Goal: Task Accomplishment & Management: Use online tool/utility

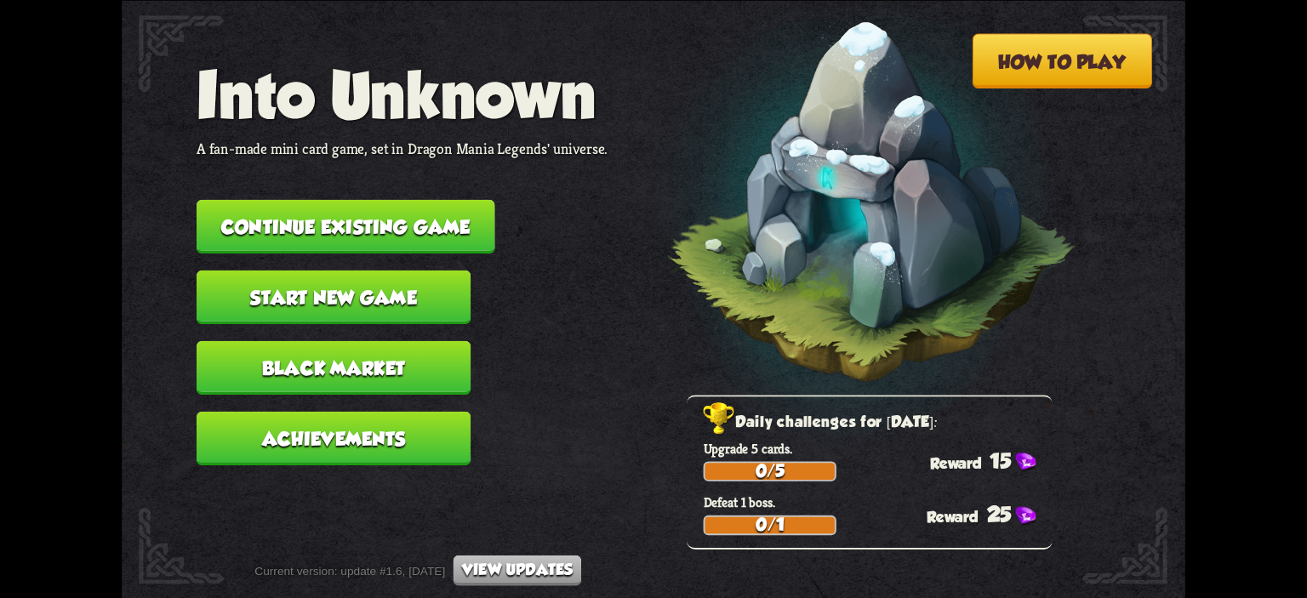
click at [456, 234] on button "Continue existing game" at bounding box center [346, 226] width 299 height 54
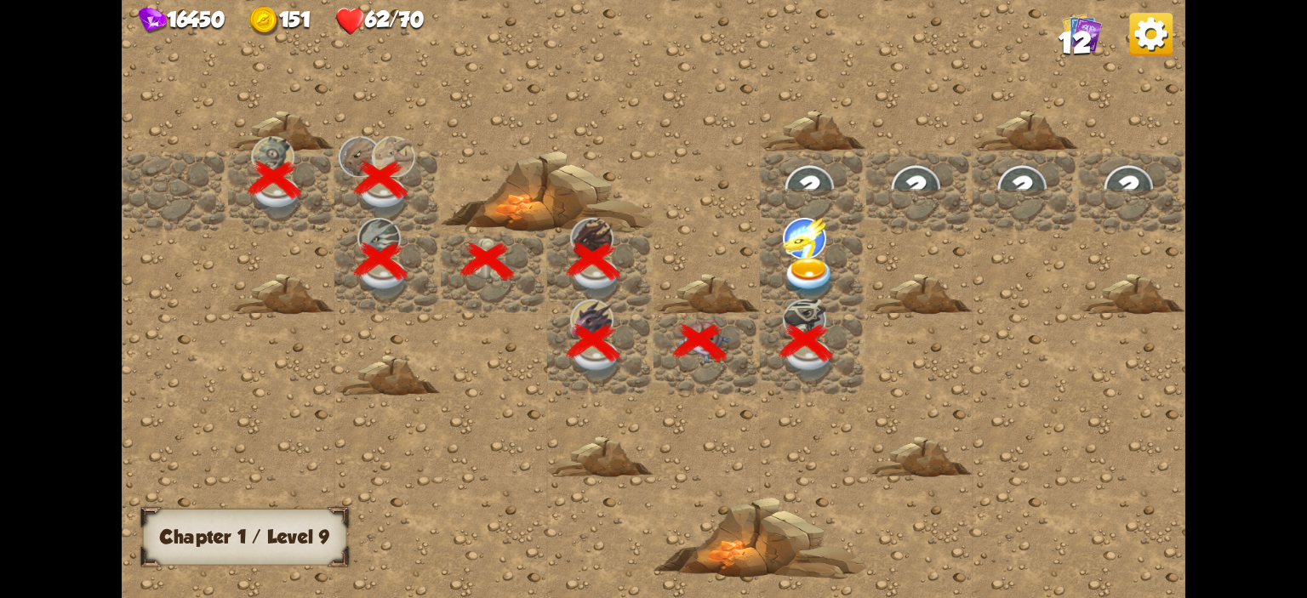
click at [809, 273] on img at bounding box center [809, 279] width 53 height 42
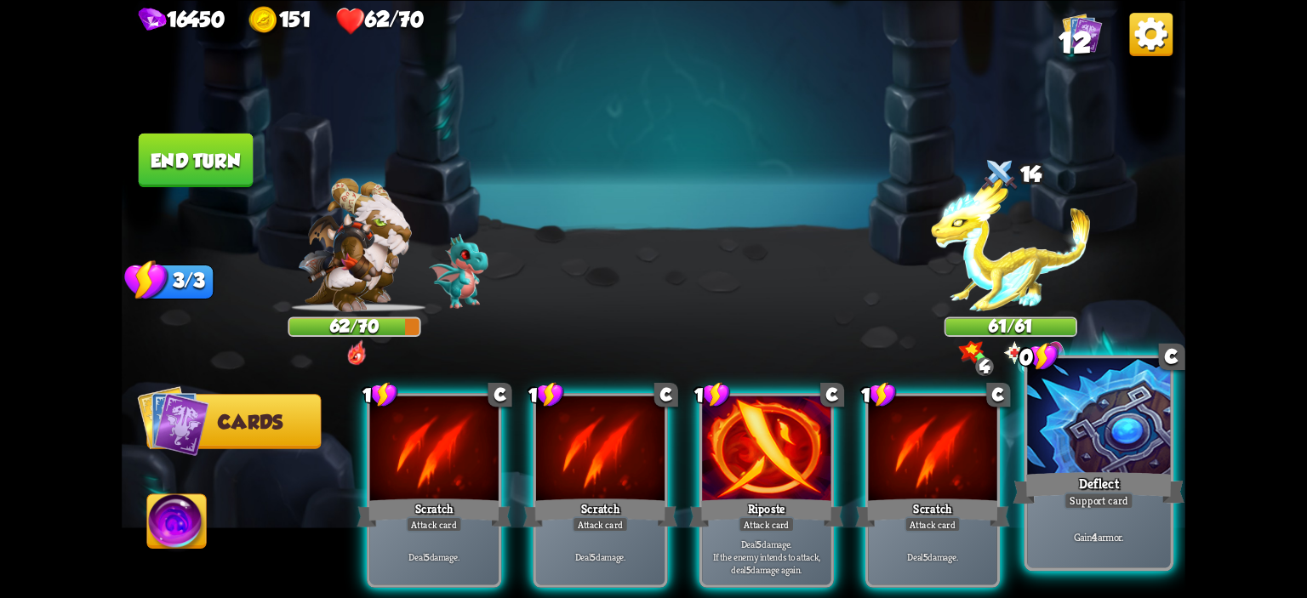
click at [1073, 431] on div at bounding box center [1098, 418] width 143 height 121
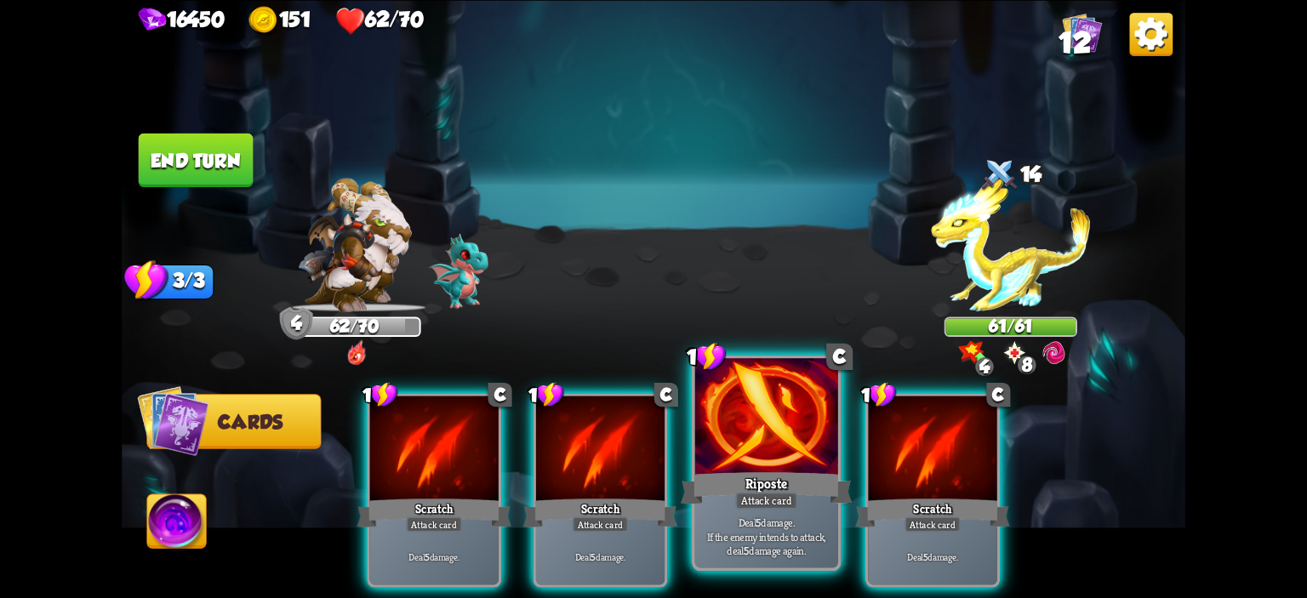
click at [766, 422] on div at bounding box center [766, 418] width 143 height 121
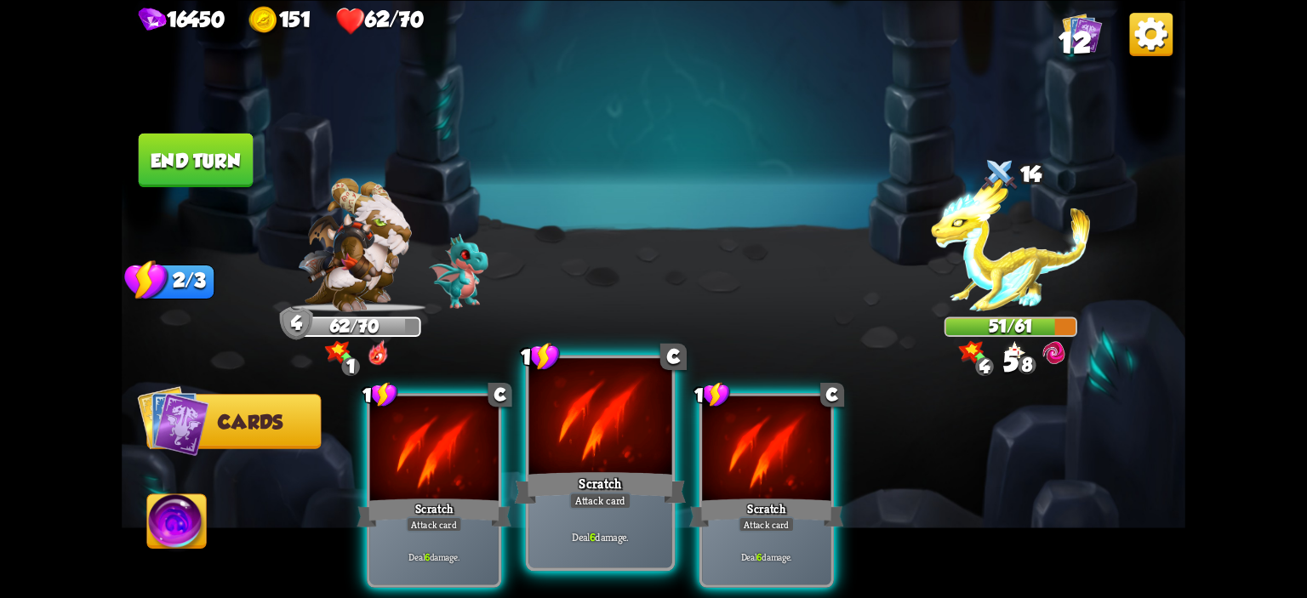
click at [591, 402] on div at bounding box center [600, 418] width 143 height 121
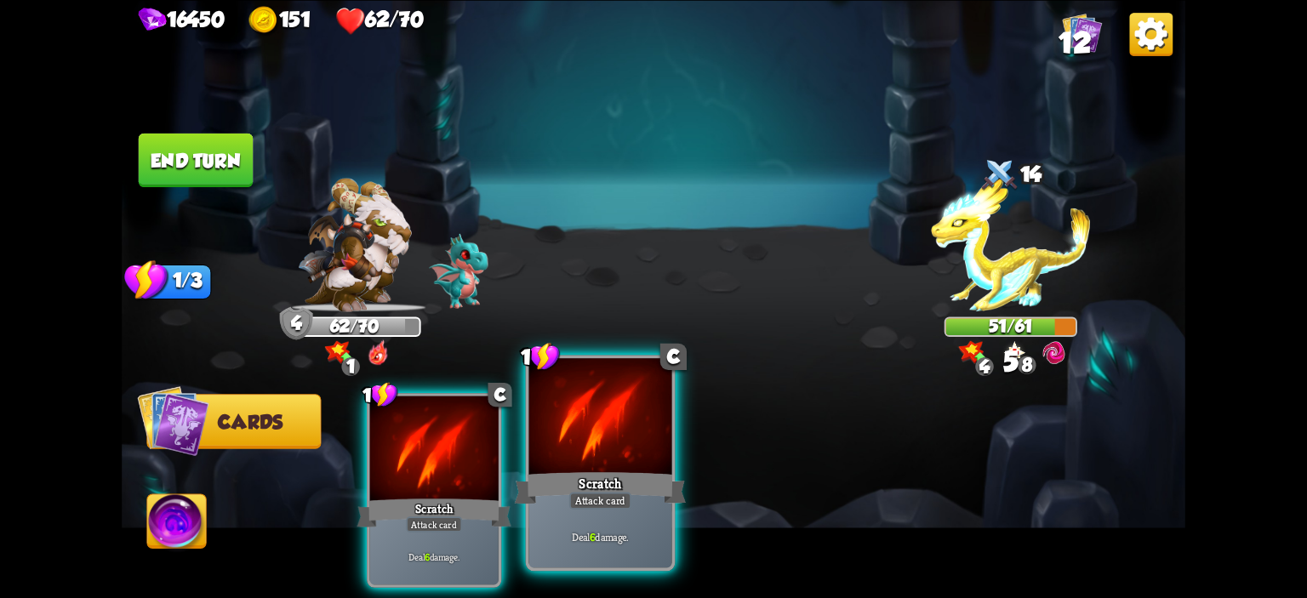
click at [591, 402] on div at bounding box center [600, 418] width 143 height 121
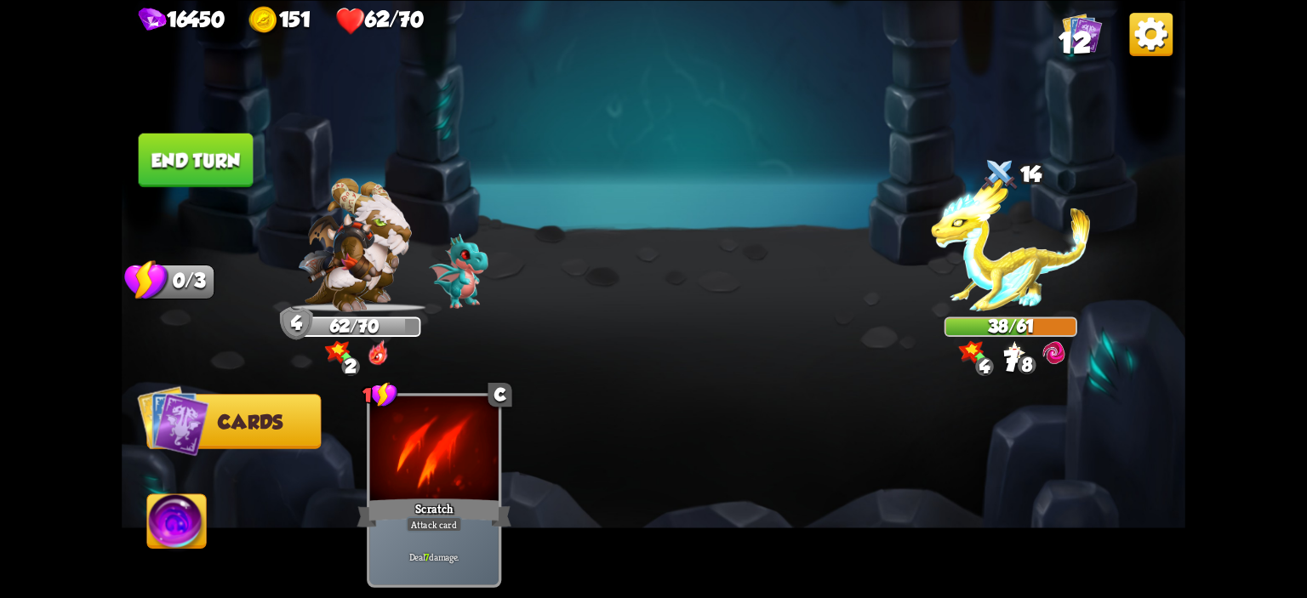
click at [199, 172] on button "End turn" at bounding box center [196, 160] width 115 height 54
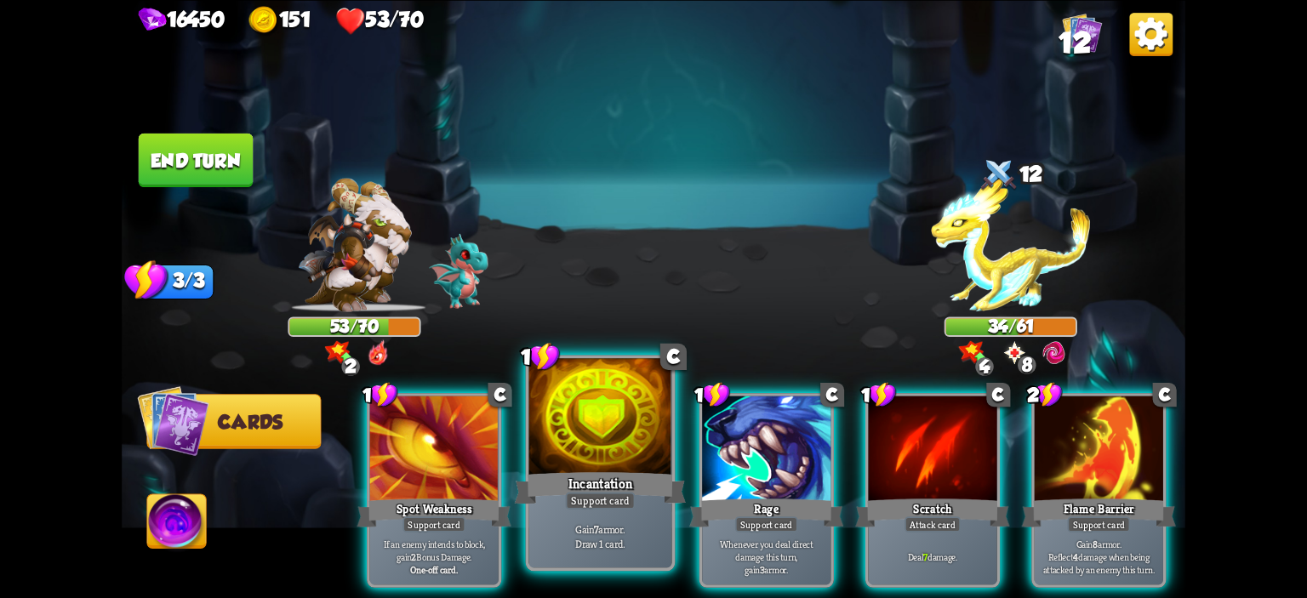
click at [637, 411] on div at bounding box center [600, 418] width 143 height 121
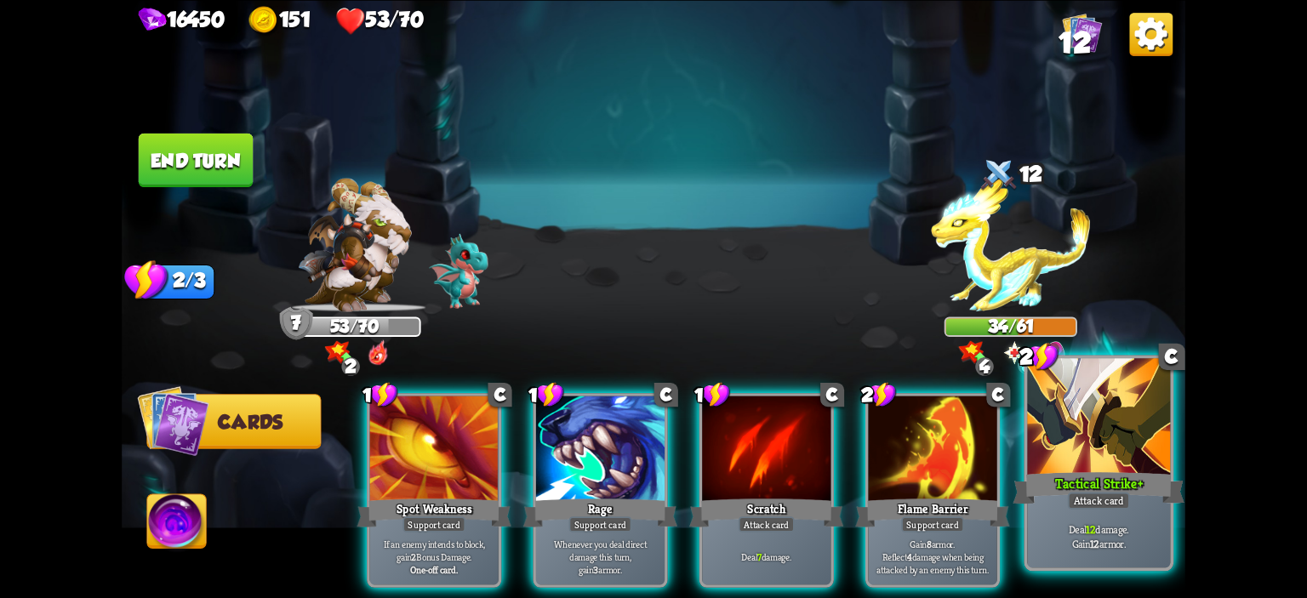
click at [1042, 466] on div at bounding box center [1098, 418] width 143 height 121
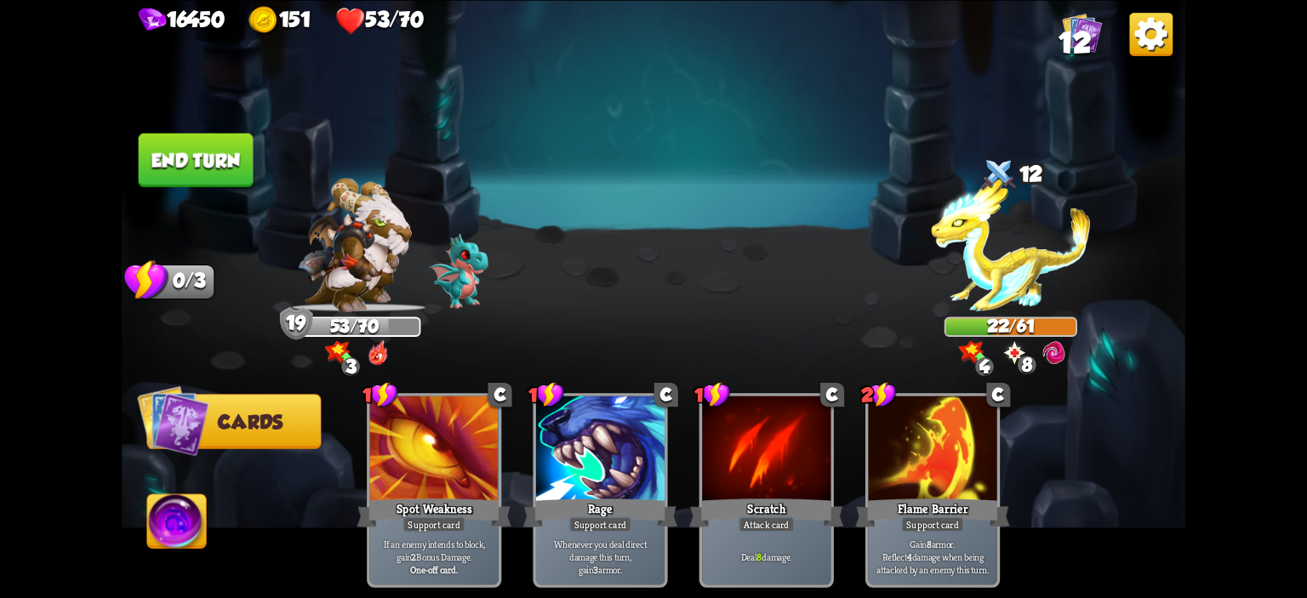
click at [204, 146] on button "End turn" at bounding box center [196, 160] width 115 height 54
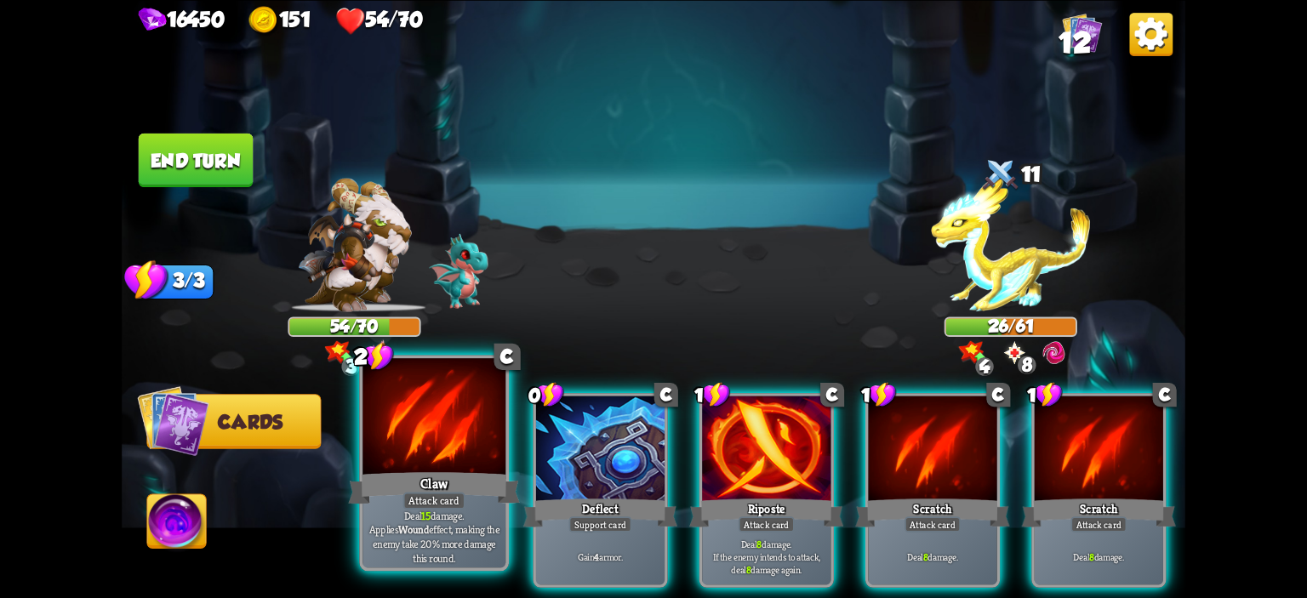
click at [432, 445] on div at bounding box center [434, 418] width 143 height 121
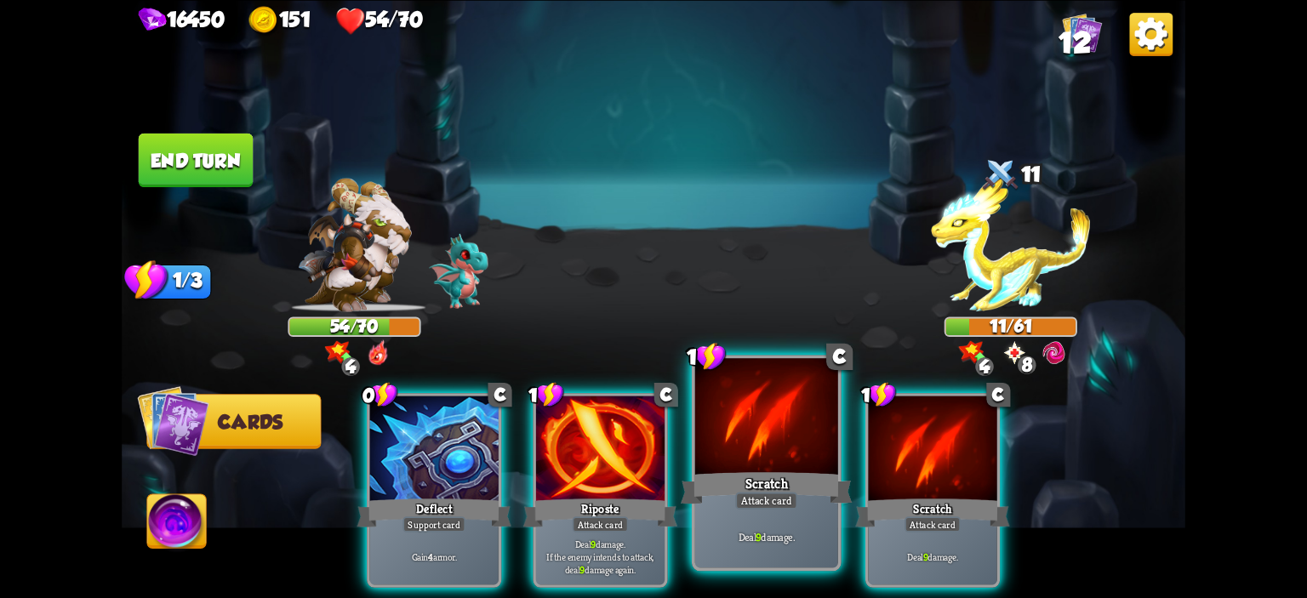
click at [727, 471] on div "Scratch" at bounding box center [767, 488] width 172 height 38
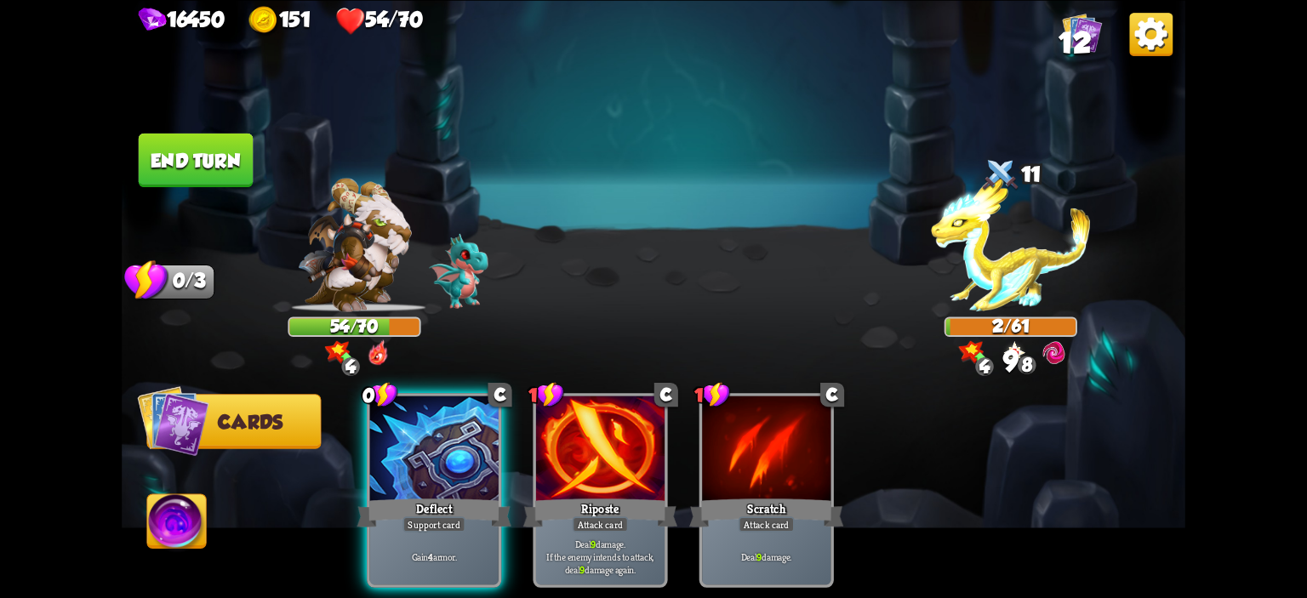
click at [189, 522] on img at bounding box center [176, 524] width 59 height 60
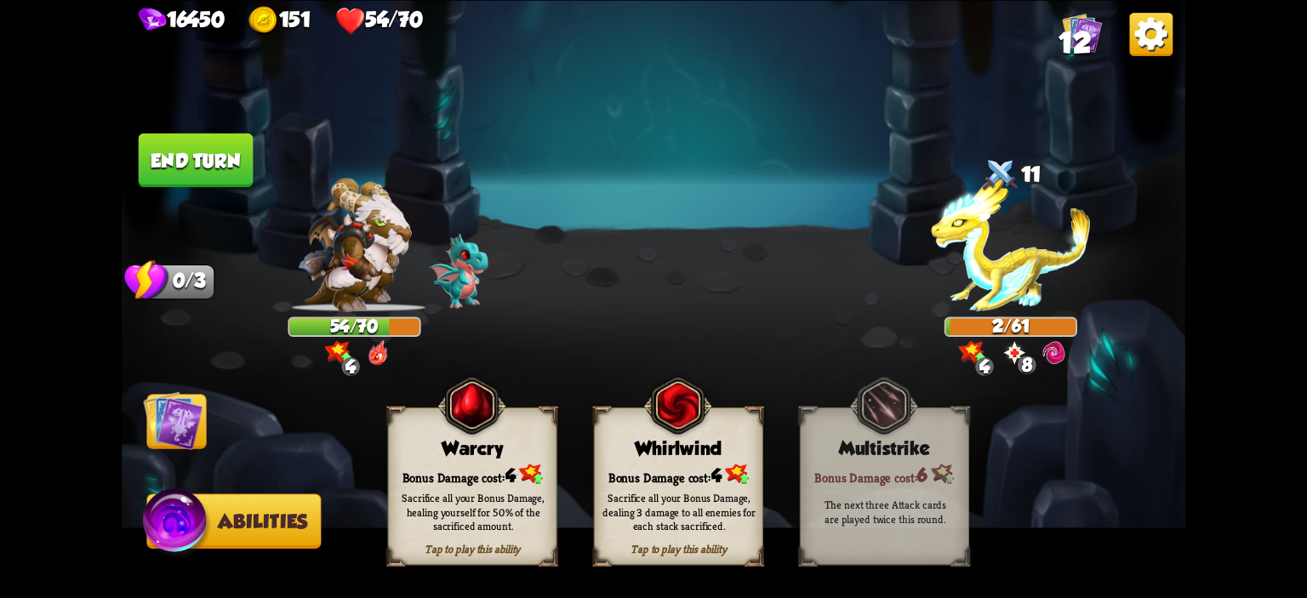
click at [396, 437] on div "Warcry" at bounding box center [473, 447] width 168 height 21
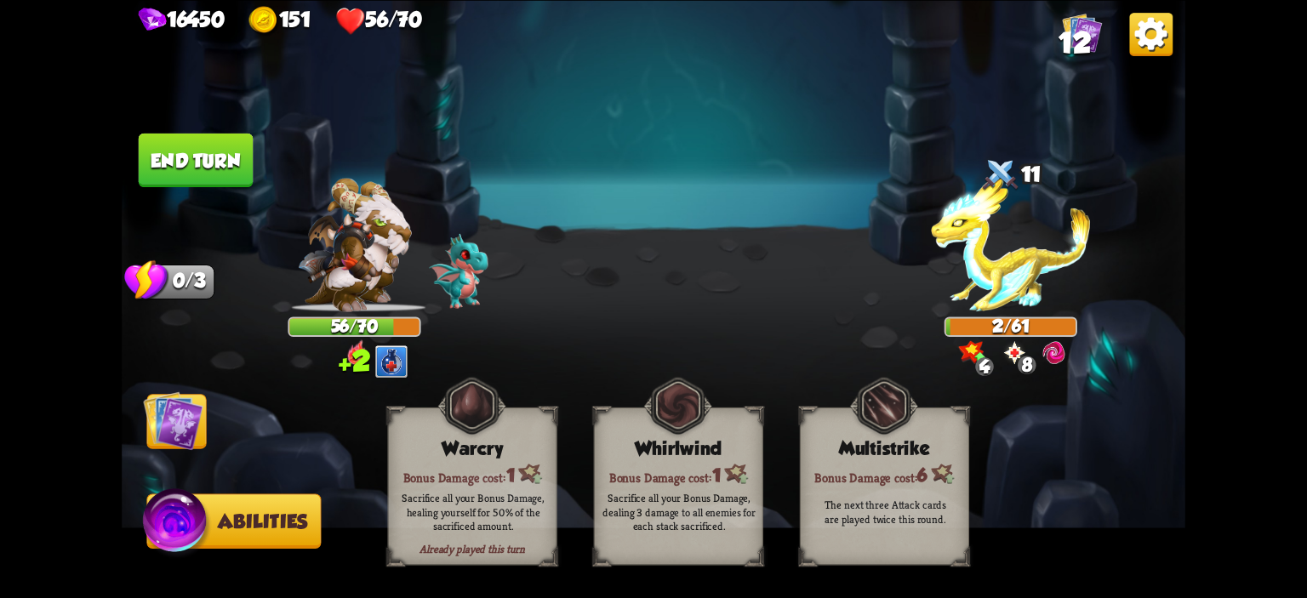
click at [175, 438] on img at bounding box center [173, 421] width 60 height 60
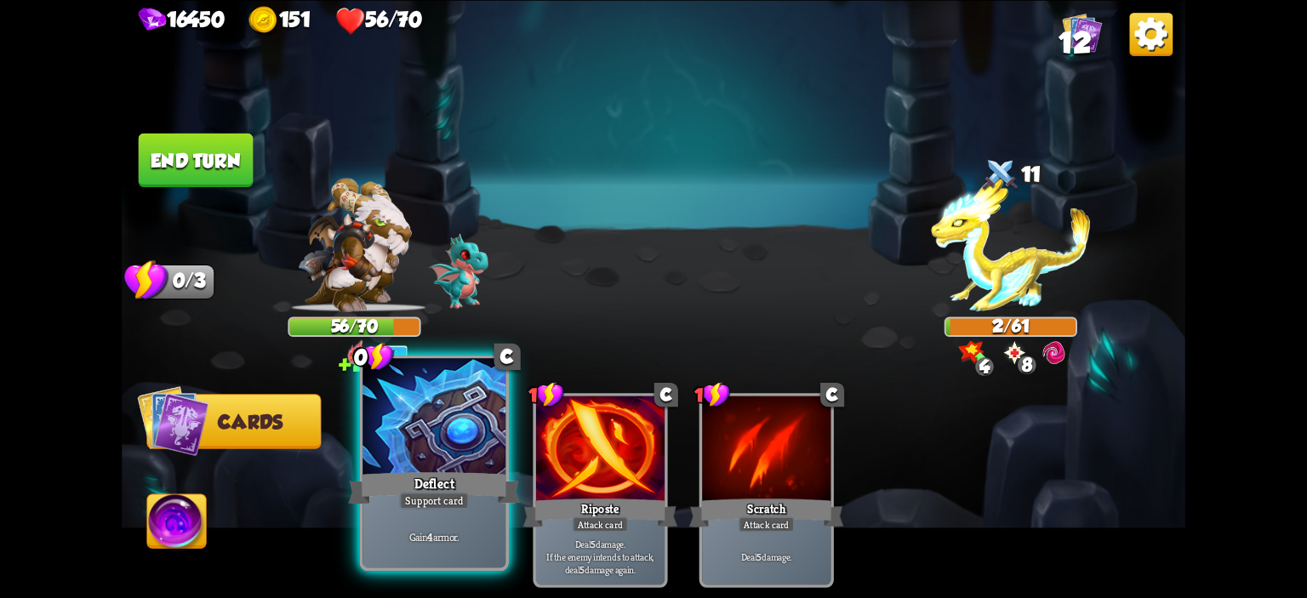
click at [376, 401] on div at bounding box center [434, 418] width 143 height 121
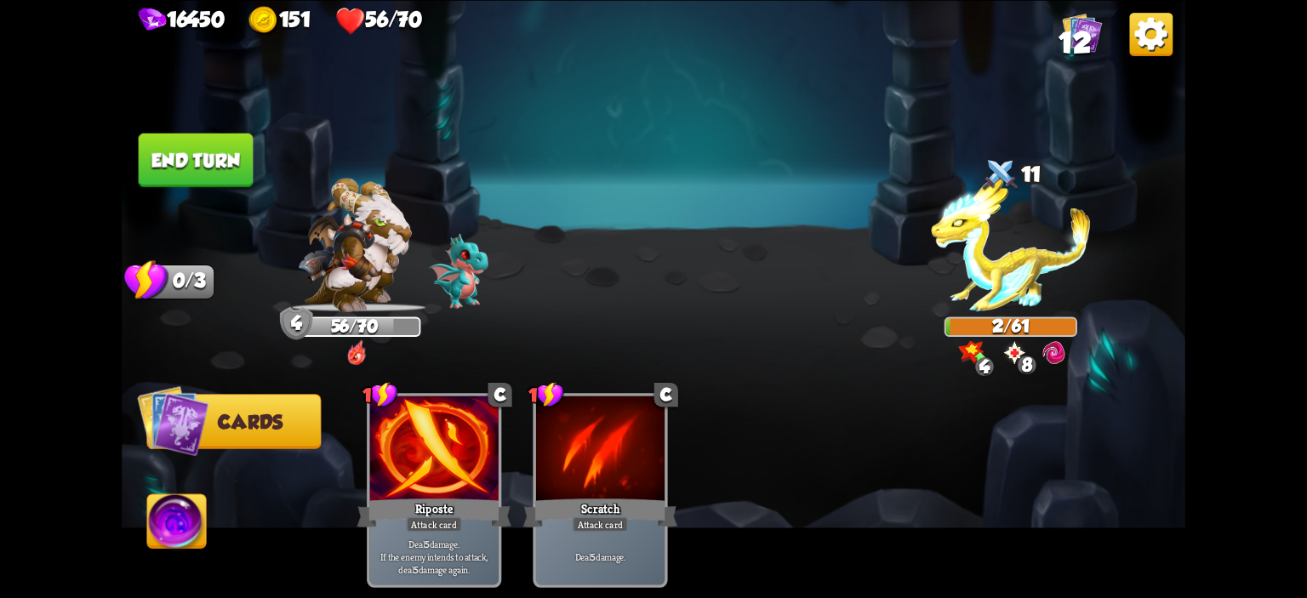
click at [242, 157] on button "End turn" at bounding box center [196, 160] width 115 height 54
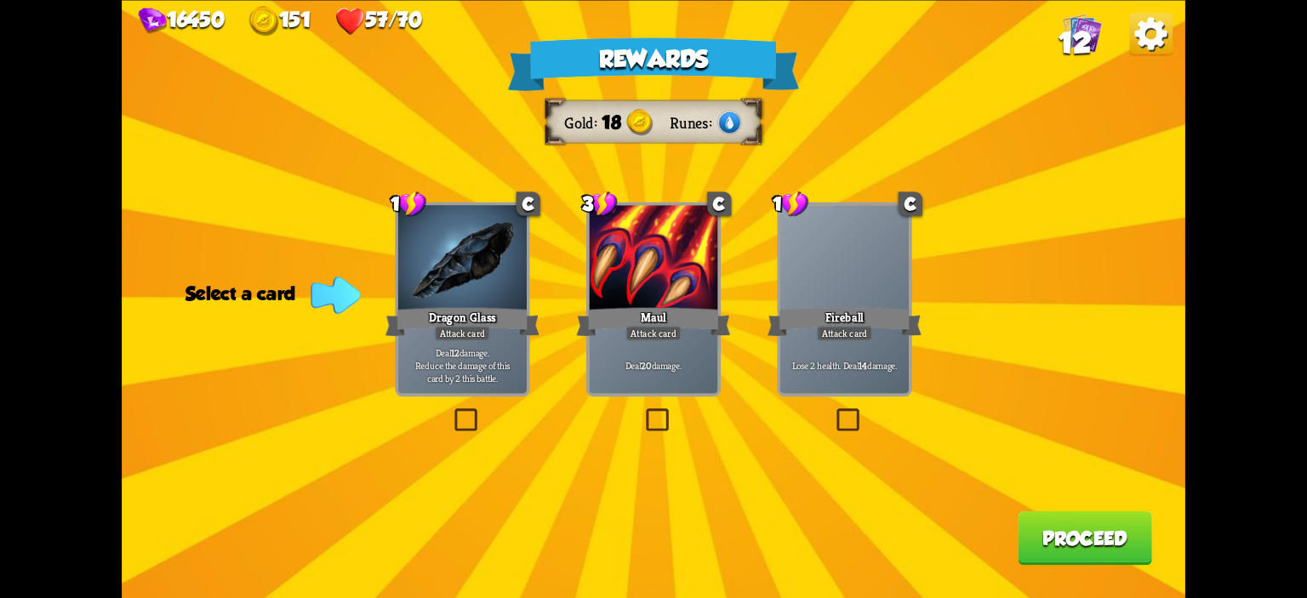
click at [522, 287] on div at bounding box center [462, 259] width 129 height 108
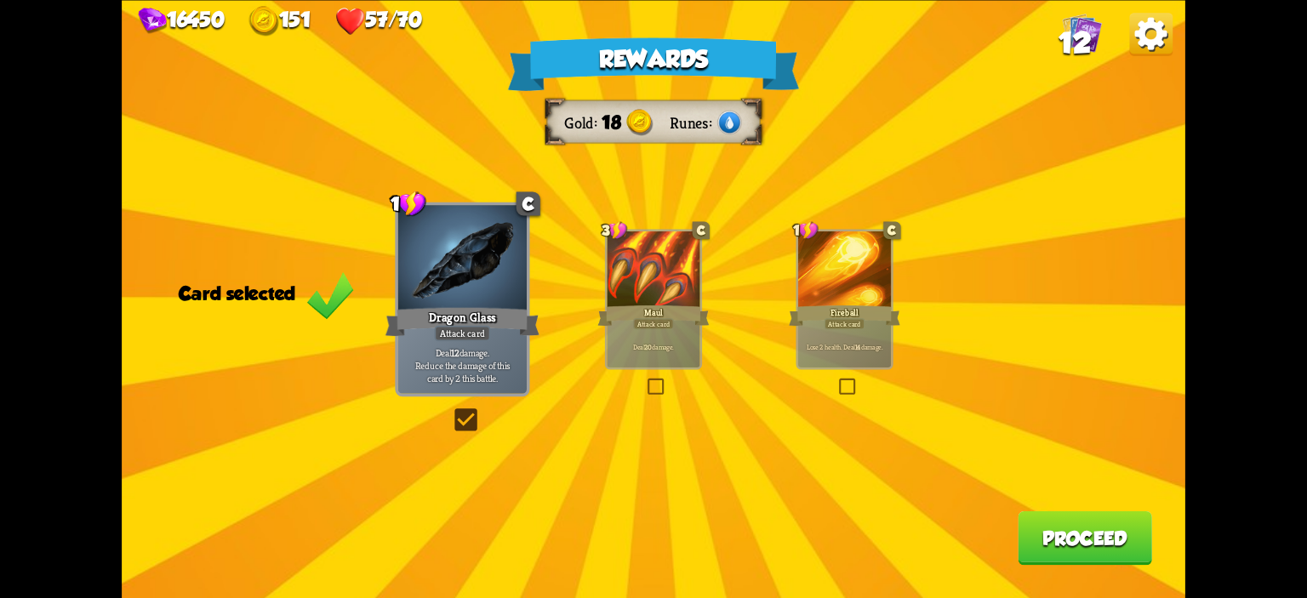
click at [1090, 555] on button "Proceed" at bounding box center [1085, 538] width 134 height 54
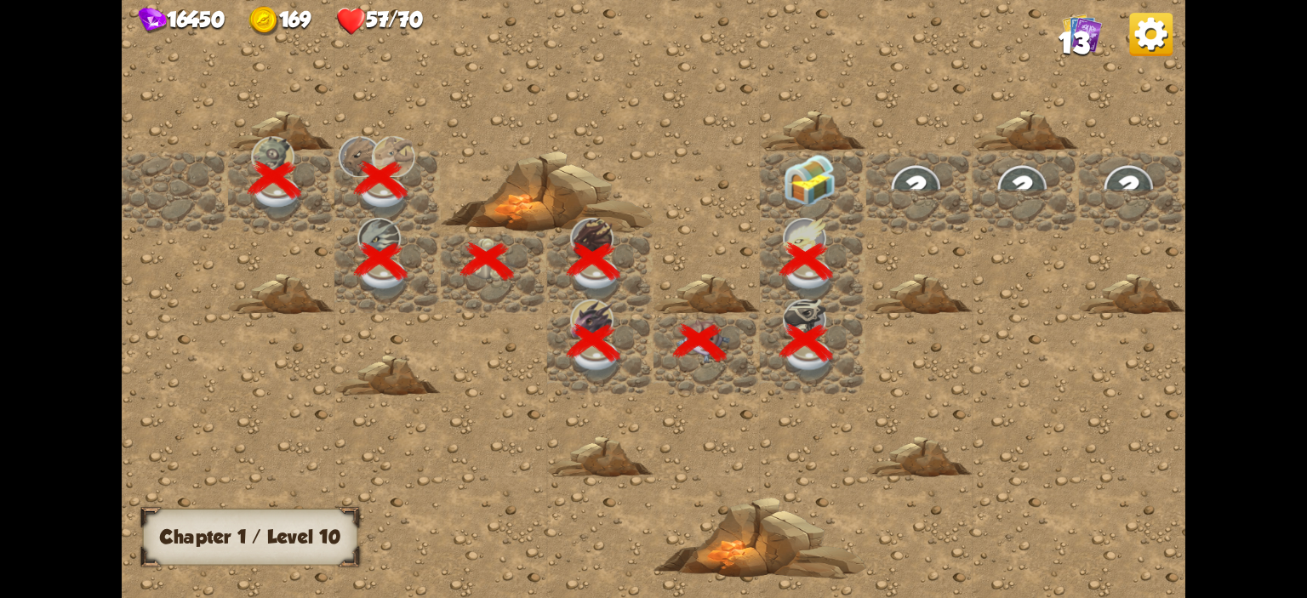
click at [797, 171] on img at bounding box center [809, 180] width 53 height 53
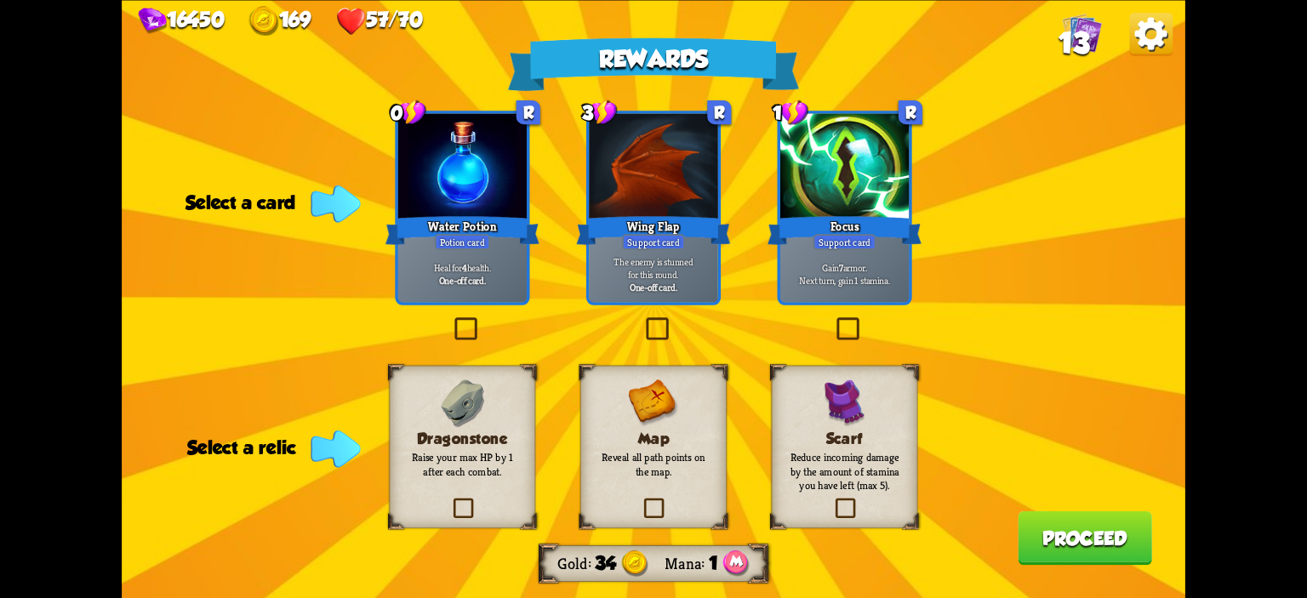
click at [688, 444] on h3 "Map" at bounding box center [653, 438] width 118 height 17
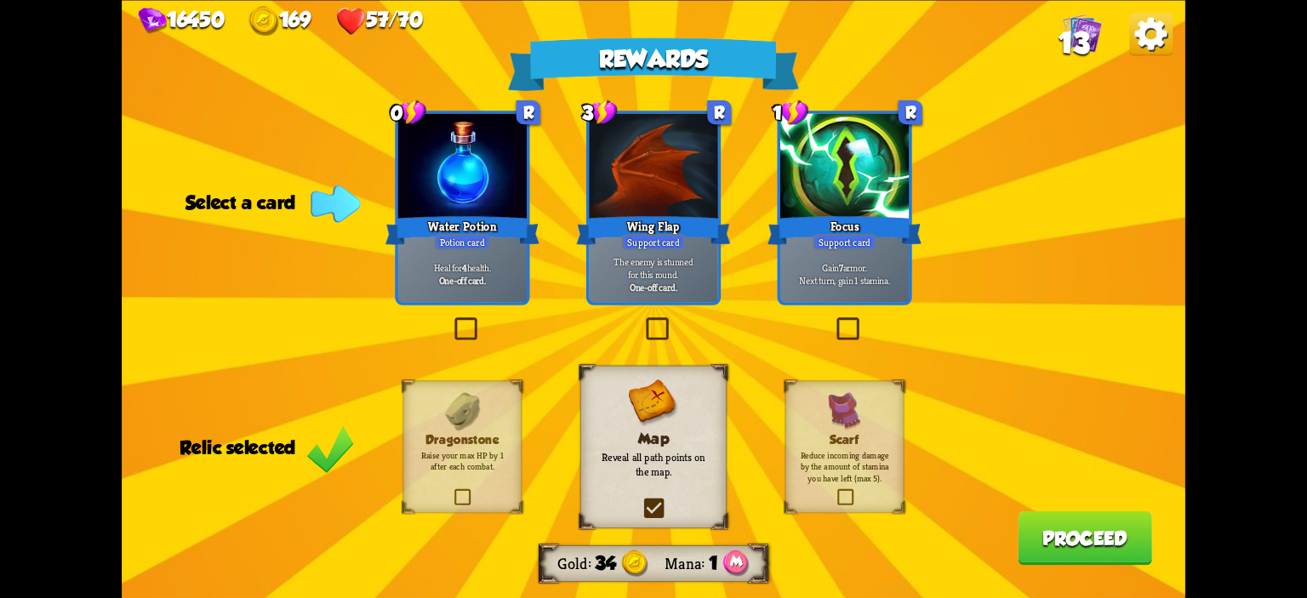
click at [495, 237] on div "Water Potion" at bounding box center [463, 230] width 154 height 34
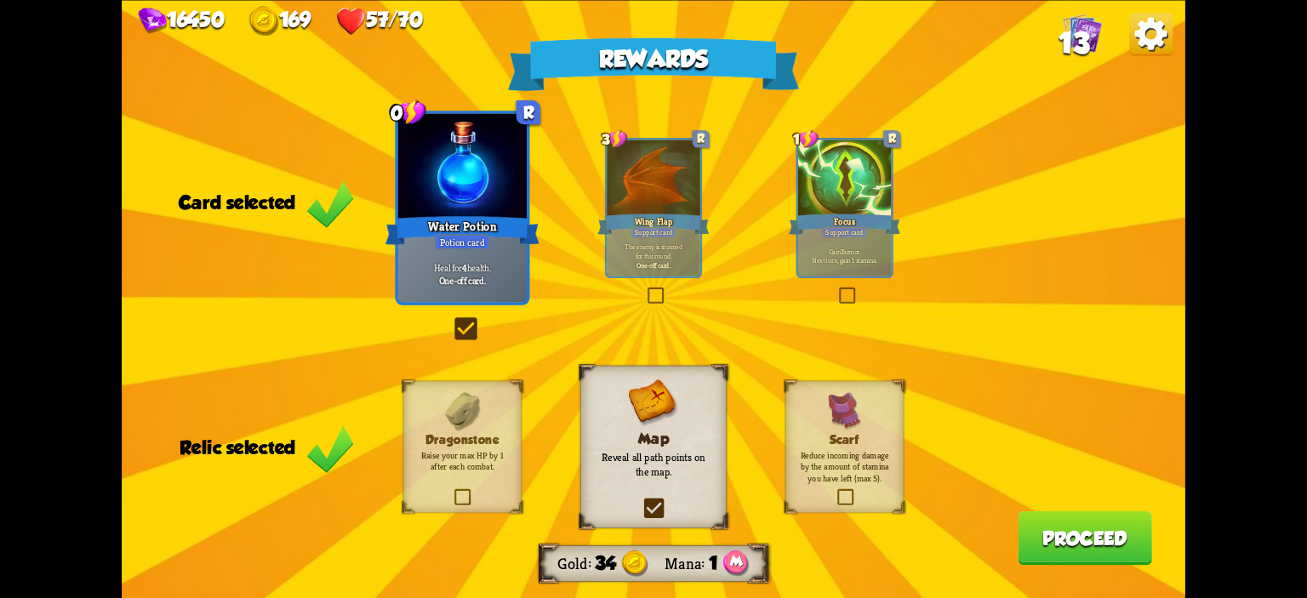
click at [1100, 538] on button "Proceed" at bounding box center [1085, 538] width 134 height 54
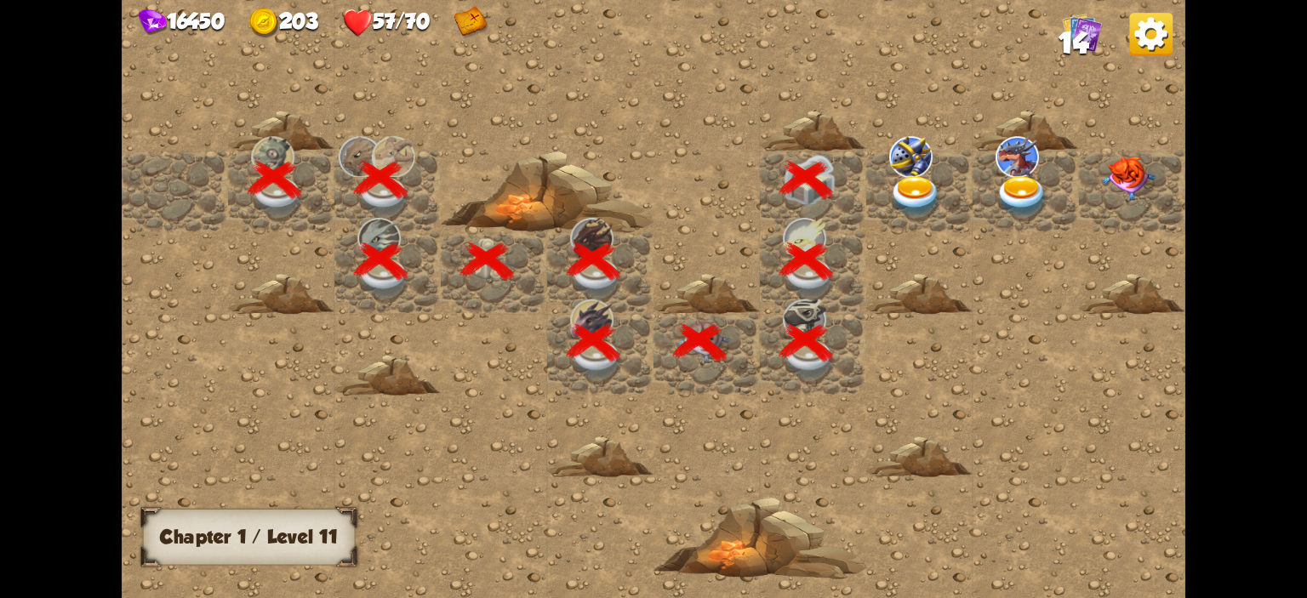
scroll to position [0, 327]
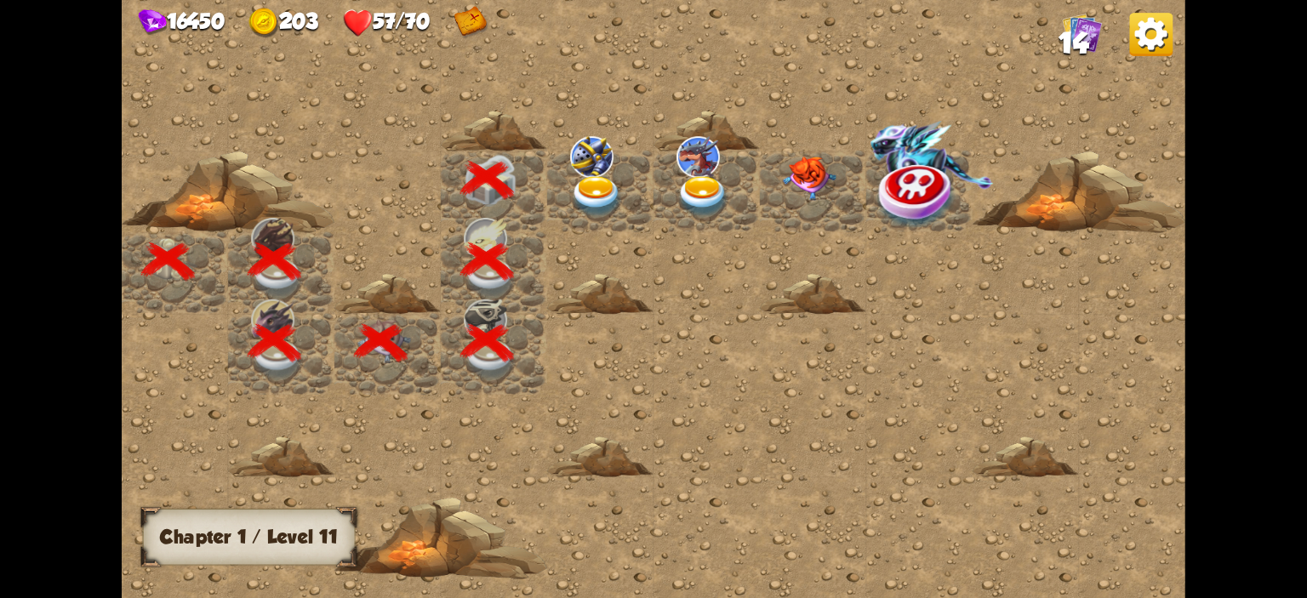
click at [580, 180] on img at bounding box center [596, 197] width 53 height 42
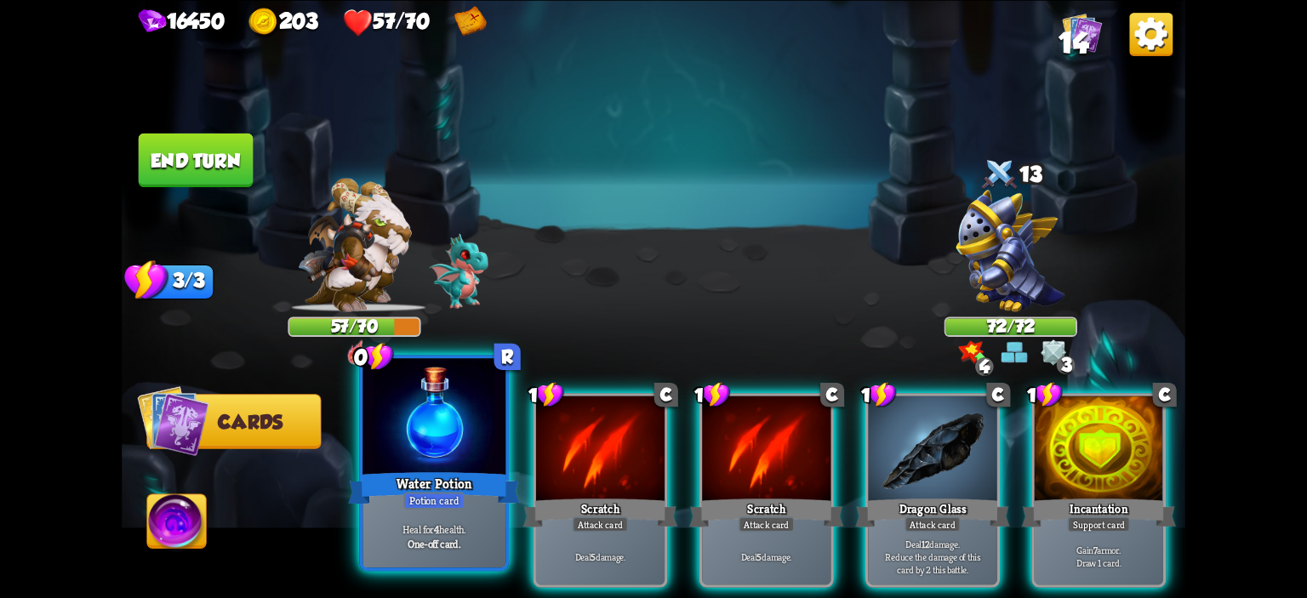
click at [478, 420] on div at bounding box center [434, 418] width 143 height 121
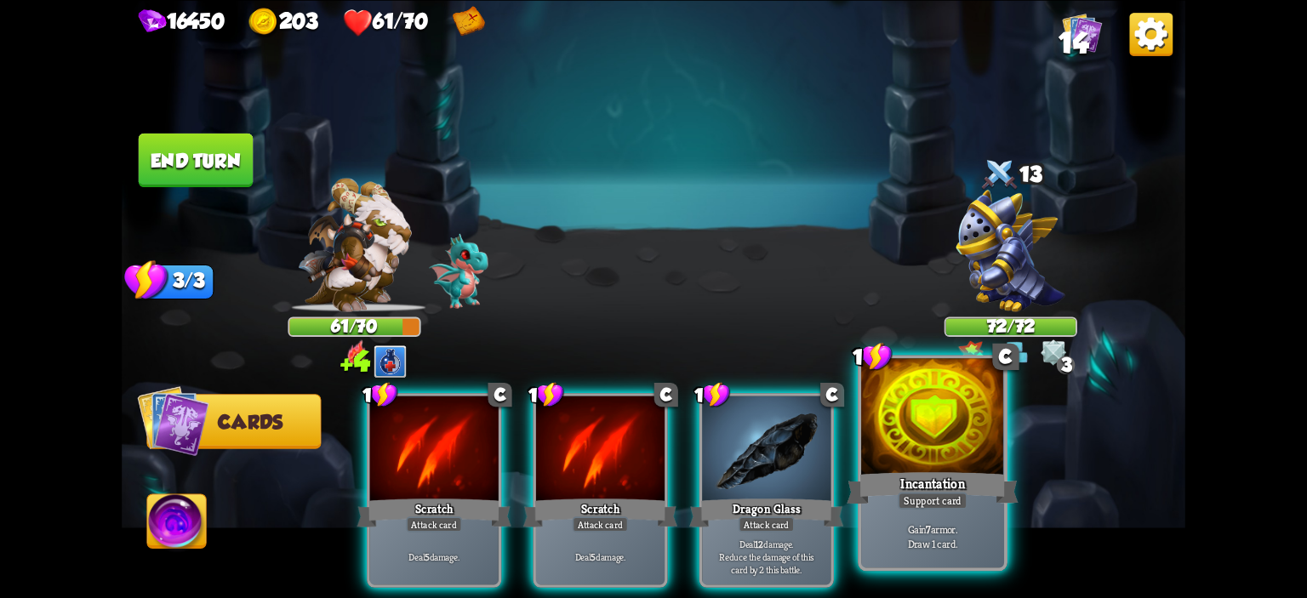
click at [930, 476] on div "Incantation" at bounding box center [933, 488] width 172 height 38
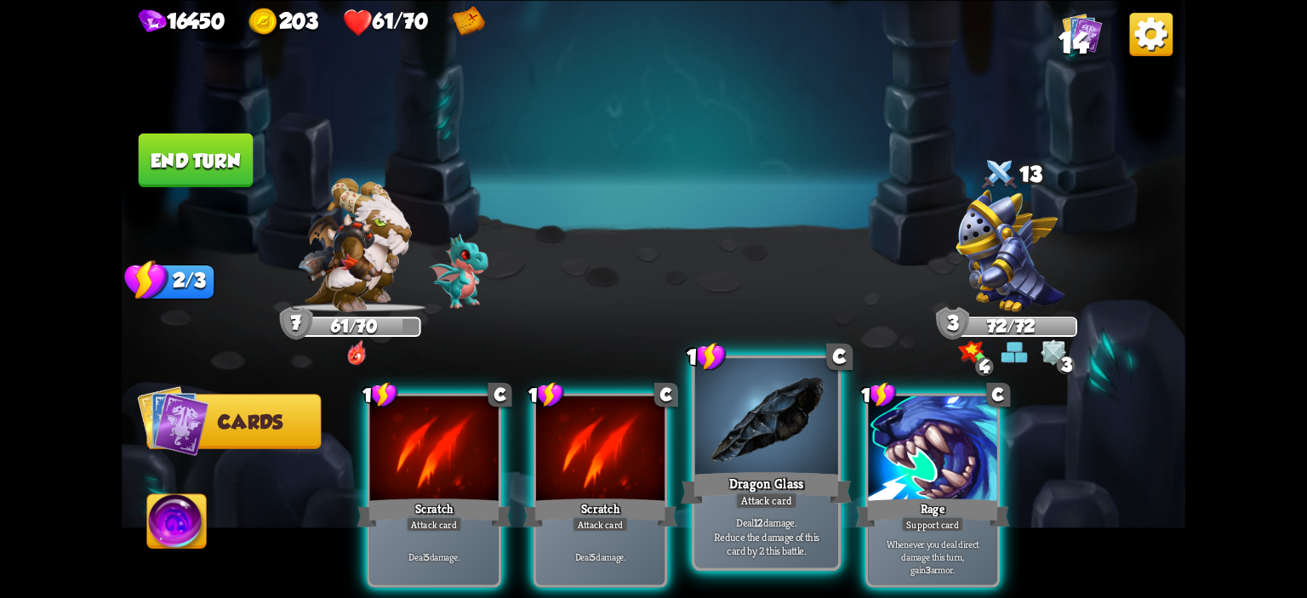
click at [718, 454] on div at bounding box center [766, 418] width 143 height 121
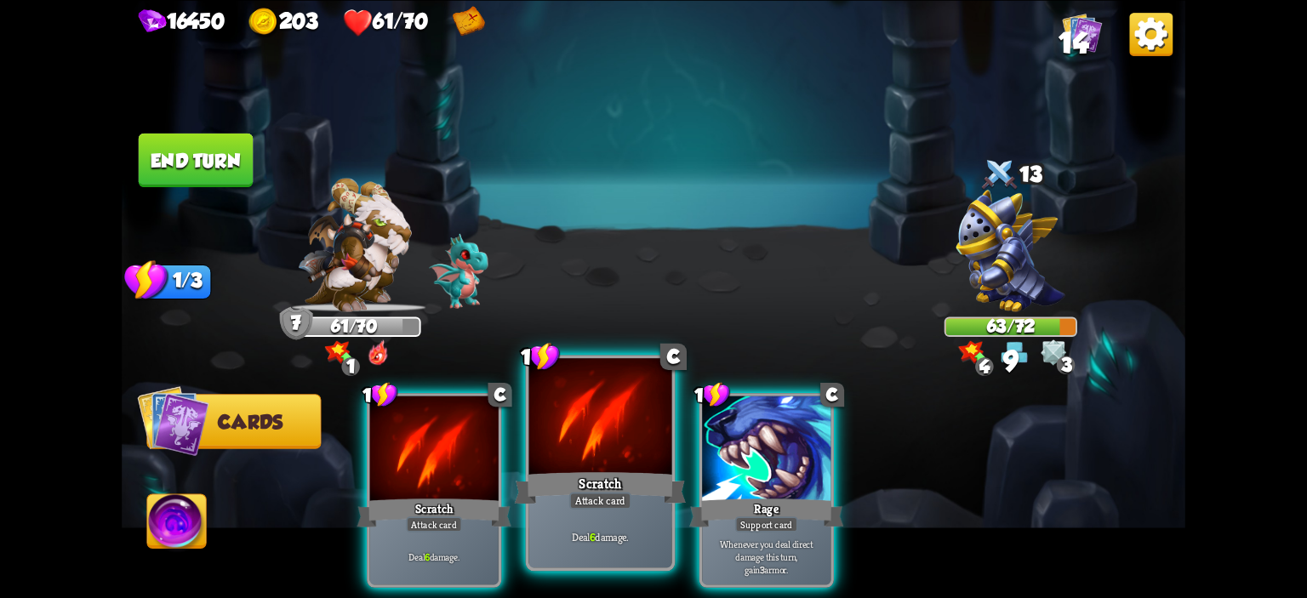
click at [615, 401] on div at bounding box center [600, 418] width 143 height 121
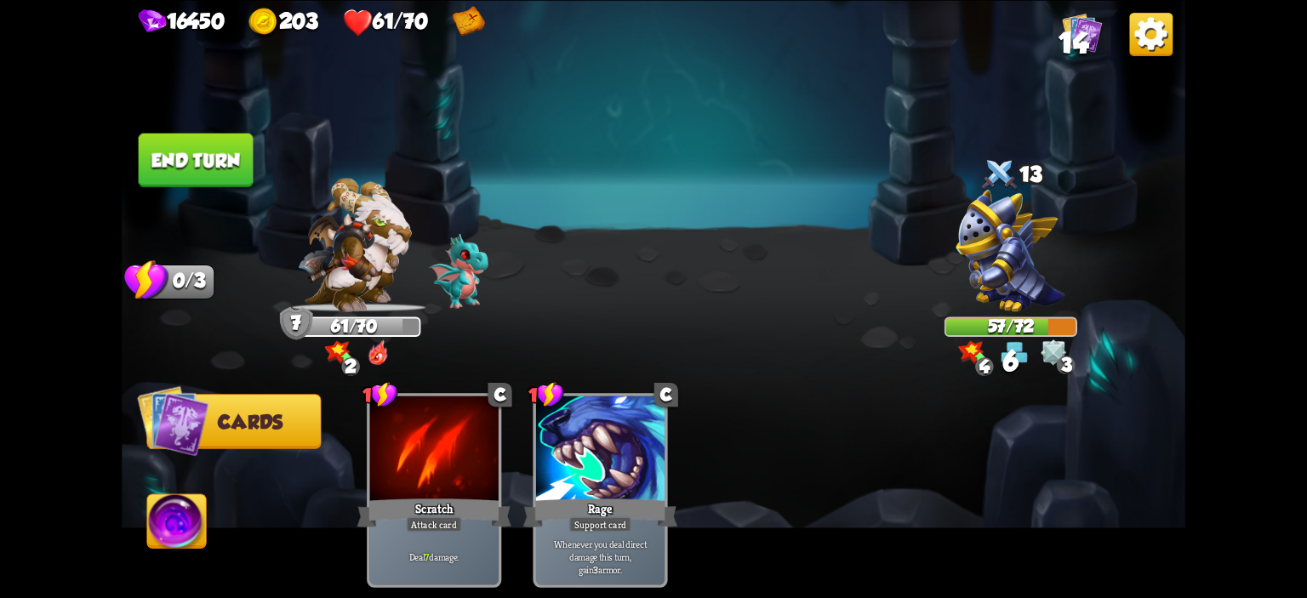
click at [210, 166] on button "End turn" at bounding box center [196, 160] width 115 height 54
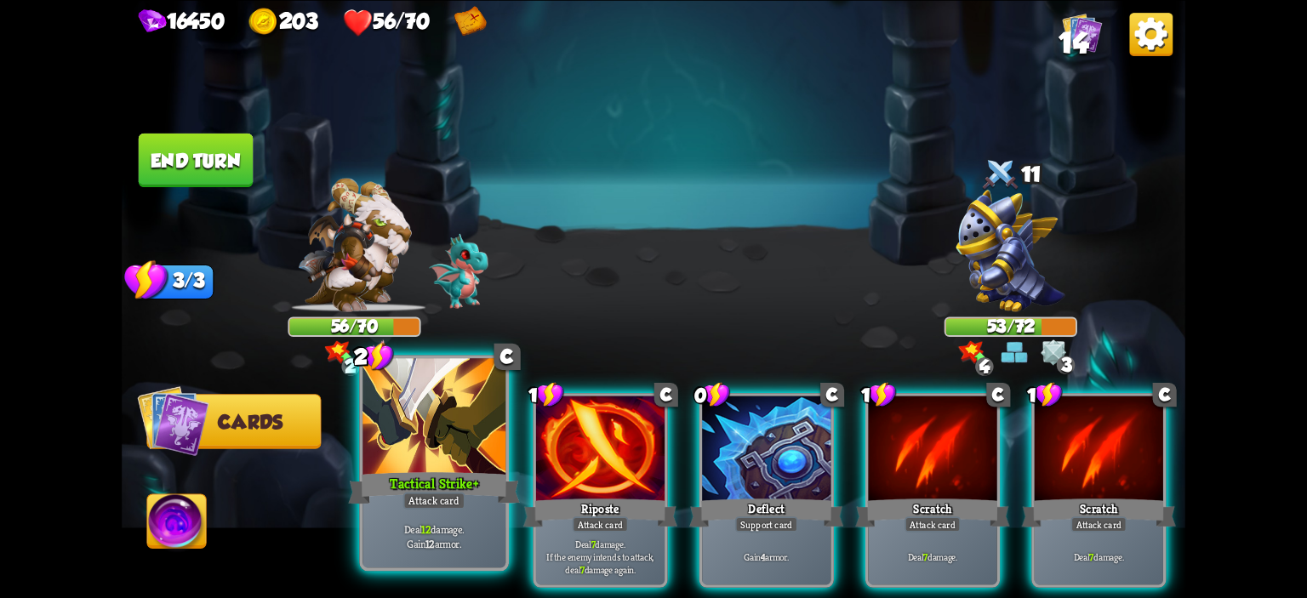
click at [470, 438] on div at bounding box center [434, 418] width 143 height 121
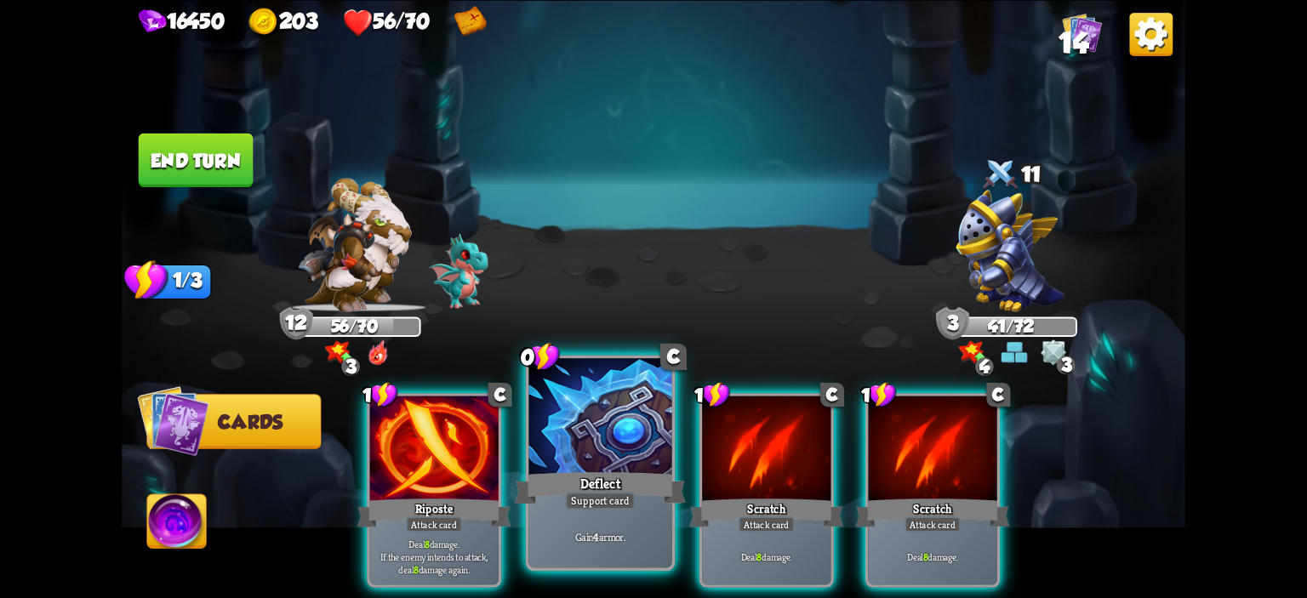
click at [540, 428] on div at bounding box center [600, 418] width 143 height 121
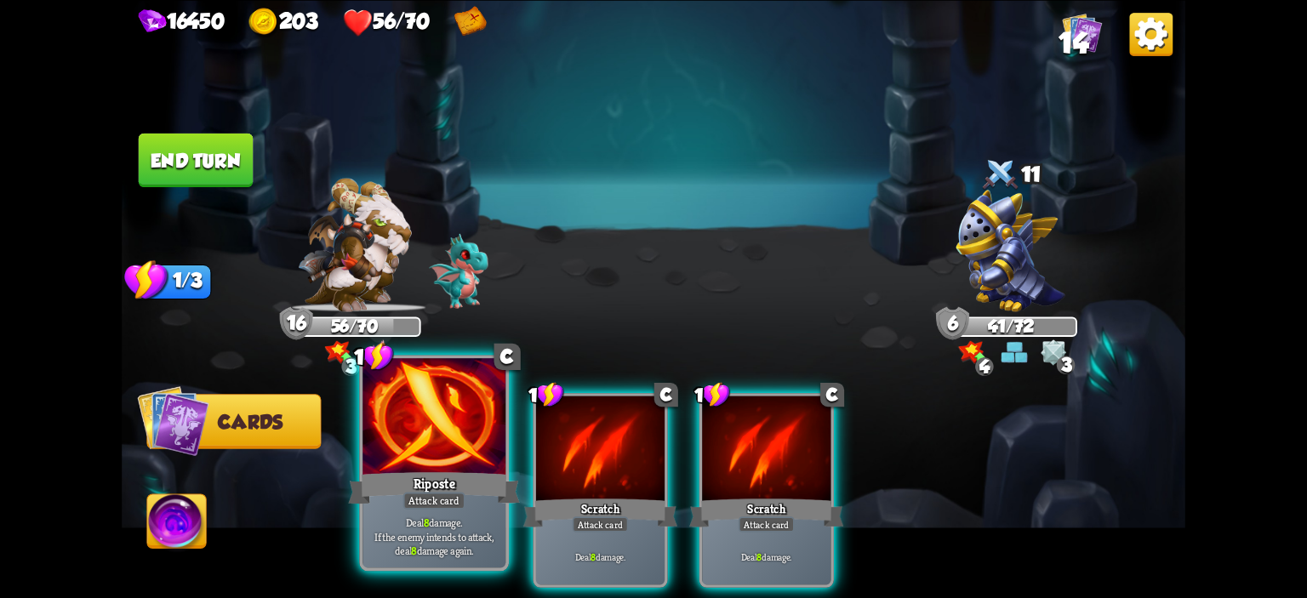
click at [441, 437] on div at bounding box center [434, 418] width 143 height 121
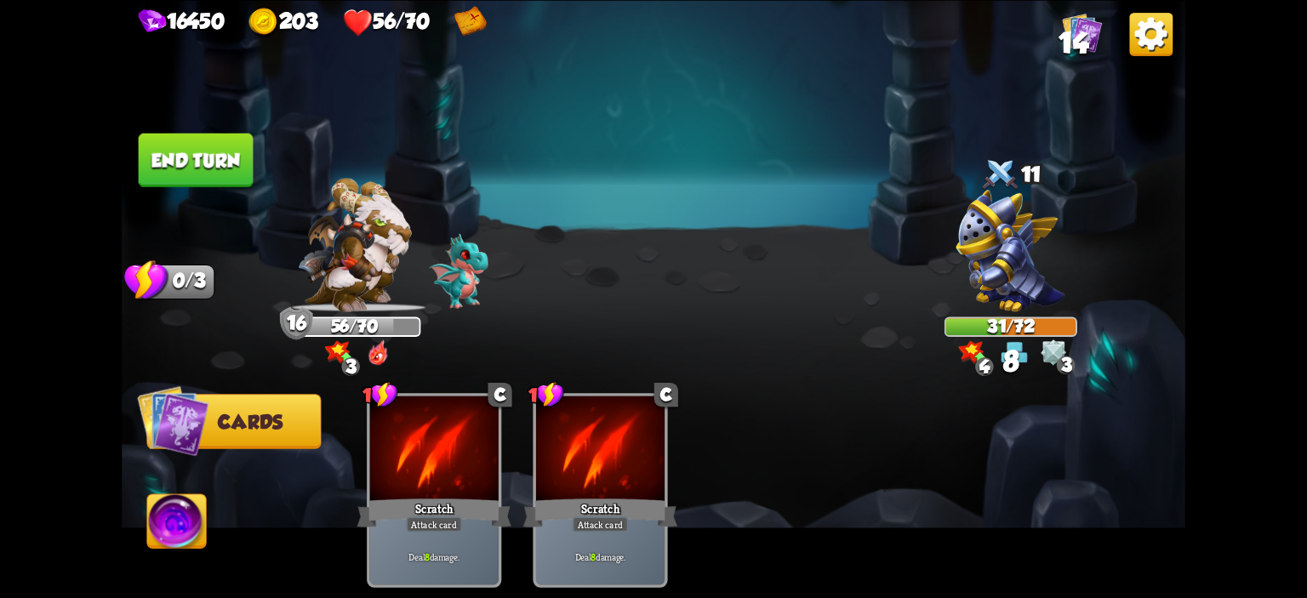
click at [202, 165] on button "End turn" at bounding box center [196, 160] width 115 height 54
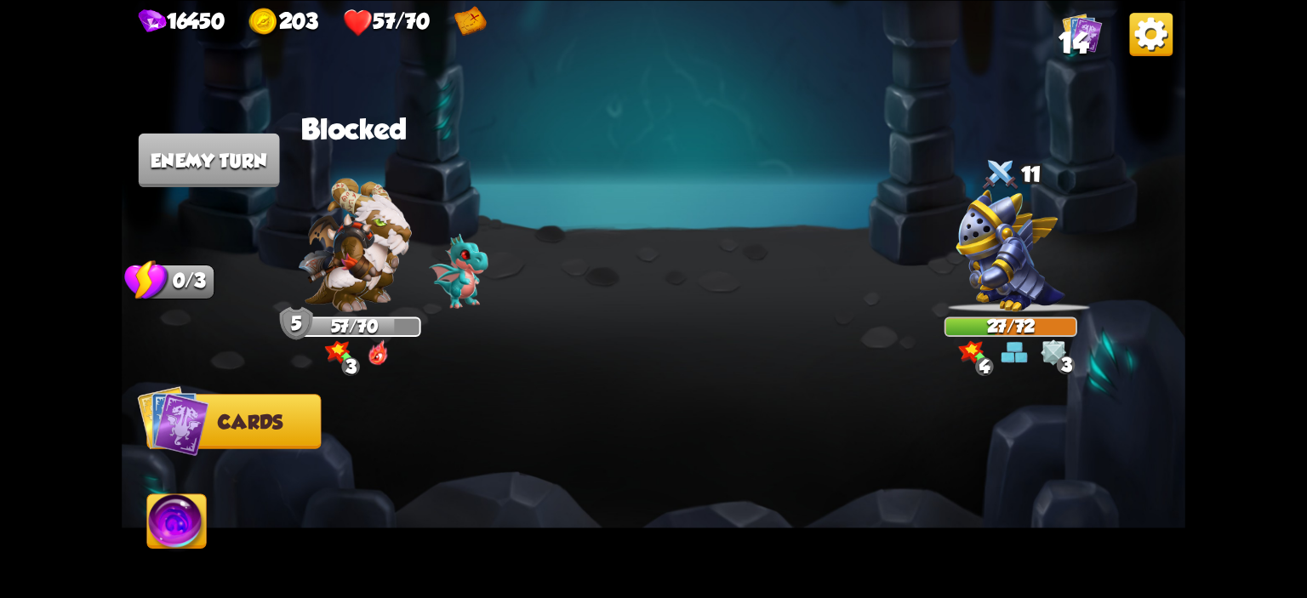
click at [503, 414] on div at bounding box center [759, 466] width 851 height 266
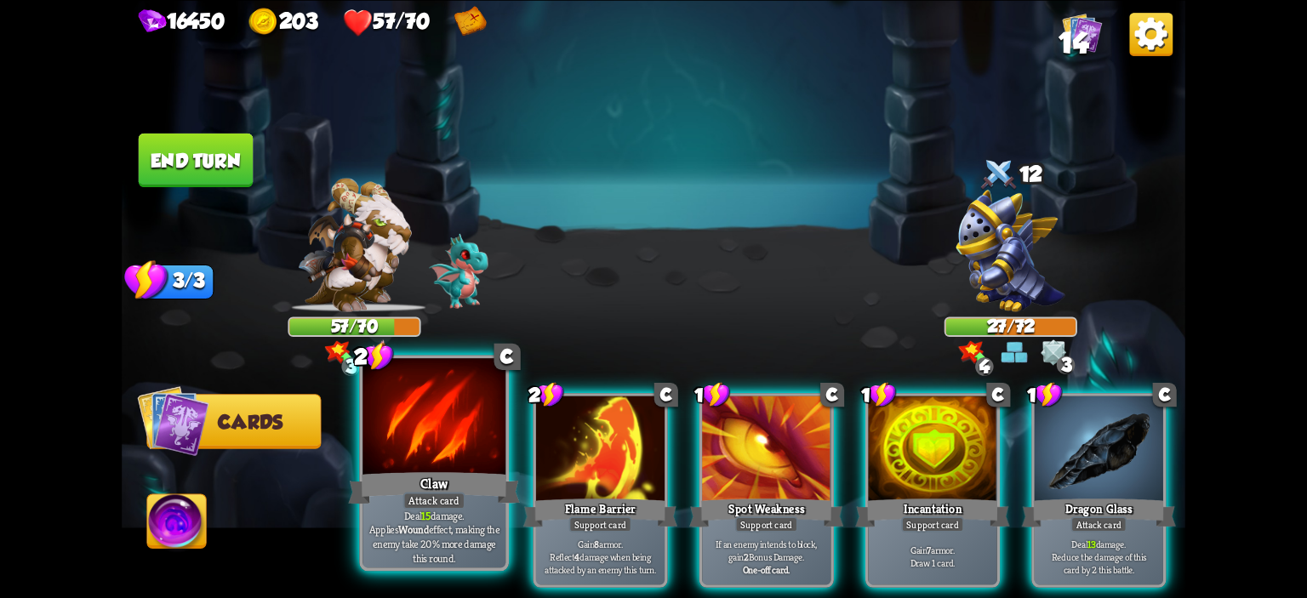
click at [463, 427] on div at bounding box center [434, 418] width 143 height 121
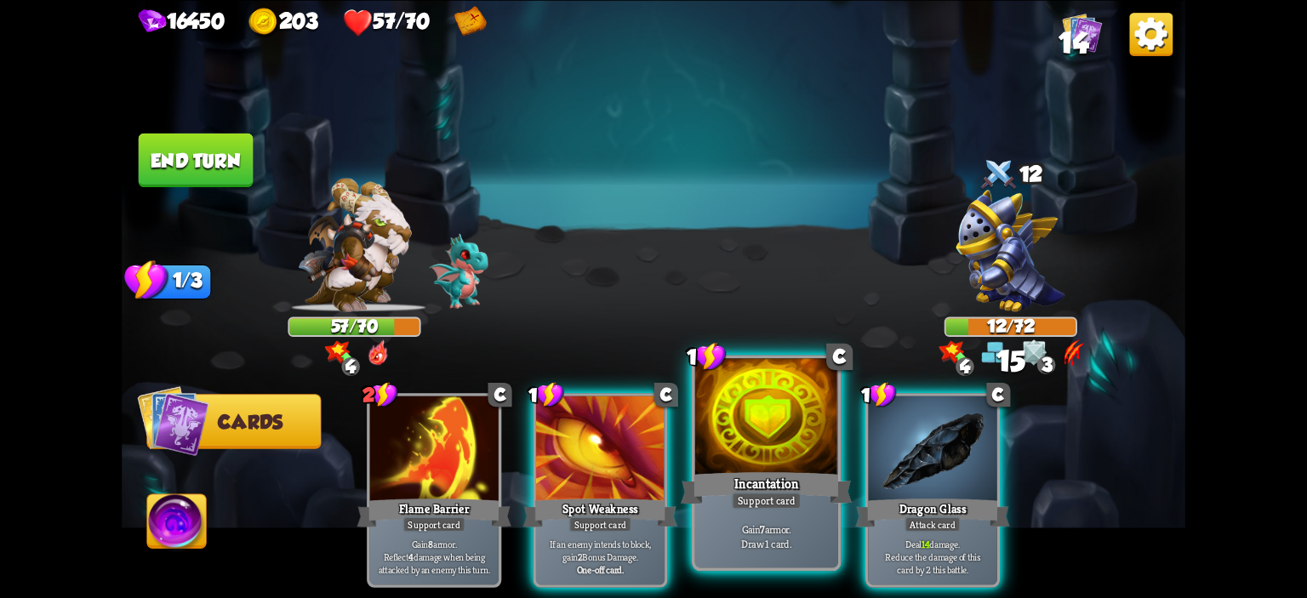
click at [720, 432] on div at bounding box center [766, 418] width 143 height 121
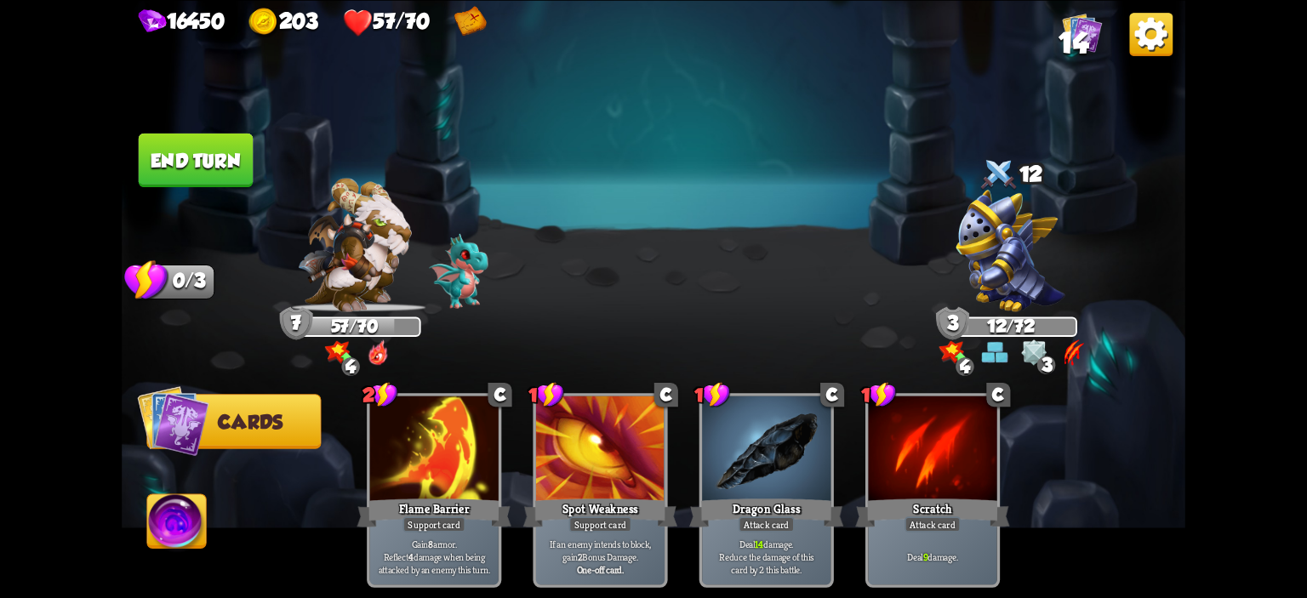
click at [217, 168] on button "End turn" at bounding box center [196, 160] width 115 height 54
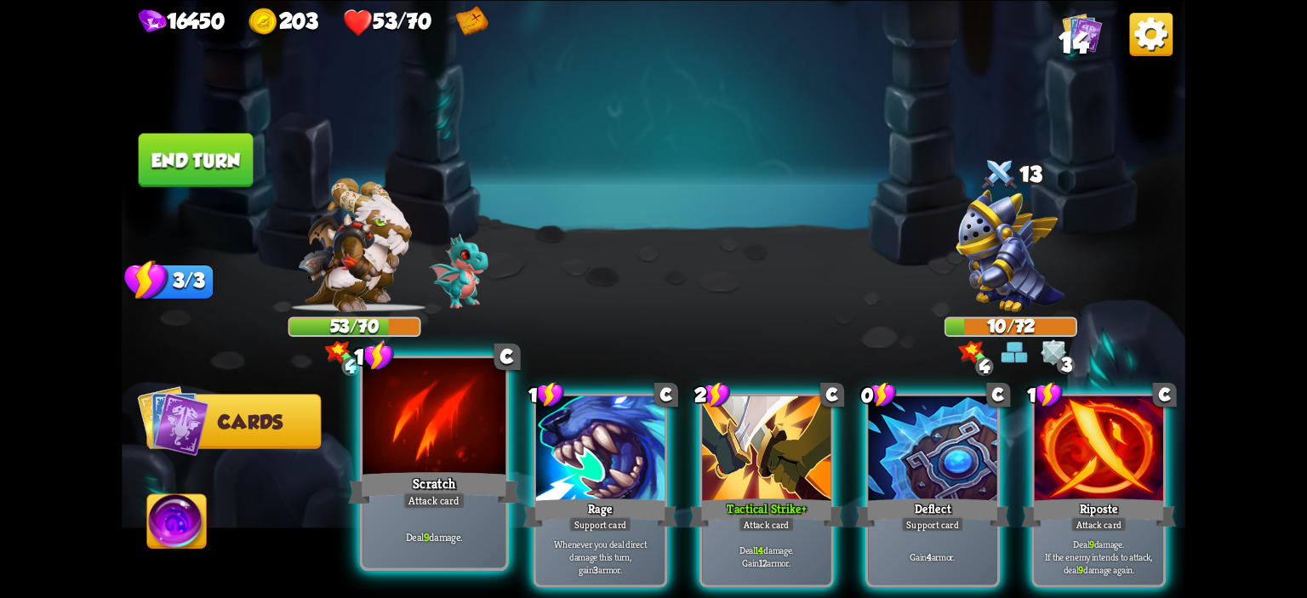
click at [473, 472] on div "Scratch" at bounding box center [434, 488] width 172 height 38
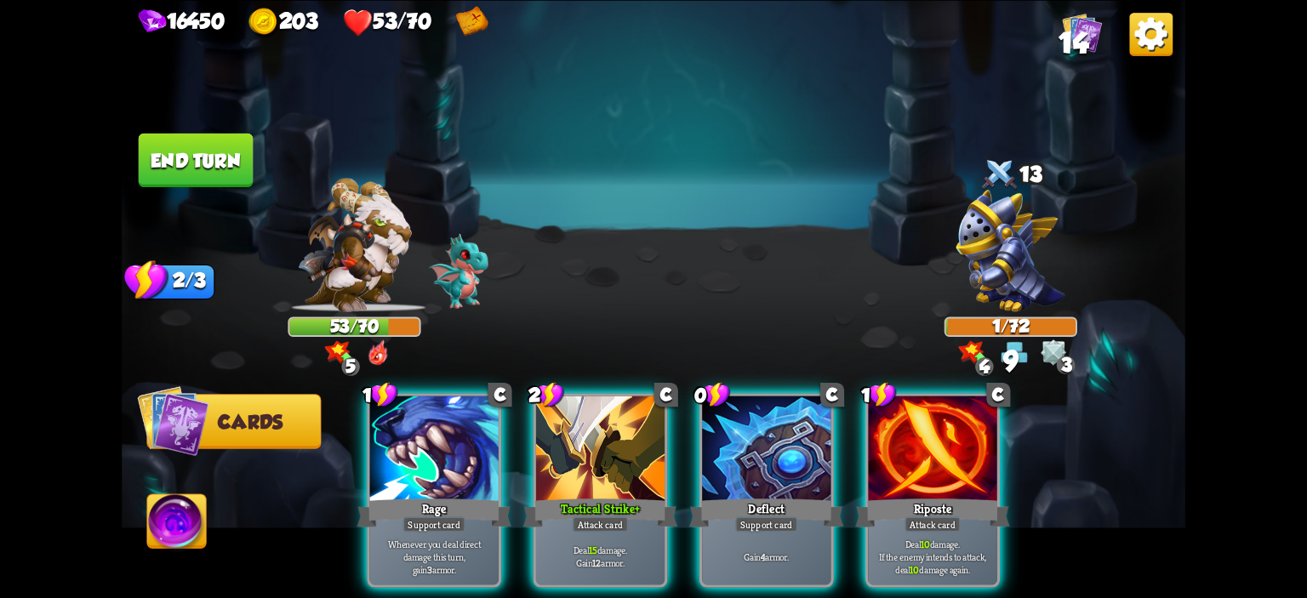
click at [214, 506] on img at bounding box center [654, 299] width 1064 height 598
click at [159, 522] on img at bounding box center [176, 524] width 59 height 60
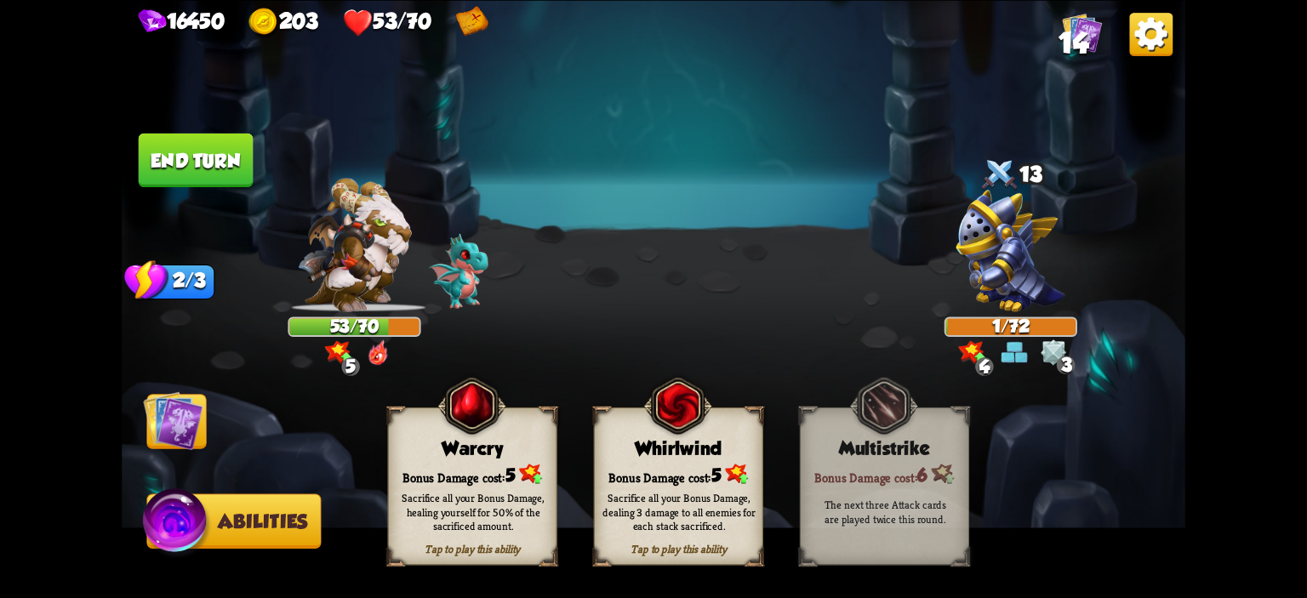
click at [401, 455] on div "Warcry" at bounding box center [473, 447] width 168 height 21
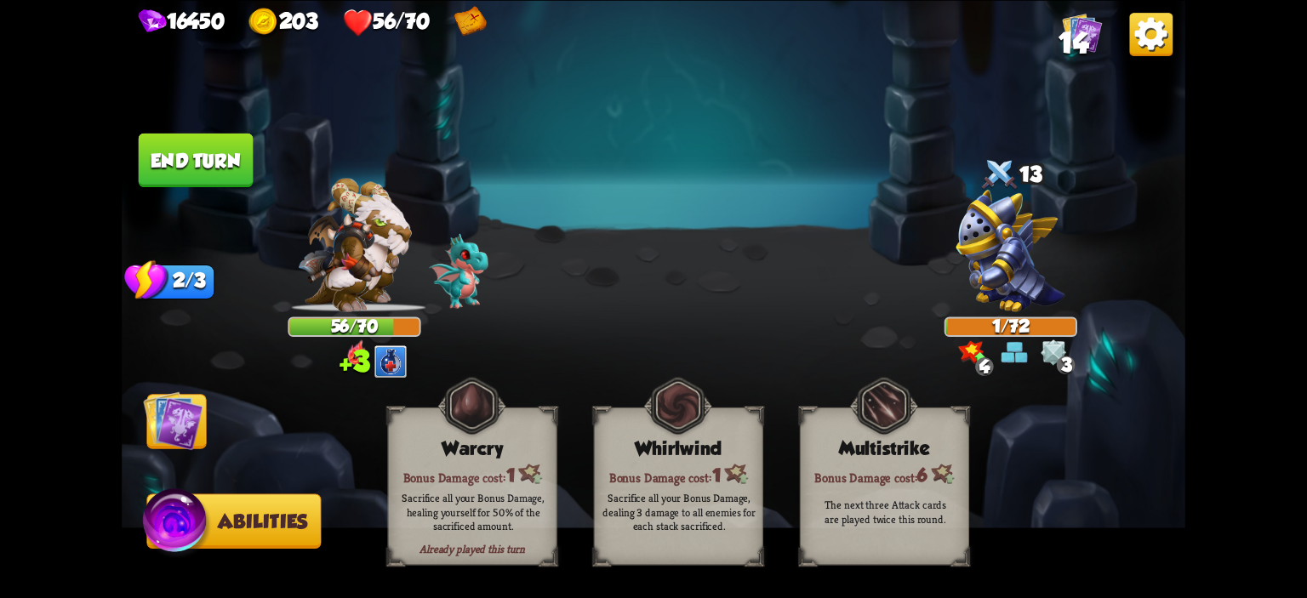
click at [204, 163] on button "End turn" at bounding box center [196, 160] width 115 height 54
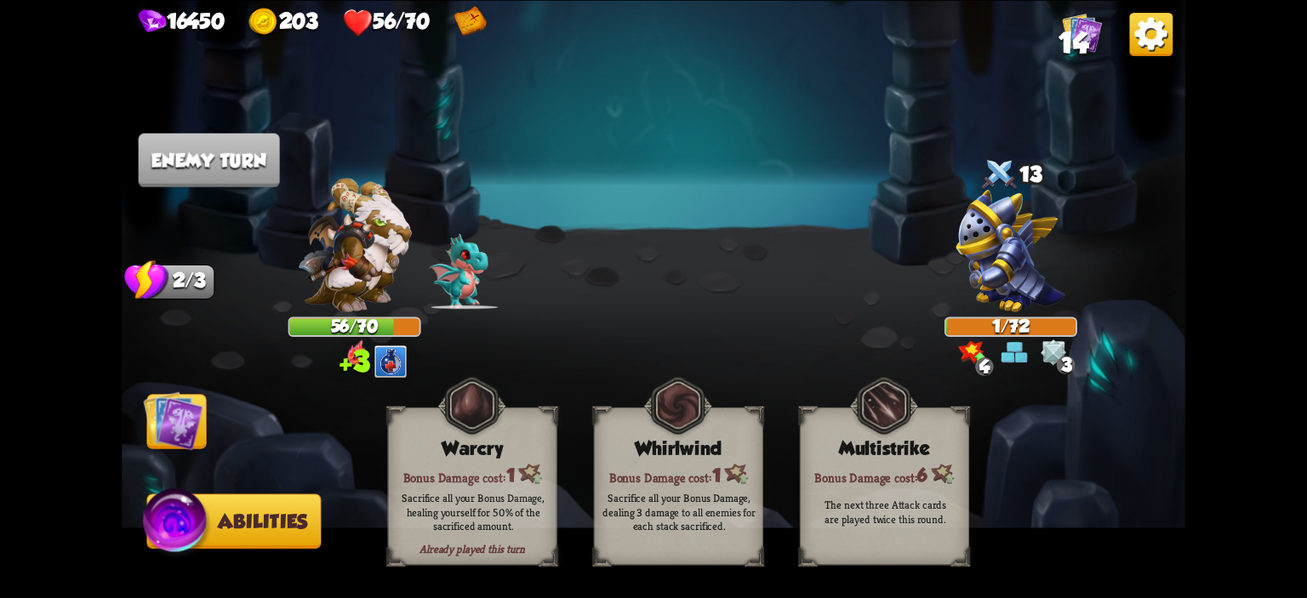
click at [170, 414] on img at bounding box center [173, 421] width 60 height 60
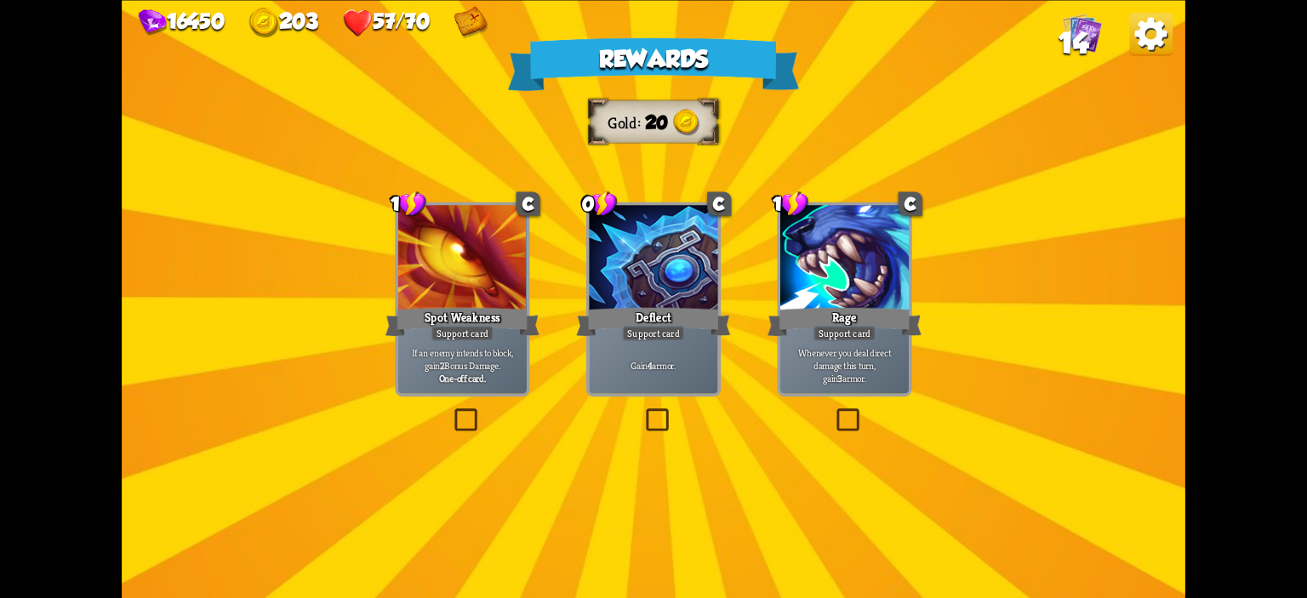
click at [691, 358] on div "Gain 4 armor." at bounding box center [653, 365] width 129 height 56
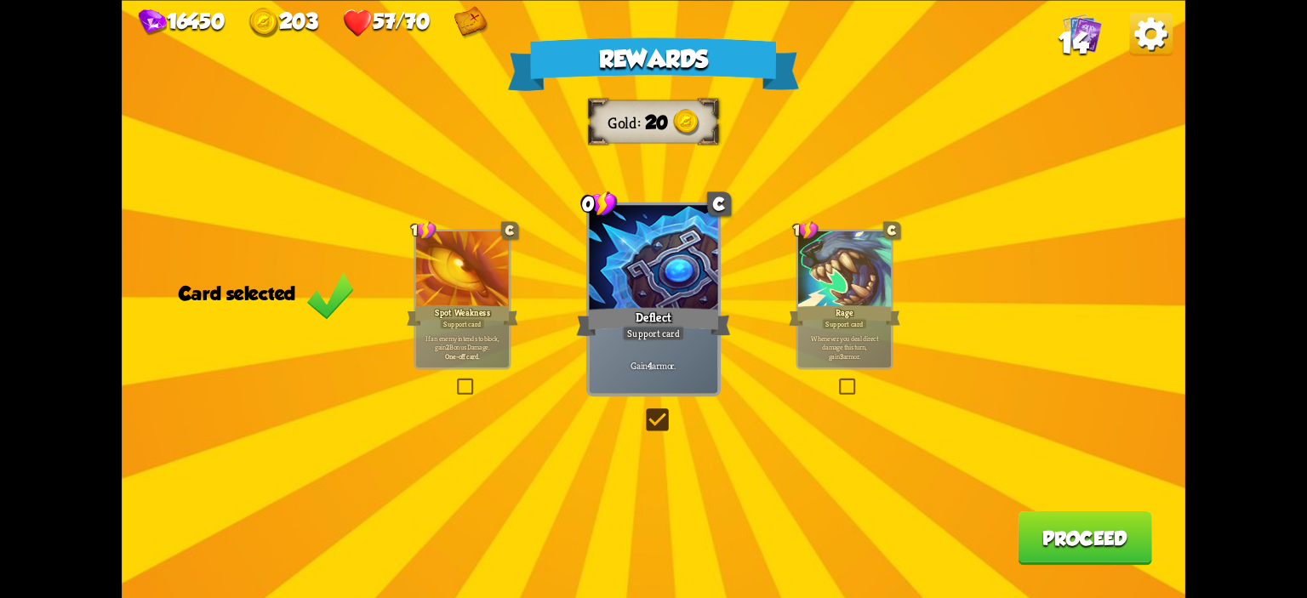
click at [1059, 529] on button "Proceed" at bounding box center [1085, 538] width 134 height 54
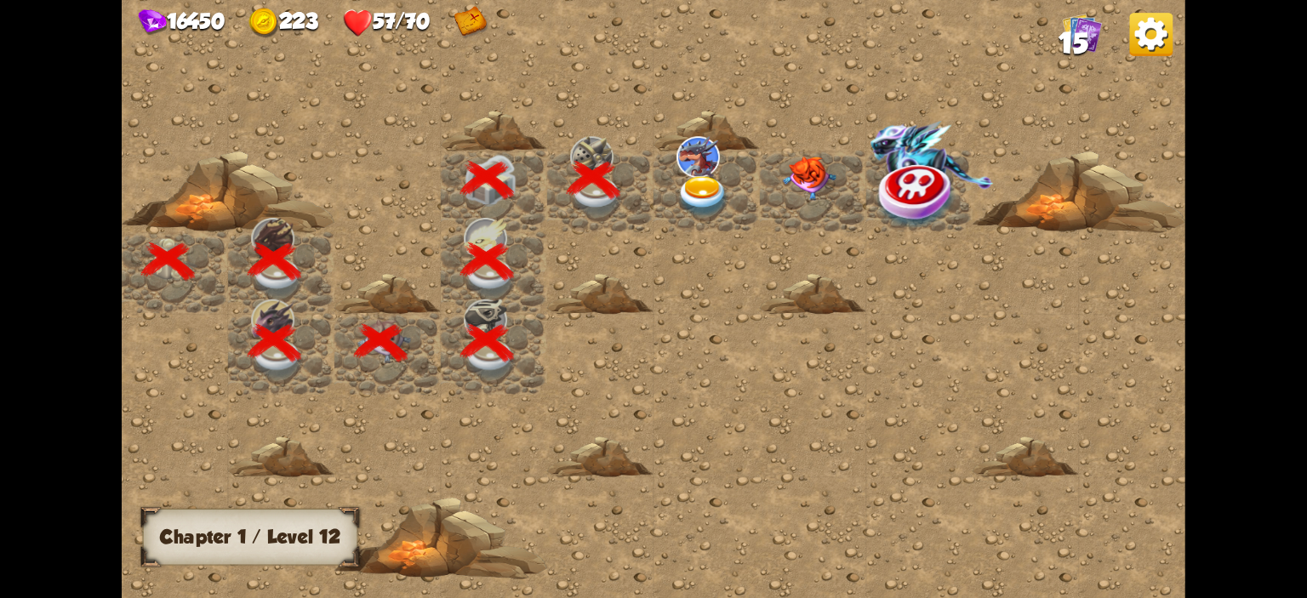
click at [727, 182] on img at bounding box center [703, 197] width 53 height 42
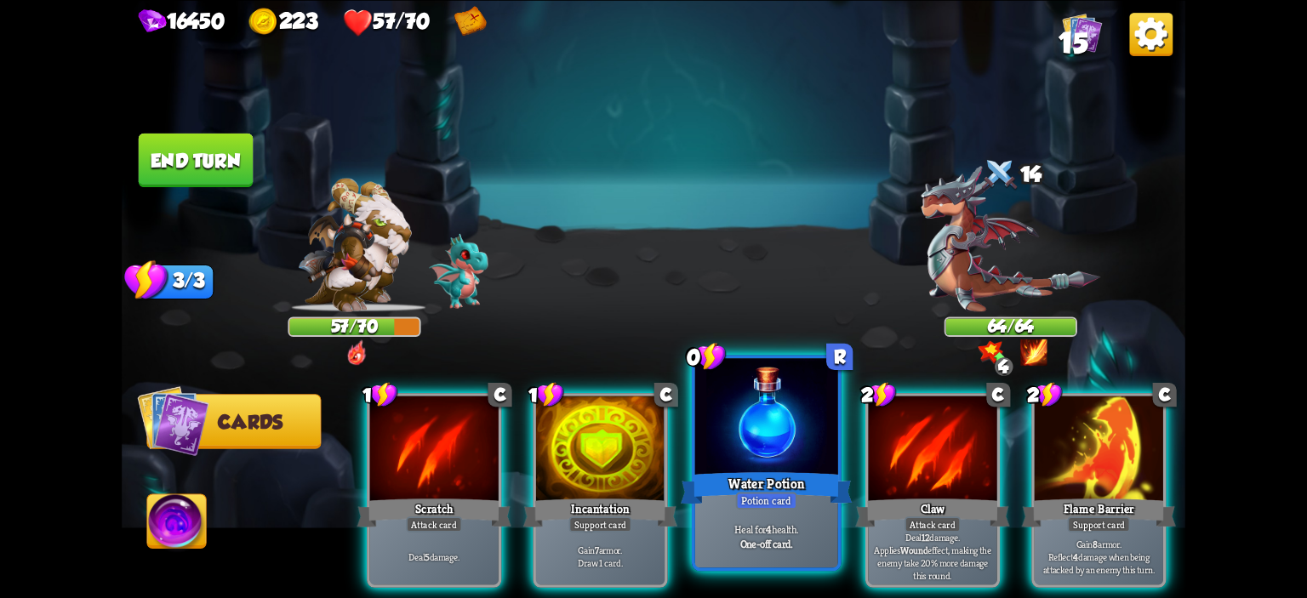
click at [746, 471] on div "Water Potion" at bounding box center [767, 488] width 172 height 38
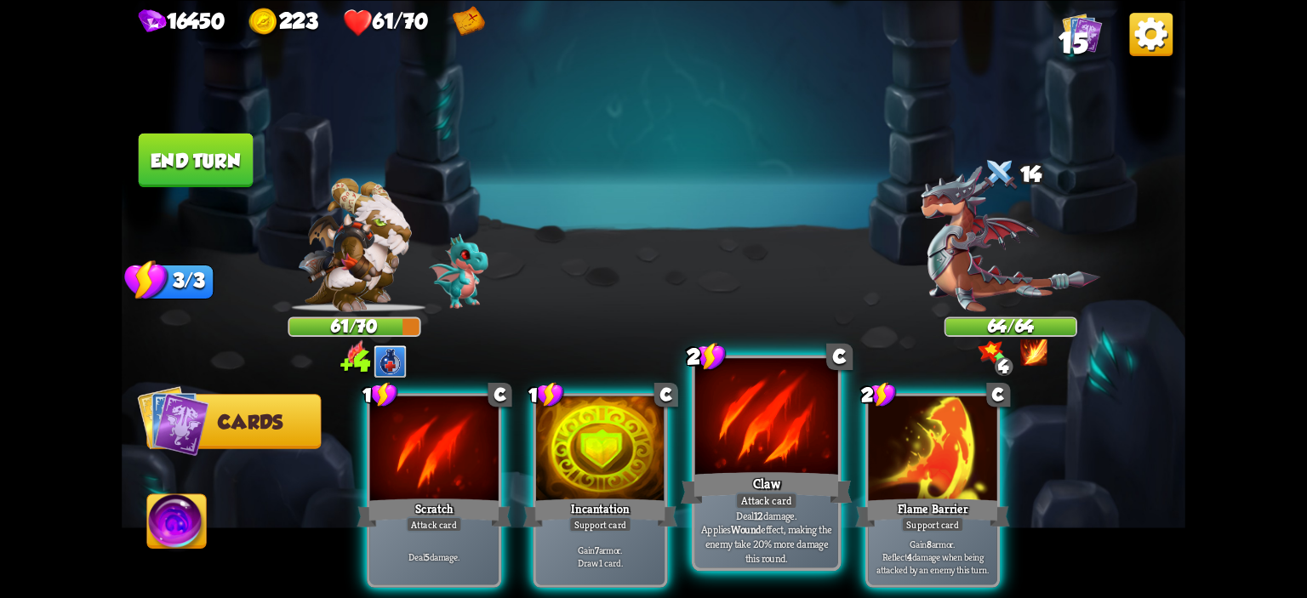
click at [718, 442] on div at bounding box center [766, 418] width 143 height 121
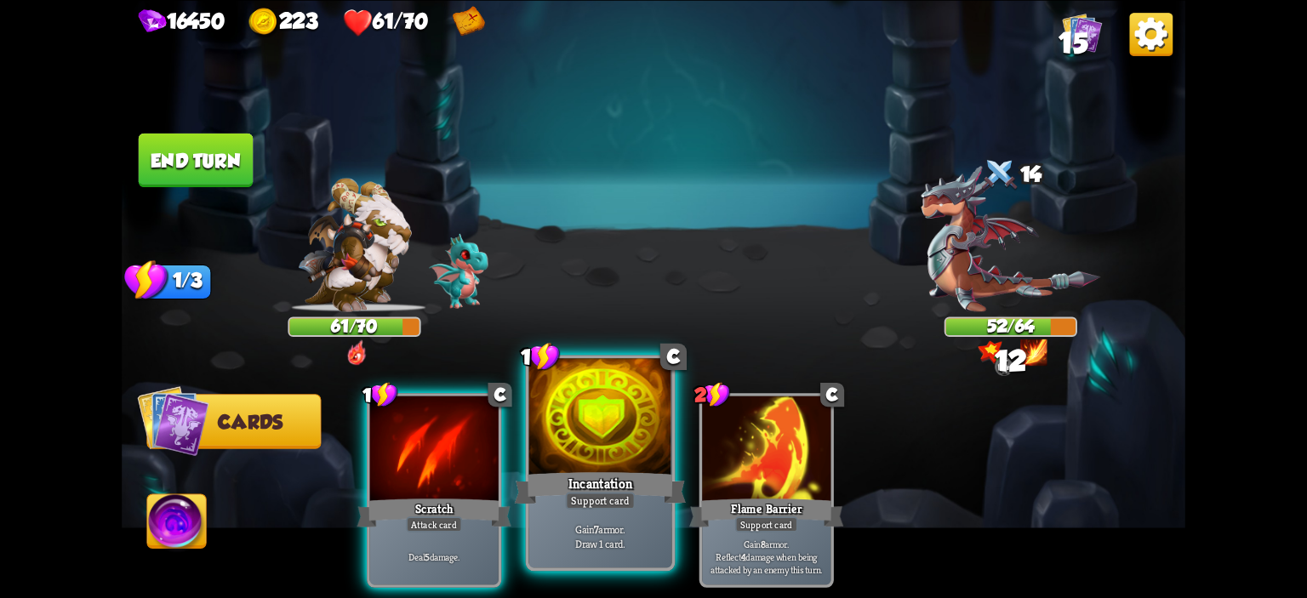
click at [626, 429] on div at bounding box center [600, 418] width 143 height 121
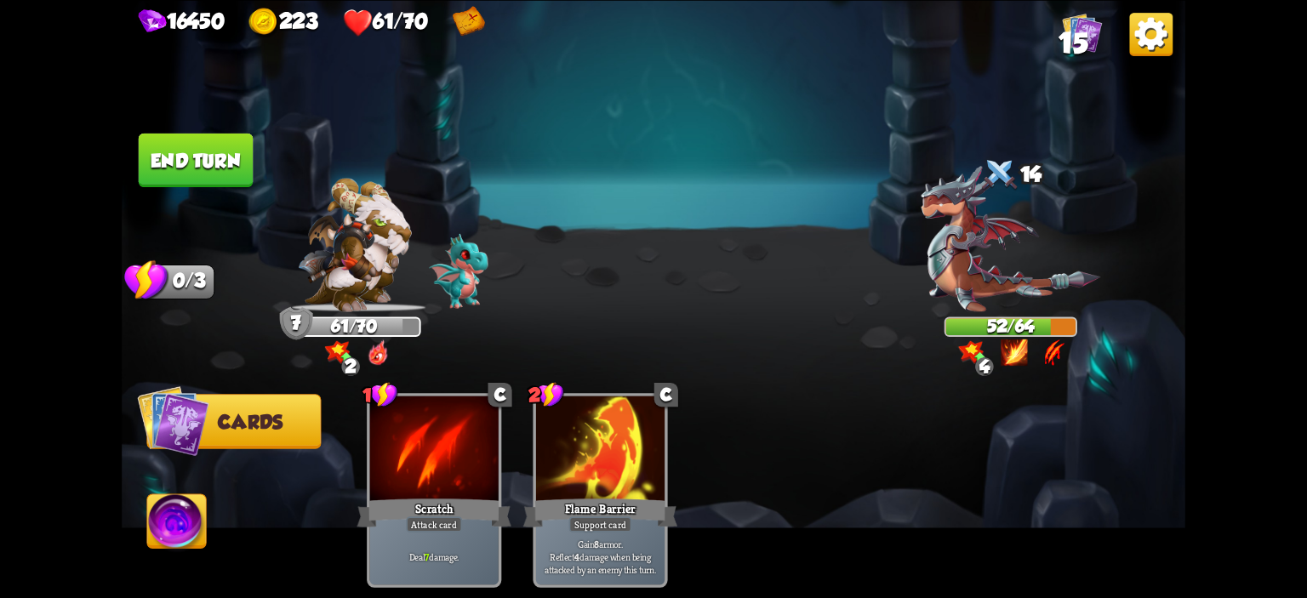
click at [148, 180] on button "End turn" at bounding box center [196, 160] width 115 height 54
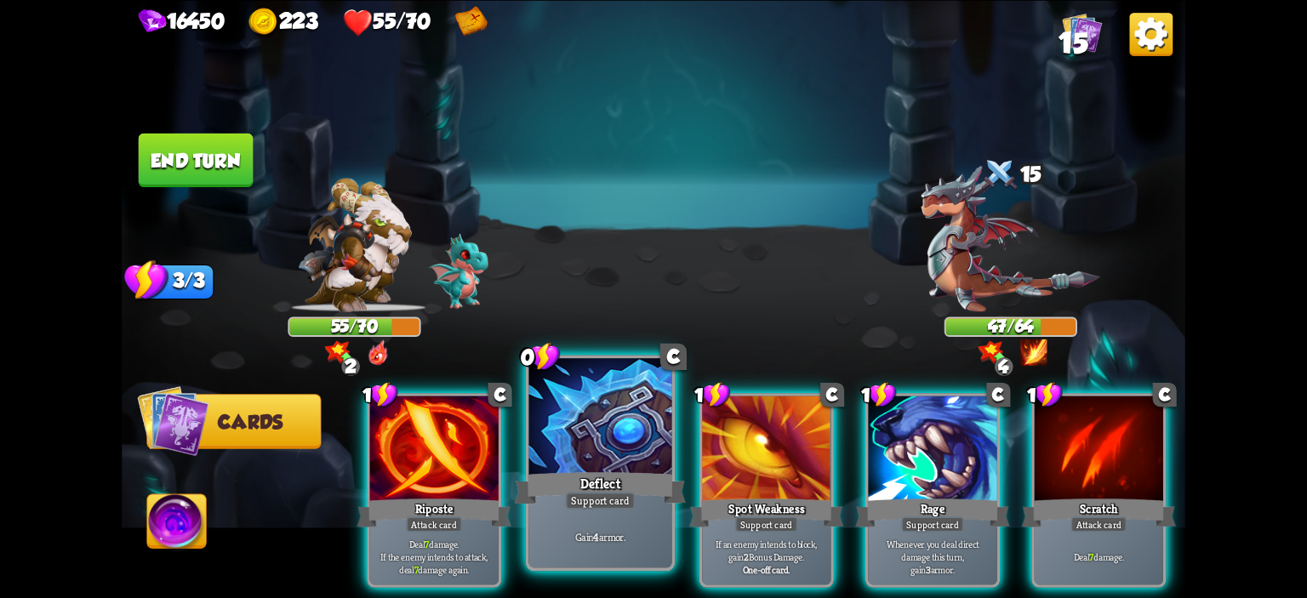
click at [649, 448] on div at bounding box center [600, 418] width 143 height 121
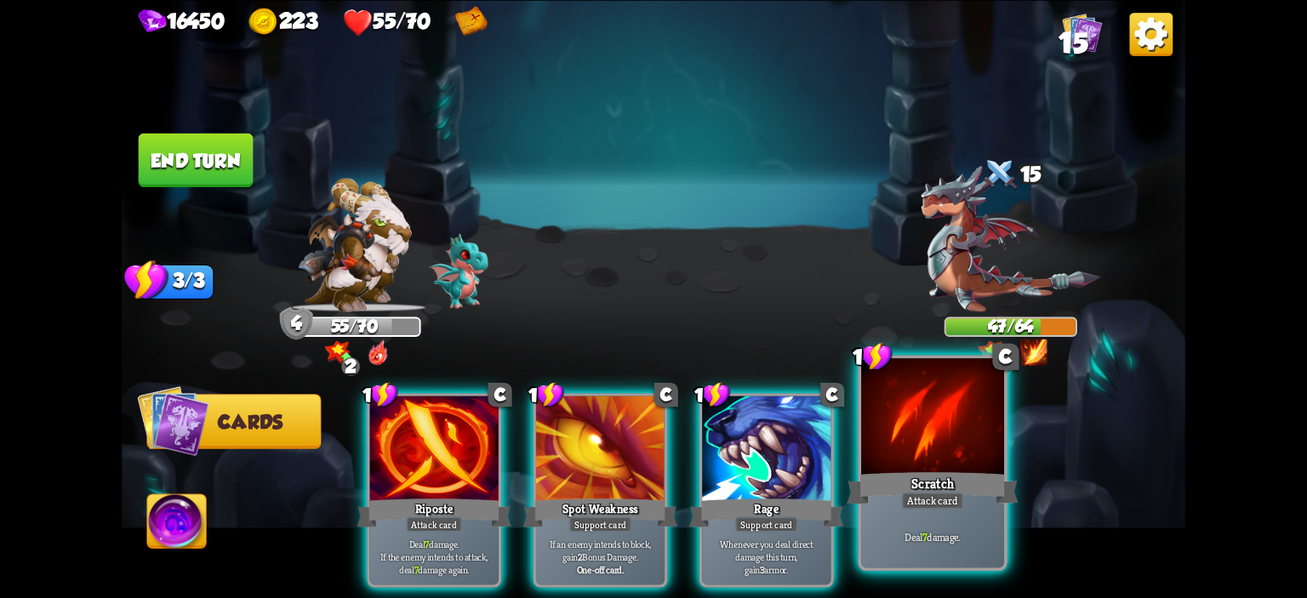
click at [916, 414] on div at bounding box center [932, 418] width 143 height 121
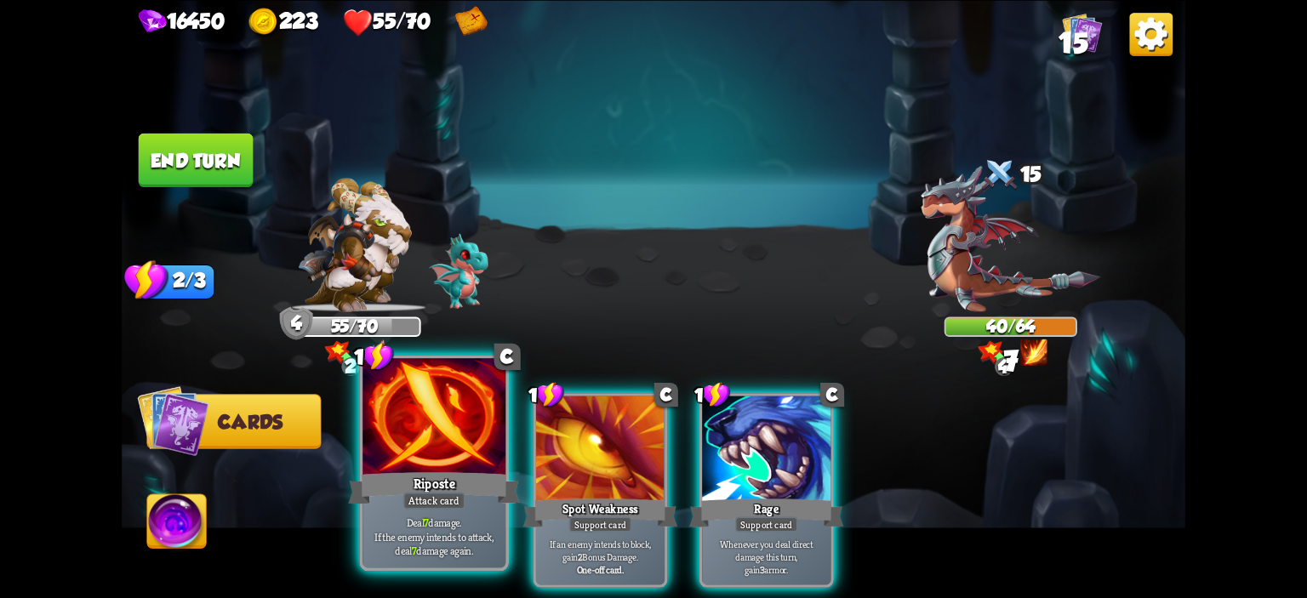
click at [494, 456] on div at bounding box center [434, 418] width 143 height 121
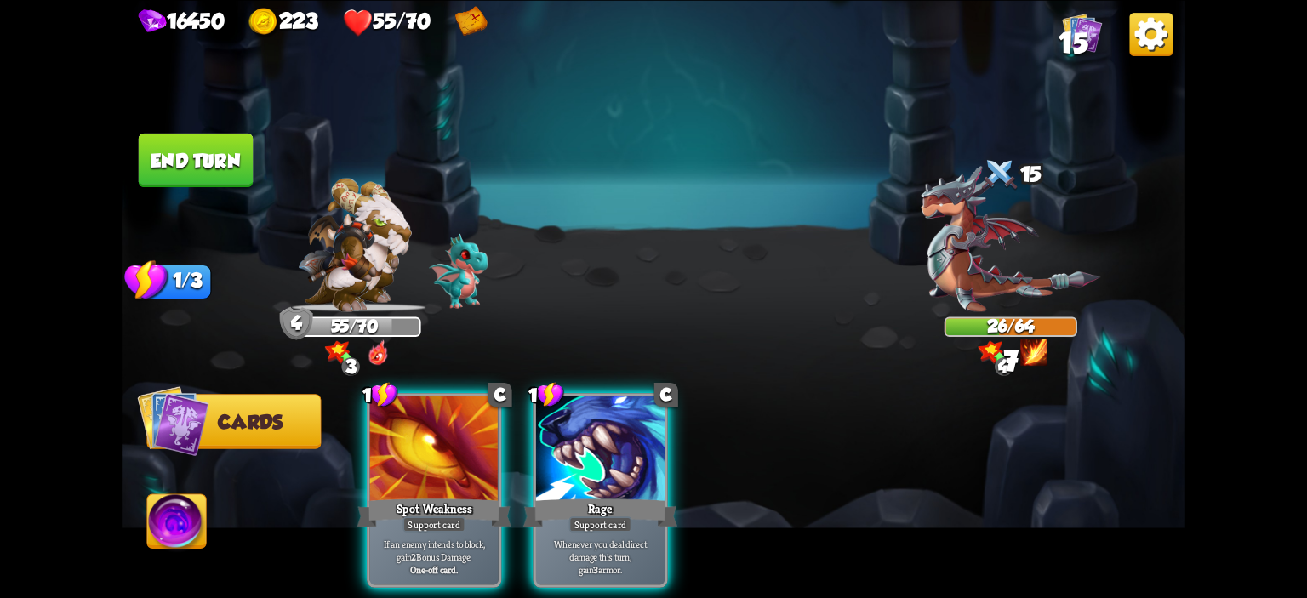
click at [199, 155] on button "End turn" at bounding box center [196, 160] width 115 height 54
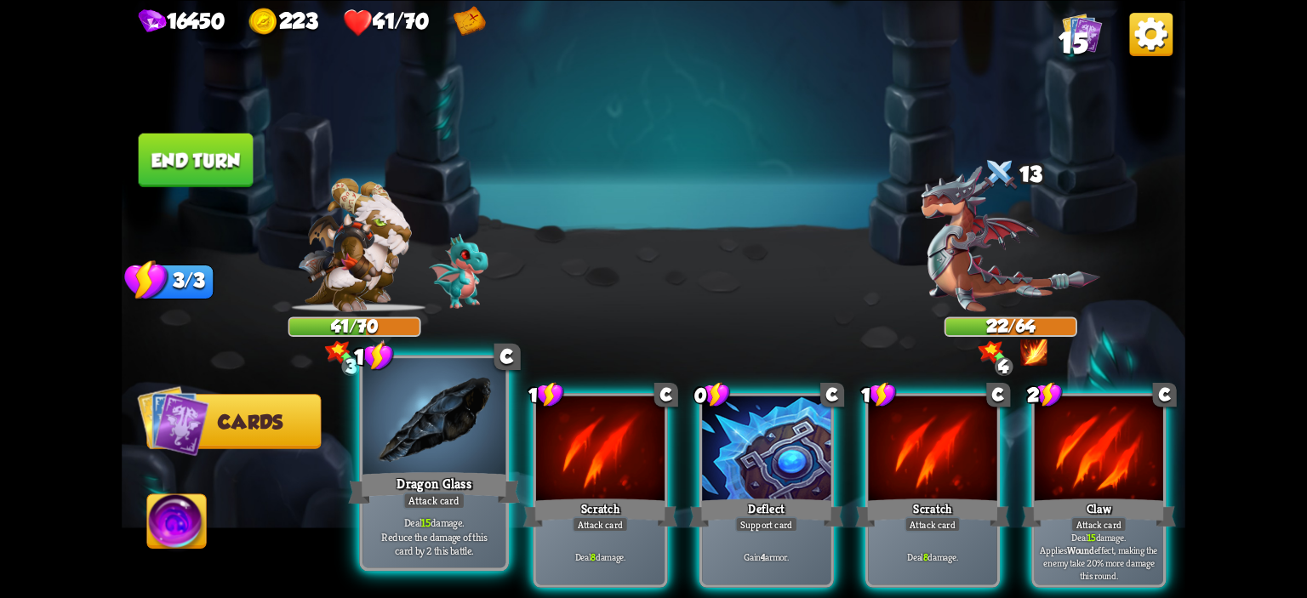
click at [480, 422] on div at bounding box center [434, 418] width 143 height 121
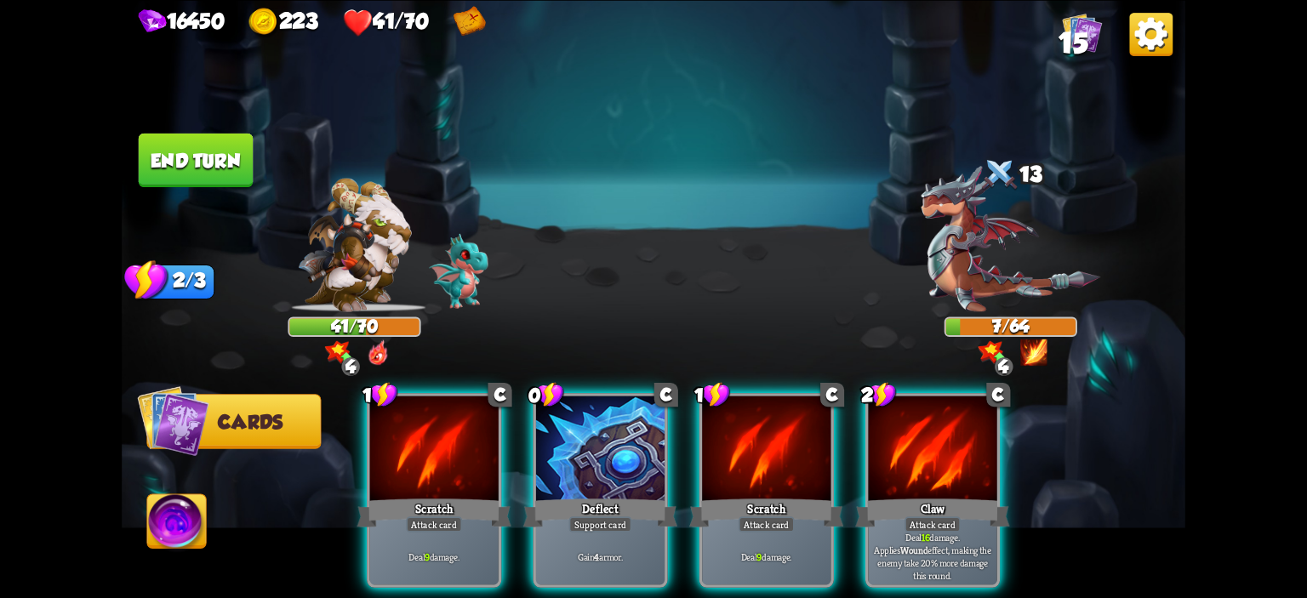
click at [193, 493] on img at bounding box center [654, 299] width 1064 height 598
click at [194, 500] on img at bounding box center [176, 524] width 59 height 60
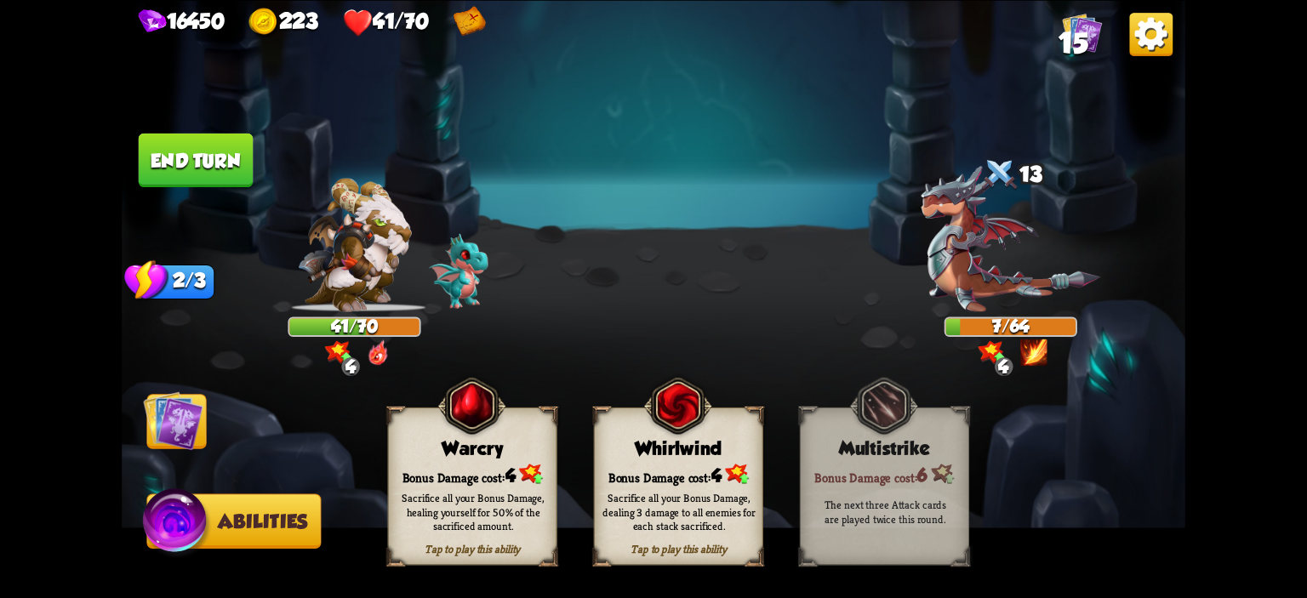
click at [410, 442] on div "Warcry" at bounding box center [473, 447] width 168 height 21
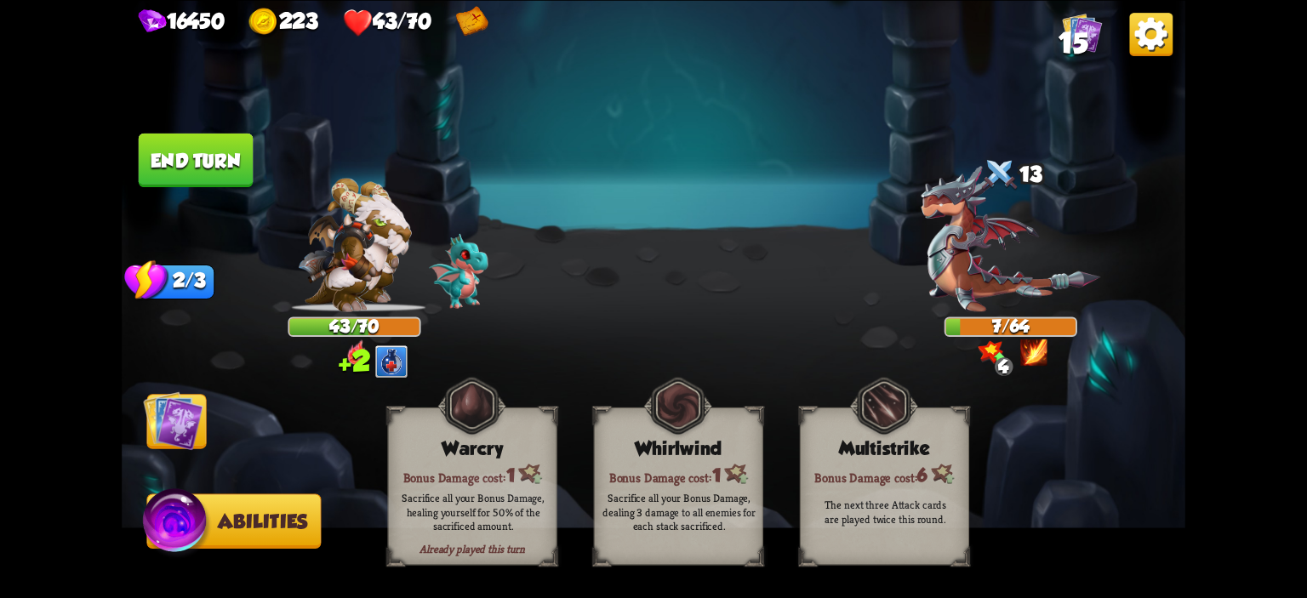
click at [144, 436] on img at bounding box center [173, 421] width 60 height 60
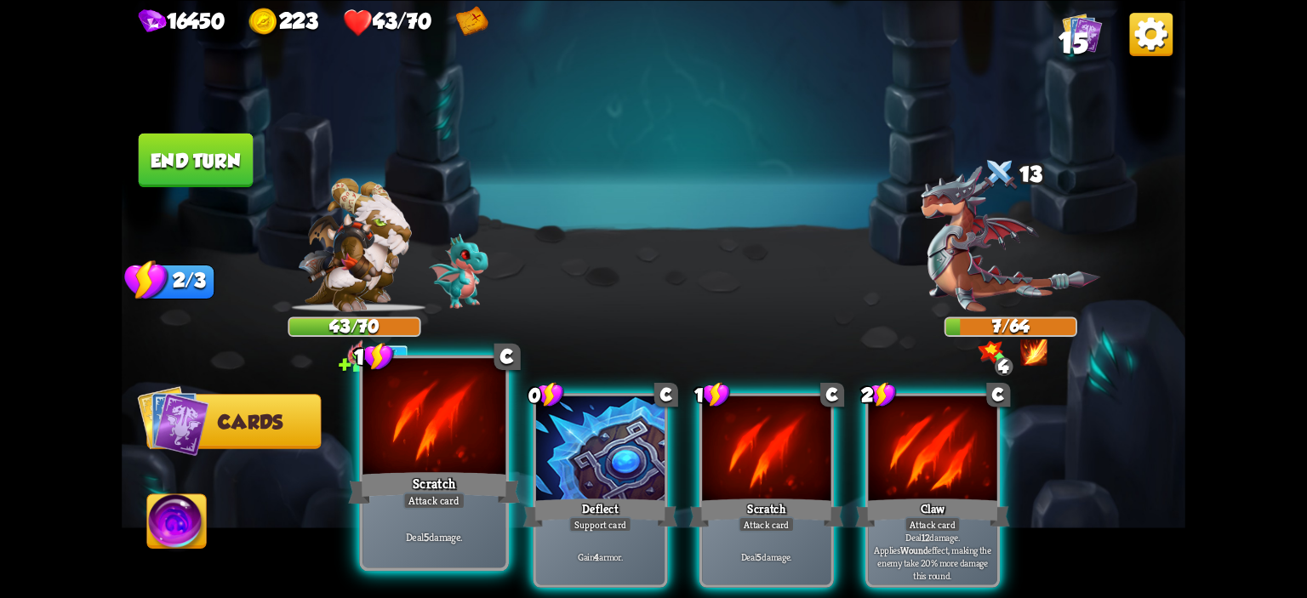
click at [395, 428] on div at bounding box center [434, 418] width 143 height 121
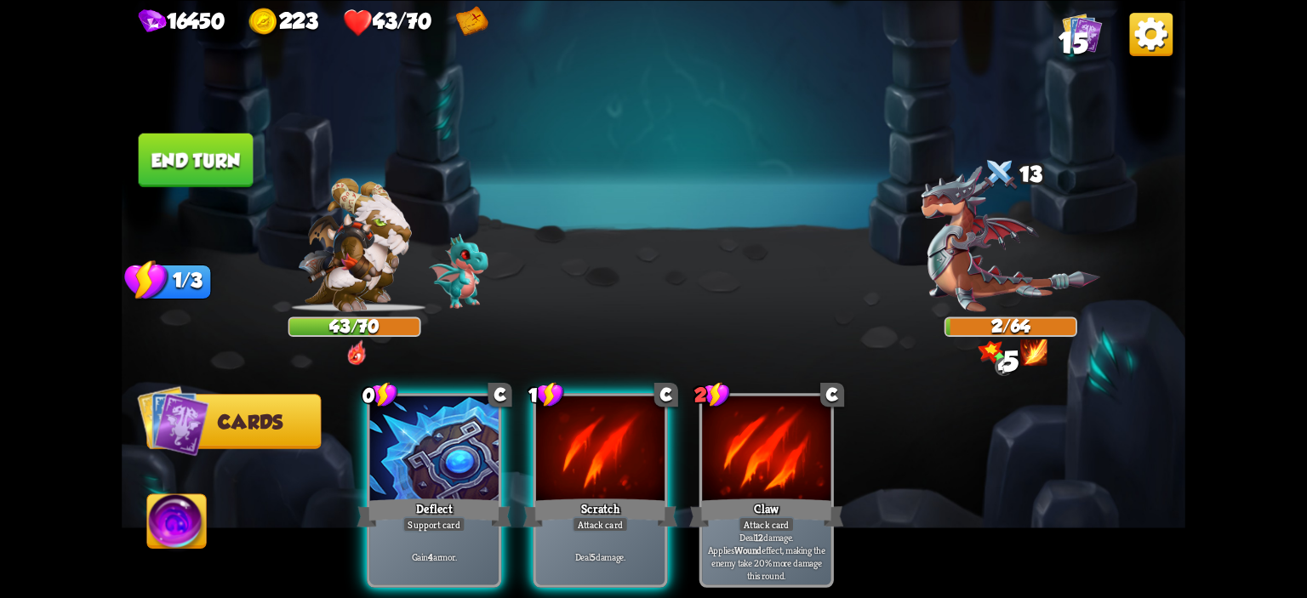
click at [226, 163] on button "End turn" at bounding box center [196, 160] width 115 height 54
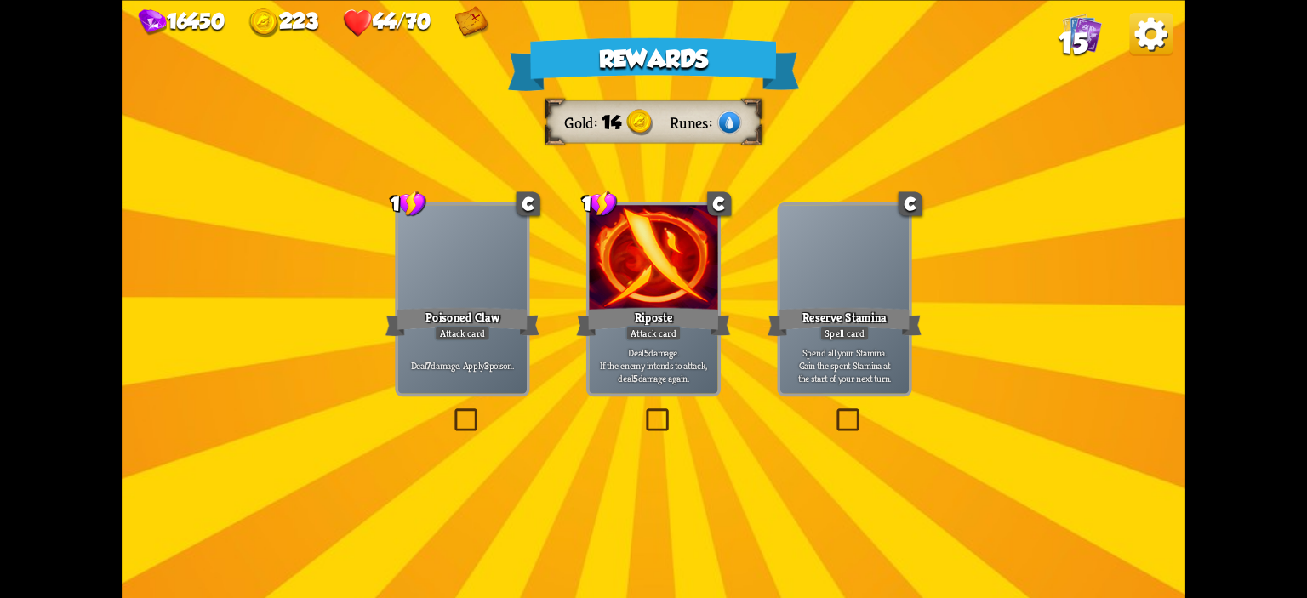
click at [461, 329] on div "Attack card" at bounding box center [462, 332] width 56 height 15
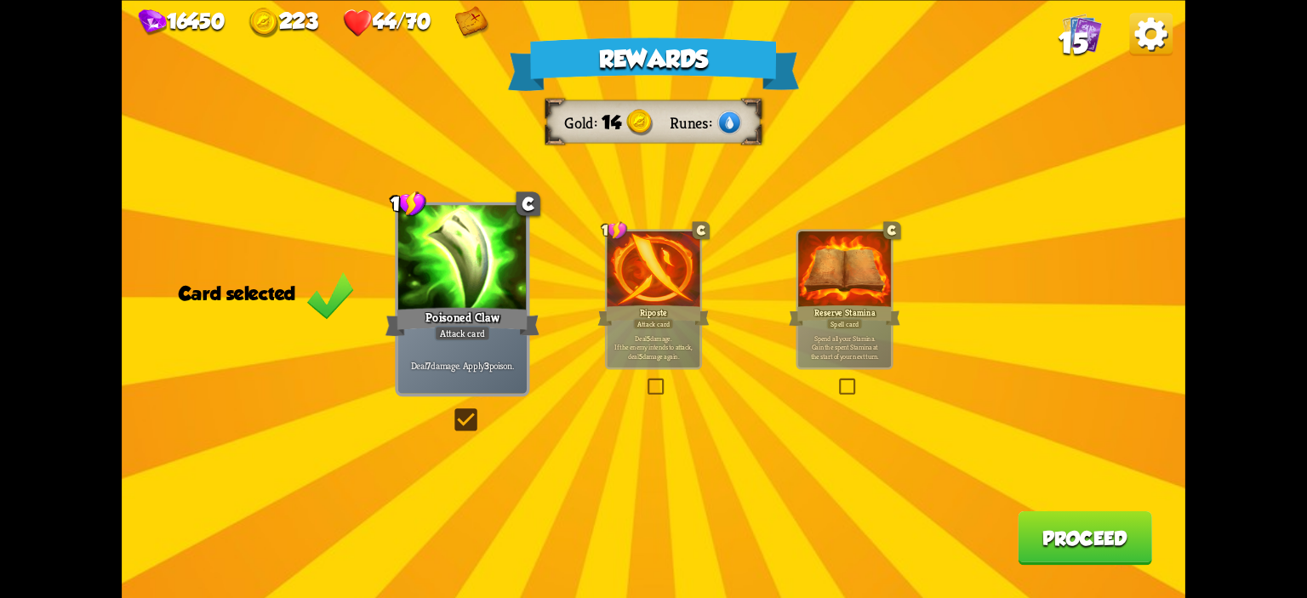
click at [1054, 533] on button "Proceed" at bounding box center [1085, 538] width 134 height 54
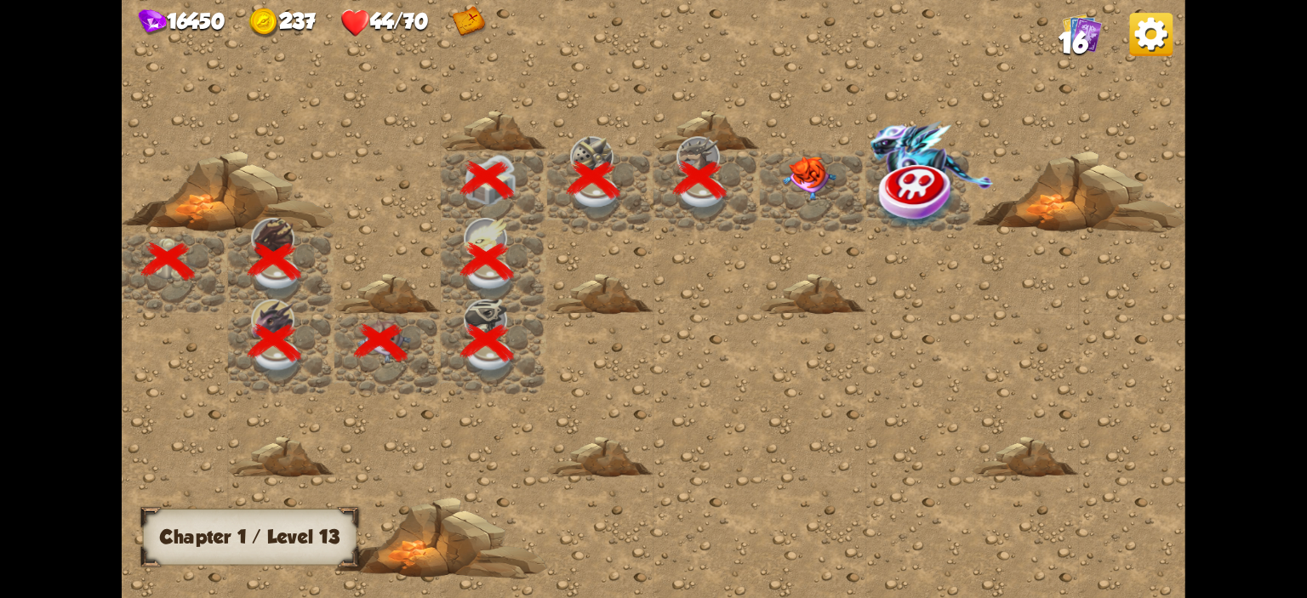
click at [841, 175] on div at bounding box center [813, 192] width 106 height 82
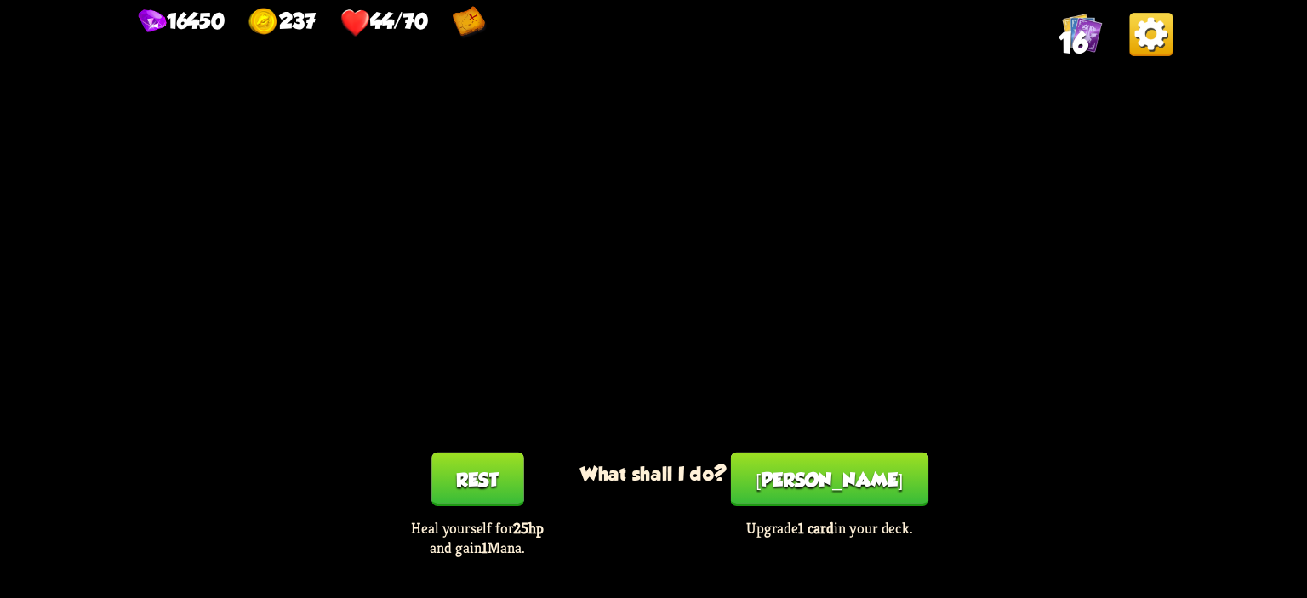
click at [499, 453] on div "You feel rested! What shall I do? Rest Heal yourself for 25hp and gain 1 Mana. …" at bounding box center [654, 299] width 1064 height 598
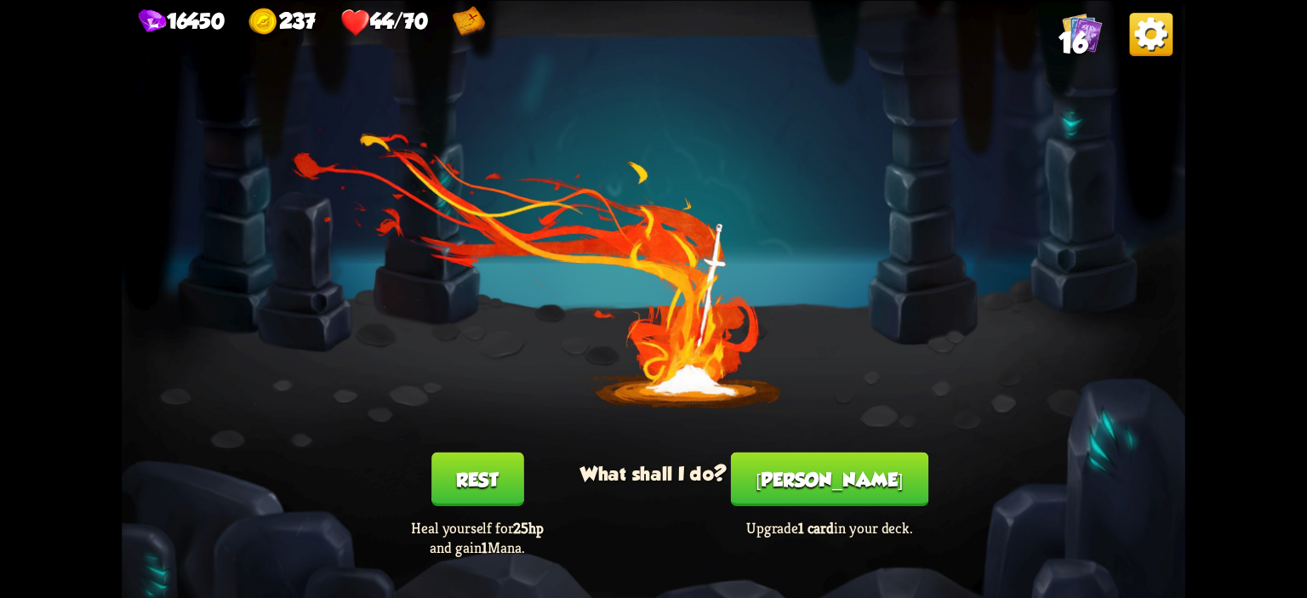
click at [497, 452] on div "You feel rested! What shall I do? Rest Heal yourself for 25hp and gain 1 Mana. …" at bounding box center [654, 299] width 1064 height 598
click at [500, 465] on button "Rest" at bounding box center [478, 479] width 92 height 54
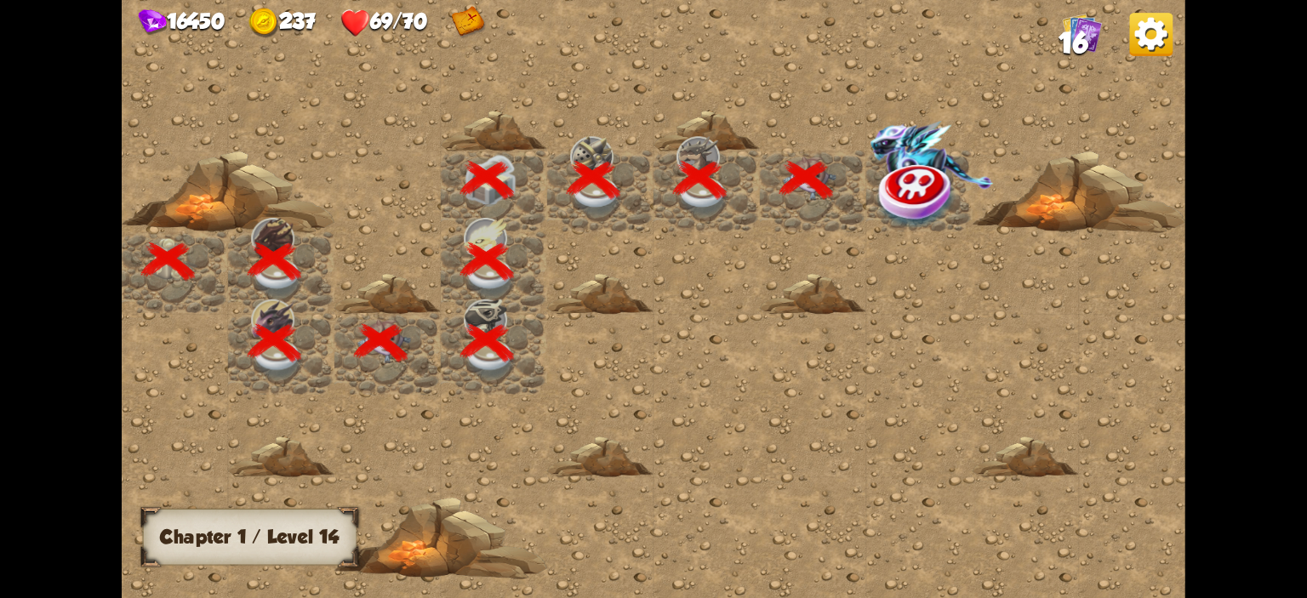
click at [869, 163] on div at bounding box center [919, 192] width 106 height 82
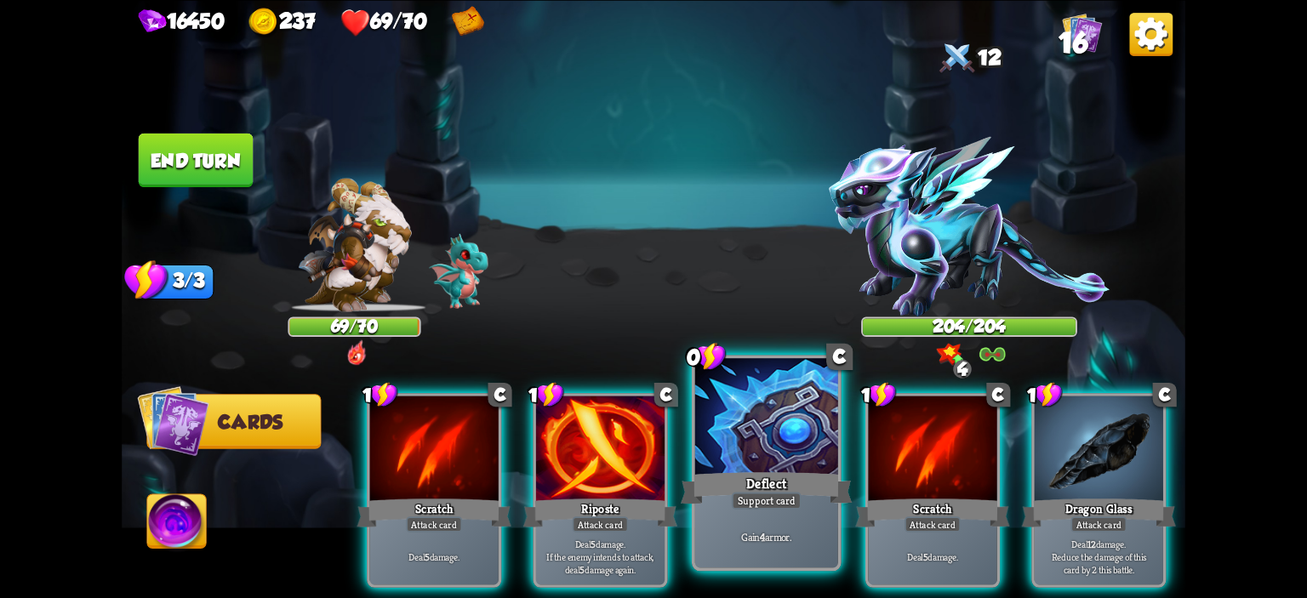
click at [786, 425] on div at bounding box center [766, 418] width 143 height 121
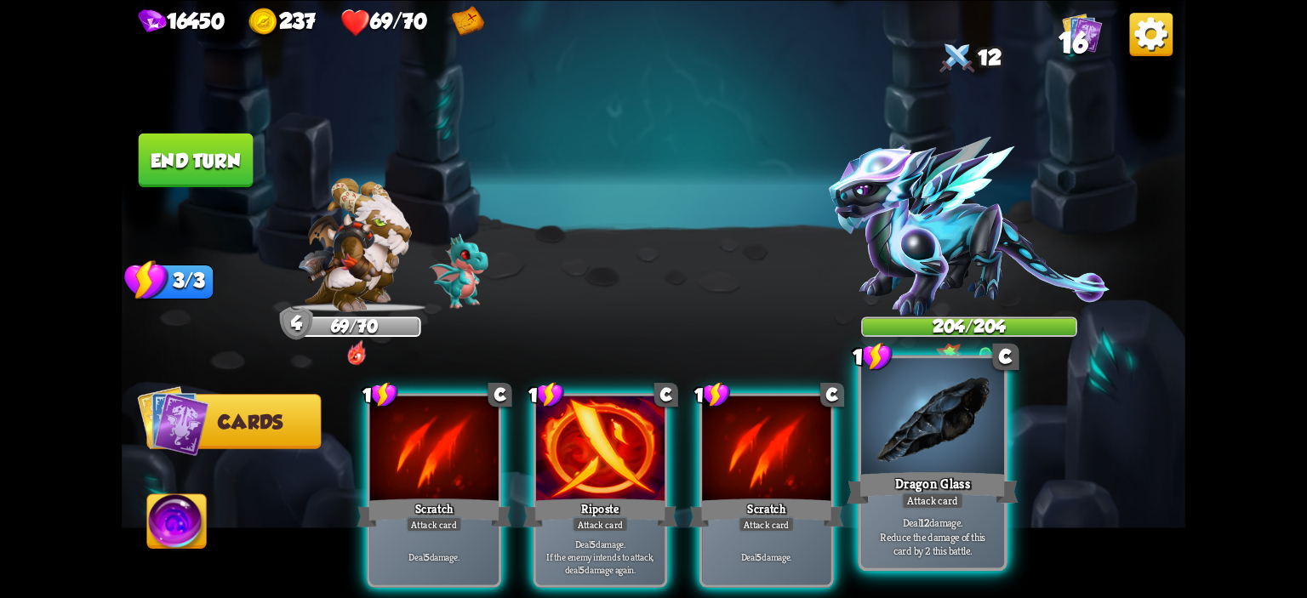
click at [900, 450] on div at bounding box center [932, 418] width 143 height 121
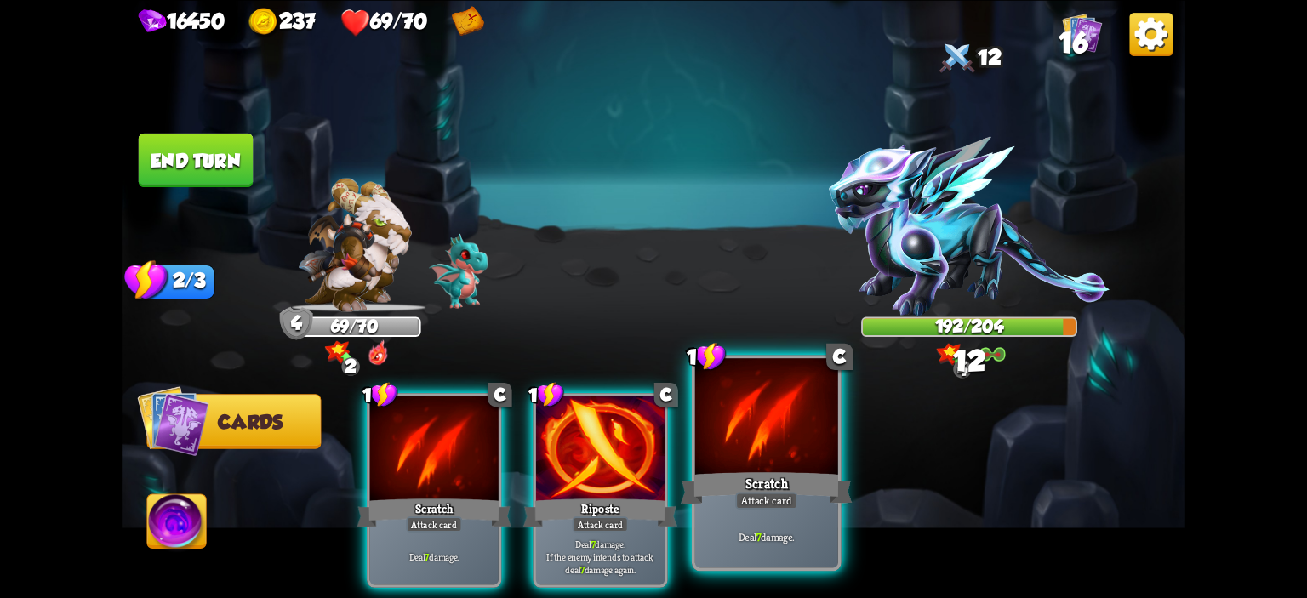
click at [821, 450] on div at bounding box center [766, 418] width 143 height 121
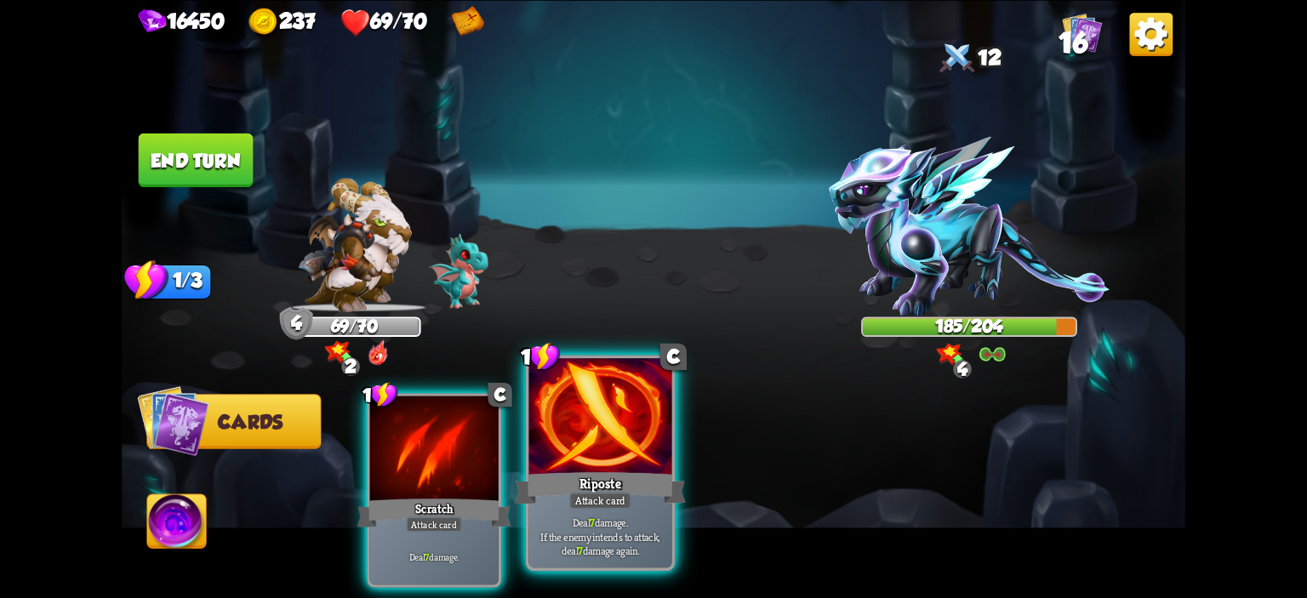
click at [632, 421] on div at bounding box center [600, 418] width 143 height 121
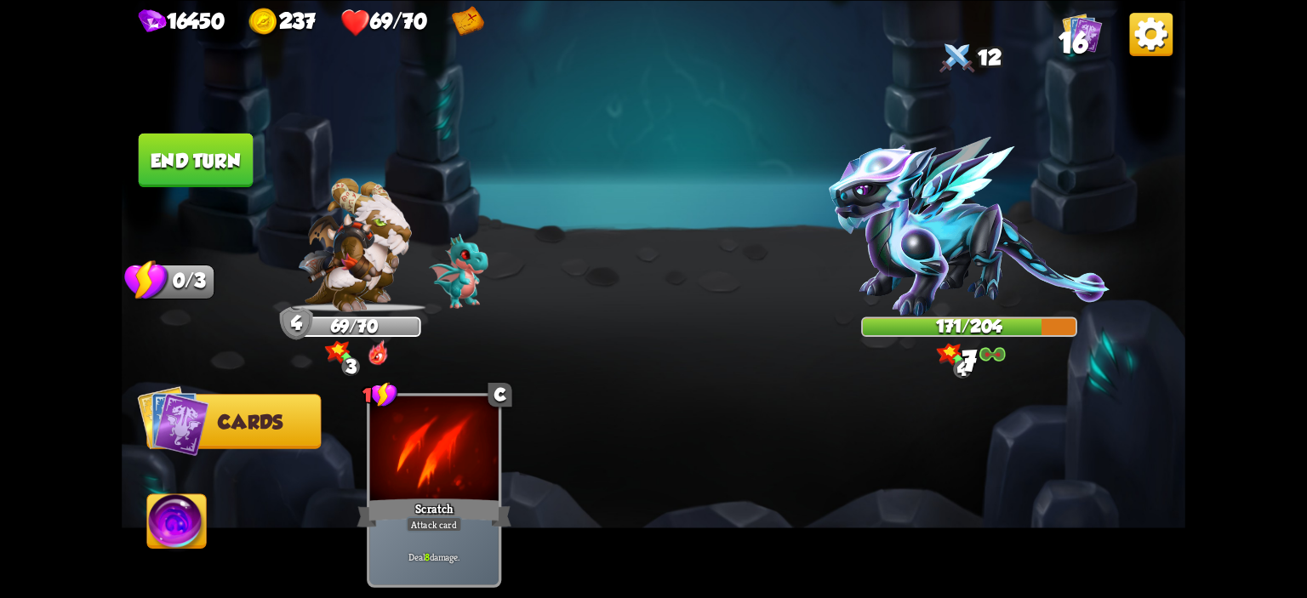
click at [220, 169] on button "End turn" at bounding box center [196, 160] width 115 height 54
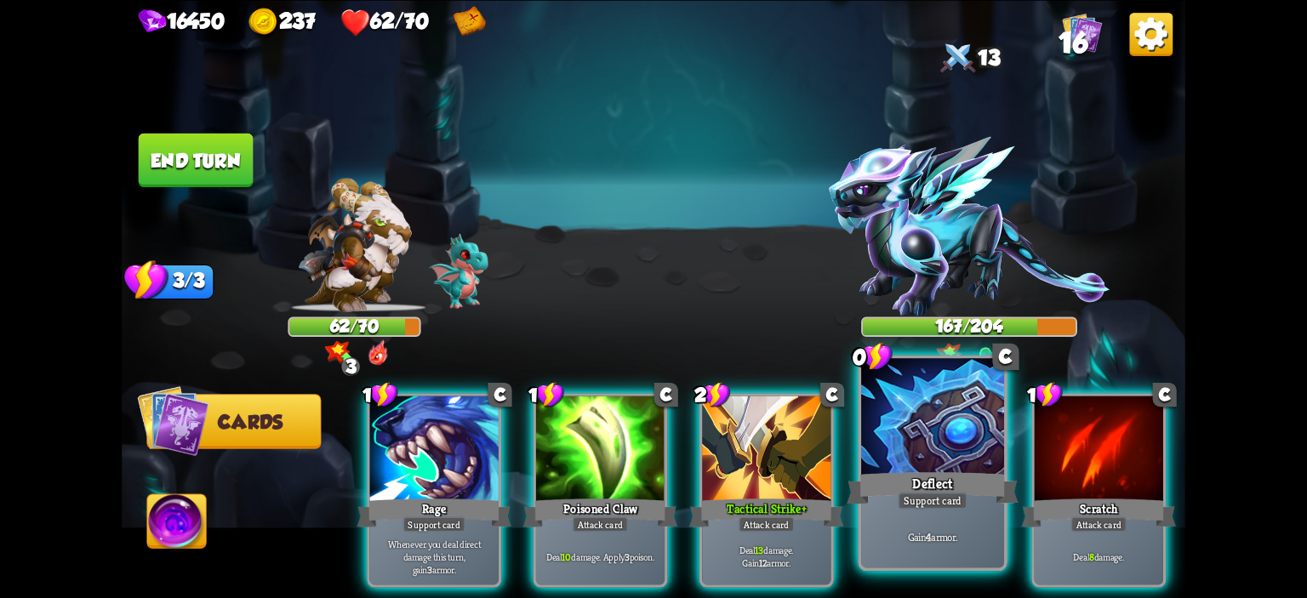
click at [885, 426] on div at bounding box center [932, 418] width 143 height 121
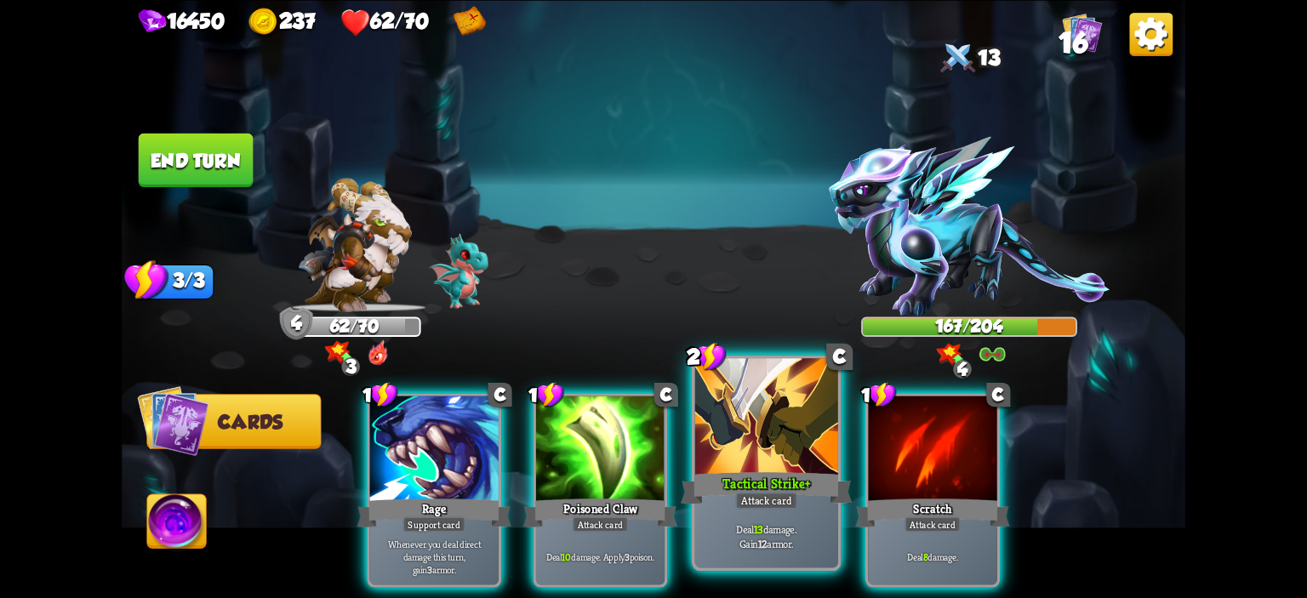
click at [735, 422] on div at bounding box center [766, 418] width 143 height 121
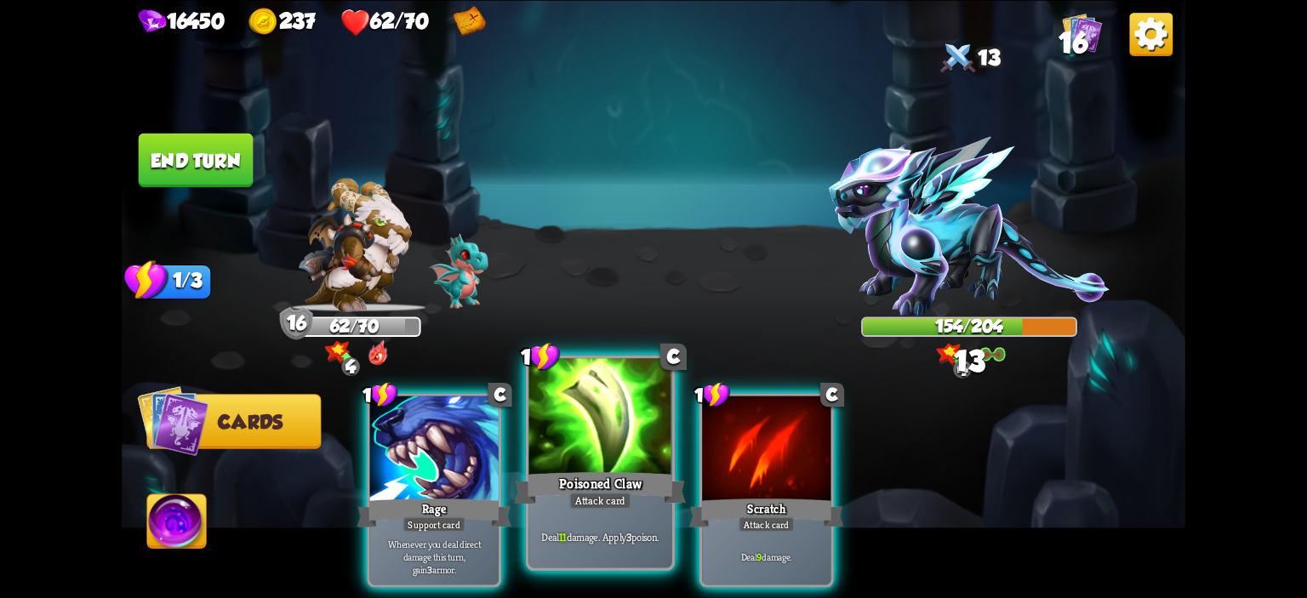
click at [598, 417] on div at bounding box center [600, 418] width 143 height 121
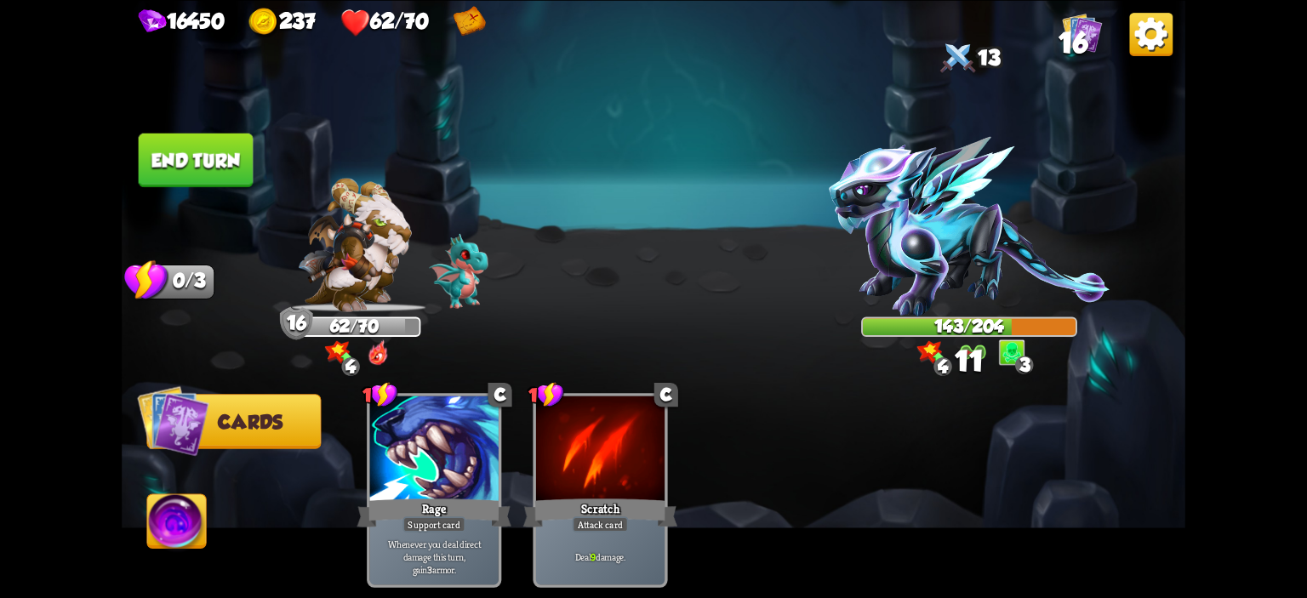
click at [226, 176] on button "End turn" at bounding box center [196, 160] width 115 height 54
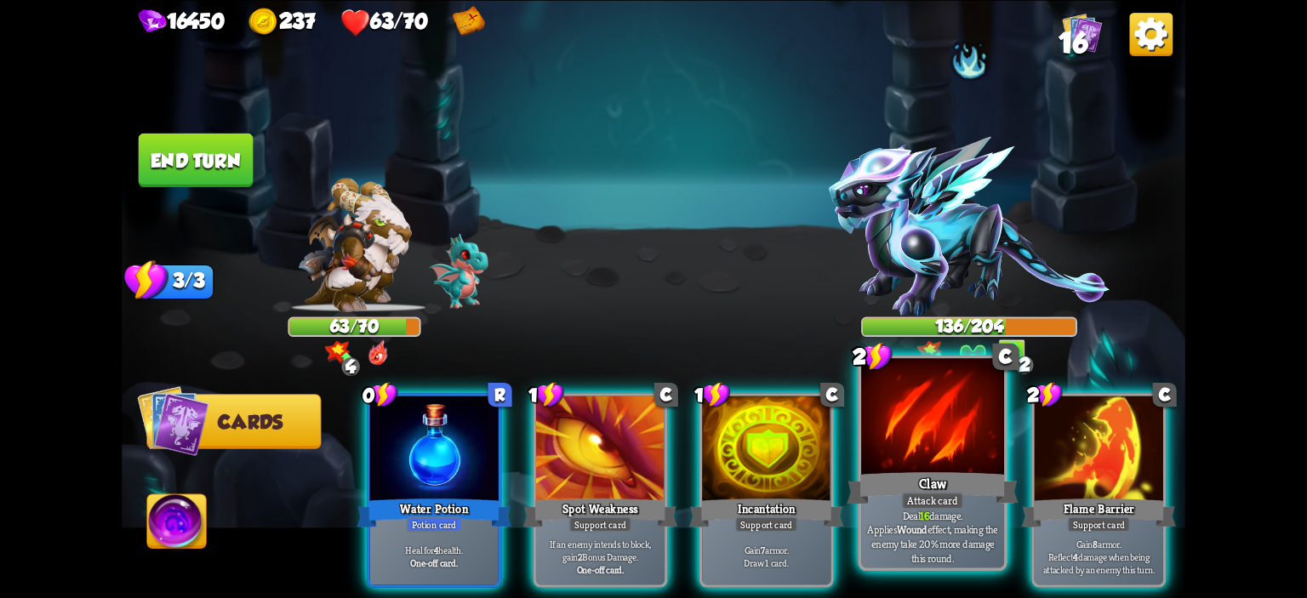
click at [880, 431] on div at bounding box center [932, 418] width 143 height 121
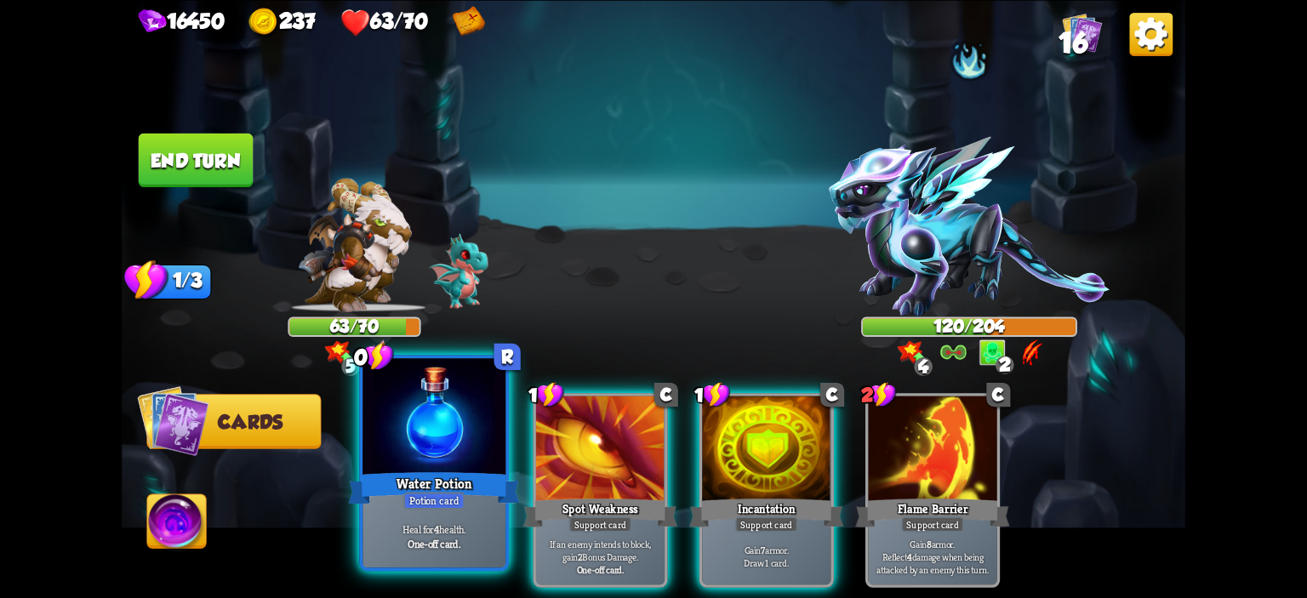
click at [436, 451] on div at bounding box center [434, 418] width 143 height 121
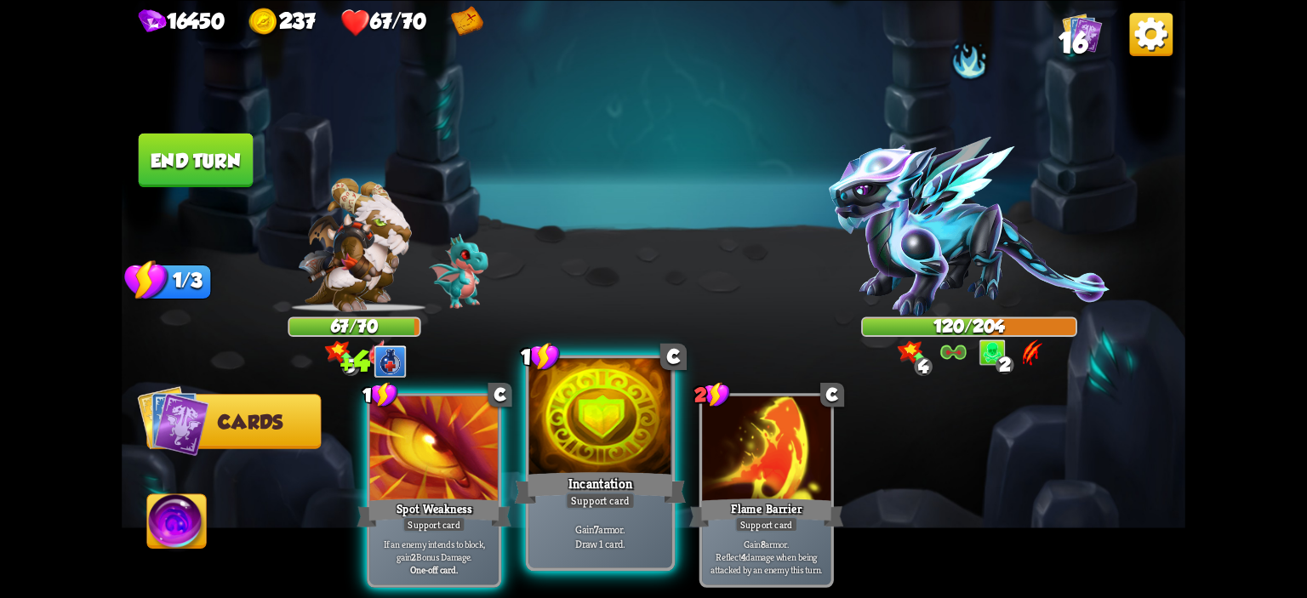
click at [565, 418] on div at bounding box center [600, 418] width 143 height 121
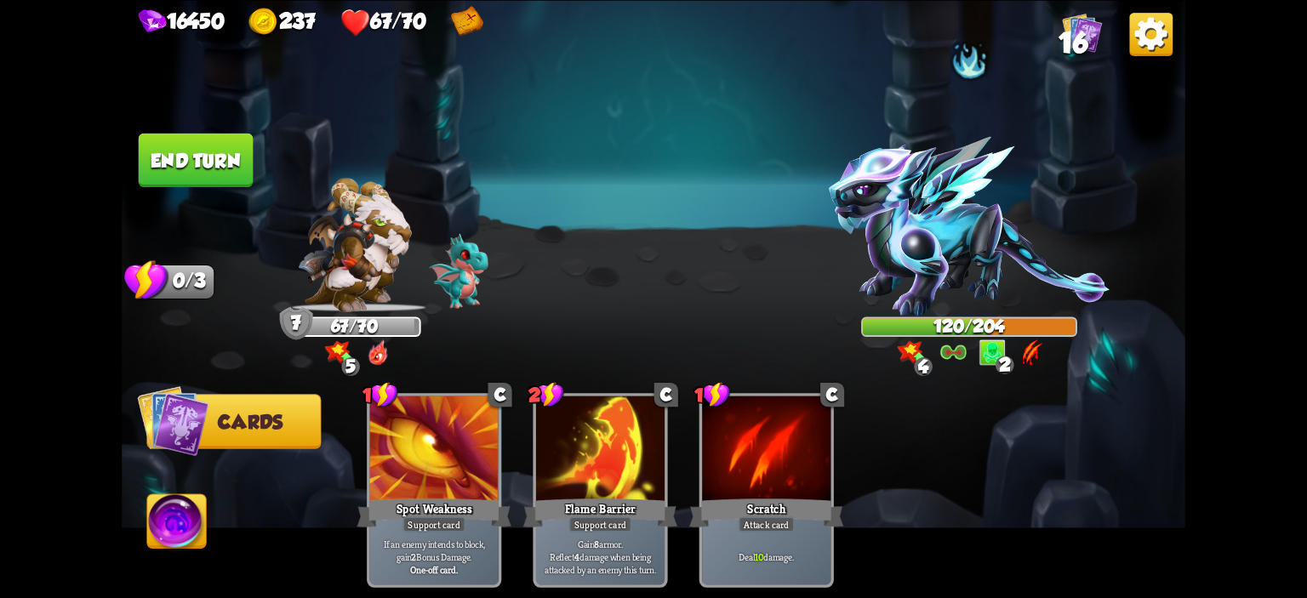
click at [168, 159] on button "End turn" at bounding box center [196, 160] width 115 height 54
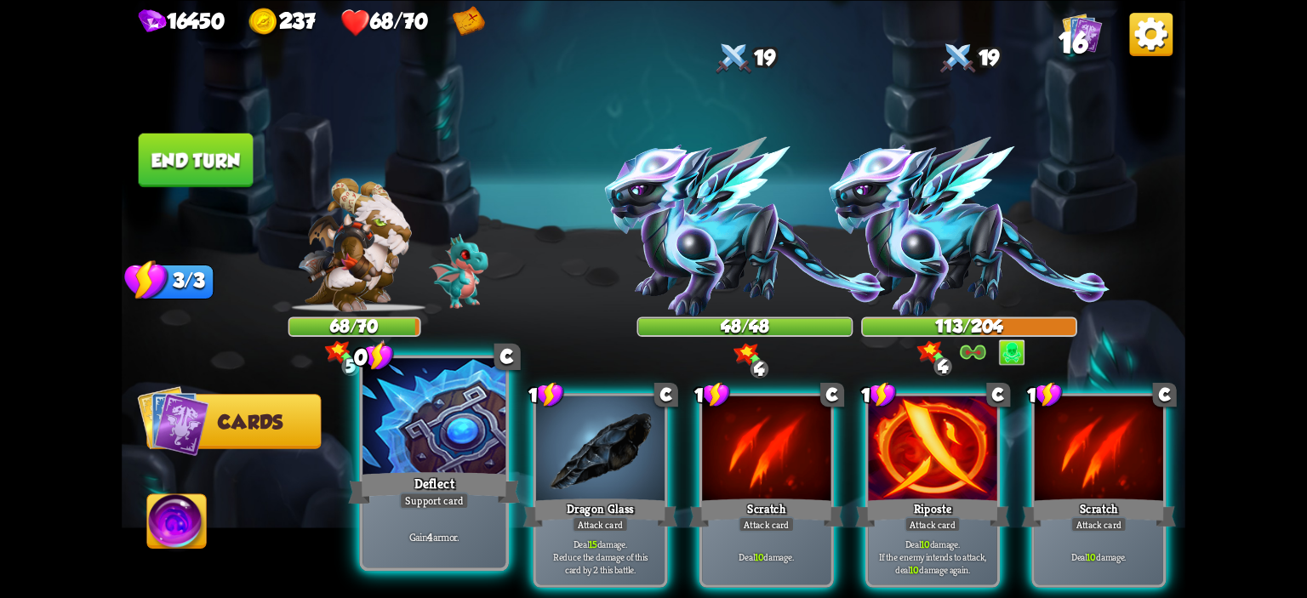
click at [431, 472] on div "Deflect" at bounding box center [434, 488] width 172 height 38
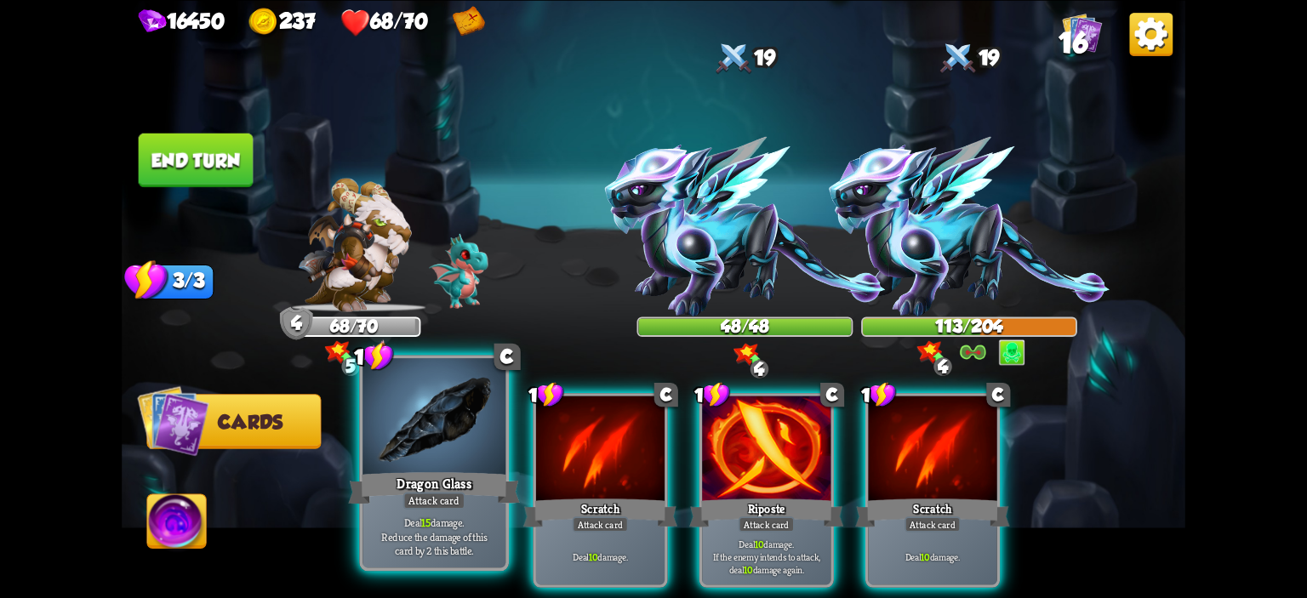
click at [437, 454] on div at bounding box center [434, 418] width 143 height 121
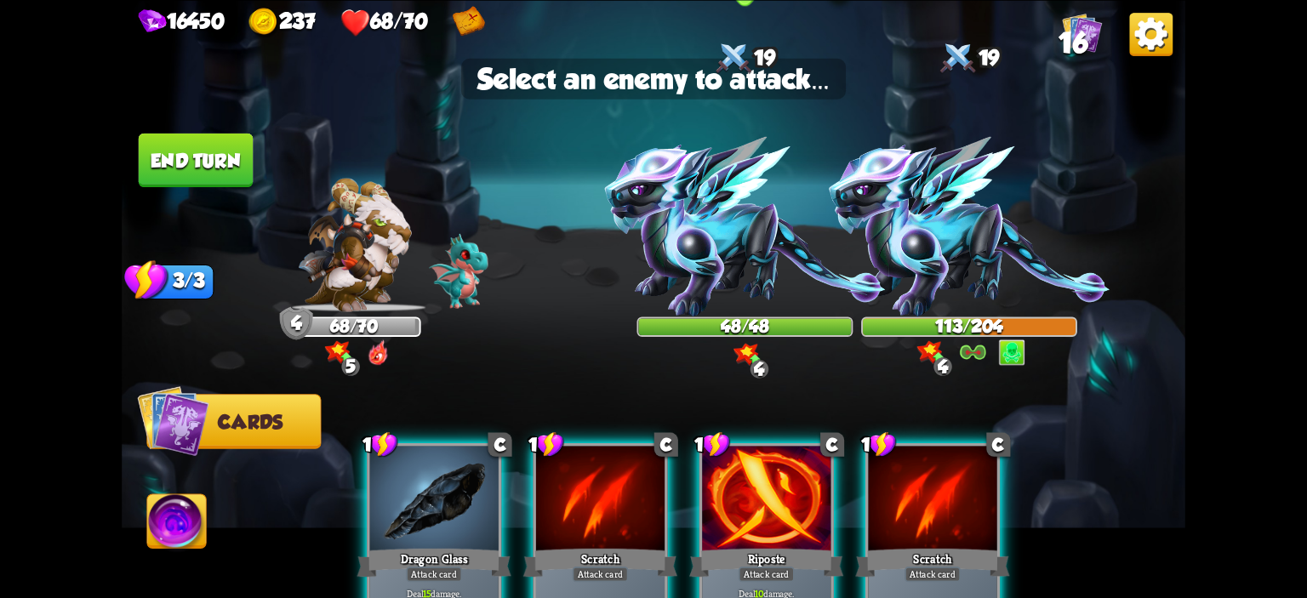
click at [754, 249] on img at bounding box center [744, 226] width 281 height 180
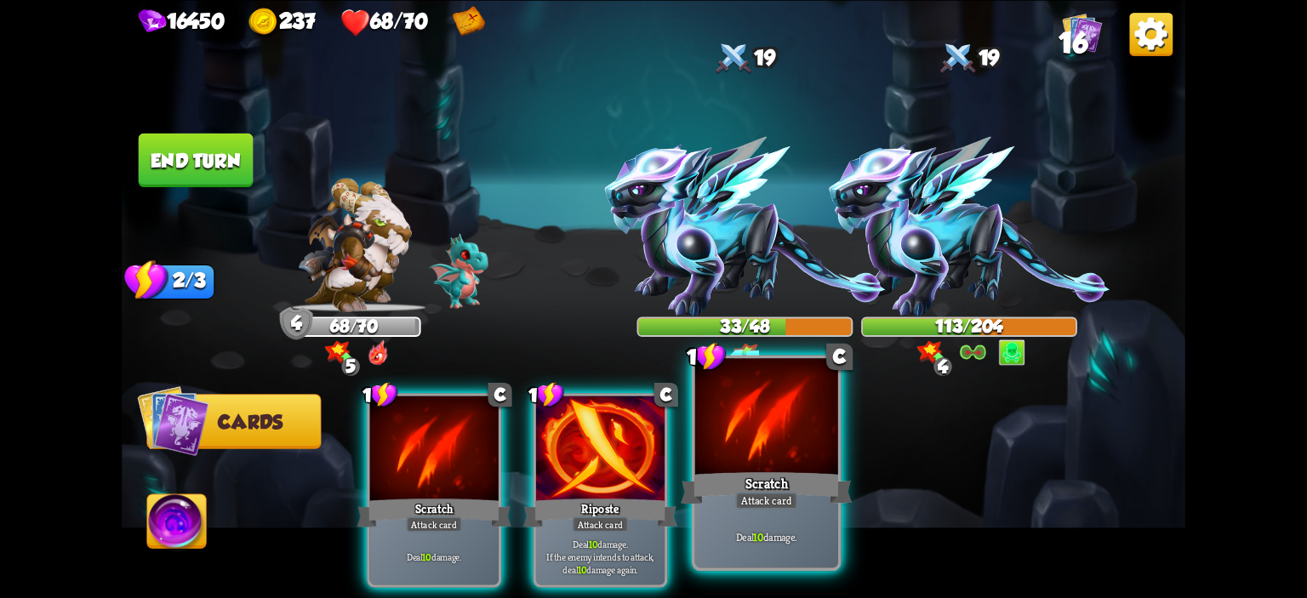
click at [763, 430] on div at bounding box center [766, 418] width 143 height 121
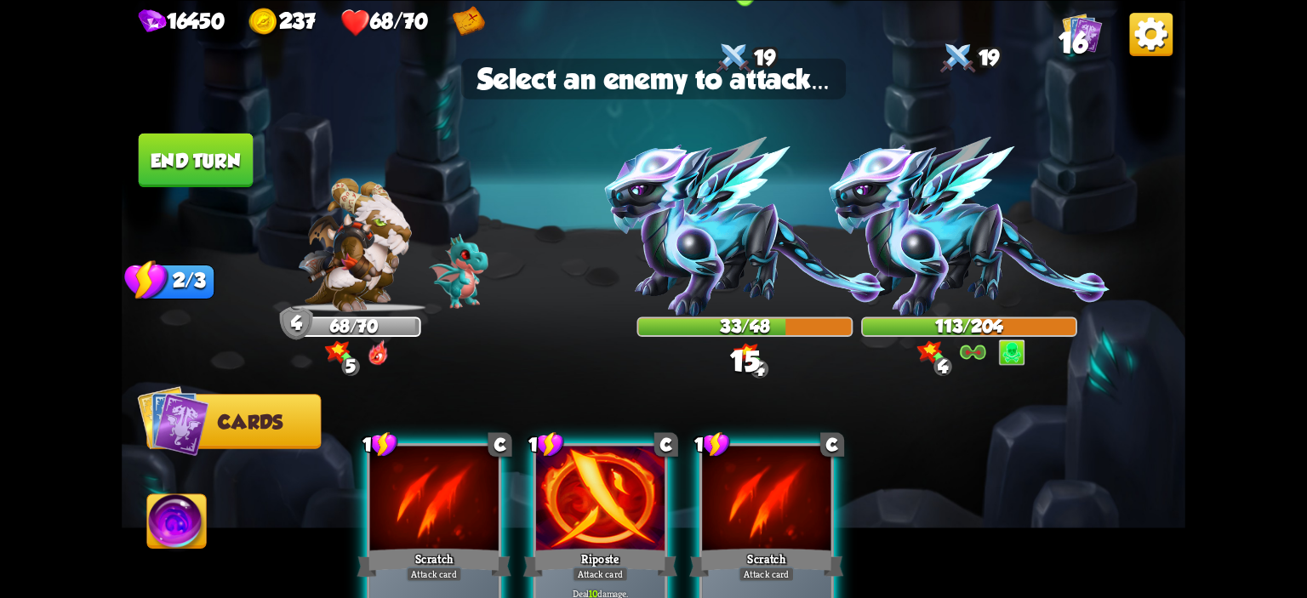
click at [757, 284] on img at bounding box center [744, 226] width 281 height 180
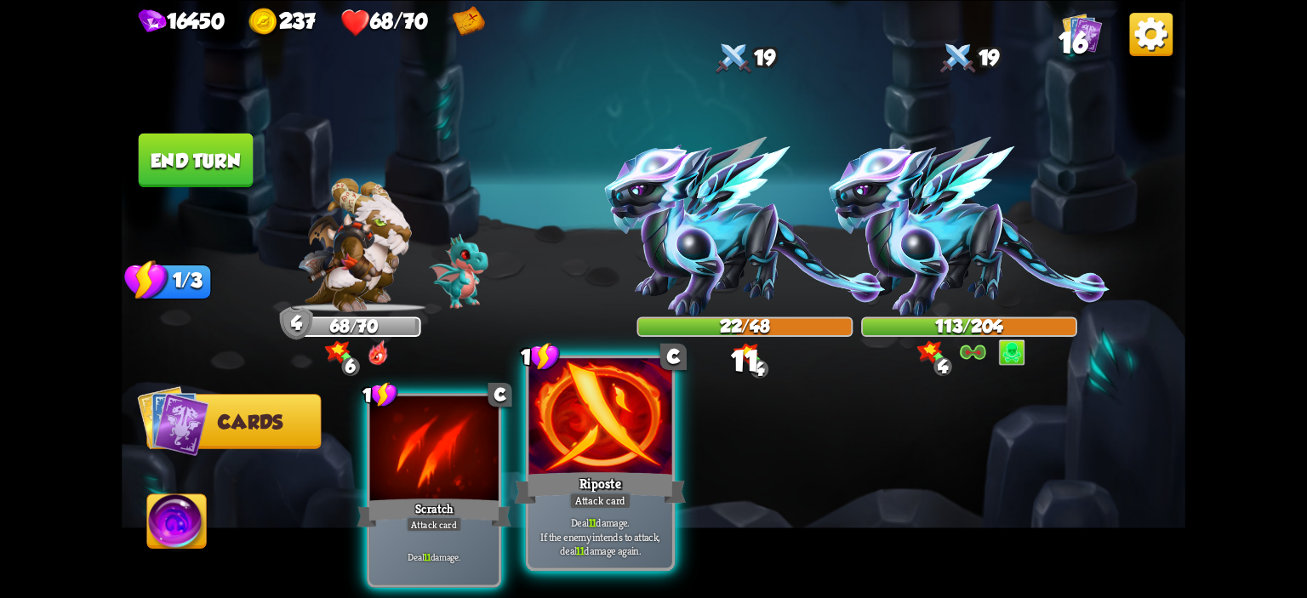
click at [589, 472] on div "Riposte" at bounding box center [601, 488] width 172 height 38
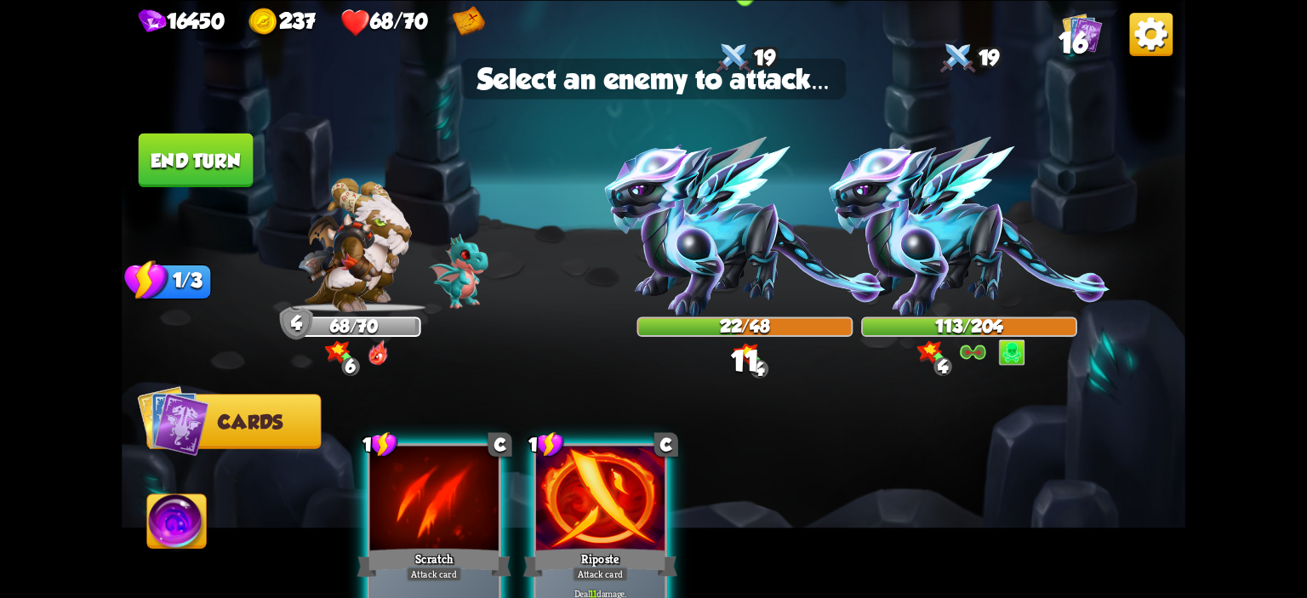
click at [701, 255] on img at bounding box center [744, 226] width 281 height 180
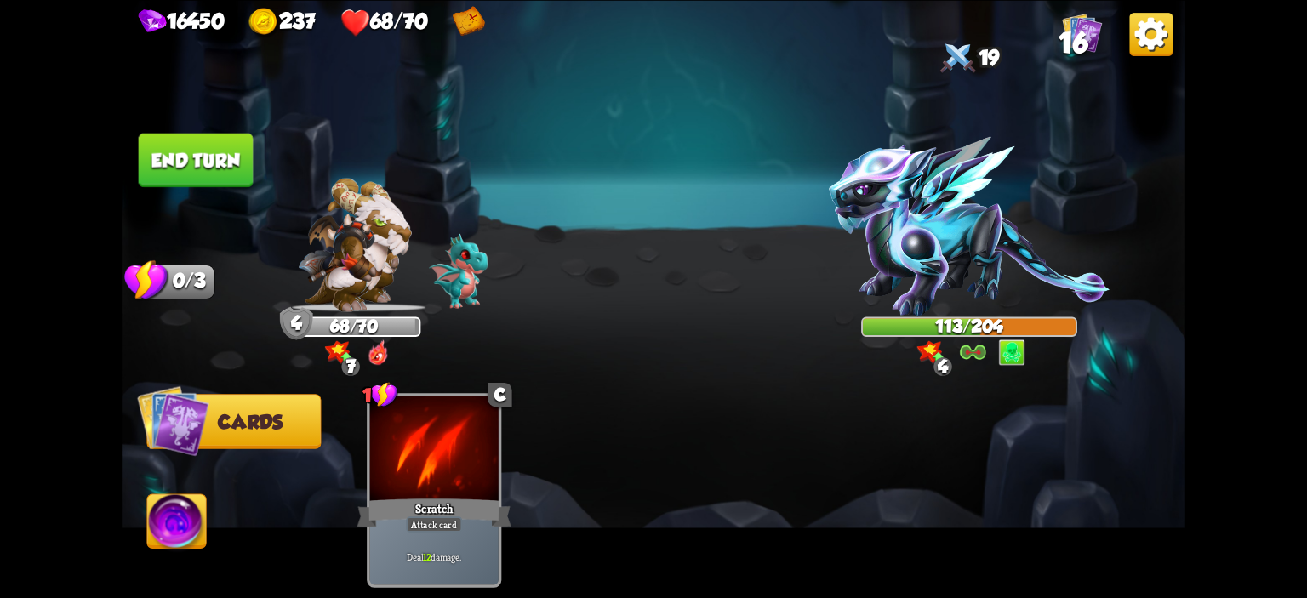
click at [231, 146] on button "End turn" at bounding box center [196, 160] width 115 height 54
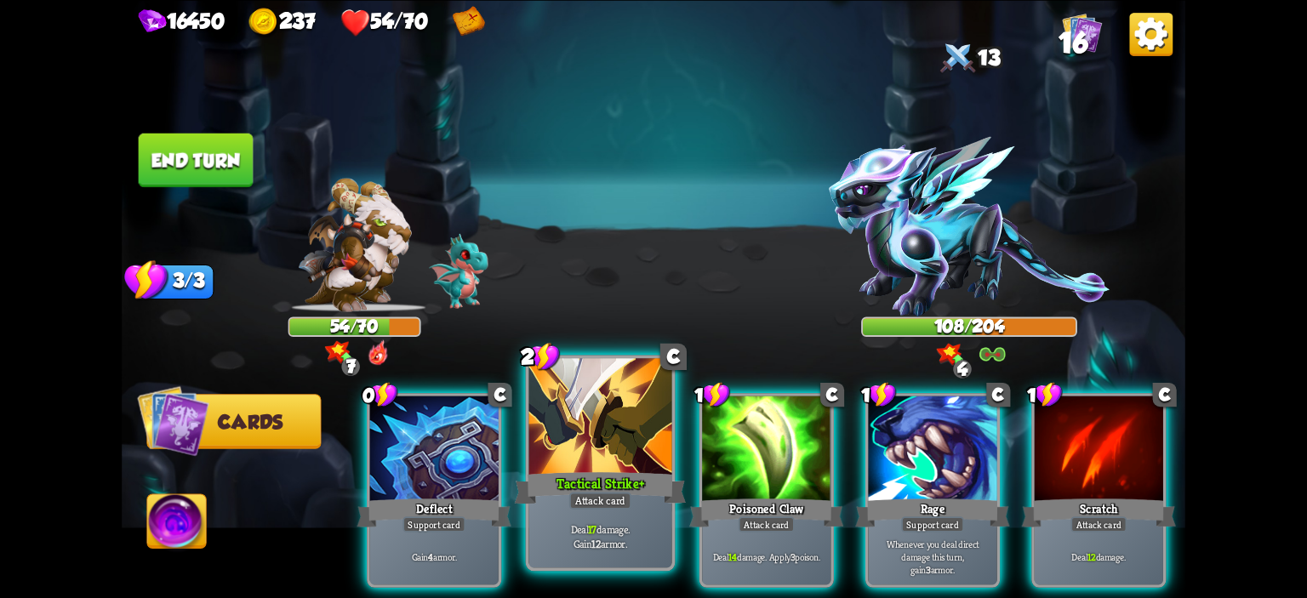
click at [614, 449] on div at bounding box center [600, 418] width 143 height 121
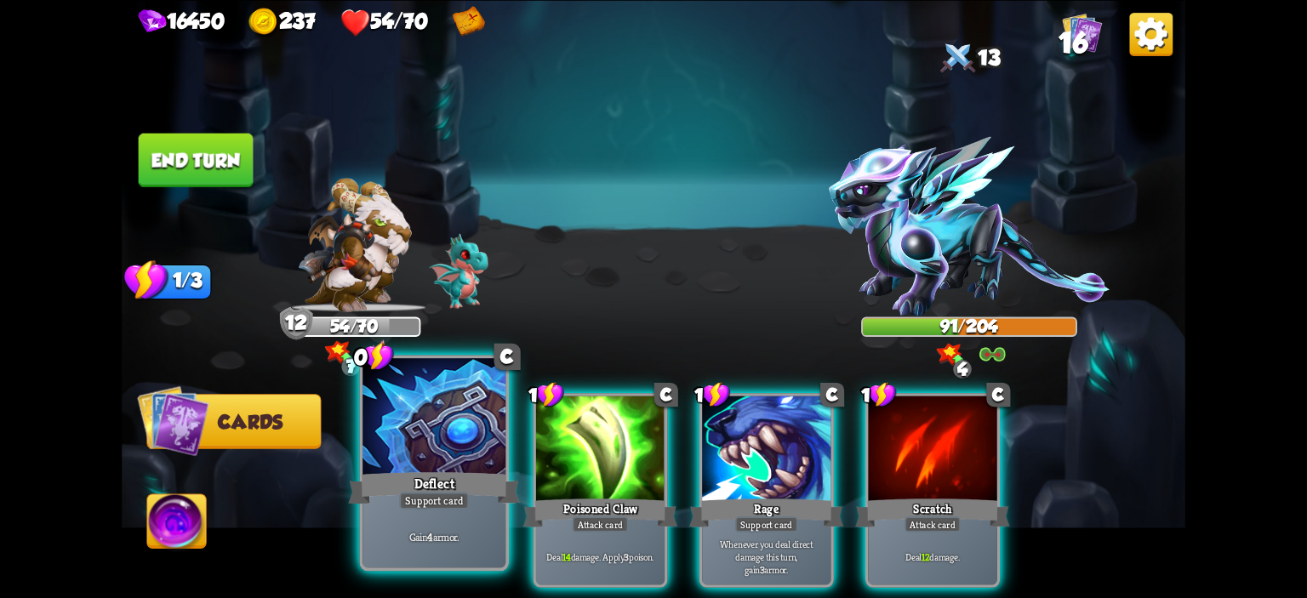
click at [462, 445] on div at bounding box center [434, 418] width 143 height 121
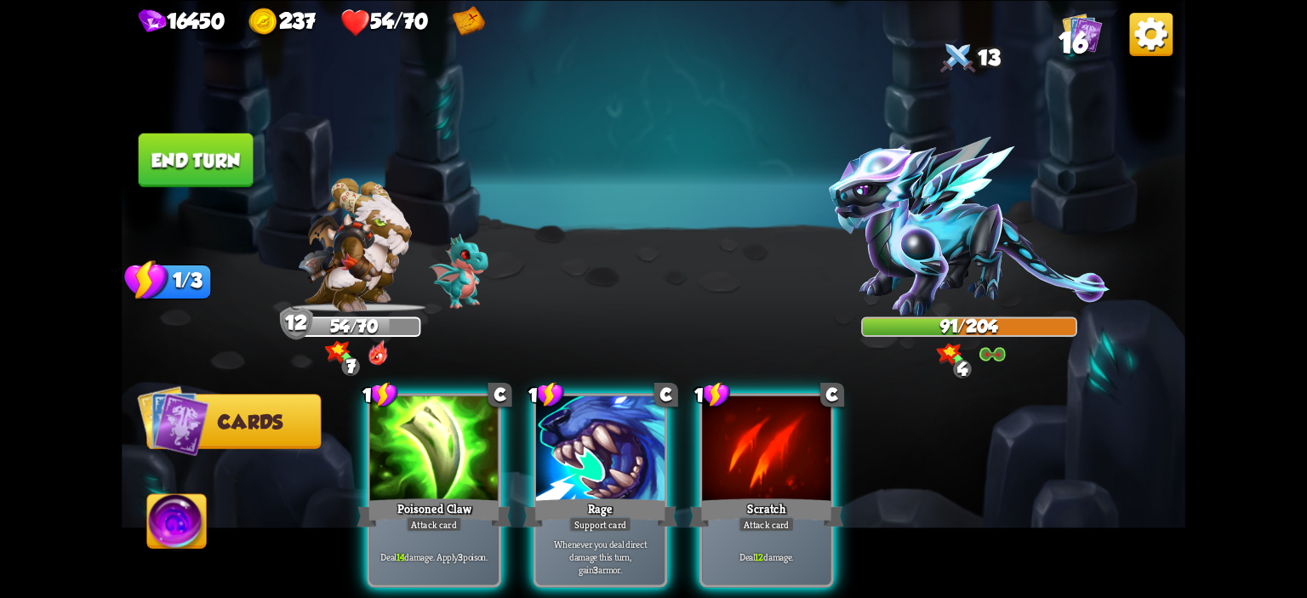
click at [462, 445] on div at bounding box center [434, 450] width 129 height 108
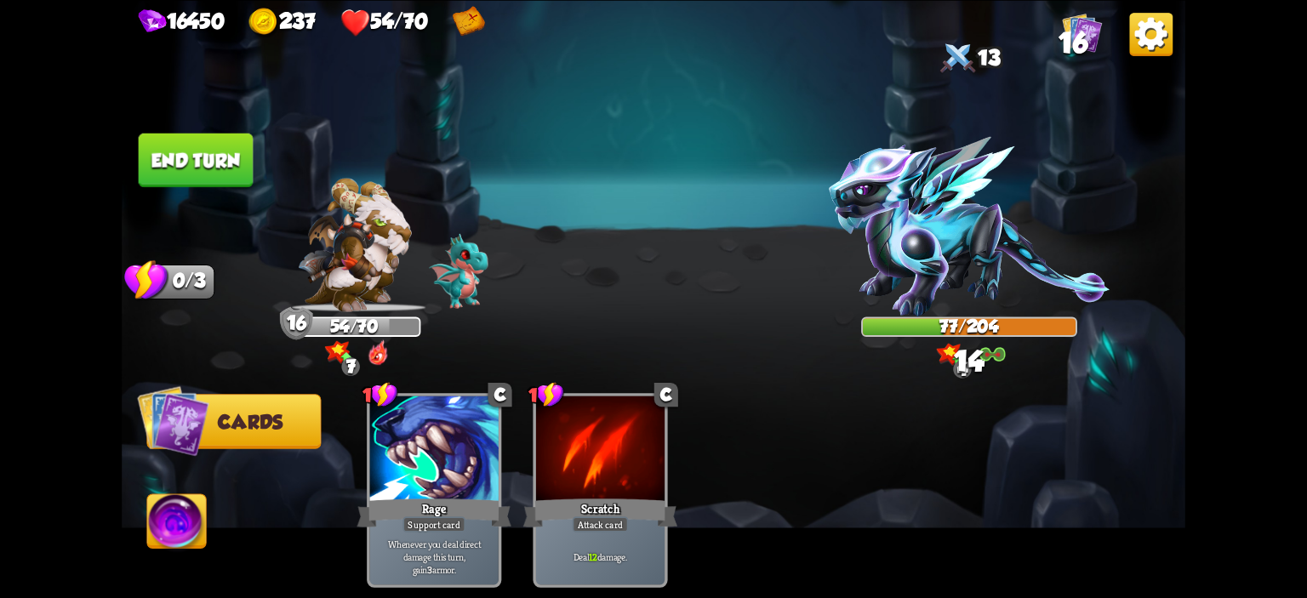
click at [201, 159] on button "End turn" at bounding box center [196, 160] width 115 height 54
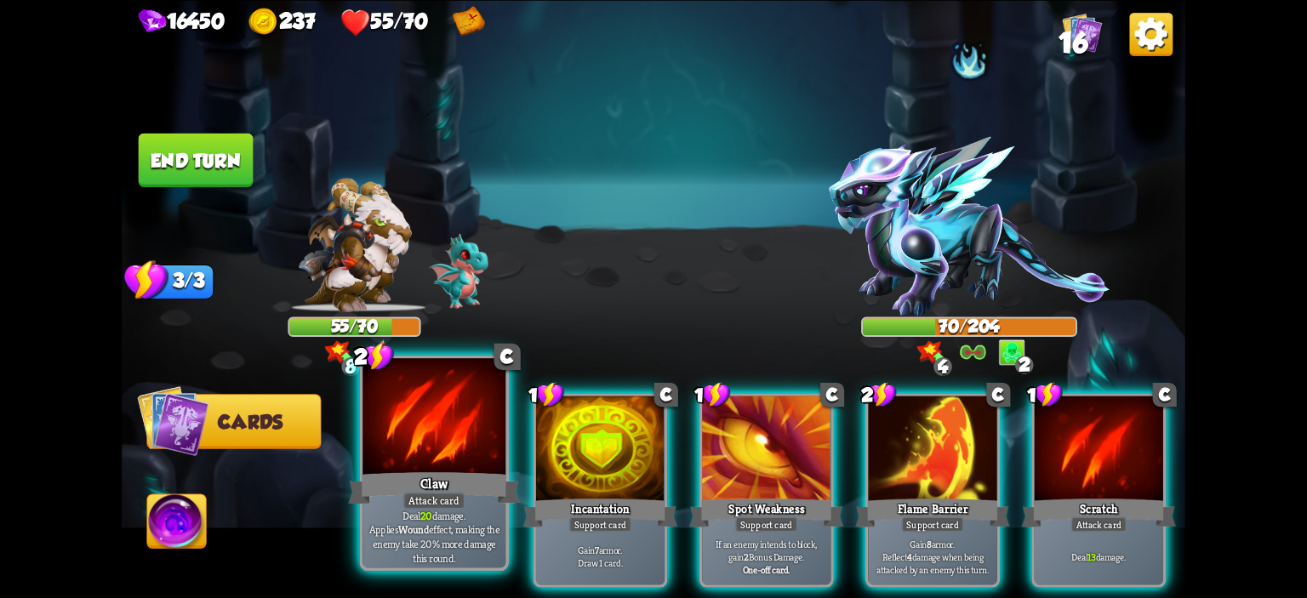
click at [453, 421] on div at bounding box center [434, 418] width 143 height 121
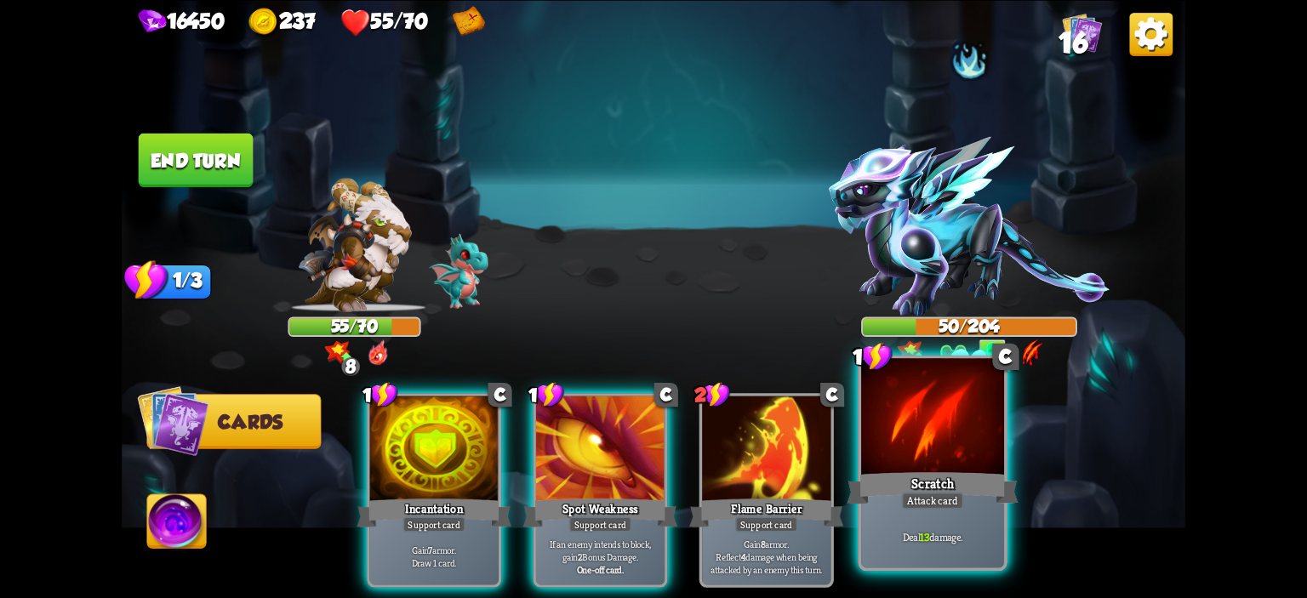
click at [935, 421] on div at bounding box center [932, 418] width 143 height 121
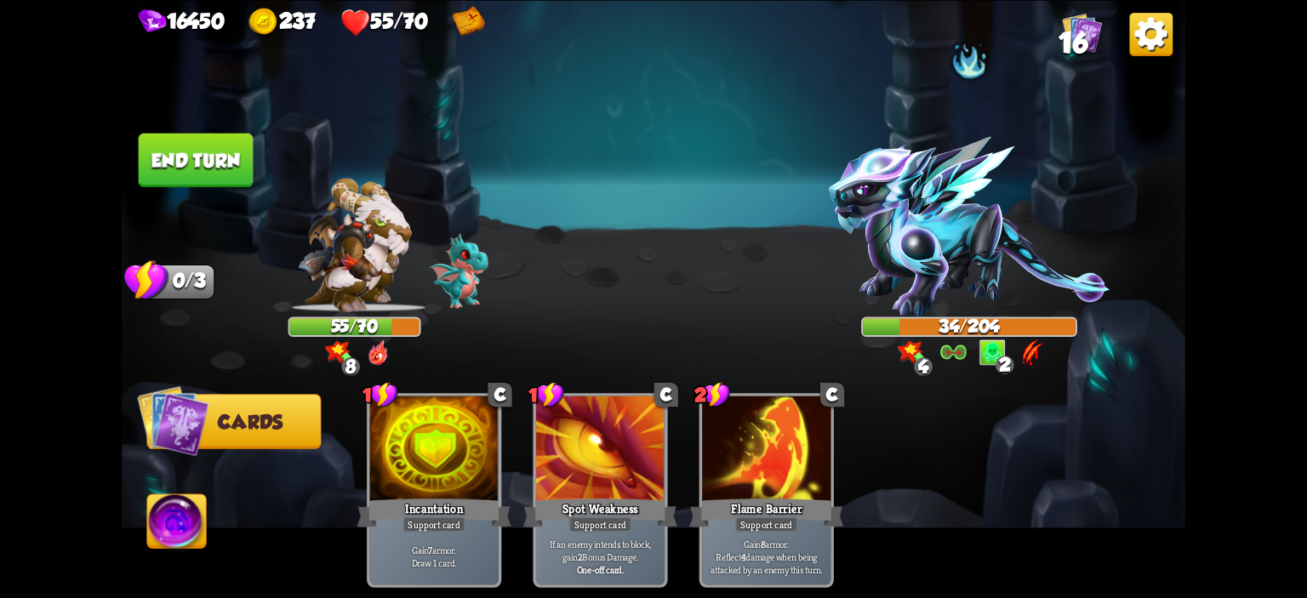
click at [204, 172] on button "End turn" at bounding box center [196, 160] width 115 height 54
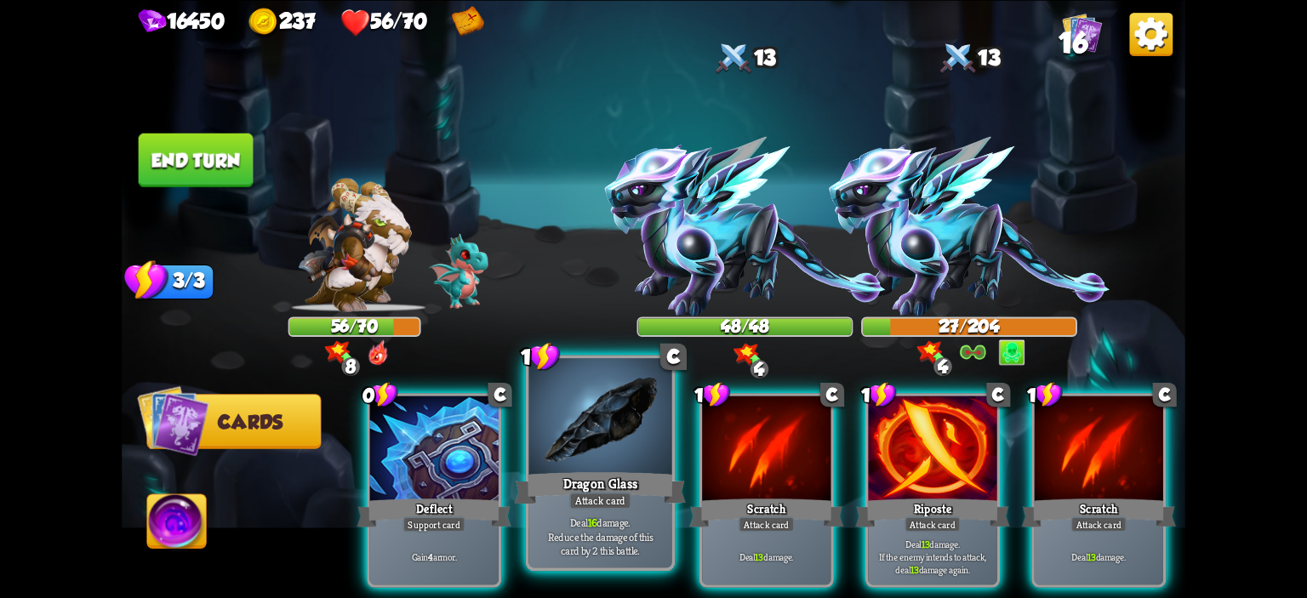
click at [649, 477] on div "Dragon Glass" at bounding box center [601, 488] width 172 height 38
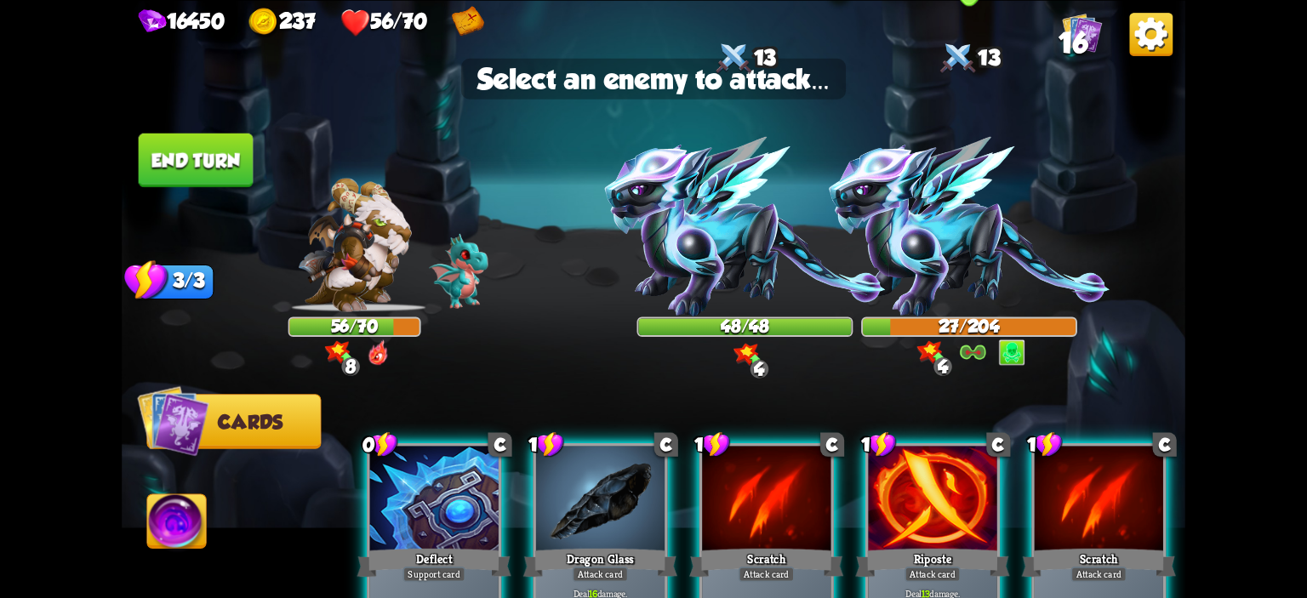
click at [980, 270] on img at bounding box center [969, 226] width 281 height 180
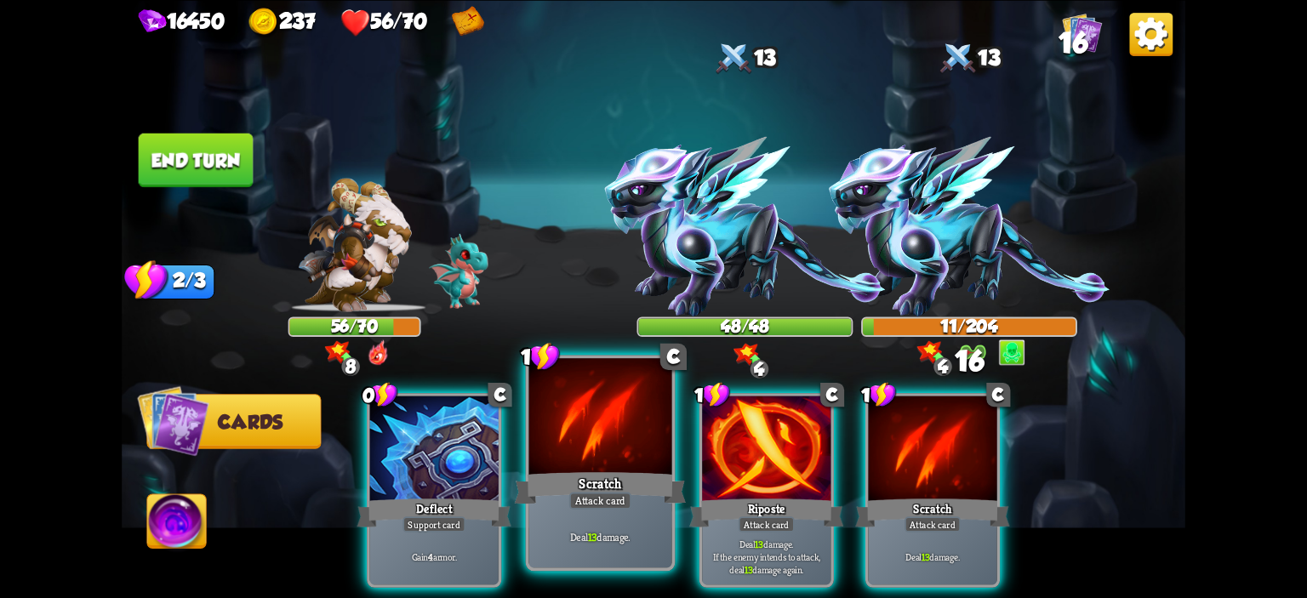
click at [596, 394] on div at bounding box center [600, 418] width 143 height 121
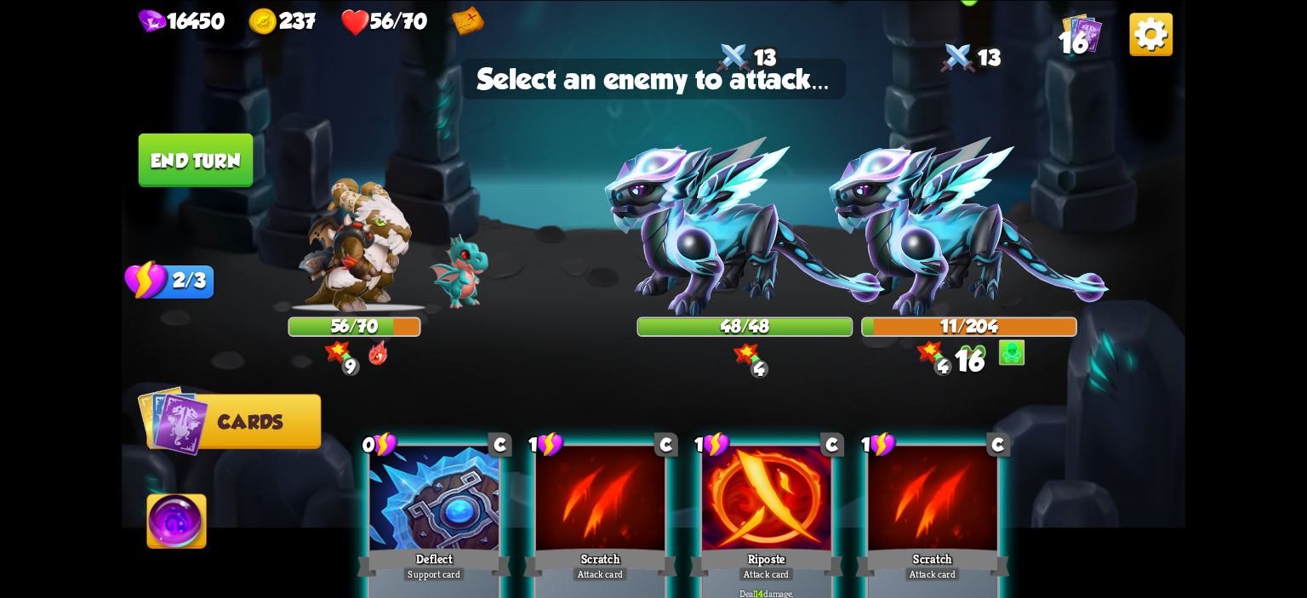
click at [946, 238] on img at bounding box center [969, 226] width 281 height 180
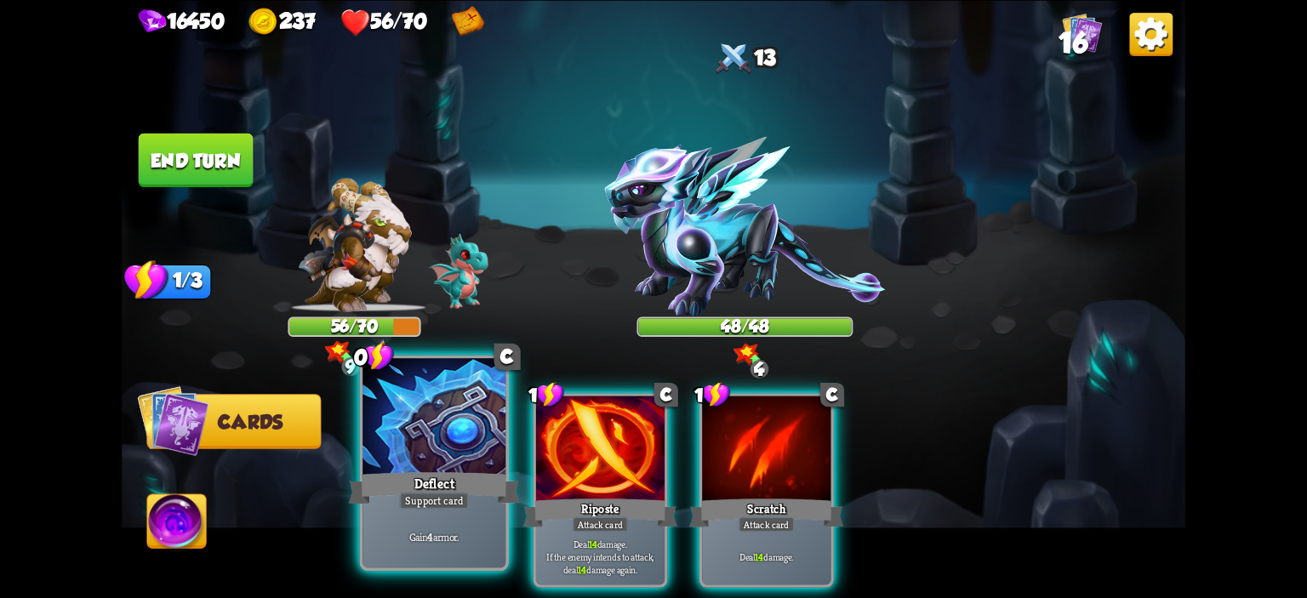
click at [406, 404] on div at bounding box center [434, 418] width 143 height 121
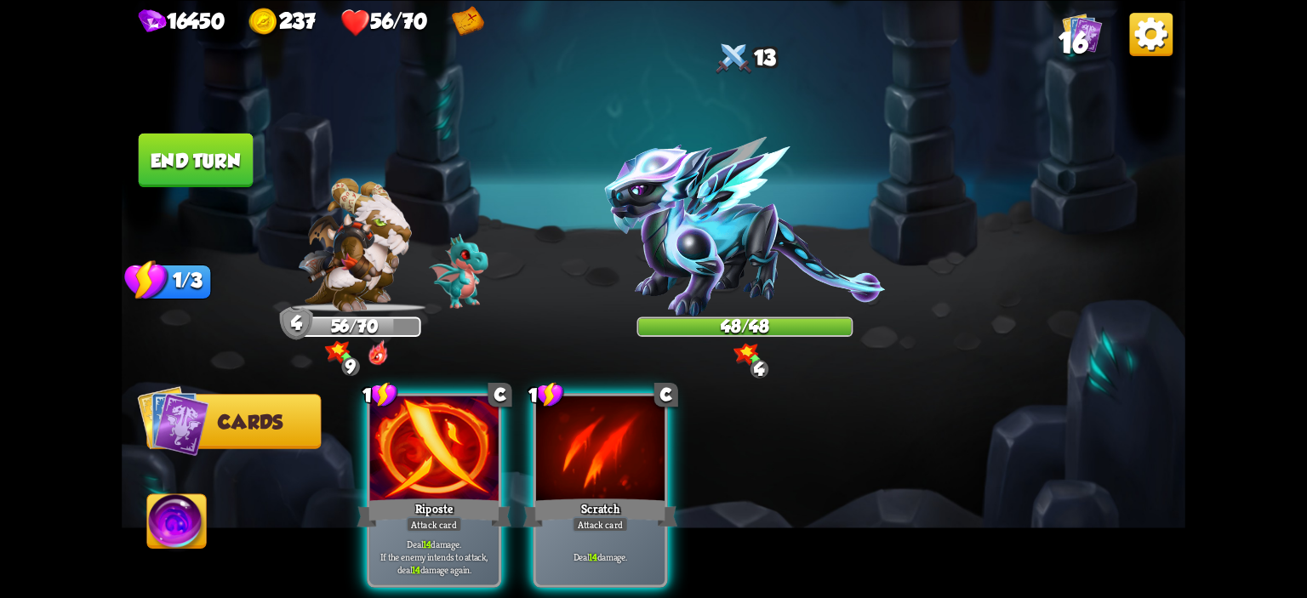
click at [406, 404] on div at bounding box center [434, 450] width 129 height 108
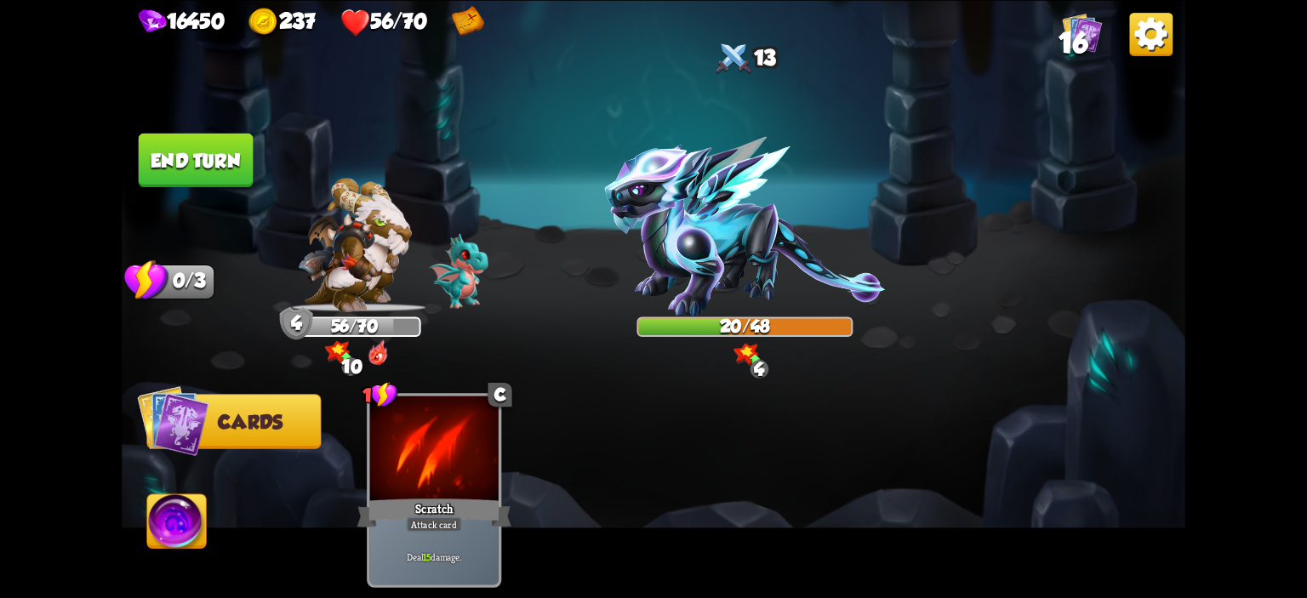
click at [203, 496] on img at bounding box center [176, 524] width 59 height 60
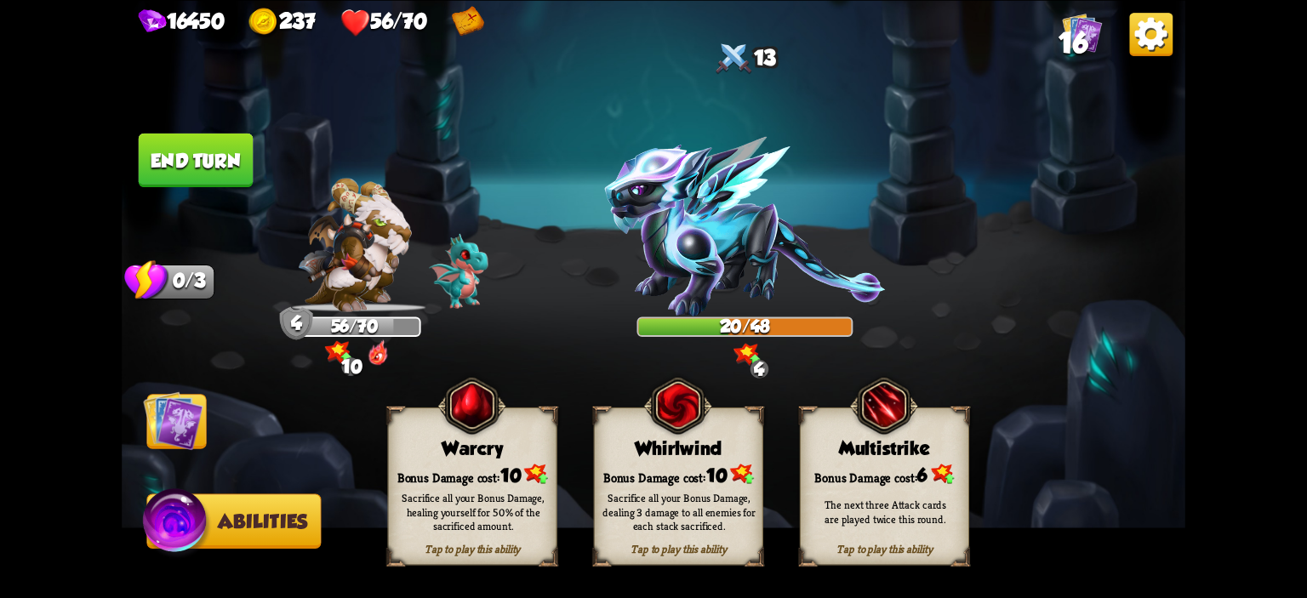
click at [658, 449] on div "Whirlwind" at bounding box center [679, 447] width 168 height 21
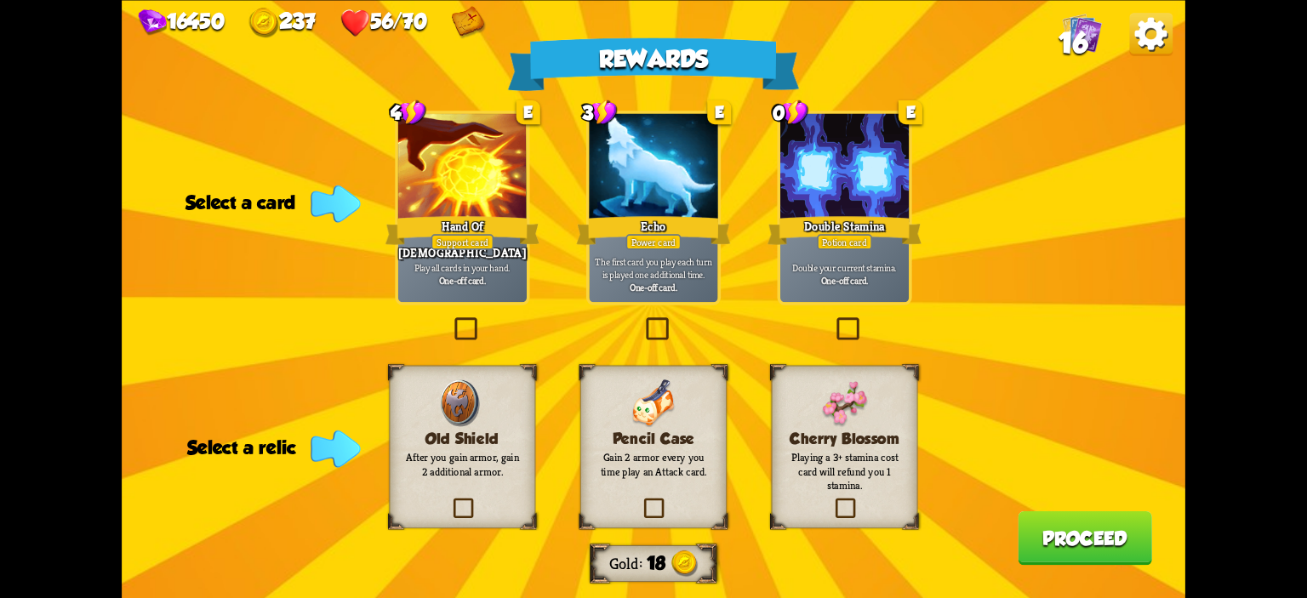
click at [833, 278] on b "One-off card." at bounding box center [845, 280] width 48 height 13
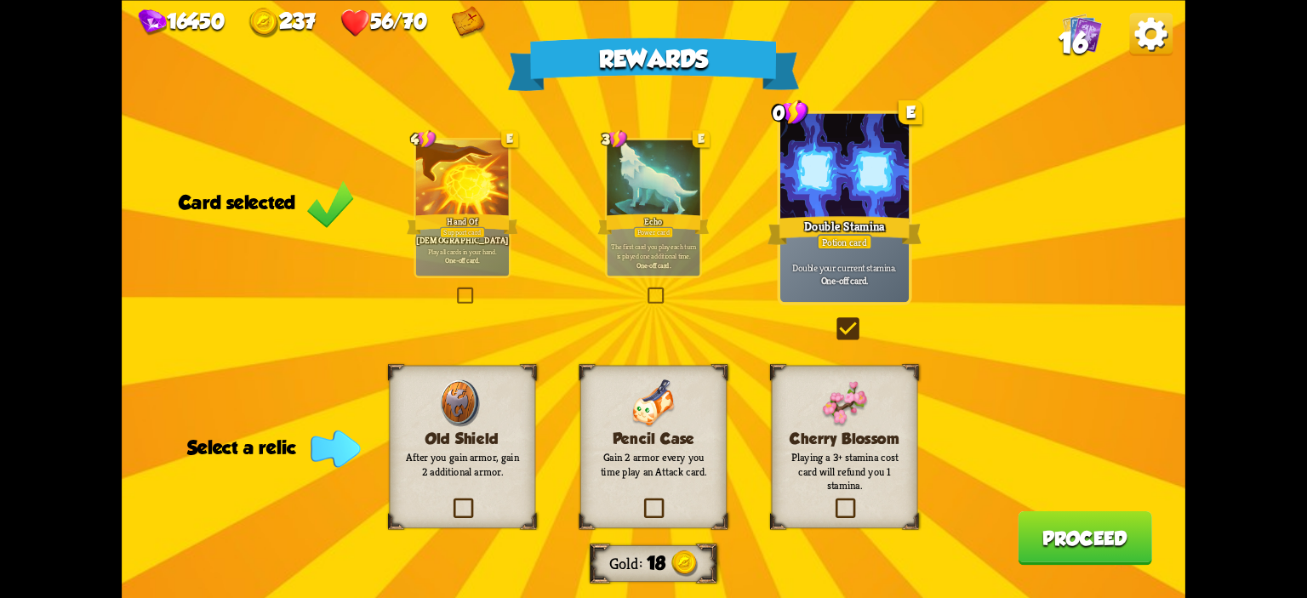
click at [702, 414] on div "Pencil Case Gain 2 armor every you time play an Attack card." at bounding box center [653, 446] width 146 height 163
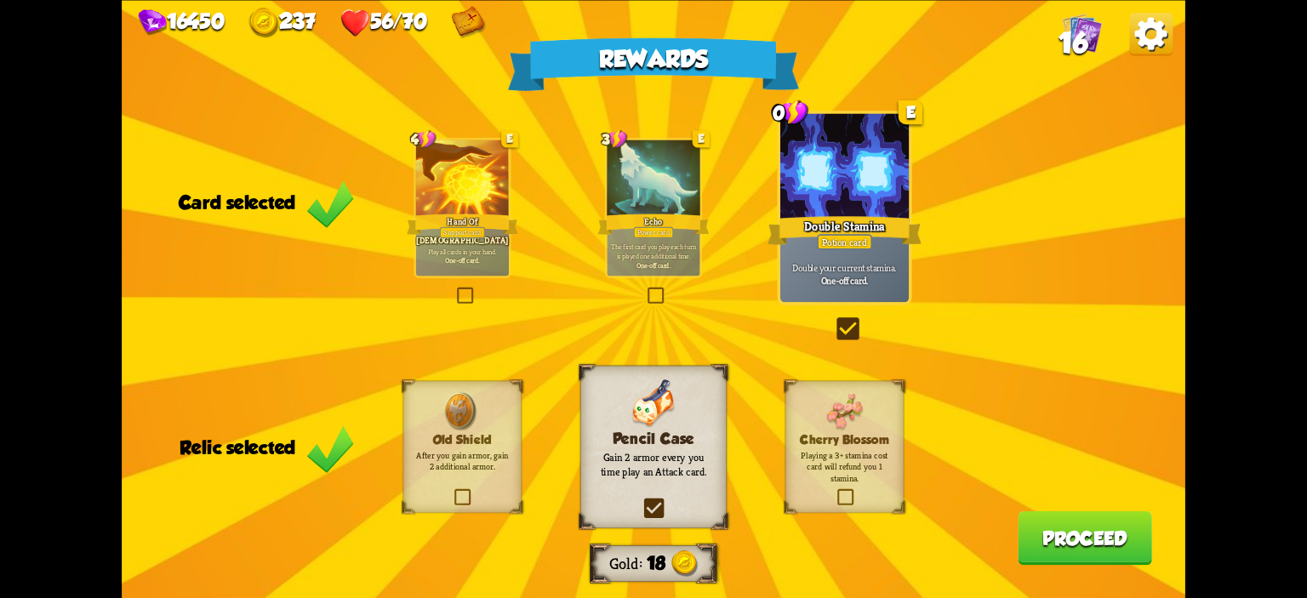
click at [1044, 534] on button "Proceed" at bounding box center [1085, 538] width 134 height 54
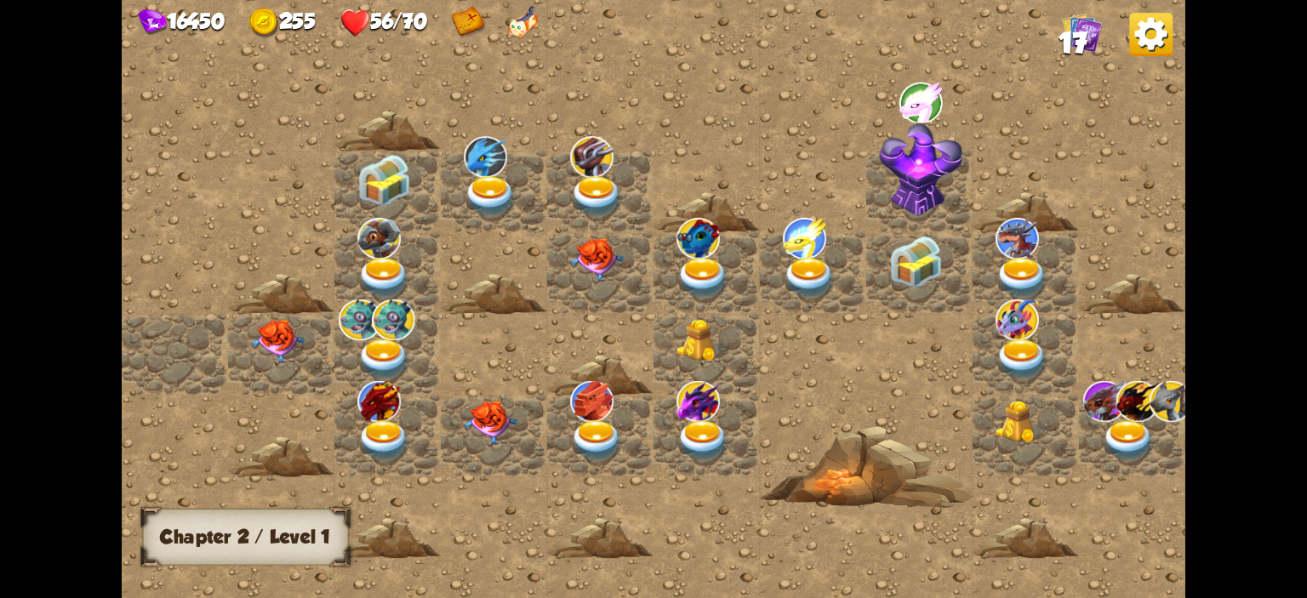
click at [281, 340] on img at bounding box center [277, 341] width 53 height 44
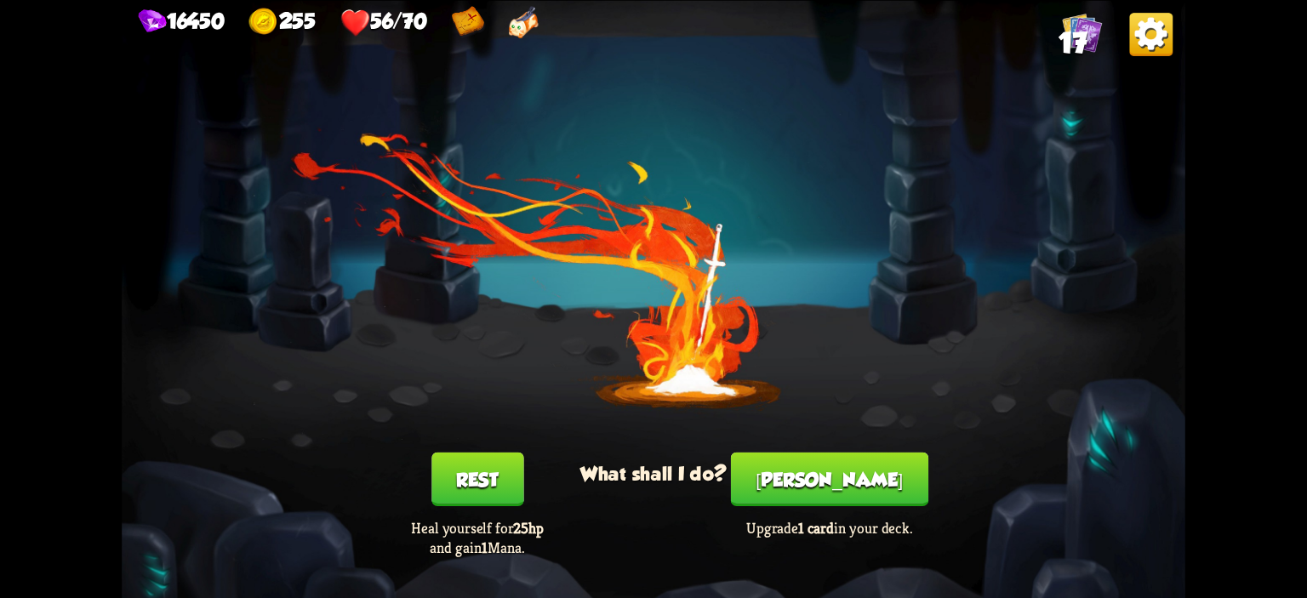
click at [826, 469] on button "[PERSON_NAME]" at bounding box center [829, 479] width 197 height 54
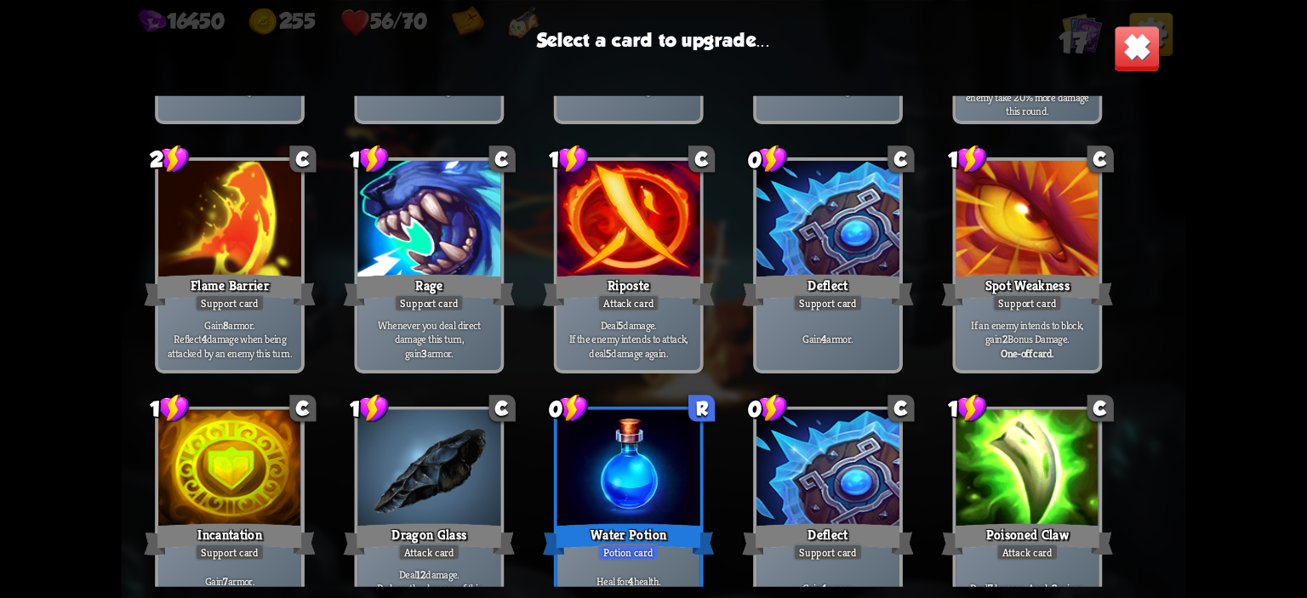
scroll to position [535, 0]
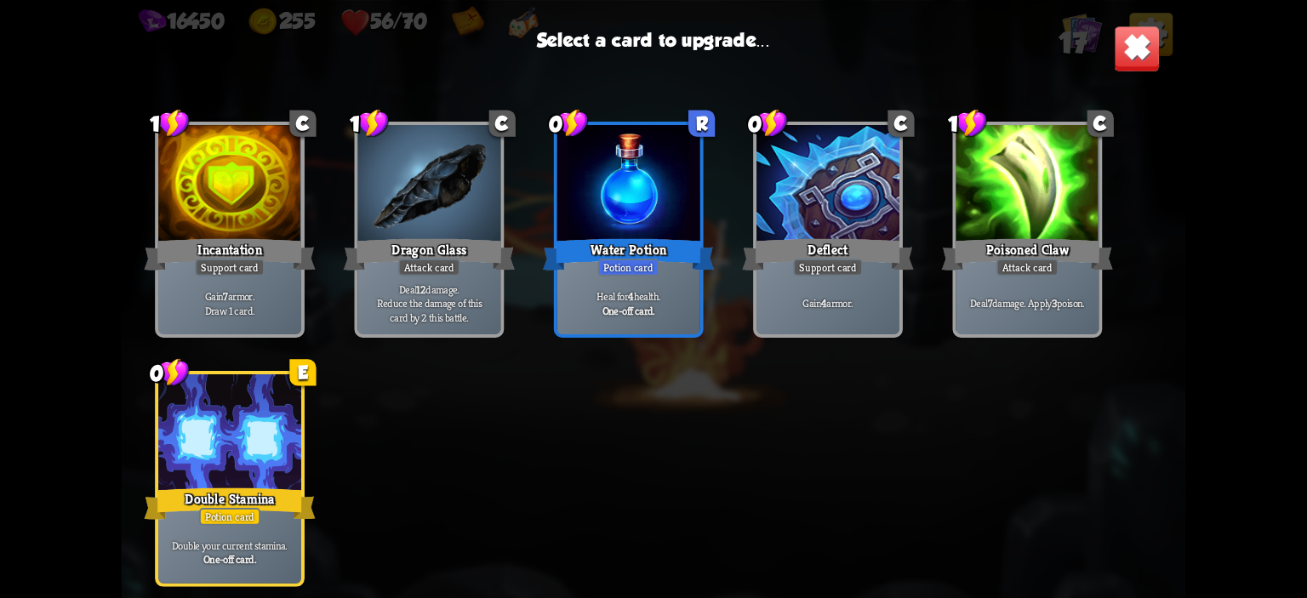
click at [235, 472] on div at bounding box center [229, 434] width 143 height 121
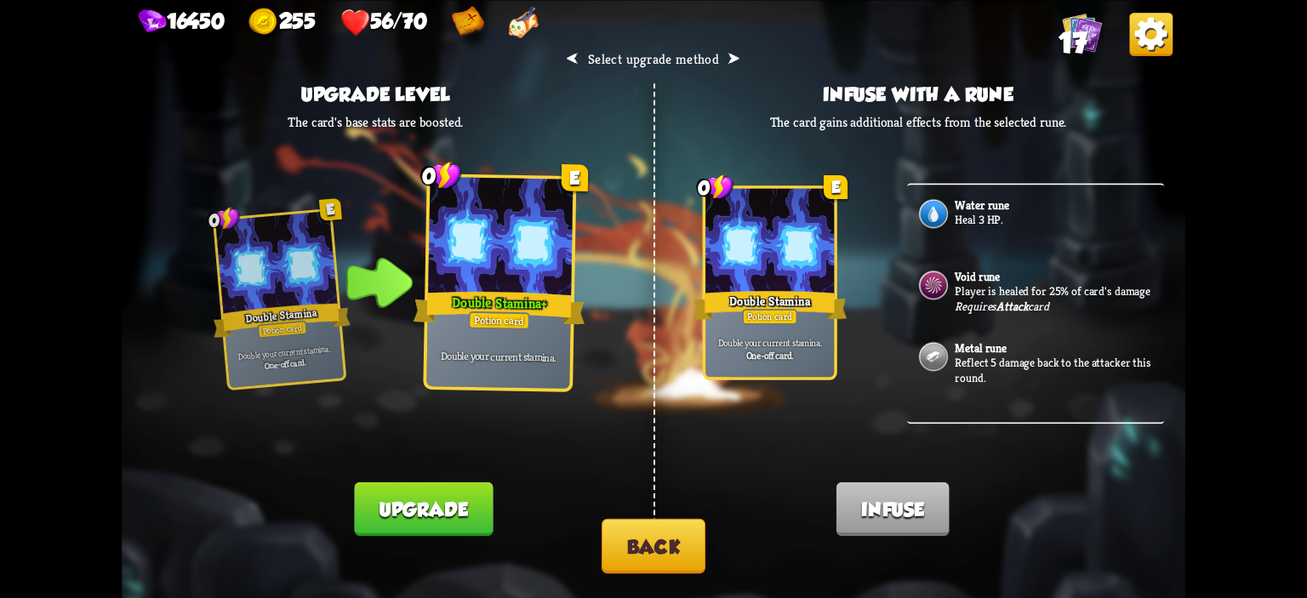
click at [409, 500] on button "Upgrade" at bounding box center [423, 509] width 139 height 54
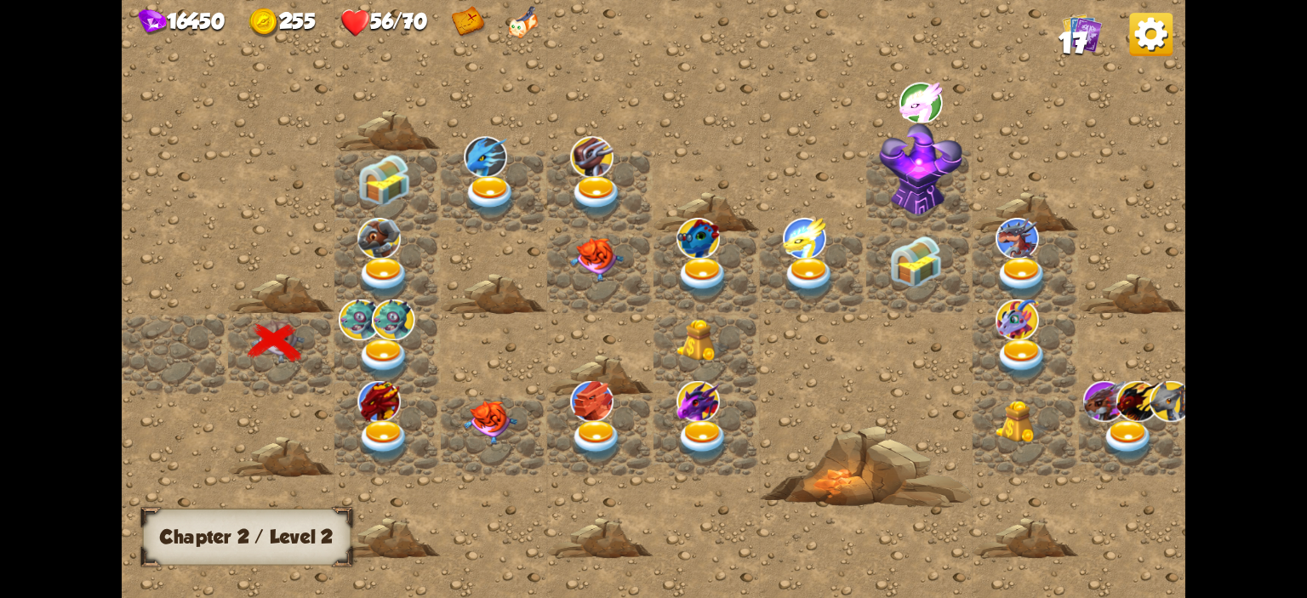
click at [394, 350] on img at bounding box center [383, 360] width 53 height 42
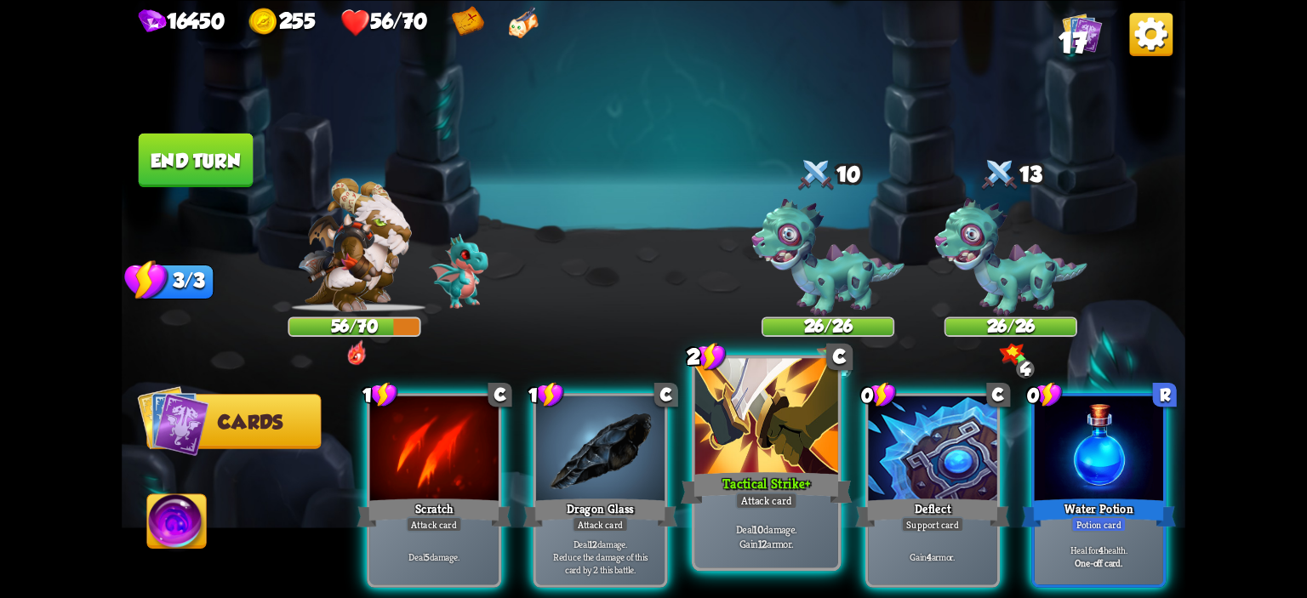
click at [725, 441] on div at bounding box center [766, 418] width 143 height 121
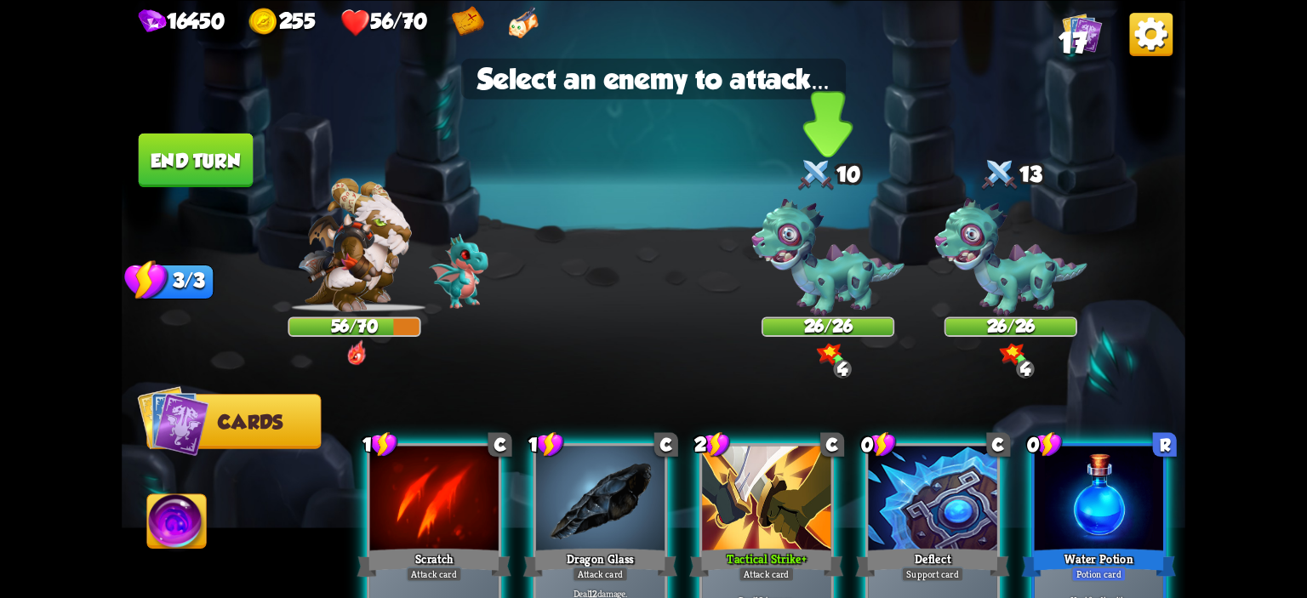
click at [798, 257] on img at bounding box center [828, 257] width 153 height 118
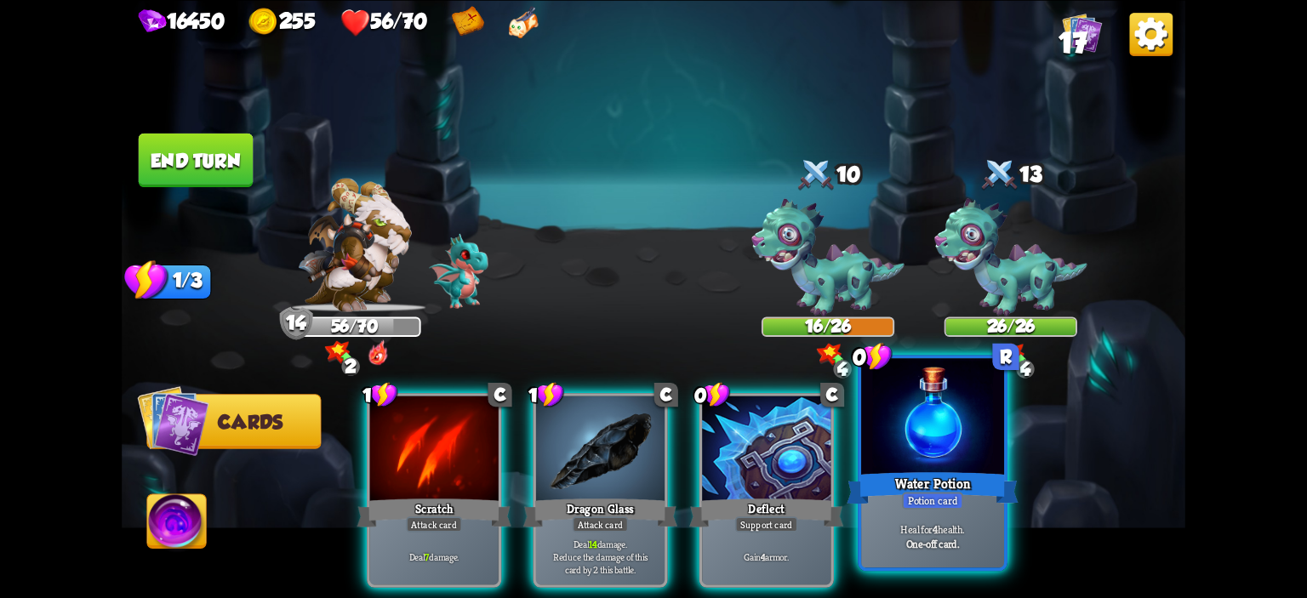
click at [953, 442] on div at bounding box center [932, 418] width 143 height 121
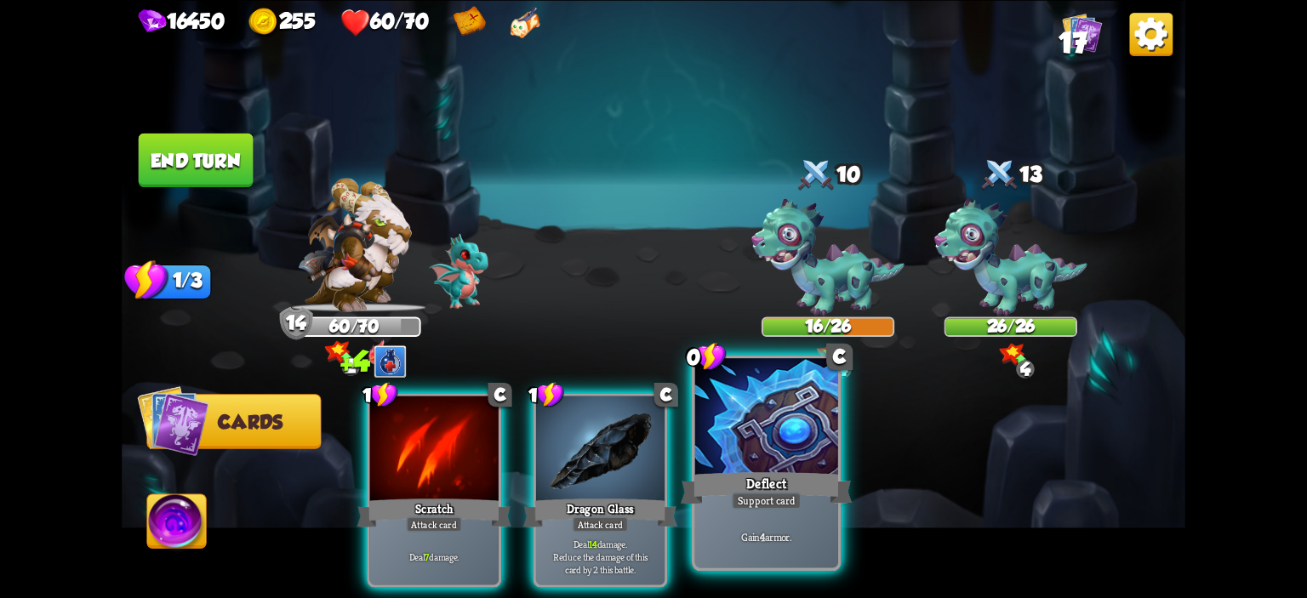
click at [826, 424] on div at bounding box center [766, 418] width 143 height 121
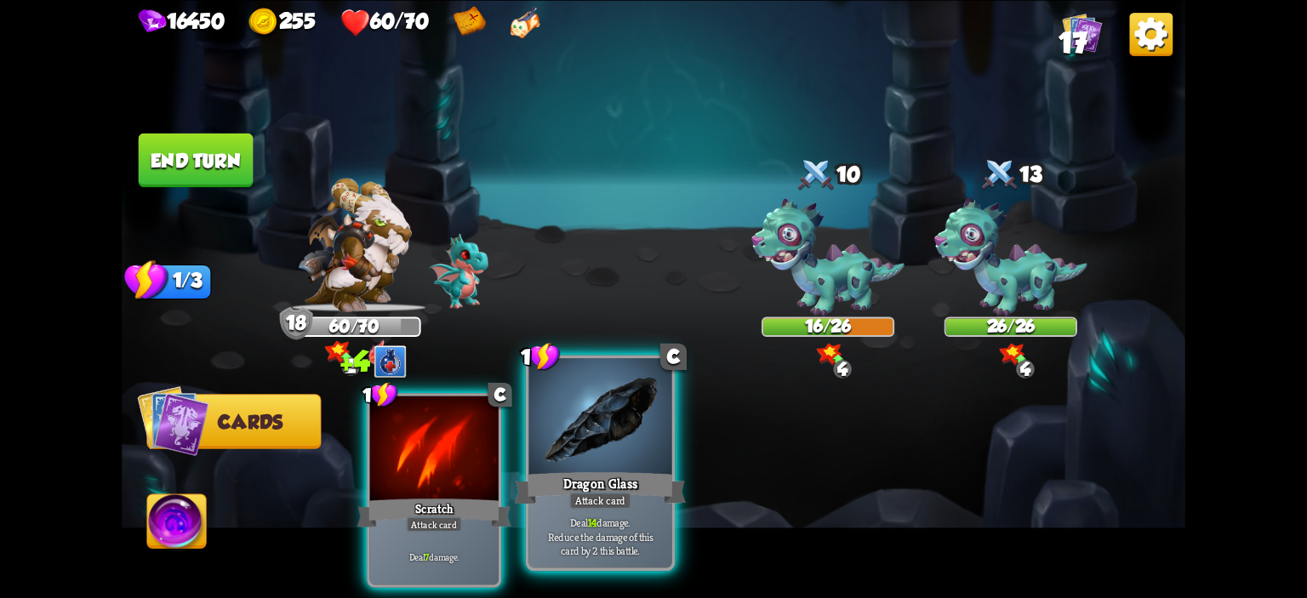
click at [608, 442] on div at bounding box center [600, 418] width 143 height 121
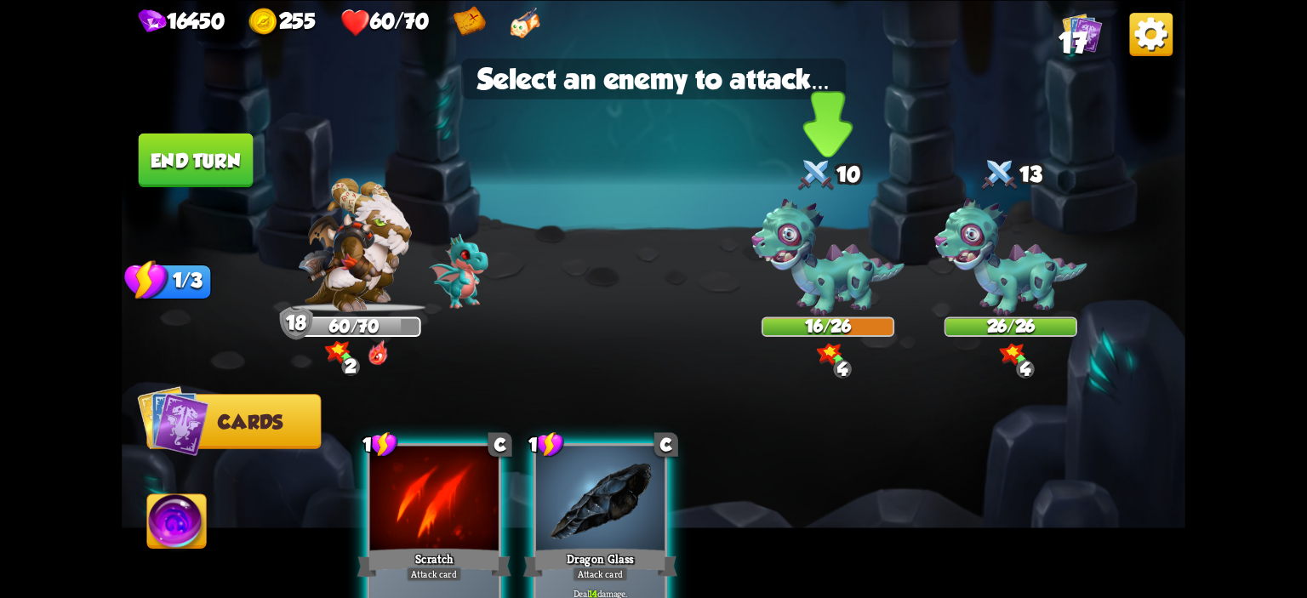
click at [830, 300] on img at bounding box center [828, 257] width 153 height 118
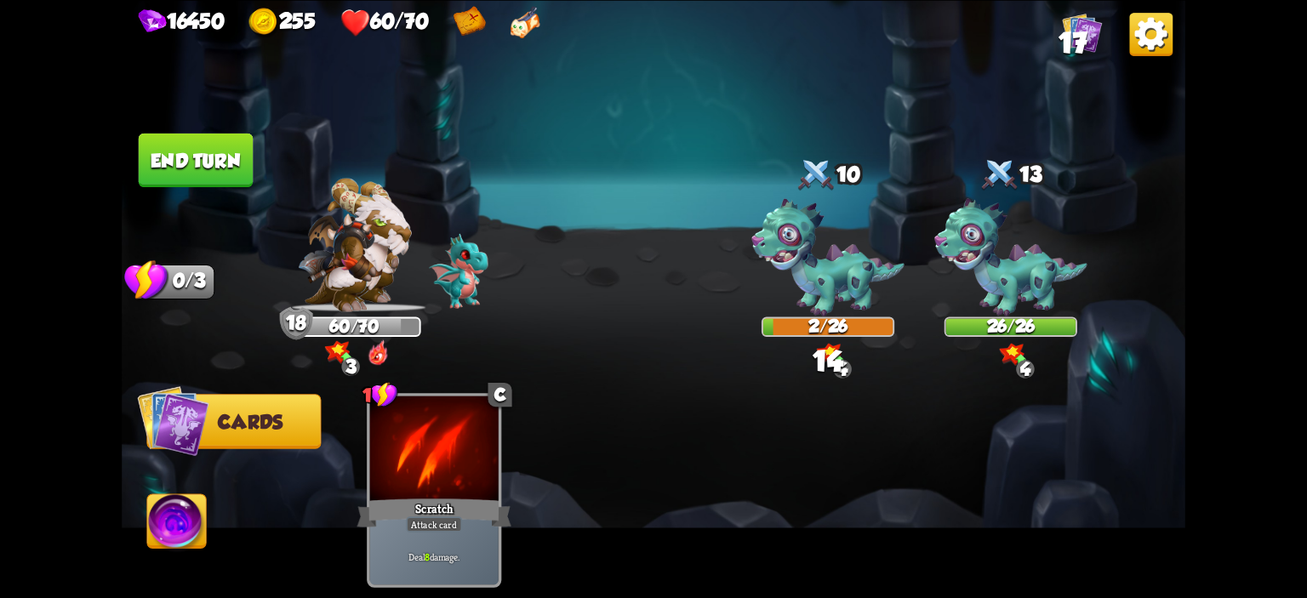
click at [199, 150] on button "End turn" at bounding box center [196, 160] width 115 height 54
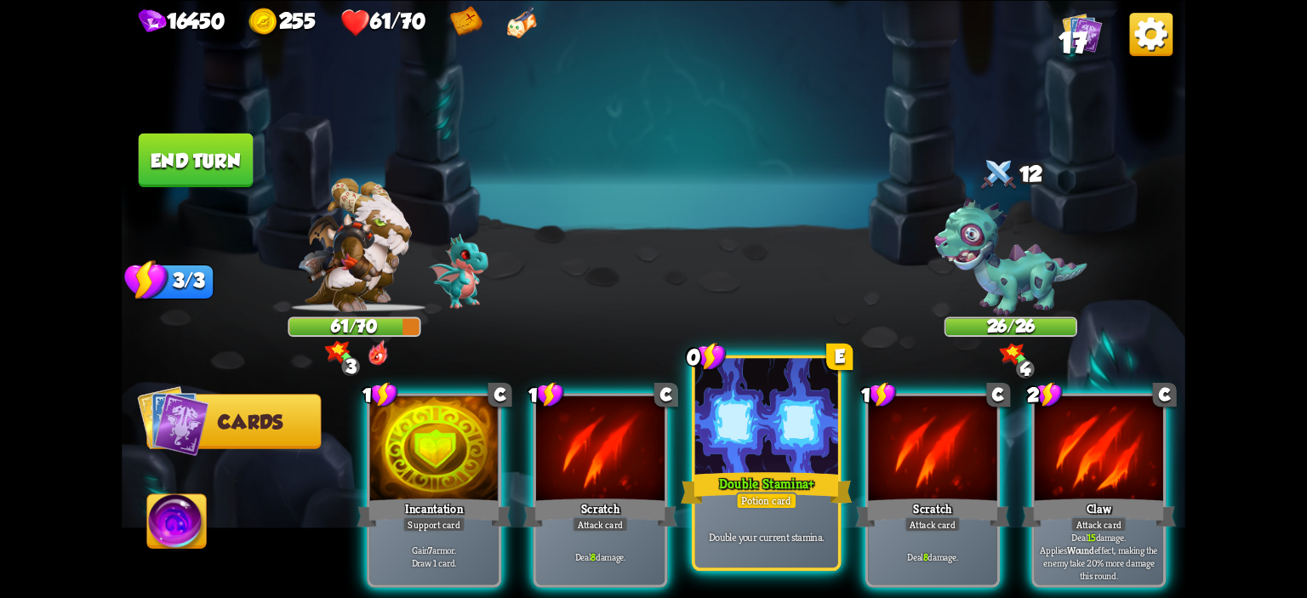
click at [766, 462] on div at bounding box center [766, 418] width 143 height 121
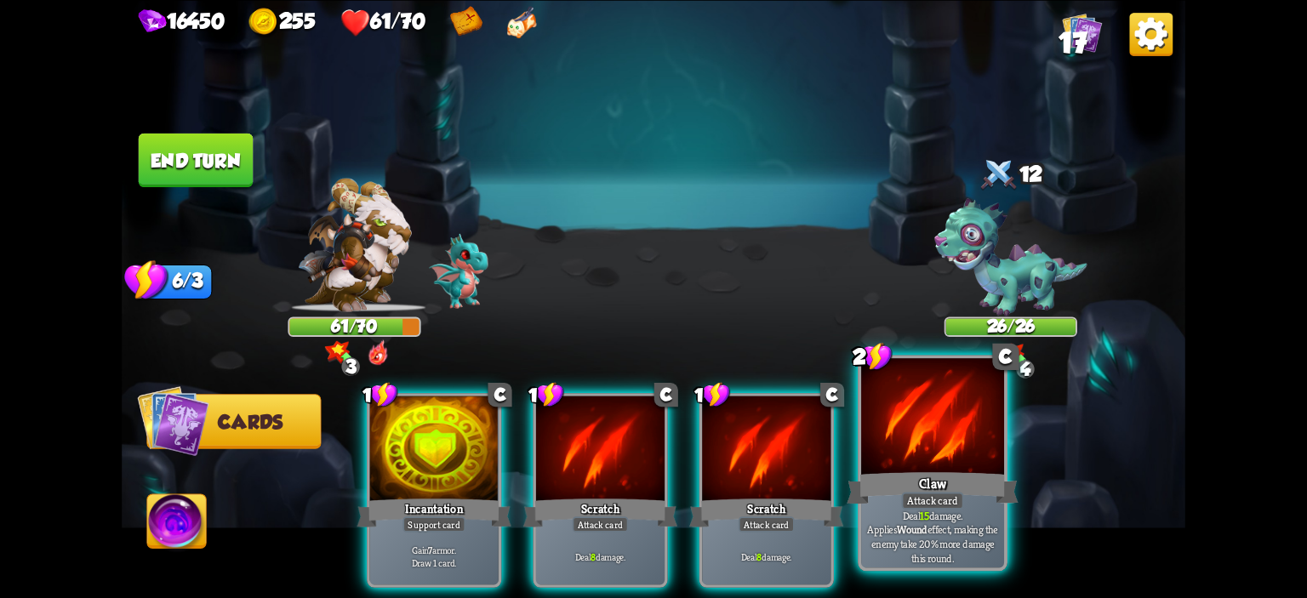
click at [886, 439] on div at bounding box center [932, 418] width 143 height 121
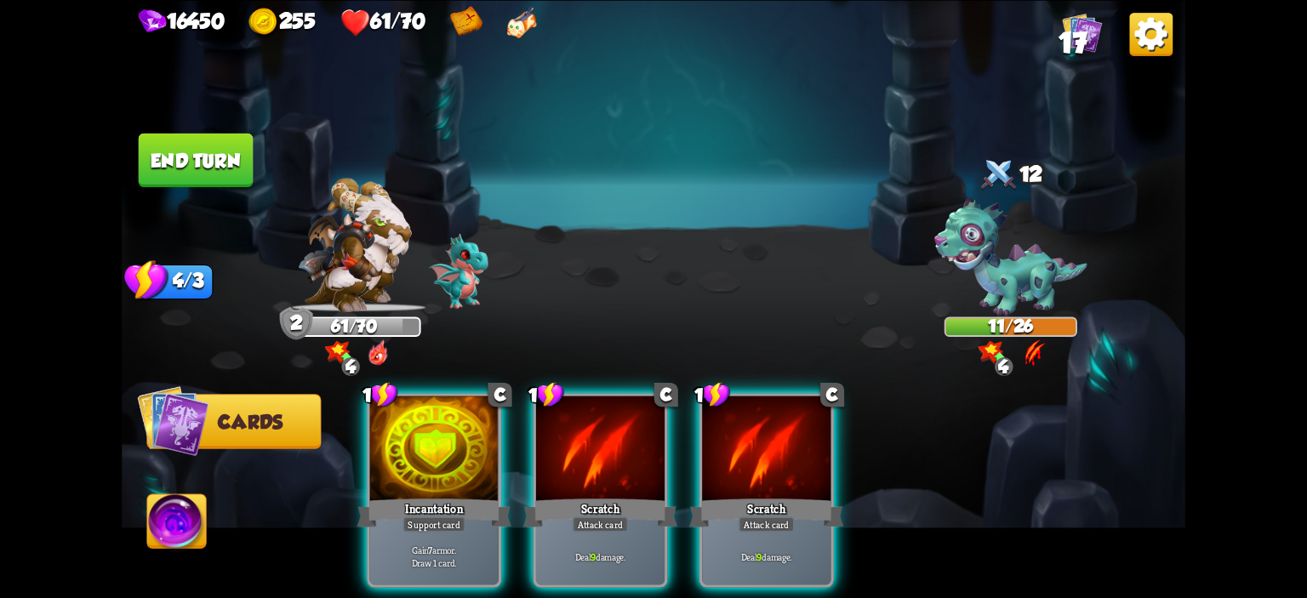
click at [171, 523] on img at bounding box center [176, 524] width 59 height 60
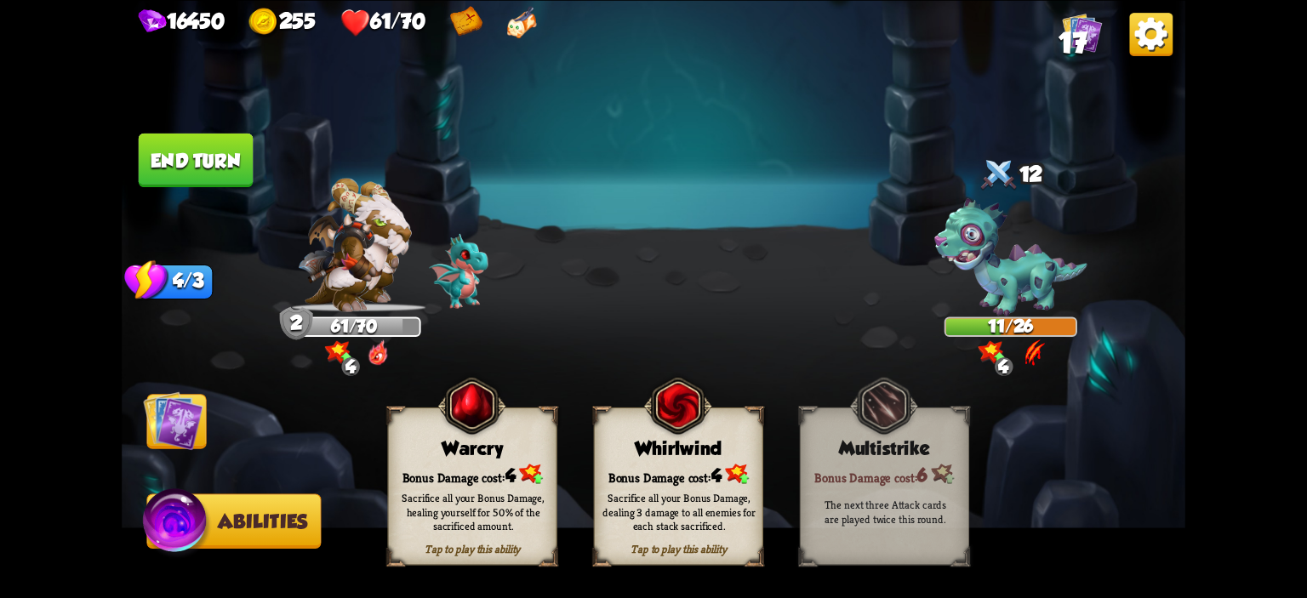
click at [435, 436] on div "Tap to play this ability Warcry Bonus Damage cost: 4 Sacrifice all your Bonus D…" at bounding box center [472, 486] width 169 height 158
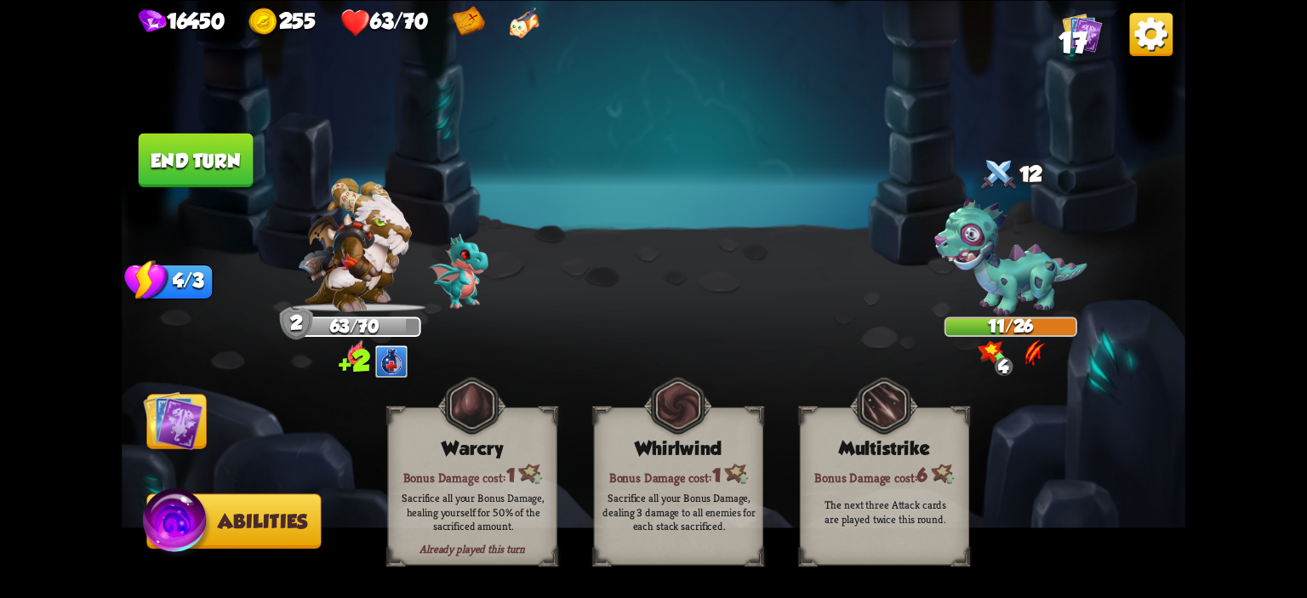
click at [204, 416] on span "Cards" at bounding box center [179, 421] width 65 height 21
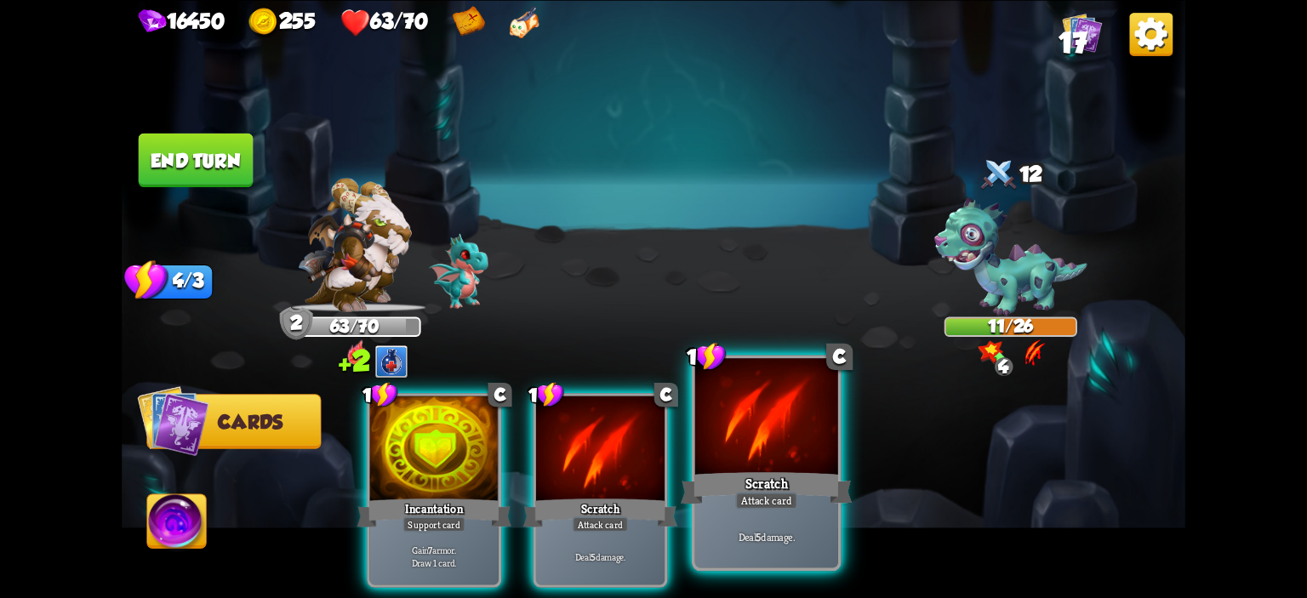
click at [717, 458] on div at bounding box center [766, 418] width 143 height 121
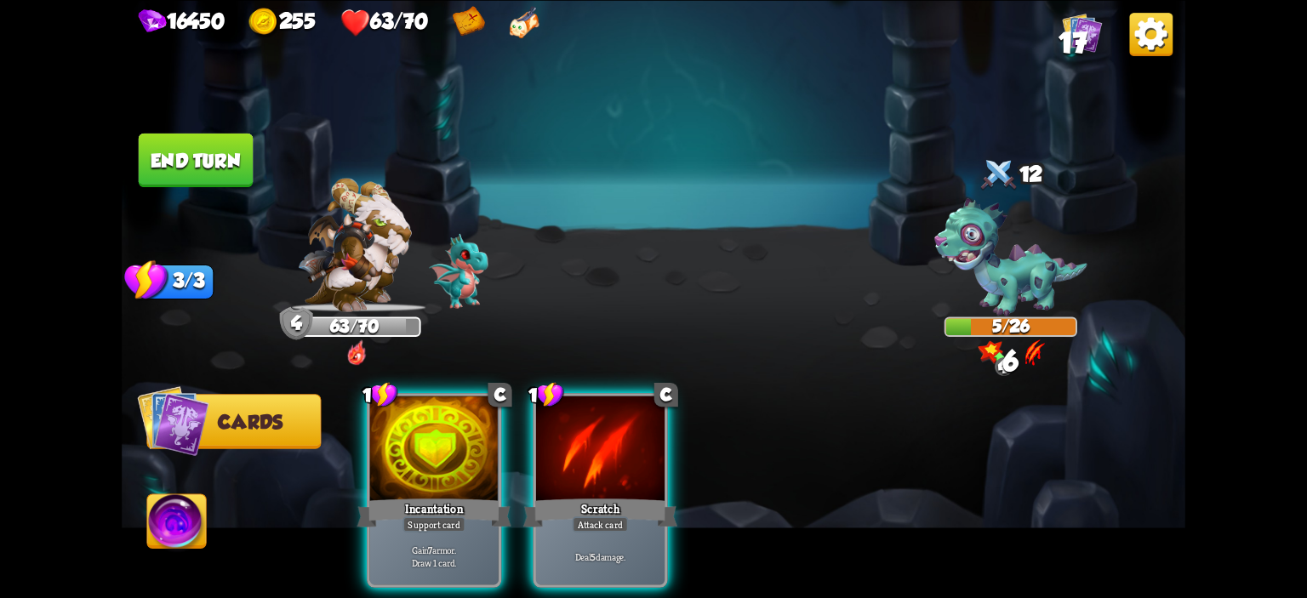
click at [262, 174] on img at bounding box center [654, 299] width 1064 height 598
click at [238, 172] on button "End turn" at bounding box center [196, 160] width 115 height 54
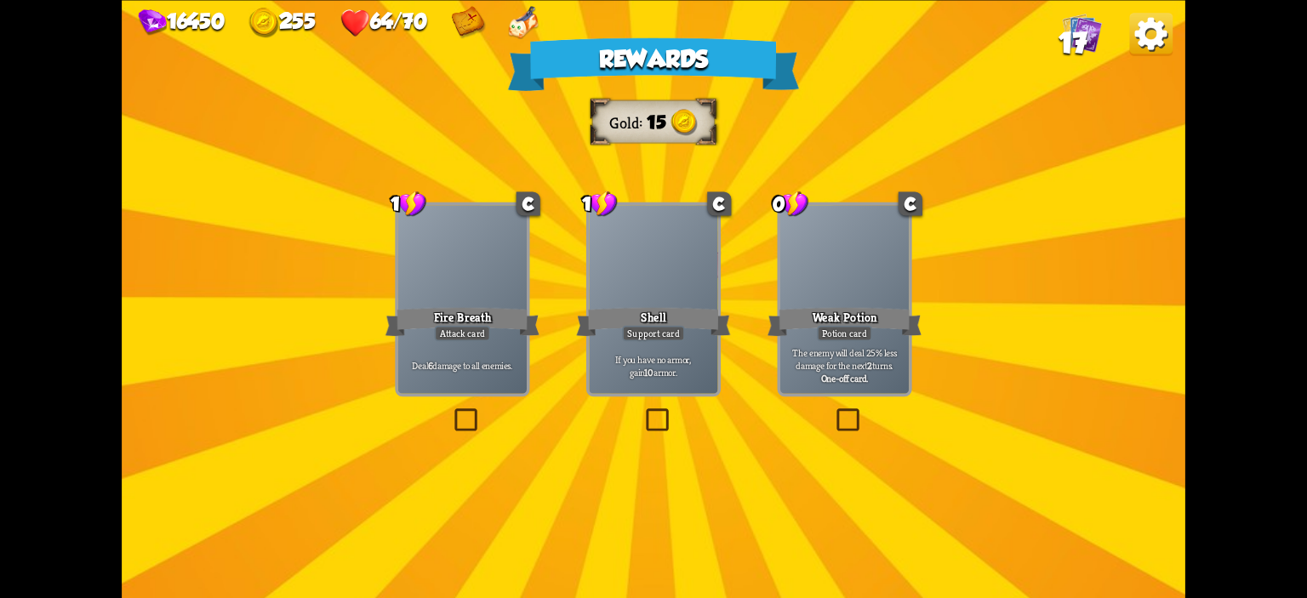
click at [492, 290] on div at bounding box center [462, 259] width 129 height 108
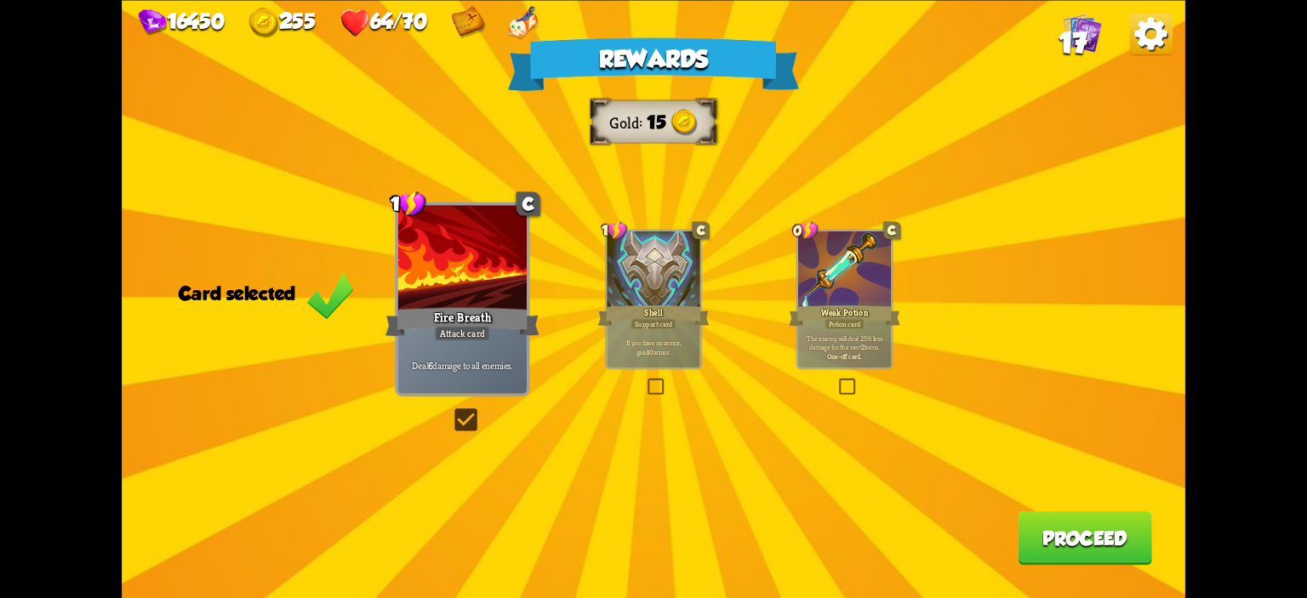
click at [1129, 545] on button "Proceed" at bounding box center [1085, 538] width 134 height 54
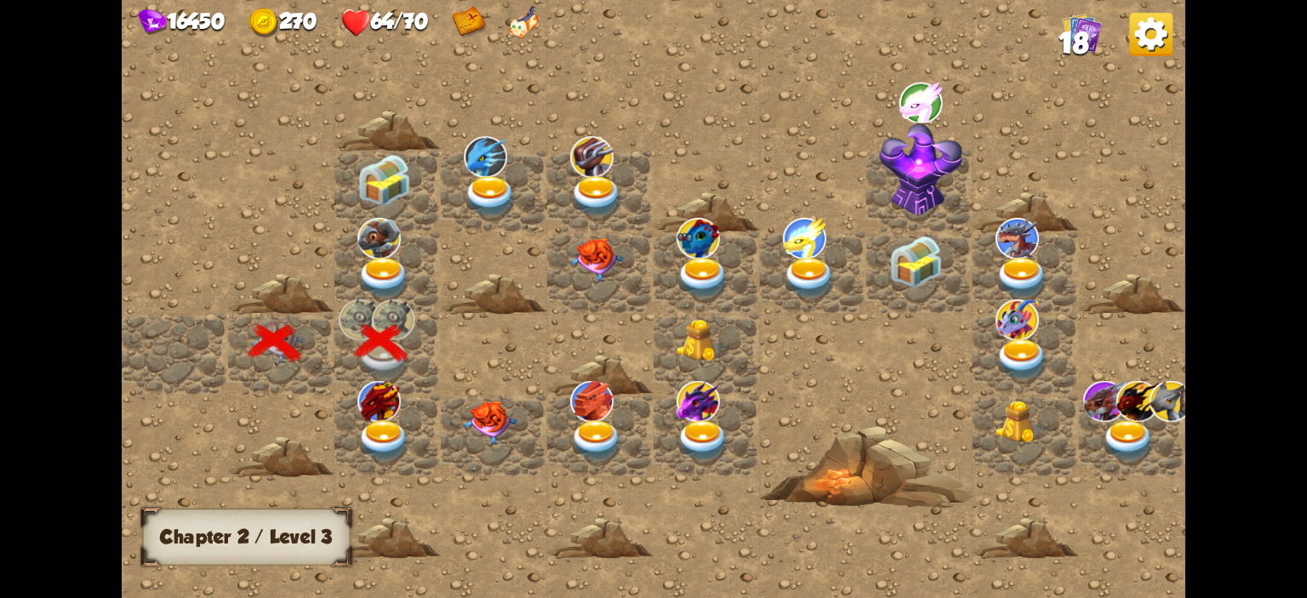
click at [396, 241] on img at bounding box center [378, 238] width 43 height 41
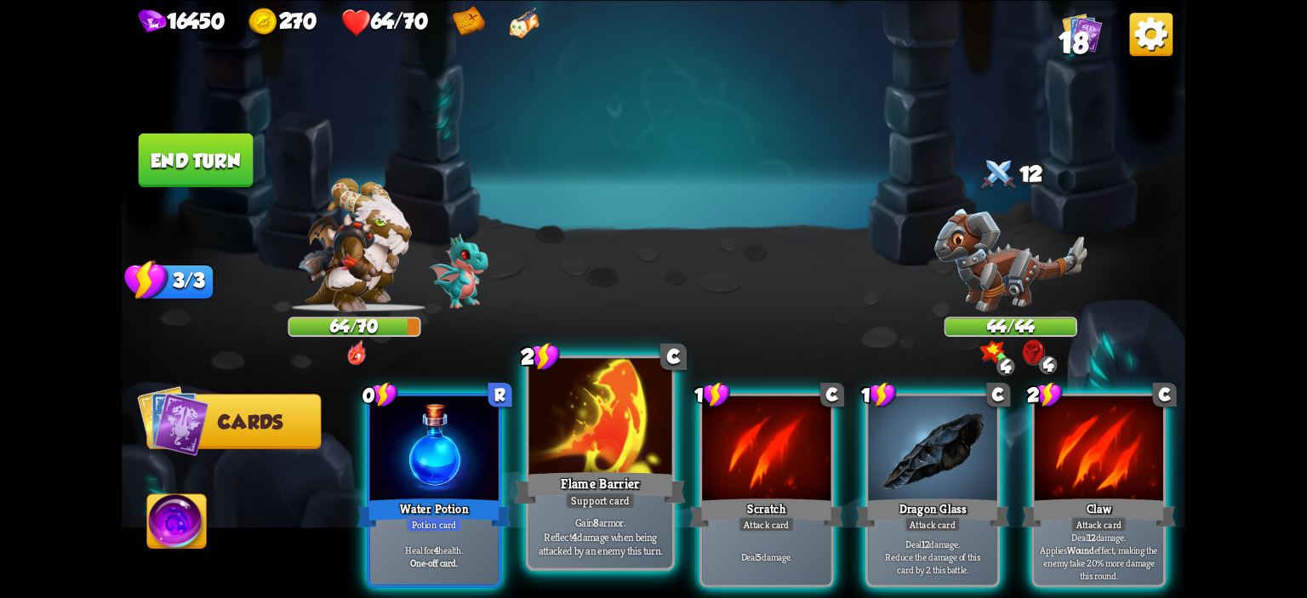
click at [609, 438] on div at bounding box center [600, 418] width 143 height 121
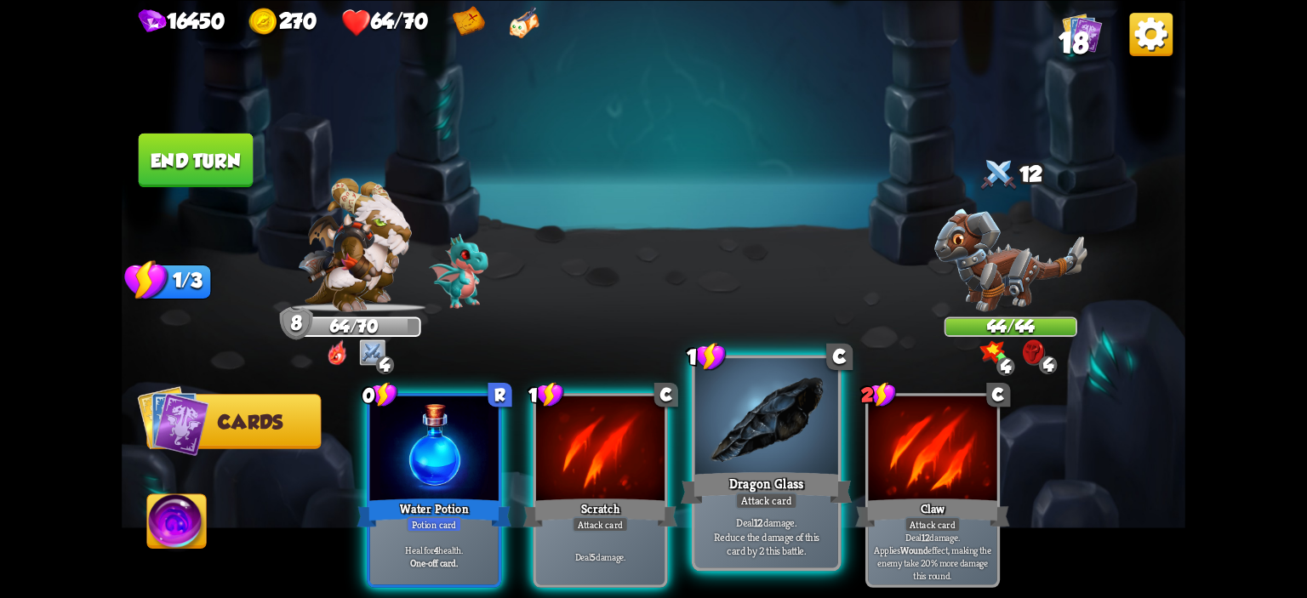
click at [704, 435] on div at bounding box center [766, 418] width 143 height 121
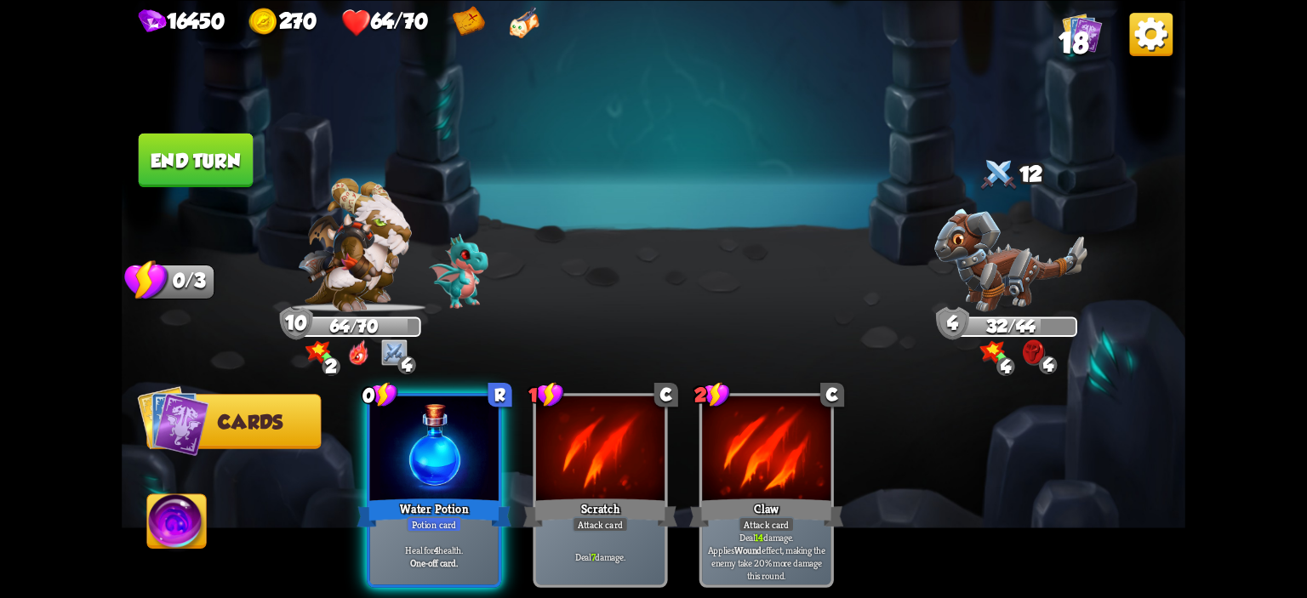
click at [218, 138] on button "End turn" at bounding box center [196, 160] width 115 height 54
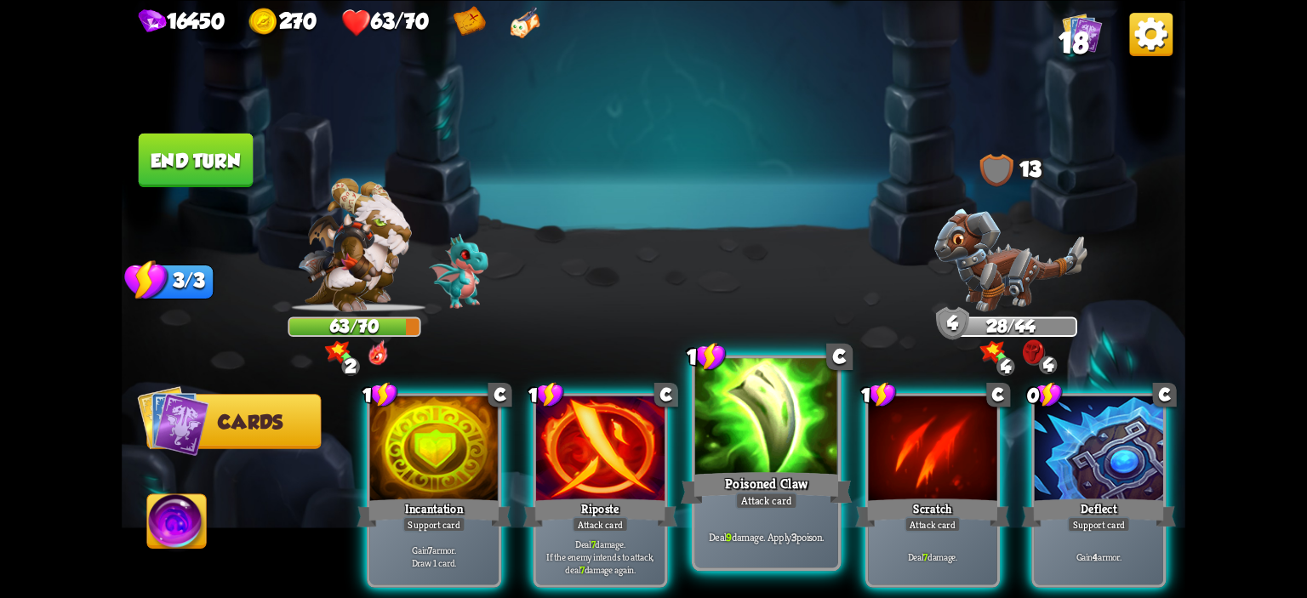
click at [704, 426] on div at bounding box center [766, 418] width 143 height 121
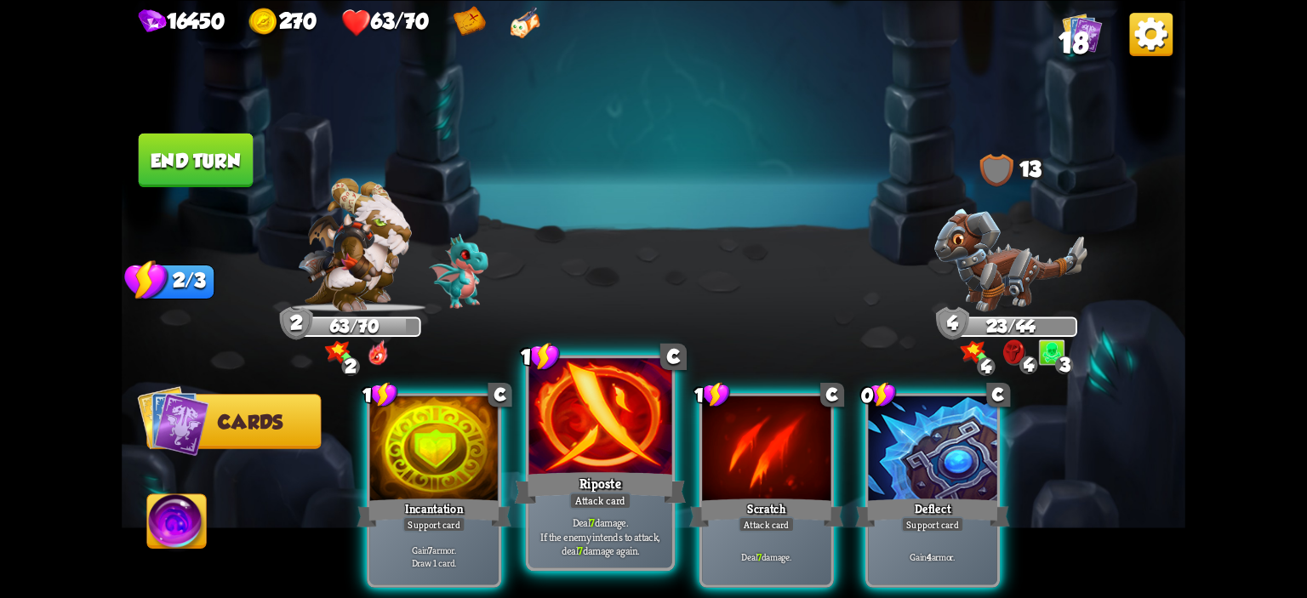
click at [595, 432] on div at bounding box center [600, 418] width 143 height 121
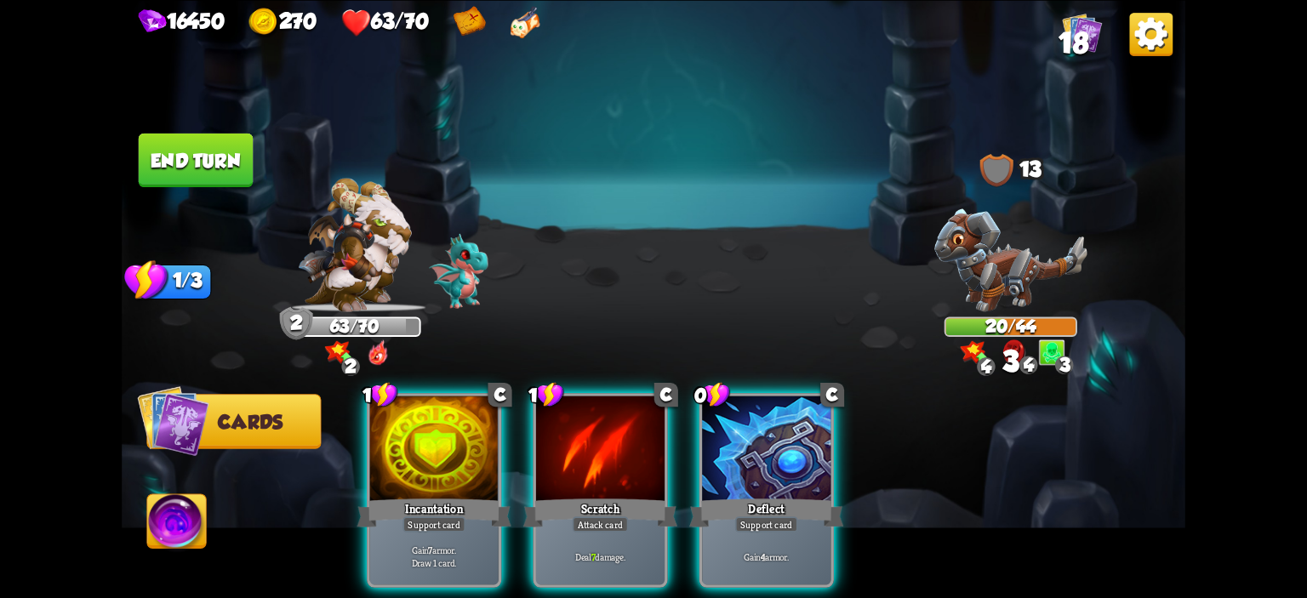
click at [595, 432] on div at bounding box center [600, 450] width 129 height 108
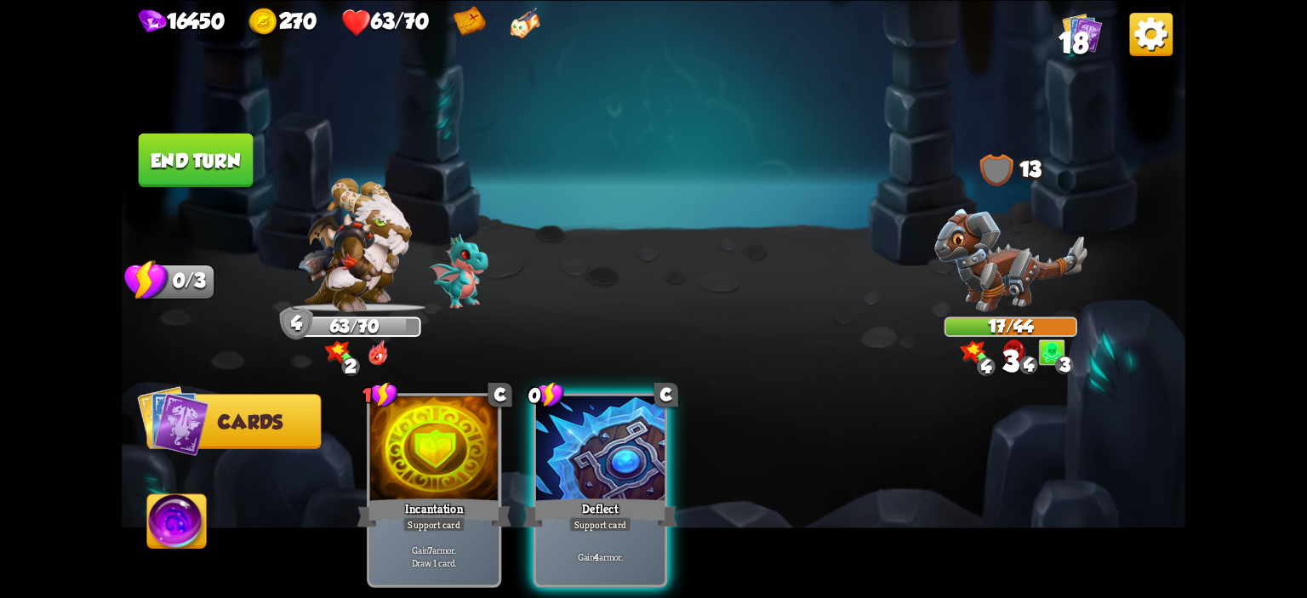
click at [223, 169] on button "End turn" at bounding box center [196, 160] width 115 height 54
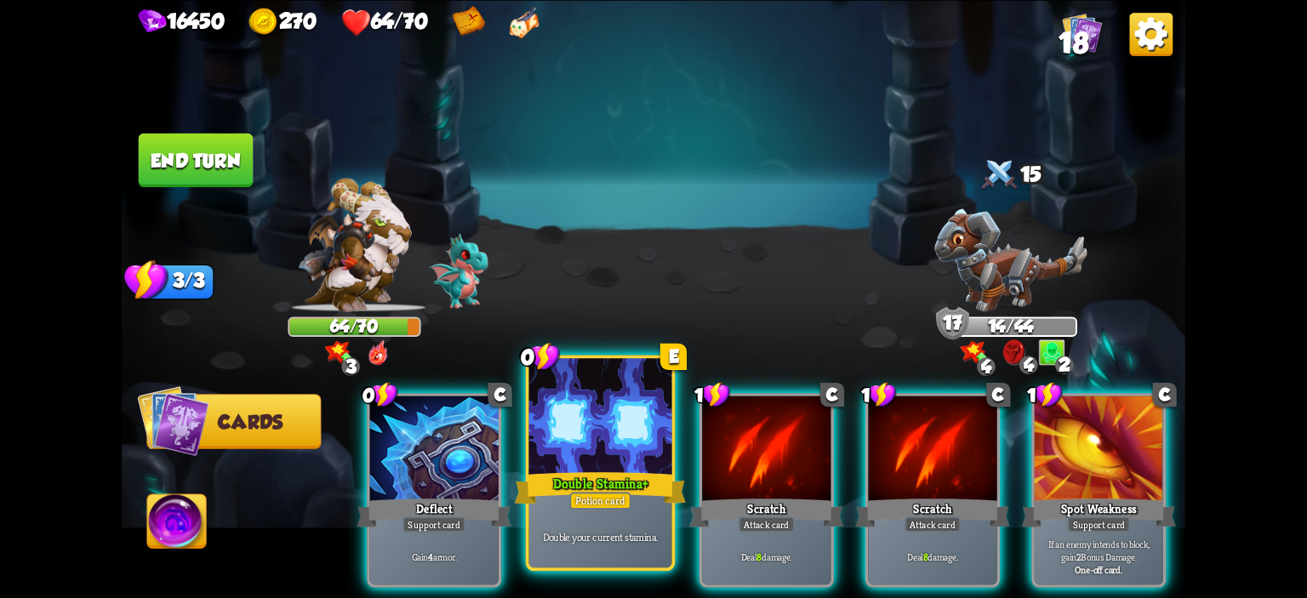
click at [585, 457] on div at bounding box center [600, 418] width 143 height 121
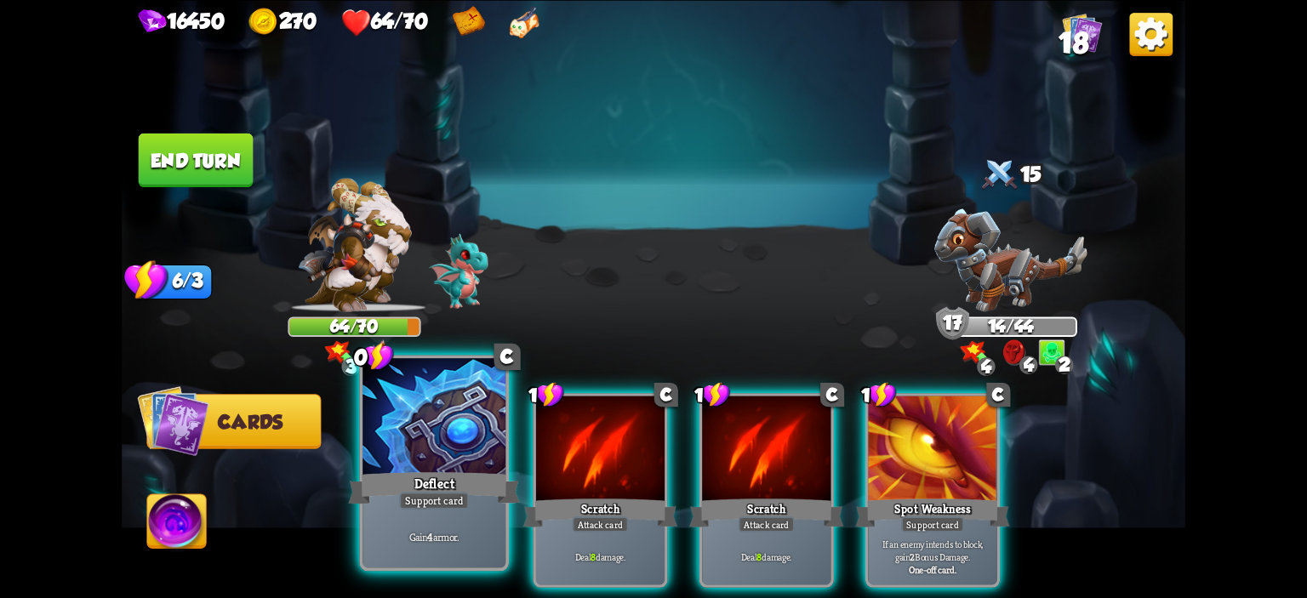
click at [471, 410] on div at bounding box center [434, 418] width 143 height 121
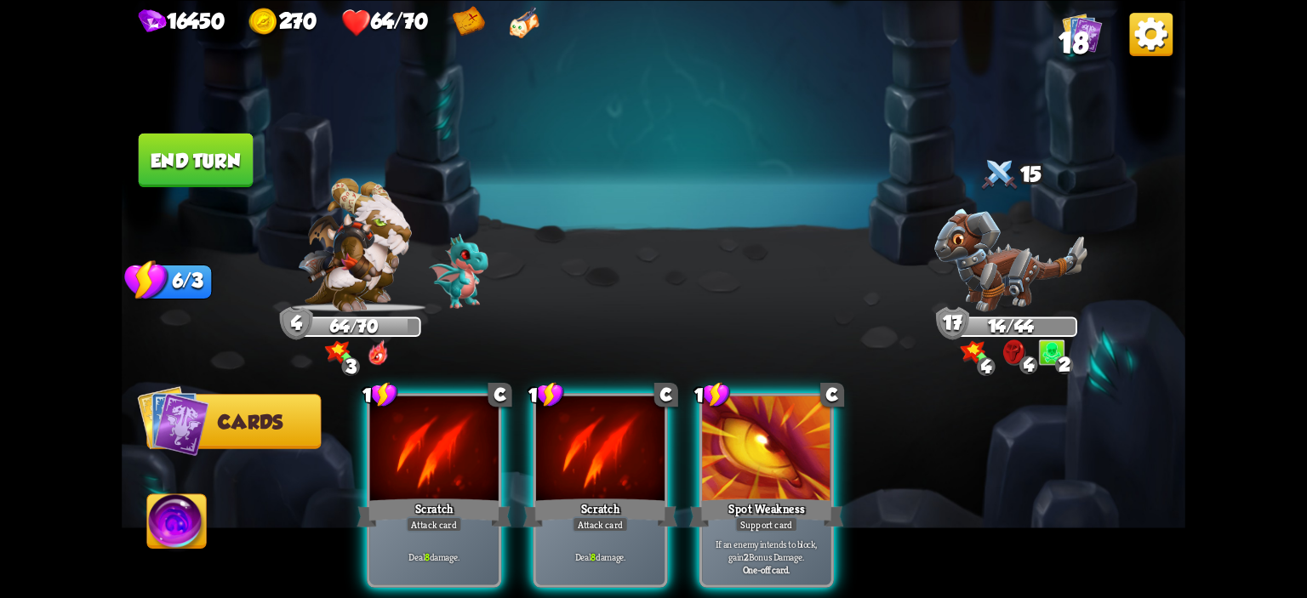
click at [471, 410] on div at bounding box center [434, 450] width 129 height 108
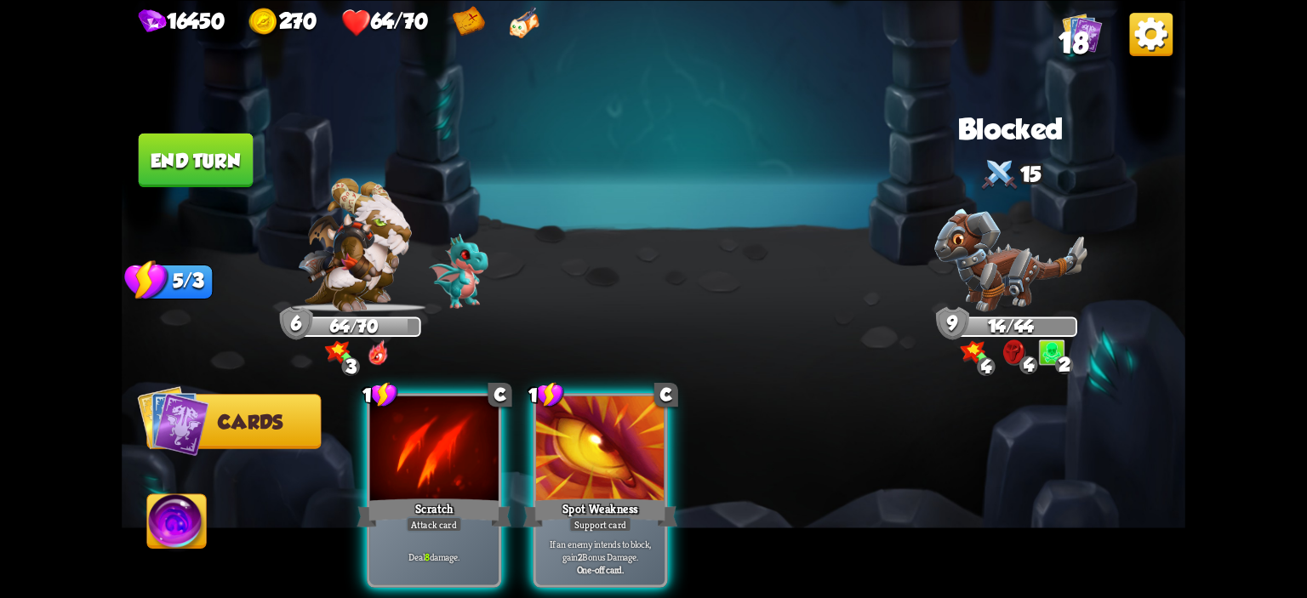
click at [471, 410] on div at bounding box center [434, 450] width 129 height 108
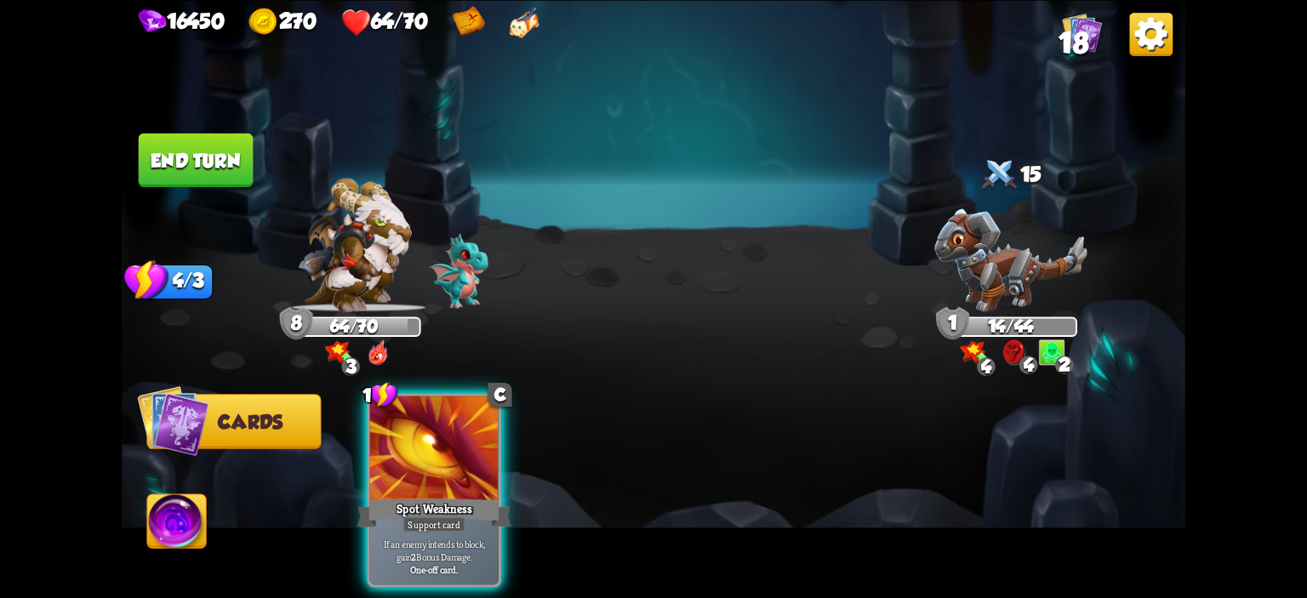
click at [229, 170] on button "End turn" at bounding box center [196, 160] width 115 height 54
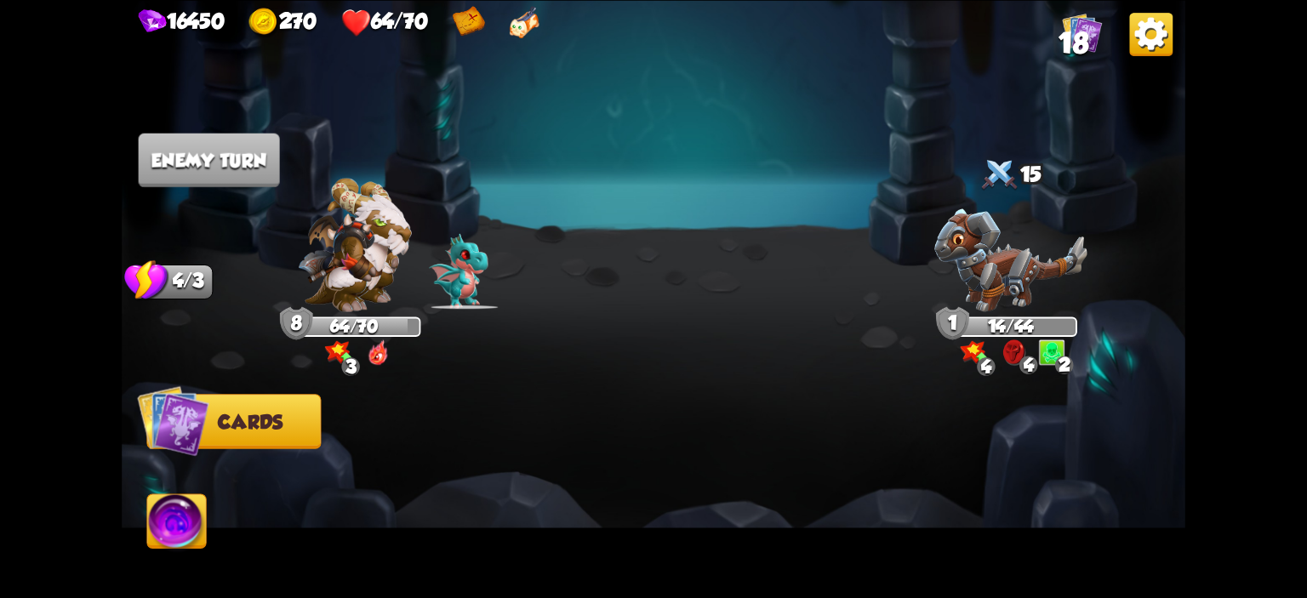
click at [1094, 22] on img at bounding box center [1082, 33] width 40 height 40
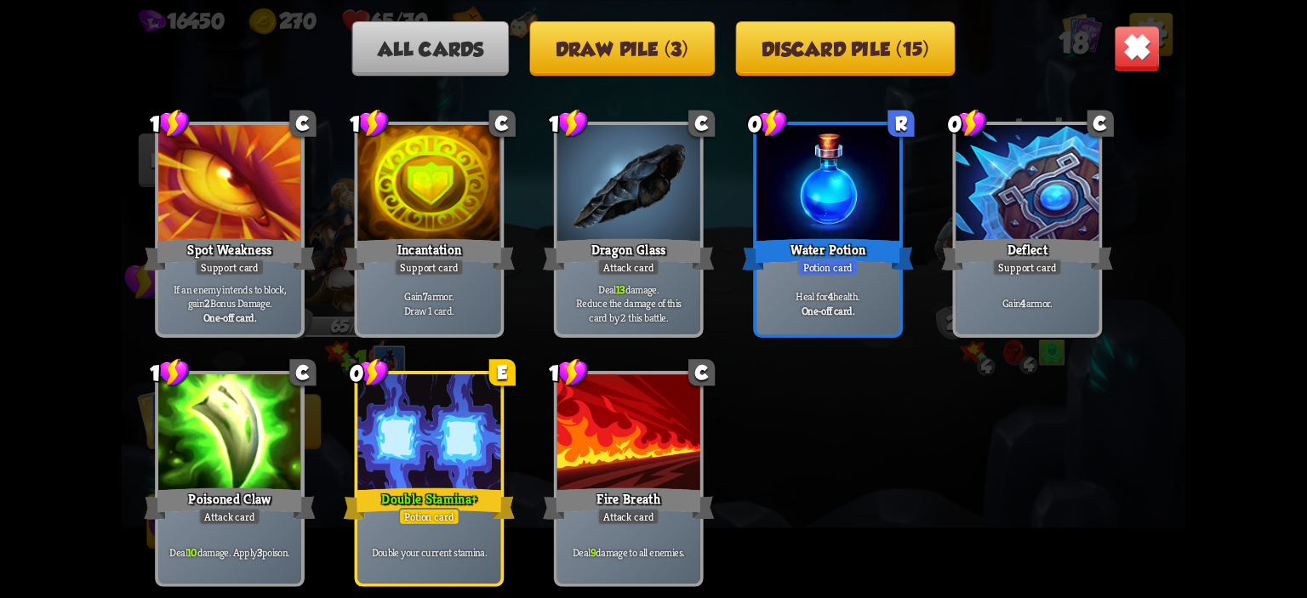
click at [1129, 44] on img at bounding box center [1137, 48] width 47 height 47
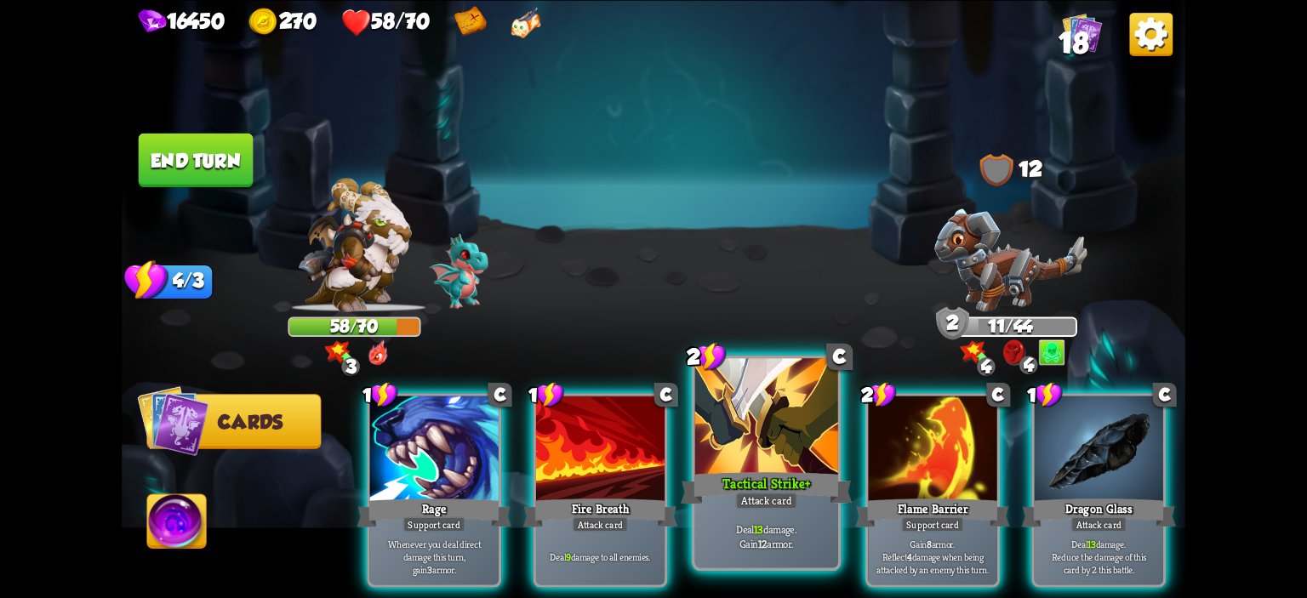
click at [707, 425] on div at bounding box center [766, 418] width 143 height 121
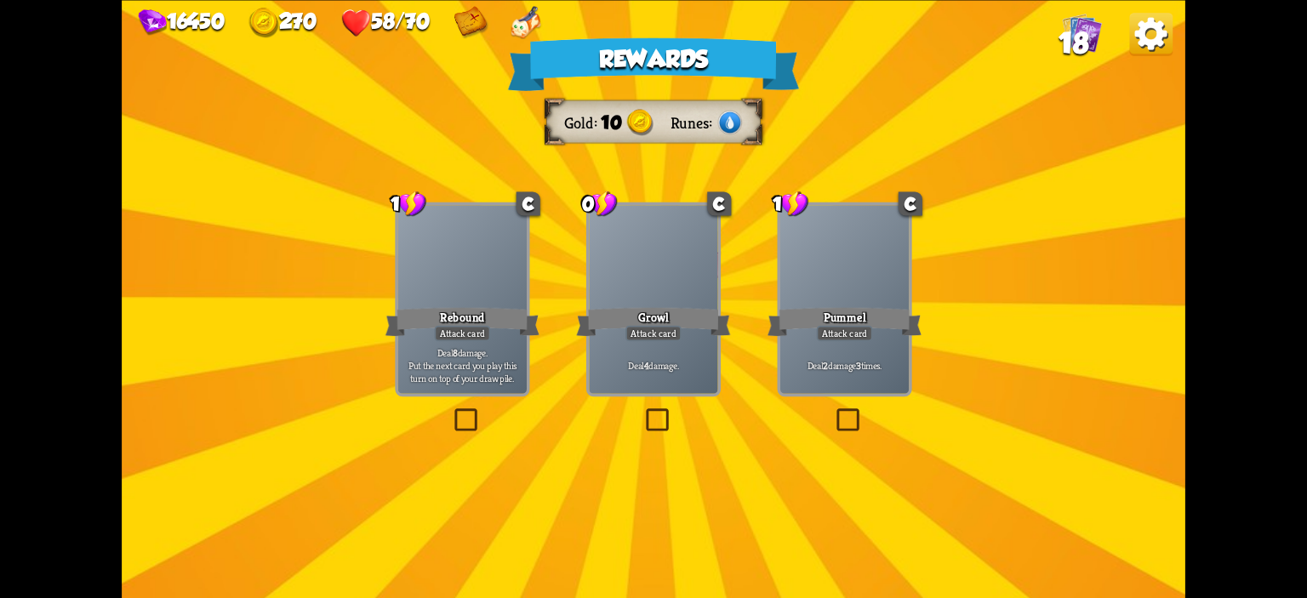
click at [668, 338] on div "Attack card" at bounding box center [654, 332] width 56 height 15
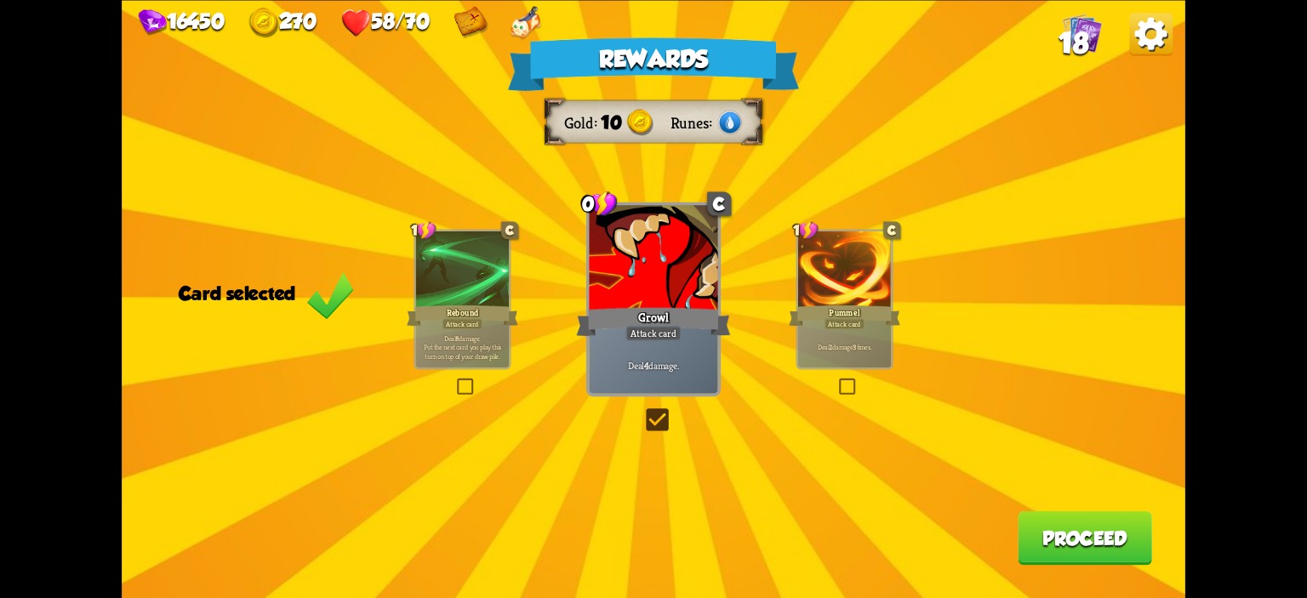
click at [1075, 540] on button "Proceed" at bounding box center [1085, 538] width 134 height 54
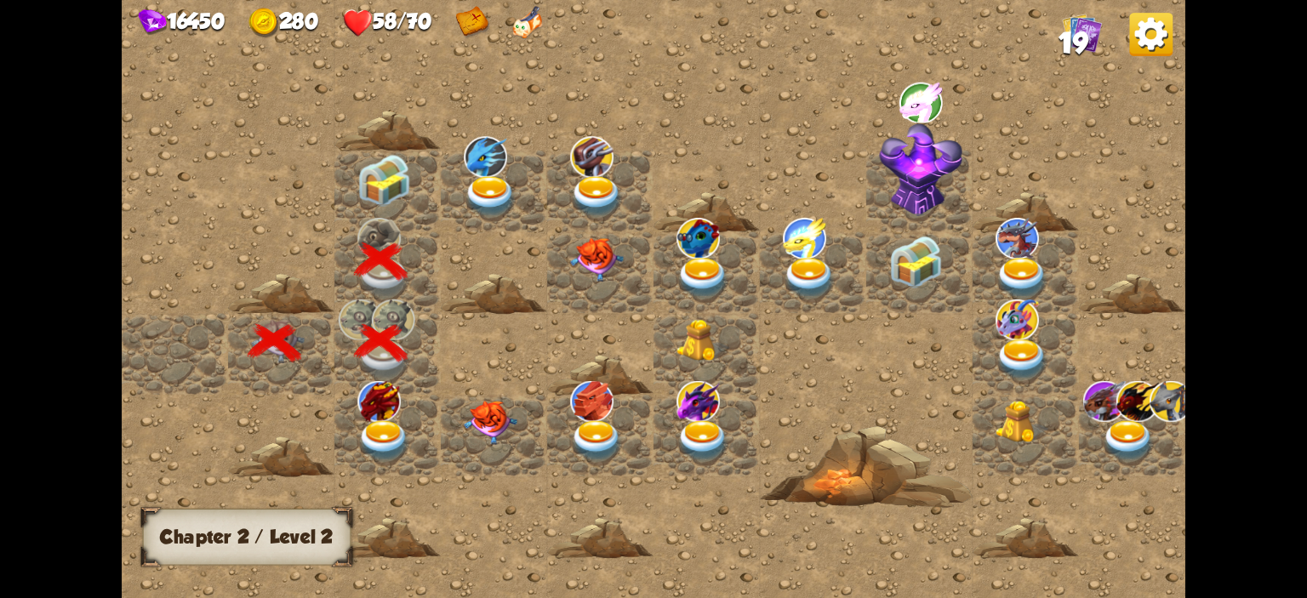
click at [395, 154] on img at bounding box center [383, 180] width 53 height 53
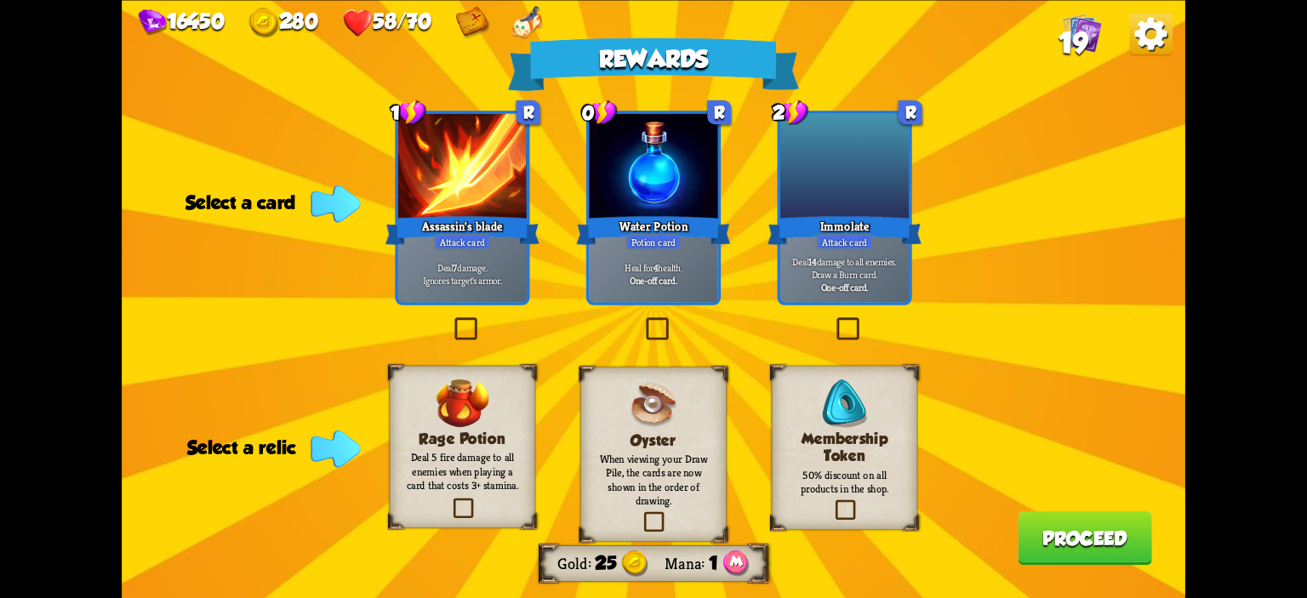
click at [459, 173] on div at bounding box center [462, 167] width 129 height 108
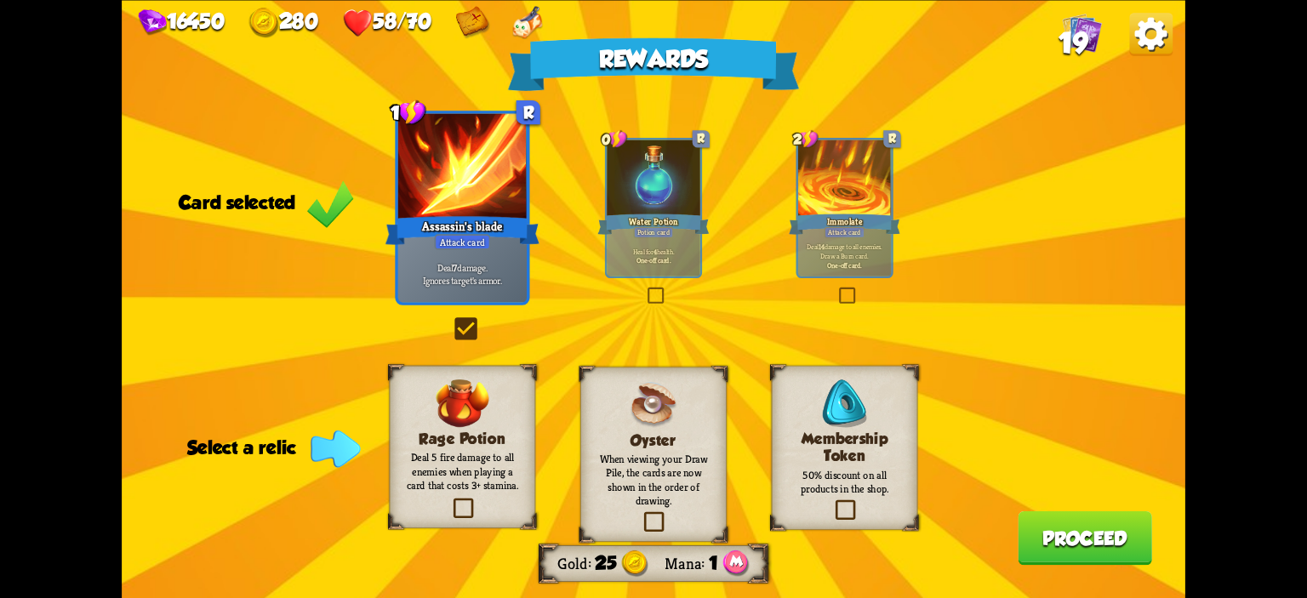
click at [797, 480] on p "50% discount on all products in the shop." at bounding box center [845, 482] width 118 height 28
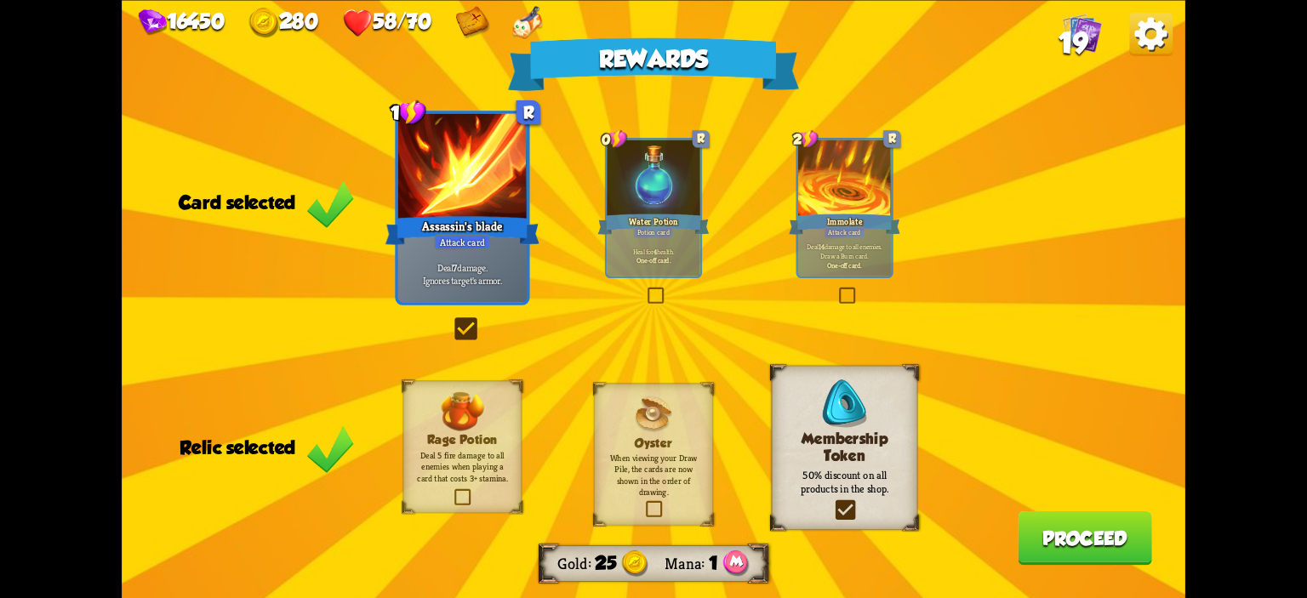
click at [1053, 548] on button "Proceed" at bounding box center [1085, 538] width 134 height 54
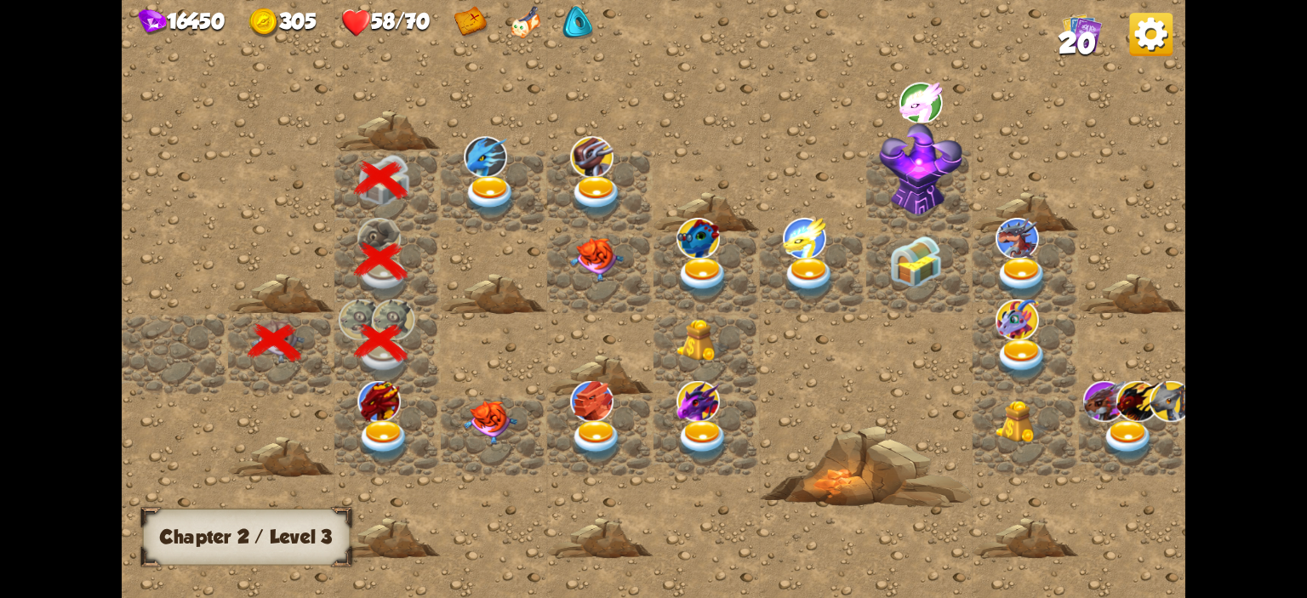
click at [477, 203] on img at bounding box center [490, 197] width 53 height 42
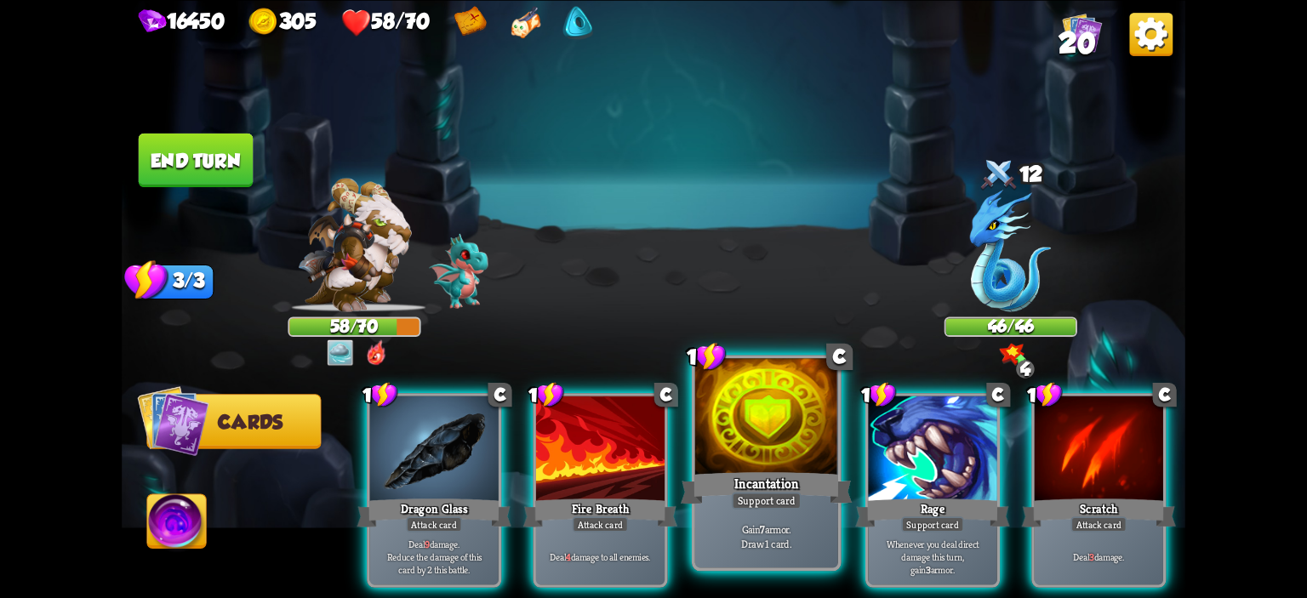
click at [814, 466] on div at bounding box center [766, 418] width 143 height 121
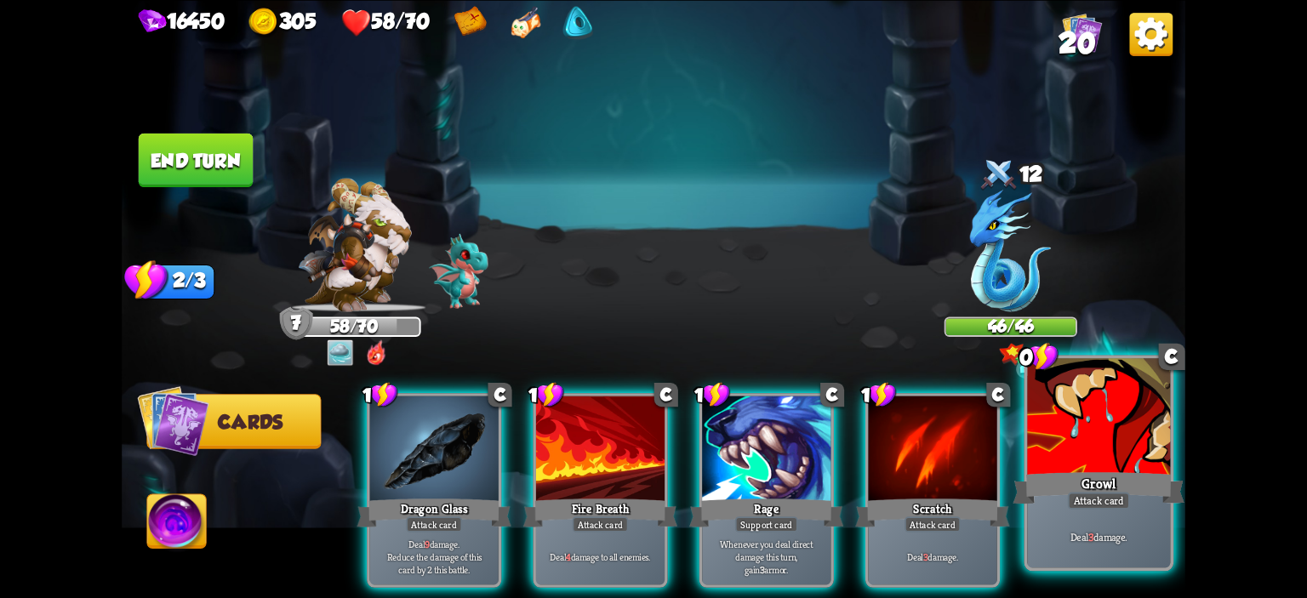
click at [1059, 456] on div at bounding box center [1098, 418] width 143 height 121
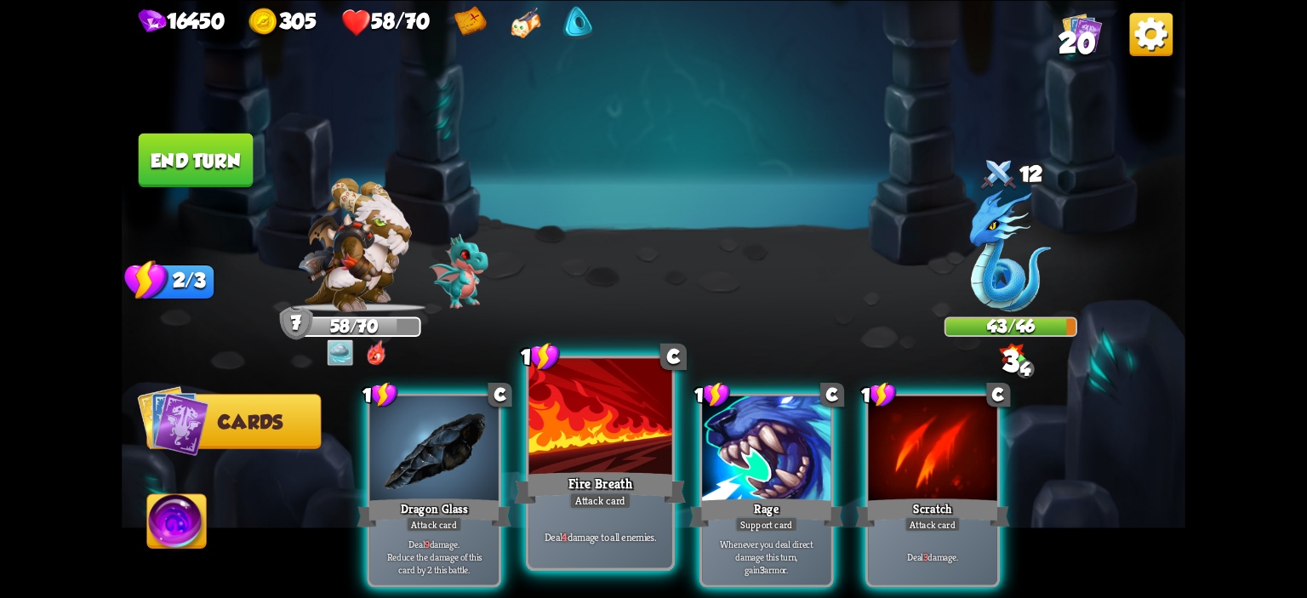
click at [542, 472] on div "Fire Breath" at bounding box center [601, 488] width 172 height 38
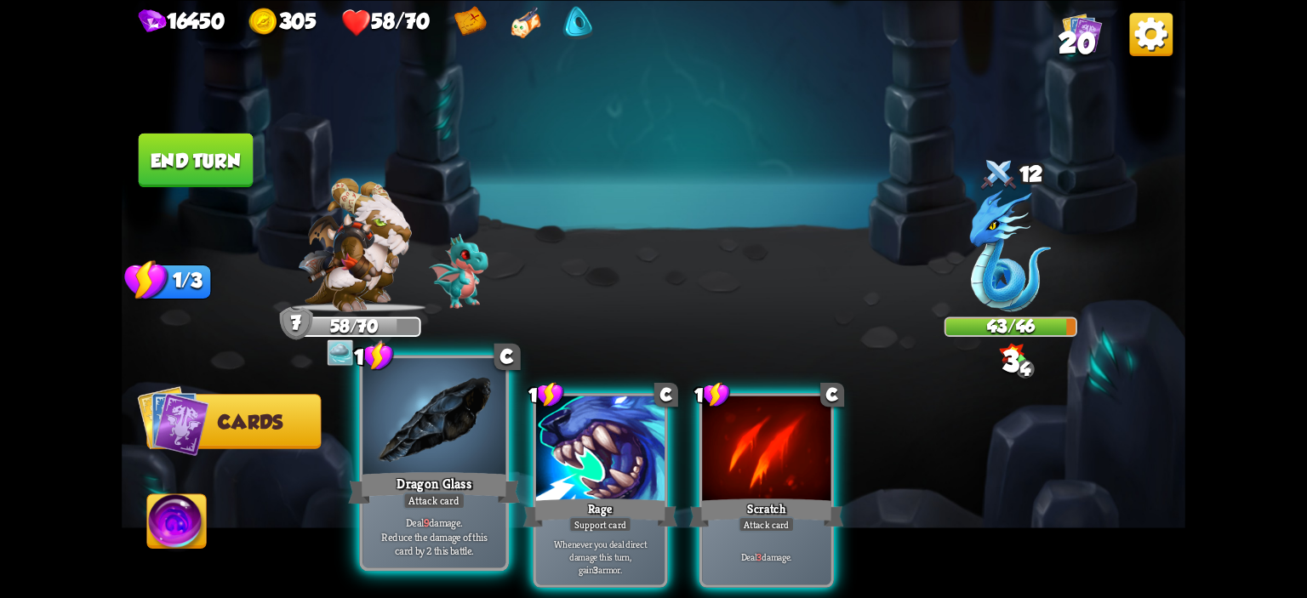
click at [496, 454] on div at bounding box center [434, 418] width 143 height 121
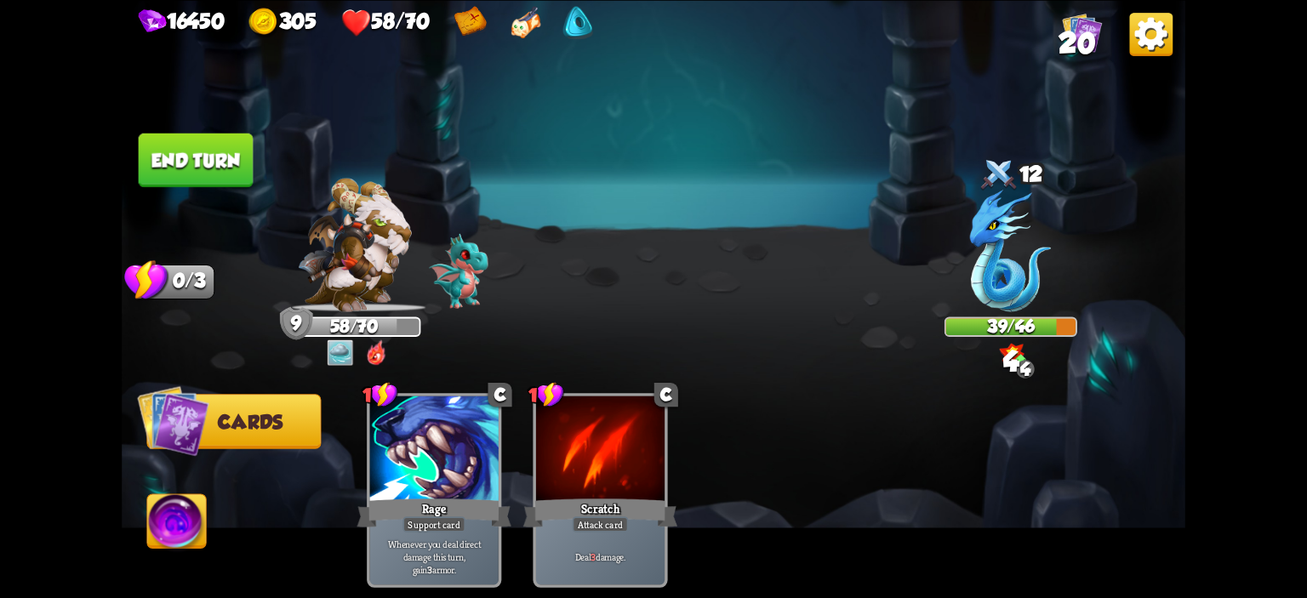
click at [219, 174] on button "End turn" at bounding box center [196, 160] width 115 height 54
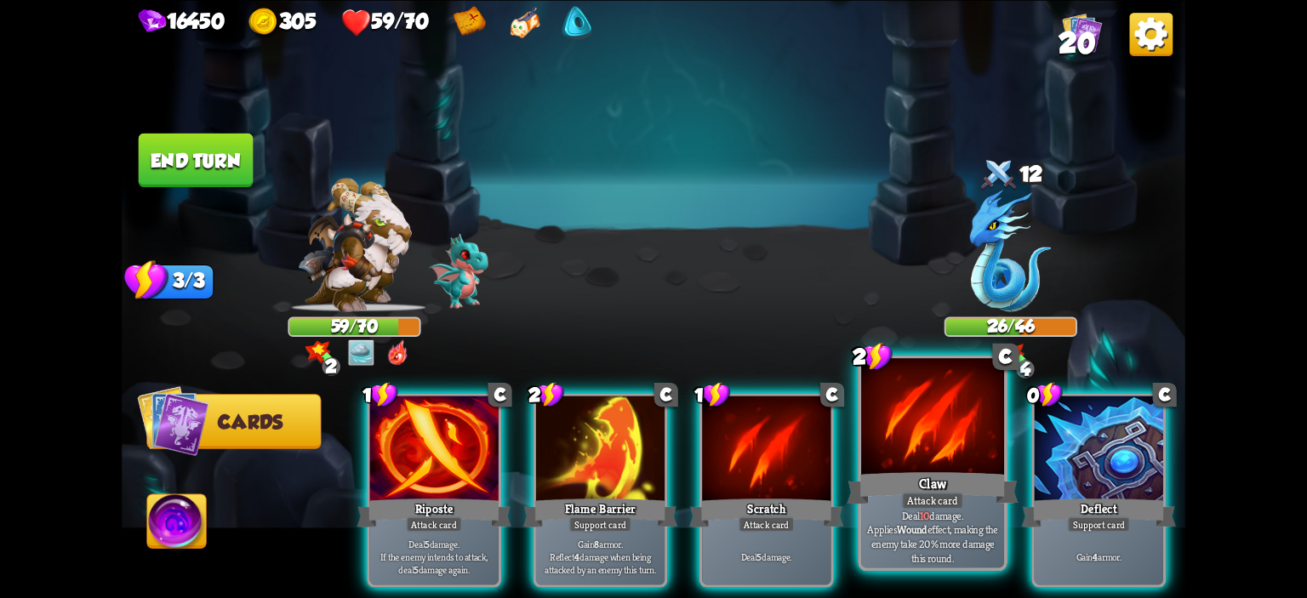
click at [882, 476] on div "Claw" at bounding box center [933, 488] width 172 height 38
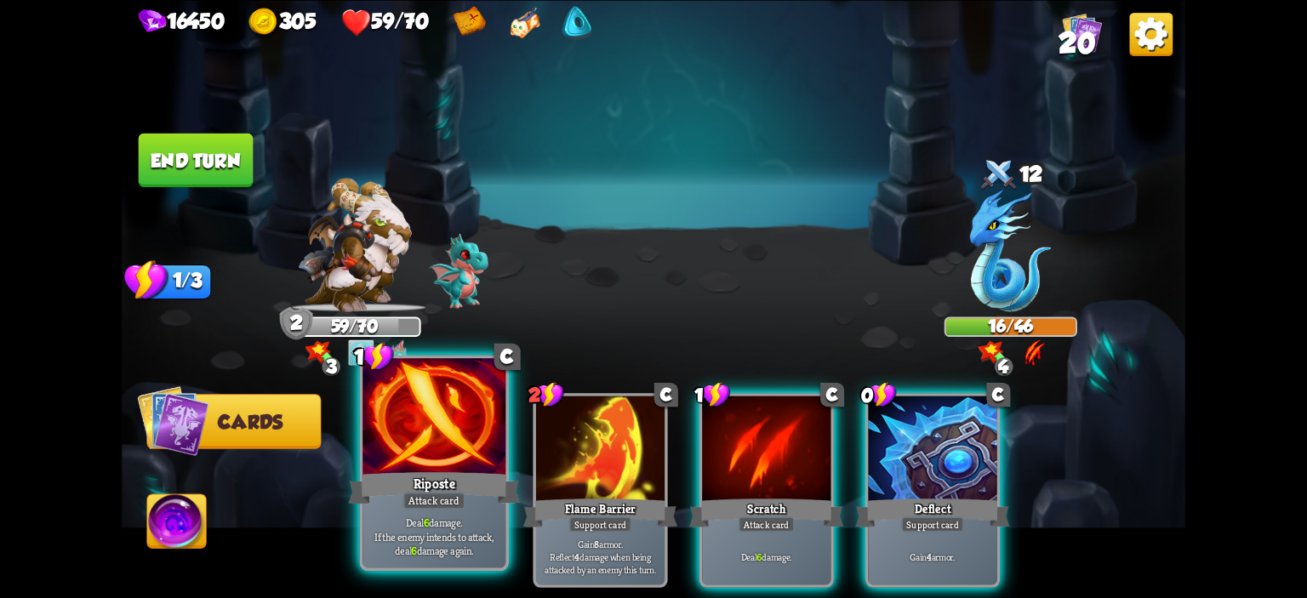
click at [454, 454] on div at bounding box center [434, 418] width 143 height 121
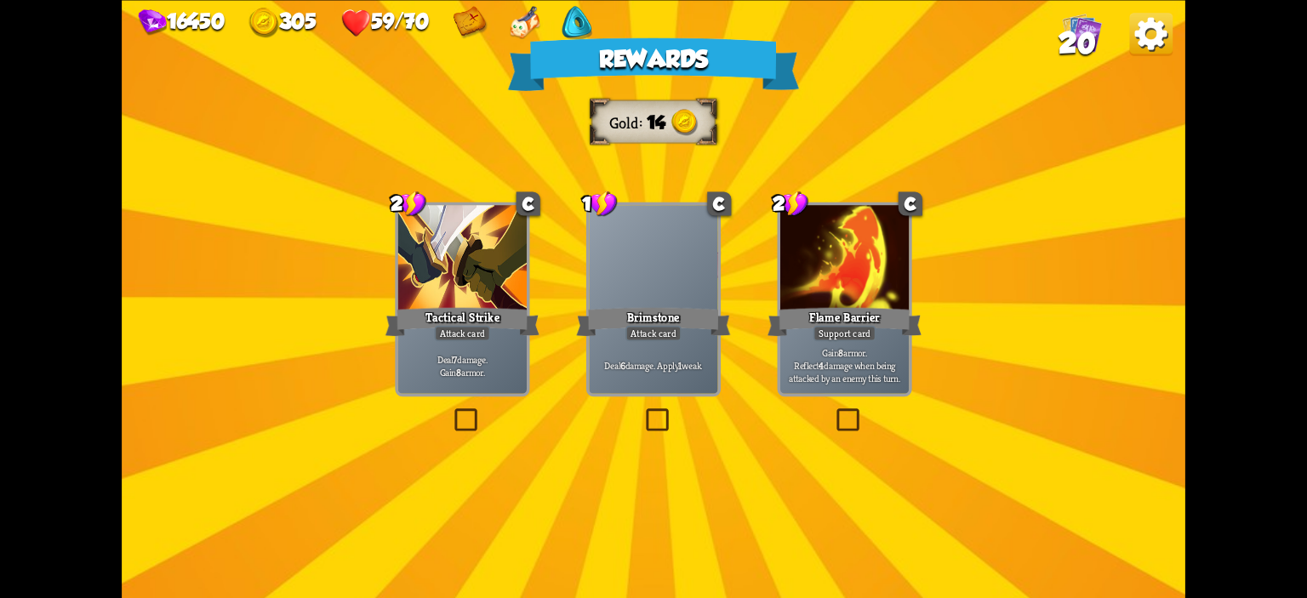
click at [437, 329] on div "Attack card" at bounding box center [462, 332] width 56 height 15
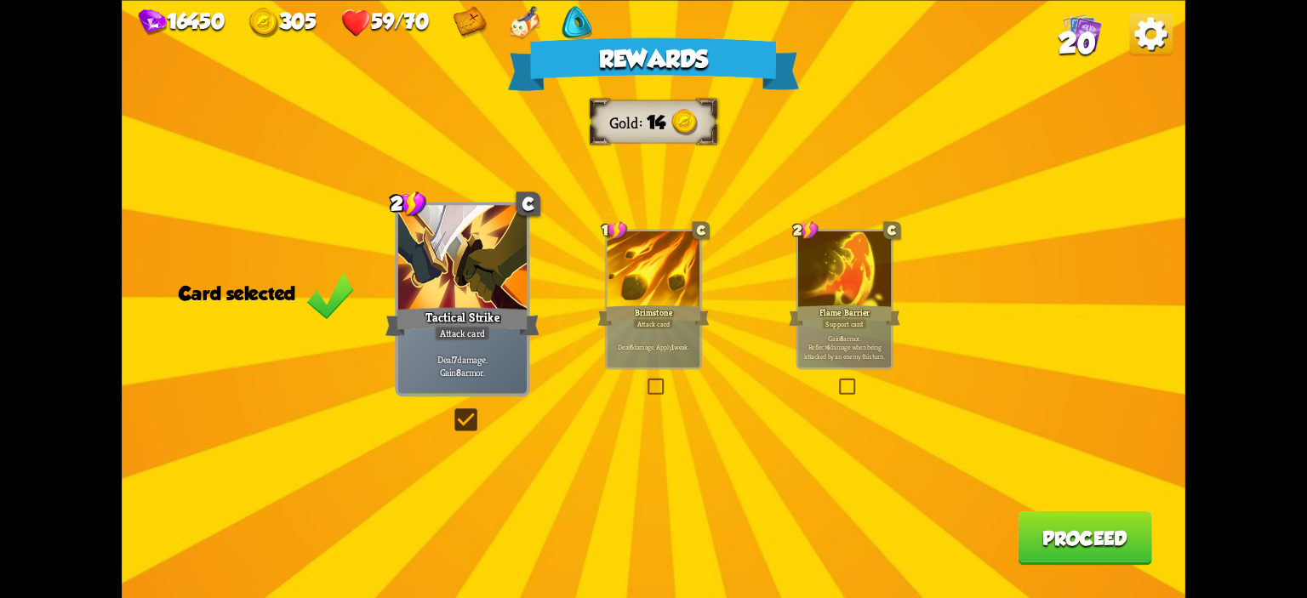
click at [1069, 517] on button "Proceed" at bounding box center [1085, 538] width 134 height 54
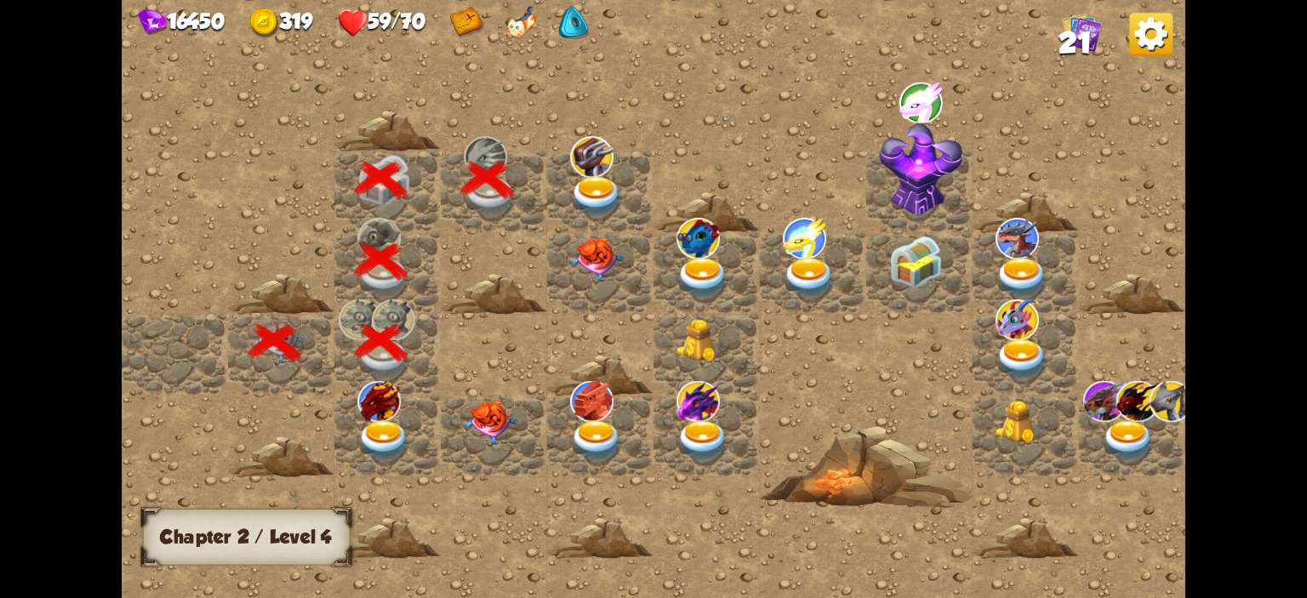
click at [605, 197] on img at bounding box center [596, 197] width 53 height 42
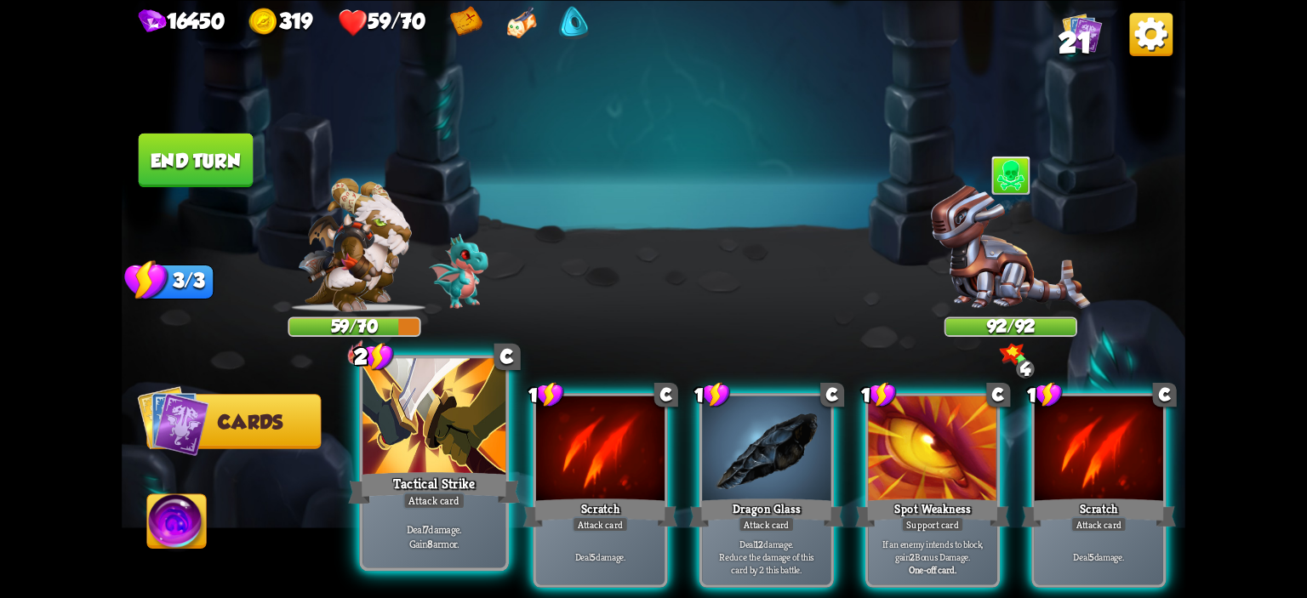
click at [493, 433] on div at bounding box center [434, 418] width 143 height 121
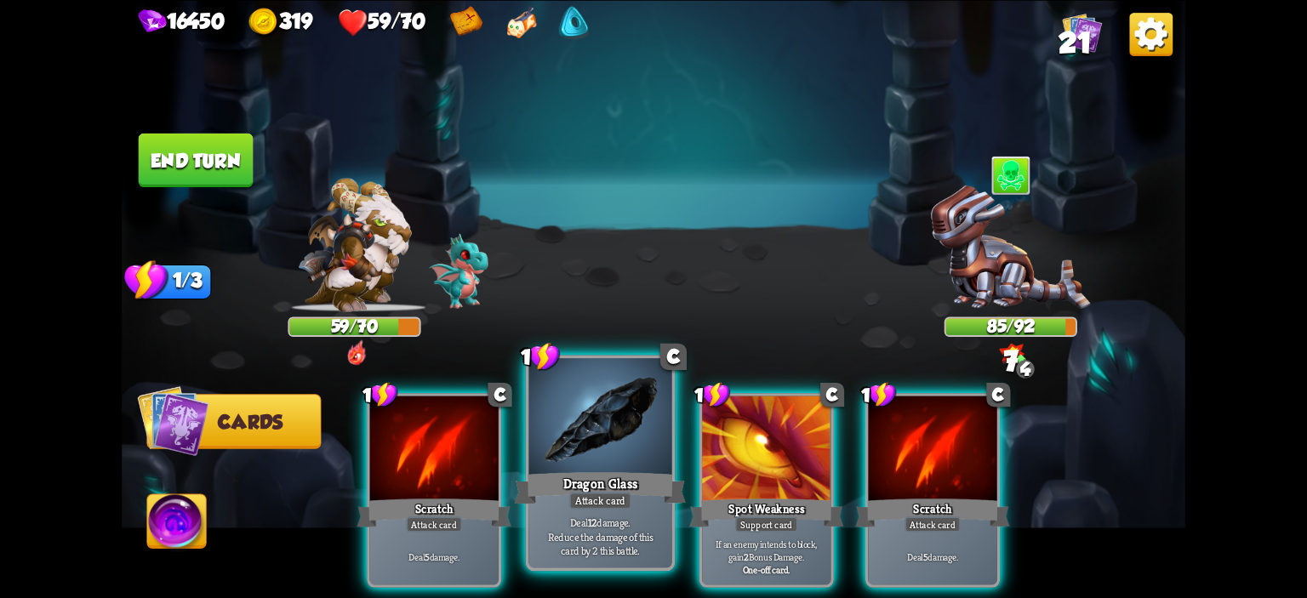
click at [581, 420] on div at bounding box center [600, 418] width 143 height 121
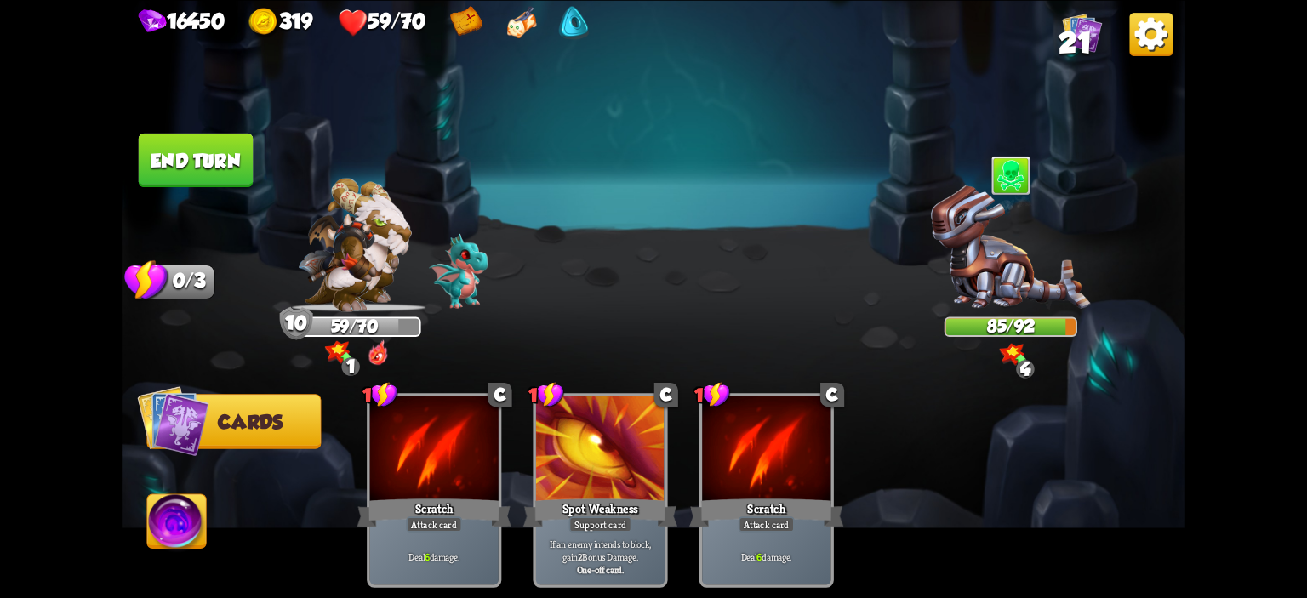
click at [209, 186] on button "End turn" at bounding box center [196, 160] width 115 height 54
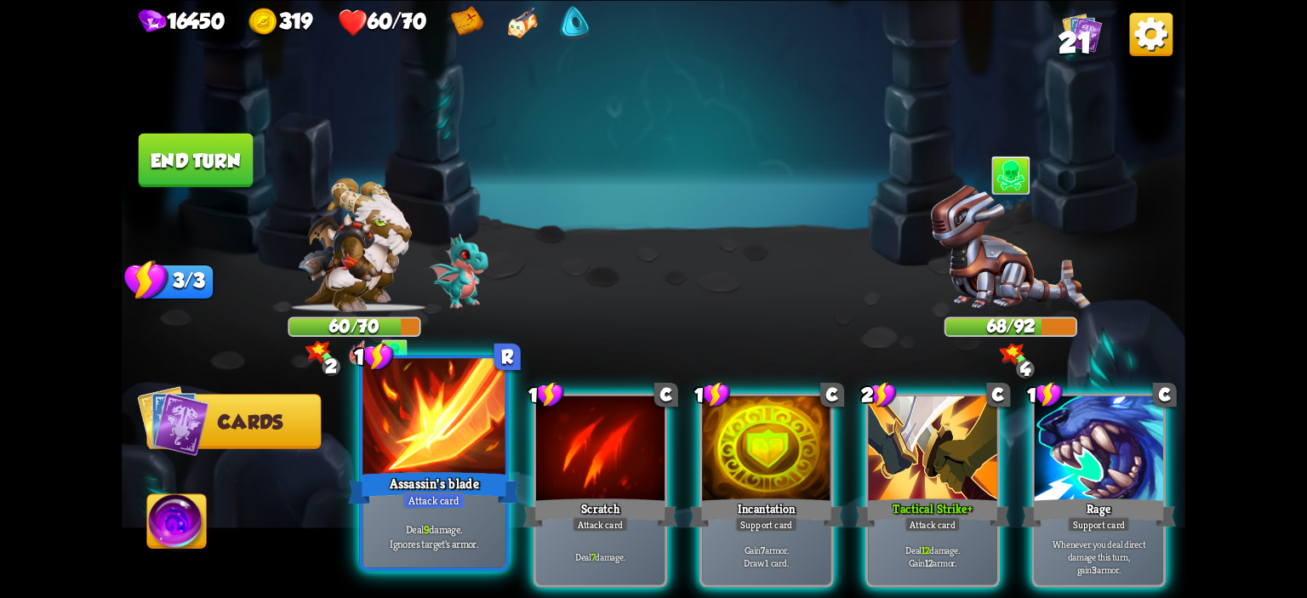
click at [496, 418] on div at bounding box center [434, 418] width 143 height 121
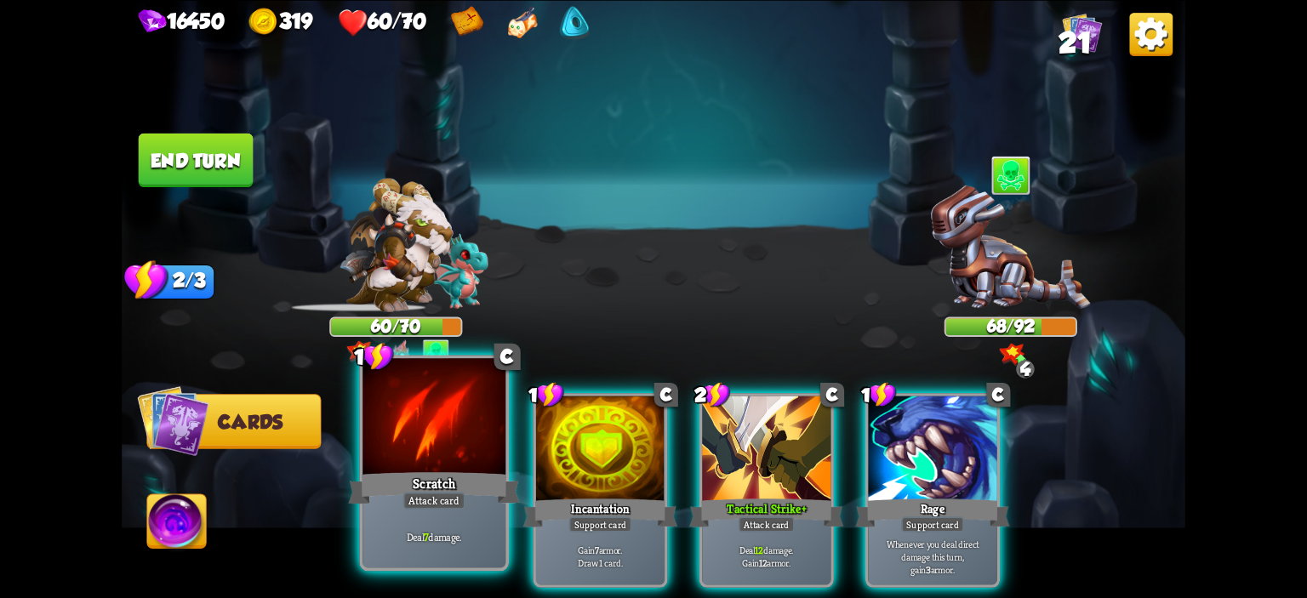
click at [432, 416] on div at bounding box center [434, 418] width 143 height 121
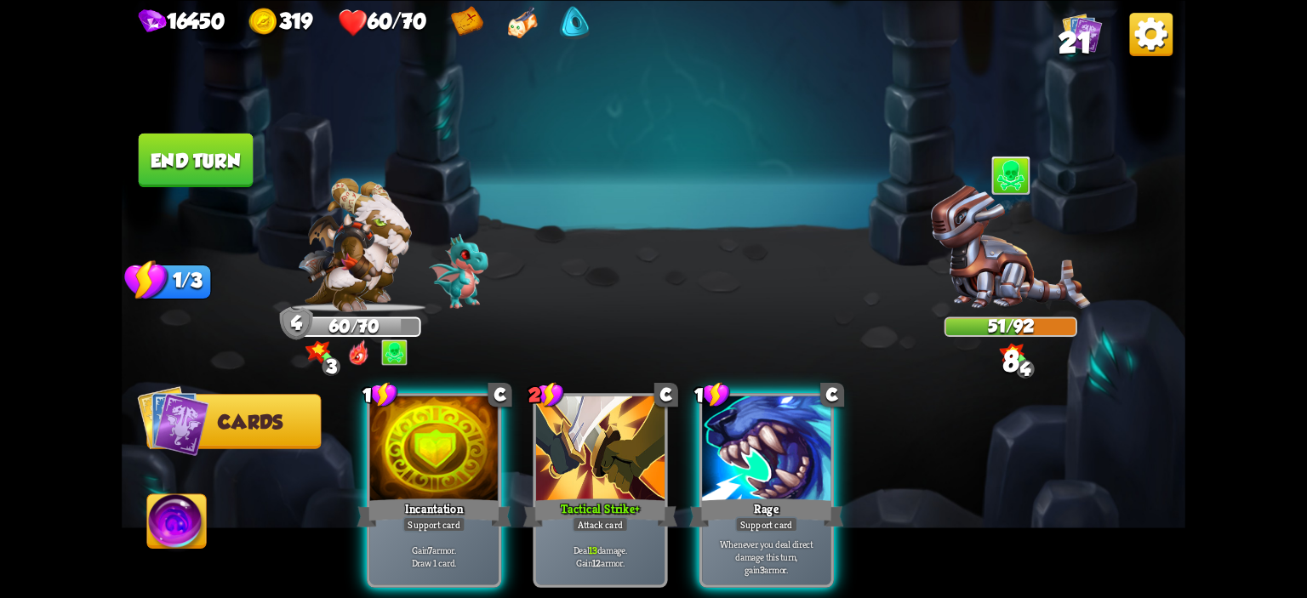
click at [233, 152] on button "End turn" at bounding box center [196, 160] width 115 height 54
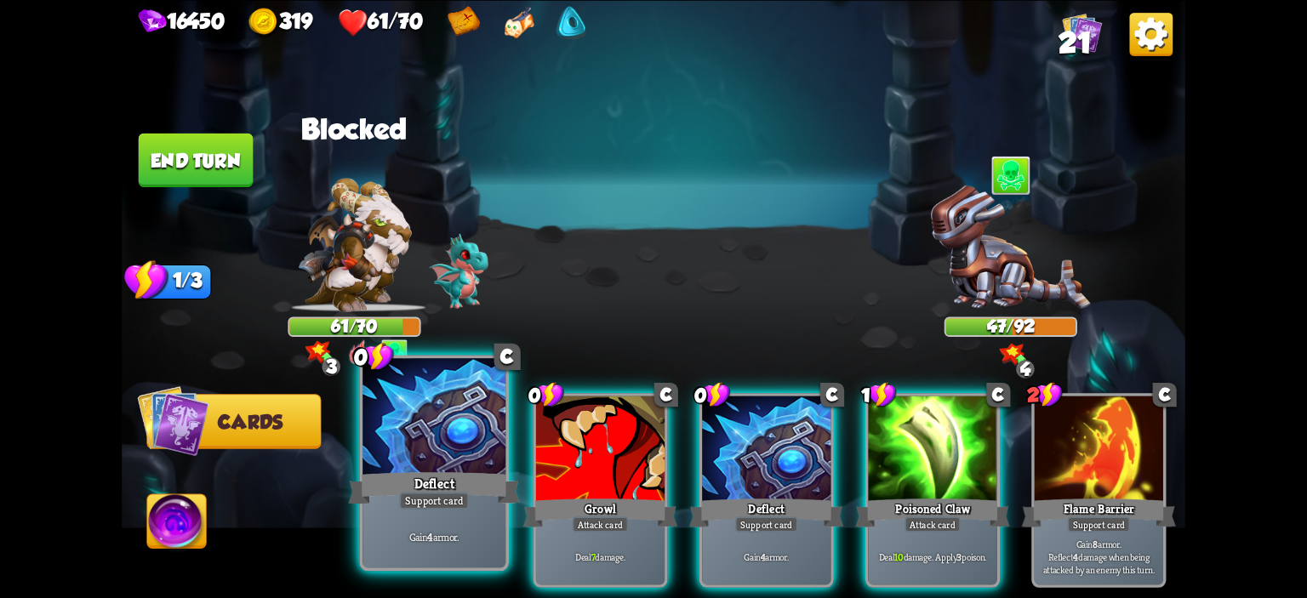
click at [466, 428] on div at bounding box center [434, 418] width 143 height 121
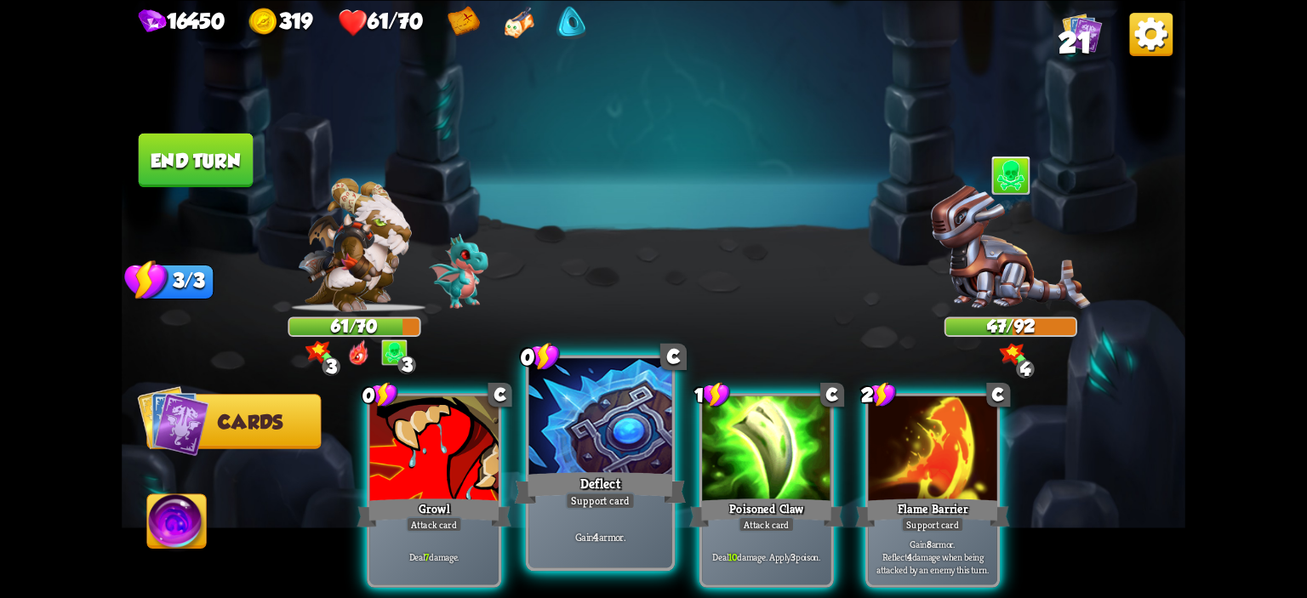
click at [534, 421] on div at bounding box center [600, 418] width 143 height 121
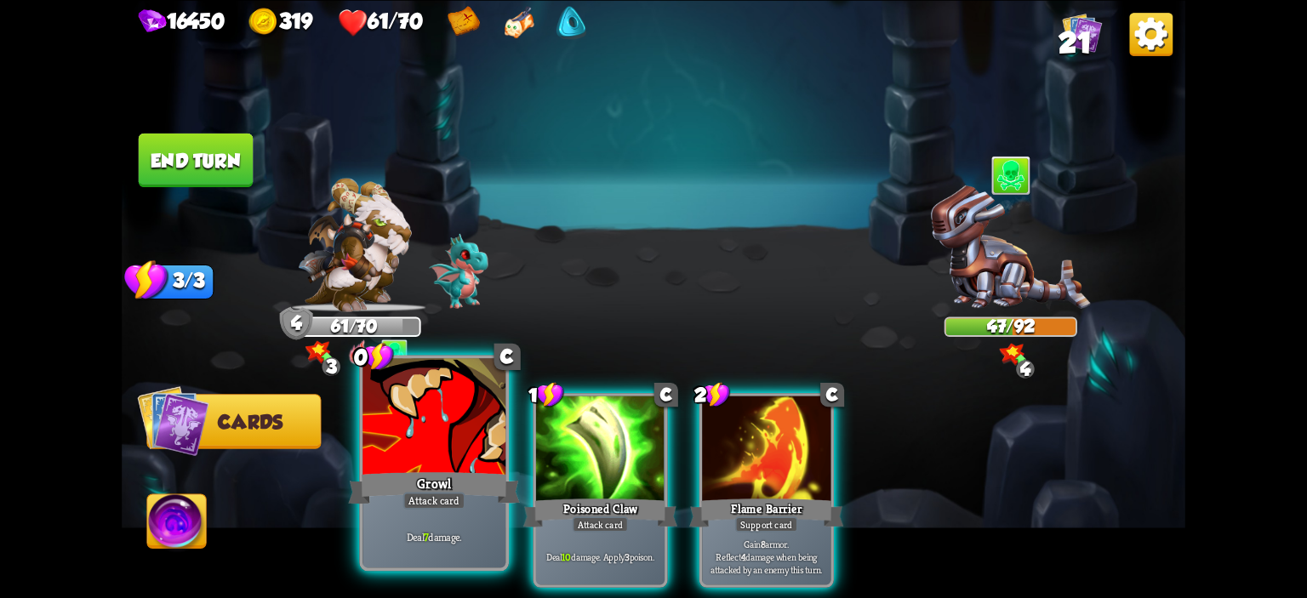
click at [458, 421] on div at bounding box center [434, 418] width 143 height 121
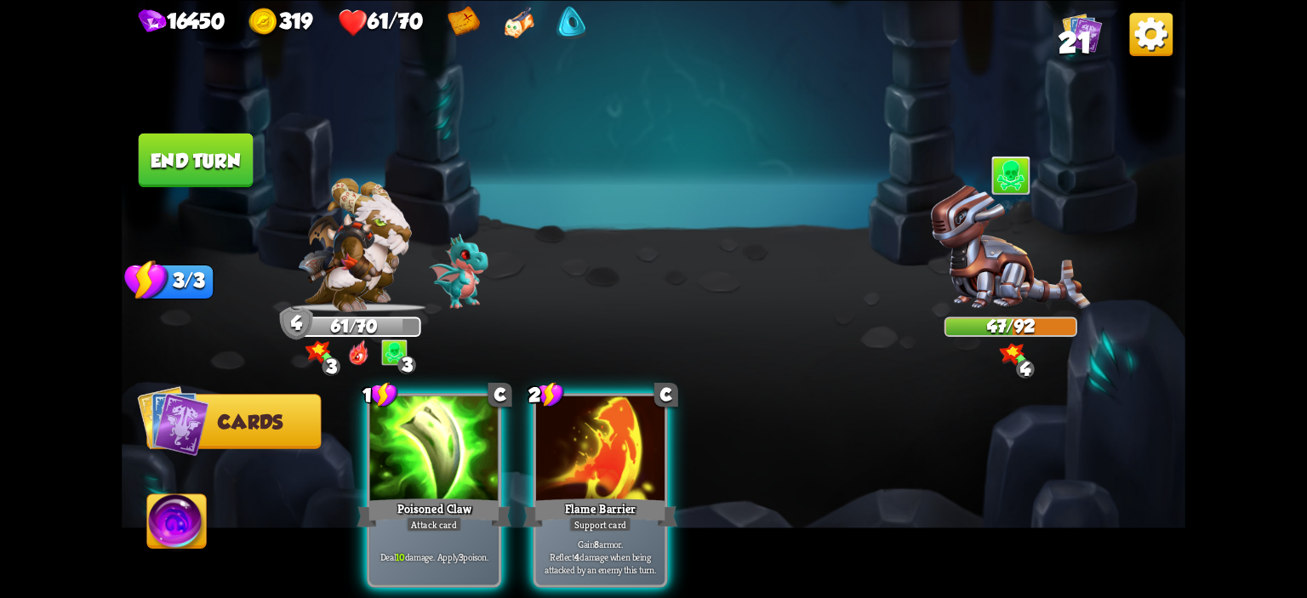
click at [458, 421] on div at bounding box center [434, 450] width 129 height 108
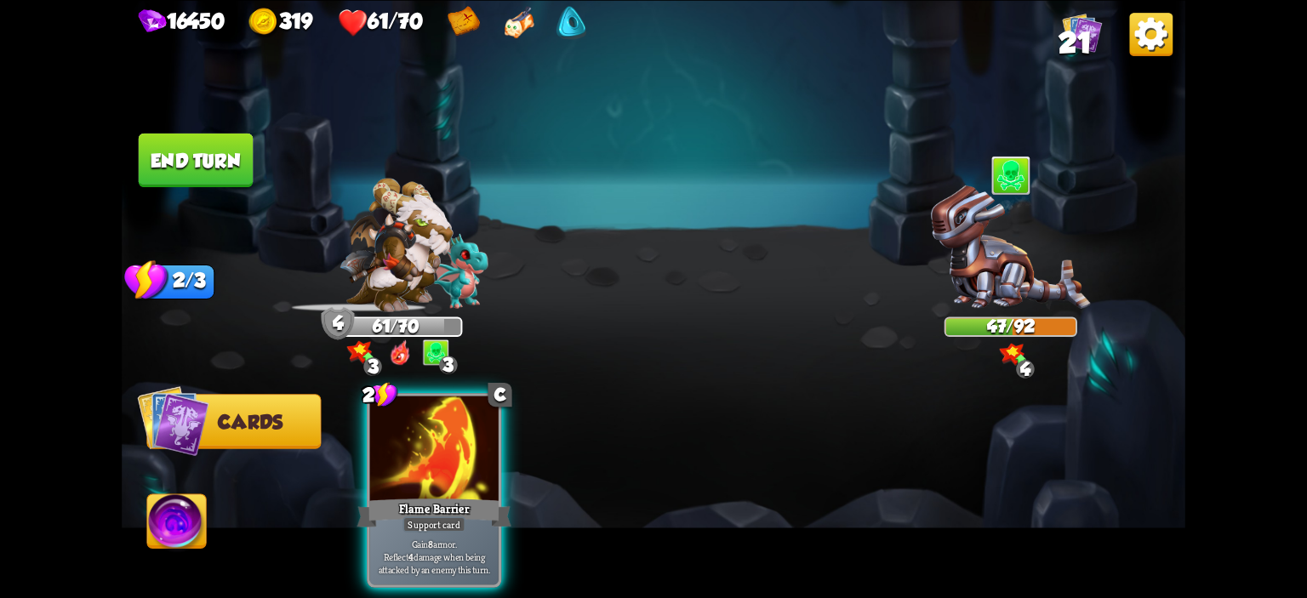
click at [458, 421] on div at bounding box center [434, 450] width 129 height 108
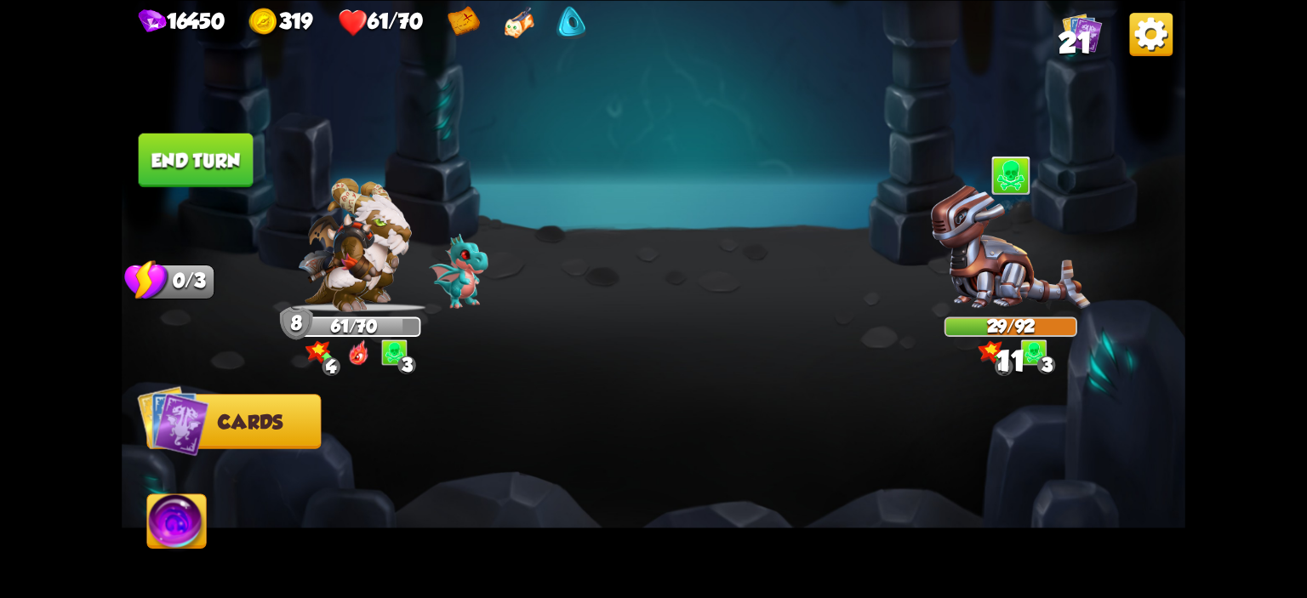
click at [209, 152] on button "End turn" at bounding box center [196, 160] width 115 height 54
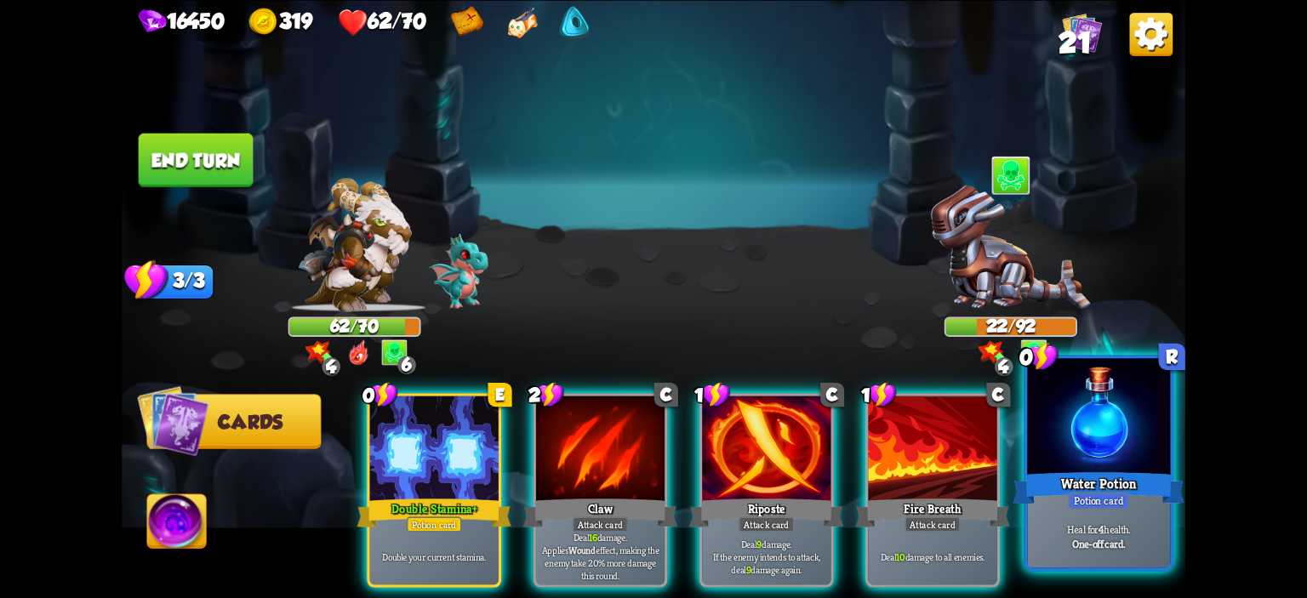
click at [1072, 449] on div at bounding box center [1098, 418] width 143 height 121
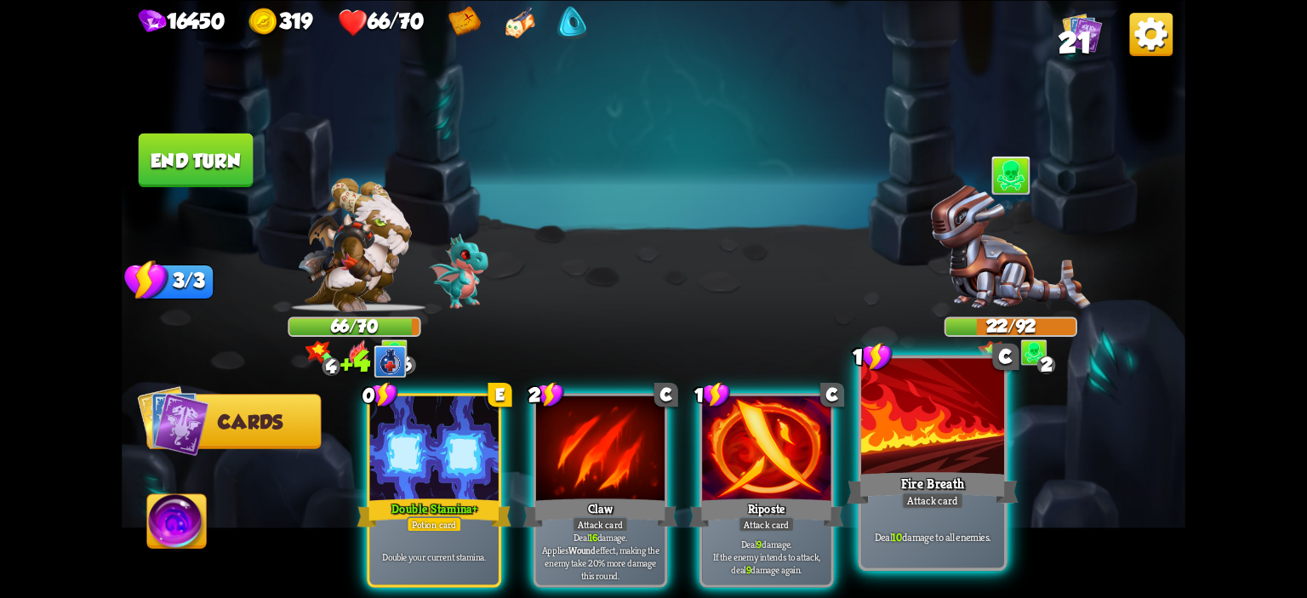
click at [981, 447] on div at bounding box center [932, 418] width 143 height 121
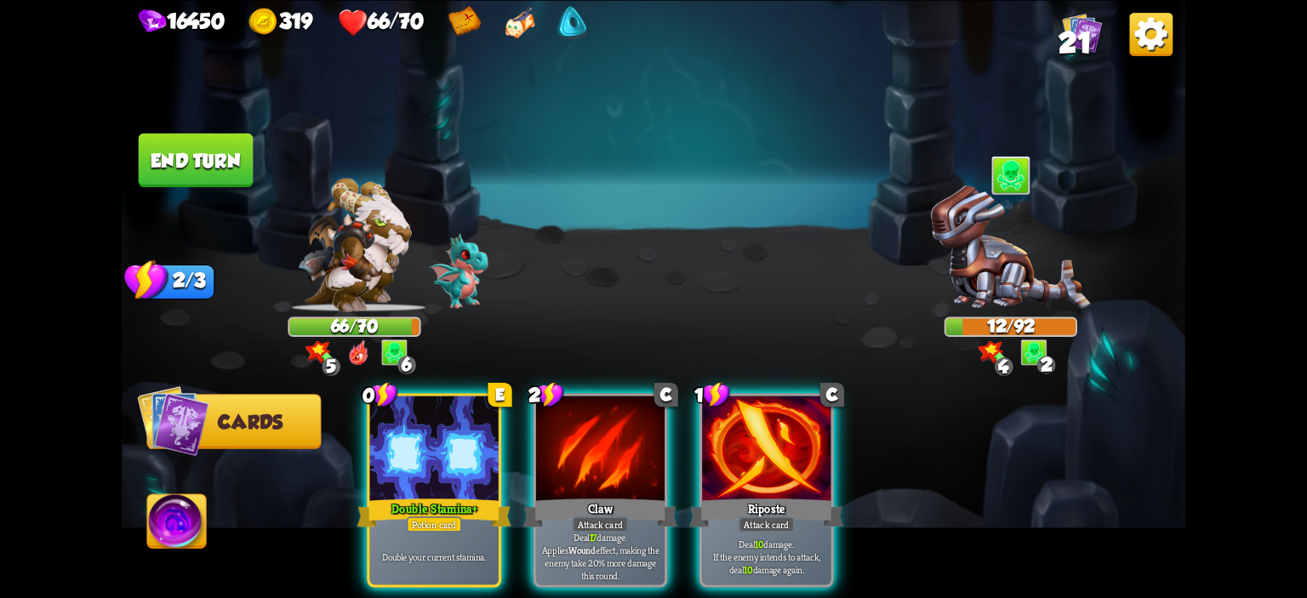
click at [218, 507] on img at bounding box center [654, 299] width 1064 height 598
click at [177, 507] on img at bounding box center [176, 524] width 59 height 60
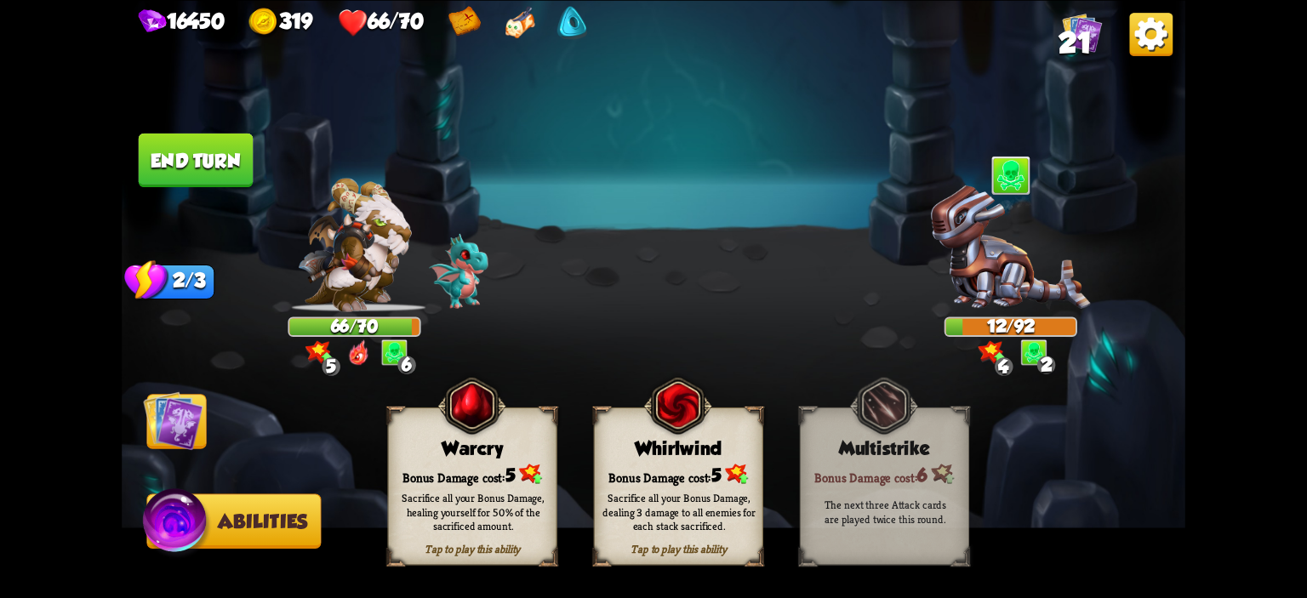
click at [429, 426] on div "Tap to play this ability Warcry Bonus Damage cost: 5 Sacrifice all your Bonus D…" at bounding box center [472, 486] width 169 height 158
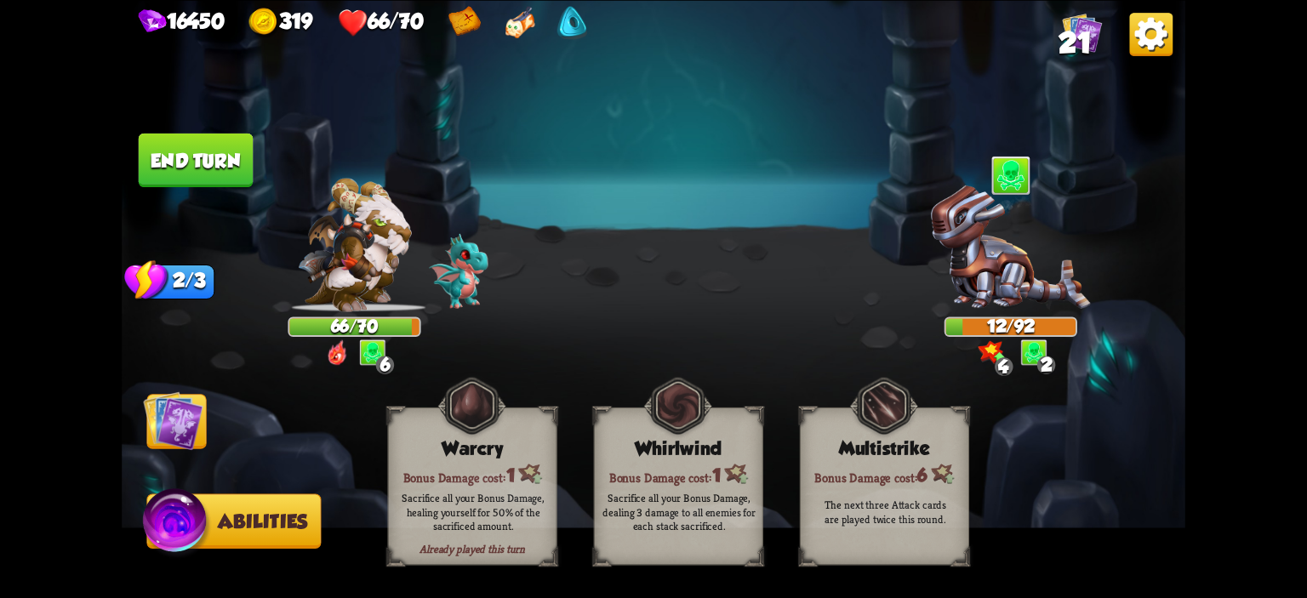
click at [155, 421] on img at bounding box center [173, 421] width 60 height 60
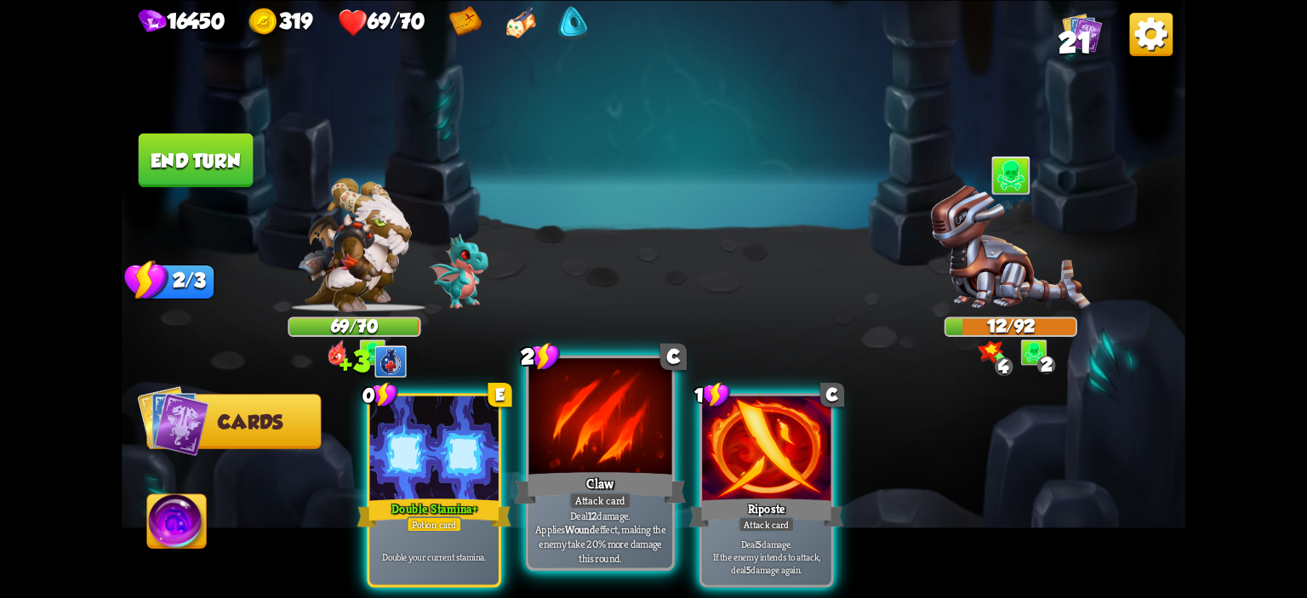
click at [645, 435] on div at bounding box center [600, 418] width 143 height 121
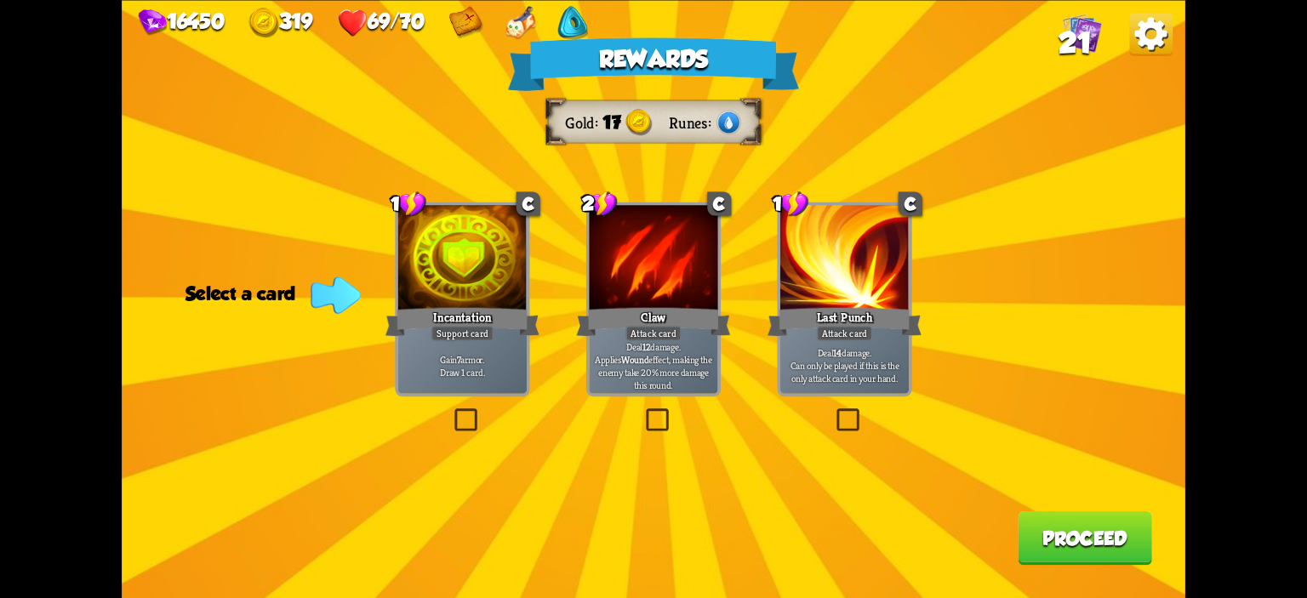
click at [525, 308] on div "Incantation" at bounding box center [463, 322] width 154 height 34
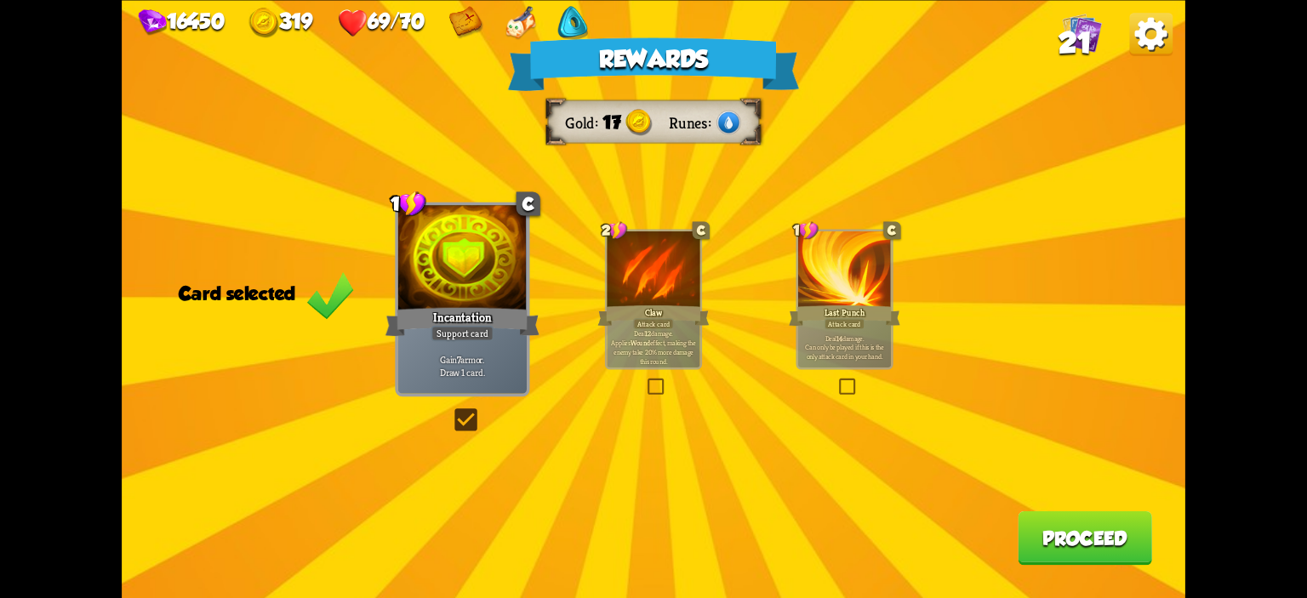
click at [1046, 519] on button "Proceed" at bounding box center [1085, 538] width 134 height 54
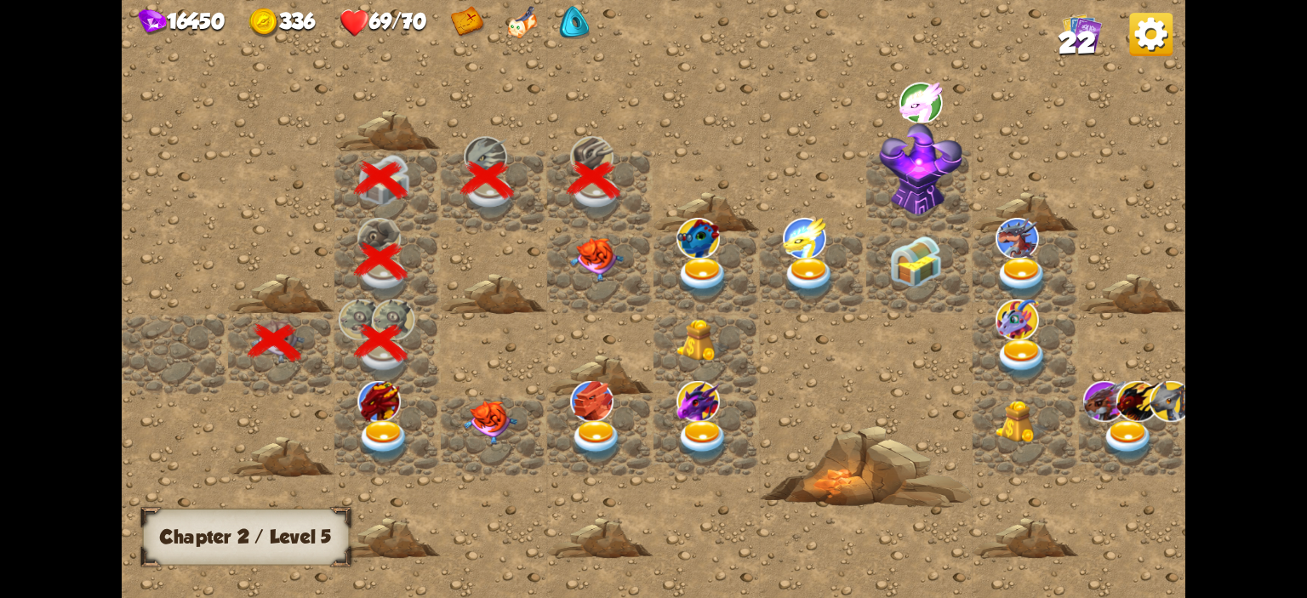
click at [609, 255] on img at bounding box center [596, 260] width 53 height 44
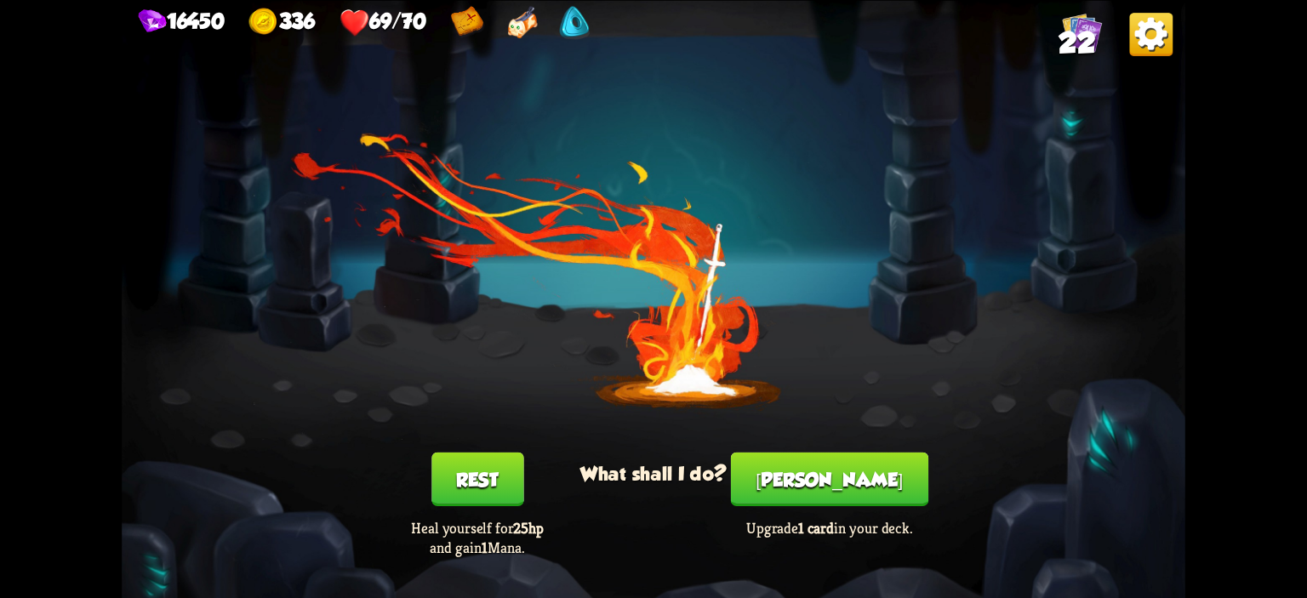
click at [810, 460] on button "[PERSON_NAME]" at bounding box center [829, 479] width 197 height 54
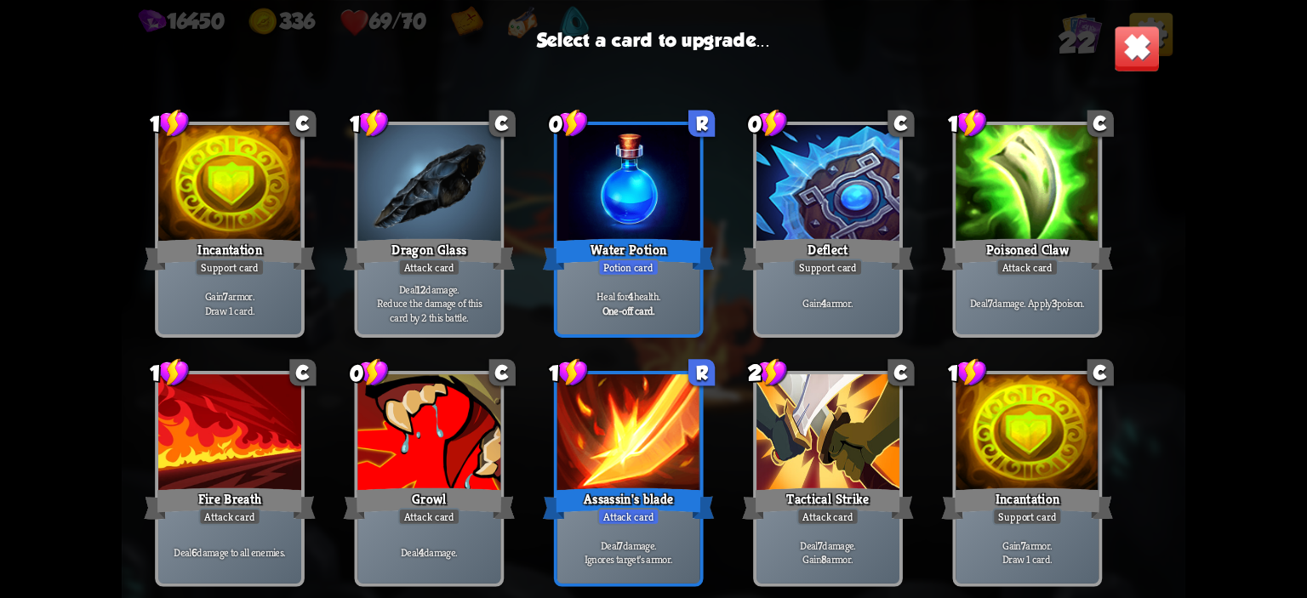
click at [633, 262] on div "Potion card" at bounding box center [628, 268] width 61 height 18
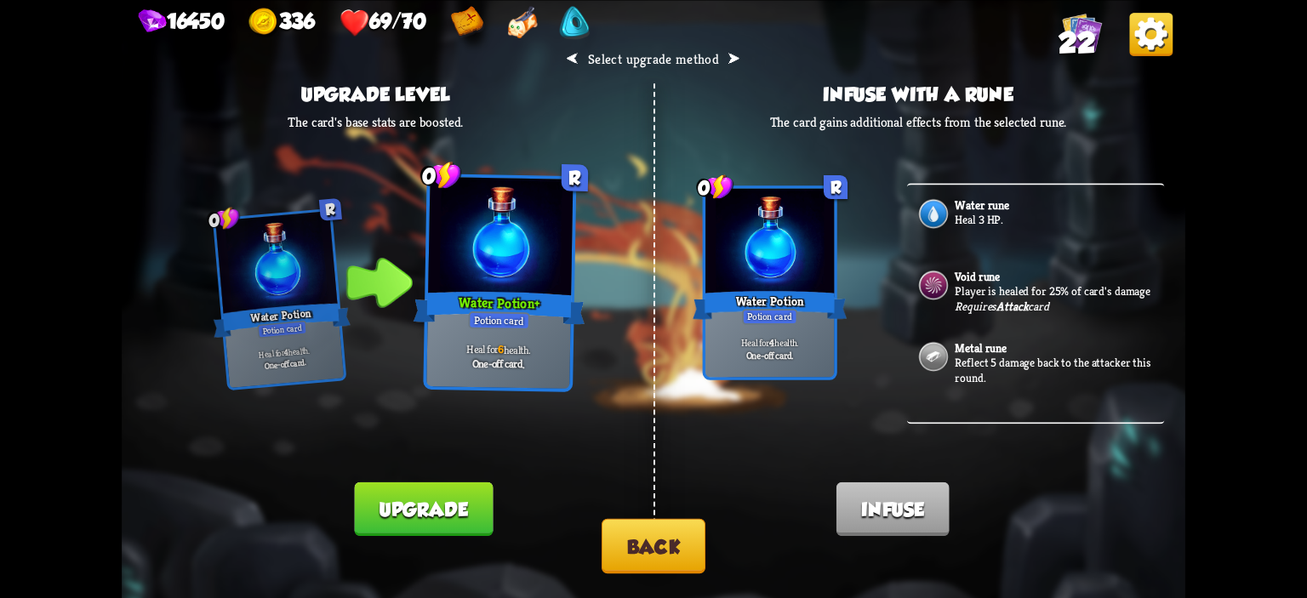
click at [970, 249] on div "Water rune Heal 3 HP." at bounding box center [1036, 220] width 258 height 71
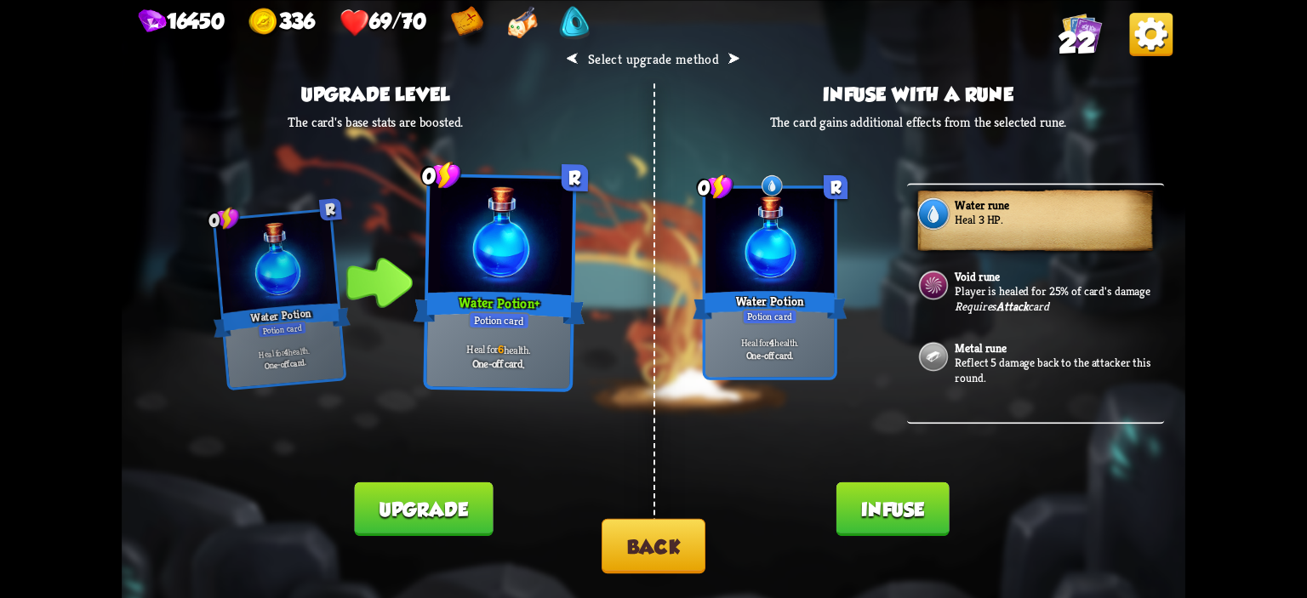
click at [885, 496] on button "Infuse" at bounding box center [893, 509] width 113 height 54
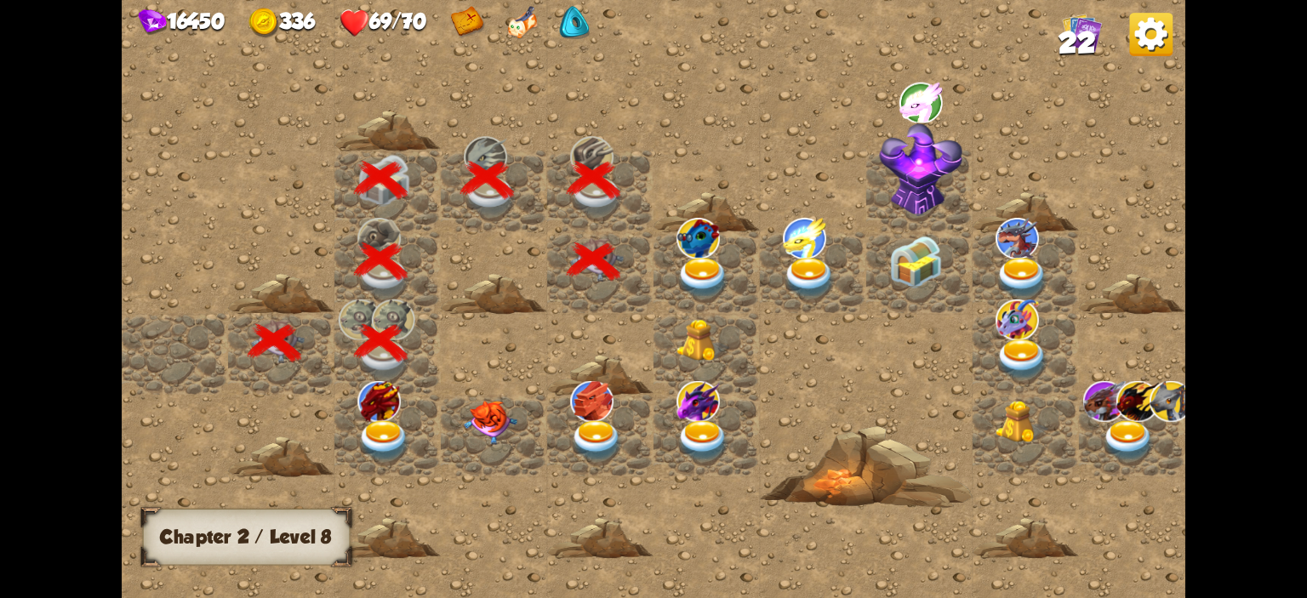
click at [698, 264] on img at bounding box center [703, 279] width 53 height 42
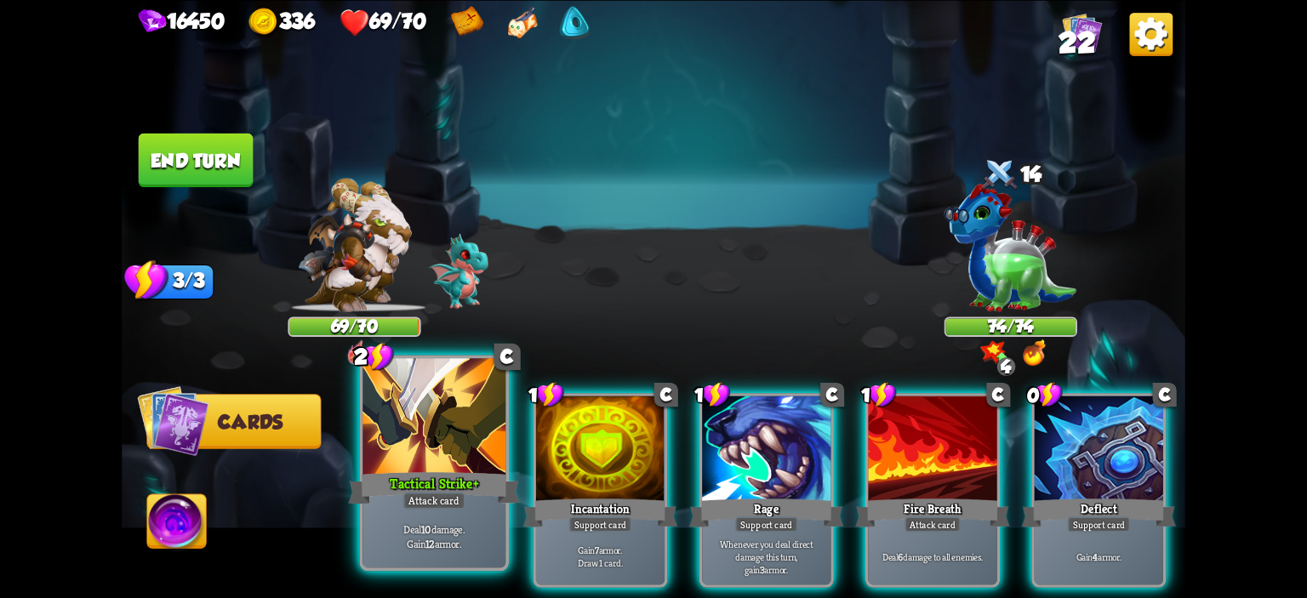
click at [479, 448] on div at bounding box center [434, 418] width 143 height 121
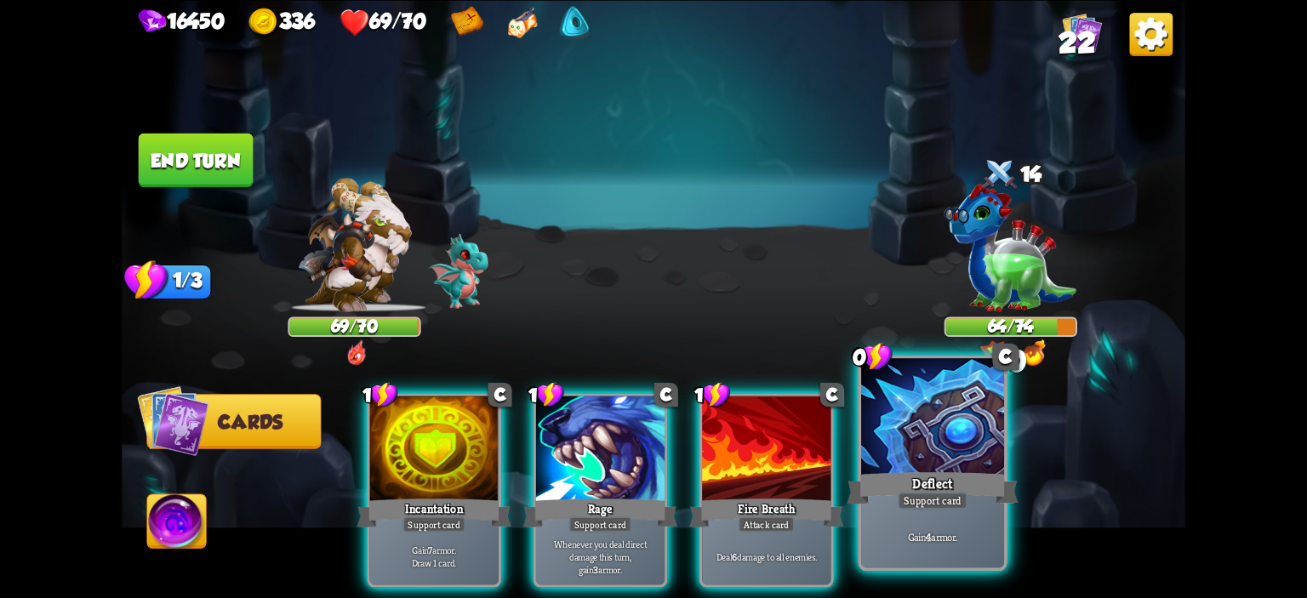
click at [895, 425] on div at bounding box center [932, 418] width 143 height 121
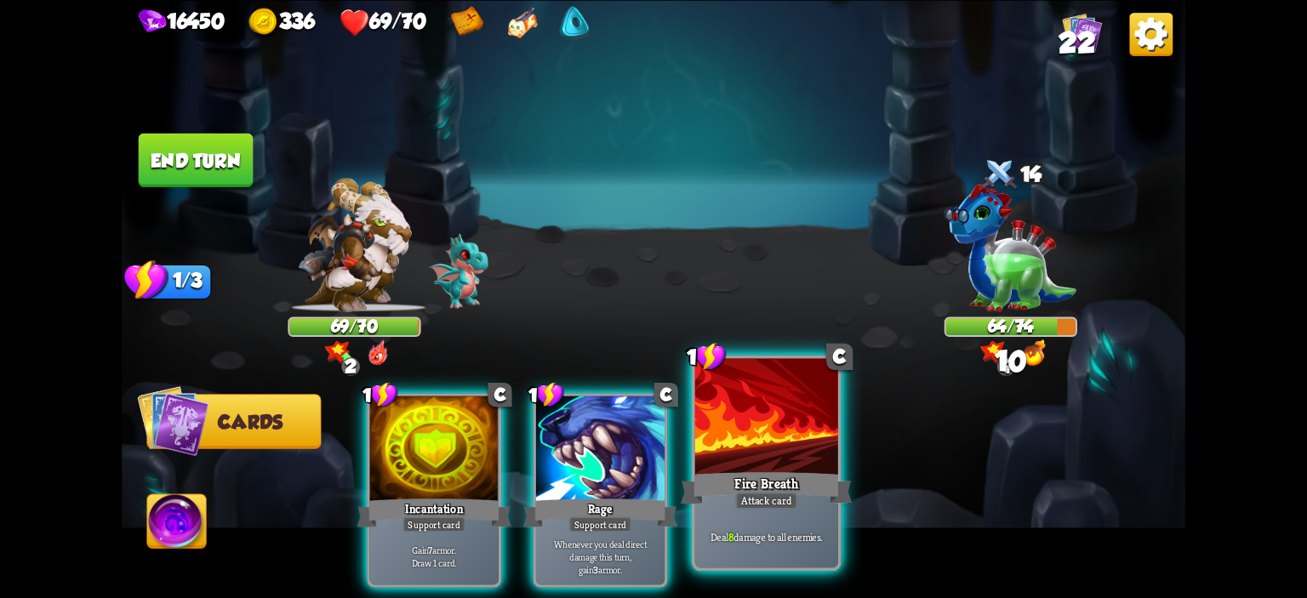
click at [725, 429] on div at bounding box center [766, 418] width 143 height 121
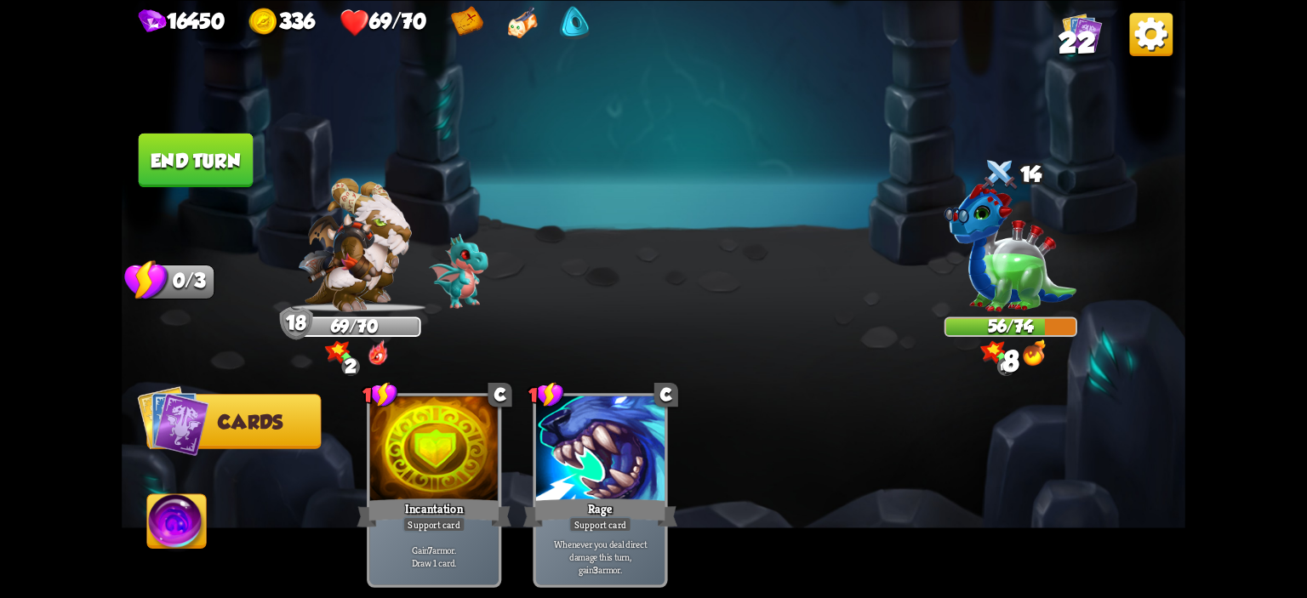
click at [195, 177] on button "End turn" at bounding box center [196, 160] width 115 height 54
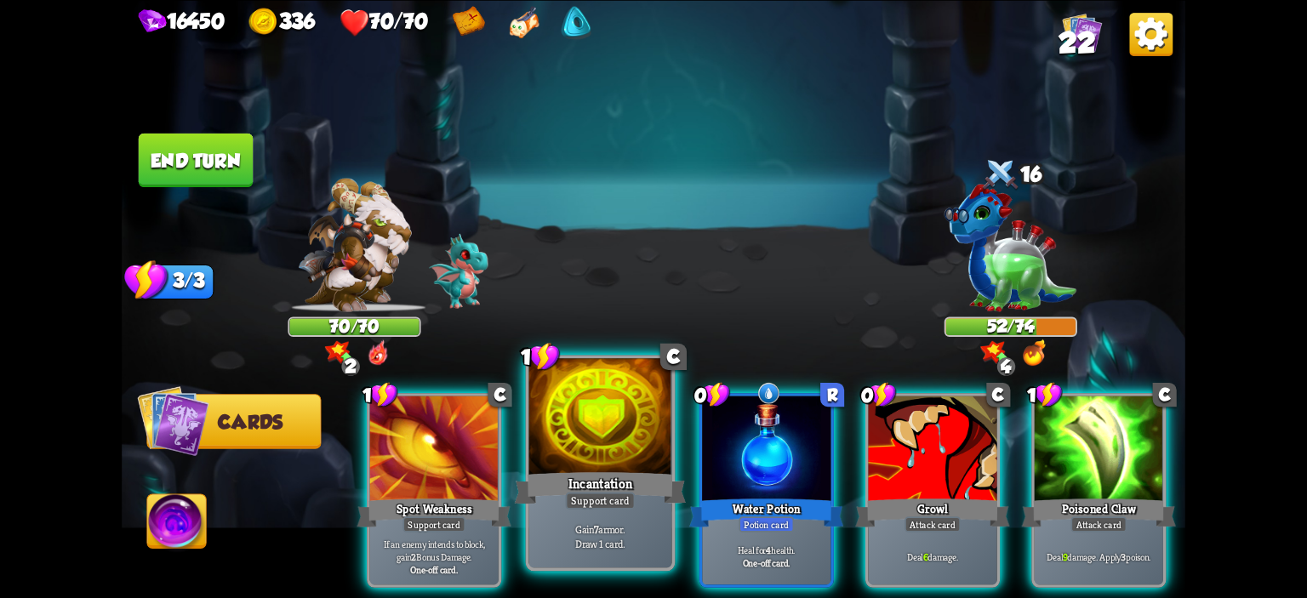
click at [592, 426] on div at bounding box center [600, 418] width 143 height 121
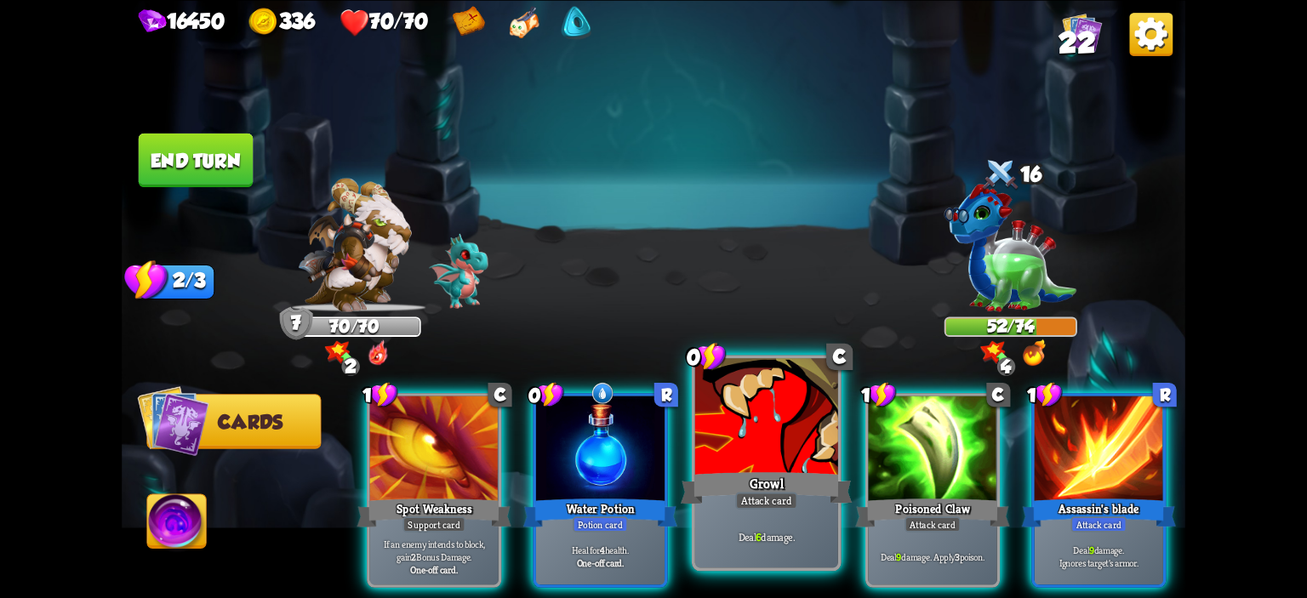
click at [756, 440] on div at bounding box center [766, 418] width 143 height 121
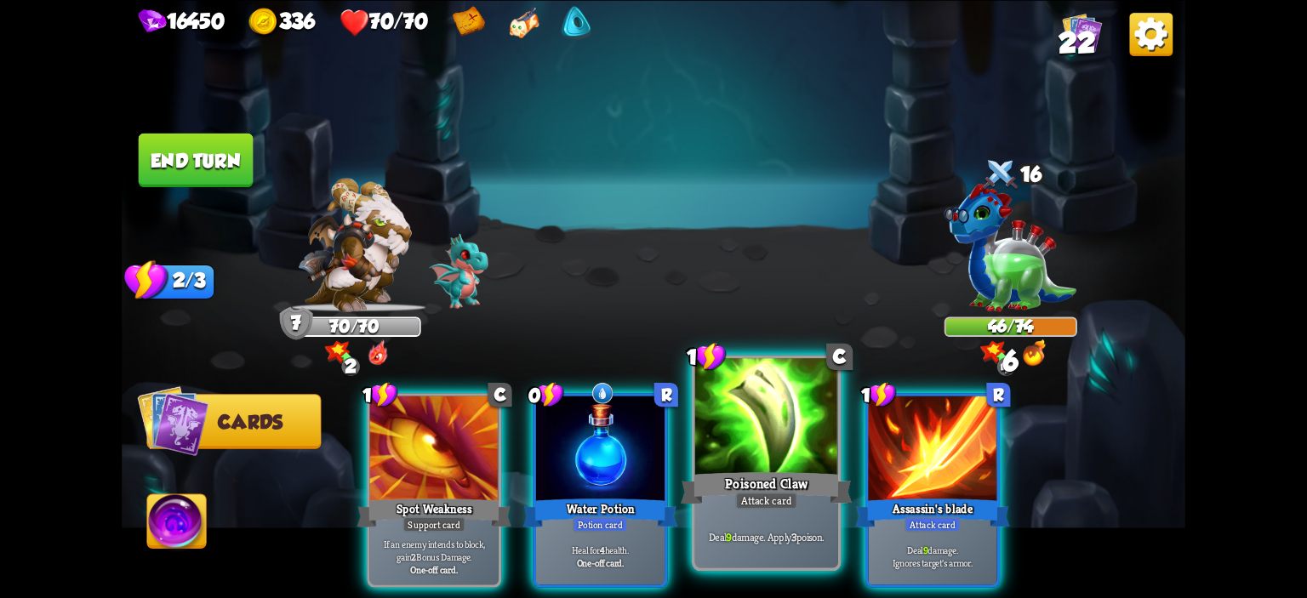
click at [761, 442] on div at bounding box center [766, 418] width 143 height 121
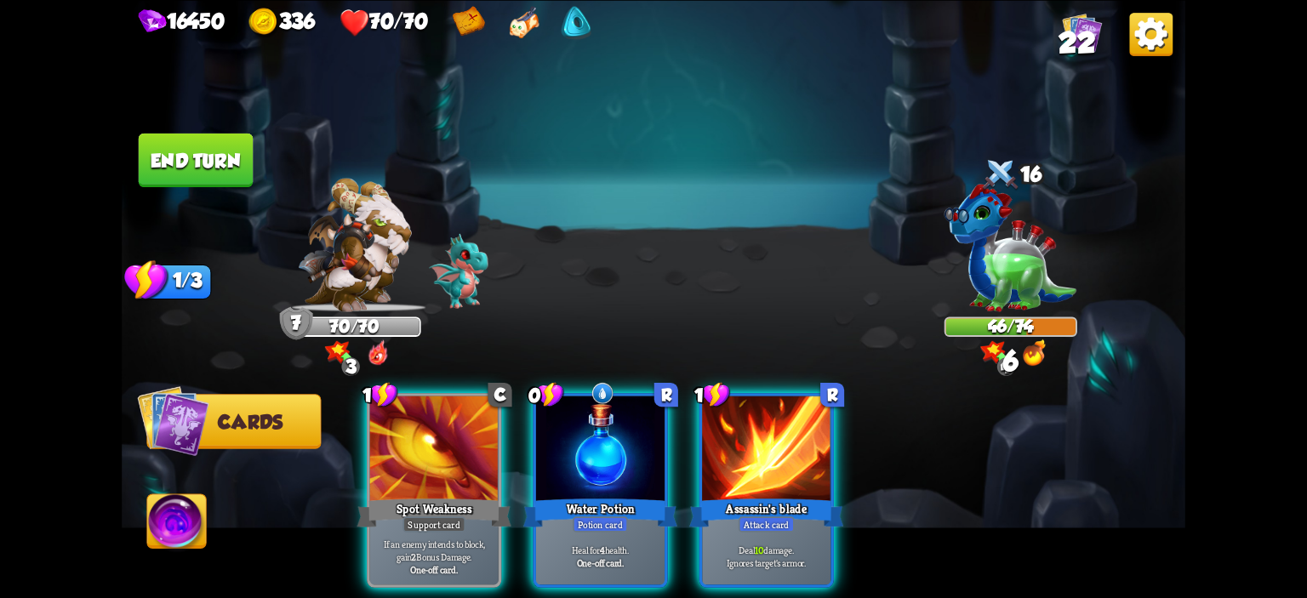
click at [761, 442] on div at bounding box center [766, 450] width 129 height 108
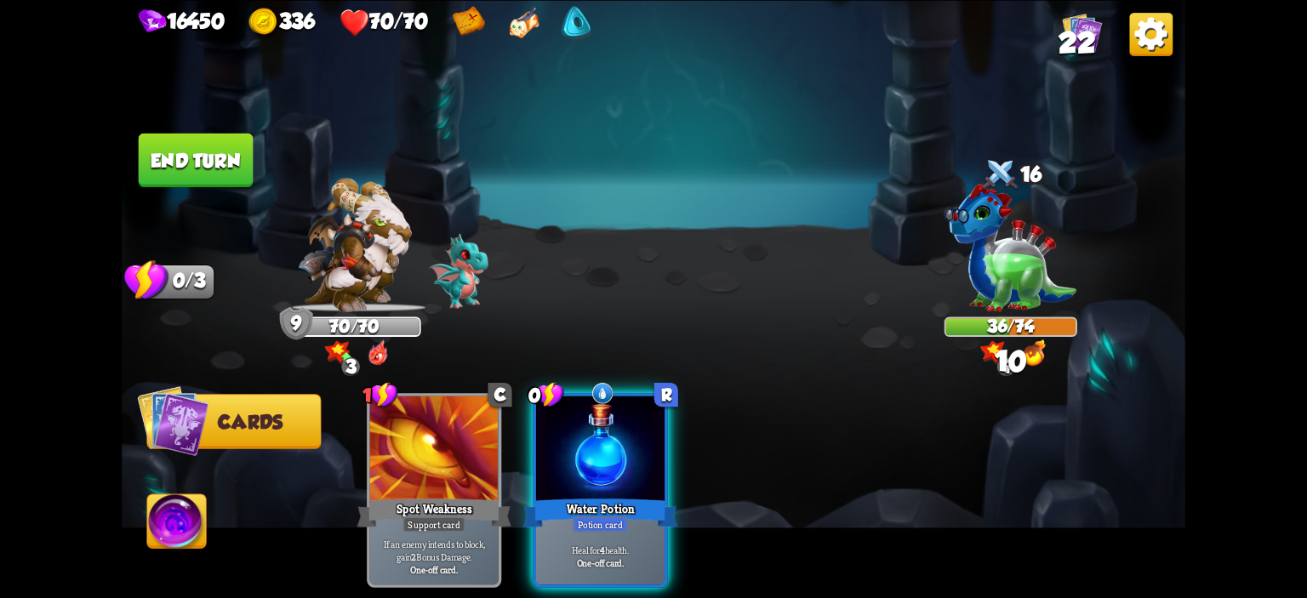
click at [199, 161] on button "End turn" at bounding box center [196, 160] width 115 height 54
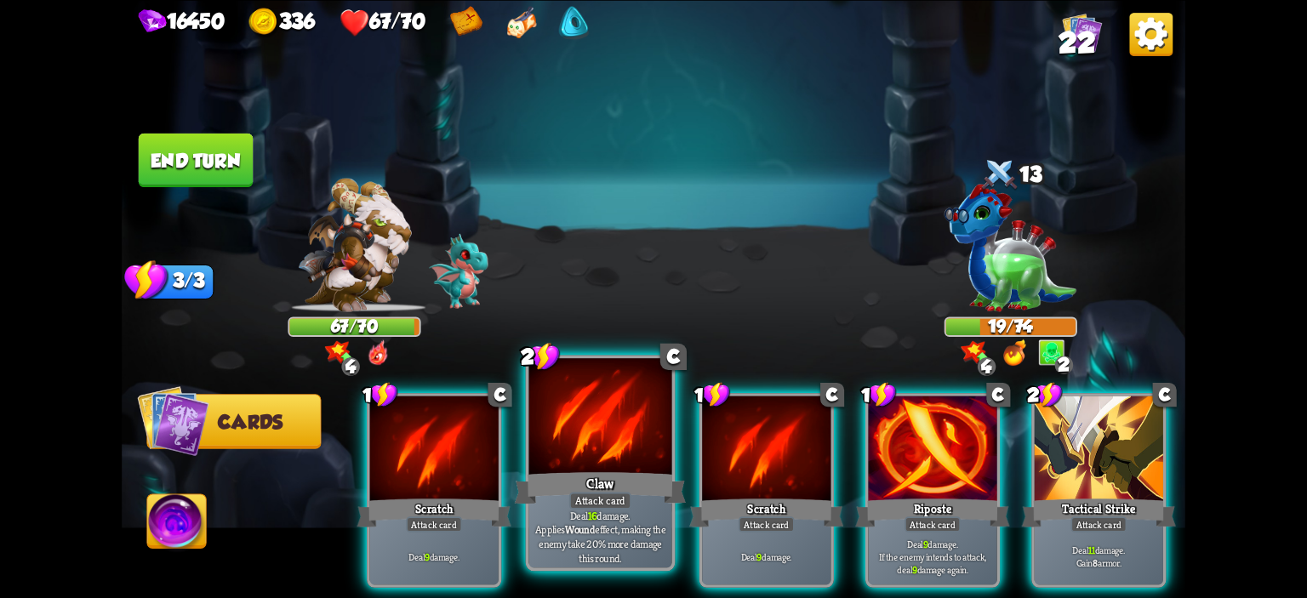
click at [552, 430] on div at bounding box center [600, 418] width 143 height 121
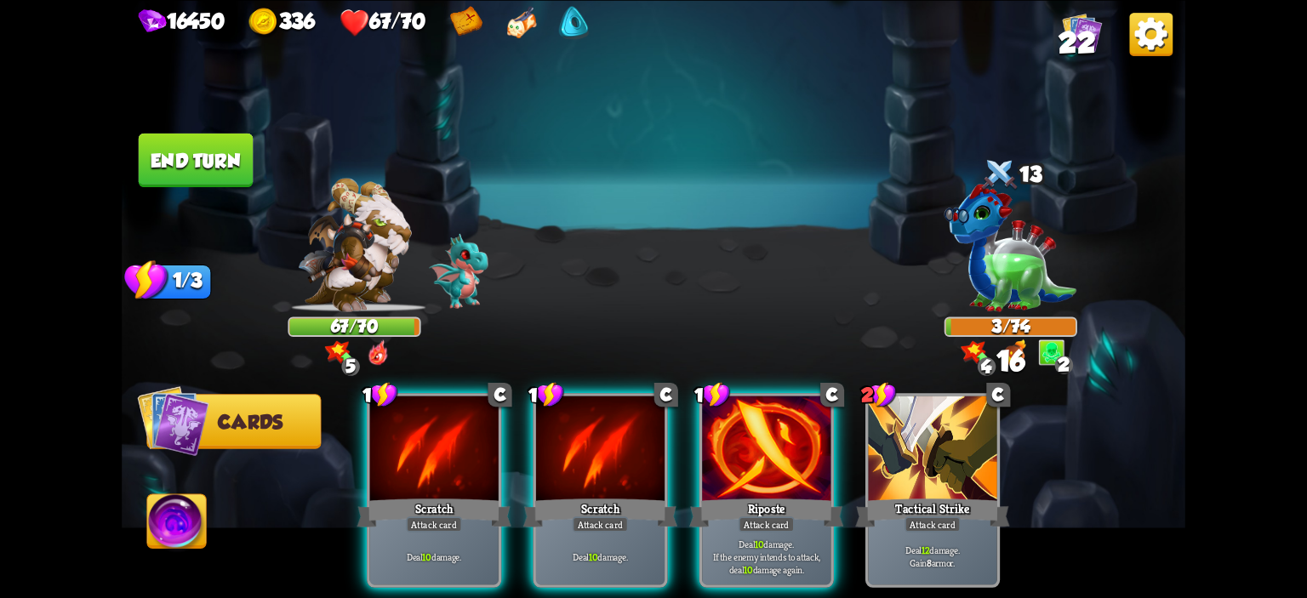
click at [187, 513] on img at bounding box center [176, 524] width 59 height 60
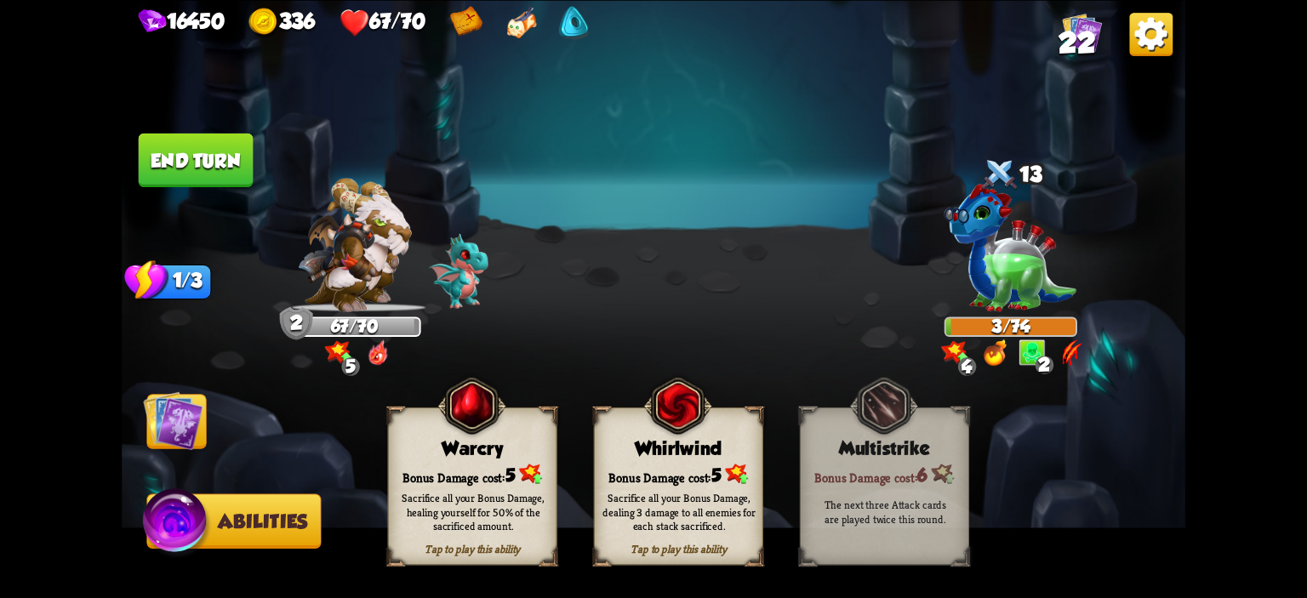
click at [414, 423] on div "Tap to play this ability Warcry Bonus Damage cost: 5 Sacrifice all your Bonus D…" at bounding box center [472, 486] width 169 height 158
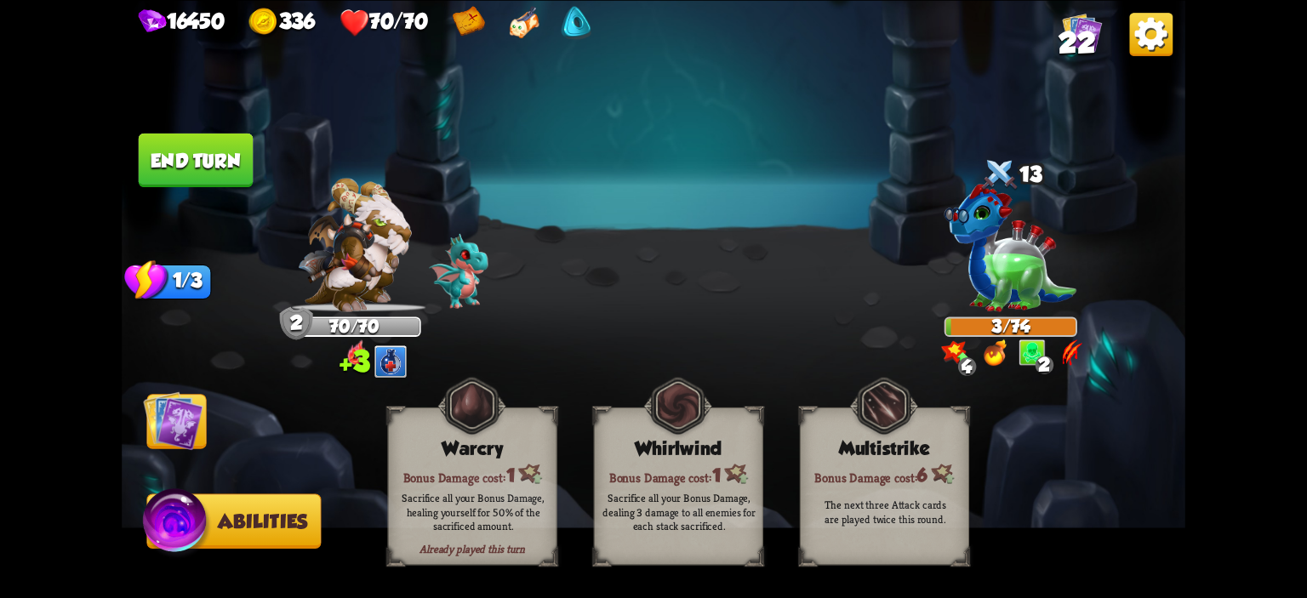
click at [192, 180] on button "End turn" at bounding box center [196, 160] width 115 height 54
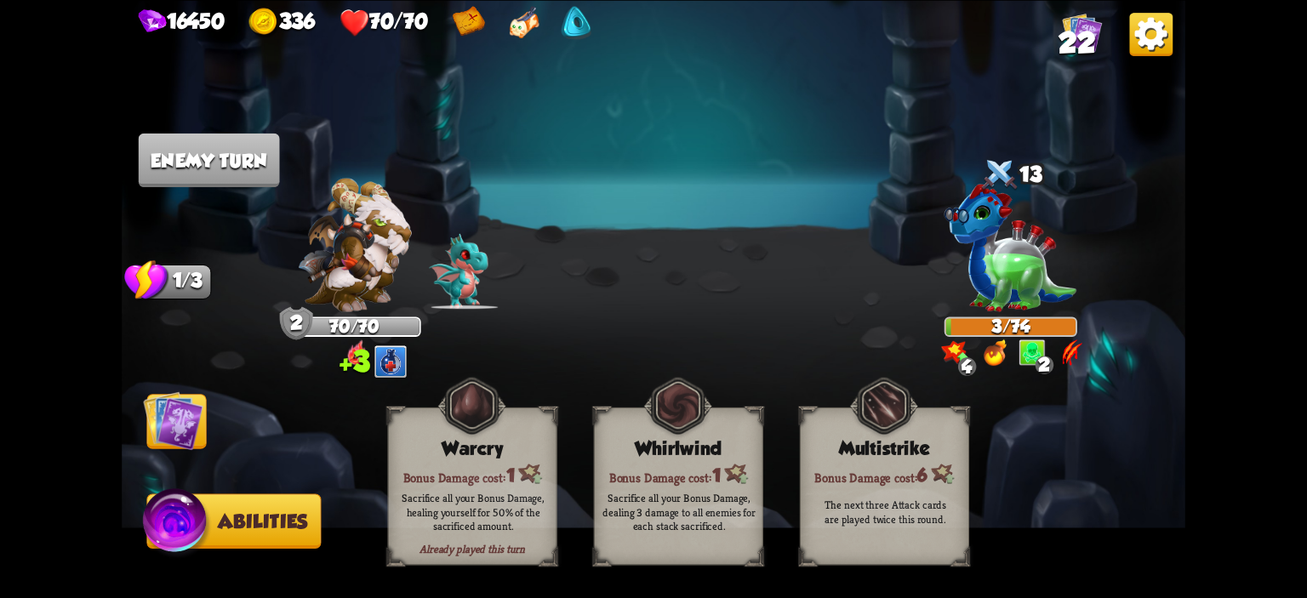
click at [176, 394] on img at bounding box center [173, 421] width 60 height 60
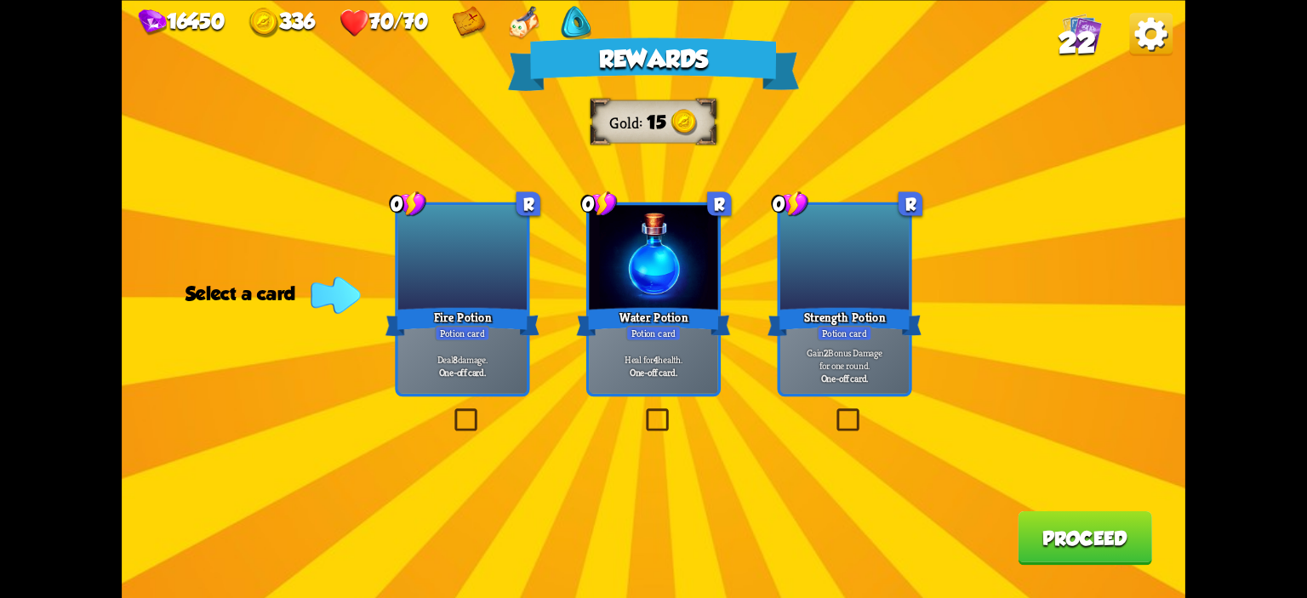
click at [848, 321] on div "Strength Potion" at bounding box center [845, 322] width 154 height 34
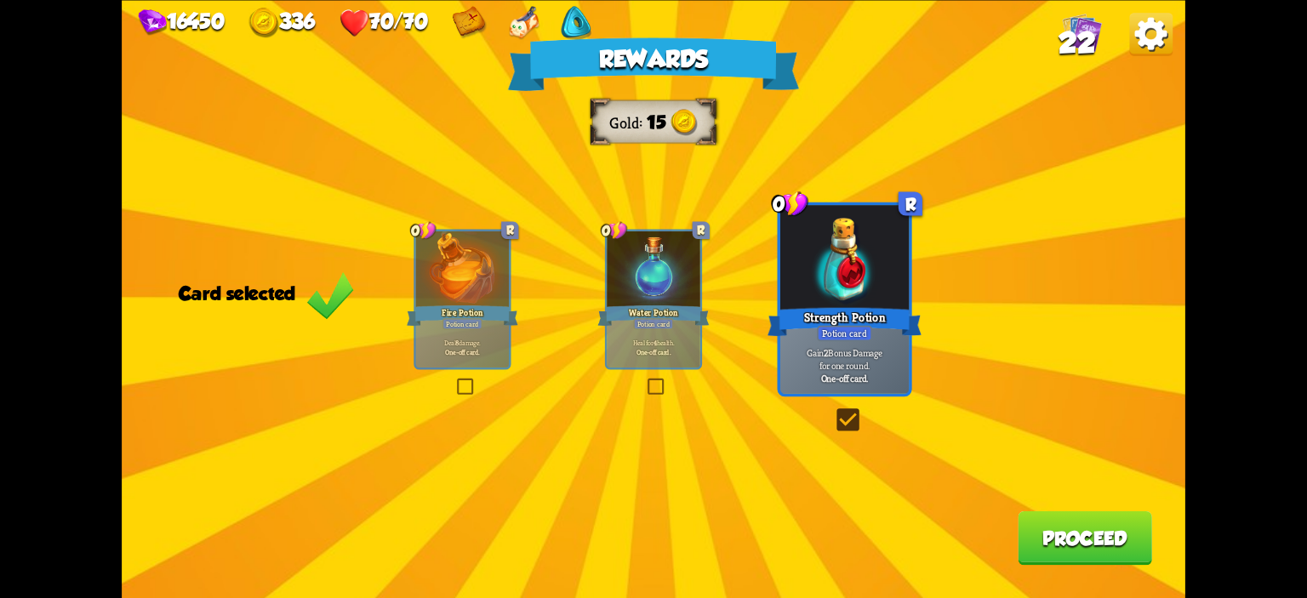
click at [1043, 517] on button "Proceed" at bounding box center [1085, 538] width 134 height 54
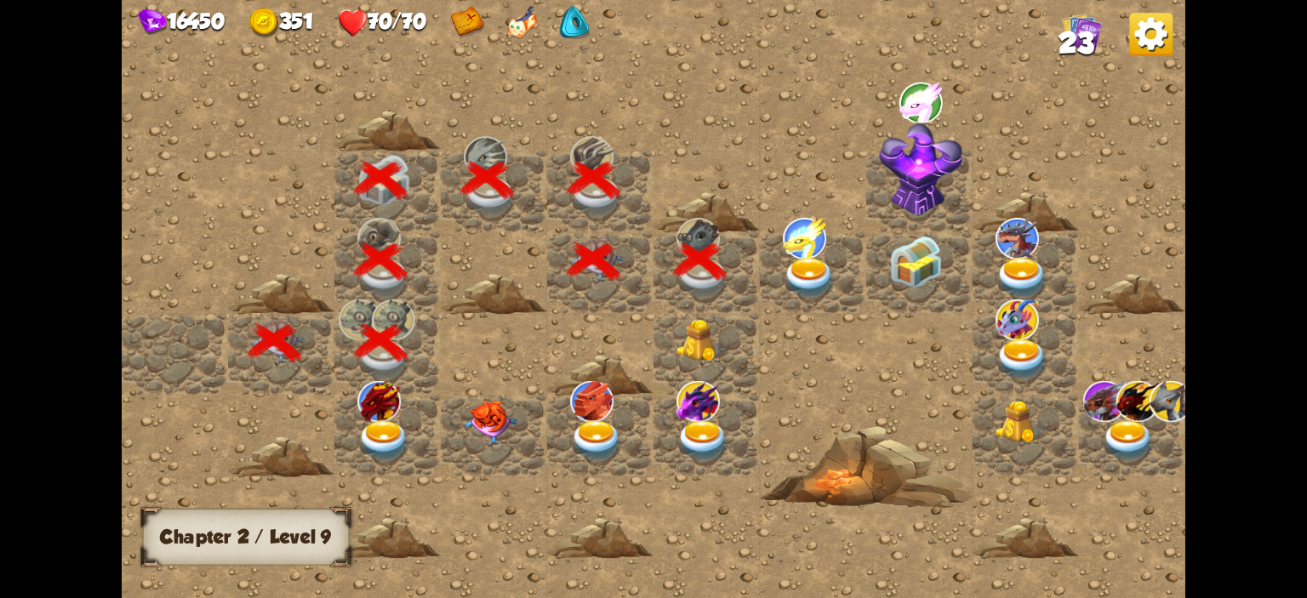
click at [793, 275] on img at bounding box center [809, 279] width 53 height 42
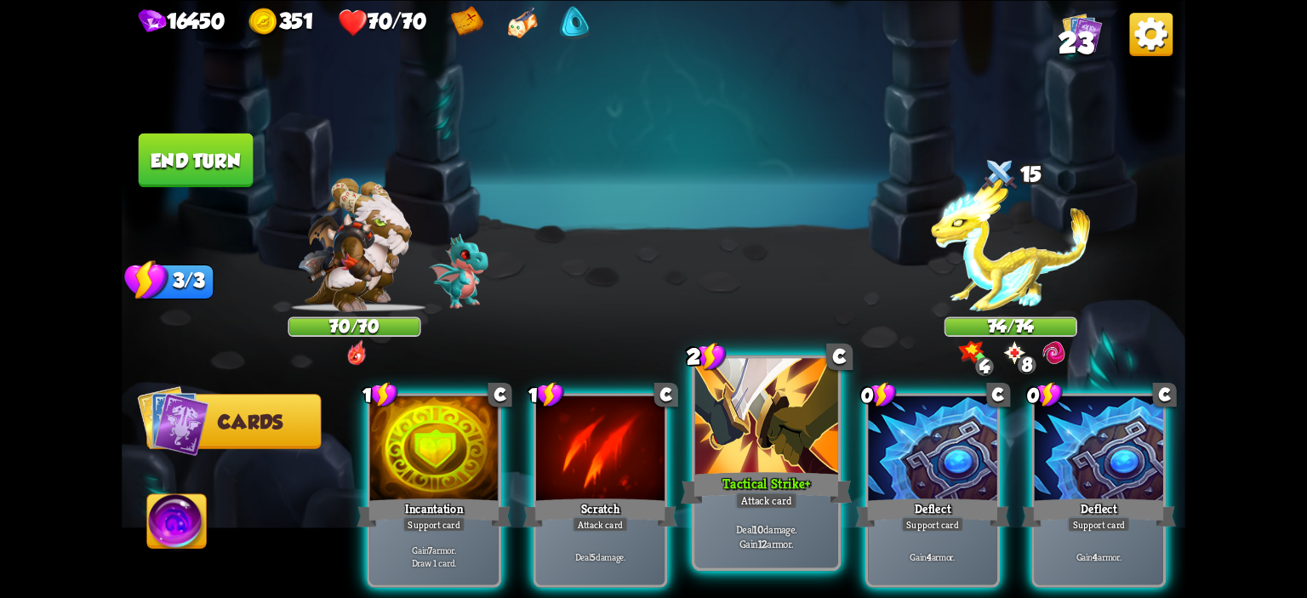
click at [783, 412] on div at bounding box center [766, 418] width 143 height 121
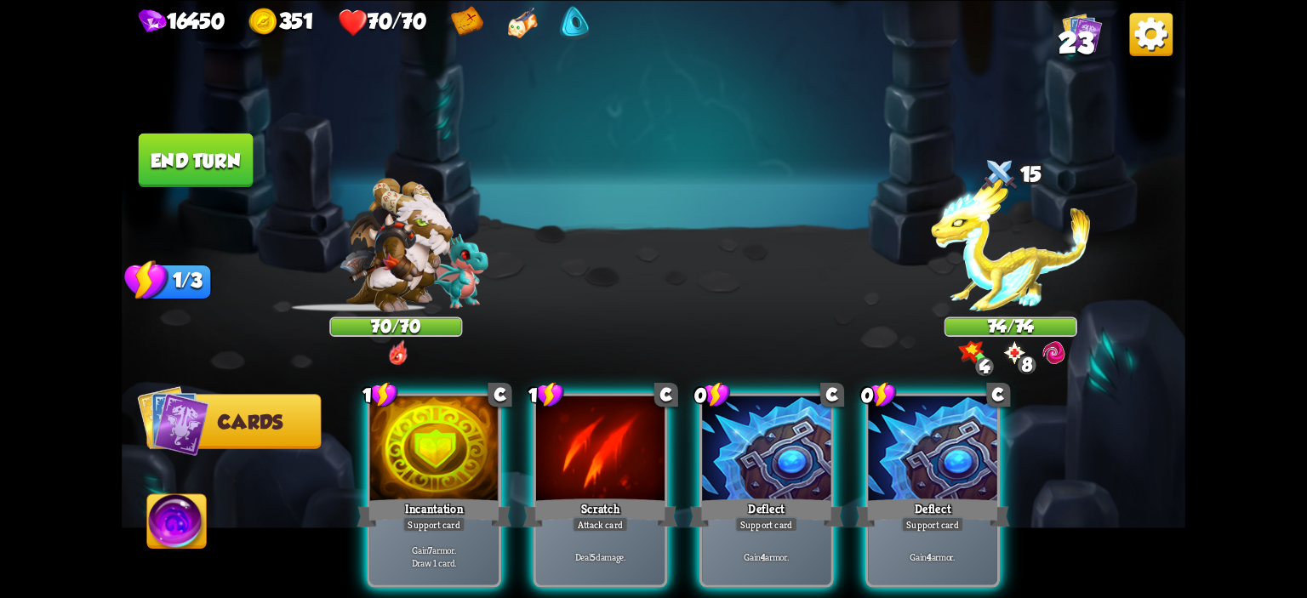
click at [783, 412] on div at bounding box center [766, 450] width 129 height 108
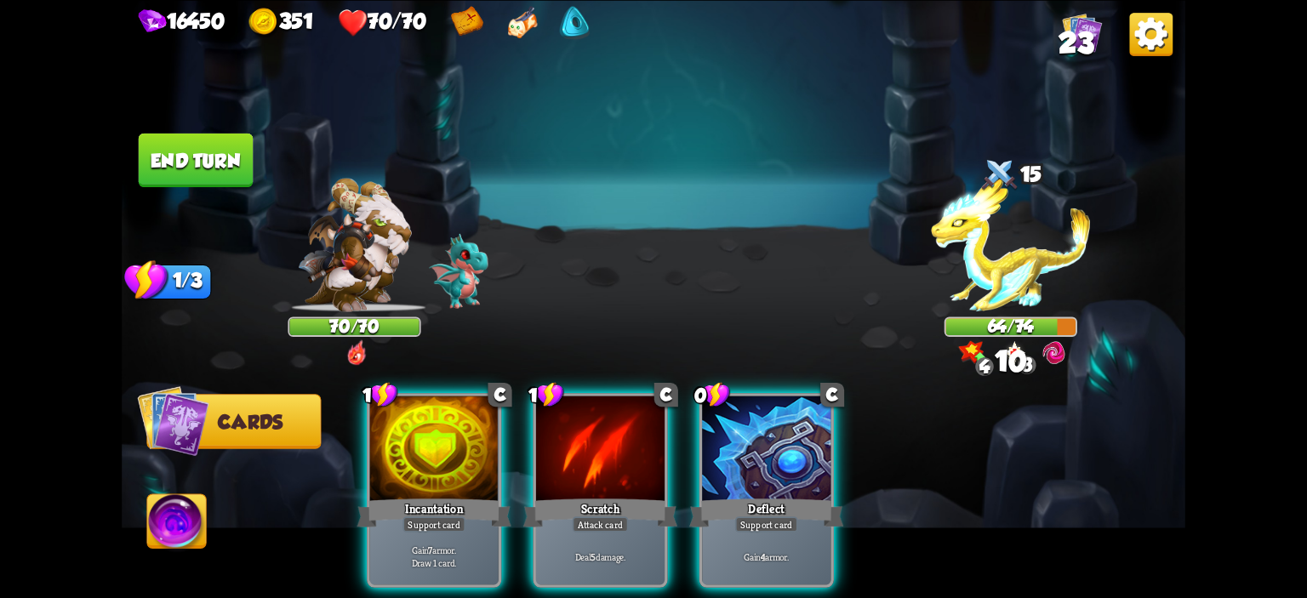
click at [783, 412] on div at bounding box center [766, 450] width 129 height 108
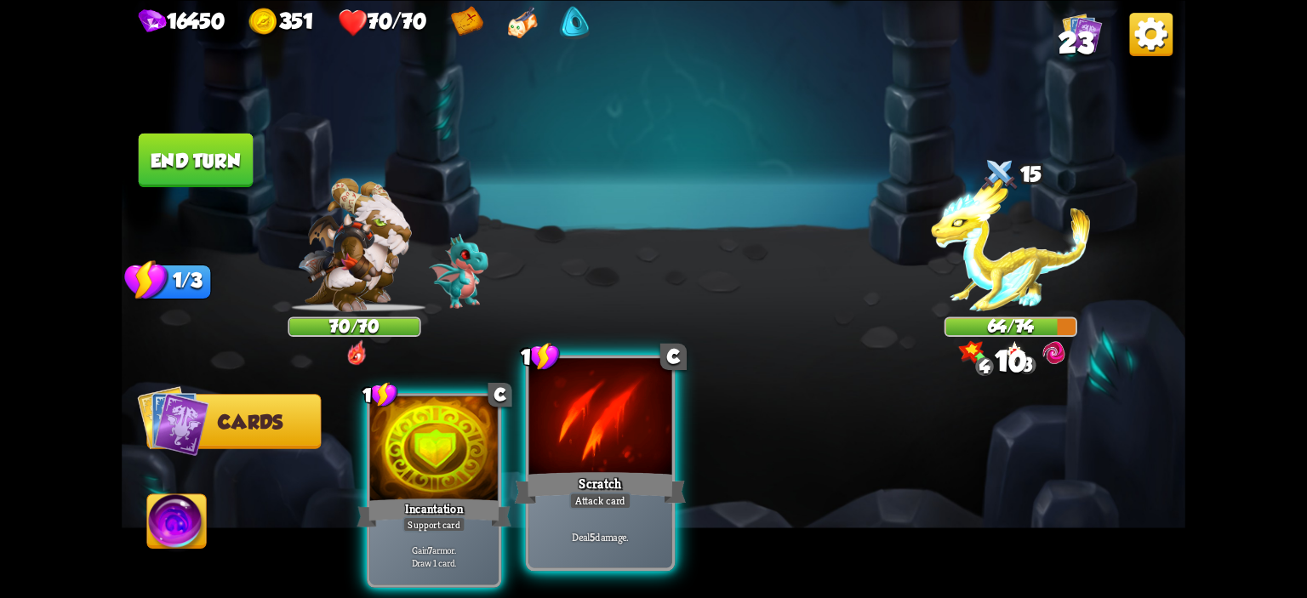
click at [654, 455] on div at bounding box center [600, 418] width 143 height 121
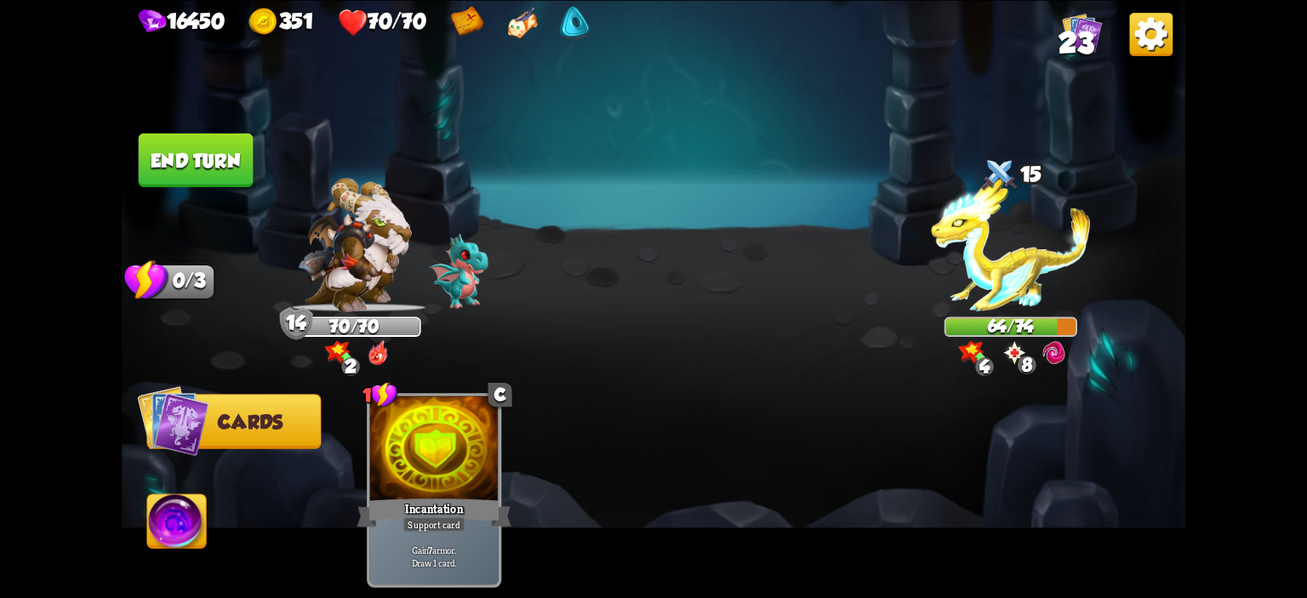
click at [222, 169] on button "End turn" at bounding box center [196, 160] width 115 height 54
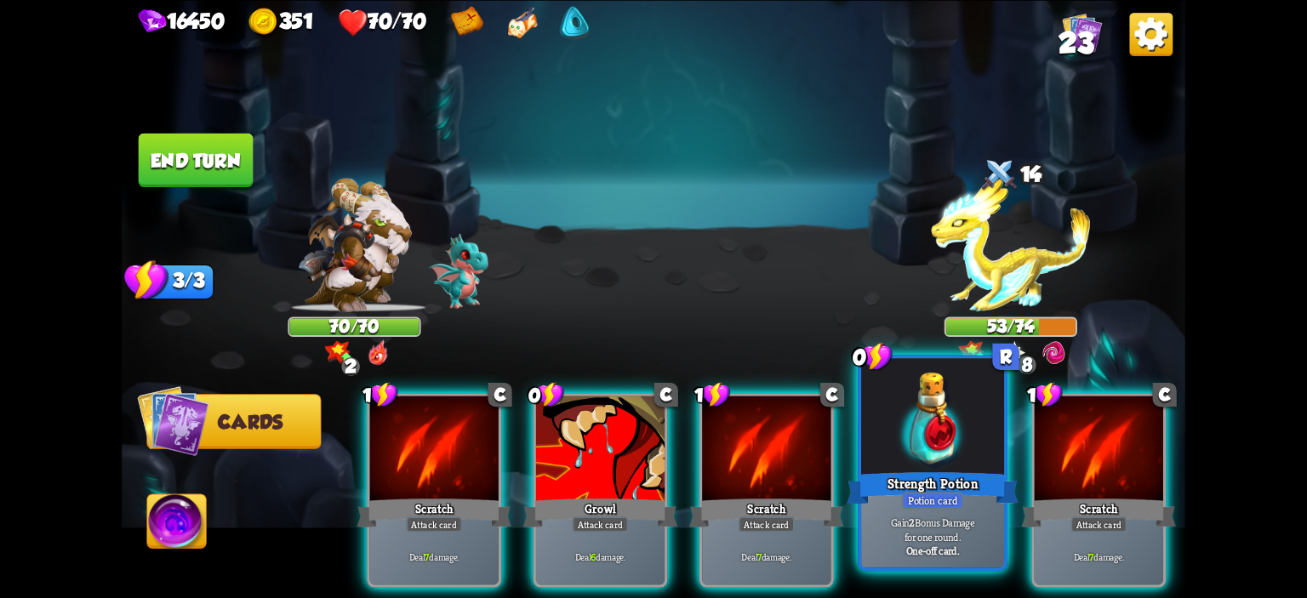
click at [875, 423] on div at bounding box center [932, 418] width 143 height 121
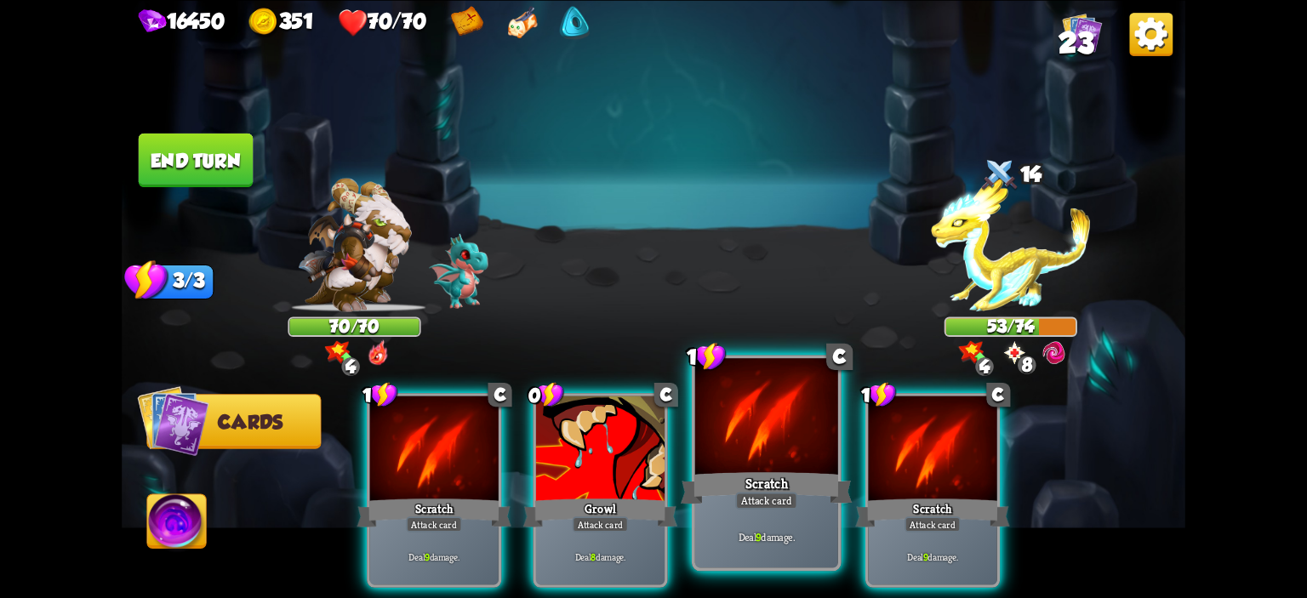
click at [731, 443] on div at bounding box center [766, 418] width 143 height 121
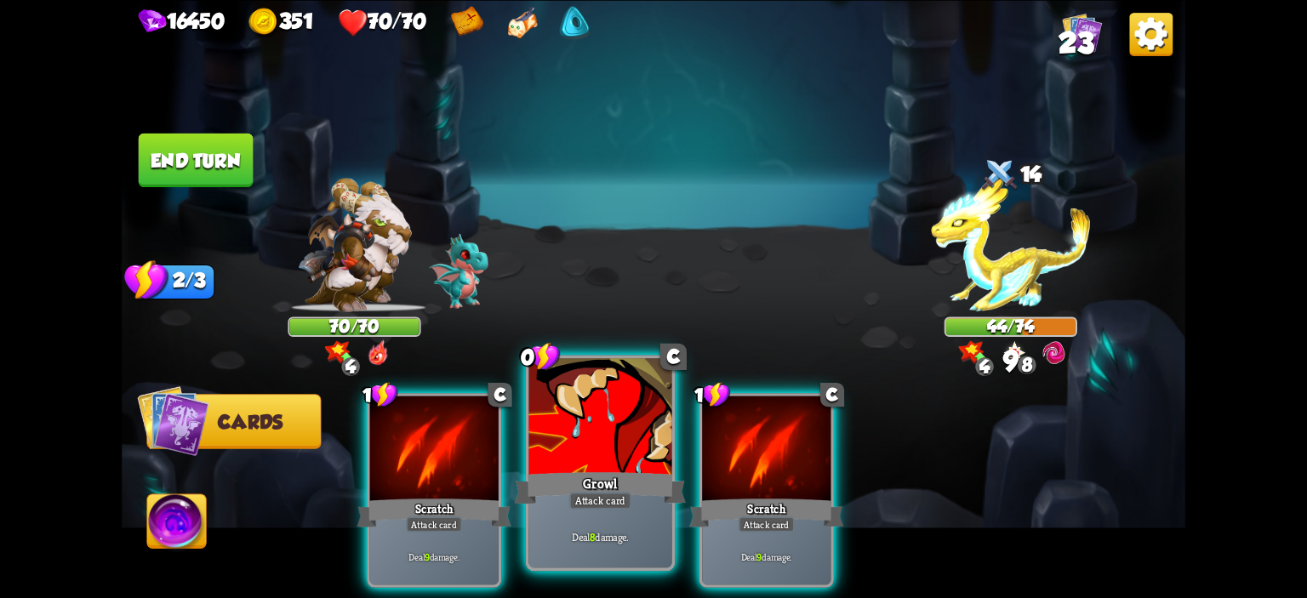
click at [614, 432] on div at bounding box center [600, 418] width 143 height 121
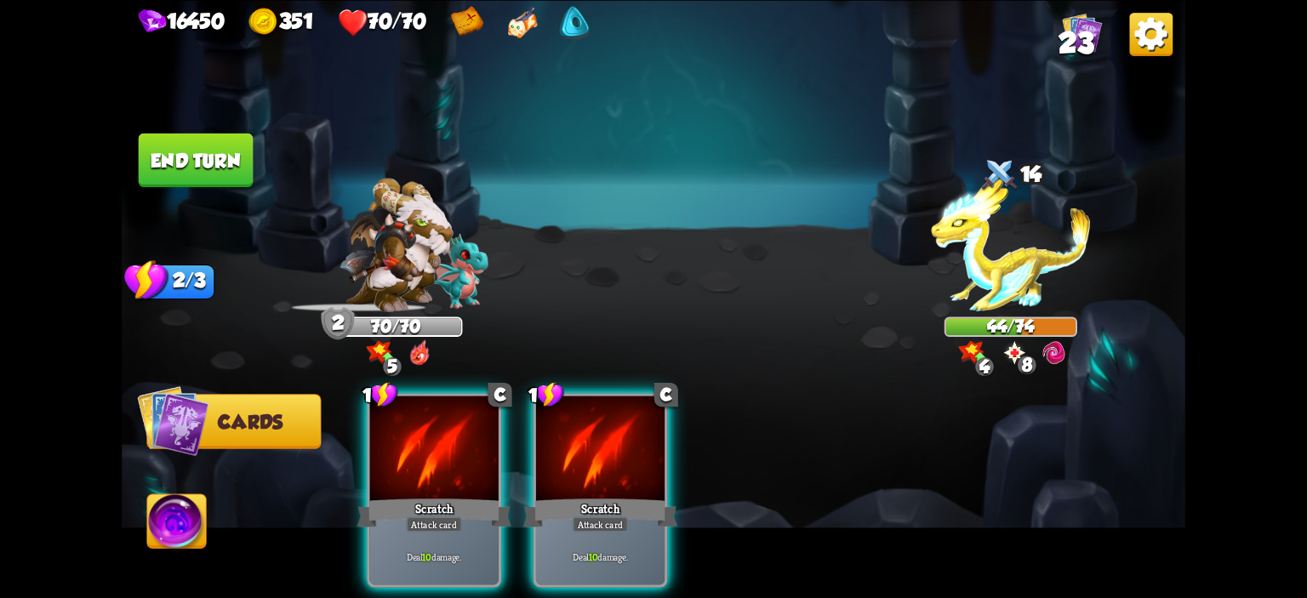
click at [614, 432] on div at bounding box center [600, 450] width 129 height 108
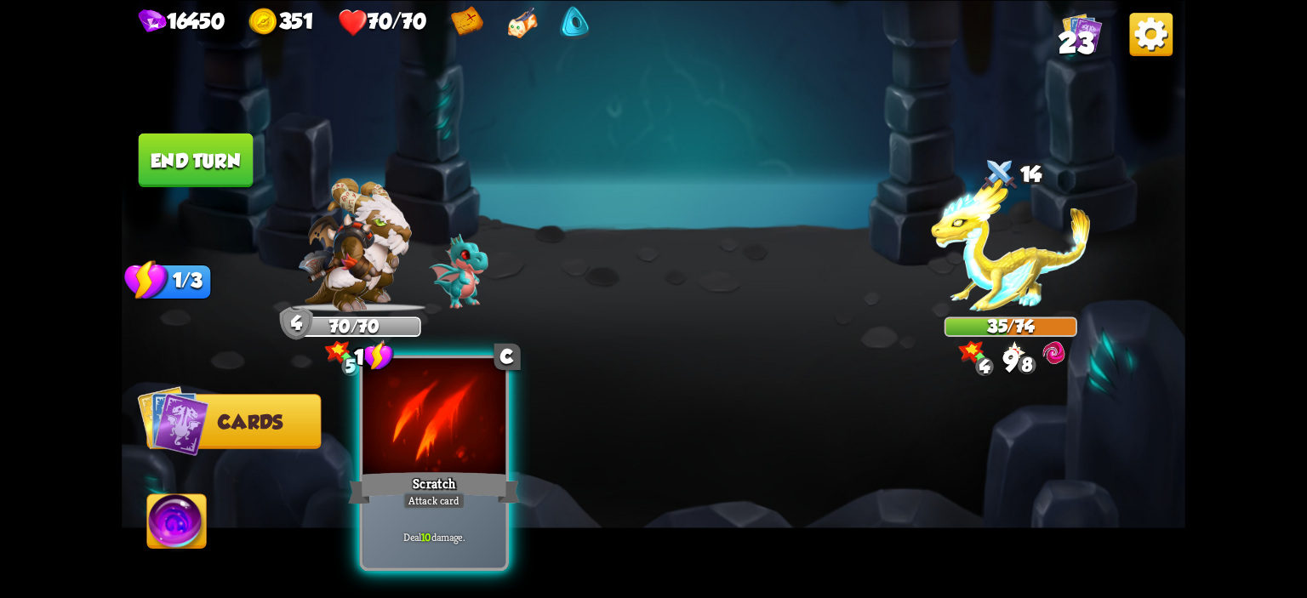
click at [451, 422] on div at bounding box center [434, 418] width 143 height 121
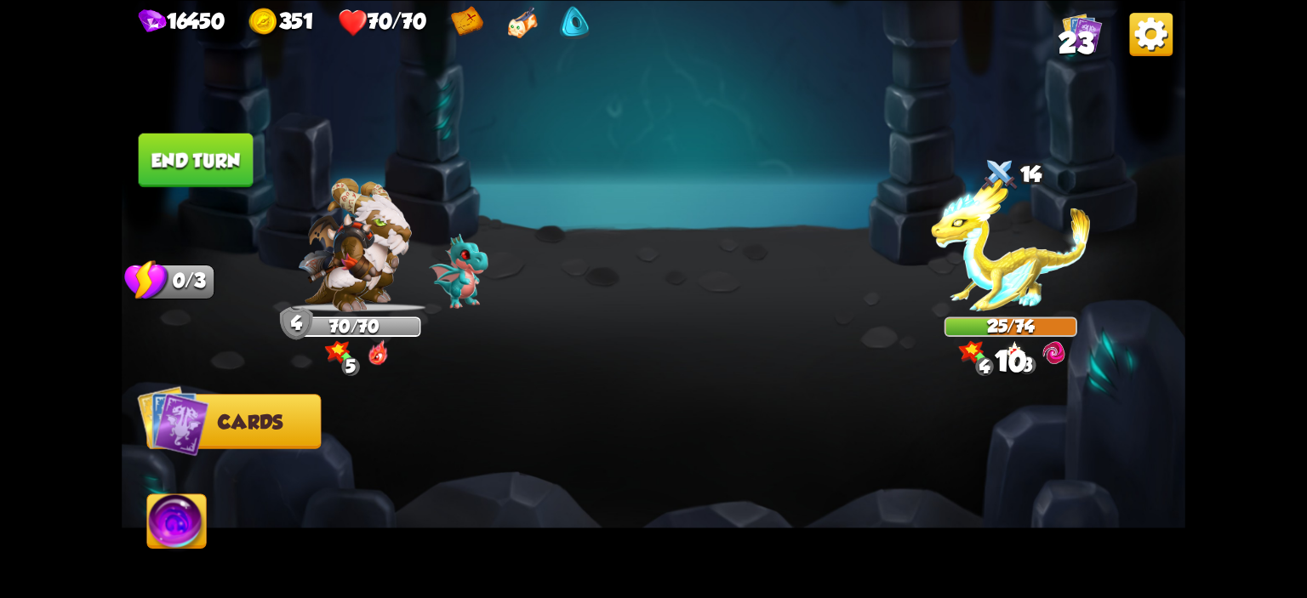
click at [230, 155] on button "End turn" at bounding box center [196, 160] width 115 height 54
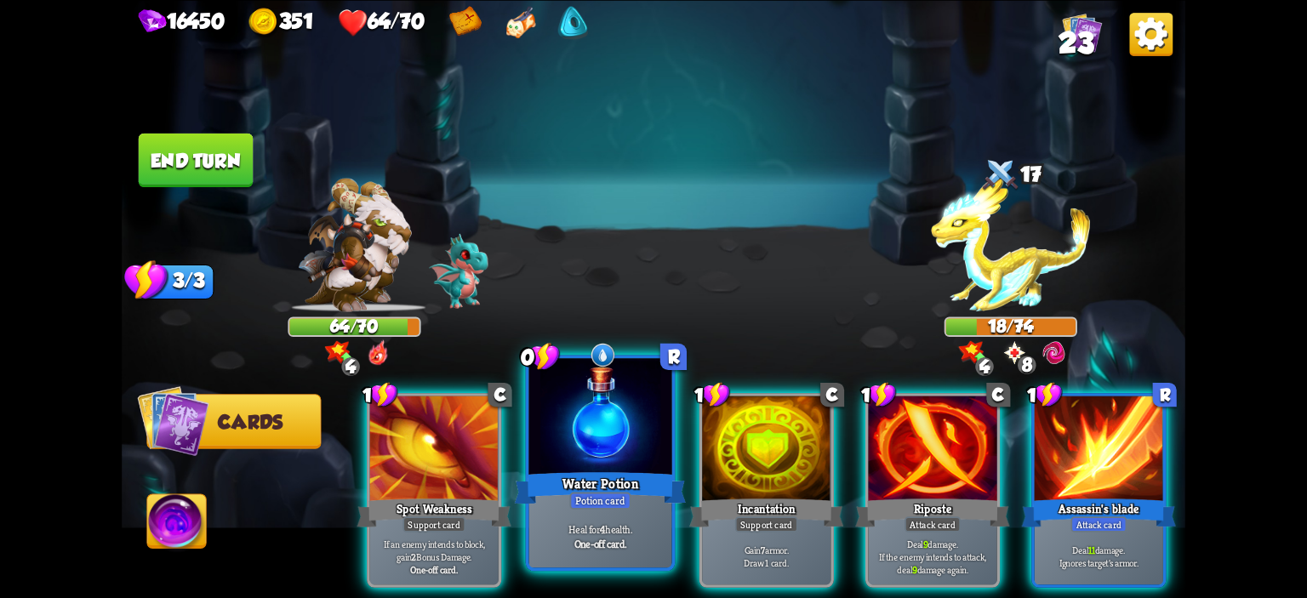
click at [543, 449] on div at bounding box center [600, 418] width 143 height 121
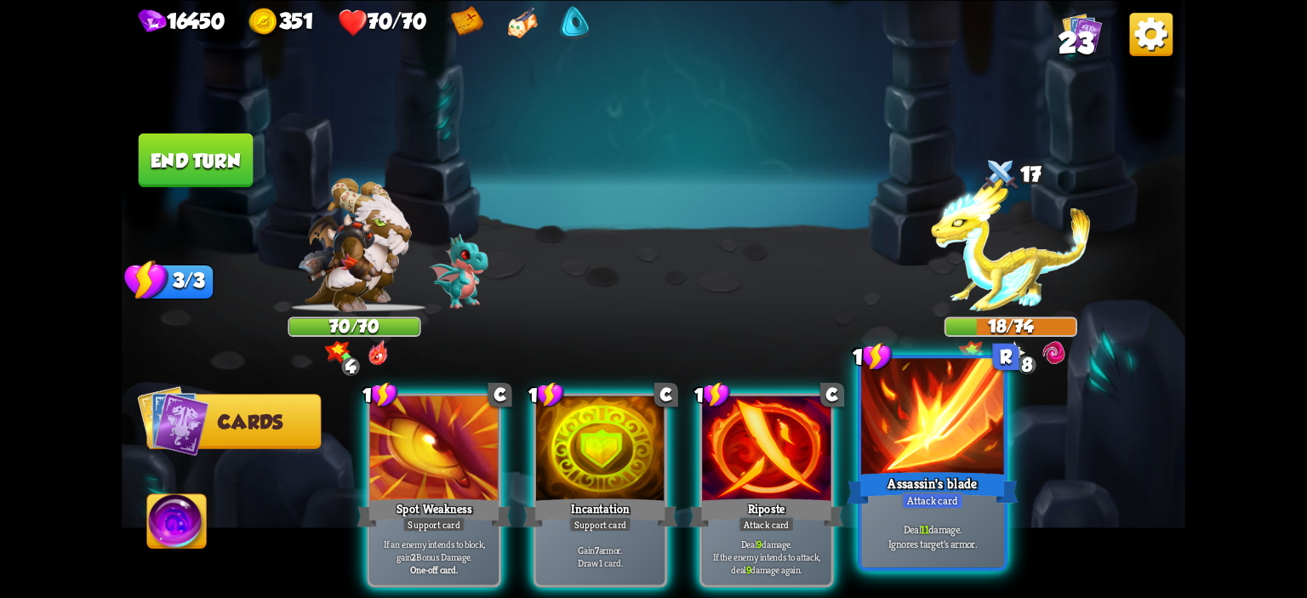
click at [992, 476] on div "Assassin's blade" at bounding box center [933, 488] width 172 height 38
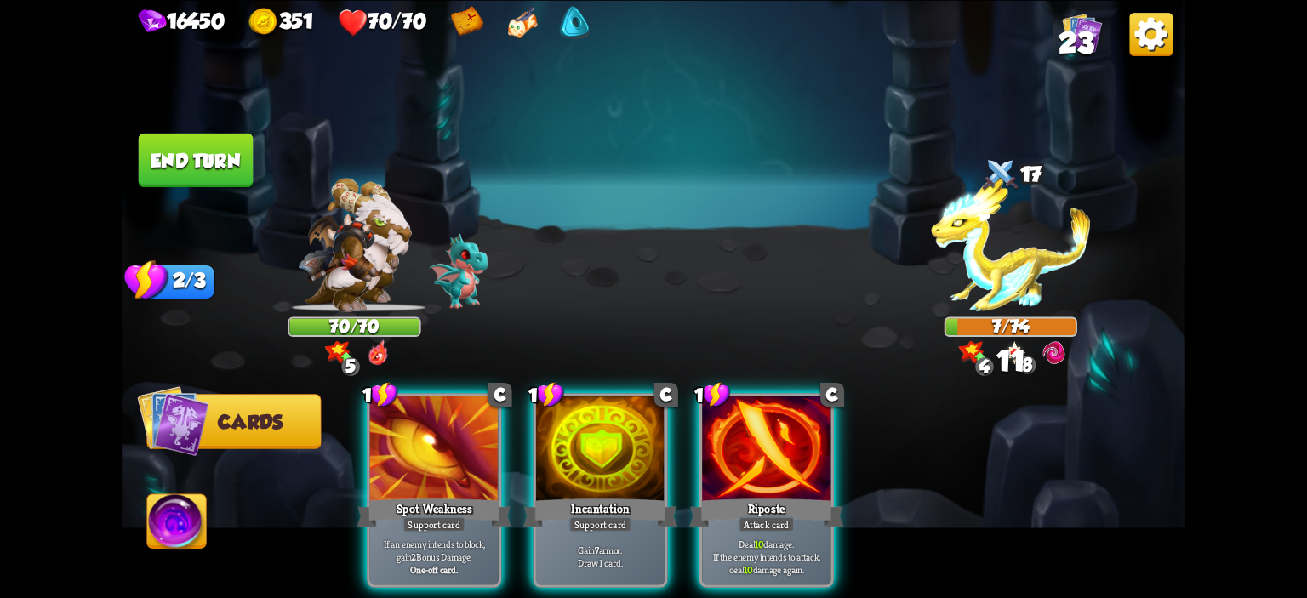
click at [198, 522] on img at bounding box center [176, 524] width 59 height 60
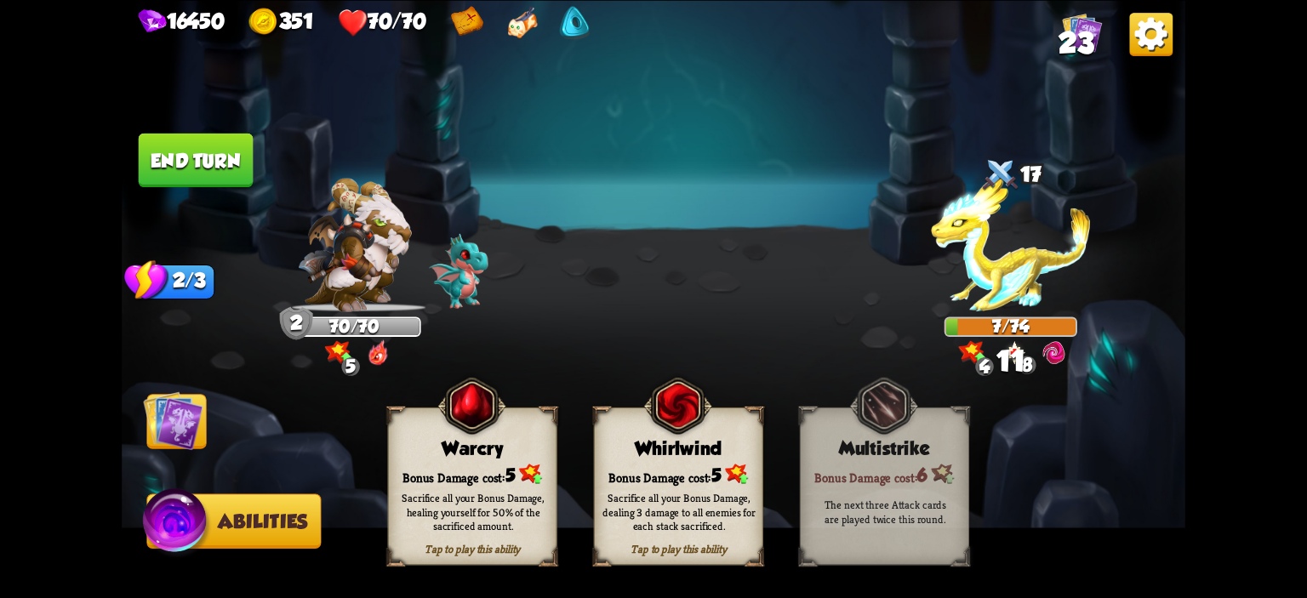
click at [427, 452] on div "Warcry" at bounding box center [473, 447] width 168 height 21
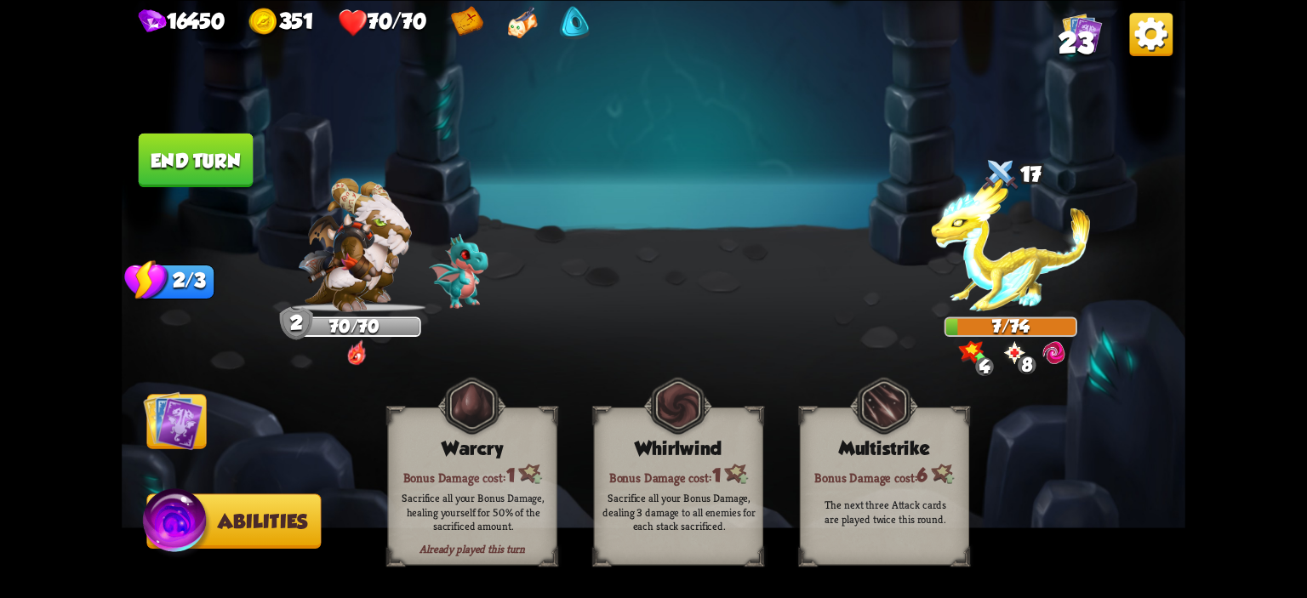
click at [140, 428] on img at bounding box center [654, 299] width 1064 height 598
click at [157, 420] on img at bounding box center [173, 421] width 60 height 60
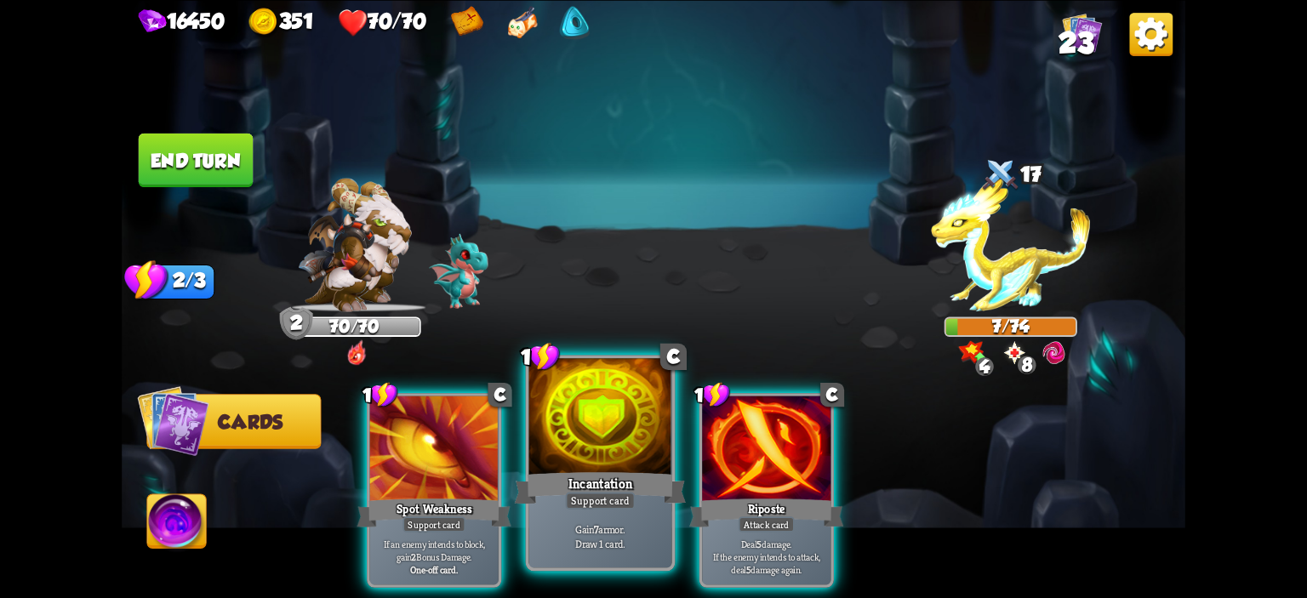
click at [609, 425] on div at bounding box center [600, 418] width 143 height 121
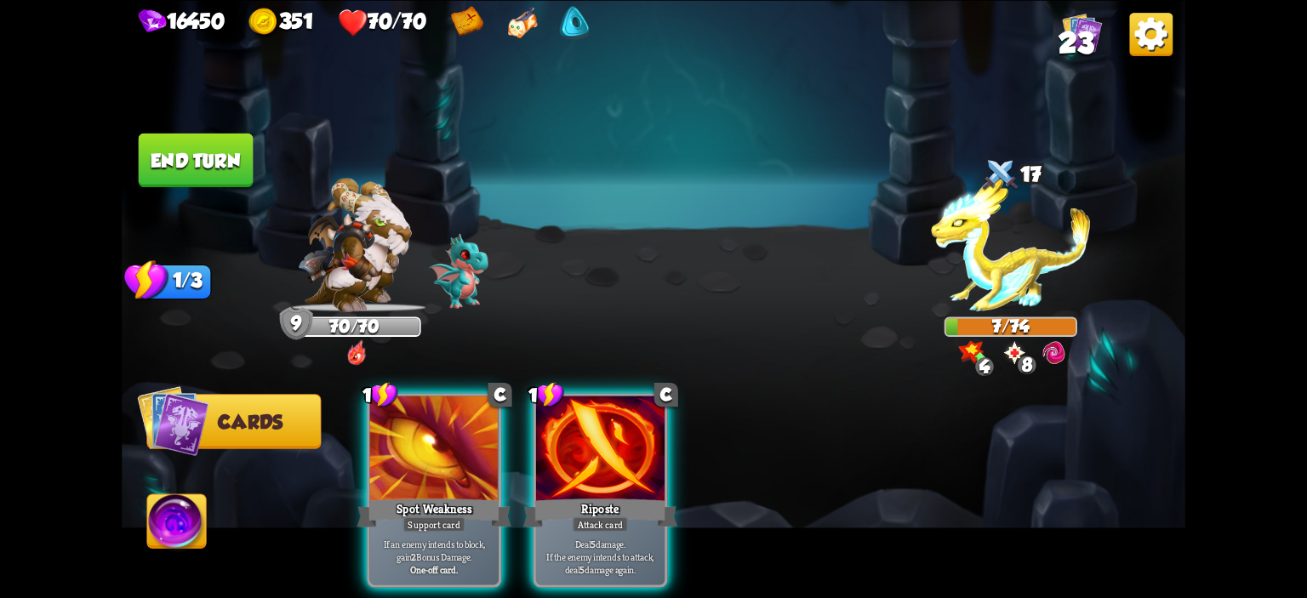
click at [609, 425] on div at bounding box center [600, 450] width 129 height 108
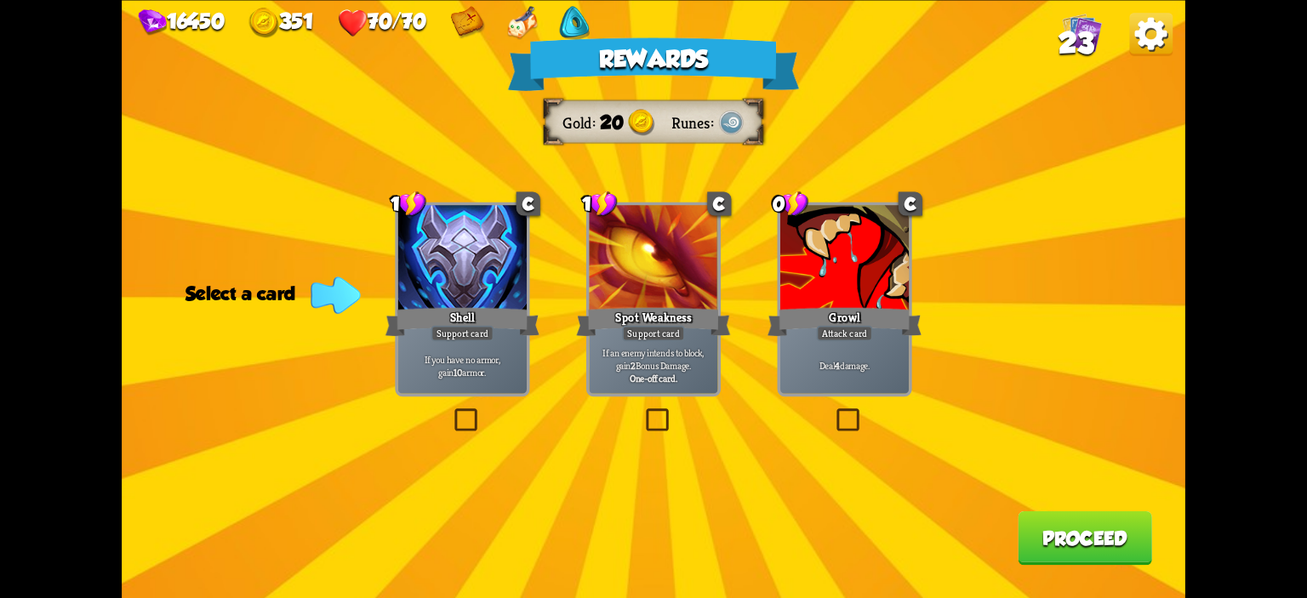
click at [912, 304] on div "0 C Growl Attack card Deal 4 damage." at bounding box center [844, 299] width 134 height 194
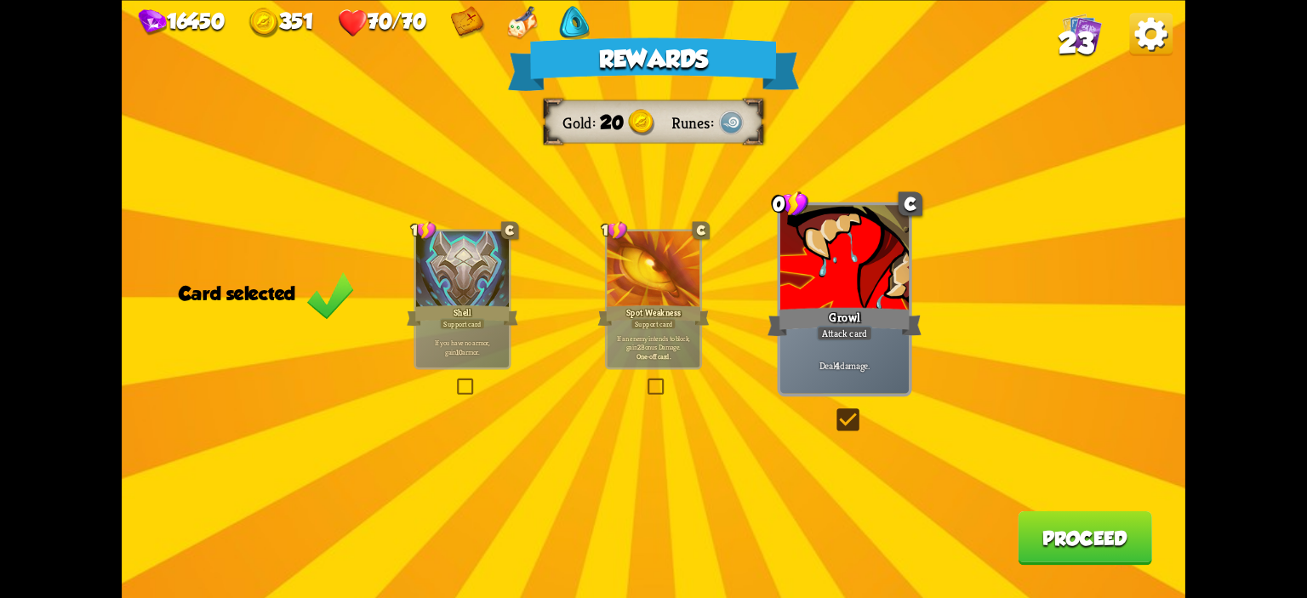
click at [1037, 551] on button "Proceed" at bounding box center [1085, 538] width 134 height 54
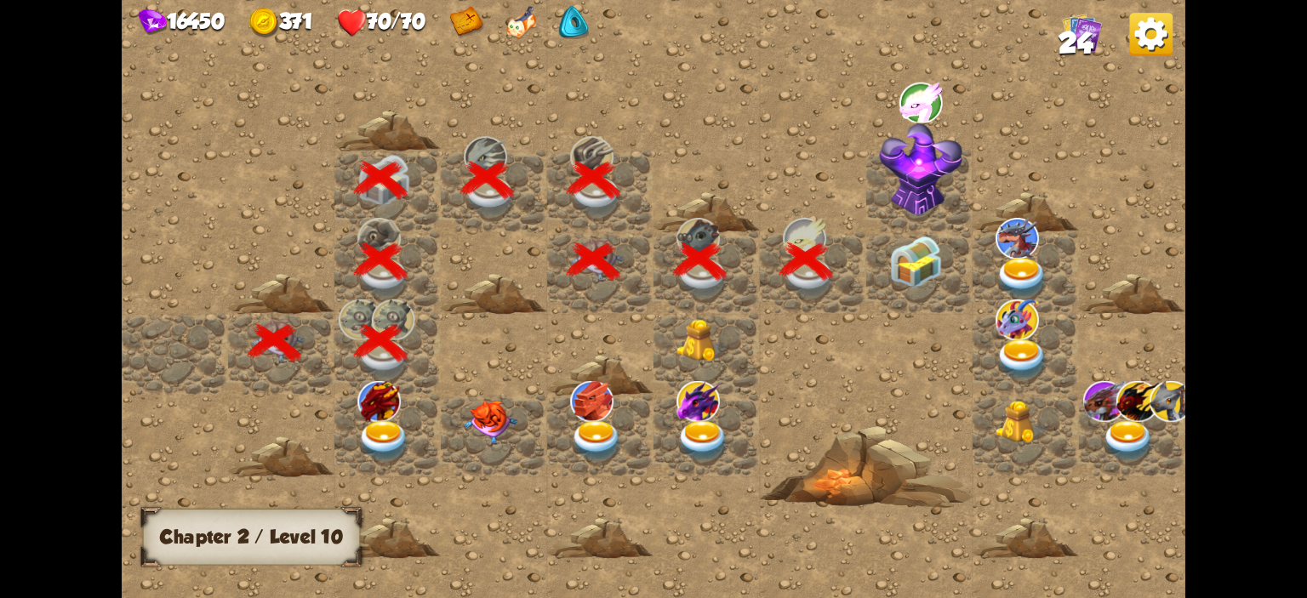
click at [894, 267] on img at bounding box center [915, 262] width 53 height 53
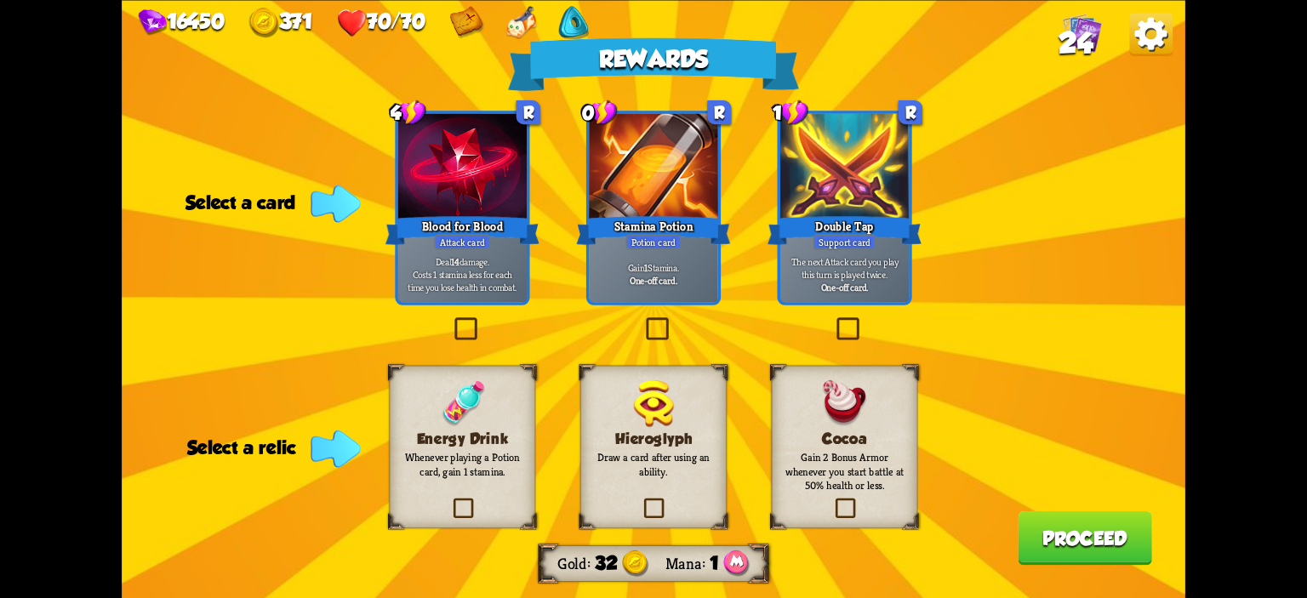
click at [668, 234] on div "Stamina Potion" at bounding box center [653, 230] width 154 height 34
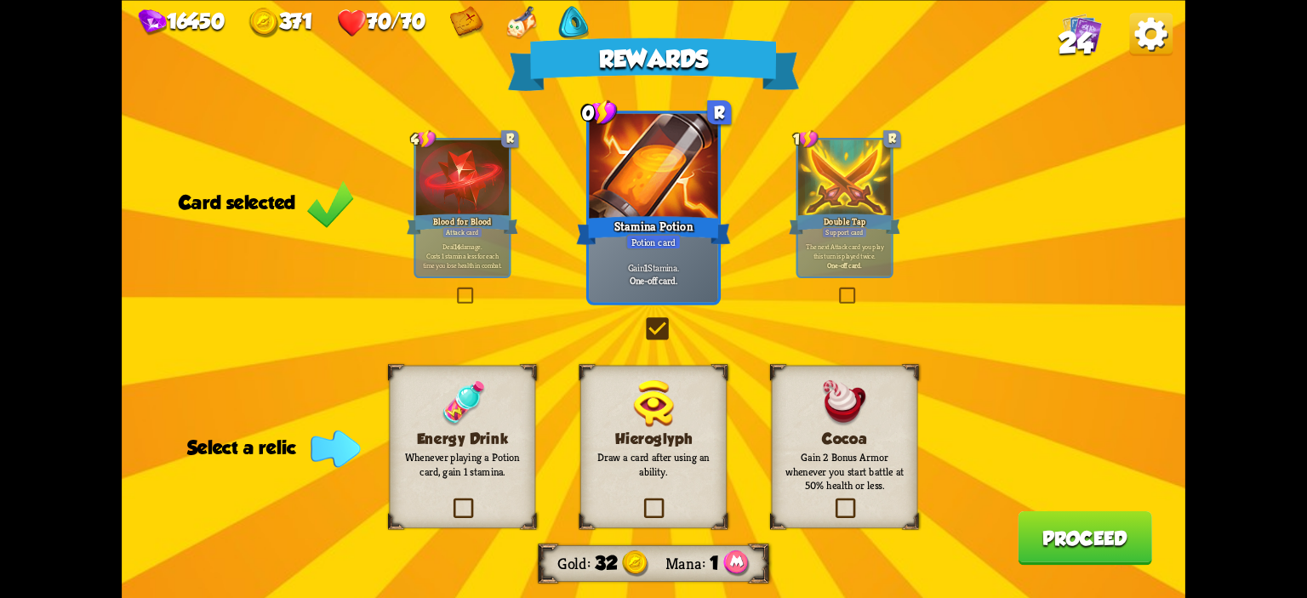
click at [466, 528] on div "Energy Drink Whenever playing a Potion card, gain 1 stamina." at bounding box center [463, 446] width 146 height 163
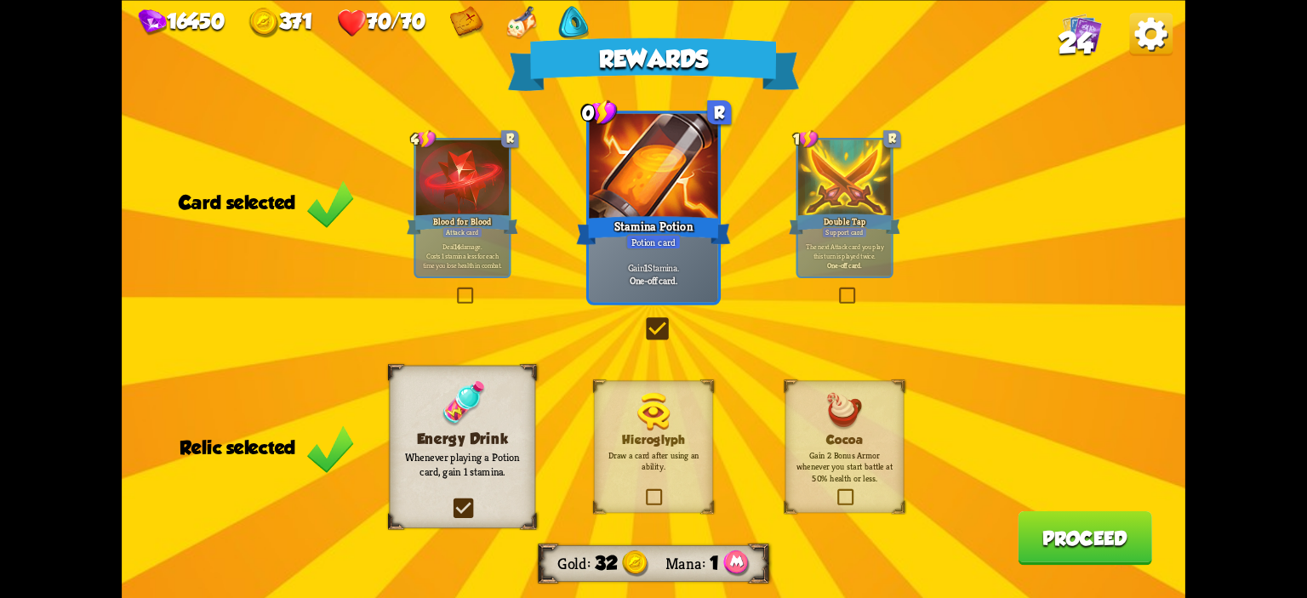
click at [1023, 530] on button "Proceed" at bounding box center [1085, 538] width 134 height 54
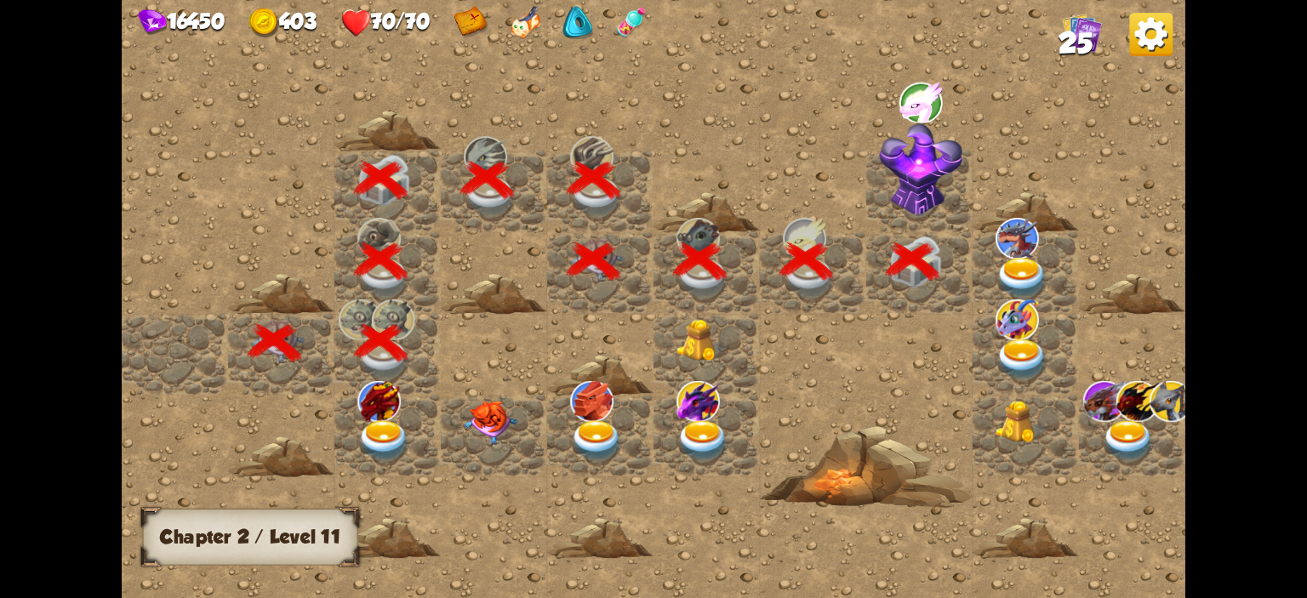
scroll to position [0, 327]
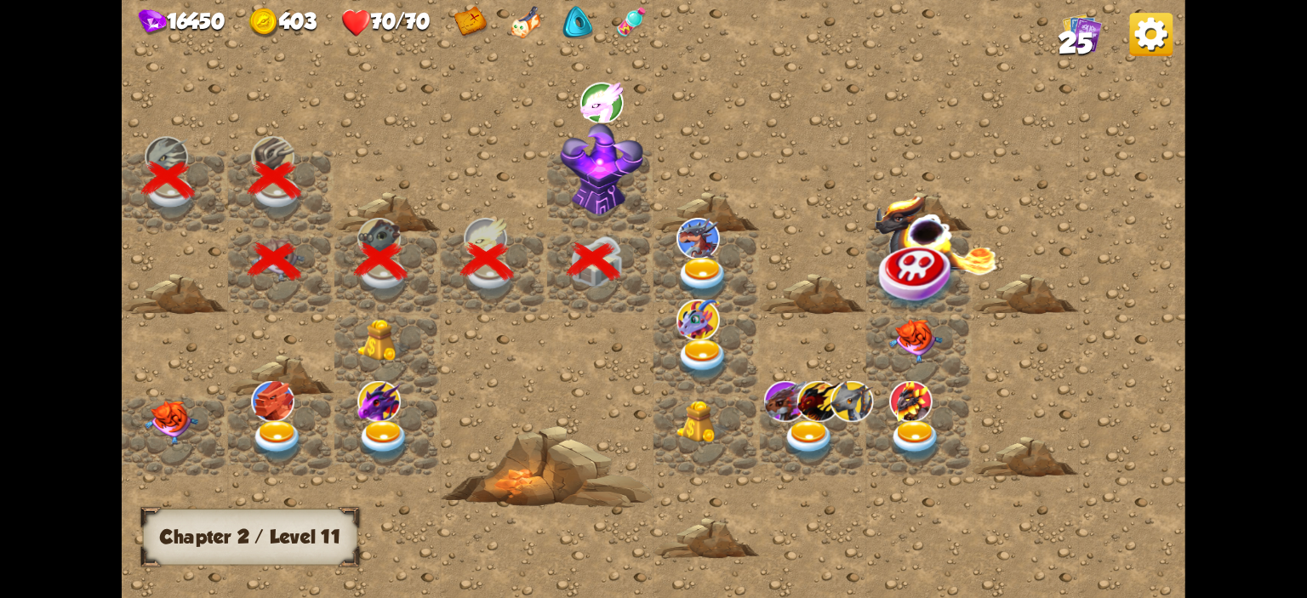
click at [574, 195] on img at bounding box center [602, 169] width 83 height 93
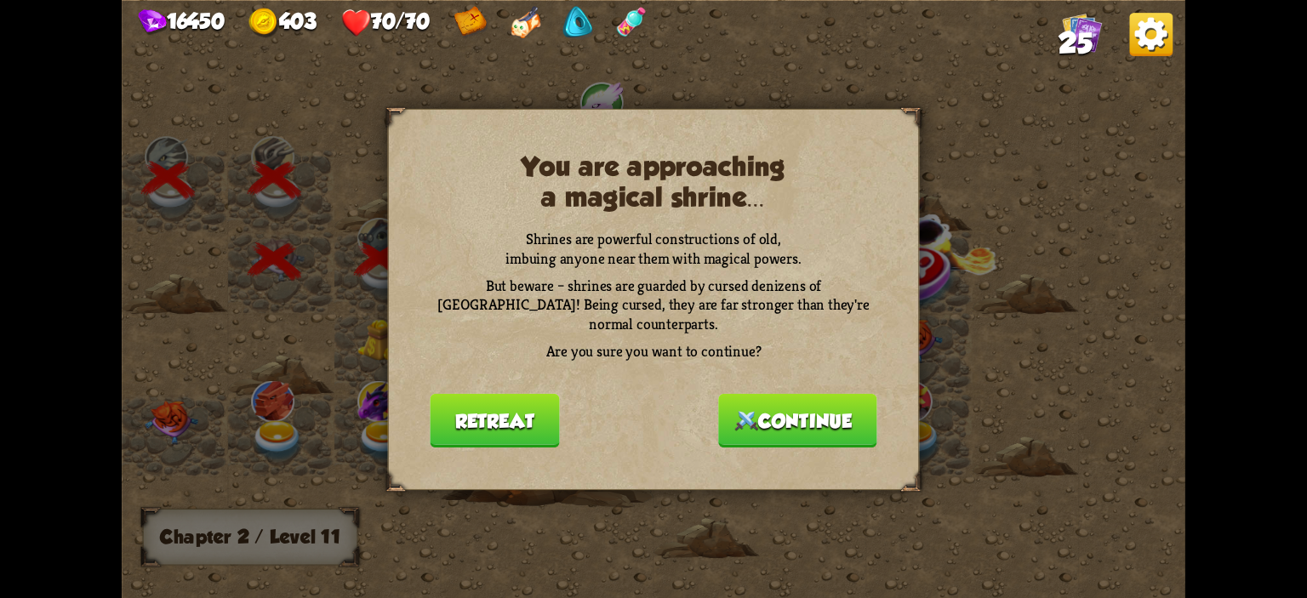
click at [803, 404] on button "Continue" at bounding box center [797, 420] width 158 height 54
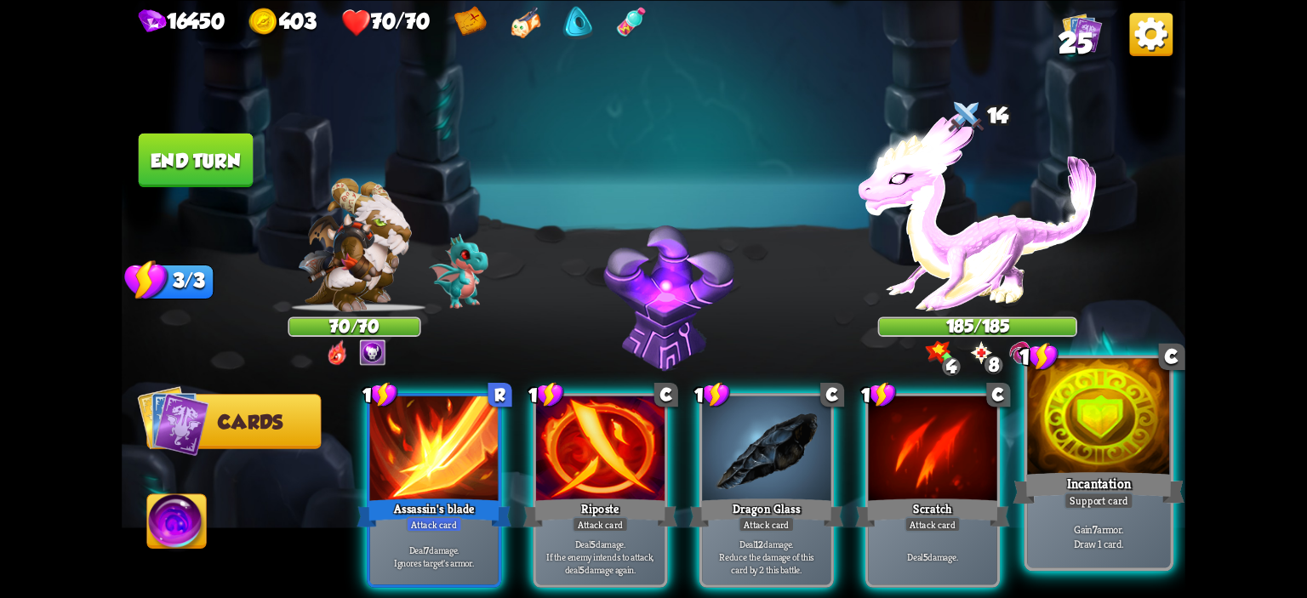
click at [1054, 414] on div at bounding box center [1098, 418] width 143 height 121
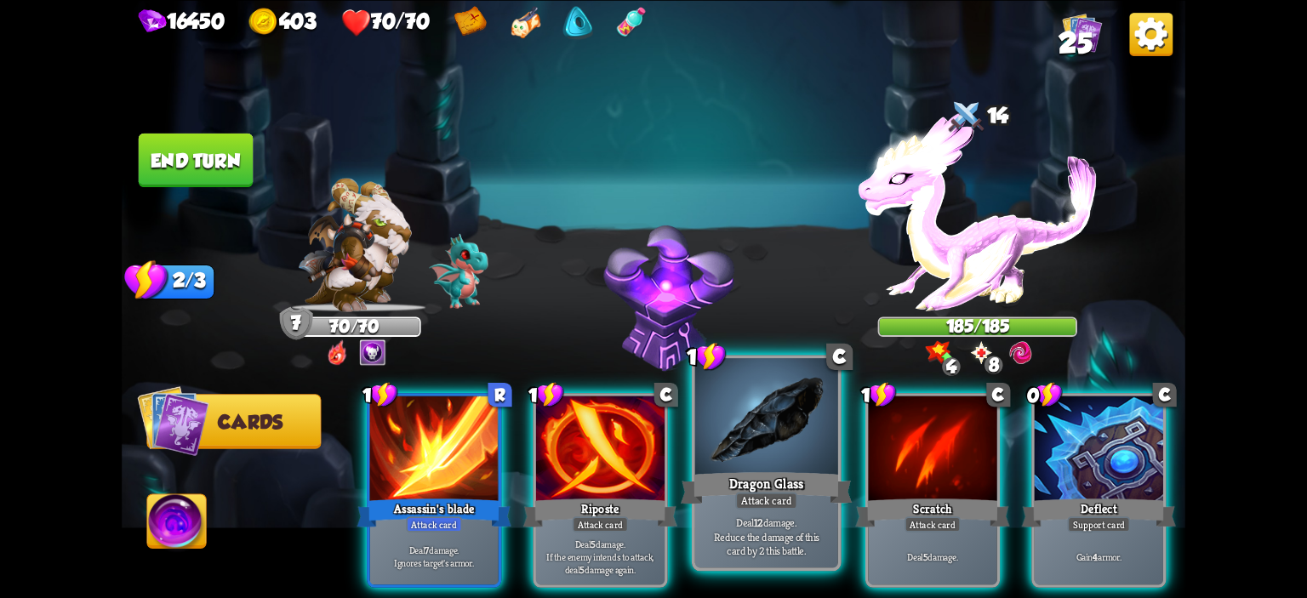
click at [759, 449] on div at bounding box center [766, 418] width 143 height 121
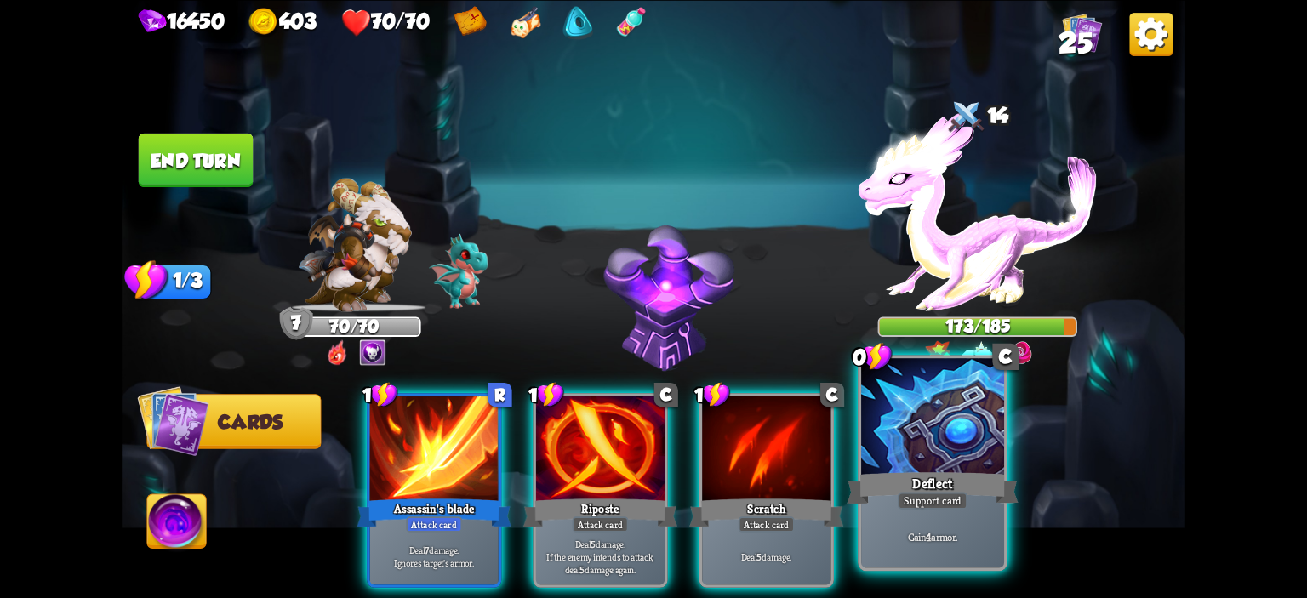
click at [916, 425] on div at bounding box center [932, 418] width 143 height 121
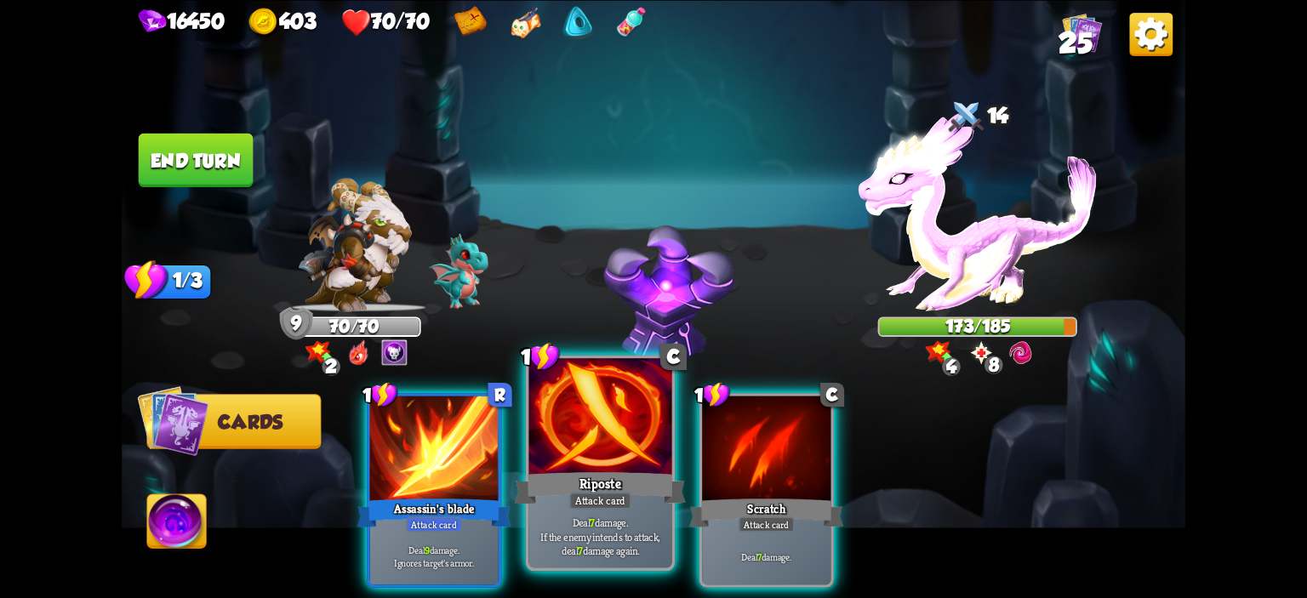
click at [630, 432] on div at bounding box center [600, 418] width 143 height 121
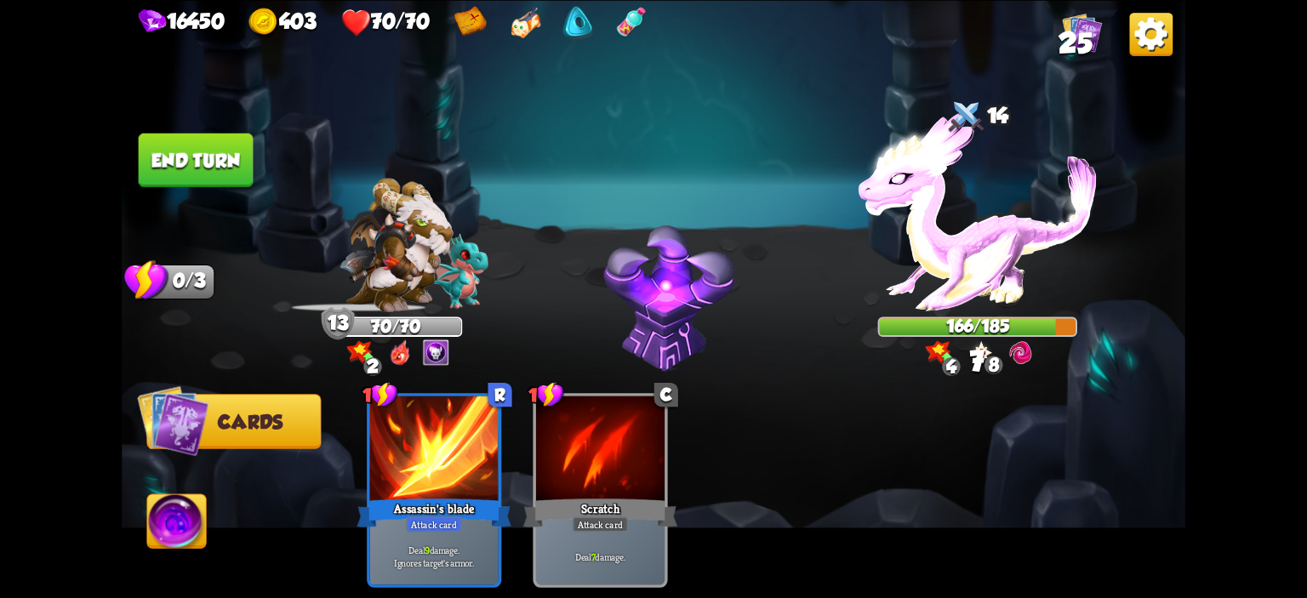
click at [197, 169] on button "End turn" at bounding box center [196, 160] width 115 height 54
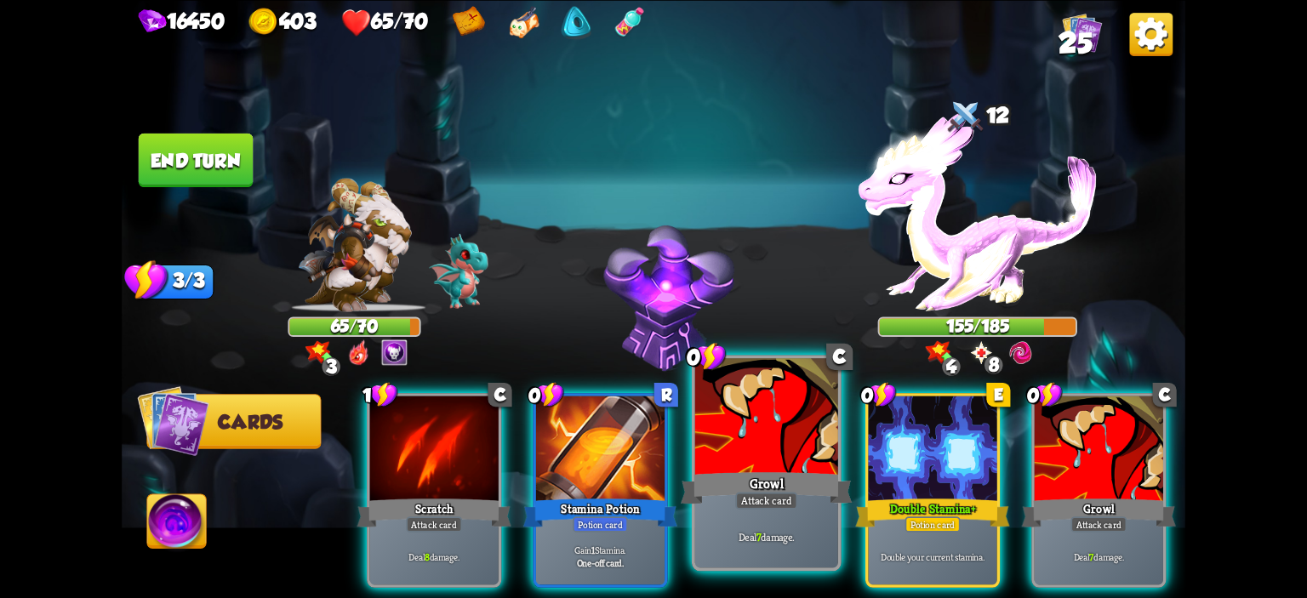
click at [739, 437] on div at bounding box center [766, 418] width 143 height 121
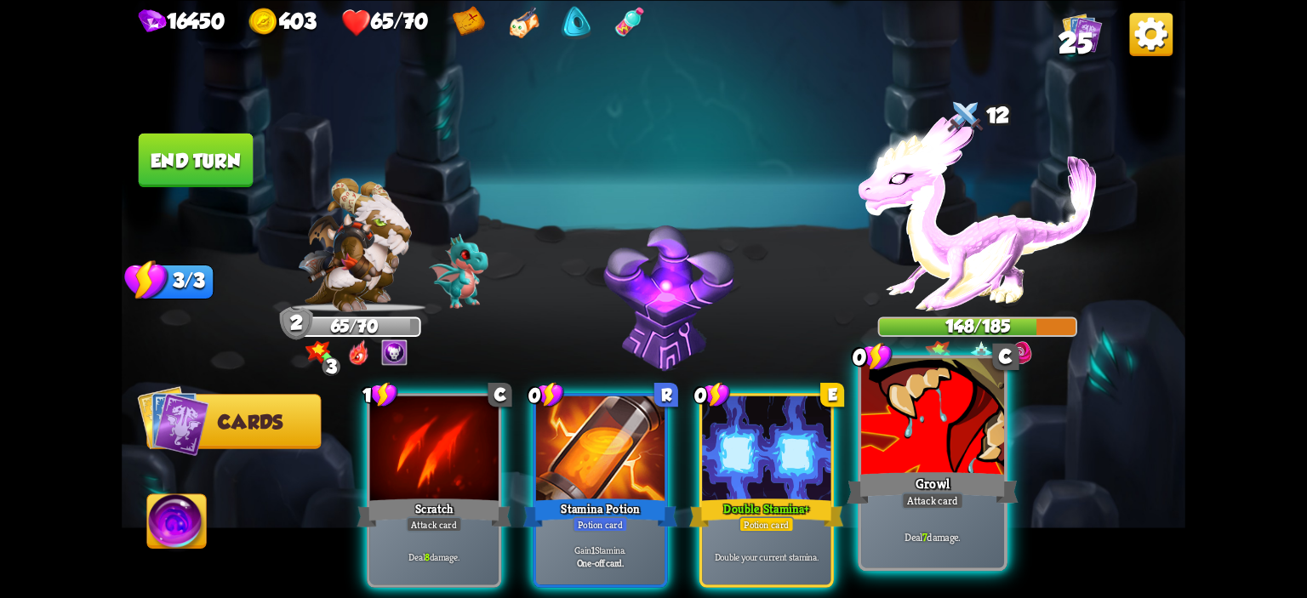
click at [924, 432] on div at bounding box center [932, 418] width 143 height 121
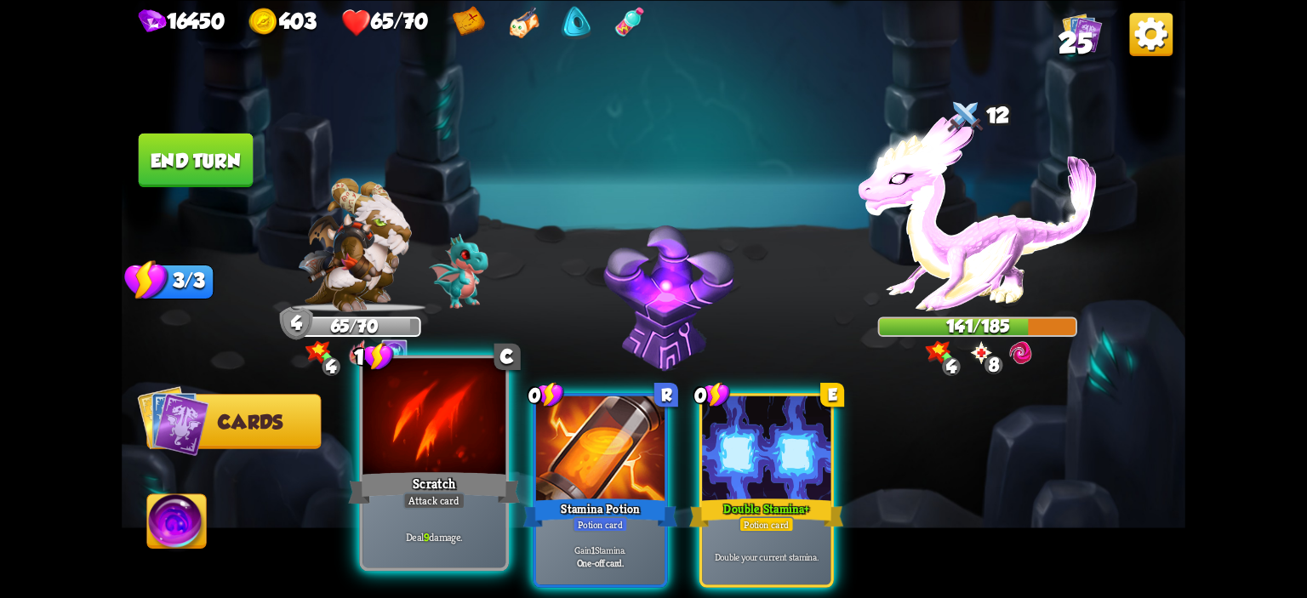
click at [460, 408] on div at bounding box center [434, 418] width 143 height 121
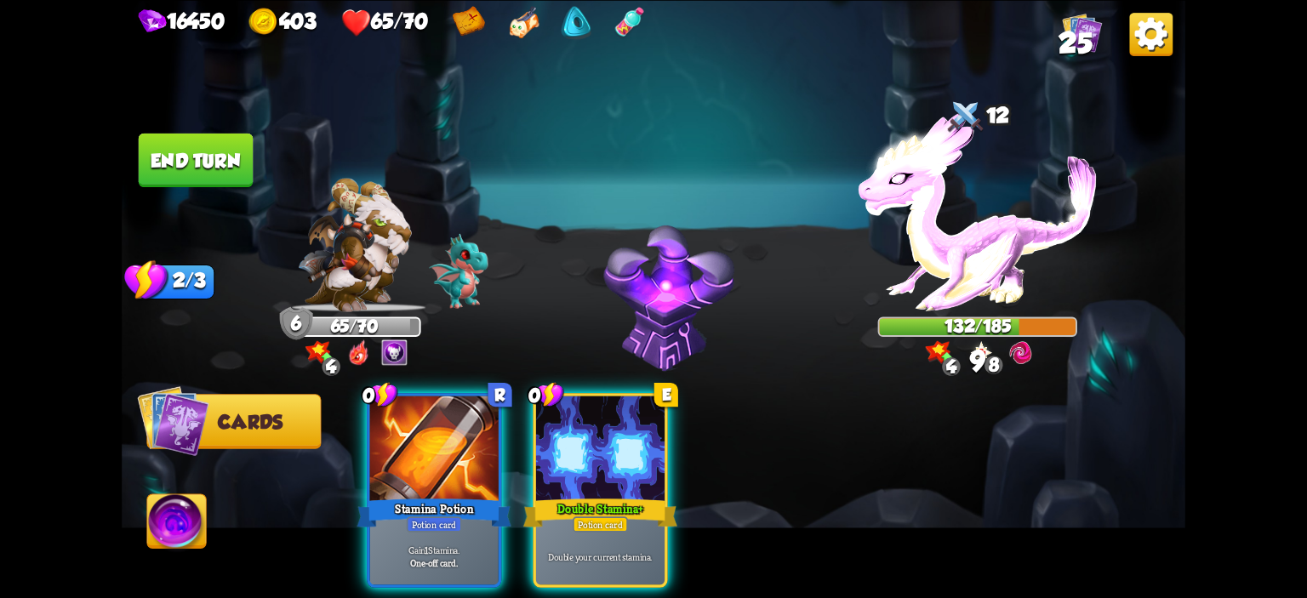
click at [241, 170] on button "End turn" at bounding box center [196, 160] width 115 height 54
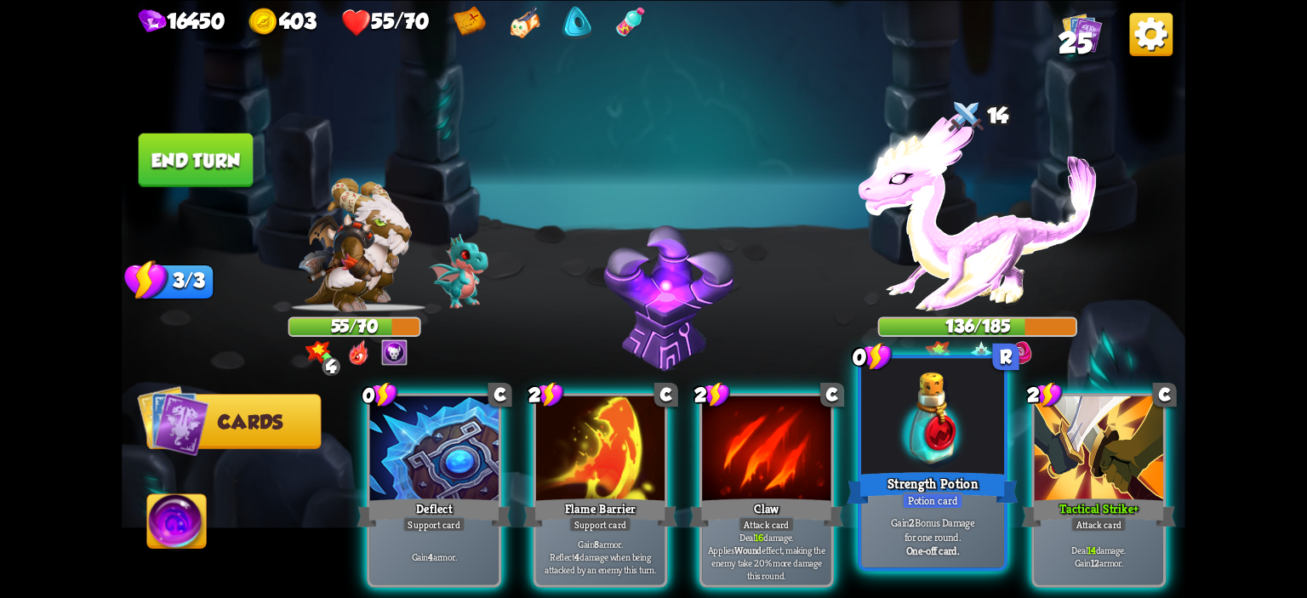
click at [884, 414] on div at bounding box center [932, 418] width 143 height 121
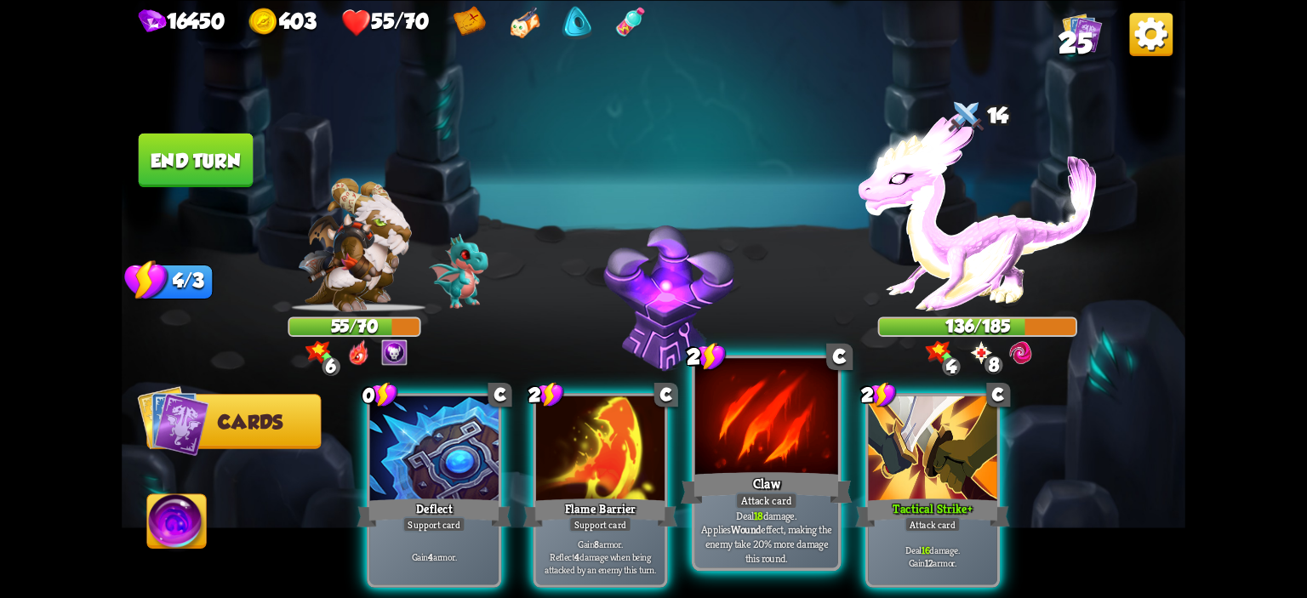
click at [781, 429] on div at bounding box center [766, 418] width 143 height 121
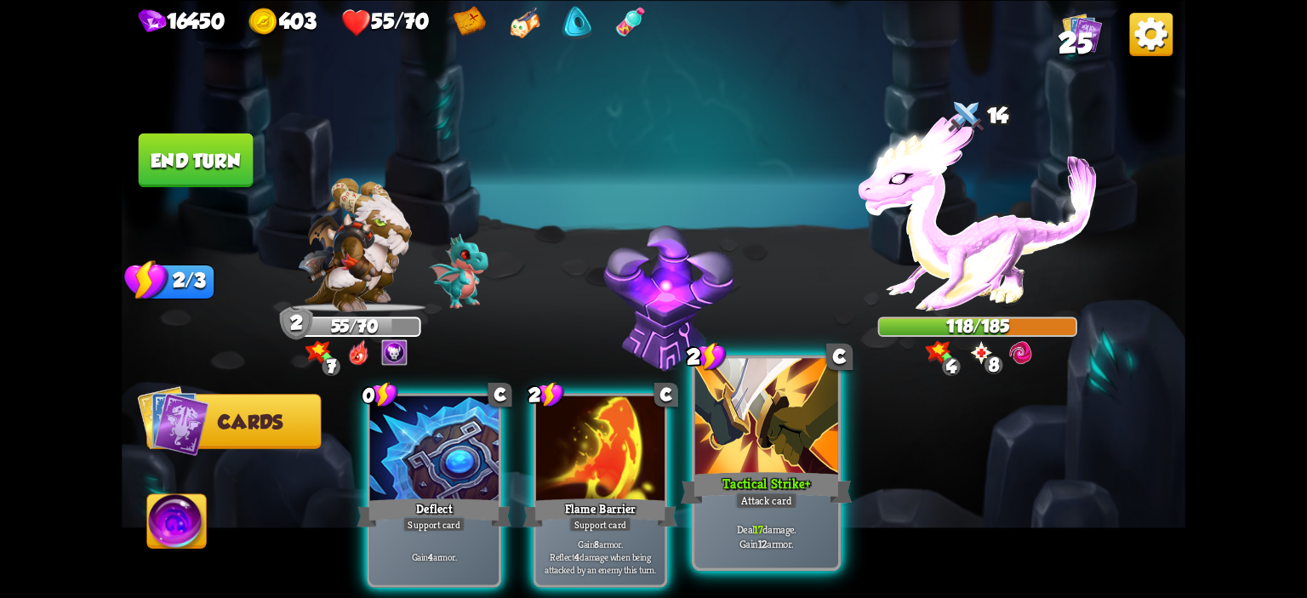
click at [783, 414] on div at bounding box center [766, 418] width 143 height 121
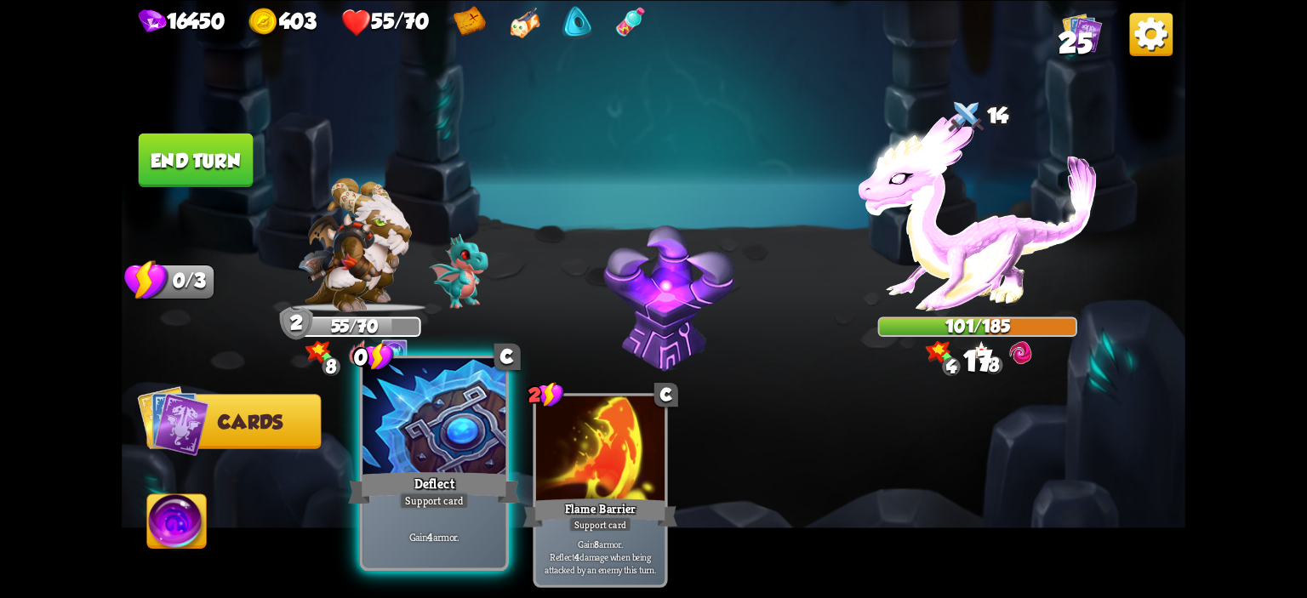
click at [431, 428] on div at bounding box center [434, 418] width 143 height 121
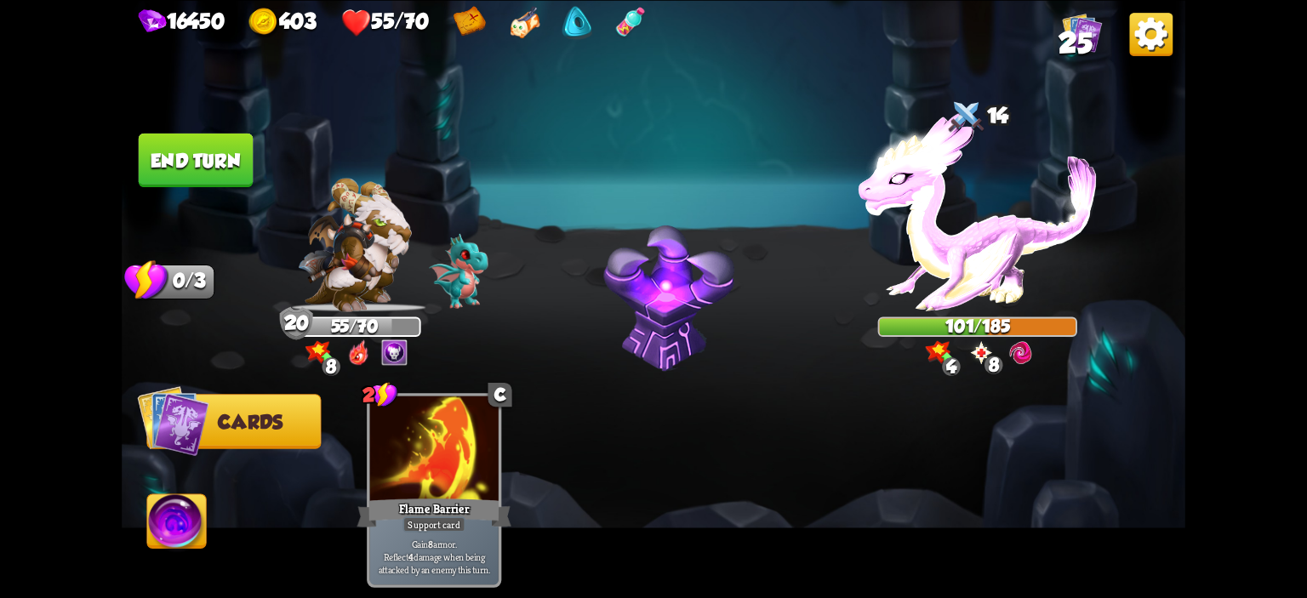
click at [217, 156] on button "End turn" at bounding box center [196, 160] width 115 height 54
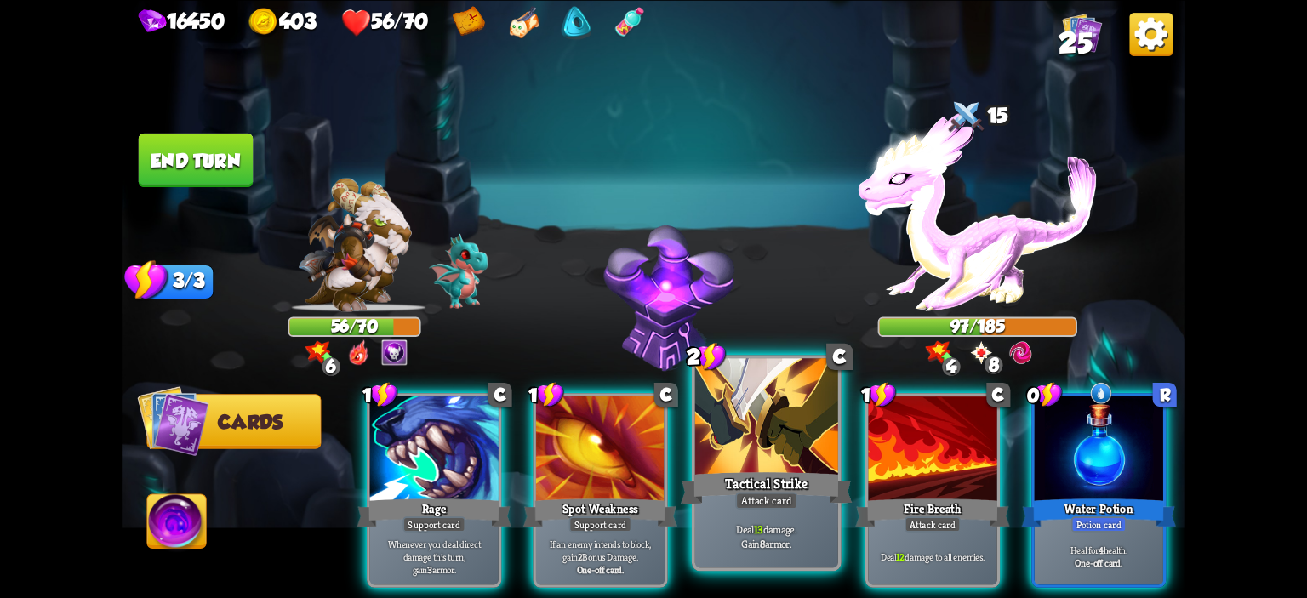
click at [749, 476] on div "Tactical Strike" at bounding box center [767, 488] width 172 height 38
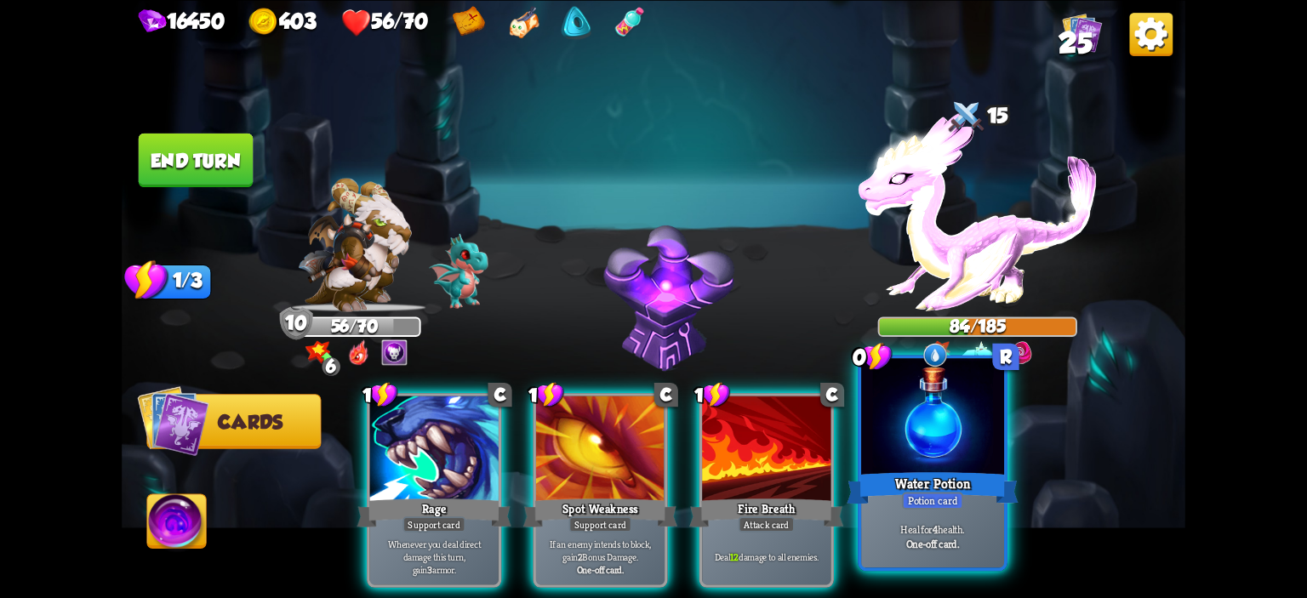
click at [949, 442] on div at bounding box center [932, 418] width 143 height 121
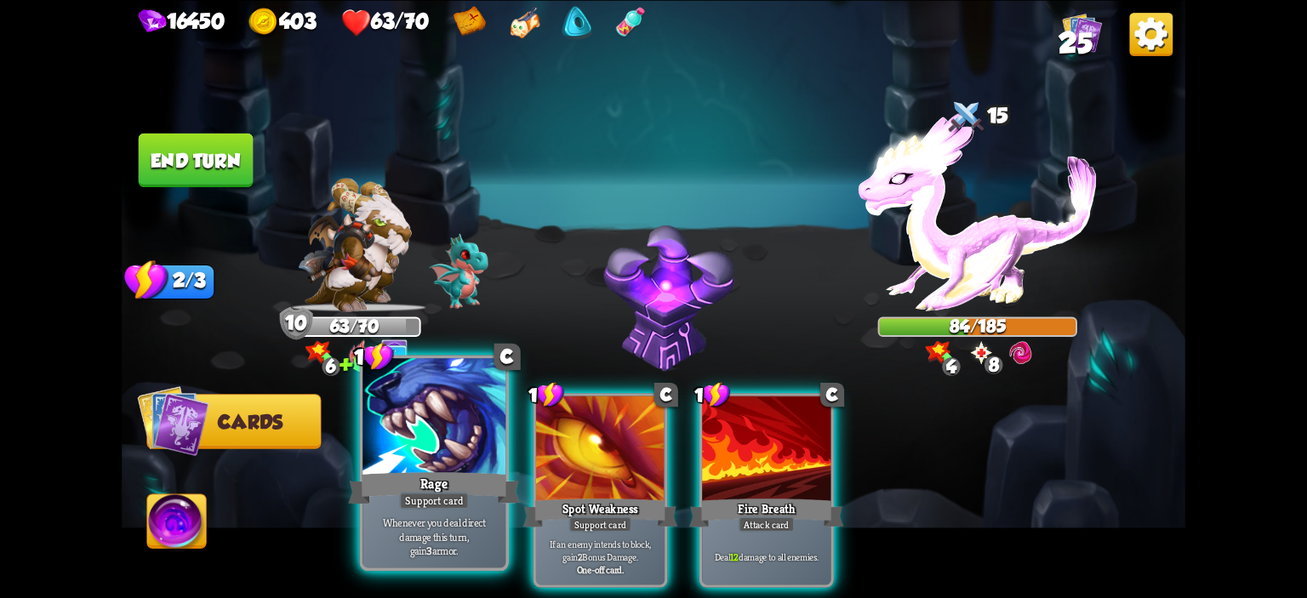
click at [483, 409] on div at bounding box center [434, 418] width 143 height 121
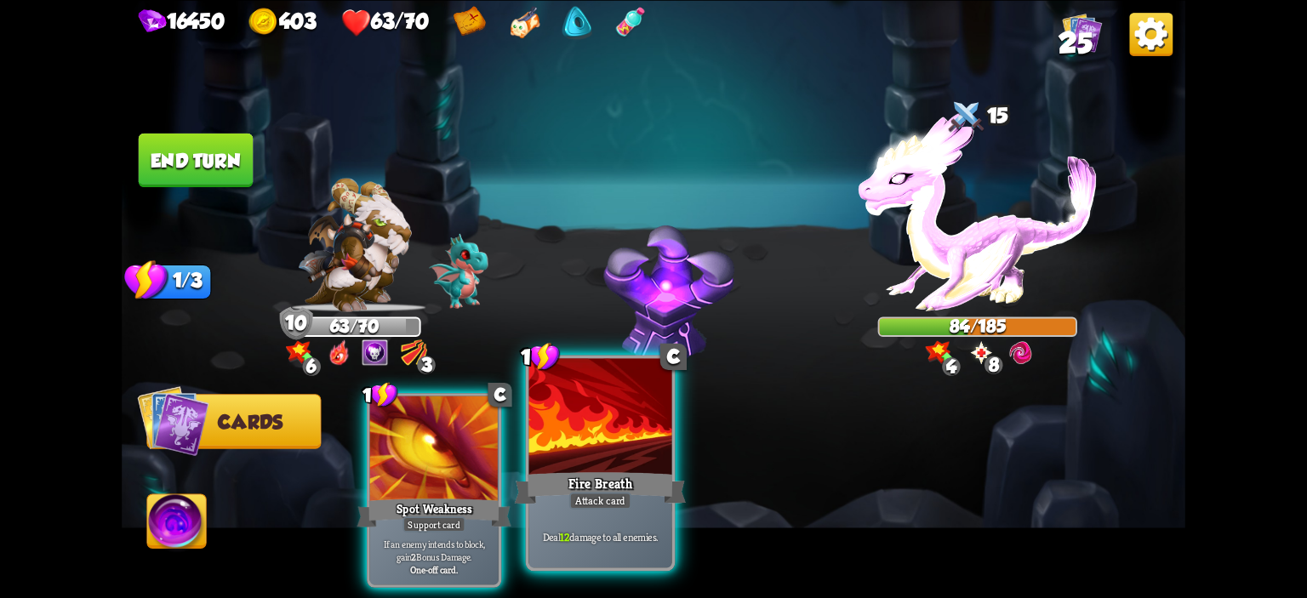
click at [622, 414] on div at bounding box center [600, 418] width 143 height 121
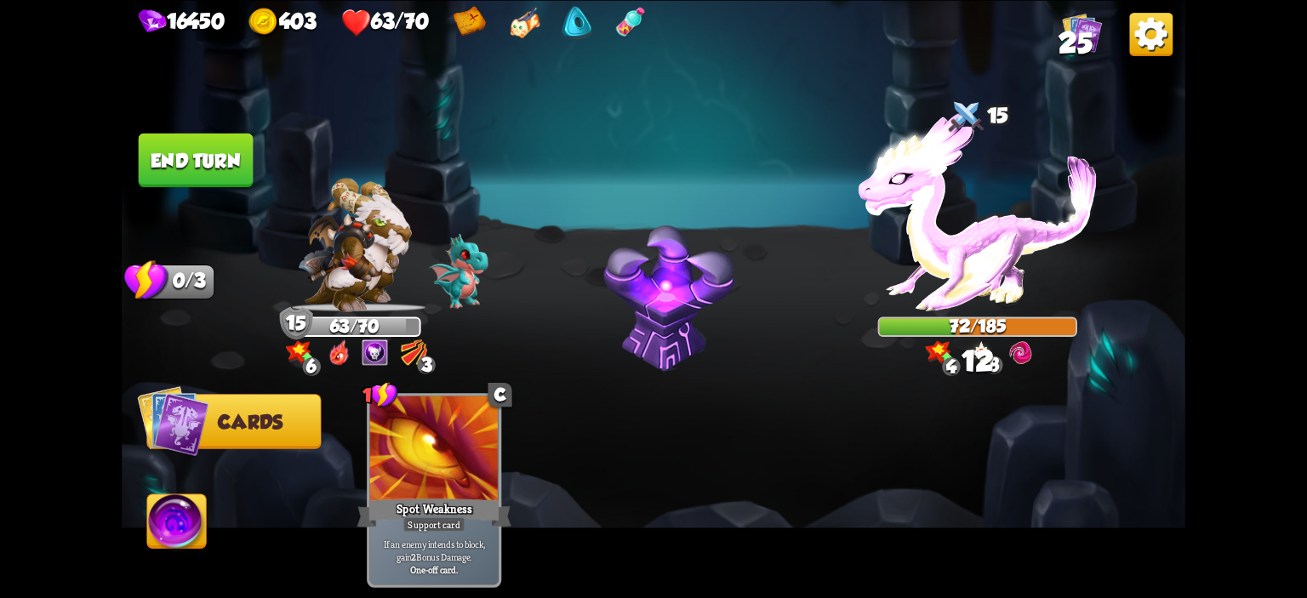
click at [225, 163] on button "End turn" at bounding box center [196, 160] width 115 height 54
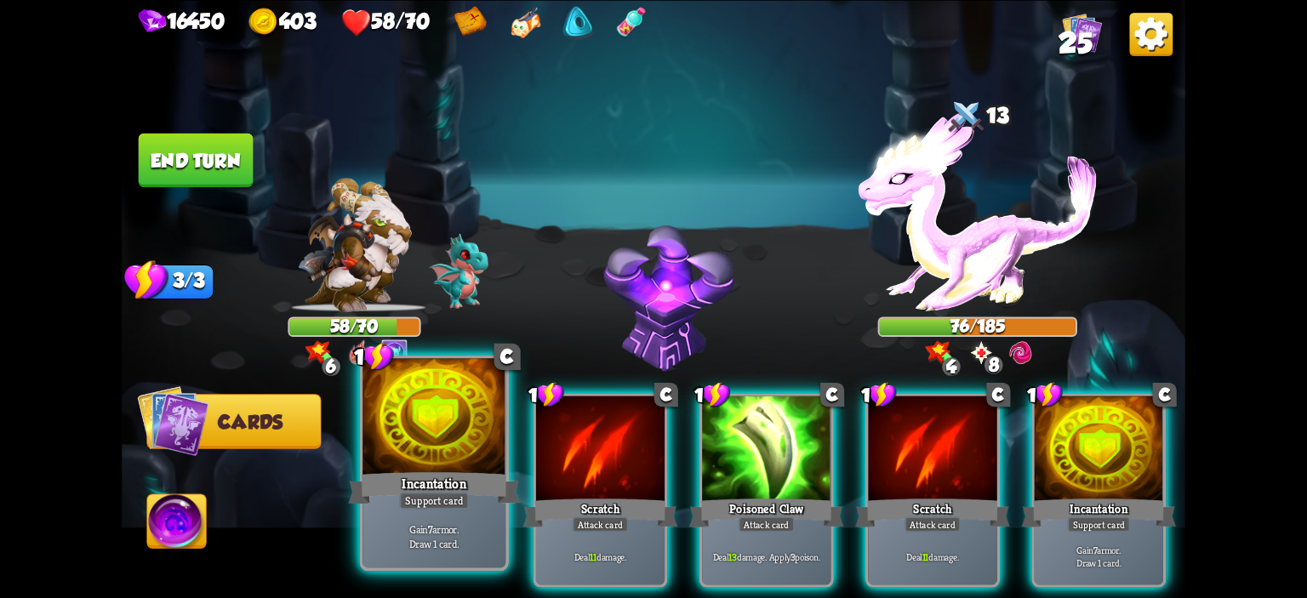
click at [480, 431] on div at bounding box center [434, 418] width 143 height 121
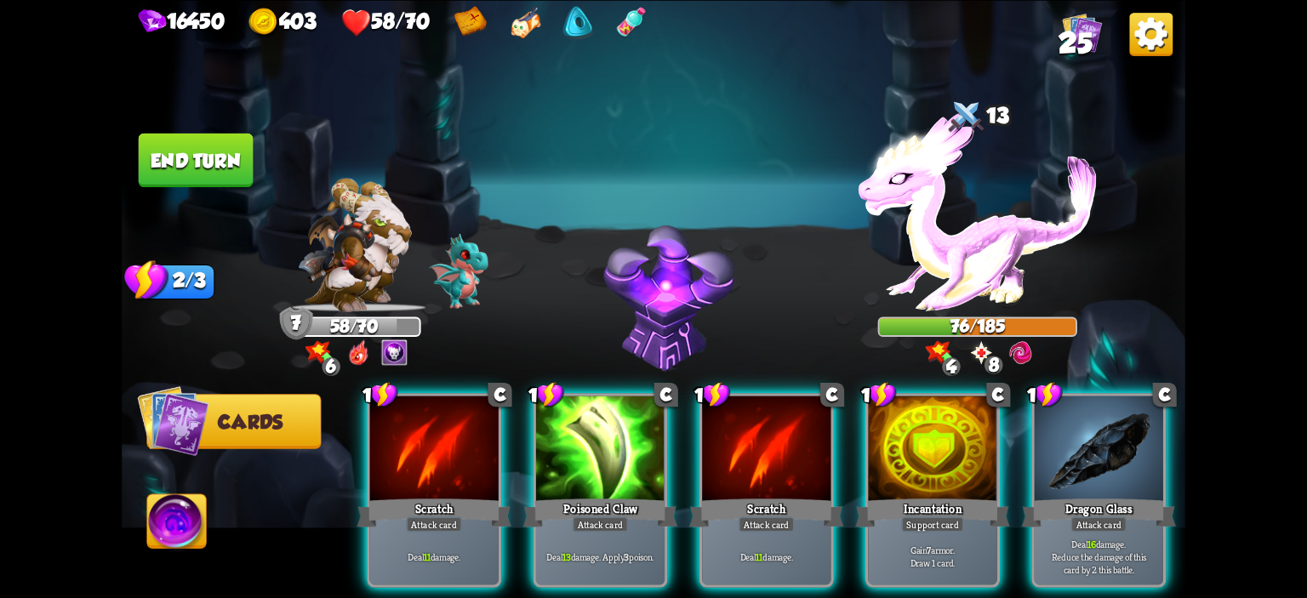
click at [480, 431] on div at bounding box center [434, 450] width 129 height 108
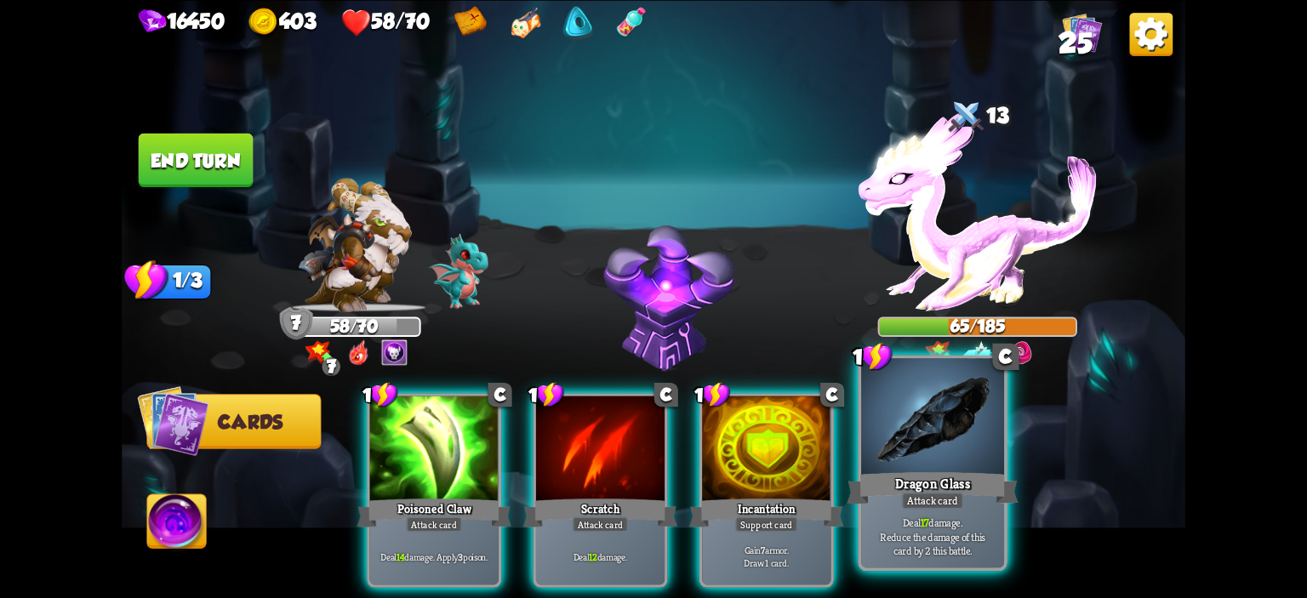
click at [906, 452] on div at bounding box center [932, 418] width 143 height 121
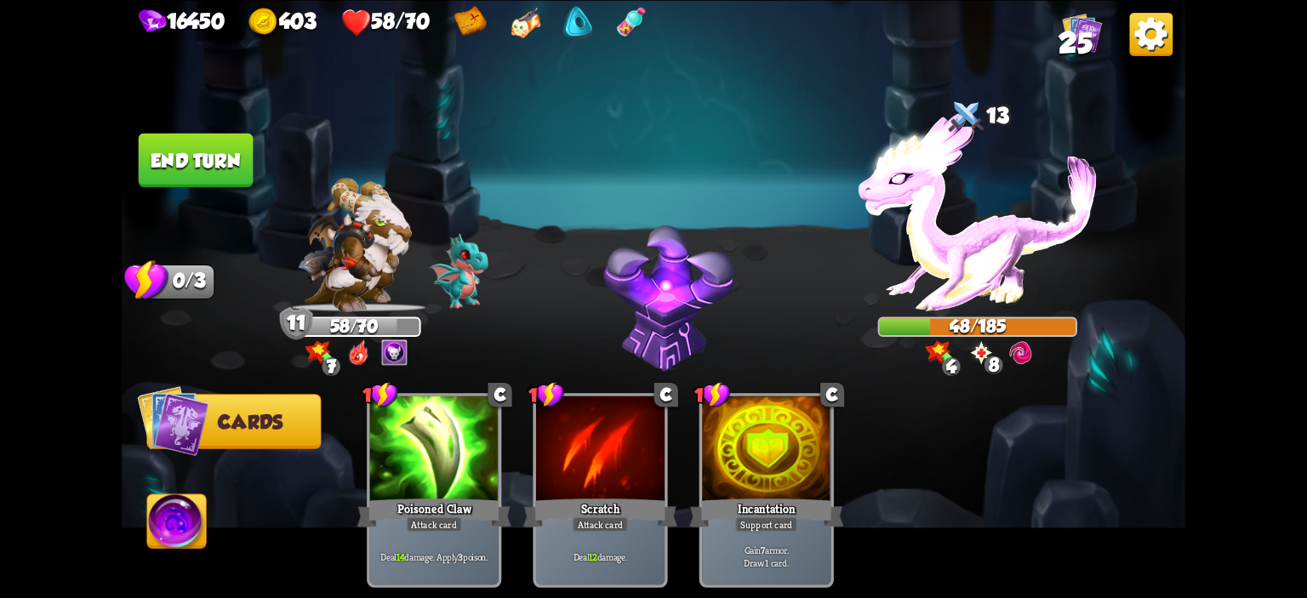
click at [214, 191] on img at bounding box center [654, 299] width 1064 height 598
click at [214, 161] on button "End turn" at bounding box center [196, 160] width 115 height 54
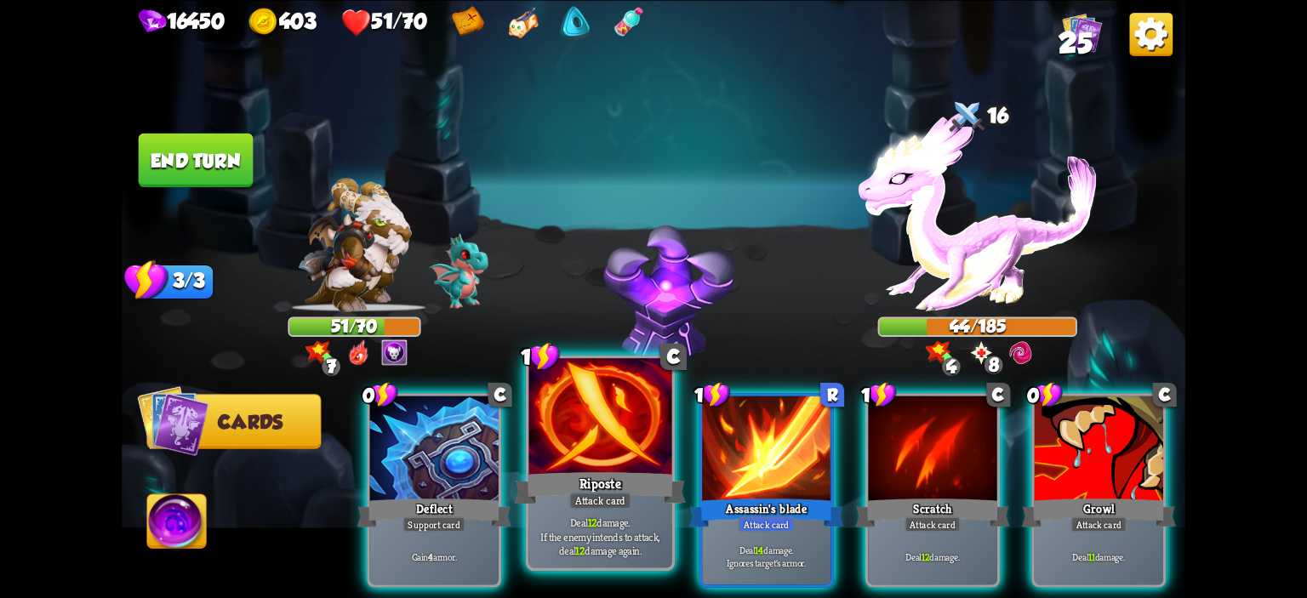
click at [596, 453] on div at bounding box center [600, 418] width 143 height 121
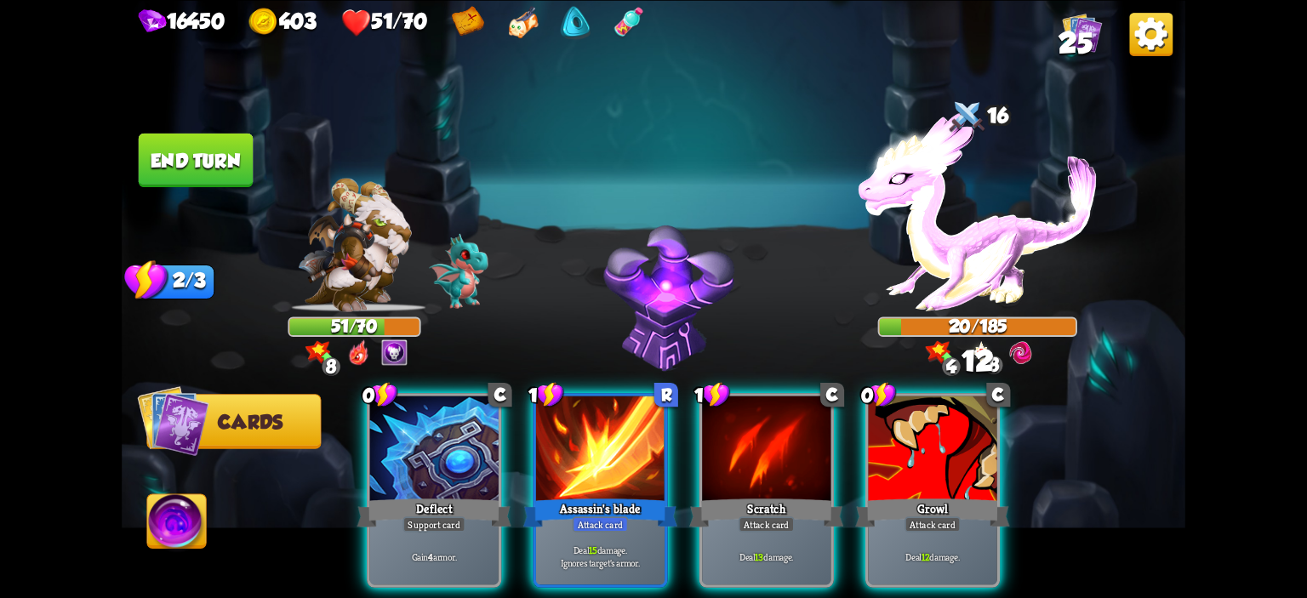
click at [596, 453] on div at bounding box center [600, 450] width 129 height 108
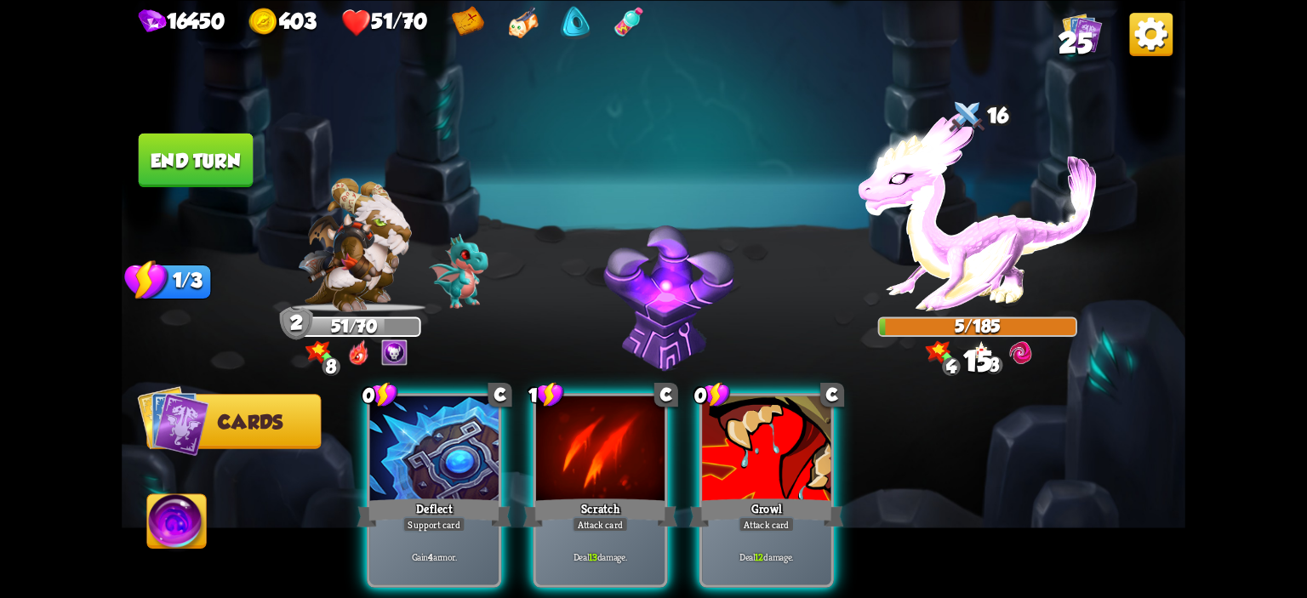
click at [165, 502] on img at bounding box center [176, 524] width 59 height 60
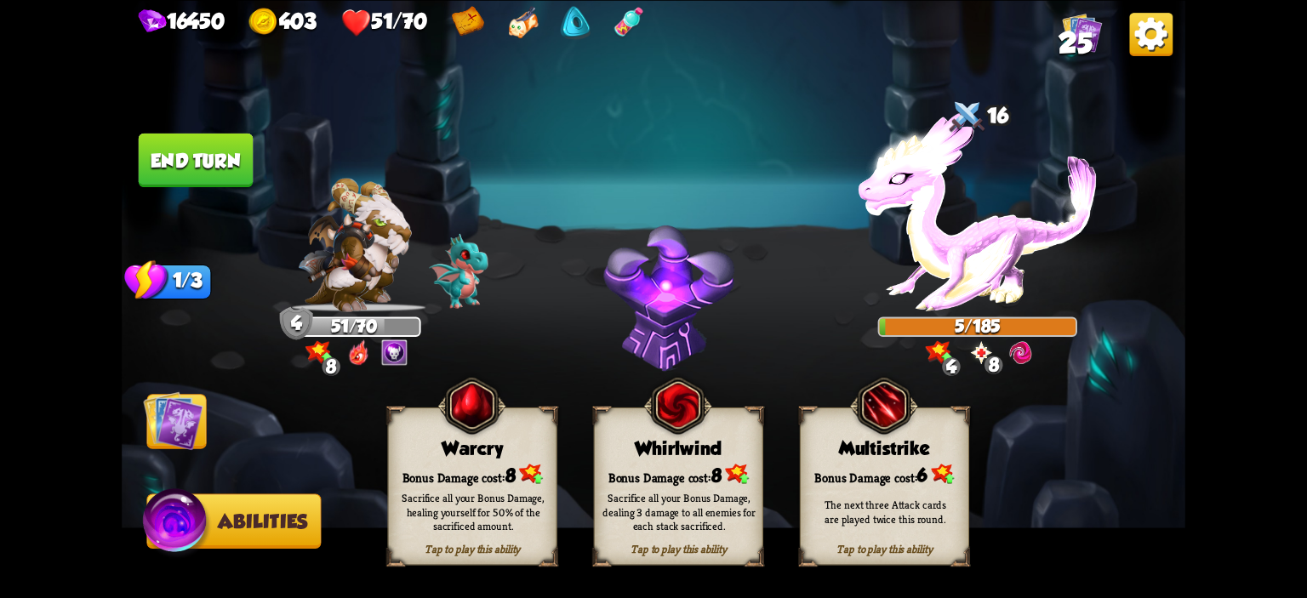
click at [392, 466] on div "Bonus Damage cost: 8" at bounding box center [473, 474] width 168 height 24
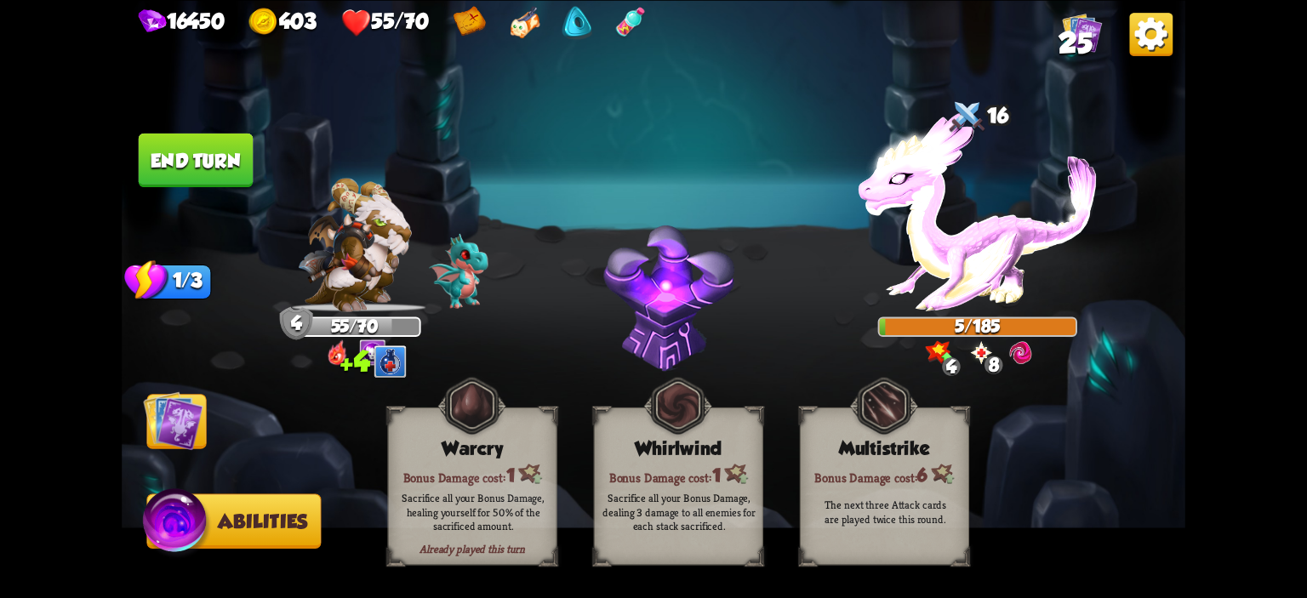
click at [196, 426] on img at bounding box center [173, 421] width 60 height 60
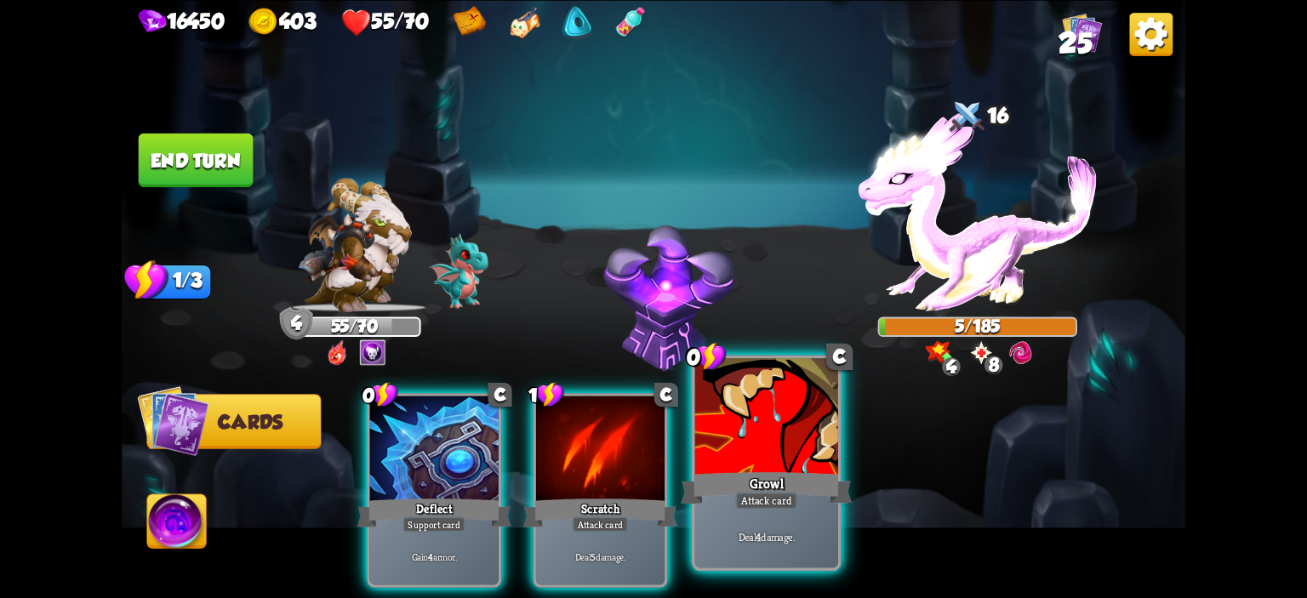
click at [706, 426] on div at bounding box center [766, 418] width 143 height 121
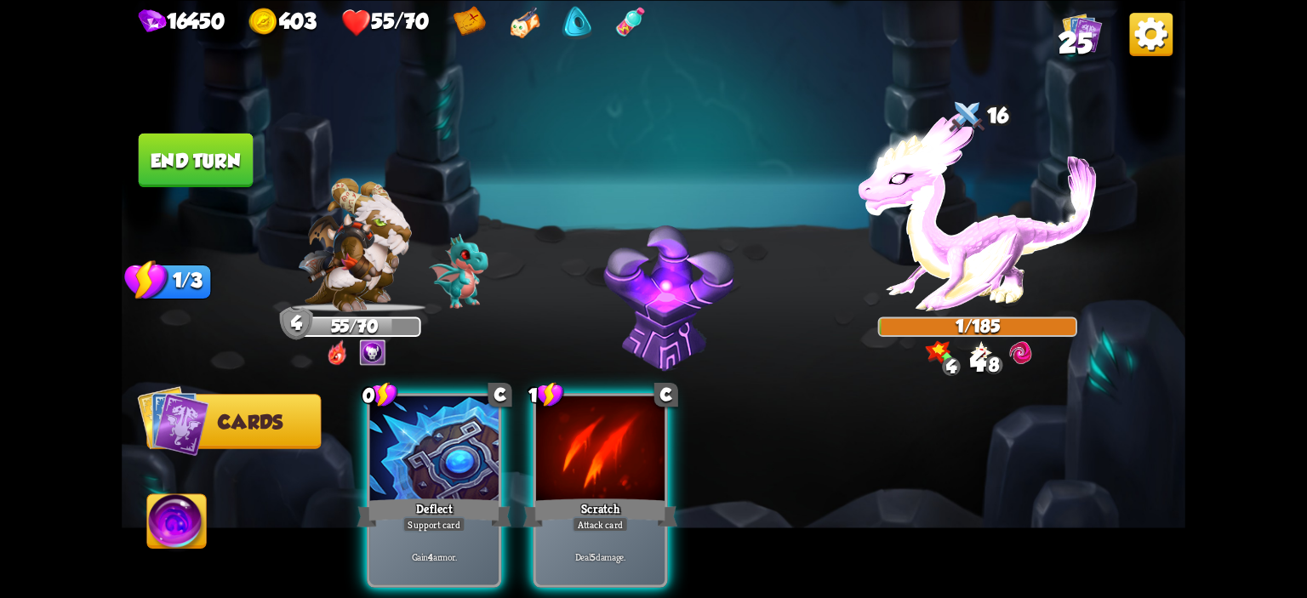
click at [225, 164] on button "End turn" at bounding box center [196, 160] width 115 height 54
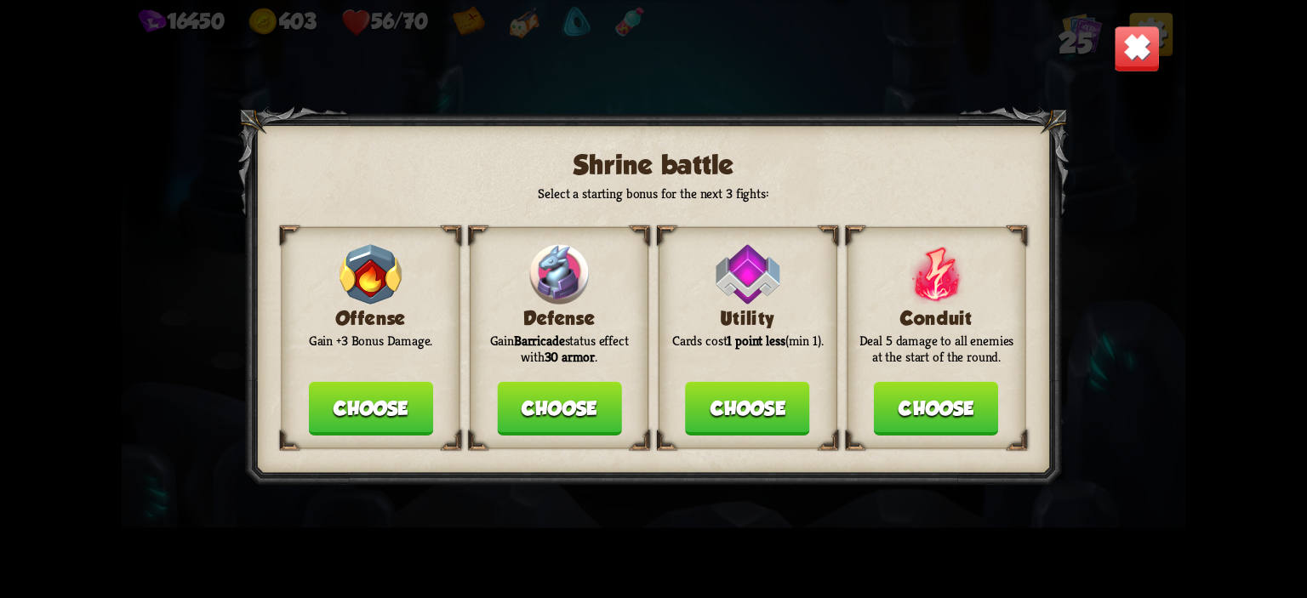
click at [363, 435] on button "Choose" at bounding box center [370, 408] width 124 height 54
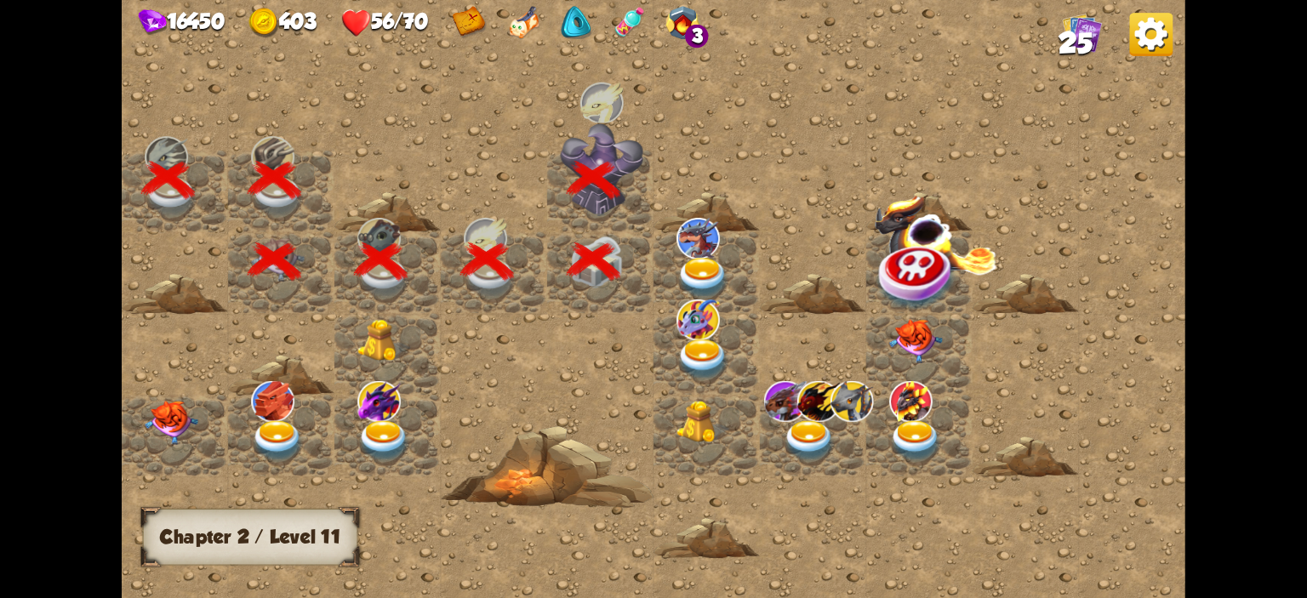
click at [677, 264] on img at bounding box center [703, 279] width 53 height 42
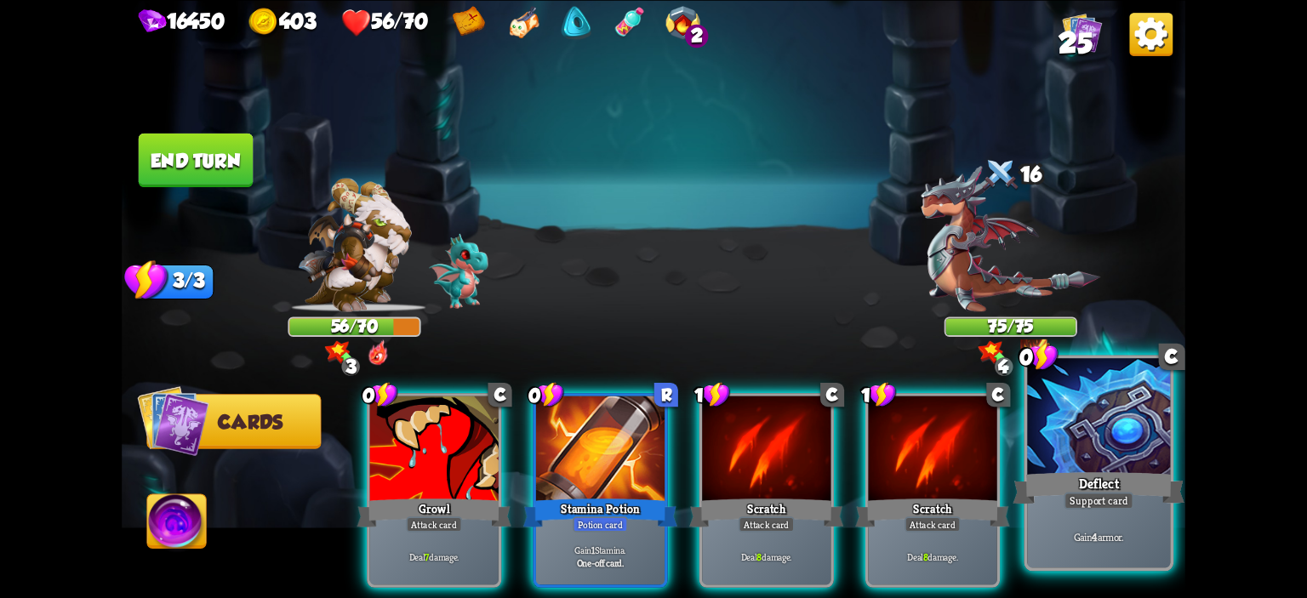
click at [1142, 454] on div at bounding box center [1098, 418] width 143 height 121
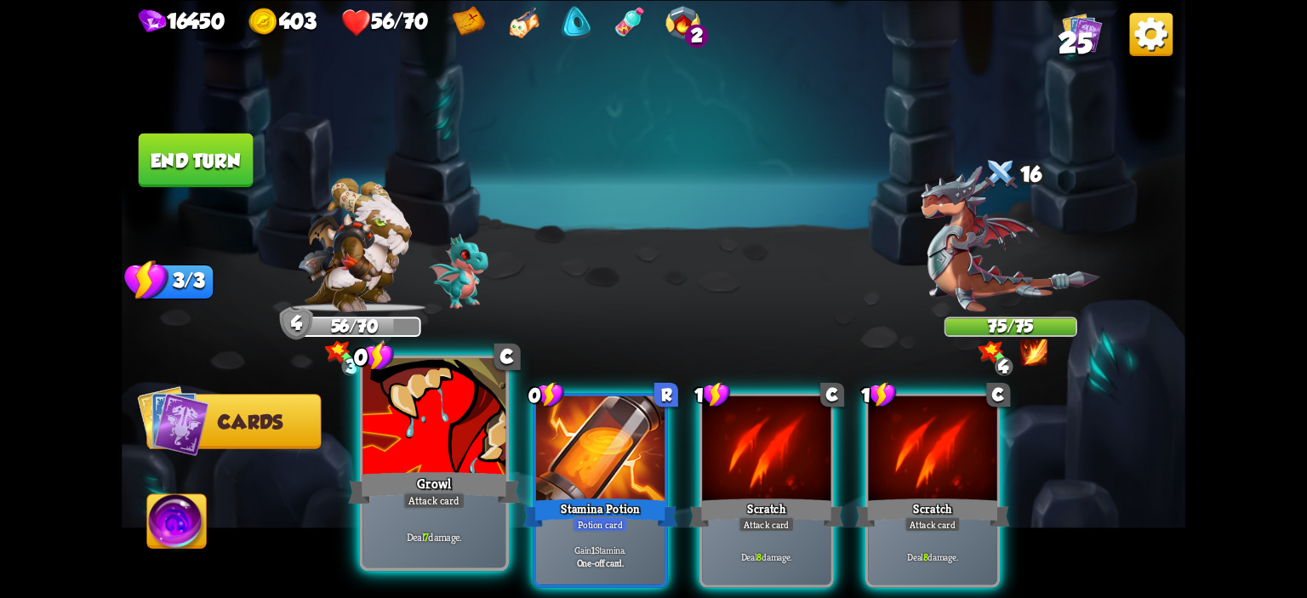
click at [473, 433] on div at bounding box center [434, 418] width 143 height 121
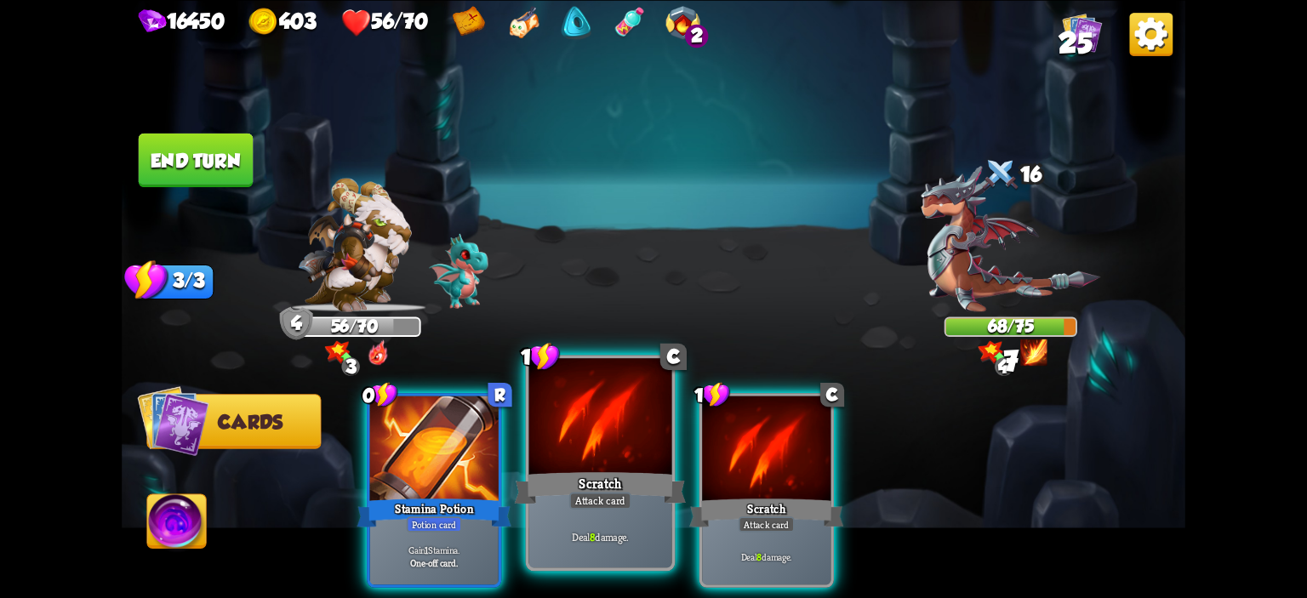
click at [629, 431] on div at bounding box center [600, 418] width 143 height 121
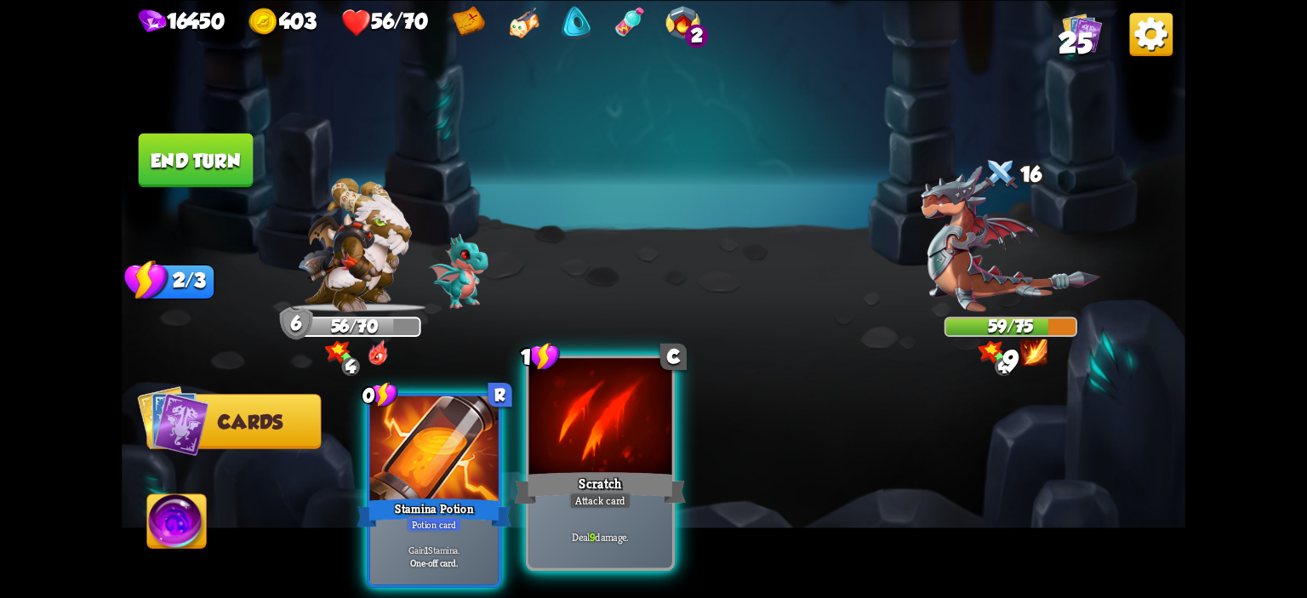
click at [629, 431] on div at bounding box center [600, 418] width 143 height 121
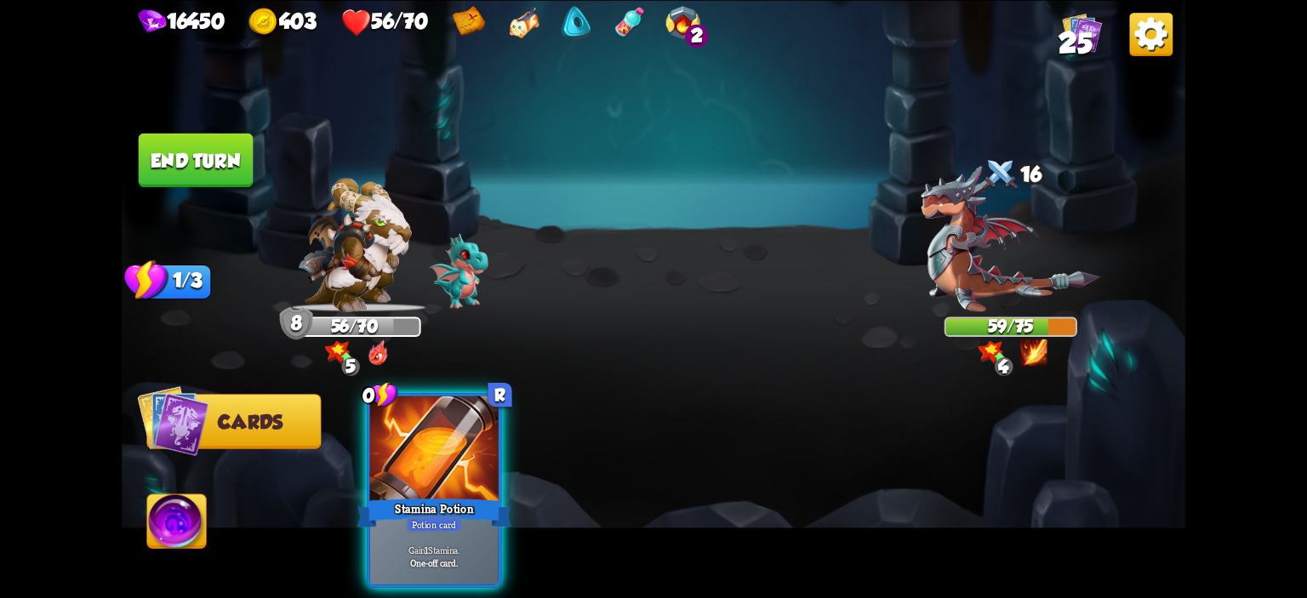
click at [170, 164] on button "End turn" at bounding box center [196, 160] width 115 height 54
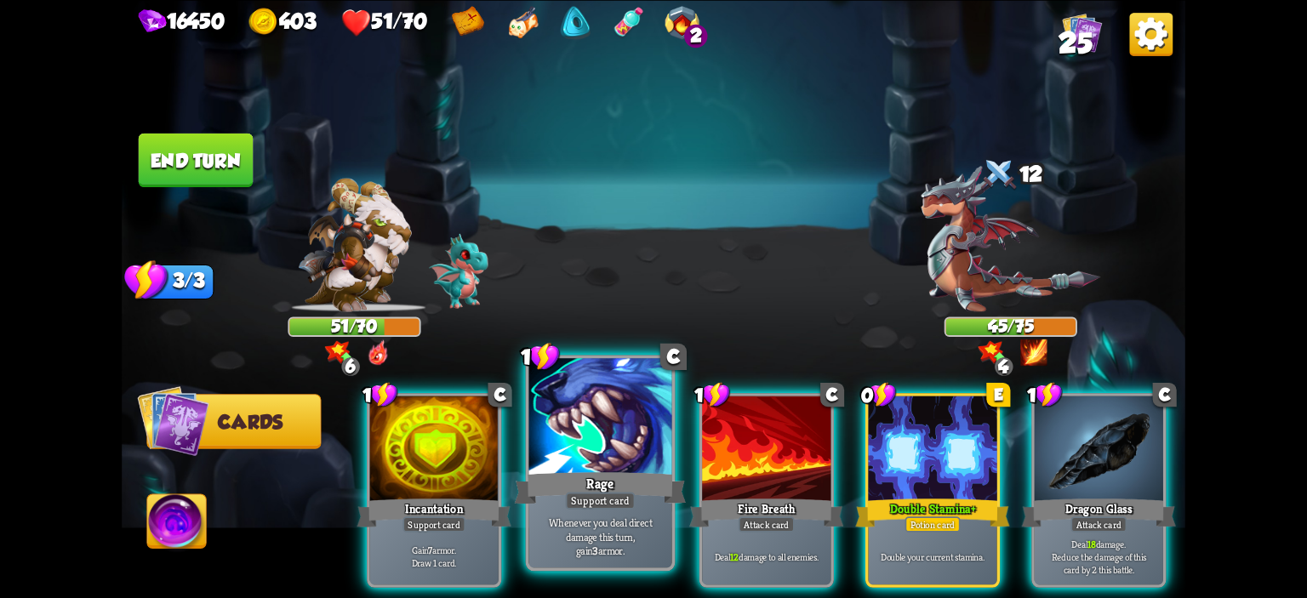
click at [630, 426] on div at bounding box center [600, 418] width 143 height 121
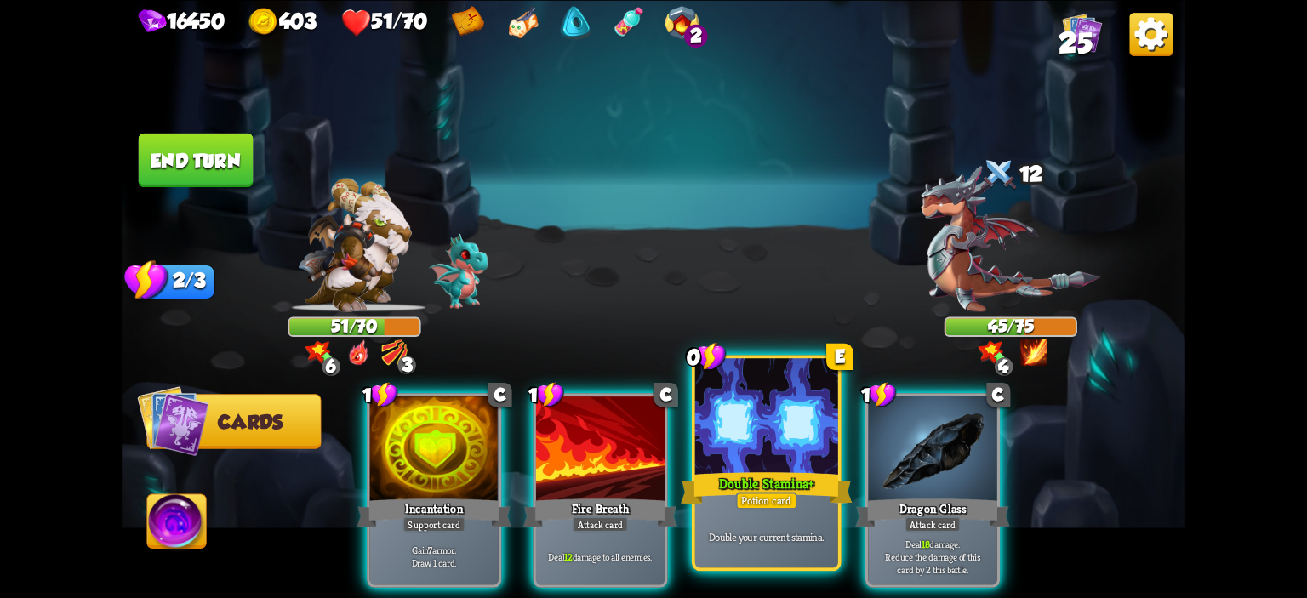
click at [728, 431] on div at bounding box center [766, 418] width 143 height 121
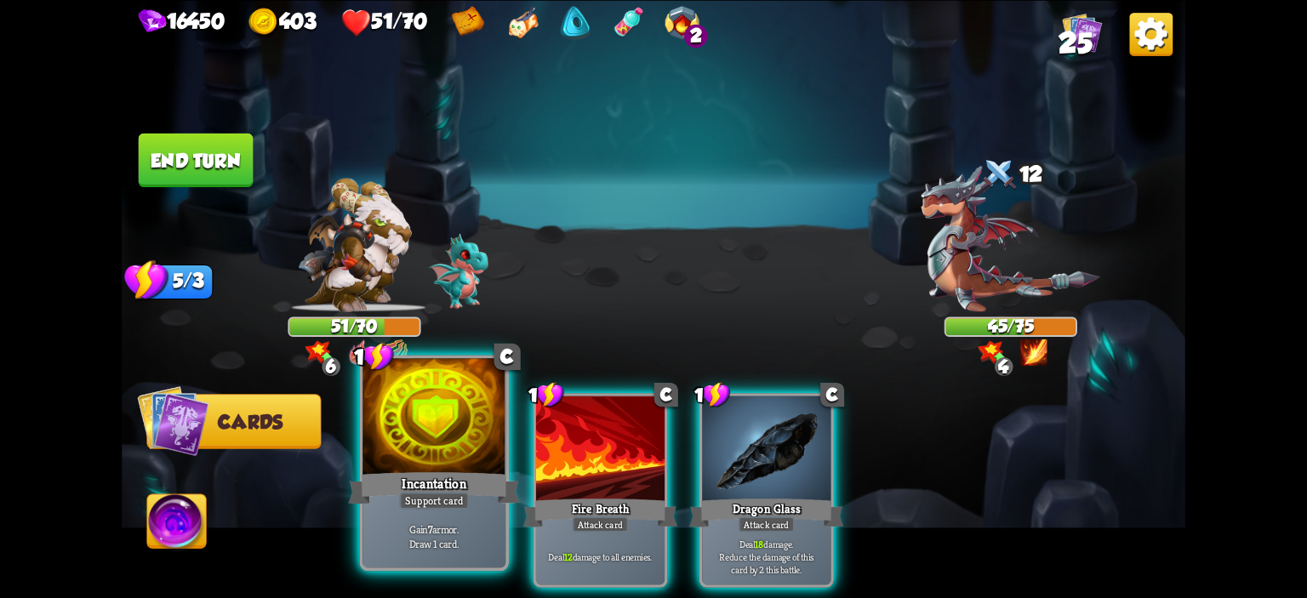
click at [443, 424] on div at bounding box center [434, 418] width 143 height 121
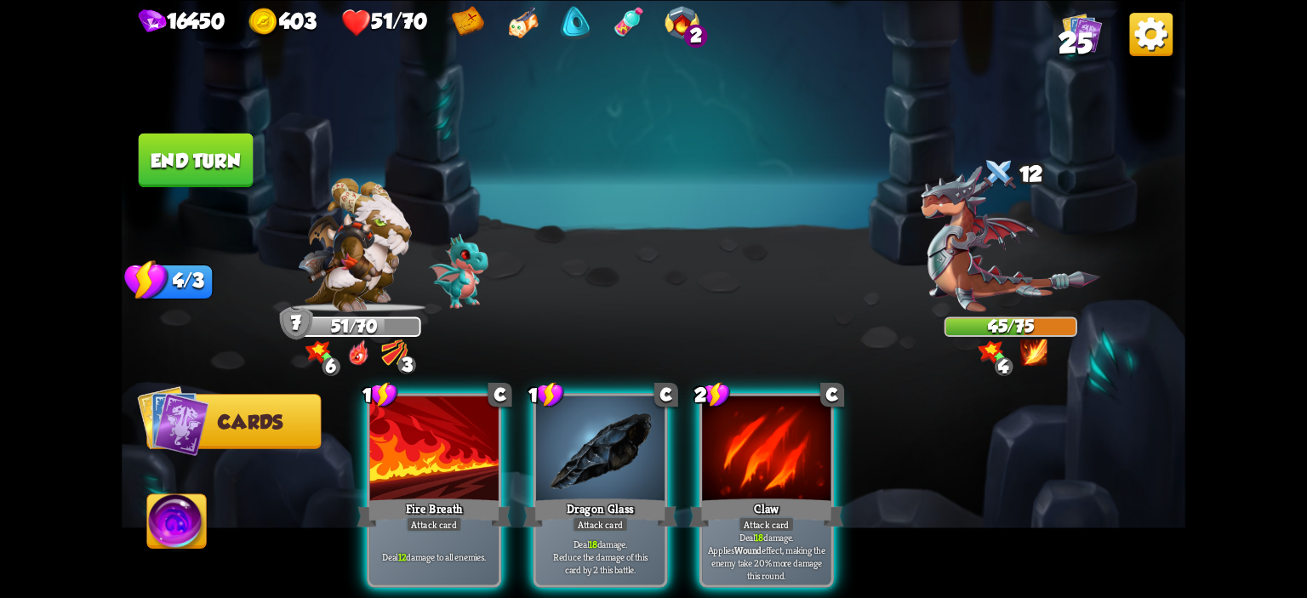
click at [443, 424] on div at bounding box center [434, 450] width 129 height 108
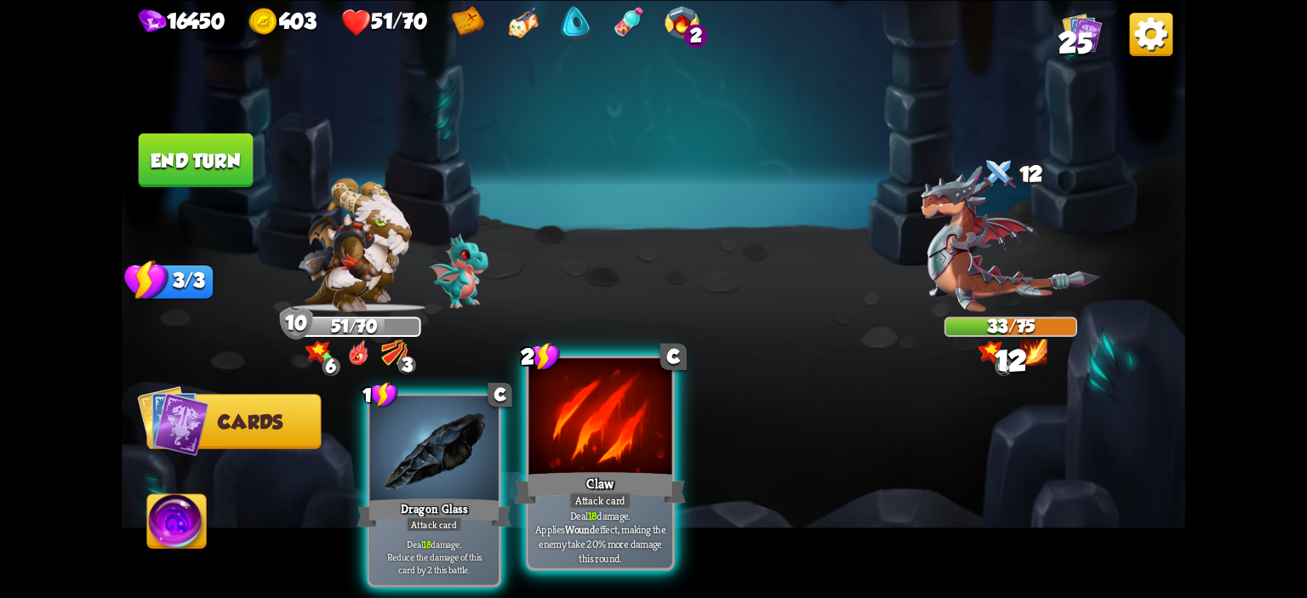
click at [568, 432] on div at bounding box center [600, 418] width 143 height 121
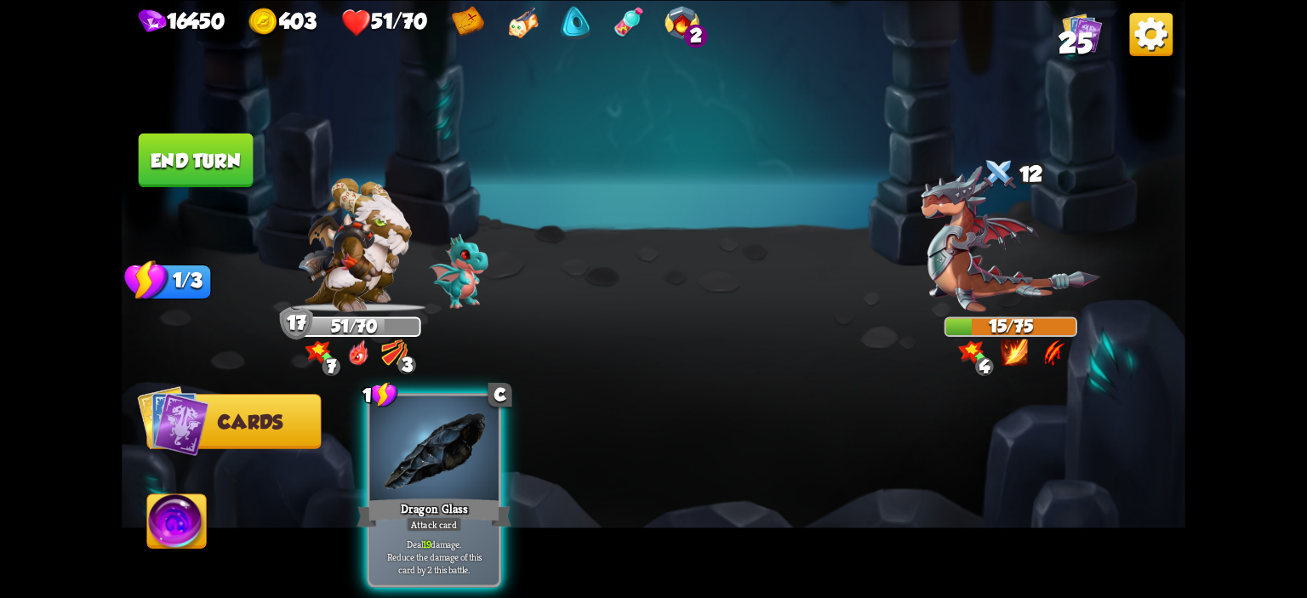
click at [191, 509] on img at bounding box center [176, 524] width 59 height 60
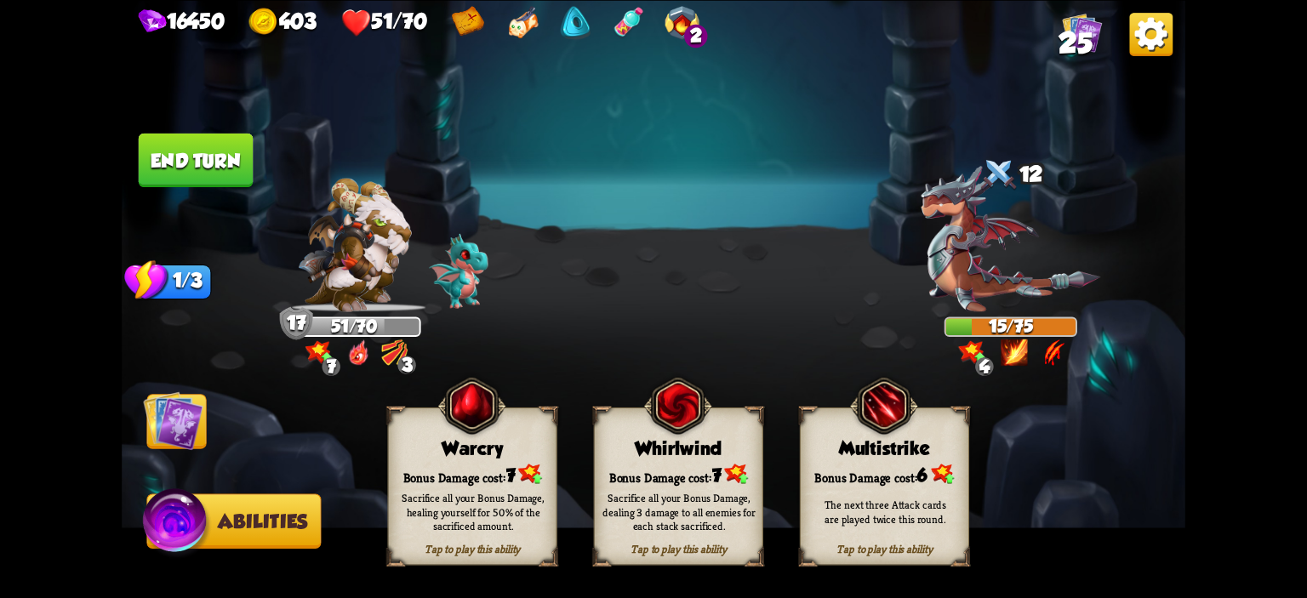
click at [437, 471] on div "Bonus Damage cost: 7" at bounding box center [473, 474] width 168 height 24
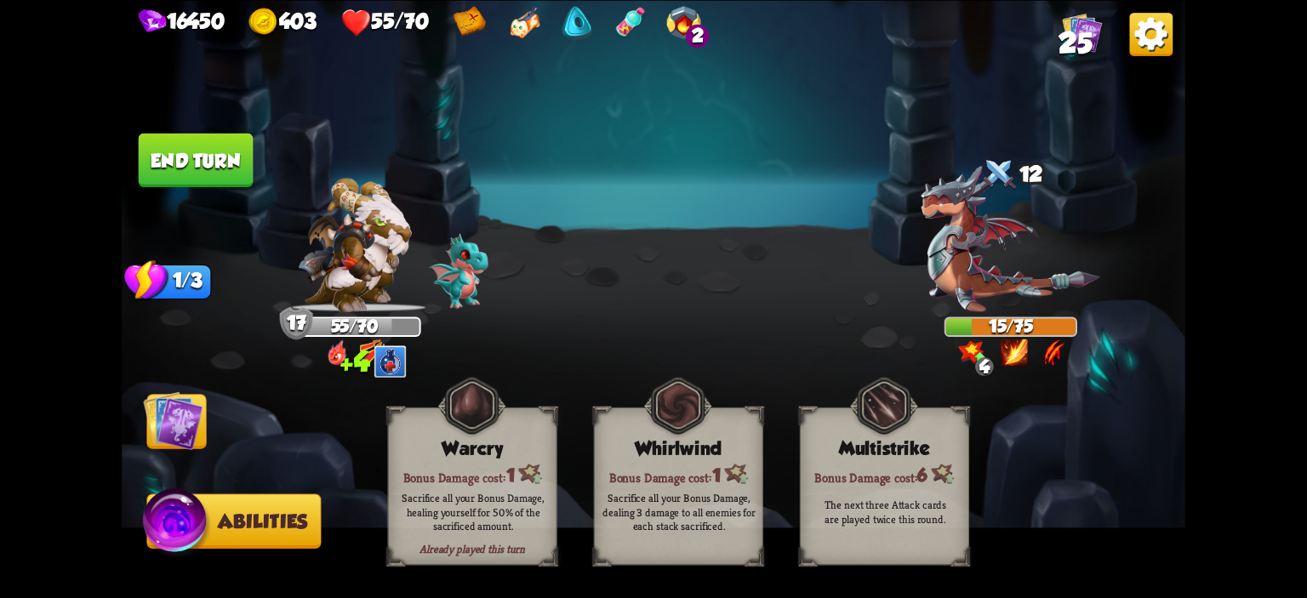
click at [191, 432] on img at bounding box center [173, 421] width 60 height 60
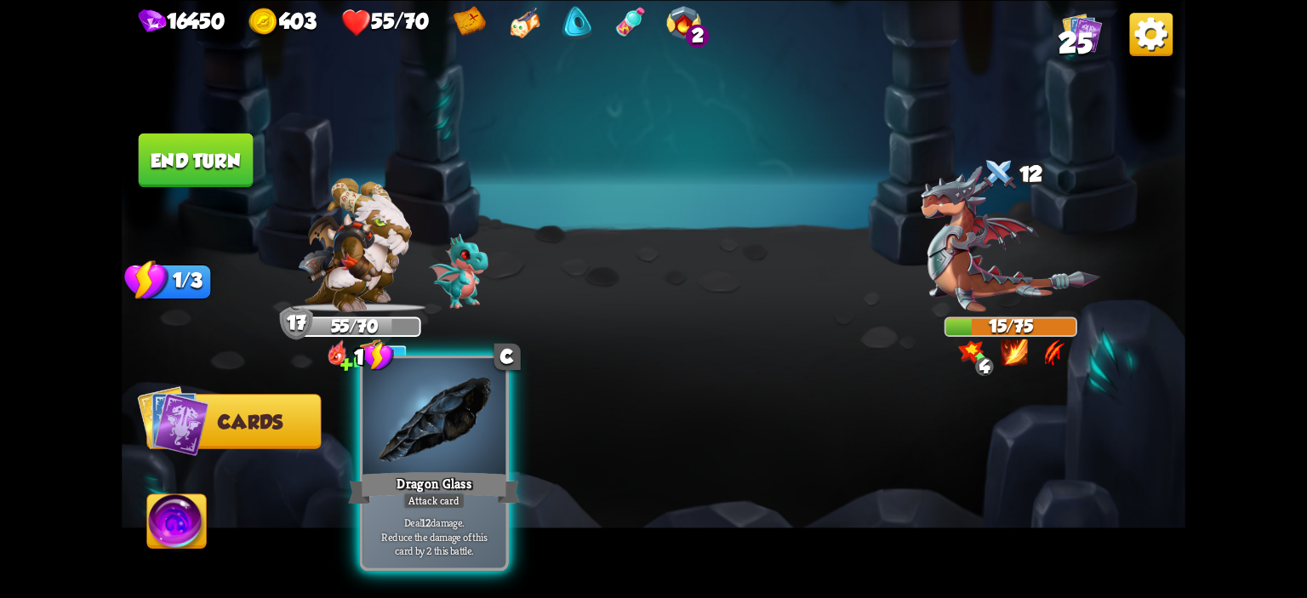
click at [388, 430] on div at bounding box center [434, 418] width 143 height 121
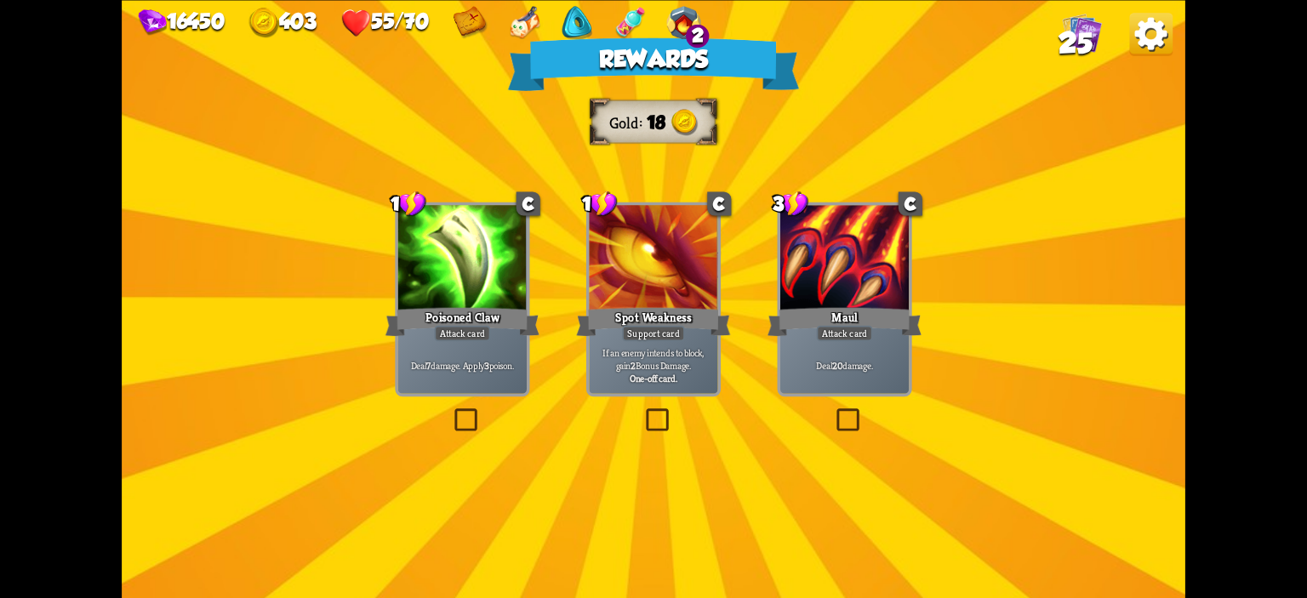
click at [507, 340] on div "Deal 7 damage. Apply 3 poison." at bounding box center [462, 365] width 129 height 56
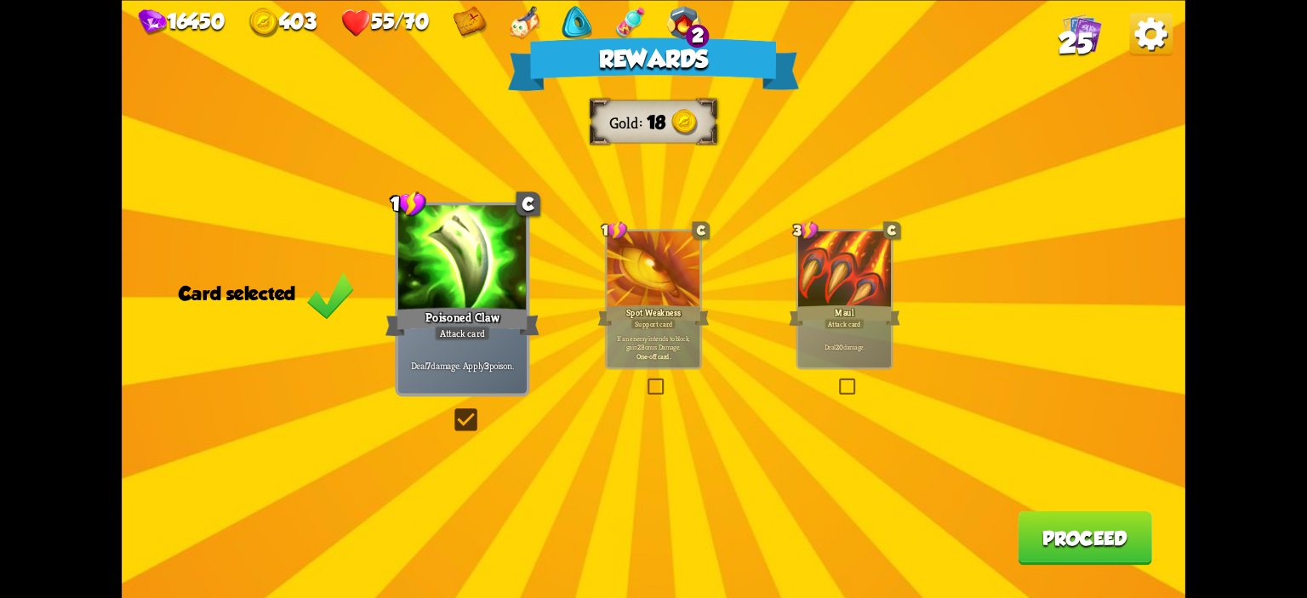
click at [1062, 523] on button "Proceed" at bounding box center [1085, 538] width 134 height 54
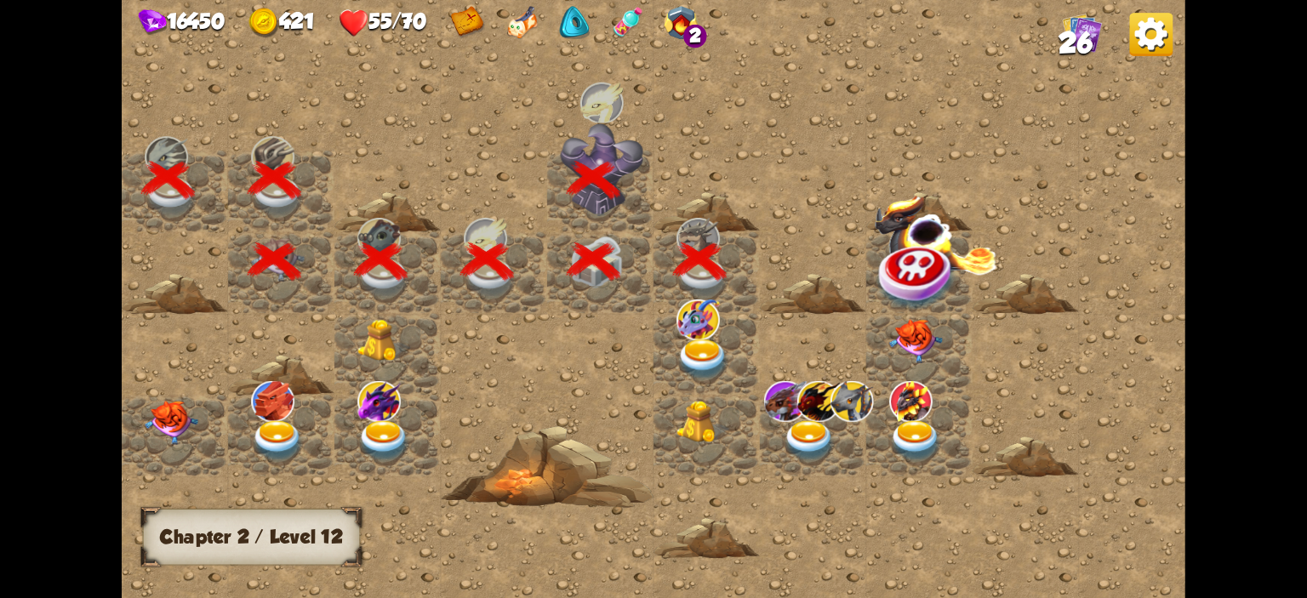
click at [701, 343] on img at bounding box center [703, 360] width 53 height 42
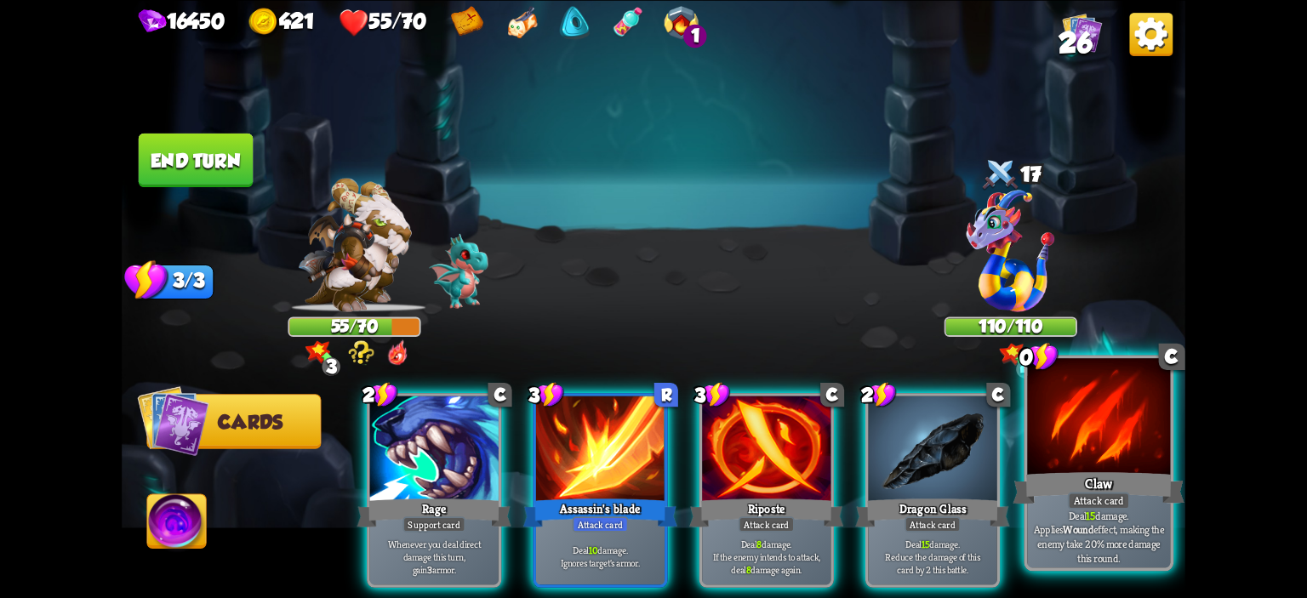
click at [1060, 419] on div at bounding box center [1098, 418] width 143 height 121
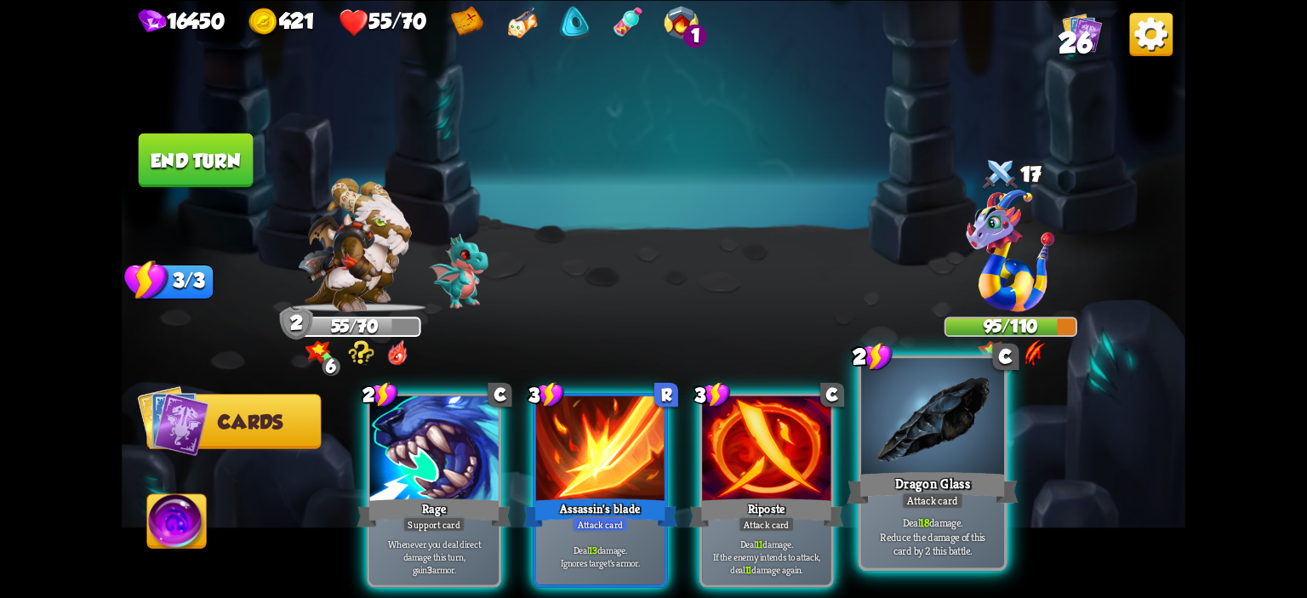
click at [967, 426] on div at bounding box center [932, 418] width 143 height 121
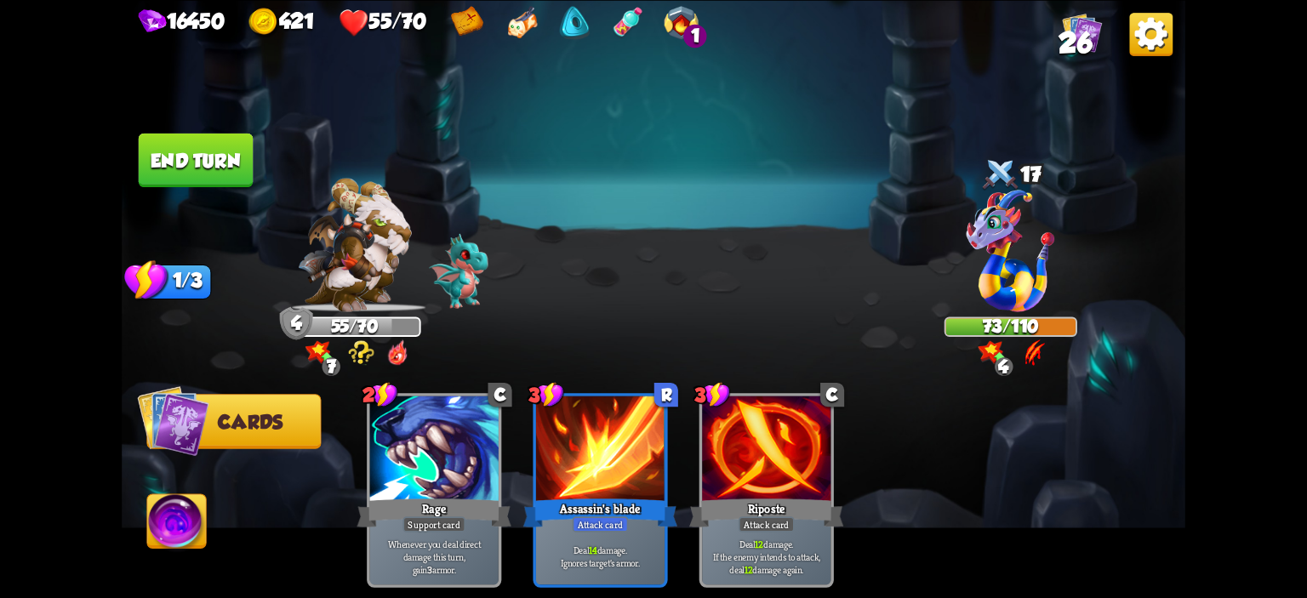
click at [255, 169] on img at bounding box center [654, 299] width 1064 height 598
click at [237, 166] on button "End turn" at bounding box center [196, 160] width 115 height 54
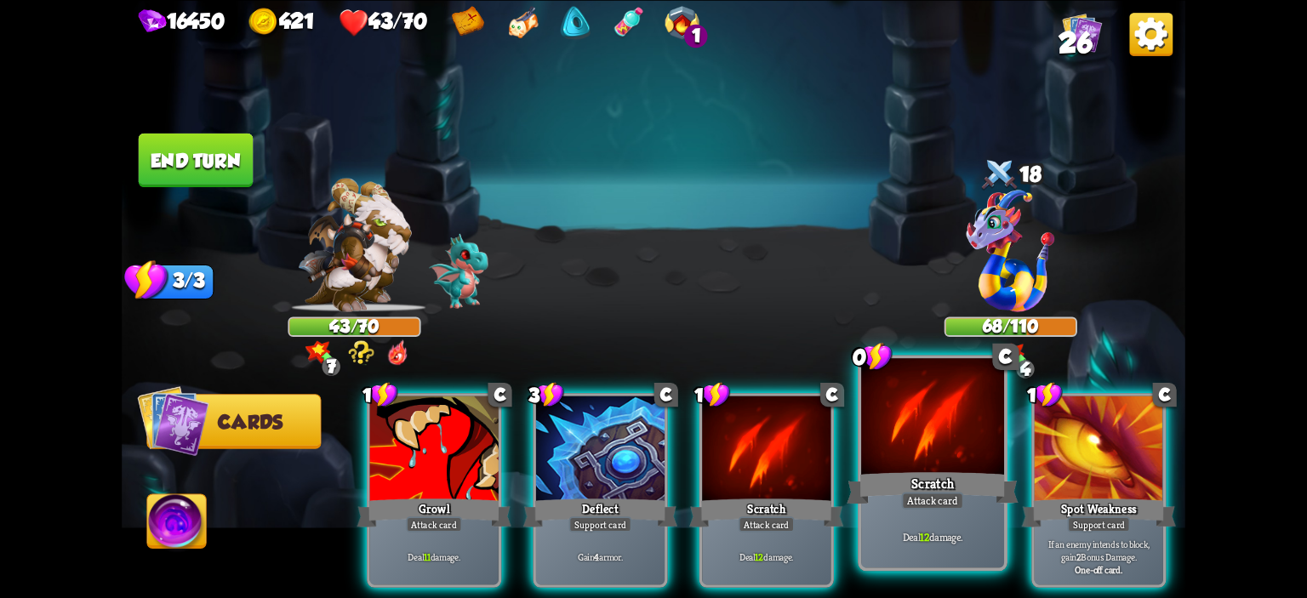
click at [911, 441] on div at bounding box center [932, 418] width 143 height 121
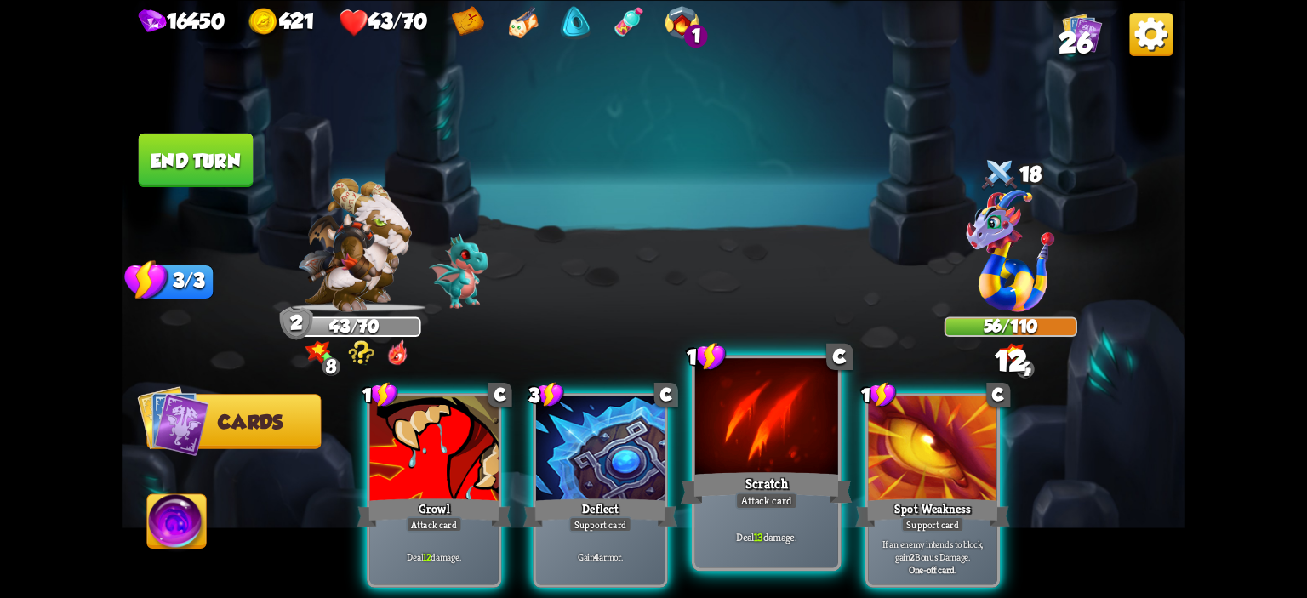
click at [733, 449] on div at bounding box center [766, 418] width 143 height 121
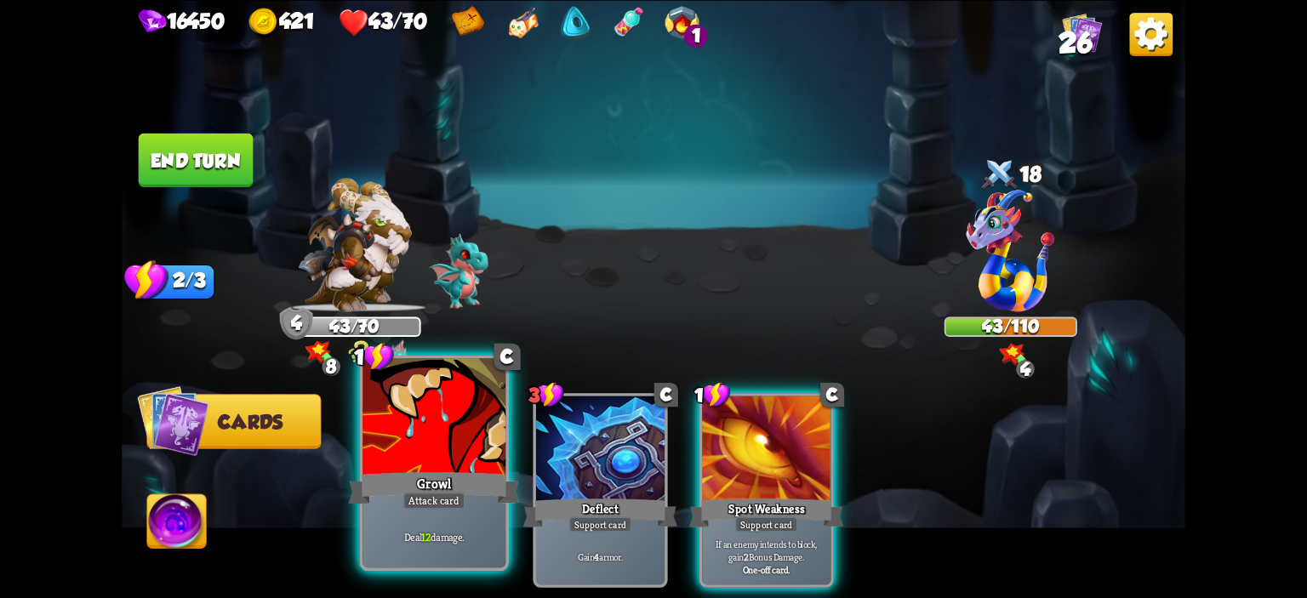
click at [457, 445] on div at bounding box center [434, 418] width 143 height 121
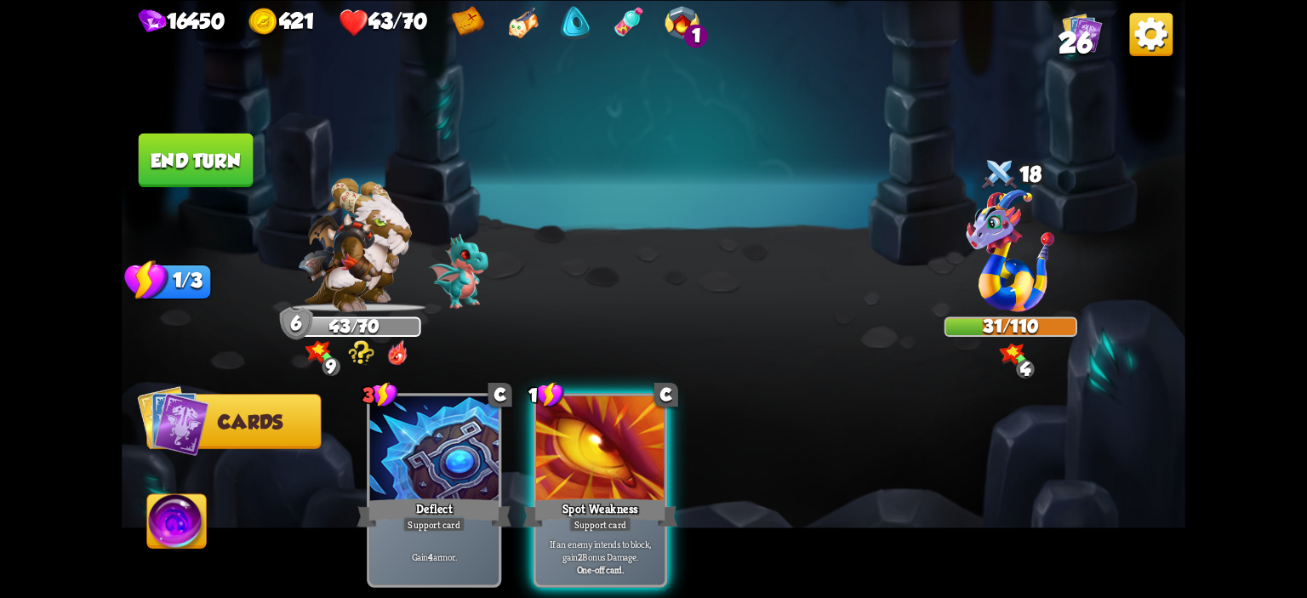
click at [214, 166] on button "End turn" at bounding box center [196, 160] width 115 height 54
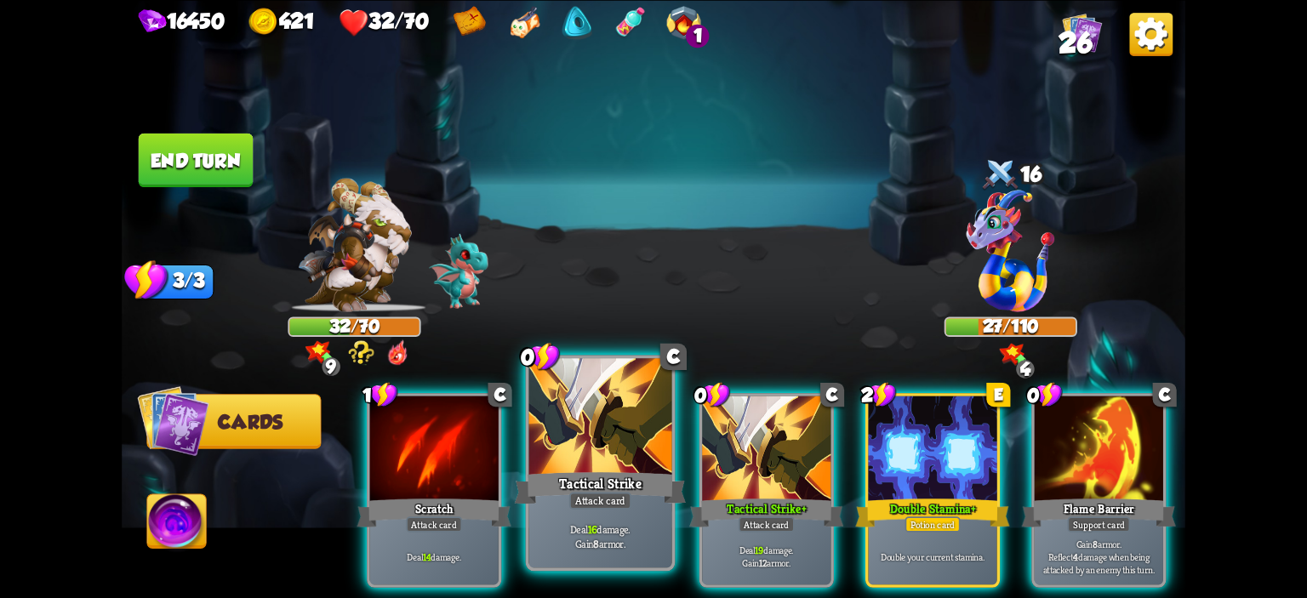
drag, startPoint x: 603, startPoint y: 408, endPoint x: 604, endPoint y: 397, distance: 10.2
click at [604, 408] on div at bounding box center [600, 418] width 143 height 121
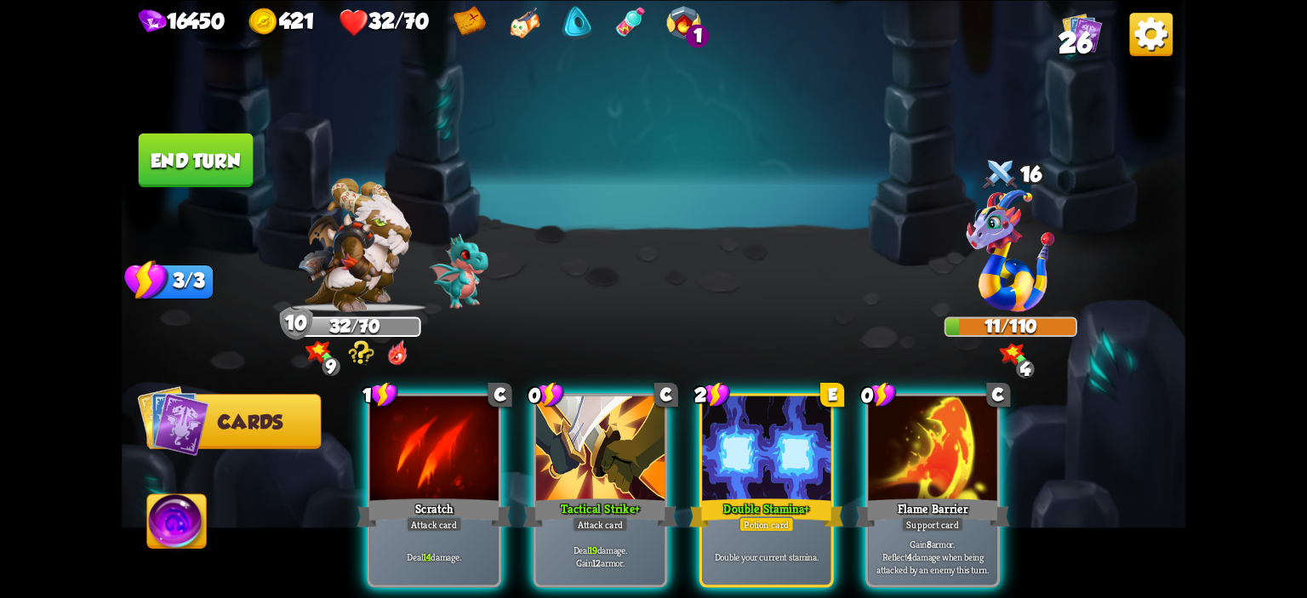
click at [189, 500] on img at bounding box center [176, 524] width 59 height 60
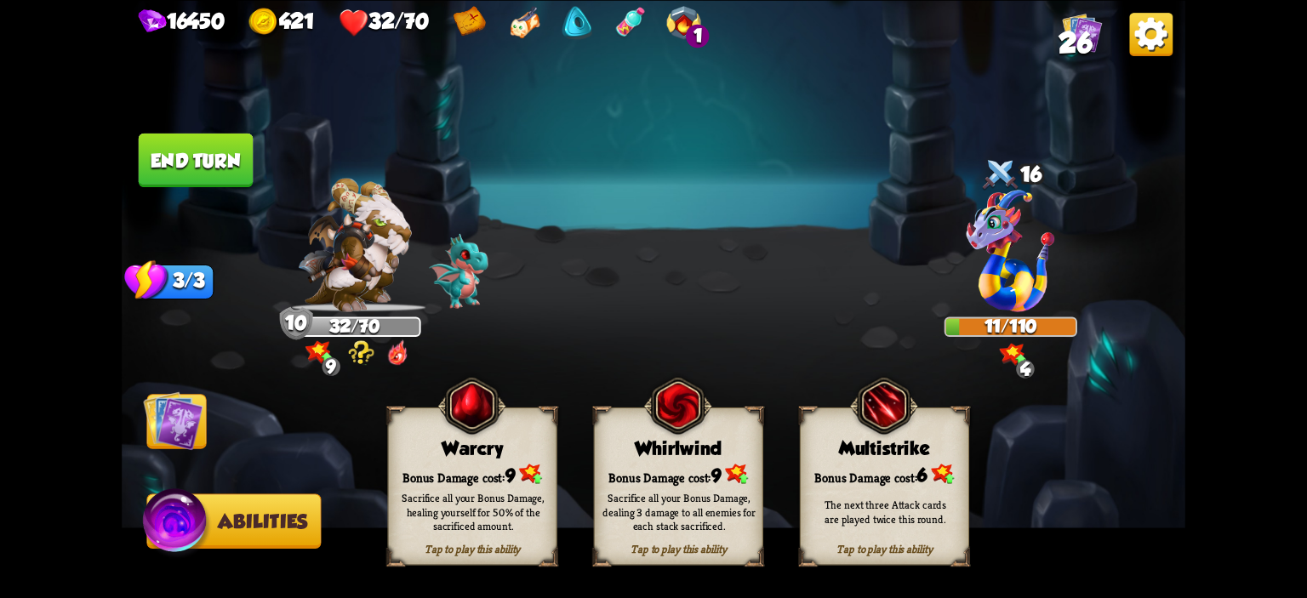
click at [408, 449] on div "Warcry" at bounding box center [473, 447] width 168 height 21
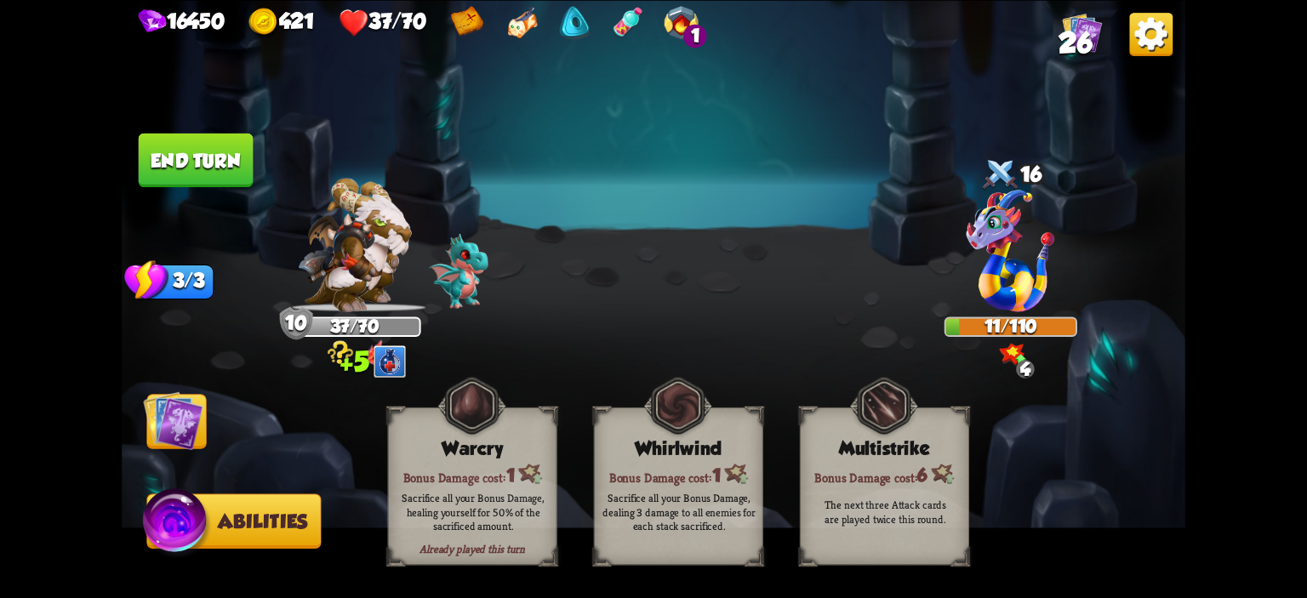
click at [189, 414] on img at bounding box center [173, 421] width 60 height 60
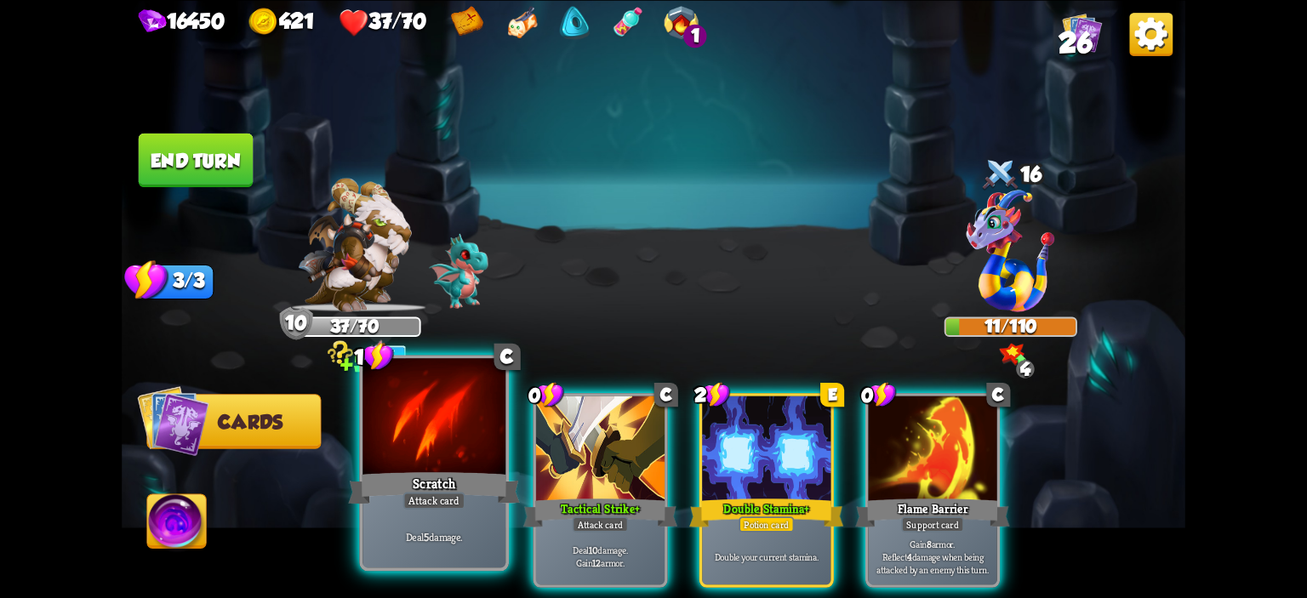
click at [378, 445] on div at bounding box center [434, 418] width 143 height 121
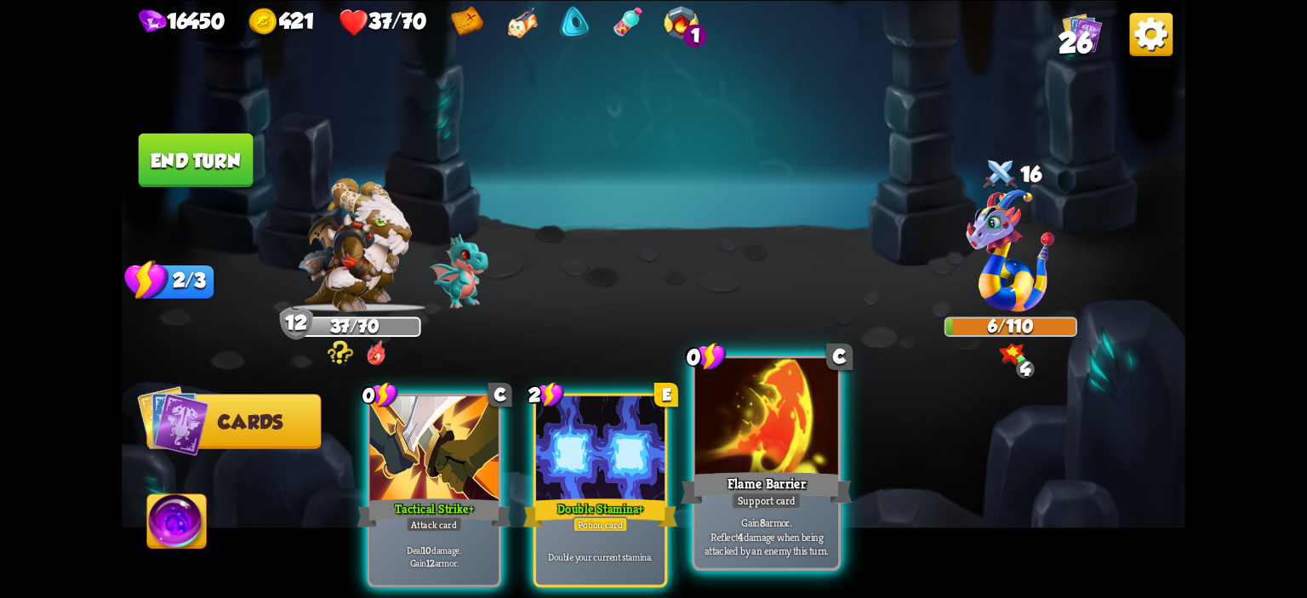
click at [729, 449] on div at bounding box center [766, 418] width 143 height 121
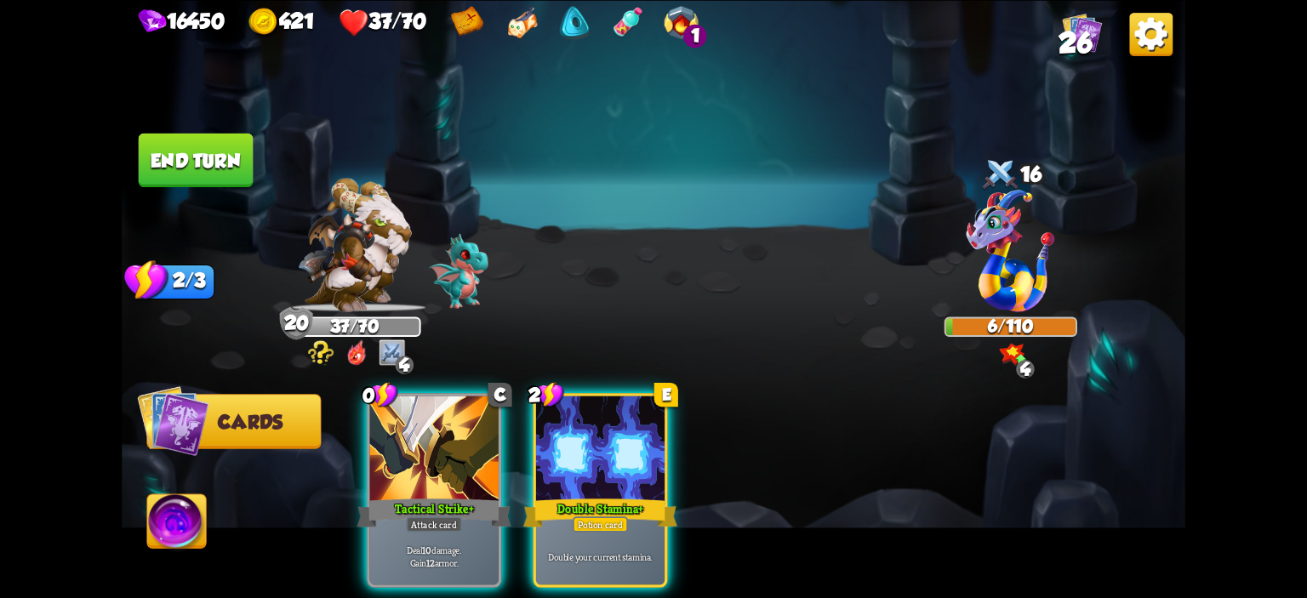
click at [182, 166] on button "End turn" at bounding box center [196, 160] width 115 height 54
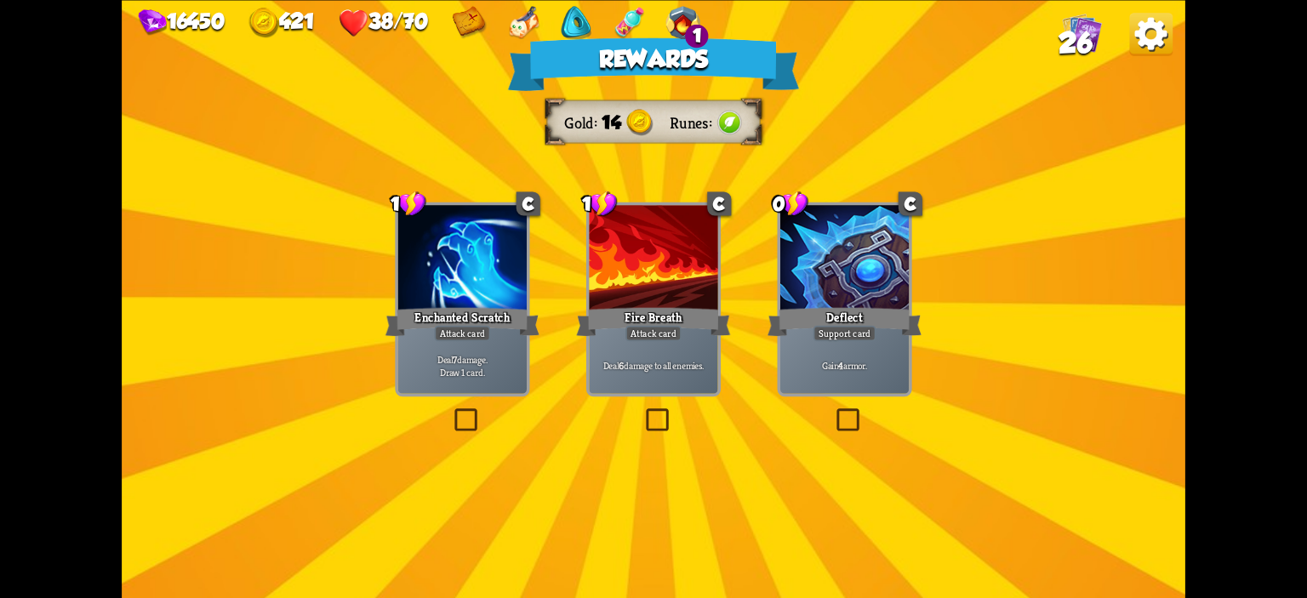
click at [637, 306] on div "Fire Breath" at bounding box center [653, 322] width 154 height 34
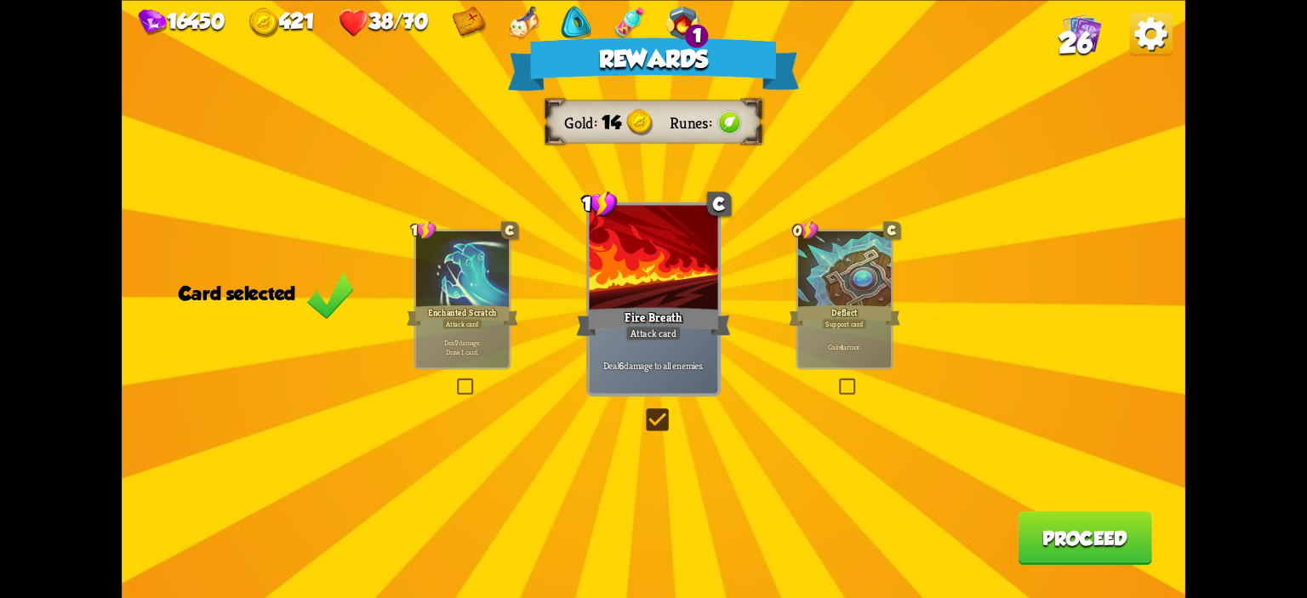
click at [1053, 523] on button "Proceed" at bounding box center [1085, 538] width 134 height 54
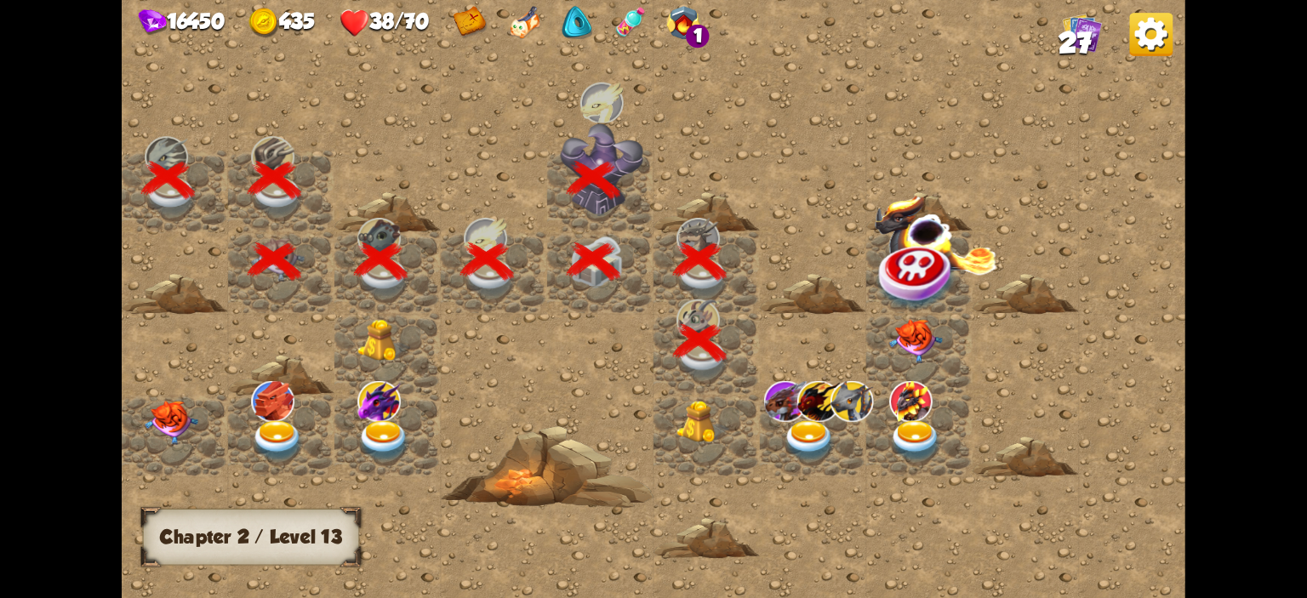
click at [691, 410] on img at bounding box center [703, 422] width 53 height 43
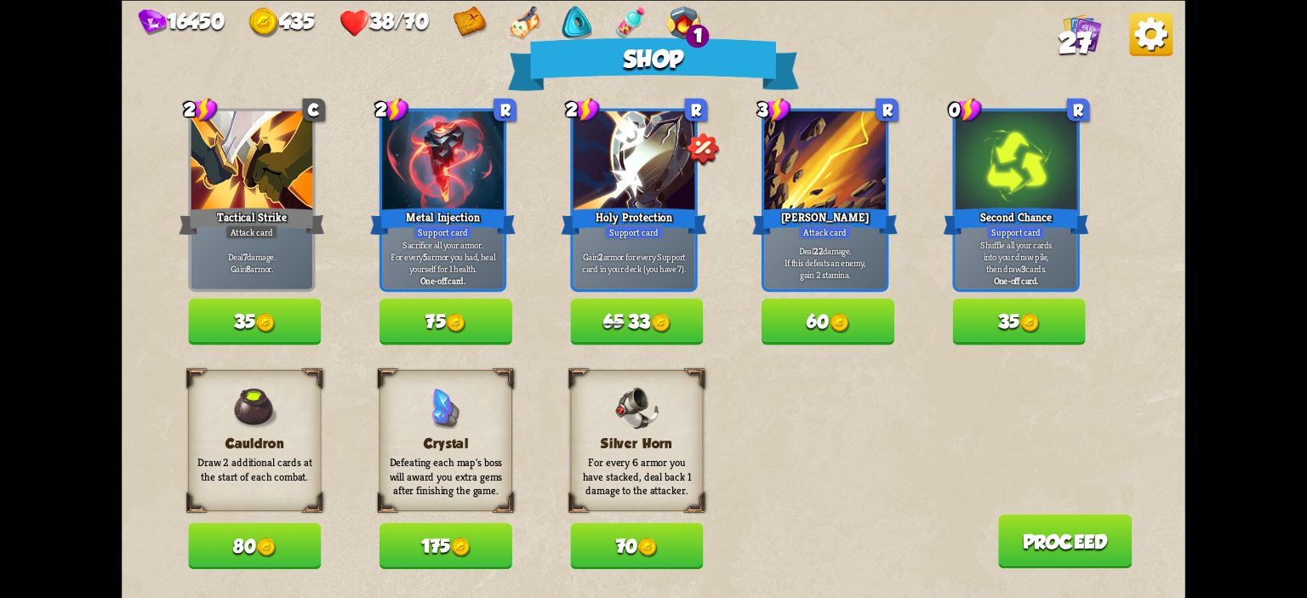
click at [258, 528] on button "80" at bounding box center [254, 546] width 133 height 46
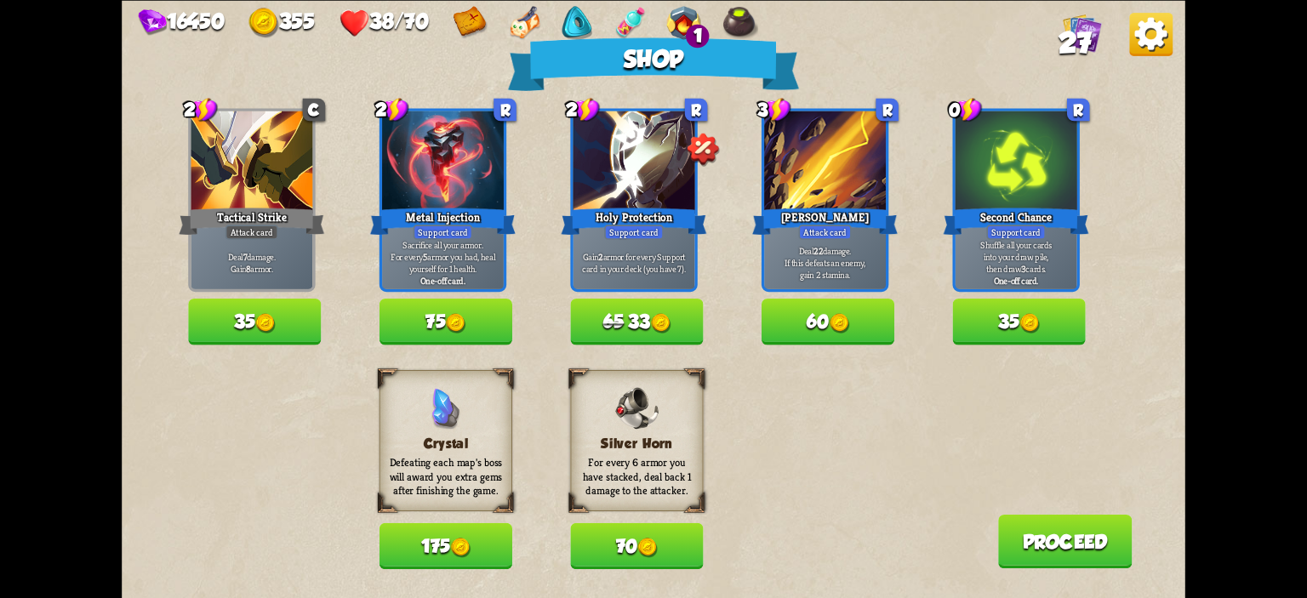
click at [621, 309] on button "65 33" at bounding box center [636, 322] width 133 height 46
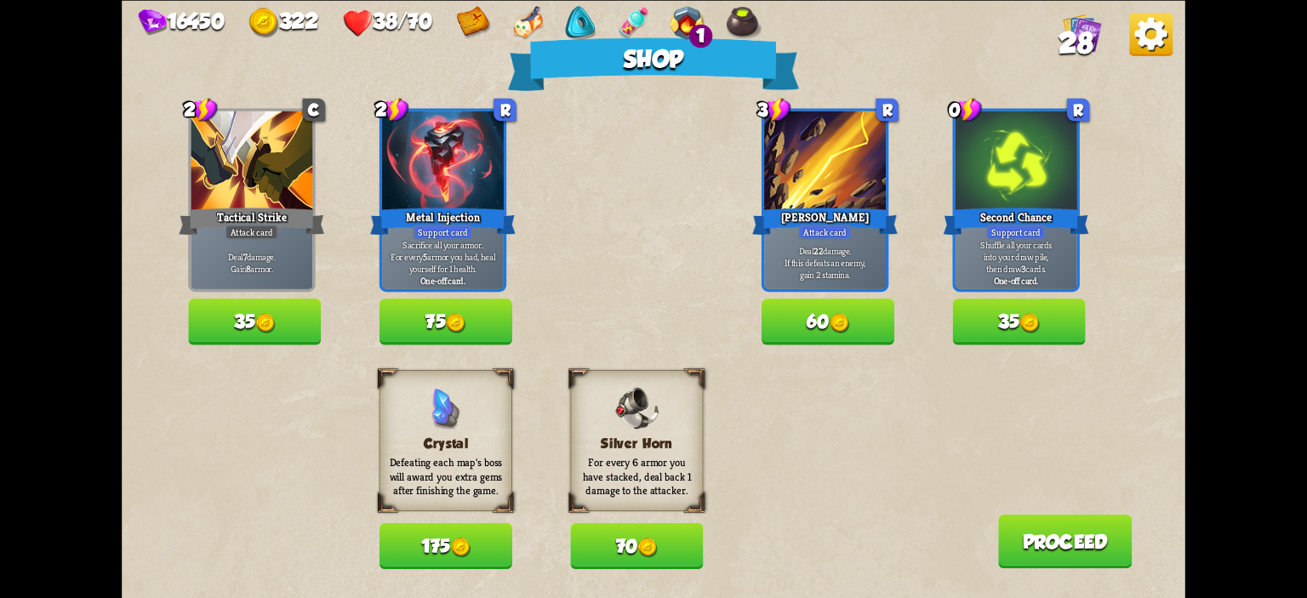
click at [789, 312] on button "60" at bounding box center [828, 322] width 133 height 46
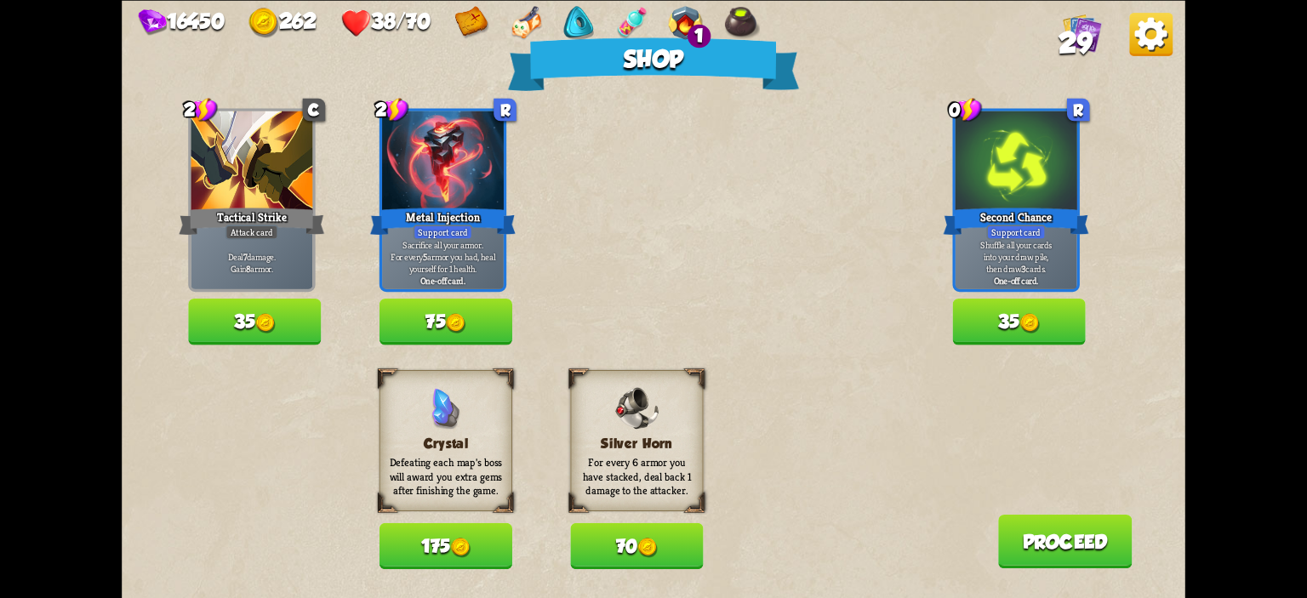
click at [1029, 323] on img at bounding box center [1030, 323] width 20 height 20
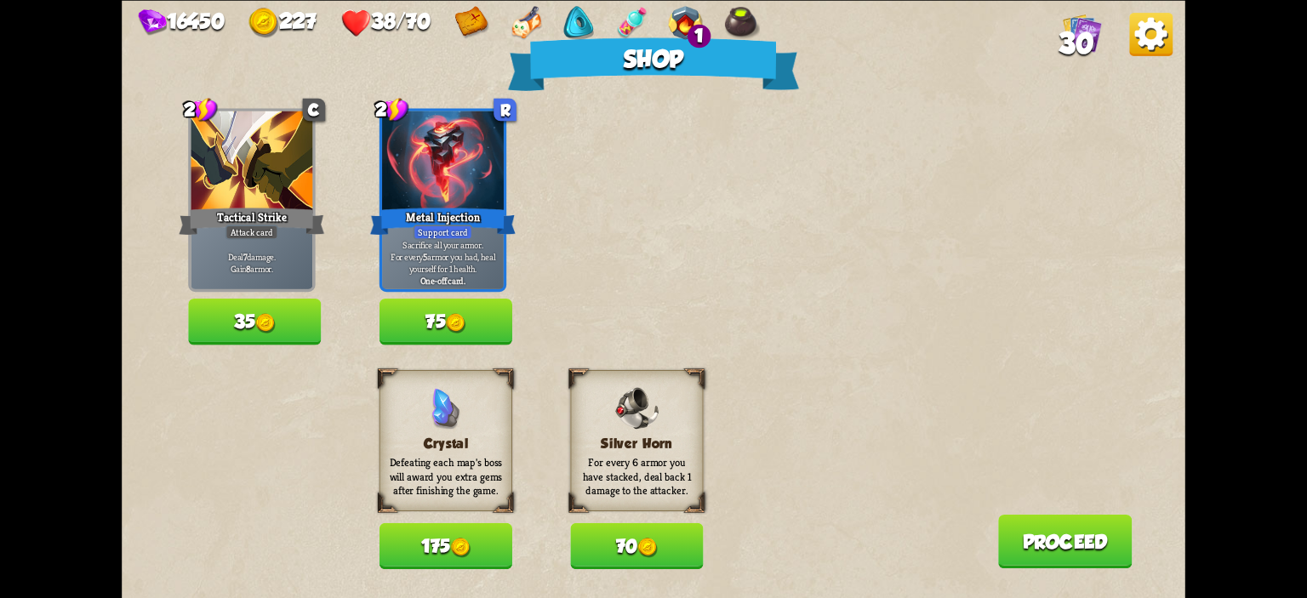
click at [658, 523] on button "70" at bounding box center [636, 546] width 133 height 46
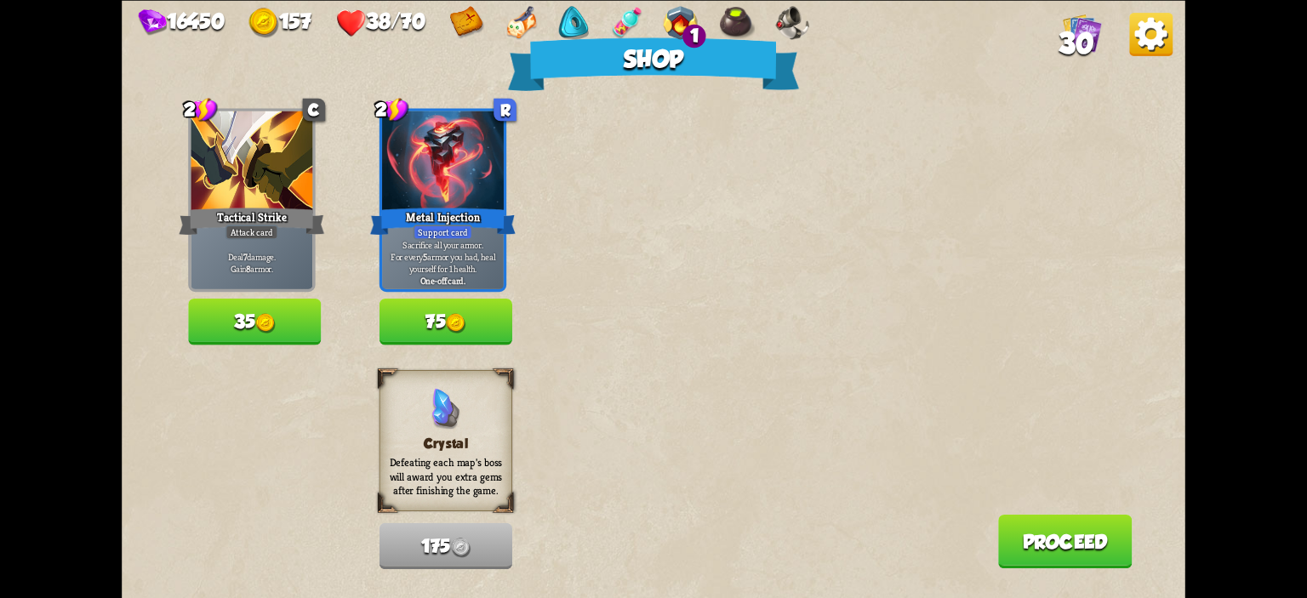
click at [1029, 540] on button "Proceed" at bounding box center [1065, 541] width 134 height 54
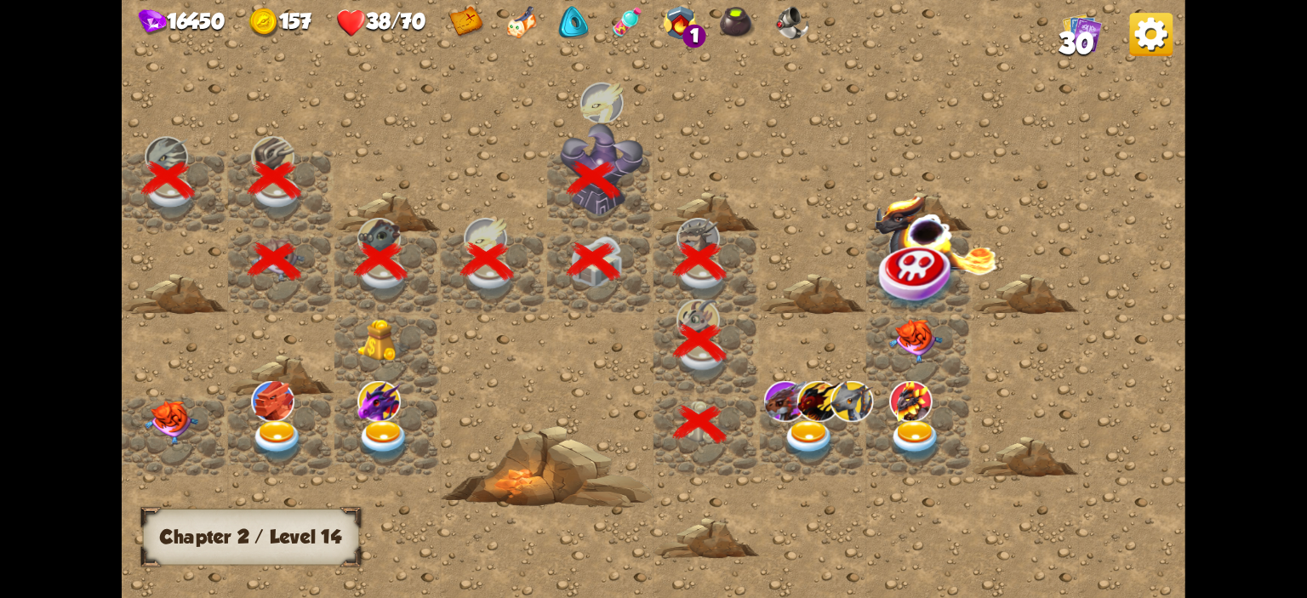
click at [803, 418] on img at bounding box center [818, 401] width 43 height 41
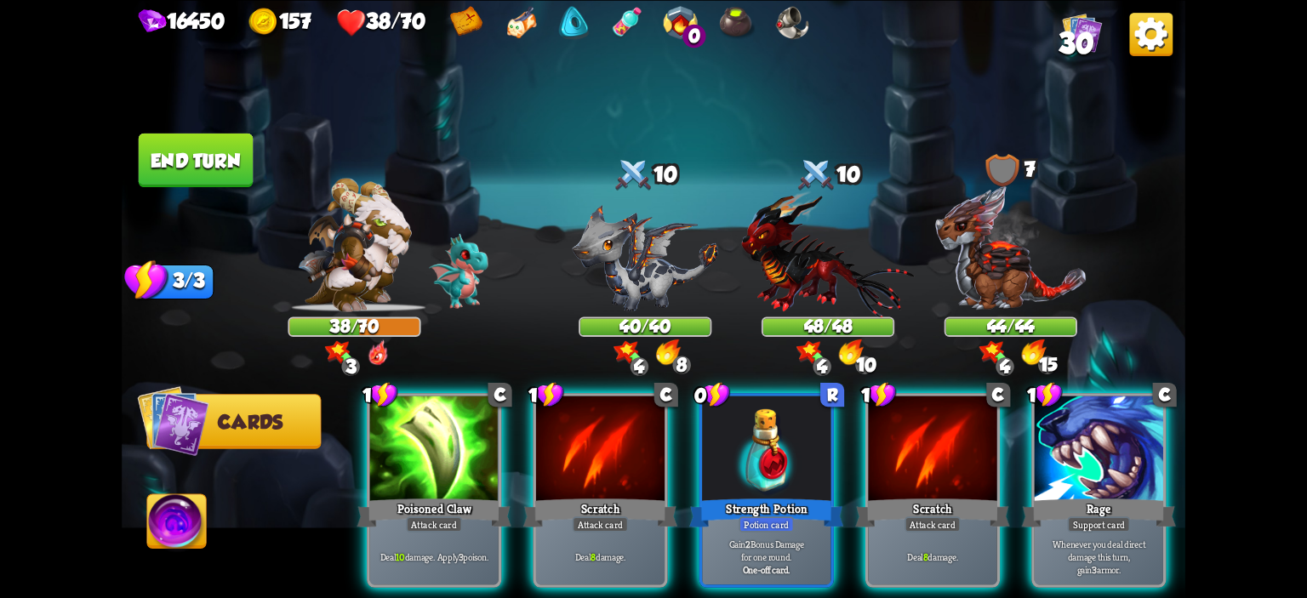
scroll to position [0, 98]
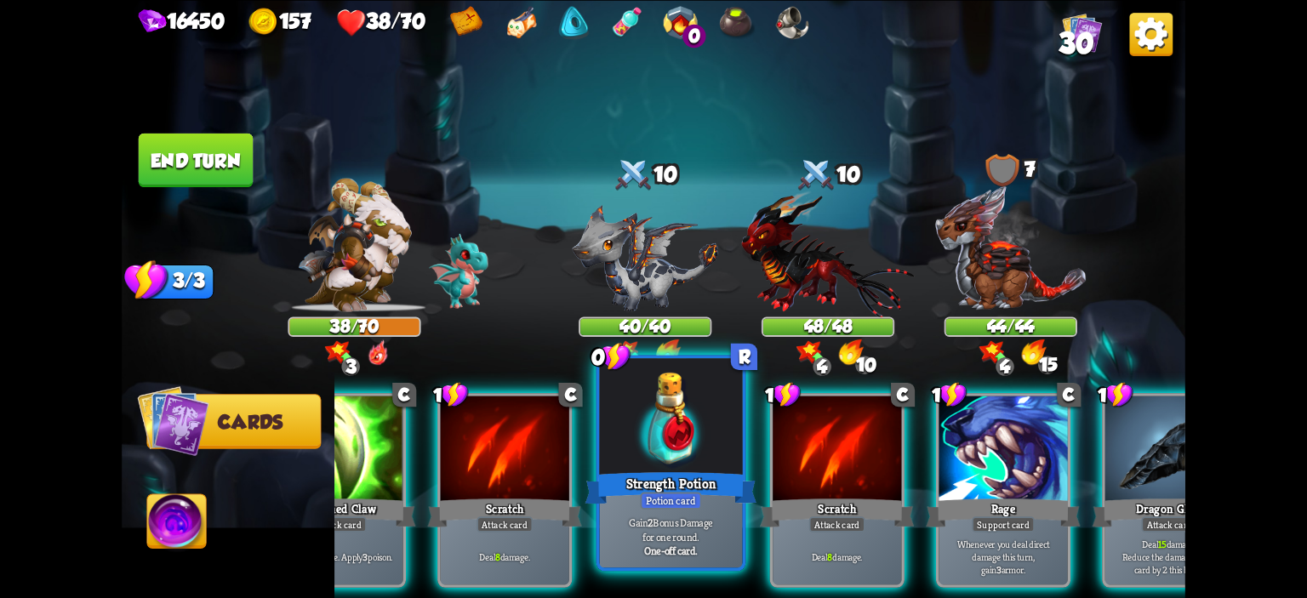
click at [691, 467] on div at bounding box center [671, 418] width 143 height 121
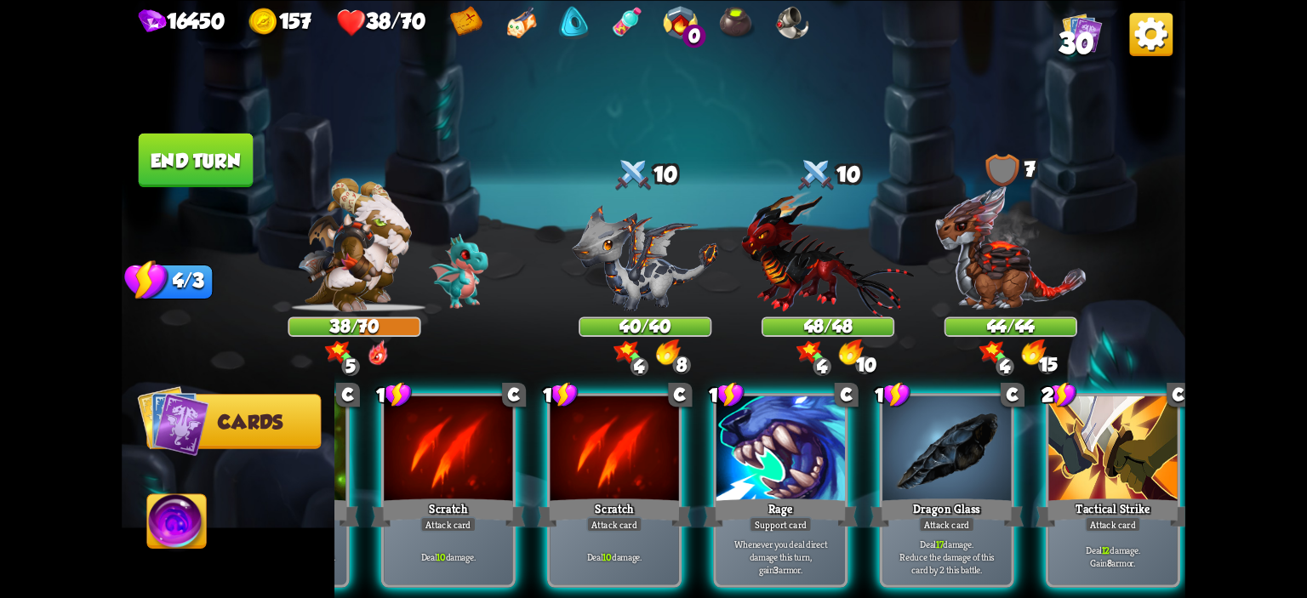
scroll to position [0, 161]
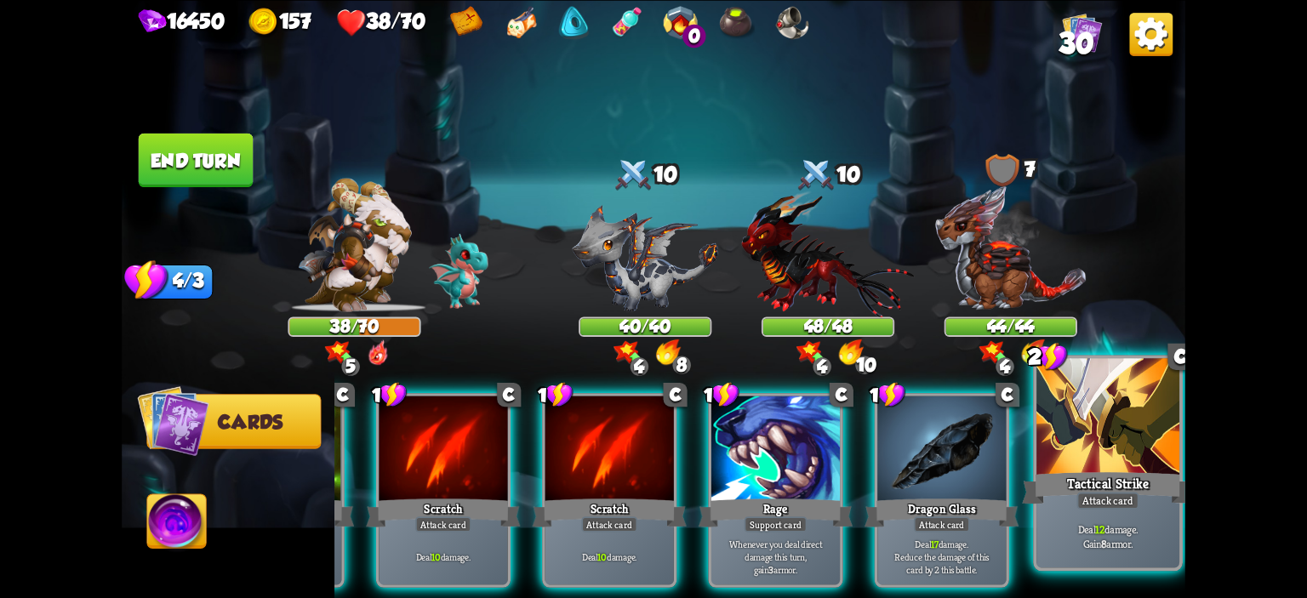
click at [1100, 475] on div "Tactical Strike" at bounding box center [1108, 488] width 172 height 38
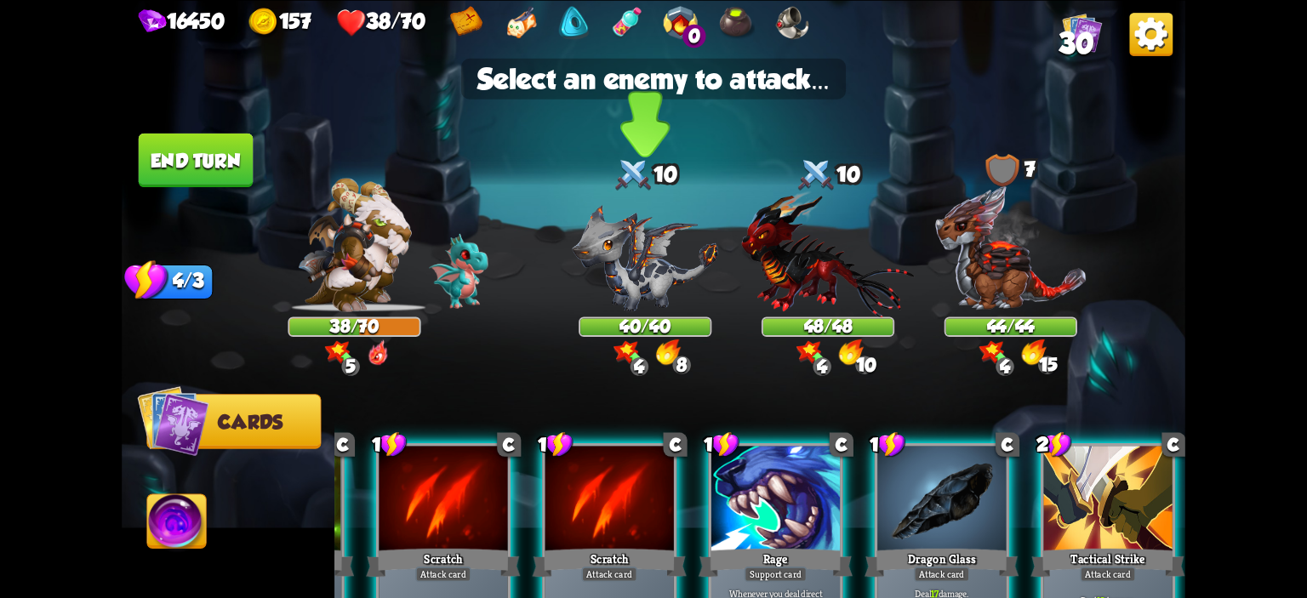
click at [669, 289] on img at bounding box center [645, 257] width 146 height 107
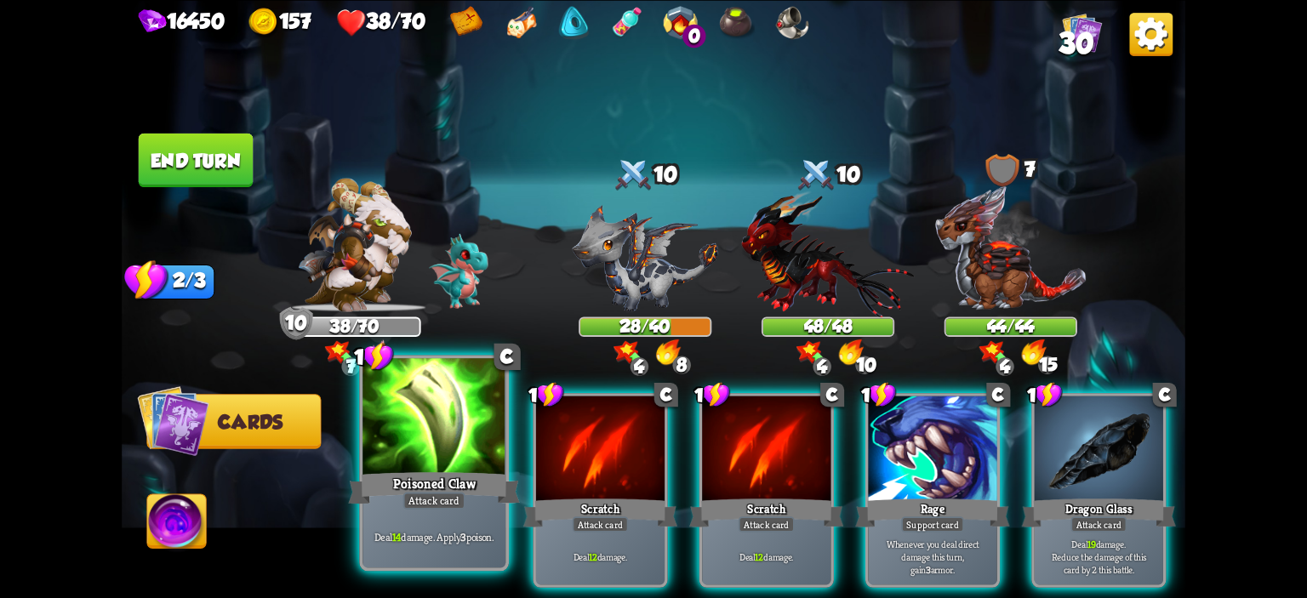
click at [490, 394] on div at bounding box center [434, 418] width 143 height 121
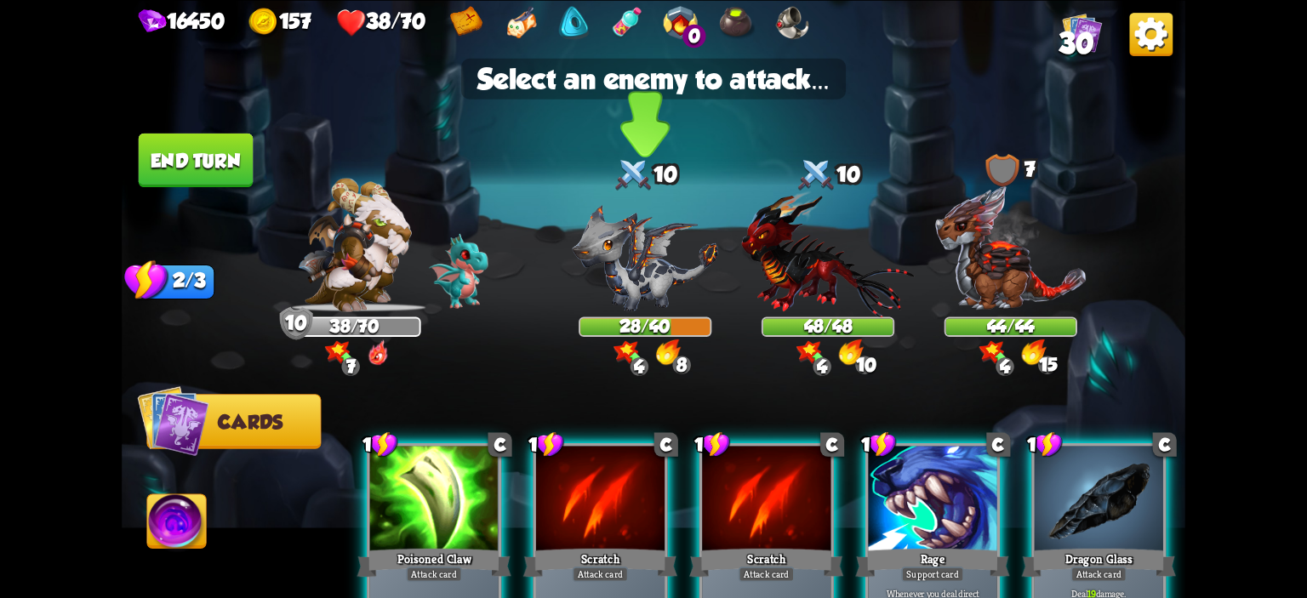
click at [612, 265] on img at bounding box center [645, 257] width 146 height 107
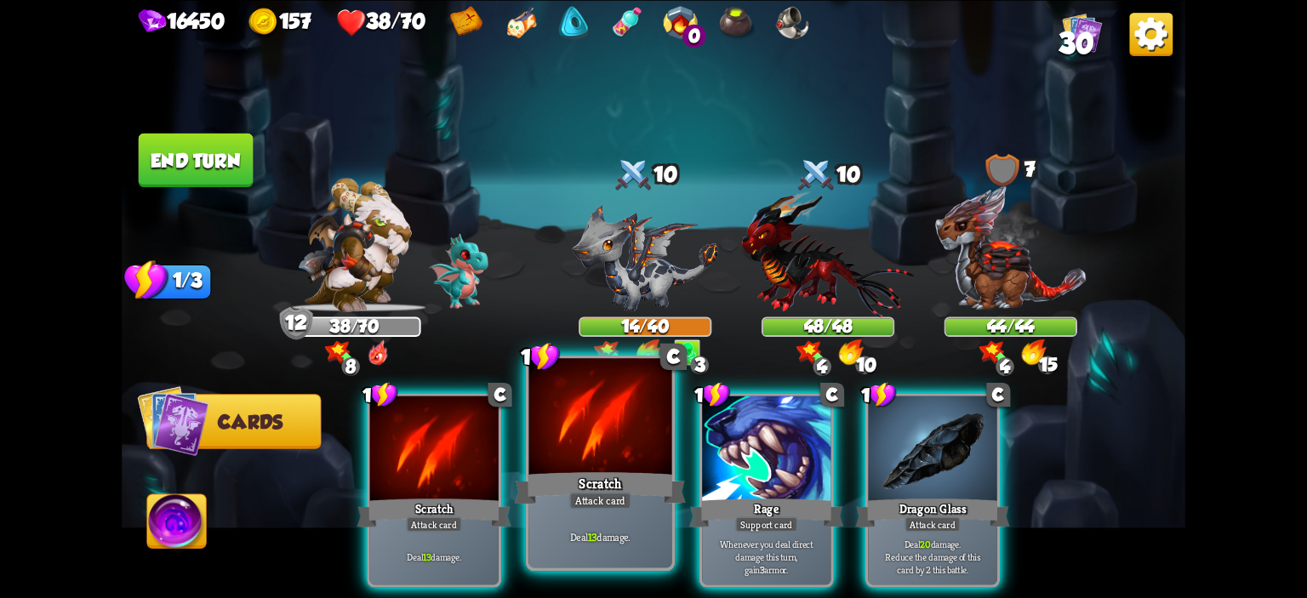
click at [614, 414] on div at bounding box center [600, 418] width 143 height 121
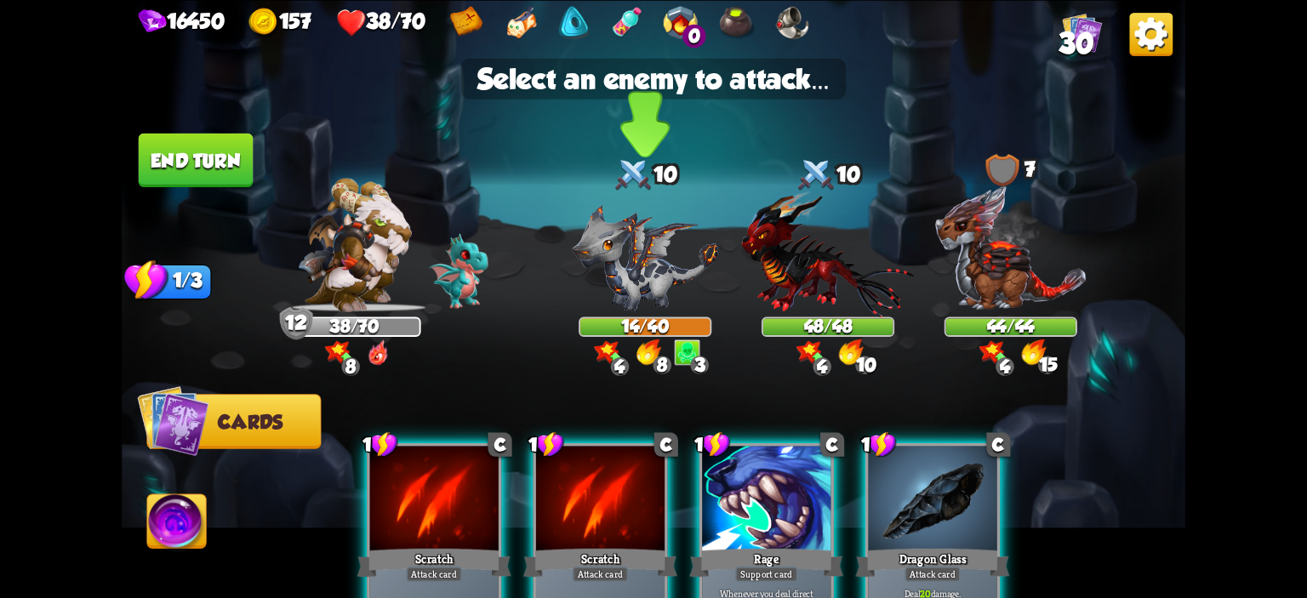
click at [623, 295] on img at bounding box center [645, 257] width 146 height 107
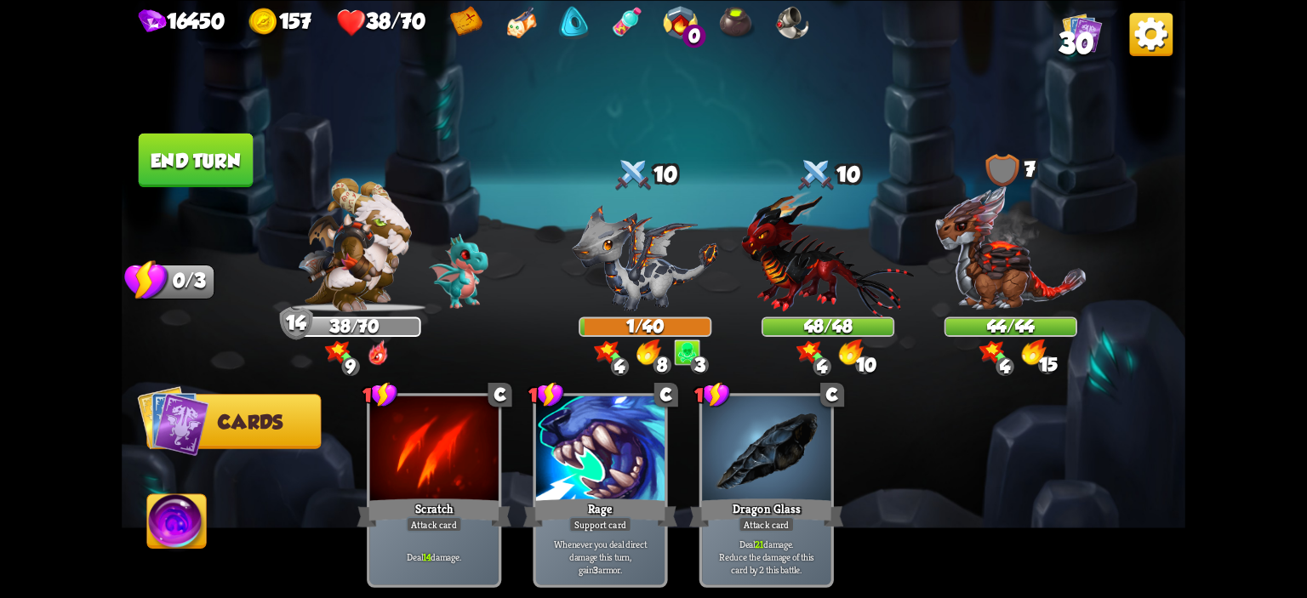
click at [229, 175] on button "End turn" at bounding box center [196, 160] width 115 height 54
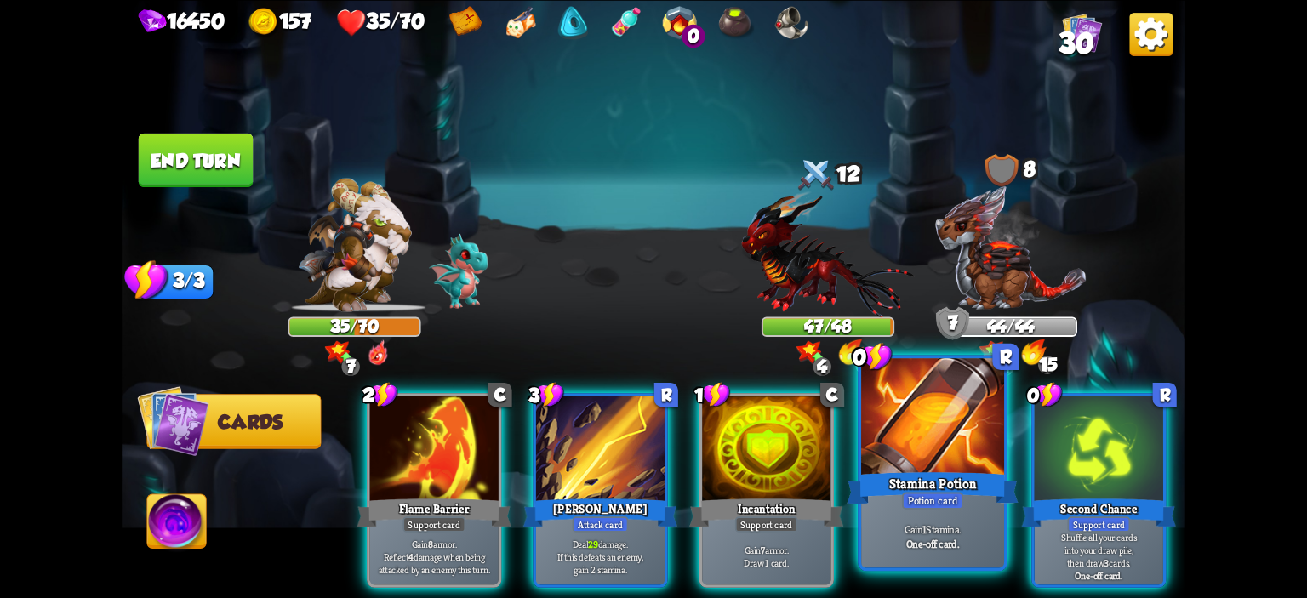
click at [953, 436] on div at bounding box center [932, 418] width 143 height 121
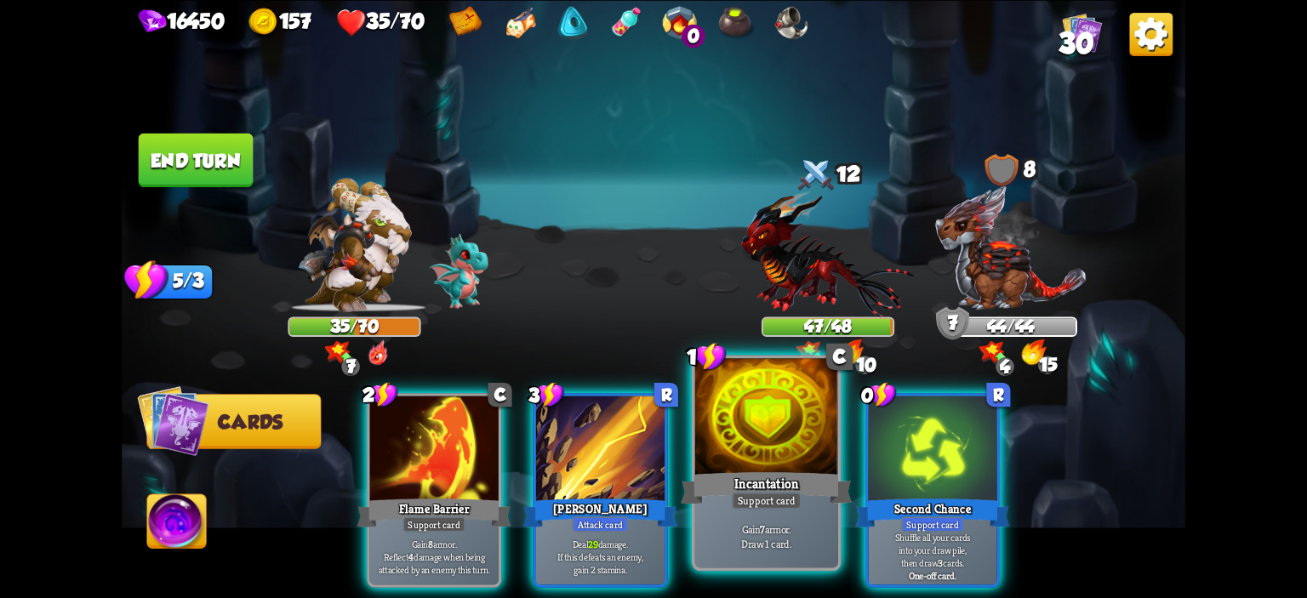
click at [756, 412] on div at bounding box center [766, 418] width 143 height 121
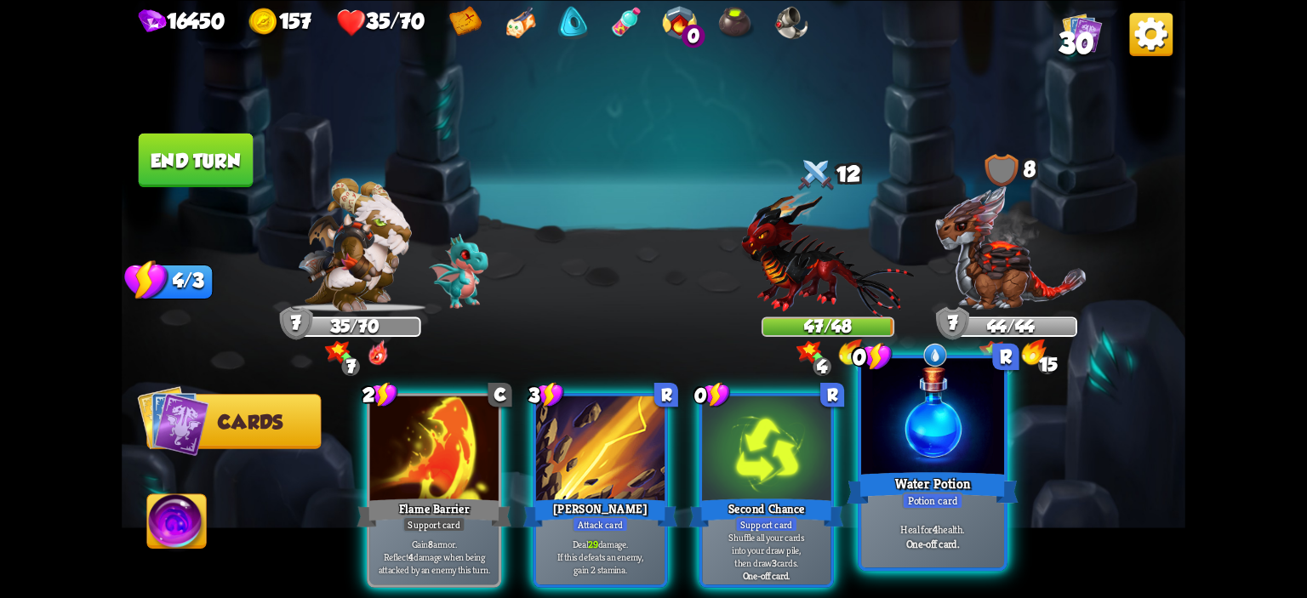
click at [972, 422] on div at bounding box center [932, 418] width 143 height 121
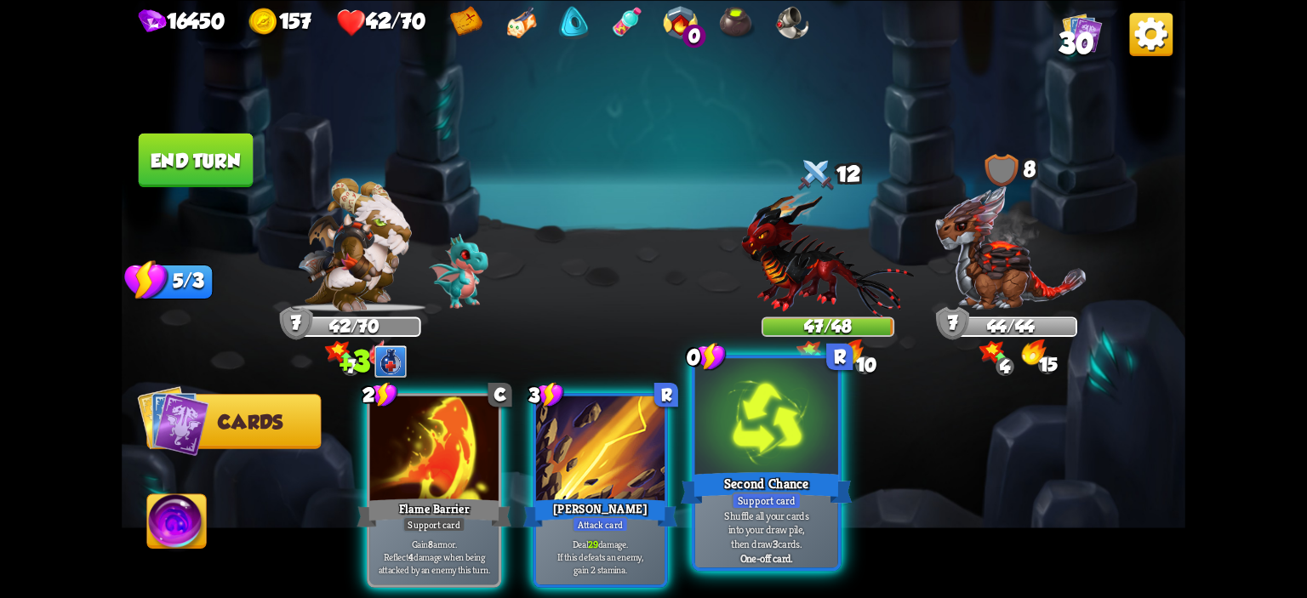
click at [800, 445] on div at bounding box center [766, 418] width 143 height 121
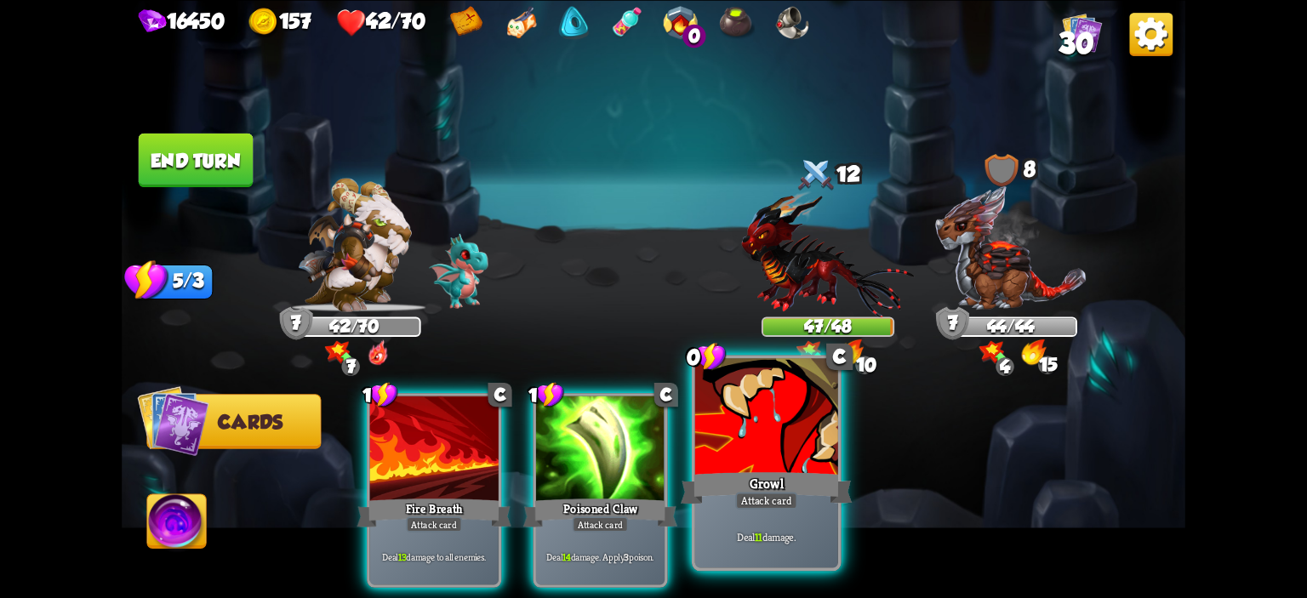
click at [773, 436] on div at bounding box center [766, 418] width 143 height 121
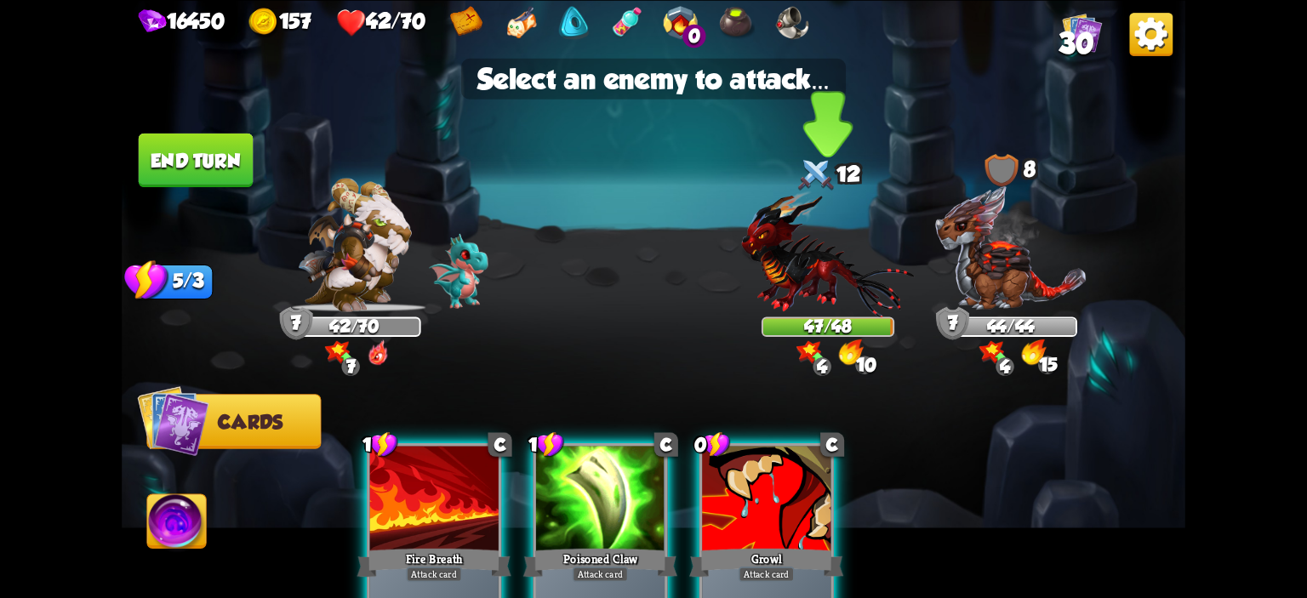
click at [833, 243] on img at bounding box center [827, 253] width 173 height 127
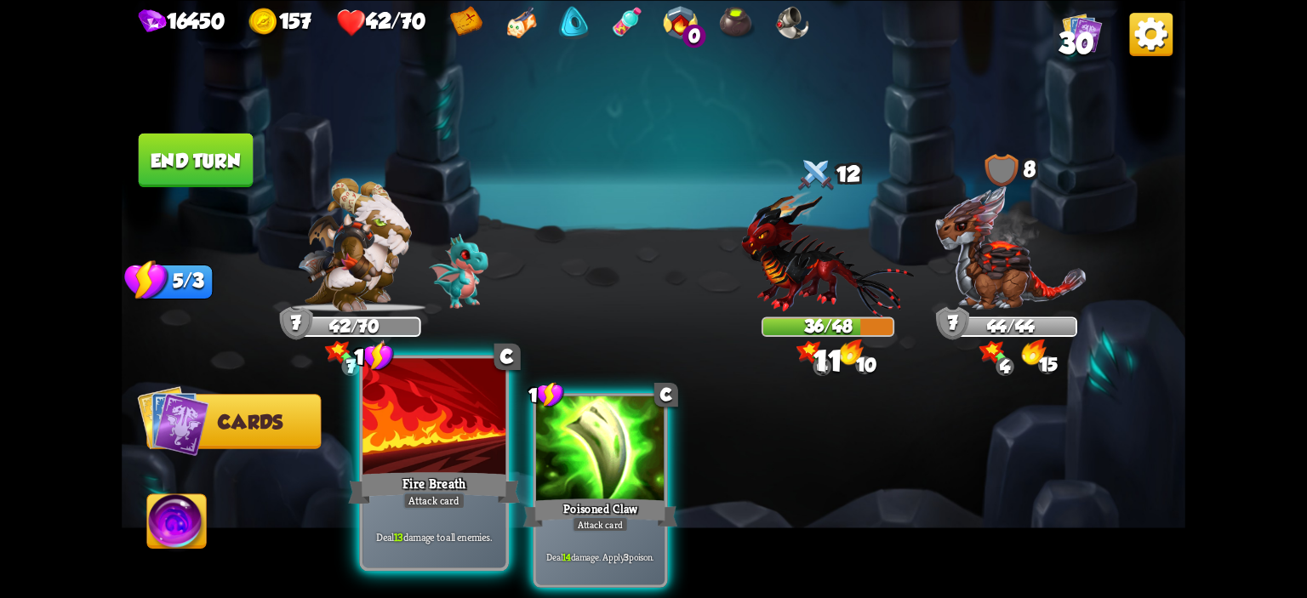
click at [485, 401] on div at bounding box center [434, 418] width 143 height 121
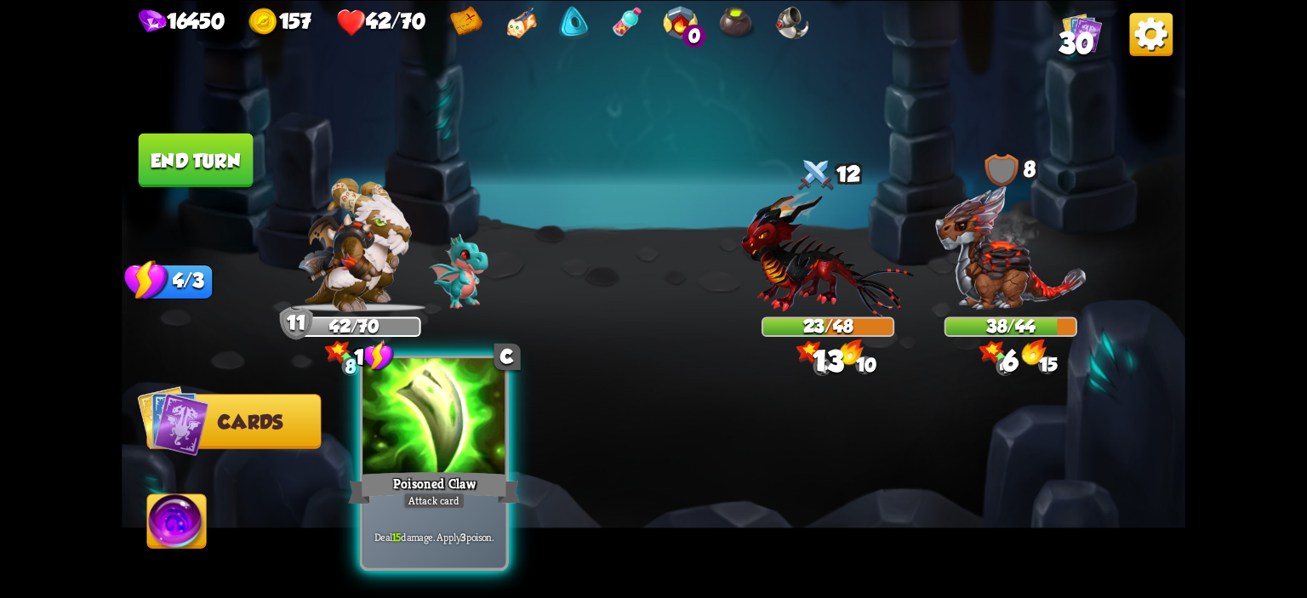
click at [477, 414] on div at bounding box center [434, 418] width 143 height 121
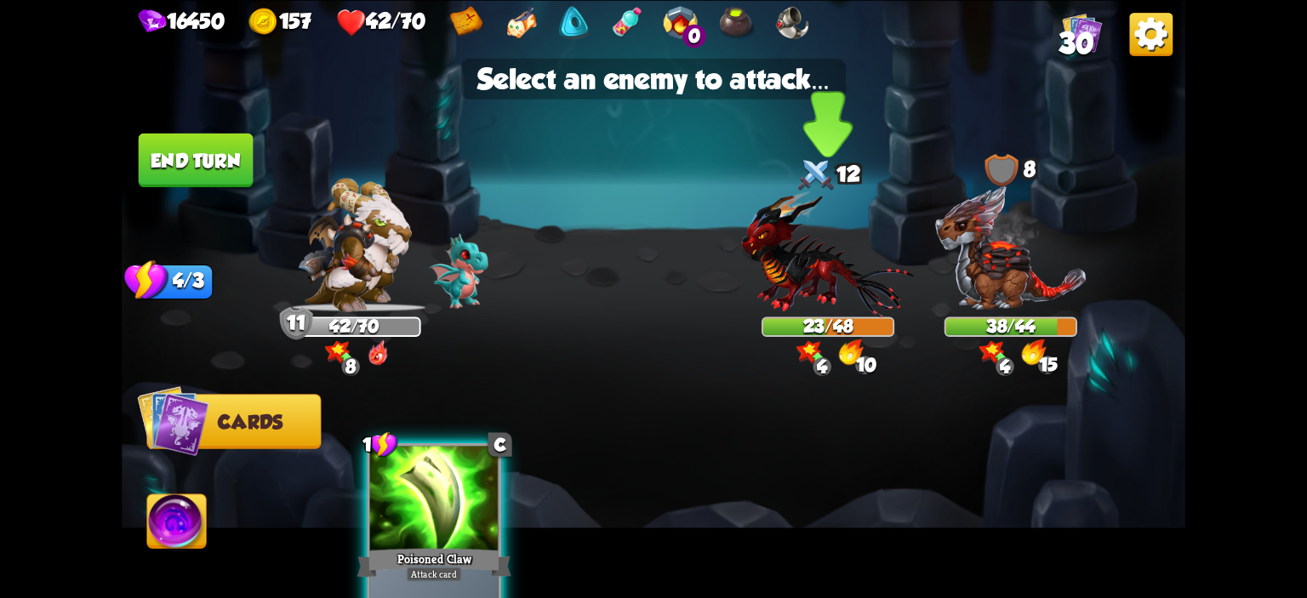
click at [769, 271] on img at bounding box center [827, 253] width 173 height 127
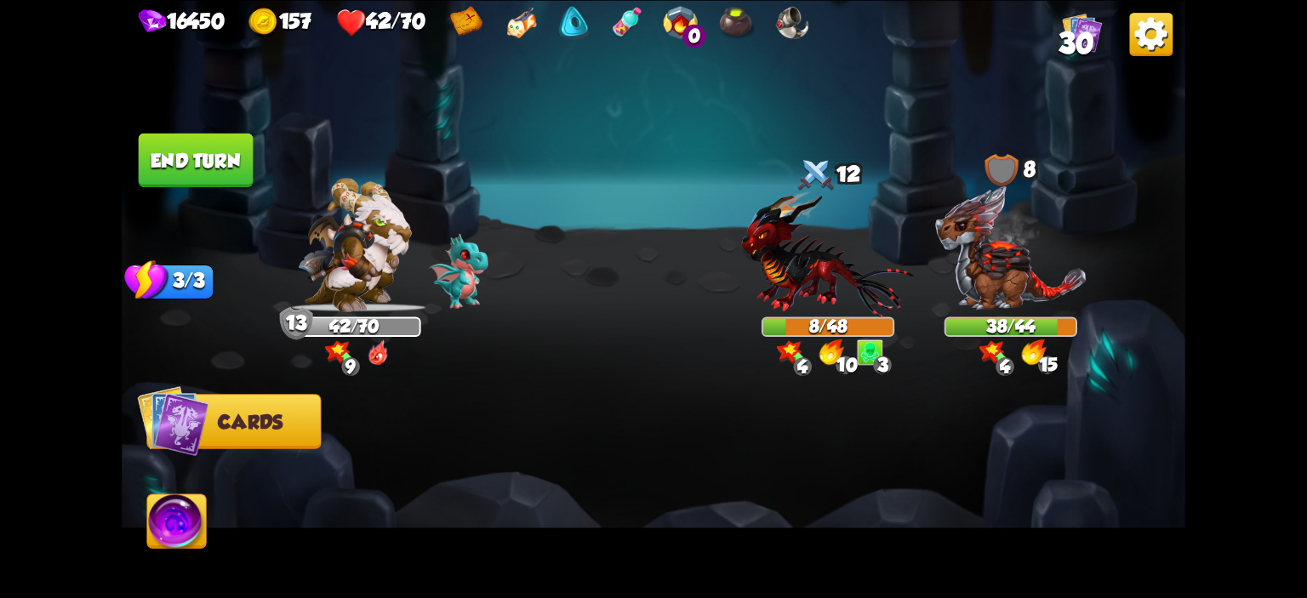
click at [193, 159] on button "End turn" at bounding box center [196, 160] width 115 height 54
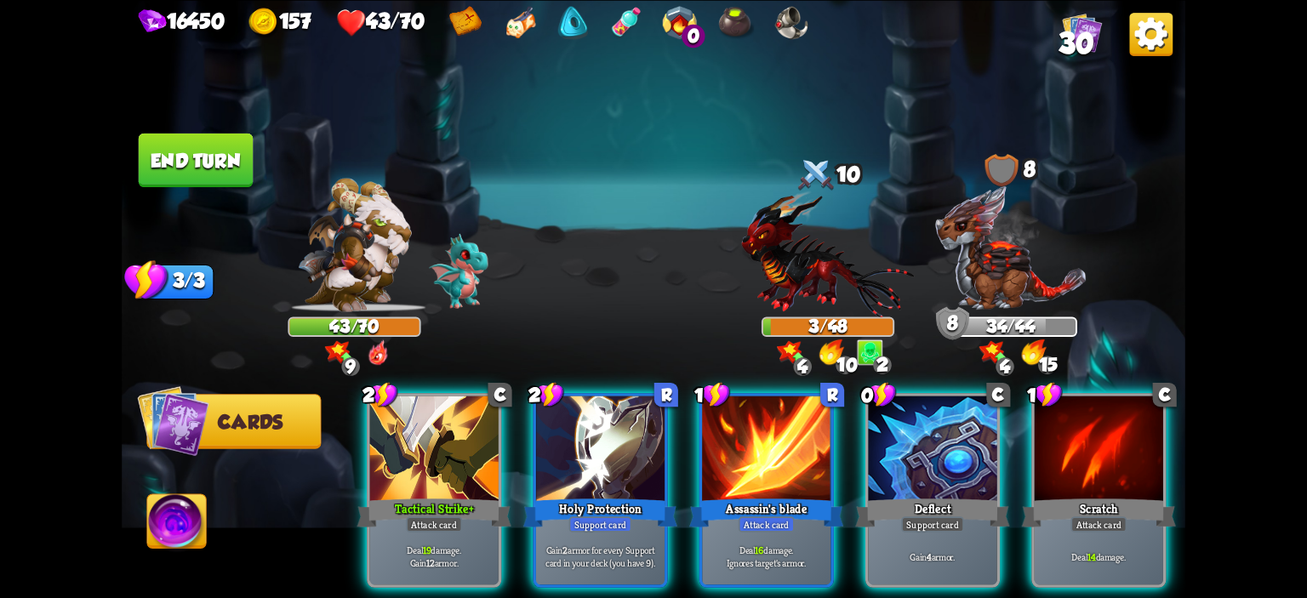
click at [861, 426] on div "2 C Tactical Strike + Attack card Deal 19 damage. Gain 12 armor. 2 R Holy Prote…" at bounding box center [759, 466] width 851 height 266
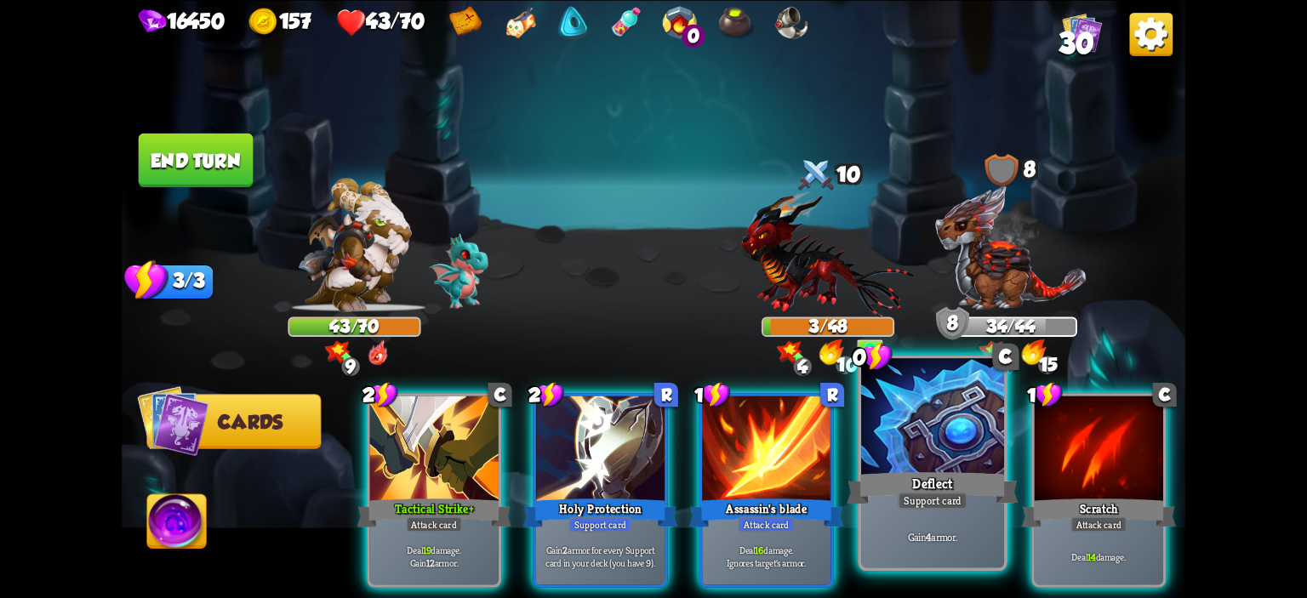
click at [877, 425] on div at bounding box center [932, 418] width 143 height 121
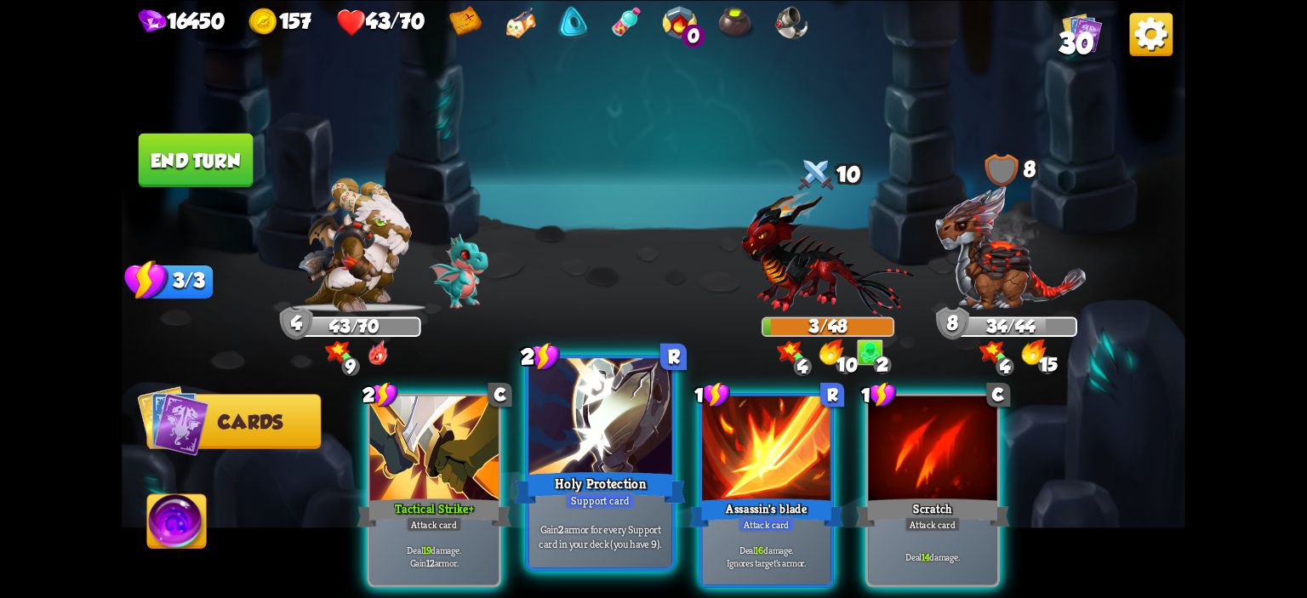
click at [555, 428] on div at bounding box center [600, 418] width 143 height 121
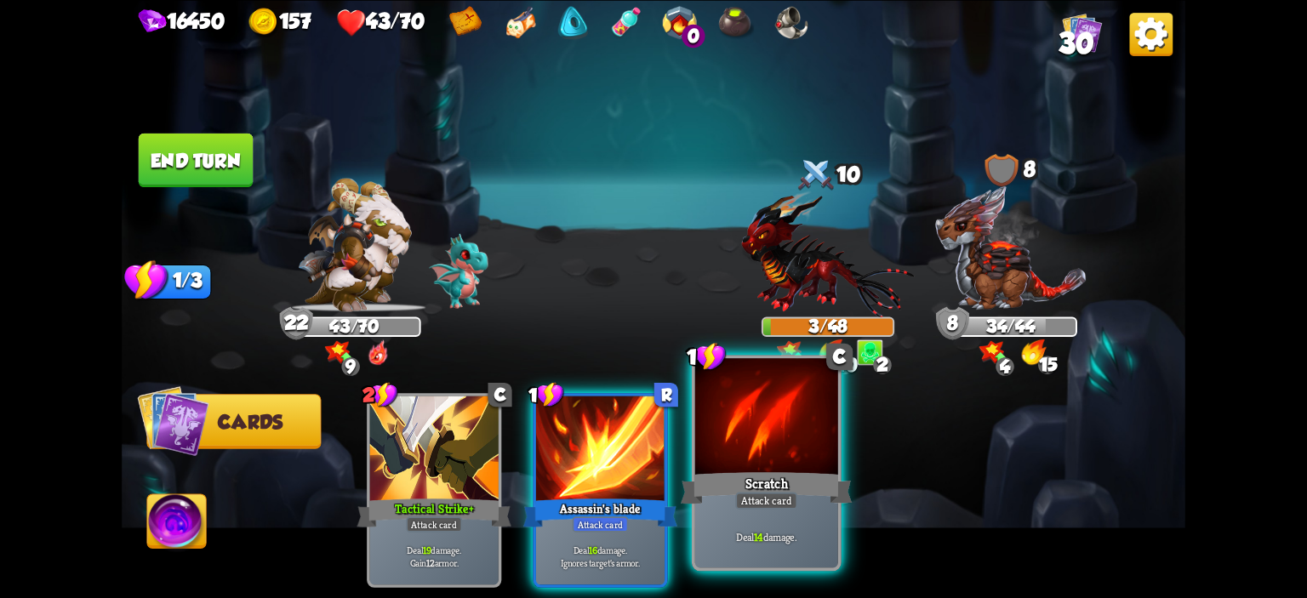
click at [722, 423] on div at bounding box center [766, 418] width 143 height 121
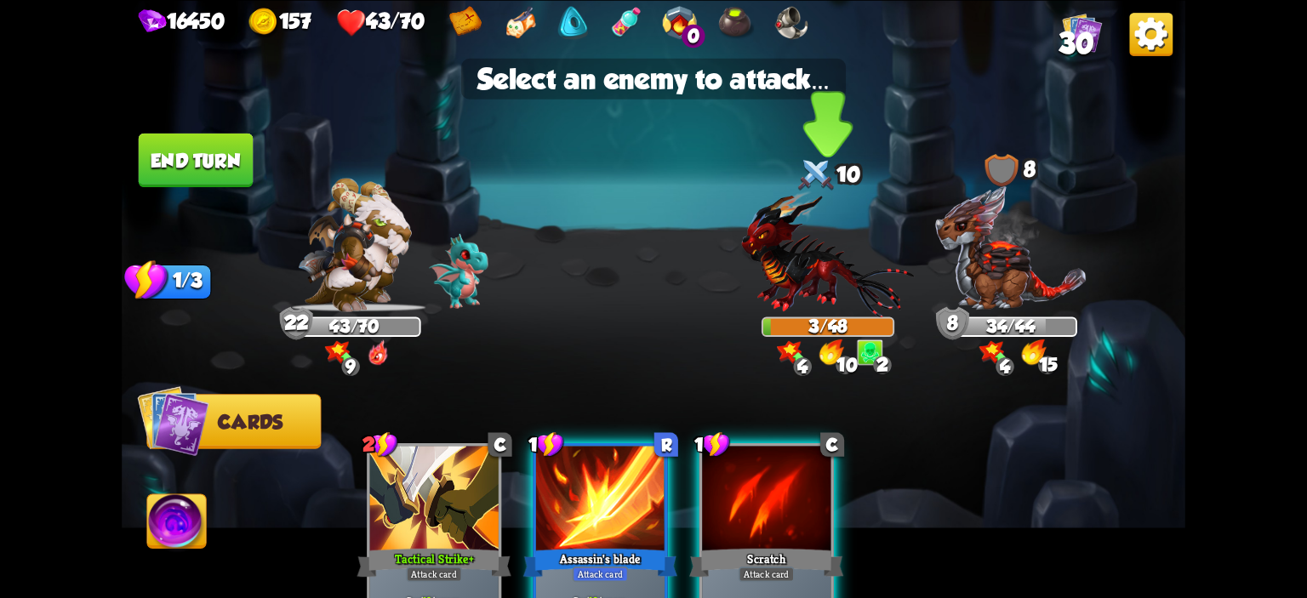
click at [772, 300] on img at bounding box center [827, 253] width 173 height 127
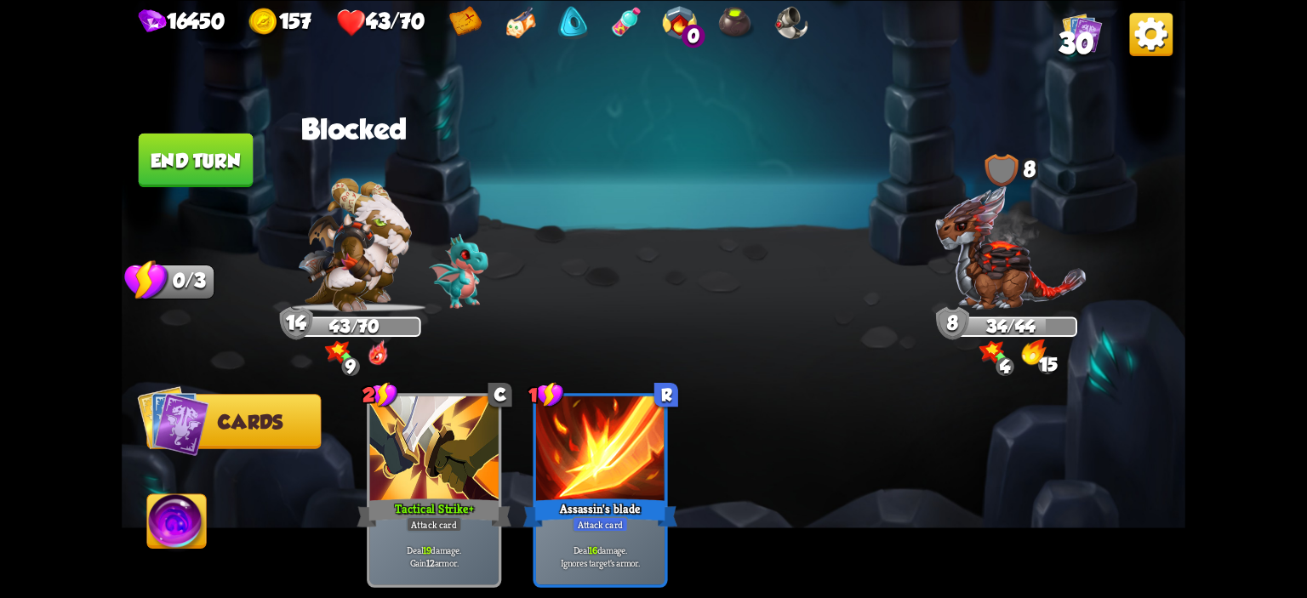
click at [197, 153] on button "End turn" at bounding box center [196, 160] width 115 height 54
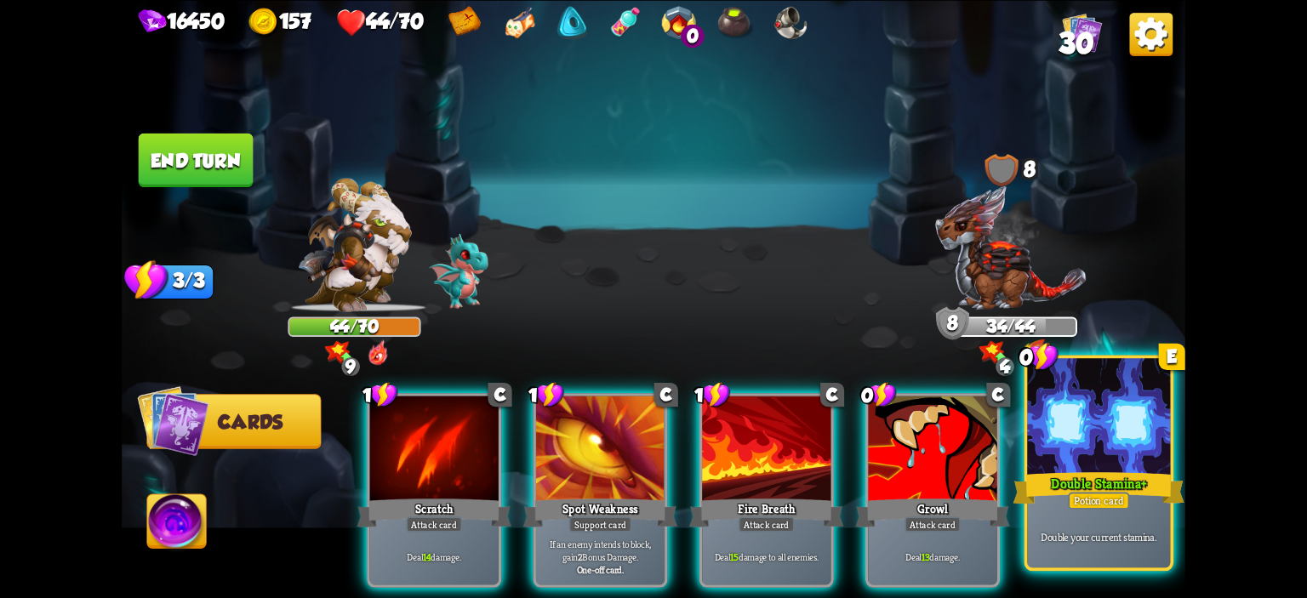
click at [1049, 411] on div at bounding box center [1098, 418] width 143 height 121
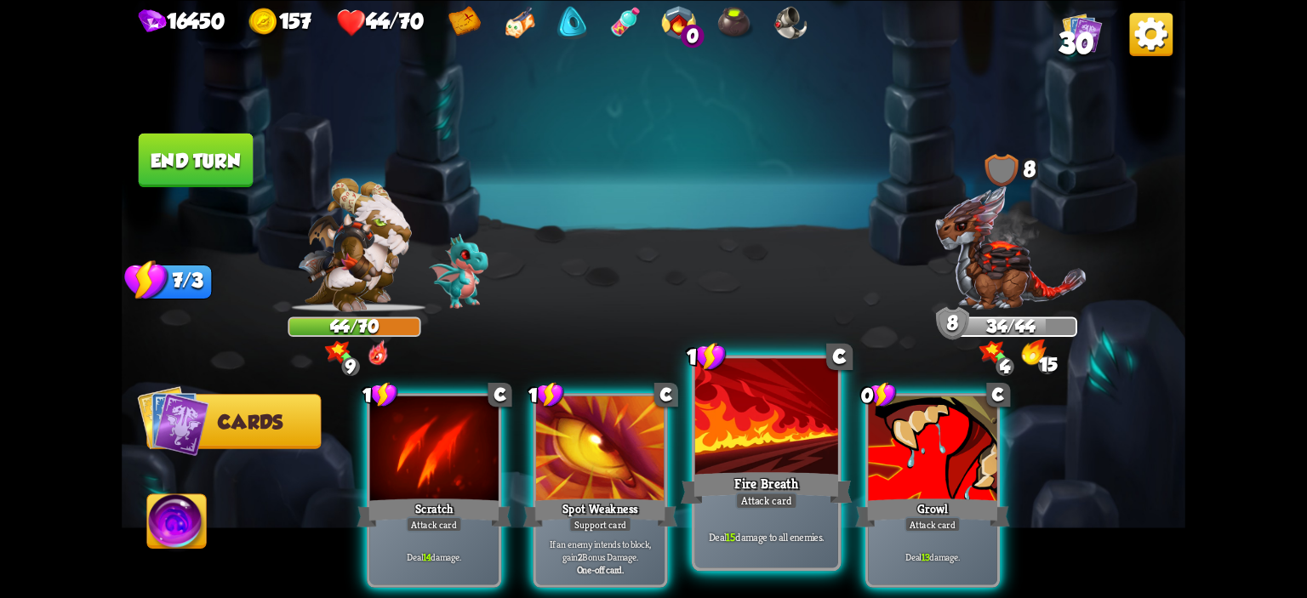
click at [775, 436] on div at bounding box center [766, 418] width 143 height 121
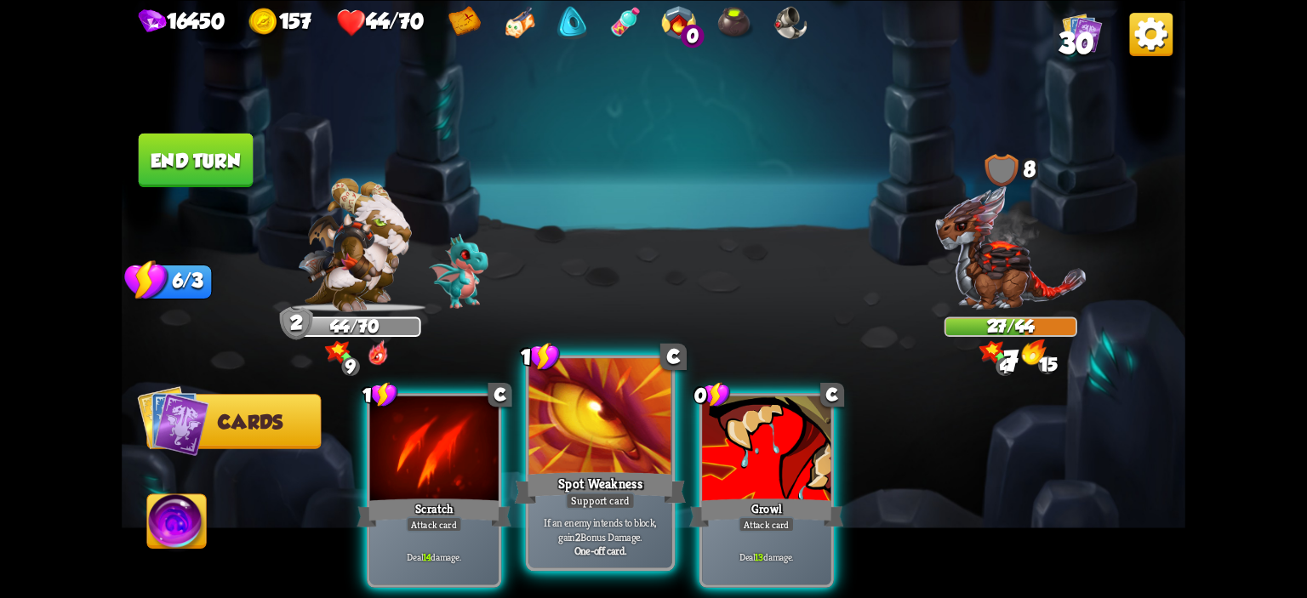
click at [629, 417] on div at bounding box center [600, 418] width 143 height 121
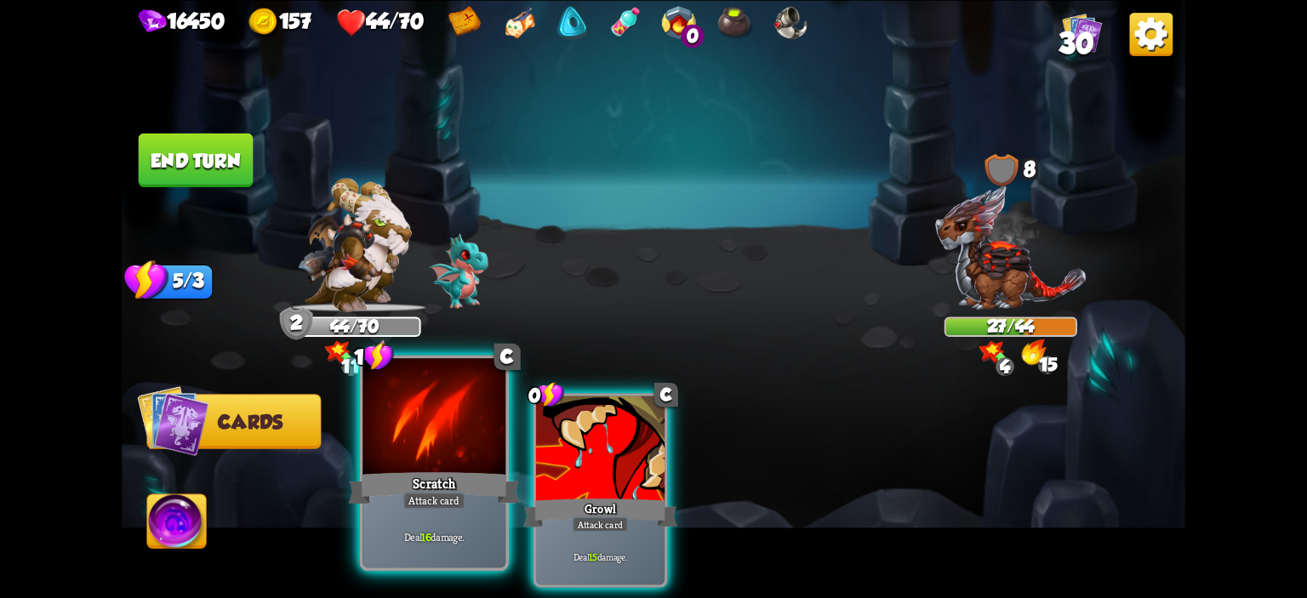
click at [474, 432] on div at bounding box center [434, 418] width 143 height 121
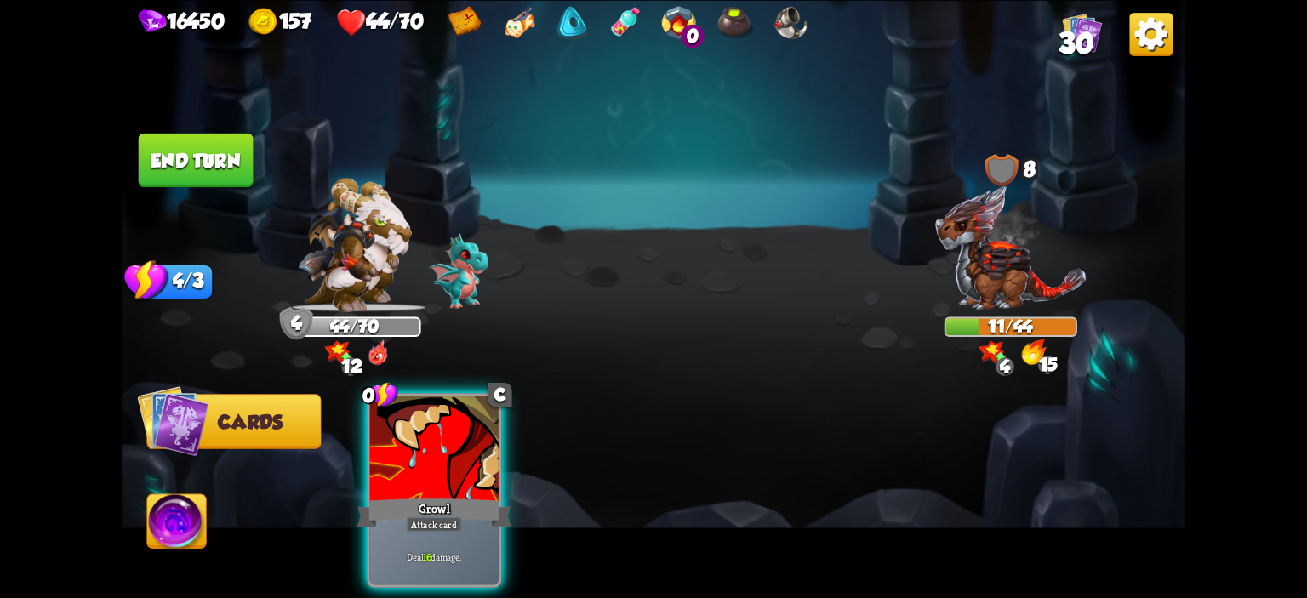
click at [153, 512] on img at bounding box center [176, 524] width 59 height 60
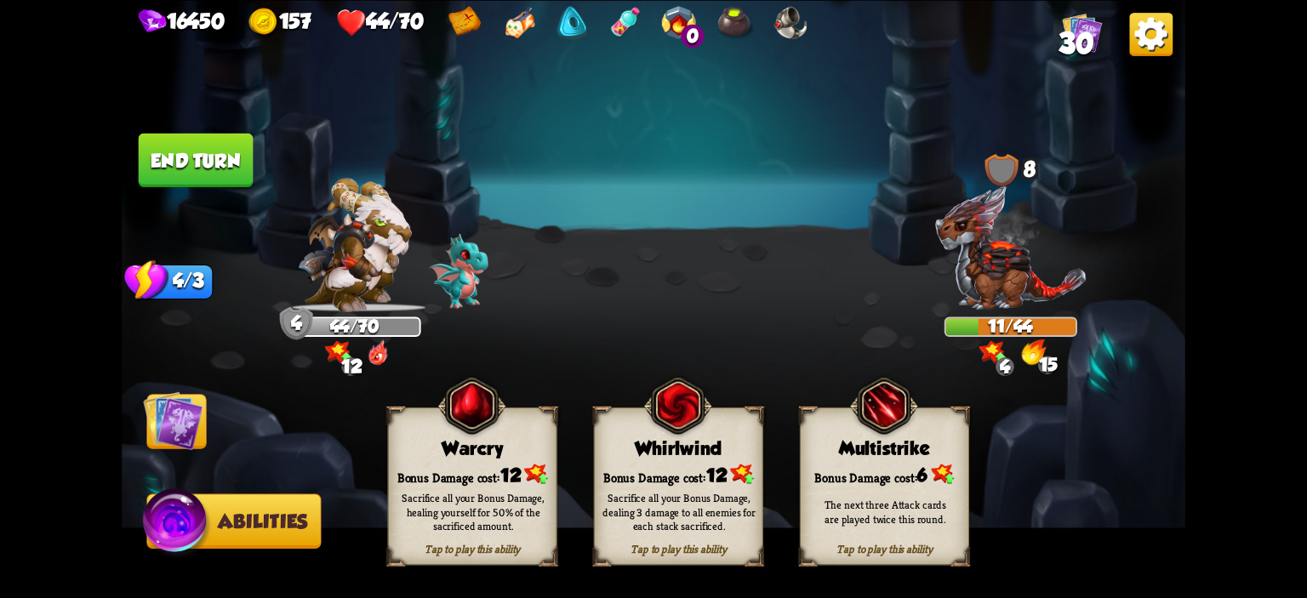
click at [390, 435] on span at bounding box center [396, 421] width 31 height 34
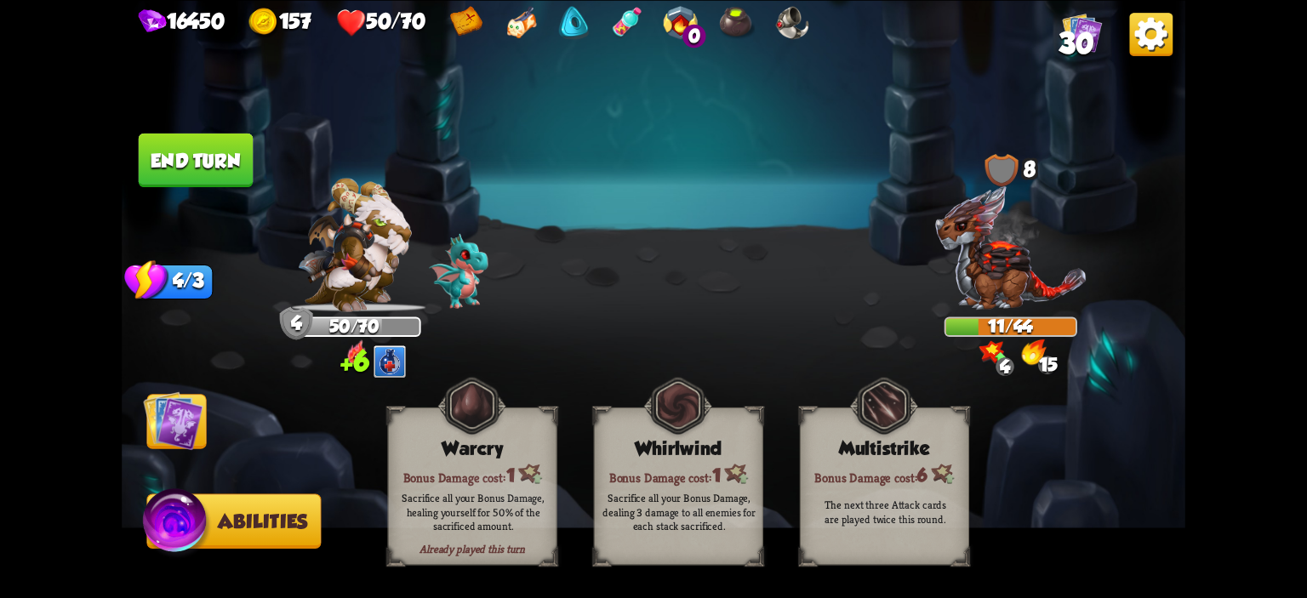
click at [164, 432] on img at bounding box center [173, 421] width 60 height 60
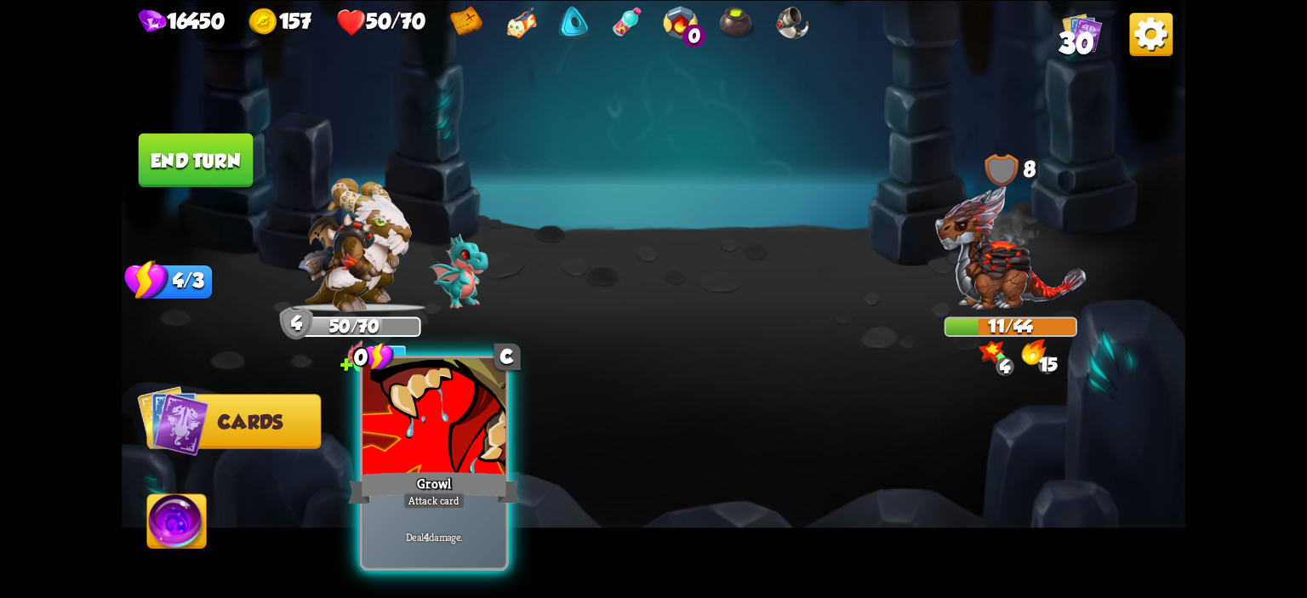
click at [472, 432] on div at bounding box center [434, 418] width 143 height 121
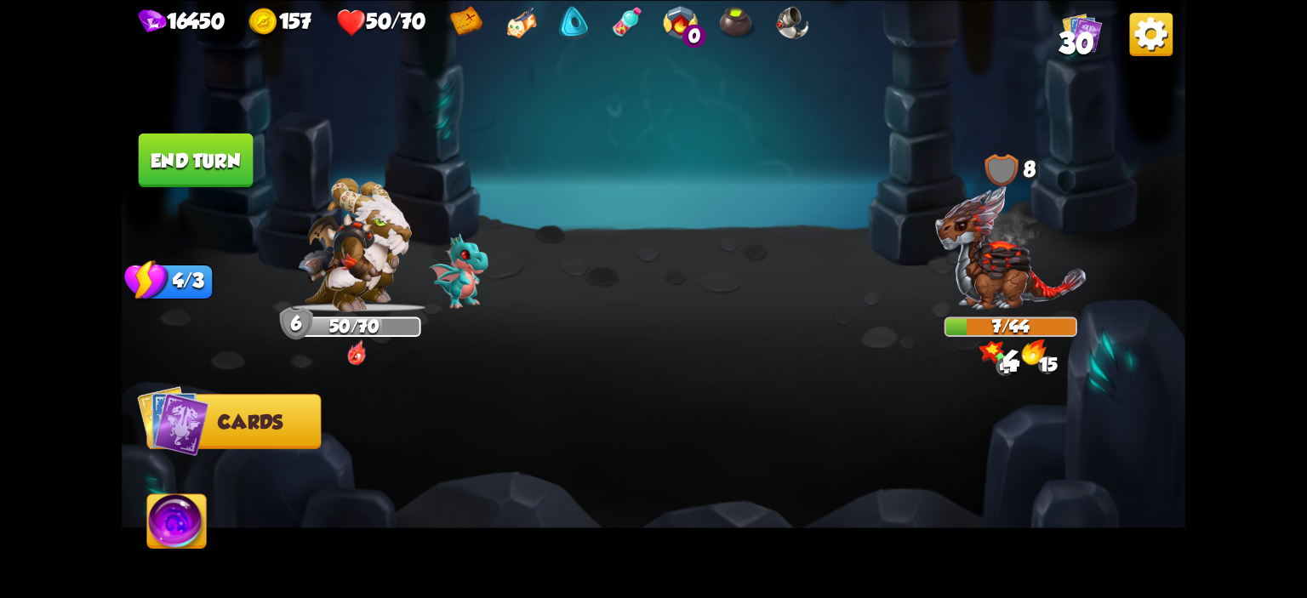
click at [226, 148] on button "End turn" at bounding box center [196, 160] width 115 height 54
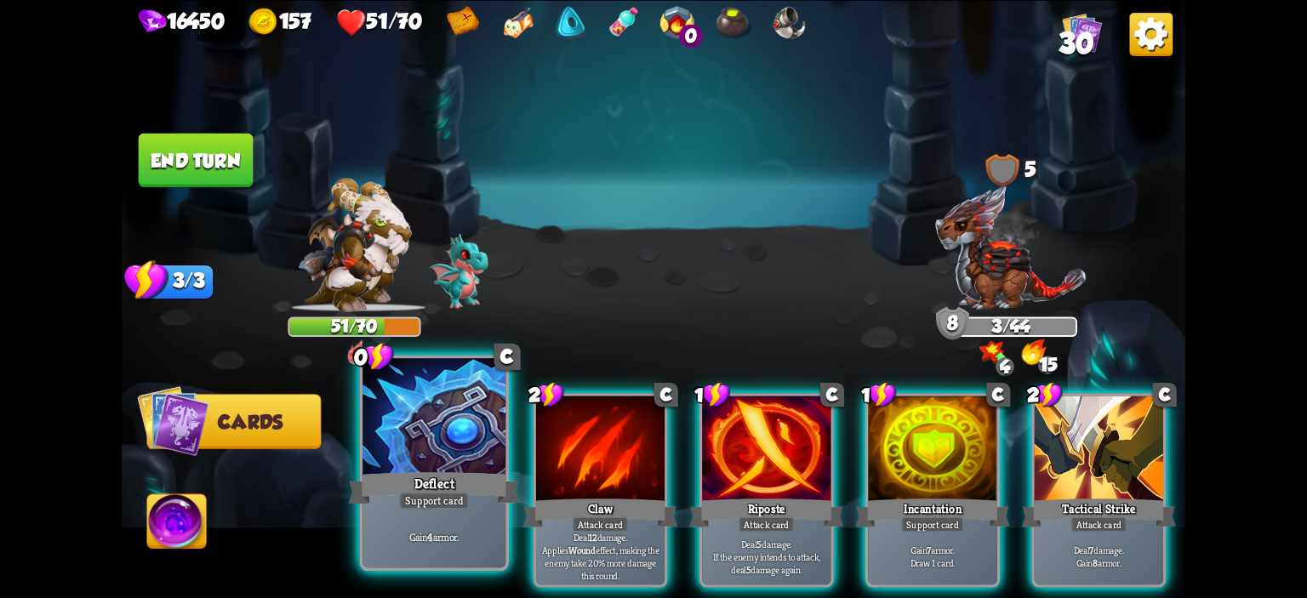
click at [455, 396] on div at bounding box center [434, 418] width 143 height 121
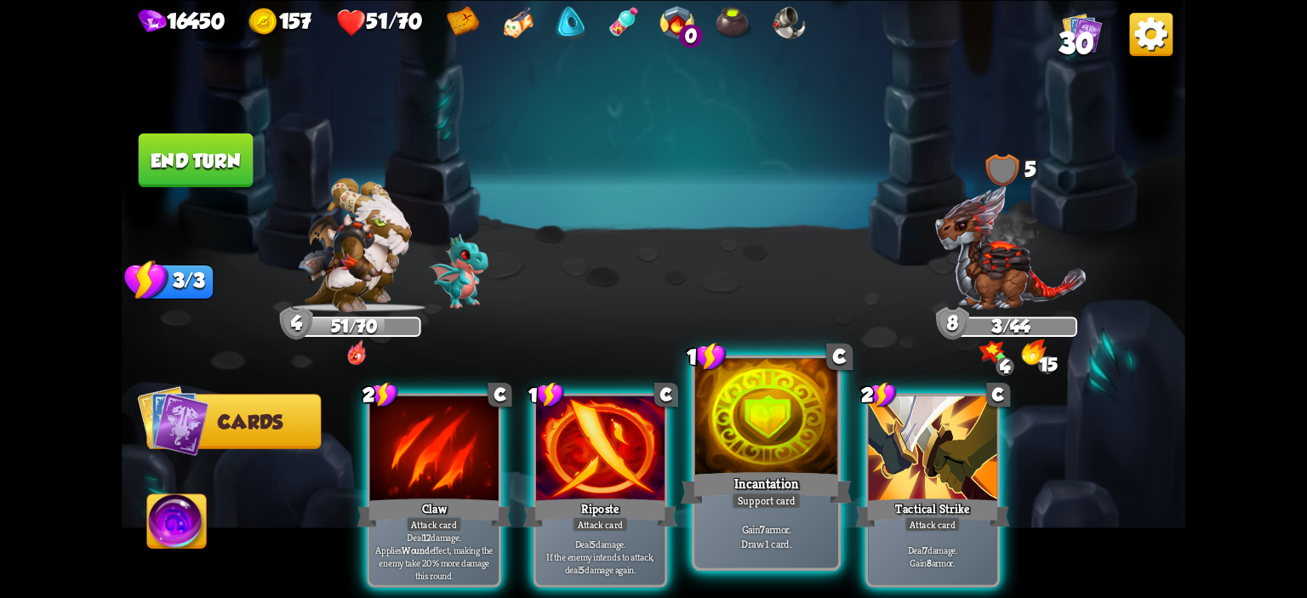
click at [708, 426] on div at bounding box center [766, 418] width 143 height 121
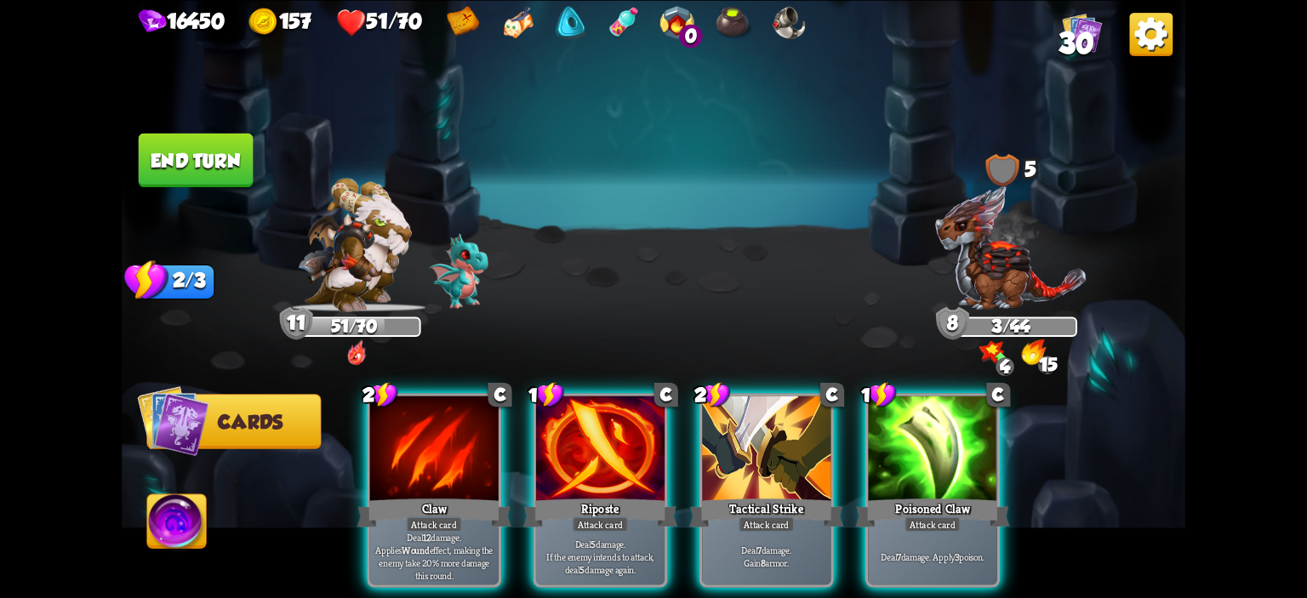
click at [708, 426] on div at bounding box center [766, 450] width 129 height 108
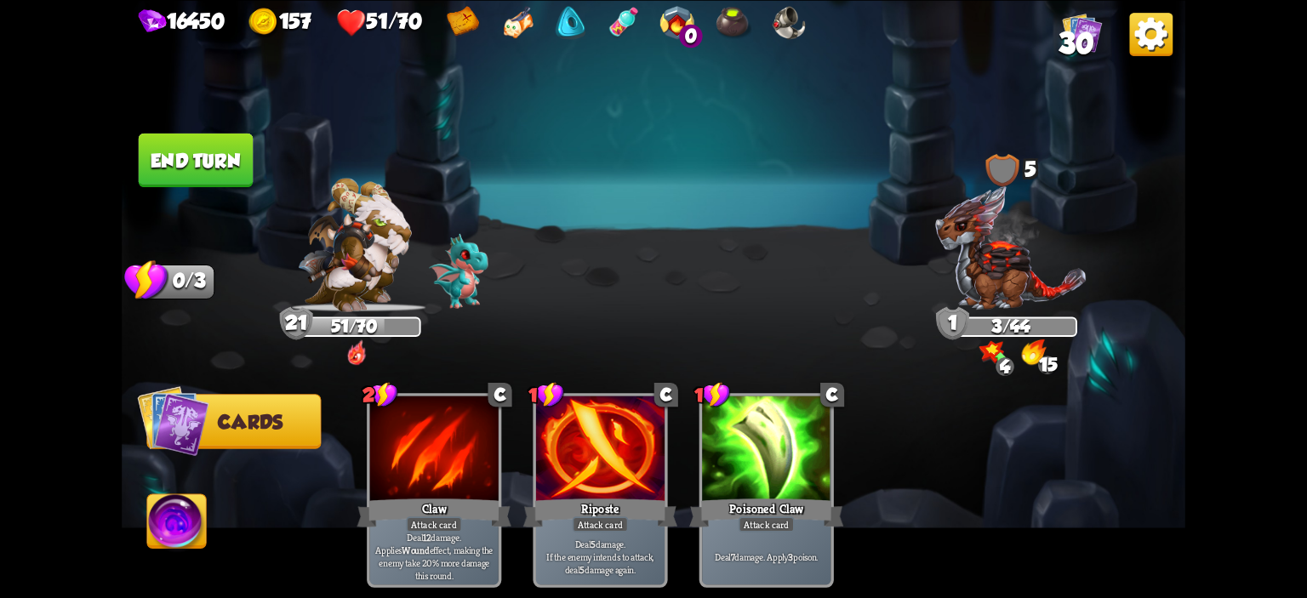
click at [203, 156] on button "End turn" at bounding box center [196, 160] width 115 height 54
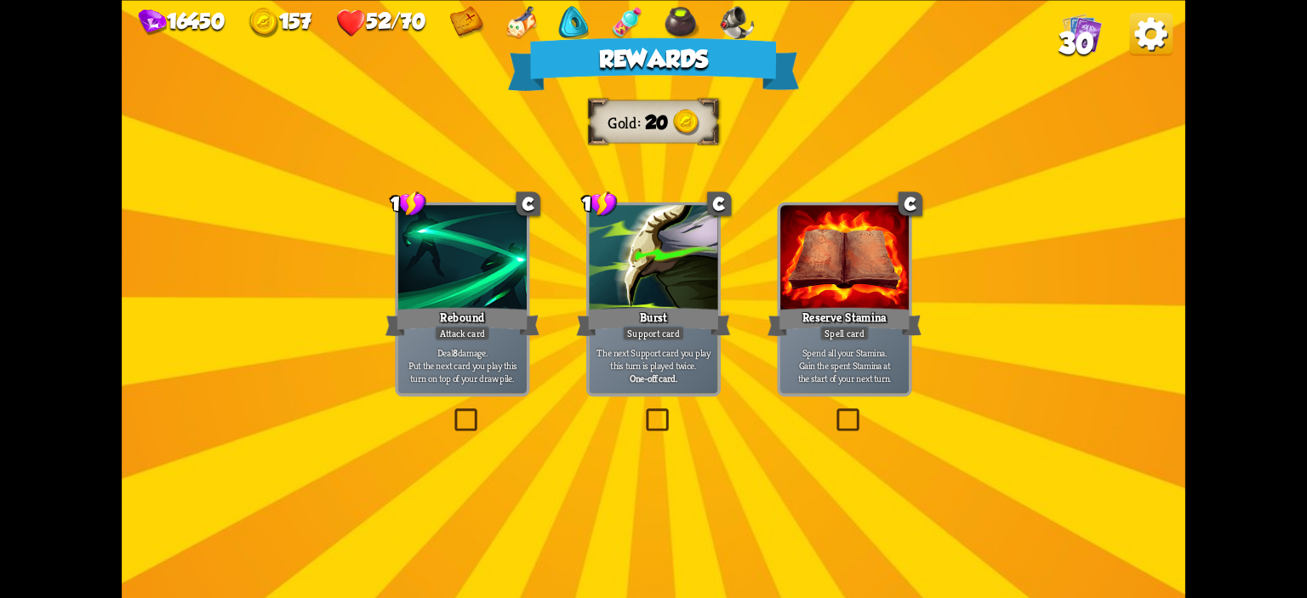
click at [851, 323] on div "Reserve Stamina" at bounding box center [845, 322] width 154 height 34
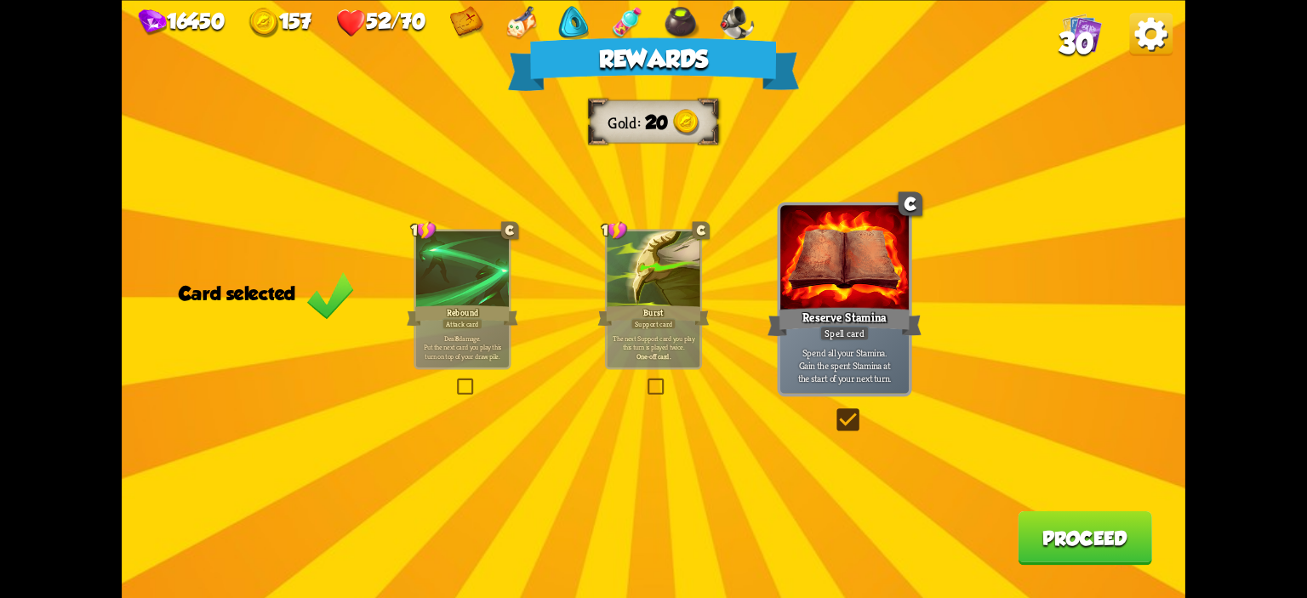
click at [1053, 546] on button "Proceed" at bounding box center [1085, 538] width 134 height 54
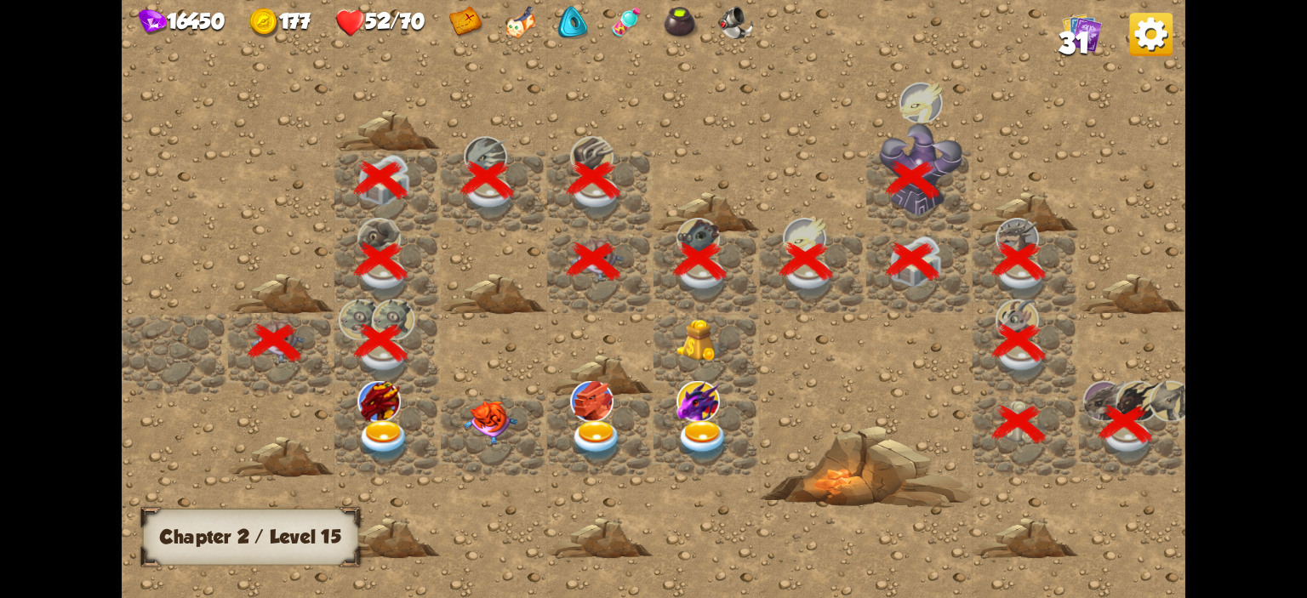
scroll to position [0, 327]
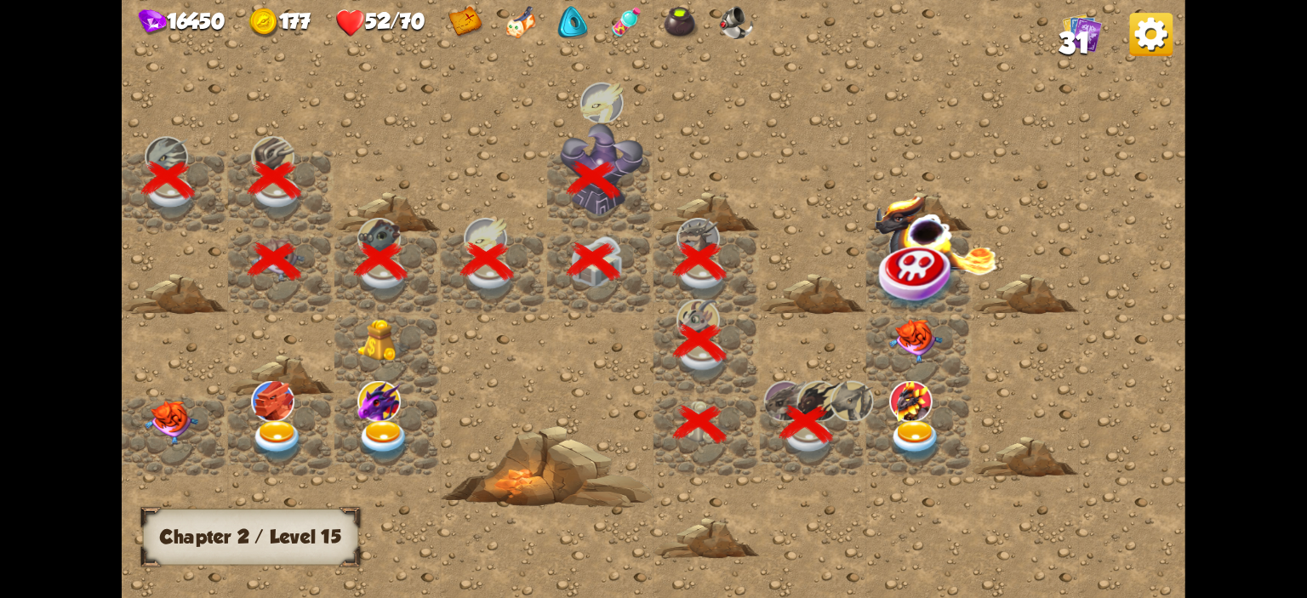
click at [894, 428] on img at bounding box center [915, 441] width 53 height 42
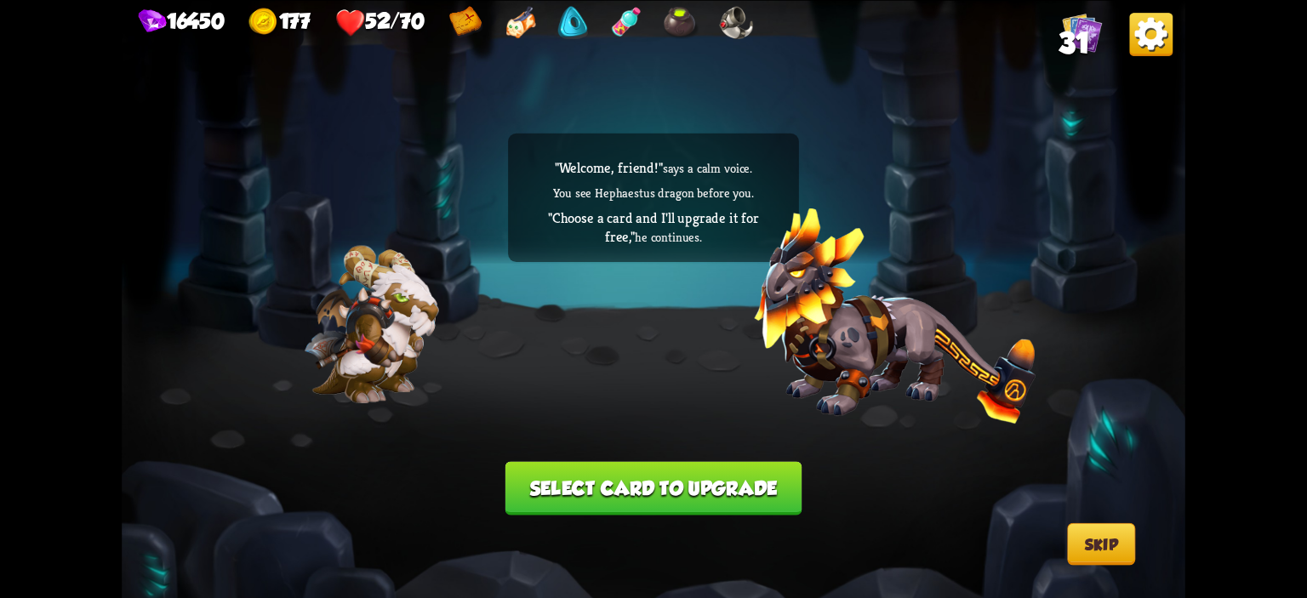
click at [693, 486] on button "Select card to upgrade" at bounding box center [654, 488] width 297 height 54
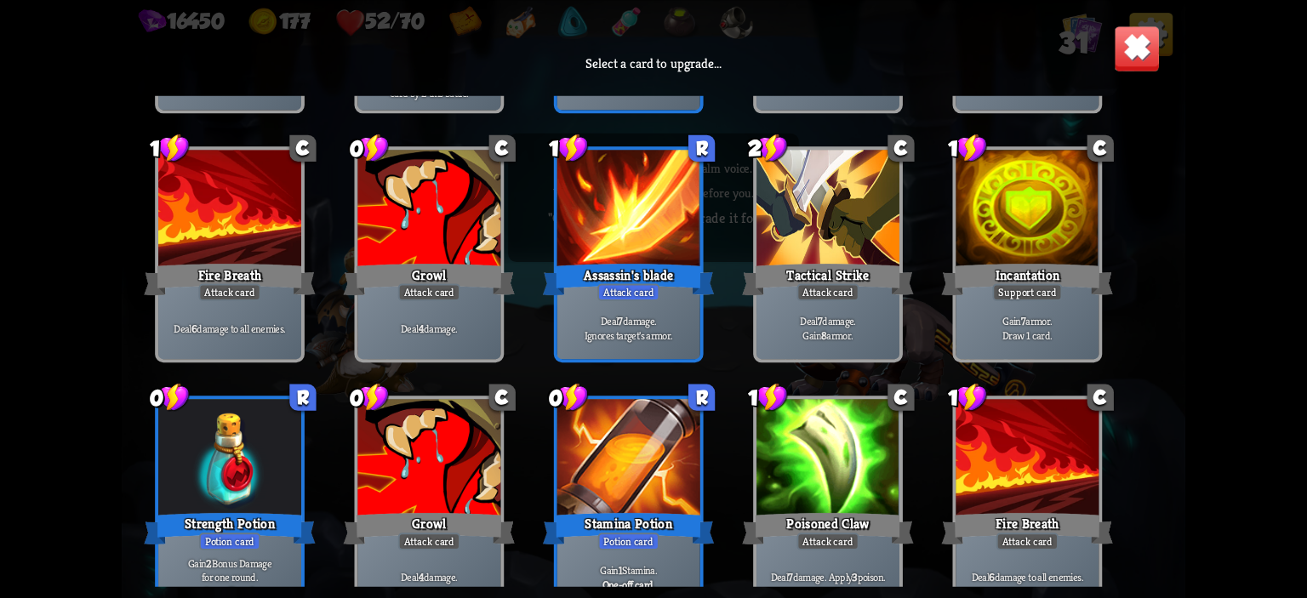
scroll to position [1046, 0]
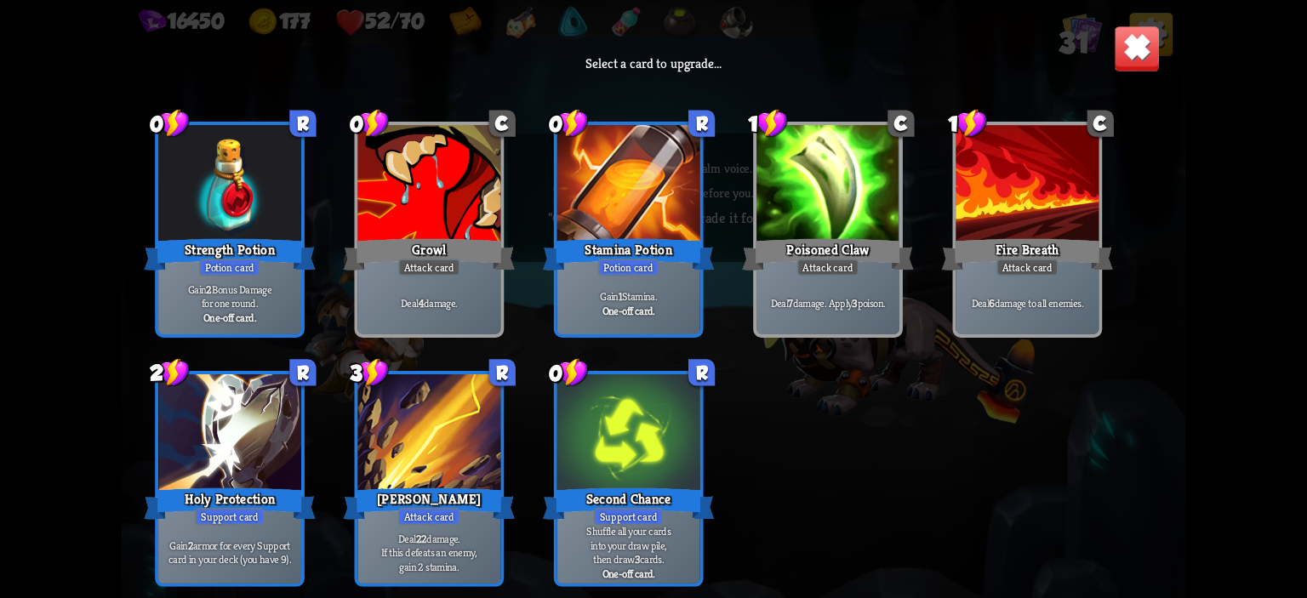
click at [450, 422] on div at bounding box center [428, 434] width 143 height 121
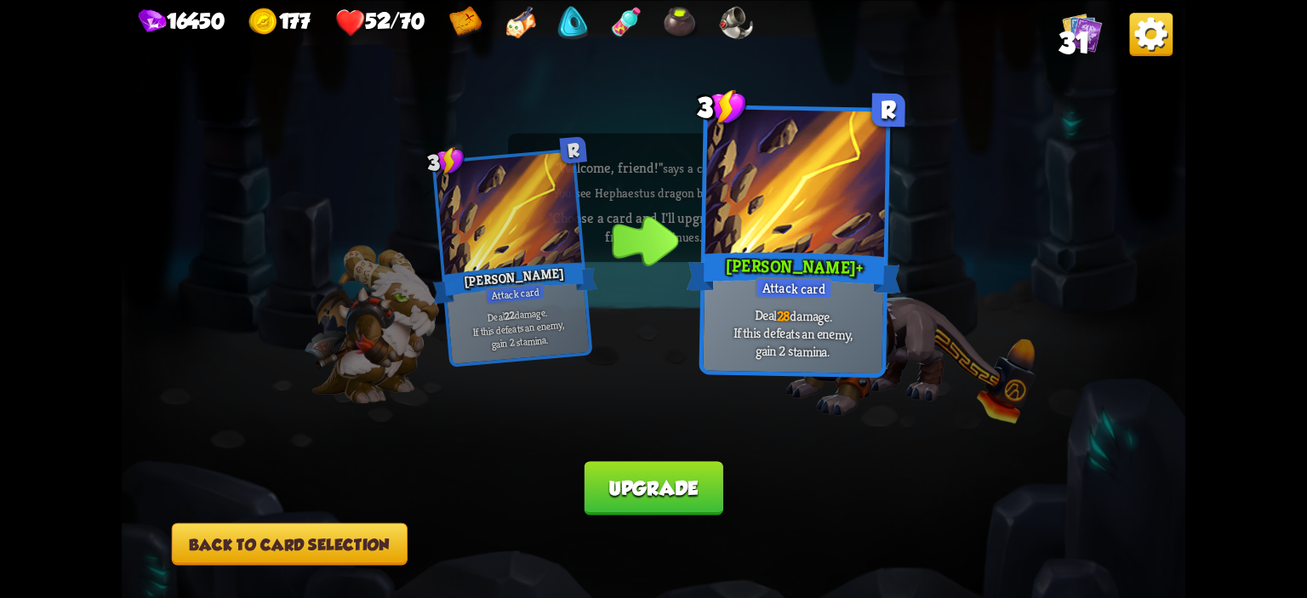
click at [402, 540] on button "Back to card selection" at bounding box center [290, 544] width 236 height 43
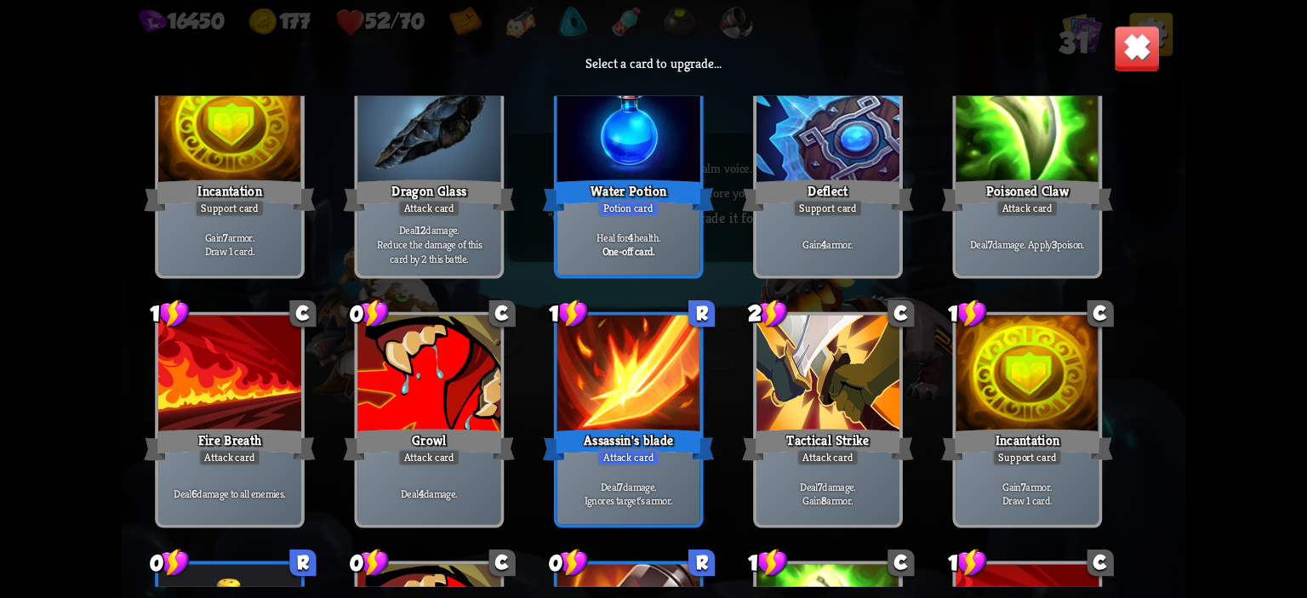
scroll to position [1021, 0]
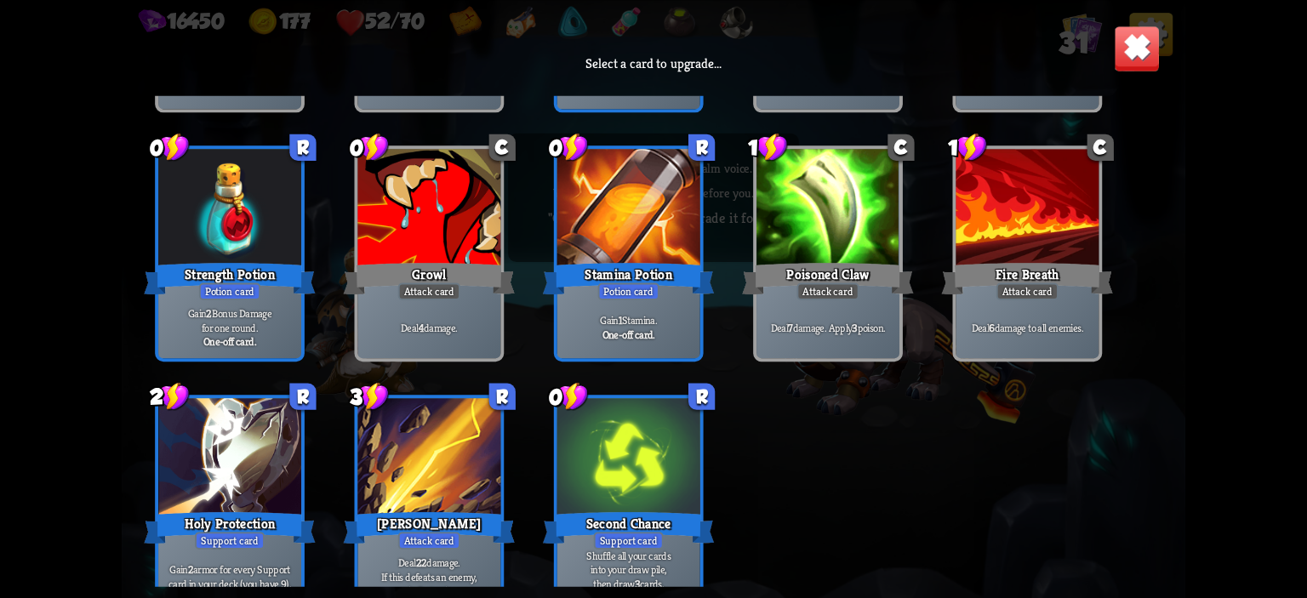
click at [681, 265] on div "Stamina Potion" at bounding box center [629, 279] width 172 height 38
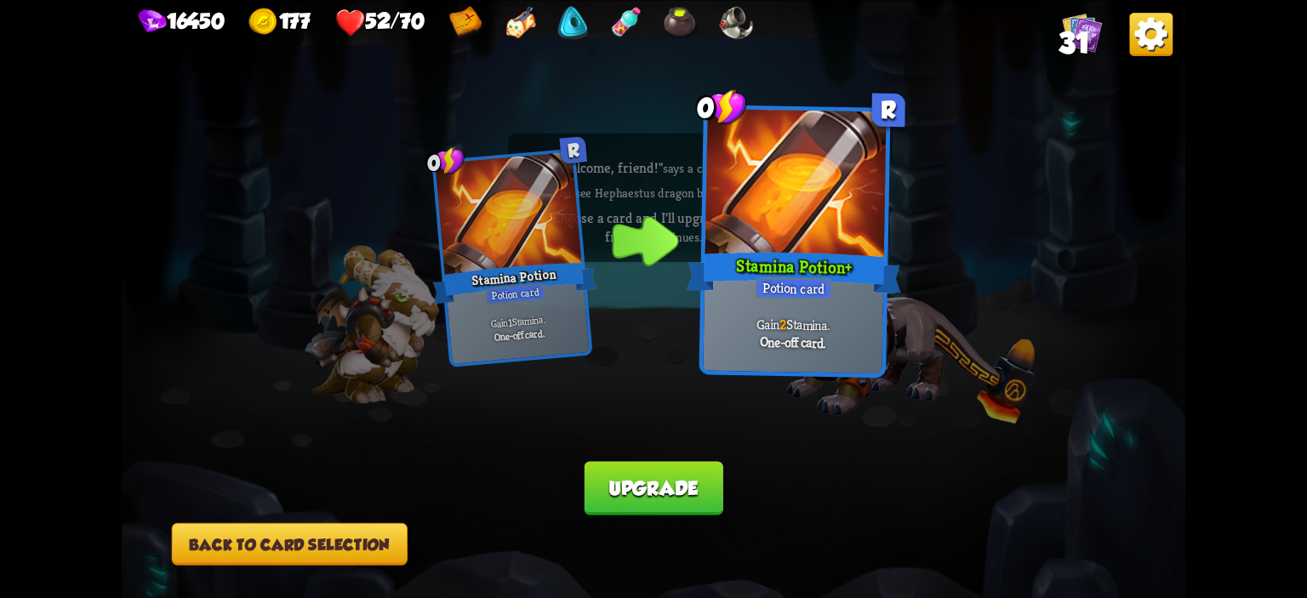
click at [662, 499] on button "Upgrade" at bounding box center [654, 488] width 139 height 54
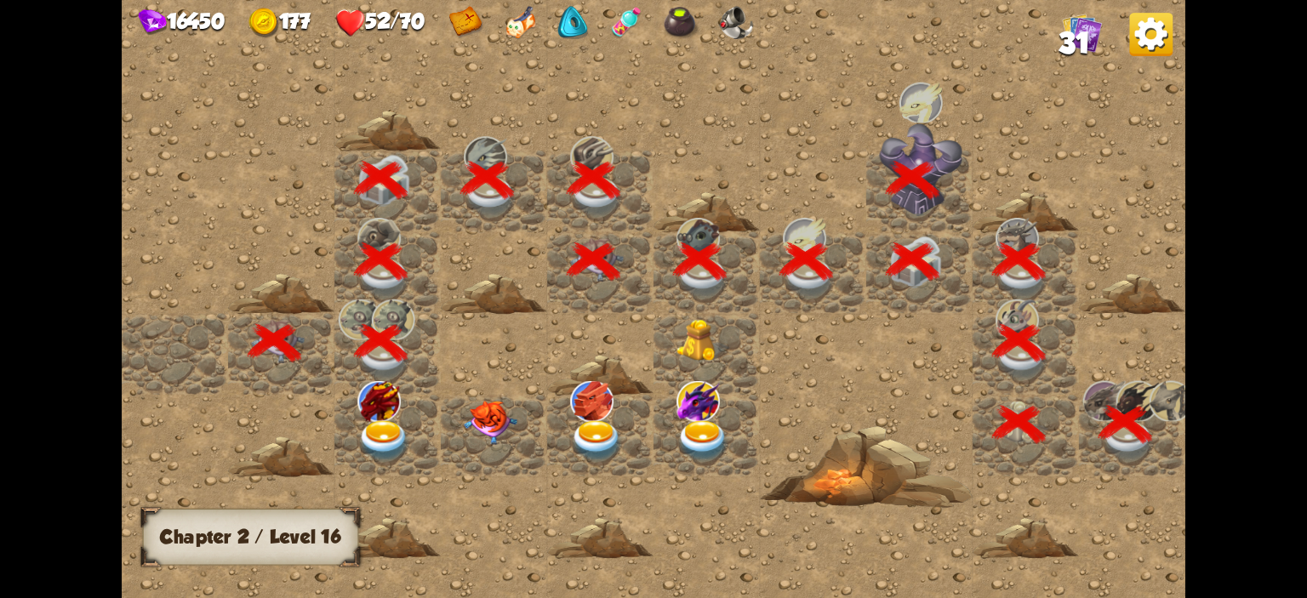
scroll to position [0, 327]
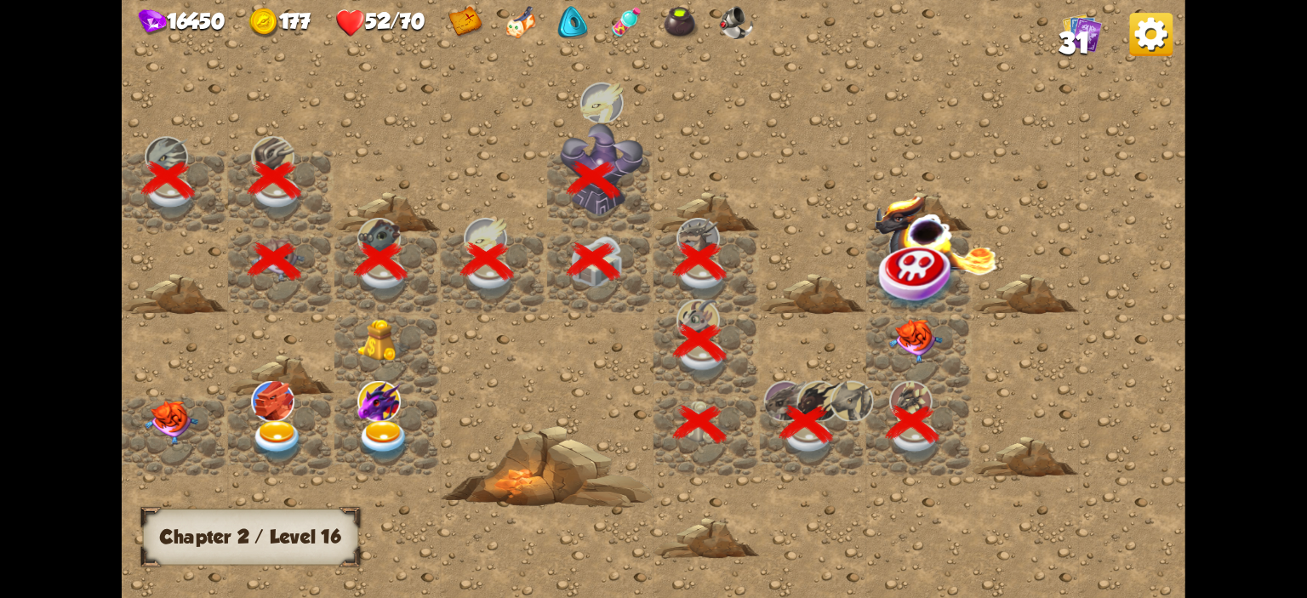
click at [919, 309] on div at bounding box center [919, 272] width 106 height 82
click at [900, 349] on img at bounding box center [915, 341] width 53 height 44
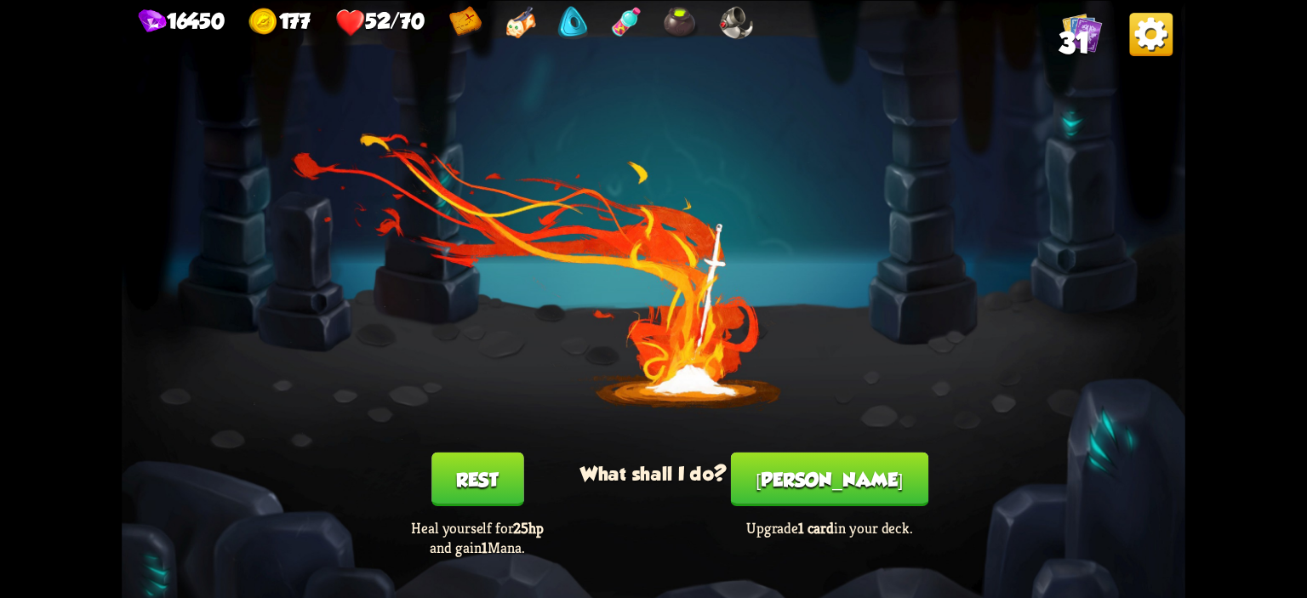
click at [858, 475] on button "[PERSON_NAME]" at bounding box center [829, 479] width 197 height 54
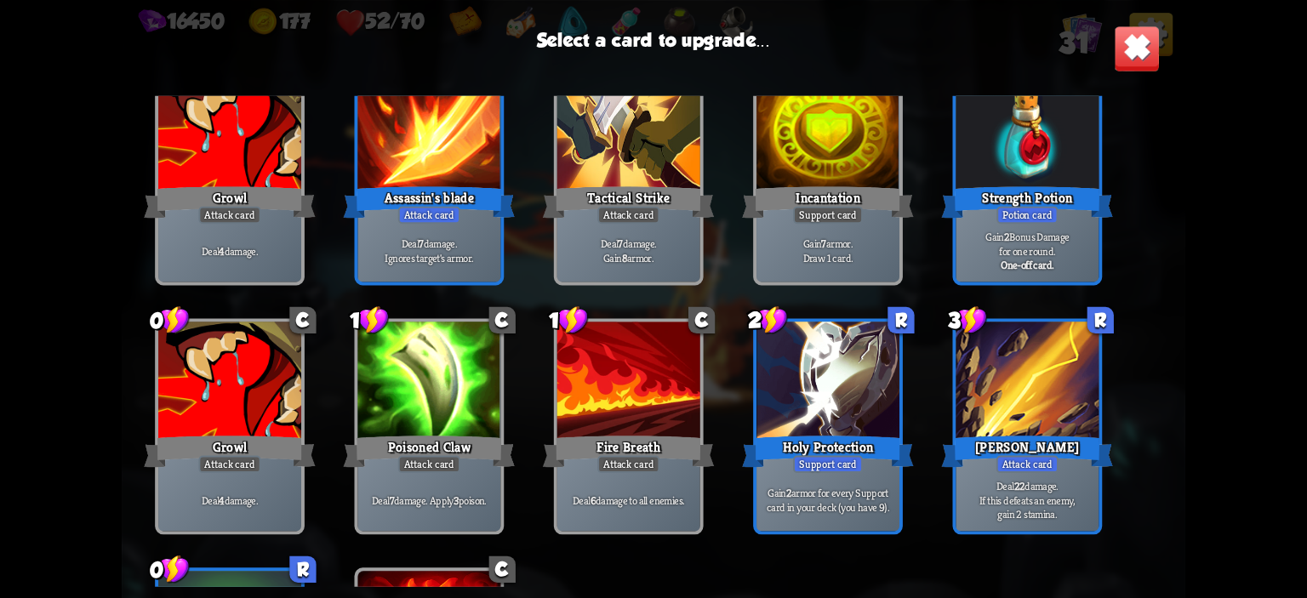
scroll to position [1046, 0]
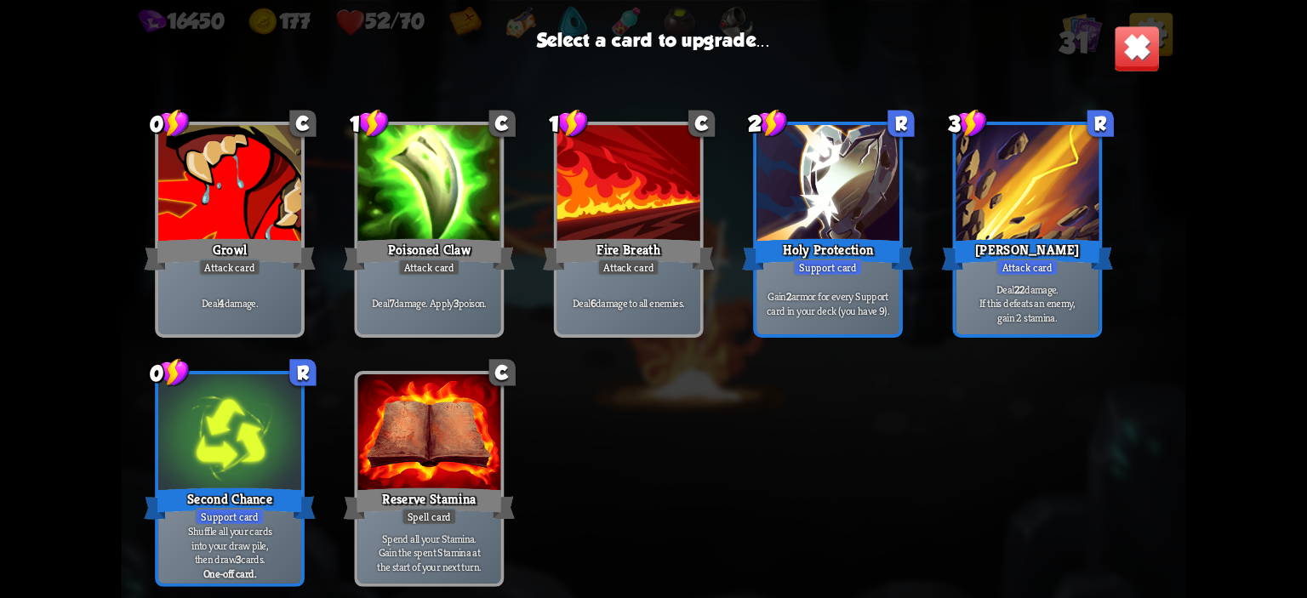
click at [1026, 253] on div "[PERSON_NAME]" at bounding box center [1028, 255] width 172 height 38
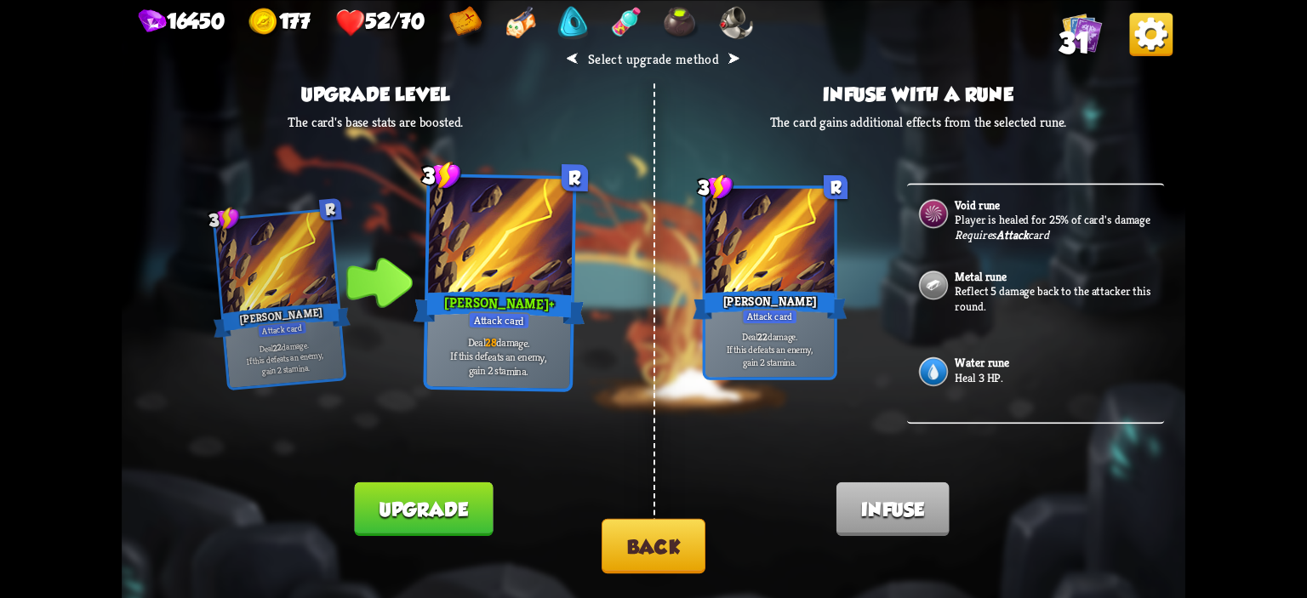
click at [485, 522] on button "Upgrade" at bounding box center [423, 509] width 139 height 54
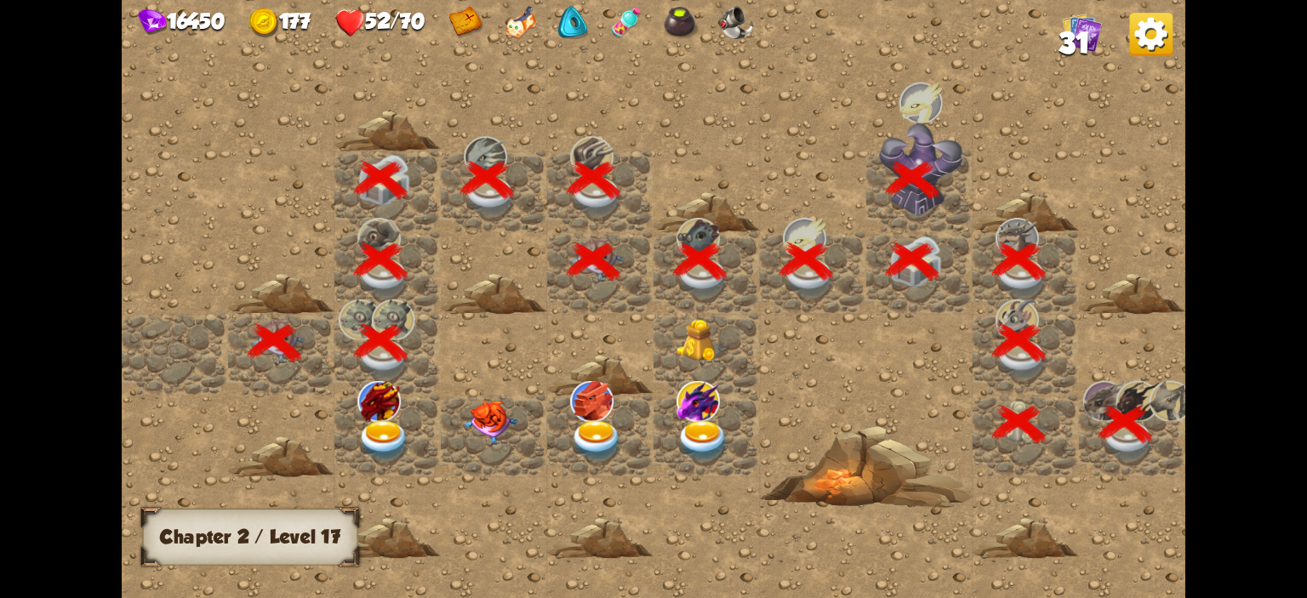
scroll to position [0, 327]
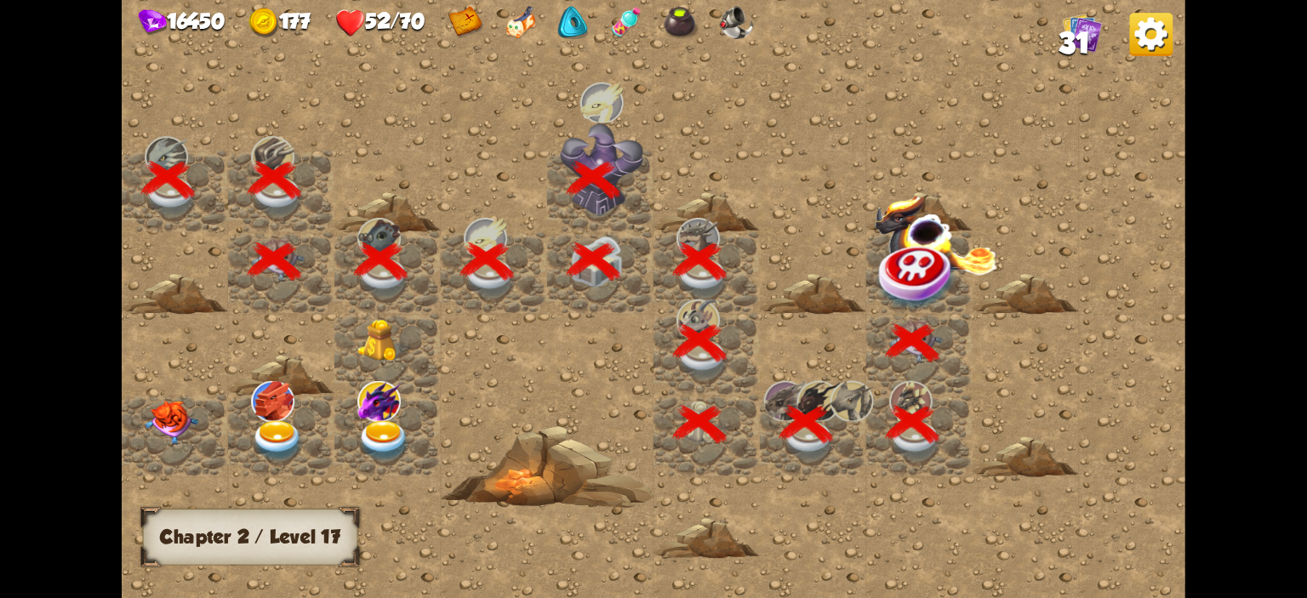
click at [861, 251] on div at bounding box center [494, 298] width 1383 height 621
click at [889, 248] on img at bounding box center [918, 277] width 80 height 69
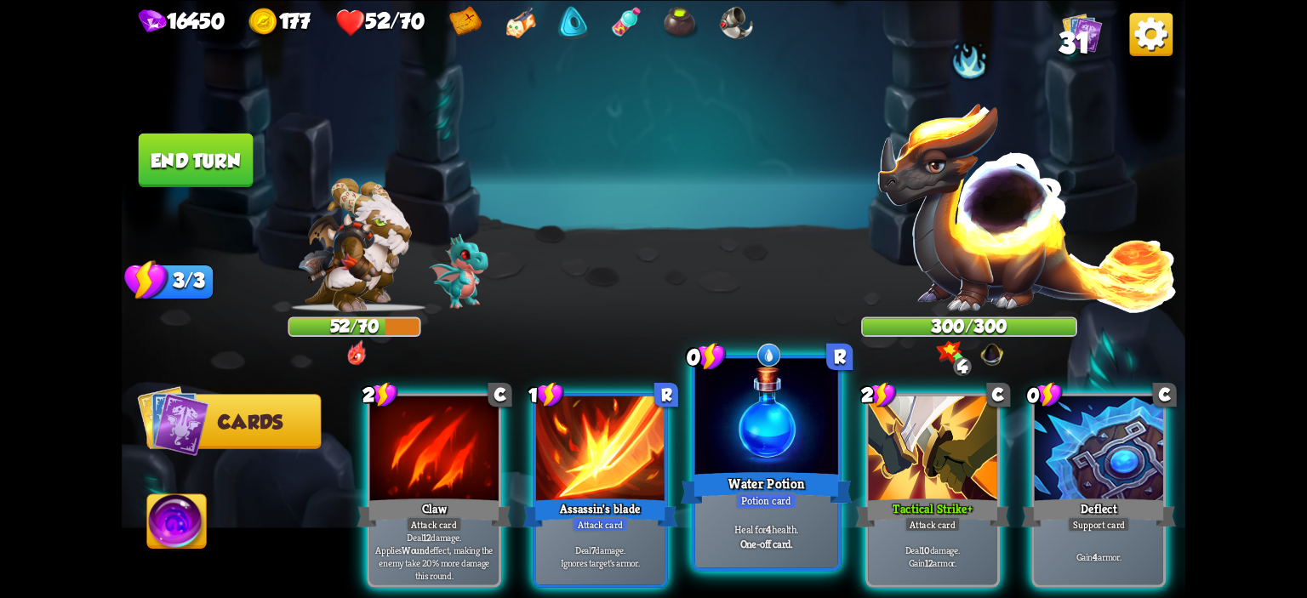
click at [787, 415] on div at bounding box center [766, 418] width 143 height 121
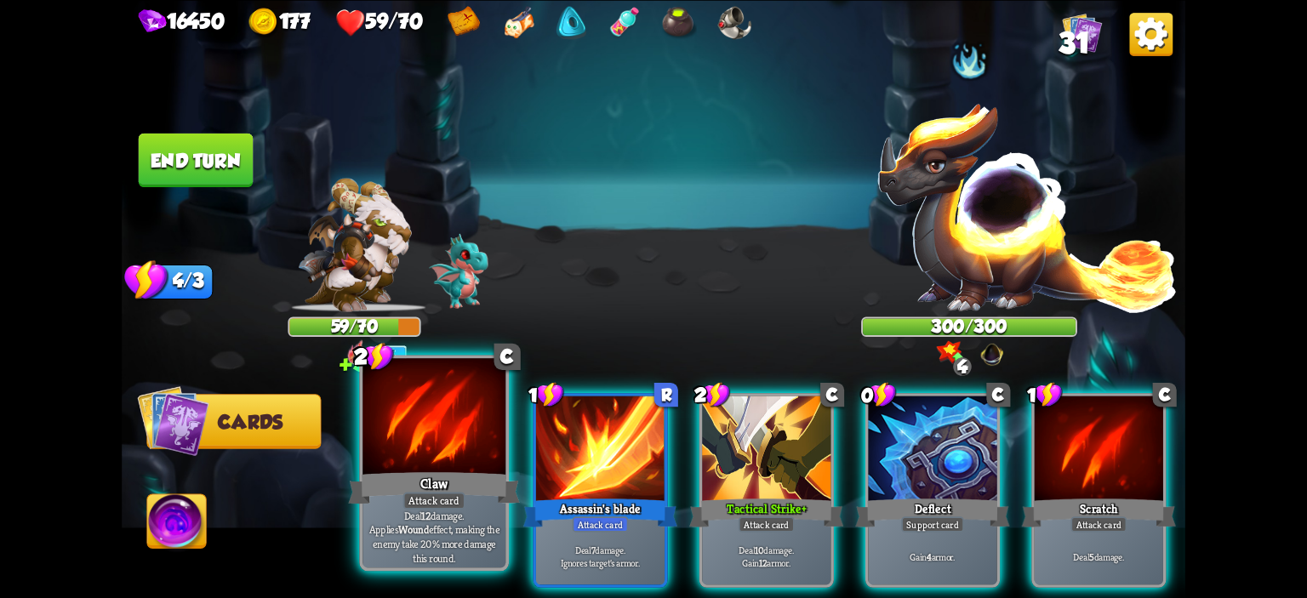
click at [417, 405] on div at bounding box center [434, 418] width 143 height 121
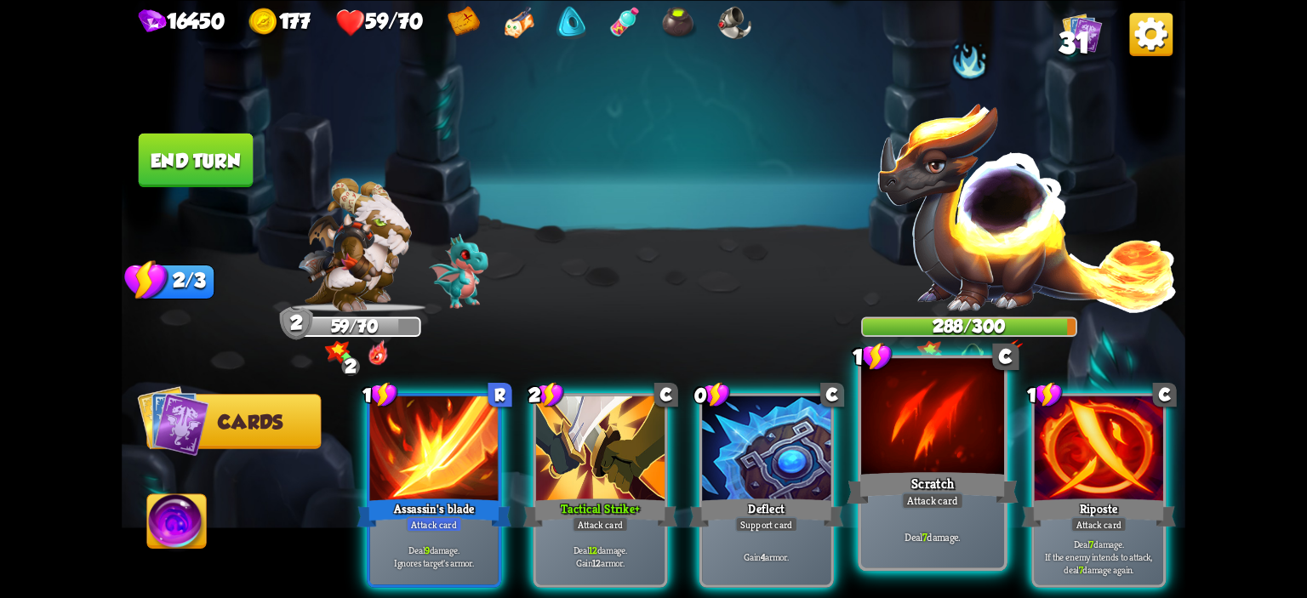
click at [880, 447] on div at bounding box center [932, 418] width 143 height 121
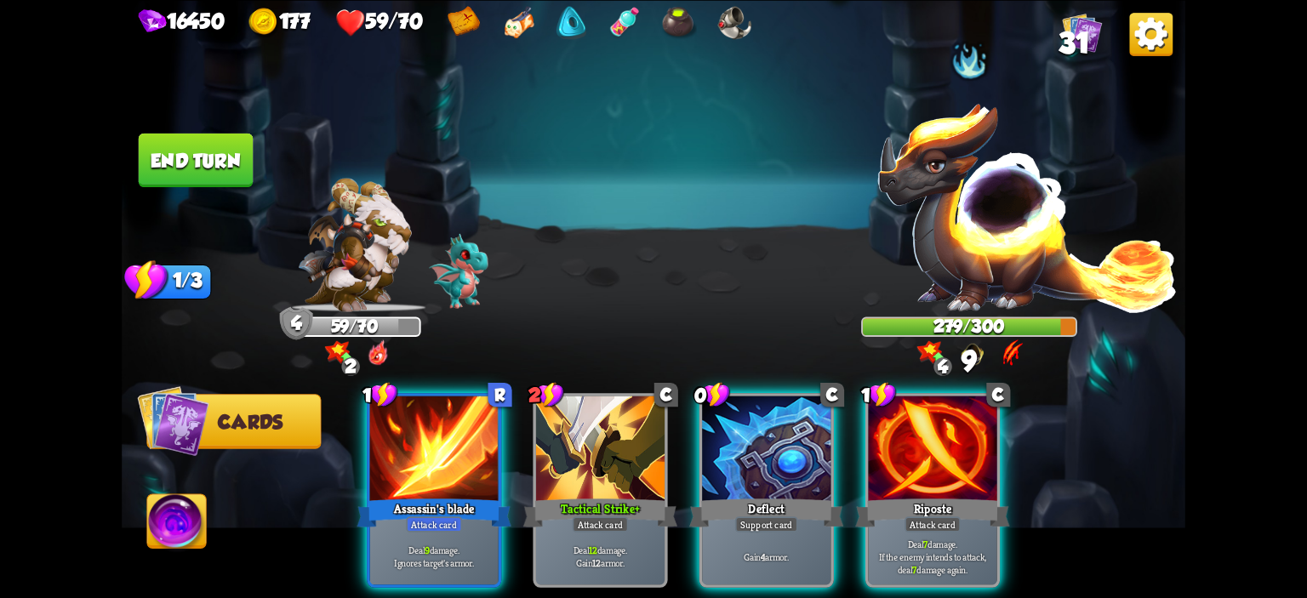
click at [880, 447] on div at bounding box center [932, 450] width 129 height 108
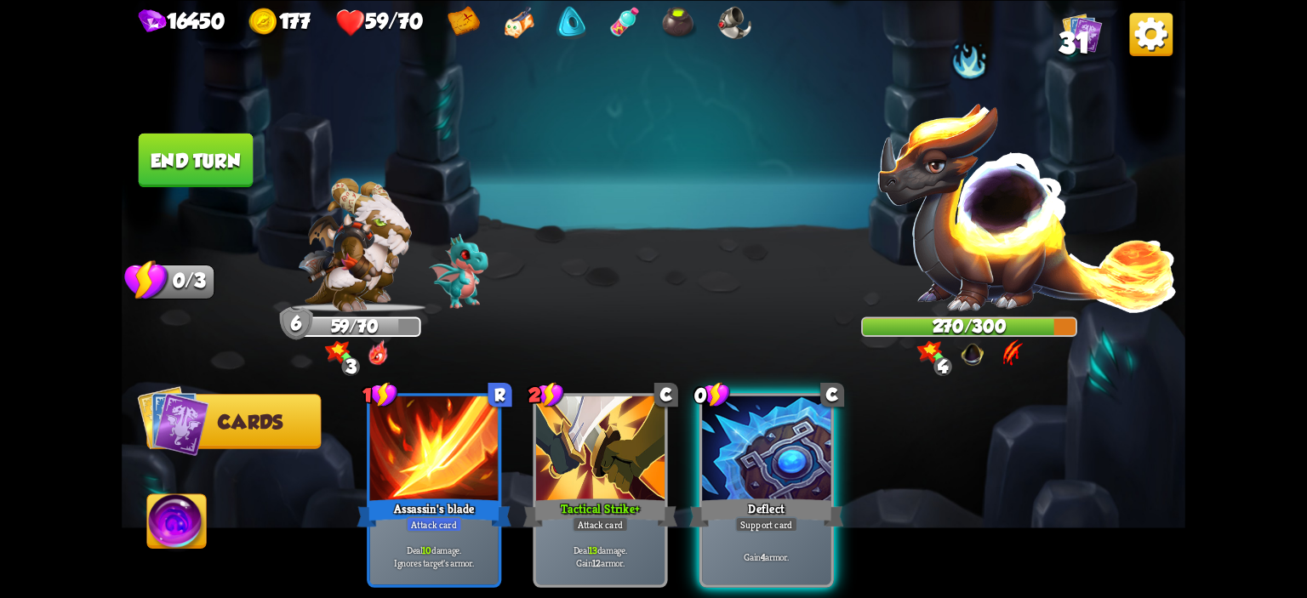
click at [191, 163] on button "End turn" at bounding box center [196, 160] width 115 height 54
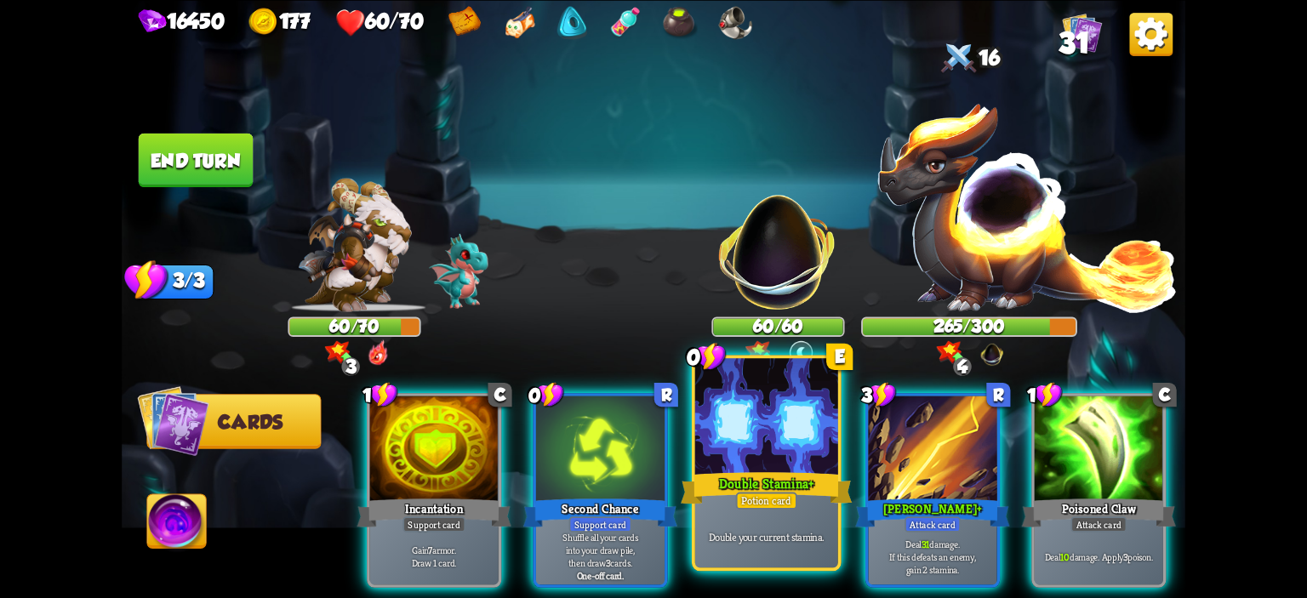
click at [711, 428] on div at bounding box center [766, 418] width 143 height 121
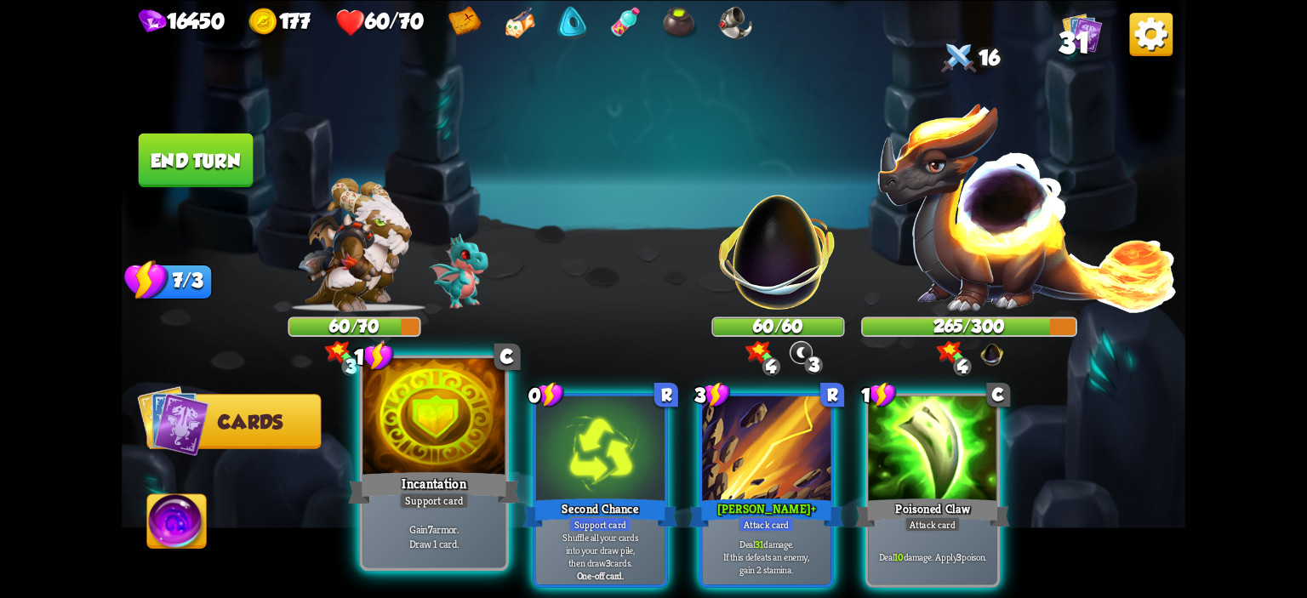
click at [473, 457] on div at bounding box center [434, 418] width 143 height 121
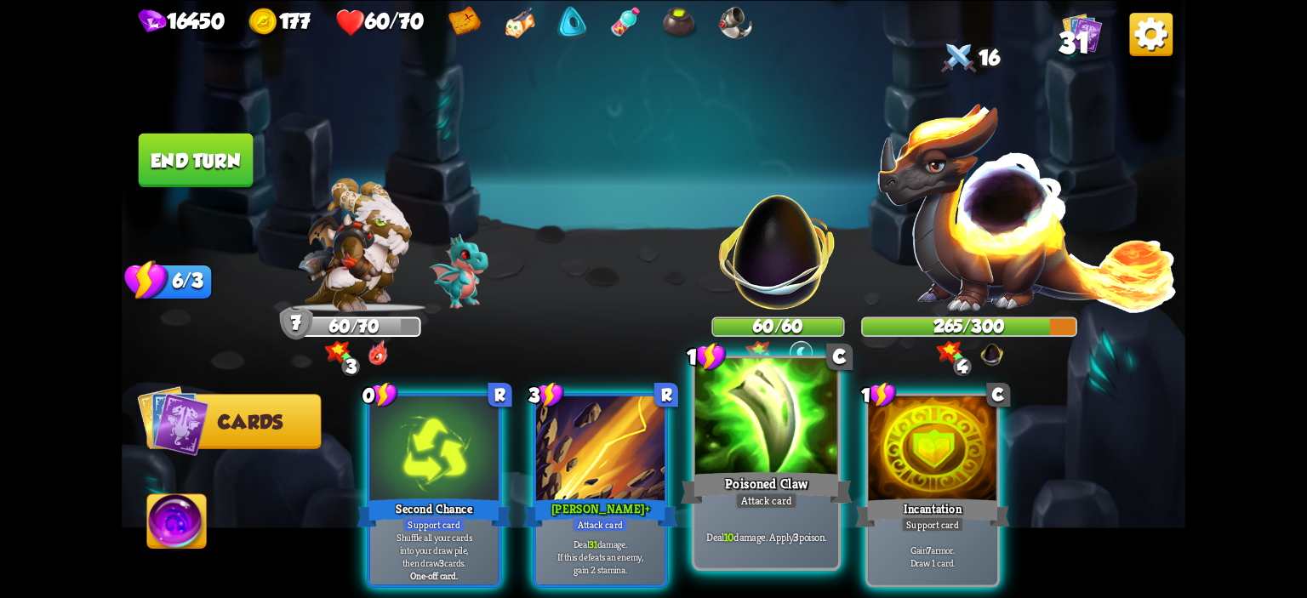
click at [769, 462] on div at bounding box center [766, 418] width 143 height 121
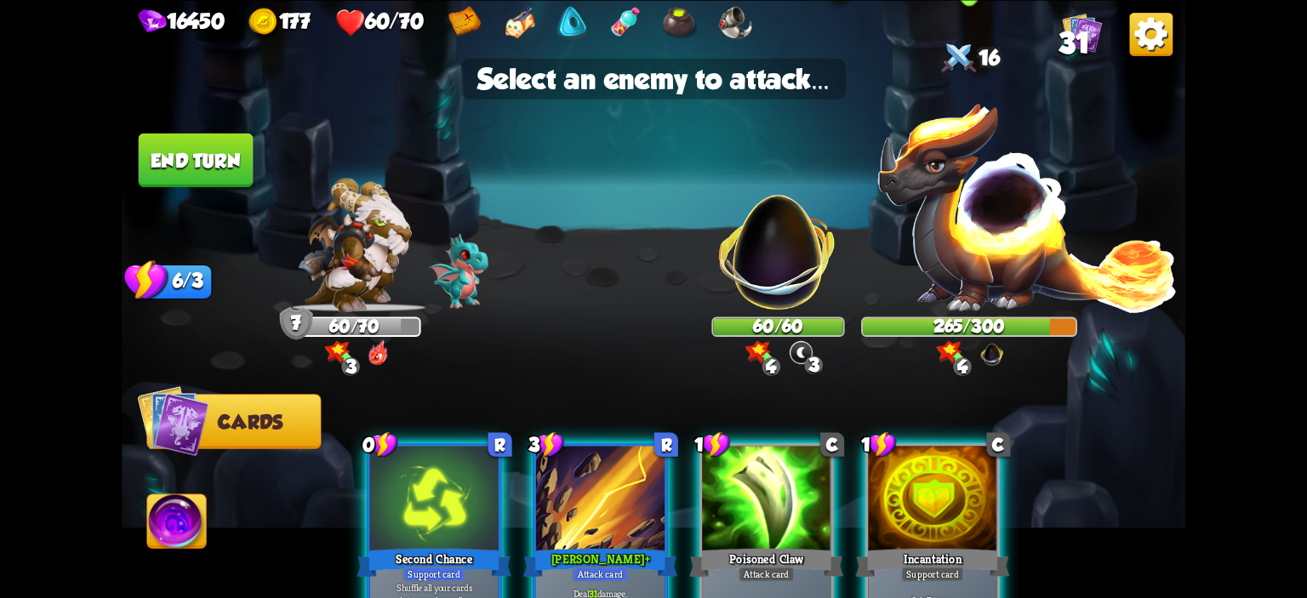
click at [937, 295] on img at bounding box center [1028, 205] width 302 height 211
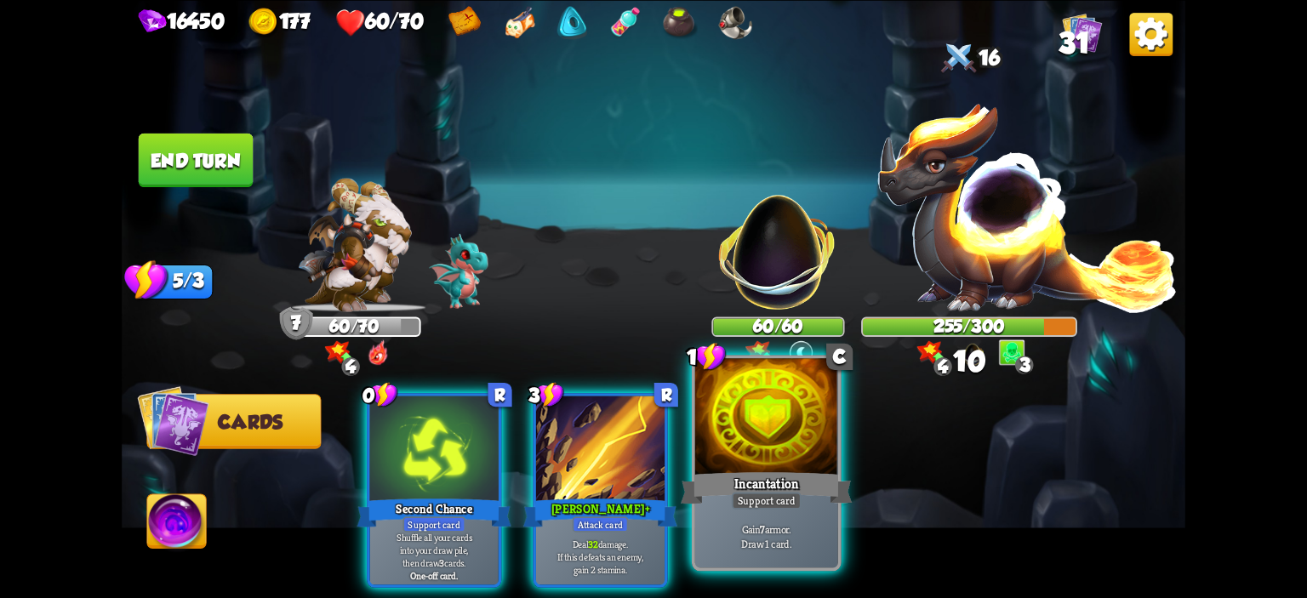
click at [798, 409] on div at bounding box center [766, 418] width 143 height 121
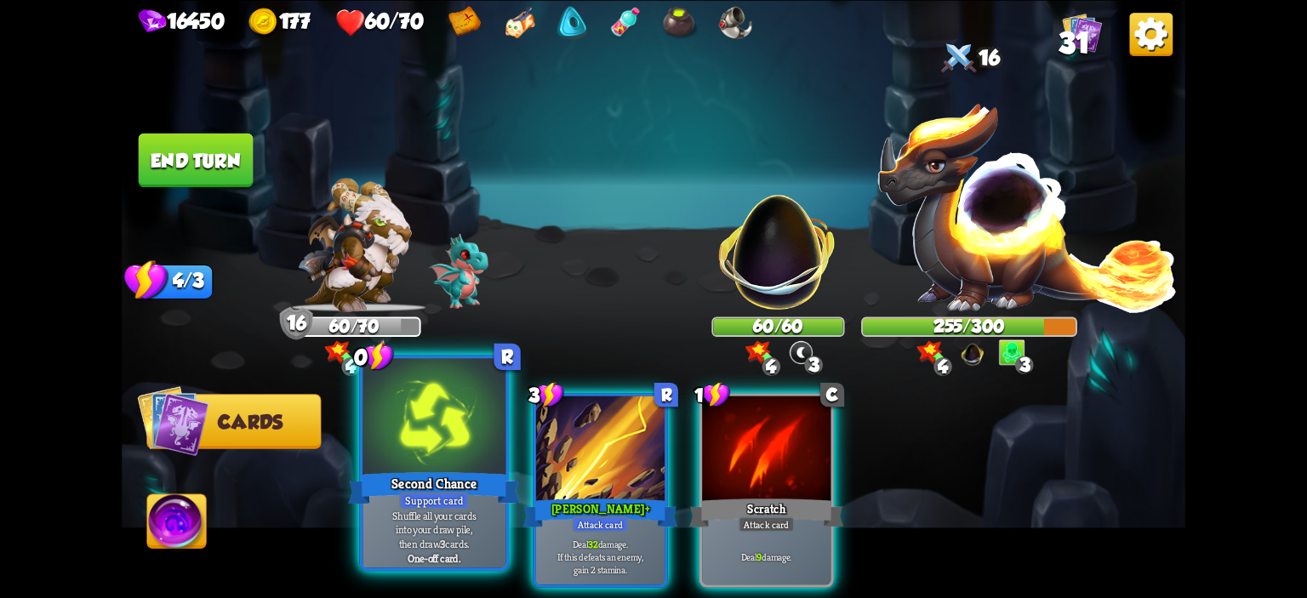
click at [453, 412] on div at bounding box center [434, 418] width 143 height 121
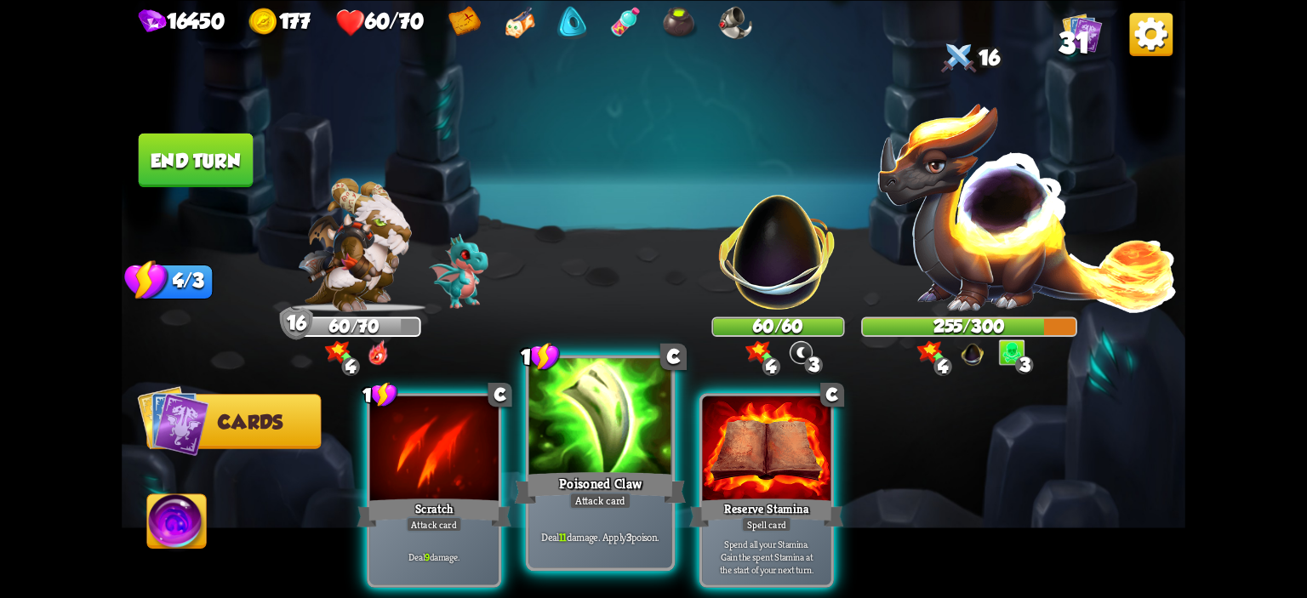
click at [608, 443] on div at bounding box center [600, 418] width 143 height 121
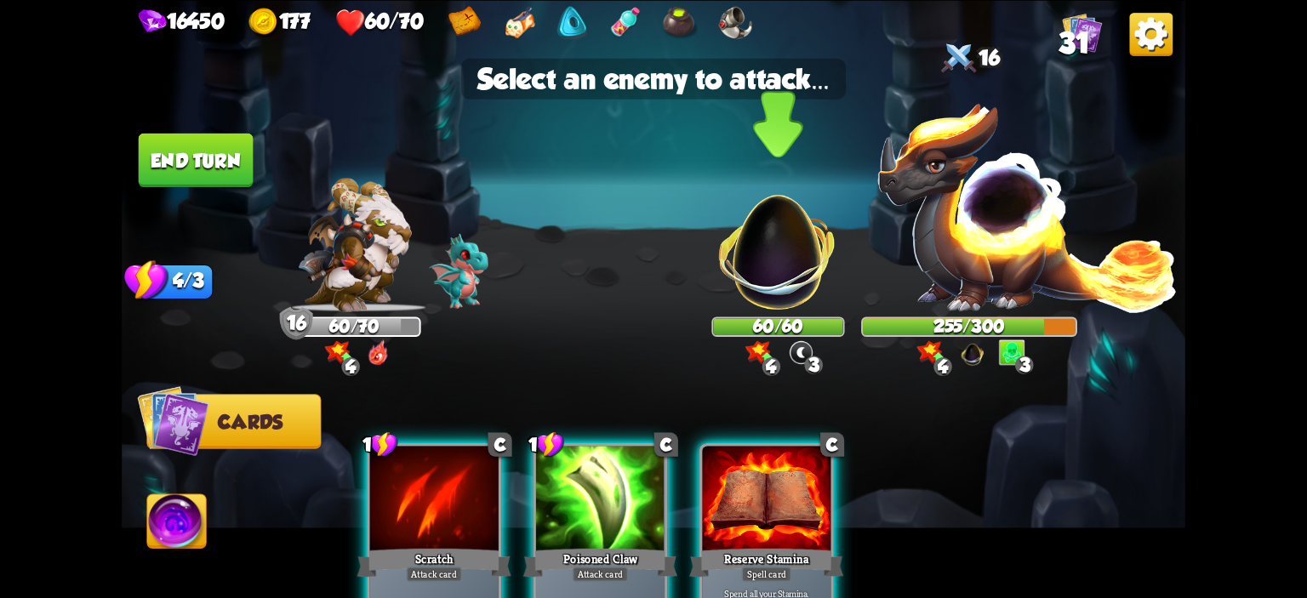
click at [792, 270] on img at bounding box center [778, 242] width 140 height 140
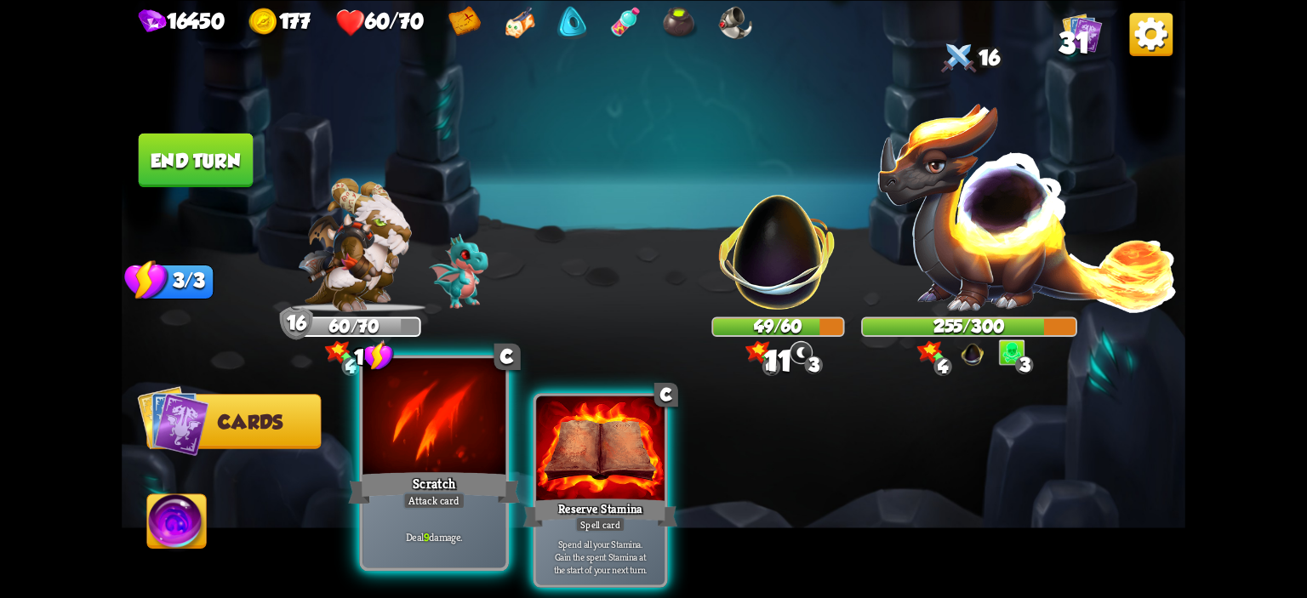
click at [487, 410] on div at bounding box center [434, 418] width 143 height 121
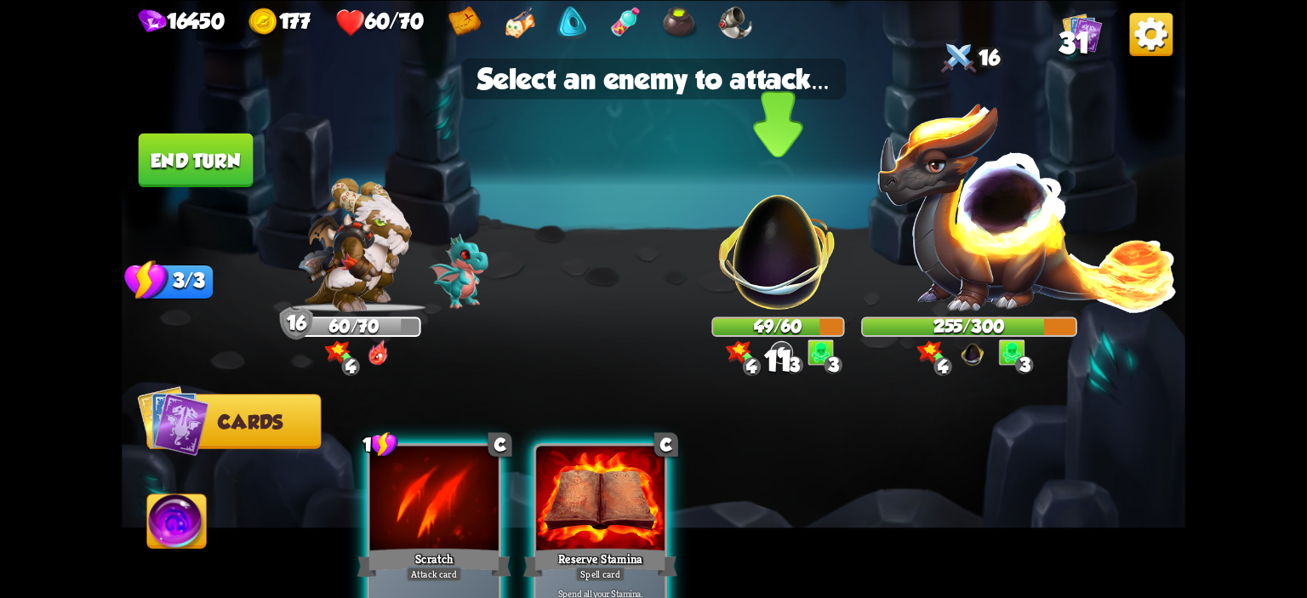
click at [762, 267] on img at bounding box center [778, 242] width 140 height 140
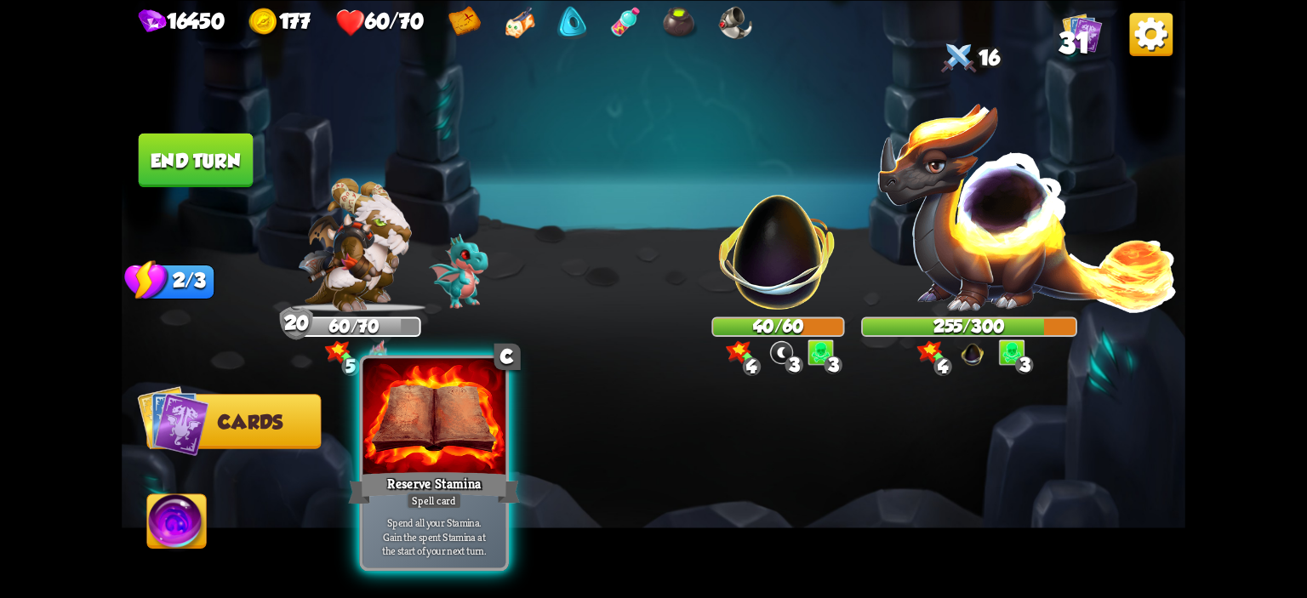
click at [486, 414] on div at bounding box center [434, 418] width 143 height 121
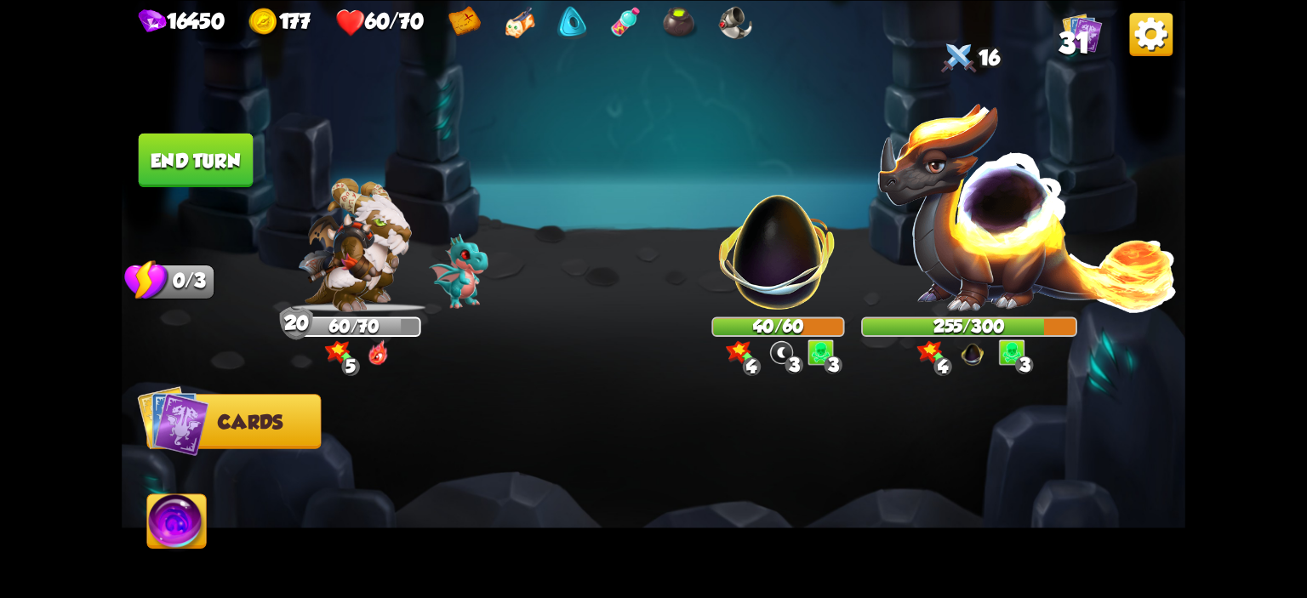
click at [184, 167] on button "End turn" at bounding box center [196, 160] width 115 height 54
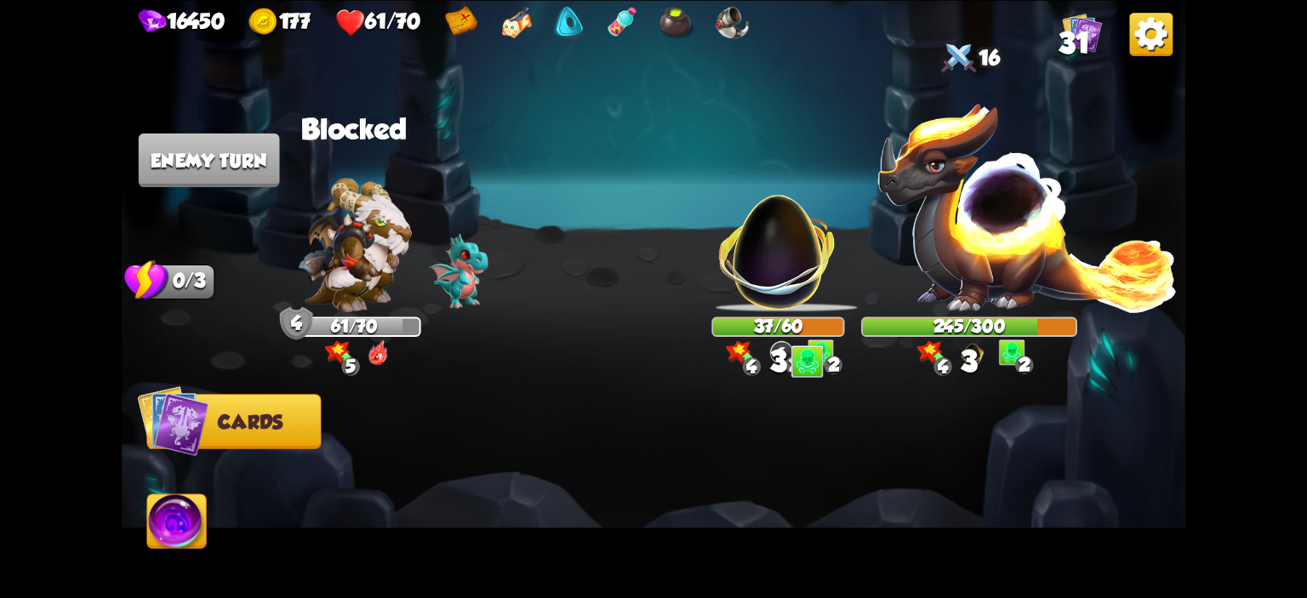
click at [1080, 40] on span "31" at bounding box center [1074, 42] width 31 height 32
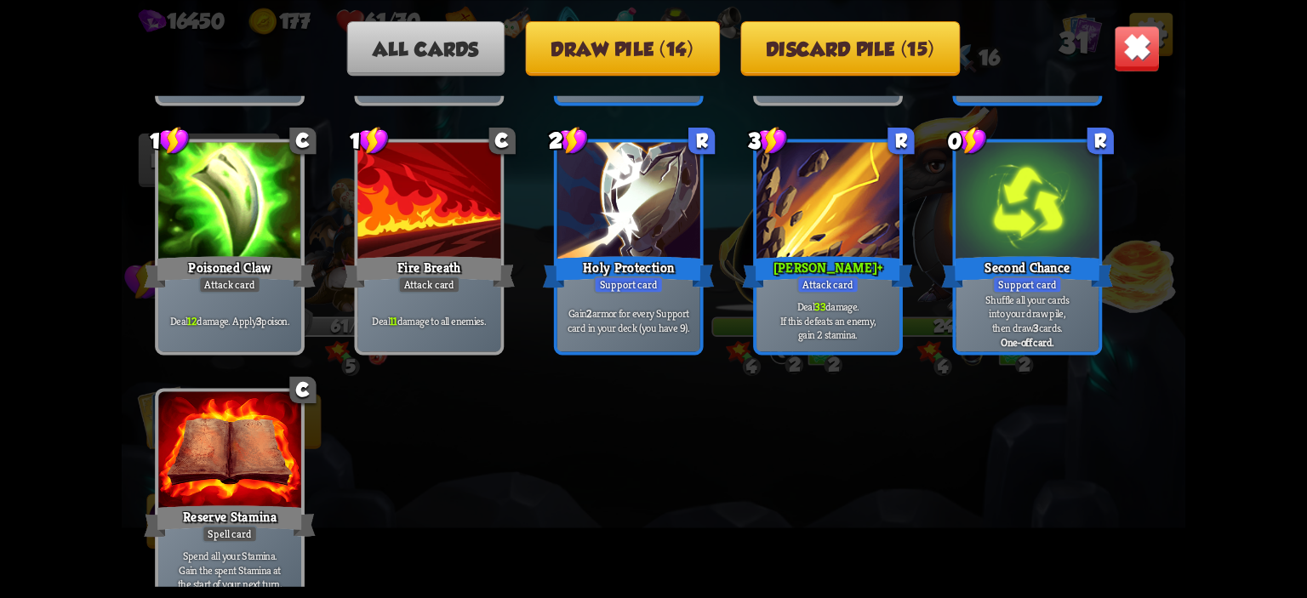
scroll to position [1301, 0]
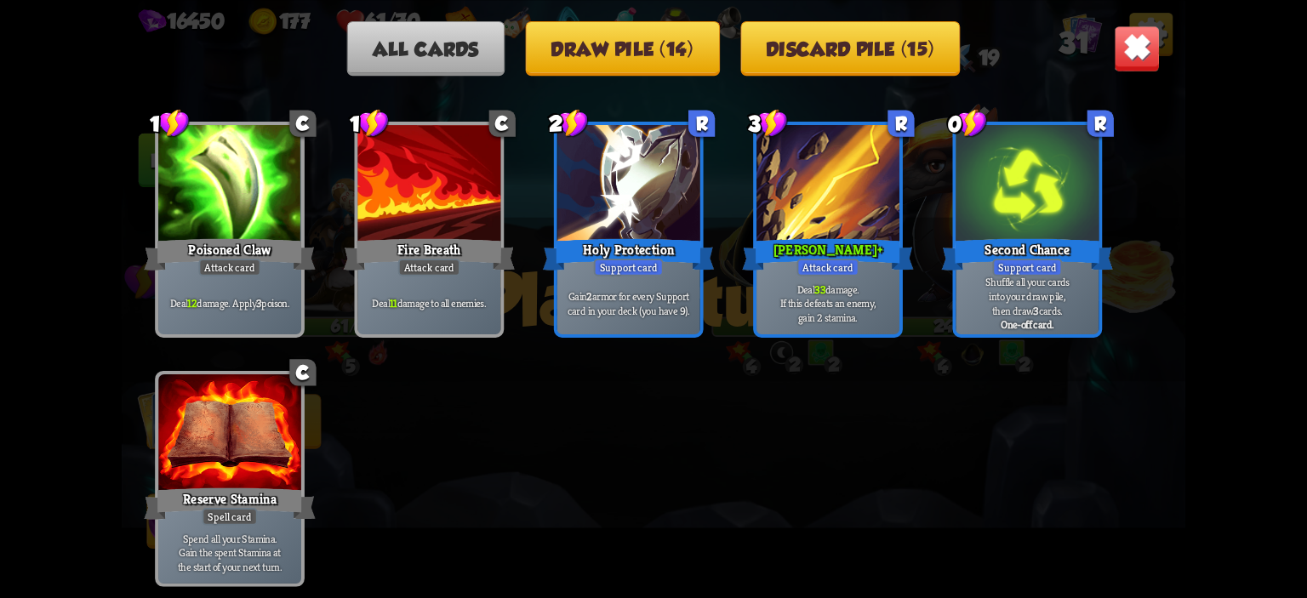
click at [1137, 35] on img at bounding box center [1137, 48] width 47 height 47
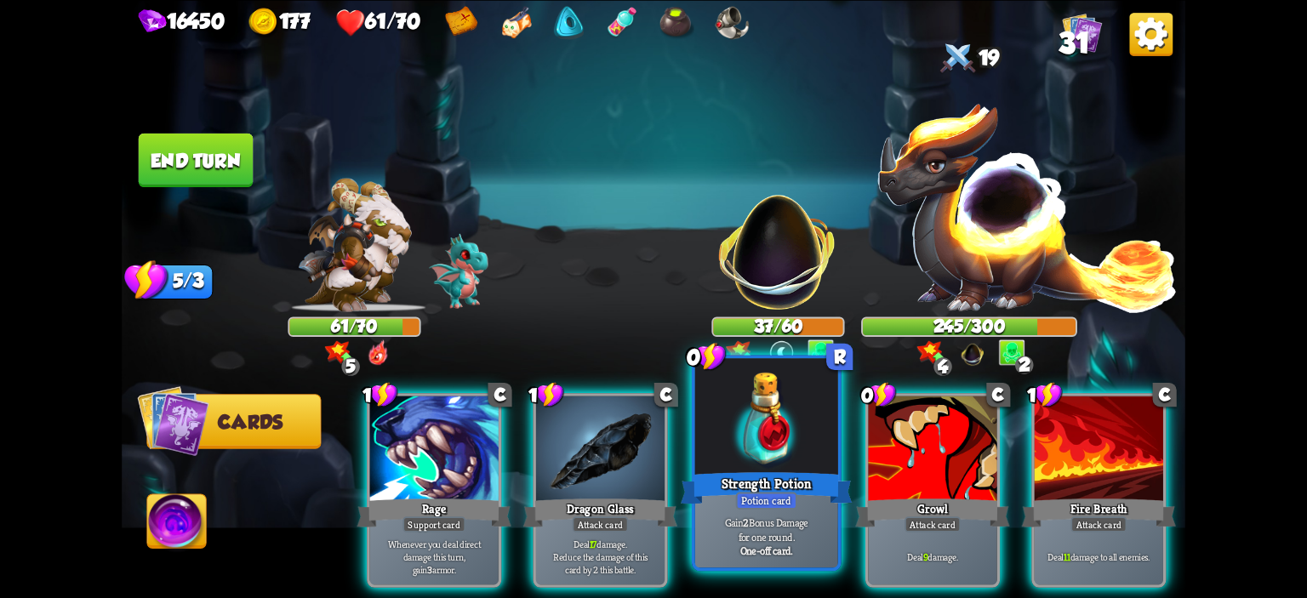
click at [721, 401] on div at bounding box center [766, 418] width 143 height 121
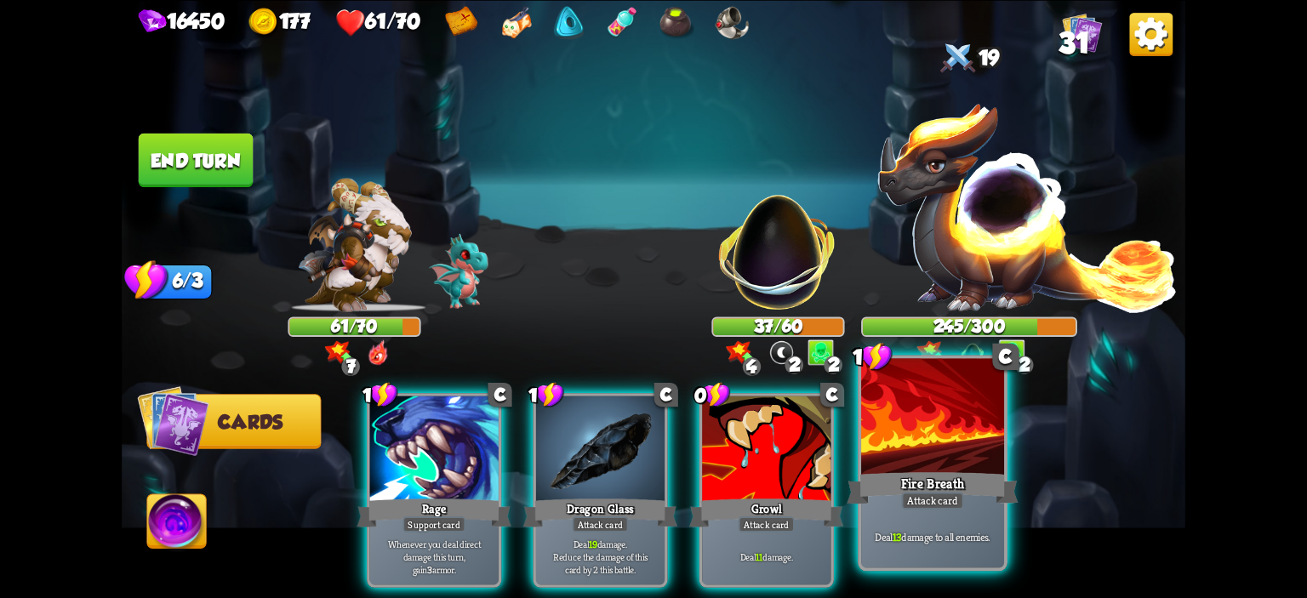
click at [892, 421] on div at bounding box center [932, 418] width 143 height 121
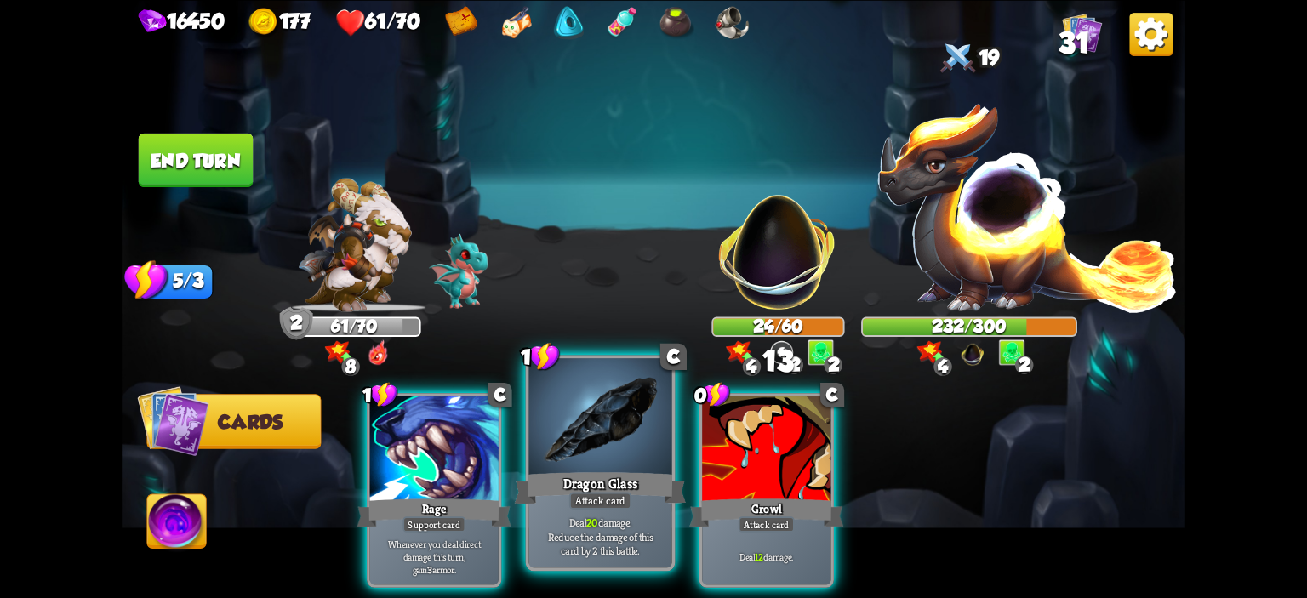
click at [632, 430] on div at bounding box center [600, 418] width 143 height 121
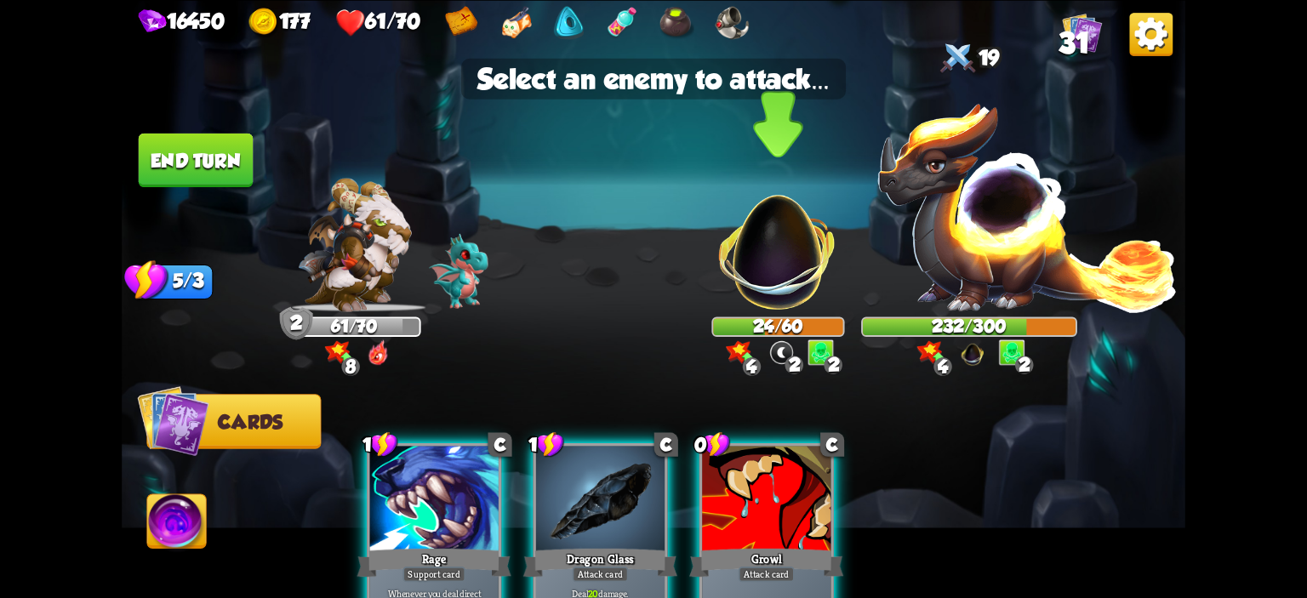
click at [757, 254] on img at bounding box center [778, 242] width 140 height 140
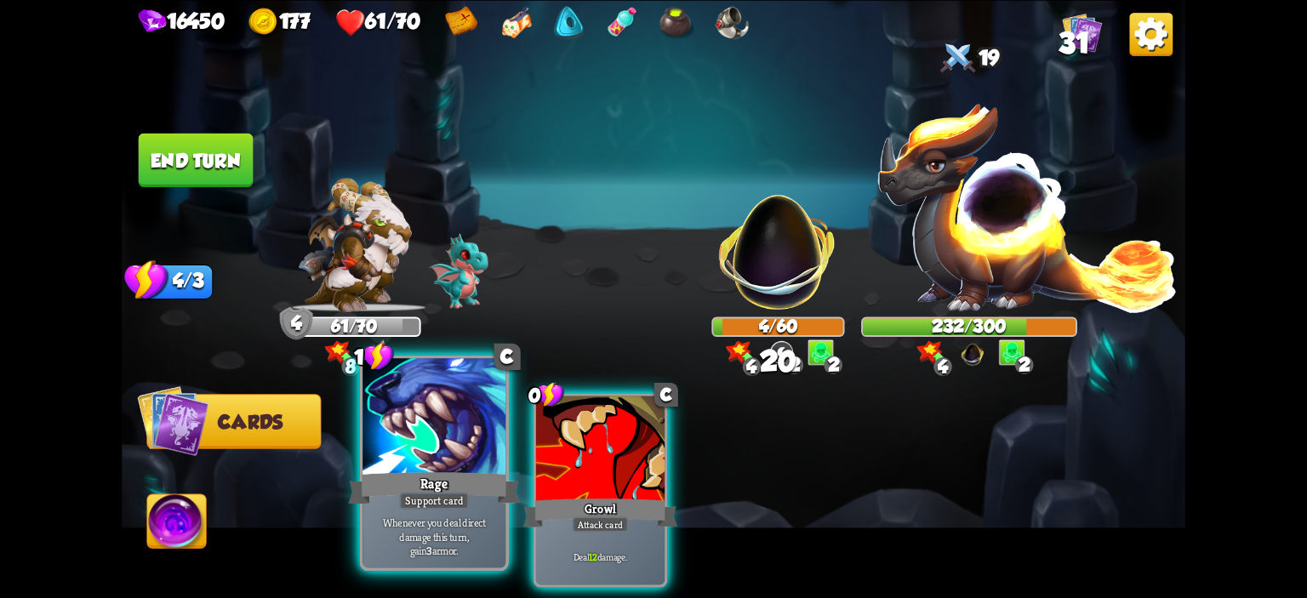
click at [476, 411] on div at bounding box center [434, 418] width 143 height 121
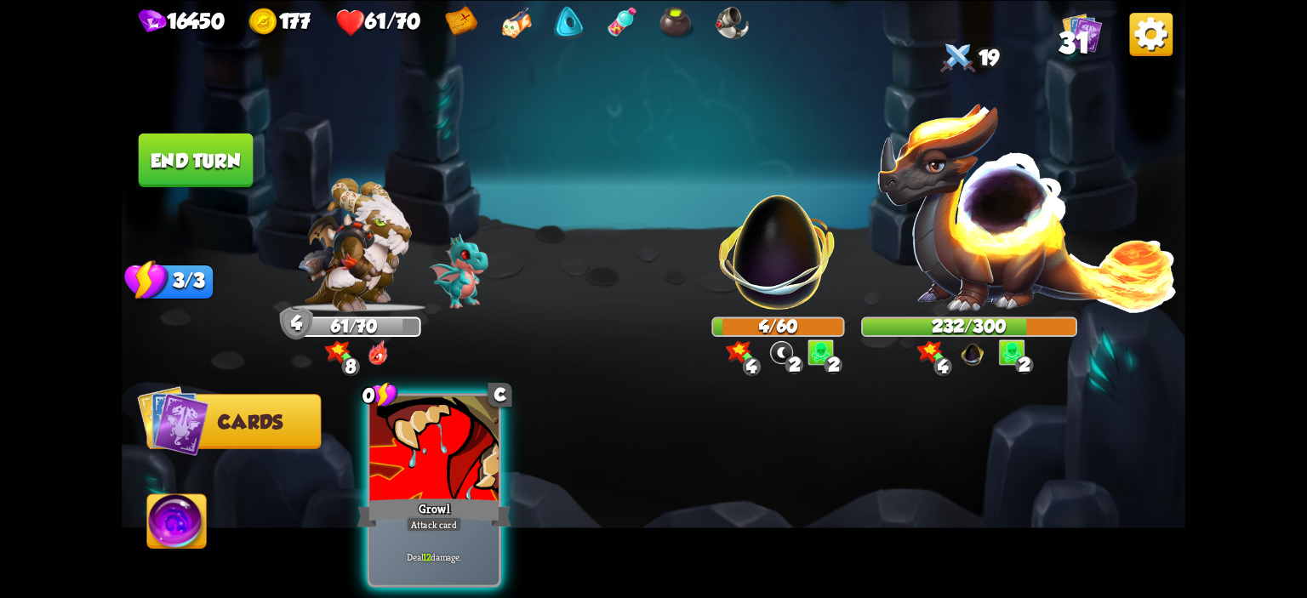
click at [476, 411] on div at bounding box center [434, 450] width 129 height 108
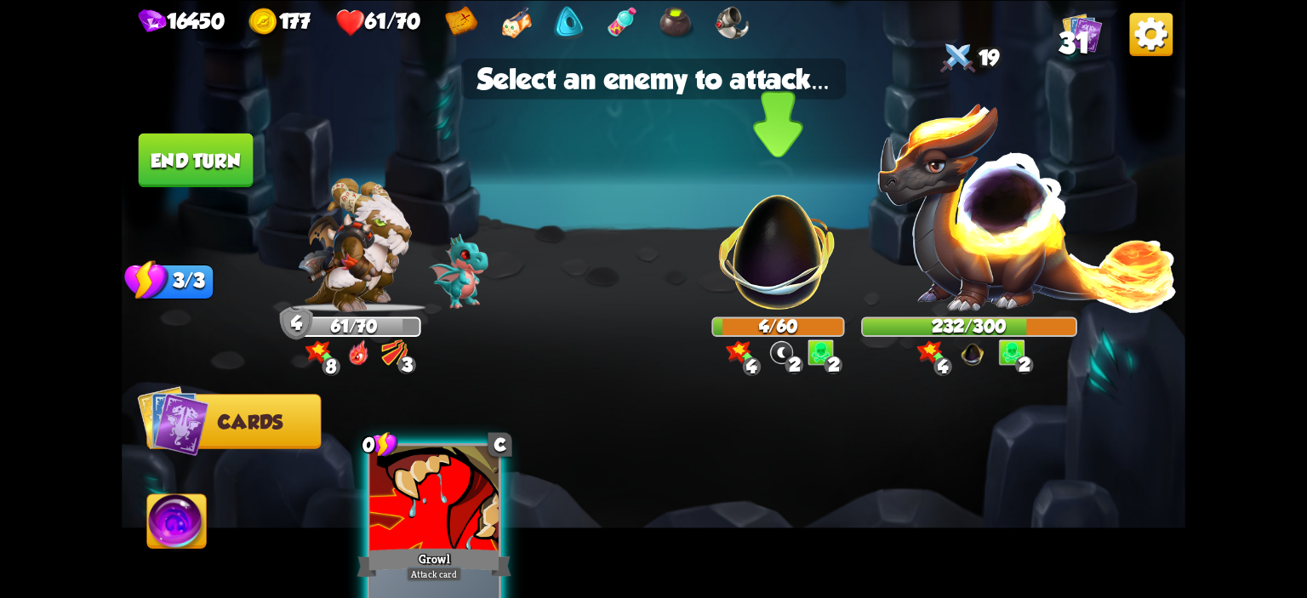
click at [745, 282] on img at bounding box center [778, 242] width 140 height 140
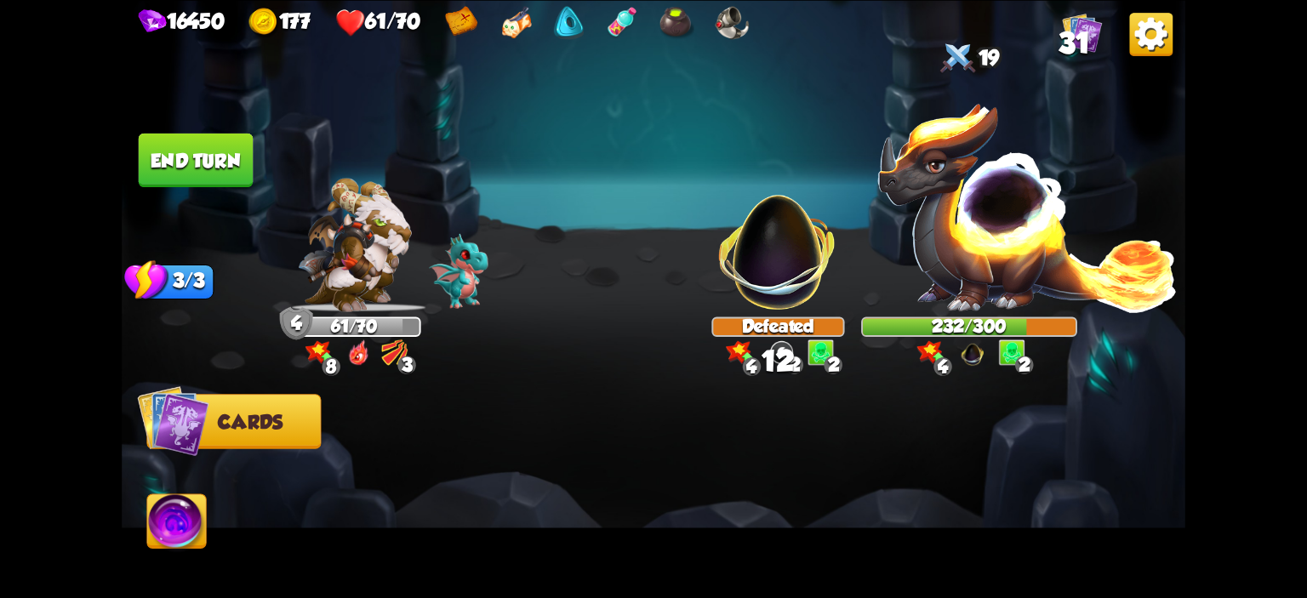
click at [221, 173] on button "End turn" at bounding box center [196, 160] width 115 height 54
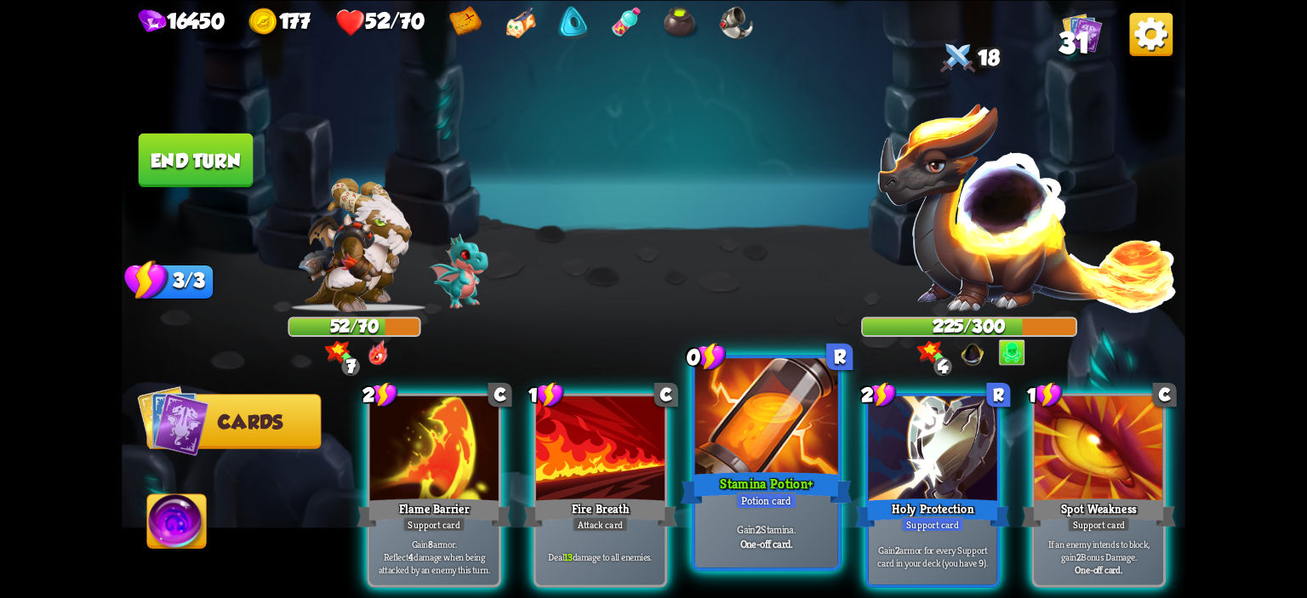
click at [726, 457] on div at bounding box center [766, 418] width 143 height 121
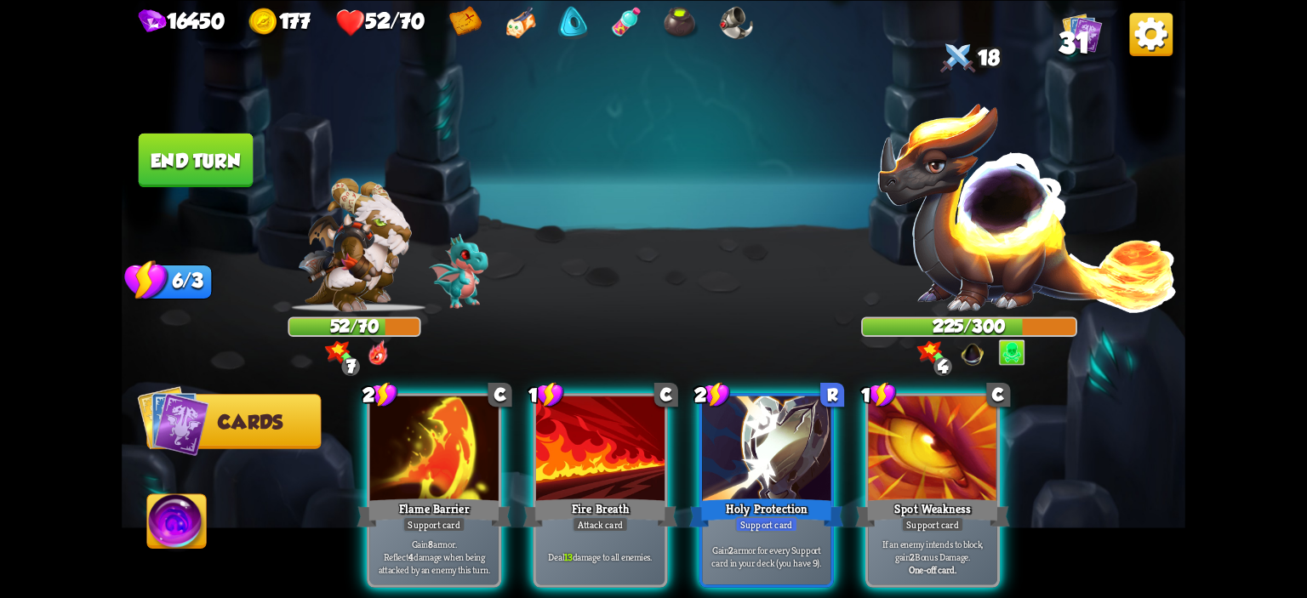
click at [726, 457] on div at bounding box center [766, 450] width 129 height 108
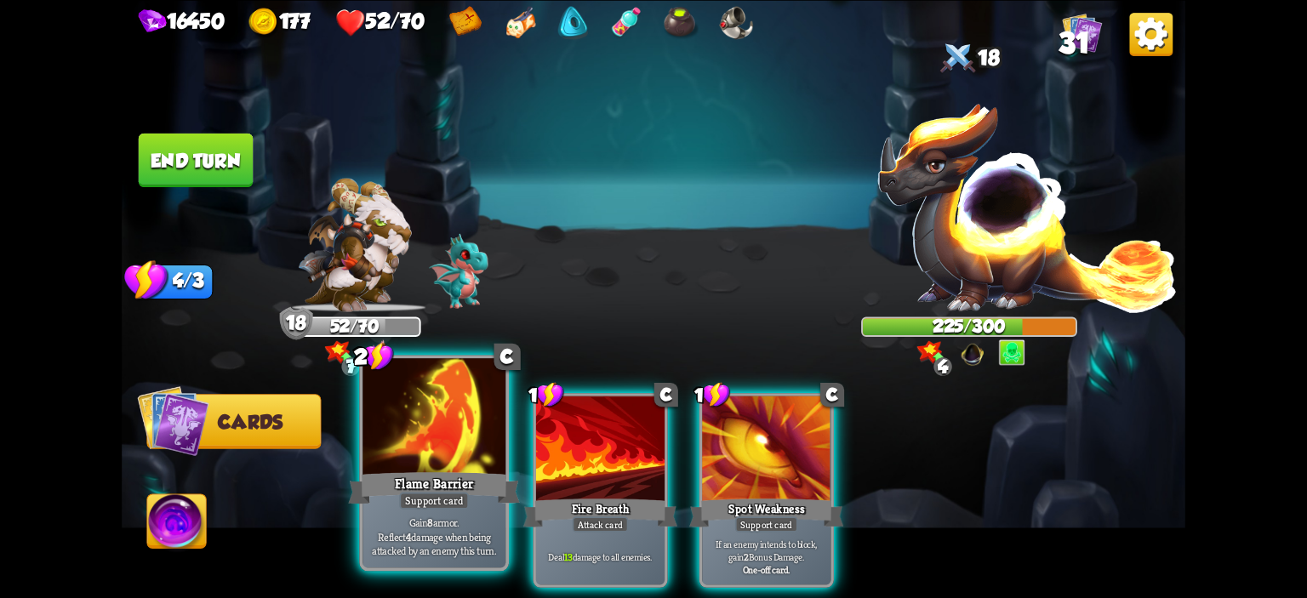
click at [383, 418] on div at bounding box center [434, 418] width 143 height 121
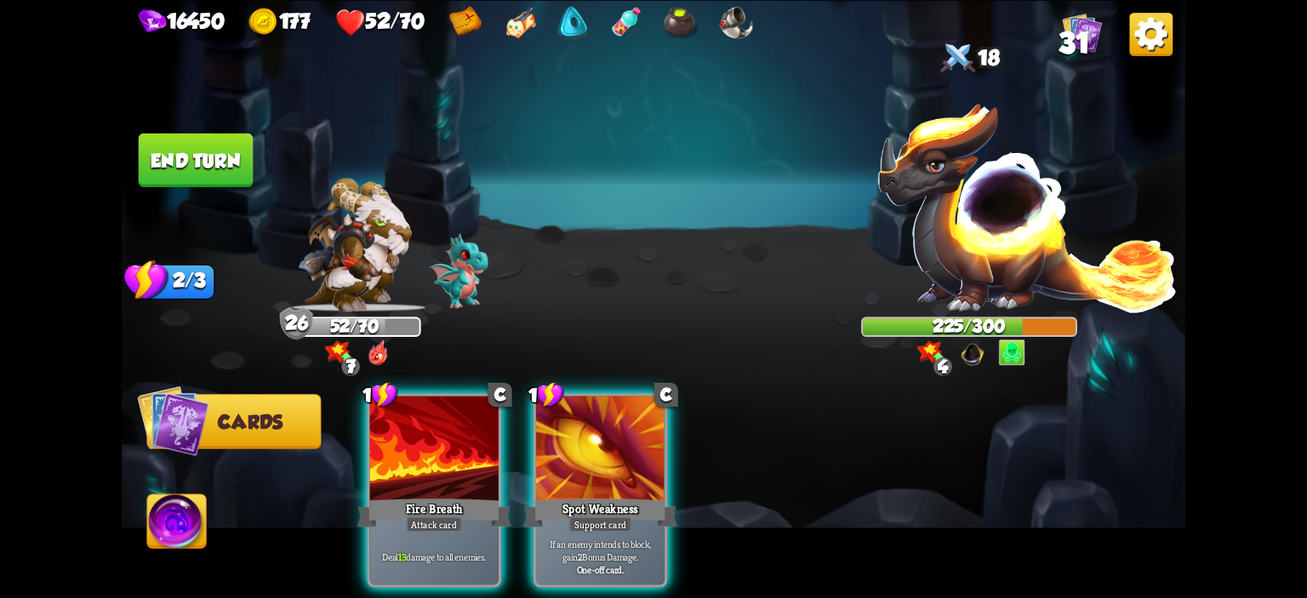
click at [383, 418] on div at bounding box center [434, 450] width 129 height 108
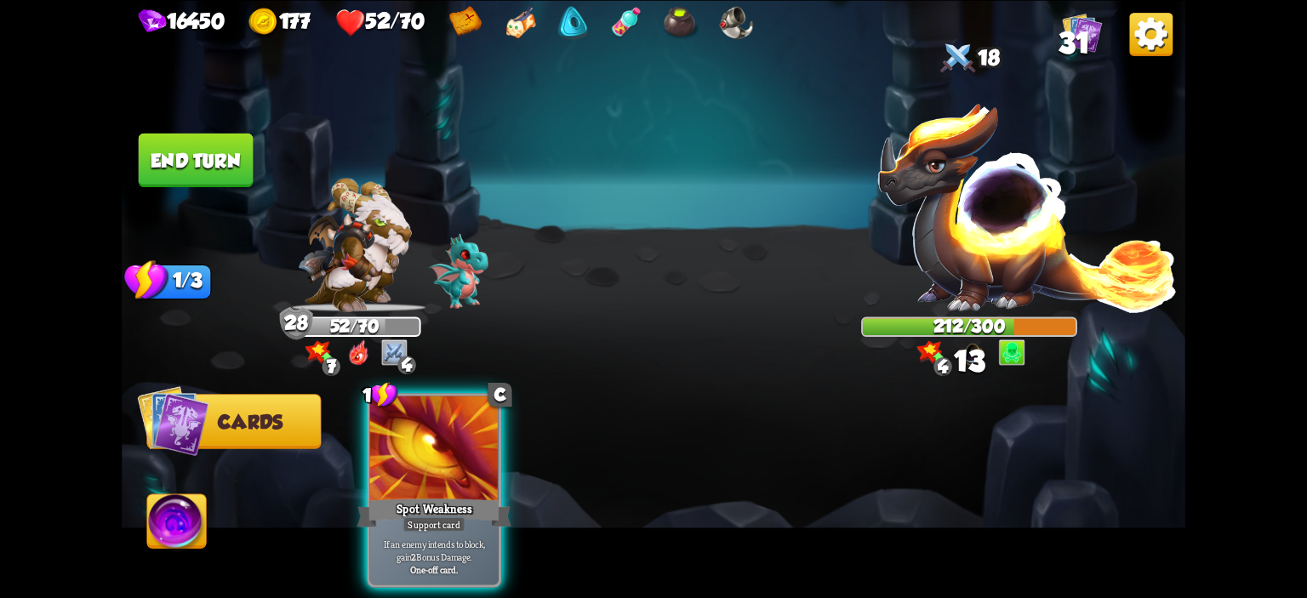
click at [203, 169] on button "End turn" at bounding box center [196, 160] width 115 height 54
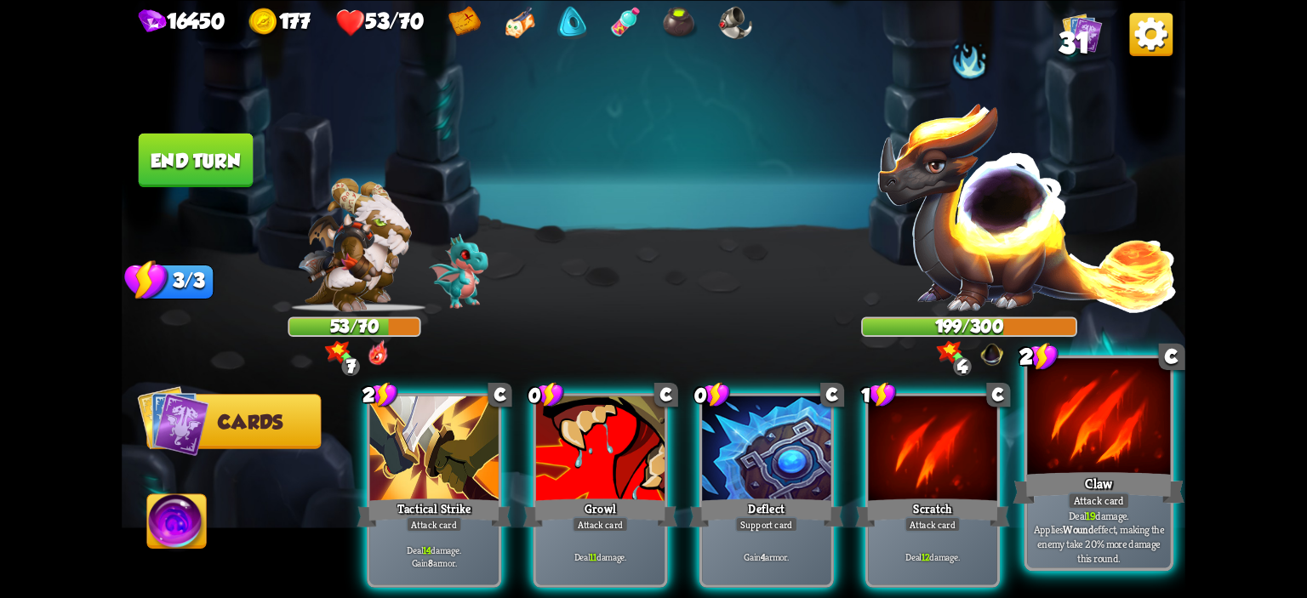
click at [1052, 418] on div at bounding box center [1098, 418] width 143 height 121
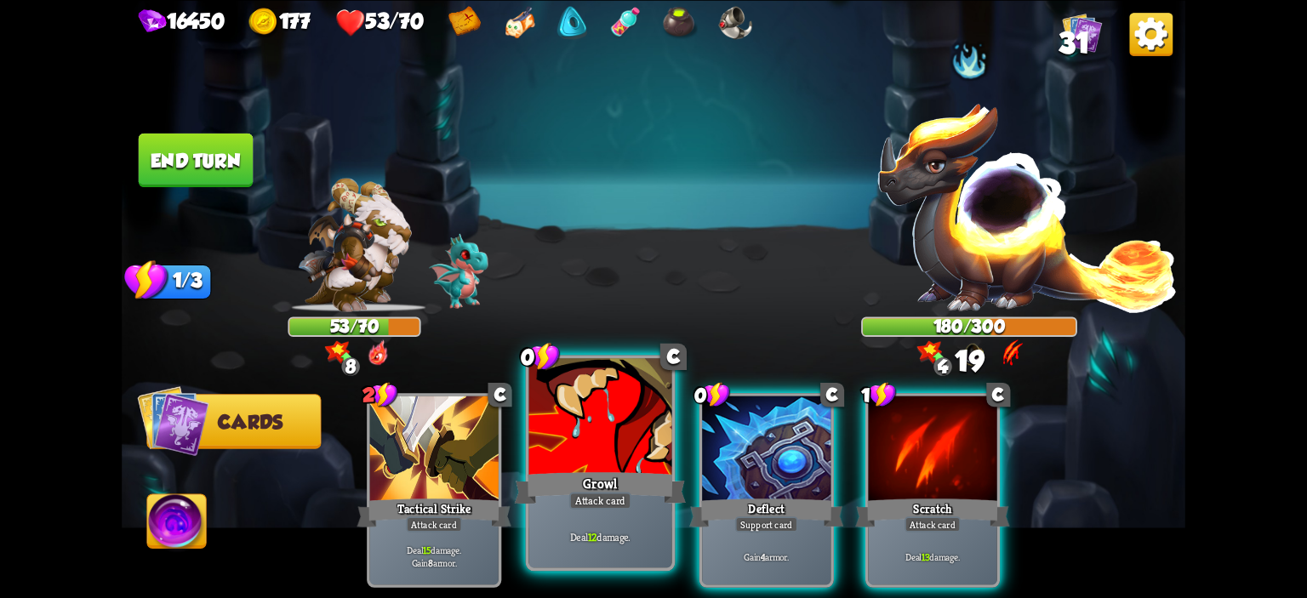
click at [569, 425] on div at bounding box center [600, 418] width 143 height 121
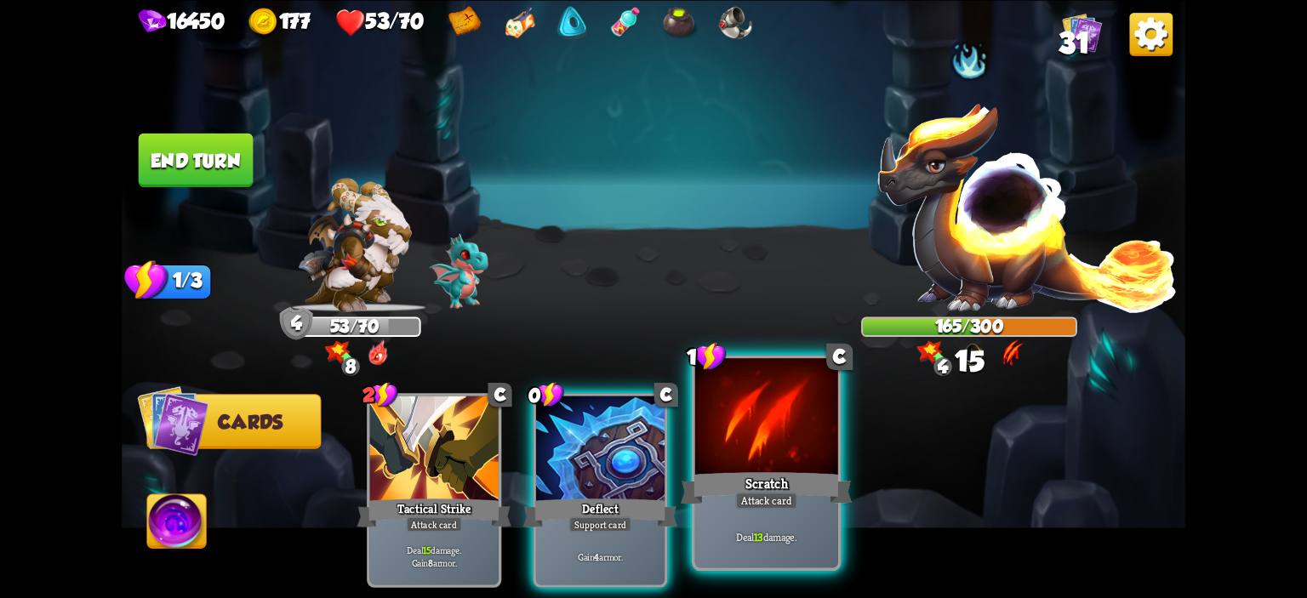
click at [725, 440] on div at bounding box center [766, 418] width 143 height 121
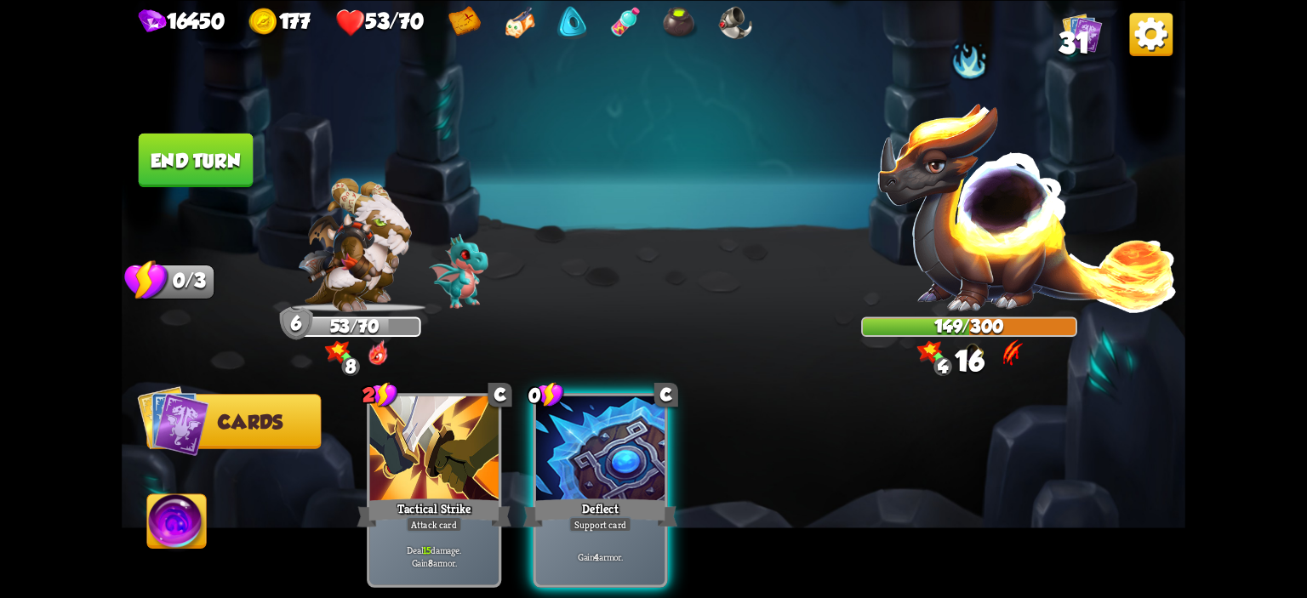
click at [214, 152] on button "End turn" at bounding box center [196, 160] width 115 height 54
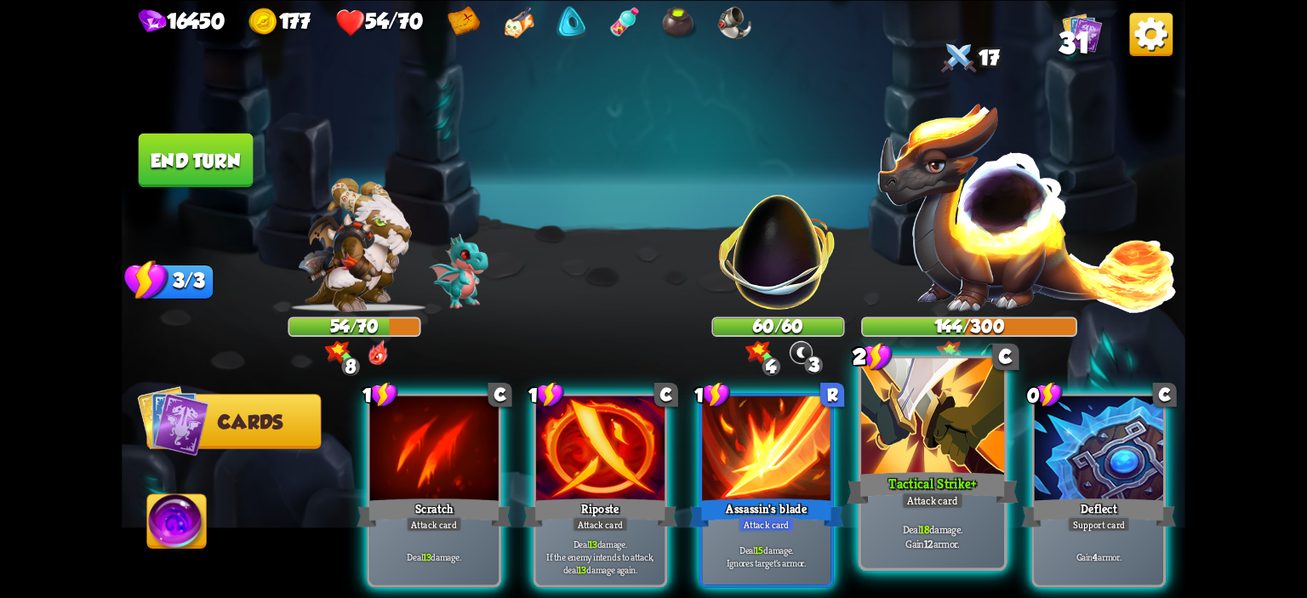
click at [885, 409] on div at bounding box center [932, 418] width 143 height 121
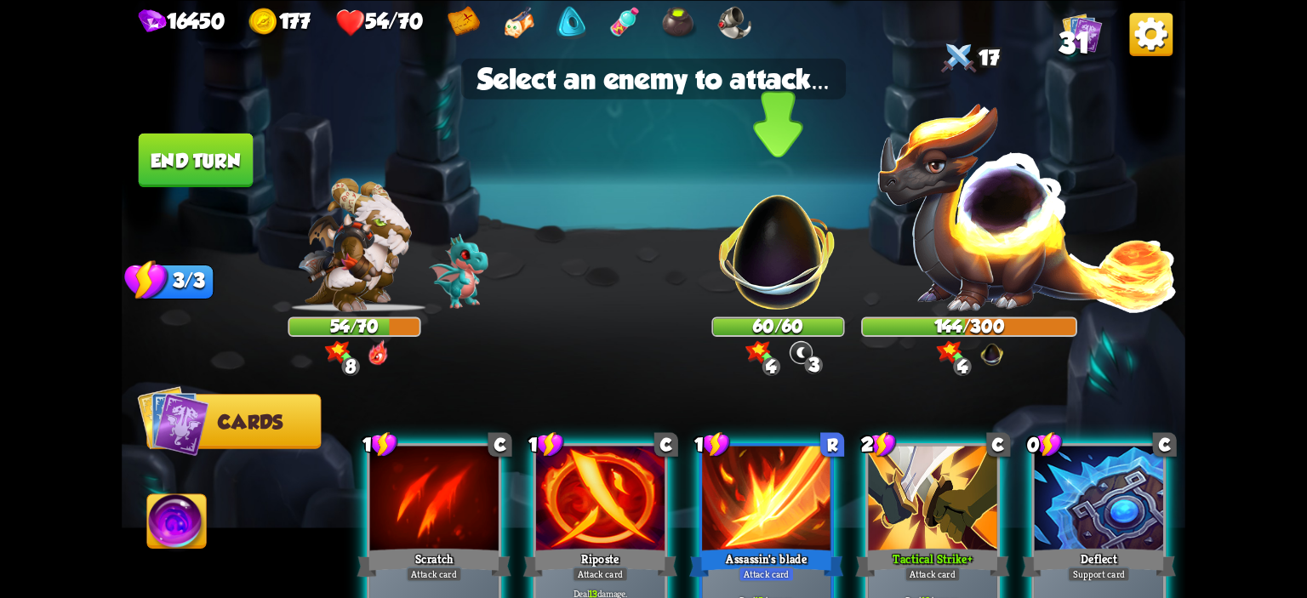
click at [790, 269] on img at bounding box center [778, 242] width 140 height 140
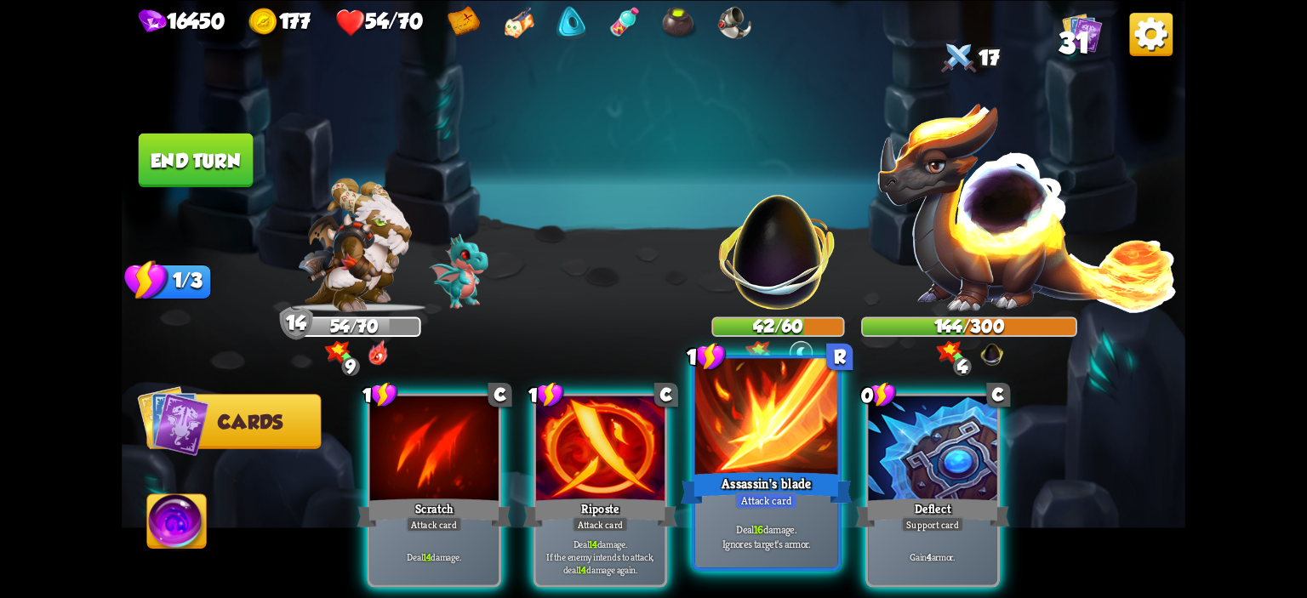
click at [708, 430] on div at bounding box center [766, 418] width 143 height 121
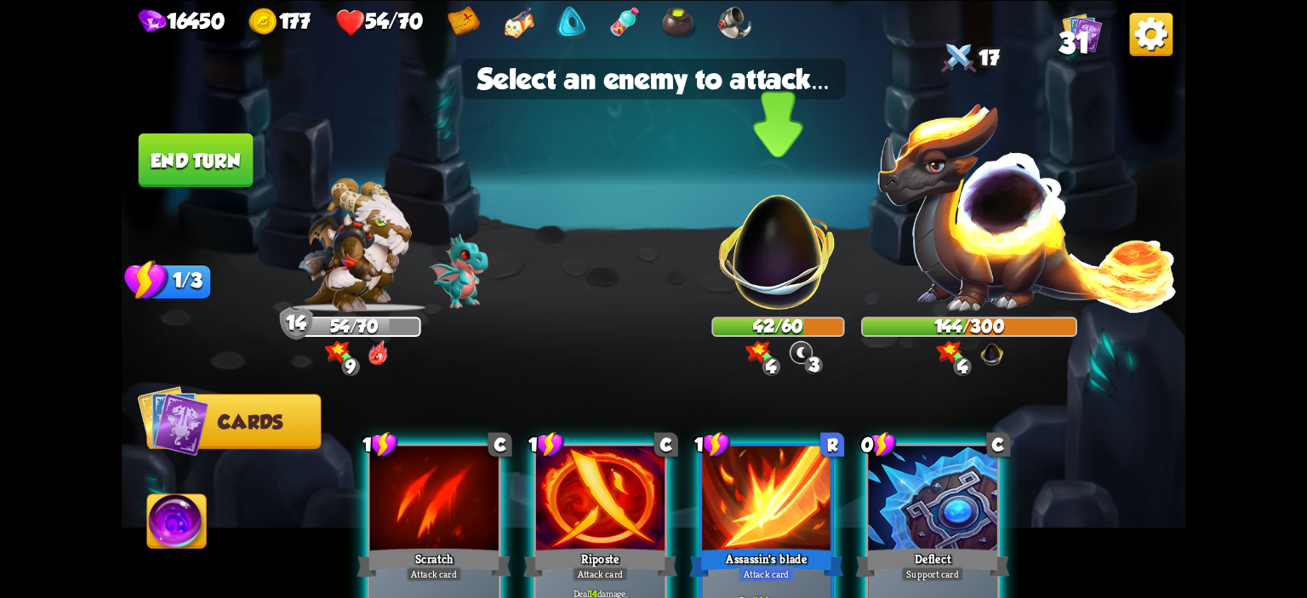
click at [754, 292] on img at bounding box center [778, 242] width 140 height 140
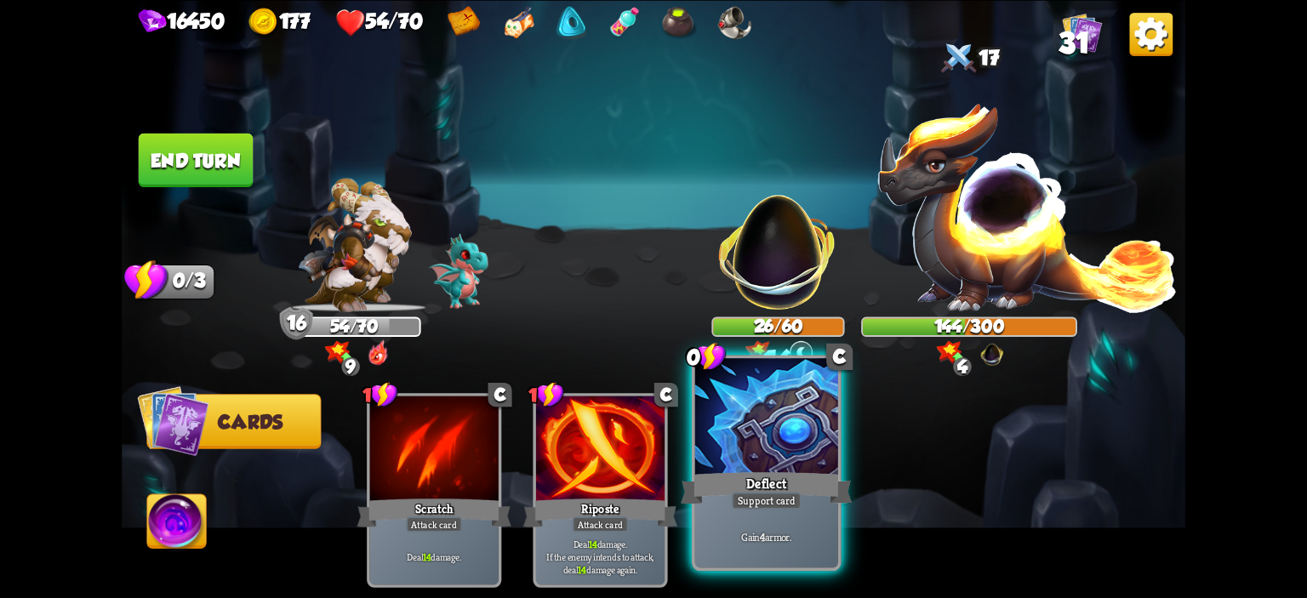
click at [726, 435] on div at bounding box center [766, 418] width 143 height 121
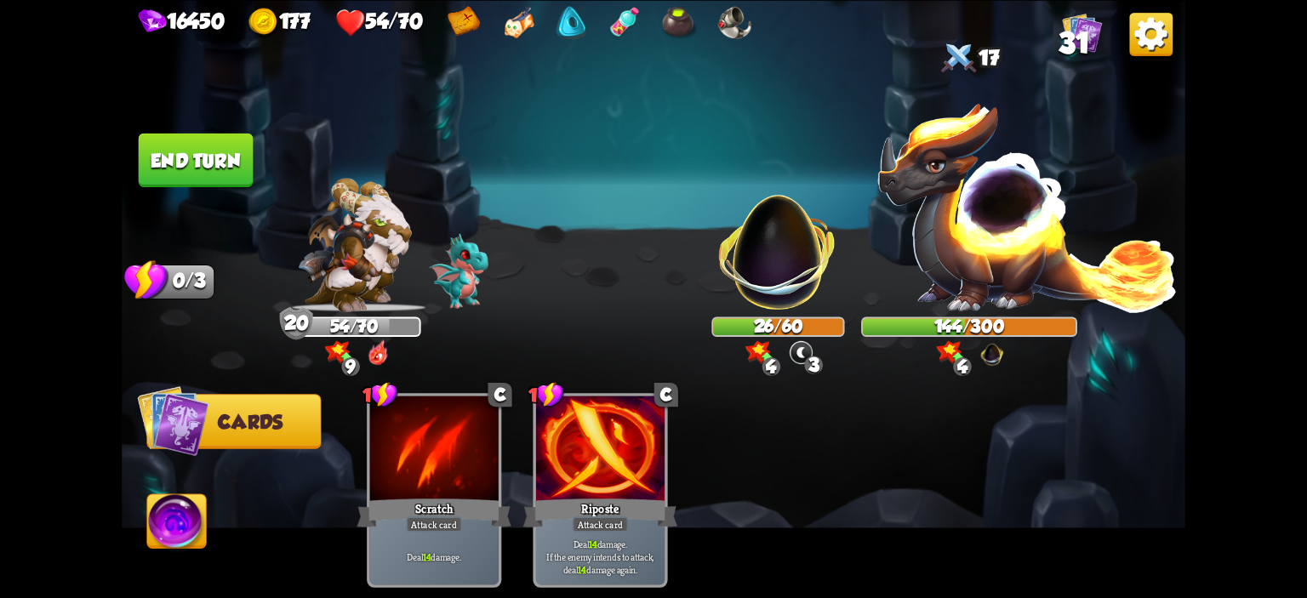
click at [232, 173] on button "End turn" at bounding box center [196, 160] width 115 height 54
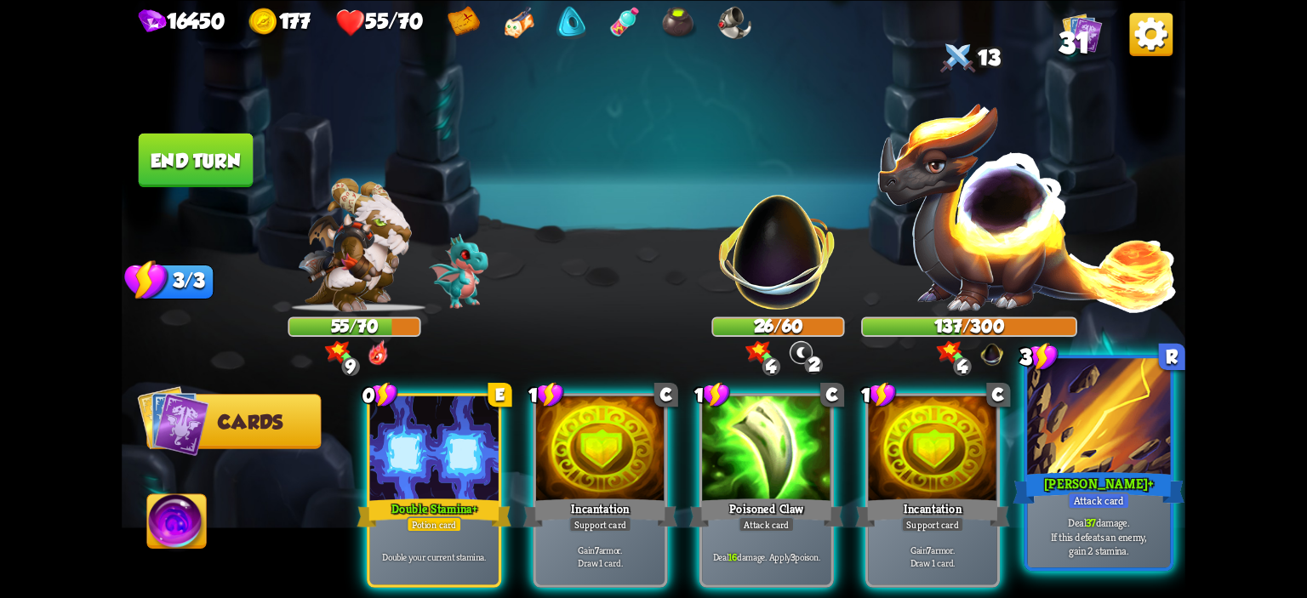
click at [1069, 438] on div at bounding box center [1098, 418] width 143 height 121
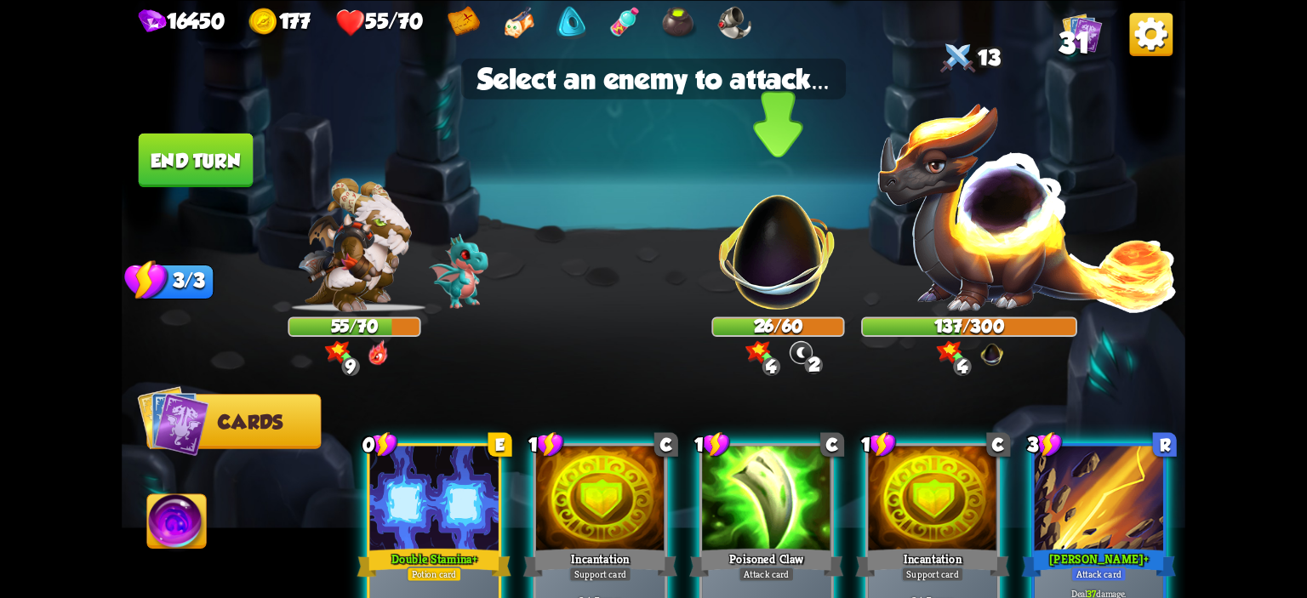
click at [766, 277] on img at bounding box center [778, 242] width 140 height 140
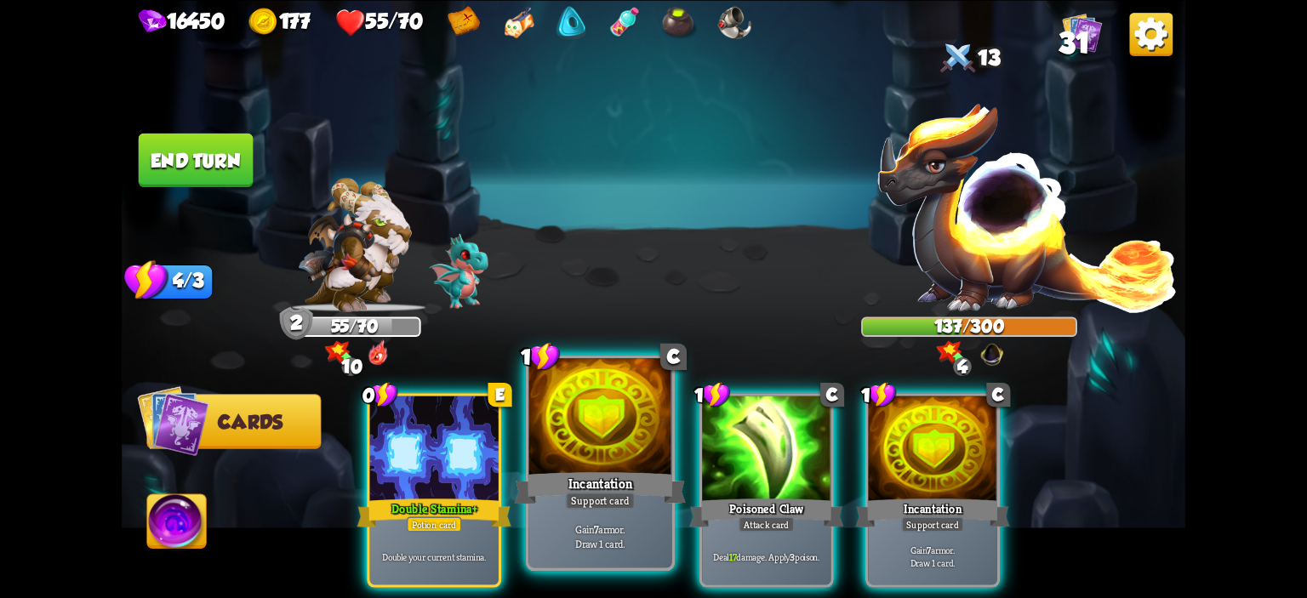
click at [640, 403] on div at bounding box center [600, 418] width 143 height 121
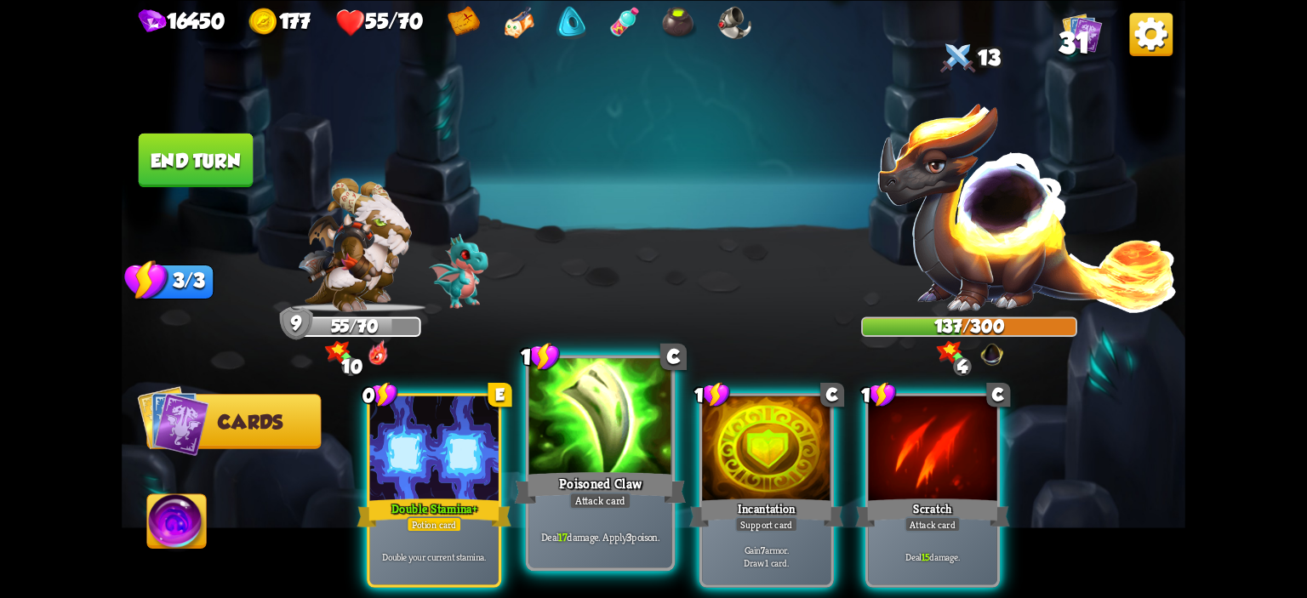
click at [606, 406] on div at bounding box center [600, 418] width 143 height 121
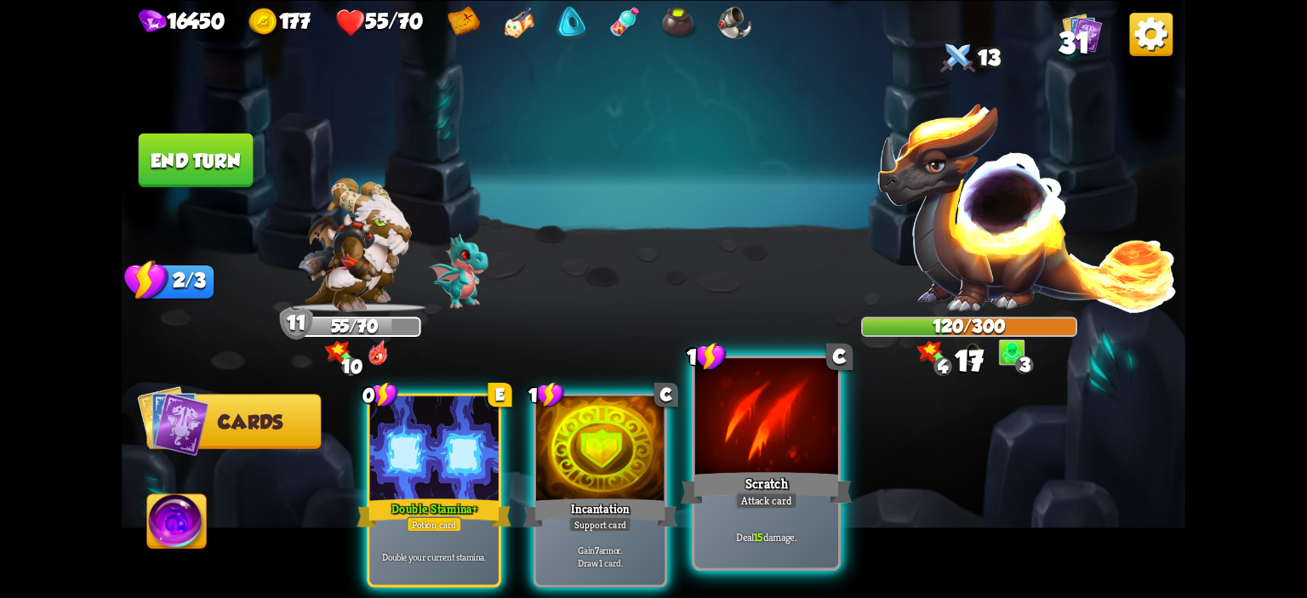
click at [736, 425] on div at bounding box center [766, 418] width 143 height 121
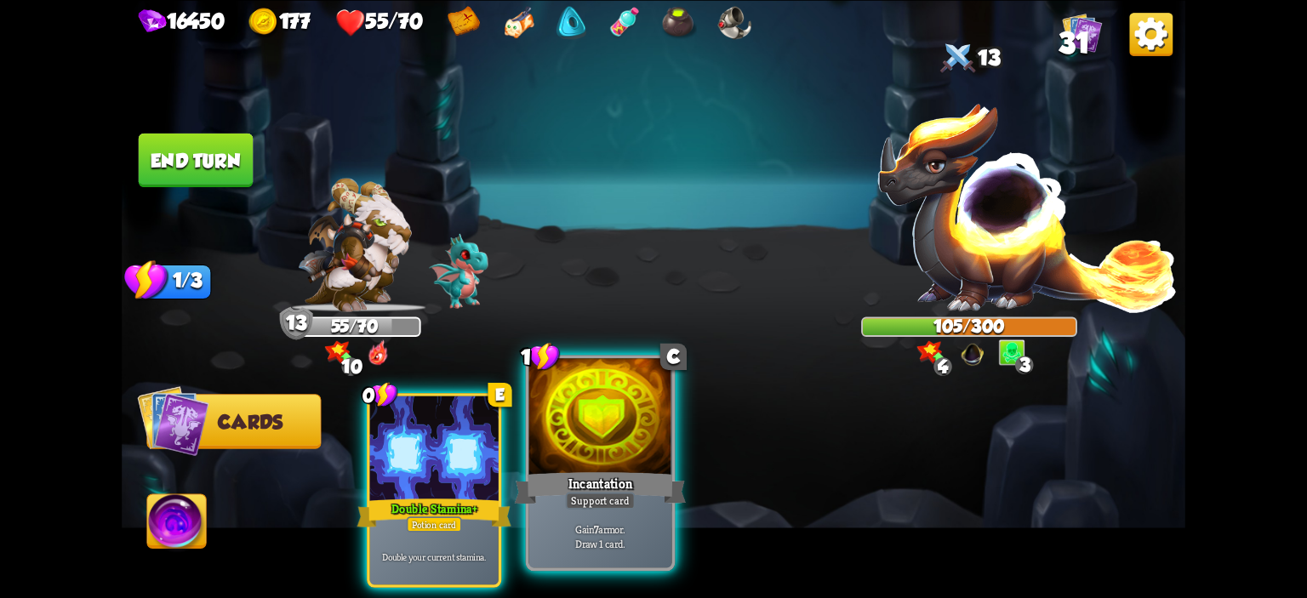
click at [583, 418] on div at bounding box center [600, 418] width 143 height 121
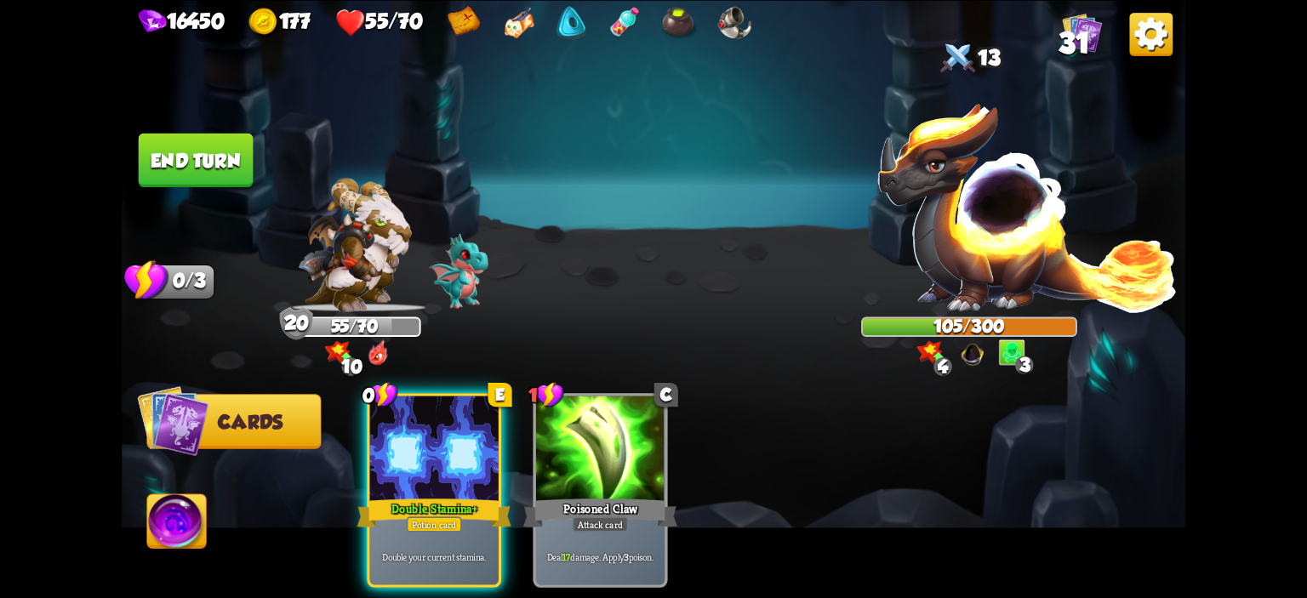
click at [221, 169] on button "End turn" at bounding box center [196, 160] width 115 height 54
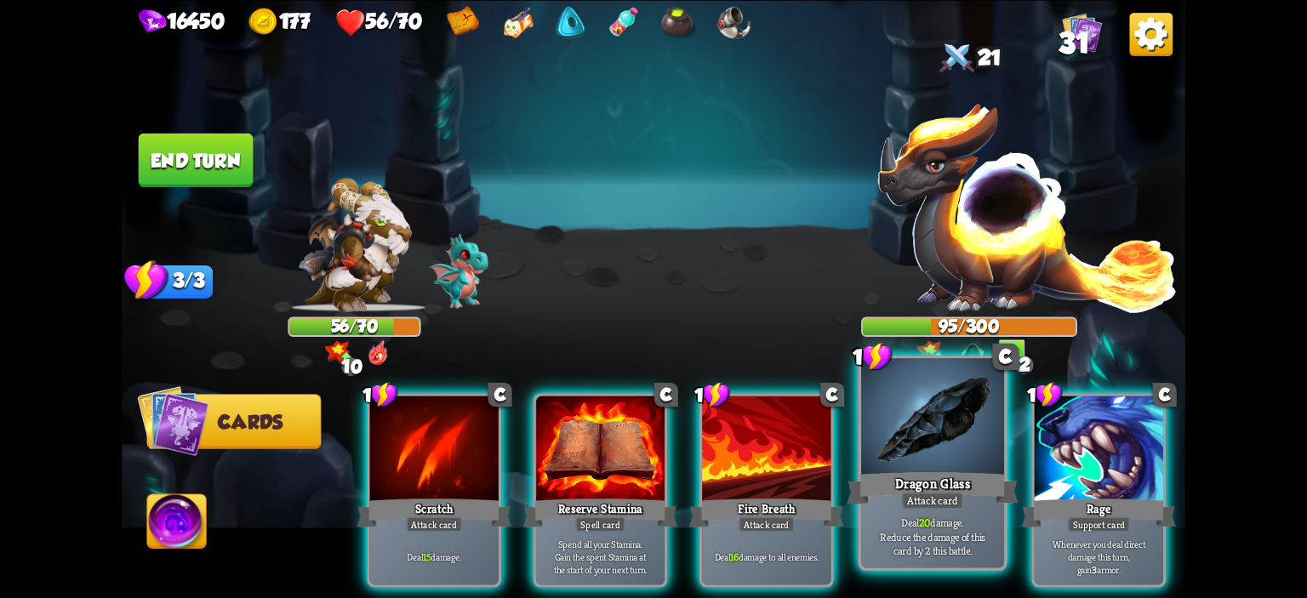
click at [882, 452] on div at bounding box center [932, 418] width 143 height 121
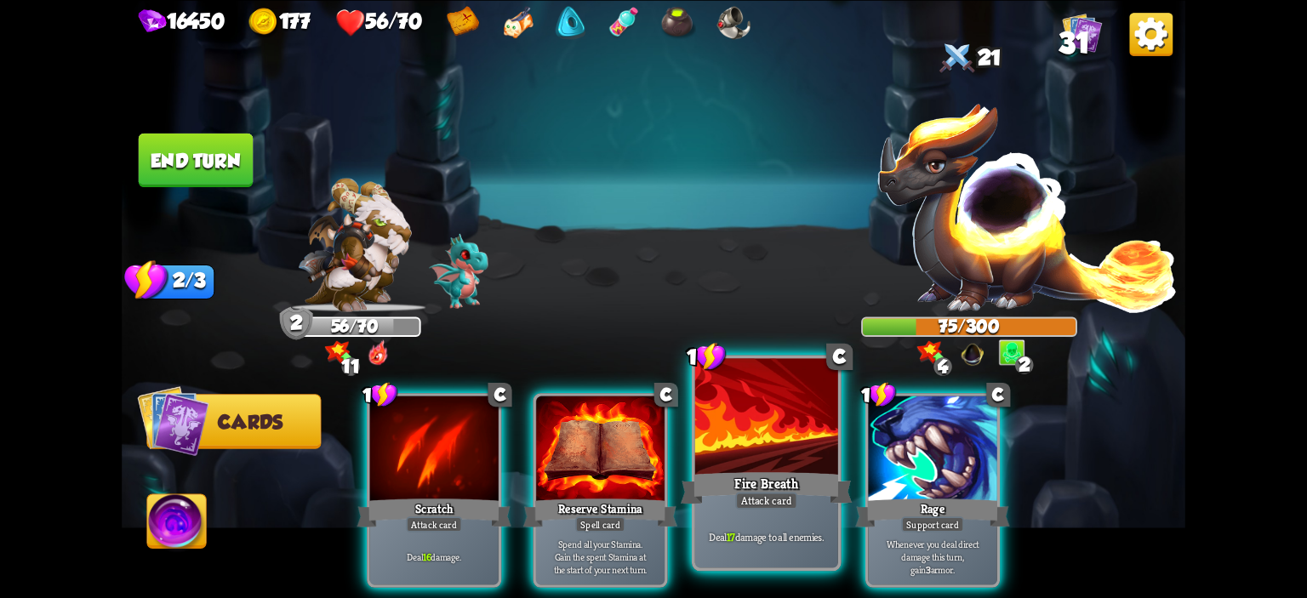
click at [818, 438] on div at bounding box center [766, 418] width 143 height 121
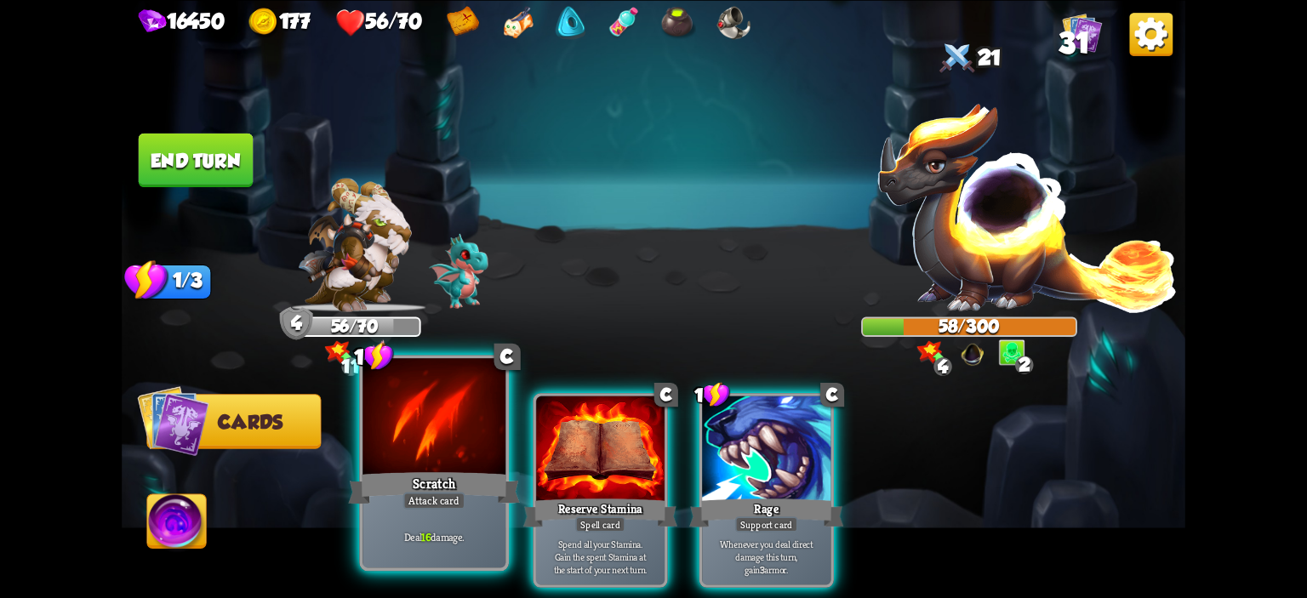
click at [458, 414] on div at bounding box center [434, 418] width 143 height 121
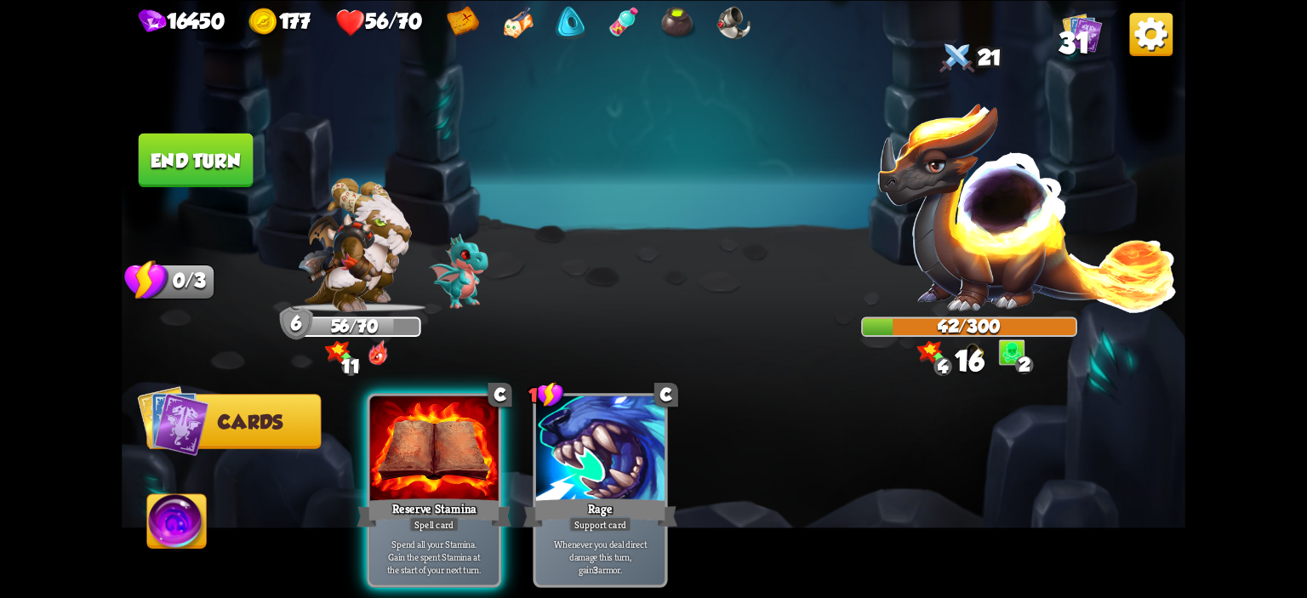
click at [201, 161] on button "End turn" at bounding box center [196, 160] width 115 height 54
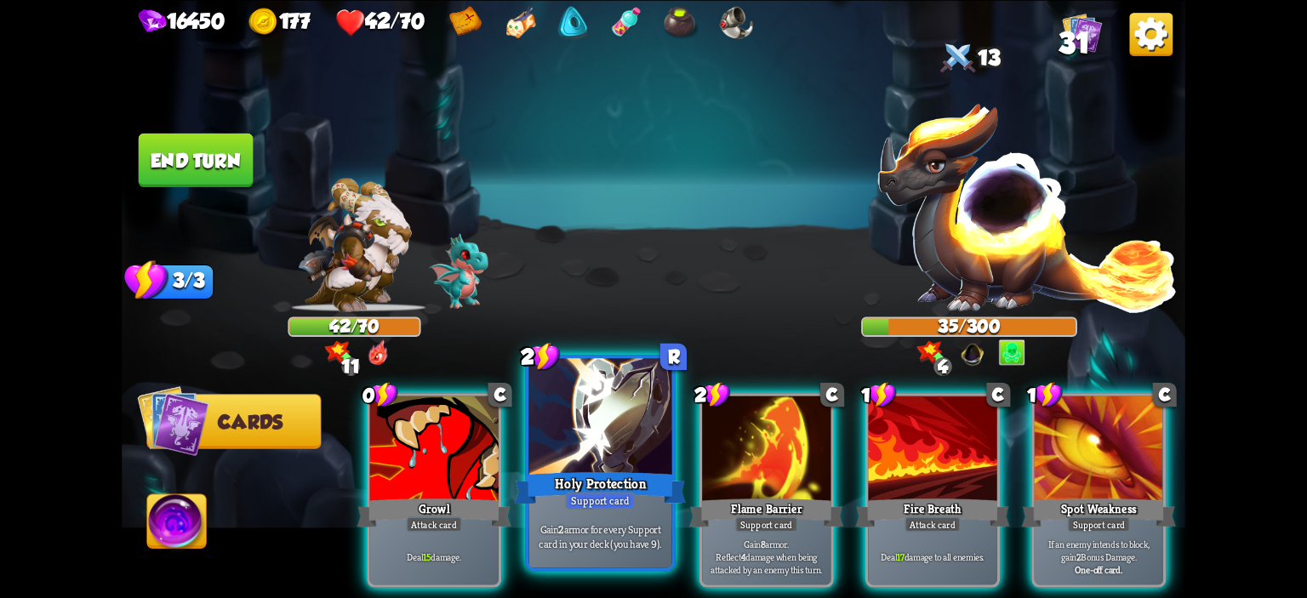
click at [591, 421] on div at bounding box center [600, 418] width 143 height 121
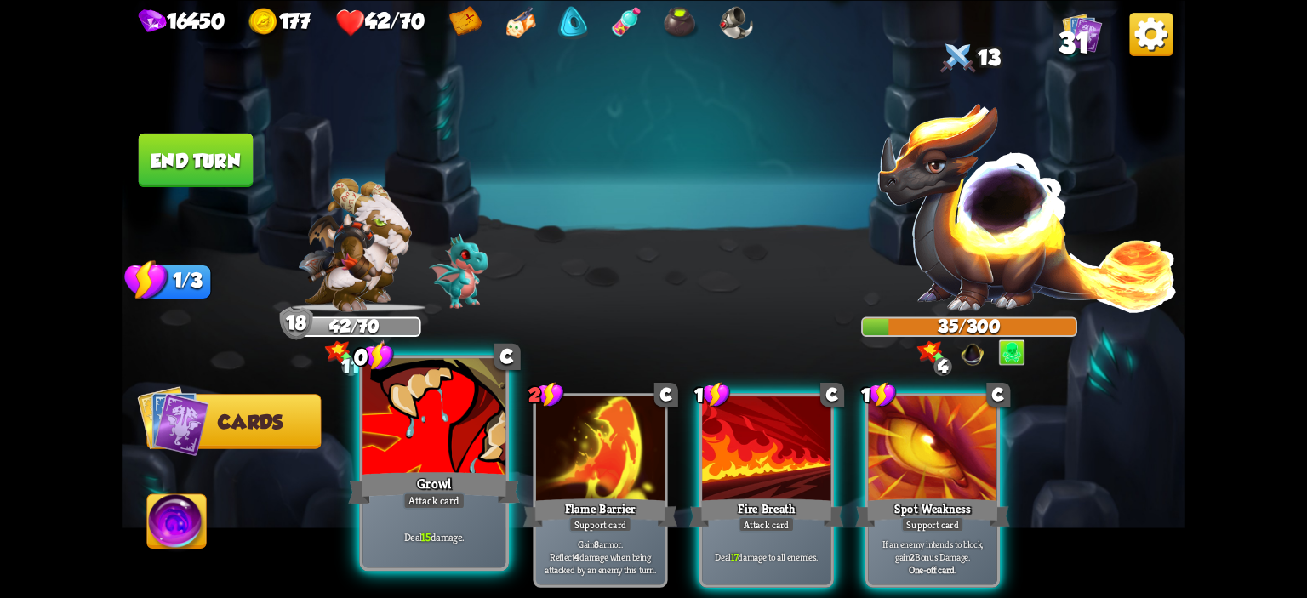
click at [459, 411] on div at bounding box center [434, 418] width 143 height 121
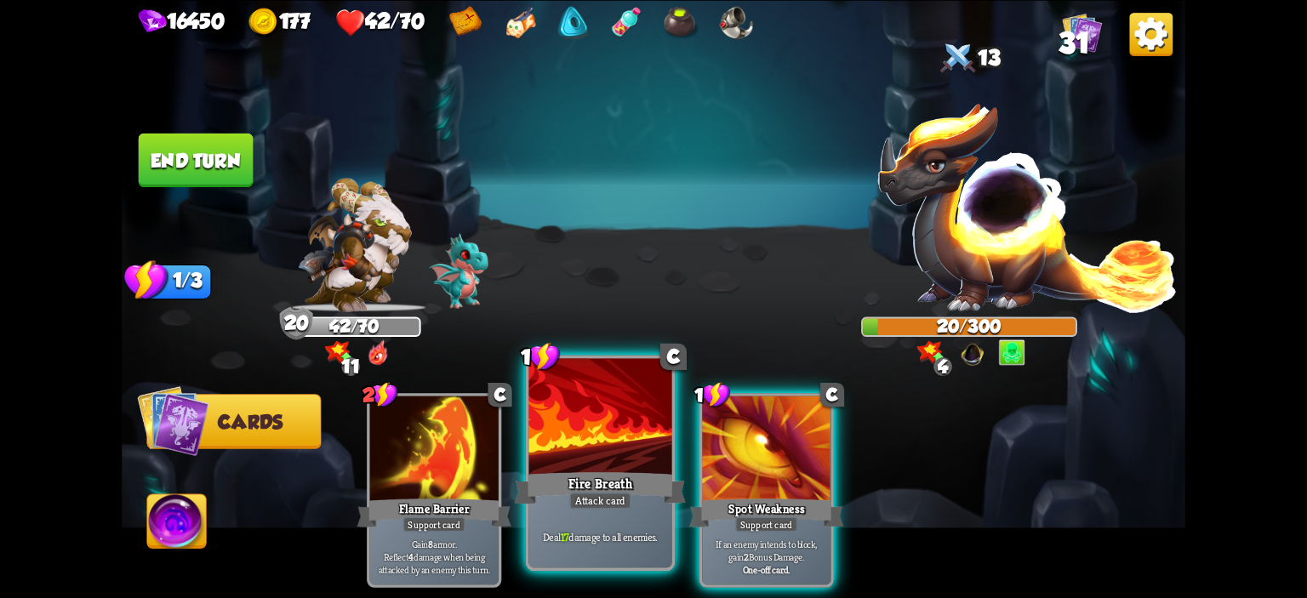
click at [611, 432] on div at bounding box center [600, 418] width 143 height 121
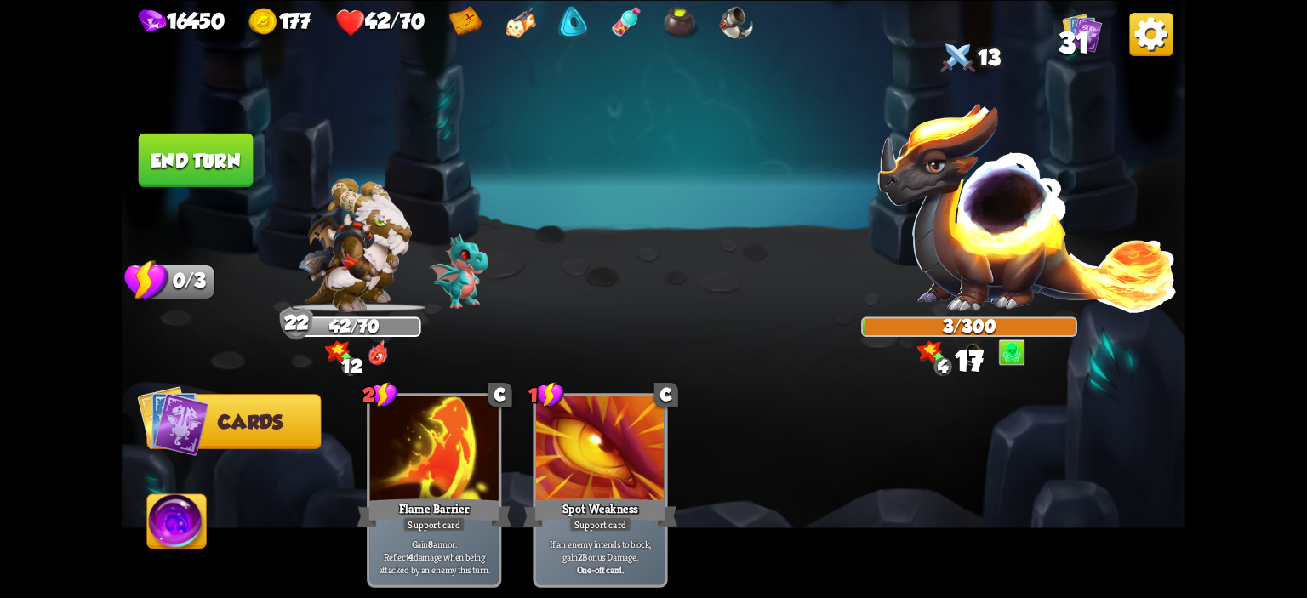
click at [187, 510] on img at bounding box center [176, 524] width 59 height 60
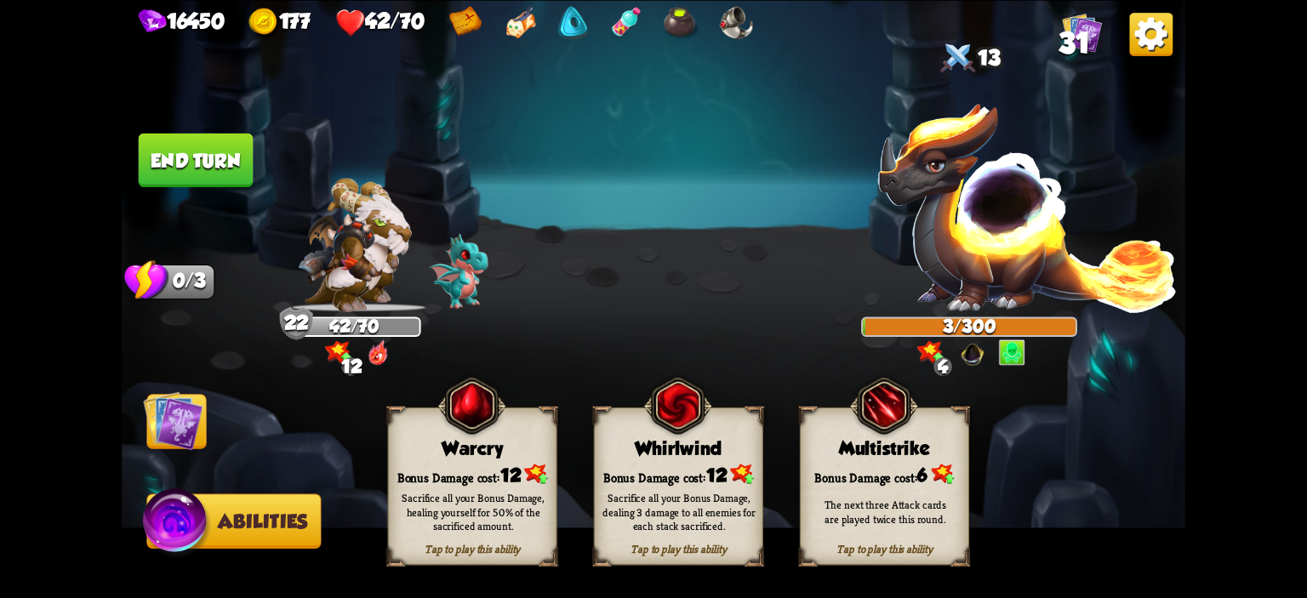
click at [432, 436] on div "Tap to play this ability Warcry Bonus Damage cost: 12 Sacrifice all your Bonus …" at bounding box center [472, 486] width 169 height 158
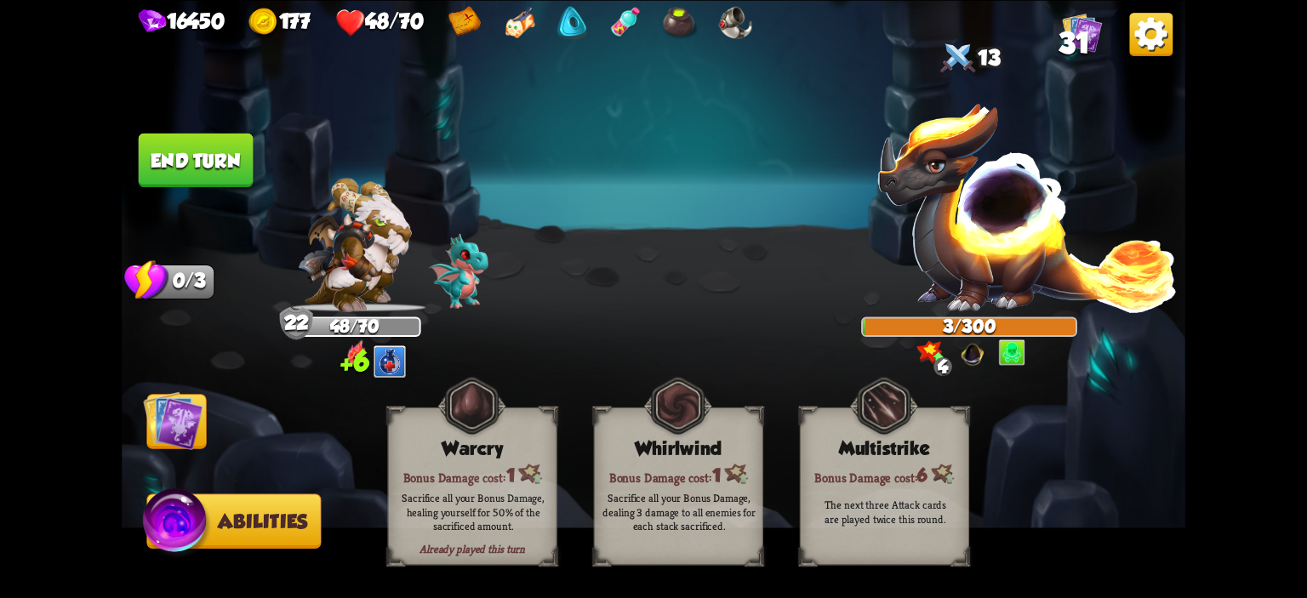
click at [214, 165] on button "End turn" at bounding box center [196, 160] width 115 height 54
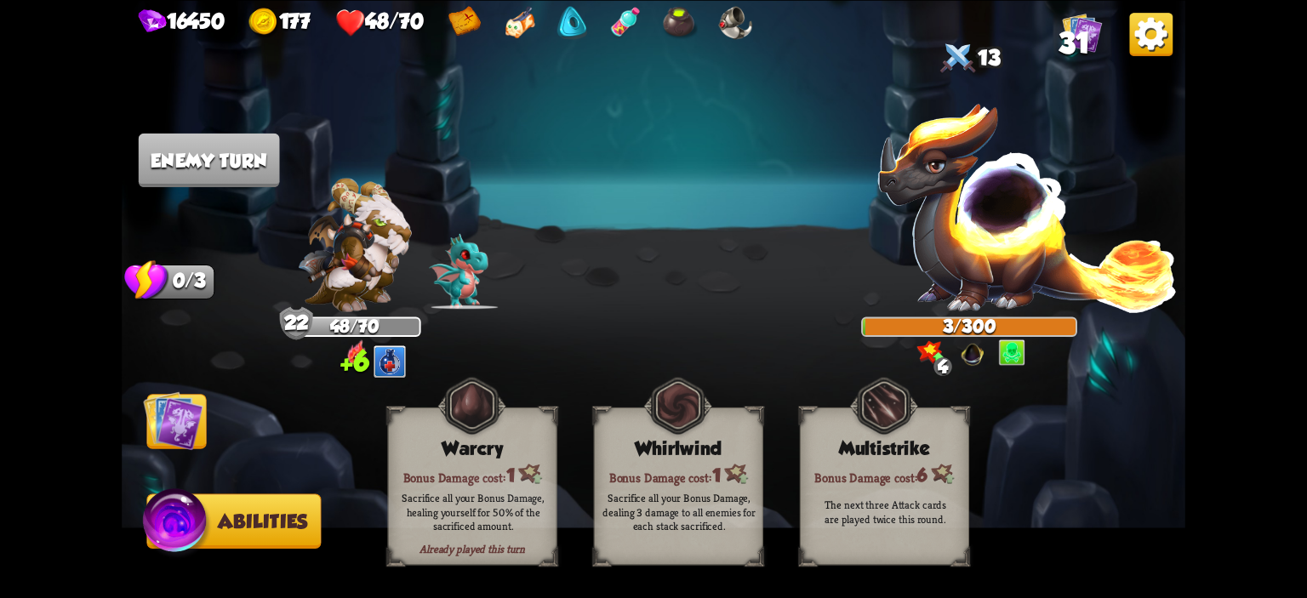
click at [187, 438] on img at bounding box center [173, 421] width 60 height 60
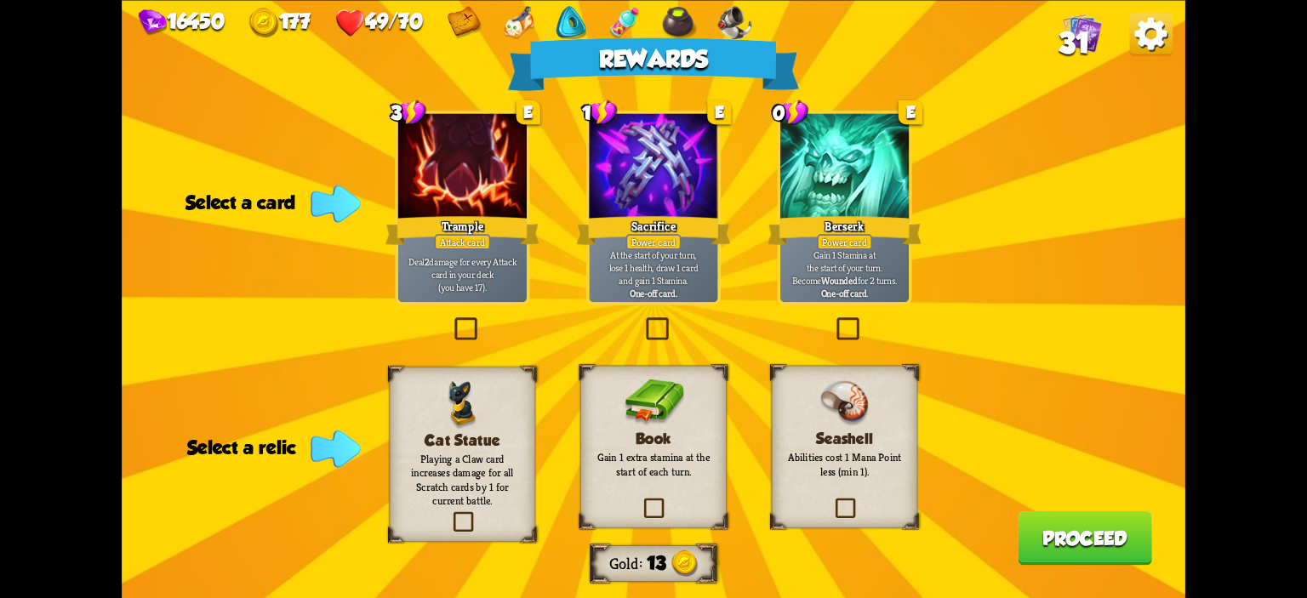
click at [675, 400] on img at bounding box center [653, 404] width 60 height 48
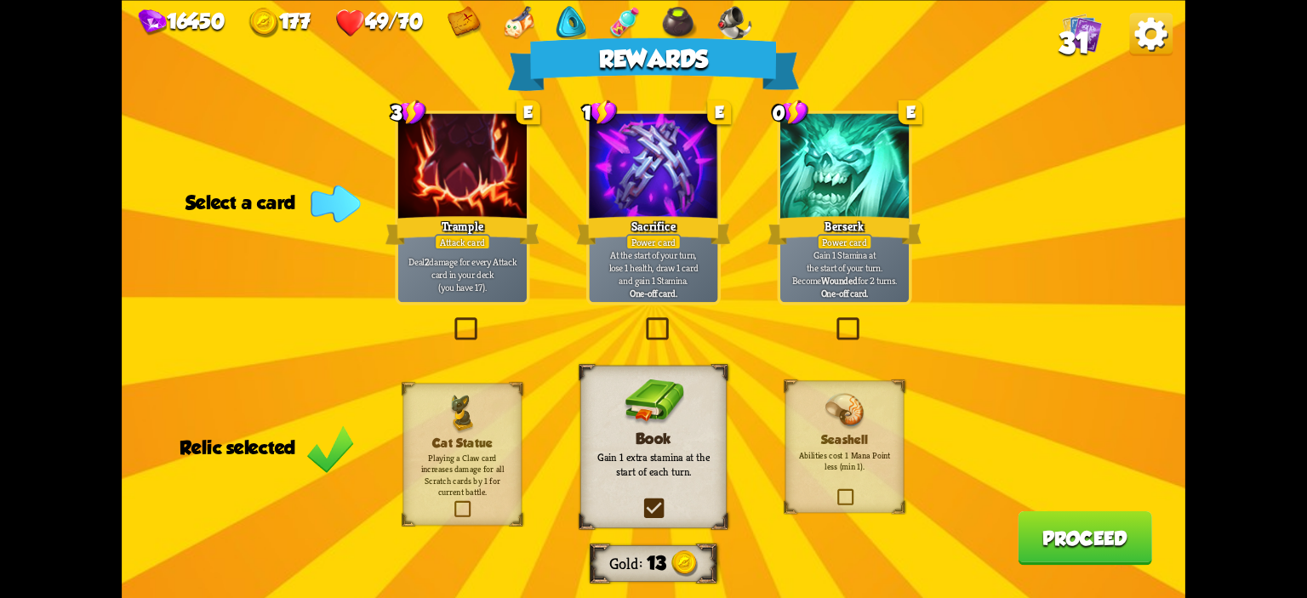
click at [481, 249] on div "Attack card" at bounding box center [462, 241] width 56 height 15
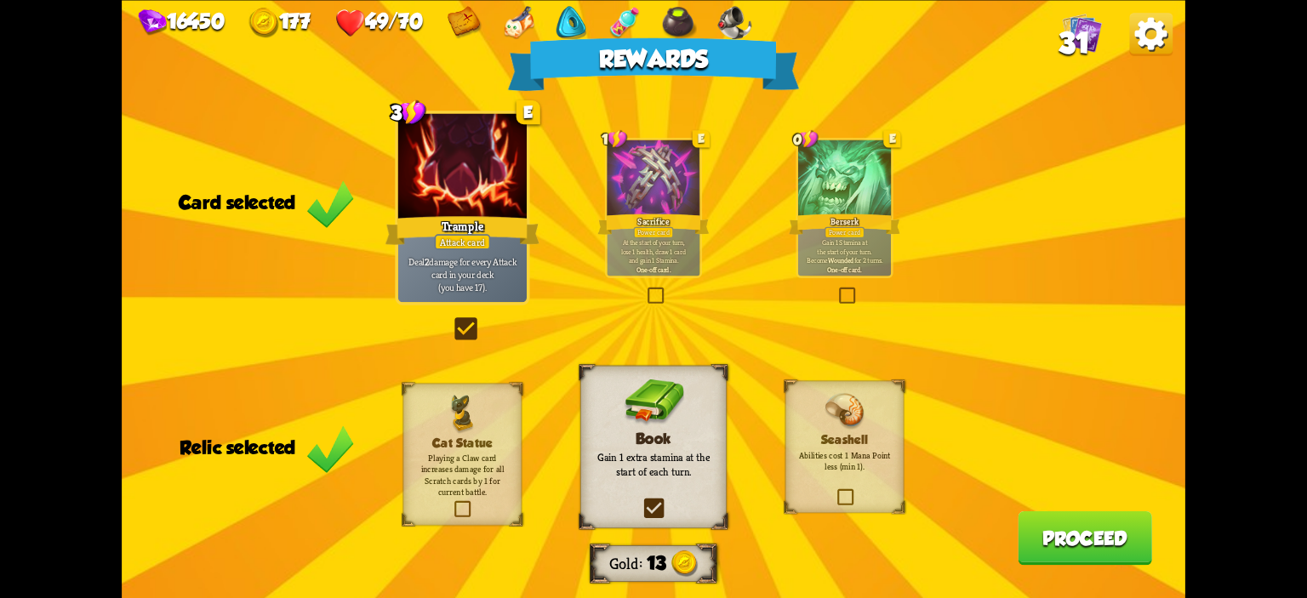
click at [1052, 539] on button "Proceed" at bounding box center [1085, 538] width 134 height 54
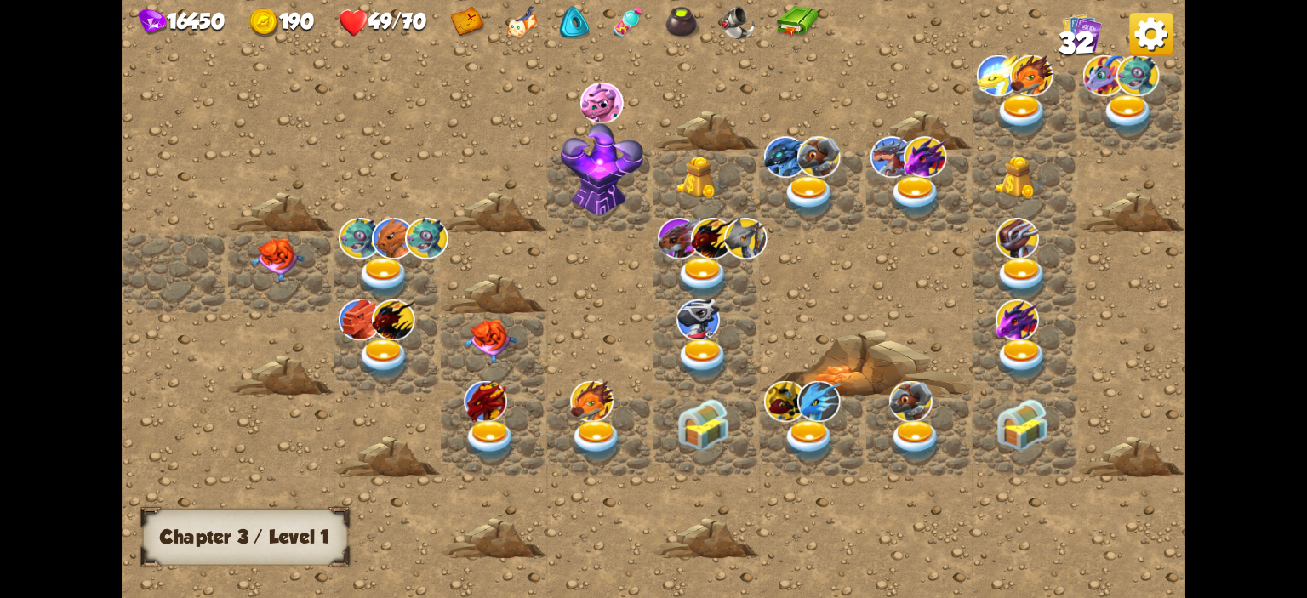
click at [266, 260] on img at bounding box center [277, 260] width 53 height 44
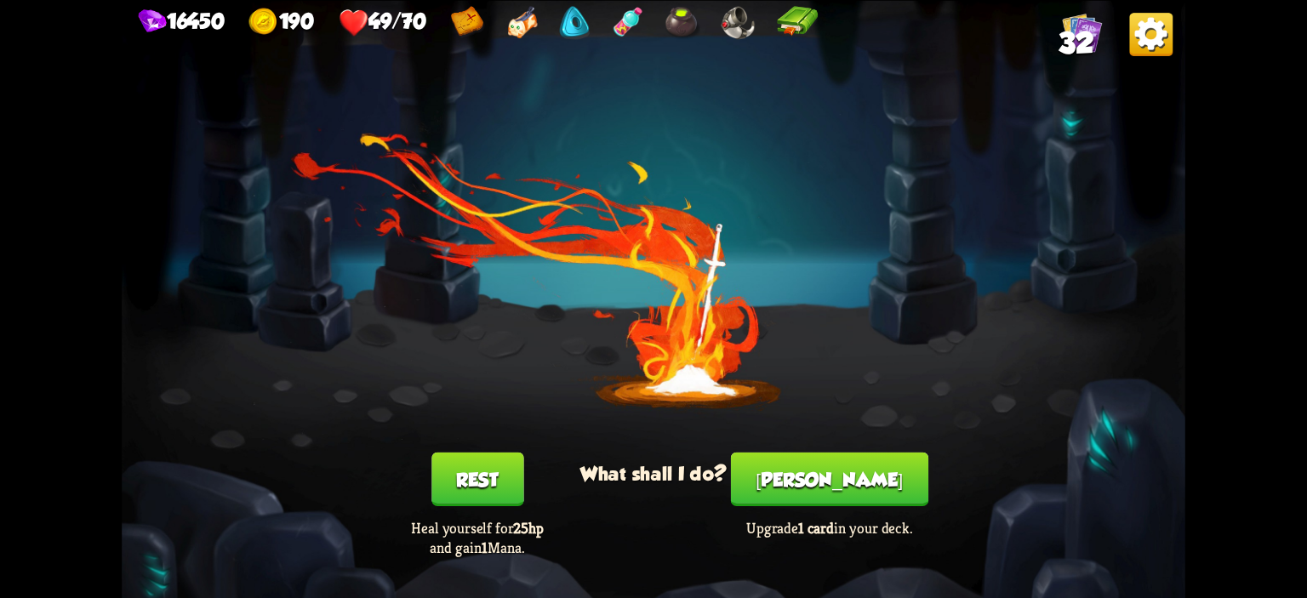
click at [501, 501] on button "Rest" at bounding box center [478, 479] width 92 height 54
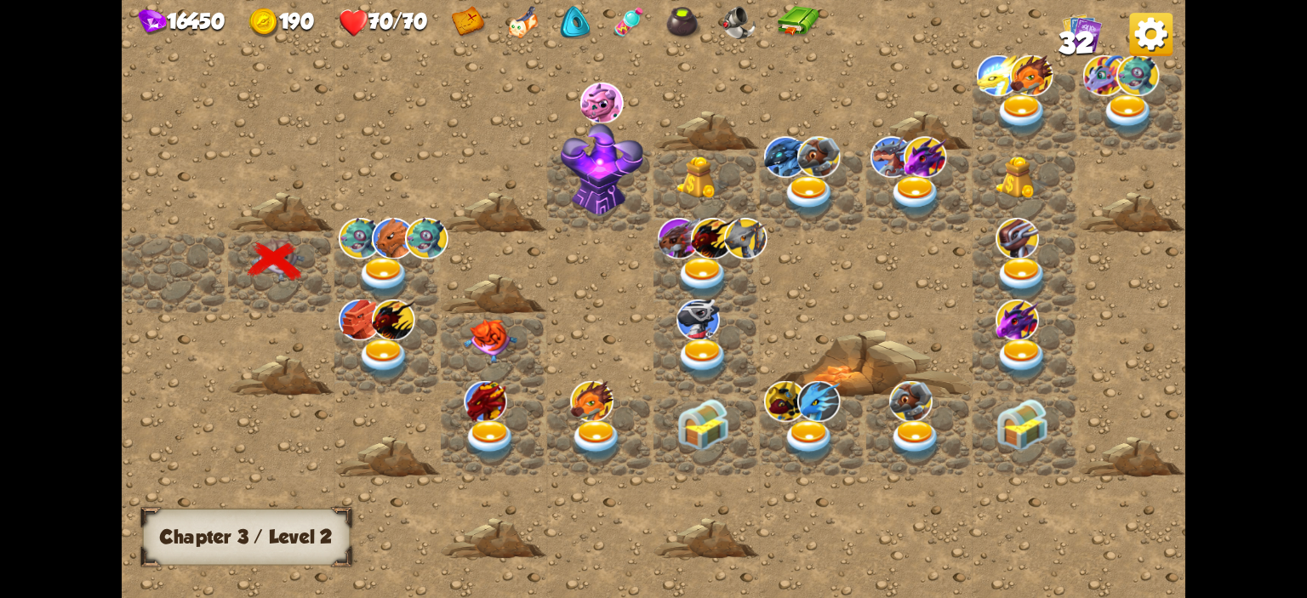
click at [380, 266] on img at bounding box center [383, 279] width 53 height 42
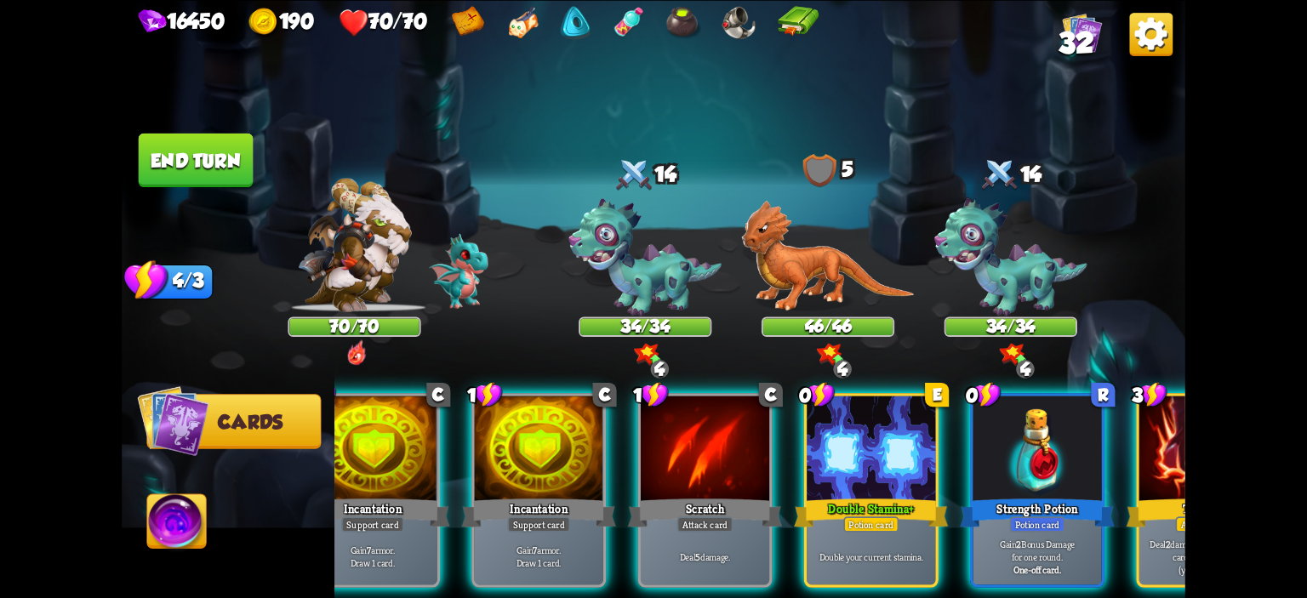
scroll to position [0, 97]
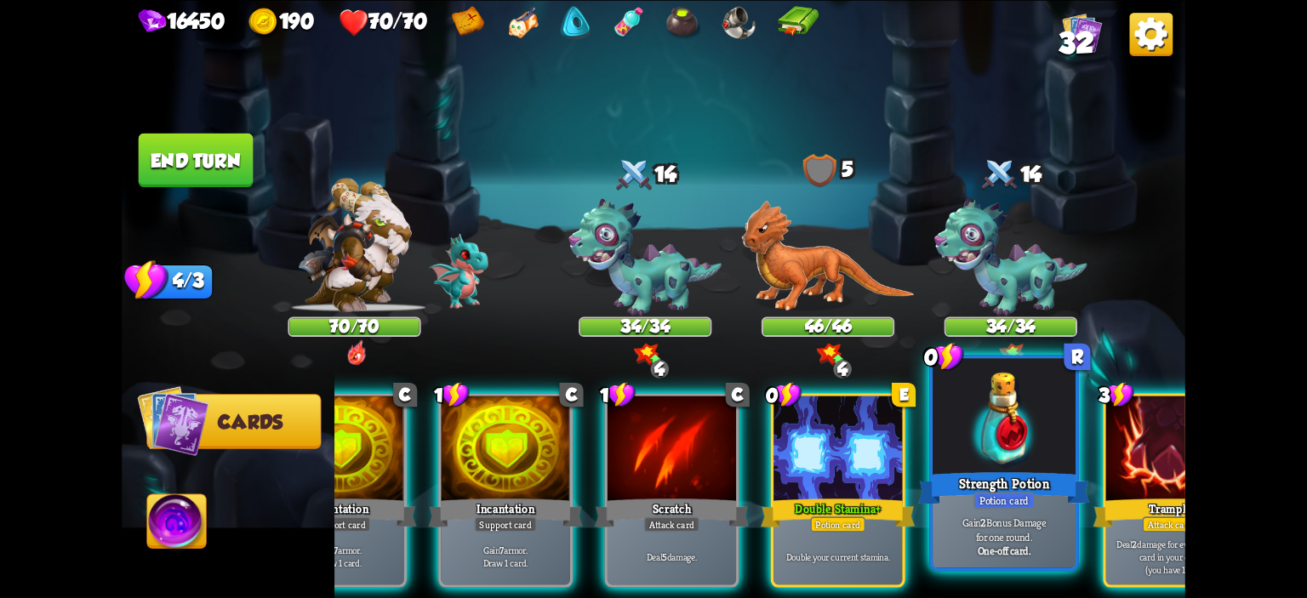
click at [967, 496] on div "Strength Potion" at bounding box center [1004, 488] width 172 height 38
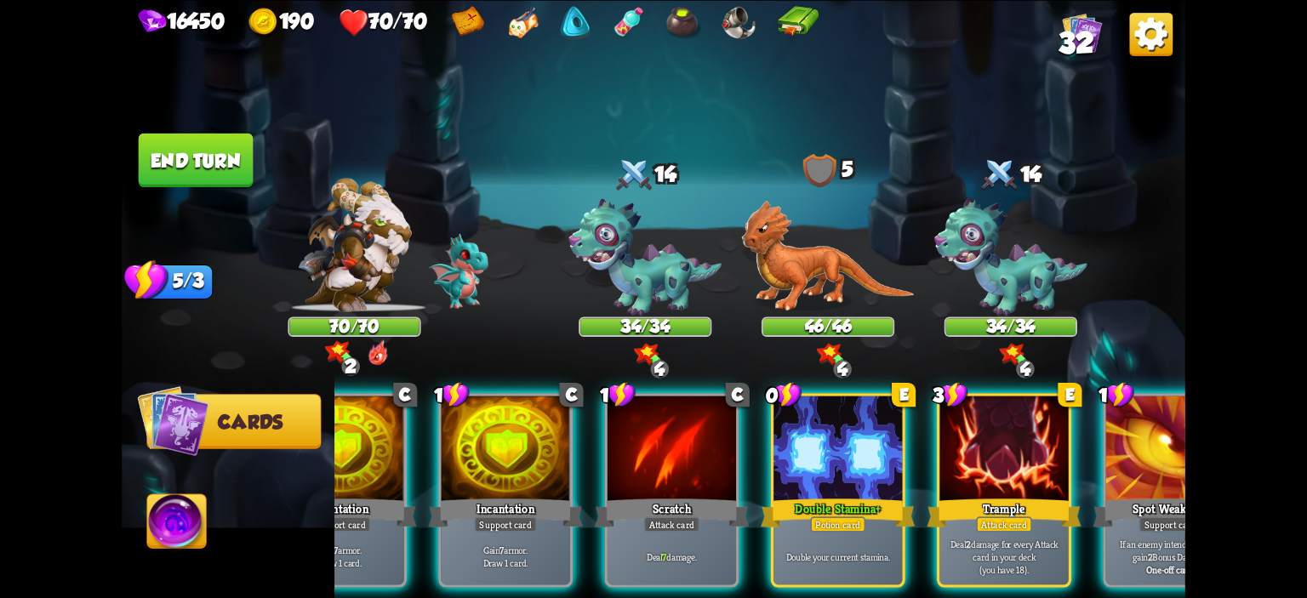
scroll to position [0, 161]
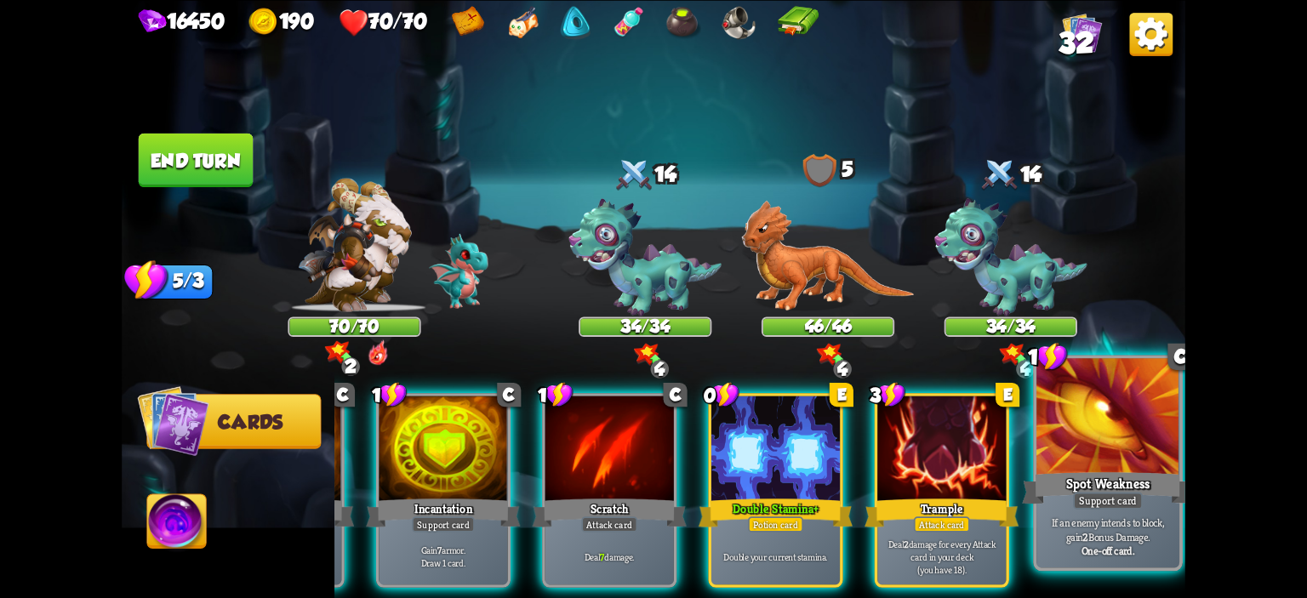
click at [1077, 452] on div at bounding box center [1108, 418] width 143 height 121
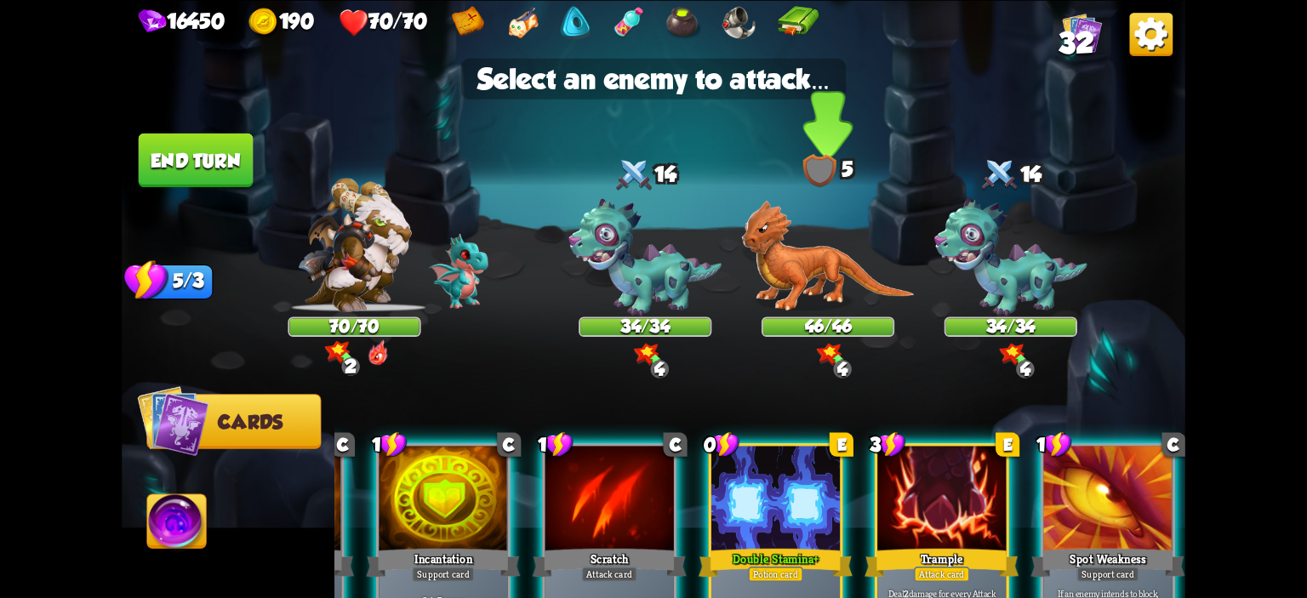
click at [833, 283] on img at bounding box center [827, 255] width 173 height 111
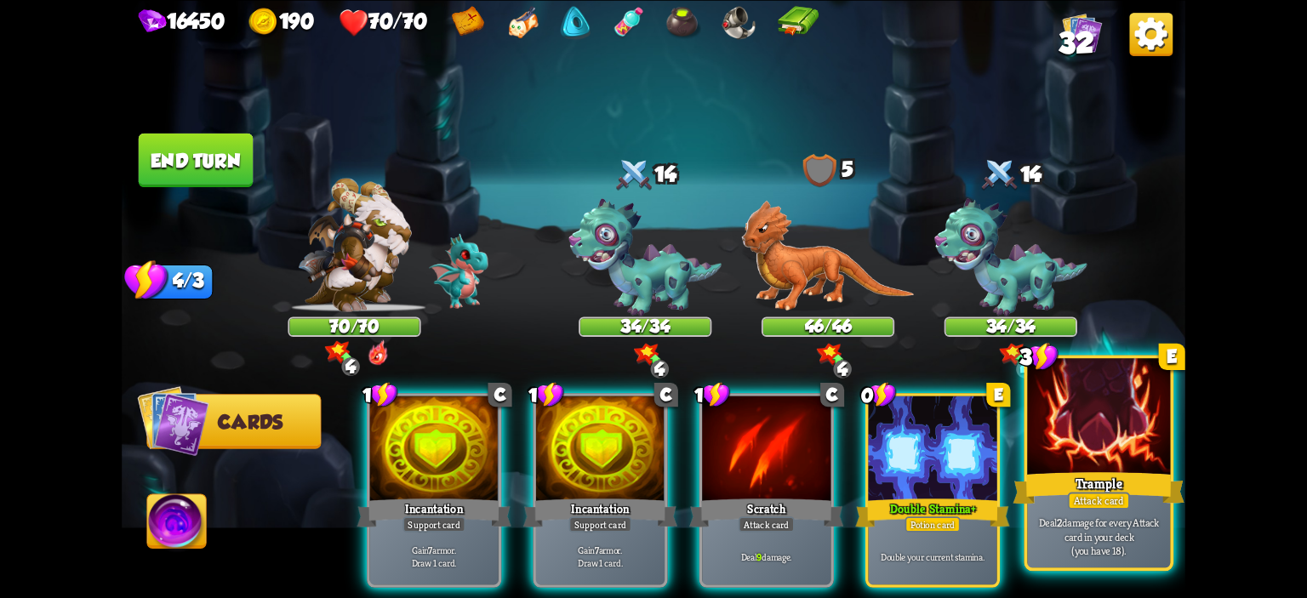
click at [1080, 449] on div at bounding box center [1098, 418] width 143 height 121
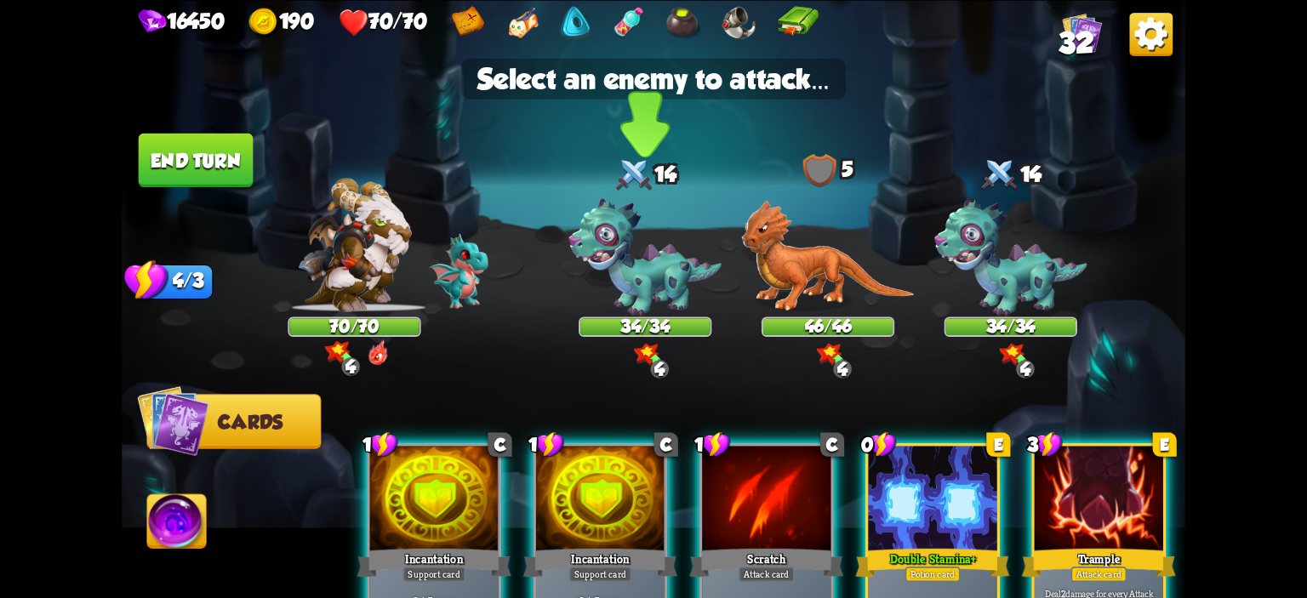
click at [689, 270] on img at bounding box center [645, 257] width 153 height 118
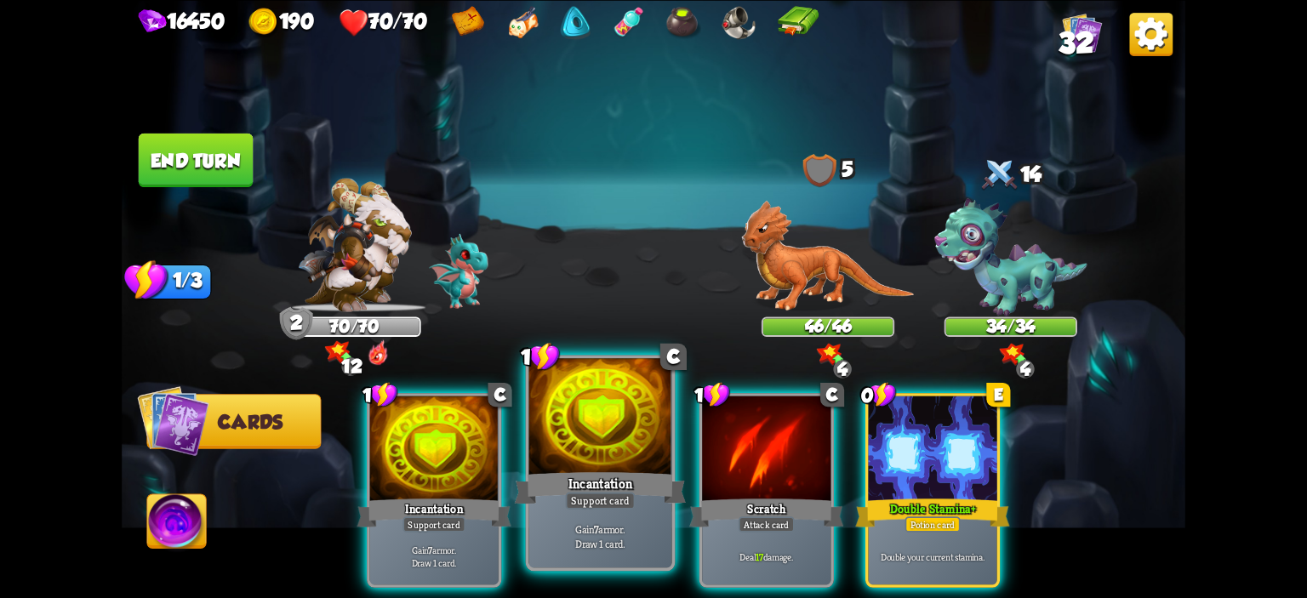
click at [618, 418] on div at bounding box center [600, 418] width 143 height 121
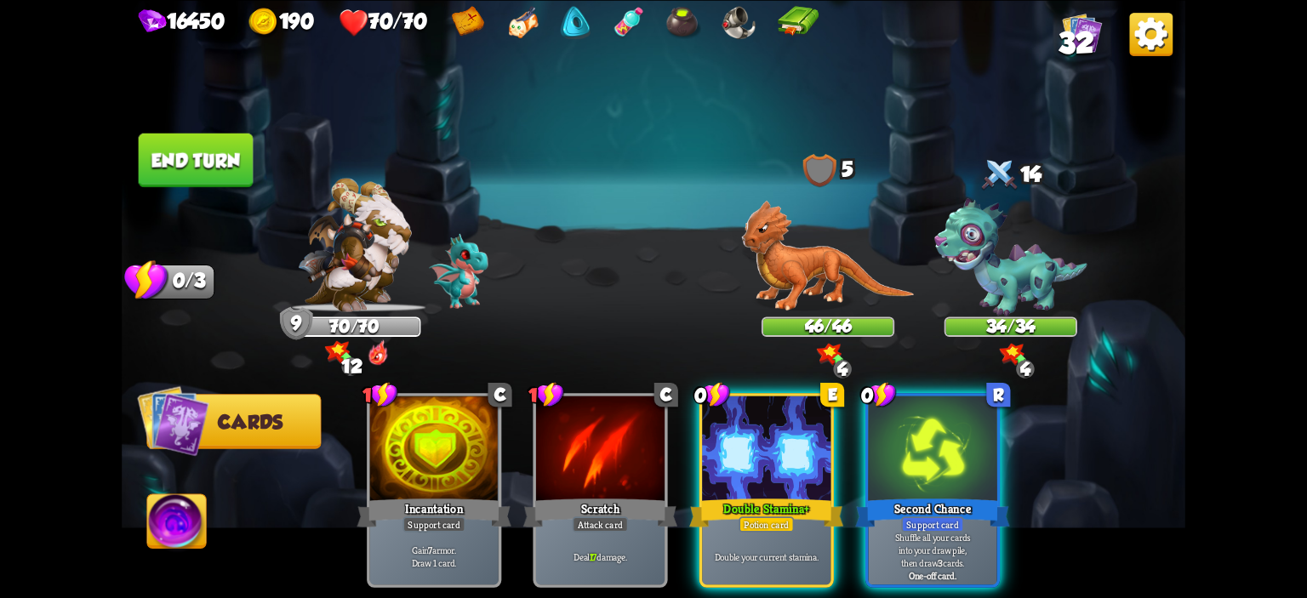
click at [225, 131] on img at bounding box center [654, 299] width 1064 height 598
click at [240, 156] on button "End turn" at bounding box center [196, 160] width 115 height 54
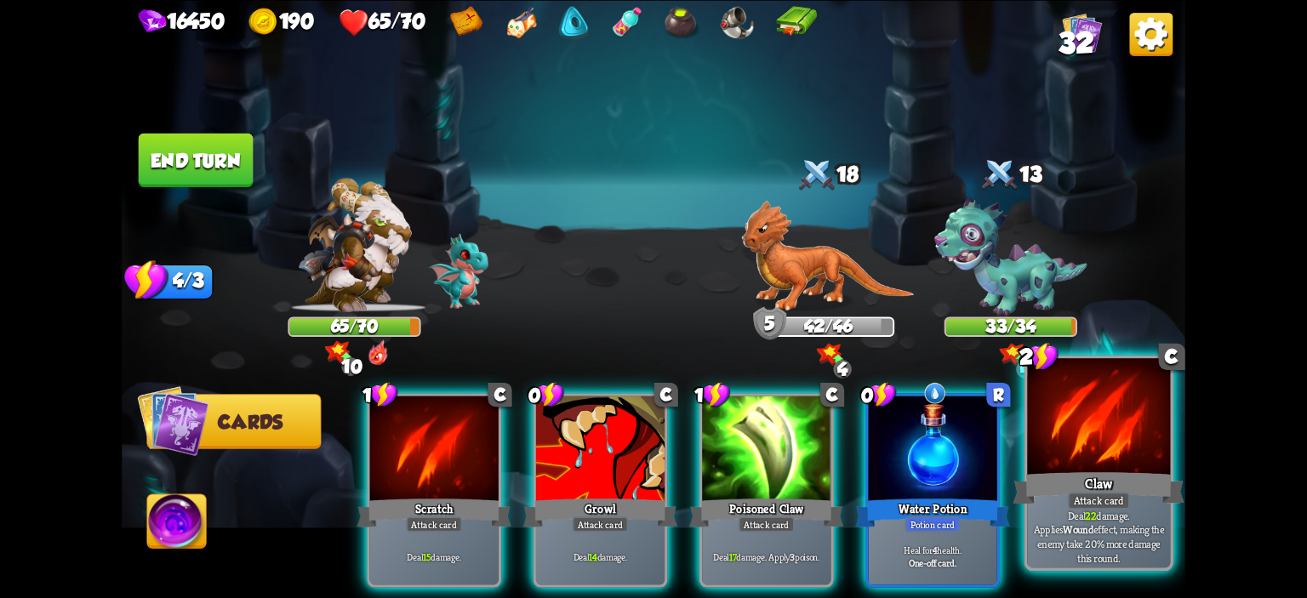
click at [1072, 429] on div at bounding box center [1098, 418] width 143 height 121
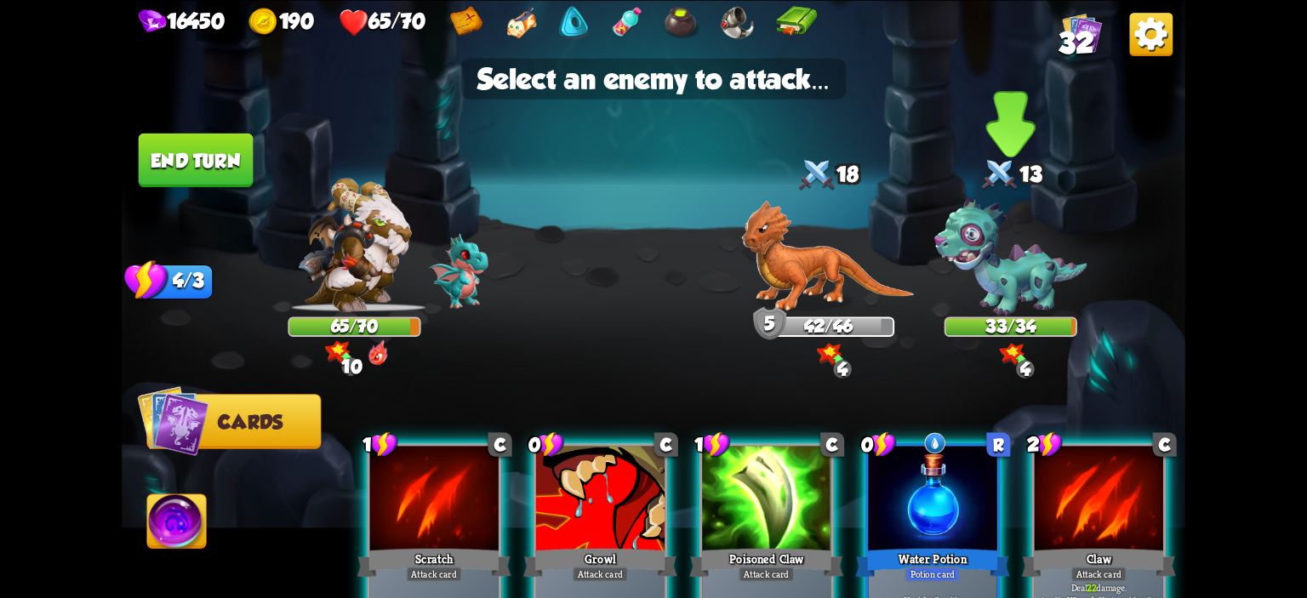
click at [1025, 299] on img at bounding box center [1010, 257] width 153 height 118
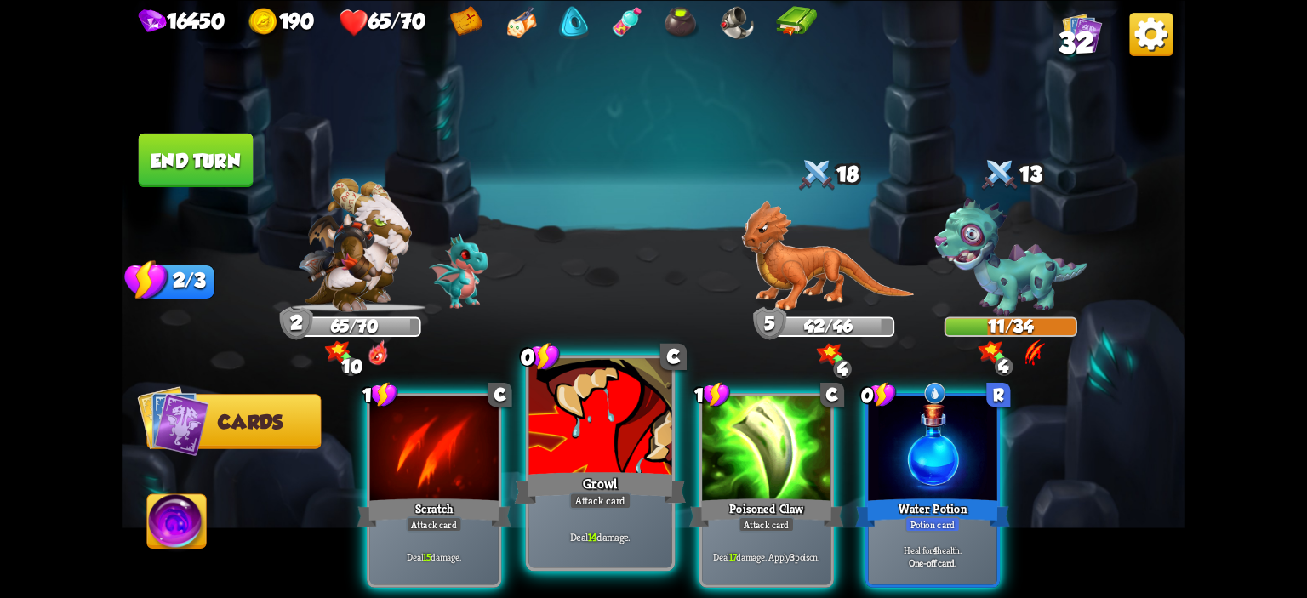
click at [638, 411] on div at bounding box center [600, 418] width 143 height 121
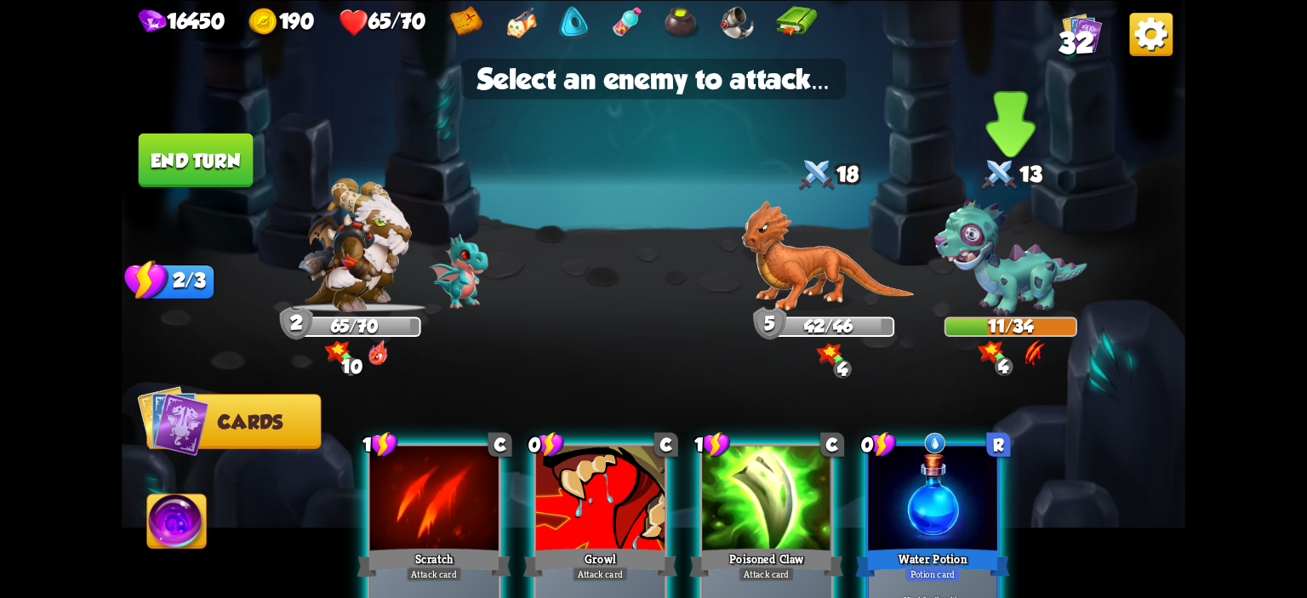
click at [986, 312] on img at bounding box center [1010, 257] width 153 height 118
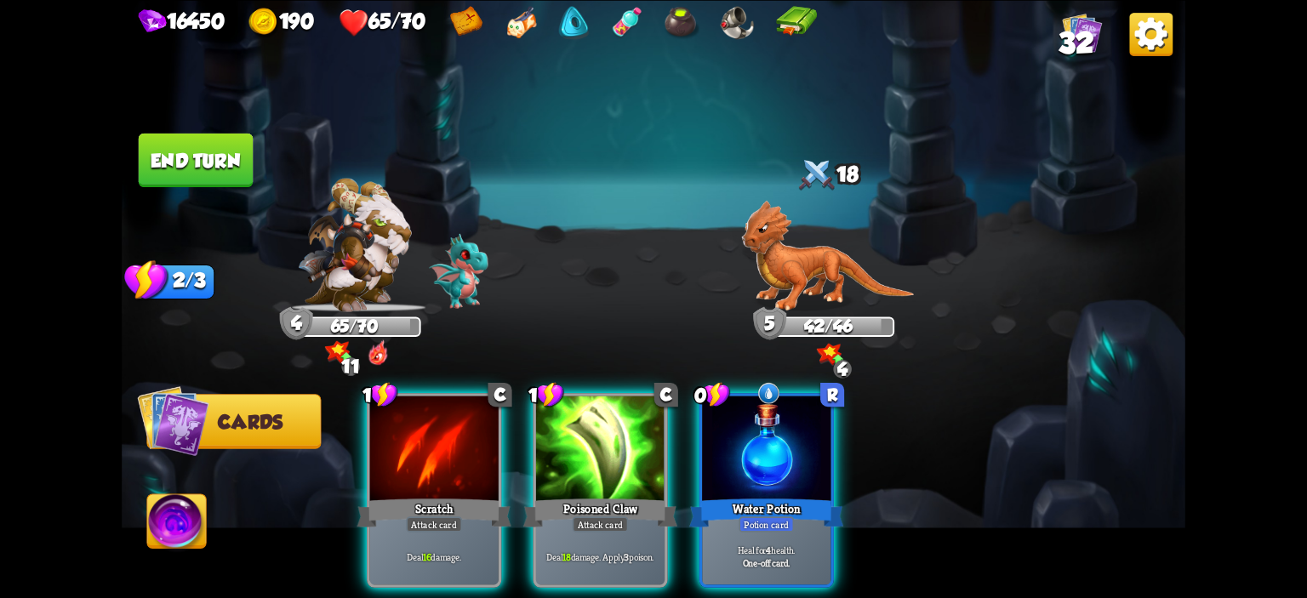
click at [647, 391] on div "1 C Scratch Attack card Deal 16 damage. 1 C Poisoned Claw Attack card Deal 18 d…" at bounding box center [759, 466] width 851 height 266
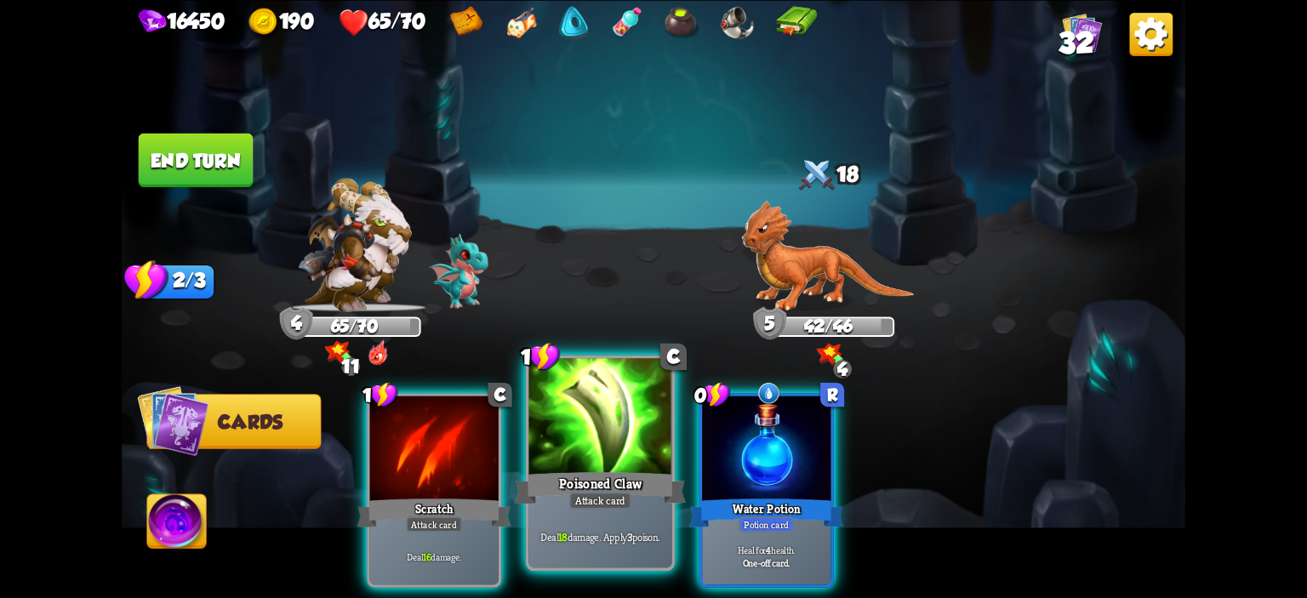
click at [629, 425] on div at bounding box center [600, 418] width 143 height 121
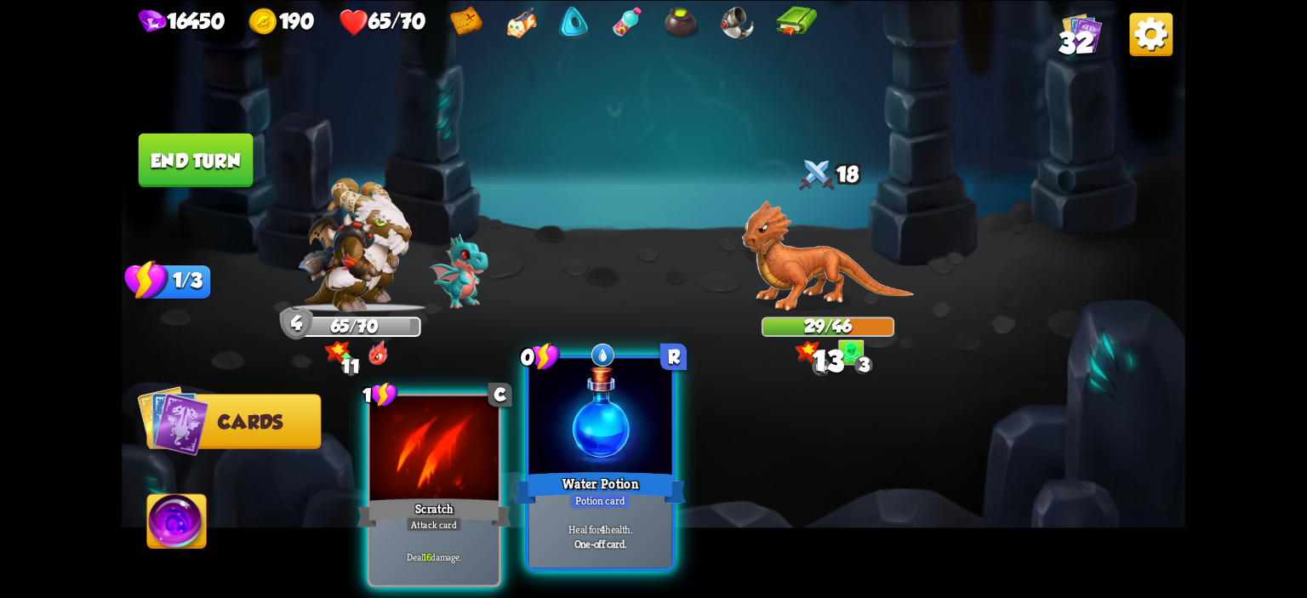
click at [626, 432] on div at bounding box center [600, 418] width 143 height 121
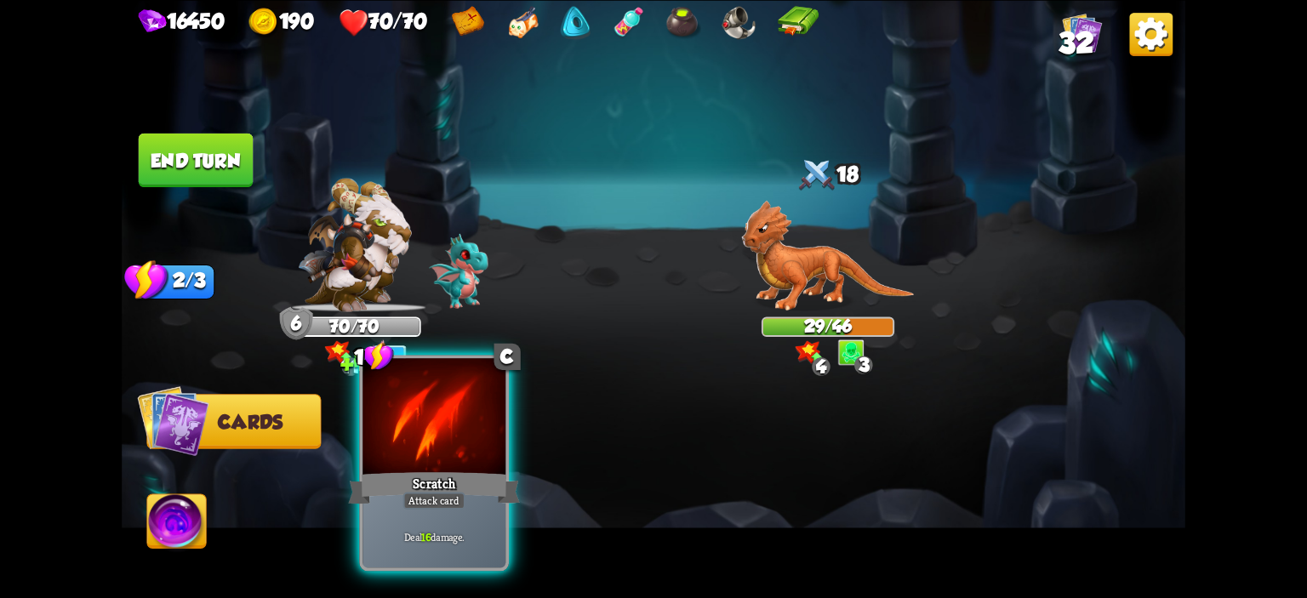
click at [494, 432] on div at bounding box center [434, 418] width 143 height 121
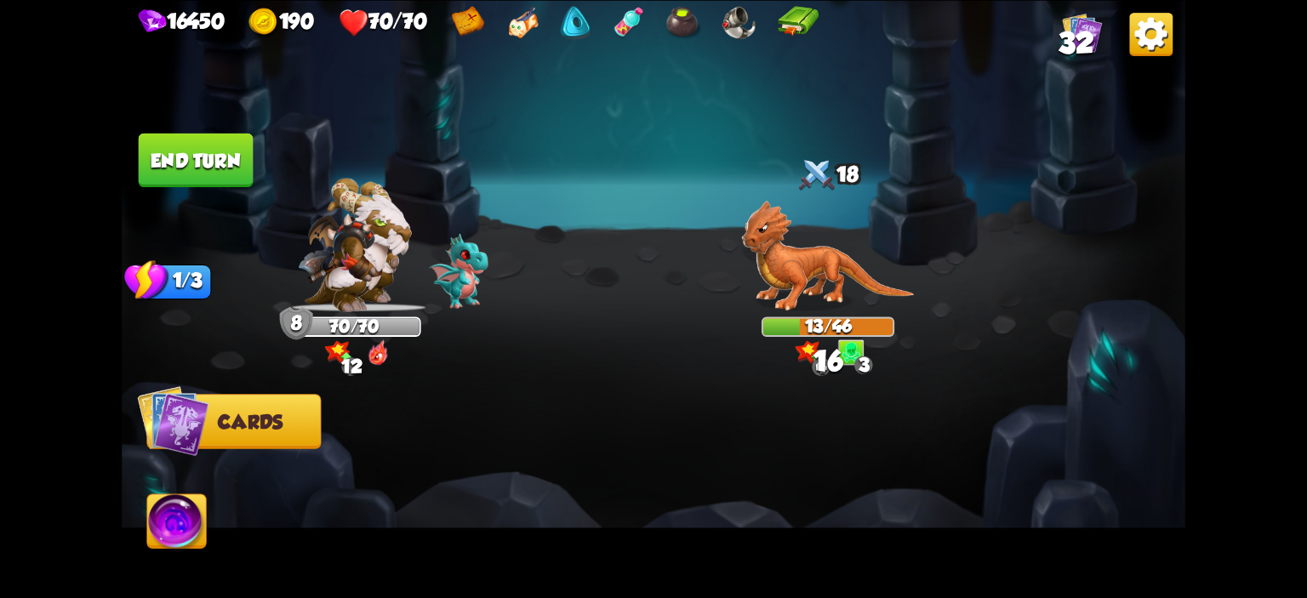
click at [178, 496] on img at bounding box center [176, 524] width 59 height 60
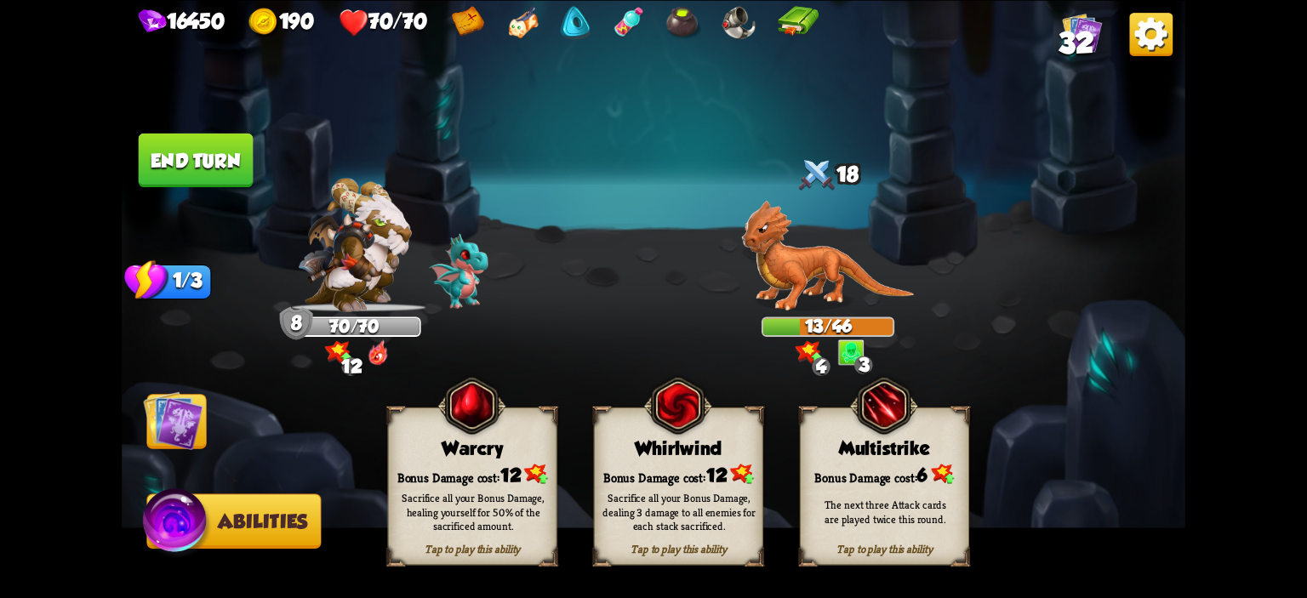
click at [694, 400] on img at bounding box center [677, 405] width 68 height 70
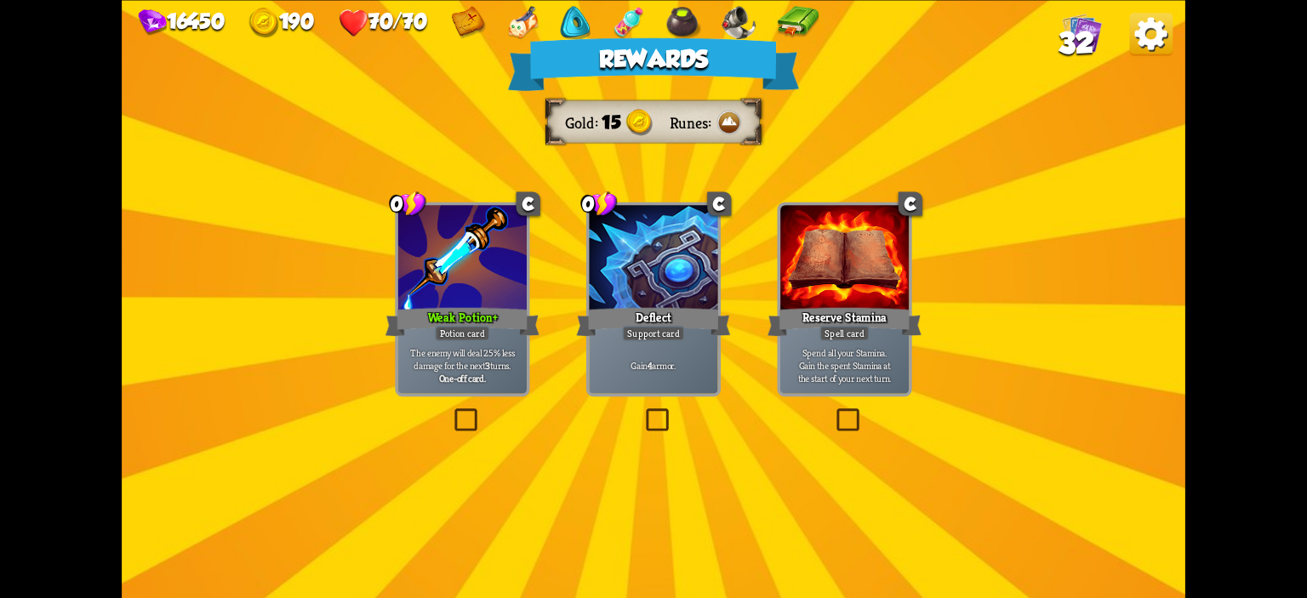
click at [432, 268] on div at bounding box center [462, 259] width 129 height 108
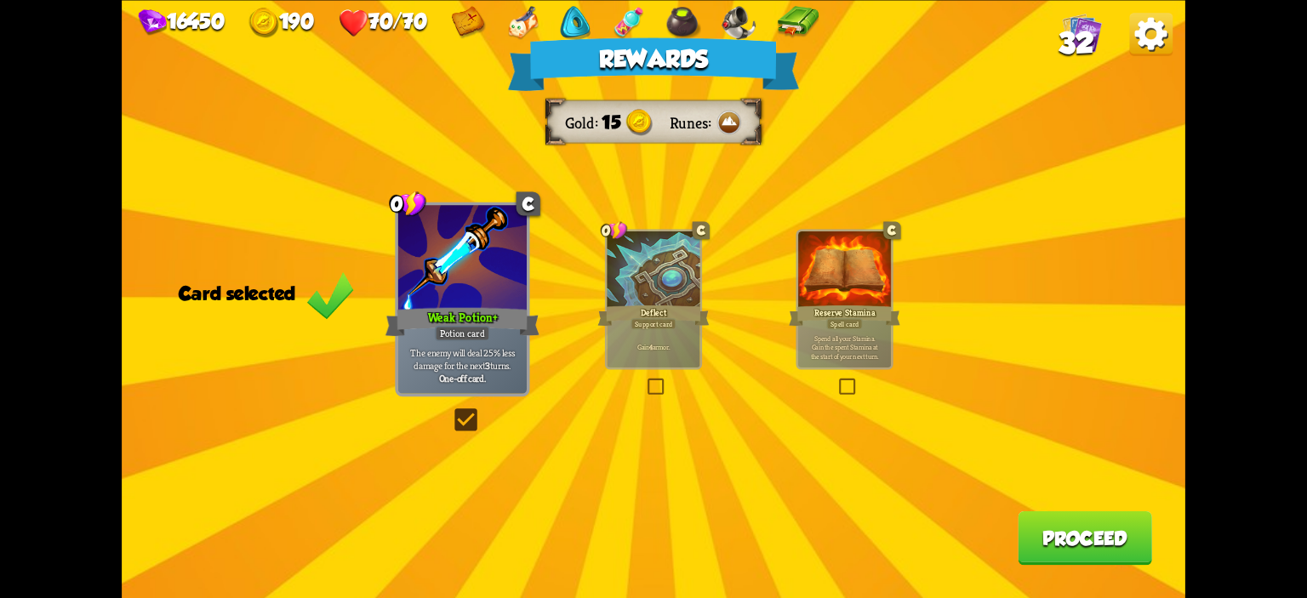
click at [1100, 527] on button "Proceed" at bounding box center [1085, 538] width 134 height 54
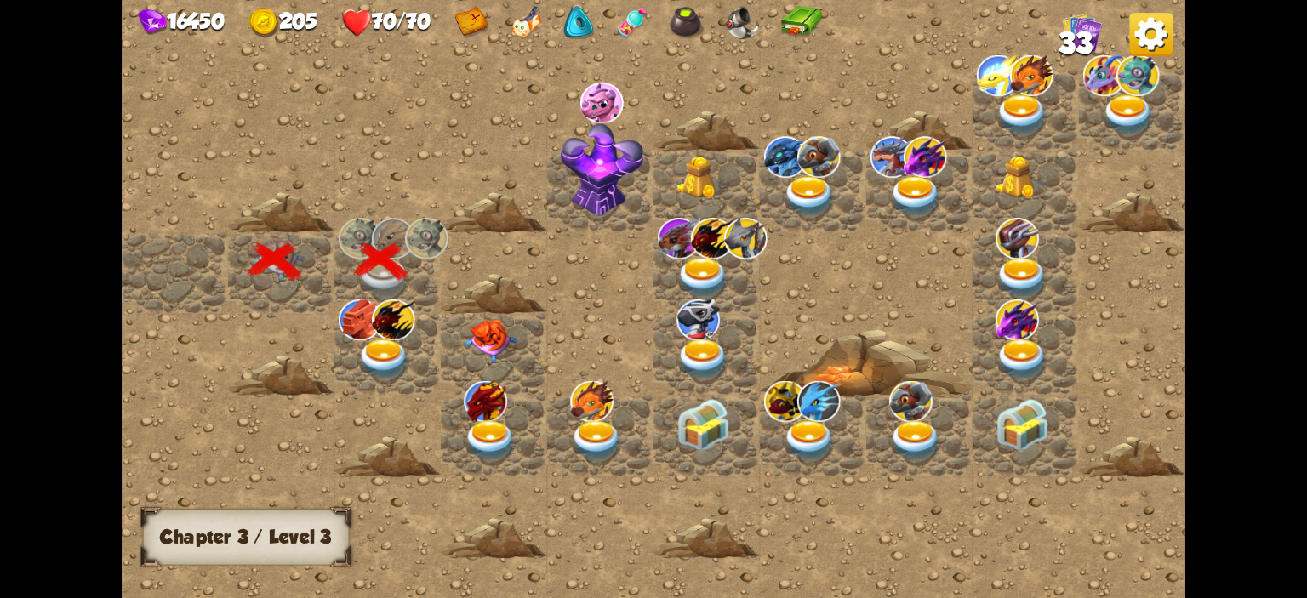
click at [367, 339] on img at bounding box center [383, 360] width 53 height 42
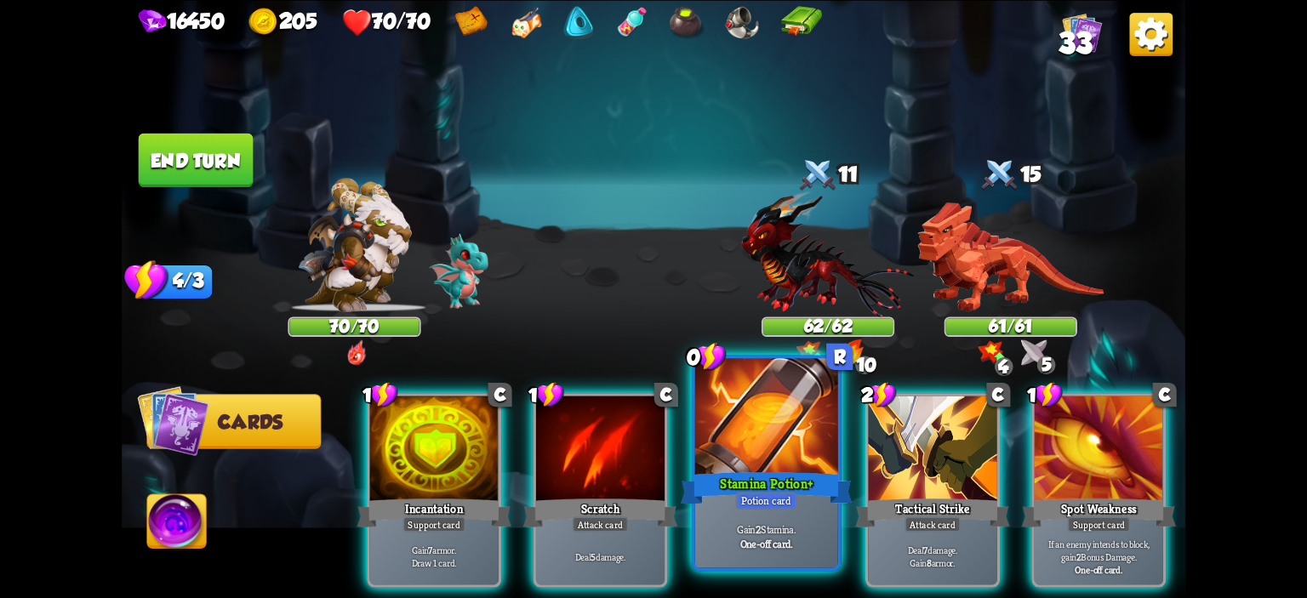
click at [769, 435] on div at bounding box center [766, 418] width 143 height 121
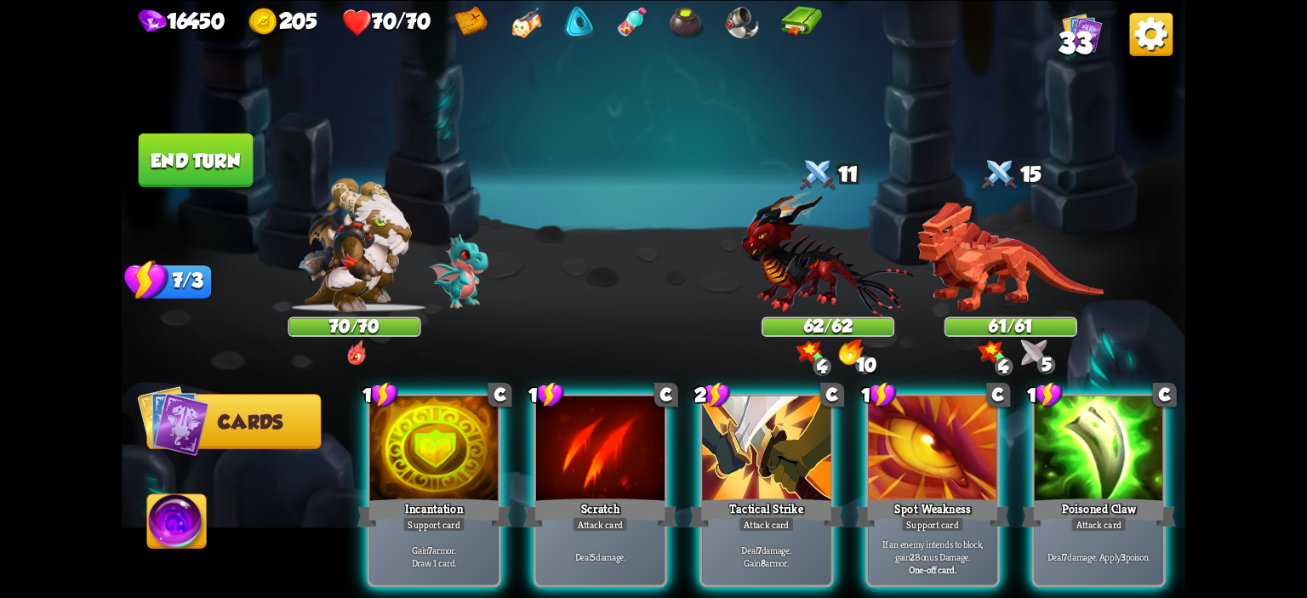
click at [769, 435] on div at bounding box center [766, 450] width 129 height 108
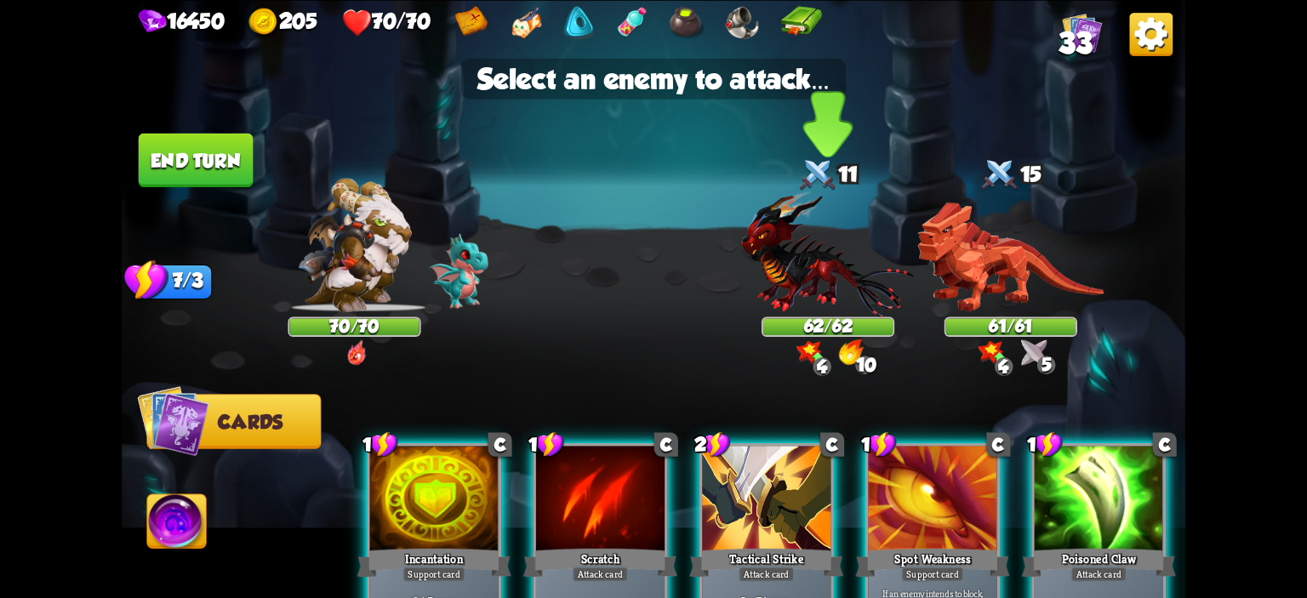
click at [786, 311] on img at bounding box center [827, 253] width 173 height 127
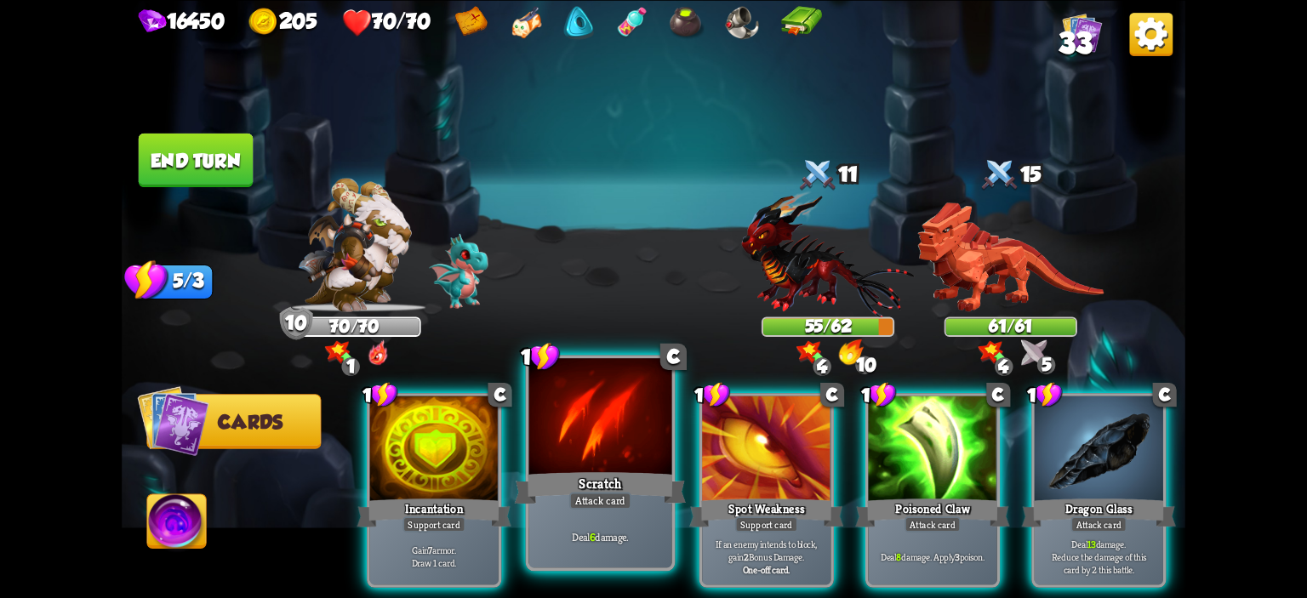
click at [572, 431] on div at bounding box center [600, 418] width 143 height 121
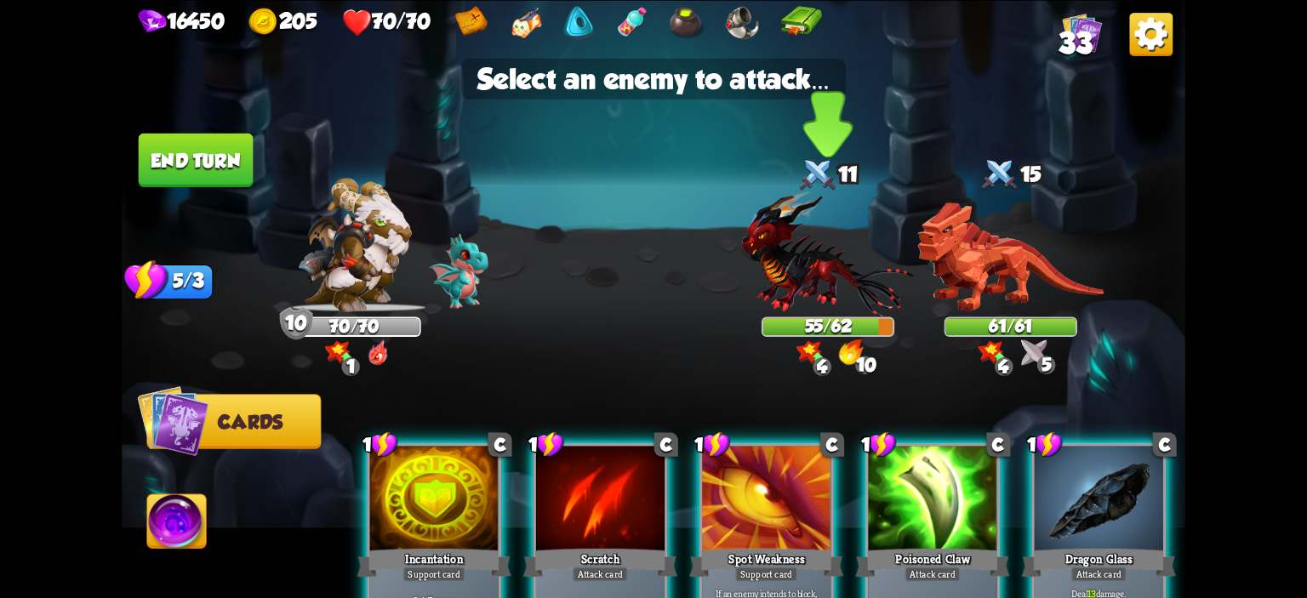
click at [759, 268] on img at bounding box center [827, 253] width 173 height 127
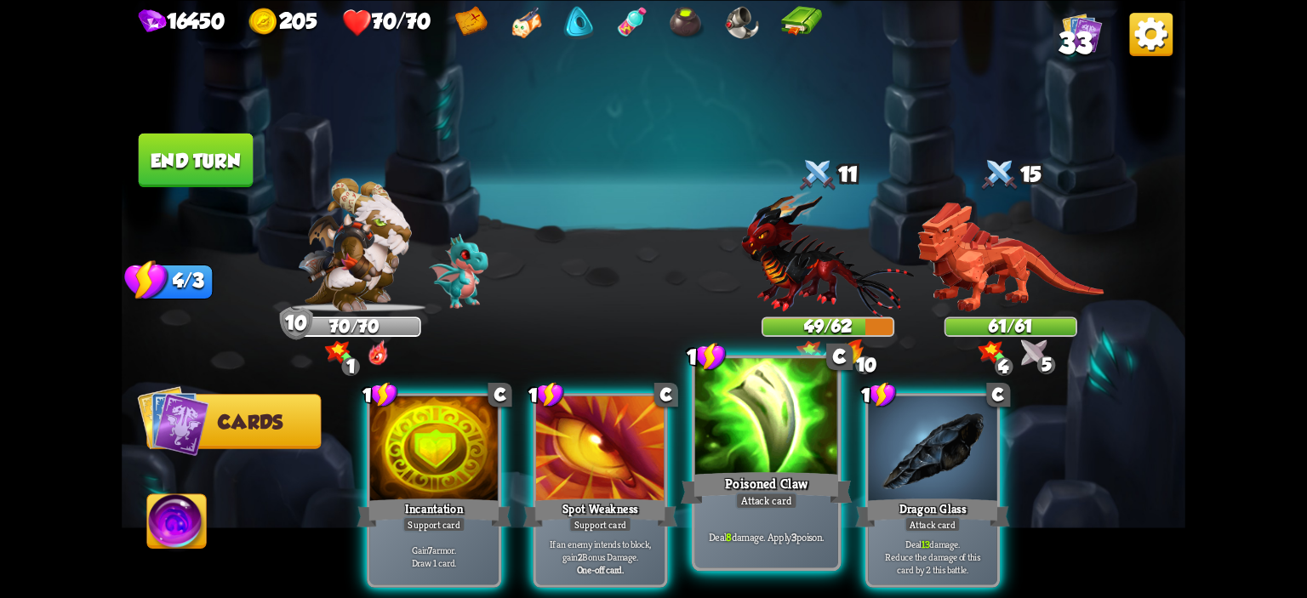
click at [809, 432] on div at bounding box center [766, 418] width 143 height 121
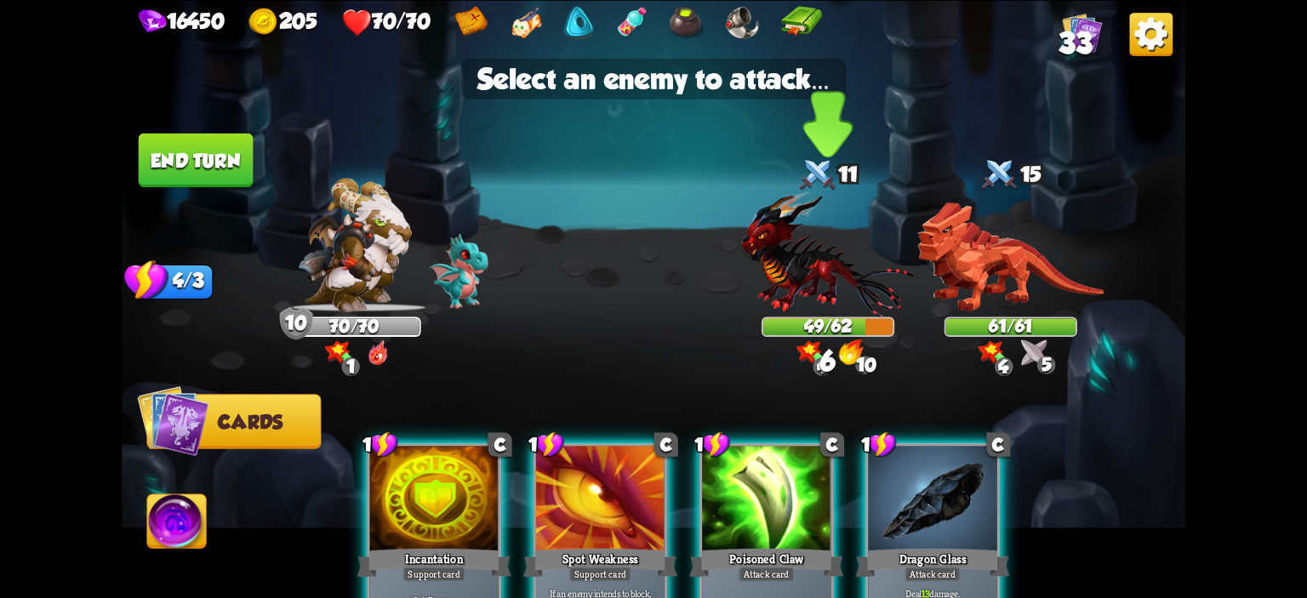
click at [831, 258] on img at bounding box center [827, 253] width 173 height 127
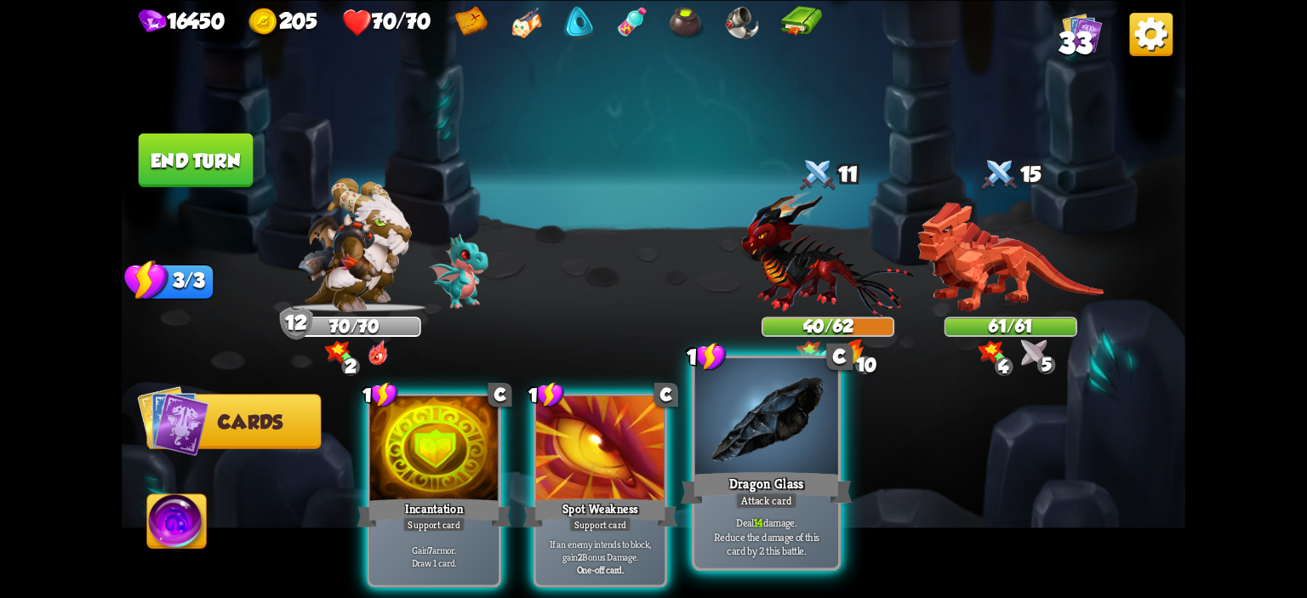
click at [770, 421] on div at bounding box center [766, 418] width 143 height 121
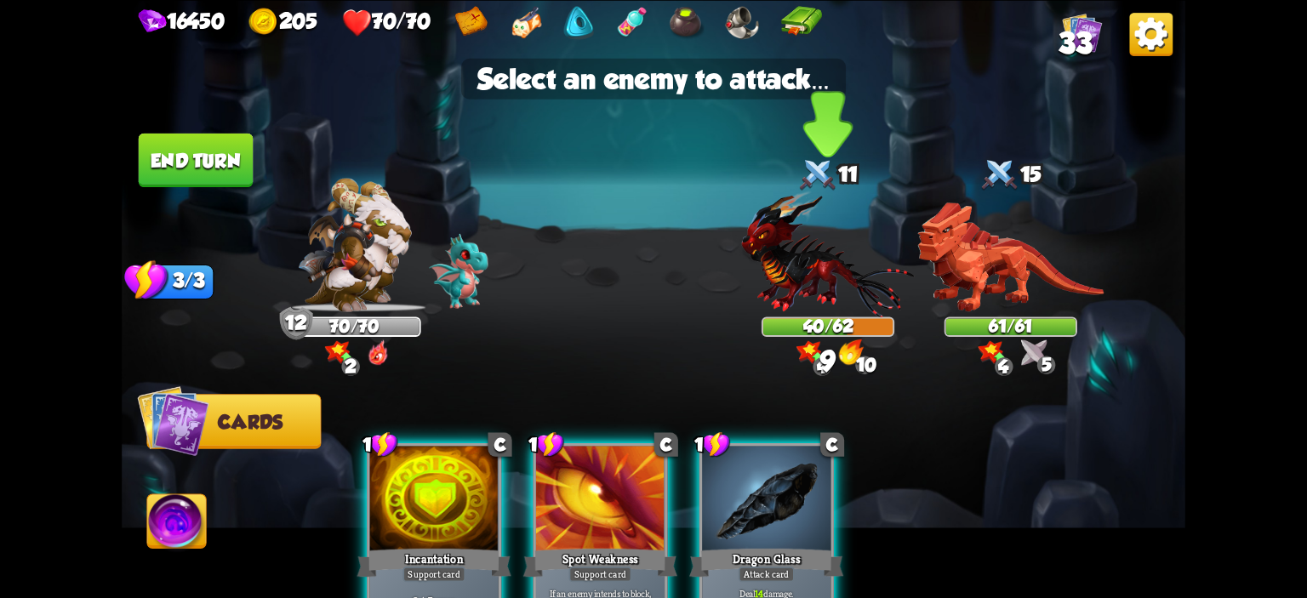
click at [820, 269] on img at bounding box center [827, 253] width 173 height 127
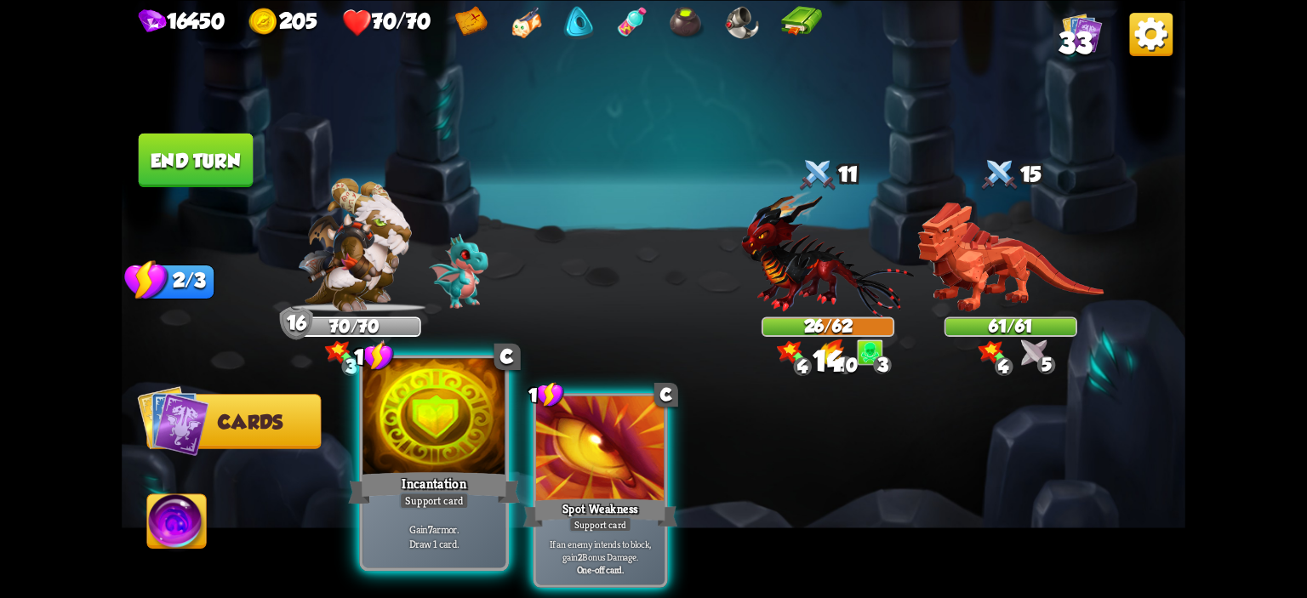
click at [475, 411] on div at bounding box center [434, 418] width 143 height 121
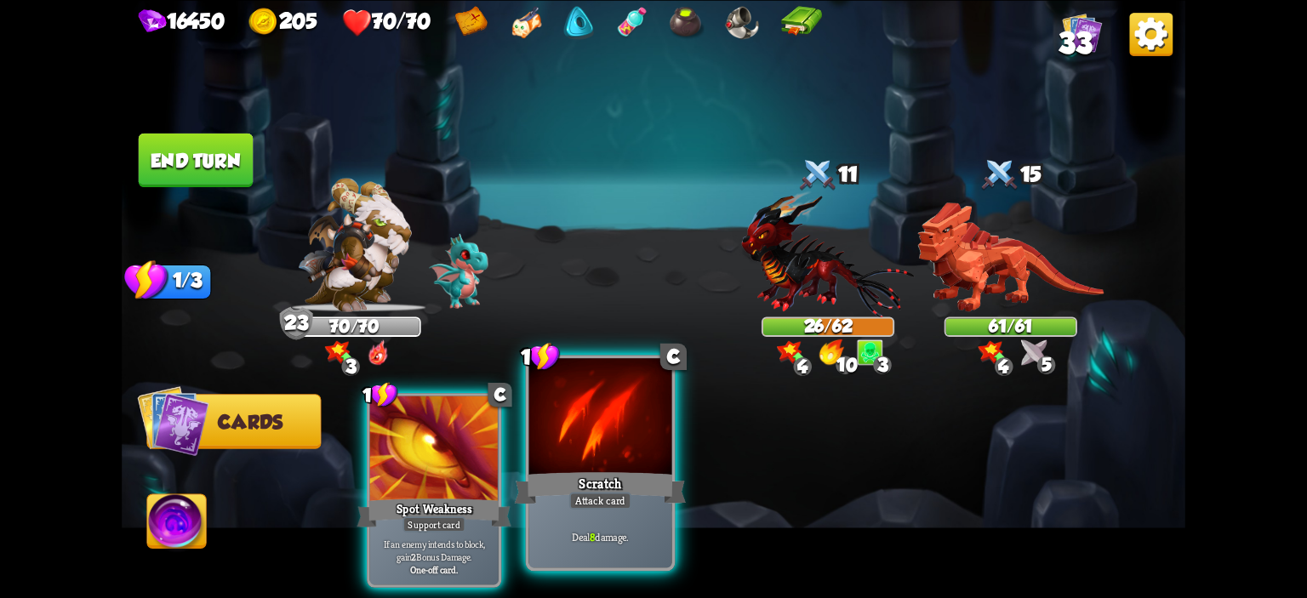
click at [563, 438] on div at bounding box center [600, 418] width 143 height 121
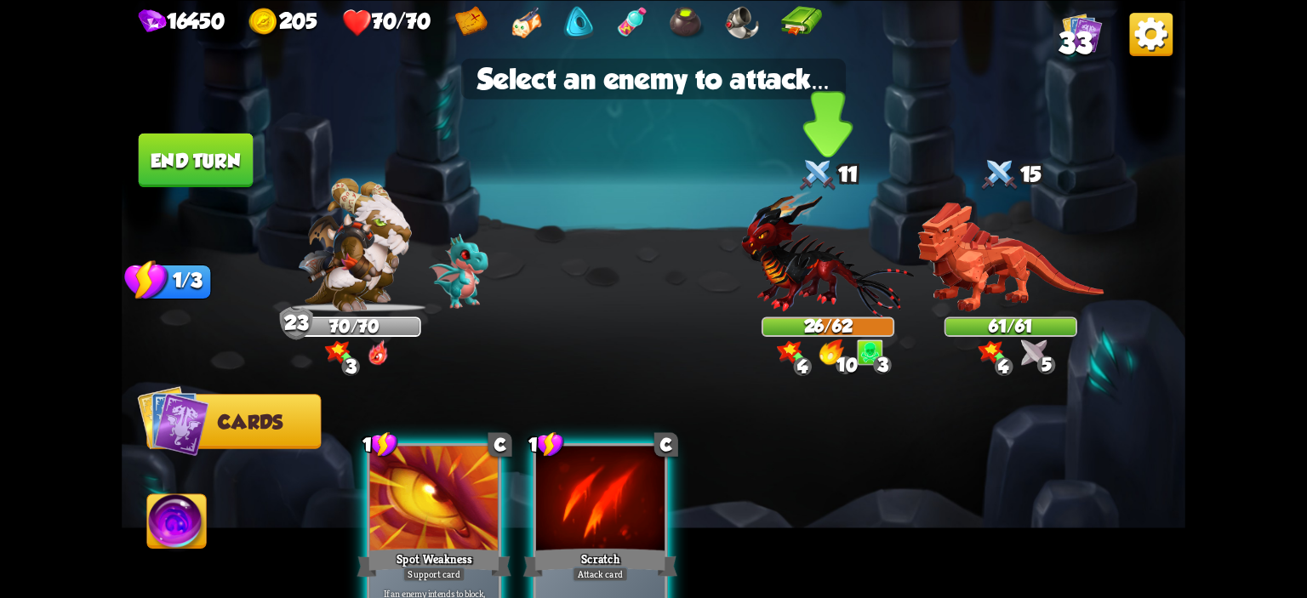
click at [769, 286] on img at bounding box center [827, 253] width 173 height 127
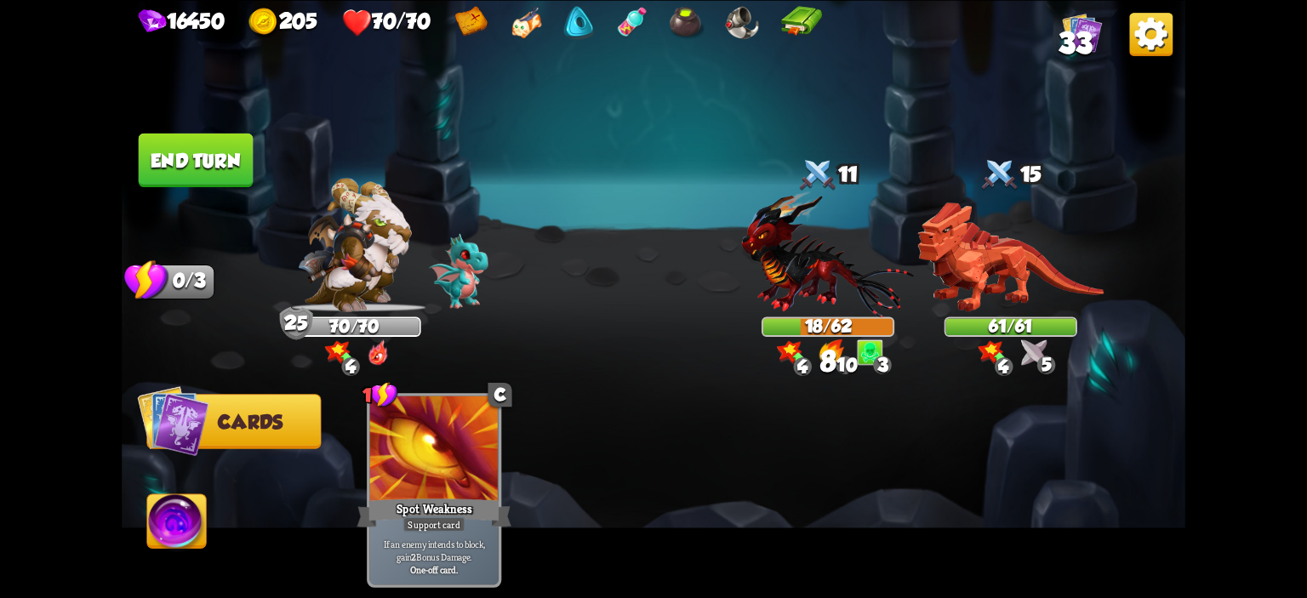
click at [225, 169] on button "End turn" at bounding box center [196, 160] width 115 height 54
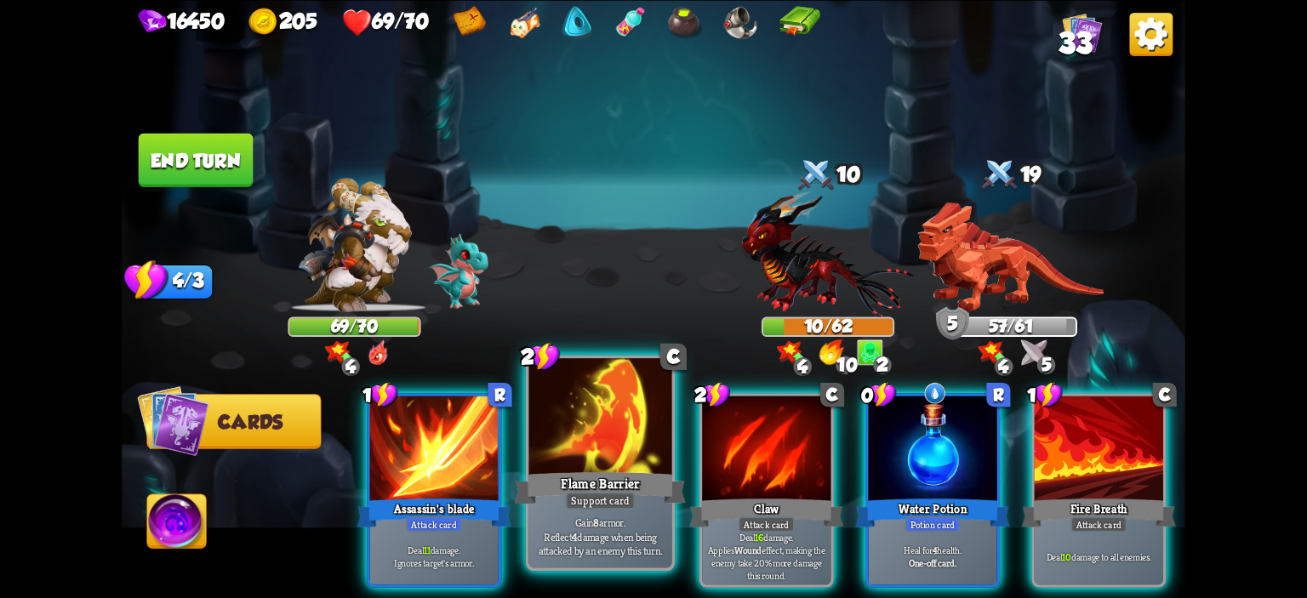
click at [636, 423] on div at bounding box center [600, 418] width 143 height 121
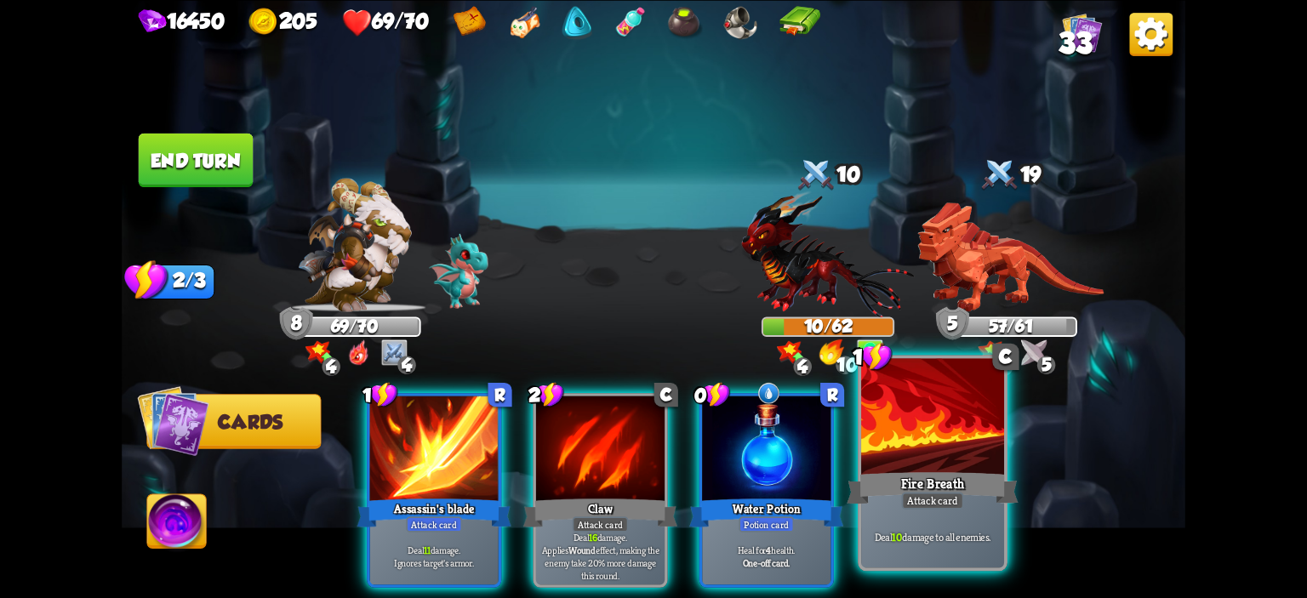
click at [882, 420] on div at bounding box center [932, 418] width 143 height 121
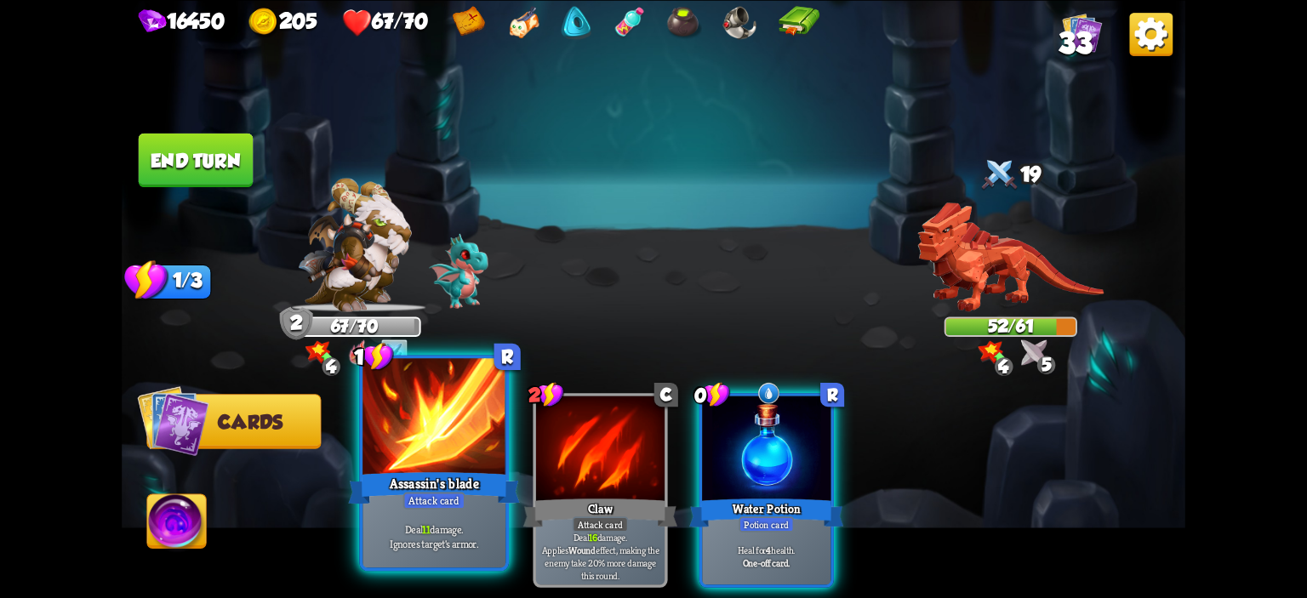
click at [456, 414] on div at bounding box center [434, 418] width 143 height 121
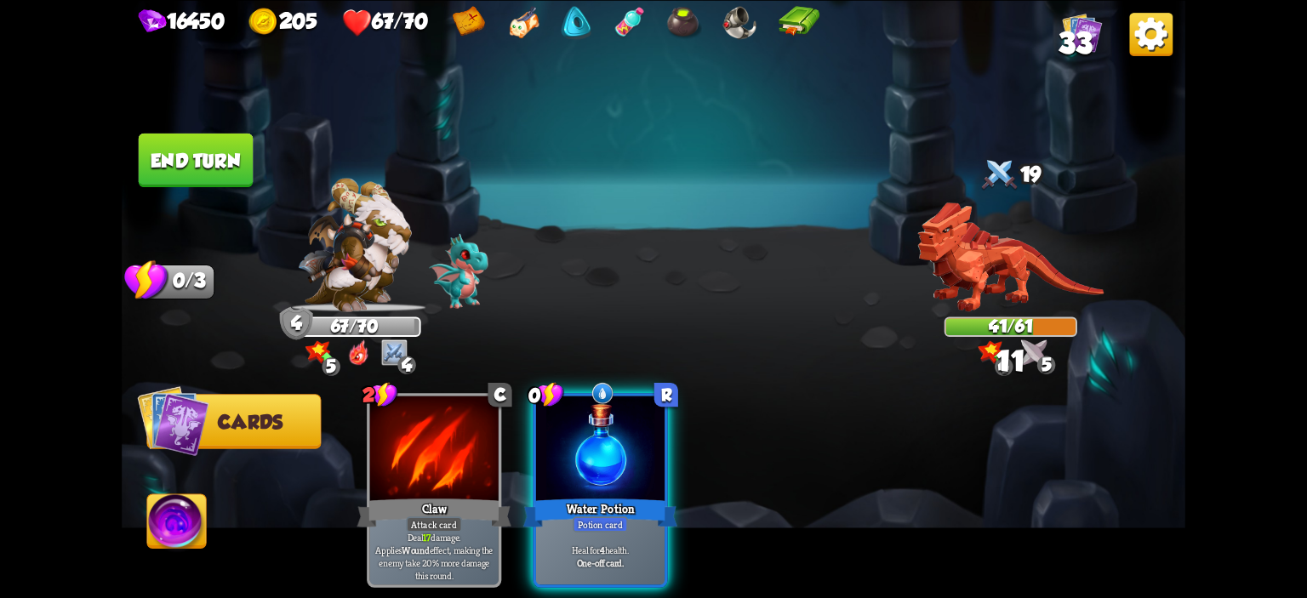
click at [166, 164] on button "End turn" at bounding box center [196, 160] width 115 height 54
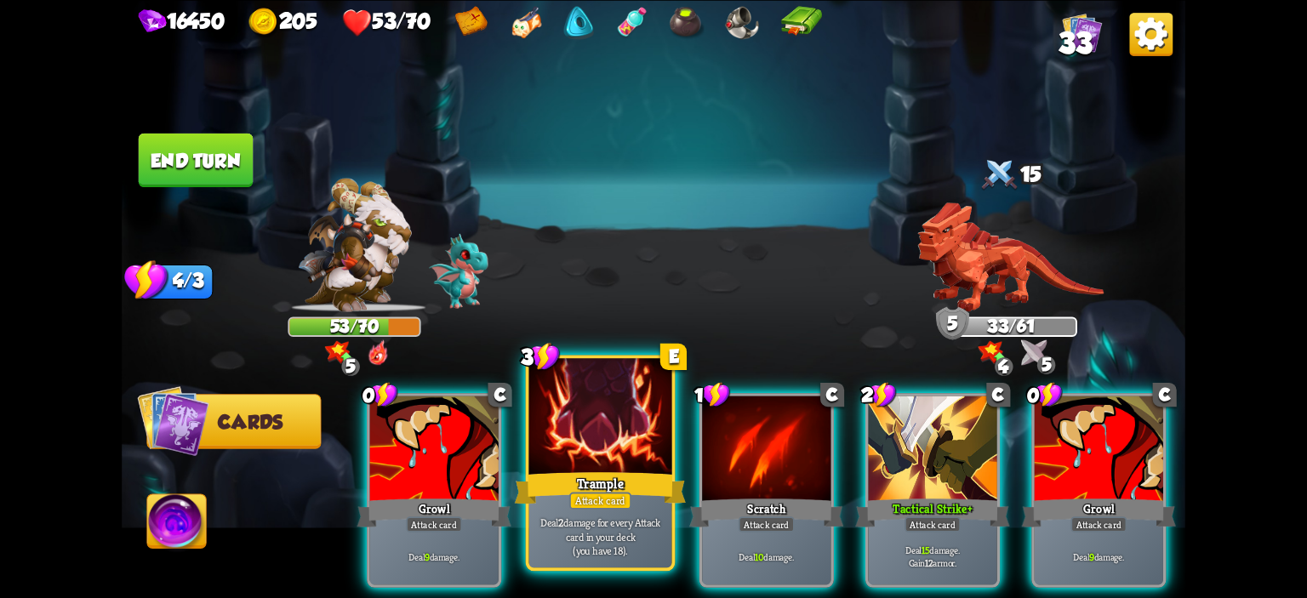
click at [654, 408] on div at bounding box center [600, 418] width 143 height 121
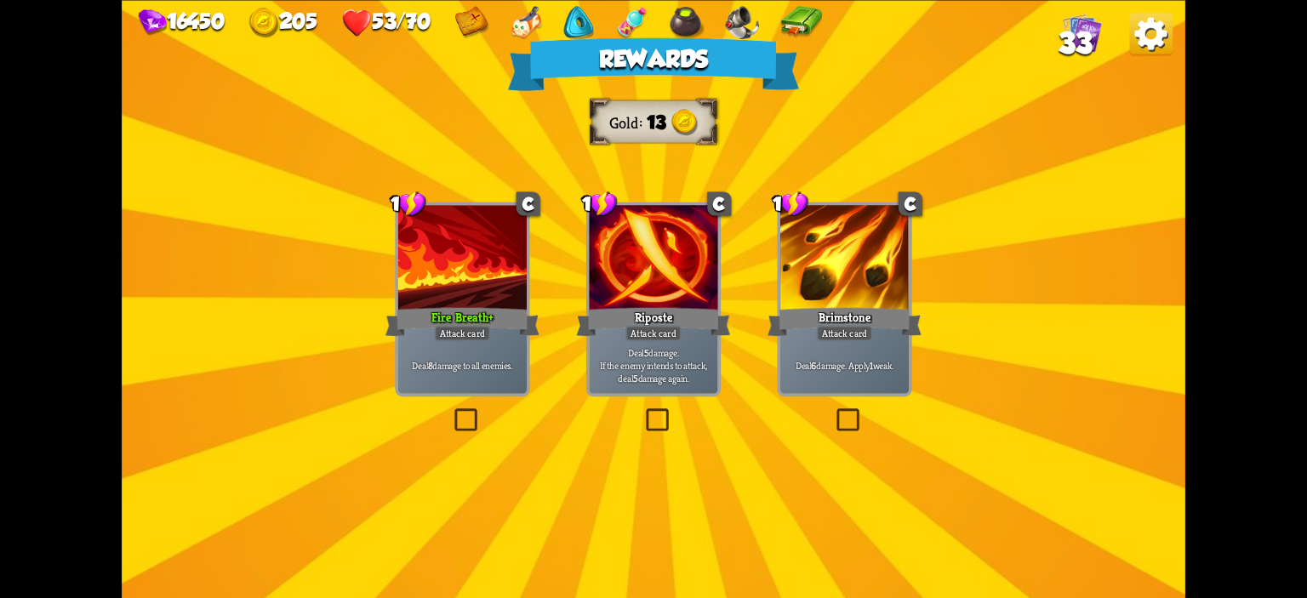
click at [394, 313] on div "Fire Breath +" at bounding box center [463, 322] width 154 height 34
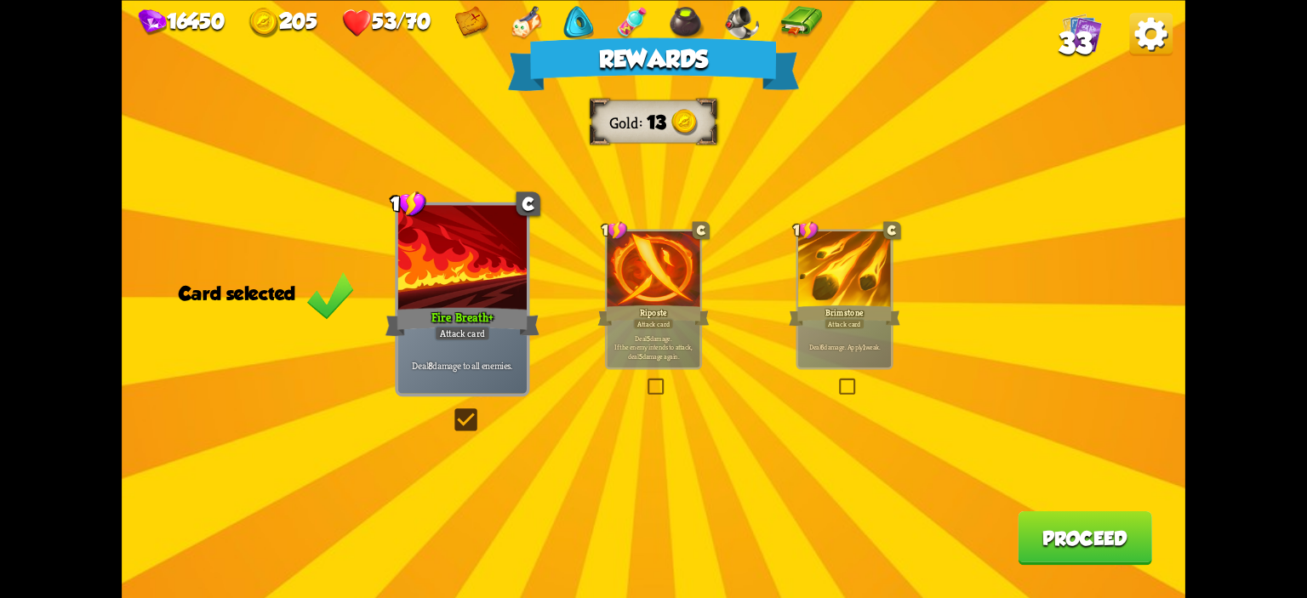
click at [1026, 536] on button "Proceed" at bounding box center [1085, 538] width 134 height 54
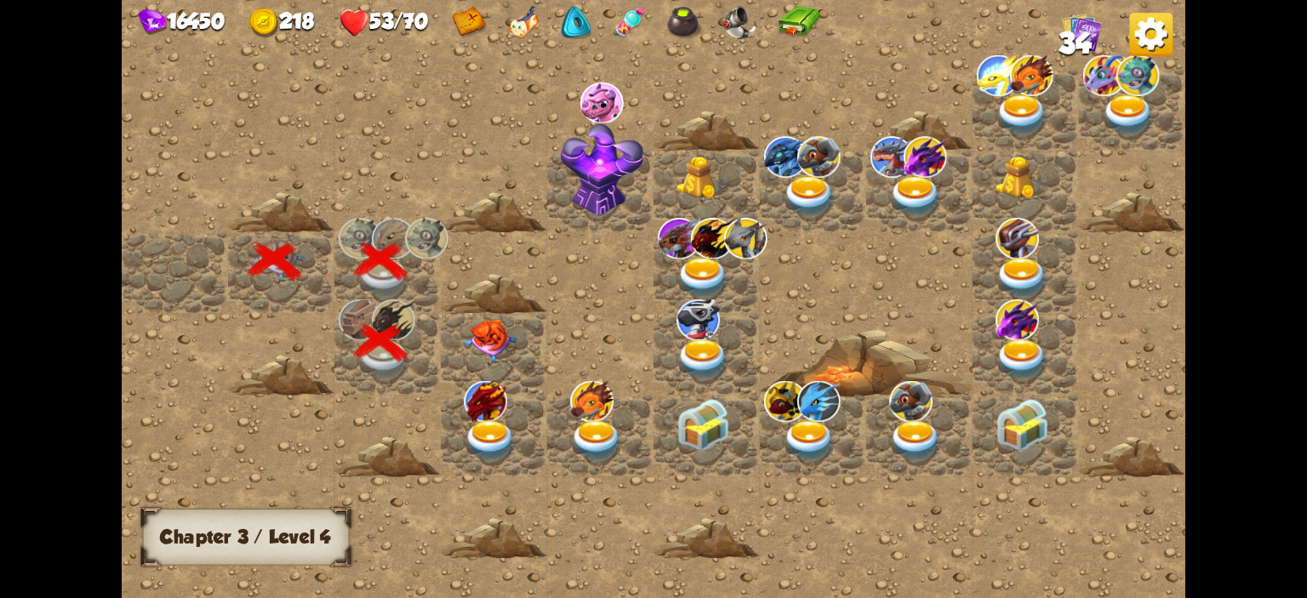
click at [498, 343] on img at bounding box center [490, 341] width 53 height 44
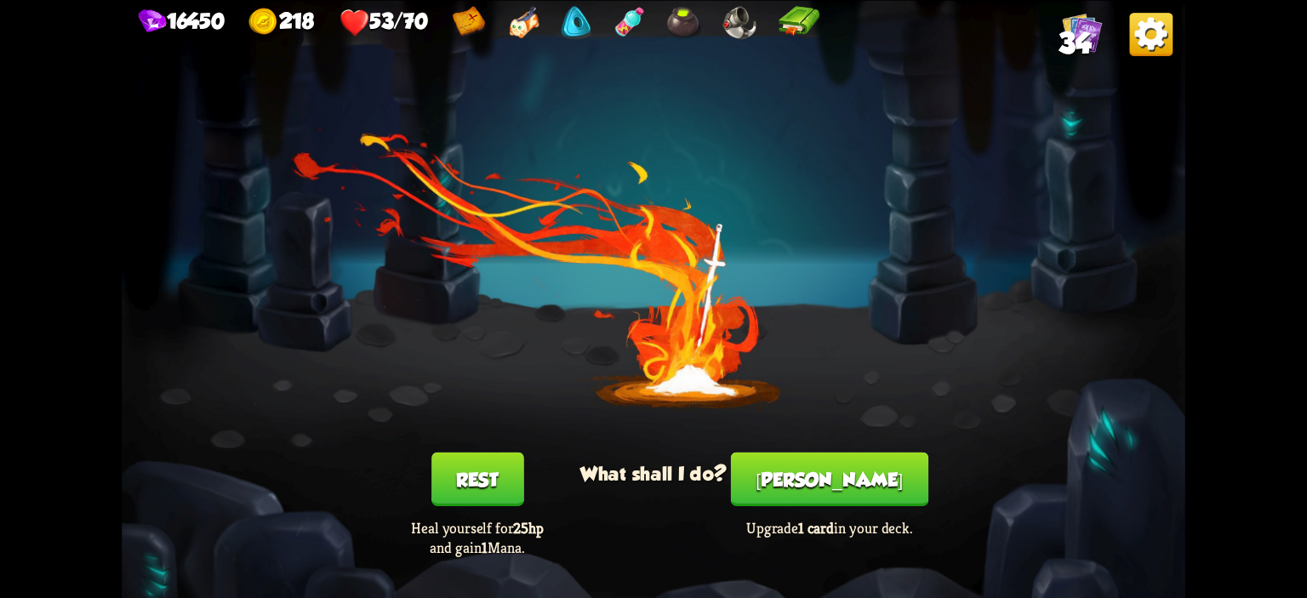
click at [828, 461] on button "[PERSON_NAME]" at bounding box center [829, 479] width 197 height 54
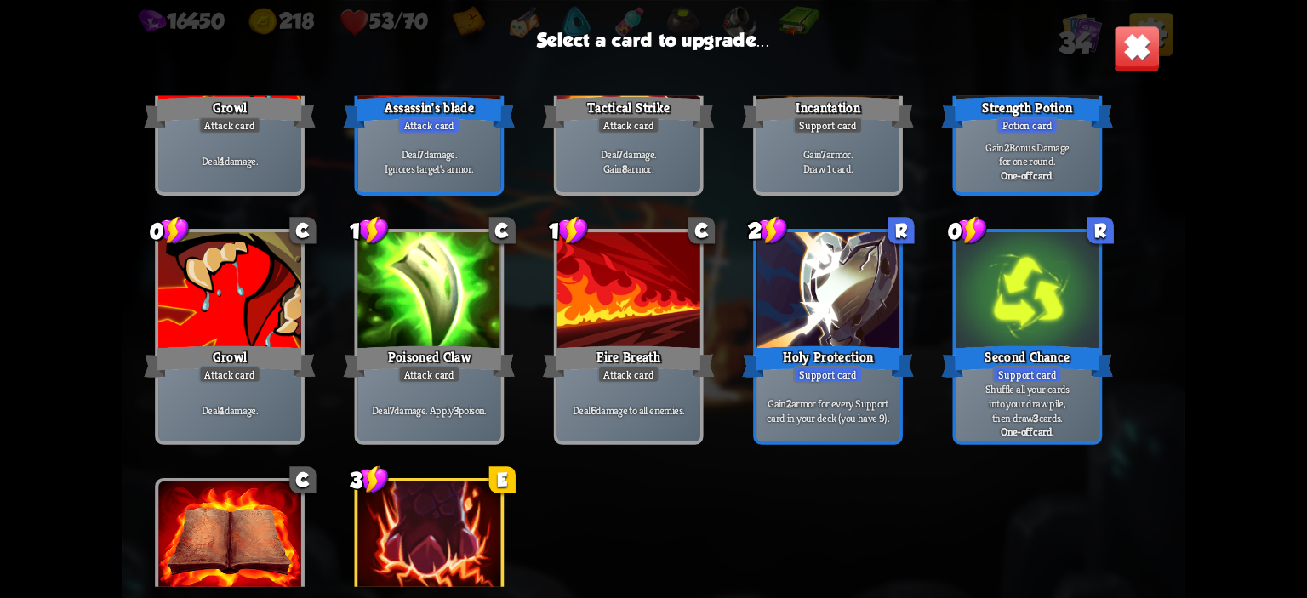
scroll to position [1046, 0]
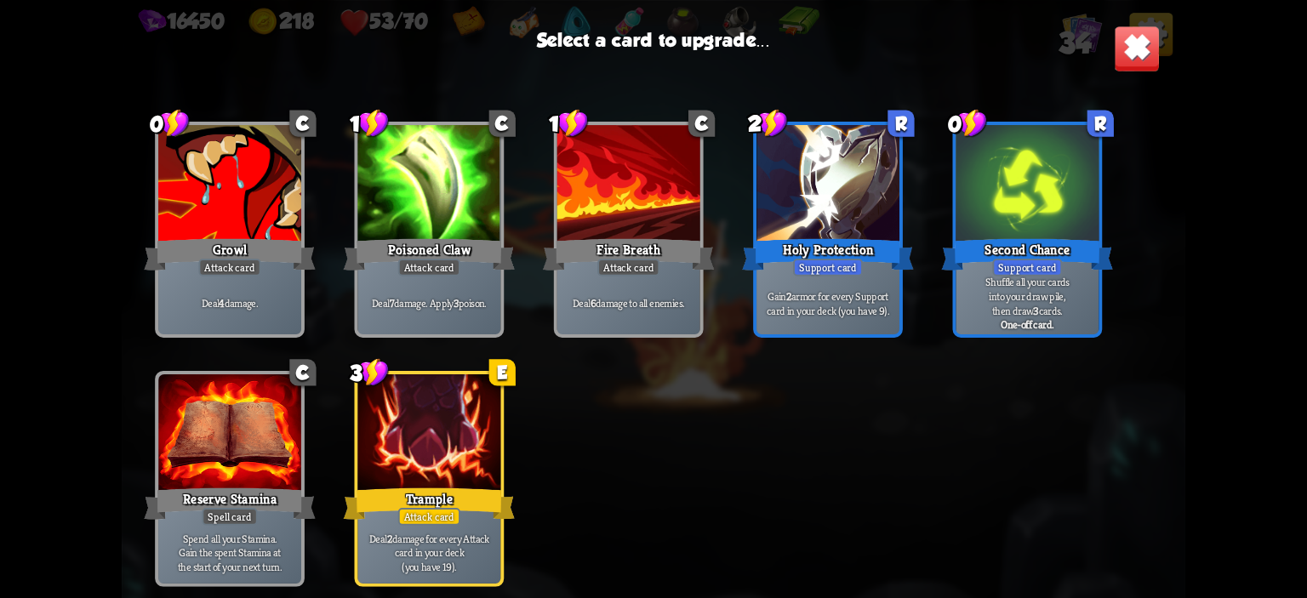
click at [473, 426] on div at bounding box center [428, 434] width 143 height 121
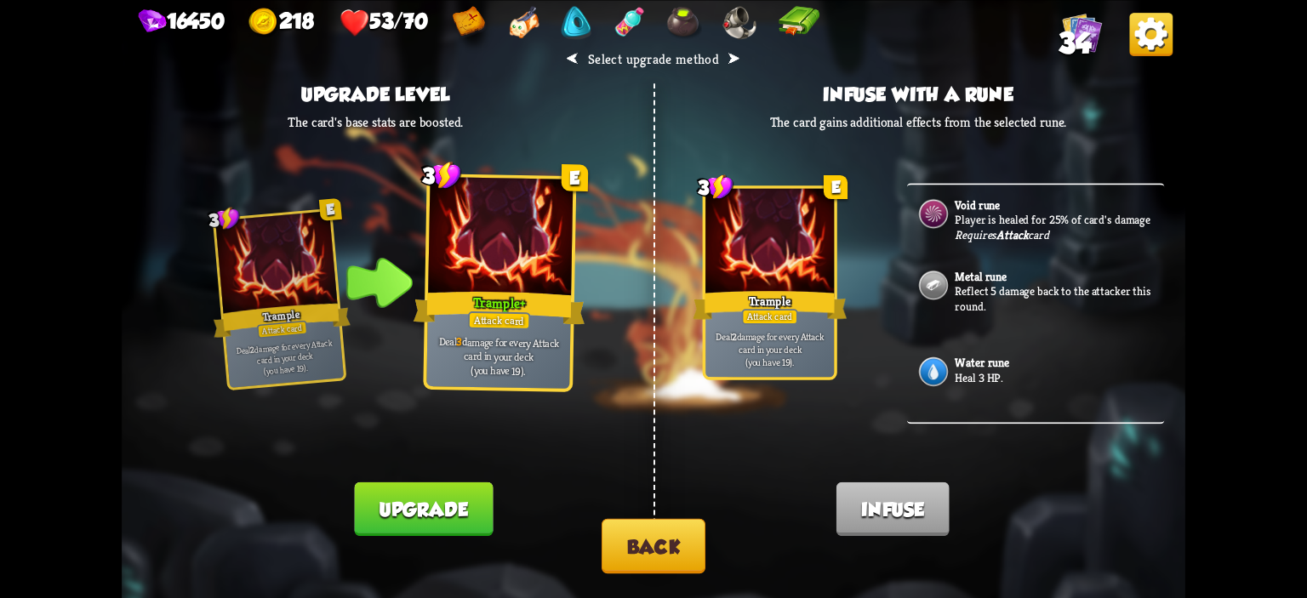
click at [470, 487] on button "Upgrade" at bounding box center [423, 509] width 139 height 54
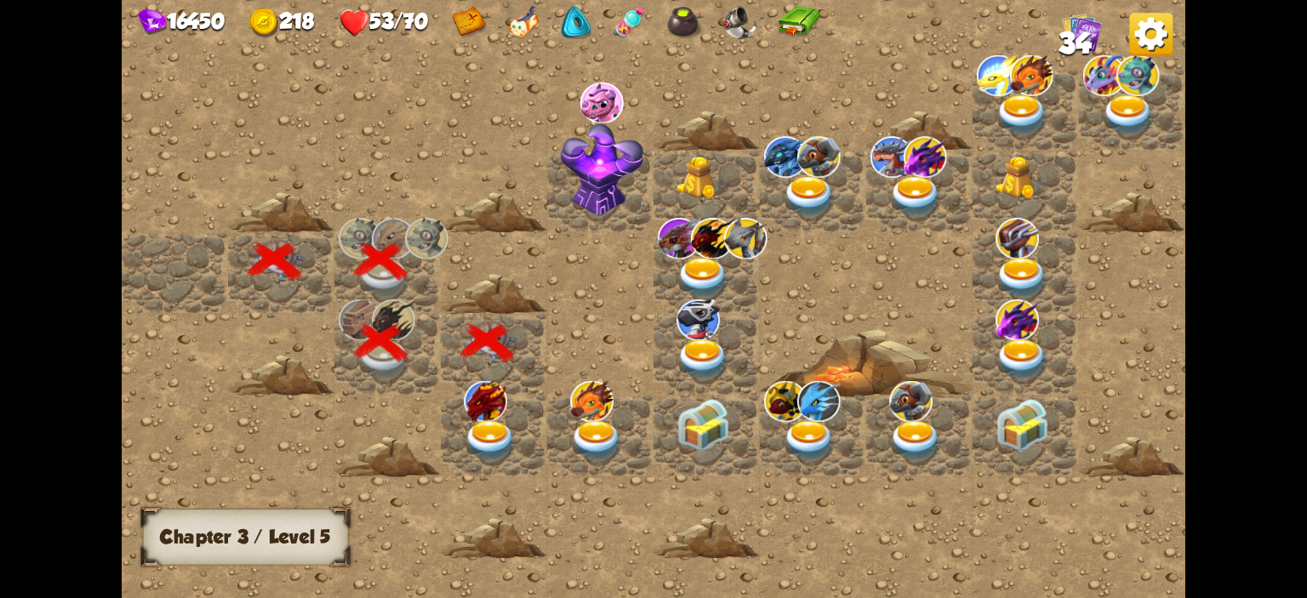
click at [480, 437] on img at bounding box center [490, 441] width 53 height 42
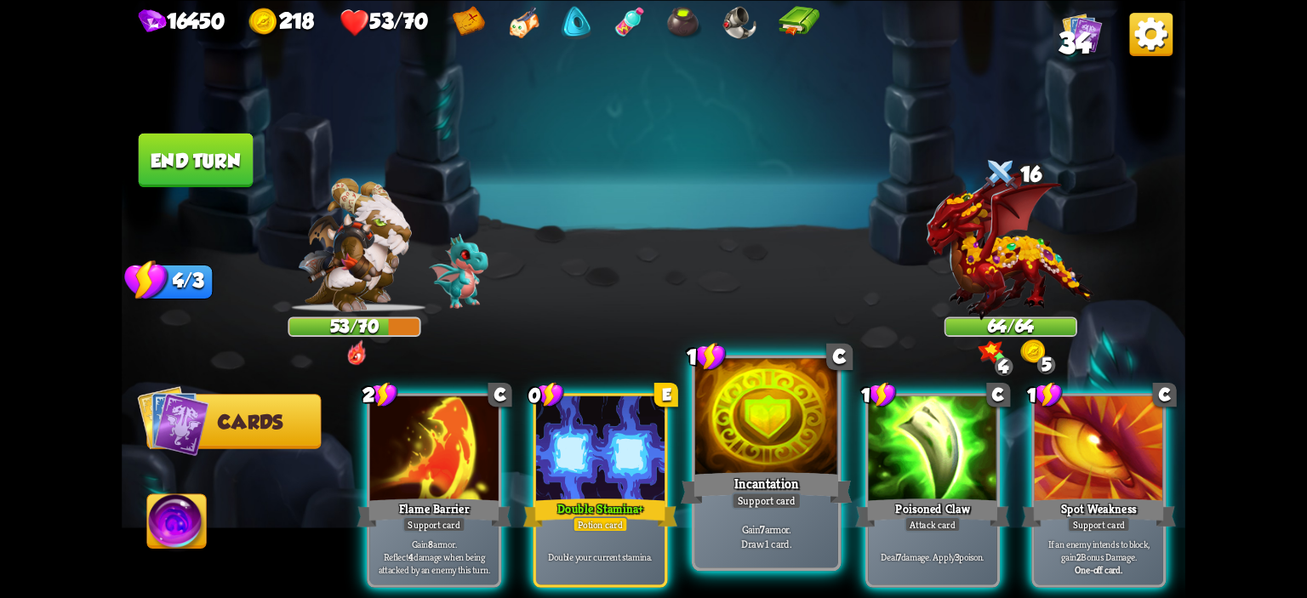
click at [757, 523] on p "Gain 7 armor. Draw 1 card." at bounding box center [767, 537] width 136 height 28
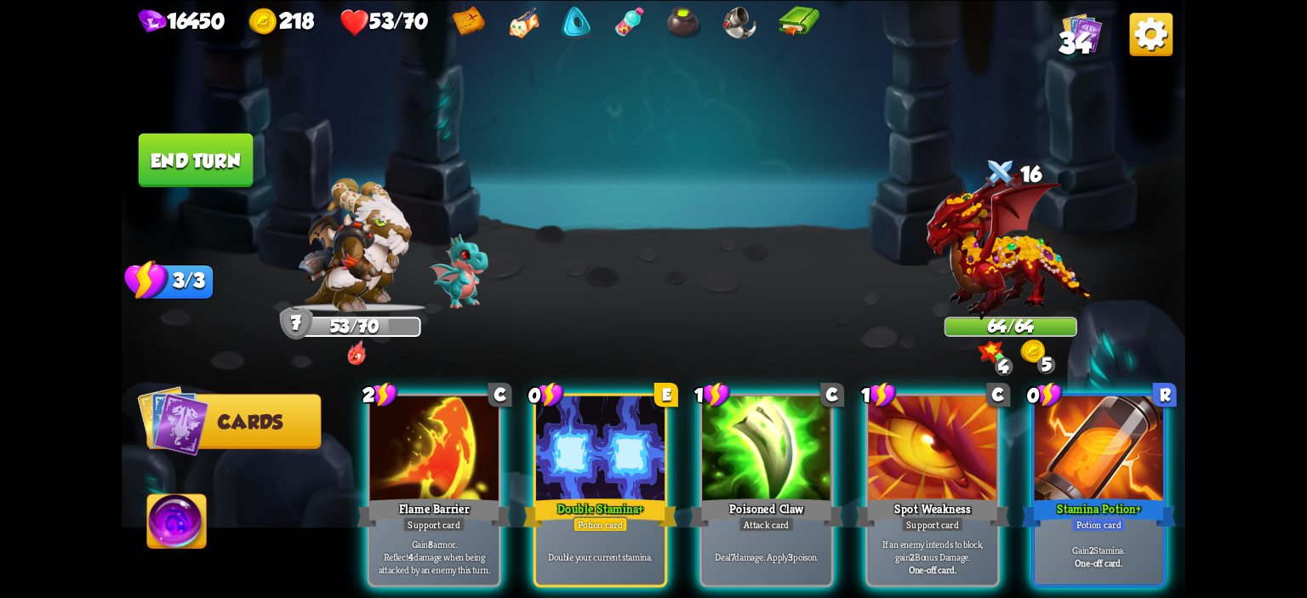
click at [757, 529] on div "Deal 7 damage. Apply 3 poison." at bounding box center [766, 557] width 129 height 56
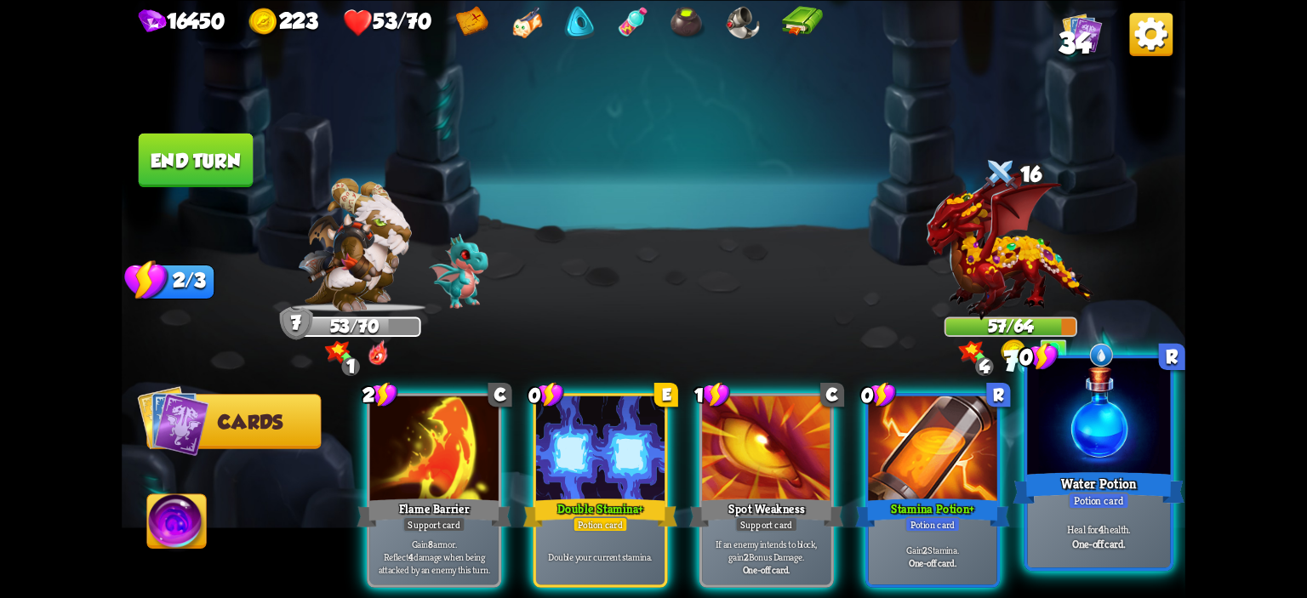
click at [1074, 457] on div at bounding box center [1098, 418] width 143 height 121
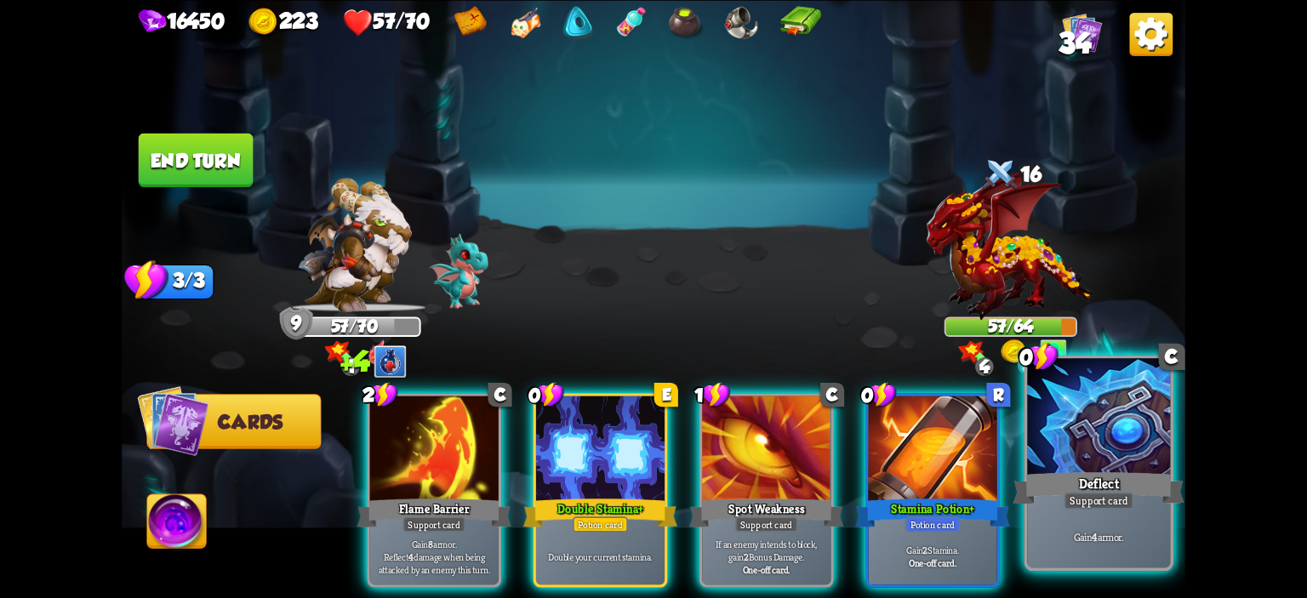
click at [1086, 483] on div "Deflect" at bounding box center [1100, 488] width 172 height 38
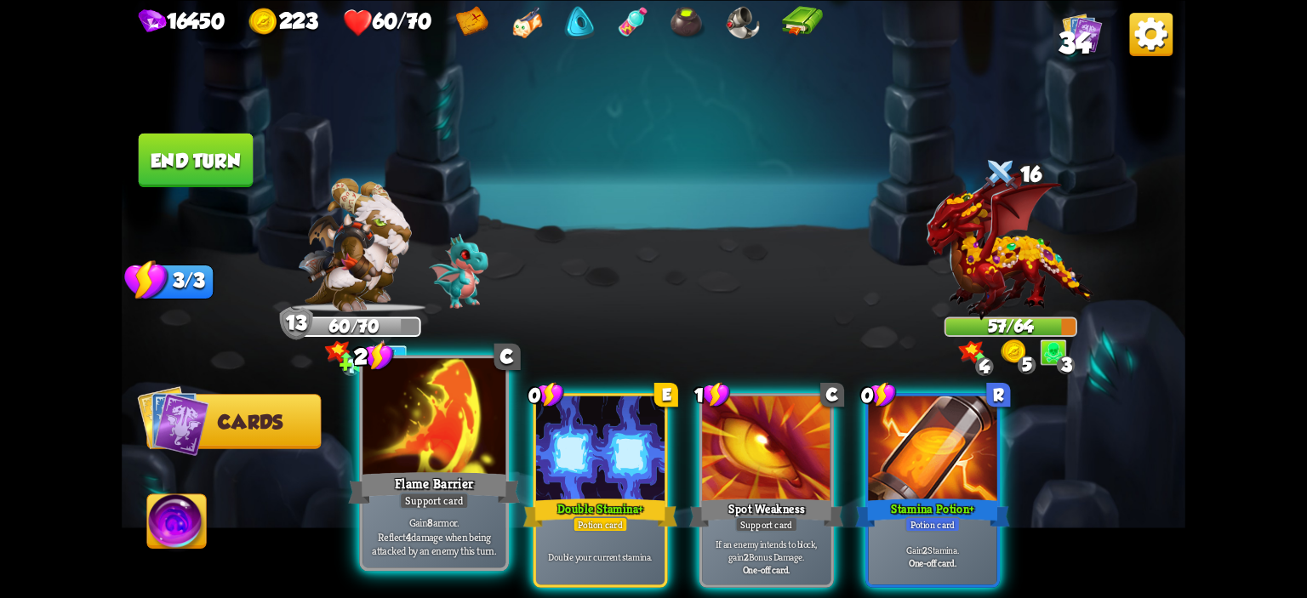
click at [445, 444] on div at bounding box center [434, 418] width 143 height 121
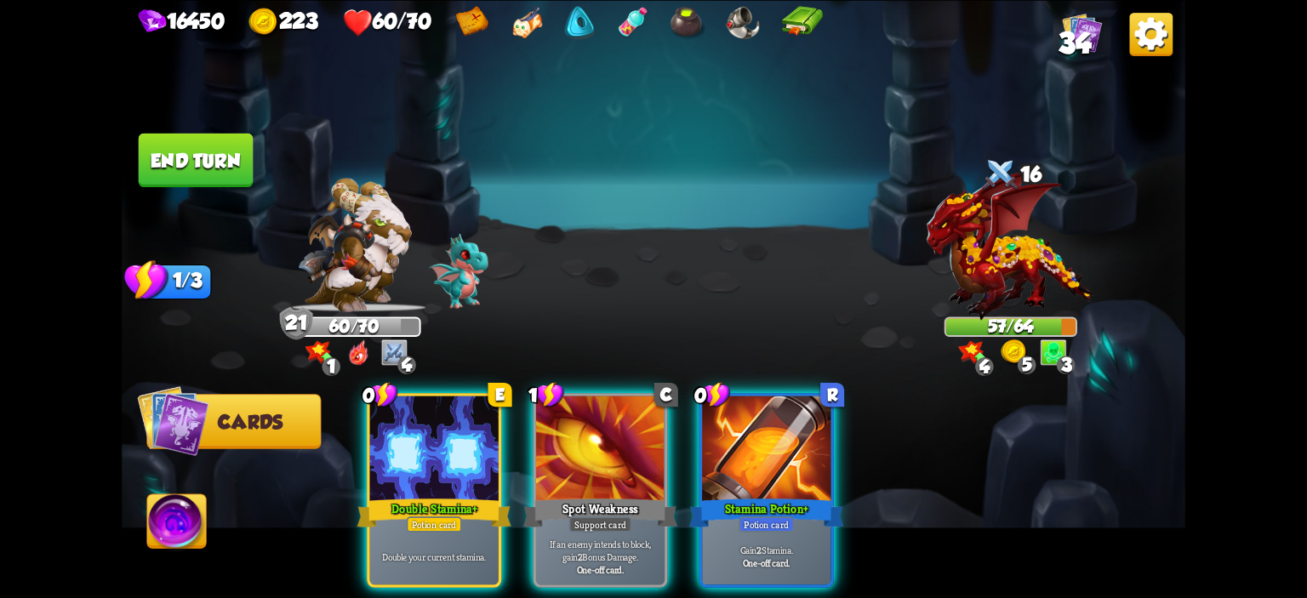
click at [169, 162] on button "End turn" at bounding box center [196, 160] width 115 height 54
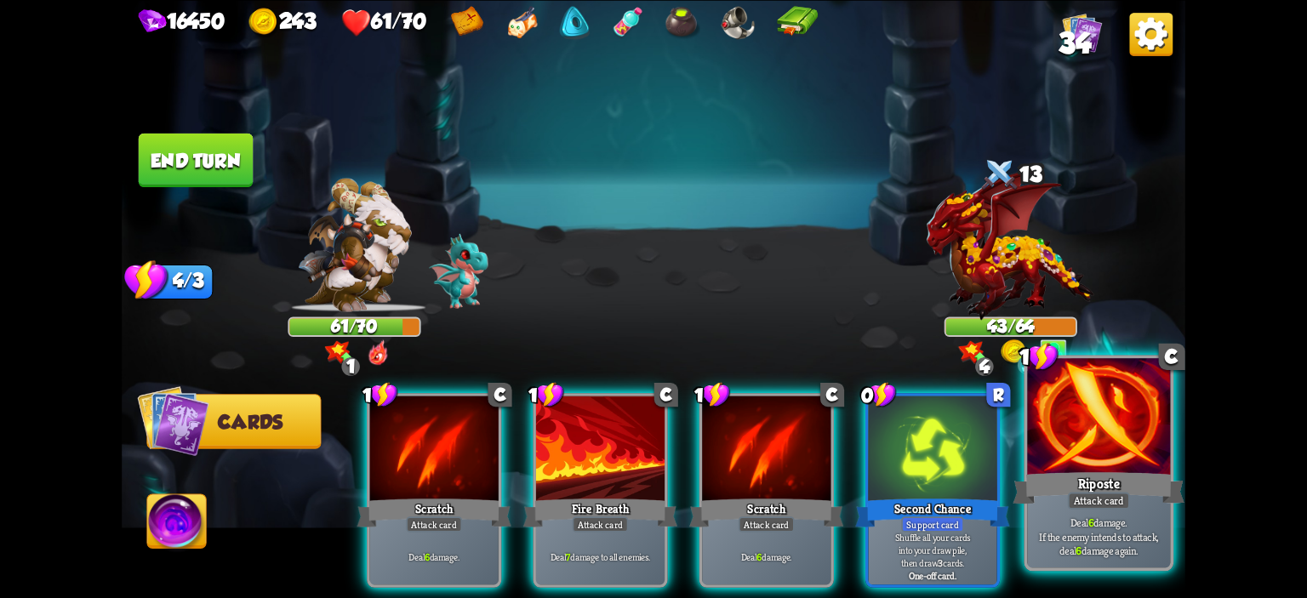
click at [1045, 414] on div at bounding box center [1098, 418] width 143 height 121
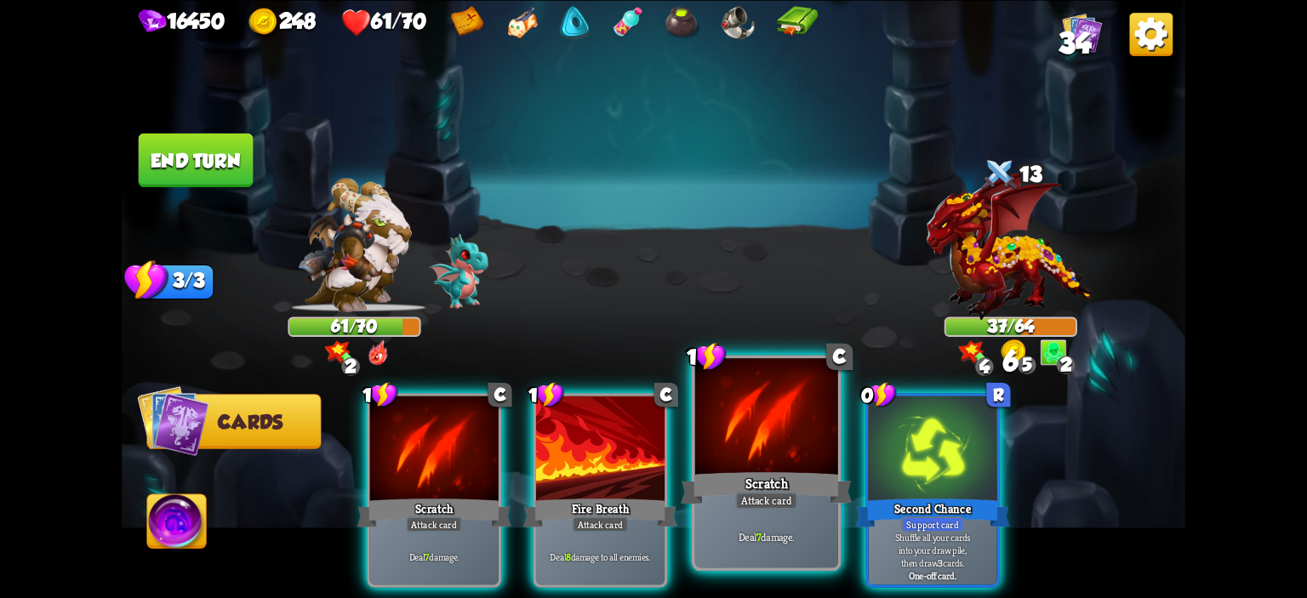
click at [786, 404] on div at bounding box center [766, 418] width 143 height 121
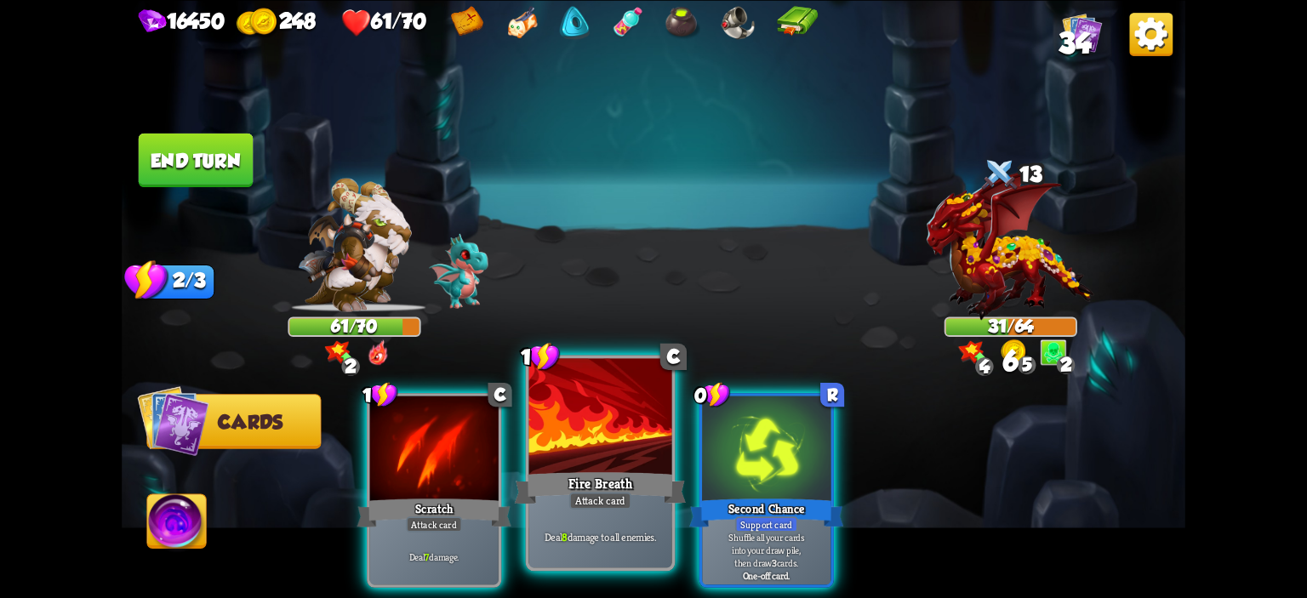
click at [626, 408] on div at bounding box center [600, 418] width 143 height 121
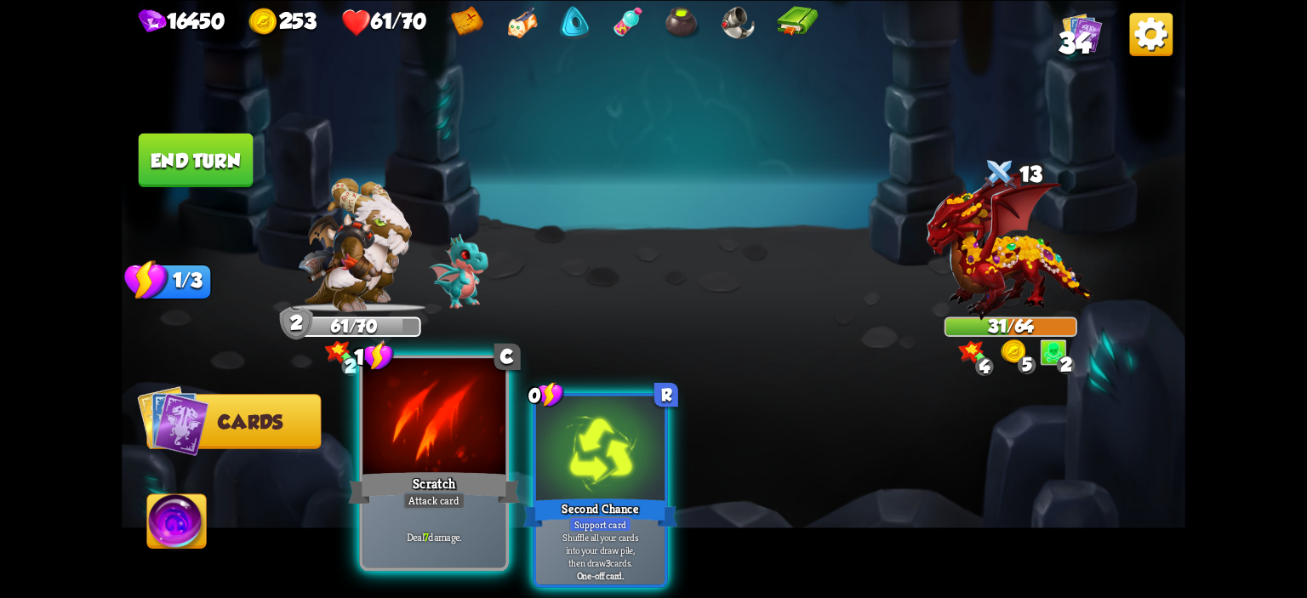
click at [453, 415] on div at bounding box center [434, 418] width 143 height 121
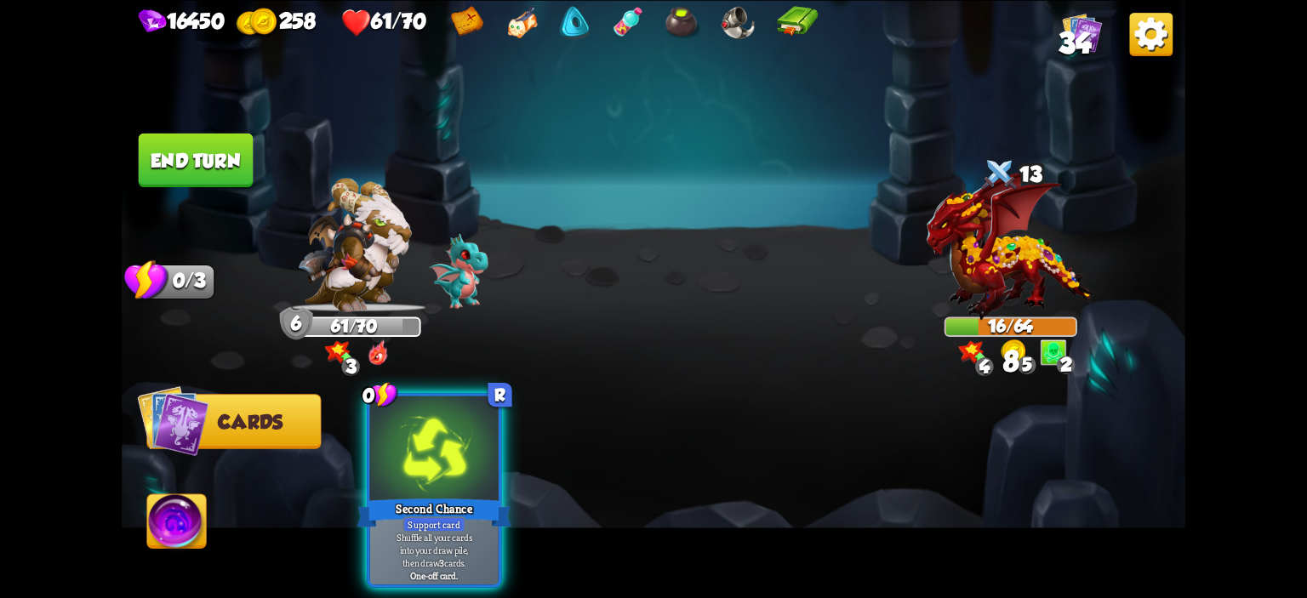
click at [215, 154] on button "End turn" at bounding box center [196, 160] width 115 height 54
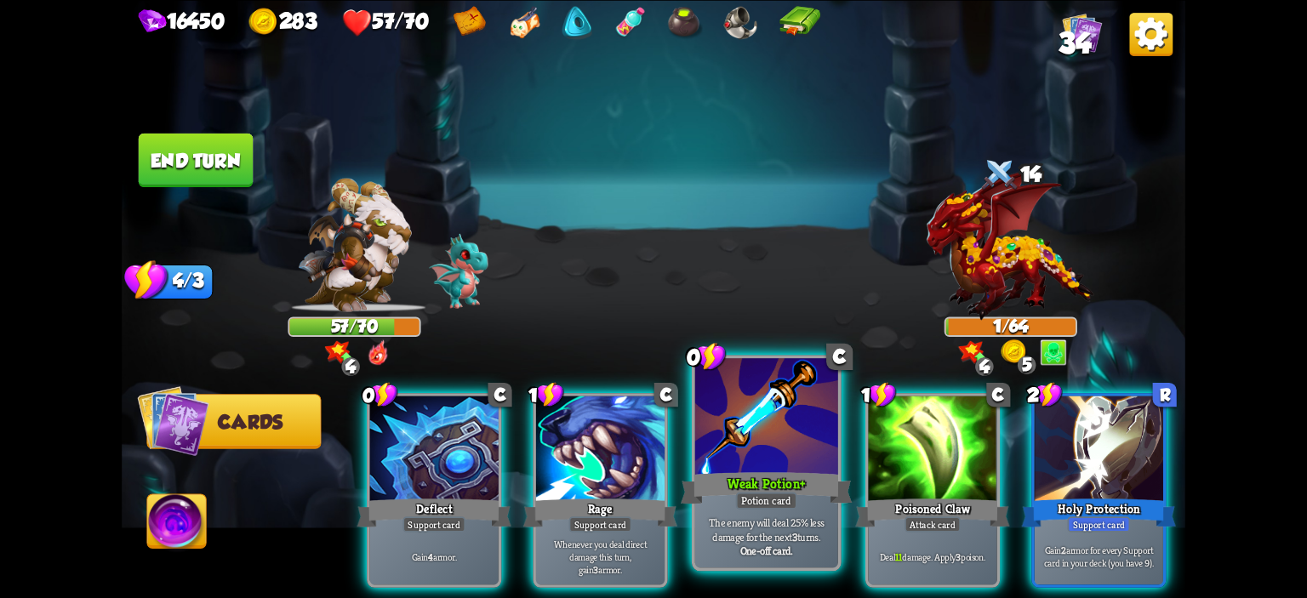
click at [717, 460] on div at bounding box center [766, 418] width 143 height 121
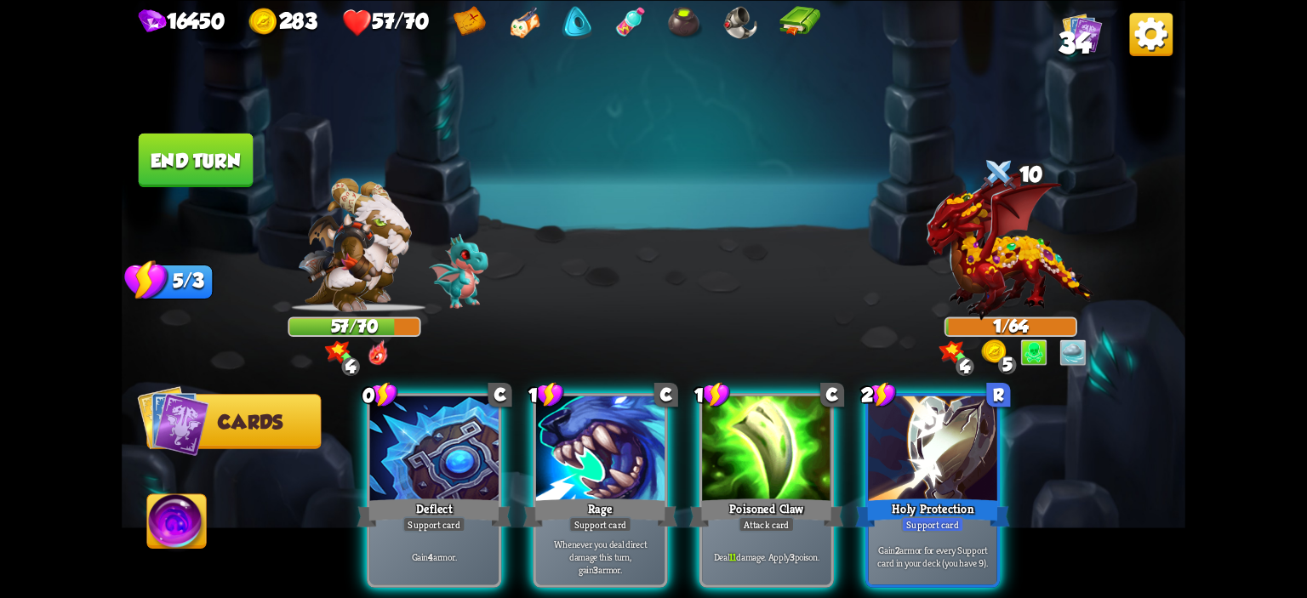
click at [178, 512] on img at bounding box center [176, 524] width 59 height 60
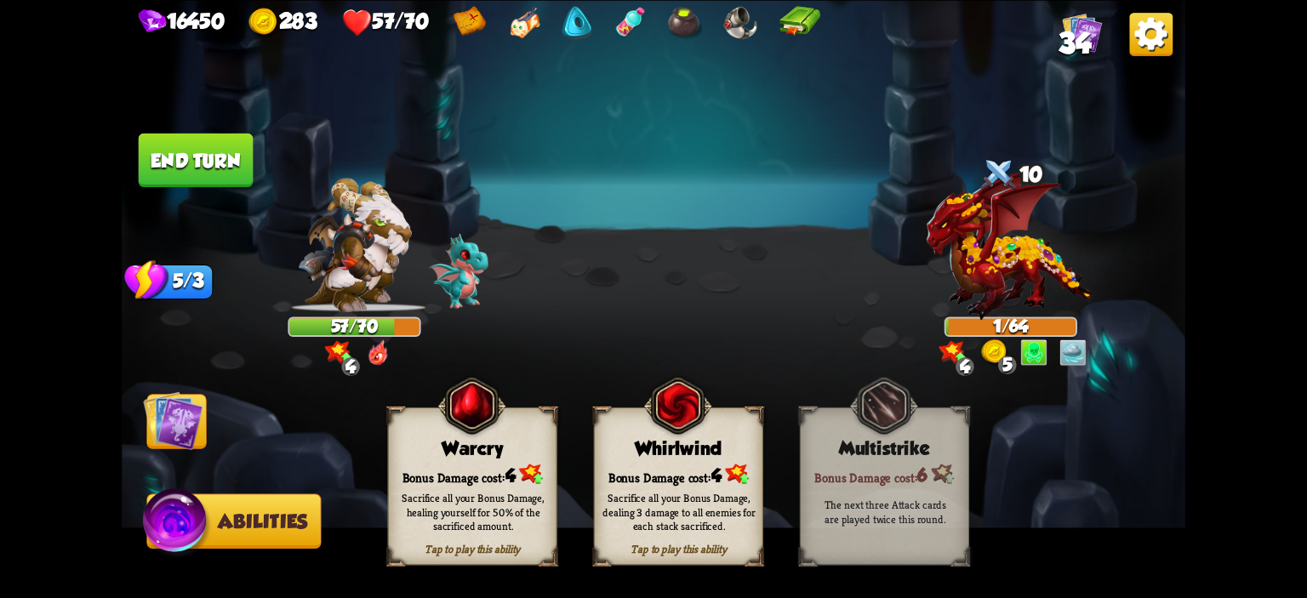
click at [402, 460] on div "Tap to play this ability Warcry Bonus Damage cost: 4 Sacrifice all your Bonus D…" at bounding box center [472, 486] width 169 height 158
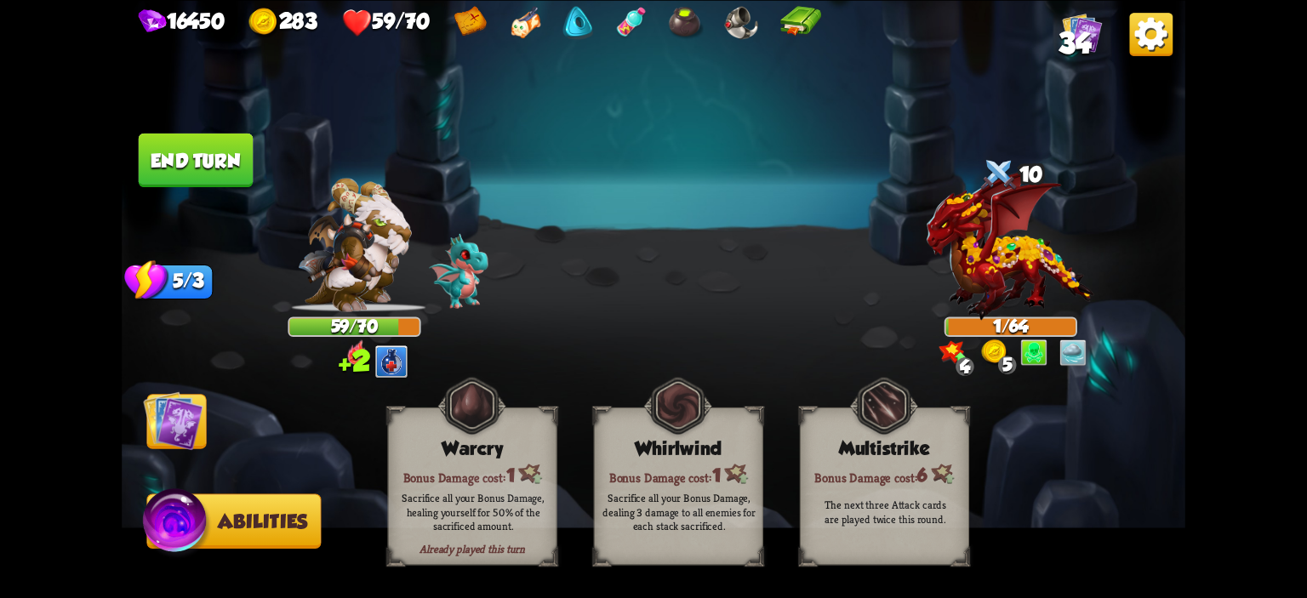
click at [178, 182] on button "End turn" at bounding box center [196, 160] width 115 height 54
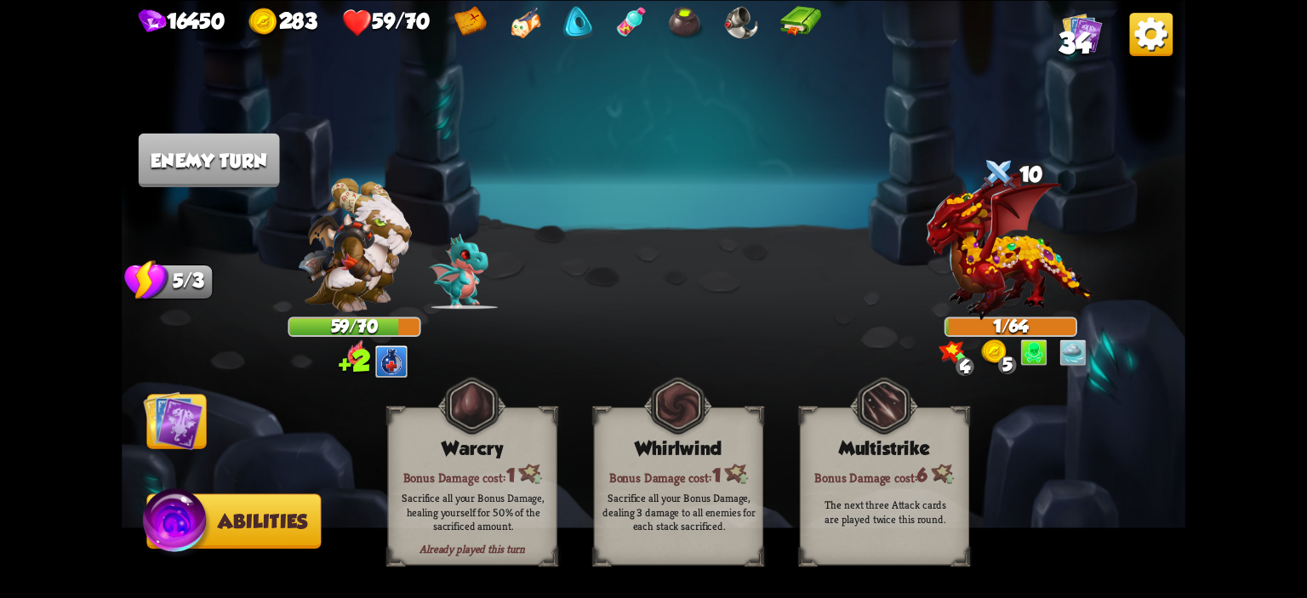
click at [176, 392] on img at bounding box center [173, 421] width 60 height 60
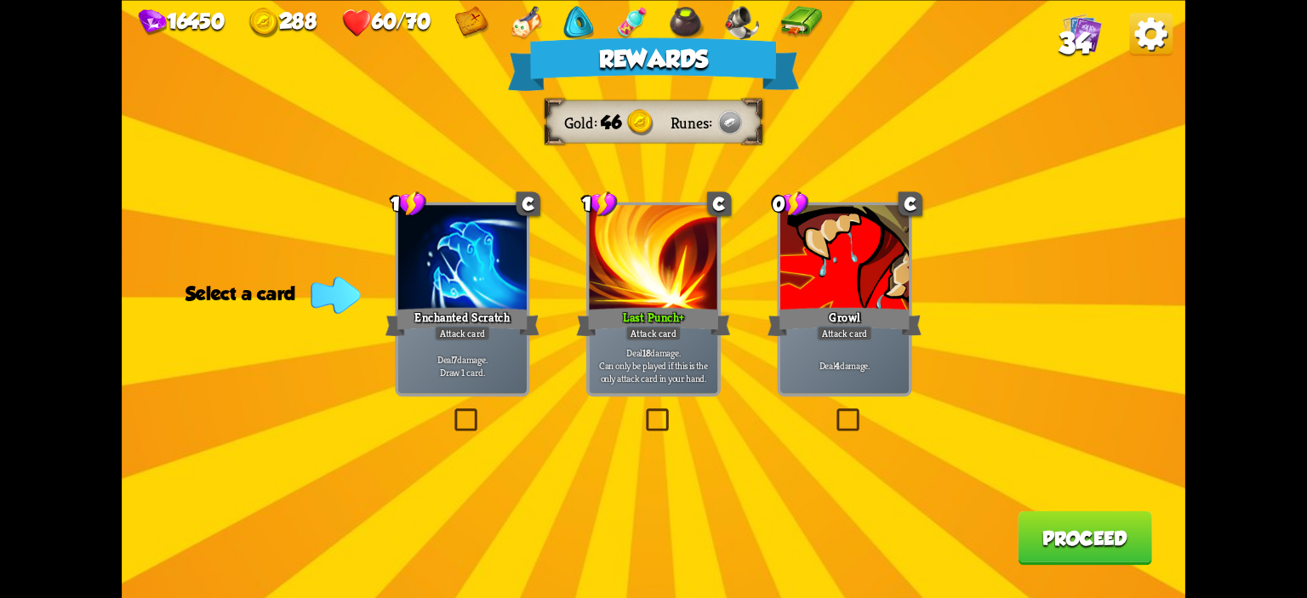
click at [489, 289] on div at bounding box center [462, 259] width 129 height 108
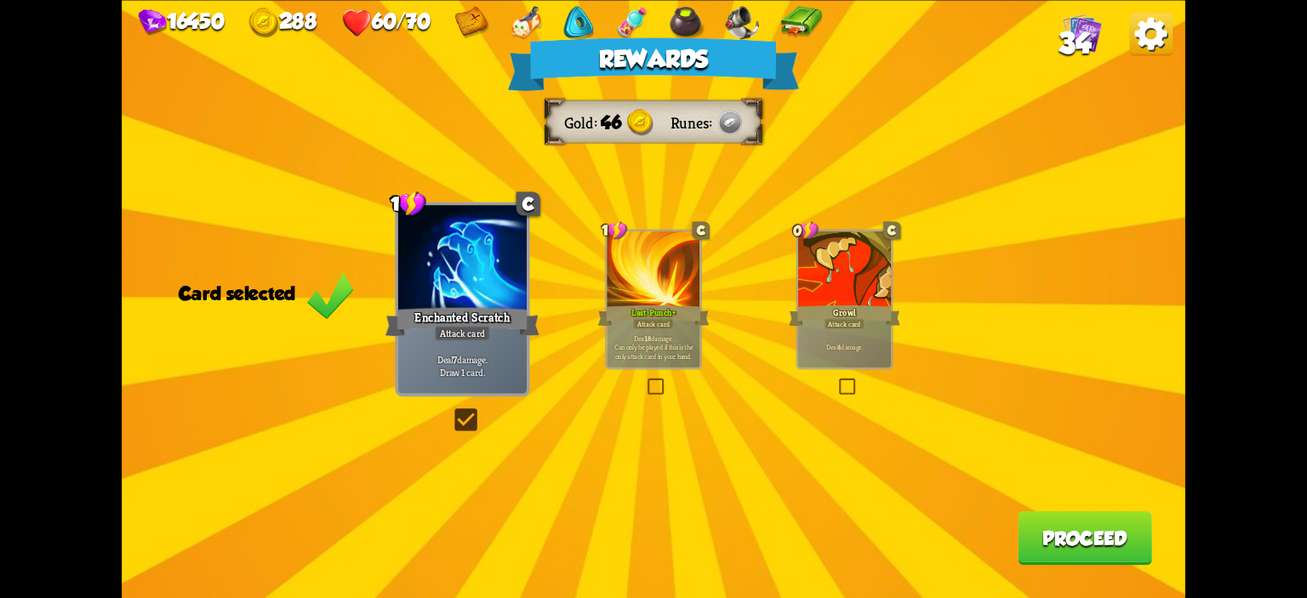
click at [803, 360] on div "Deal 4 damage." at bounding box center [844, 347] width 93 height 41
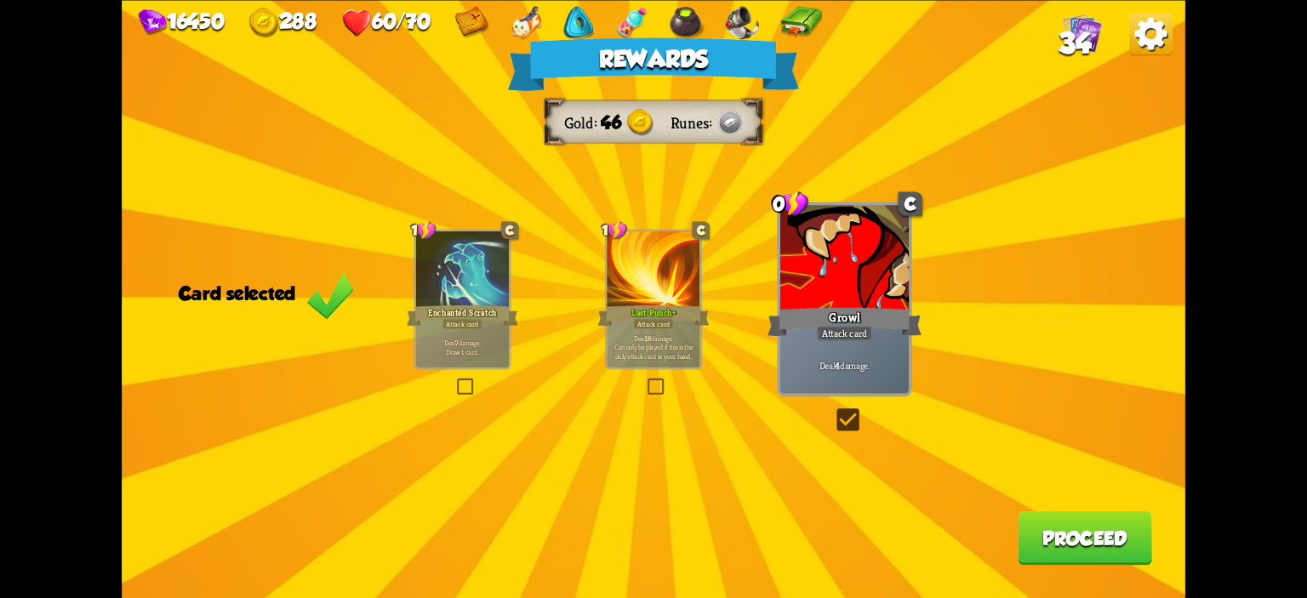
click at [1032, 523] on button "Proceed" at bounding box center [1085, 538] width 134 height 54
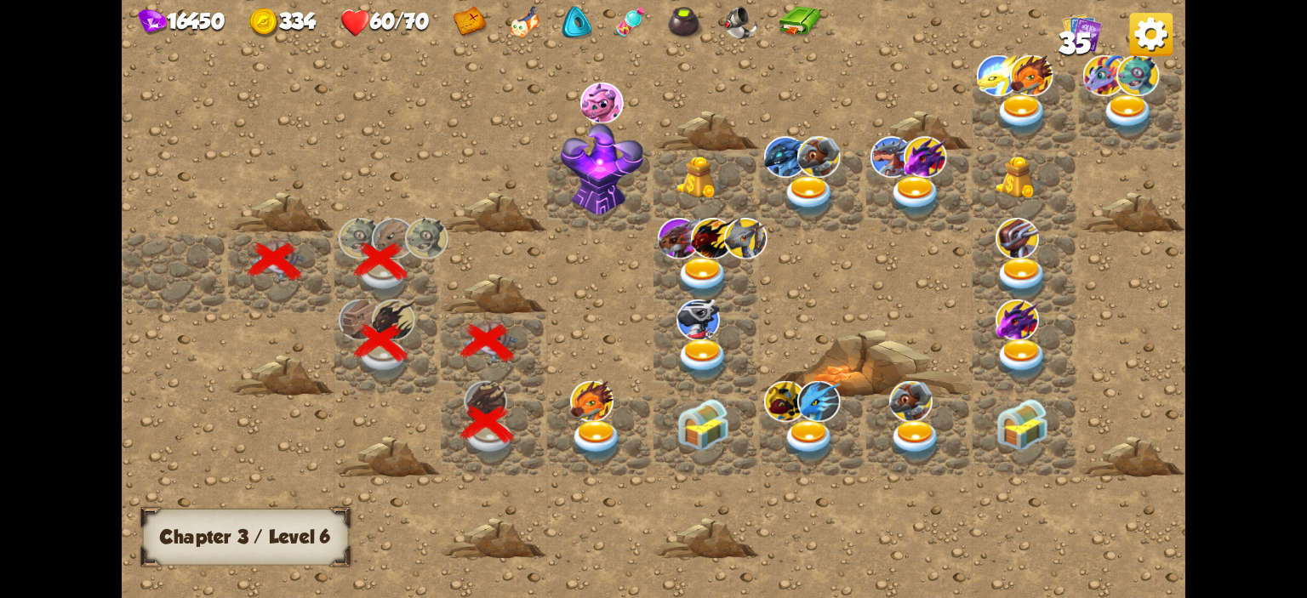
click at [609, 412] on img at bounding box center [591, 401] width 43 height 41
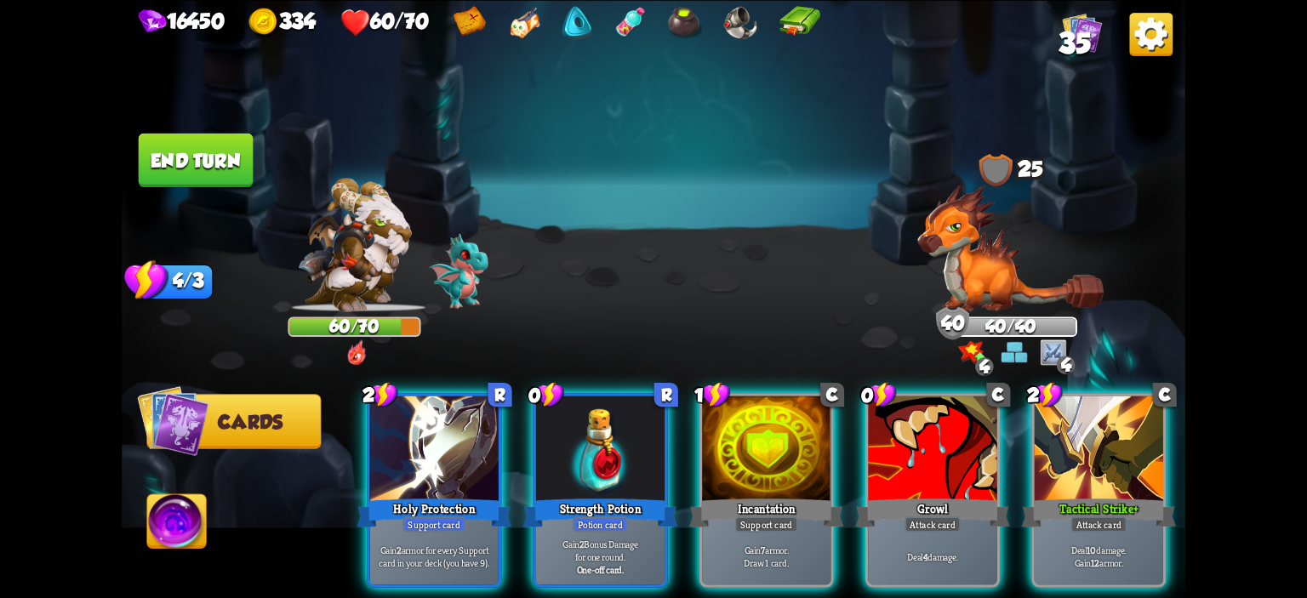
click at [609, 412] on div at bounding box center [600, 450] width 129 height 108
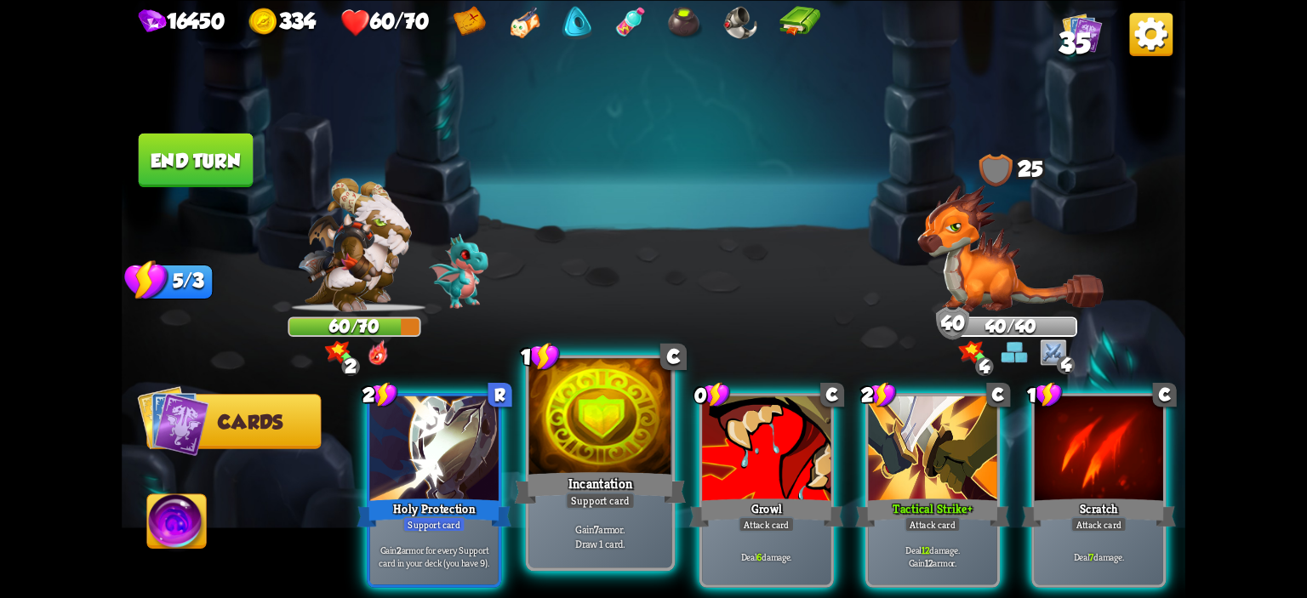
click at [643, 420] on div at bounding box center [600, 418] width 143 height 121
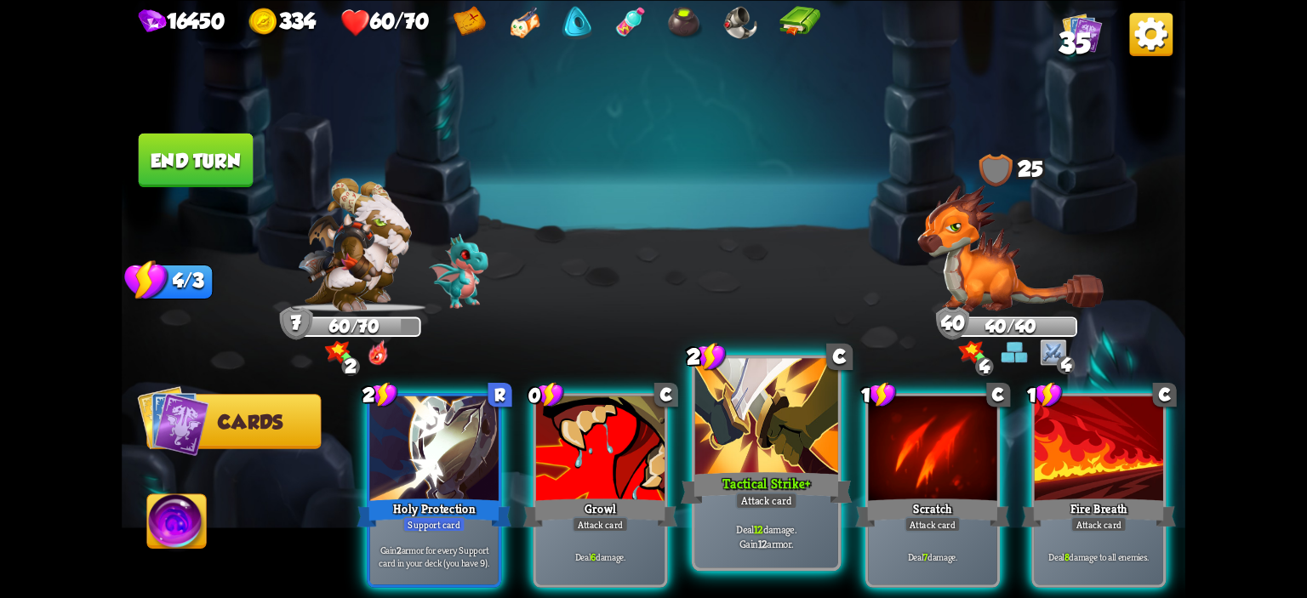
click at [752, 433] on div at bounding box center [766, 418] width 143 height 121
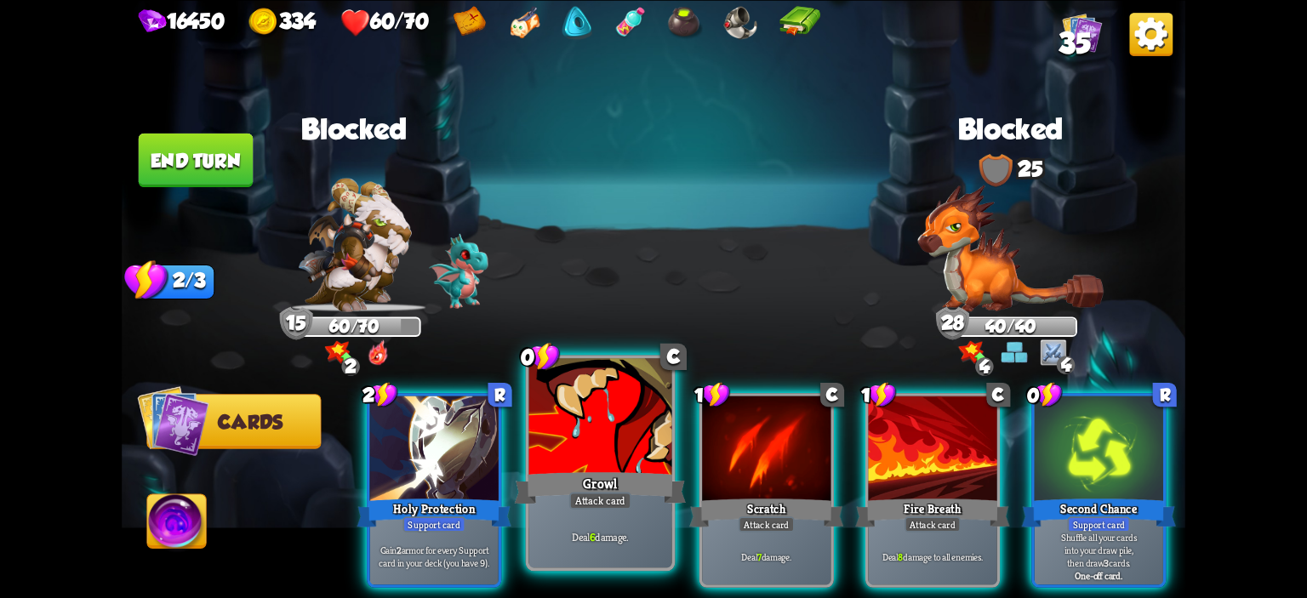
click at [638, 434] on div at bounding box center [600, 418] width 143 height 121
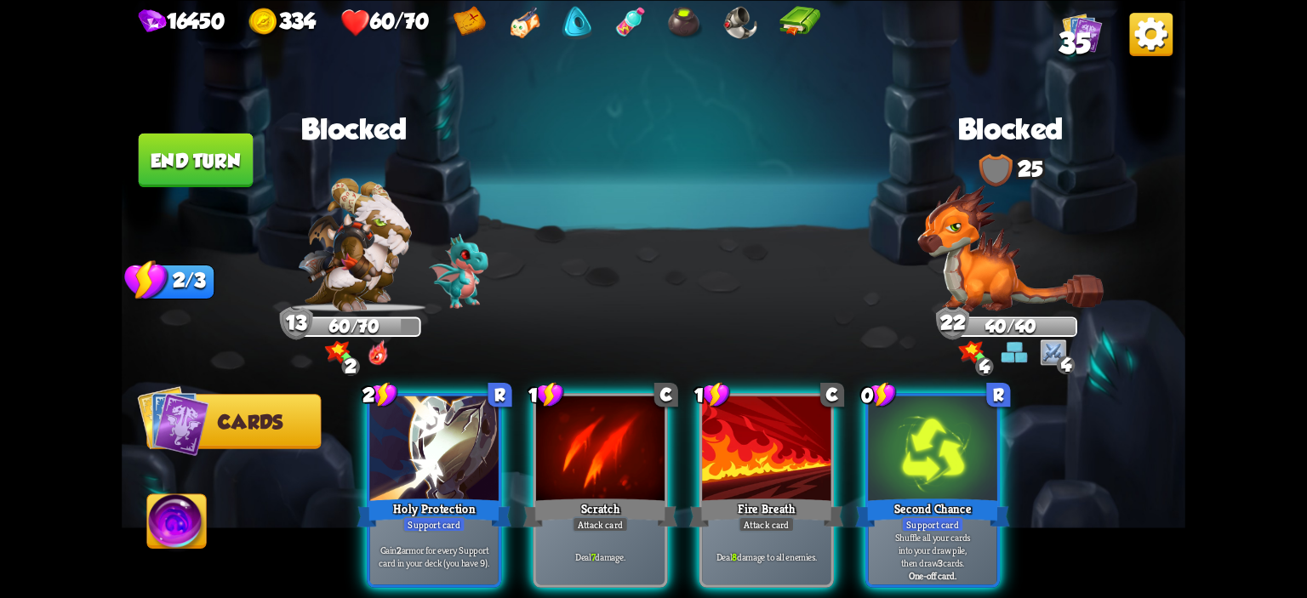
click at [638, 434] on div at bounding box center [600, 450] width 129 height 108
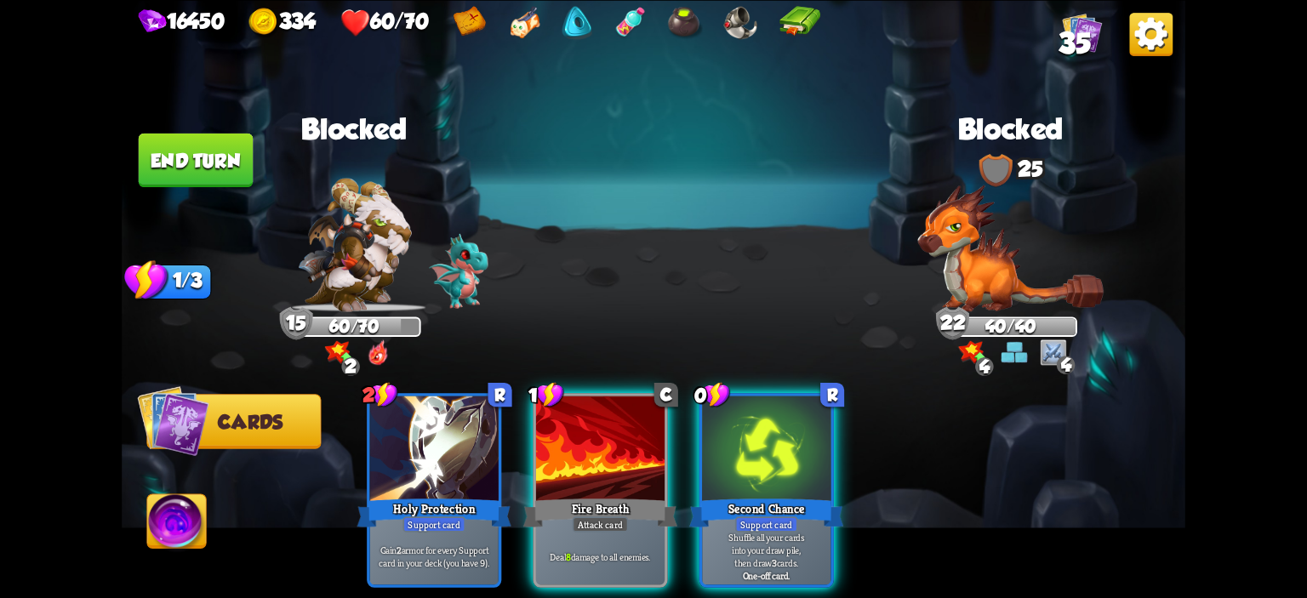
click at [638, 434] on div at bounding box center [600, 450] width 129 height 108
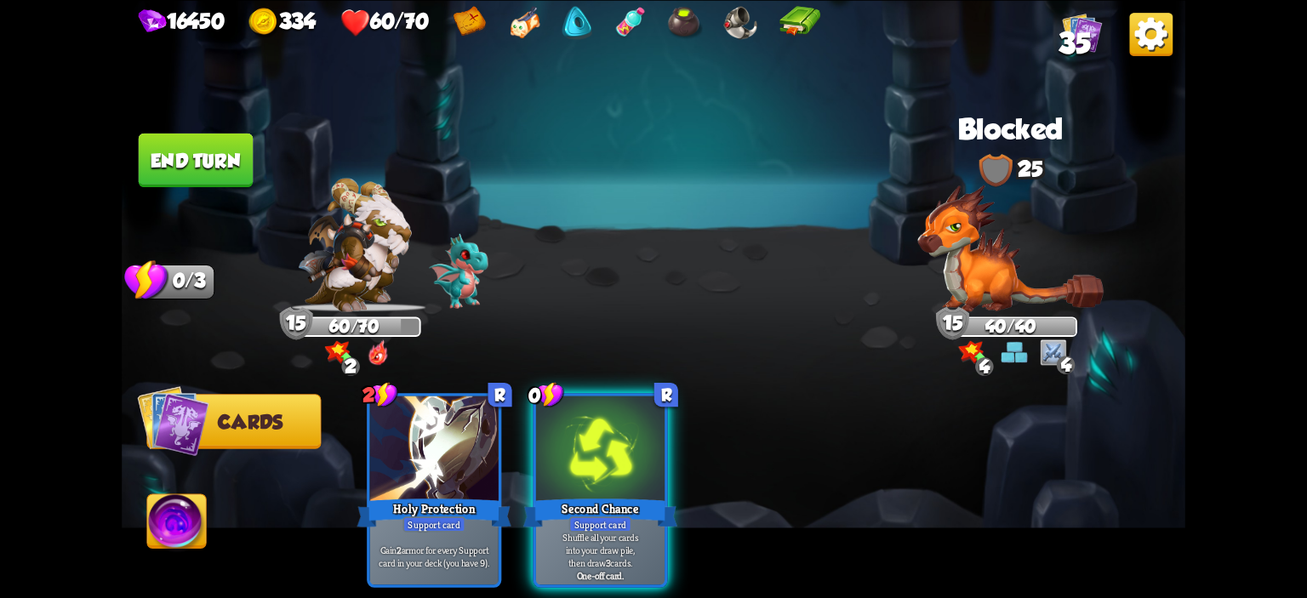
click at [245, 167] on button "End turn" at bounding box center [196, 160] width 115 height 54
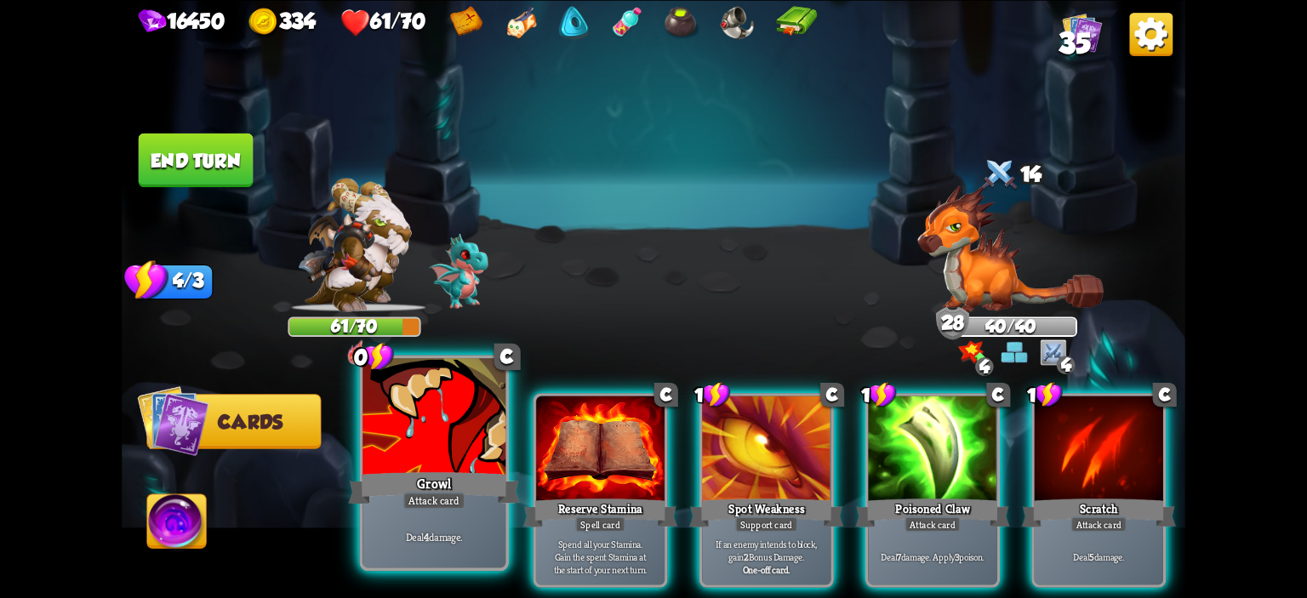
click at [467, 431] on div at bounding box center [434, 418] width 143 height 121
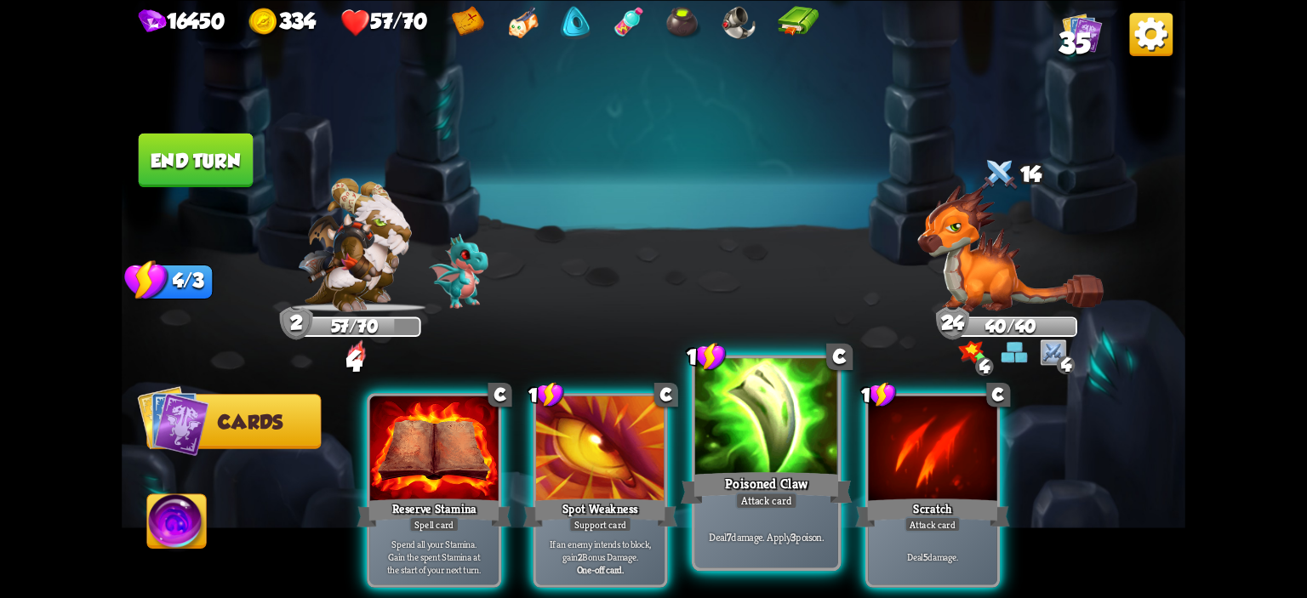
click at [705, 445] on div at bounding box center [766, 418] width 143 height 121
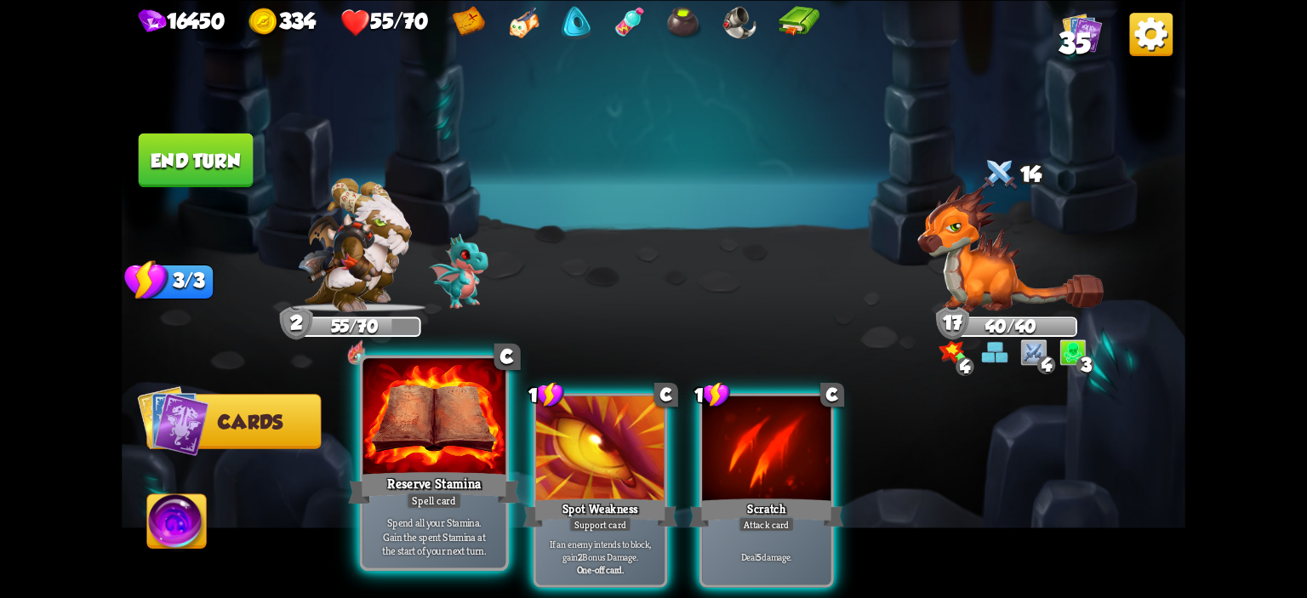
click at [472, 404] on div at bounding box center [434, 418] width 143 height 121
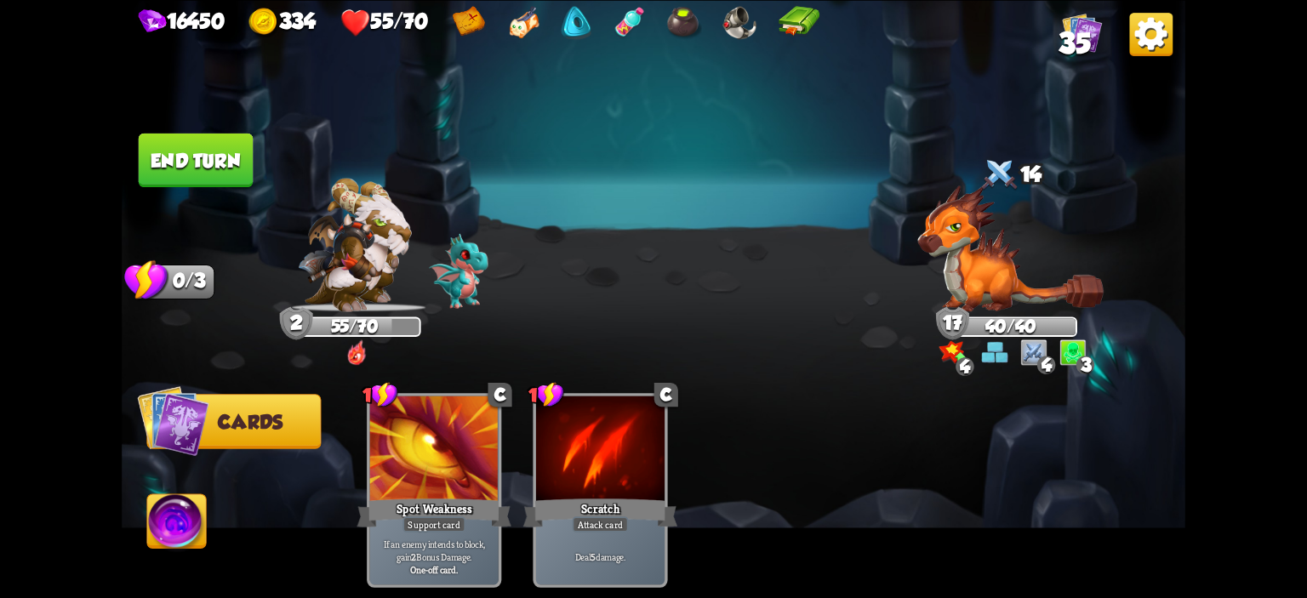
click at [208, 149] on button "End turn" at bounding box center [196, 160] width 115 height 54
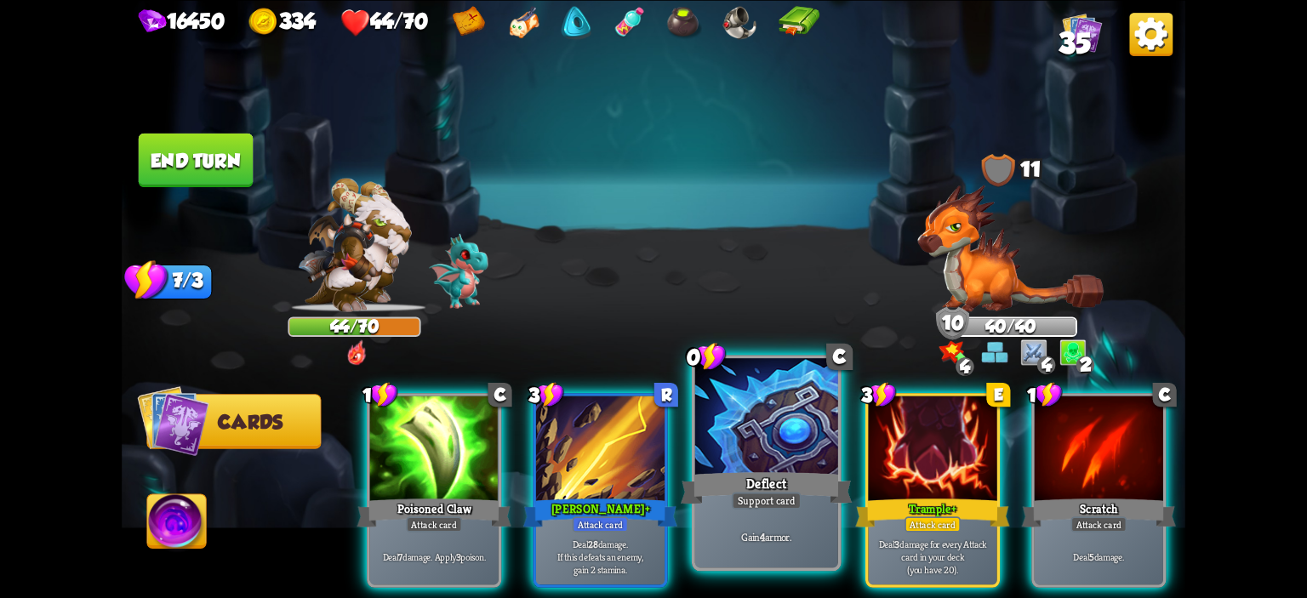
click at [752, 443] on div at bounding box center [766, 418] width 143 height 121
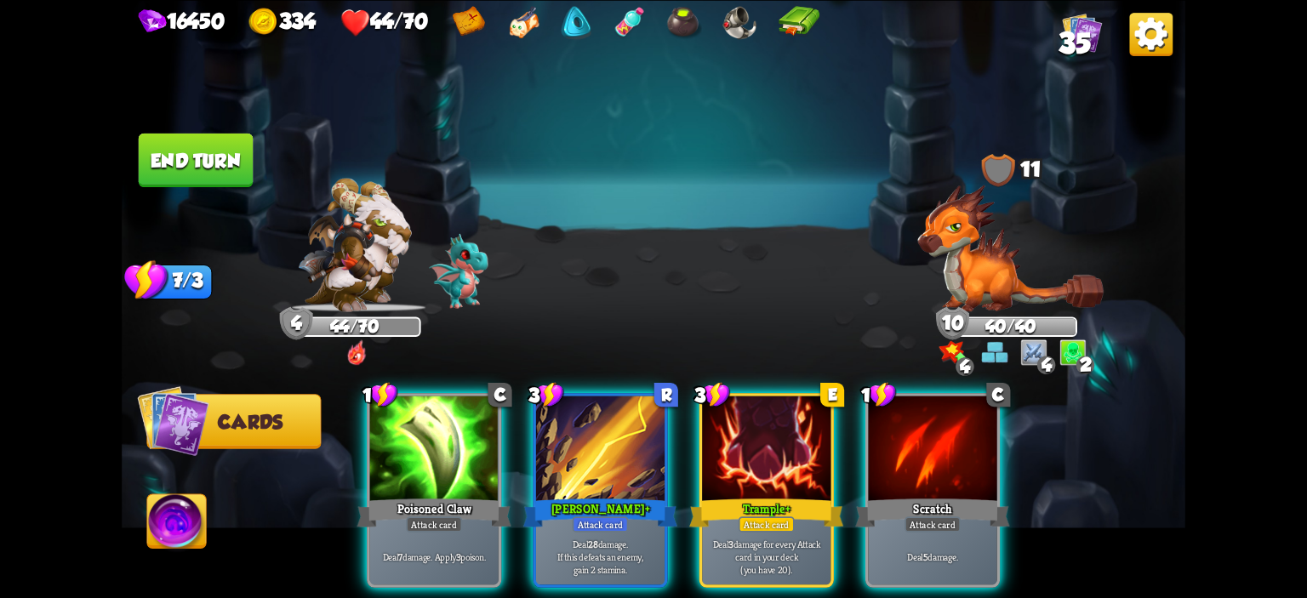
click at [752, 443] on div at bounding box center [766, 450] width 129 height 108
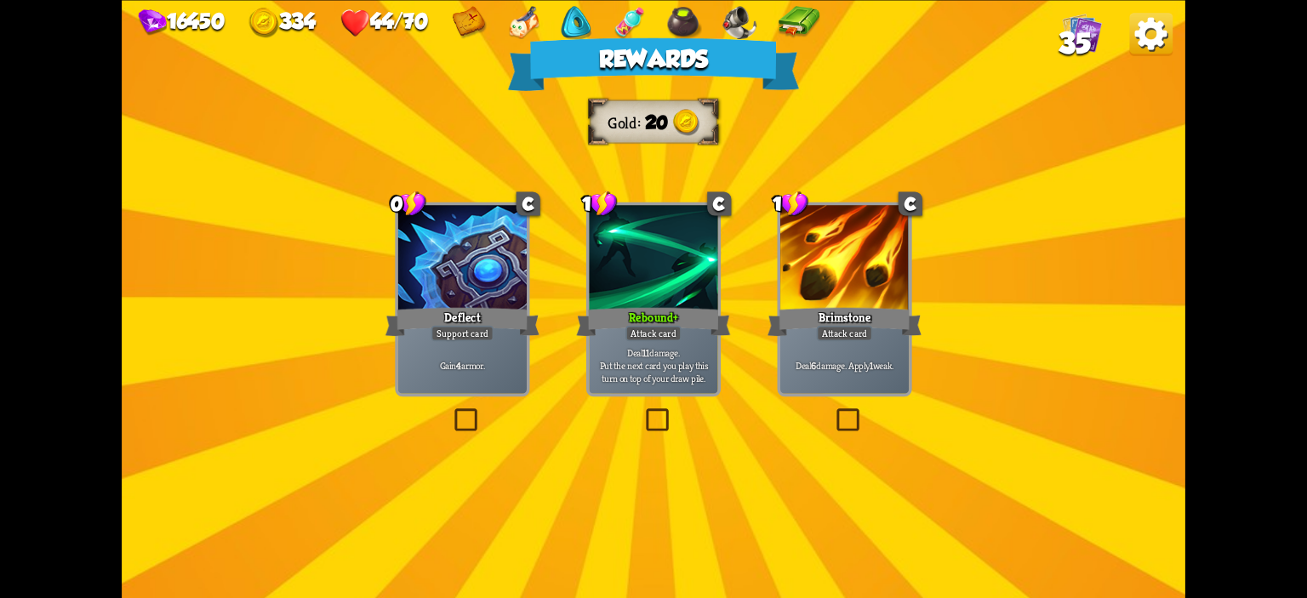
click at [826, 364] on p "Deal 6 damage. Apply 1 weak." at bounding box center [845, 365] width 123 height 13
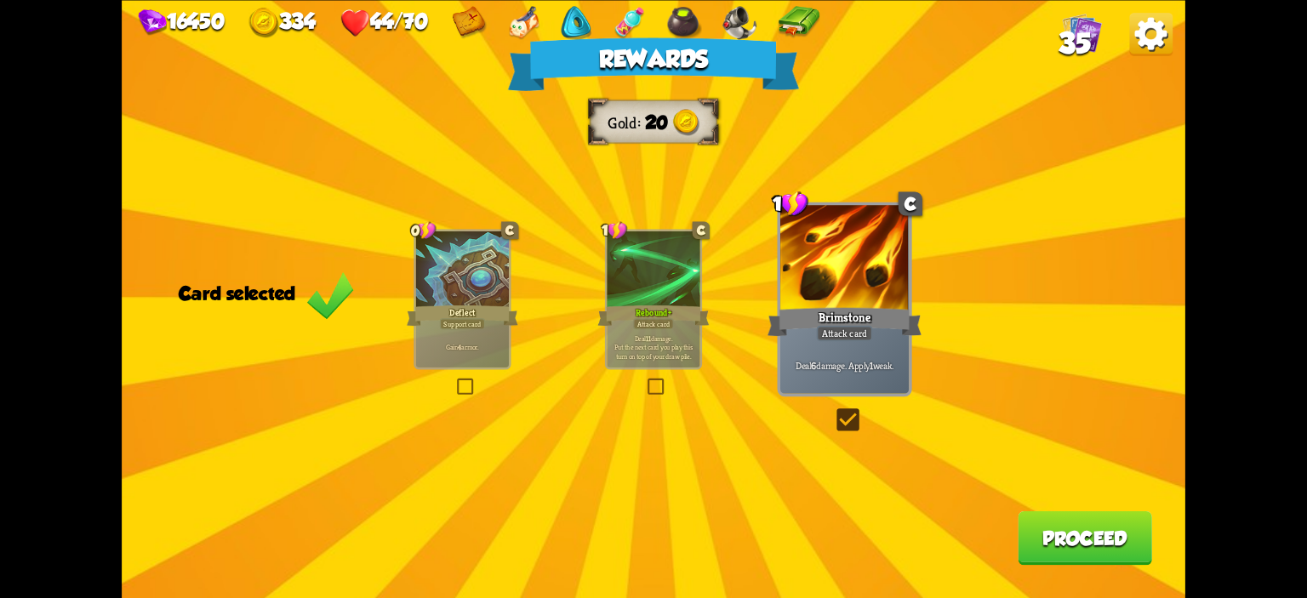
click at [1023, 521] on button "Proceed" at bounding box center [1085, 538] width 134 height 54
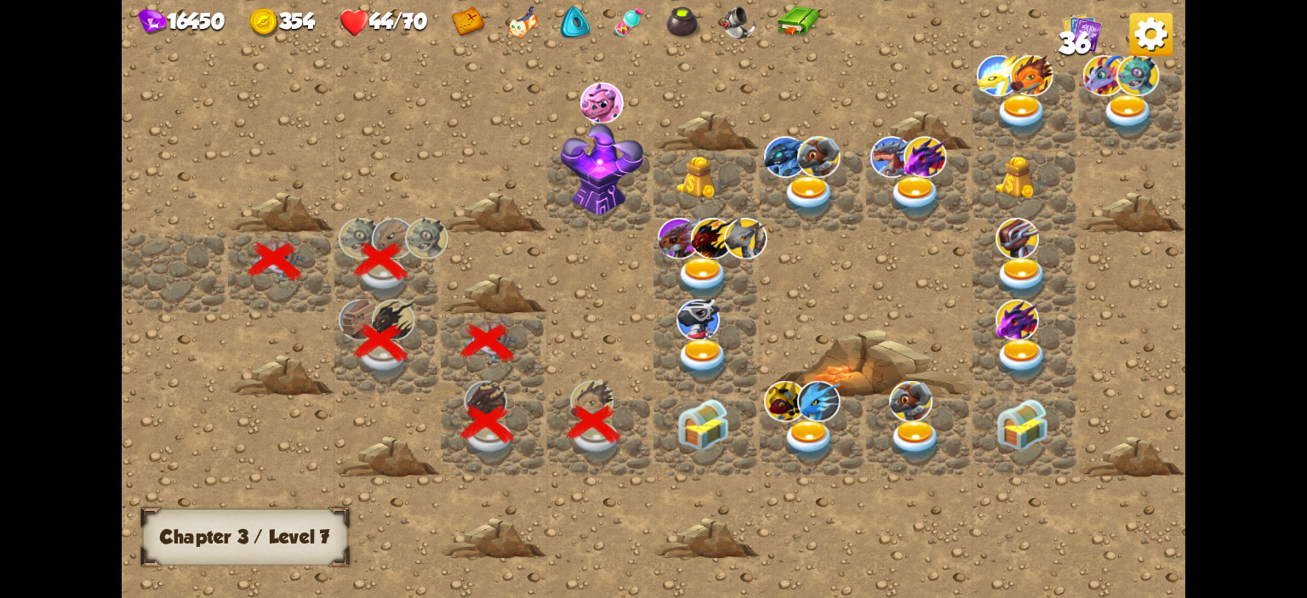
click at [722, 410] on img at bounding box center [703, 425] width 53 height 53
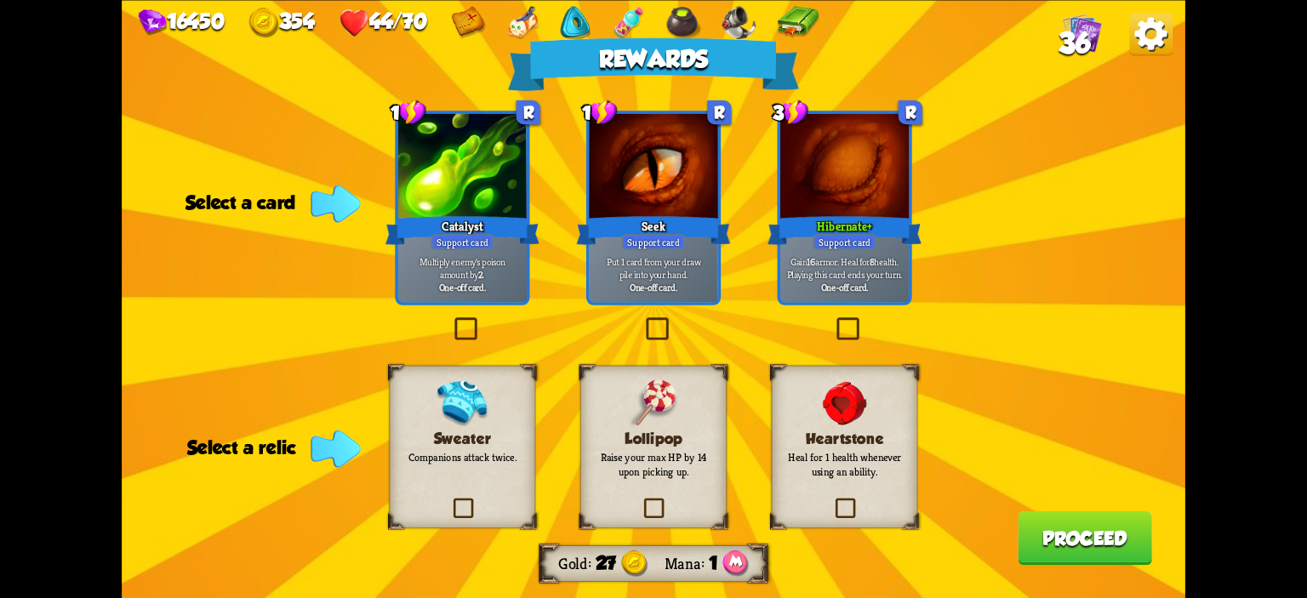
click at [837, 232] on div "Hibernate +" at bounding box center [845, 230] width 154 height 34
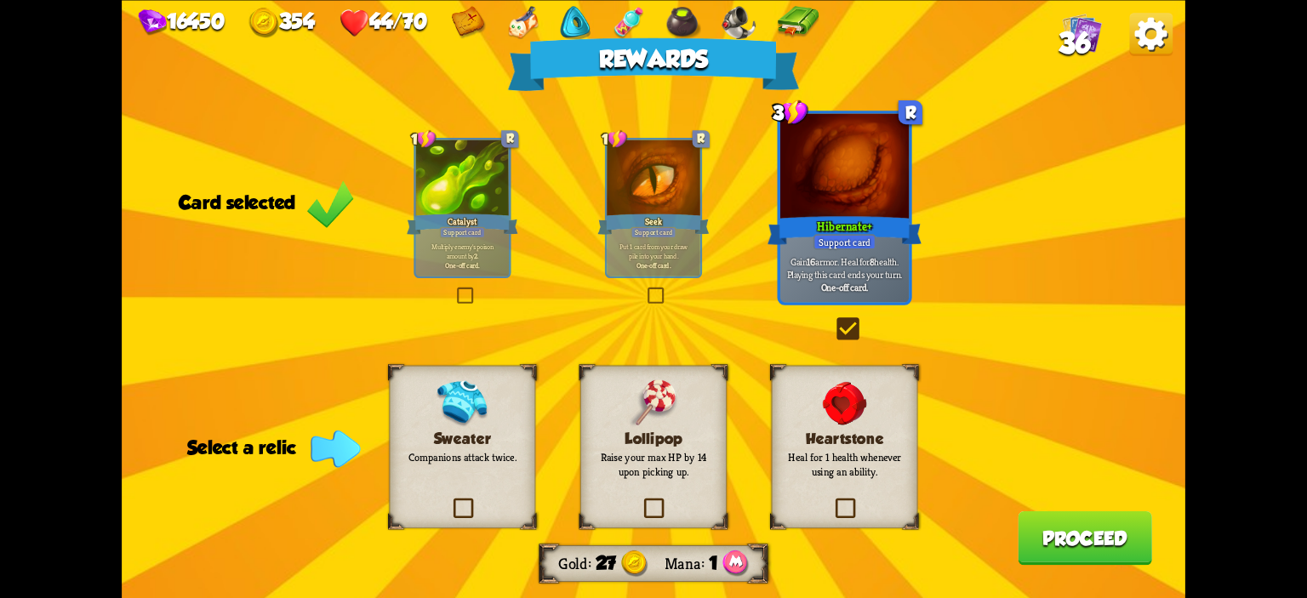
click at [540, 417] on div "Rewards Gold 27 Mana 1 Card selected 1 R Catalyst Support card Multiply enemy's…" at bounding box center [654, 299] width 1064 height 598
click at [595, 401] on div "Lollipop Raise your max HP by 14 upon picking up." at bounding box center [653, 446] width 146 height 163
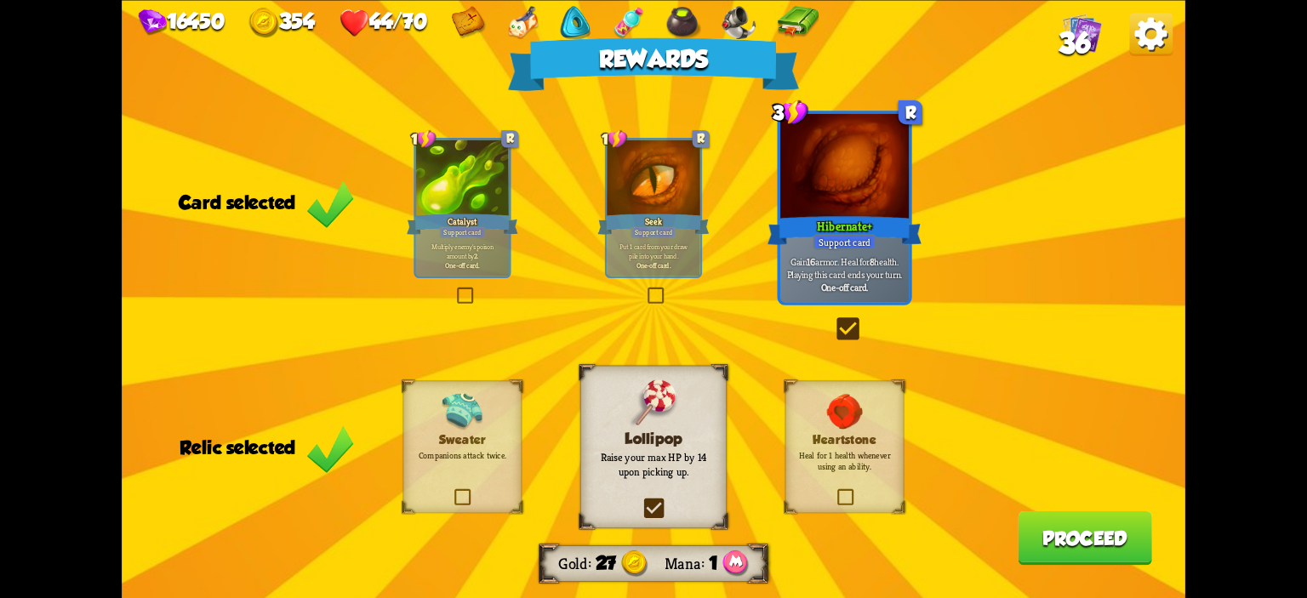
click at [1140, 530] on button "Proceed" at bounding box center [1085, 538] width 134 height 54
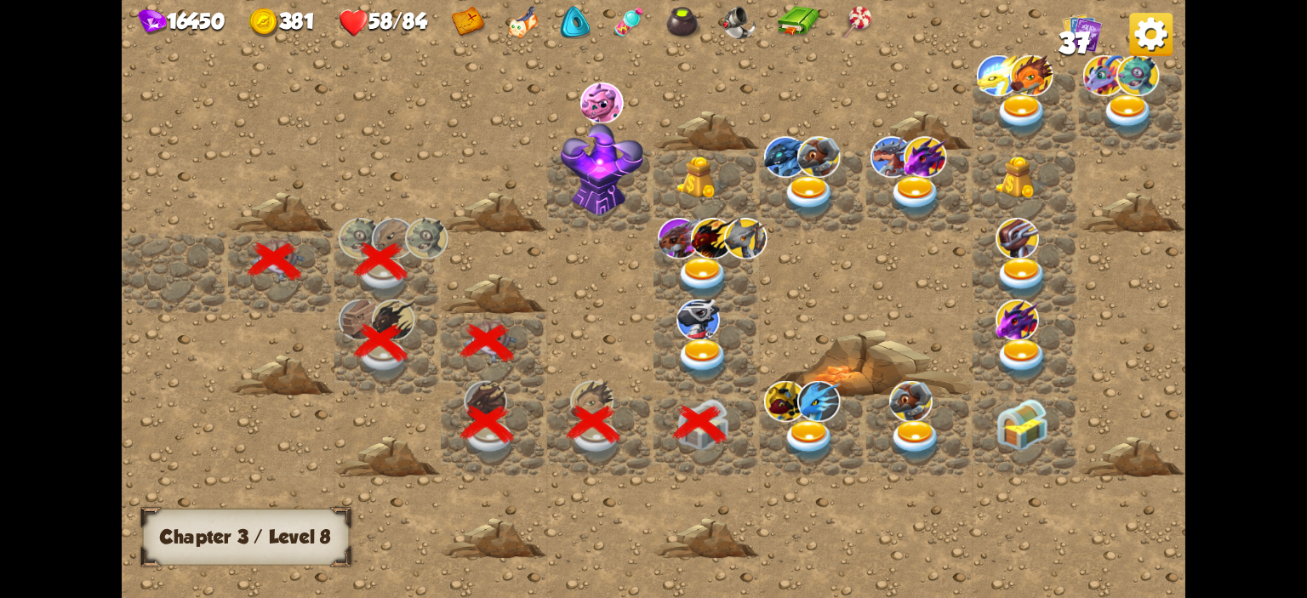
click at [819, 442] on img at bounding box center [809, 441] width 53 height 42
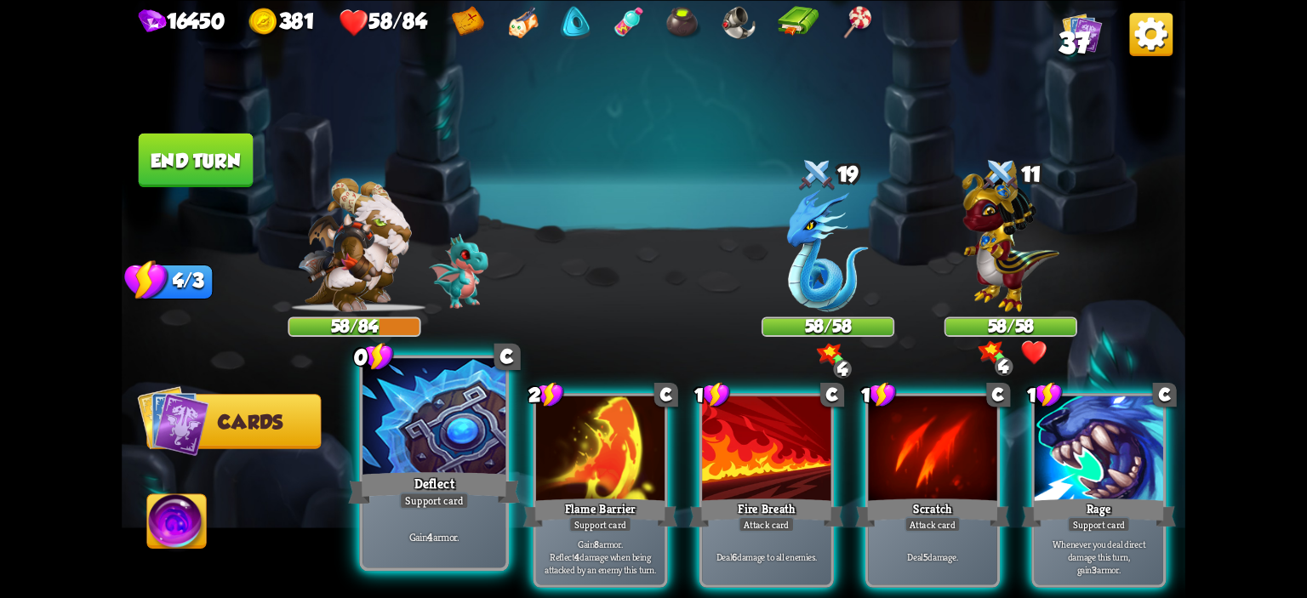
click at [439, 419] on div at bounding box center [434, 418] width 143 height 121
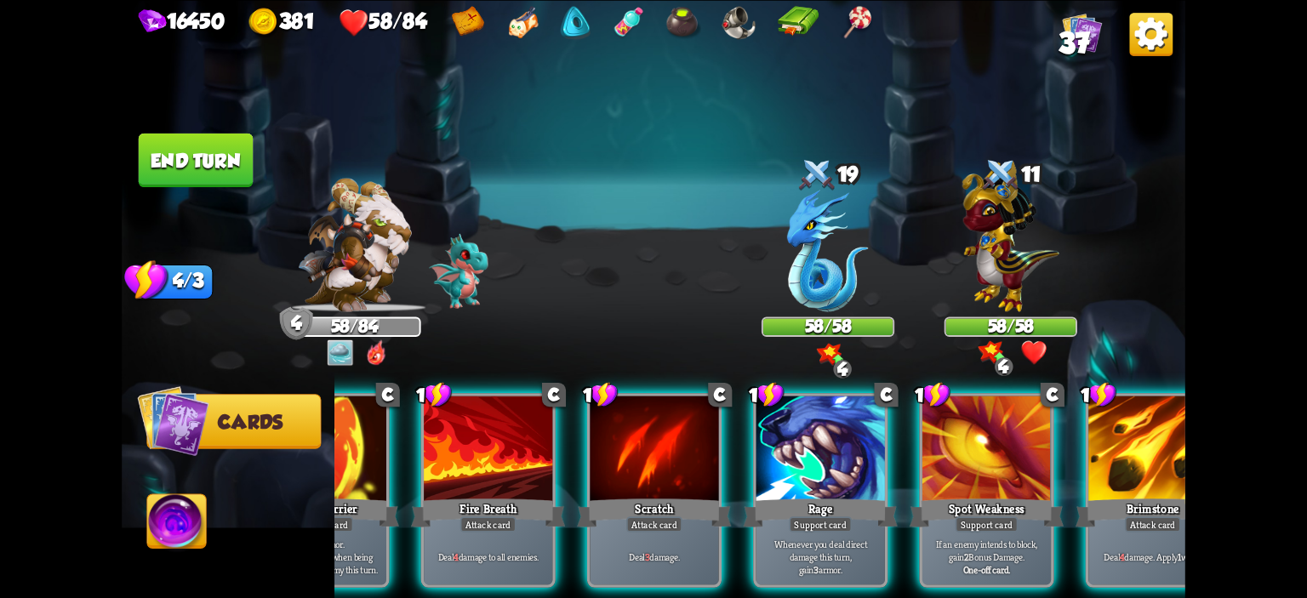
scroll to position [0, 117]
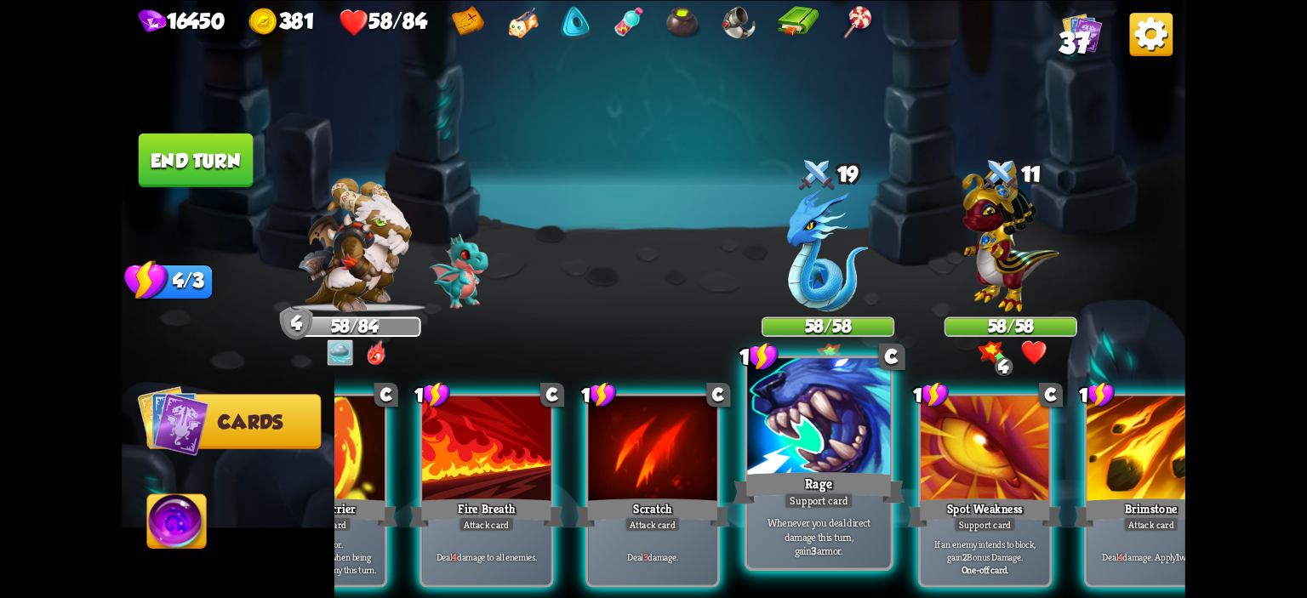
click at [804, 510] on div "Whenever you deal direct damage this turn, gain 3 armor." at bounding box center [818, 537] width 143 height 62
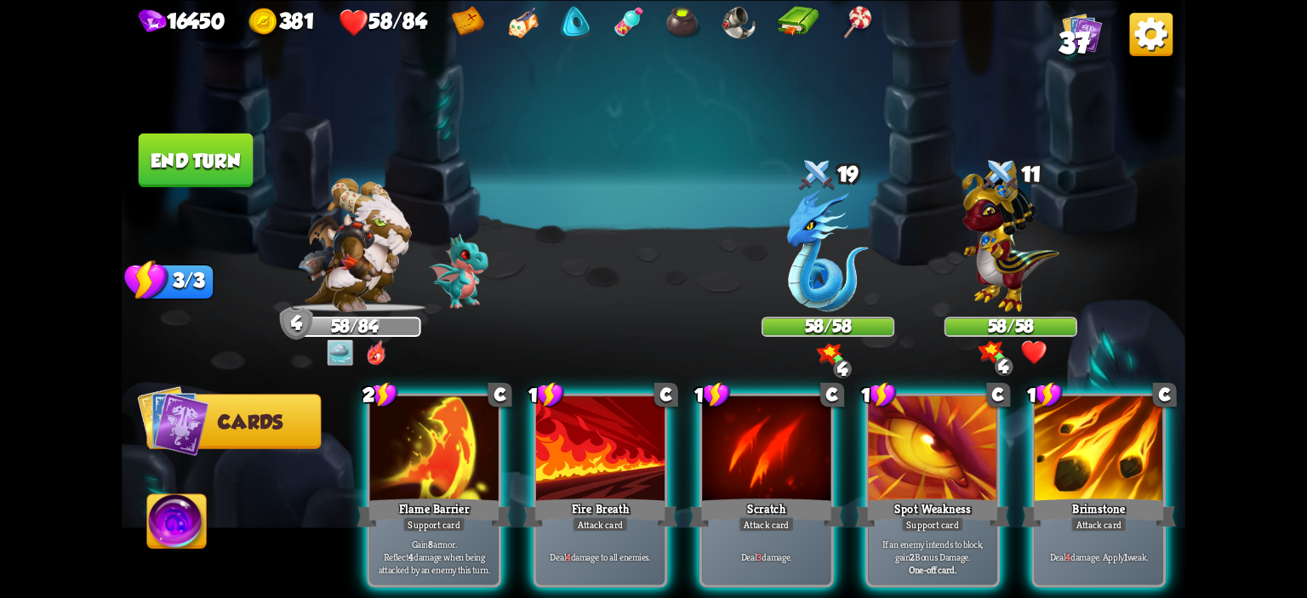
scroll to position [0, 0]
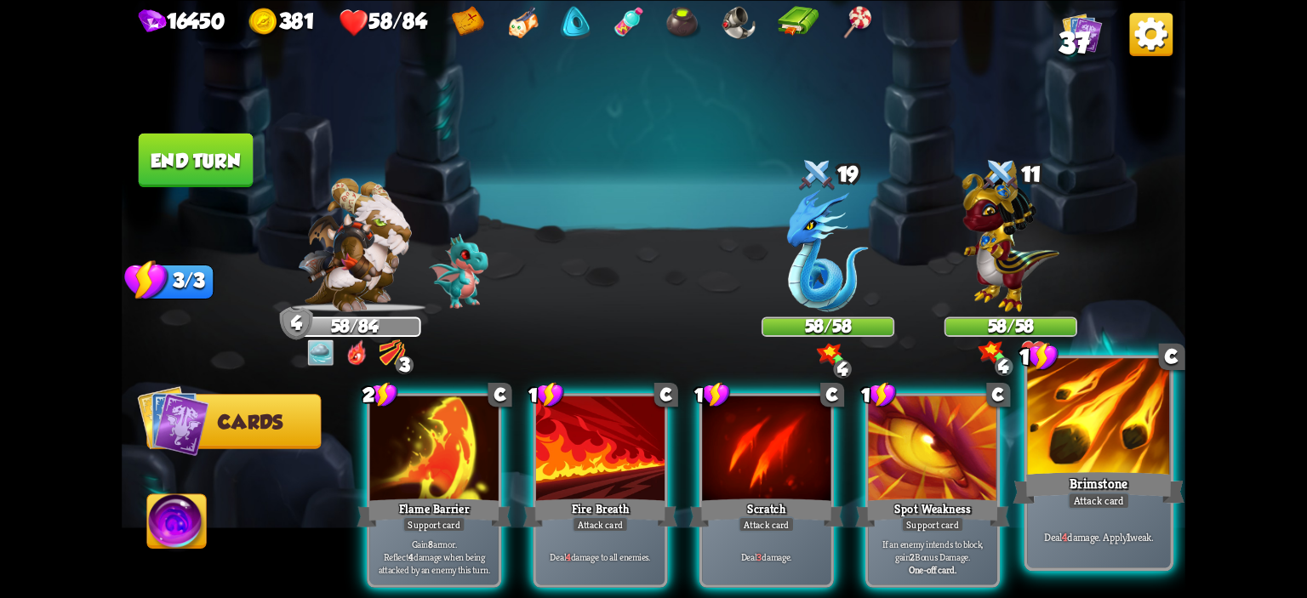
click at [1106, 443] on div at bounding box center [1098, 418] width 143 height 121
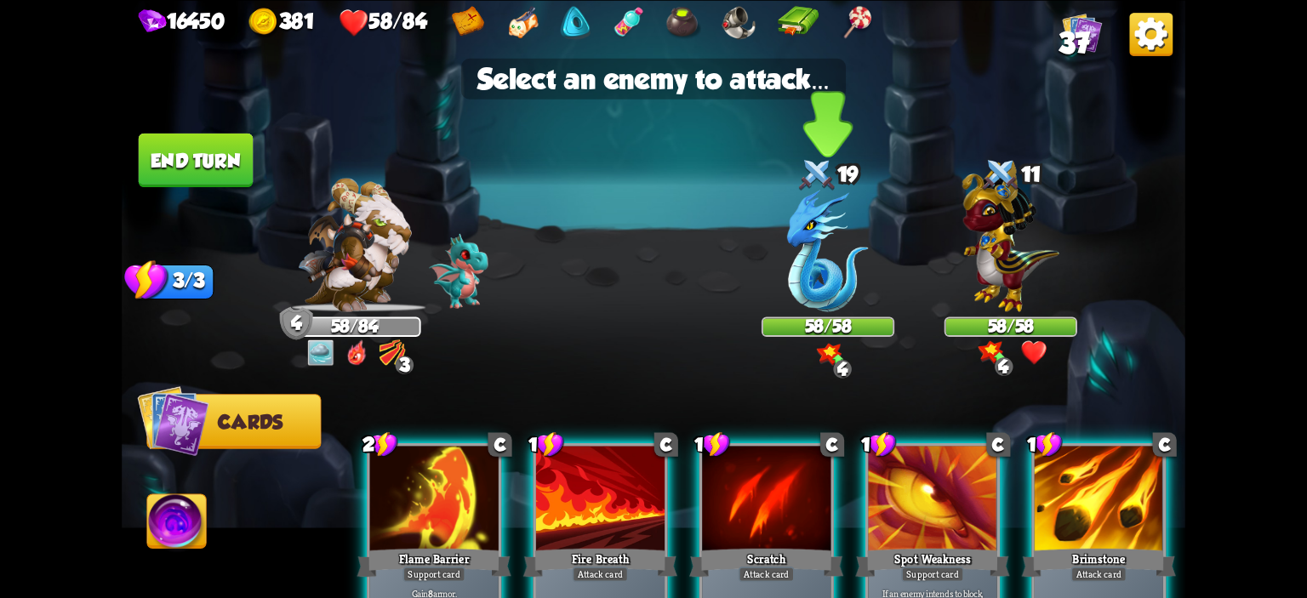
click at [851, 283] on img at bounding box center [828, 251] width 82 height 123
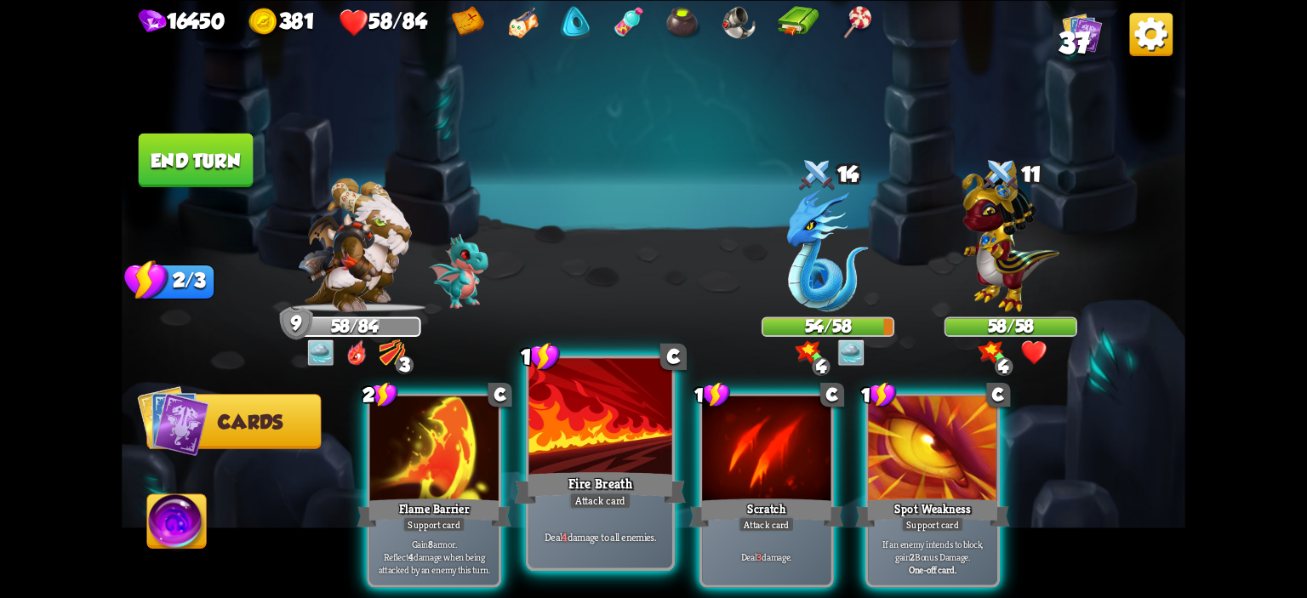
click at [613, 434] on div at bounding box center [600, 418] width 143 height 121
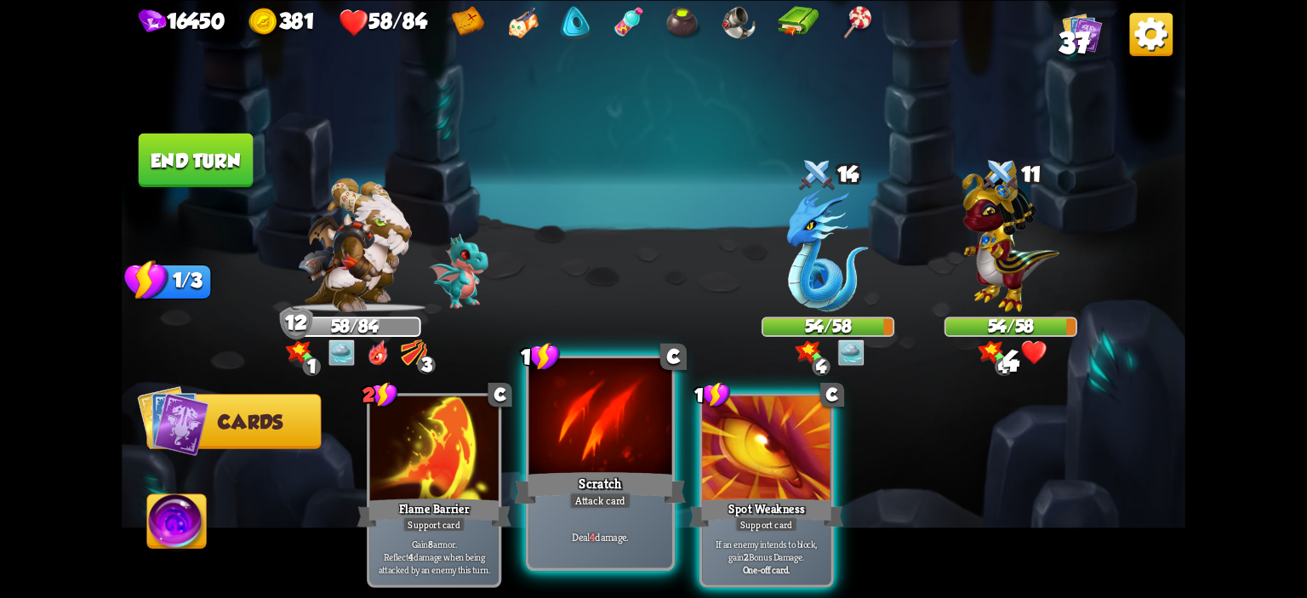
click at [604, 448] on div at bounding box center [600, 418] width 143 height 121
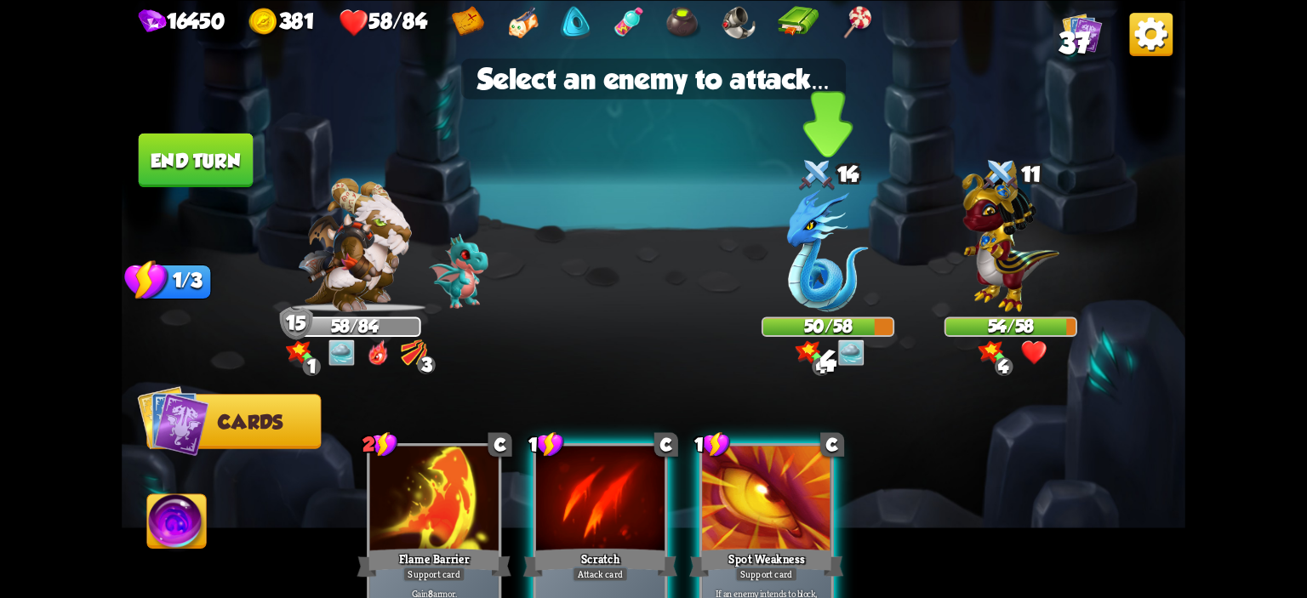
click at [782, 300] on div at bounding box center [828, 253] width 133 height 117
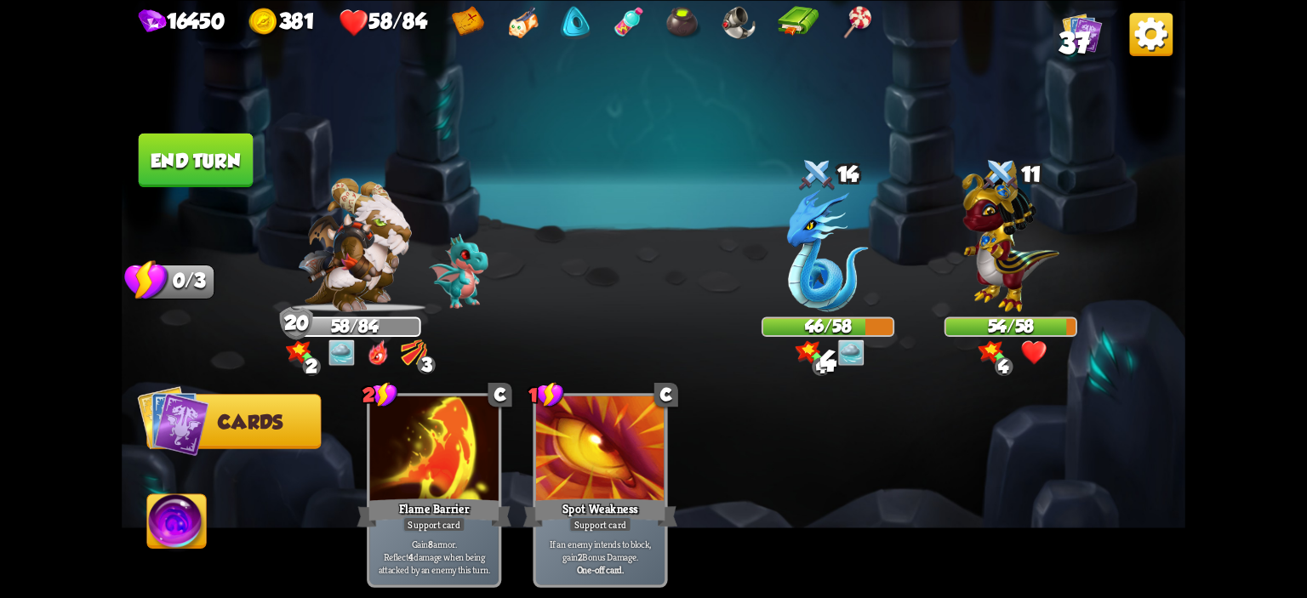
click at [194, 163] on button "End turn" at bounding box center [196, 160] width 115 height 54
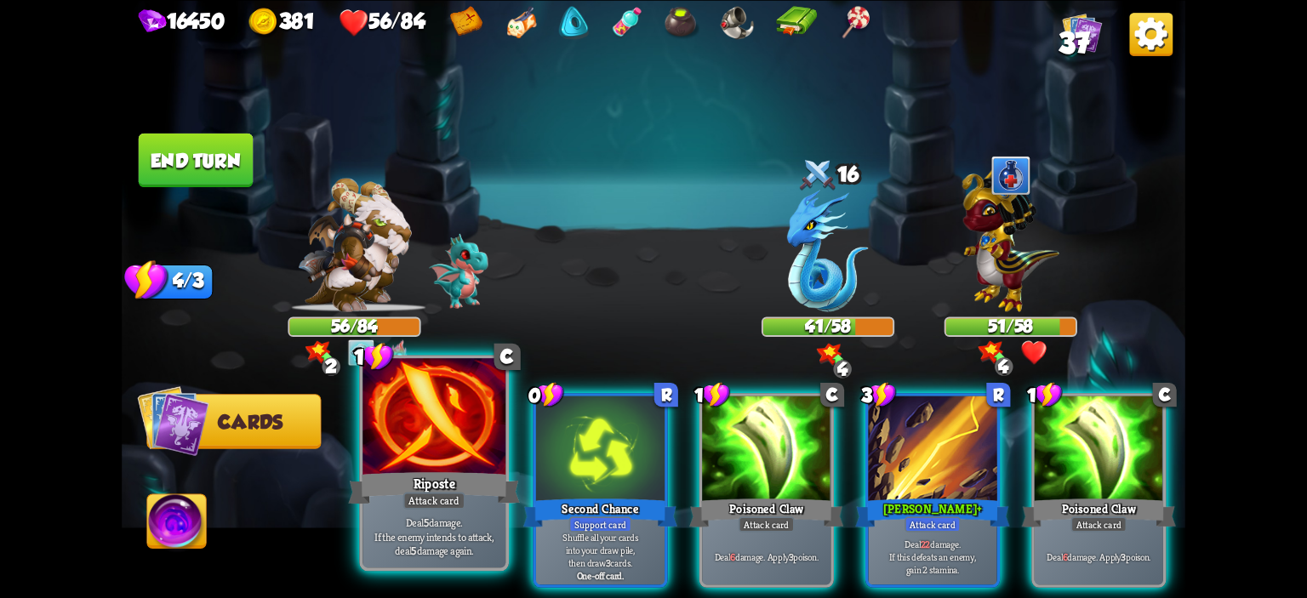
click at [465, 417] on div at bounding box center [434, 418] width 143 height 121
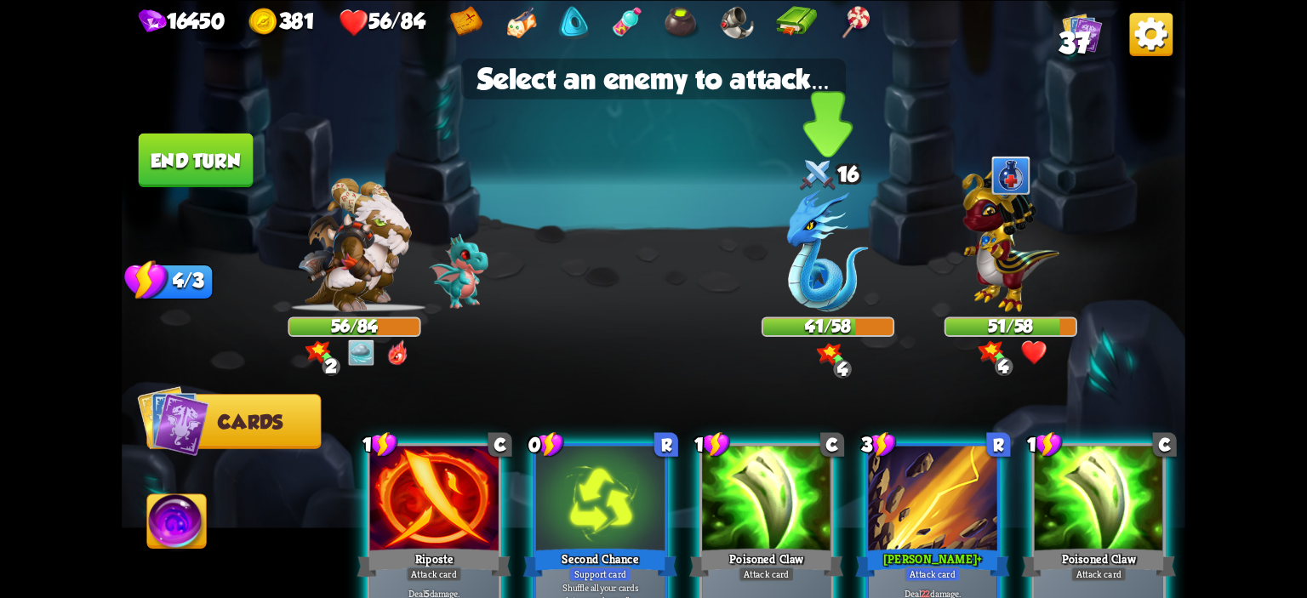
click at [766, 276] on div at bounding box center [828, 253] width 133 height 117
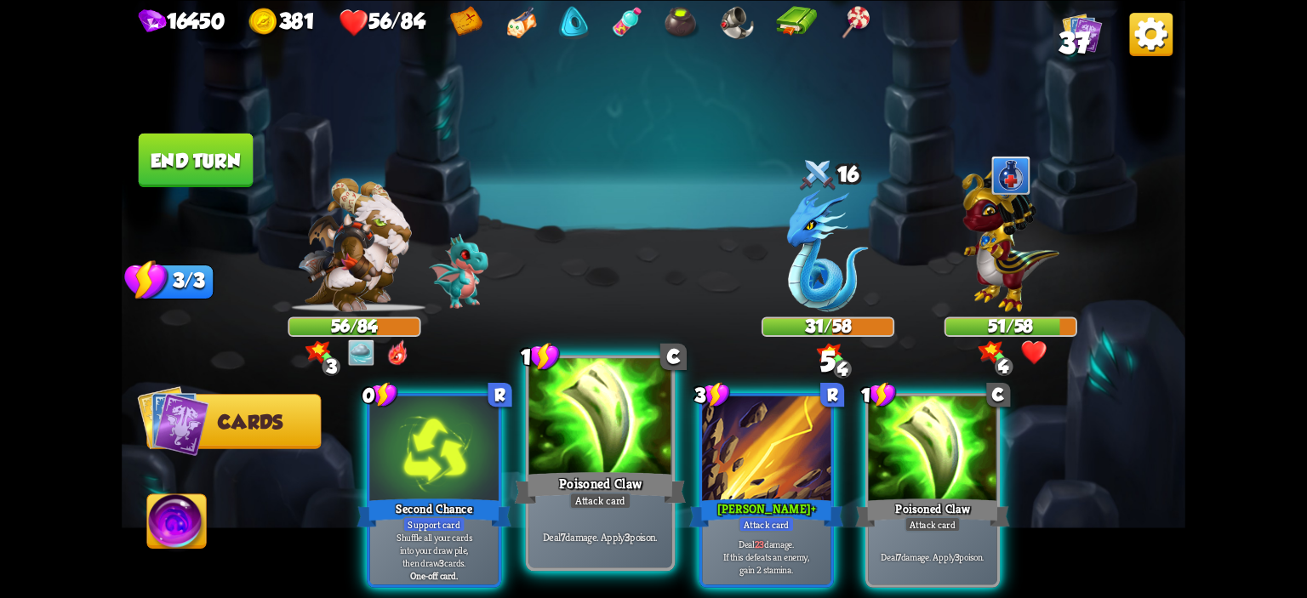
click at [639, 408] on div at bounding box center [600, 418] width 143 height 121
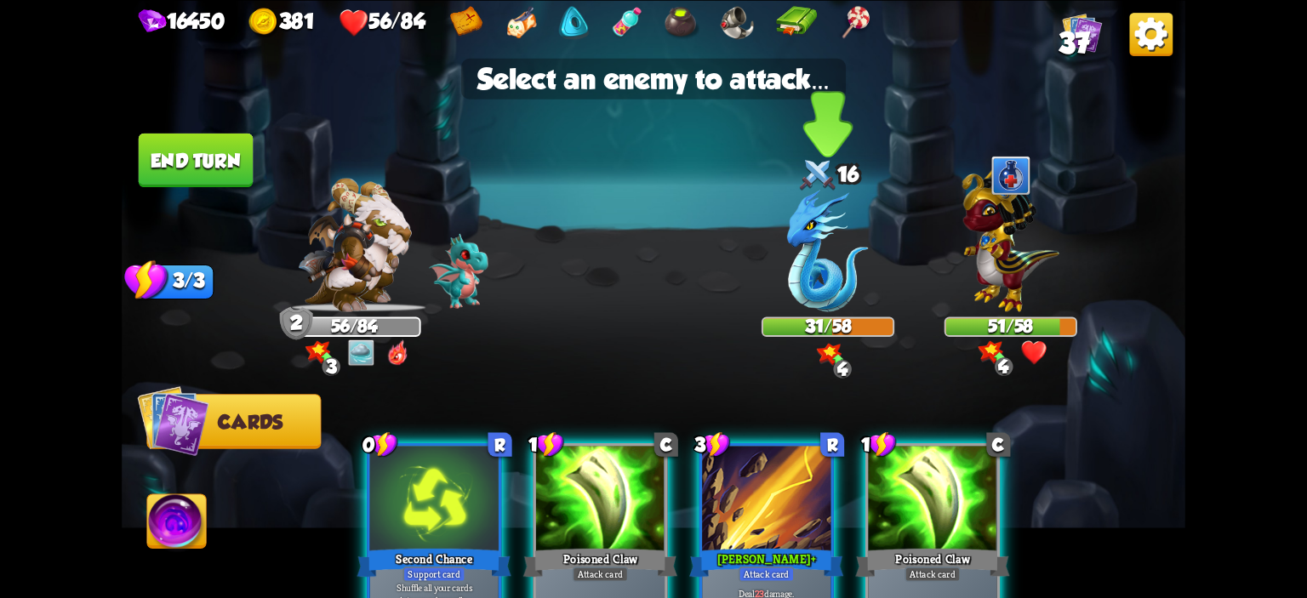
click at [820, 257] on img at bounding box center [828, 251] width 82 height 123
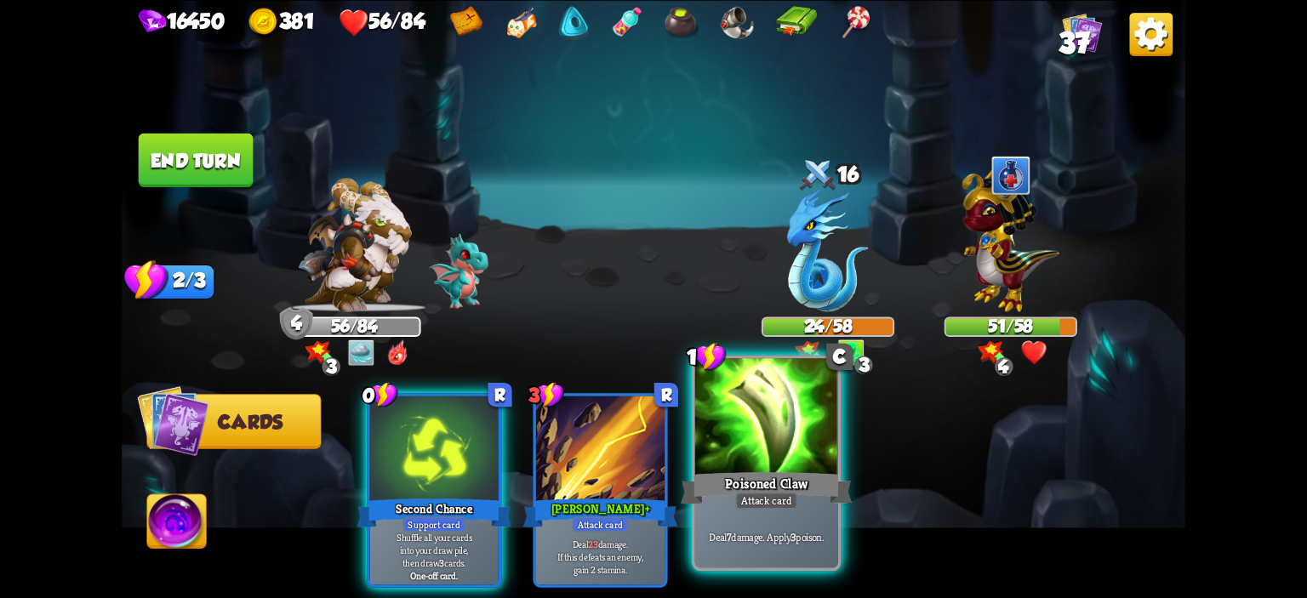
click at [728, 425] on div at bounding box center [766, 418] width 143 height 121
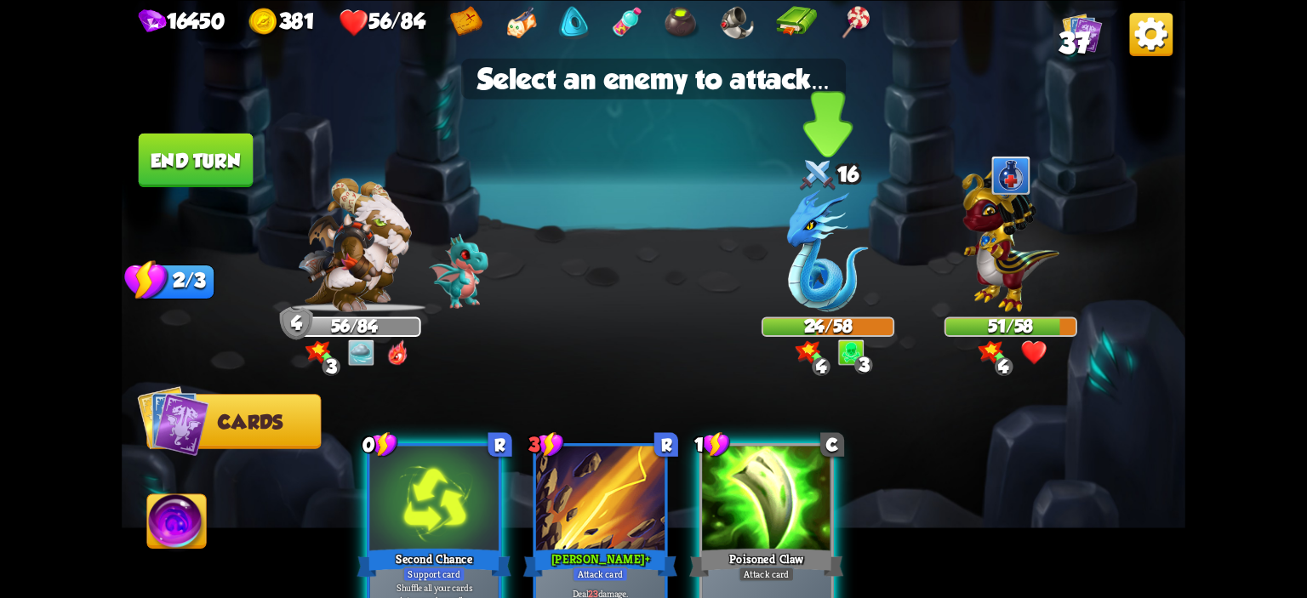
click at [773, 296] on div at bounding box center [828, 253] width 133 height 117
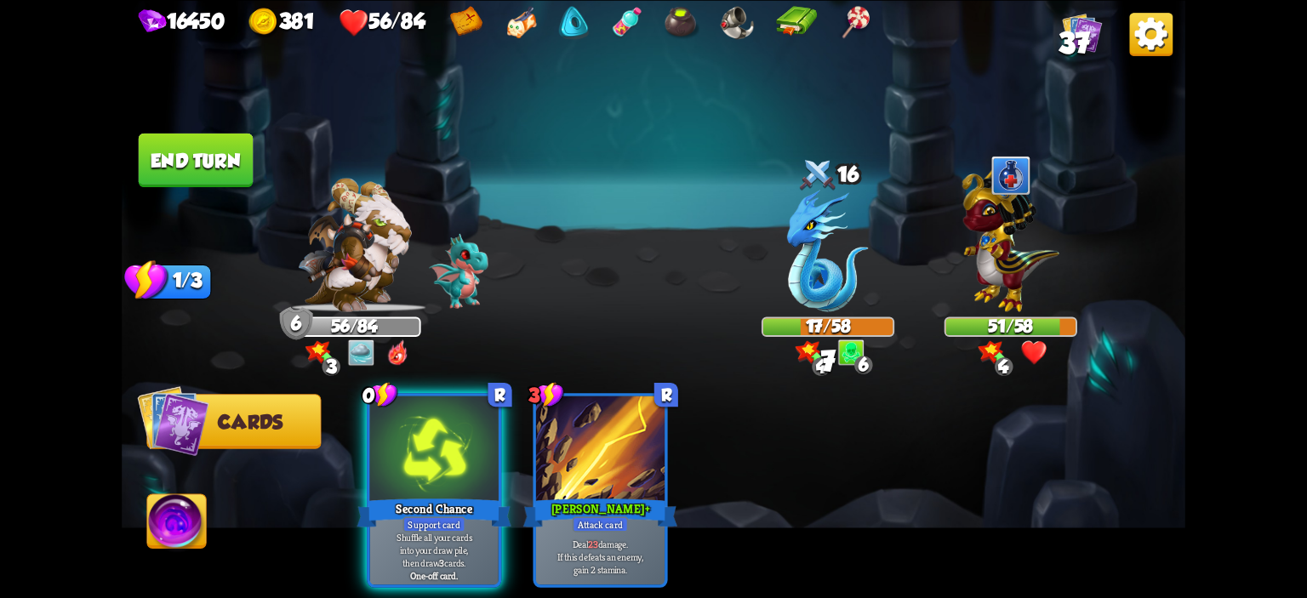
click at [218, 149] on button "End turn" at bounding box center [196, 160] width 115 height 54
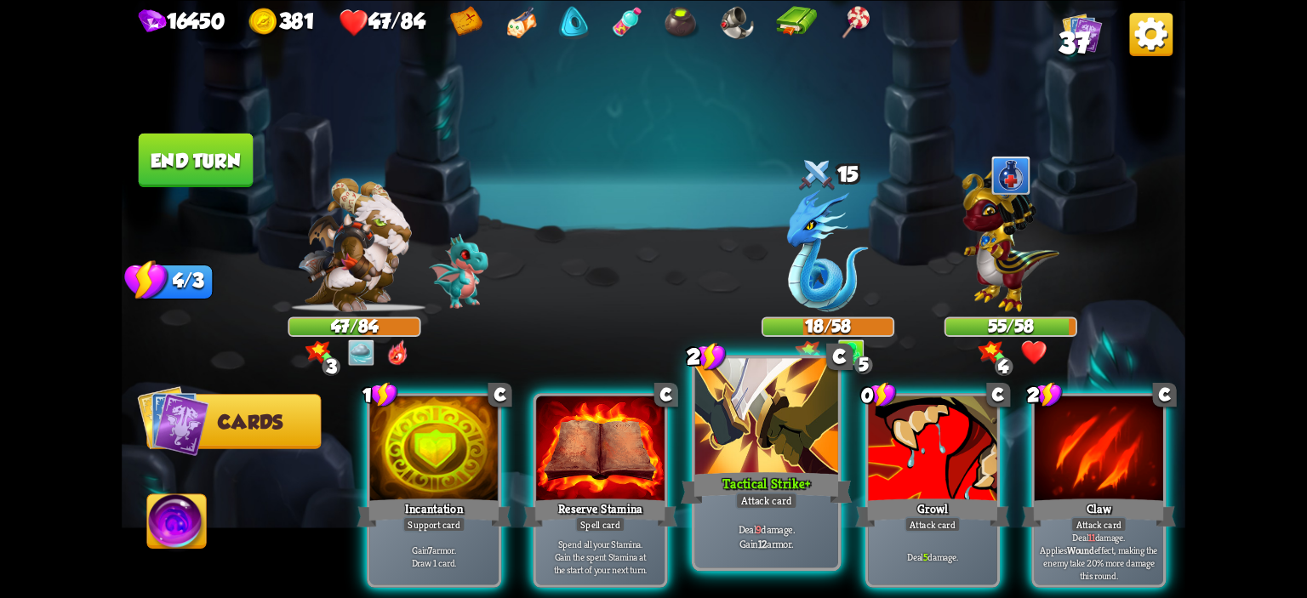
click at [725, 445] on div at bounding box center [766, 418] width 143 height 121
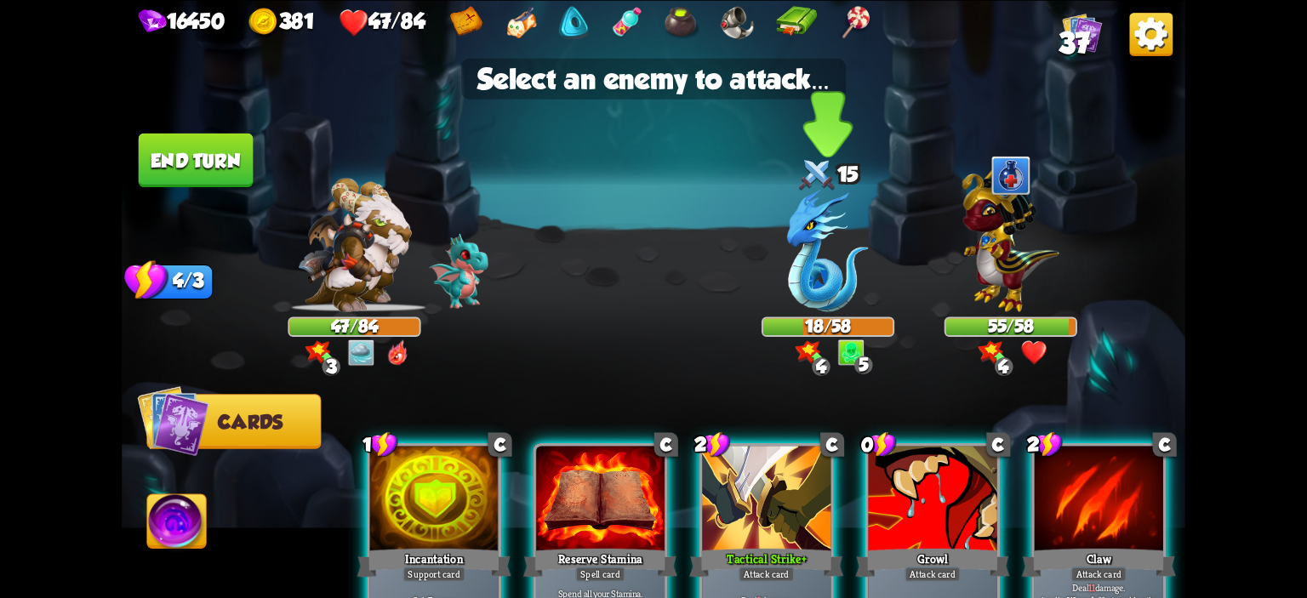
click at [774, 307] on div at bounding box center [828, 253] width 133 height 117
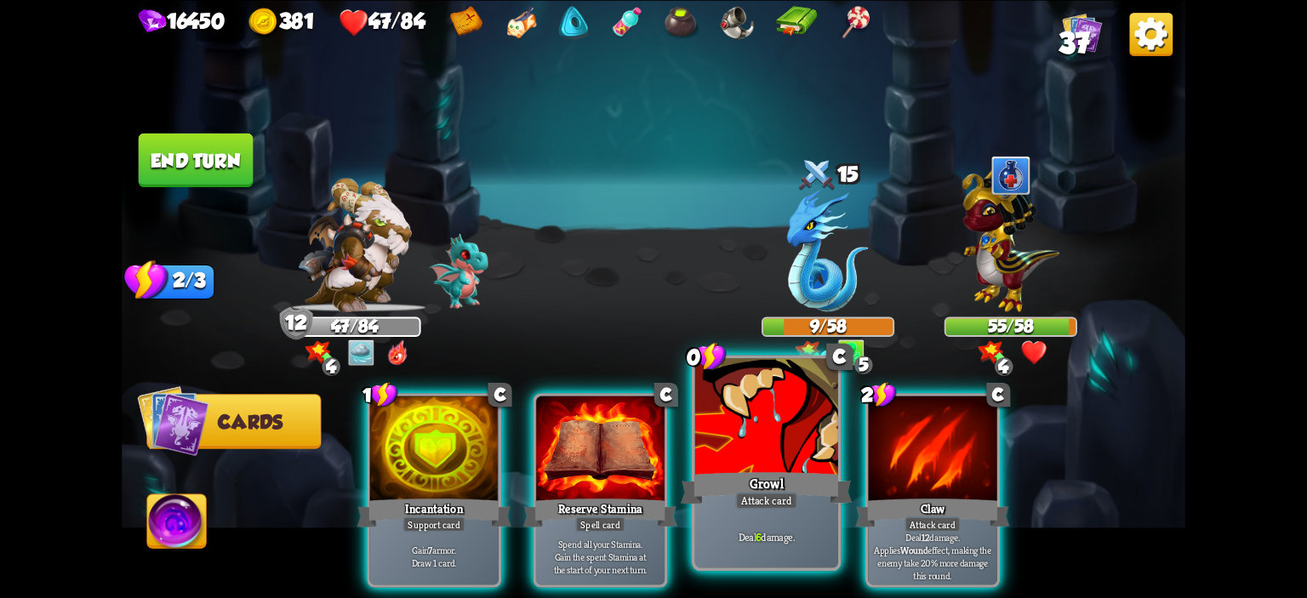
click at [749, 410] on div at bounding box center [766, 418] width 143 height 121
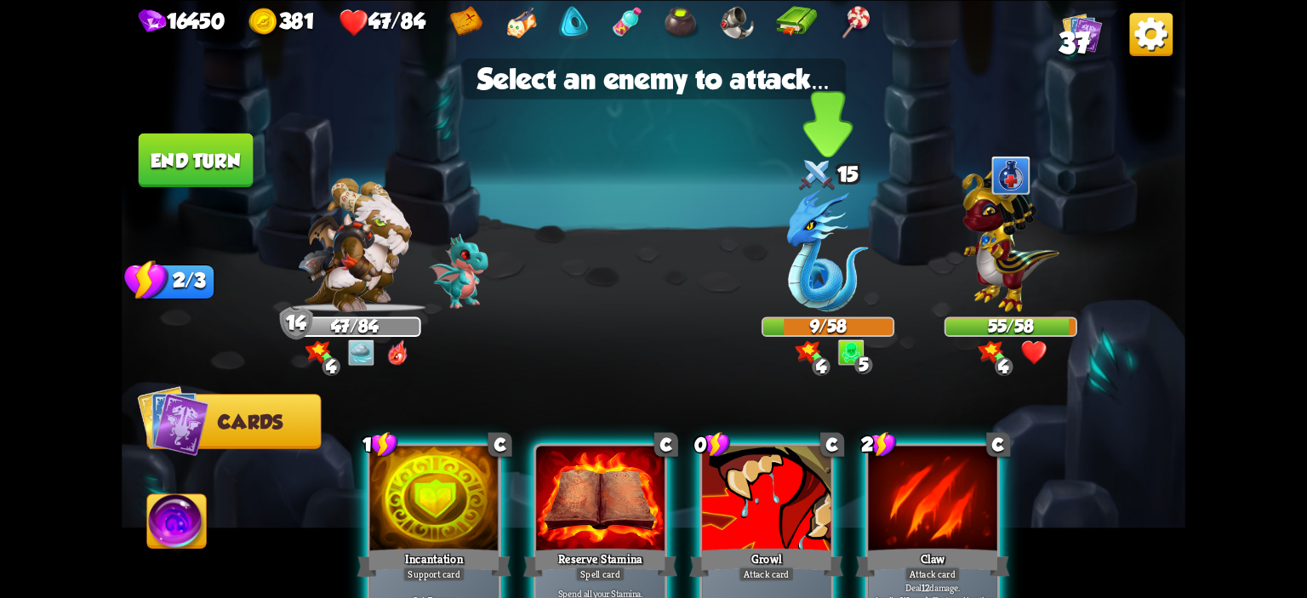
click at [780, 318] on div "9/58" at bounding box center [827, 326] width 129 height 17
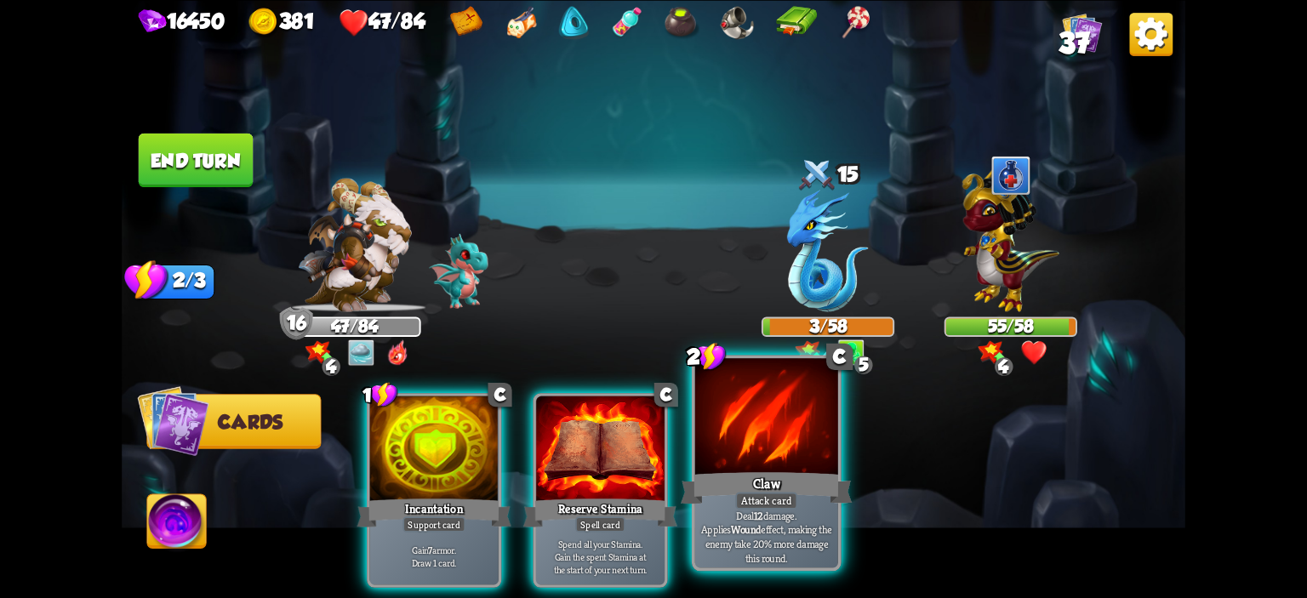
click at [757, 405] on div at bounding box center [766, 418] width 143 height 121
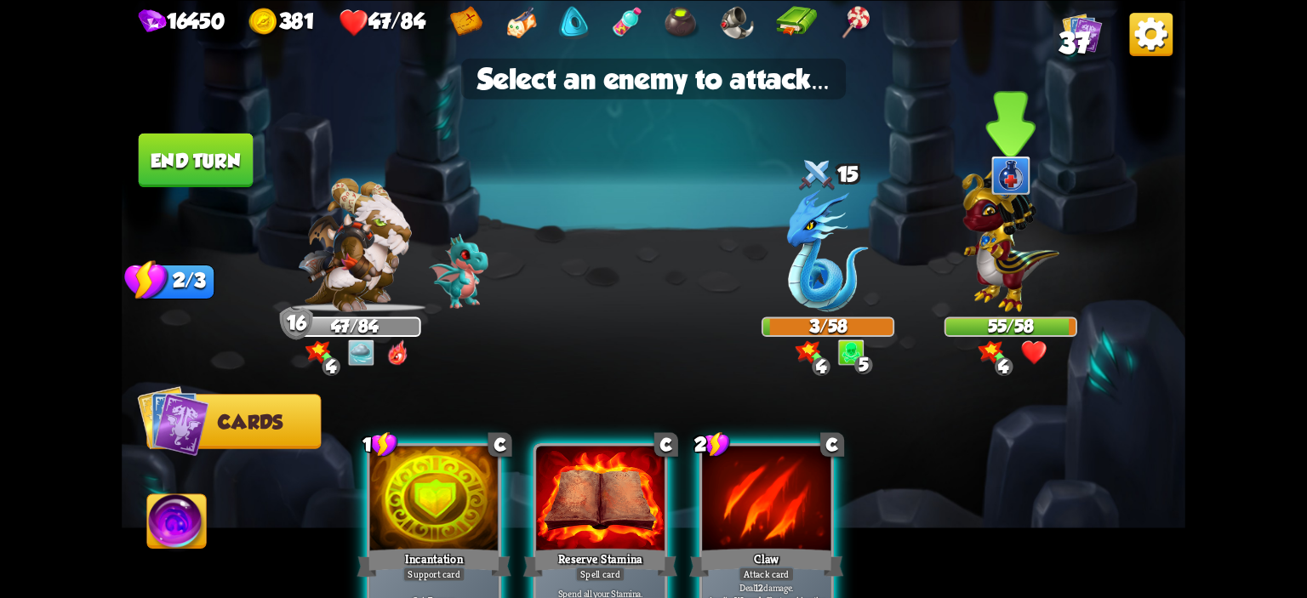
click at [1020, 254] on img at bounding box center [1011, 235] width 97 height 151
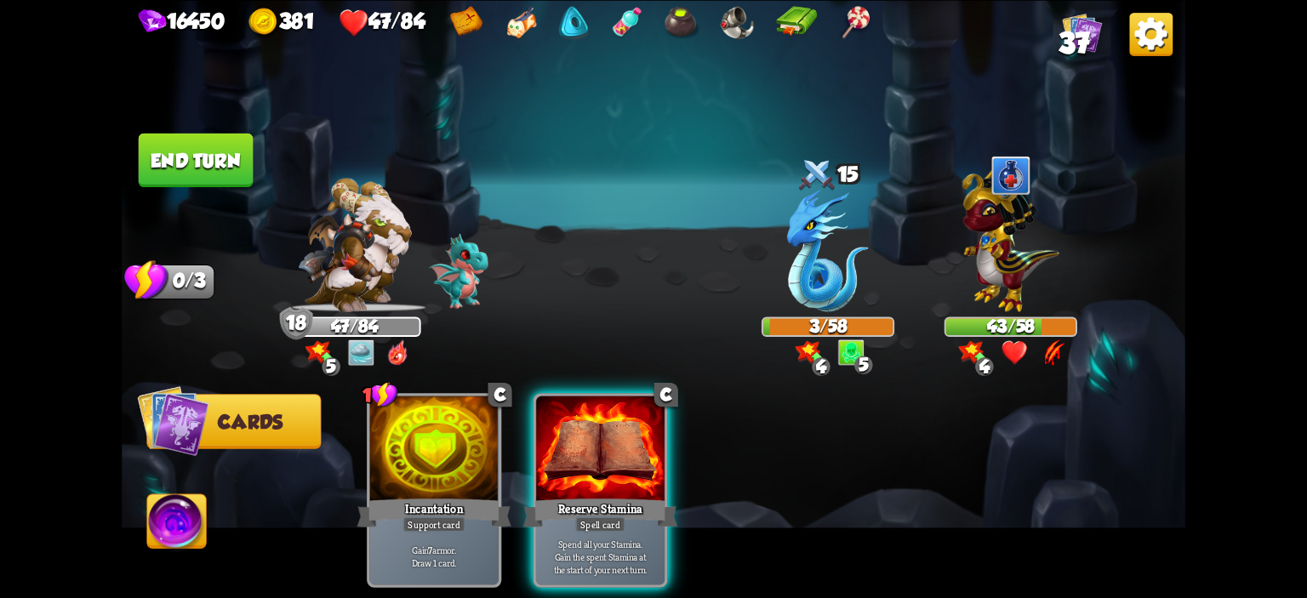
click at [221, 155] on button "End turn" at bounding box center [196, 160] width 115 height 54
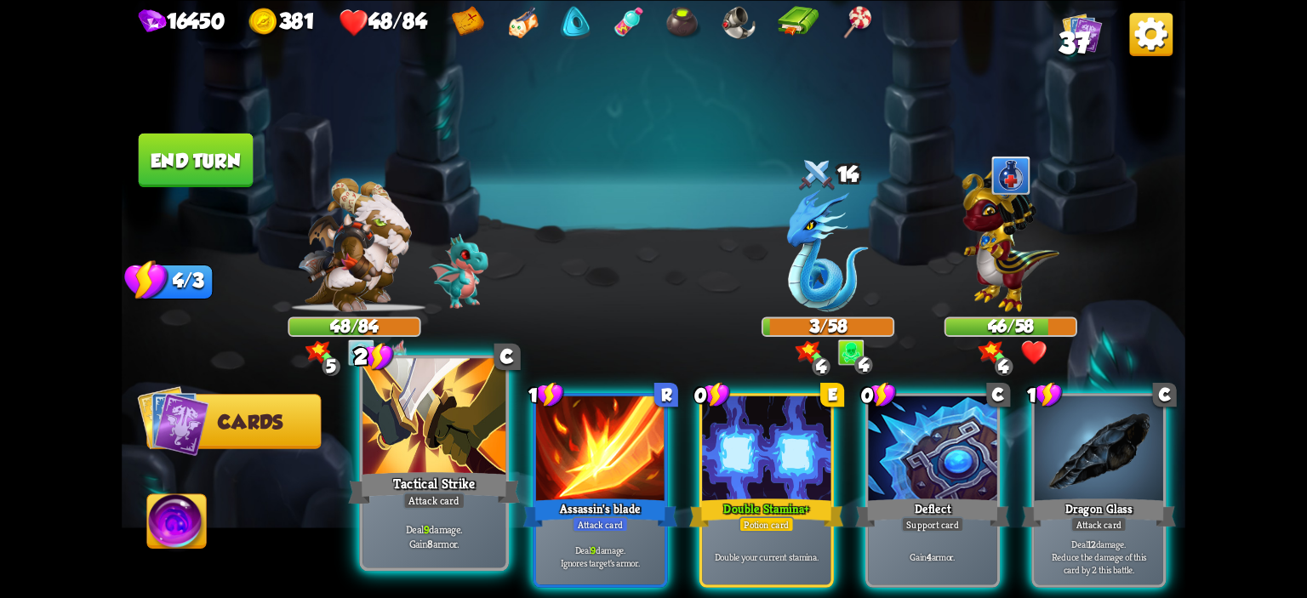
click at [462, 407] on div at bounding box center [434, 418] width 143 height 121
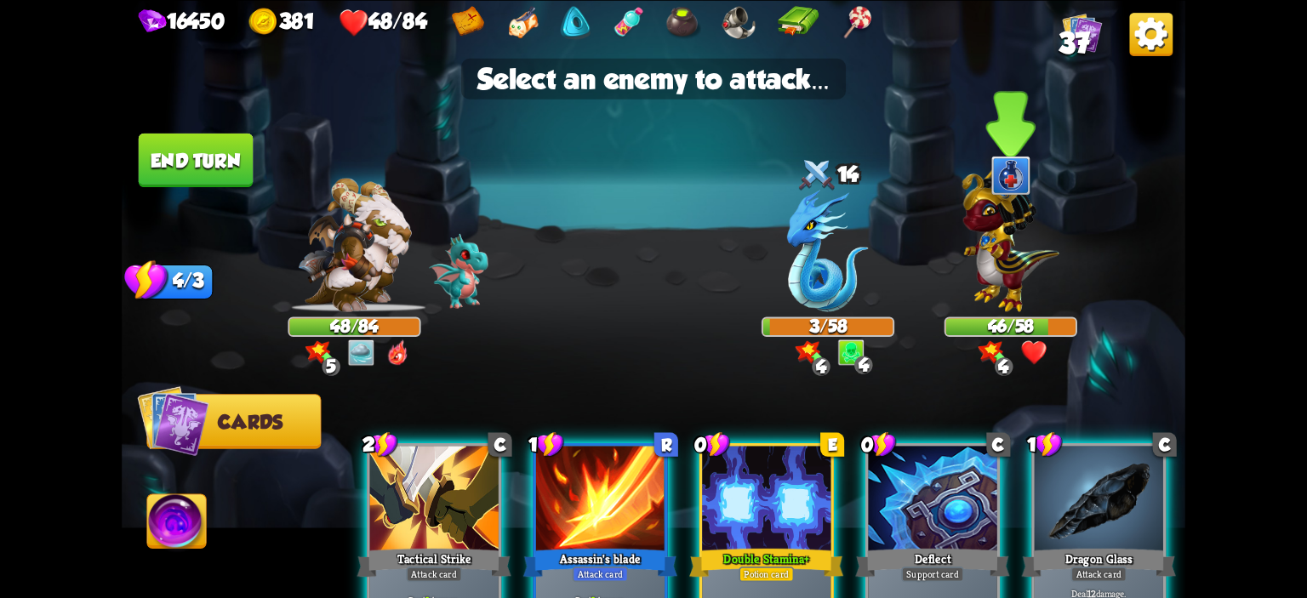
click at [1014, 279] on img at bounding box center [1011, 235] width 97 height 151
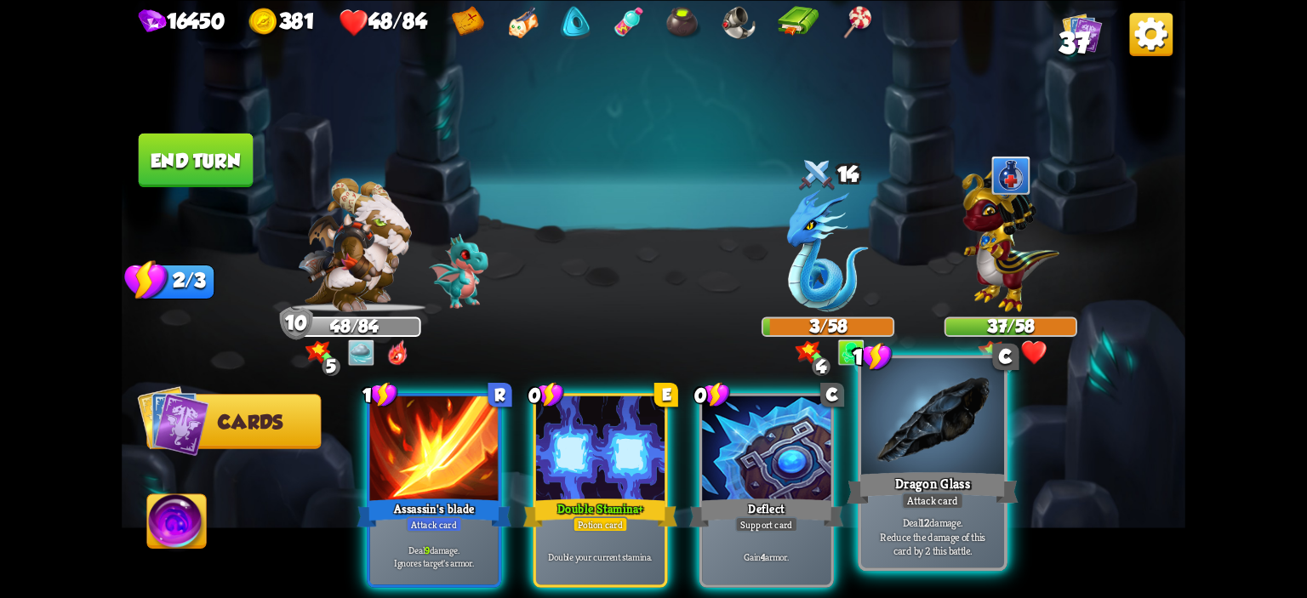
click at [917, 403] on div at bounding box center [932, 418] width 143 height 121
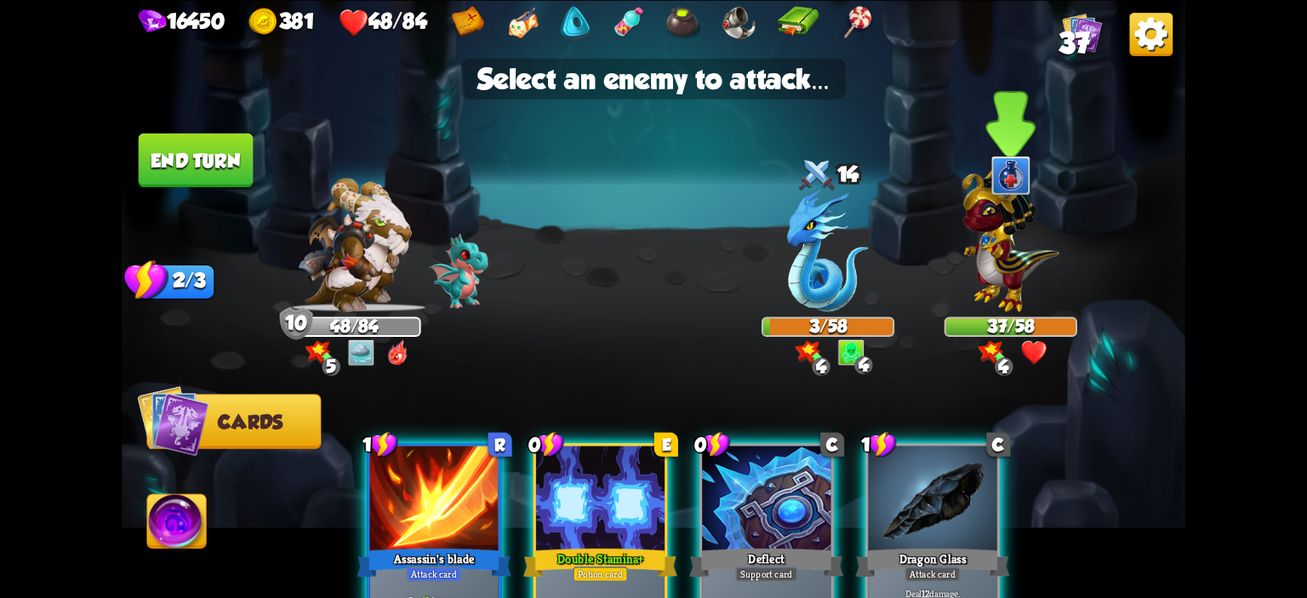
click at [967, 282] on img at bounding box center [1011, 235] width 97 height 151
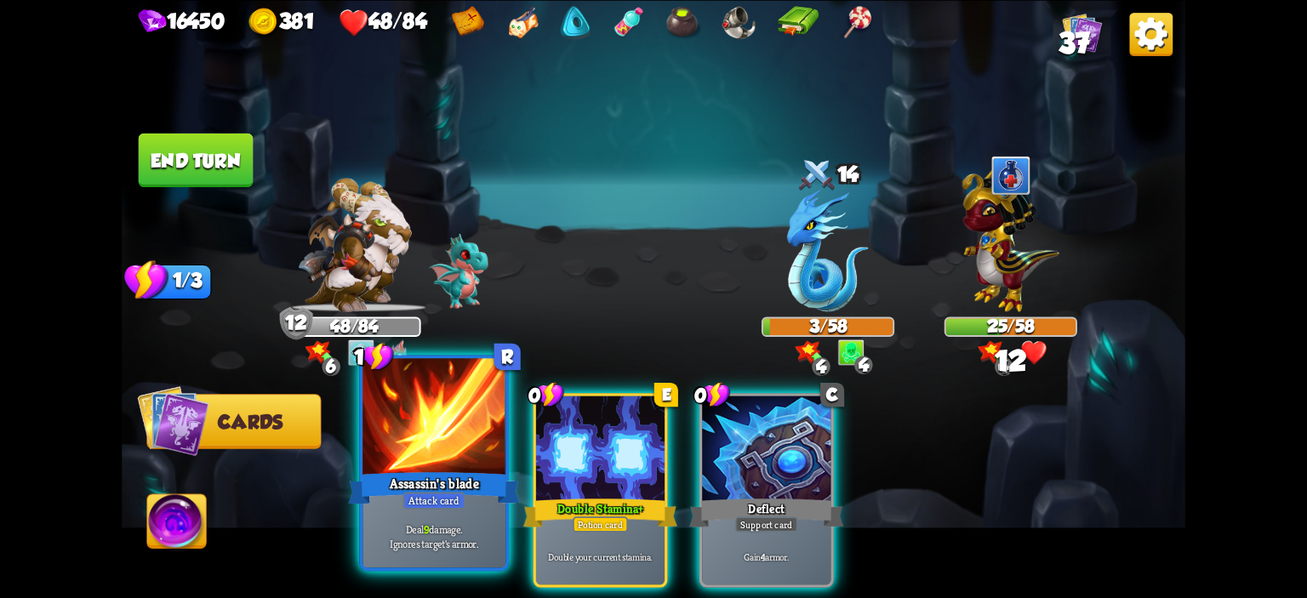
click at [436, 465] on div at bounding box center [434, 418] width 143 height 121
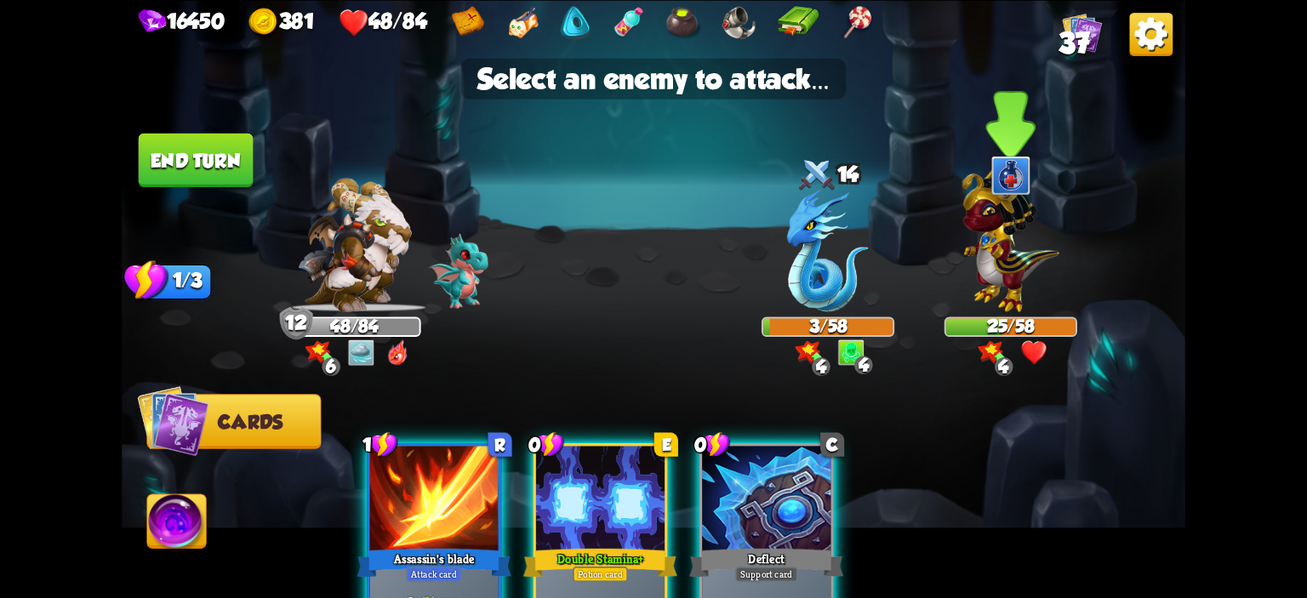
click at [974, 258] on img at bounding box center [1011, 235] width 97 height 151
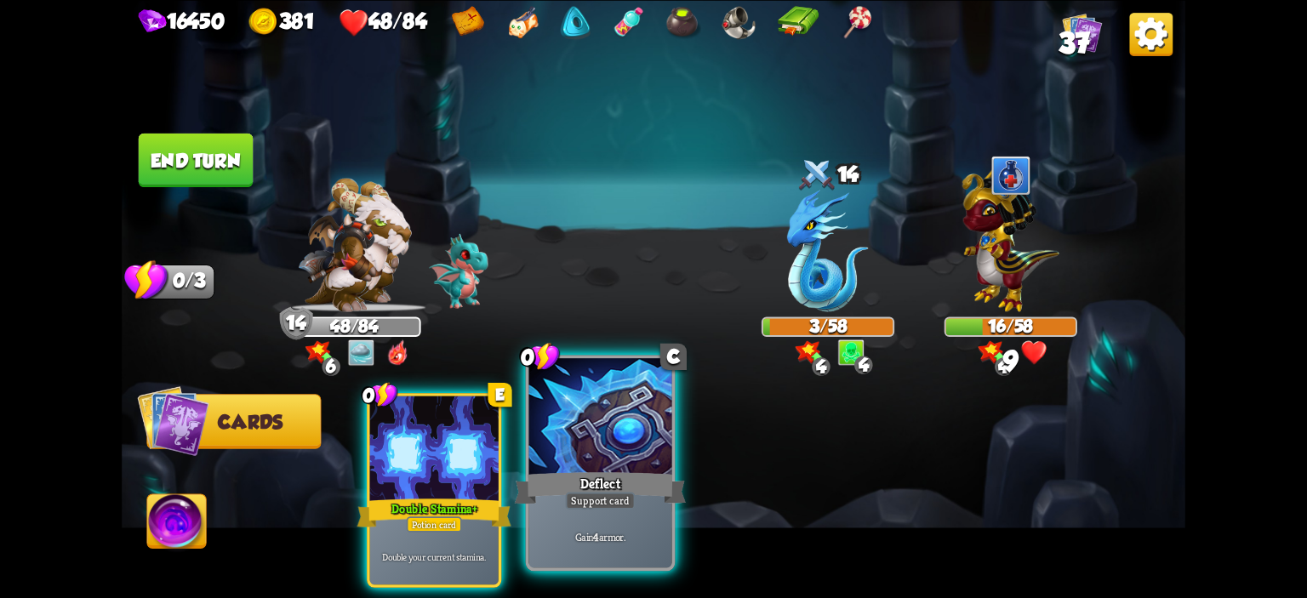
click at [649, 405] on div at bounding box center [600, 418] width 143 height 121
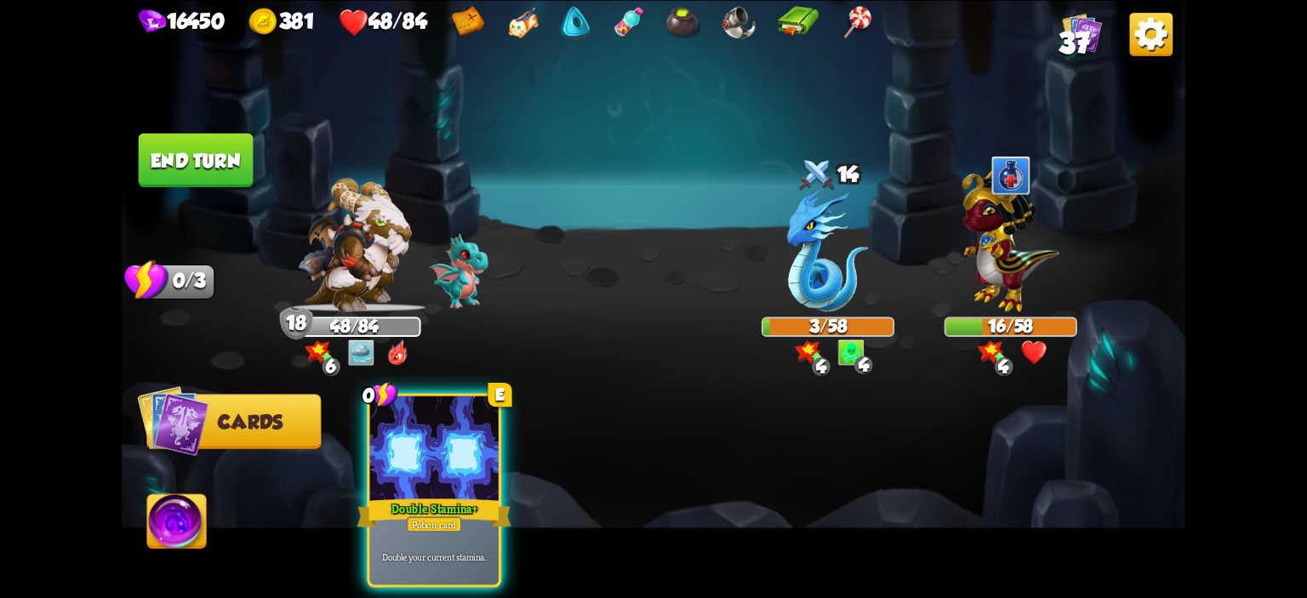
click at [229, 163] on button "End turn" at bounding box center [196, 160] width 115 height 54
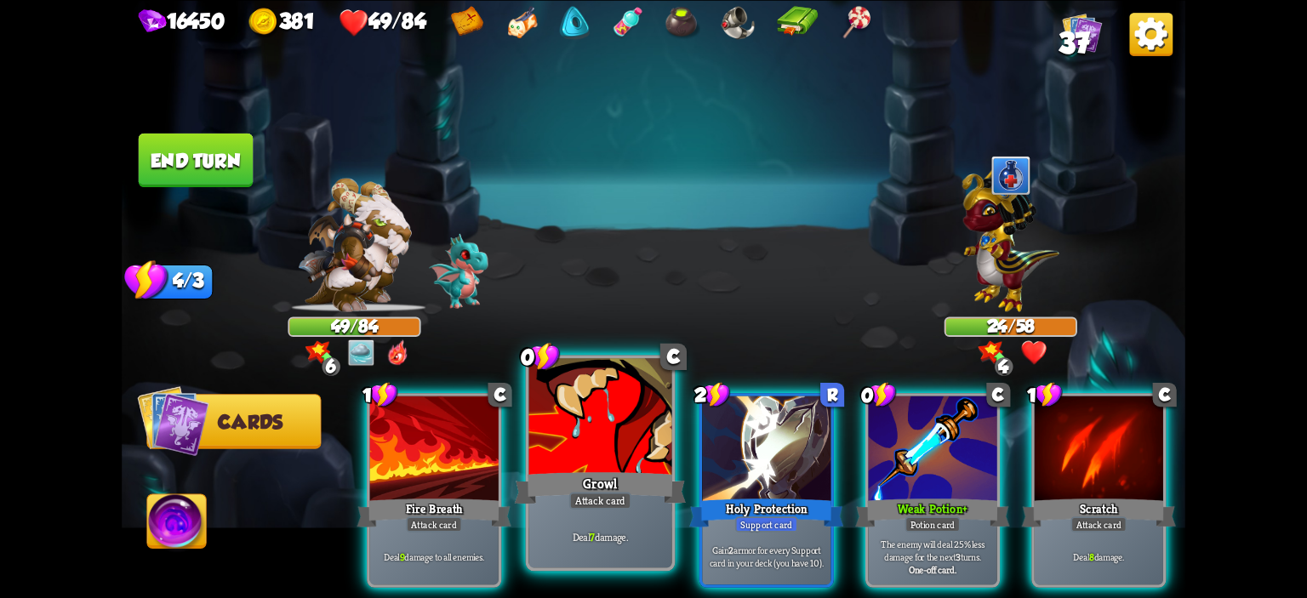
click at [589, 428] on div at bounding box center [600, 418] width 143 height 121
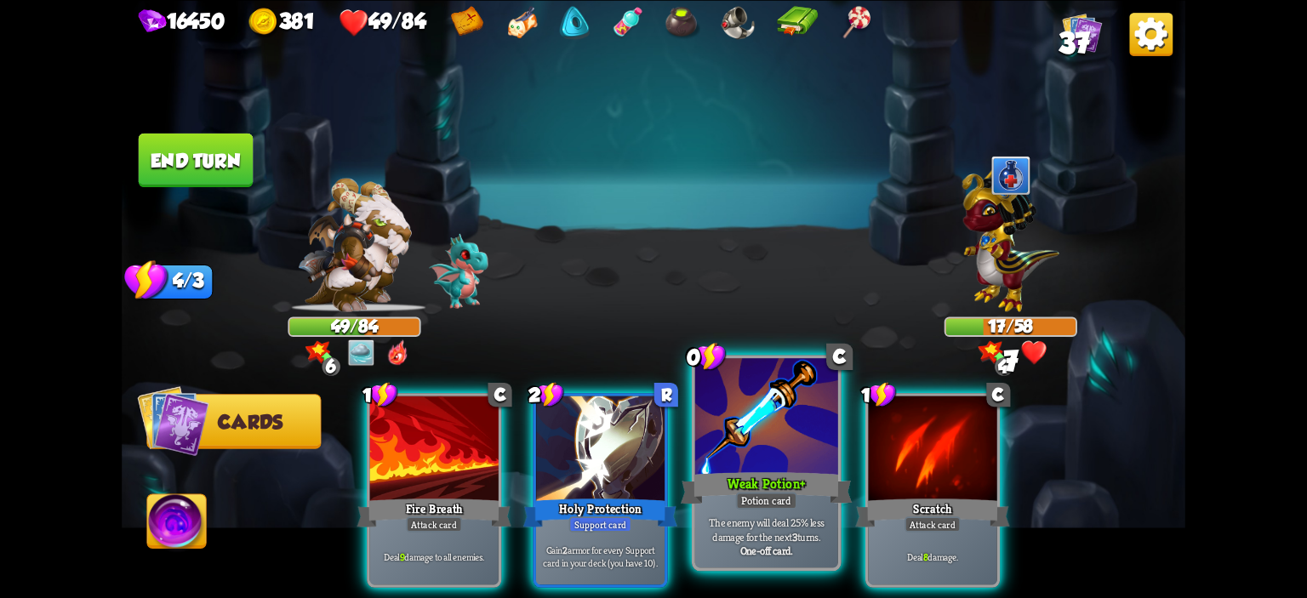
click at [725, 430] on div at bounding box center [766, 418] width 143 height 121
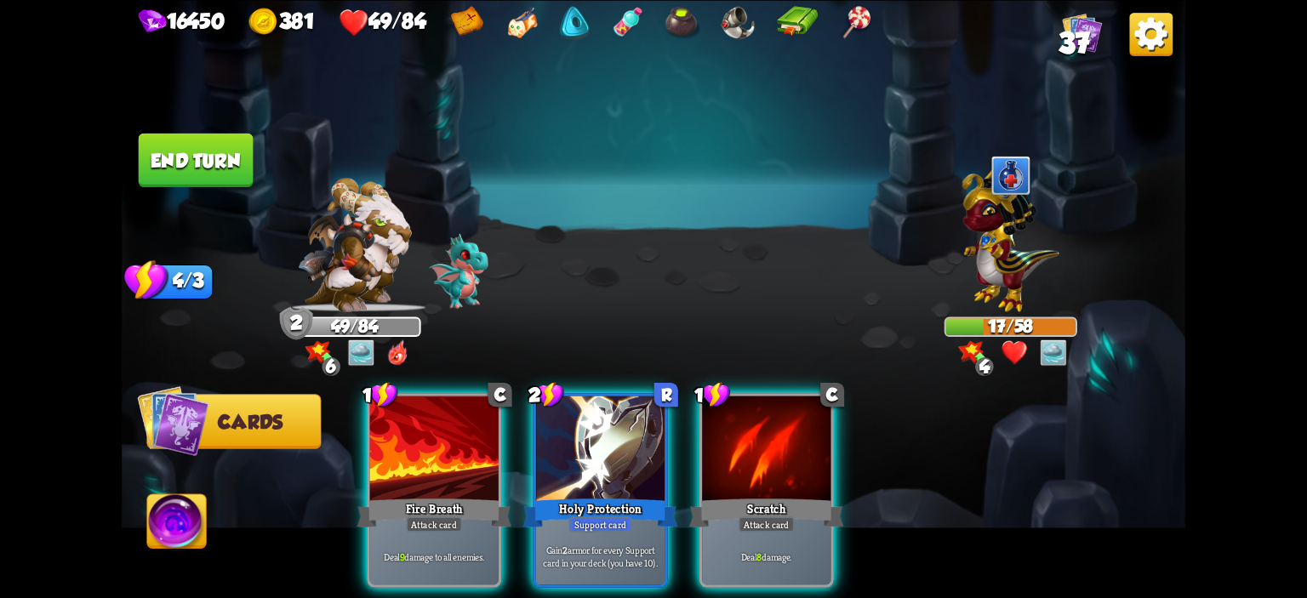
click at [211, 503] on img at bounding box center [654, 299] width 1064 height 598
click at [168, 510] on img at bounding box center [176, 524] width 59 height 60
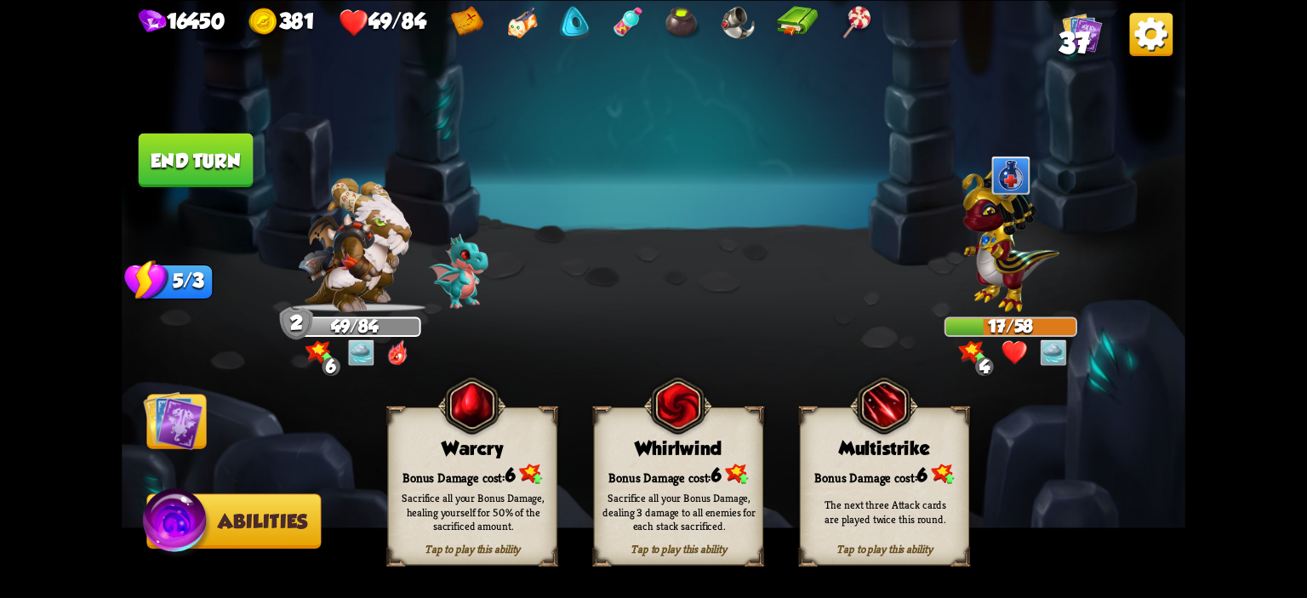
click at [424, 432] on div "Tap to play this ability Warcry Bonus Damage cost: 6 Sacrifice all your Bonus D…" at bounding box center [472, 486] width 169 height 158
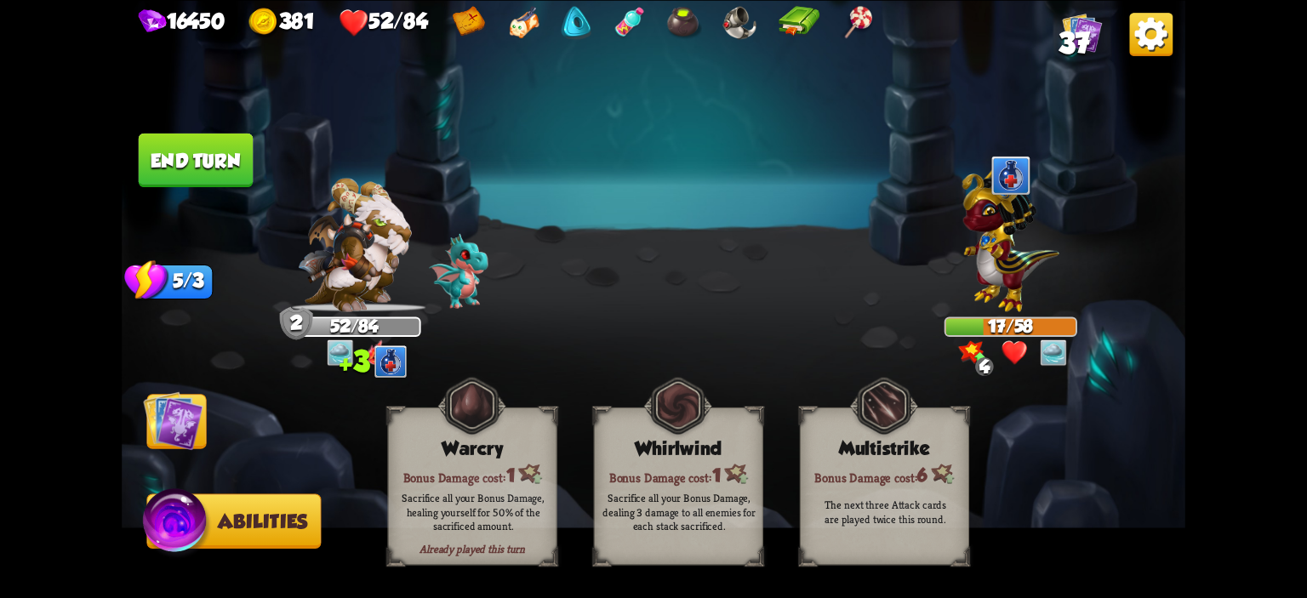
click at [197, 154] on button "End turn" at bounding box center [196, 160] width 115 height 54
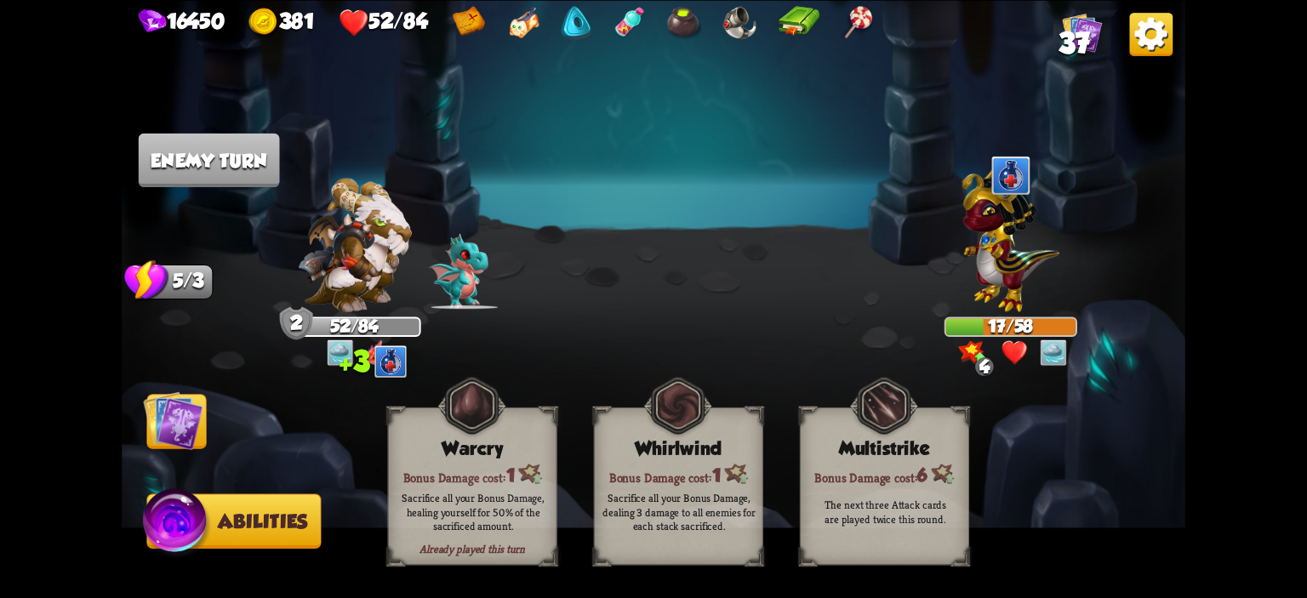
click at [199, 388] on img at bounding box center [654, 299] width 1064 height 598
click at [201, 403] on img at bounding box center [173, 421] width 60 height 60
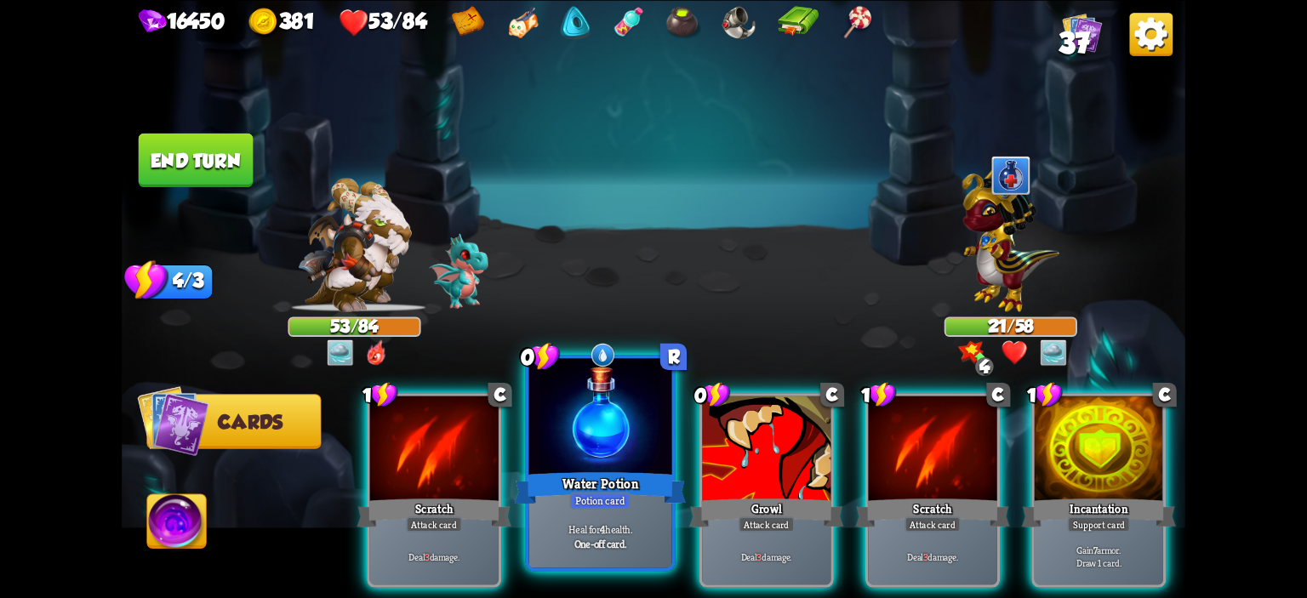
click at [558, 414] on div at bounding box center [600, 418] width 143 height 121
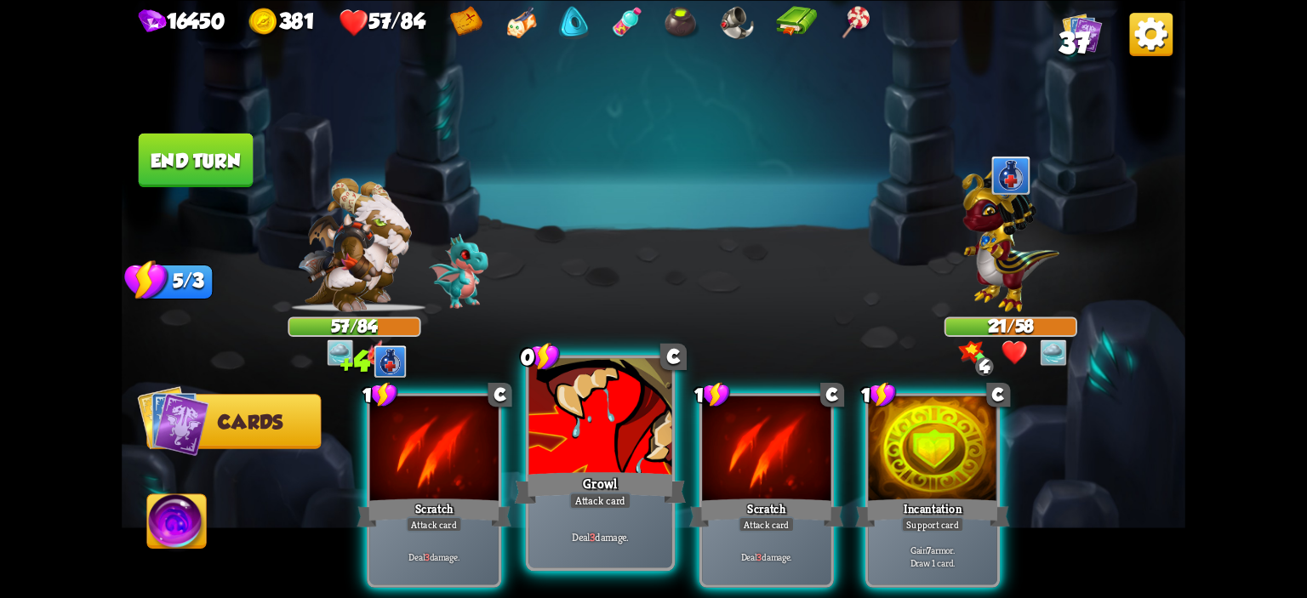
click at [610, 453] on div at bounding box center [600, 418] width 143 height 121
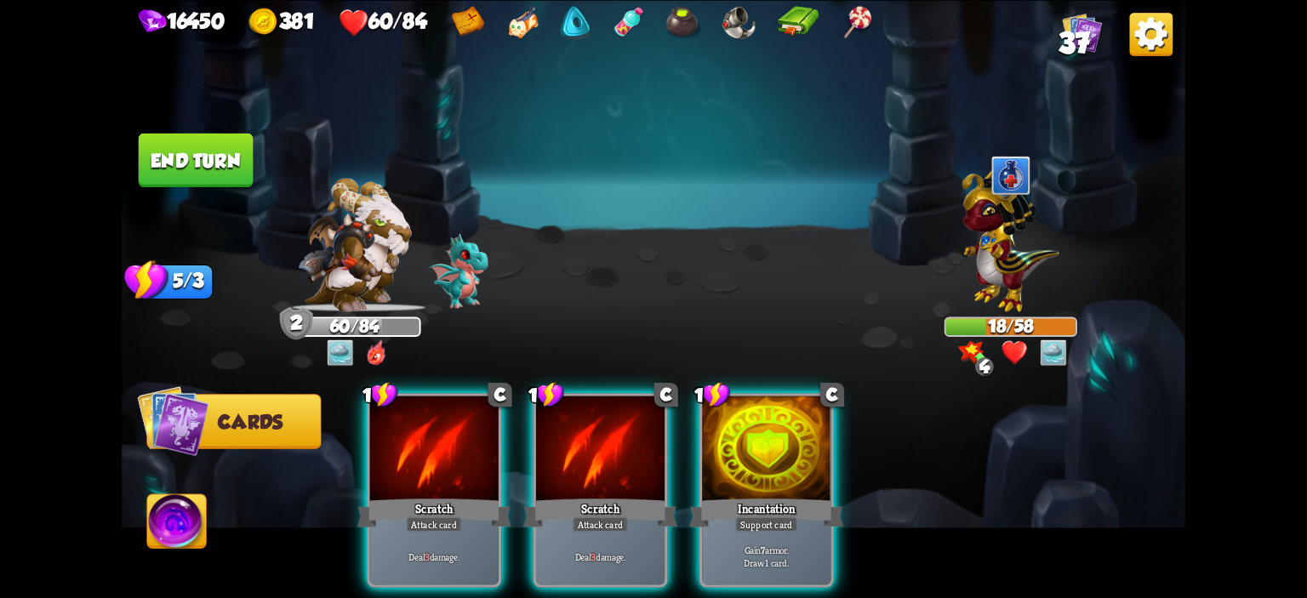
click at [193, 129] on img at bounding box center [654, 299] width 1064 height 598
click at [196, 140] on button "End turn" at bounding box center [196, 160] width 115 height 54
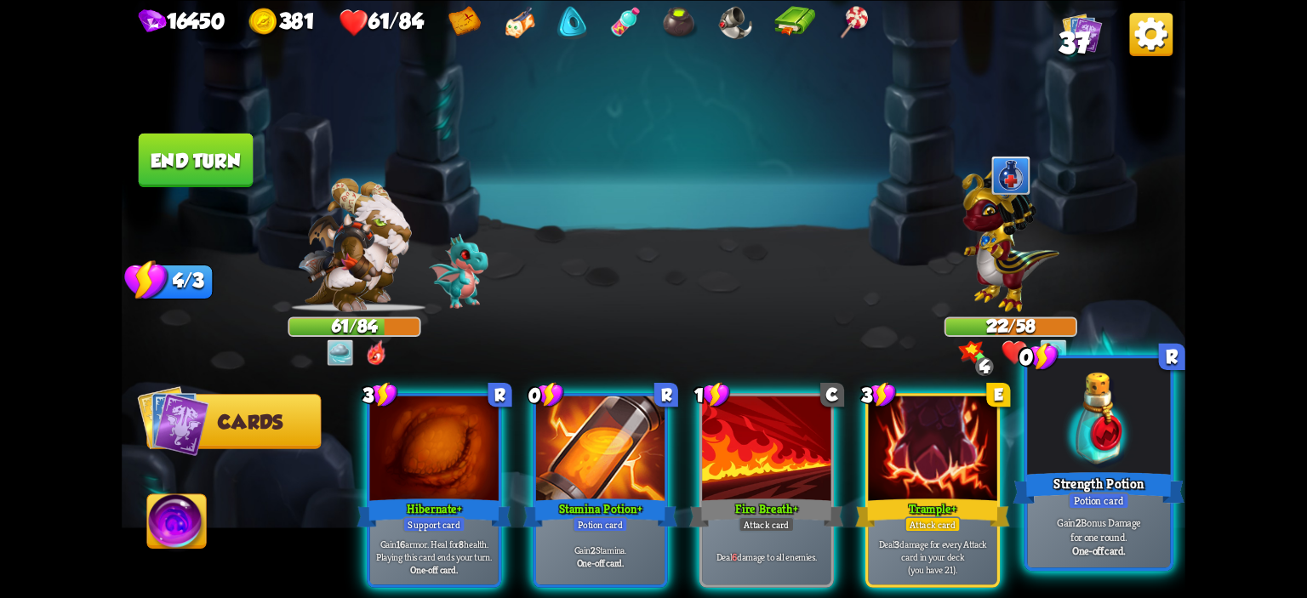
click at [1120, 494] on div "Potion card" at bounding box center [1098, 501] width 61 height 18
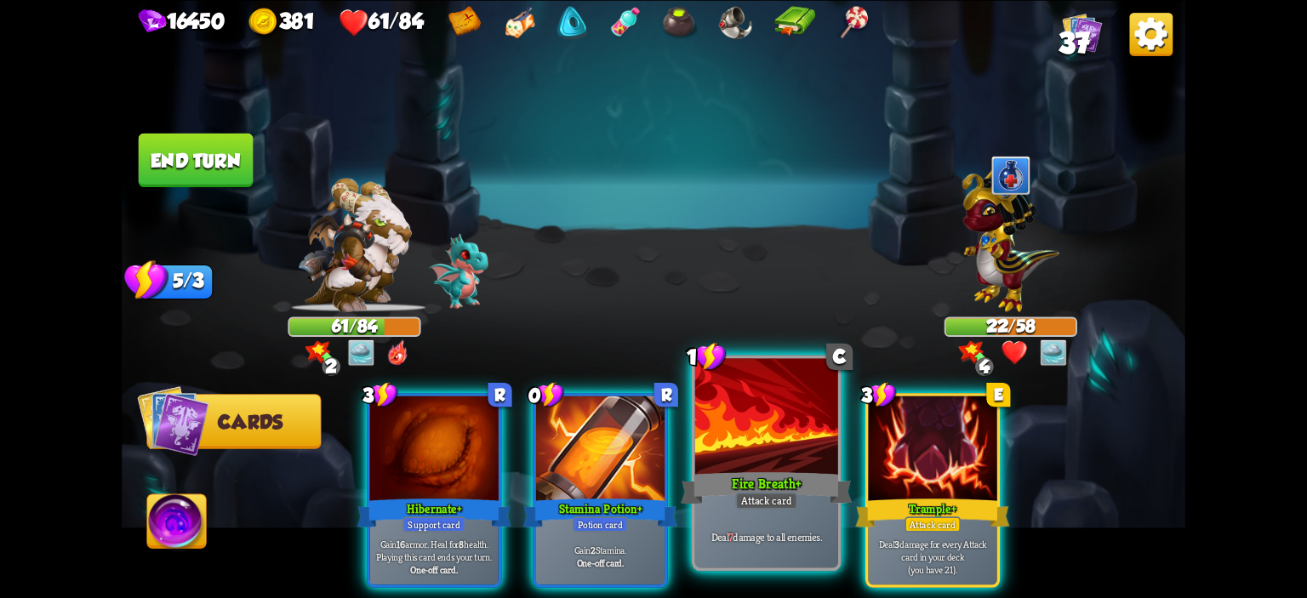
click at [756, 480] on div "Fire Breath +" at bounding box center [767, 488] width 172 height 38
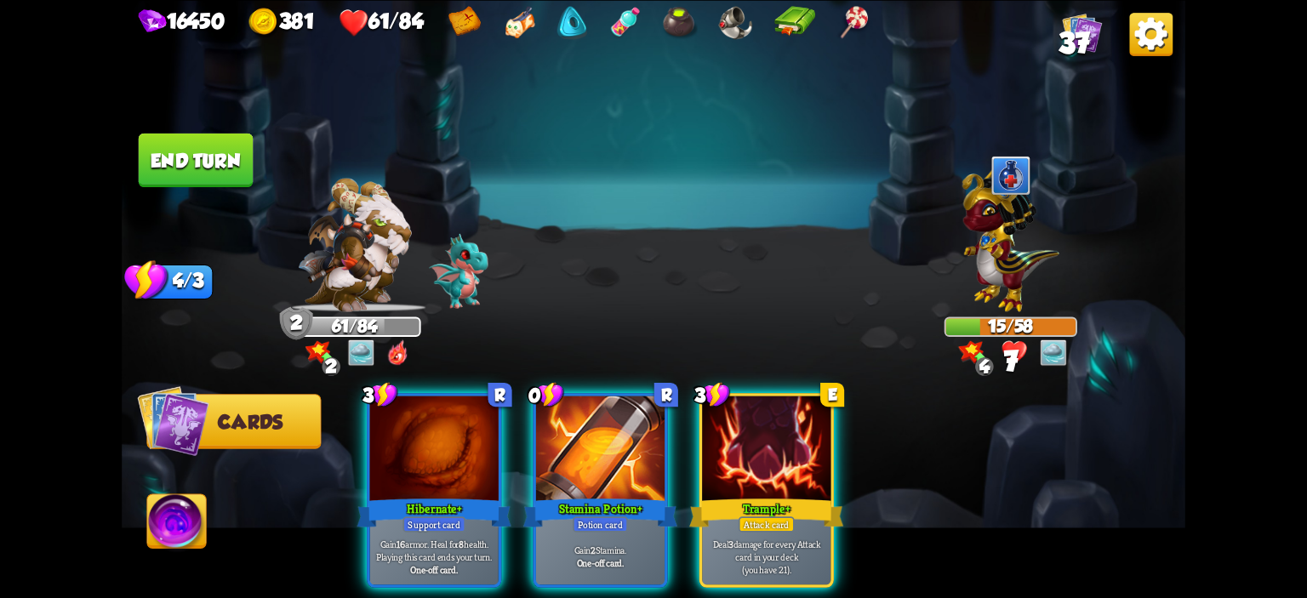
click at [199, 512] on img at bounding box center [176, 524] width 59 height 60
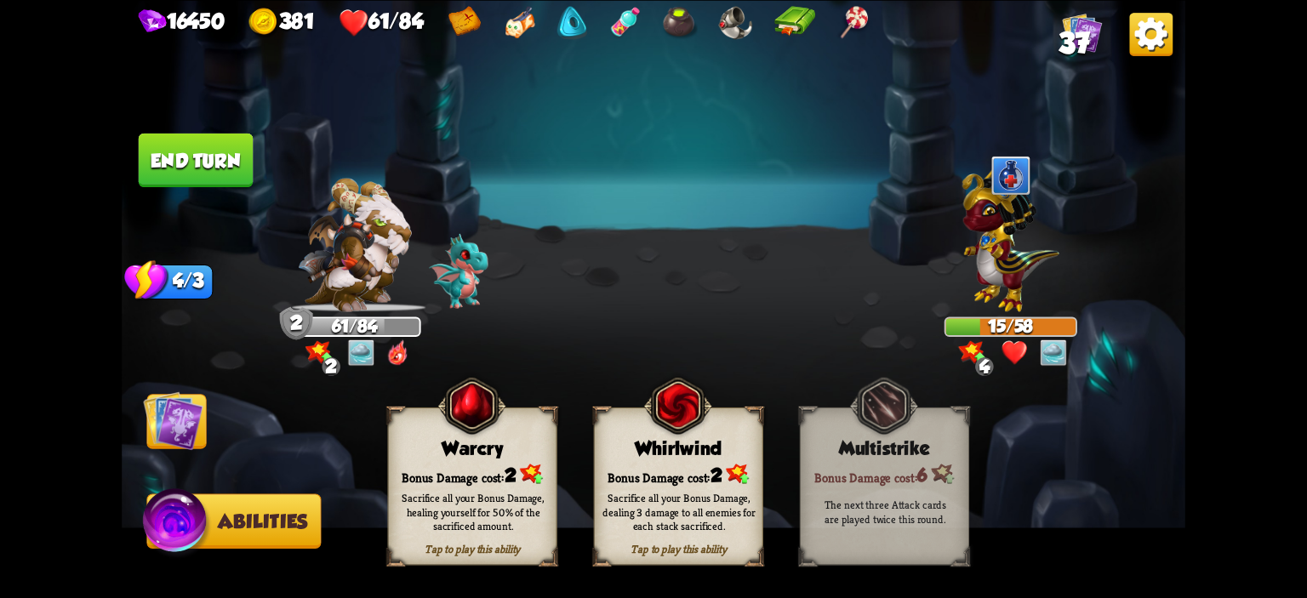
click at [443, 442] on div "Warcry" at bounding box center [473, 447] width 168 height 21
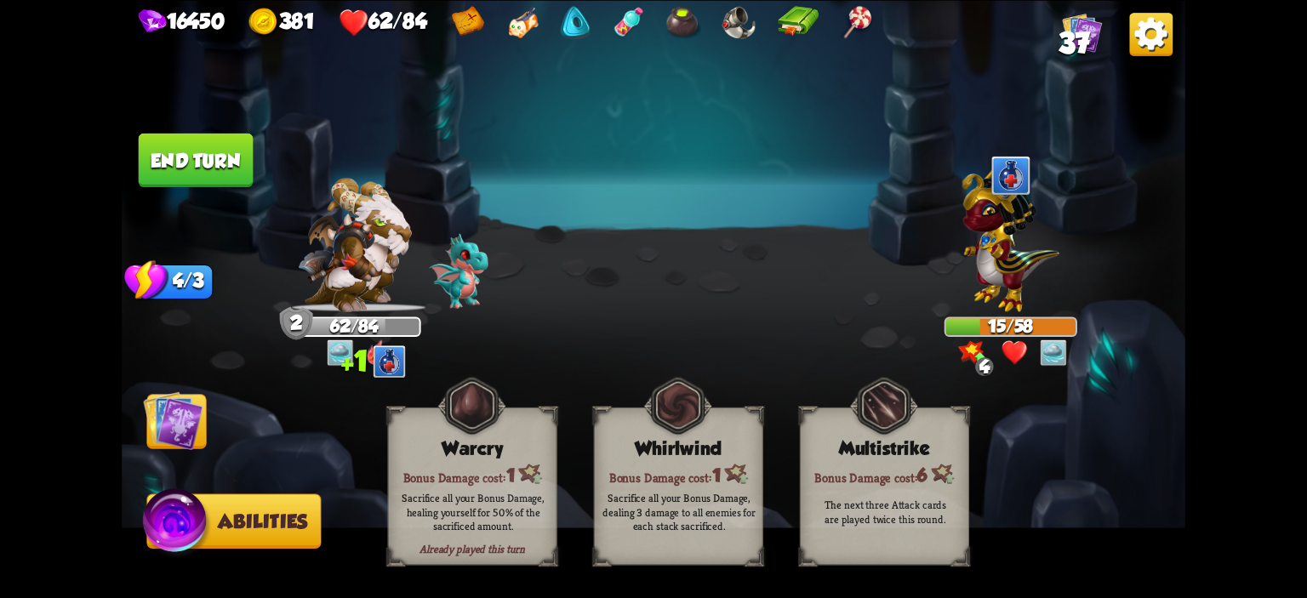
click at [176, 403] on img at bounding box center [173, 421] width 60 height 60
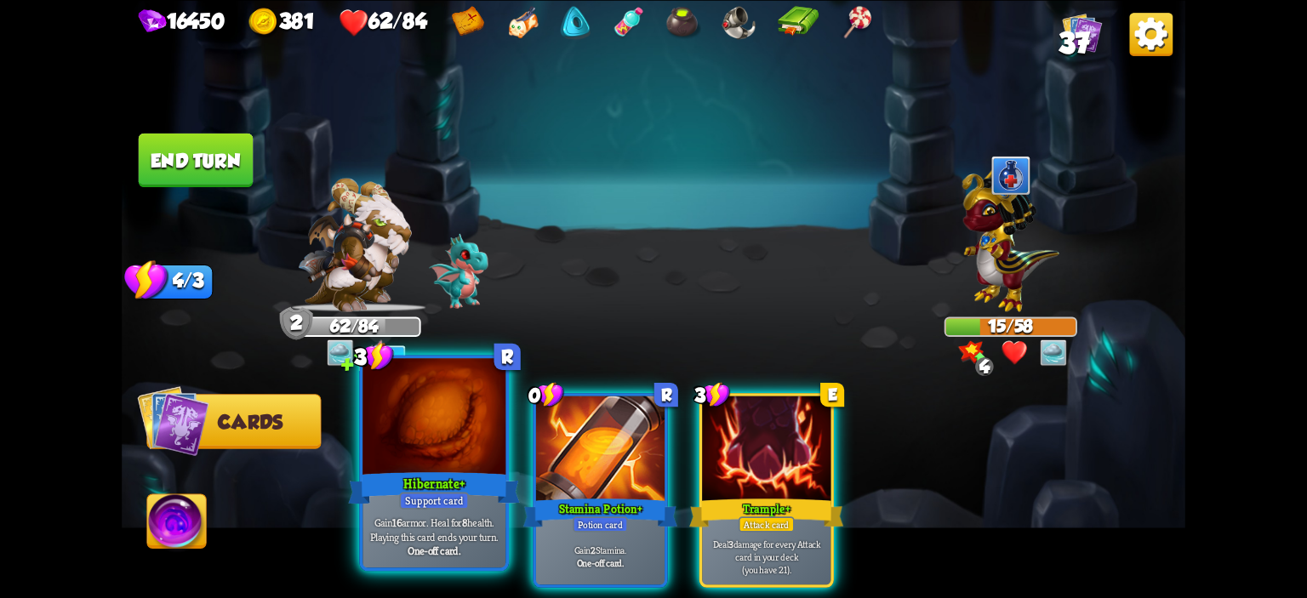
click at [375, 431] on div at bounding box center [434, 418] width 143 height 121
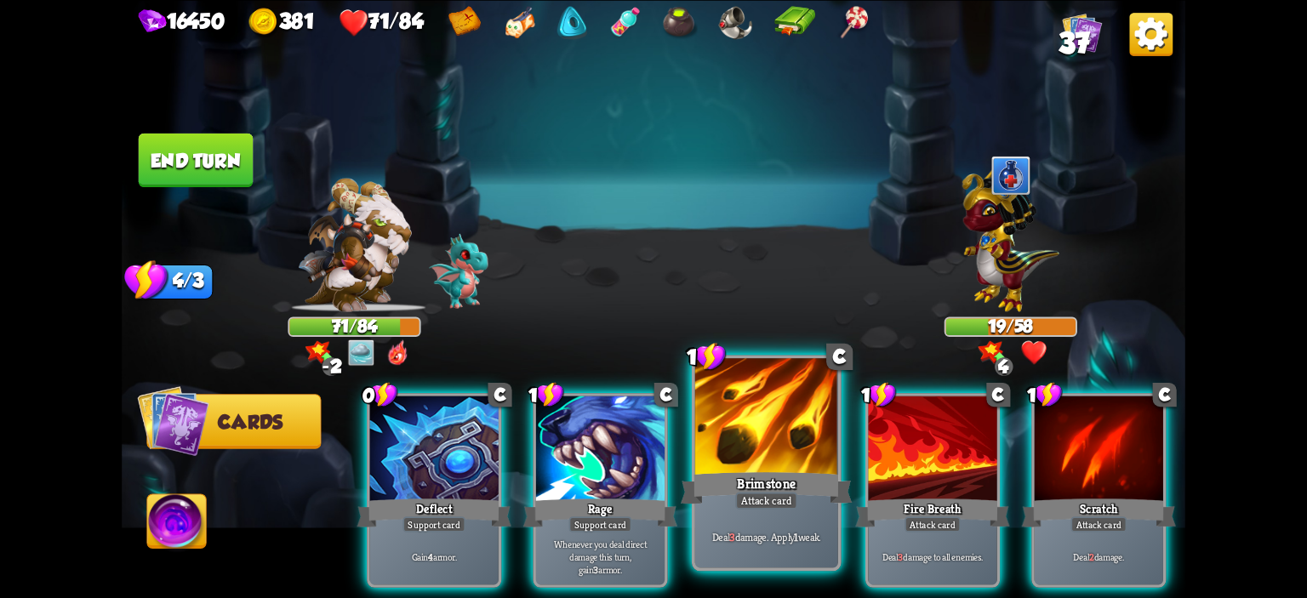
click at [798, 500] on div "Brimstone" at bounding box center [767, 488] width 172 height 38
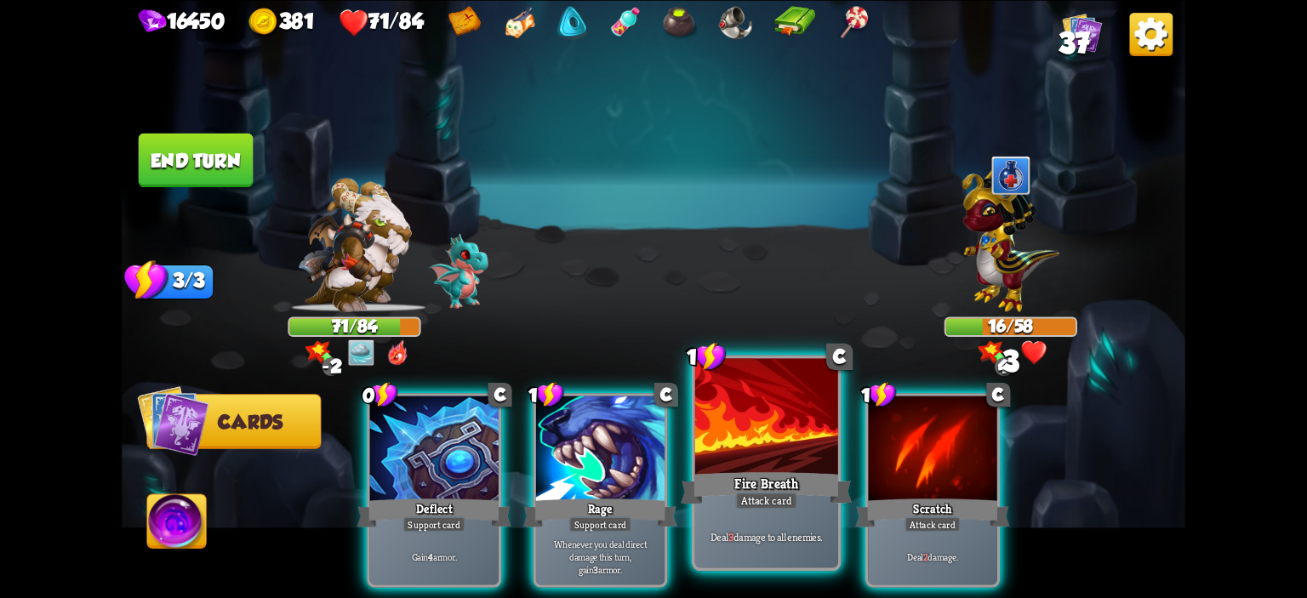
click at [755, 434] on div at bounding box center [766, 418] width 143 height 121
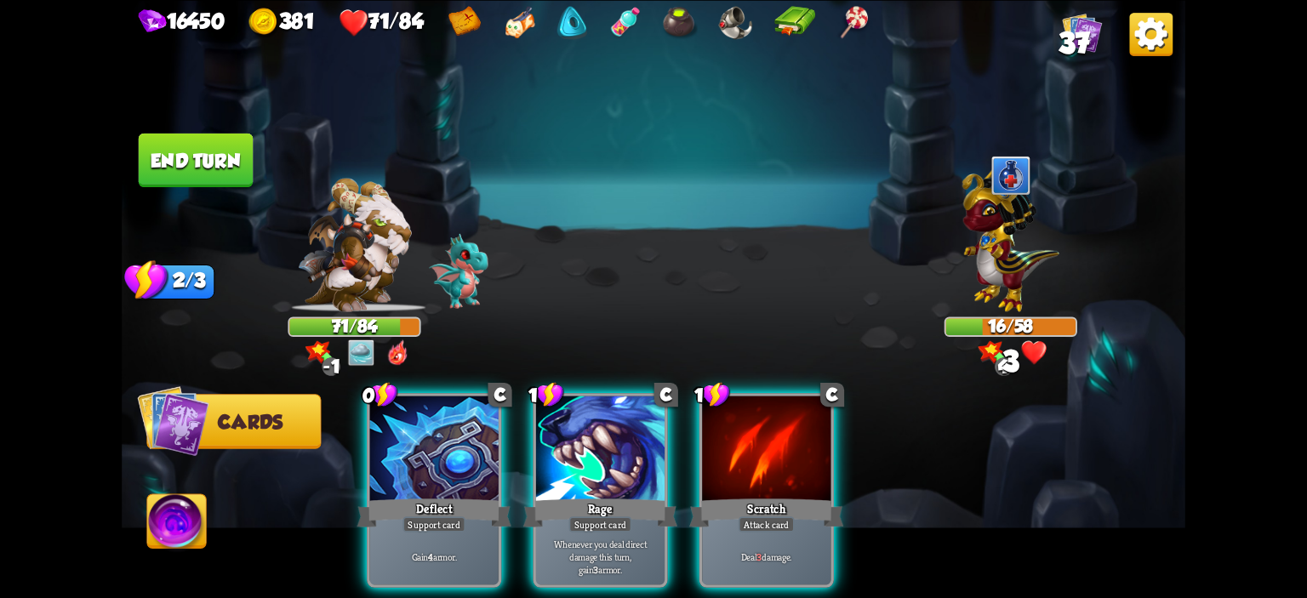
drag, startPoint x: 755, startPoint y: 434, endPoint x: 754, endPoint y: 450, distance: 16.2
click at [754, 460] on div at bounding box center [766, 450] width 129 height 108
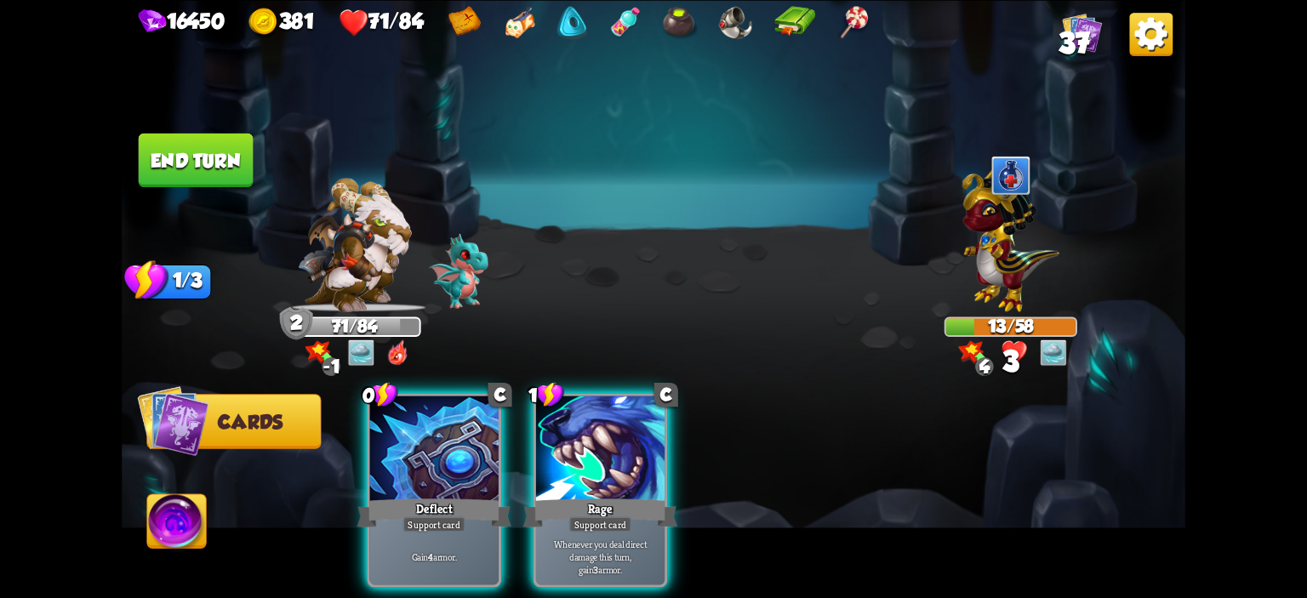
click at [186, 176] on button "End turn" at bounding box center [196, 160] width 115 height 54
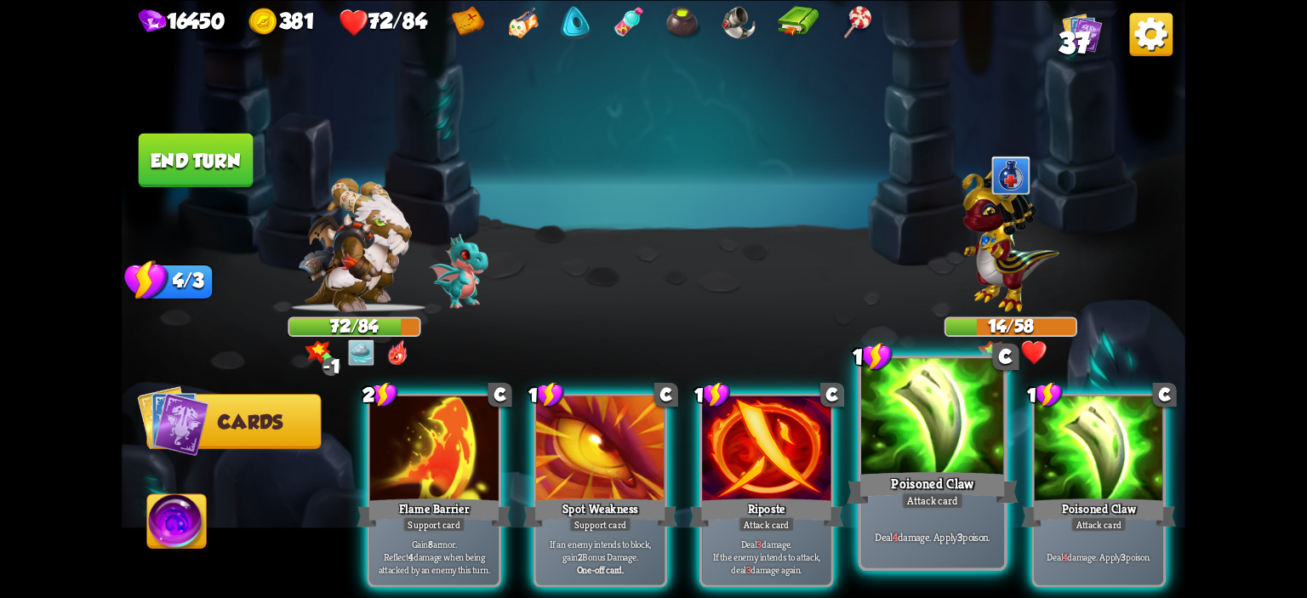
click at [886, 449] on div at bounding box center [932, 418] width 143 height 121
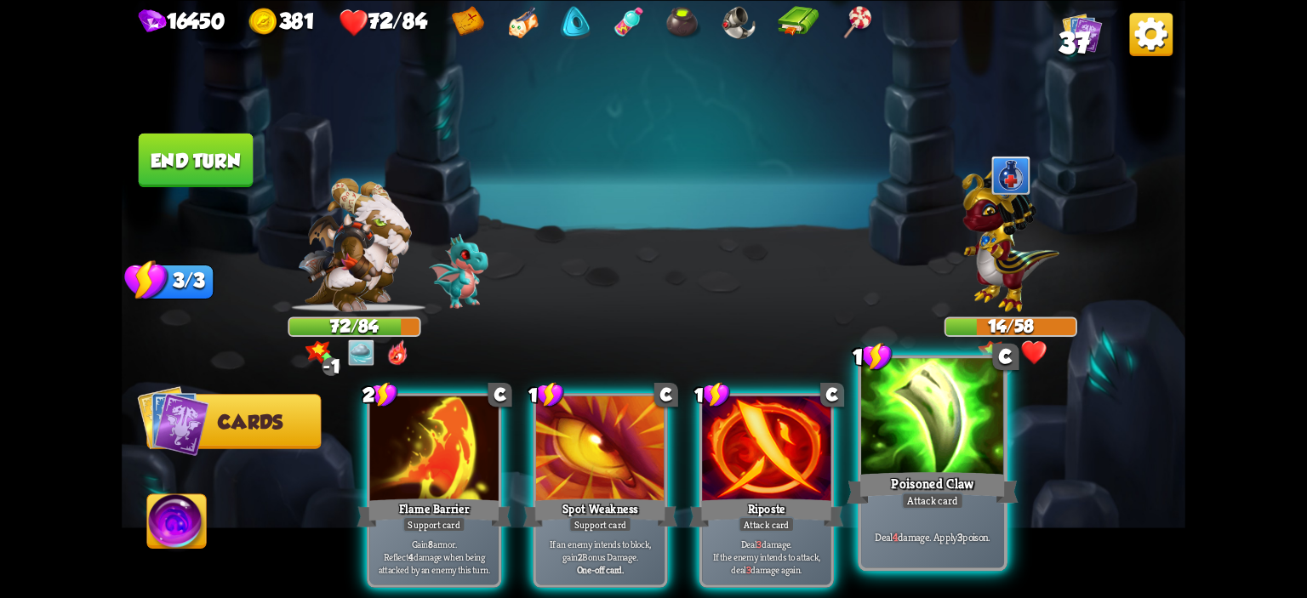
click at [886, 449] on div at bounding box center [932, 418] width 143 height 121
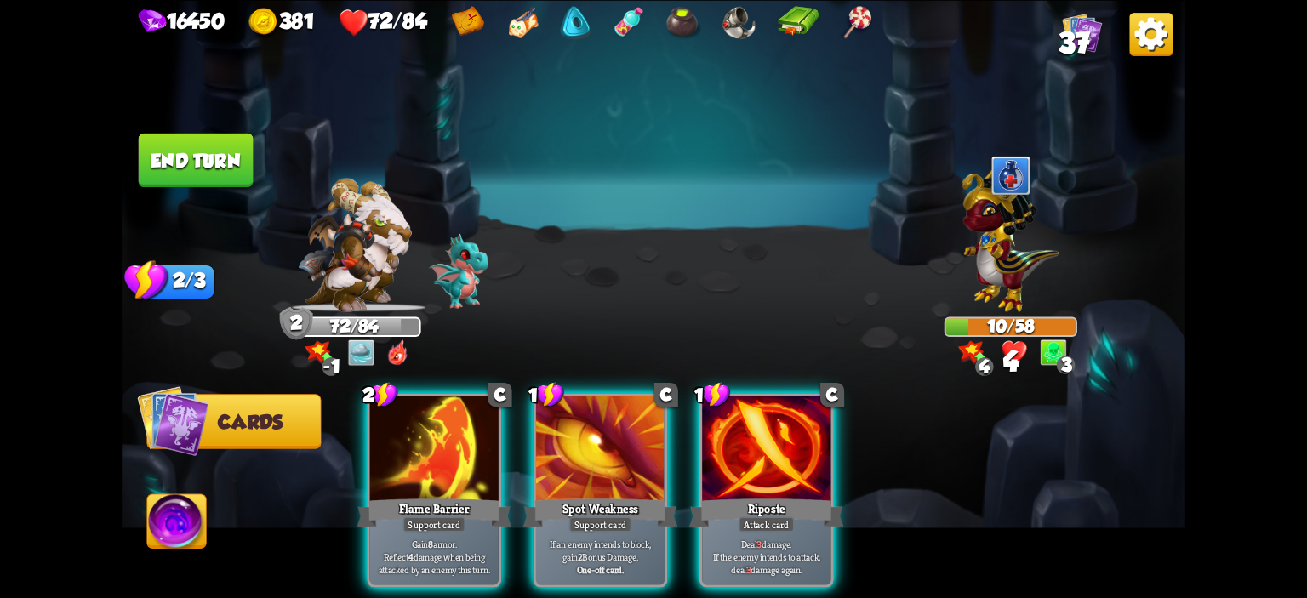
click at [690, 429] on div "2 C Flame Barrier Support card Gain 8 armor. Reflect 4 damage when being attack…" at bounding box center [759, 466] width 851 height 266
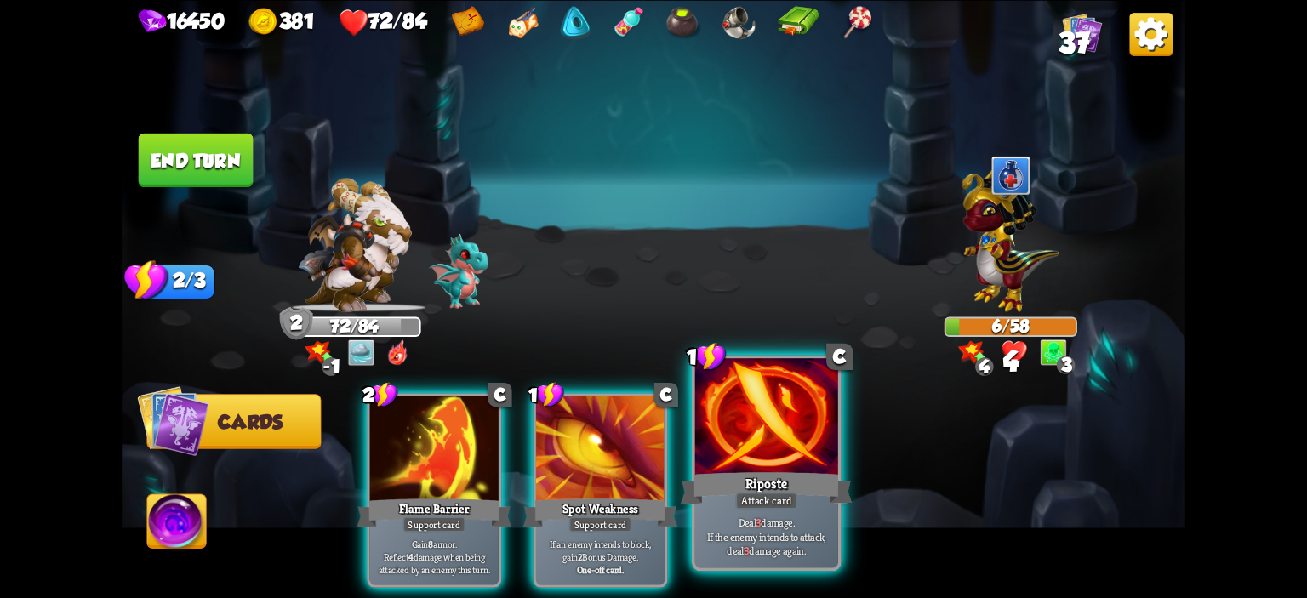
click at [714, 432] on div at bounding box center [766, 418] width 143 height 121
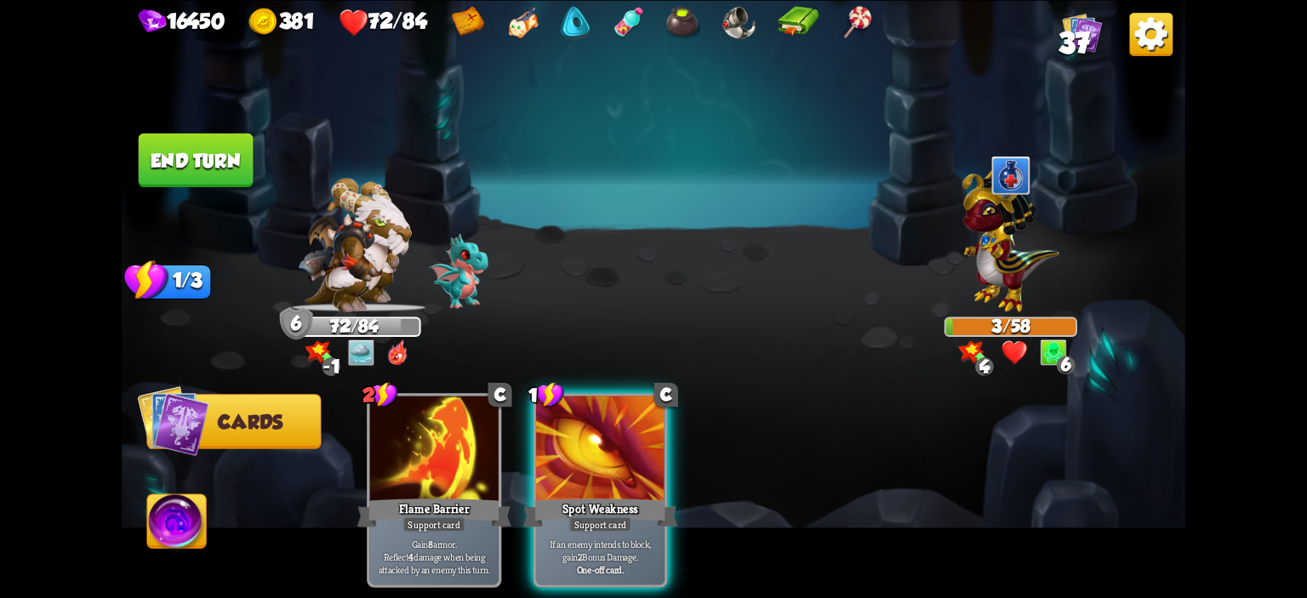
click at [235, 200] on img at bounding box center [654, 299] width 1064 height 598
click at [237, 170] on button "End turn" at bounding box center [196, 160] width 115 height 54
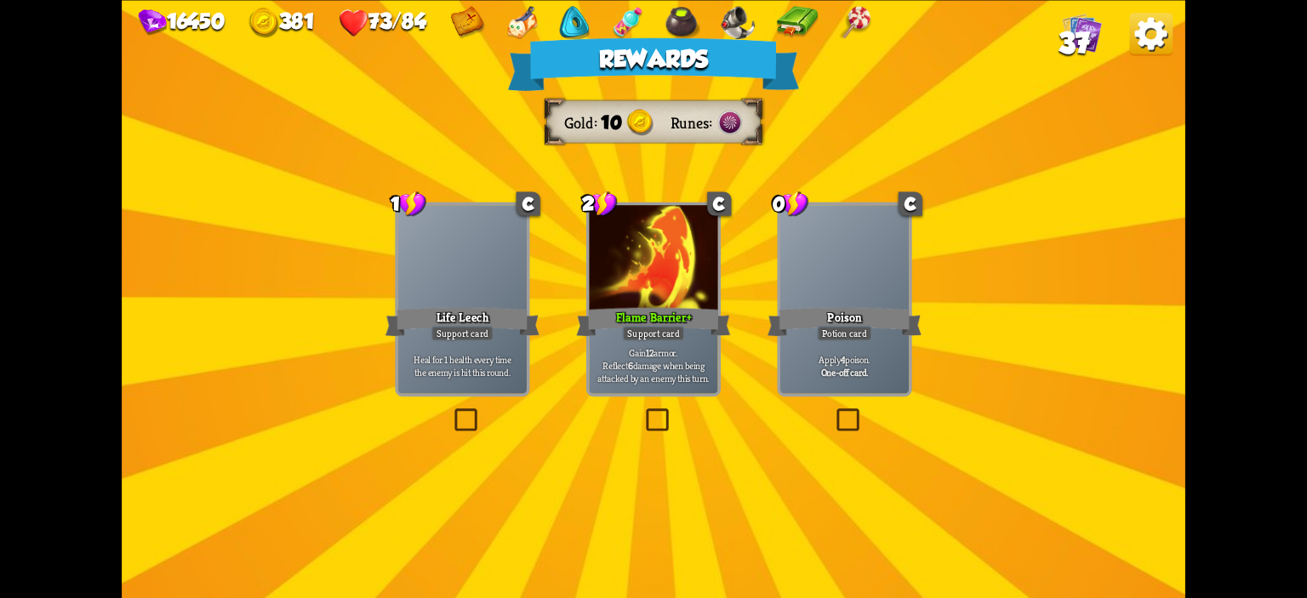
click at [832, 338] on div "Potion card" at bounding box center [844, 332] width 55 height 15
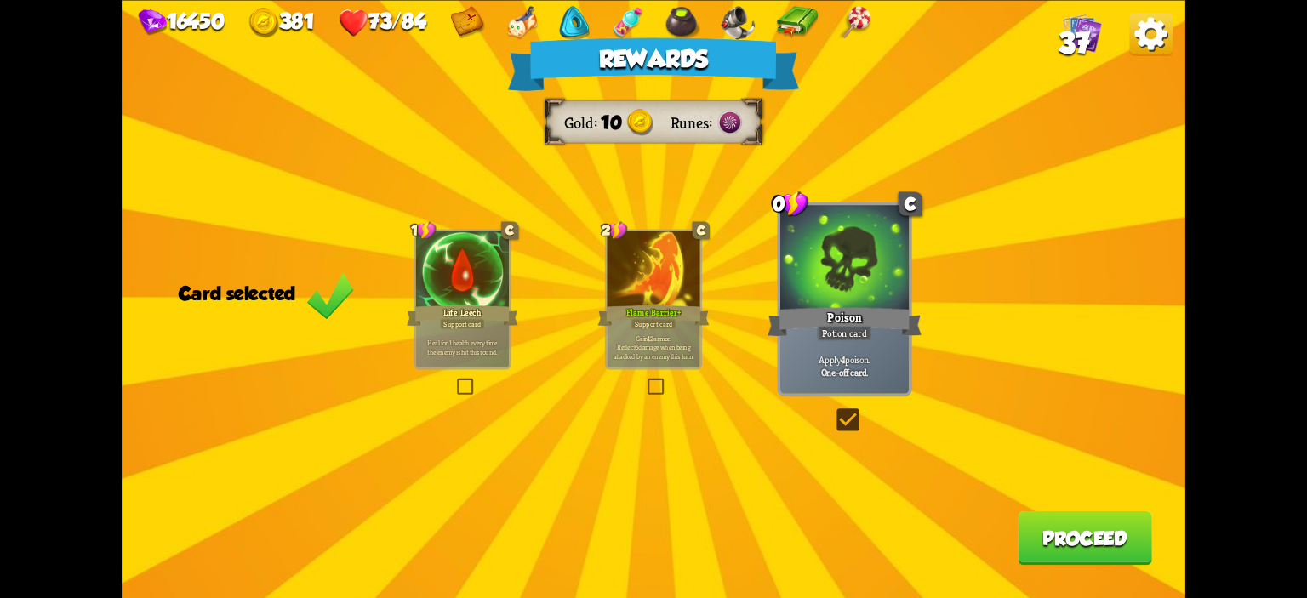
click at [1120, 523] on button "Proceed" at bounding box center [1085, 538] width 134 height 54
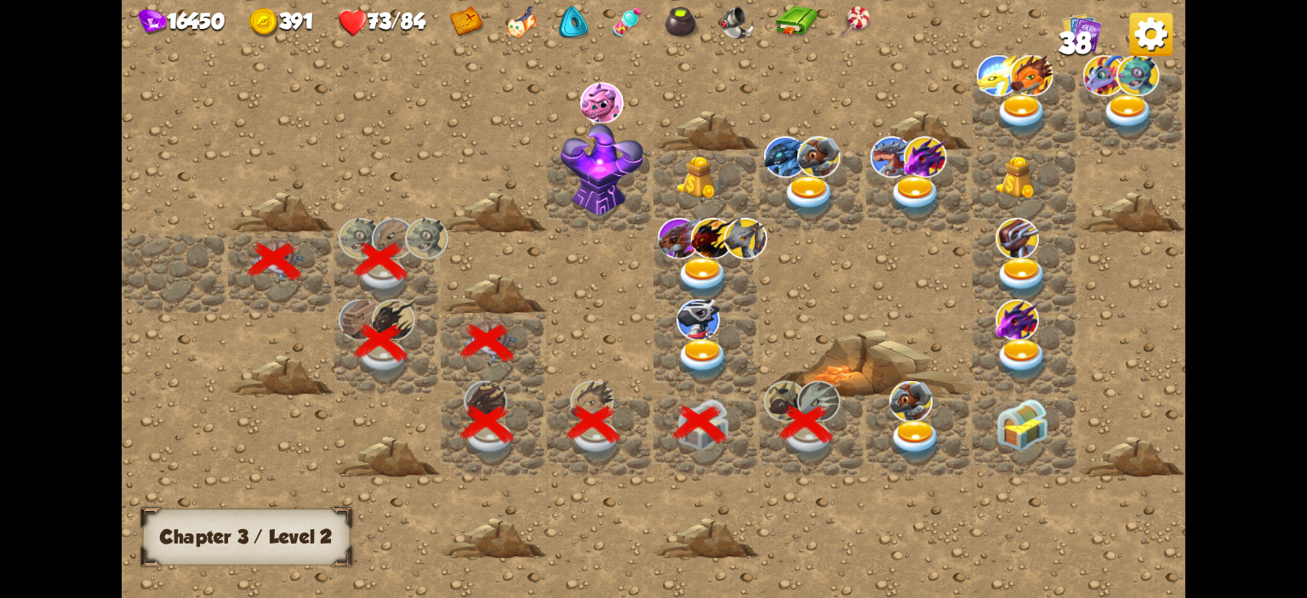
click at [943, 426] on div at bounding box center [919, 436] width 106 height 82
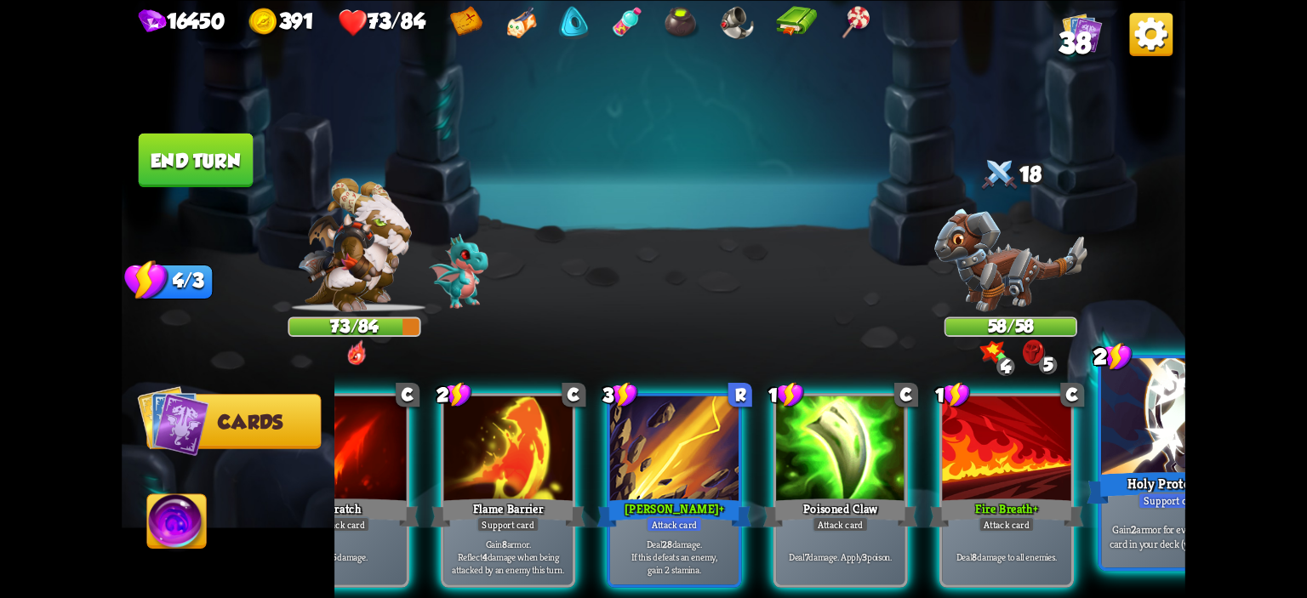
click at [1161, 486] on div "Holy Protection" at bounding box center [1173, 488] width 172 height 38
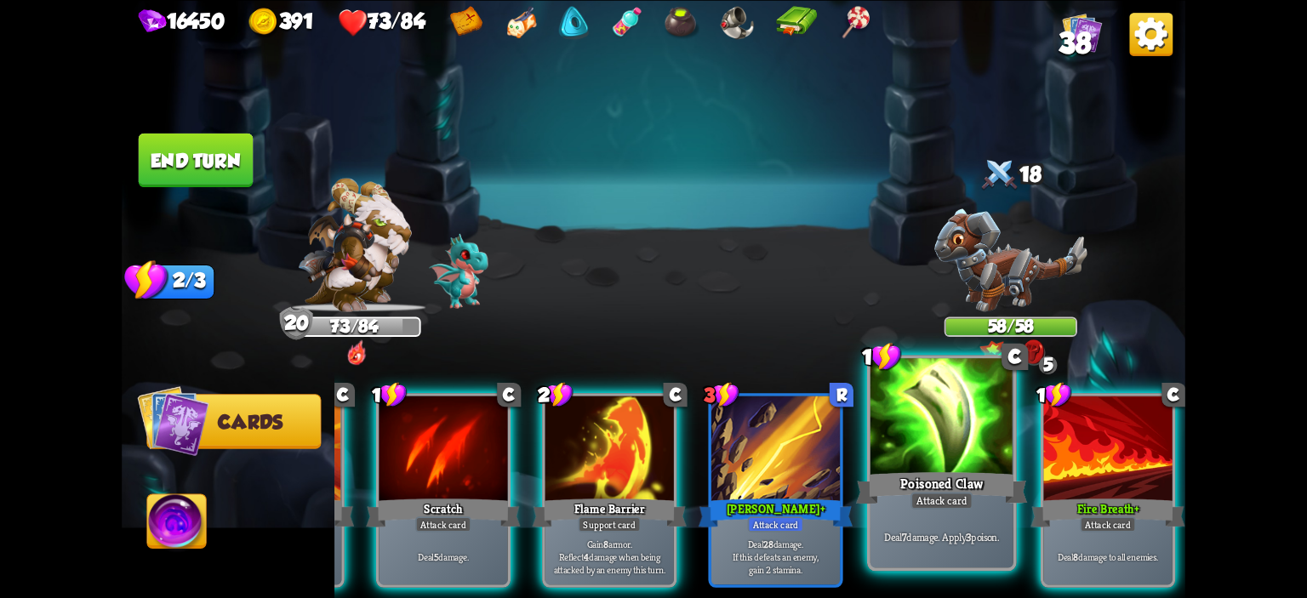
click at [937, 444] on div at bounding box center [942, 418] width 143 height 121
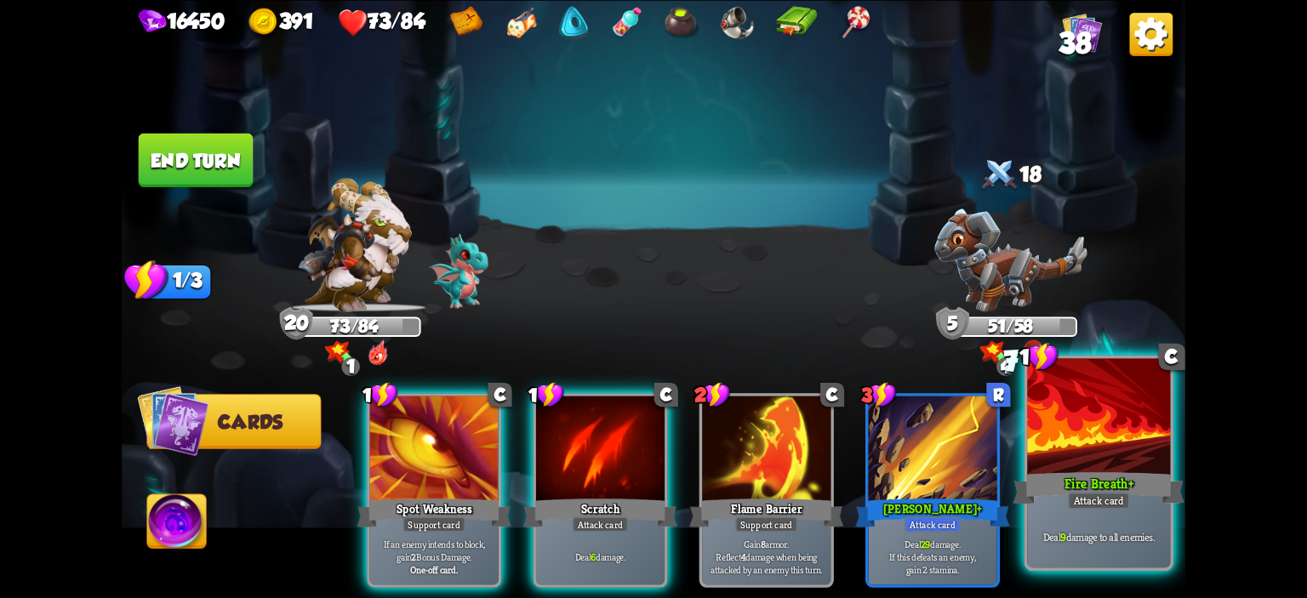
click at [1062, 453] on div at bounding box center [1098, 418] width 143 height 121
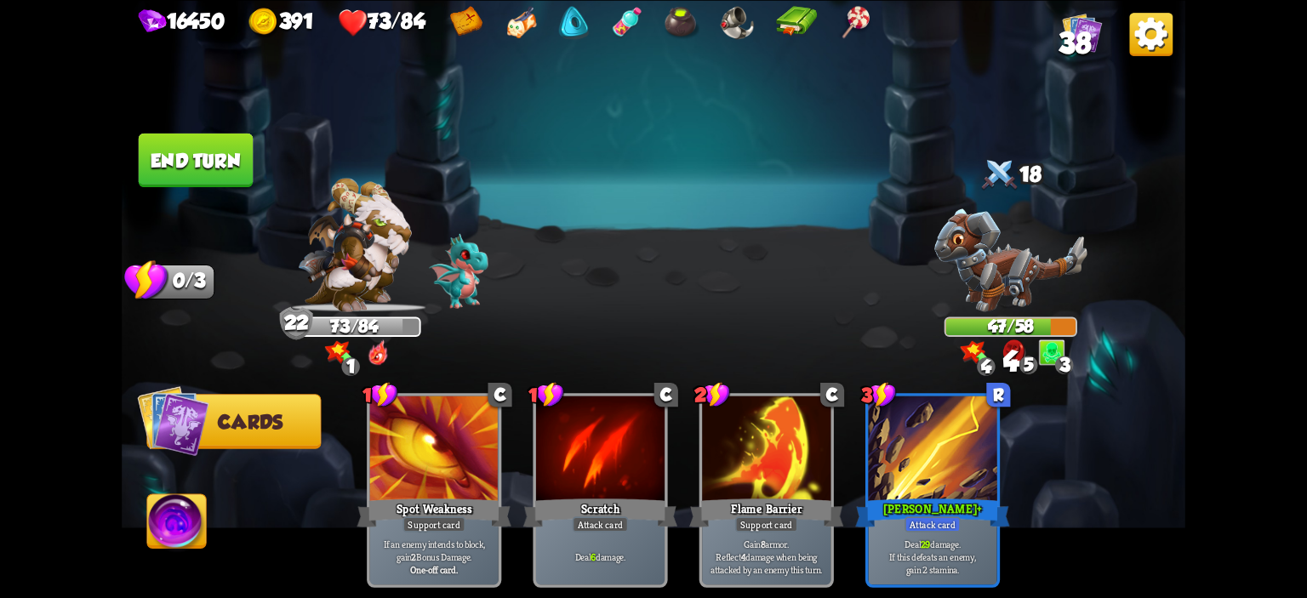
click at [153, 160] on button "End turn" at bounding box center [196, 160] width 115 height 54
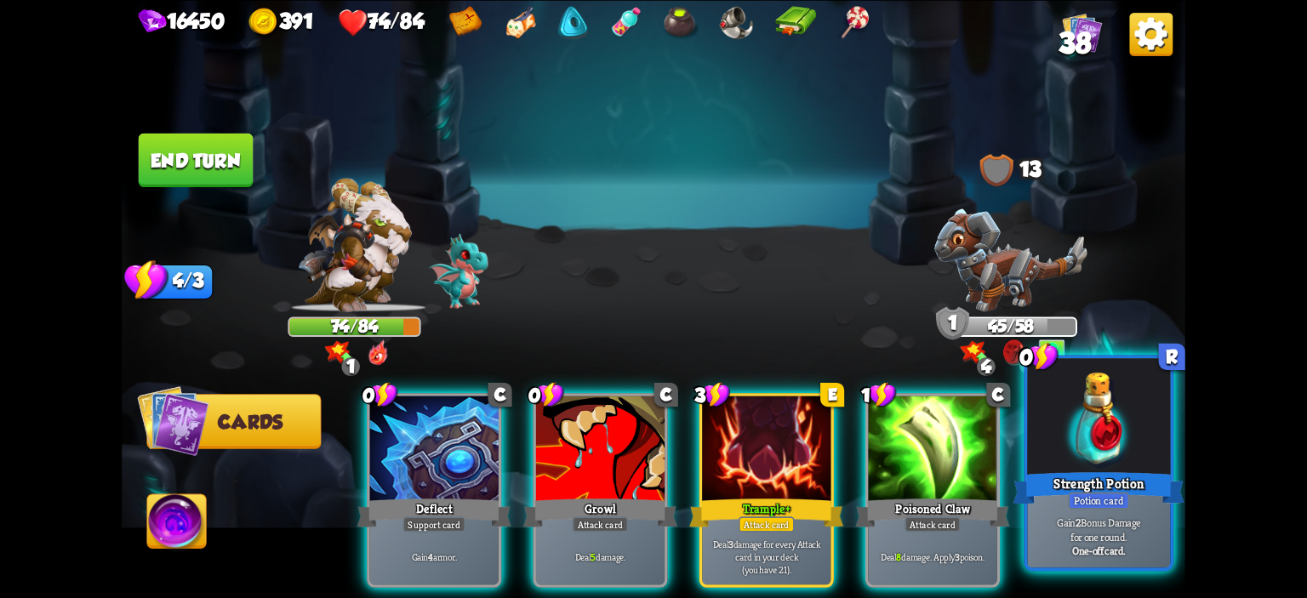
click at [1038, 426] on div at bounding box center [1098, 418] width 143 height 121
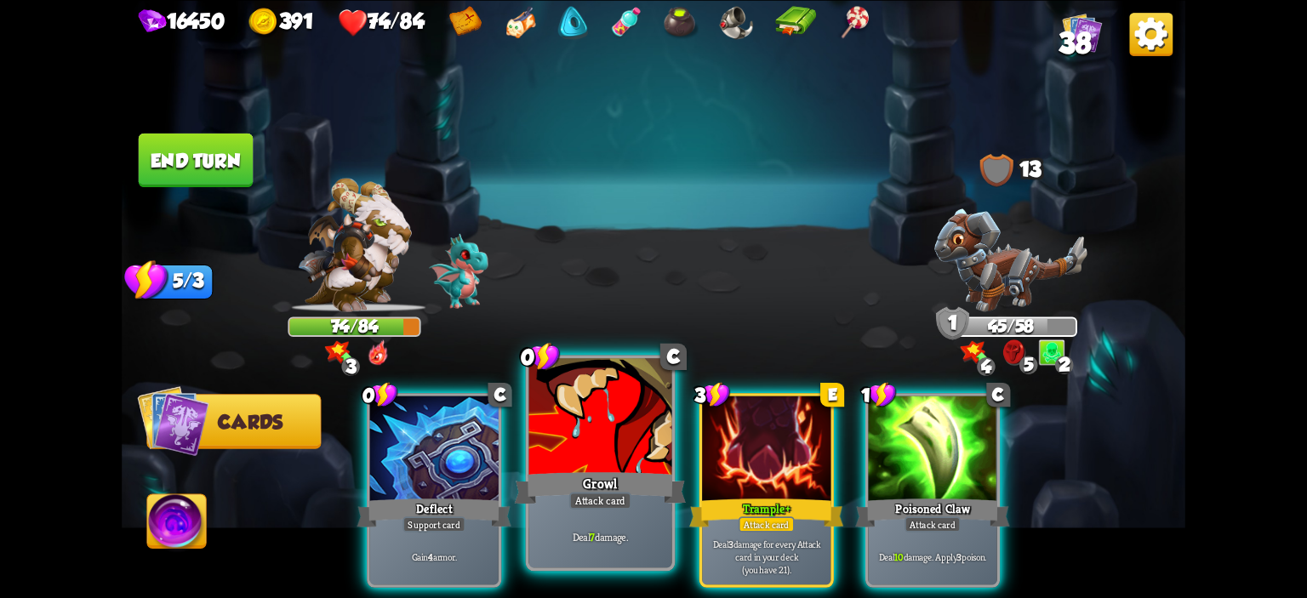
click at [647, 460] on div at bounding box center [600, 418] width 143 height 121
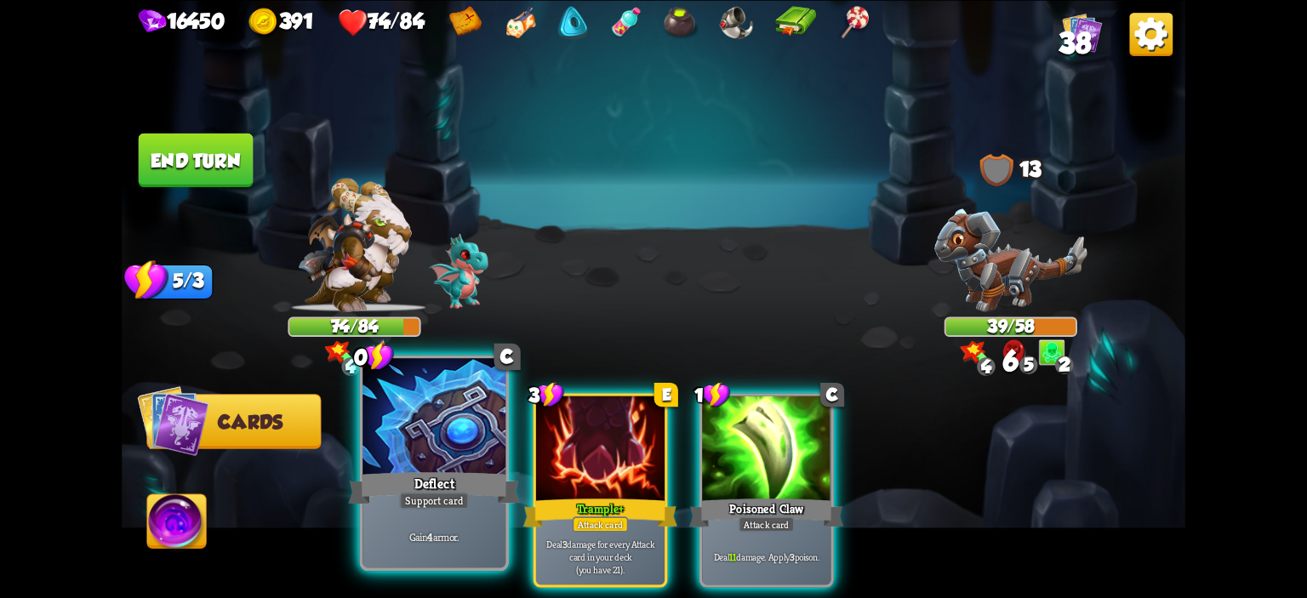
click at [396, 459] on div at bounding box center [434, 418] width 143 height 121
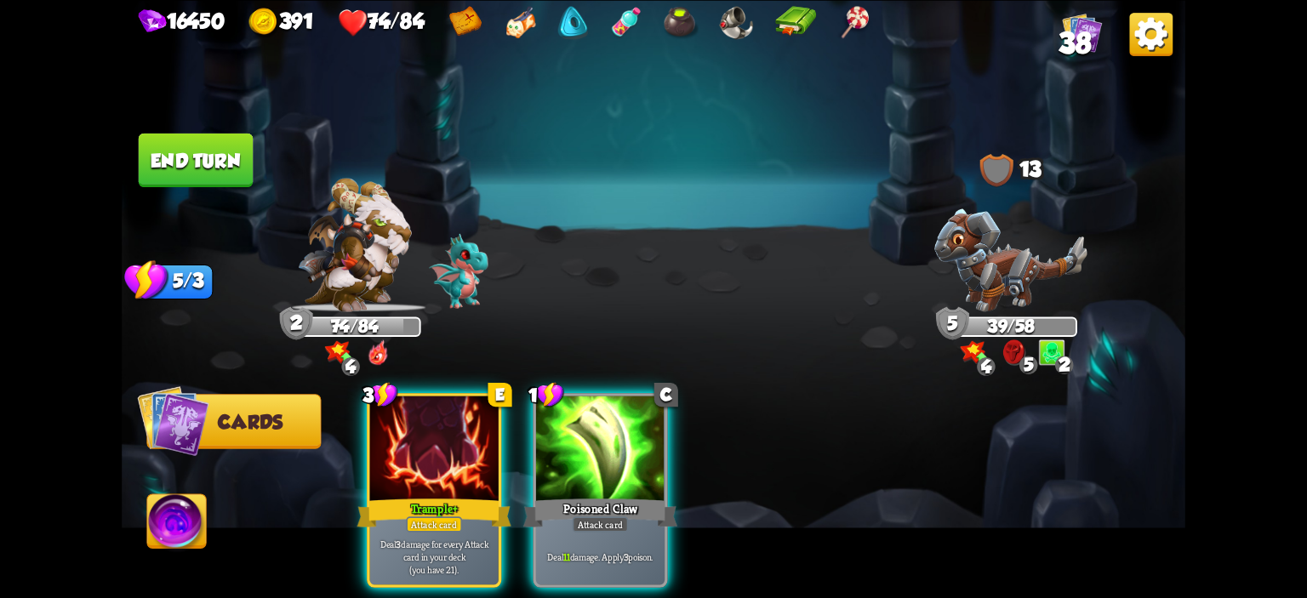
click at [170, 519] on img at bounding box center [176, 524] width 59 height 60
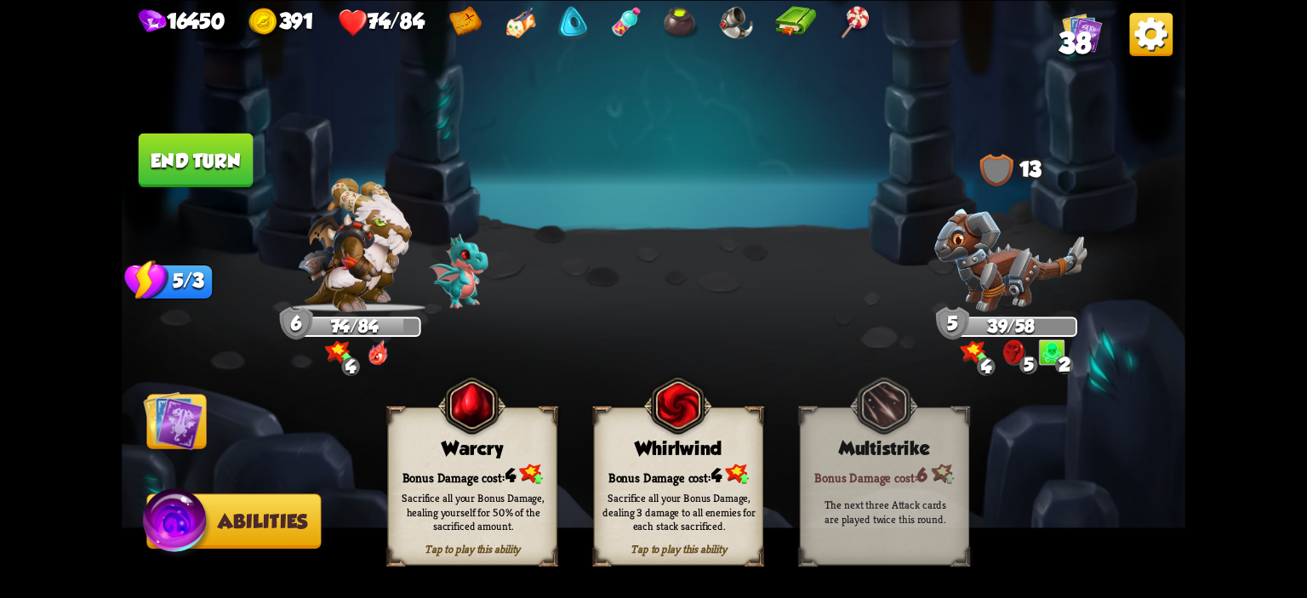
click at [442, 464] on div "Bonus Damage cost: 4" at bounding box center [473, 474] width 168 height 24
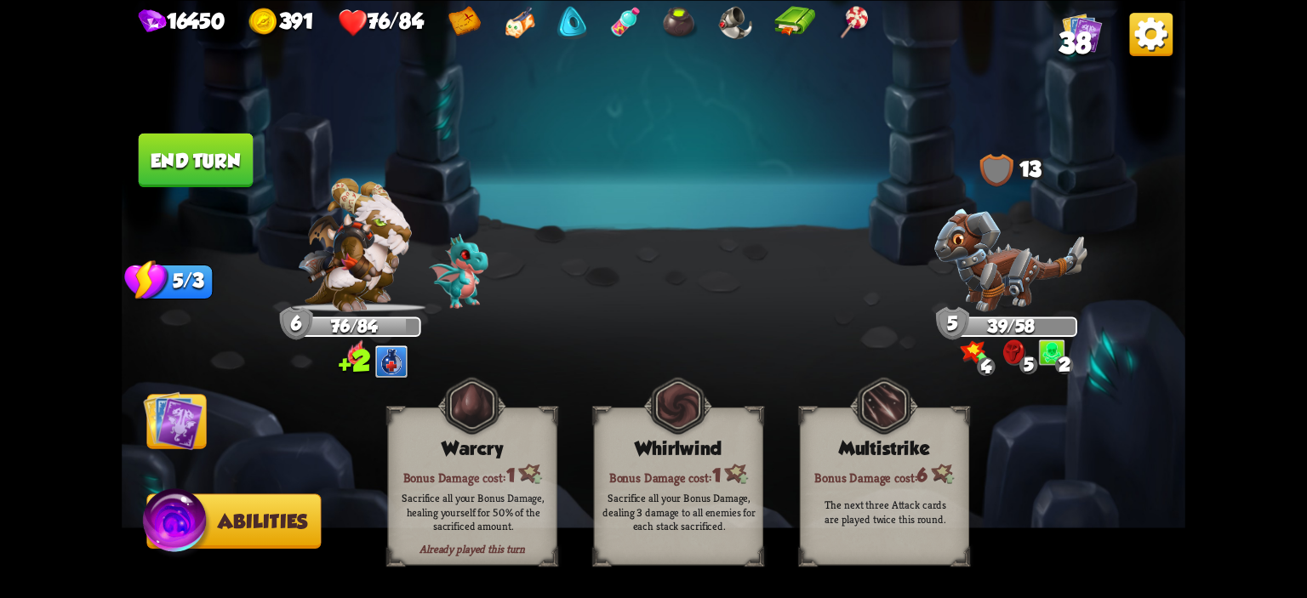
click at [208, 437] on img at bounding box center [654, 299] width 1064 height 598
click at [198, 415] on img at bounding box center [173, 421] width 60 height 60
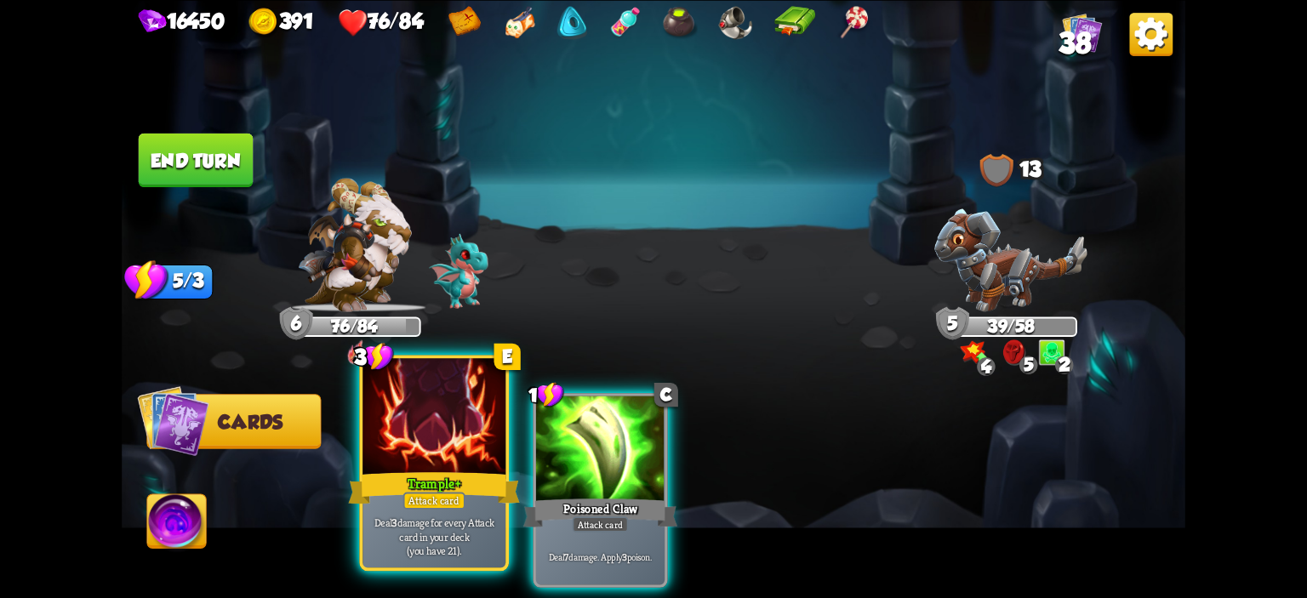
click at [443, 428] on div at bounding box center [434, 418] width 143 height 121
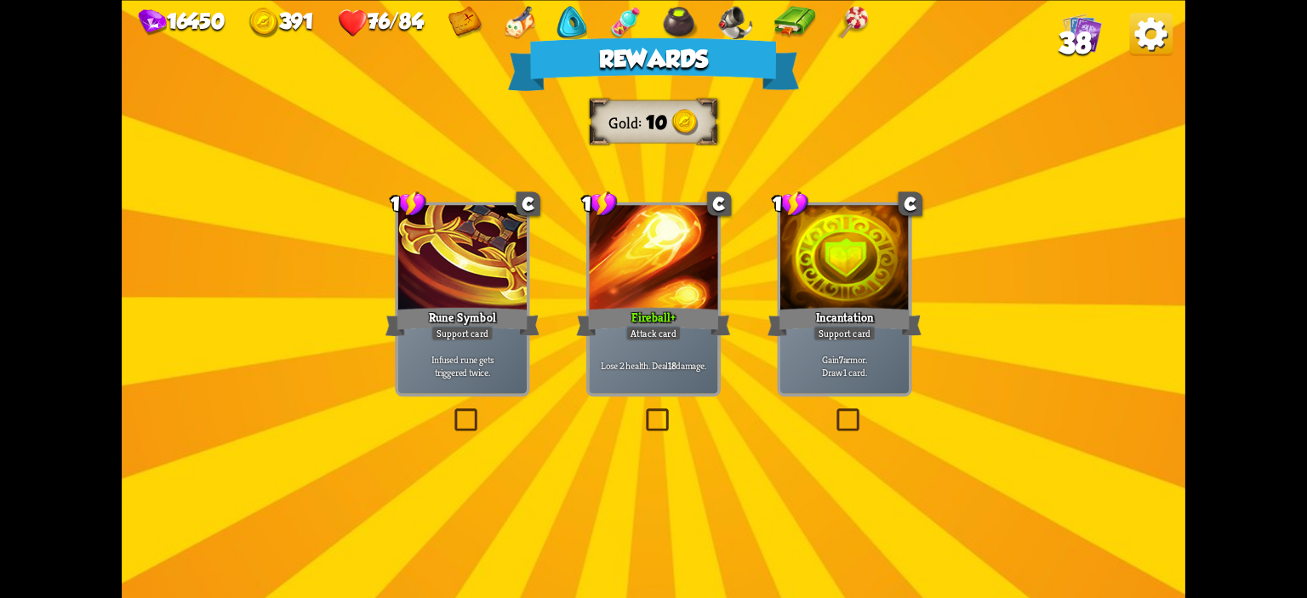
click at [885, 311] on div "Incantation" at bounding box center [845, 322] width 154 height 34
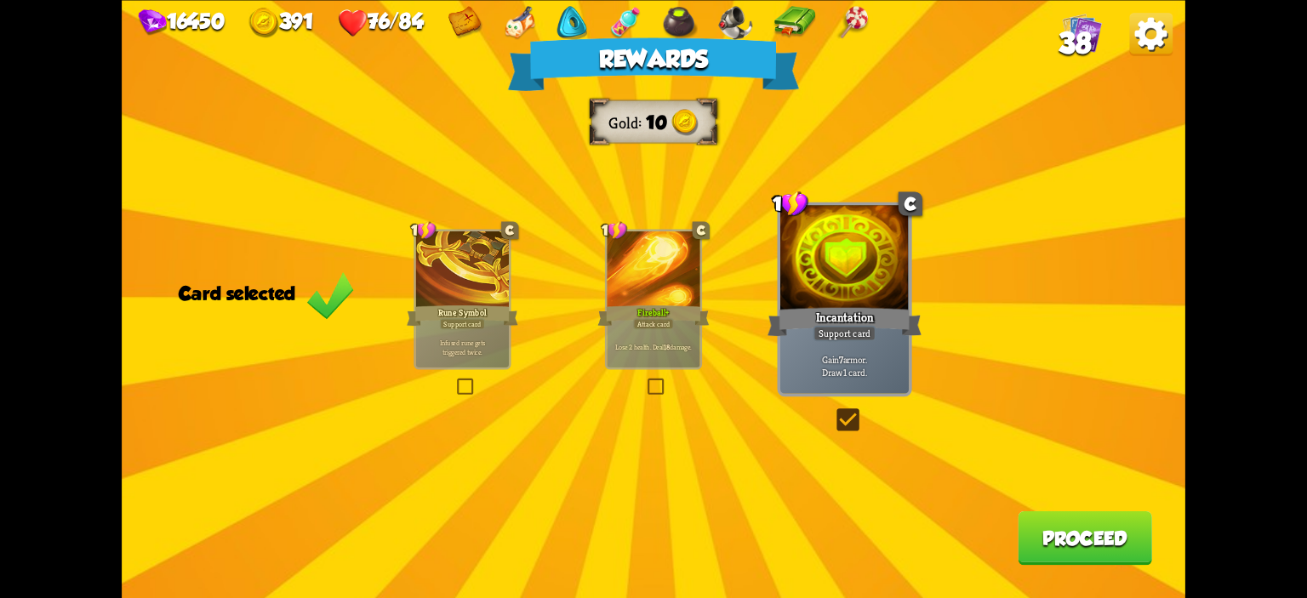
click at [1063, 539] on button "Proceed" at bounding box center [1085, 538] width 134 height 54
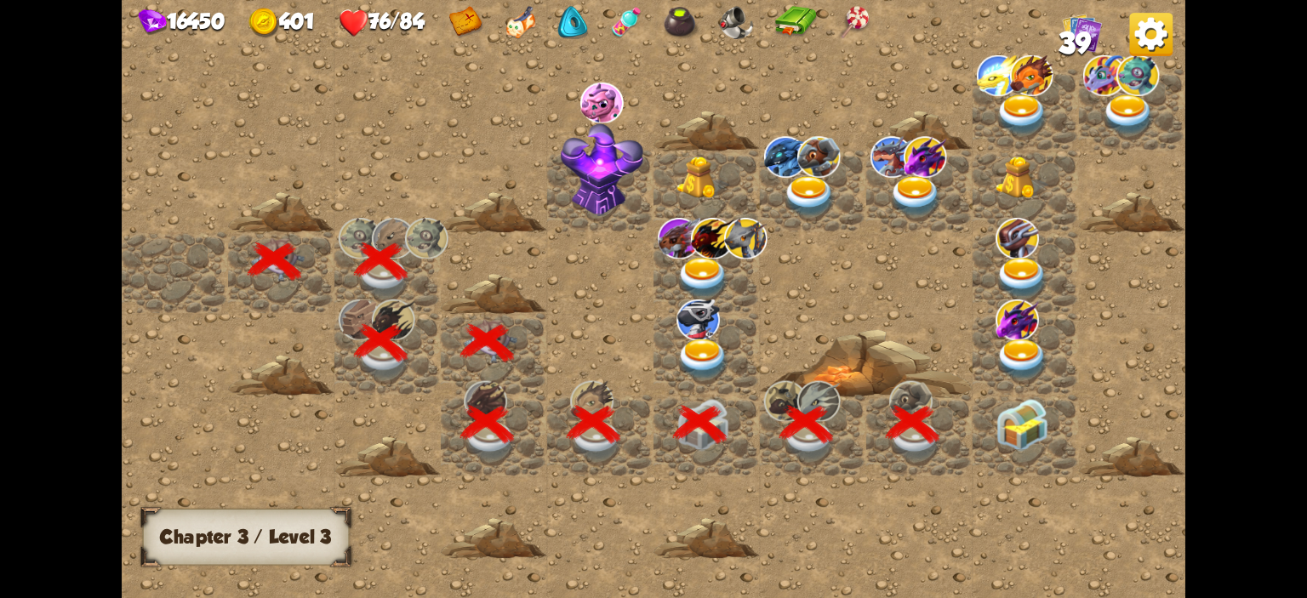
click at [1017, 432] on img at bounding box center [1022, 425] width 53 height 53
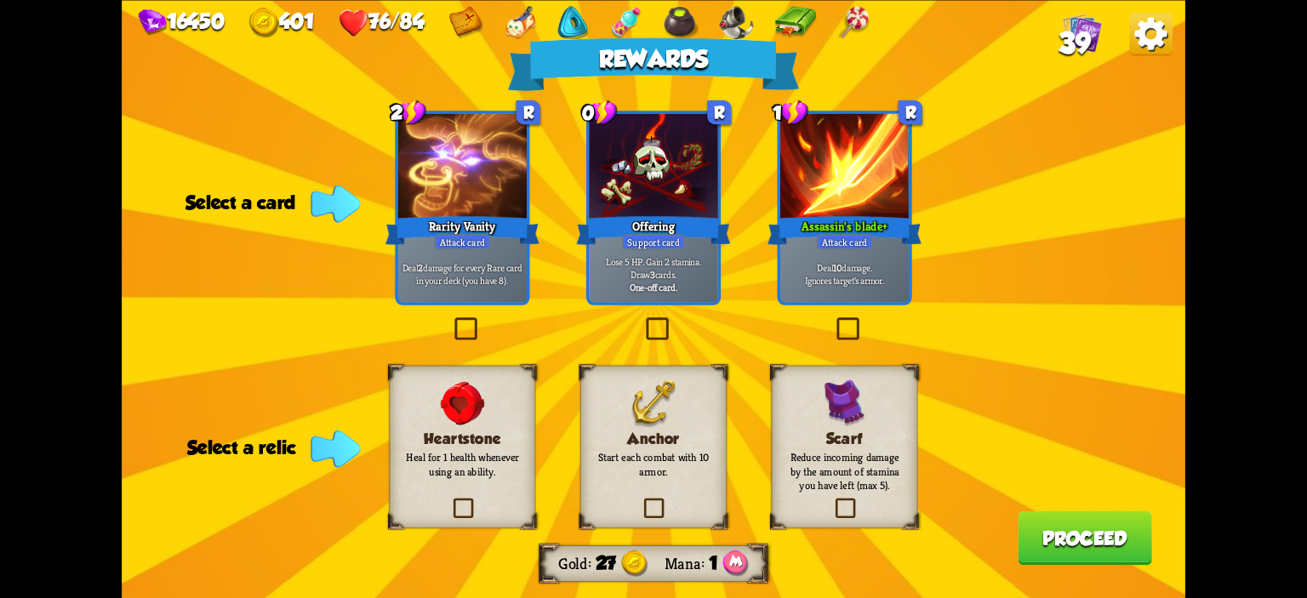
click at [875, 278] on p "Deal 10 damage. Ignores target's armor." at bounding box center [845, 274] width 123 height 26
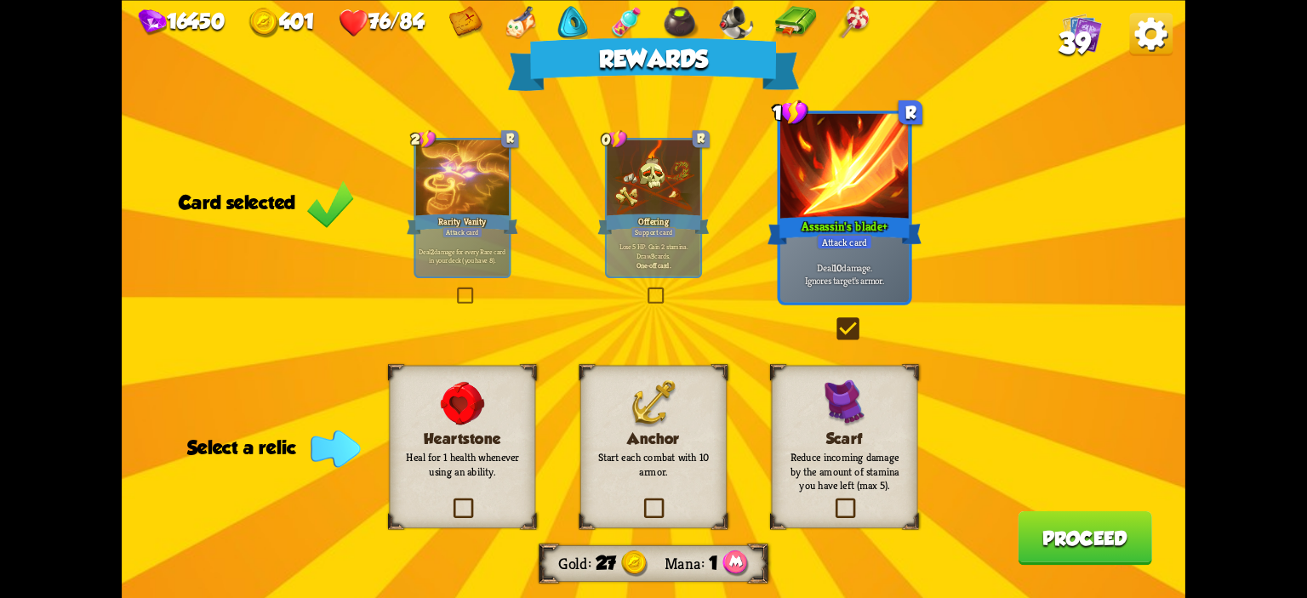
click at [708, 409] on div "Anchor Start each combat with 10 armor." at bounding box center [653, 446] width 146 height 163
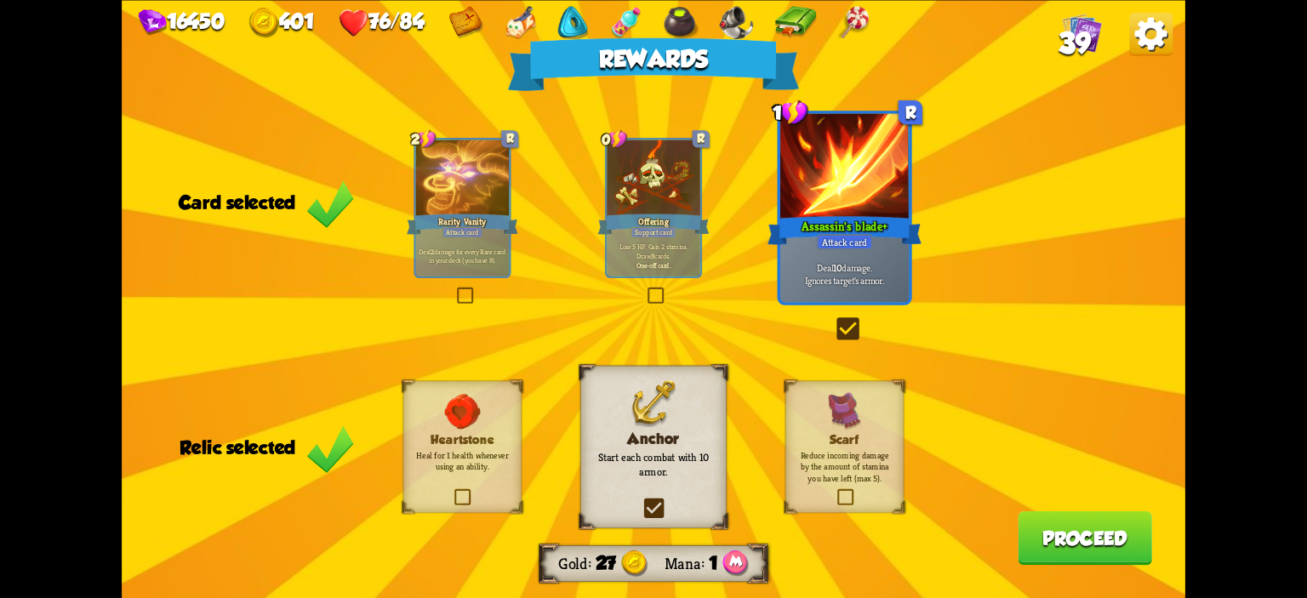
click at [1055, 540] on button "Proceed" at bounding box center [1085, 538] width 134 height 54
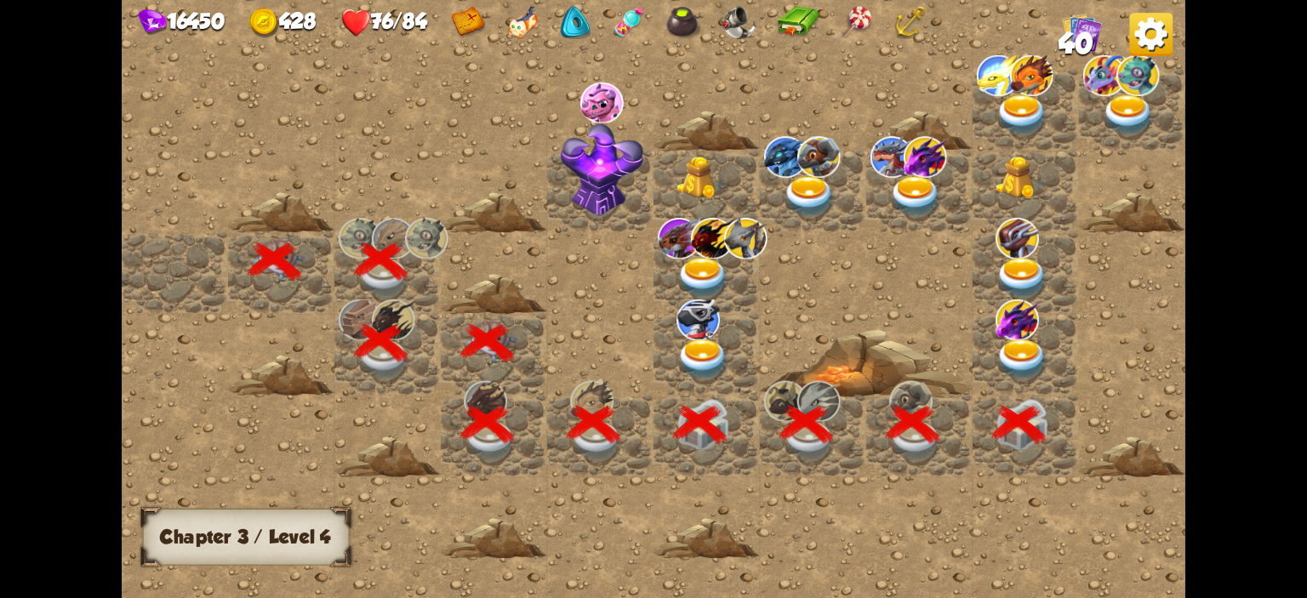
click at [1011, 359] on img at bounding box center [1022, 360] width 53 height 42
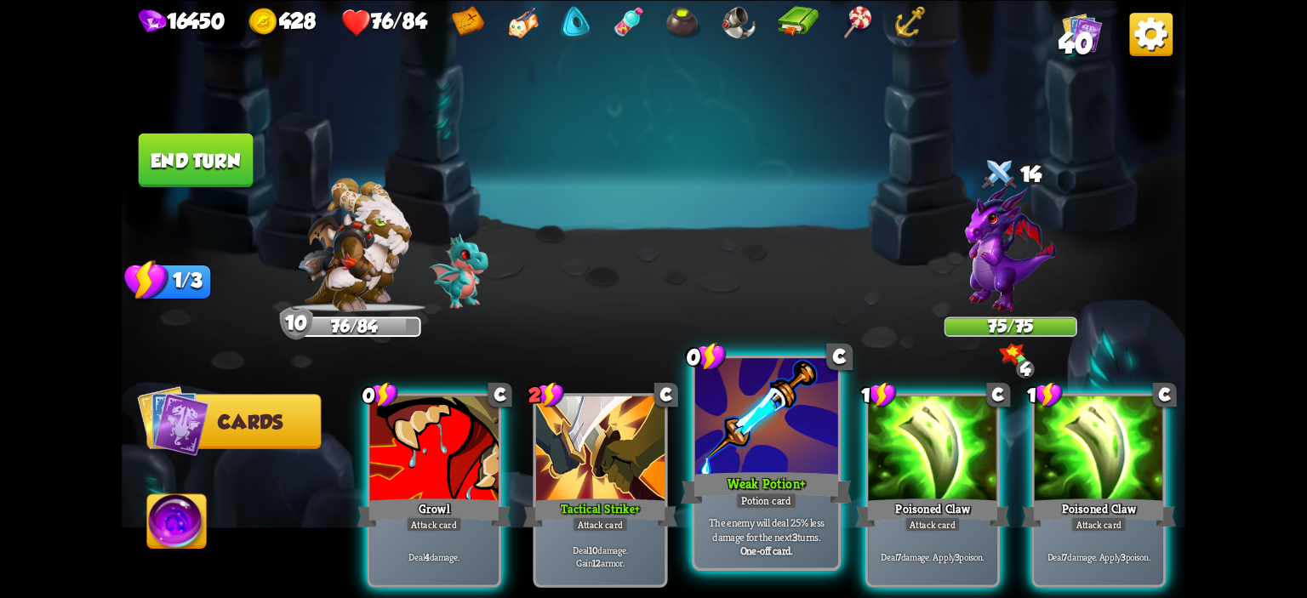
click at [756, 395] on div at bounding box center [766, 418] width 143 height 121
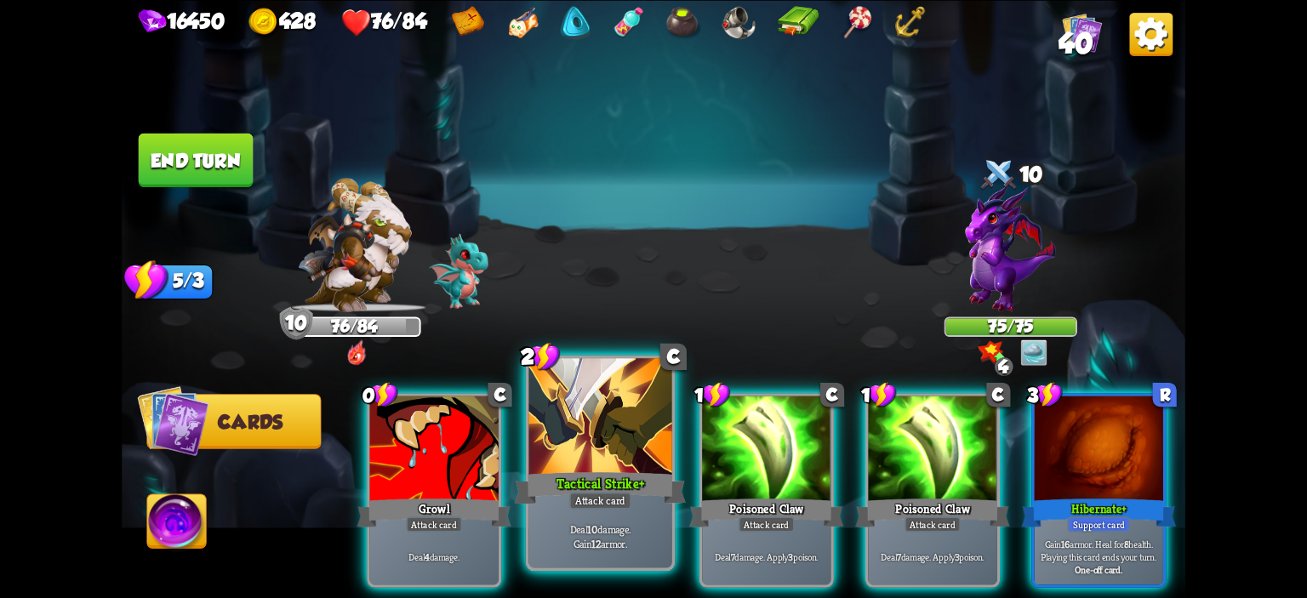
click at [650, 433] on div at bounding box center [600, 418] width 143 height 121
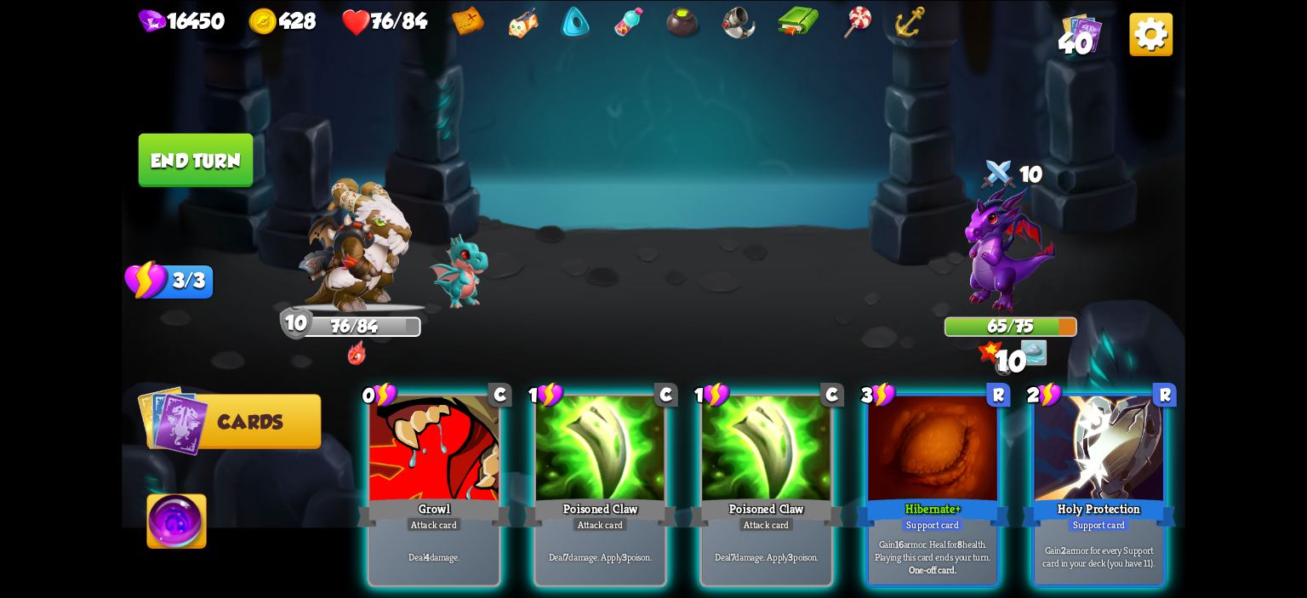
click at [650, 433] on div at bounding box center [600, 450] width 129 height 108
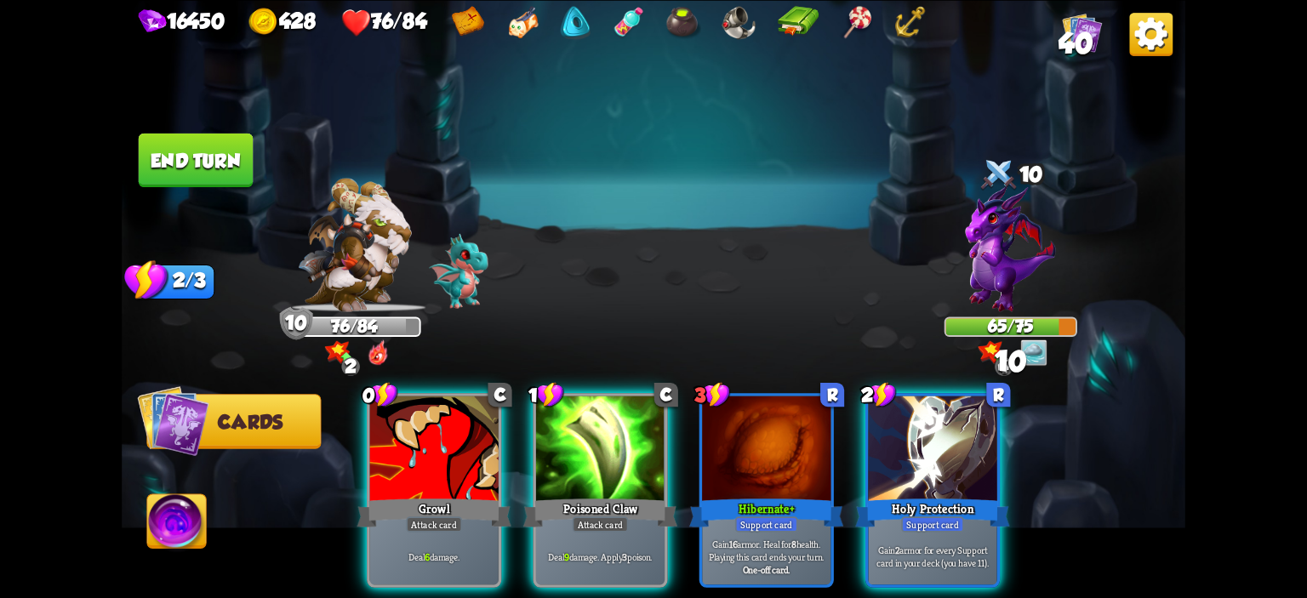
click at [650, 433] on div at bounding box center [600, 450] width 129 height 108
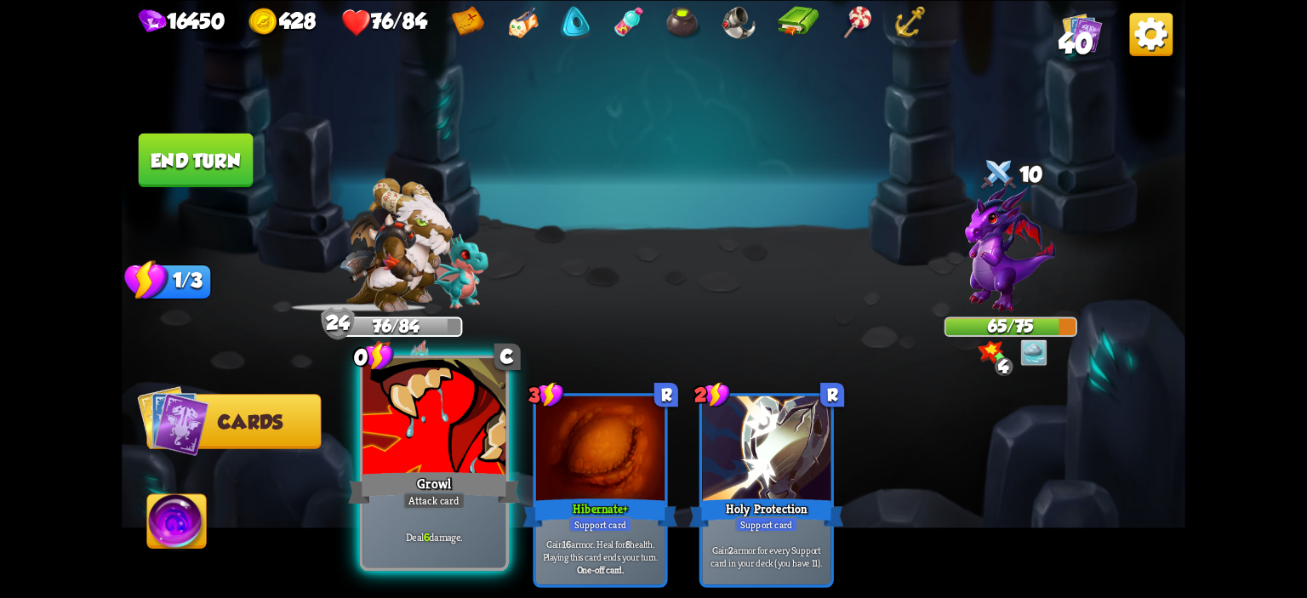
click at [464, 438] on div at bounding box center [434, 418] width 143 height 121
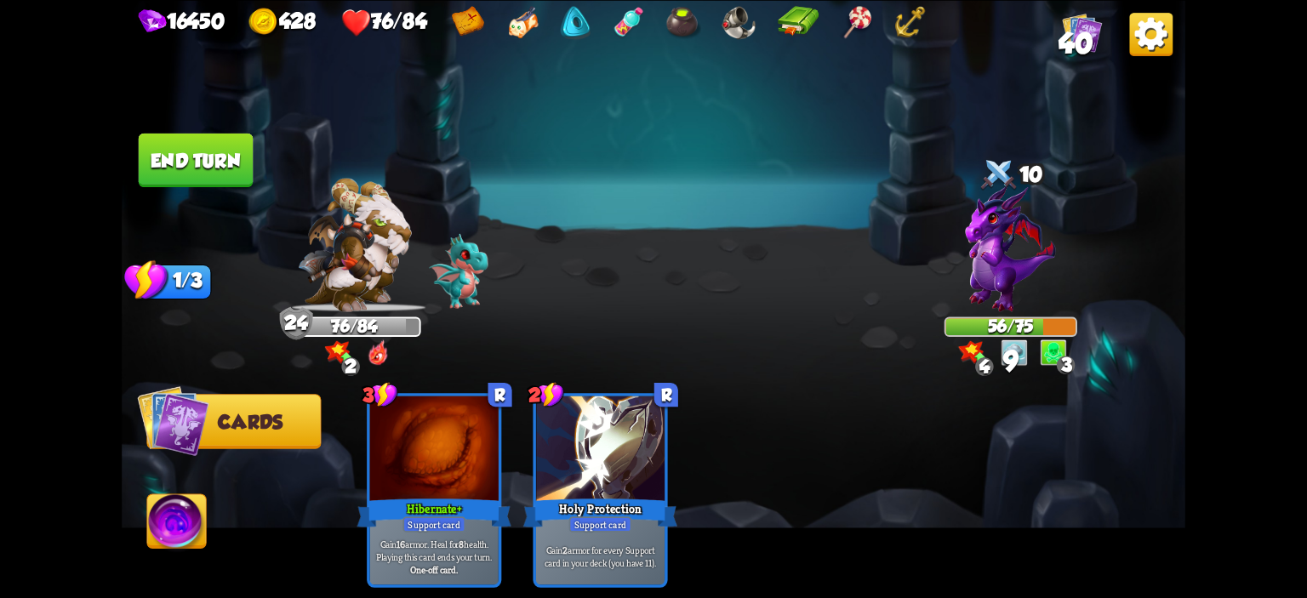
click at [214, 169] on button "End turn" at bounding box center [196, 160] width 115 height 54
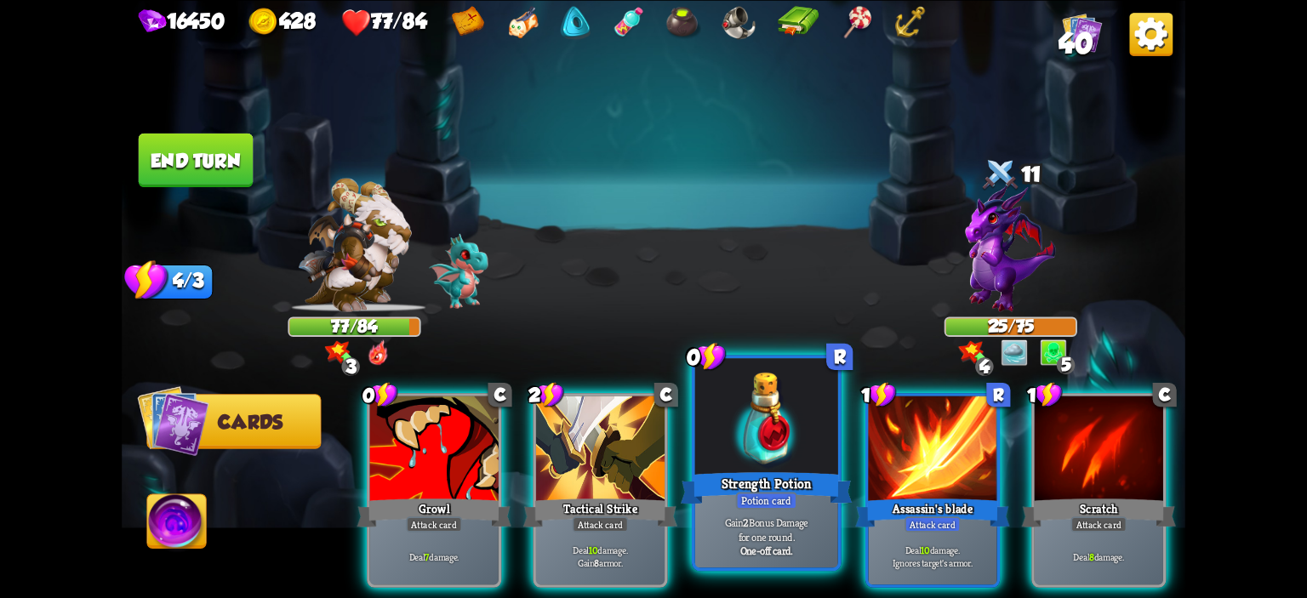
click at [768, 442] on div at bounding box center [766, 418] width 143 height 121
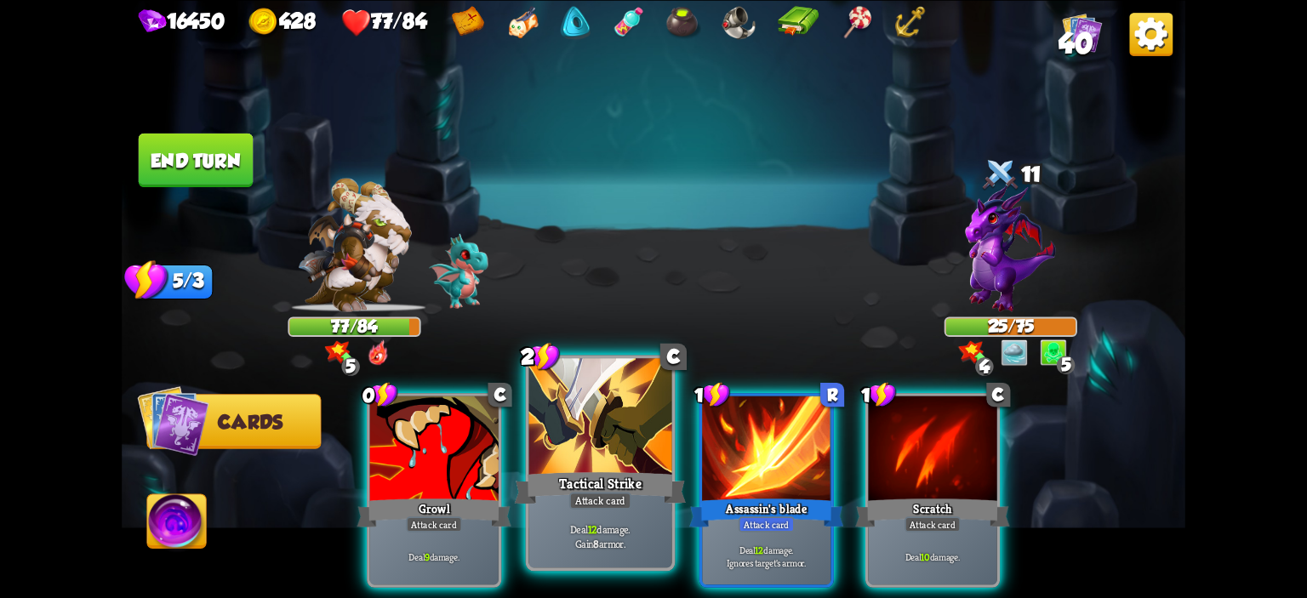
click at [654, 446] on div at bounding box center [600, 418] width 143 height 121
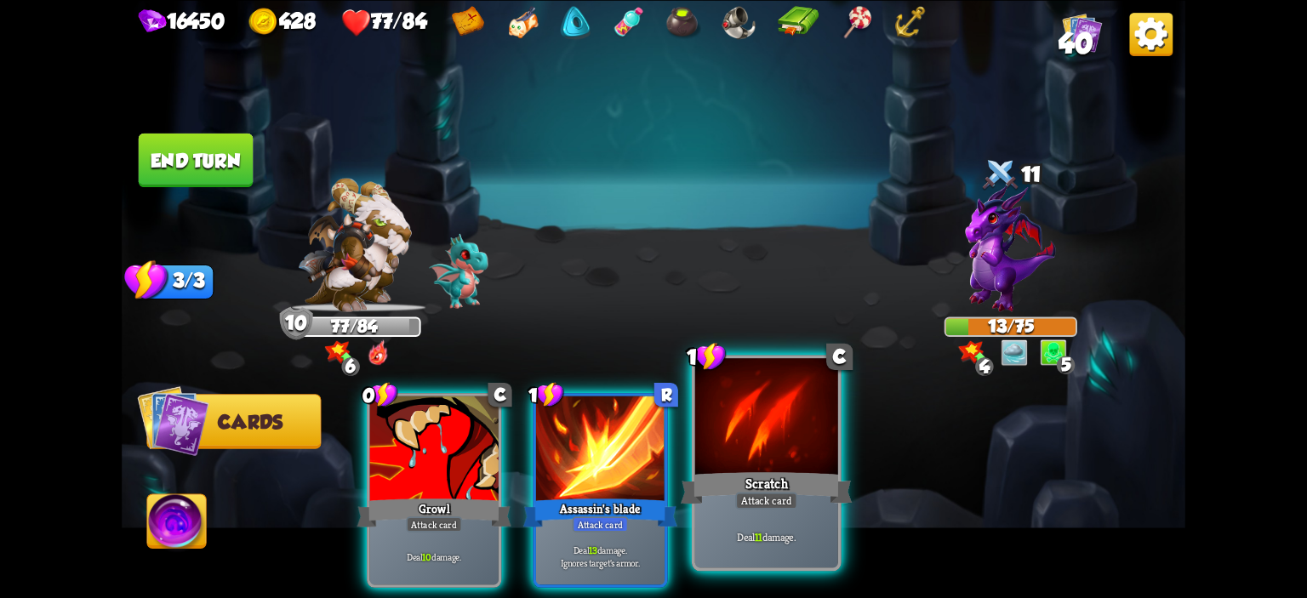
click at [770, 479] on div "Scratch" at bounding box center [767, 488] width 172 height 38
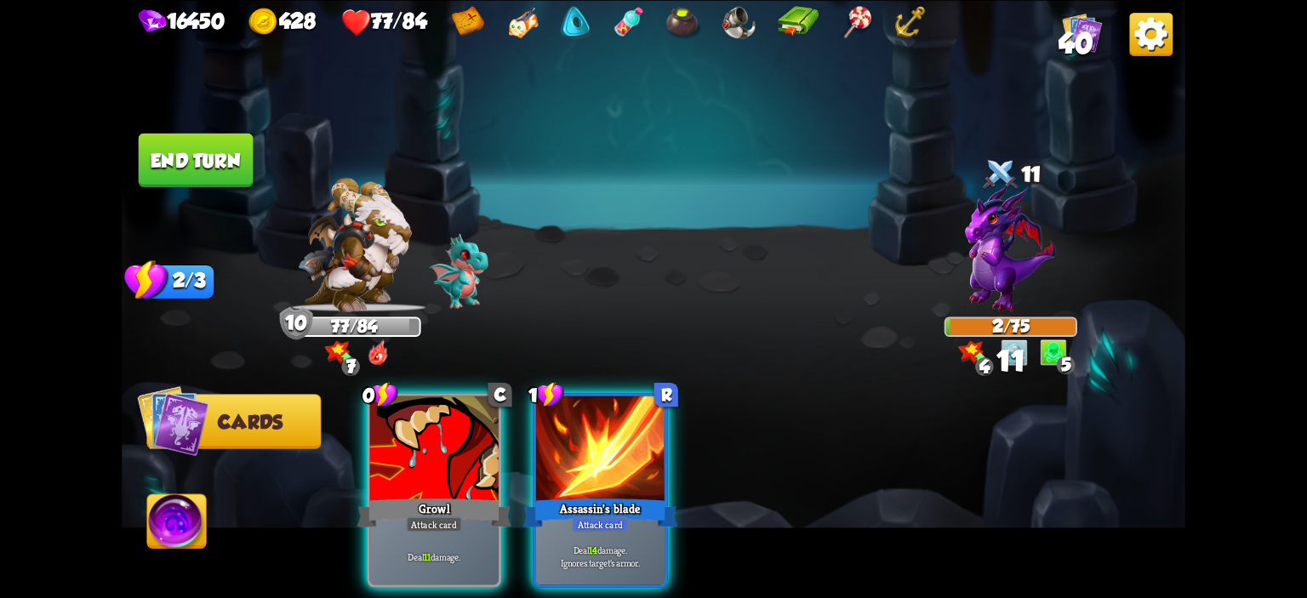
click at [170, 502] on img at bounding box center [176, 524] width 59 height 60
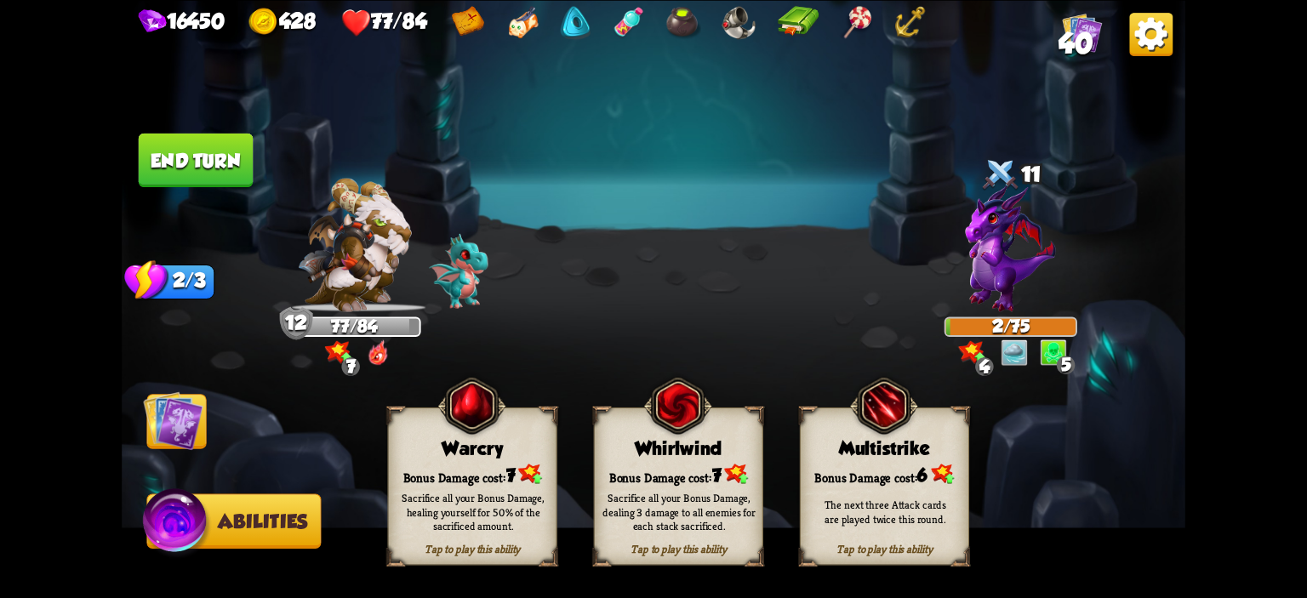
click at [404, 425] on span at bounding box center [396, 421] width 31 height 34
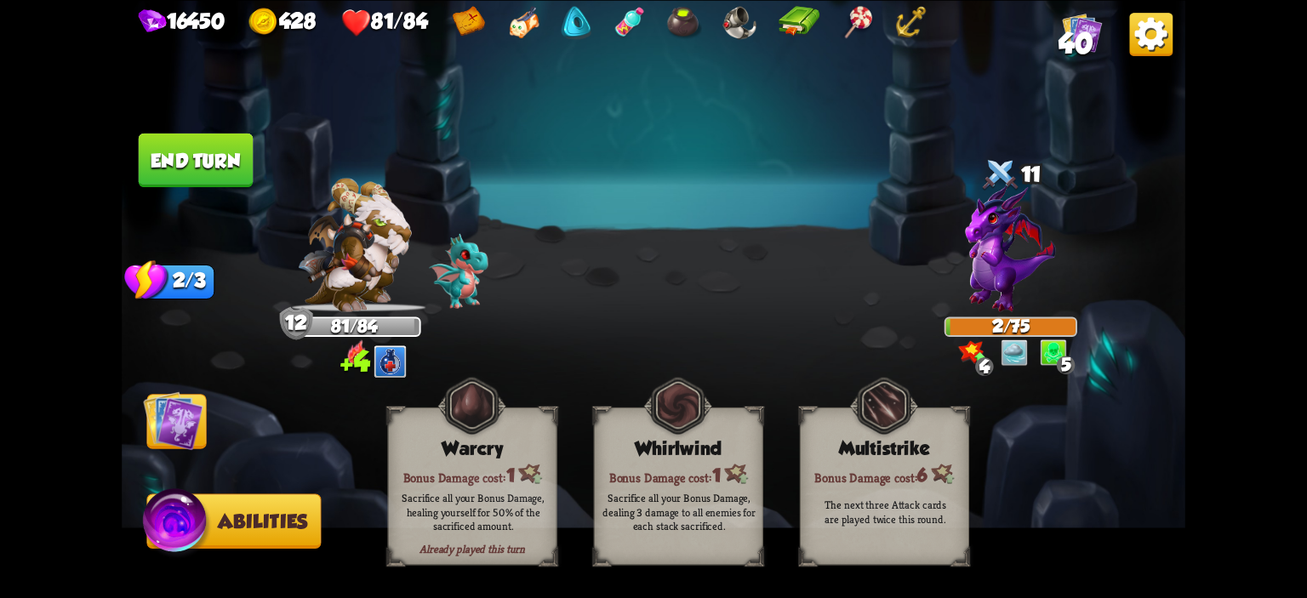
drag, startPoint x: 209, startPoint y: 145, endPoint x: 207, endPoint y: 180, distance: 35.0
click at [209, 142] on button "End turn" at bounding box center [196, 160] width 115 height 54
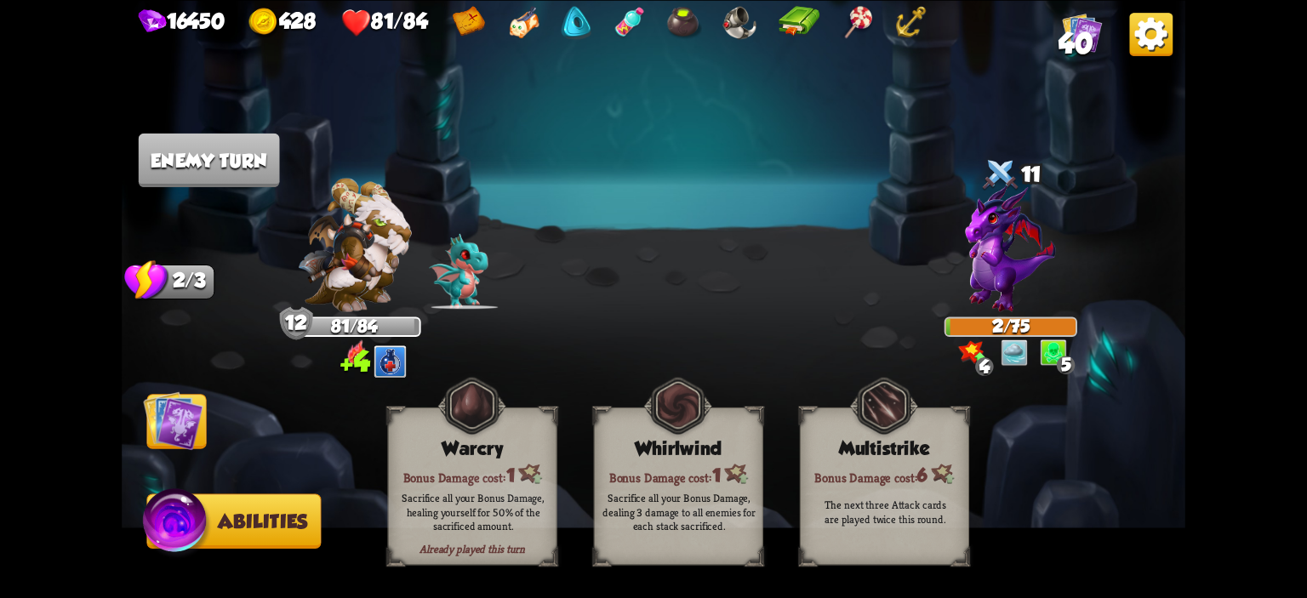
click at [153, 401] on img at bounding box center [173, 421] width 60 height 60
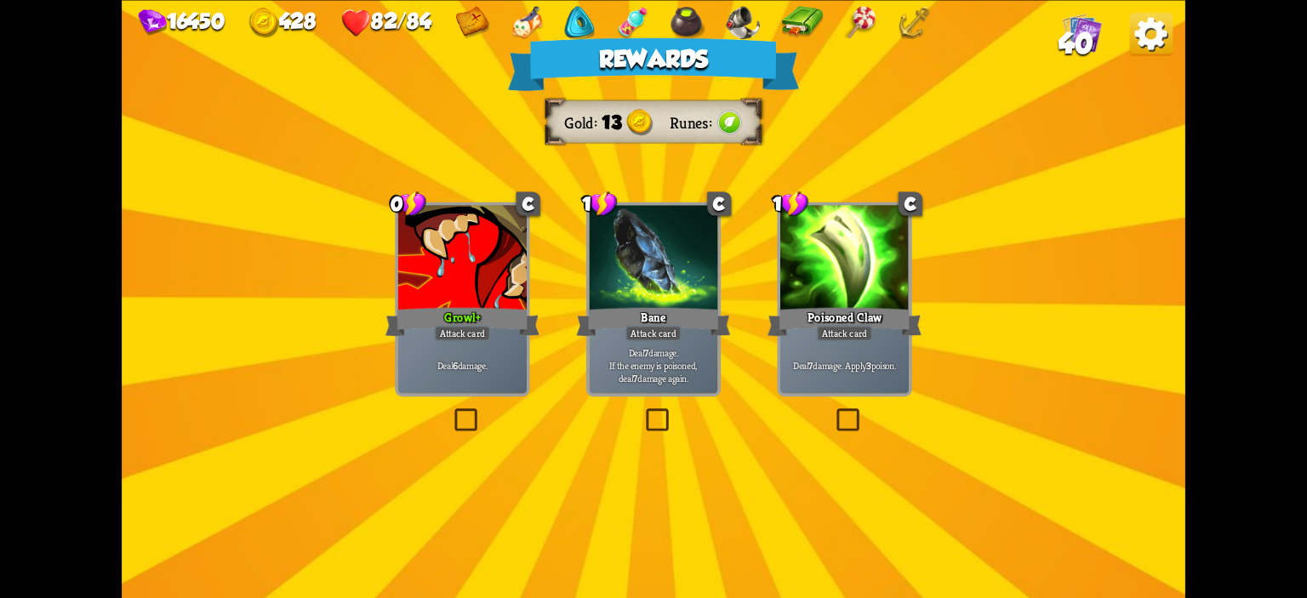
click at [427, 322] on div "Growl +" at bounding box center [463, 322] width 154 height 34
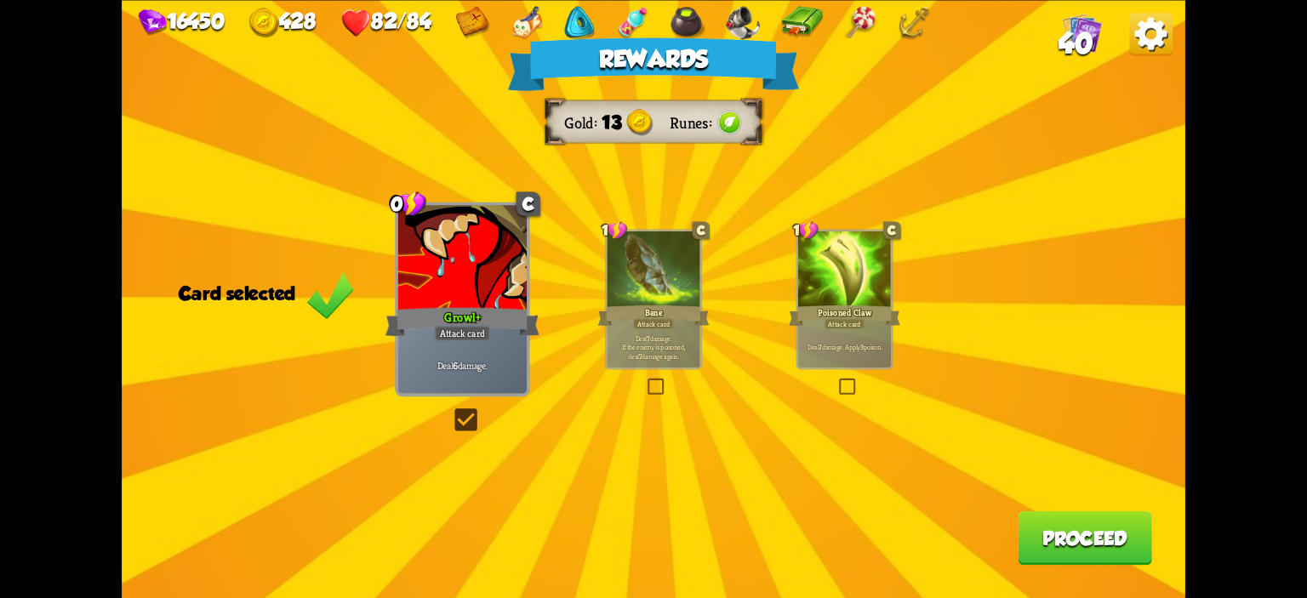
click at [633, 323] on div "Bane" at bounding box center [653, 315] width 111 height 25
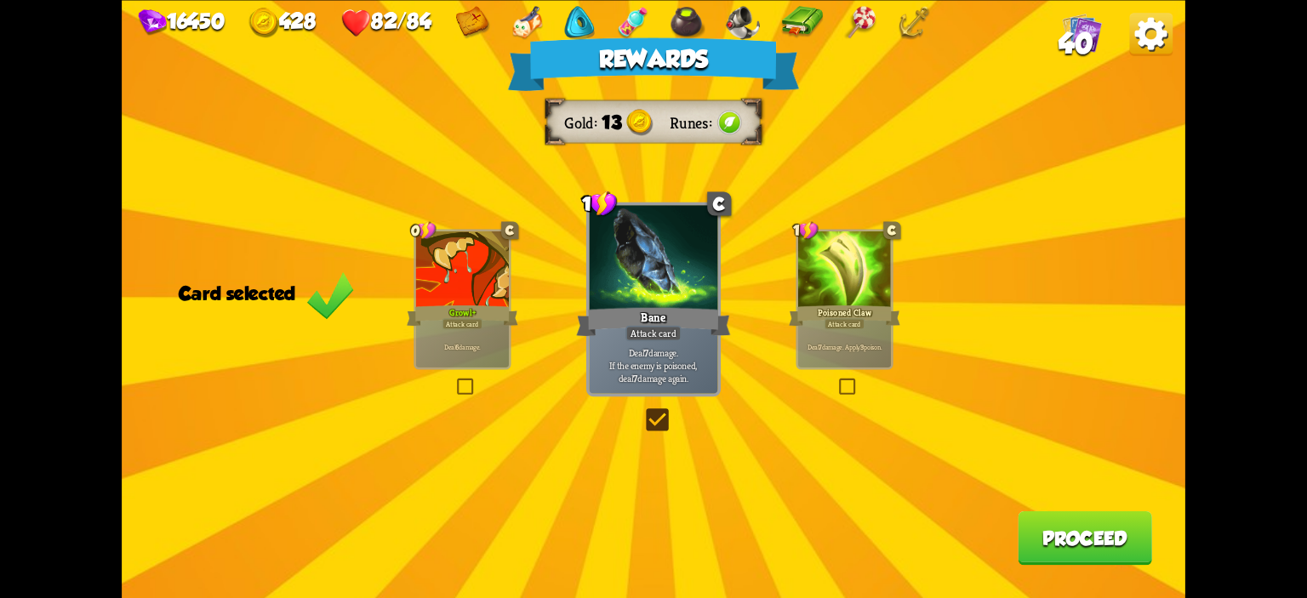
click at [1075, 534] on button "Proceed" at bounding box center [1085, 538] width 134 height 54
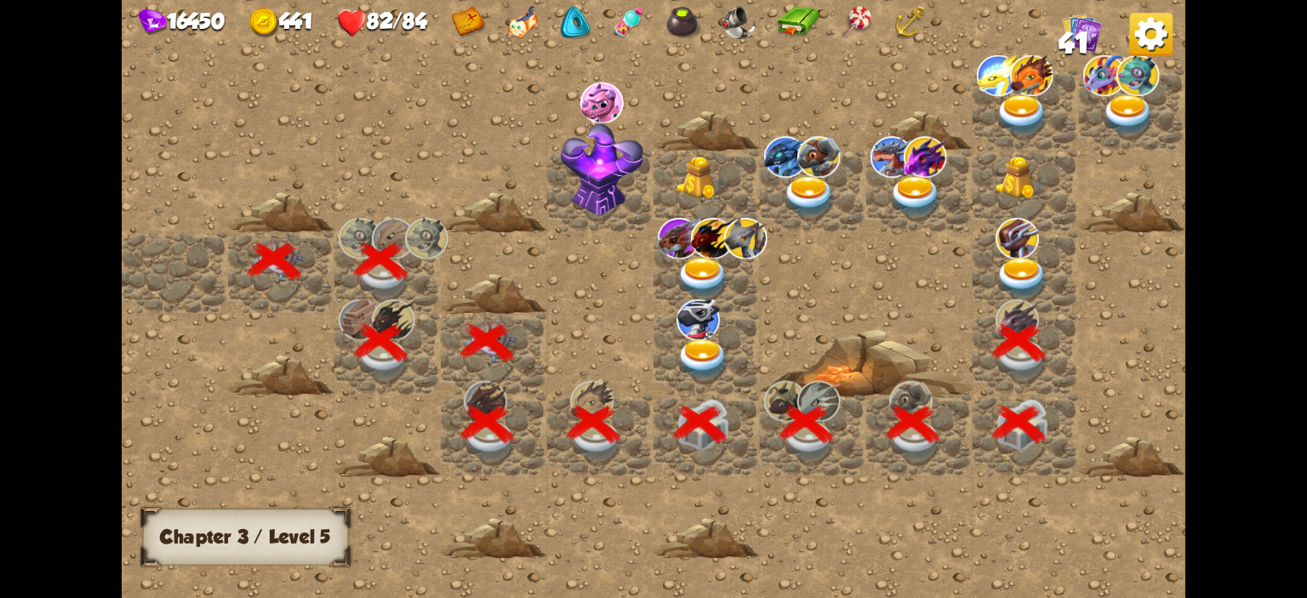
click at [1016, 269] on img at bounding box center [1022, 279] width 53 height 42
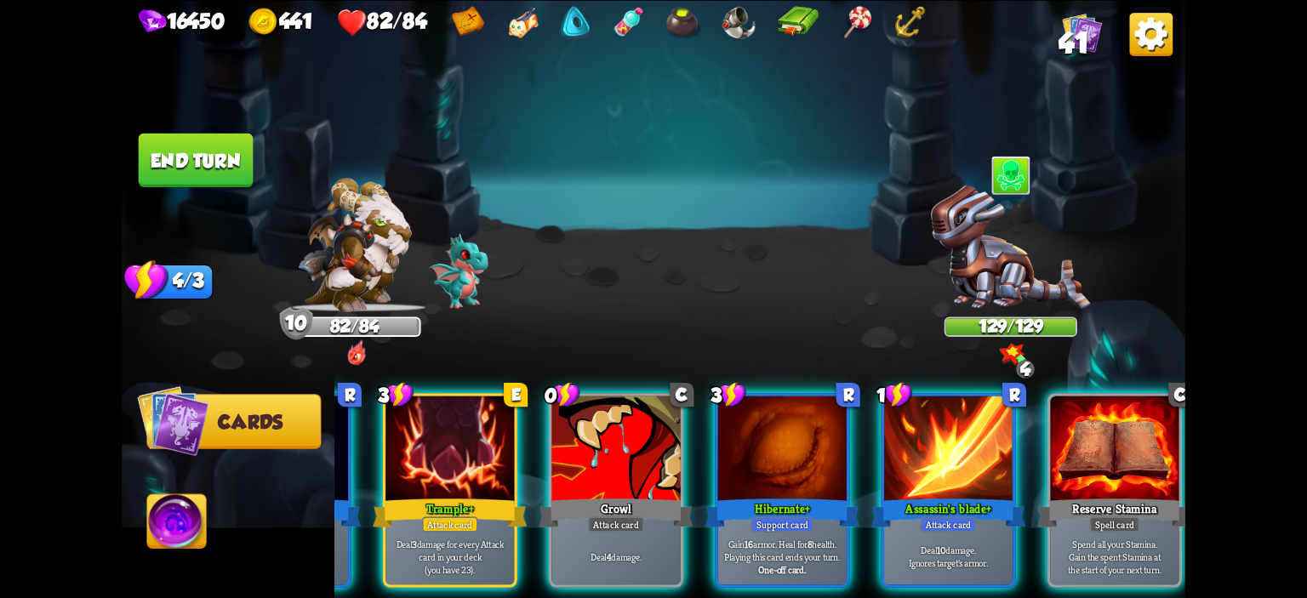
scroll to position [0, 32]
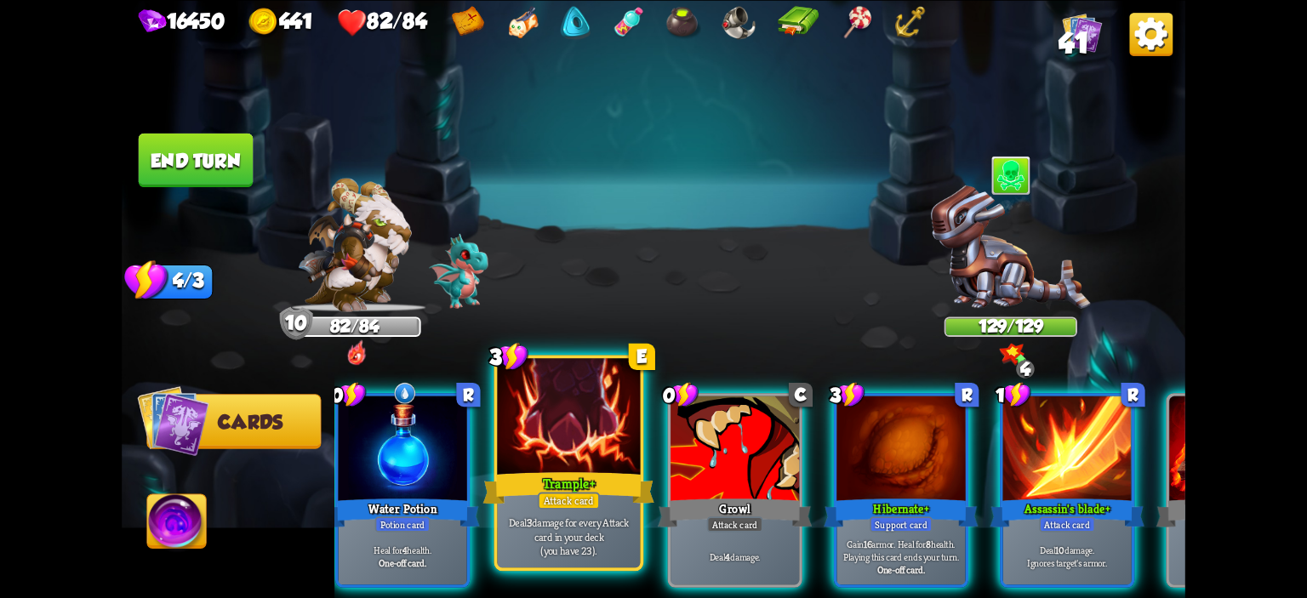
click at [601, 482] on div "Trample +" at bounding box center [569, 488] width 172 height 38
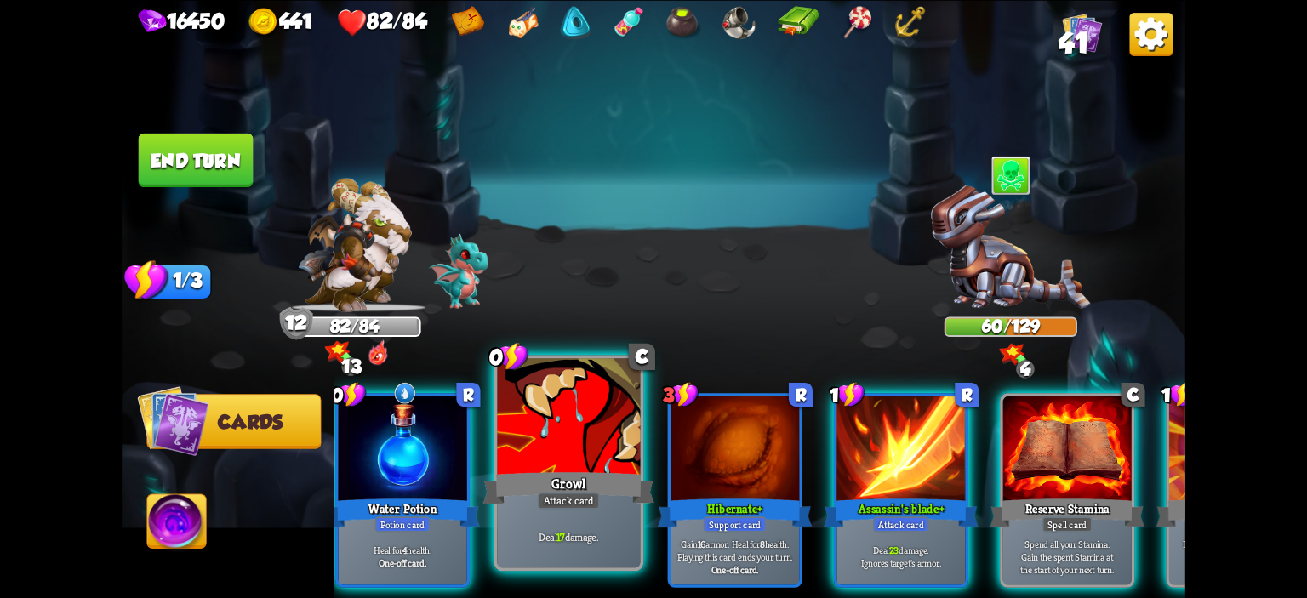
click at [598, 472] on div "Growl" at bounding box center [569, 488] width 172 height 38
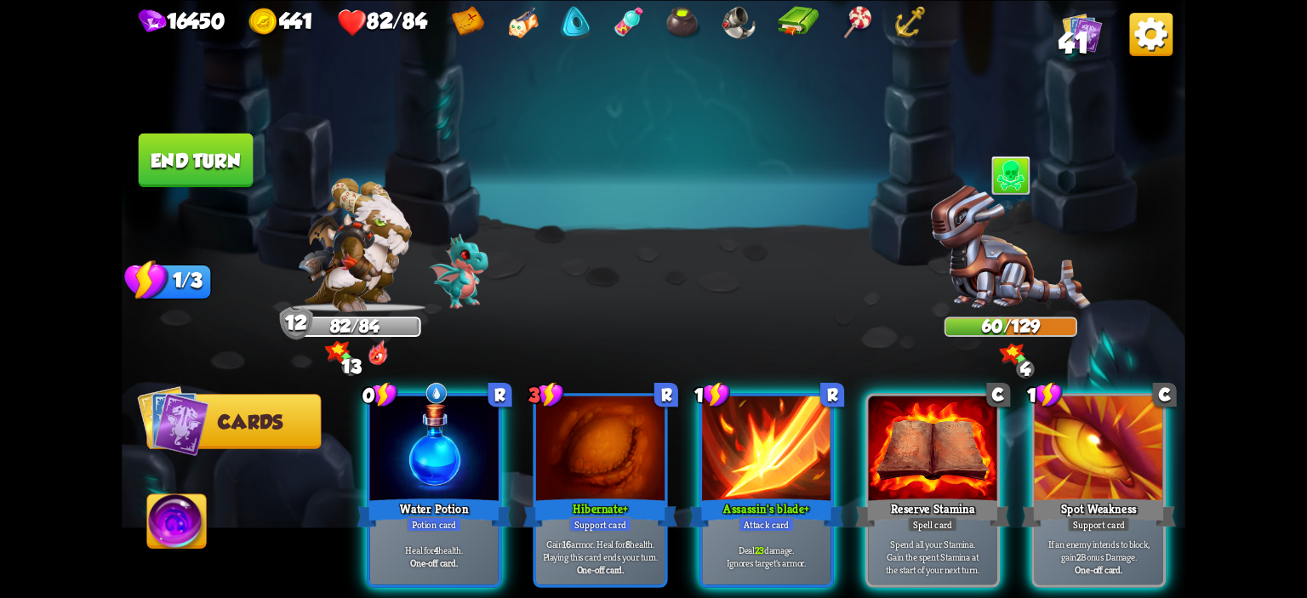
scroll to position [0, 0]
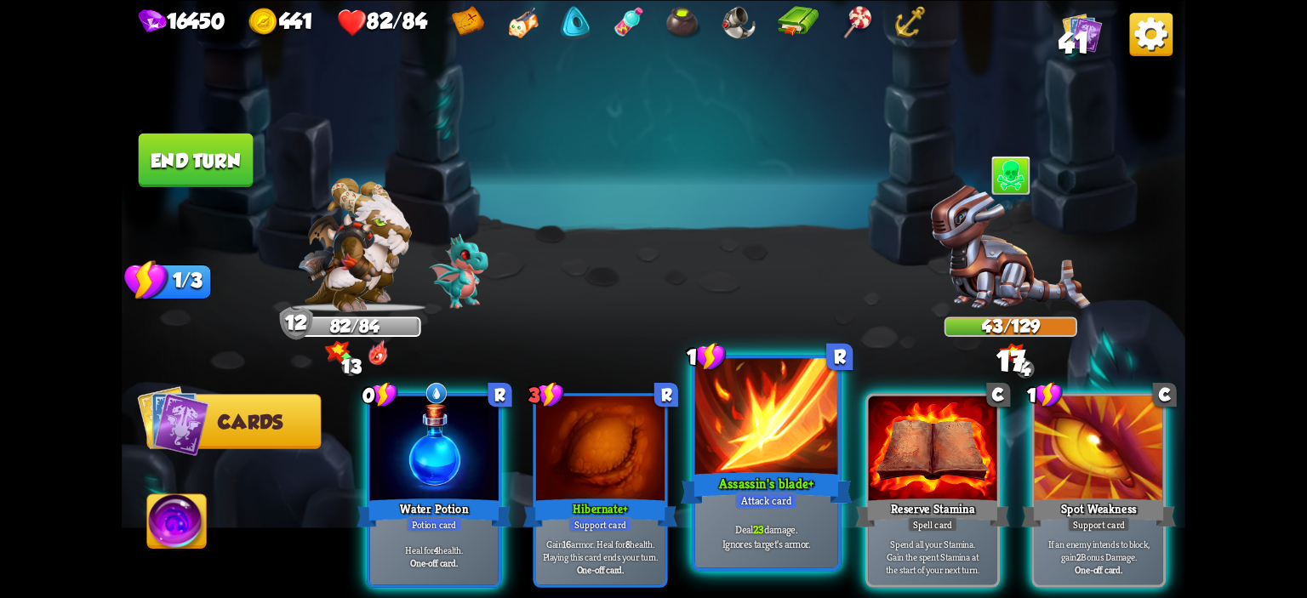
click at [723, 466] on div at bounding box center [766, 418] width 143 height 121
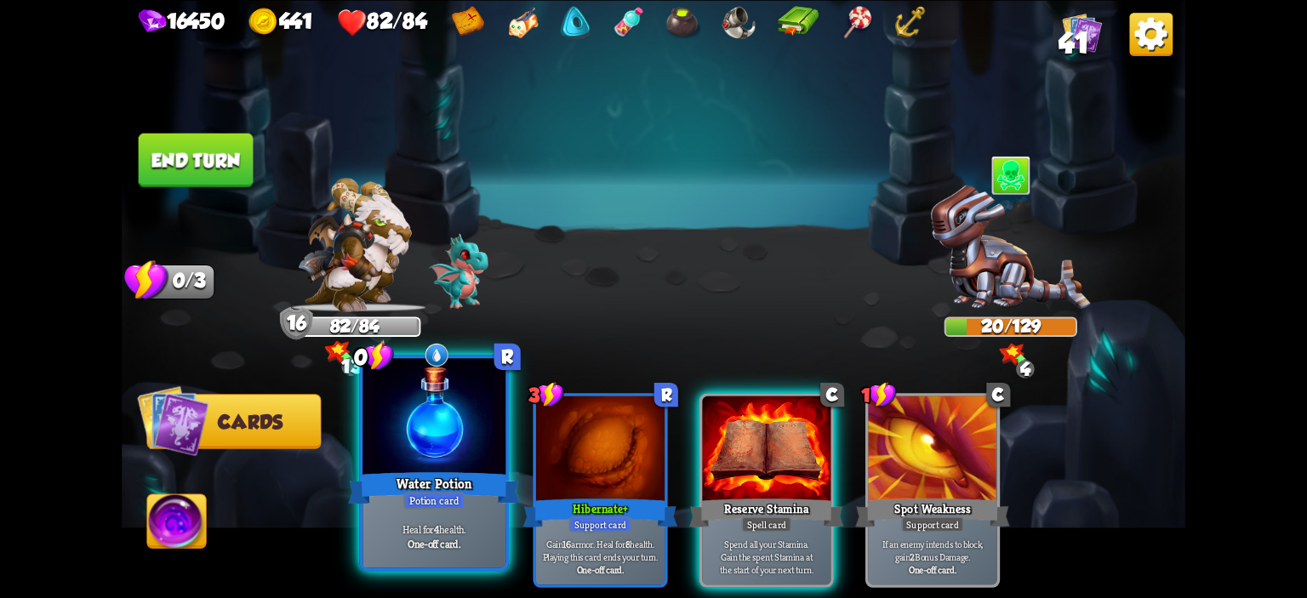
click at [422, 409] on div at bounding box center [434, 418] width 143 height 121
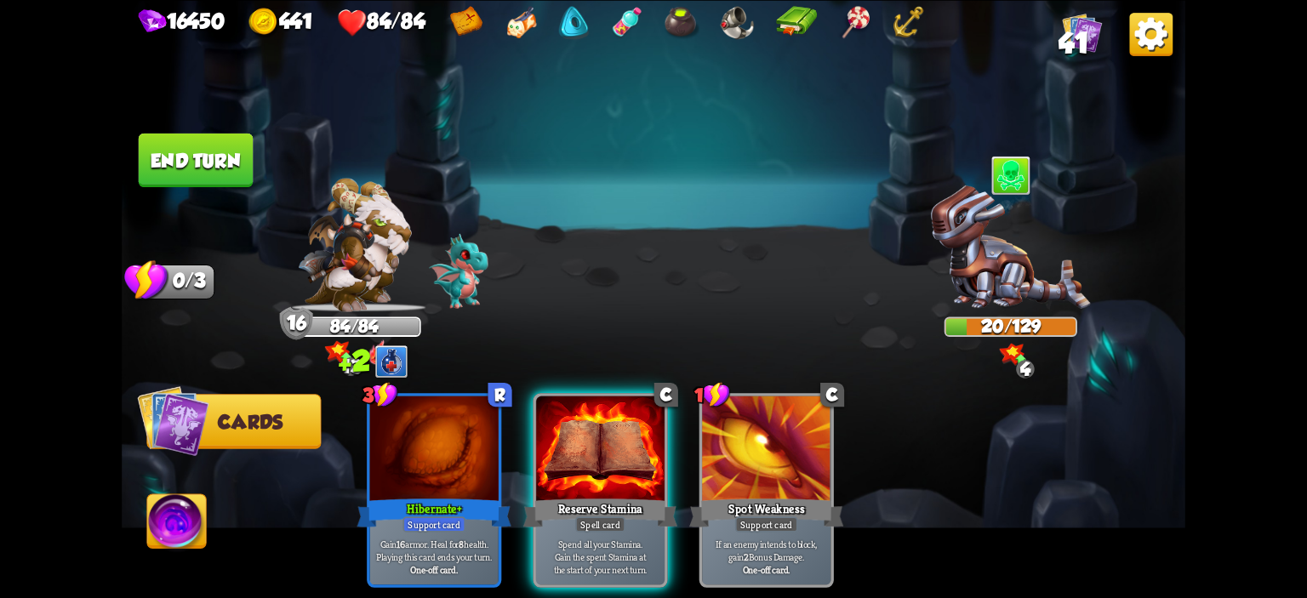
click at [228, 166] on button "End turn" at bounding box center [196, 160] width 115 height 54
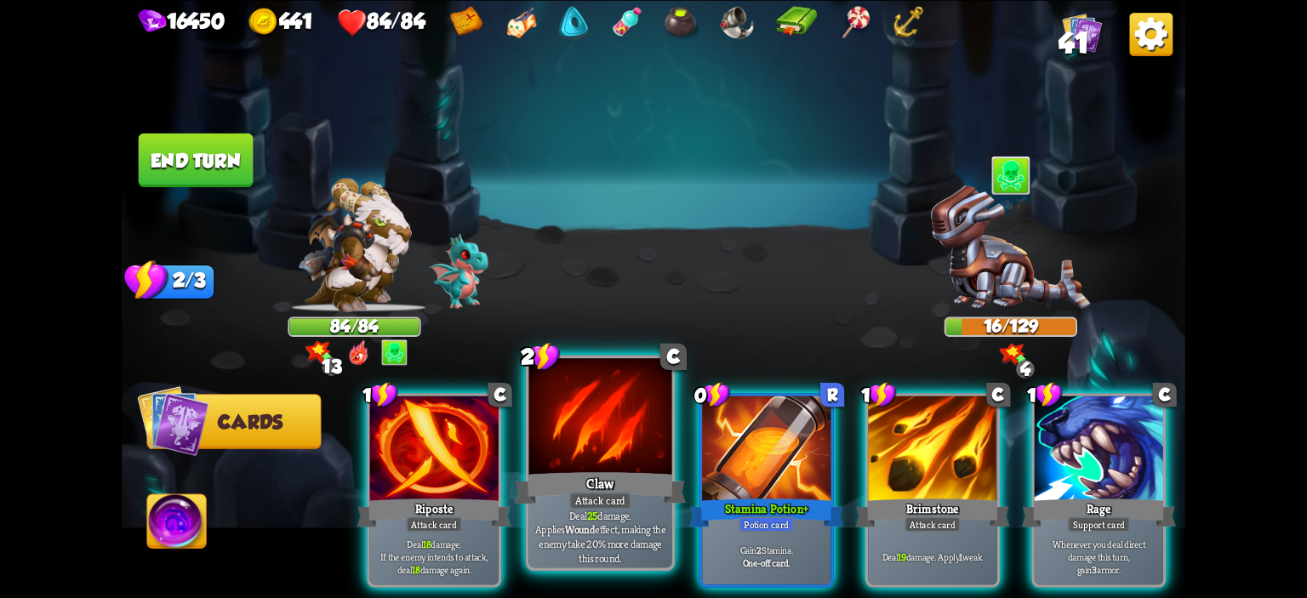
click at [569, 430] on div at bounding box center [600, 418] width 143 height 121
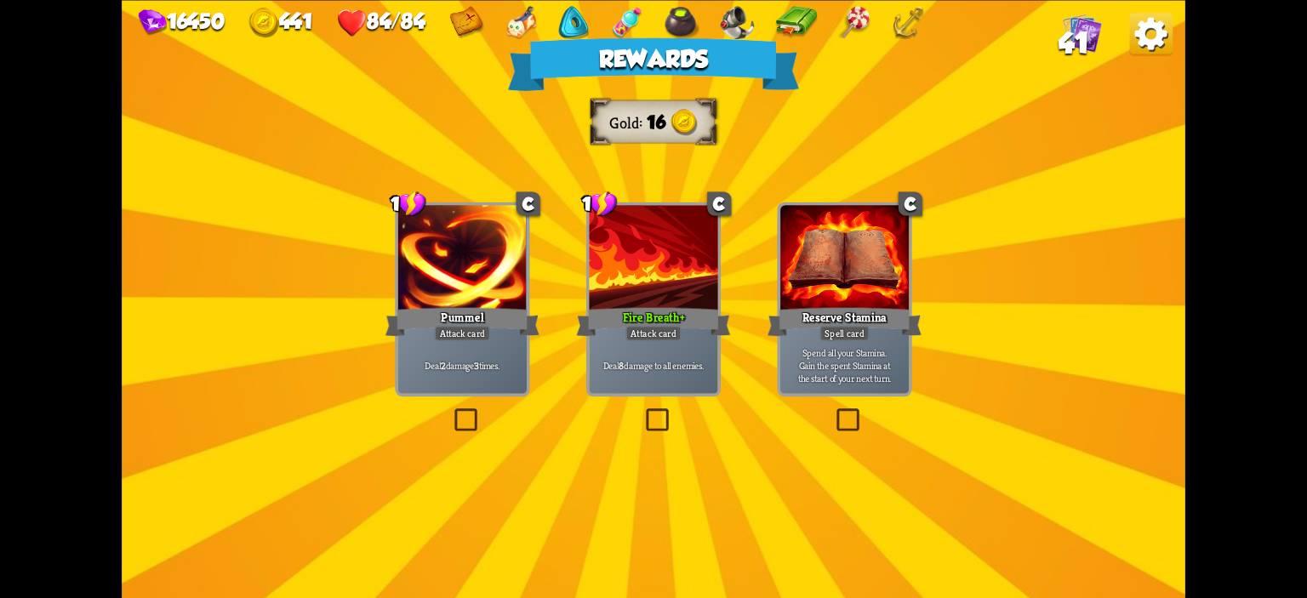
click at [492, 304] on div at bounding box center [462, 259] width 129 height 108
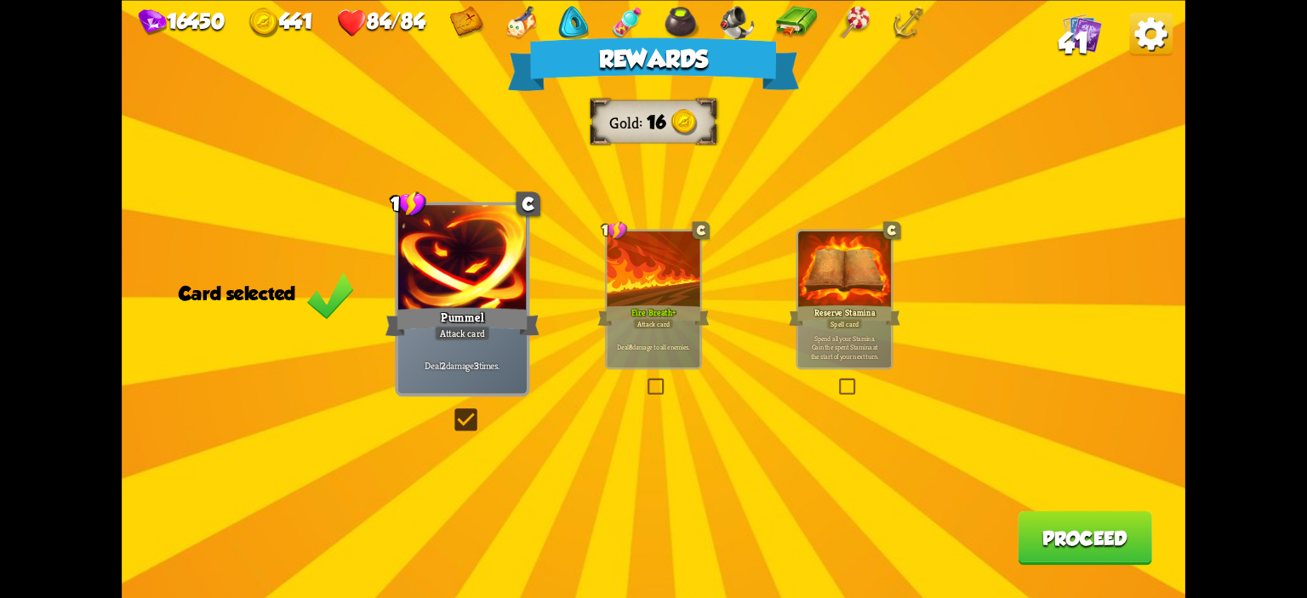
click at [1083, 535] on button "Proceed" at bounding box center [1085, 538] width 134 height 54
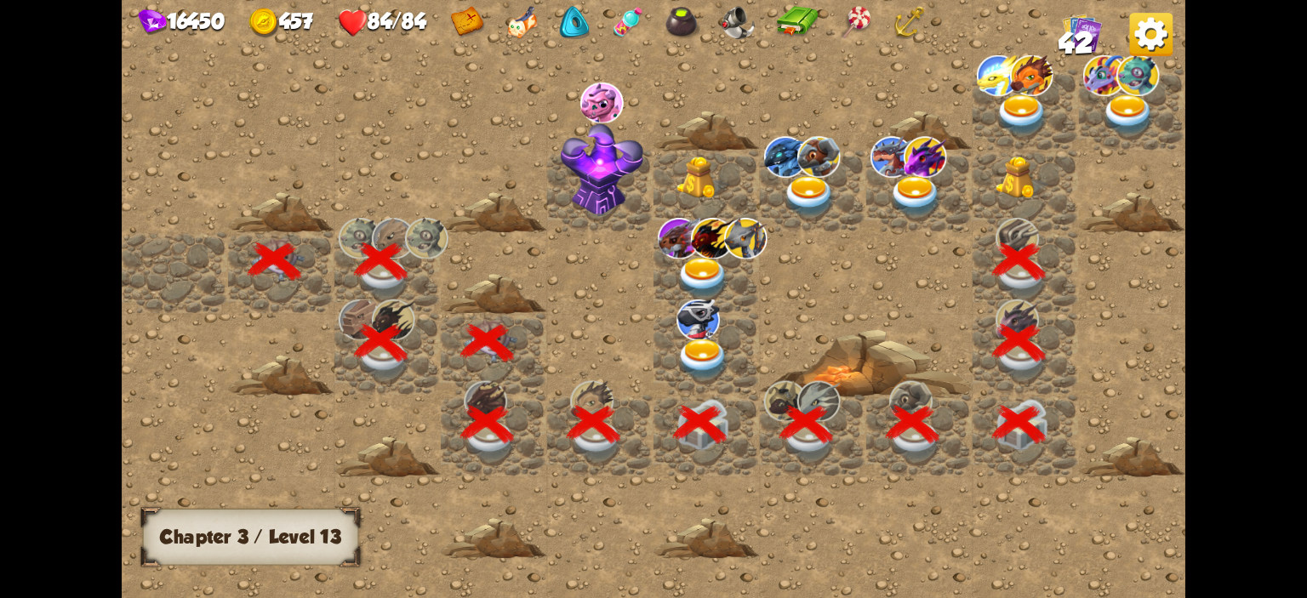
scroll to position [0, 327]
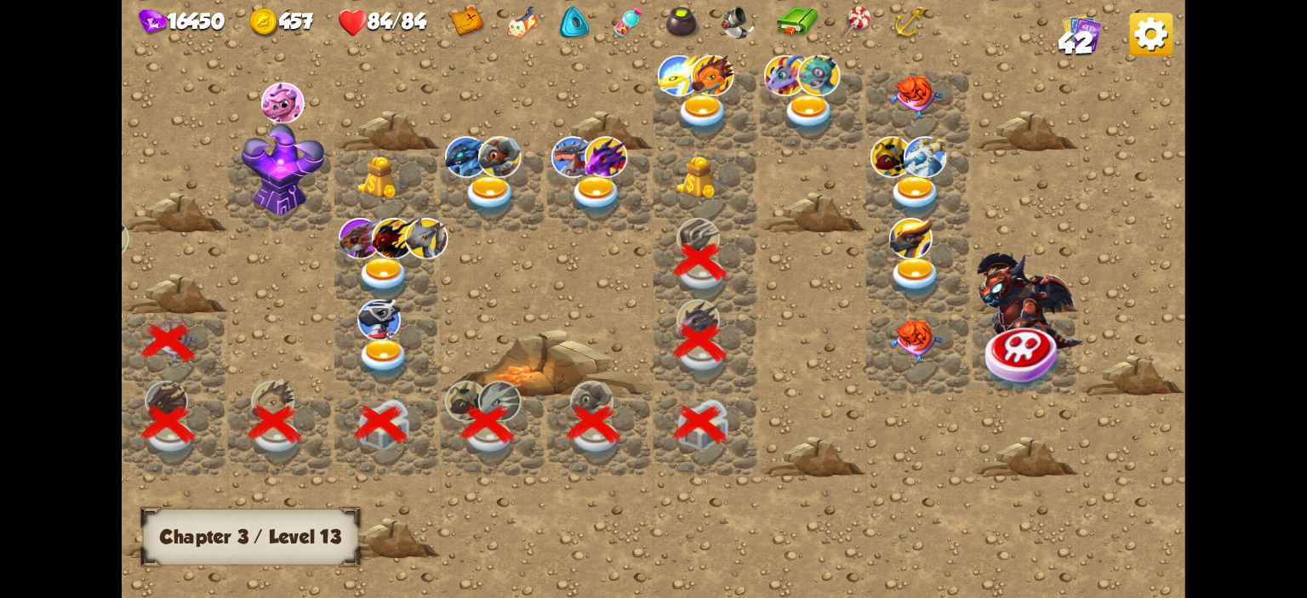
click at [713, 186] on img at bounding box center [703, 178] width 53 height 43
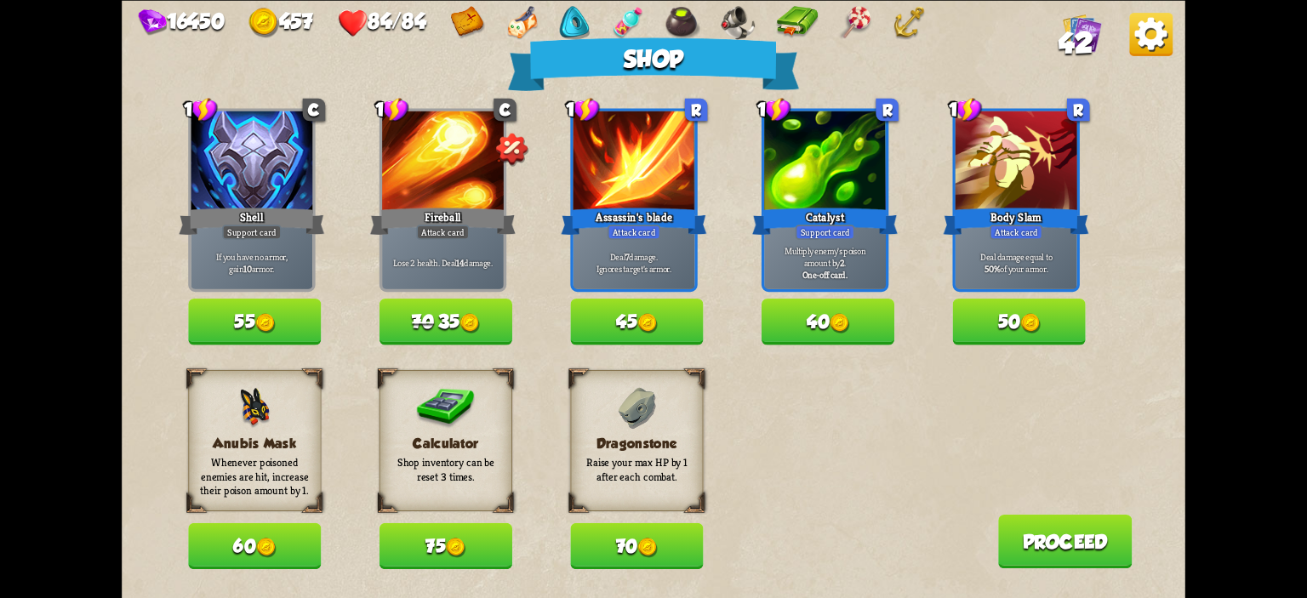
click at [815, 337] on button "40" at bounding box center [828, 322] width 133 height 46
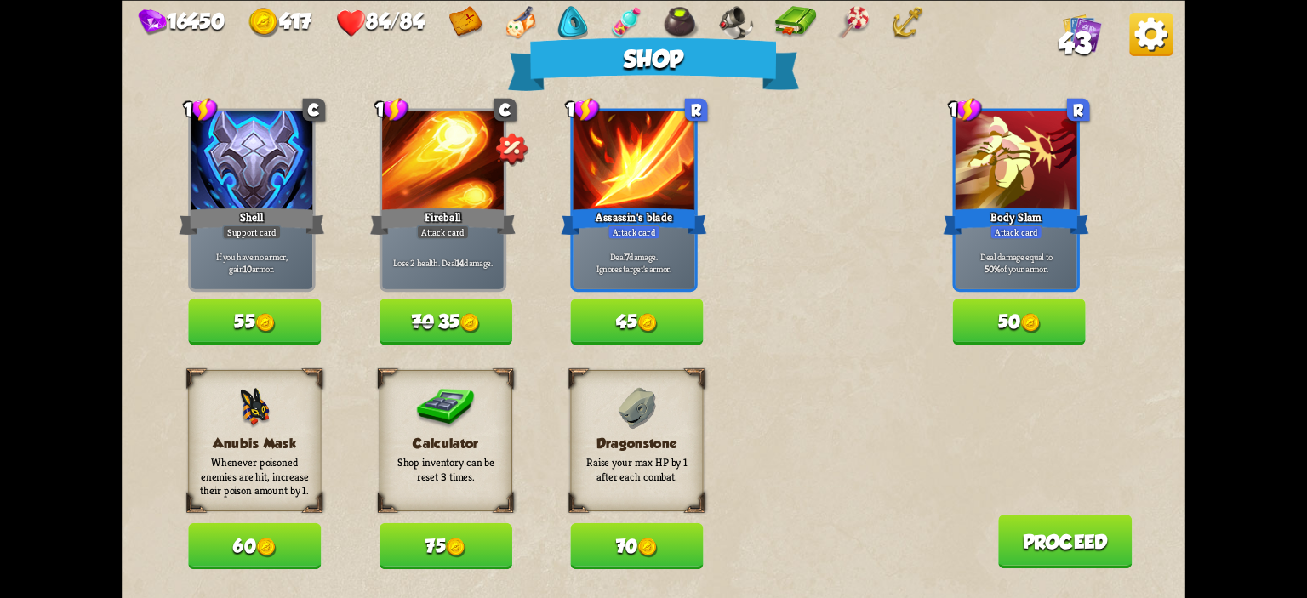
click at [293, 554] on button "60" at bounding box center [254, 546] width 133 height 46
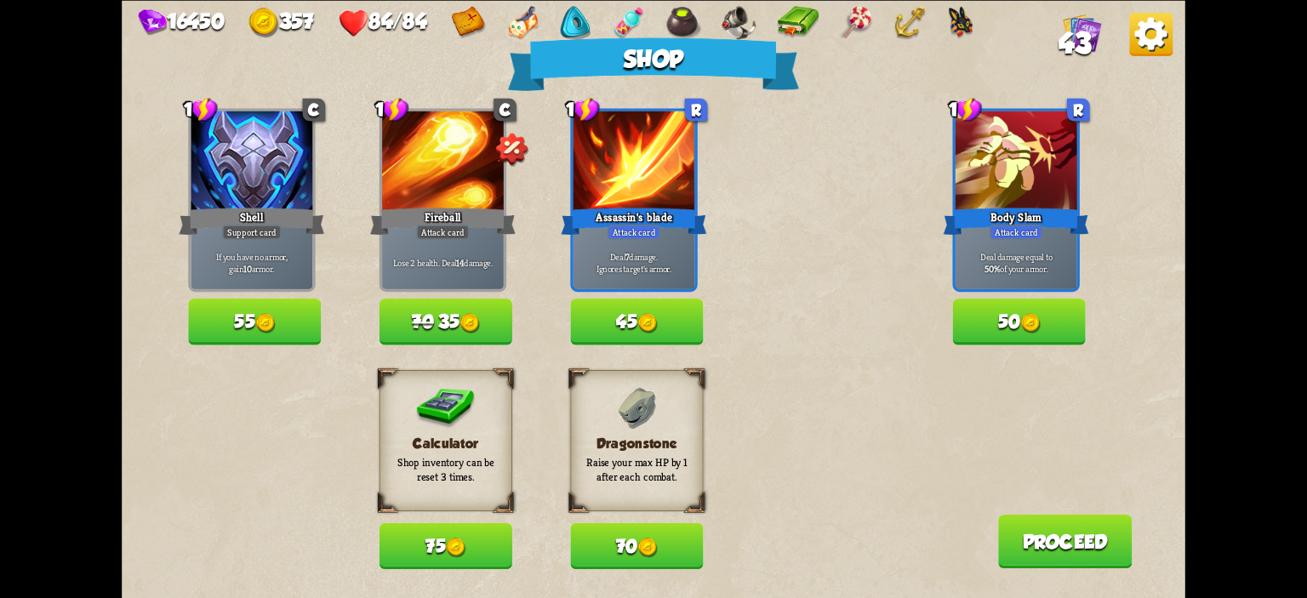
click at [604, 309] on button "45" at bounding box center [636, 322] width 133 height 46
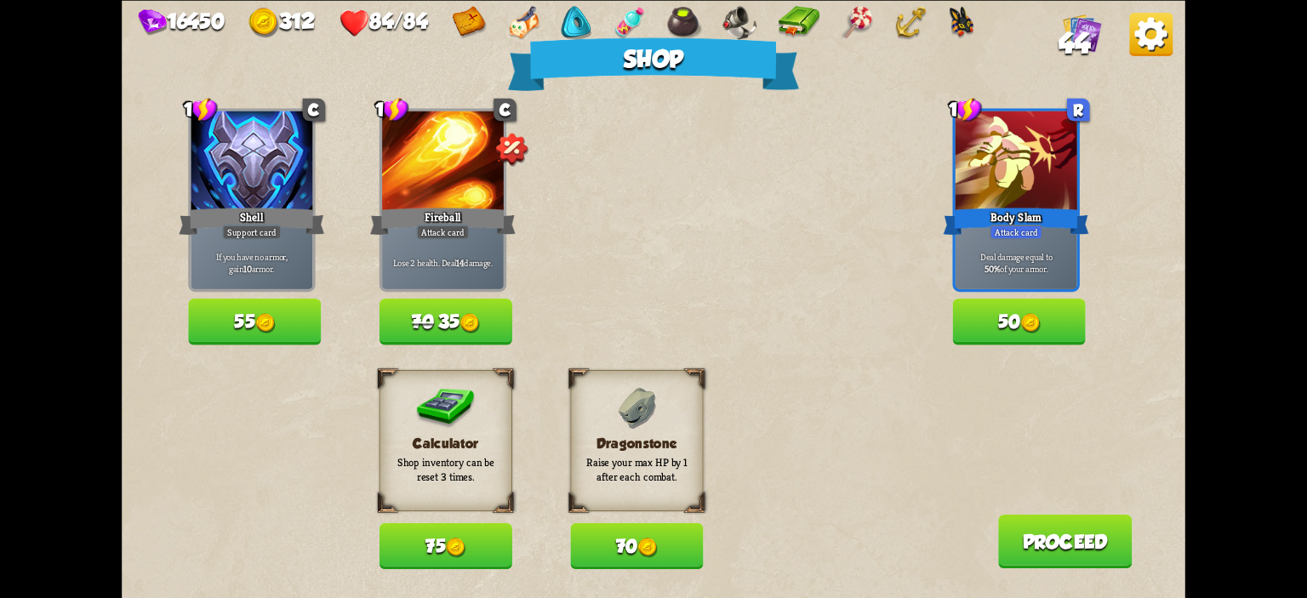
click at [960, 316] on button "50" at bounding box center [1019, 322] width 133 height 46
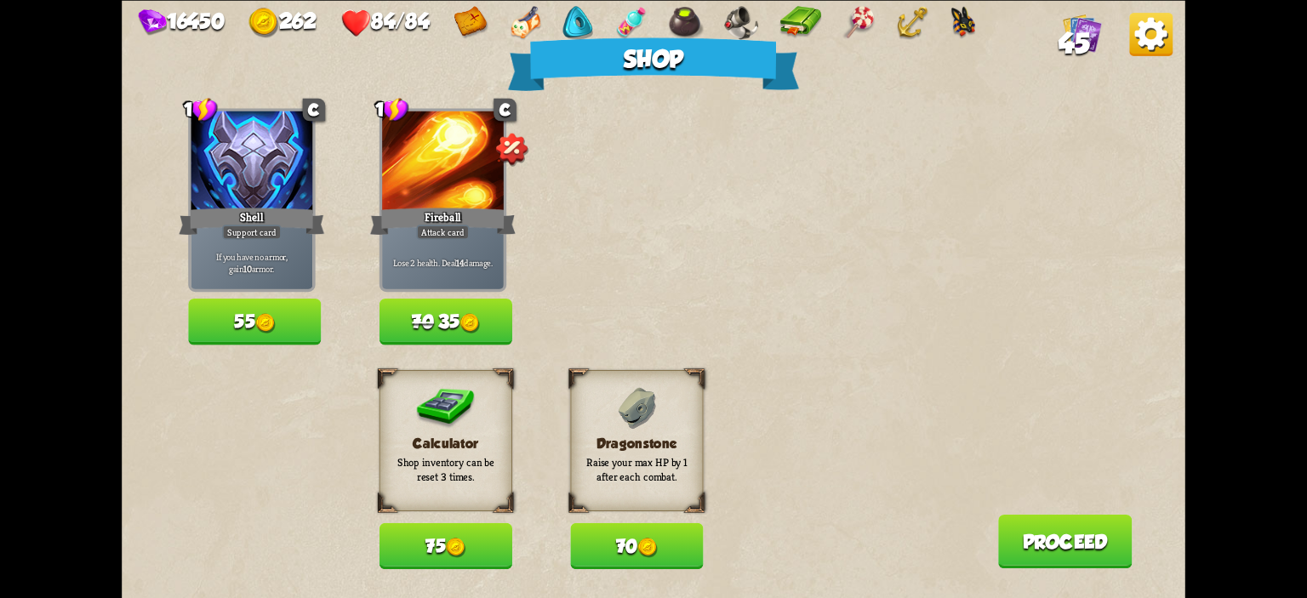
click at [481, 551] on button "75" at bounding box center [446, 546] width 133 height 46
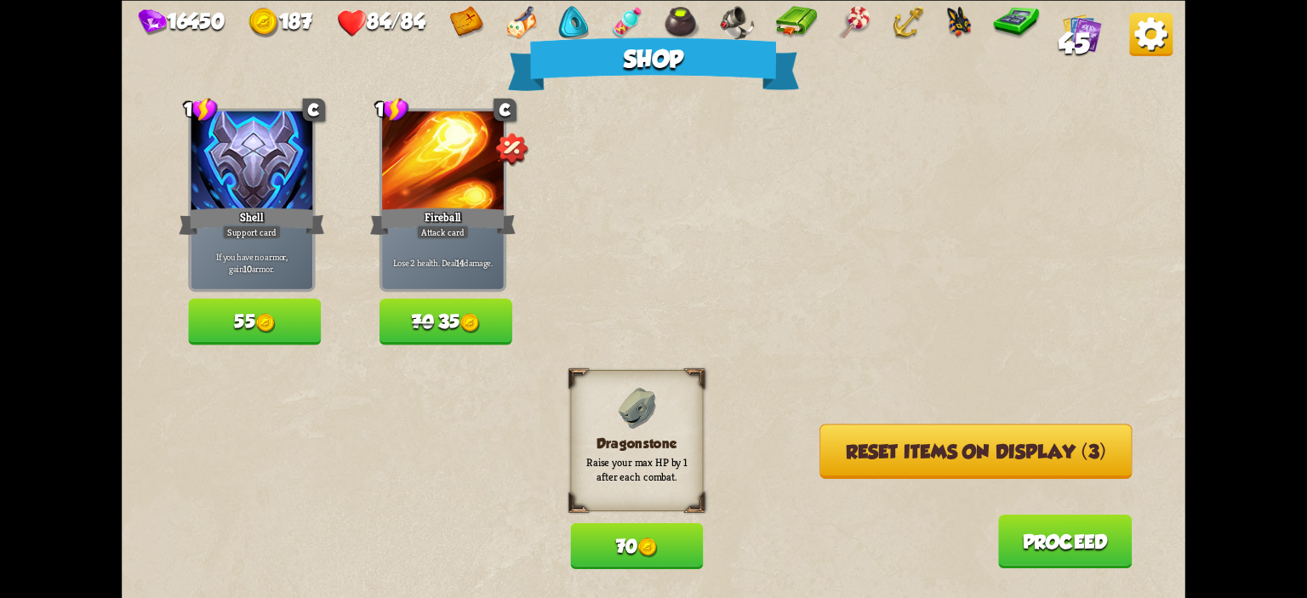
click at [856, 459] on button "Reset items on display (3)" at bounding box center [976, 451] width 312 height 54
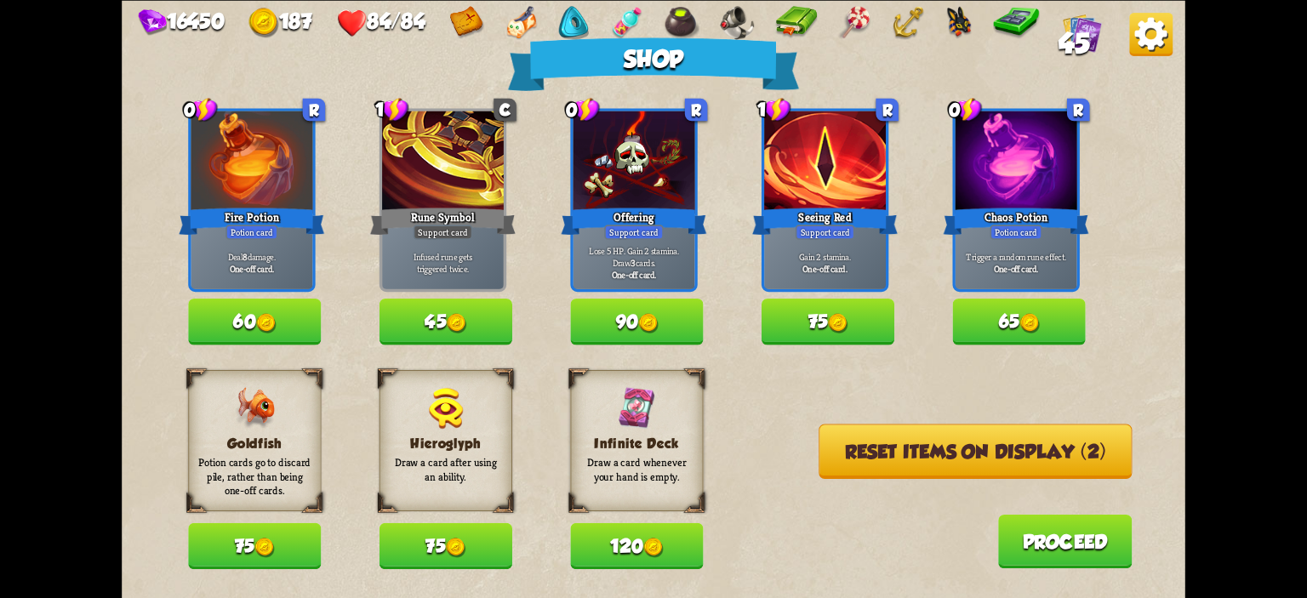
click at [296, 517] on div "Goldfish Potion cards go to discard pile, rather than being one-off cards. 75" at bounding box center [254, 468] width 133 height 199
click at [276, 530] on button "75" at bounding box center [254, 546] width 133 height 46
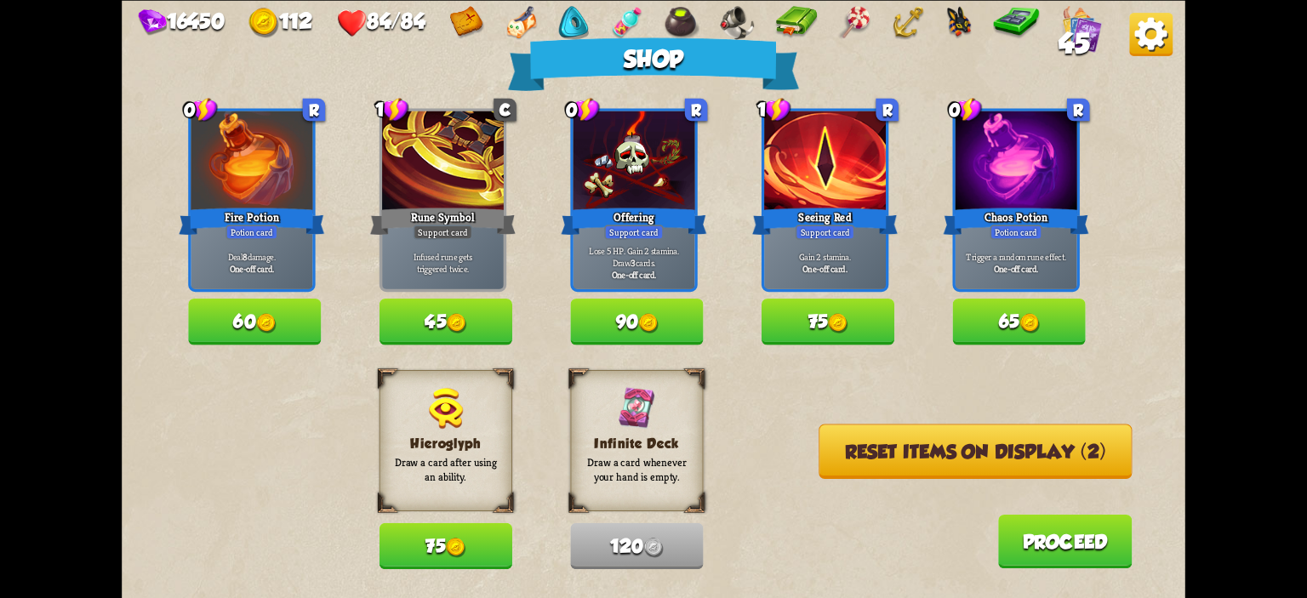
click at [798, 325] on button "75" at bounding box center [828, 322] width 133 height 46
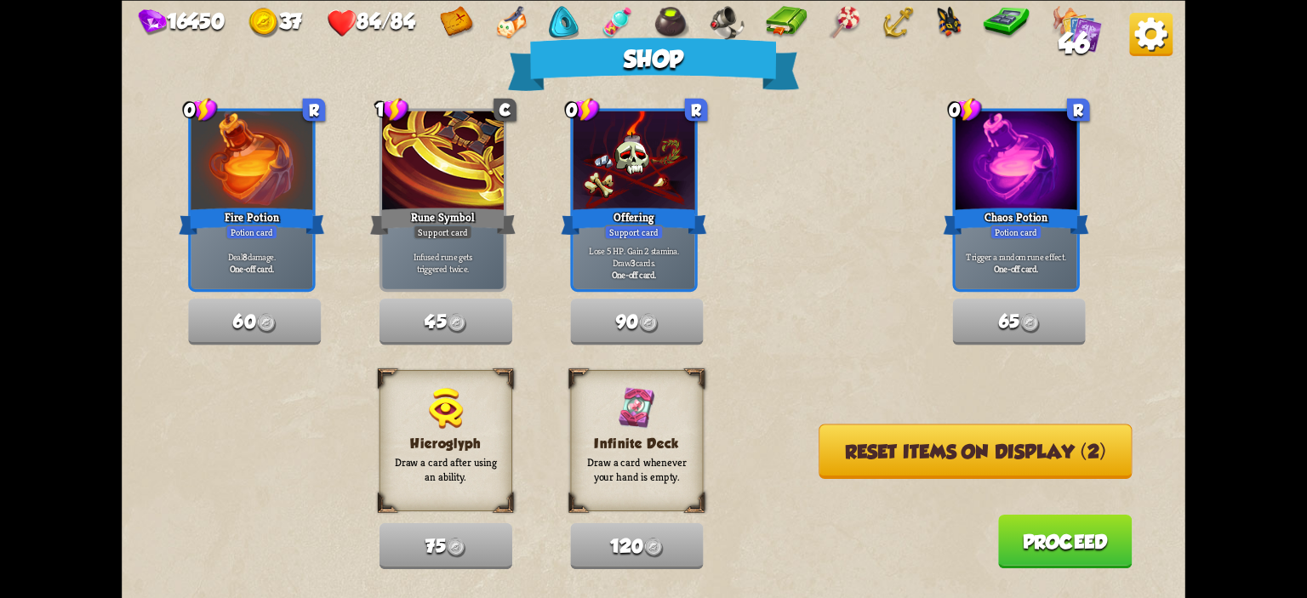
click at [865, 438] on button "Reset items on display (2)" at bounding box center [975, 451] width 313 height 54
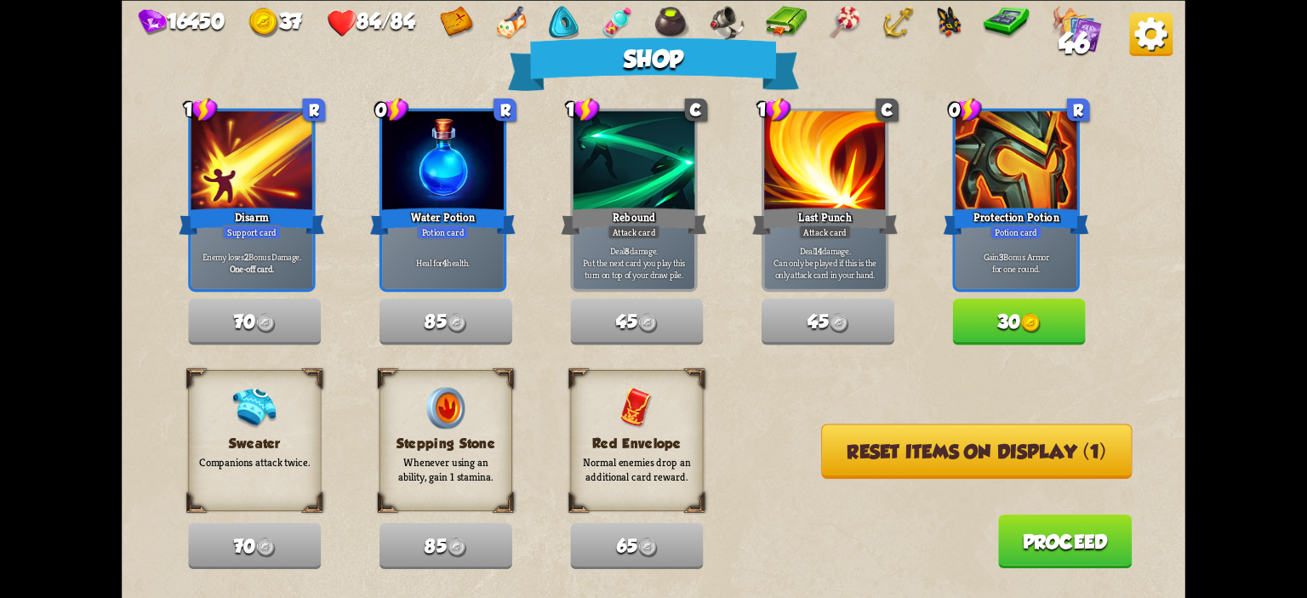
click at [1038, 334] on button "30" at bounding box center [1019, 322] width 133 height 46
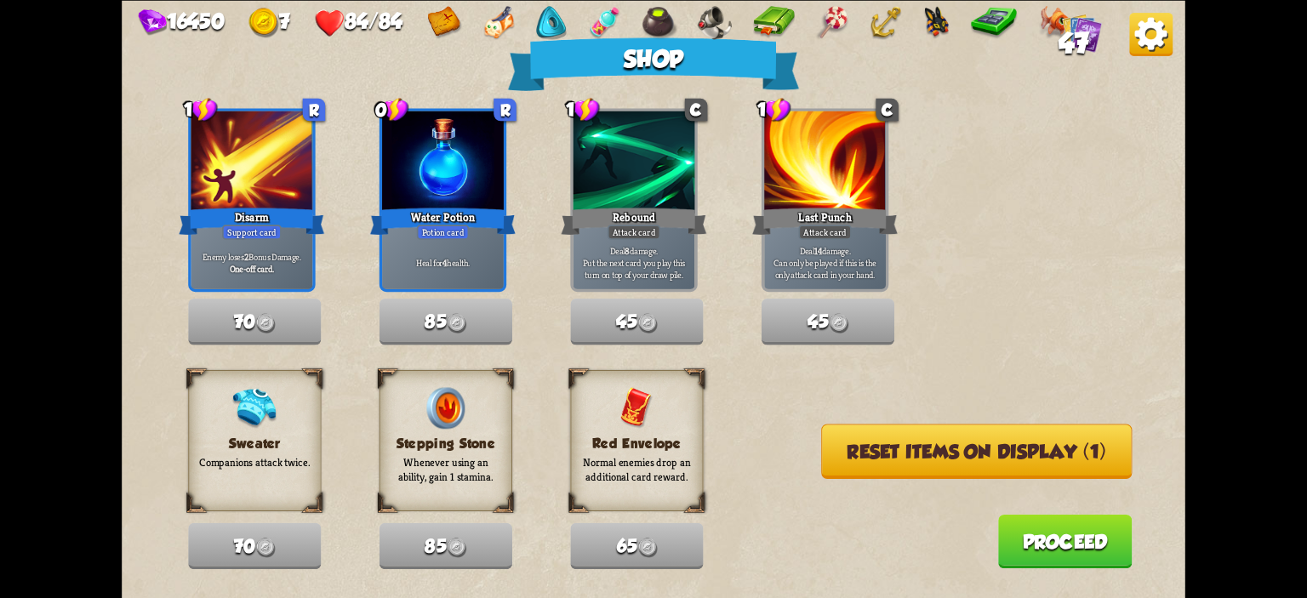
click at [1020, 447] on button "Reset items on display (1)" at bounding box center [976, 451] width 311 height 54
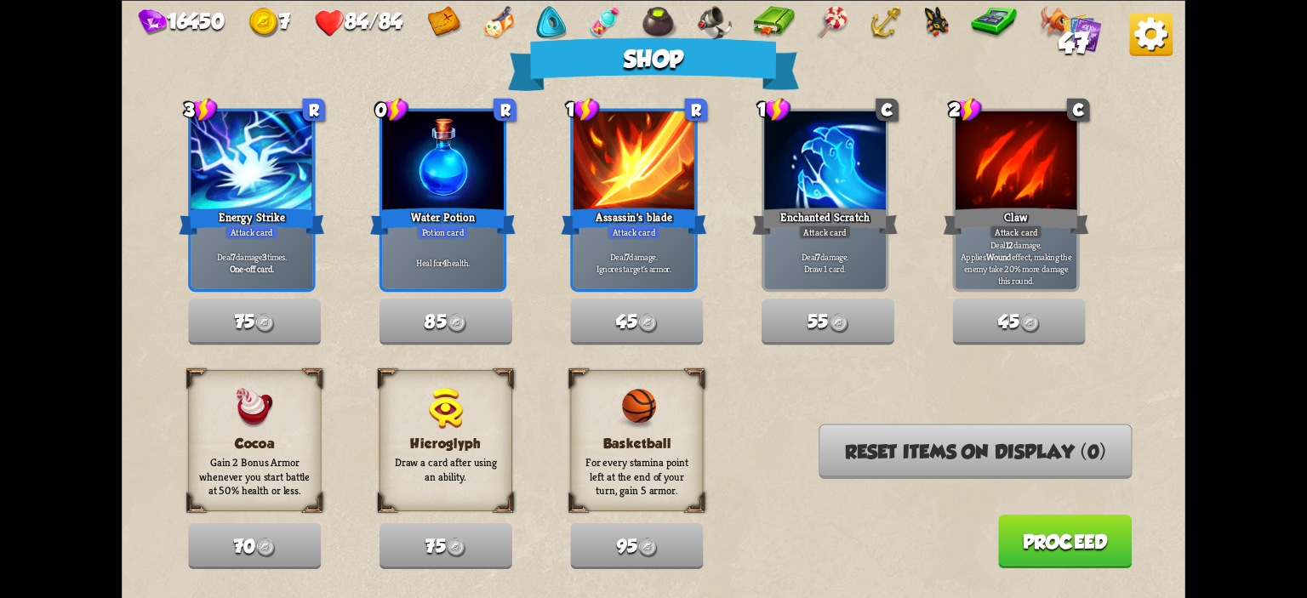
click at [1043, 538] on button "Proceed" at bounding box center [1065, 541] width 134 height 54
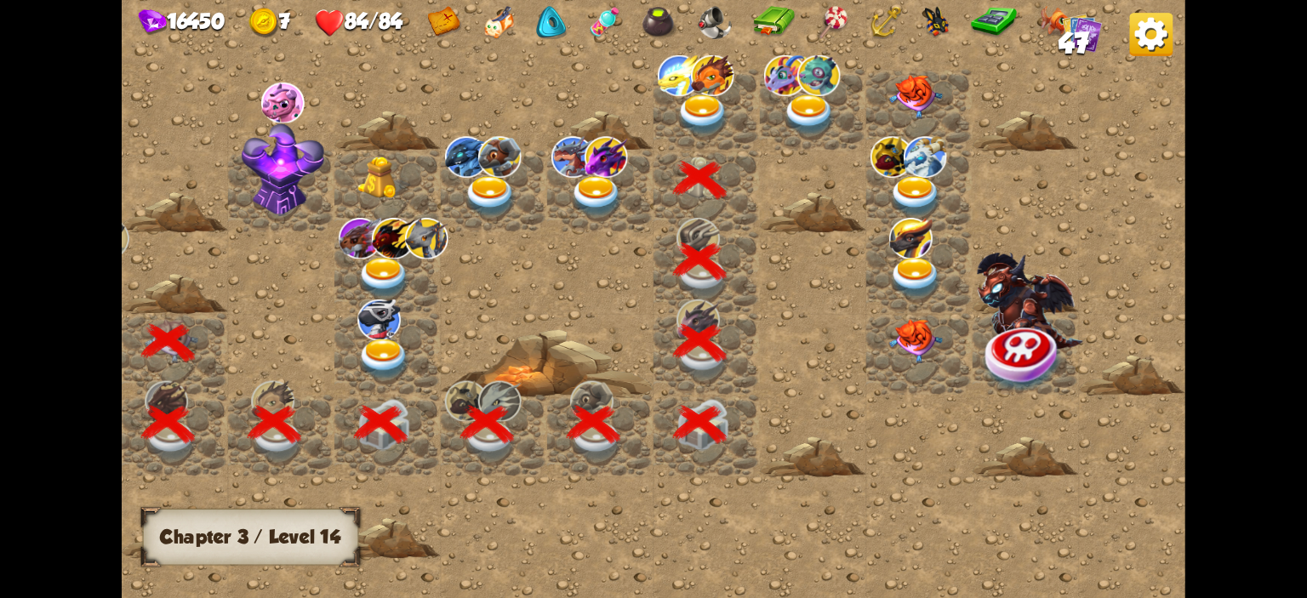
click at [694, 94] on img at bounding box center [703, 115] width 53 height 42
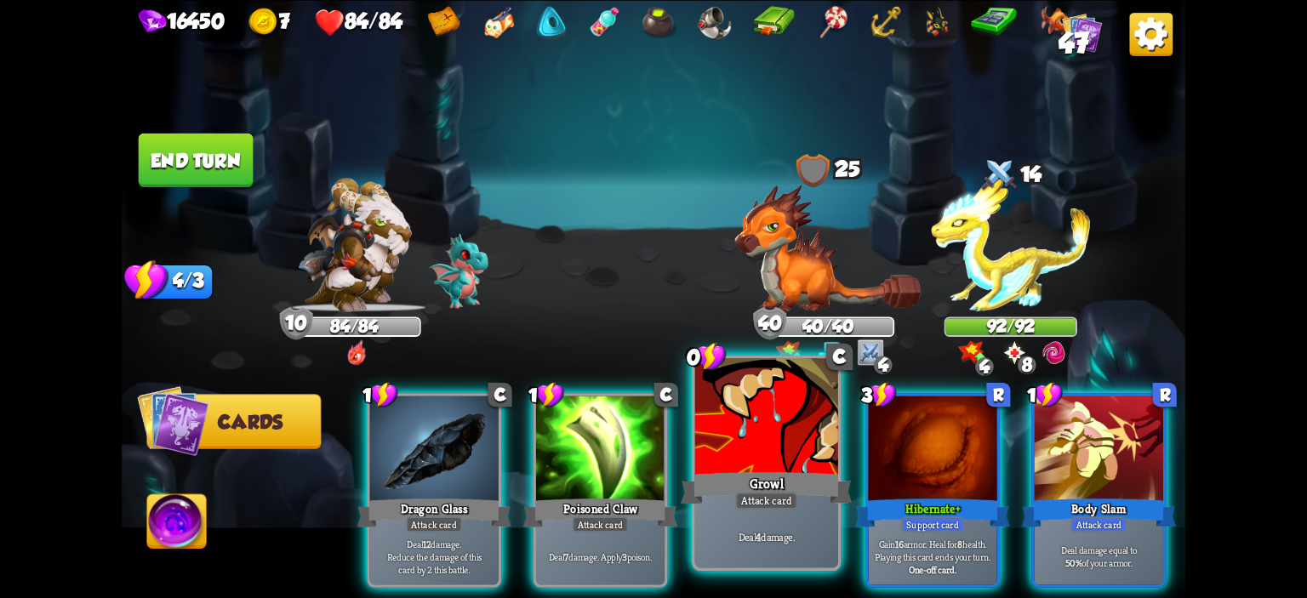
click at [735, 493] on div "Growl" at bounding box center [767, 488] width 172 height 38
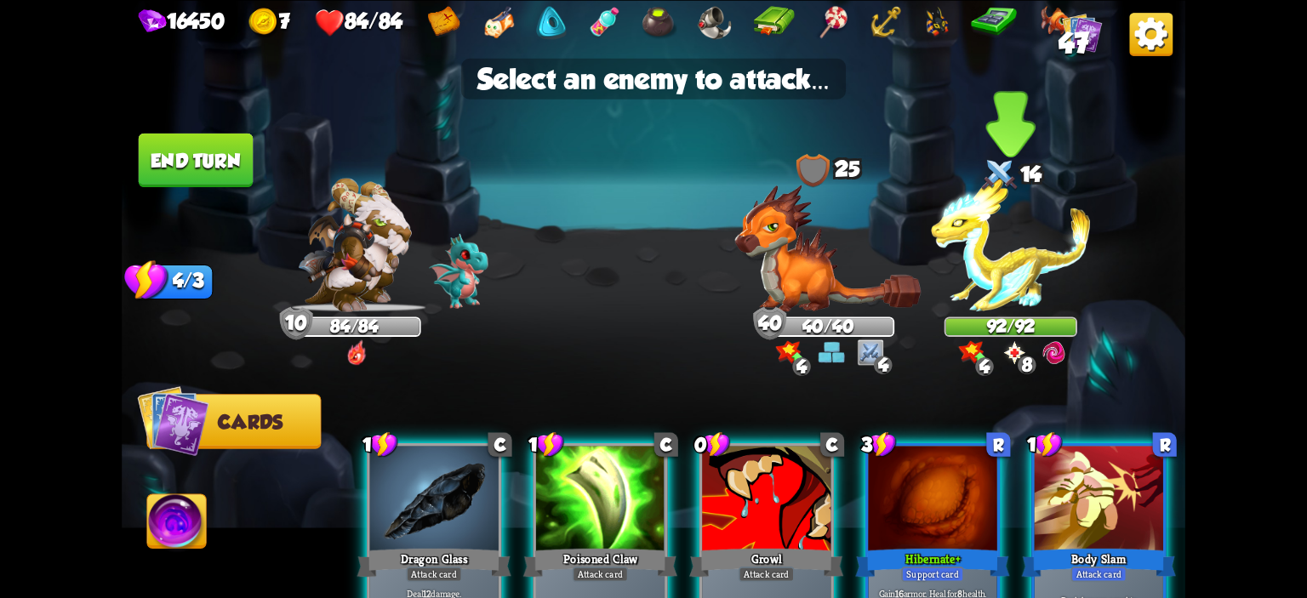
click at [969, 286] on img at bounding box center [1010, 245] width 159 height 134
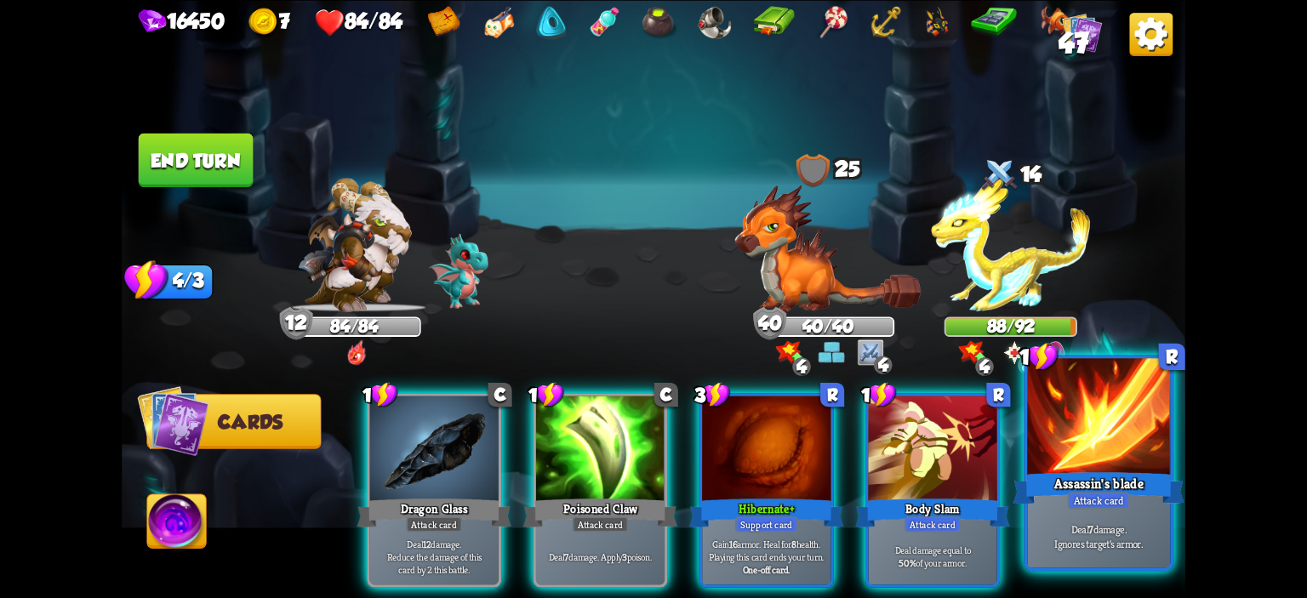
click at [1134, 442] on div at bounding box center [1098, 418] width 143 height 121
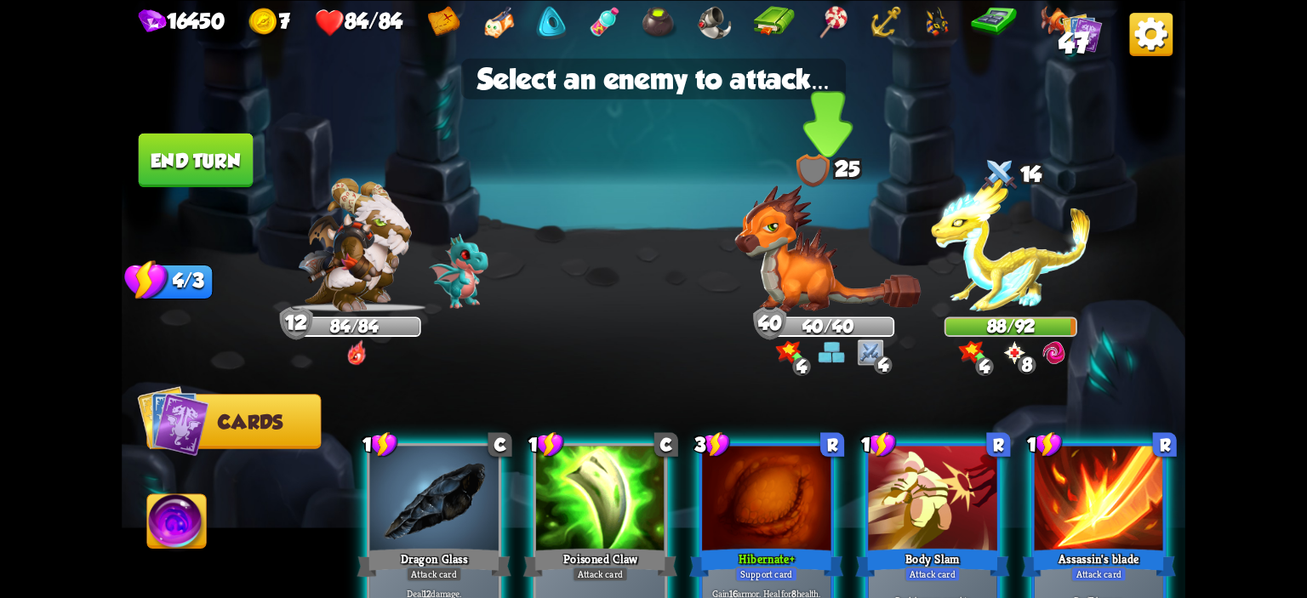
click at [799, 293] on img at bounding box center [828, 249] width 186 height 128
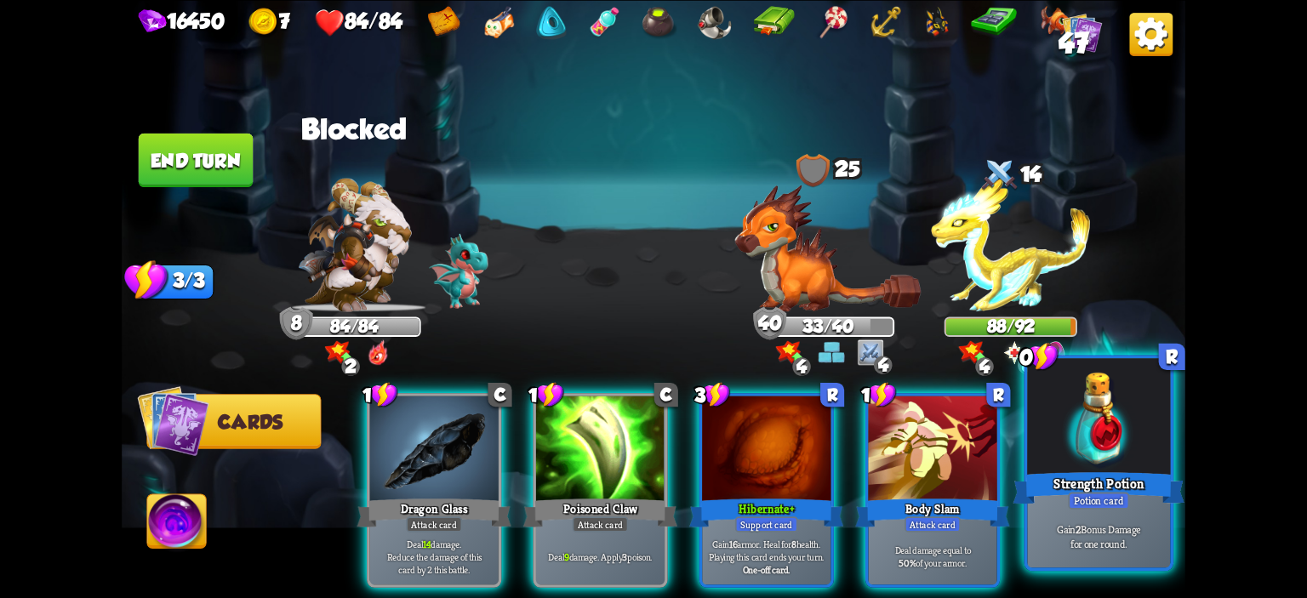
click at [1048, 458] on div at bounding box center [1098, 418] width 143 height 121
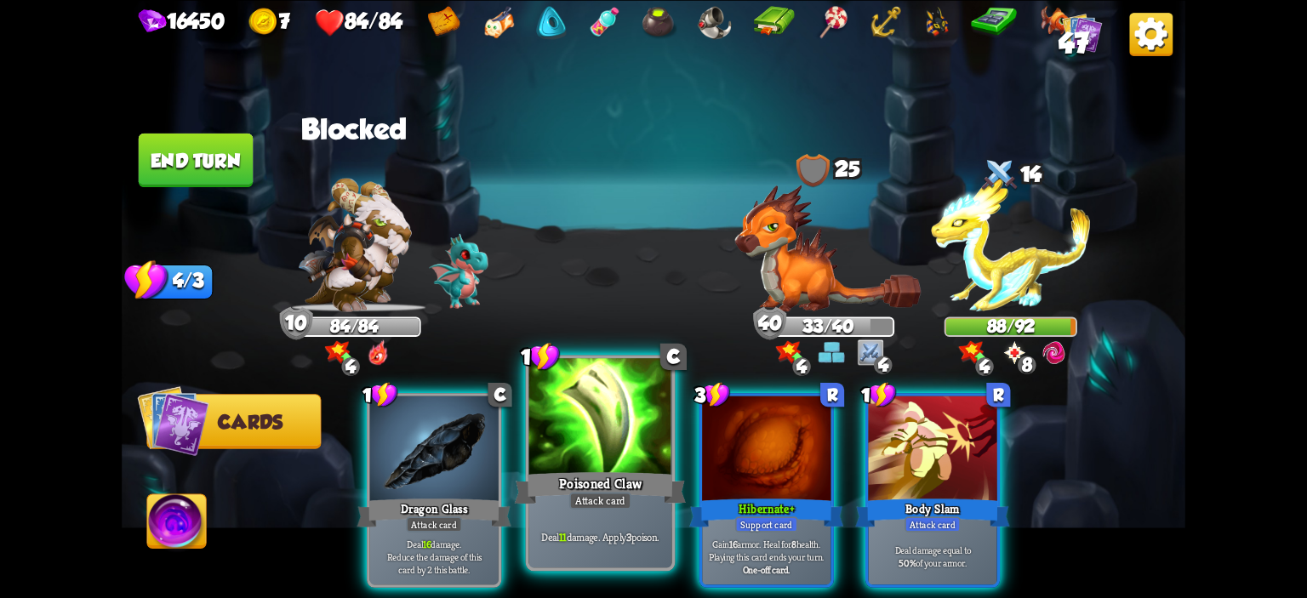
click at [657, 443] on div at bounding box center [600, 418] width 143 height 121
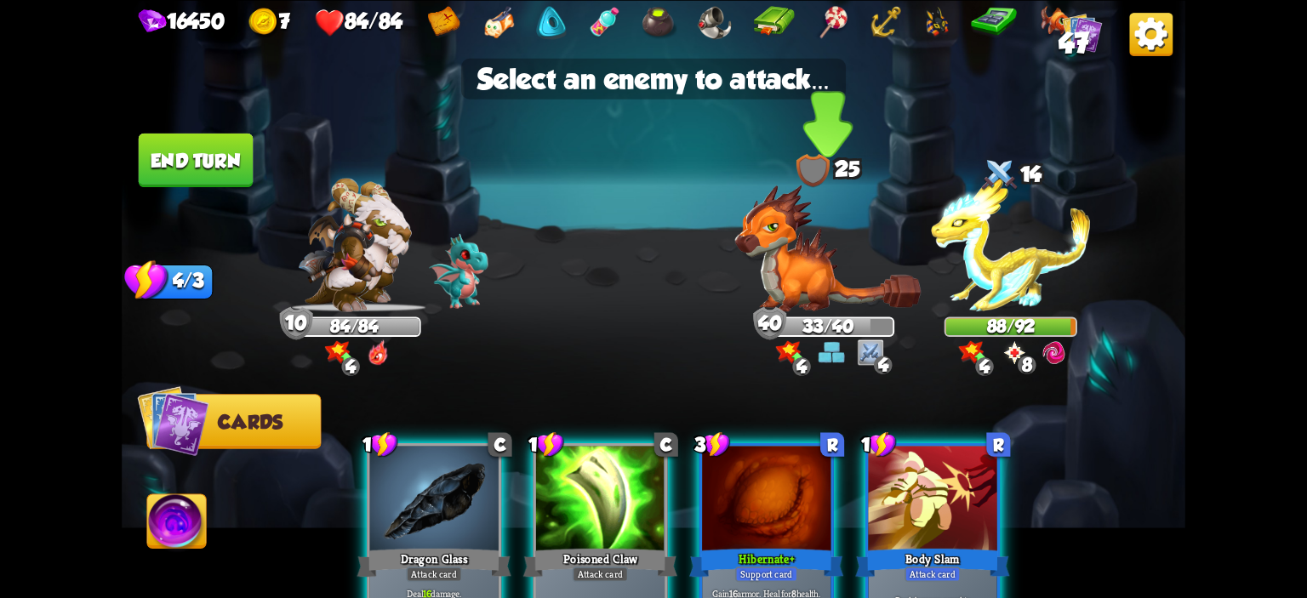
click at [753, 306] on img at bounding box center [828, 249] width 186 height 128
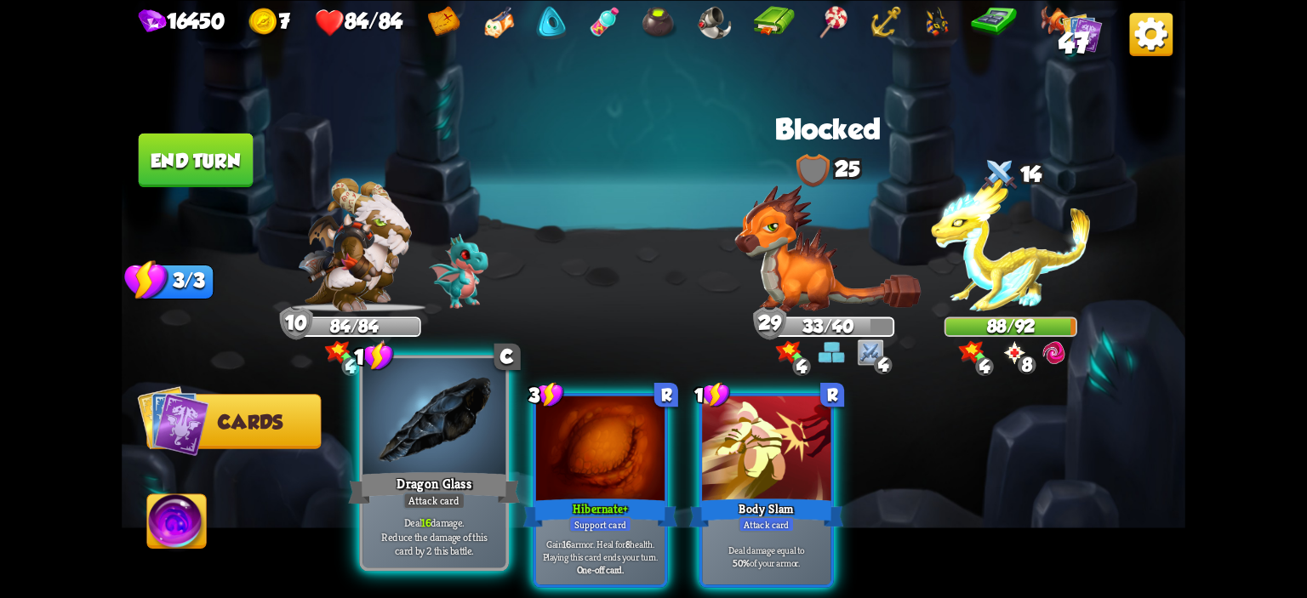
click at [489, 426] on div at bounding box center [434, 418] width 143 height 121
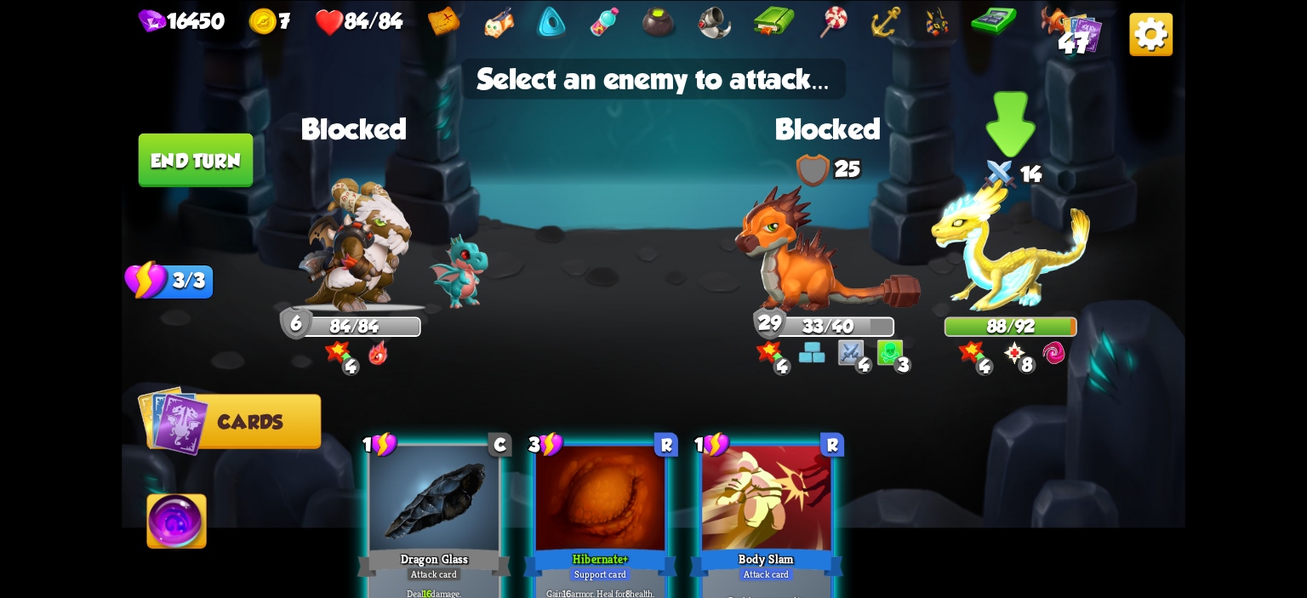
click at [969, 266] on img at bounding box center [1010, 245] width 159 height 134
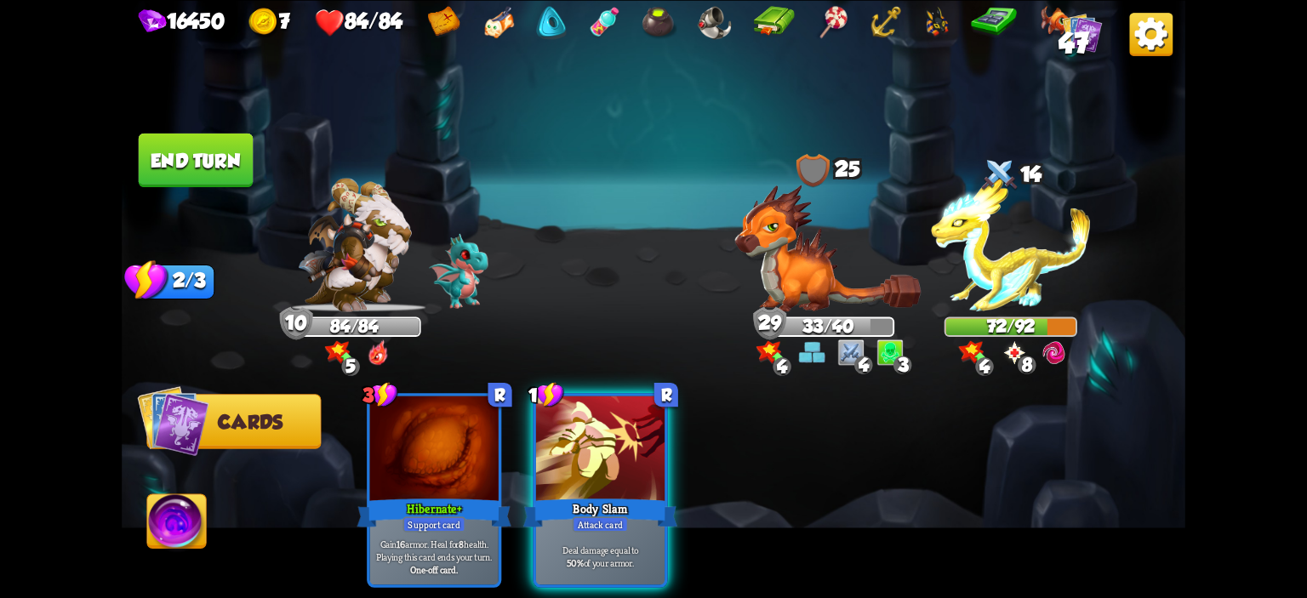
click at [215, 181] on button "End turn" at bounding box center [196, 160] width 115 height 54
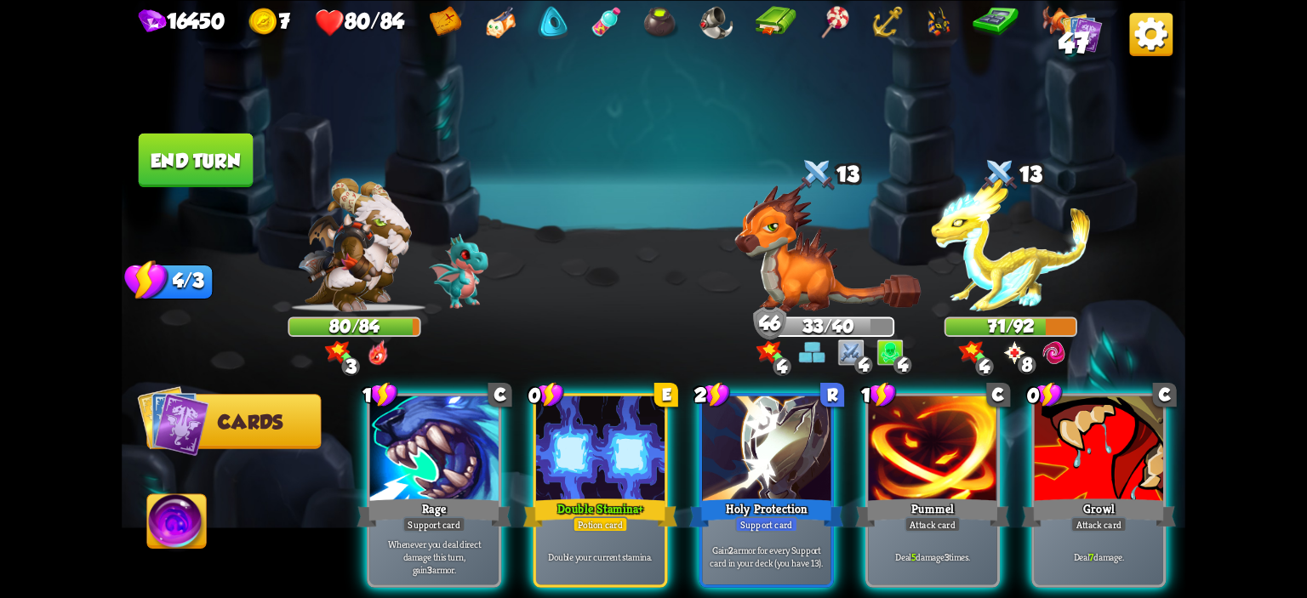
click at [697, 465] on div "1 C Rage Support card Whenever you deal direct damage this turn, gain 3 armor. …" at bounding box center [759, 466] width 851 height 266
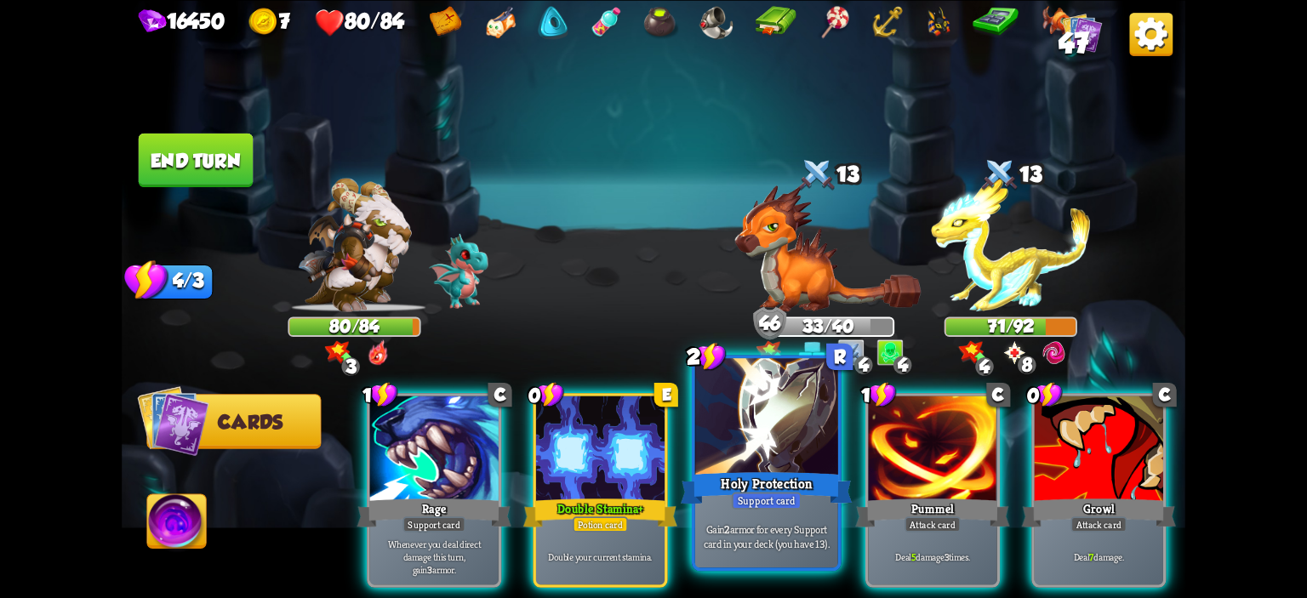
click at [706, 462] on div at bounding box center [766, 418] width 143 height 121
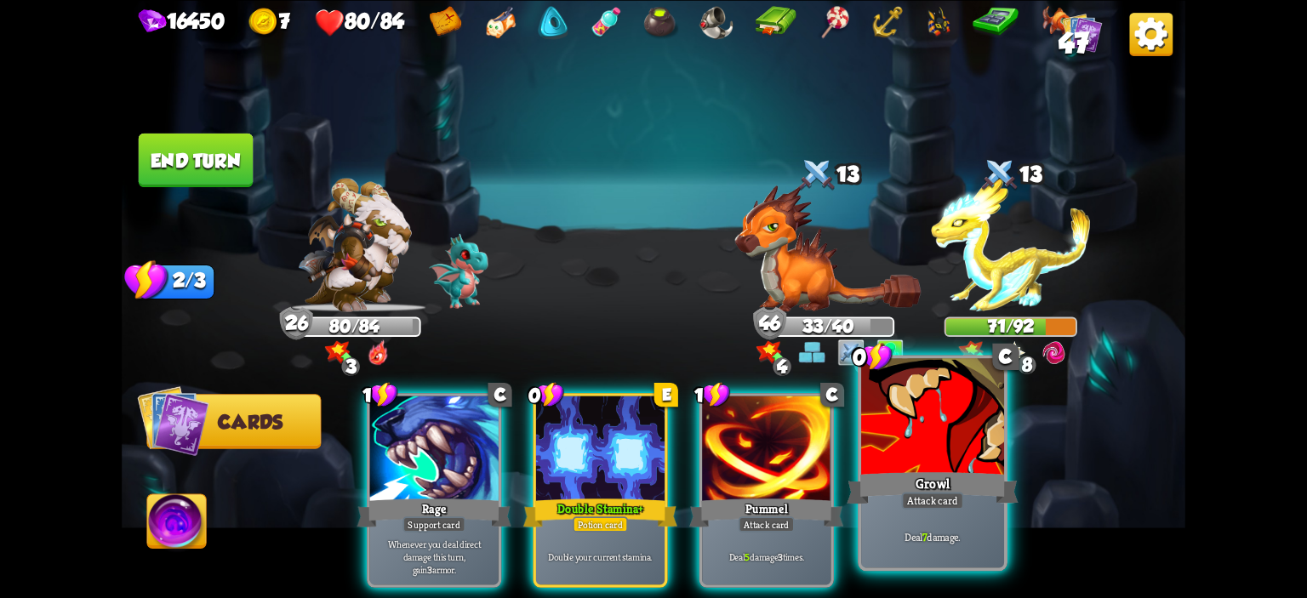
click at [886, 428] on div at bounding box center [932, 418] width 143 height 121
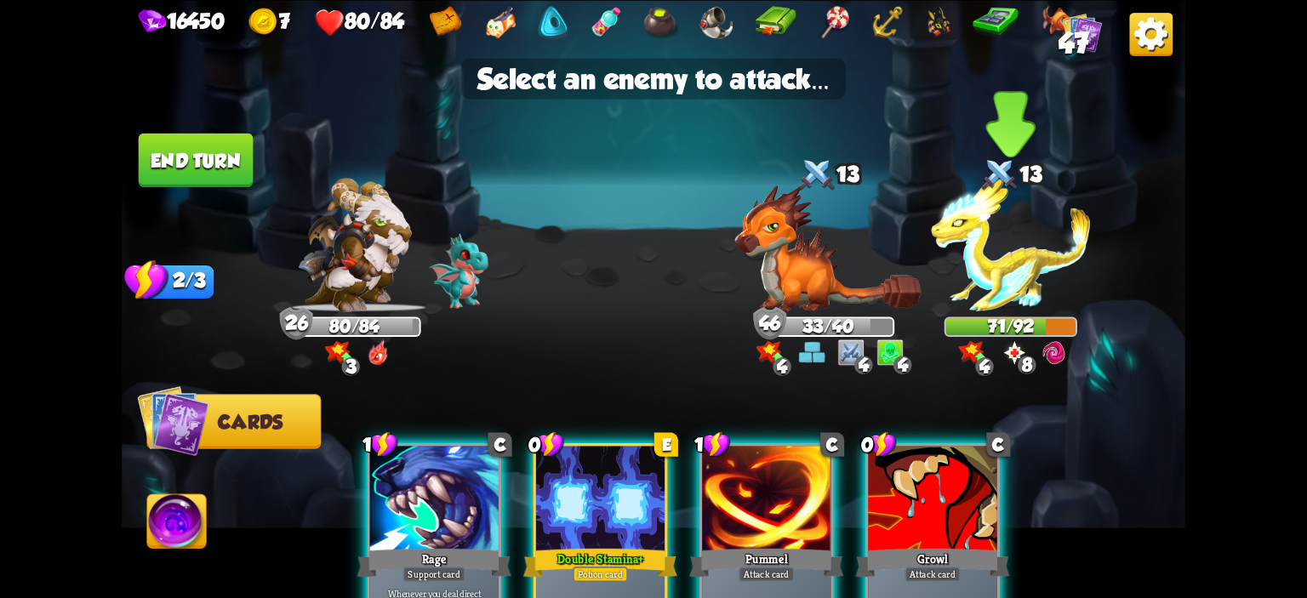
click at [952, 270] on img at bounding box center [1010, 245] width 159 height 134
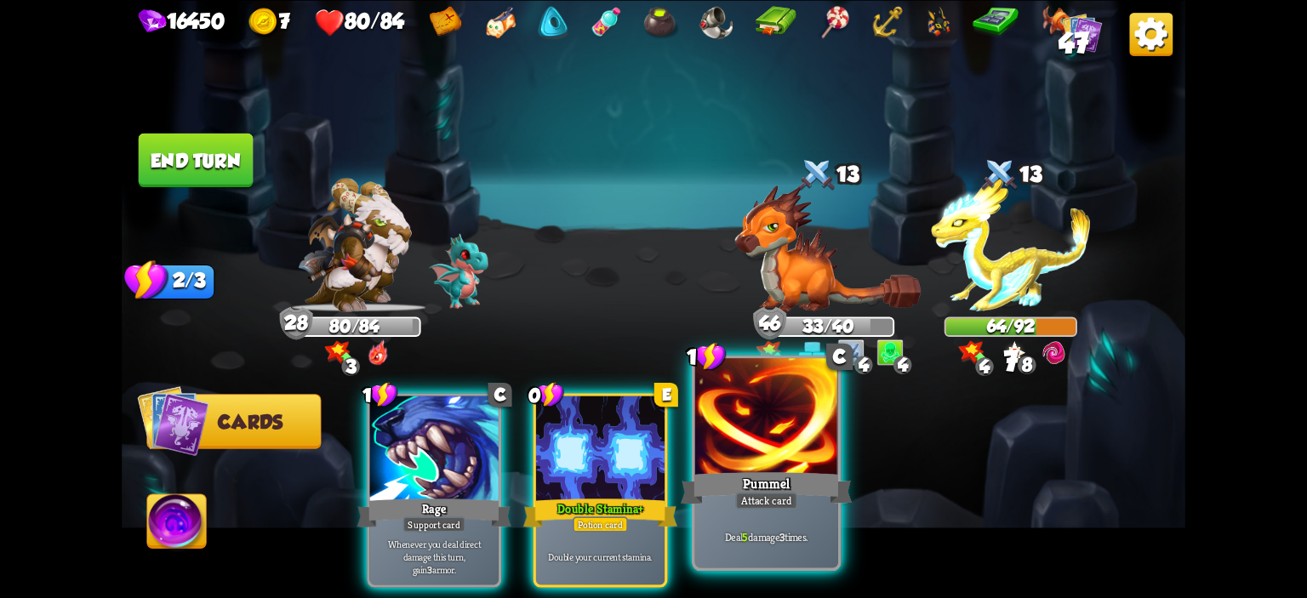
click at [801, 399] on div at bounding box center [766, 418] width 143 height 121
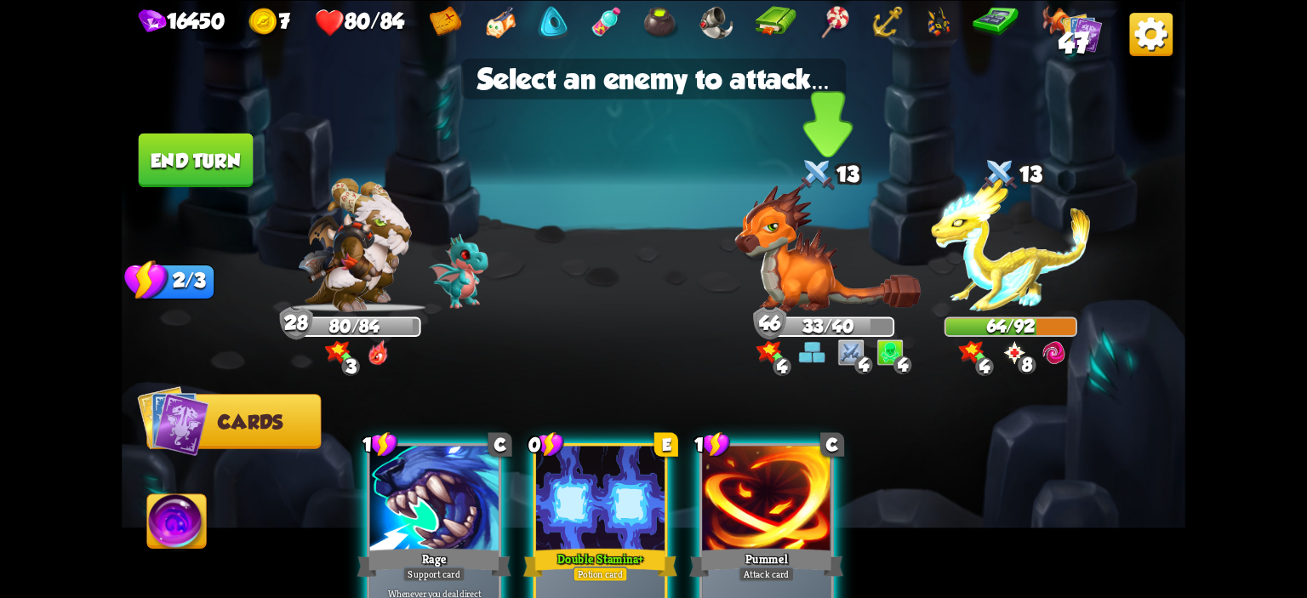
click at [820, 299] on img at bounding box center [828, 249] width 186 height 128
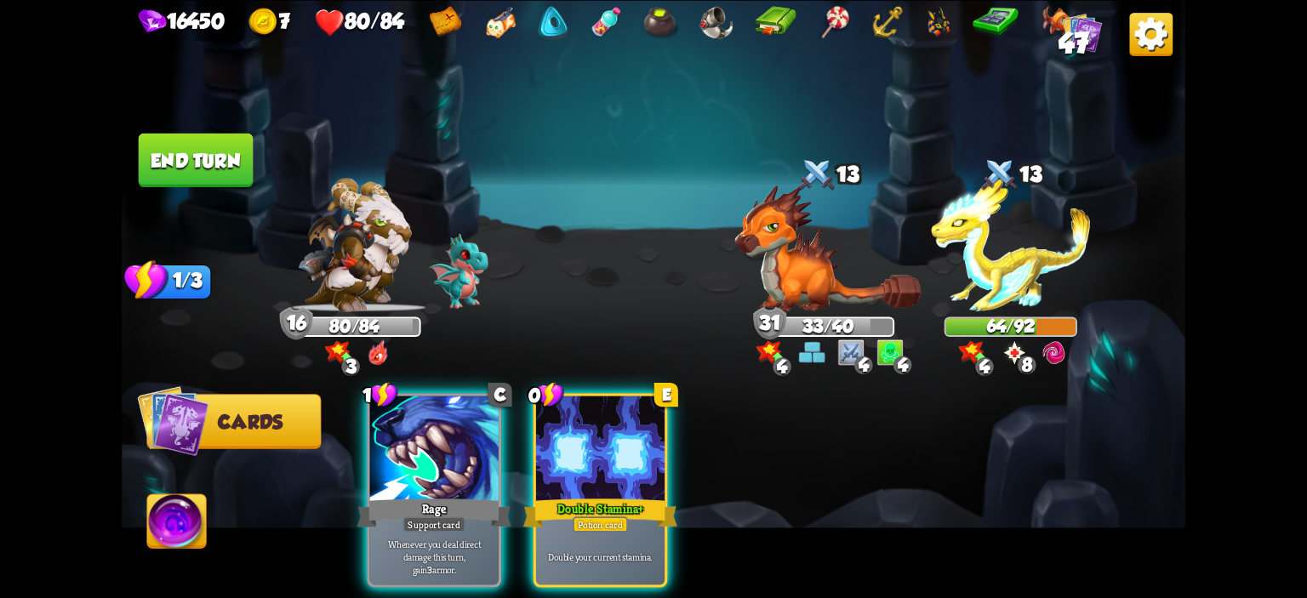
click at [228, 138] on button "End turn" at bounding box center [196, 160] width 115 height 54
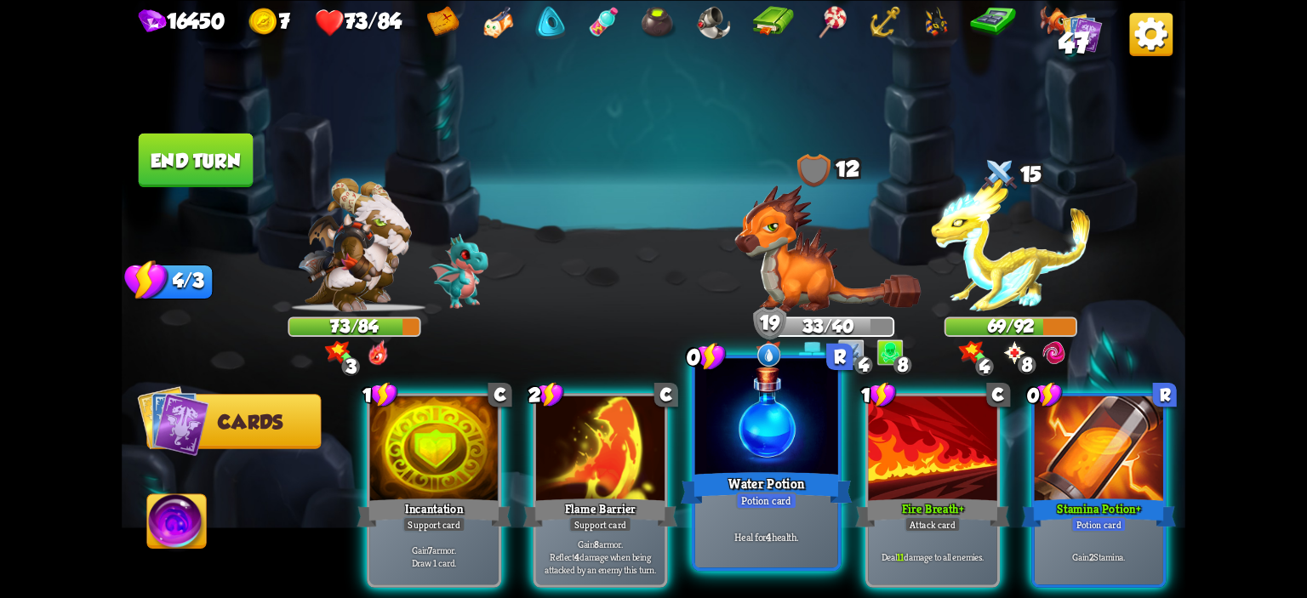
click at [780, 404] on div at bounding box center [766, 418] width 143 height 121
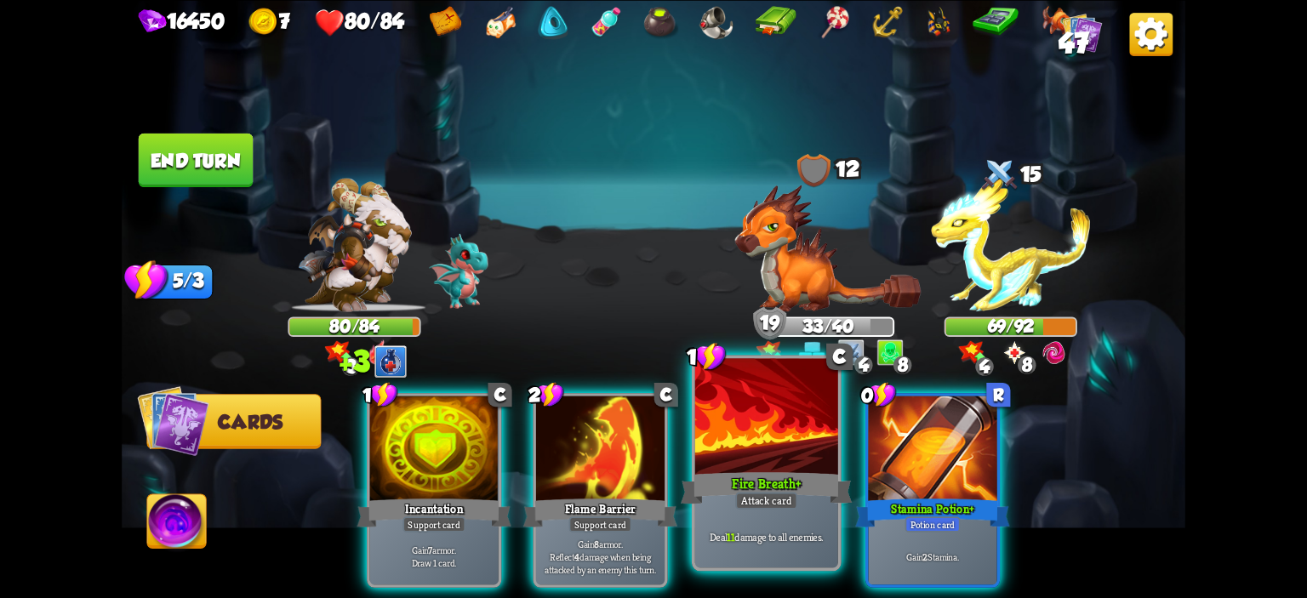
click at [812, 420] on div at bounding box center [766, 418] width 143 height 121
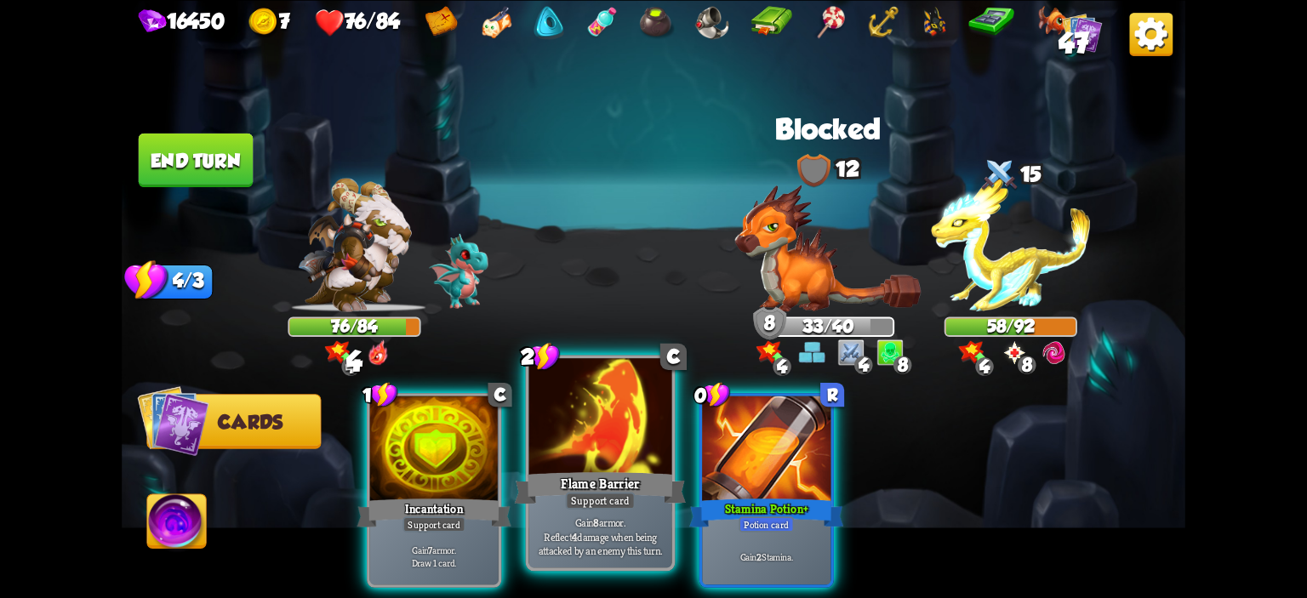
click at [593, 424] on div at bounding box center [600, 418] width 143 height 121
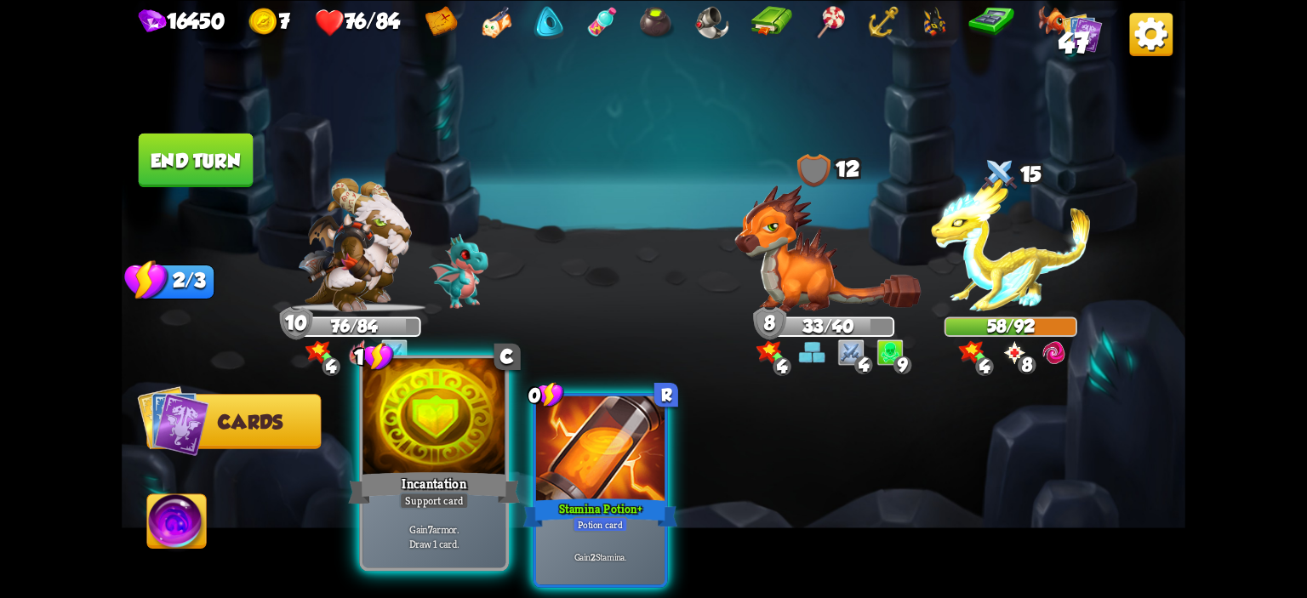
click at [443, 425] on div at bounding box center [434, 418] width 143 height 121
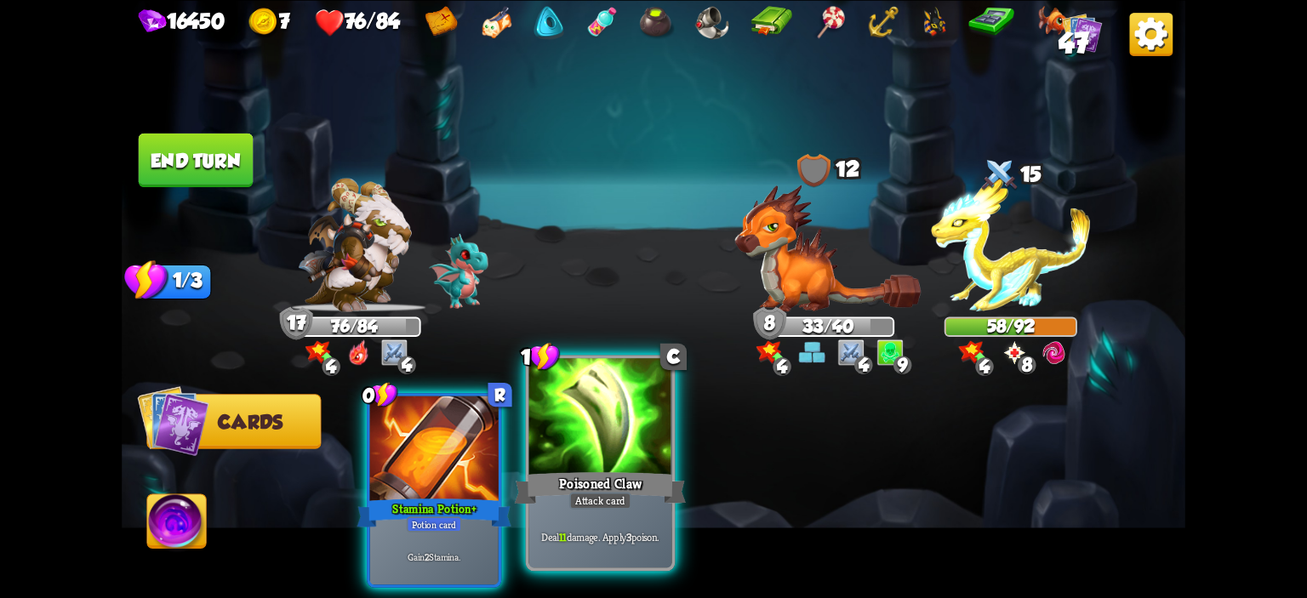
click at [557, 421] on div at bounding box center [600, 418] width 143 height 121
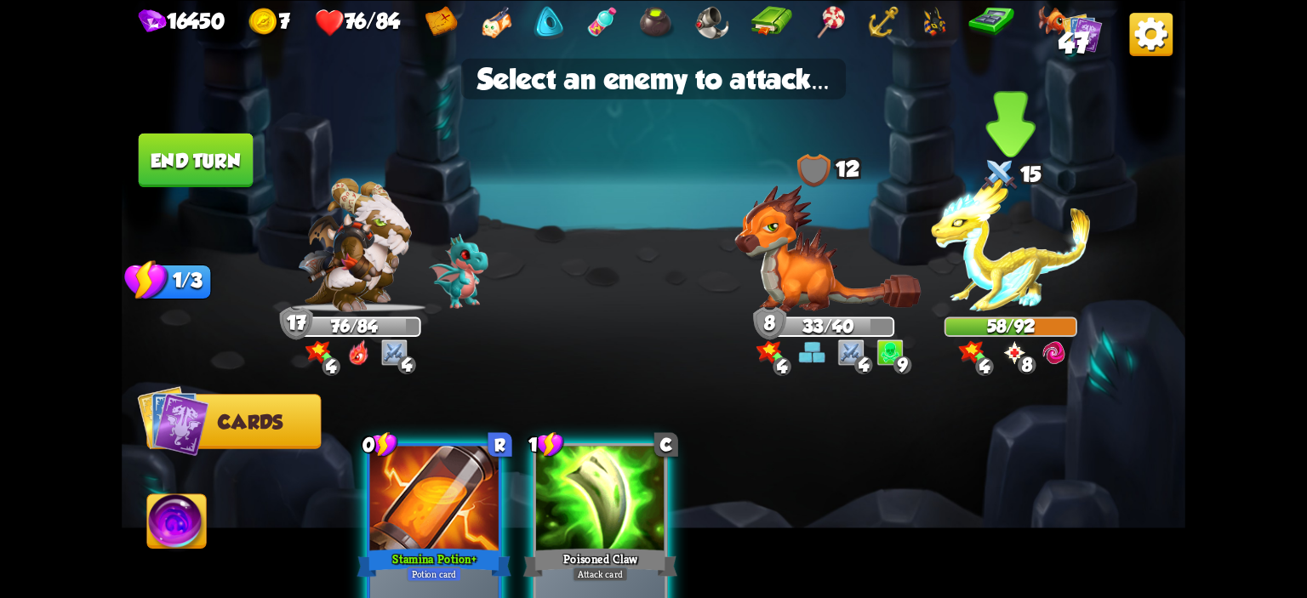
click at [959, 259] on img at bounding box center [1010, 245] width 159 height 134
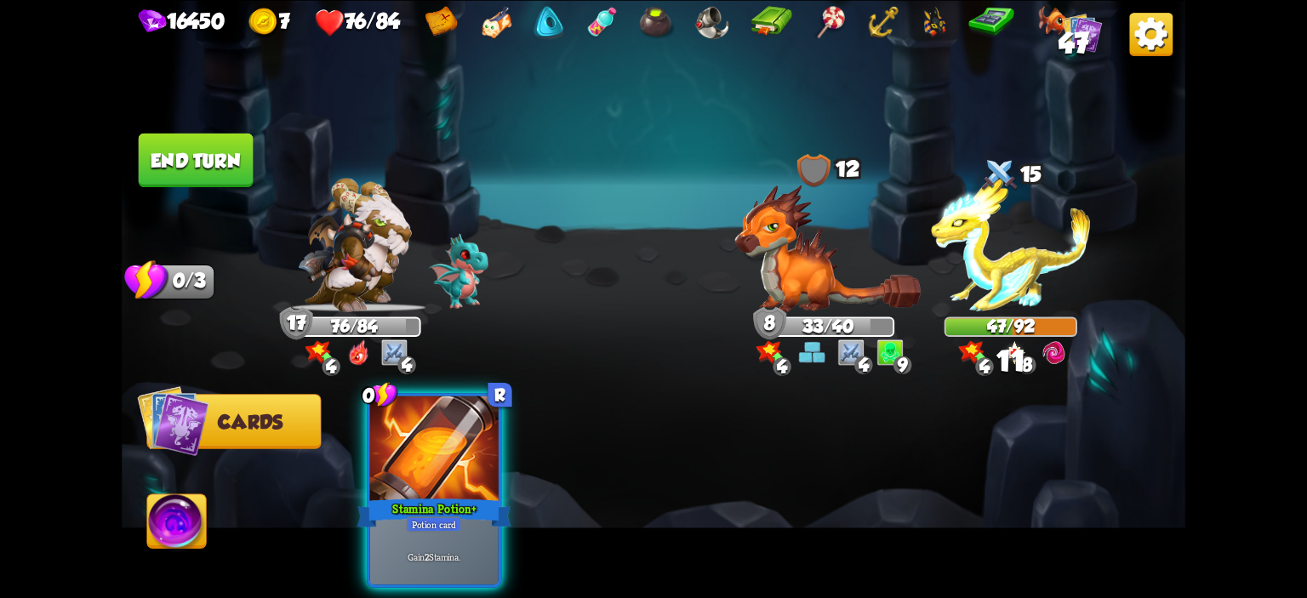
click at [210, 163] on button "End turn" at bounding box center [196, 160] width 115 height 54
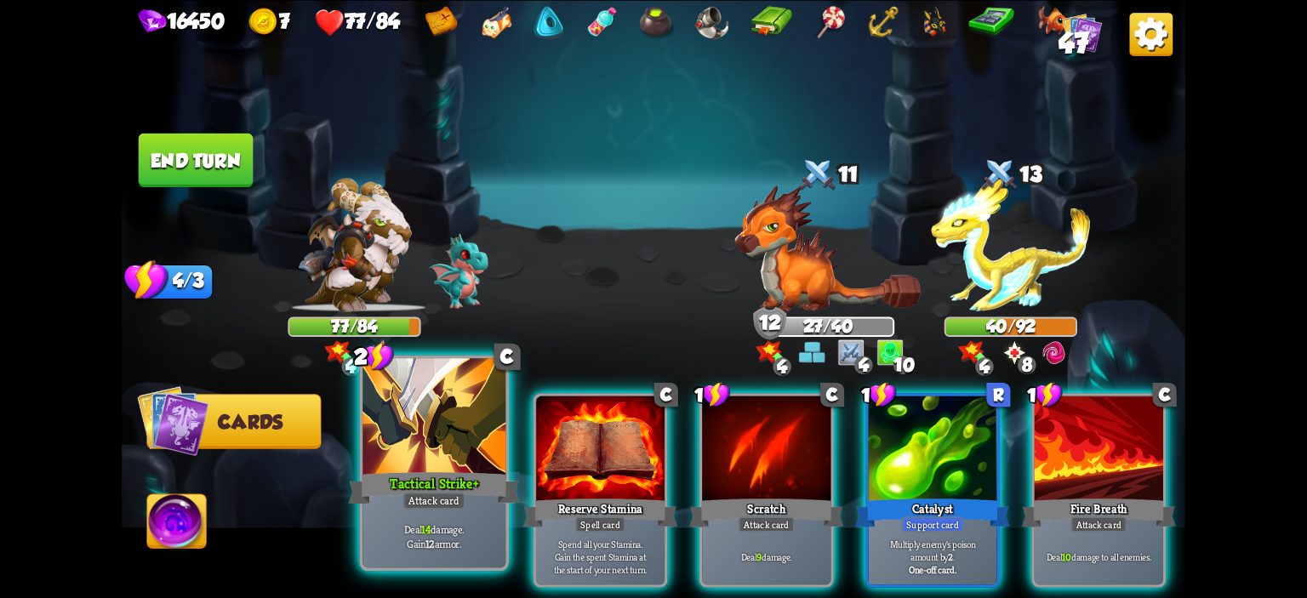
click at [414, 430] on div at bounding box center [434, 418] width 143 height 121
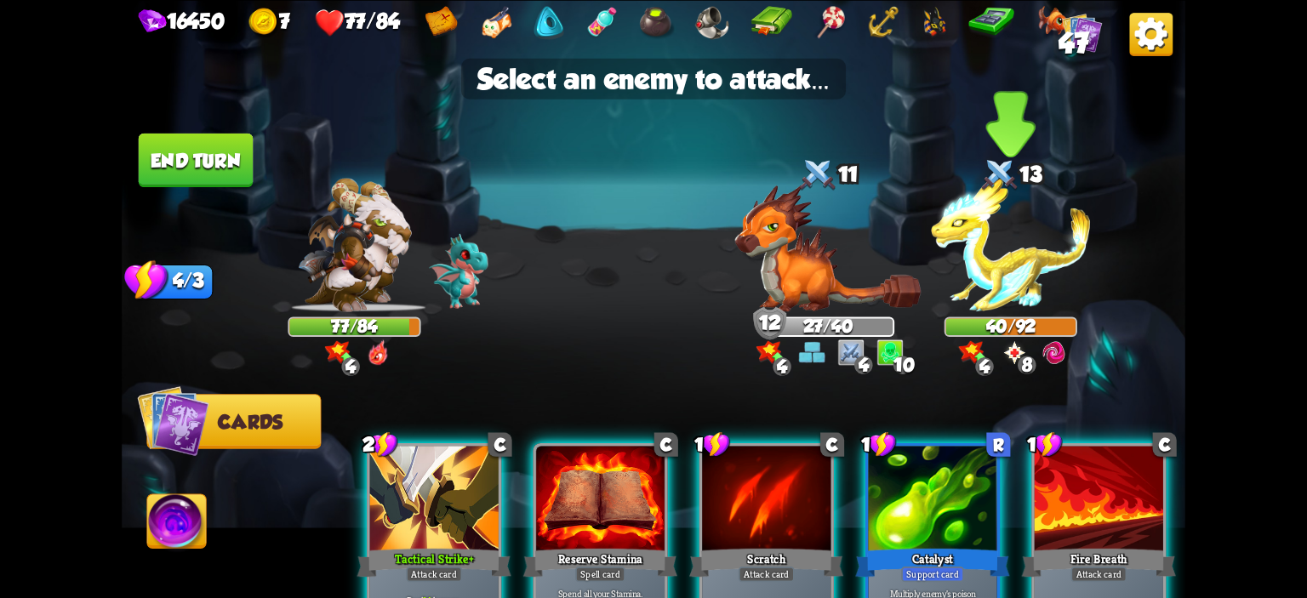
click at [1008, 285] on img at bounding box center [1010, 245] width 159 height 134
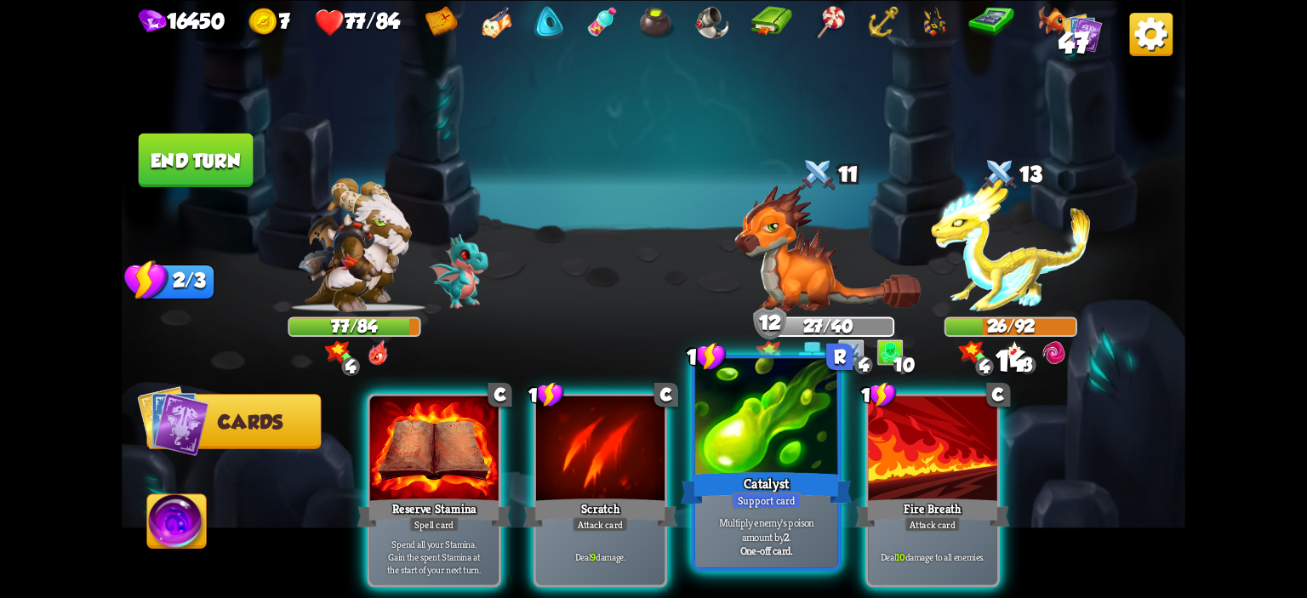
click at [815, 384] on div at bounding box center [766, 418] width 143 height 121
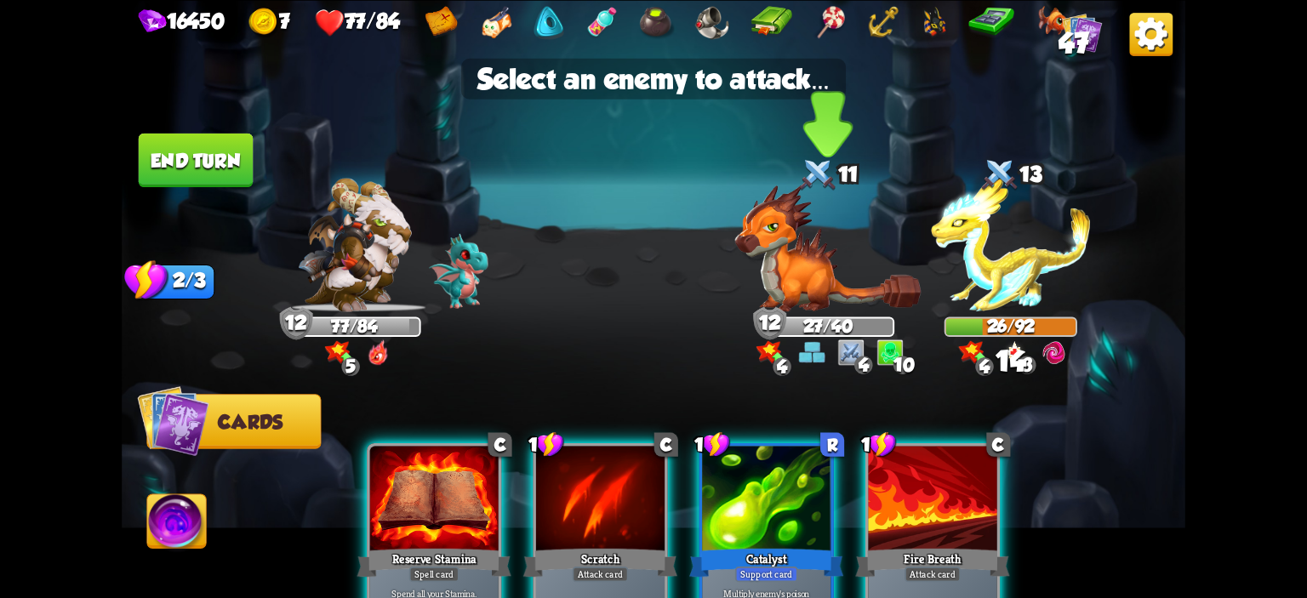
click at [834, 275] on img at bounding box center [828, 249] width 186 height 128
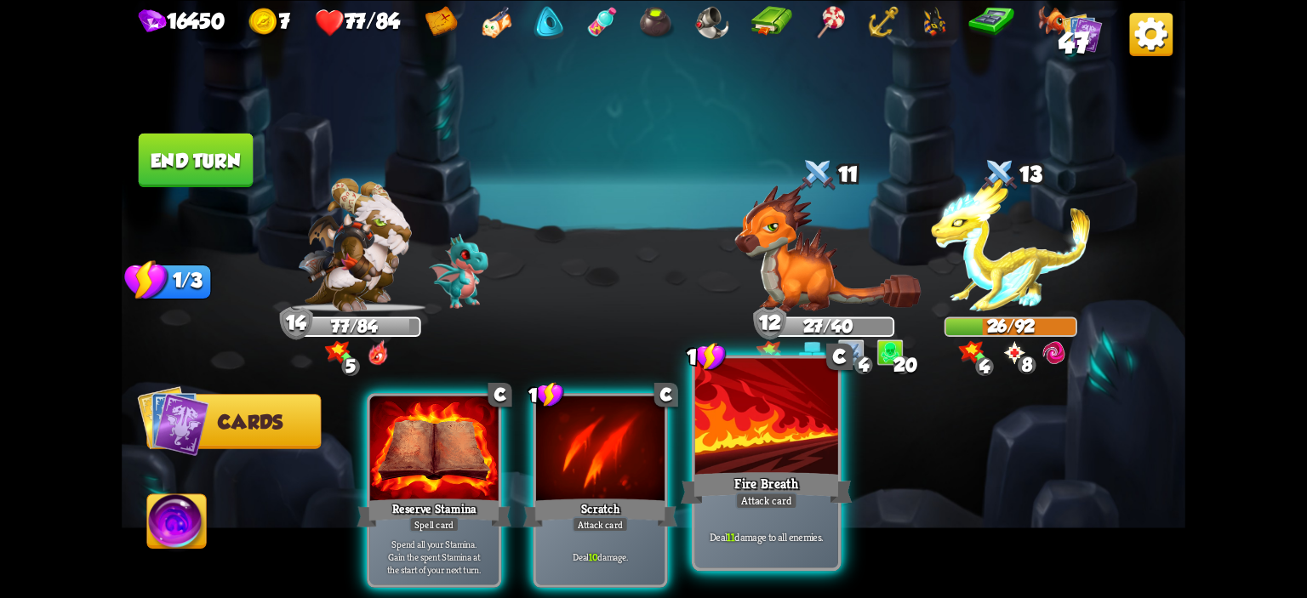
click at [803, 405] on div at bounding box center [766, 418] width 143 height 121
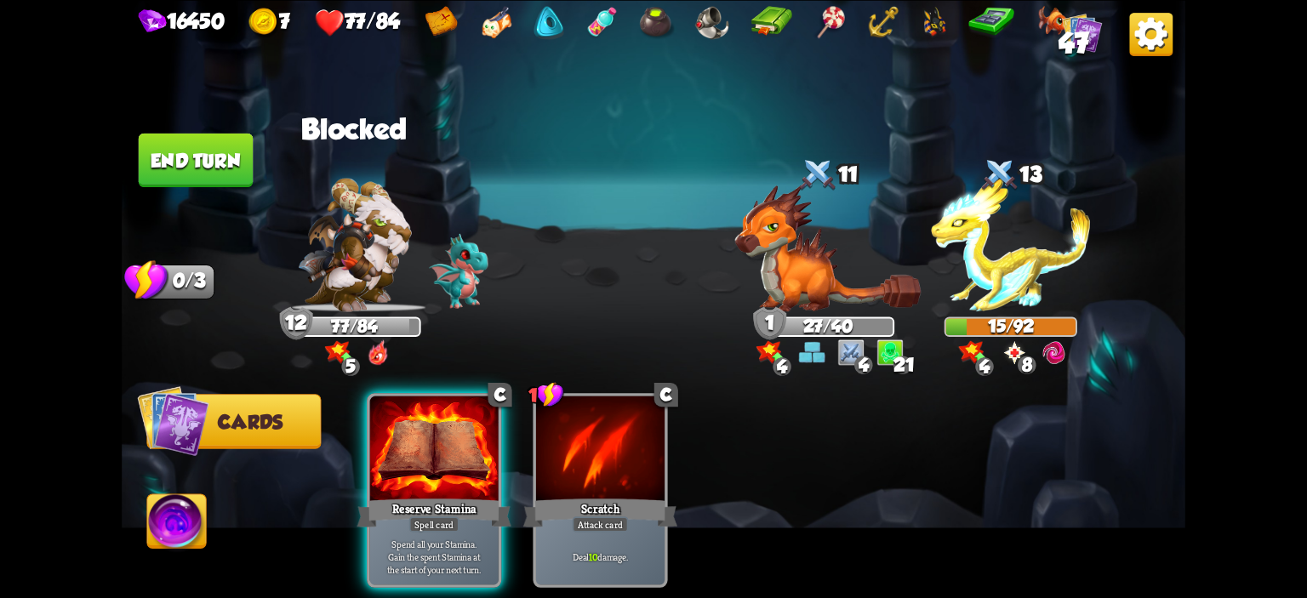
click at [192, 151] on button "End turn" at bounding box center [196, 160] width 115 height 54
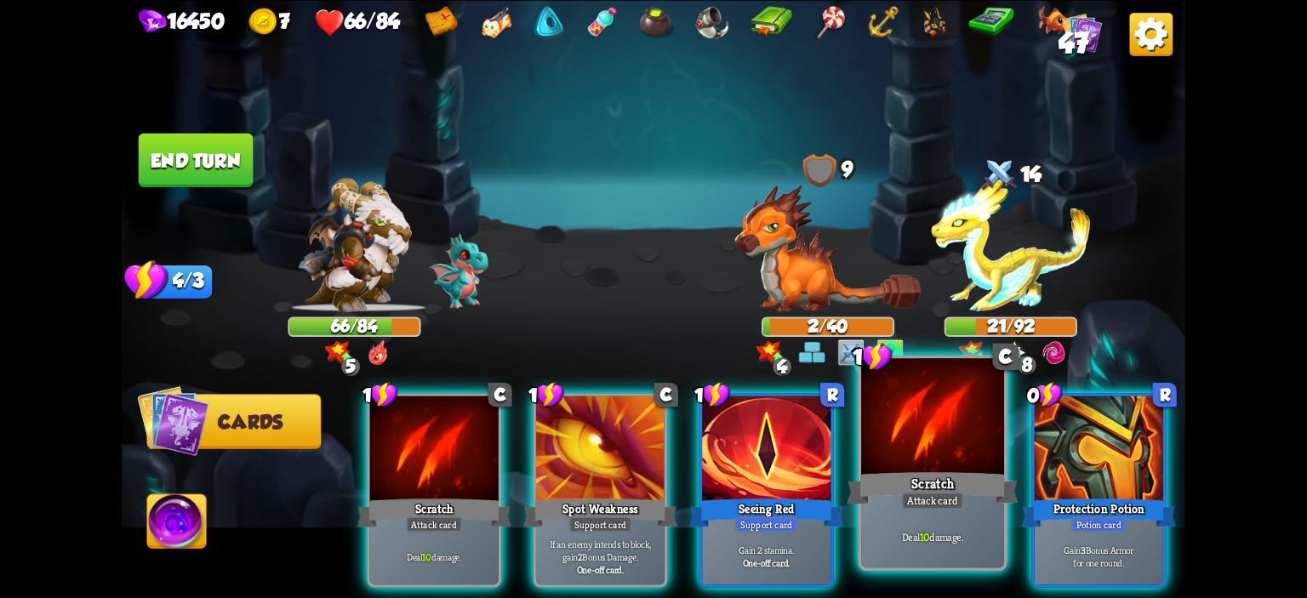
click at [943, 463] on div at bounding box center [932, 418] width 143 height 121
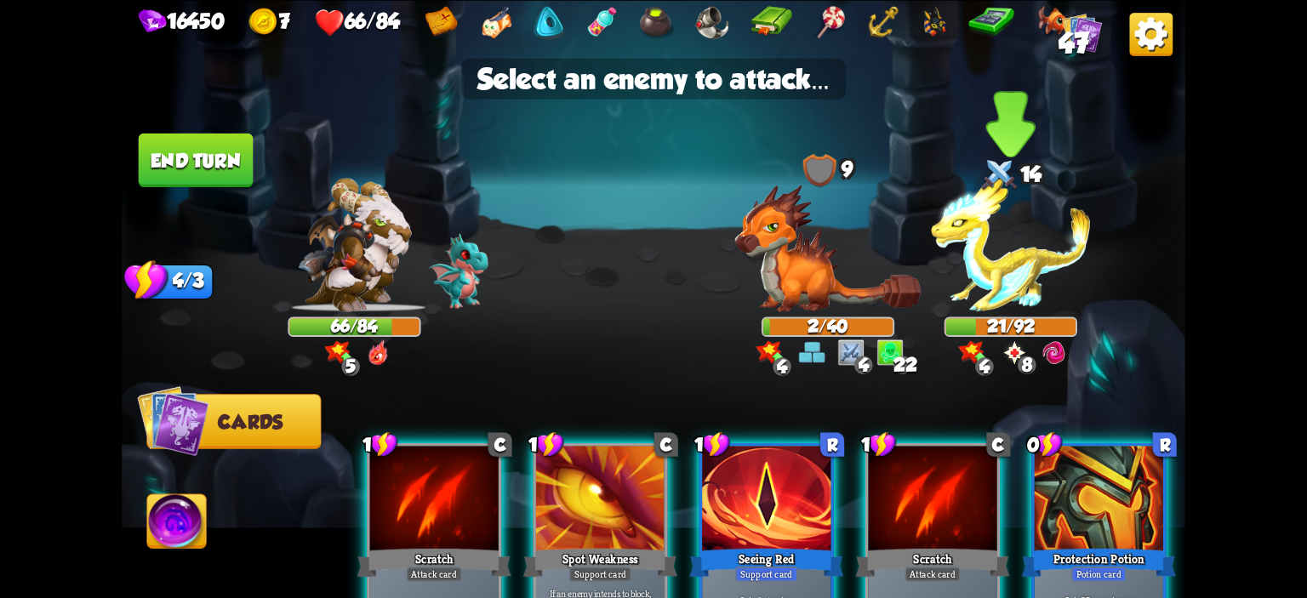
click at [1000, 301] on img at bounding box center [1010, 245] width 159 height 134
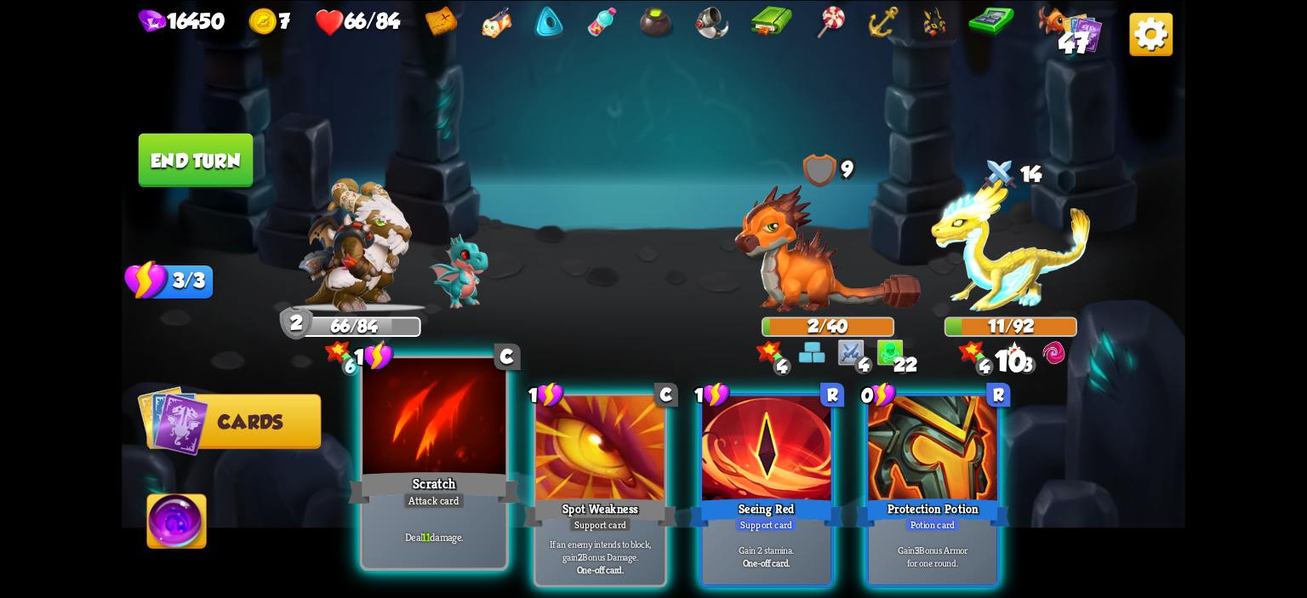
click at [470, 414] on div at bounding box center [434, 418] width 143 height 121
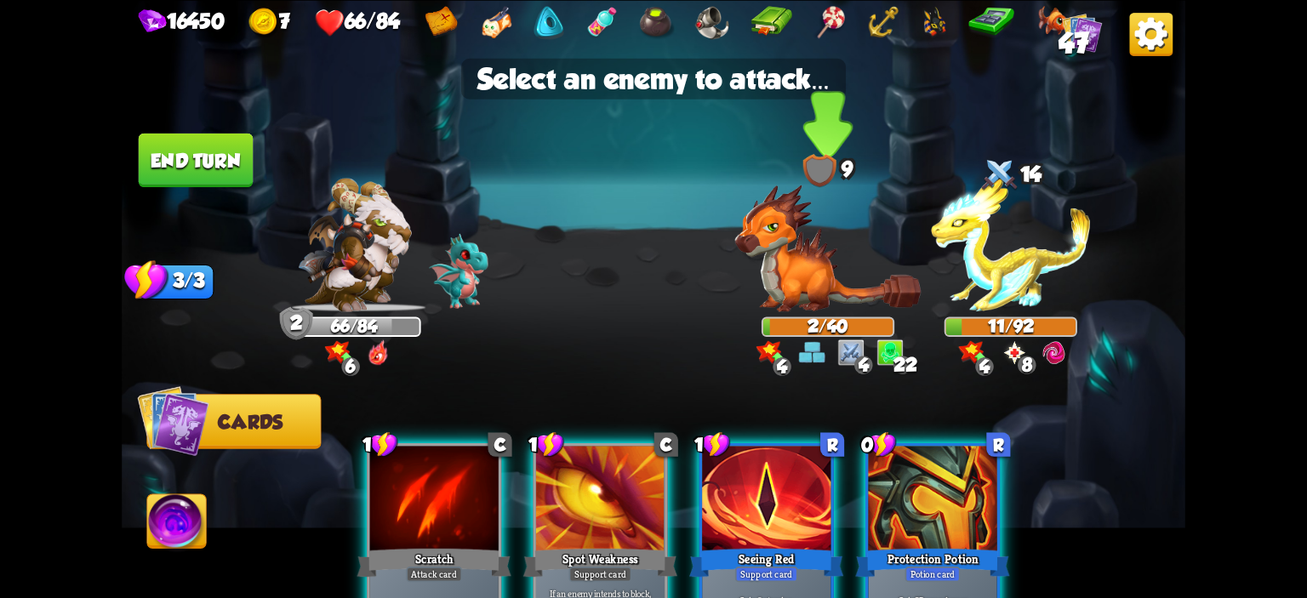
click at [760, 250] on img at bounding box center [828, 249] width 186 height 128
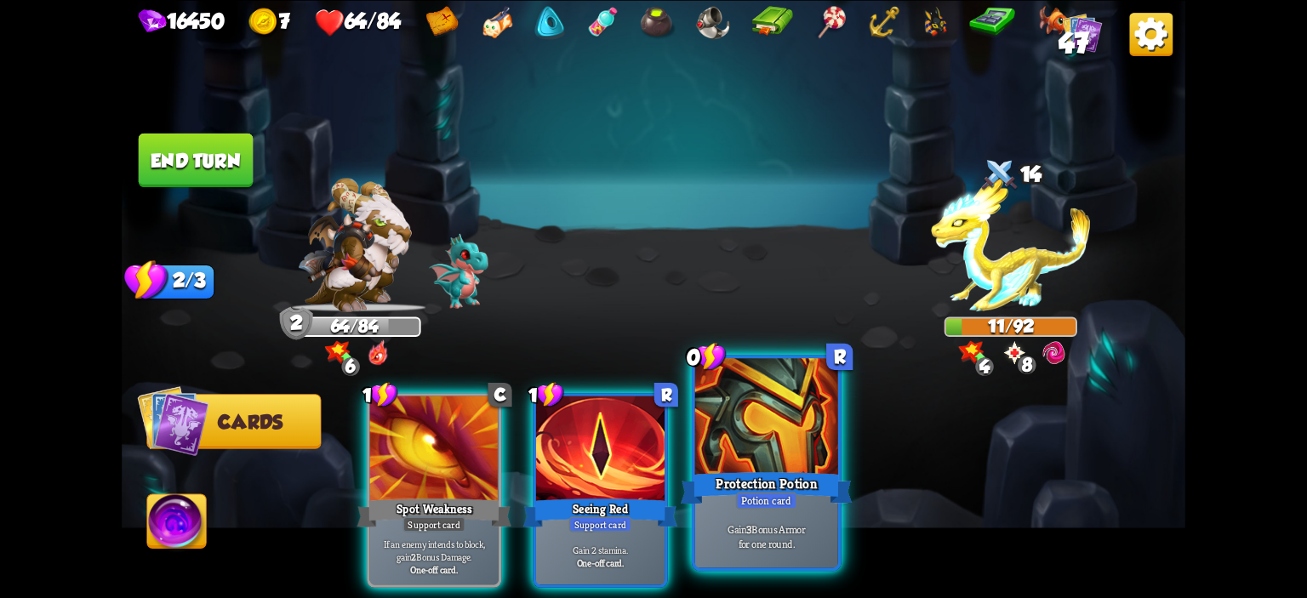
click at [729, 408] on div at bounding box center [766, 418] width 143 height 121
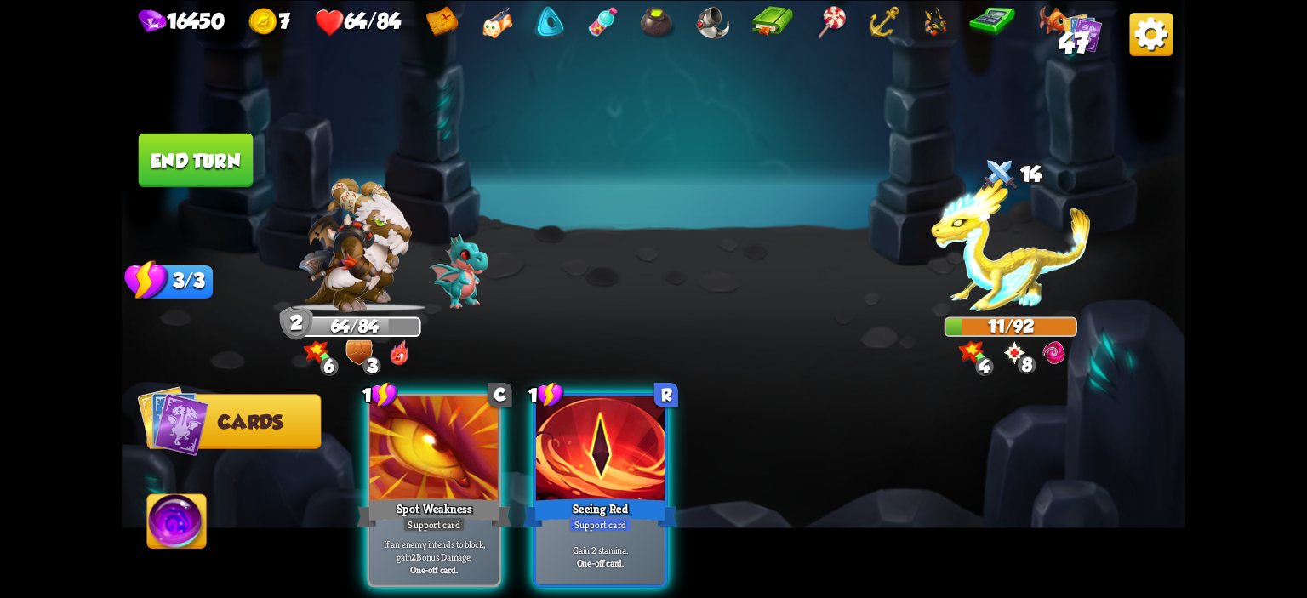
click at [191, 511] on img at bounding box center [176, 524] width 59 height 60
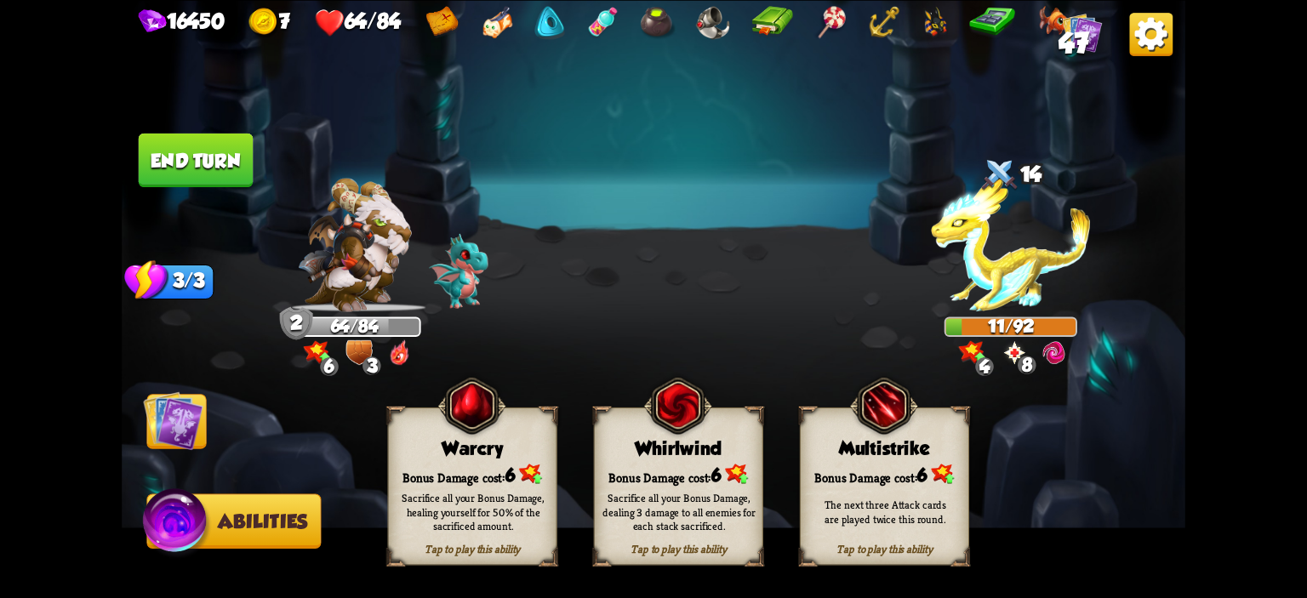
click at [239, 139] on button "End turn" at bounding box center [196, 160] width 115 height 54
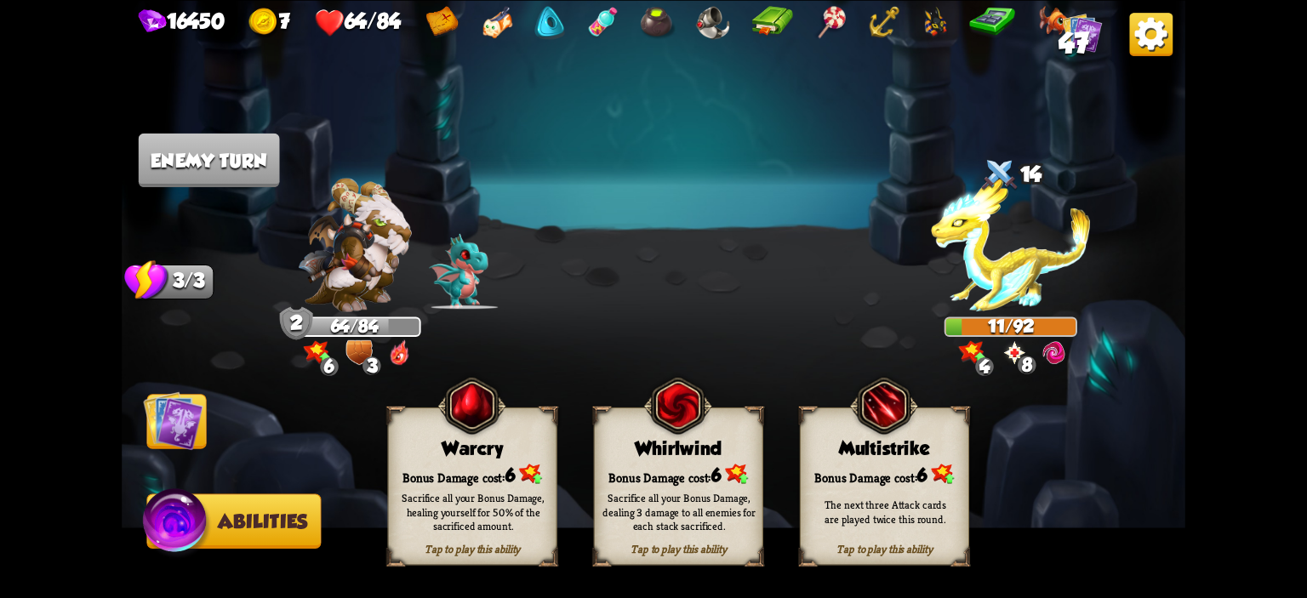
click at [184, 410] on img at bounding box center [173, 421] width 60 height 60
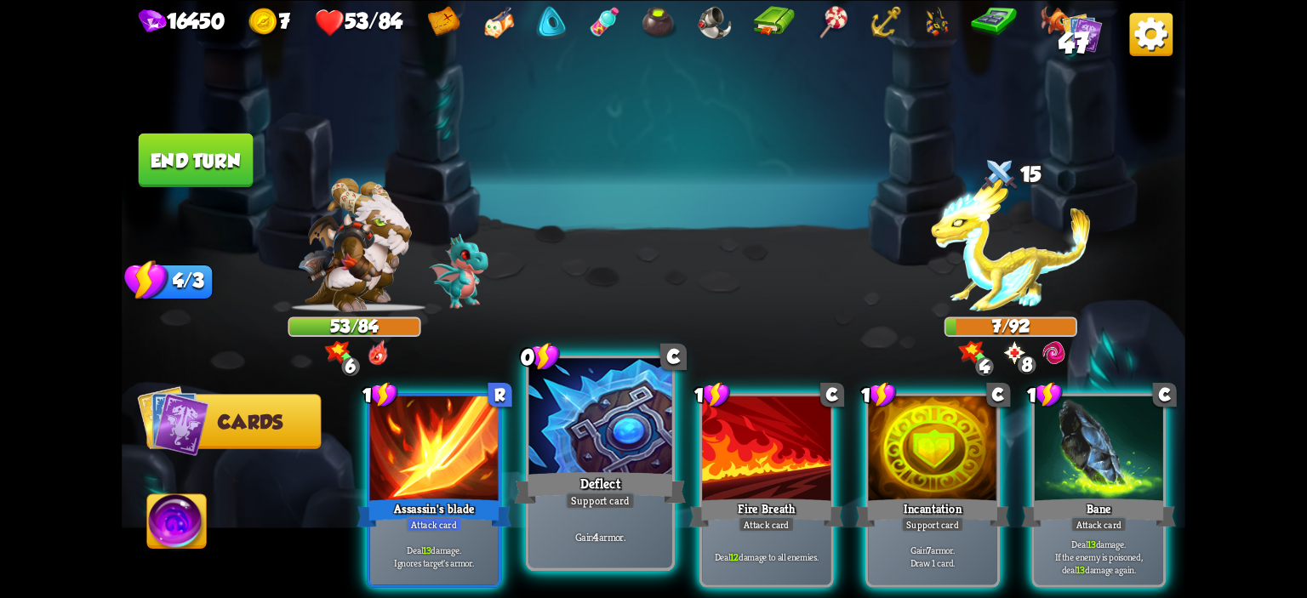
click at [626, 452] on div at bounding box center [600, 418] width 143 height 121
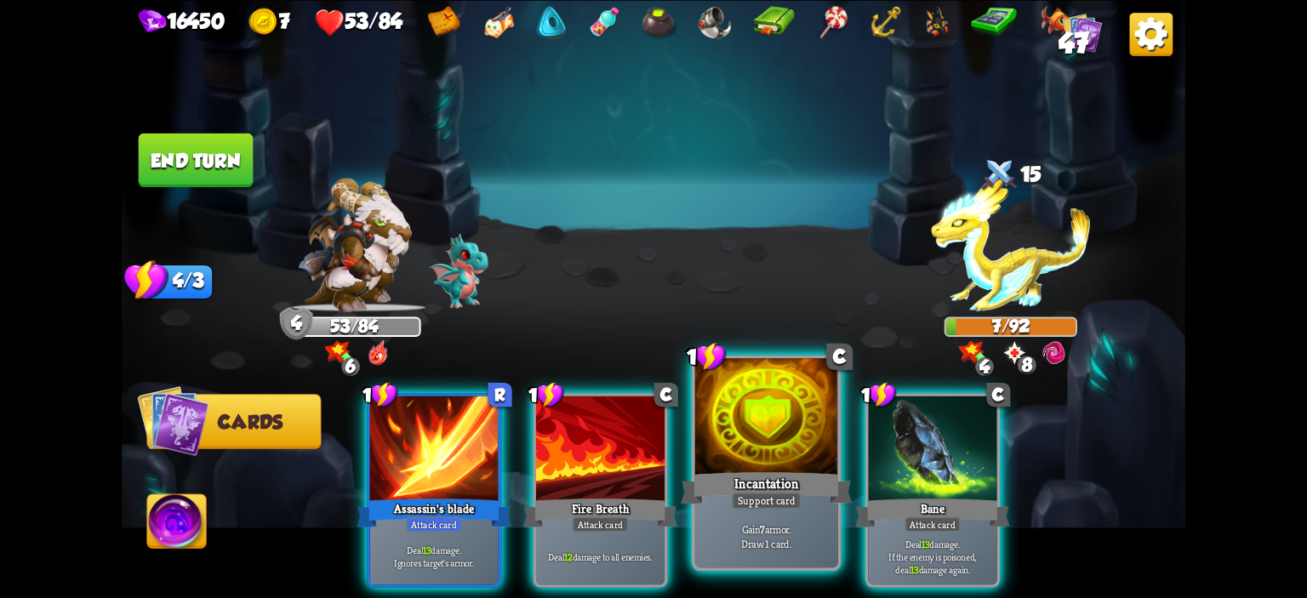
click at [734, 428] on div at bounding box center [766, 418] width 143 height 121
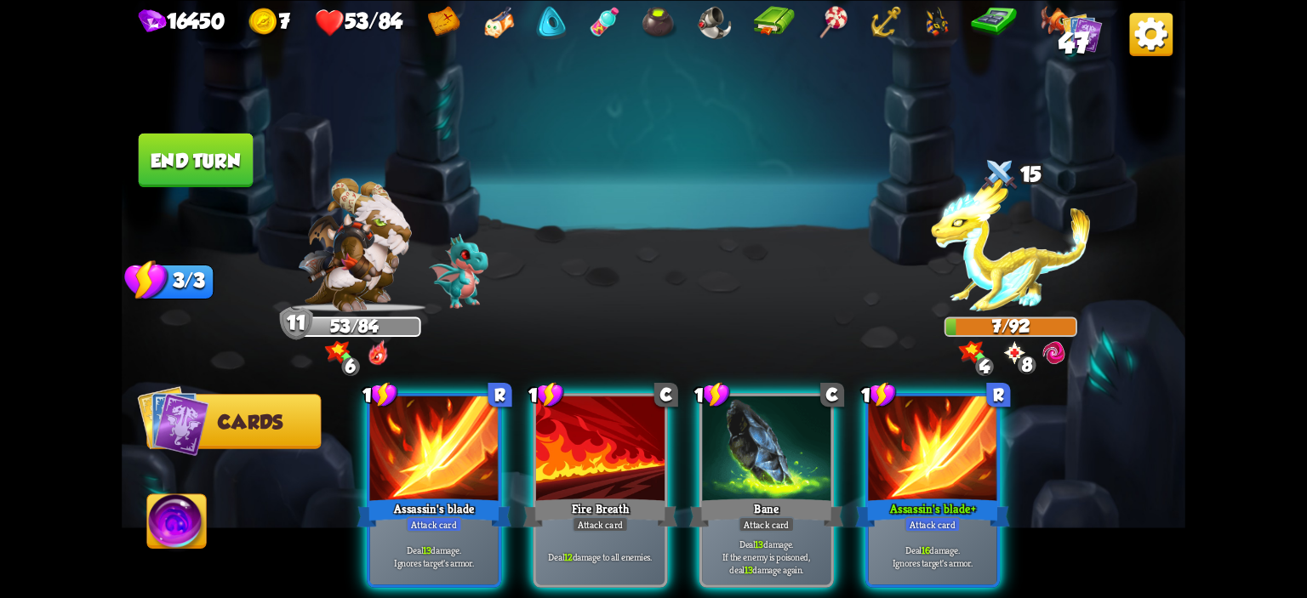
click at [174, 514] on img at bounding box center [176, 524] width 59 height 60
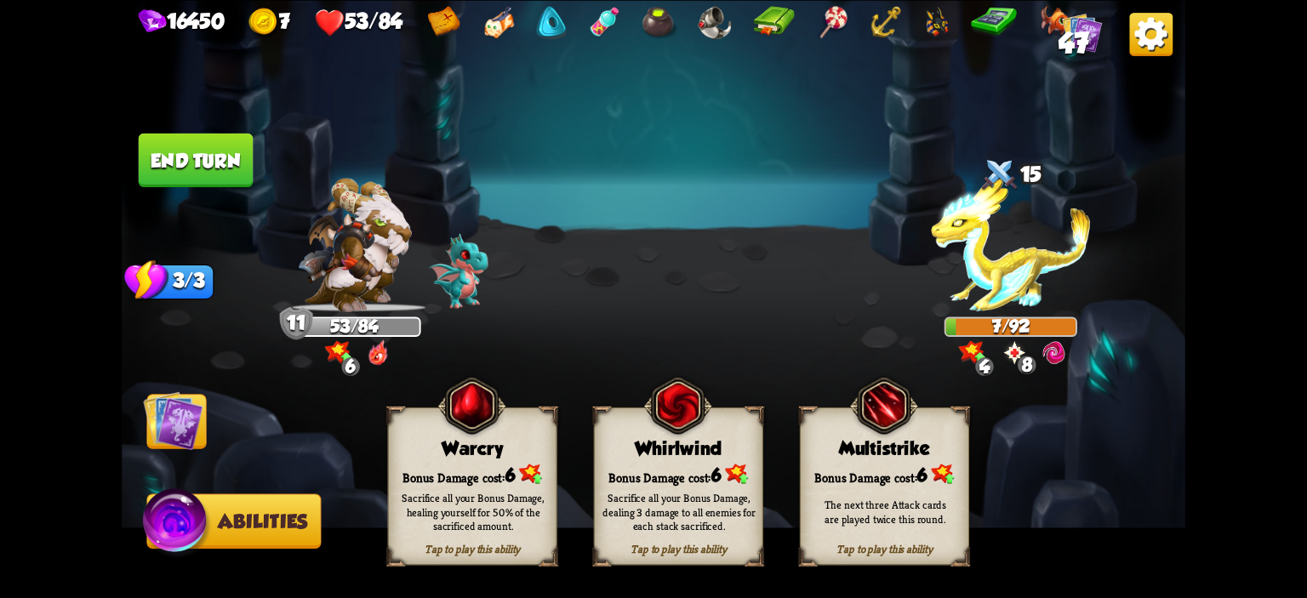
click at [455, 428] on img at bounding box center [471, 405] width 68 height 70
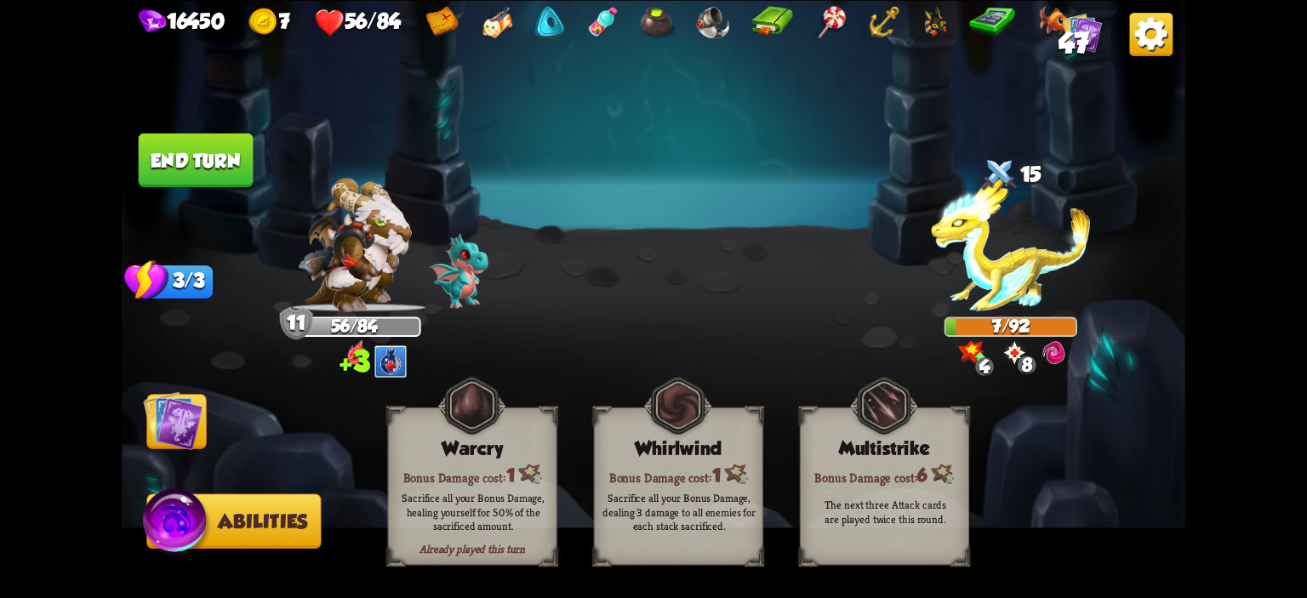
click at [187, 408] on img at bounding box center [173, 421] width 60 height 60
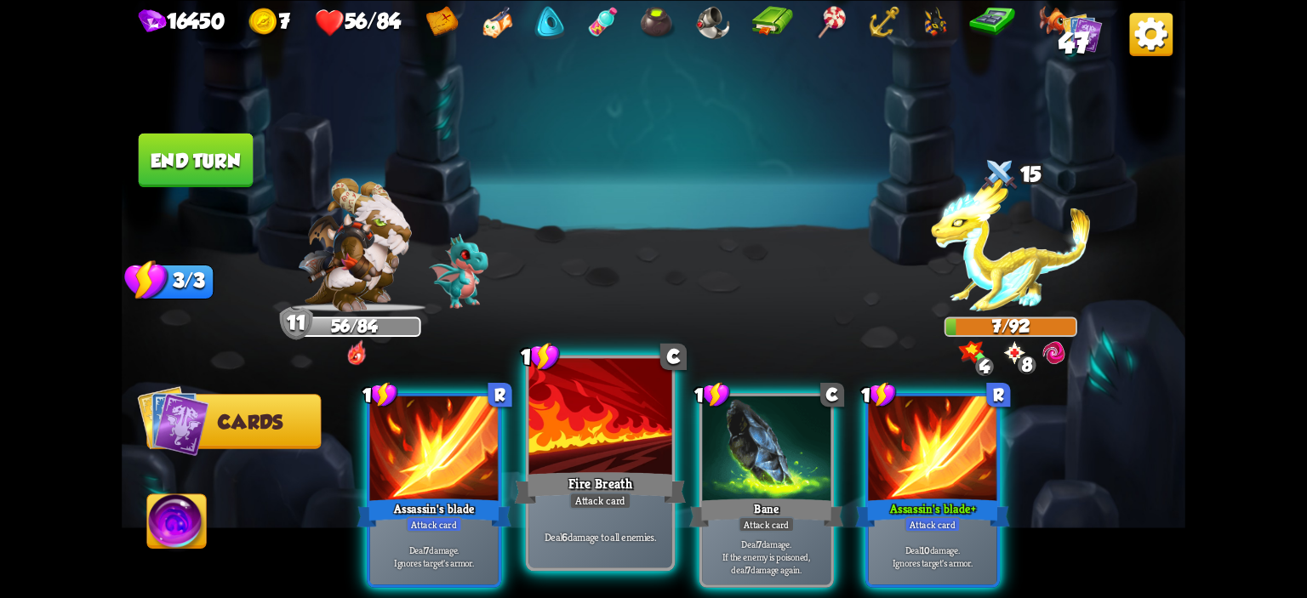
click at [603, 445] on div at bounding box center [600, 418] width 143 height 121
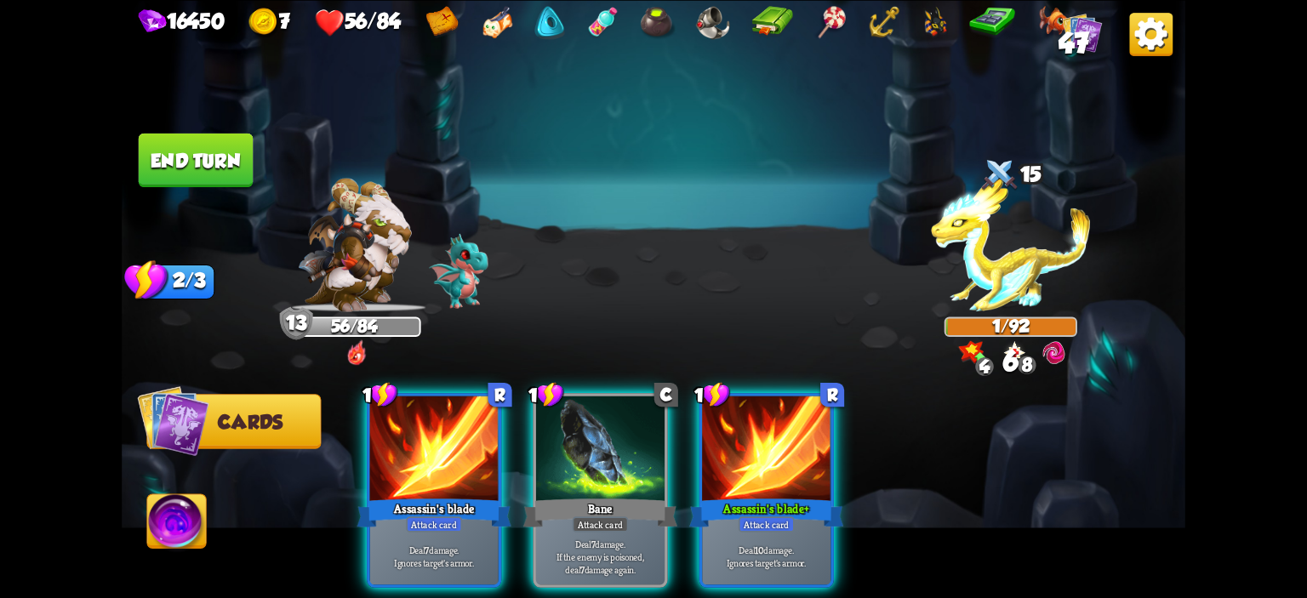
click at [205, 169] on button "End turn" at bounding box center [196, 160] width 115 height 54
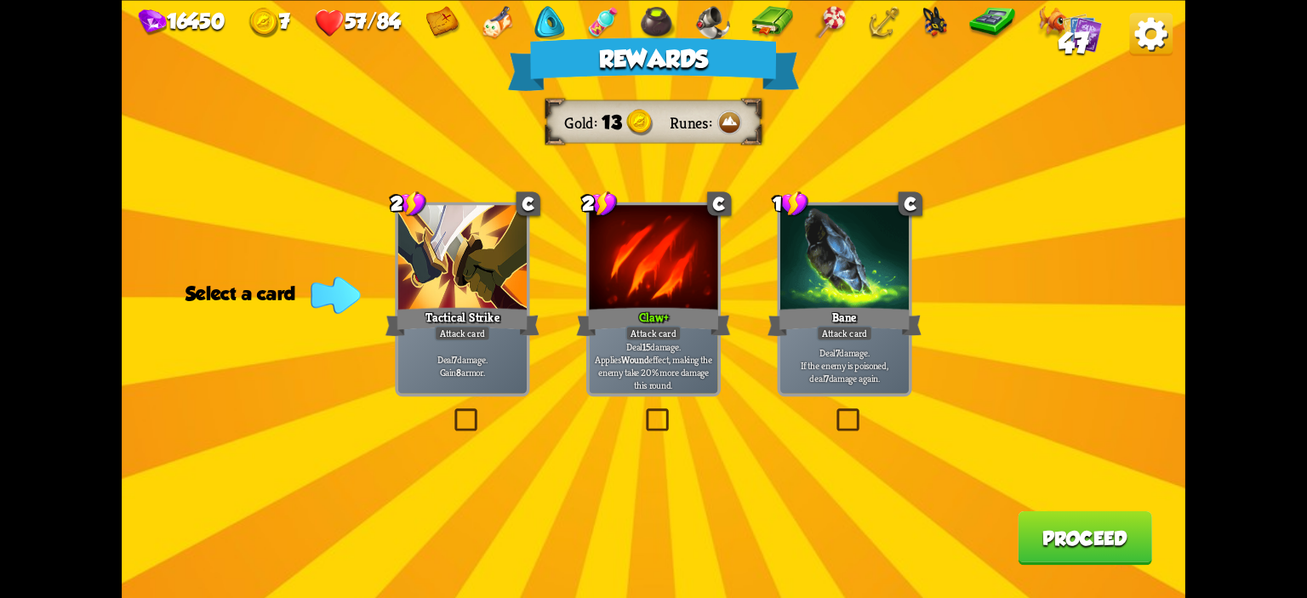
click at [709, 340] on div "Deal 15 damage. Applies Wound effect, making the enemy take 20% more damage thi…" at bounding box center [653, 365] width 129 height 56
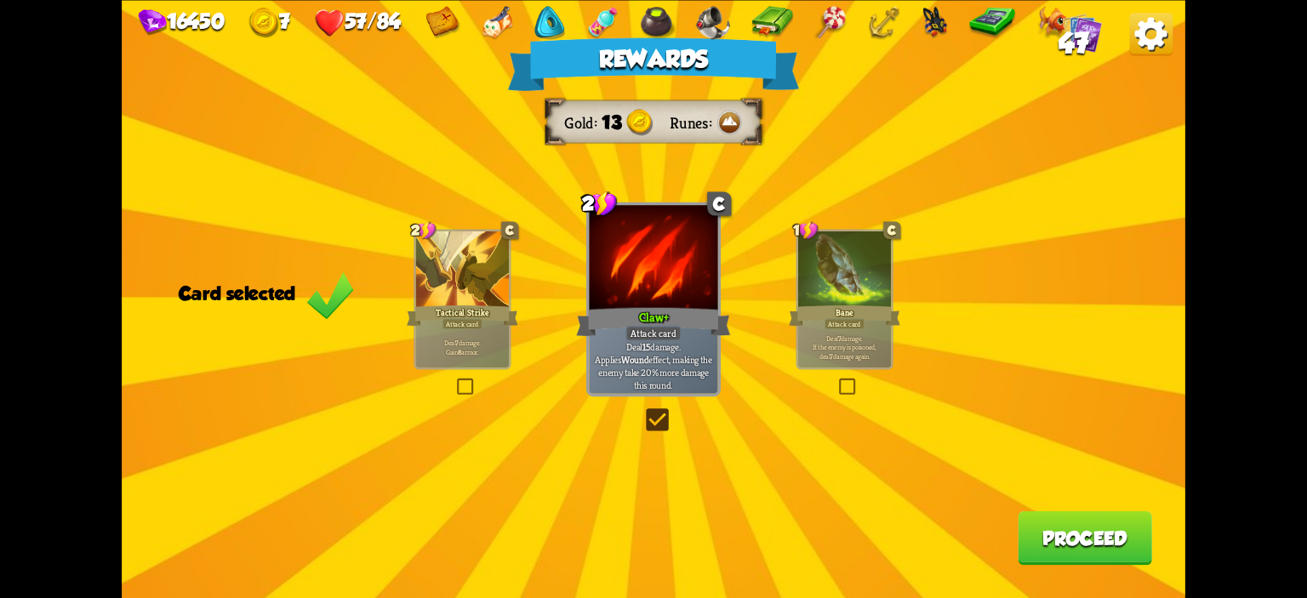
click at [1021, 523] on button "Proceed" at bounding box center [1085, 538] width 134 height 54
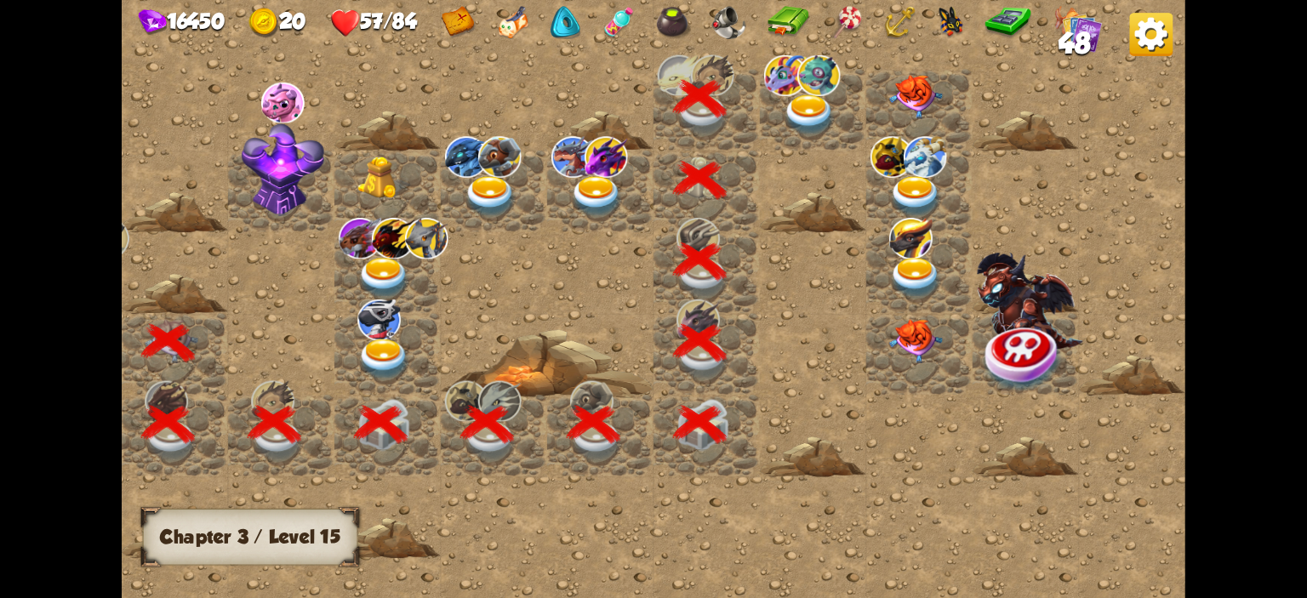
click at [822, 107] on img at bounding box center [809, 115] width 53 height 42
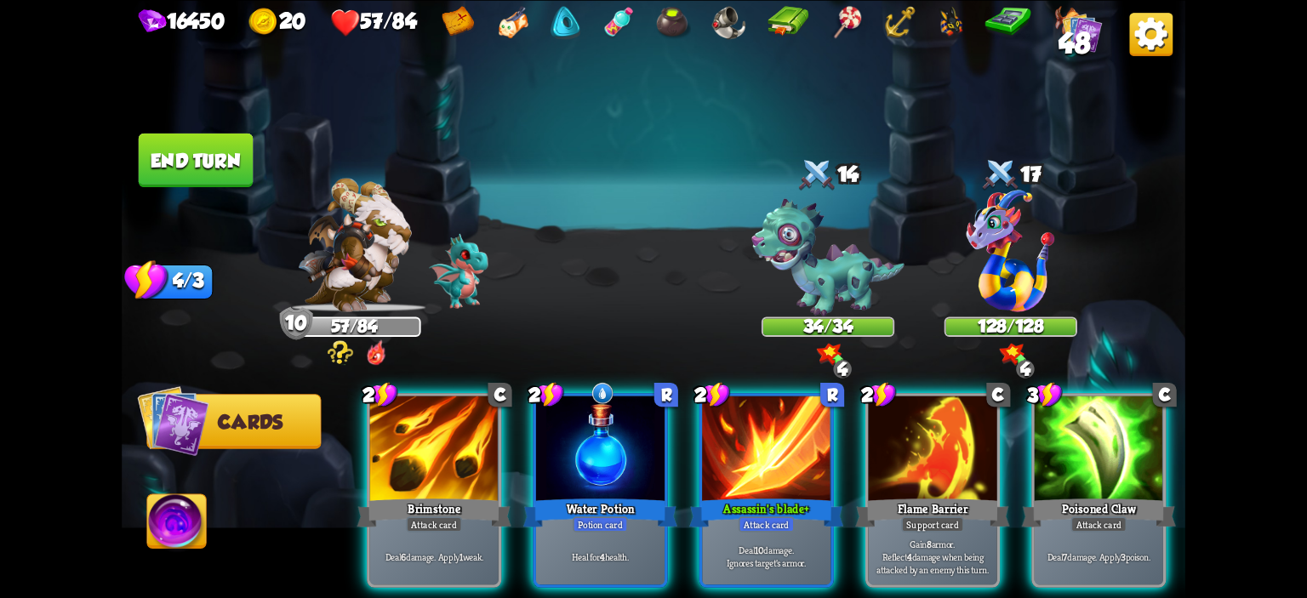
drag, startPoint x: 860, startPoint y: 583, endPoint x: 877, endPoint y: 590, distance: 17.5
click at [877, 590] on div "2 C Brimstone Attack card Deal 6 damage. Apply 1 weak. 2 R Water Potion Potion …" at bounding box center [759, 466] width 851 height 266
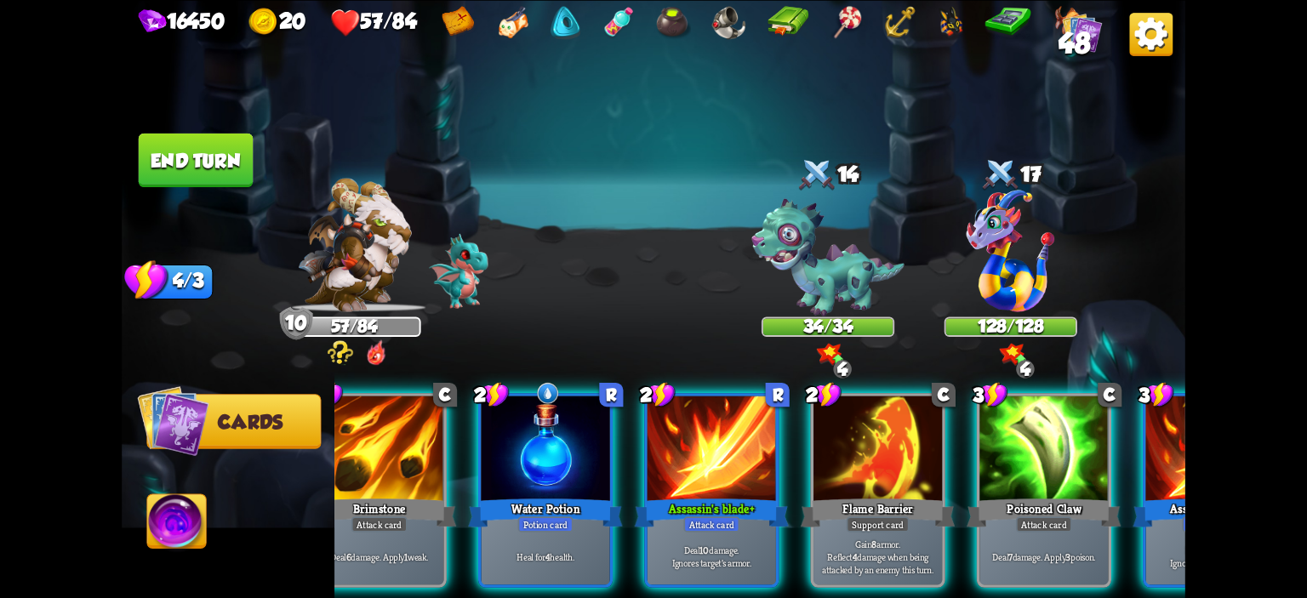
scroll to position [0, 0]
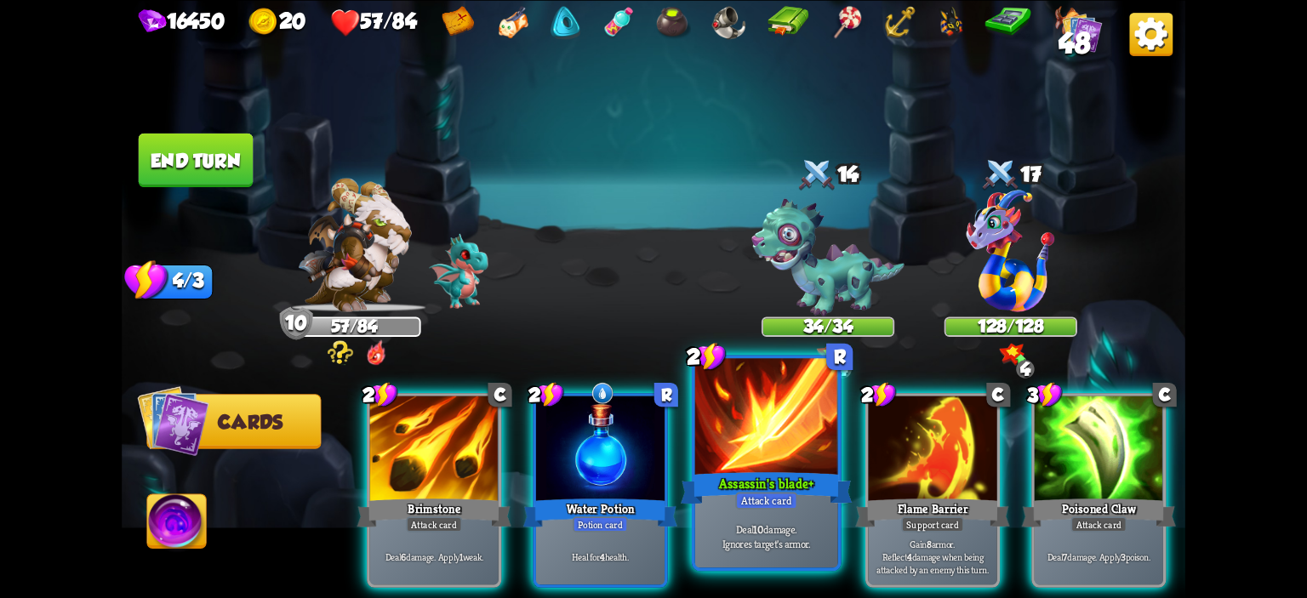
click at [749, 523] on p "Deal 10 damage. Ignores target's armor." at bounding box center [767, 537] width 136 height 28
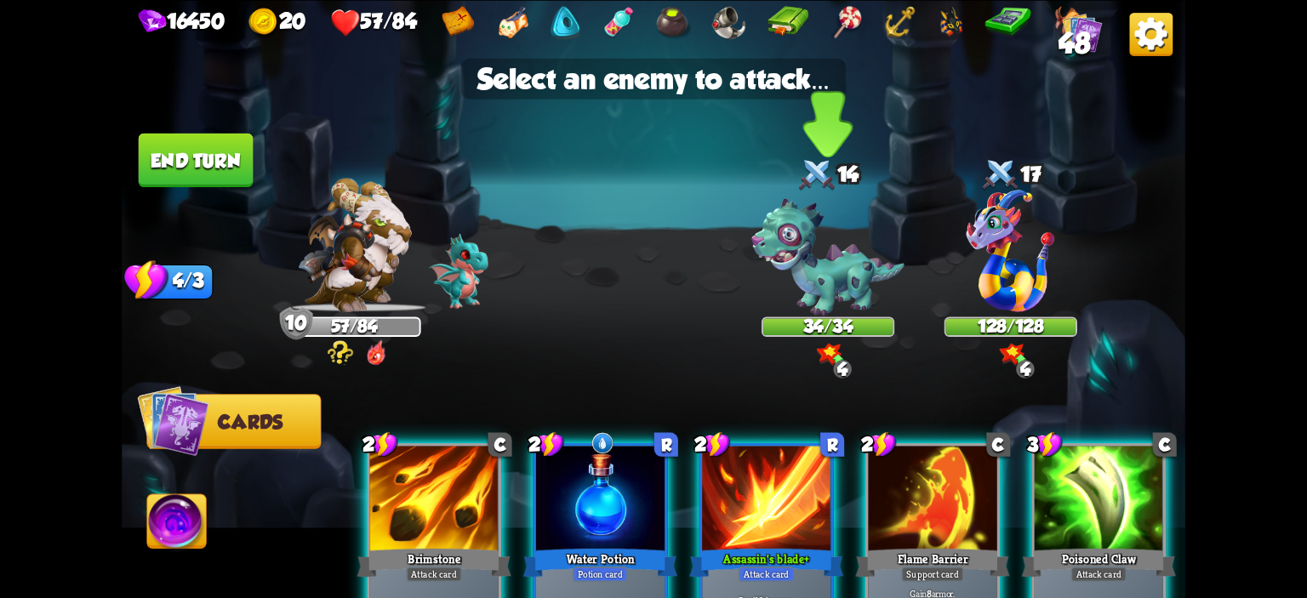
click at [780, 271] on img at bounding box center [828, 257] width 153 height 118
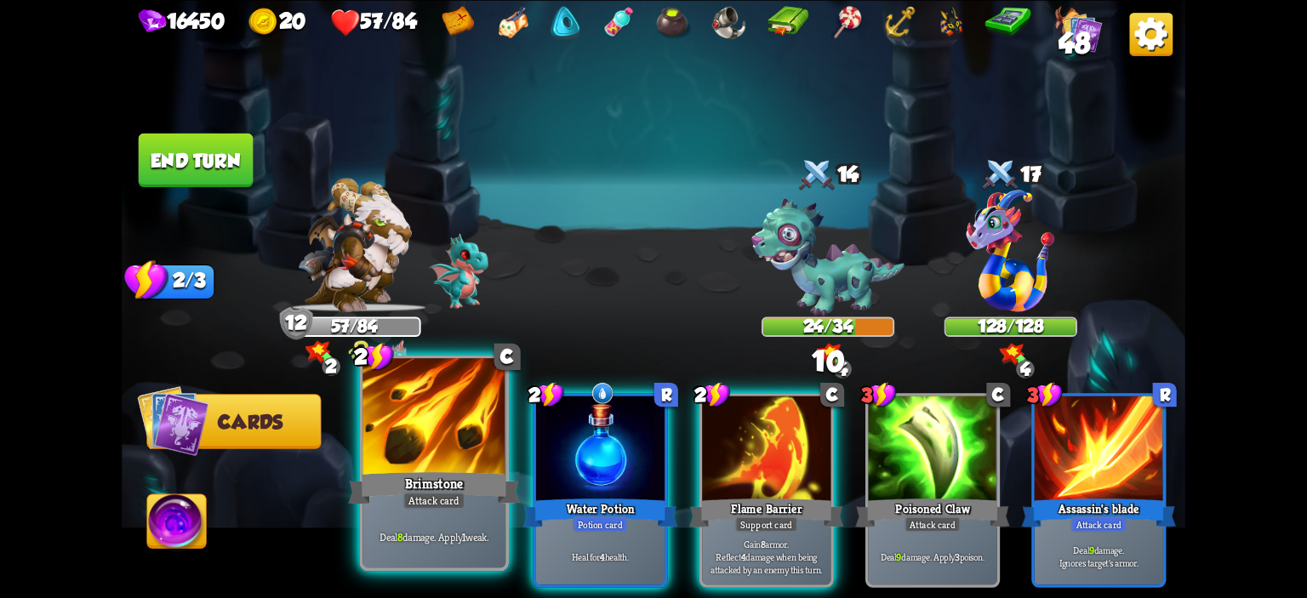
click at [483, 432] on div at bounding box center [434, 418] width 143 height 121
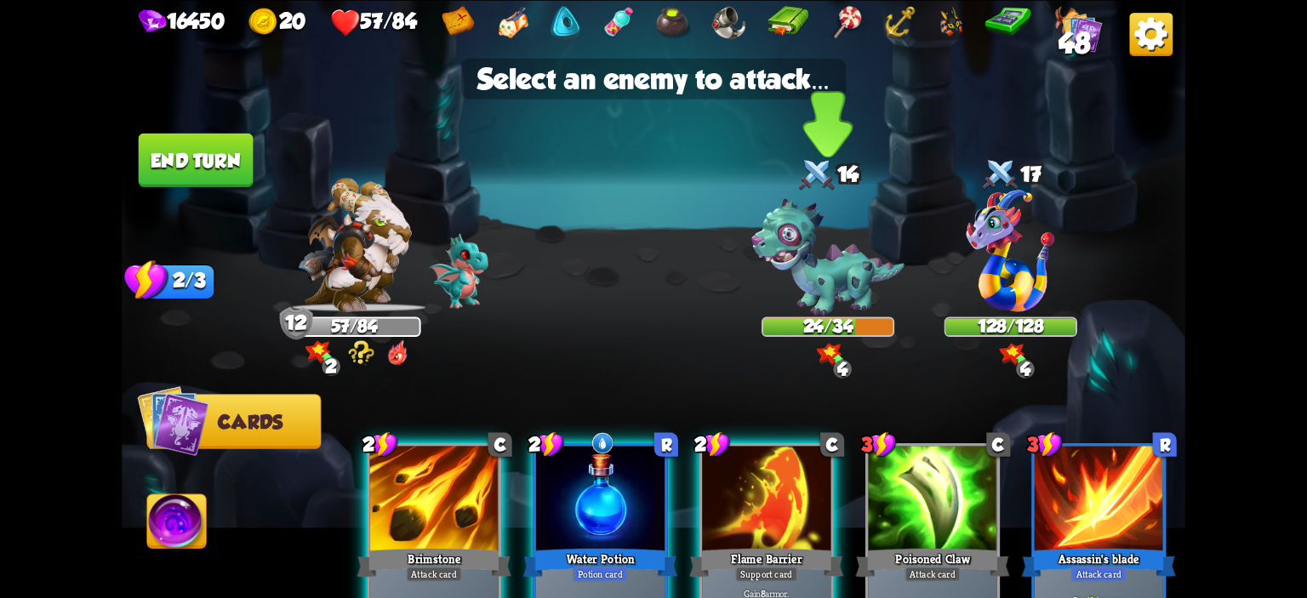
click at [786, 273] on img at bounding box center [828, 257] width 153 height 118
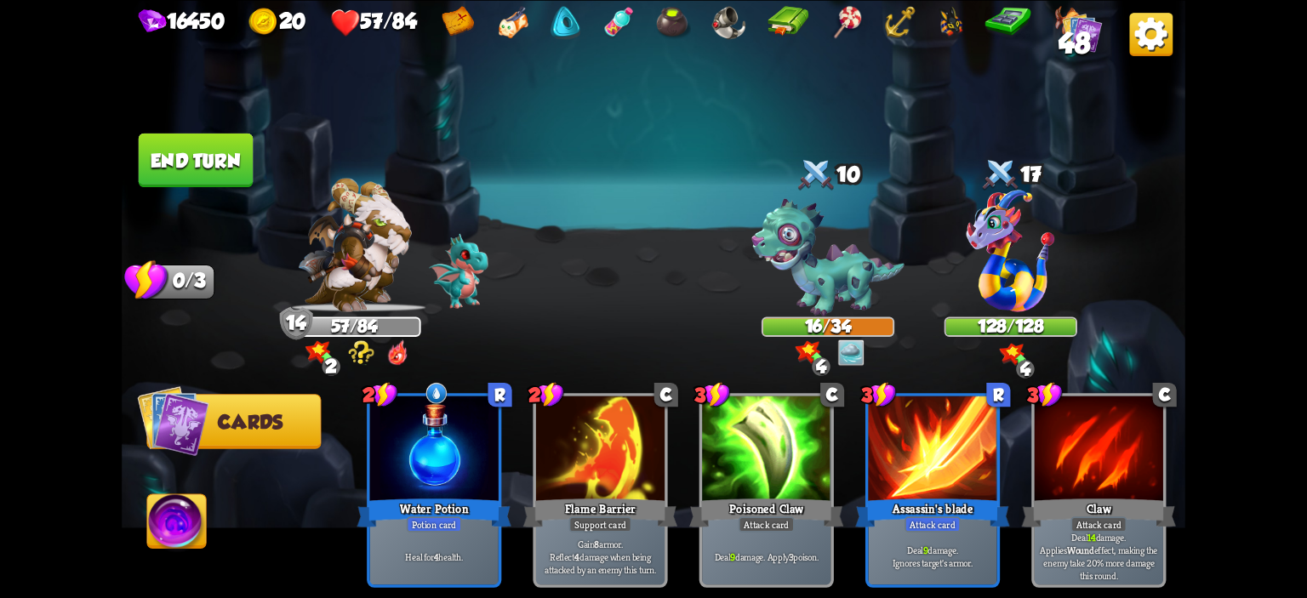
click at [206, 170] on button "End turn" at bounding box center [196, 160] width 115 height 54
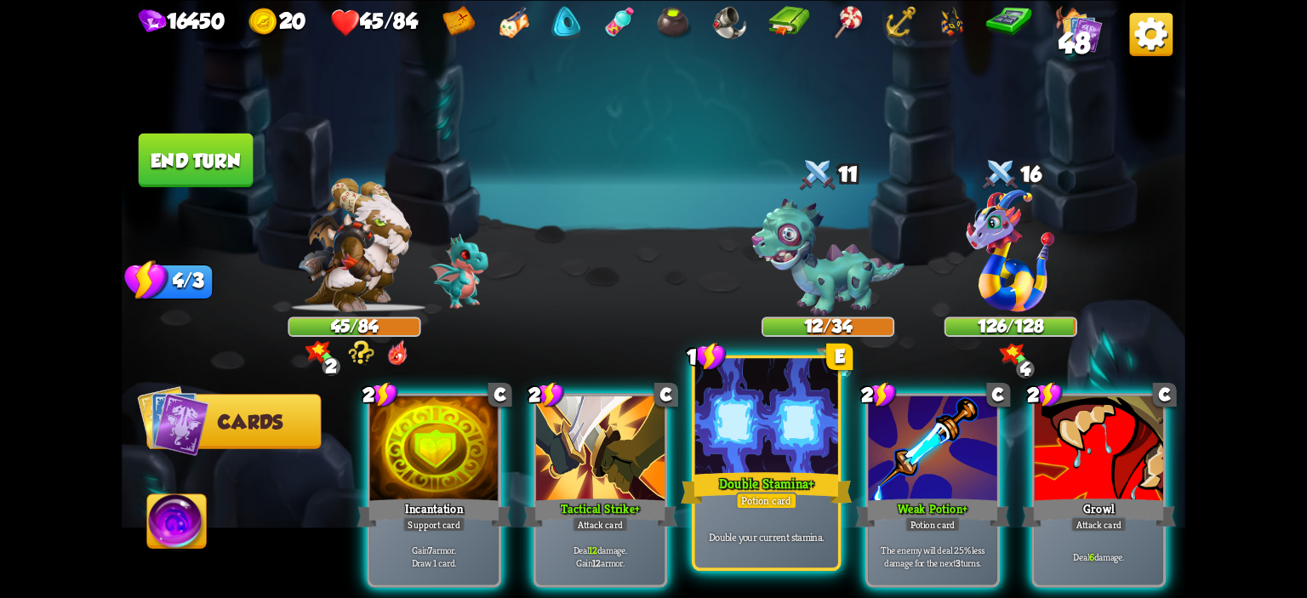
click at [783, 433] on div at bounding box center [766, 418] width 143 height 121
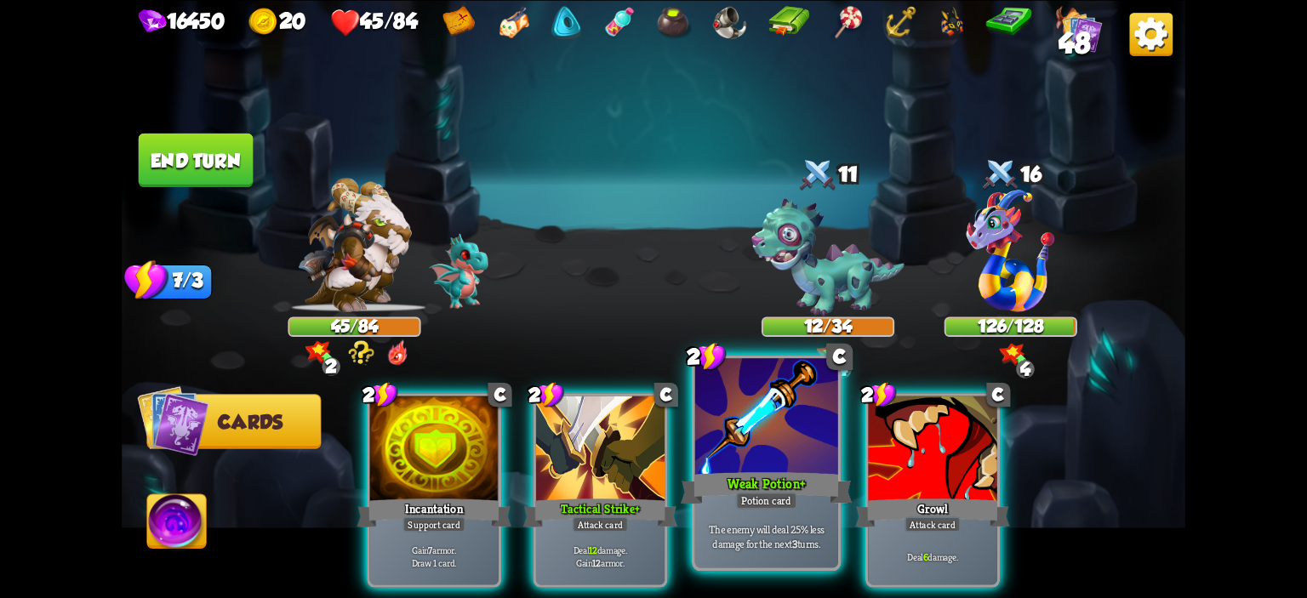
click at [784, 426] on div at bounding box center [766, 418] width 143 height 121
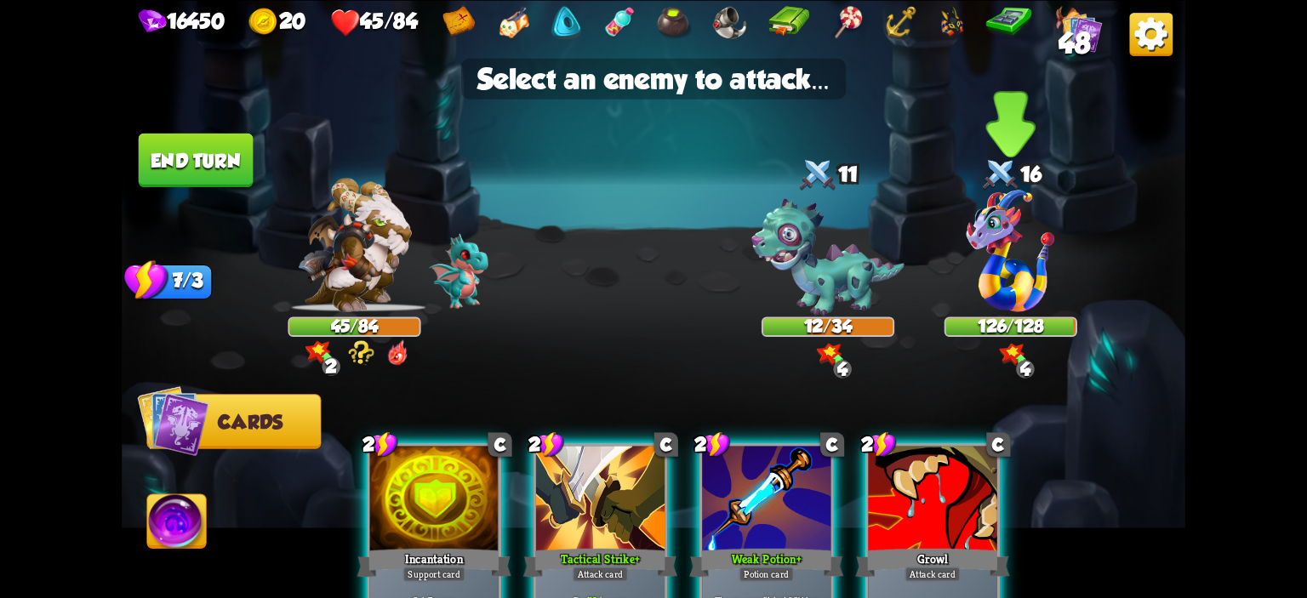
click at [1007, 257] on img at bounding box center [1011, 251] width 89 height 123
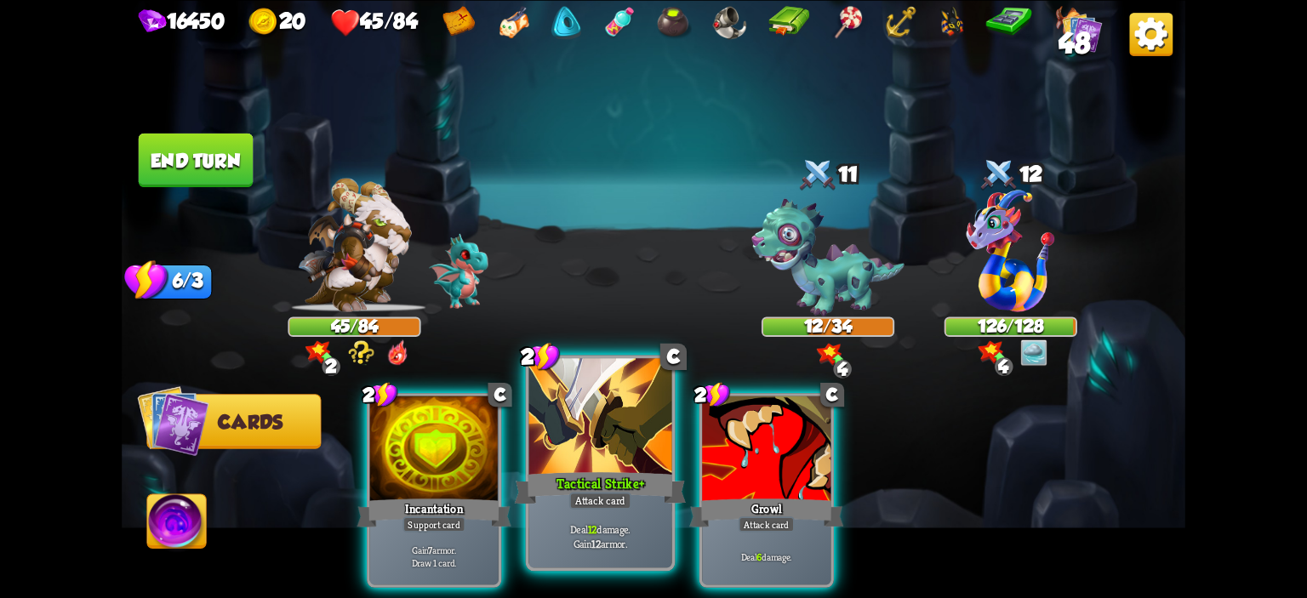
click at [650, 403] on div at bounding box center [600, 418] width 143 height 121
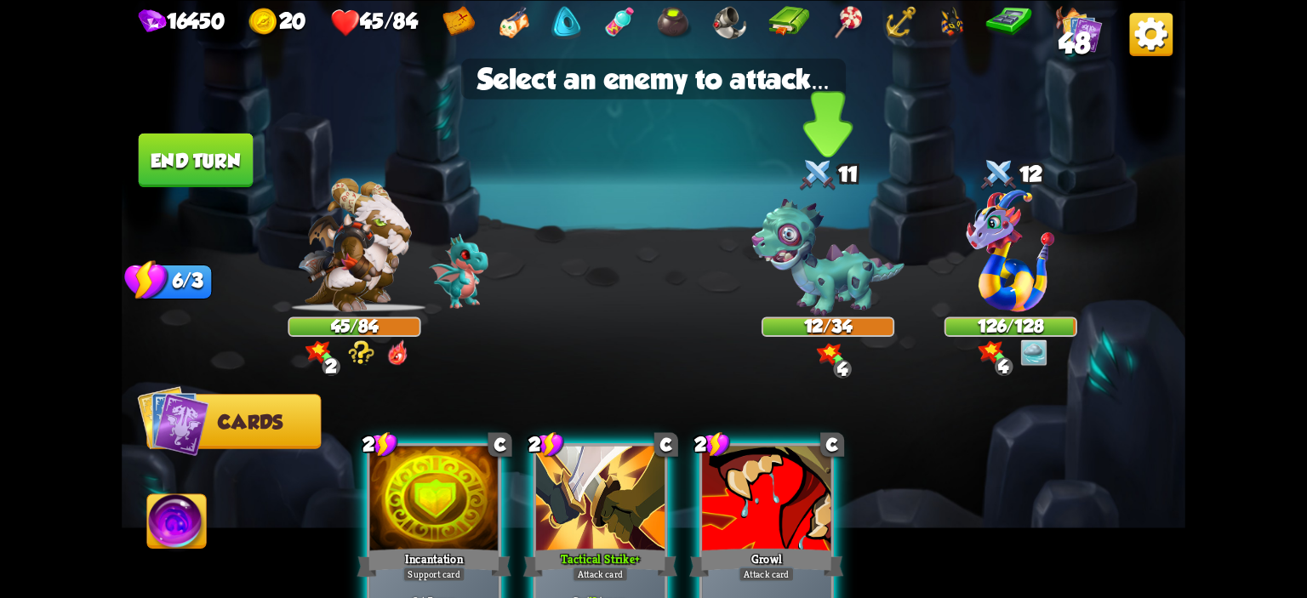
click at [800, 278] on img at bounding box center [828, 257] width 153 height 118
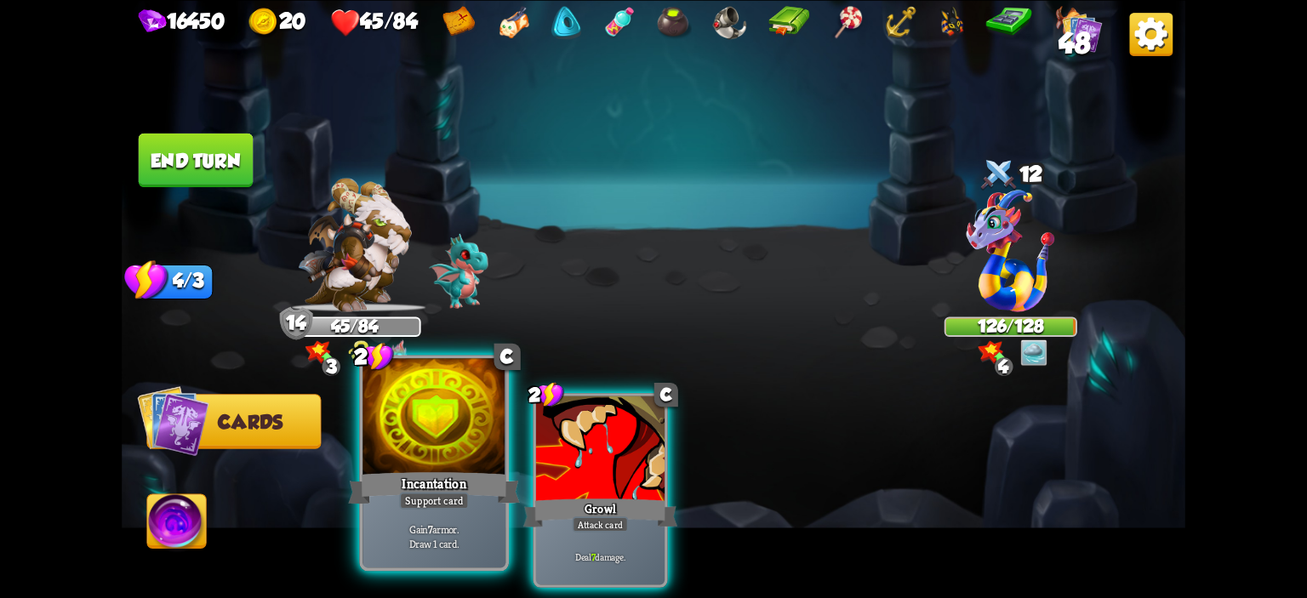
click at [491, 414] on div at bounding box center [434, 418] width 143 height 121
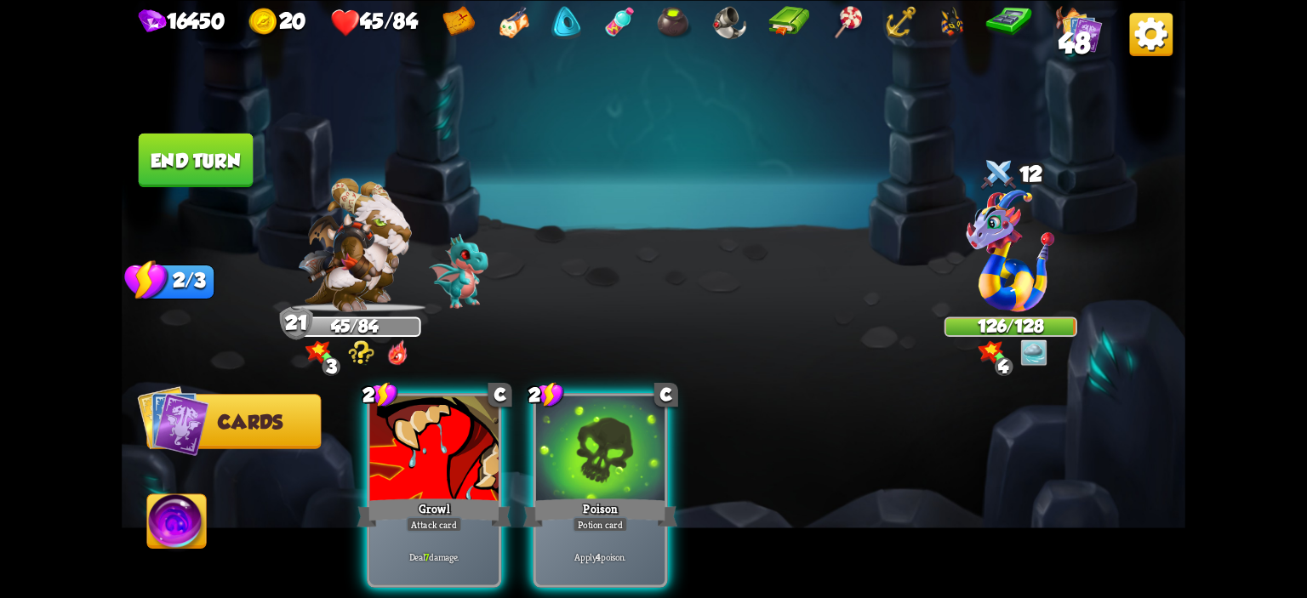
click at [491, 414] on div at bounding box center [434, 450] width 129 height 108
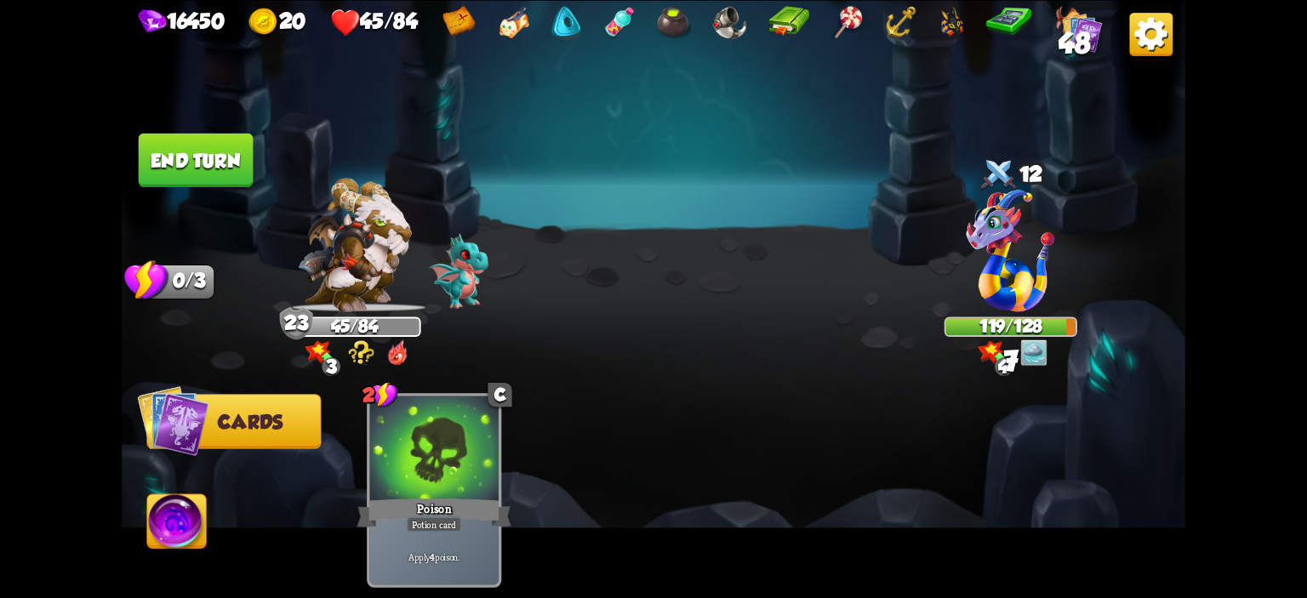
click at [186, 186] on button "End turn" at bounding box center [196, 160] width 115 height 54
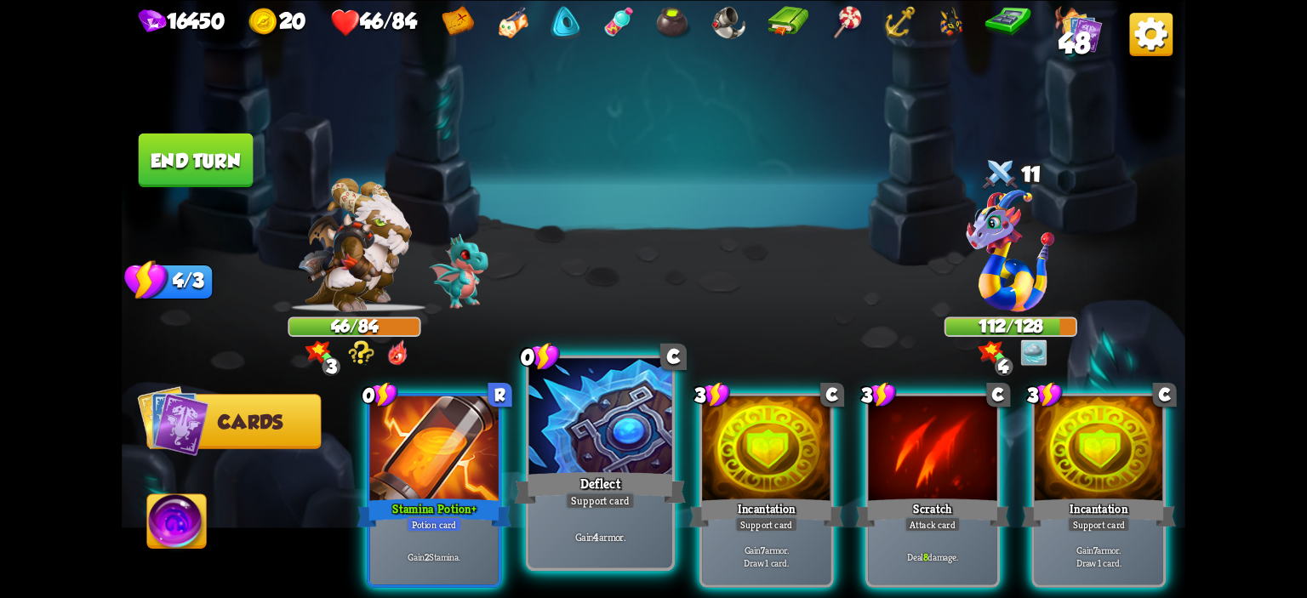
click at [575, 415] on div at bounding box center [600, 418] width 143 height 121
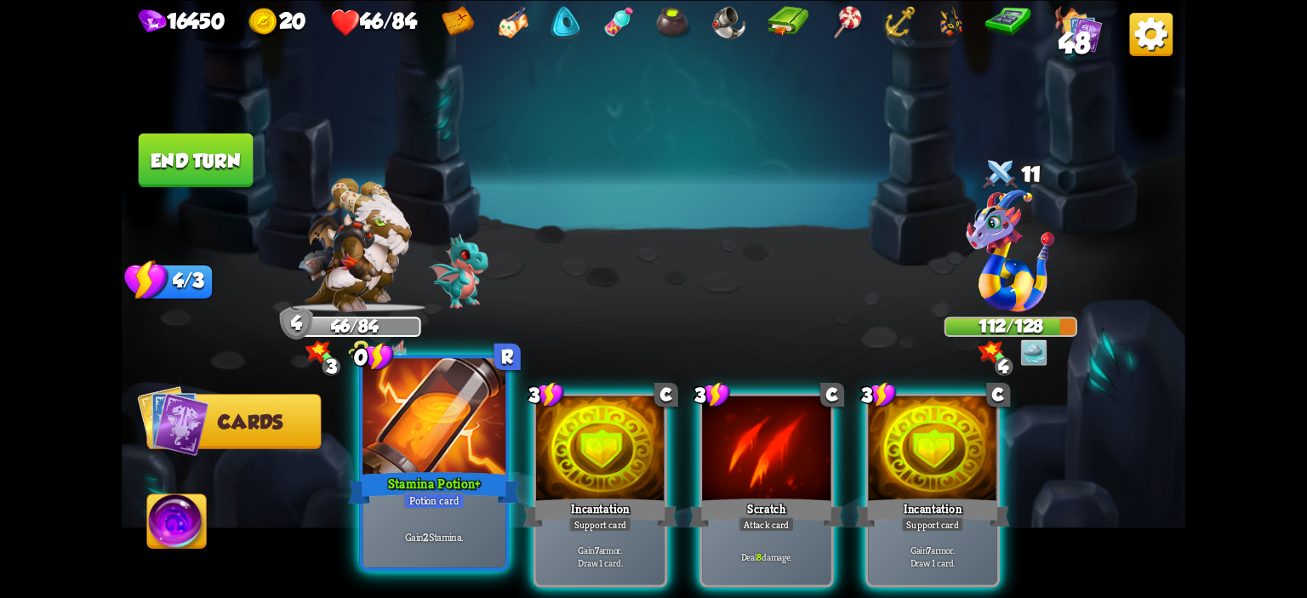
click at [433, 420] on div at bounding box center [434, 418] width 143 height 121
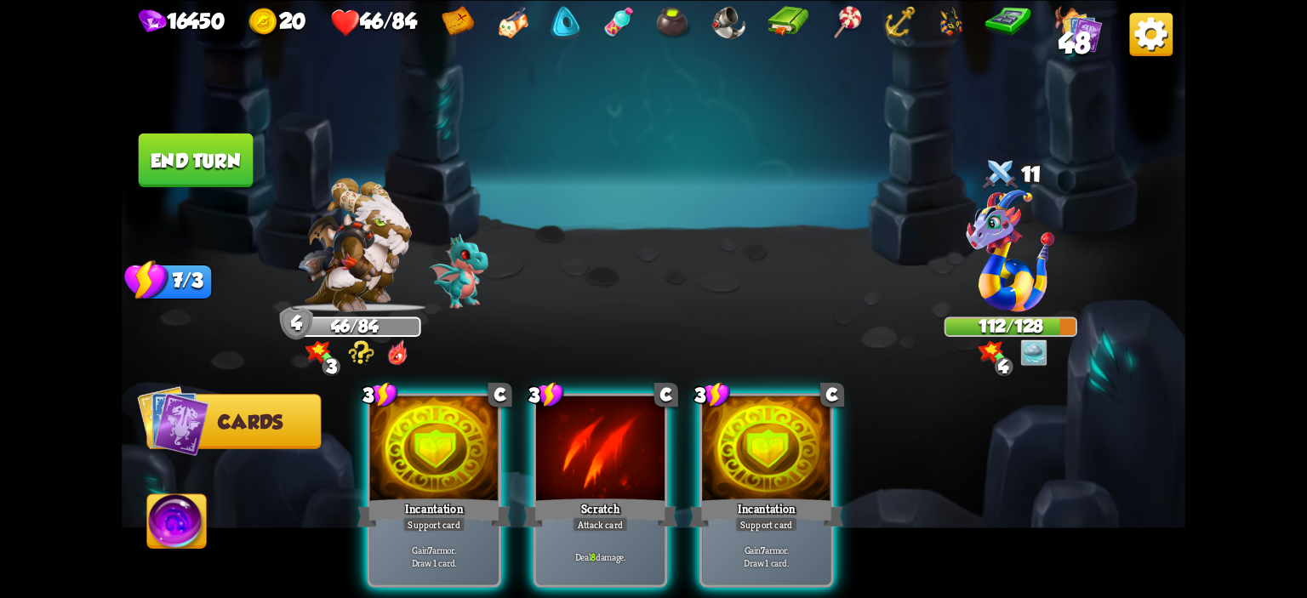
click at [433, 420] on div at bounding box center [434, 450] width 129 height 108
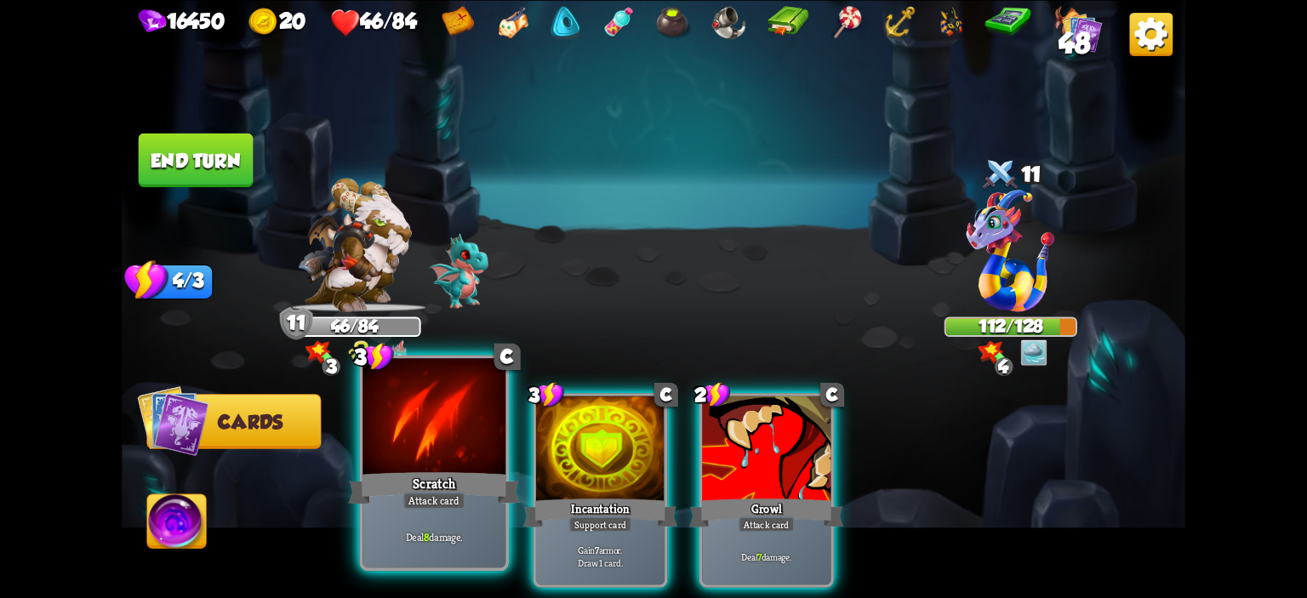
click at [460, 441] on div at bounding box center [434, 418] width 143 height 121
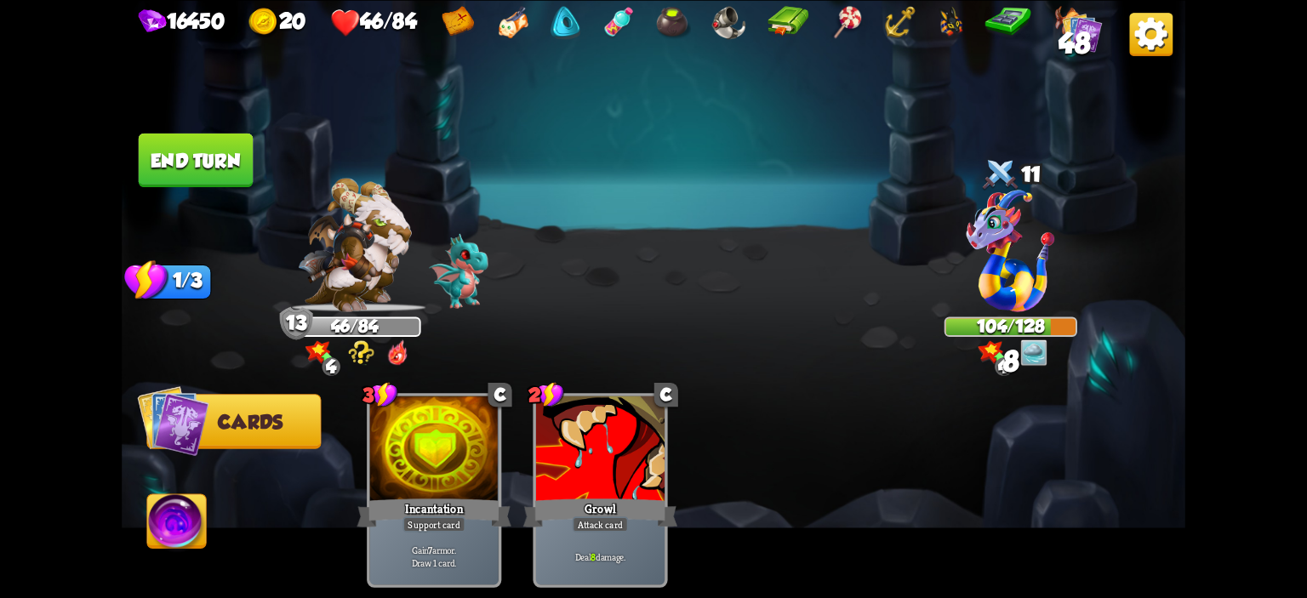
click at [234, 174] on button "End turn" at bounding box center [196, 160] width 115 height 54
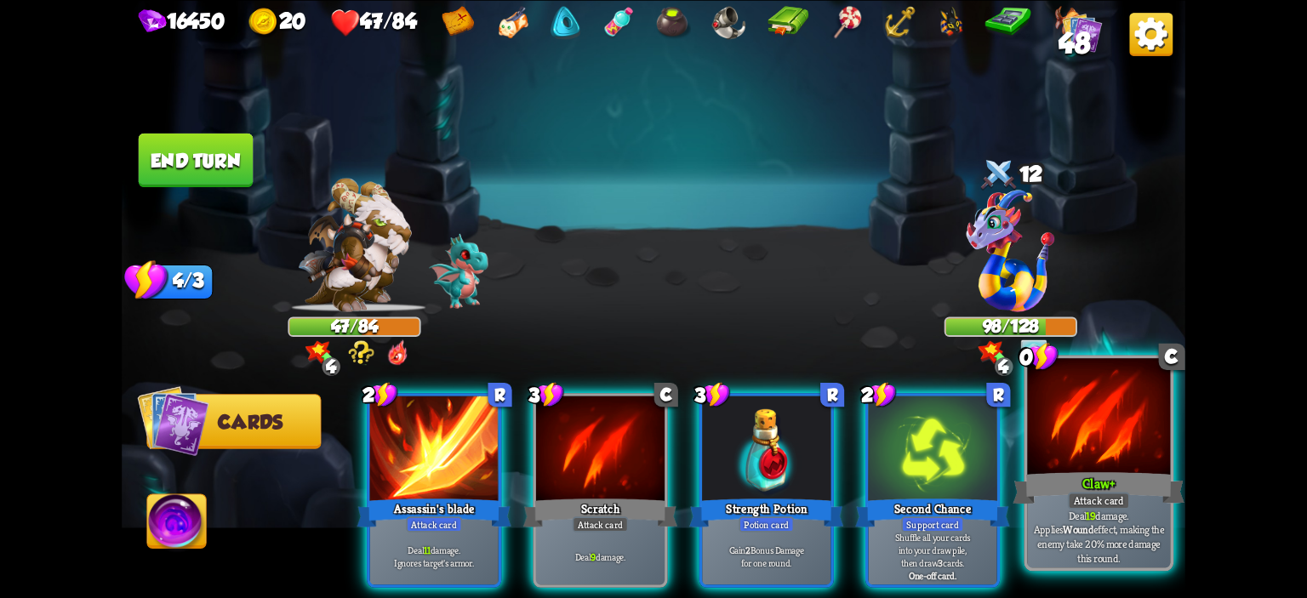
click at [1123, 446] on div at bounding box center [1098, 418] width 143 height 121
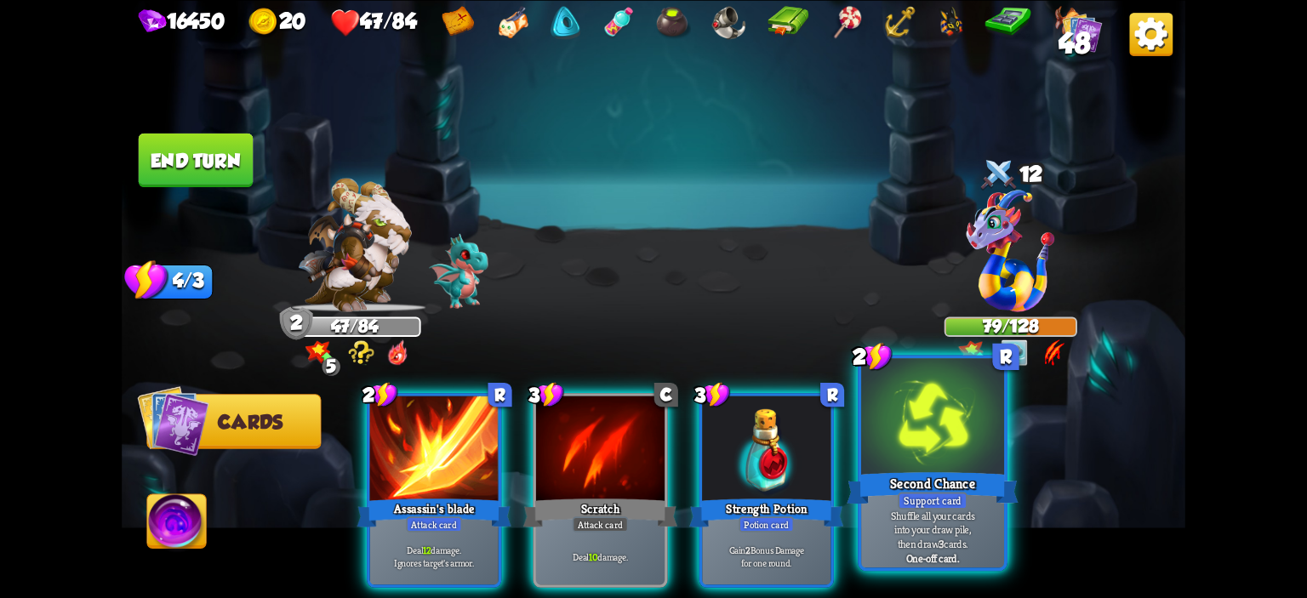
click at [870, 444] on div at bounding box center [932, 418] width 143 height 121
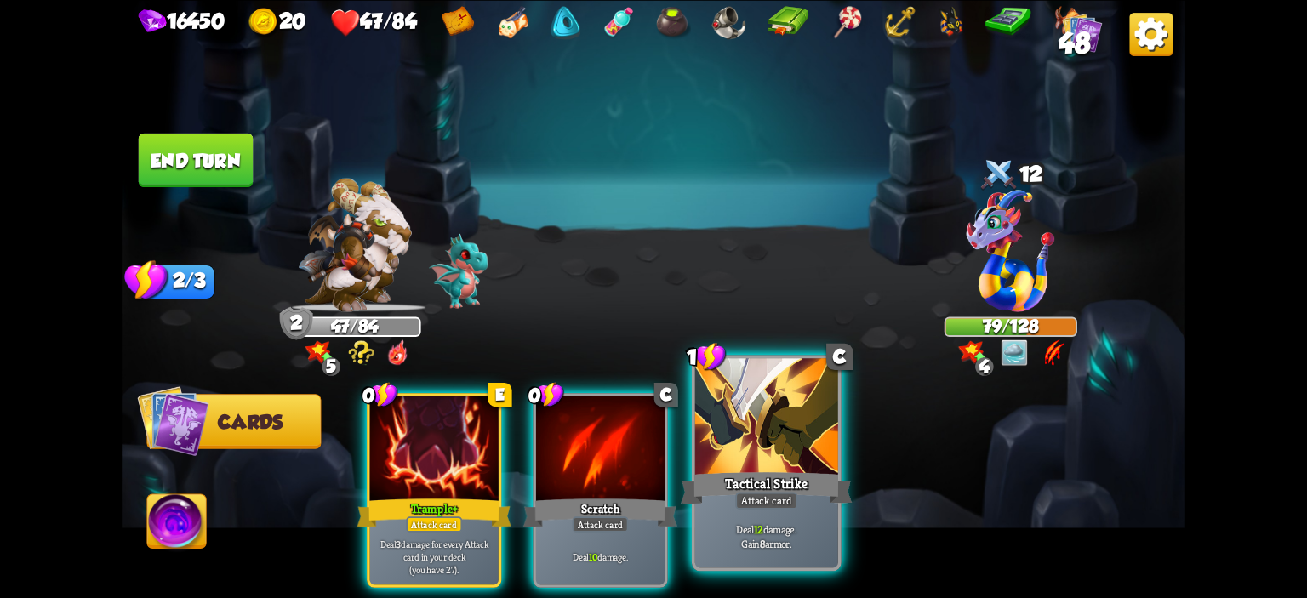
click at [711, 444] on div at bounding box center [766, 418] width 143 height 121
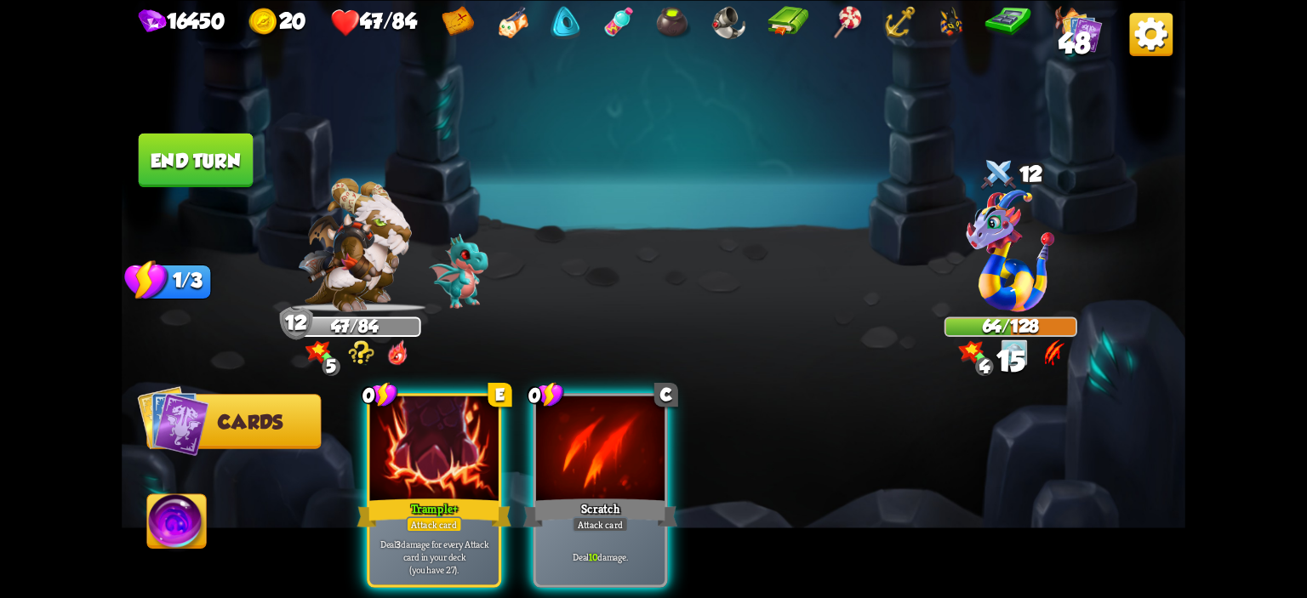
click at [187, 506] on img at bounding box center [176, 524] width 59 height 60
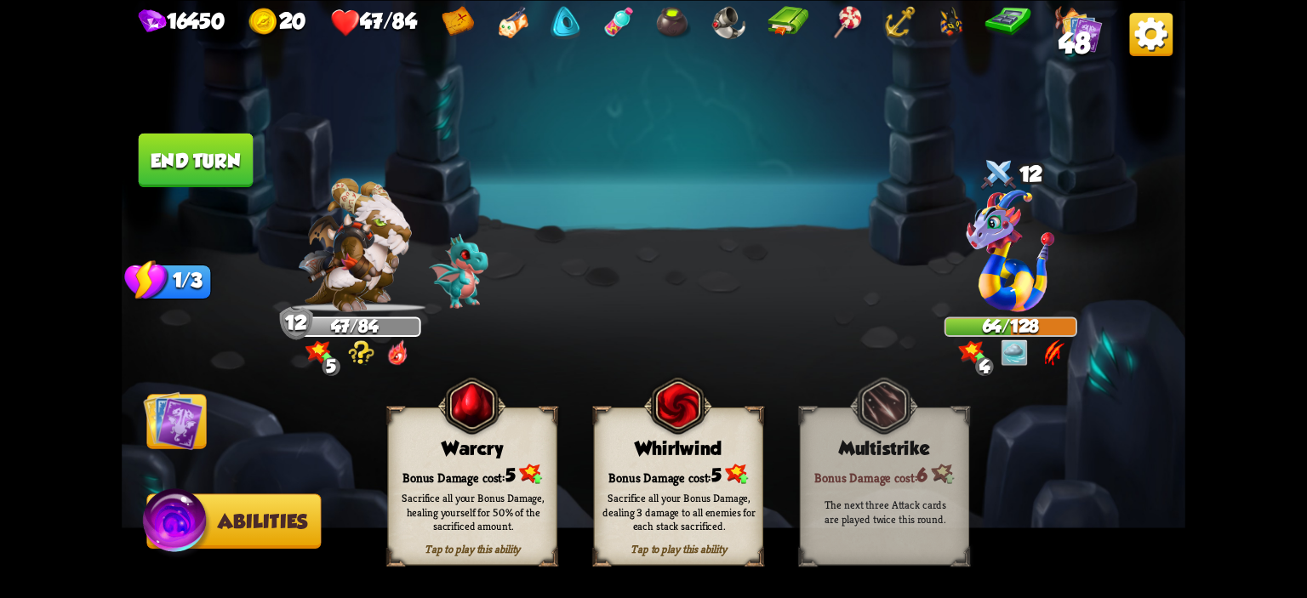
click at [397, 443] on div "Warcry" at bounding box center [473, 447] width 168 height 21
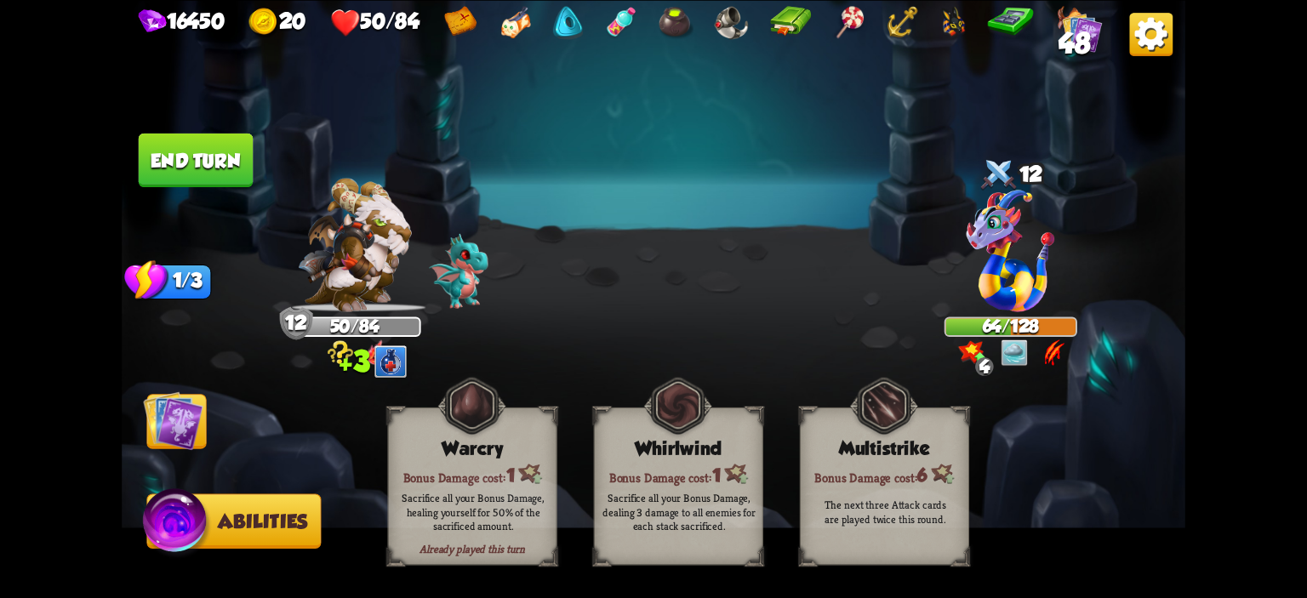
click at [207, 426] on span "Cards" at bounding box center [179, 421] width 65 height 21
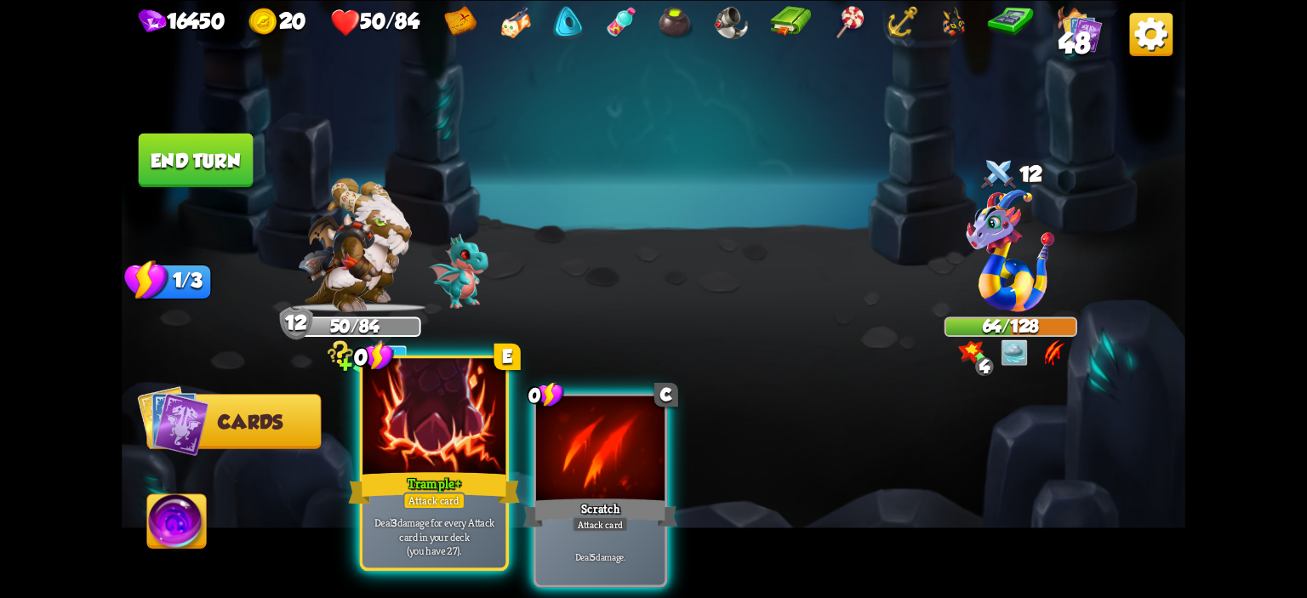
click at [381, 435] on div at bounding box center [434, 418] width 143 height 121
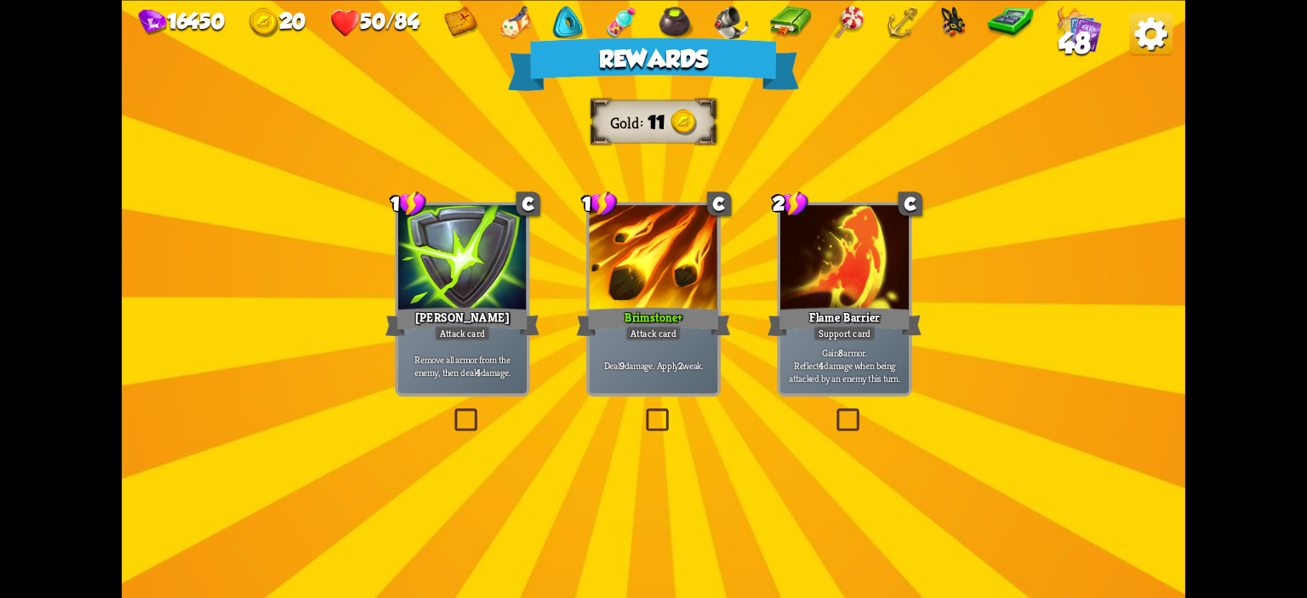
click at [490, 346] on div "Remove all armor from the enemy, then deal 4 damage." at bounding box center [462, 365] width 129 height 56
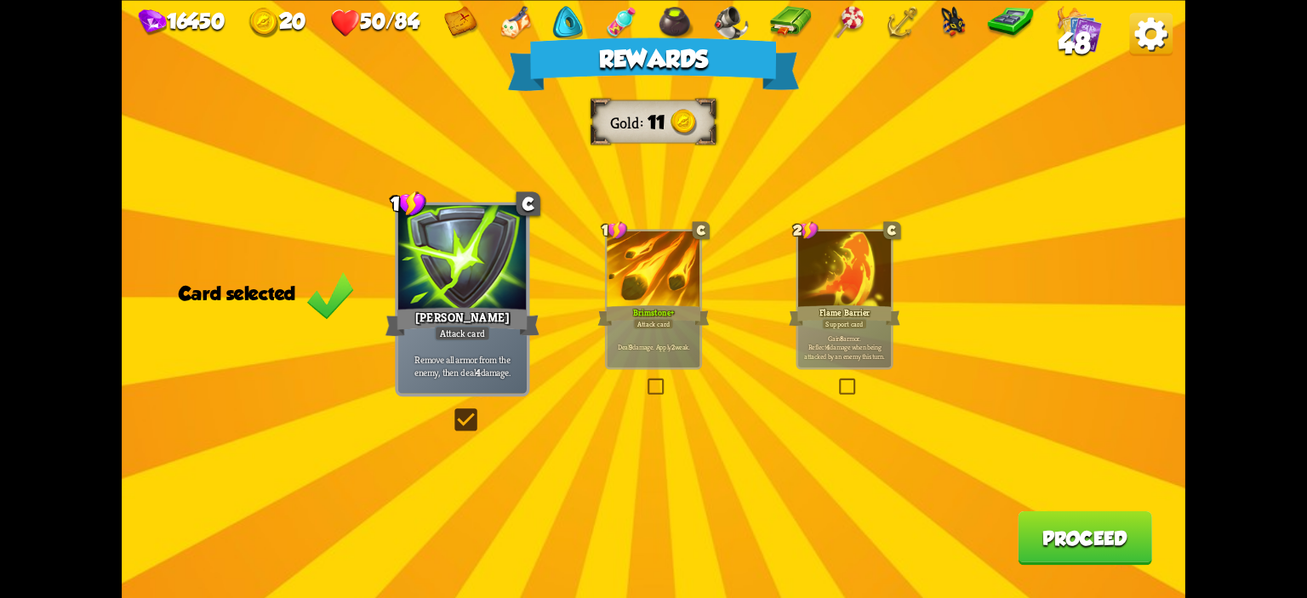
click at [1087, 546] on button "Proceed" at bounding box center [1085, 538] width 134 height 54
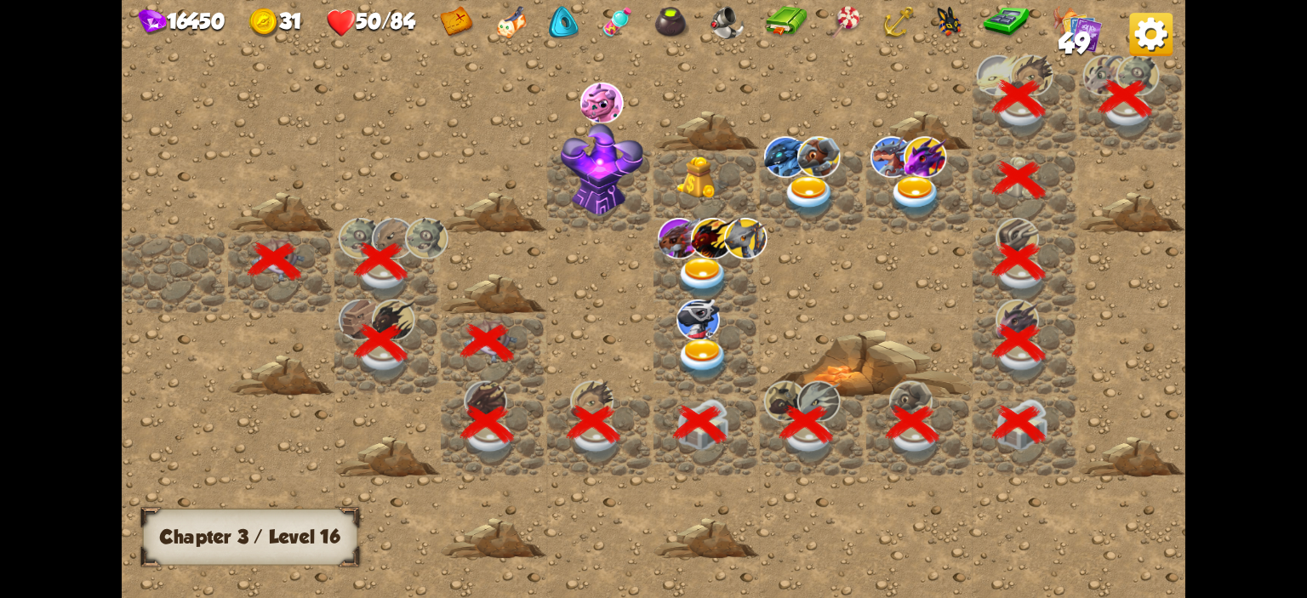
scroll to position [0, 327]
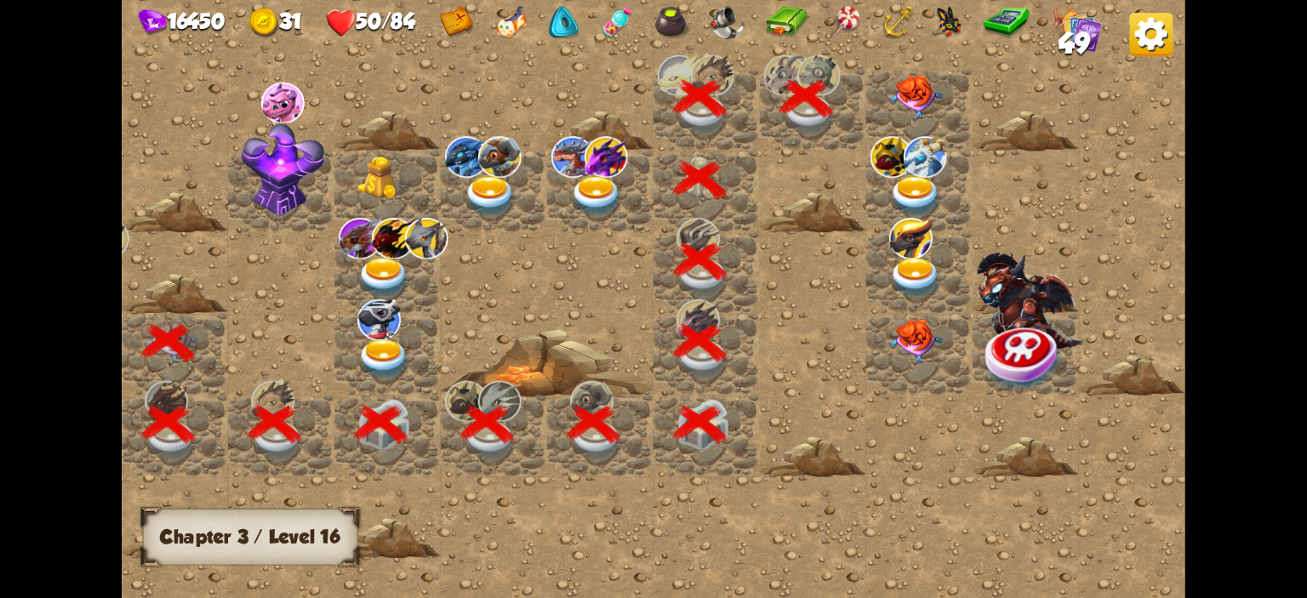
click at [907, 101] on img at bounding box center [915, 97] width 53 height 44
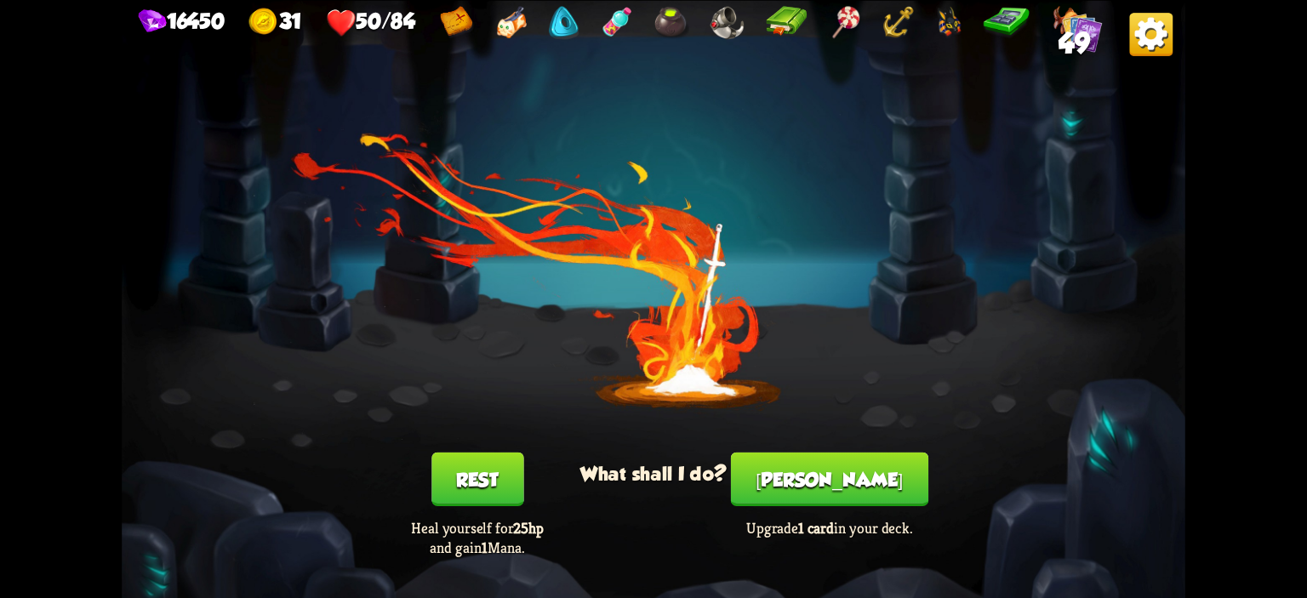
click at [523, 471] on div "Rest Heal yourself for 25hp and gain 1 Mana." at bounding box center [477, 504] width 213 height 105
click at [493, 476] on button "Rest" at bounding box center [478, 479] width 92 height 54
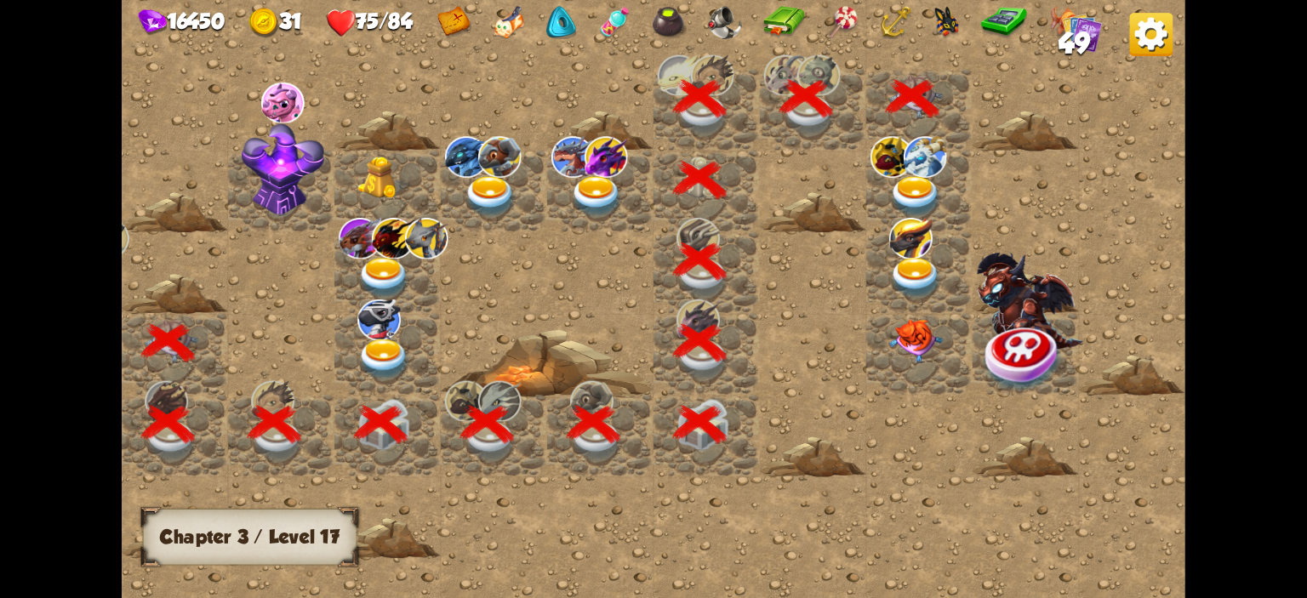
click at [883, 169] on img at bounding box center [892, 156] width 43 height 41
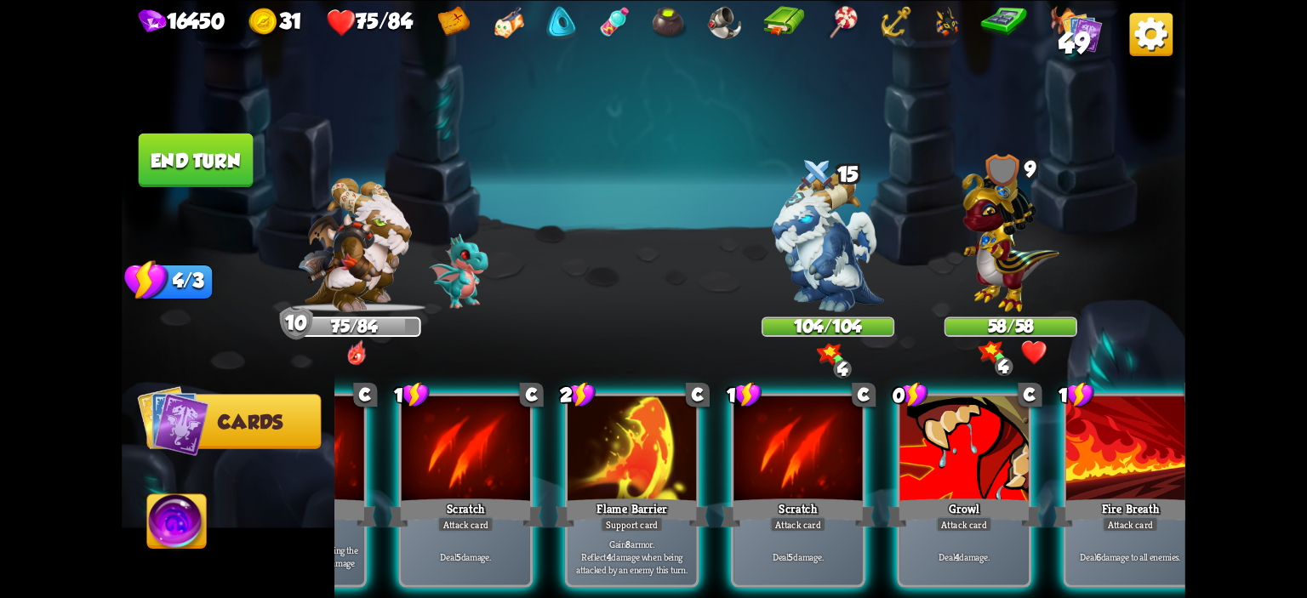
scroll to position [0, 315]
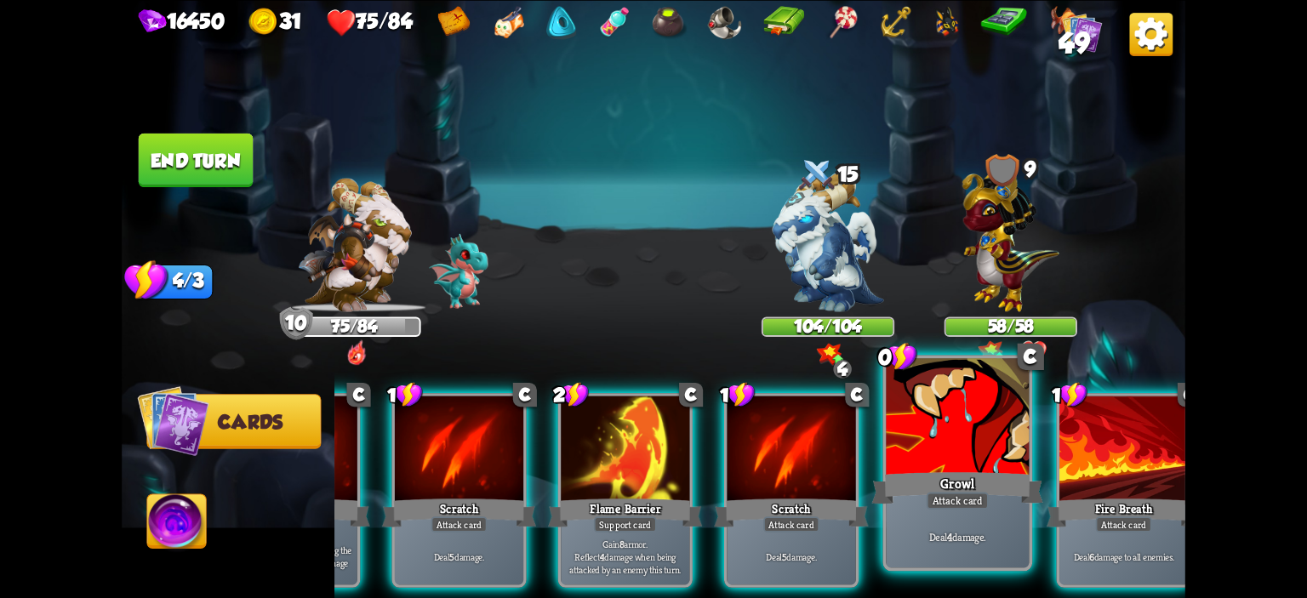
click at [980, 503] on div "Attack card" at bounding box center [958, 501] width 62 height 18
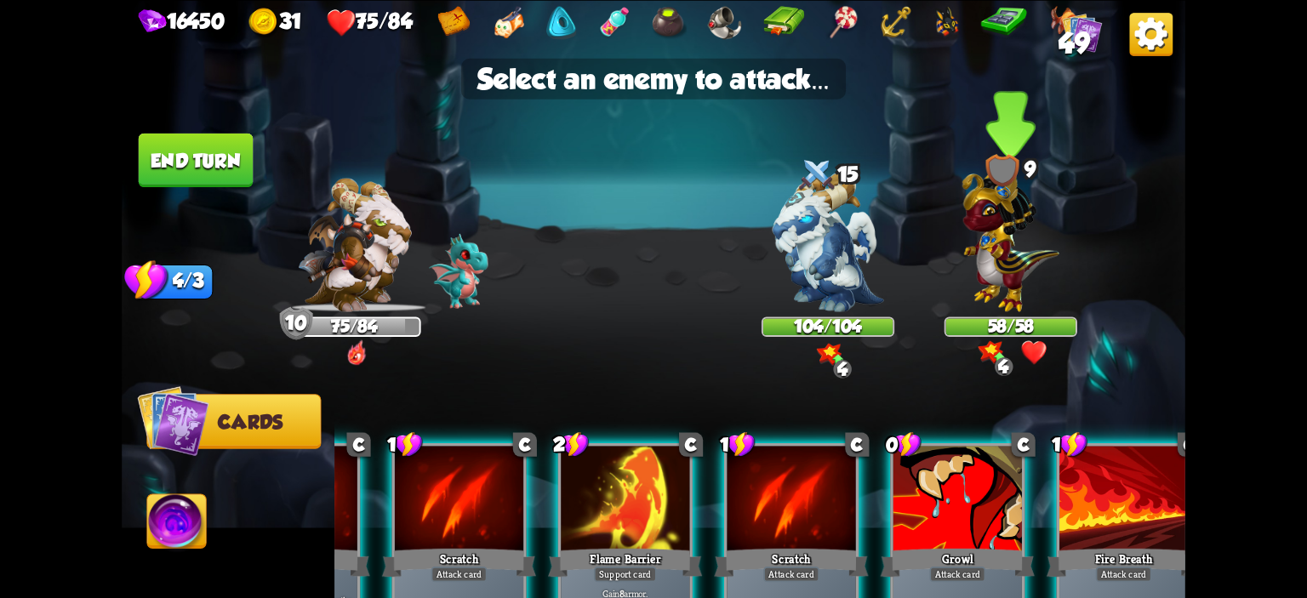
click at [1016, 289] on img at bounding box center [1011, 235] width 97 height 151
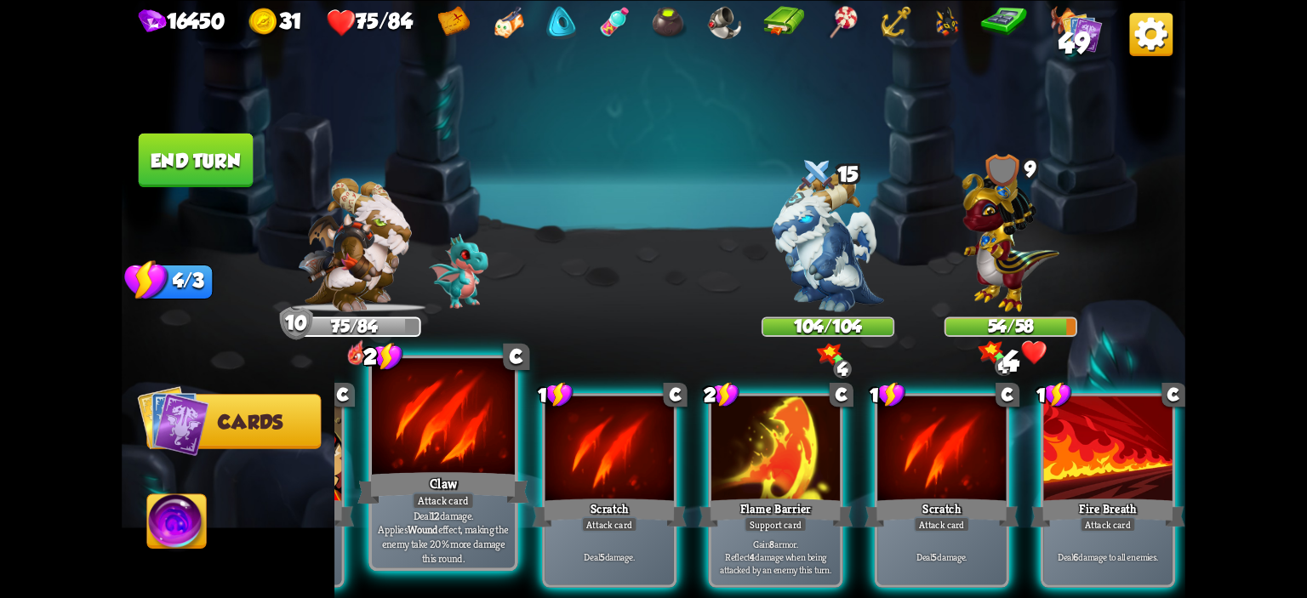
click at [391, 442] on div at bounding box center [443, 418] width 143 height 121
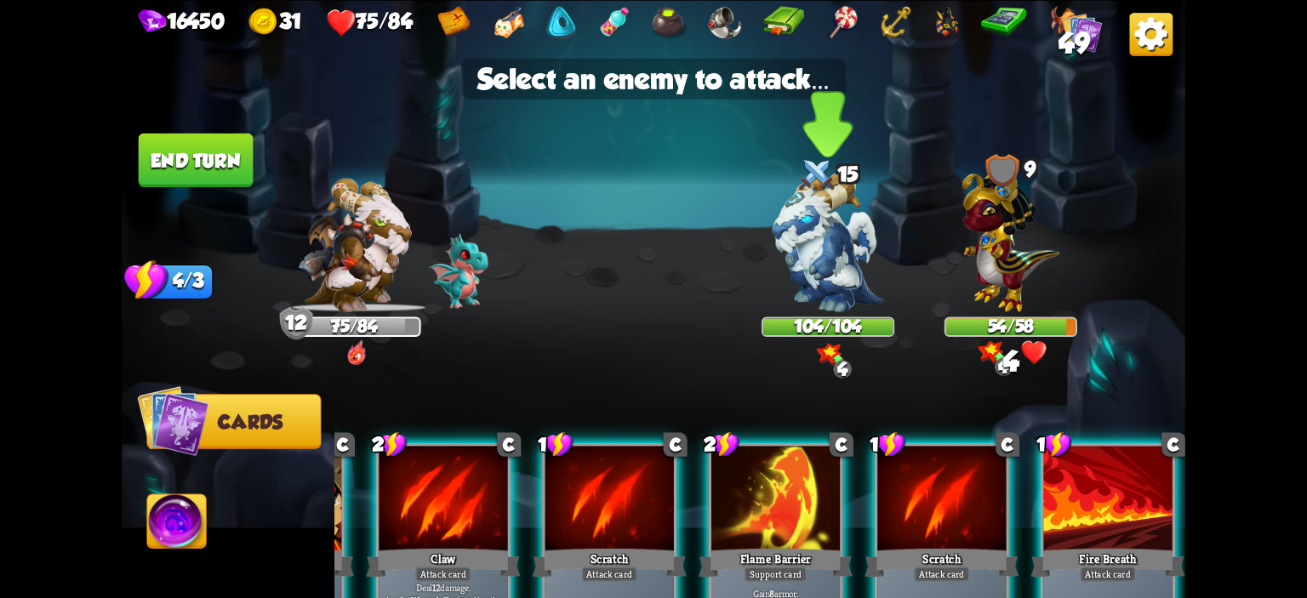
click at [796, 264] on img at bounding box center [828, 242] width 111 height 140
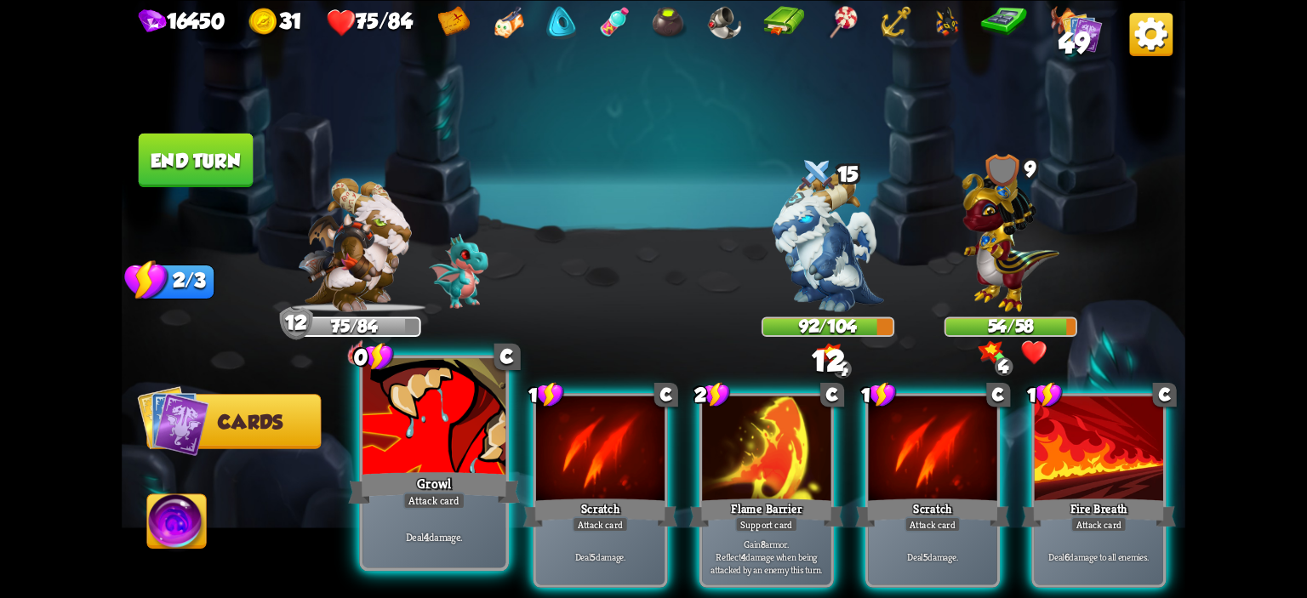
click at [436, 411] on div at bounding box center [434, 418] width 143 height 121
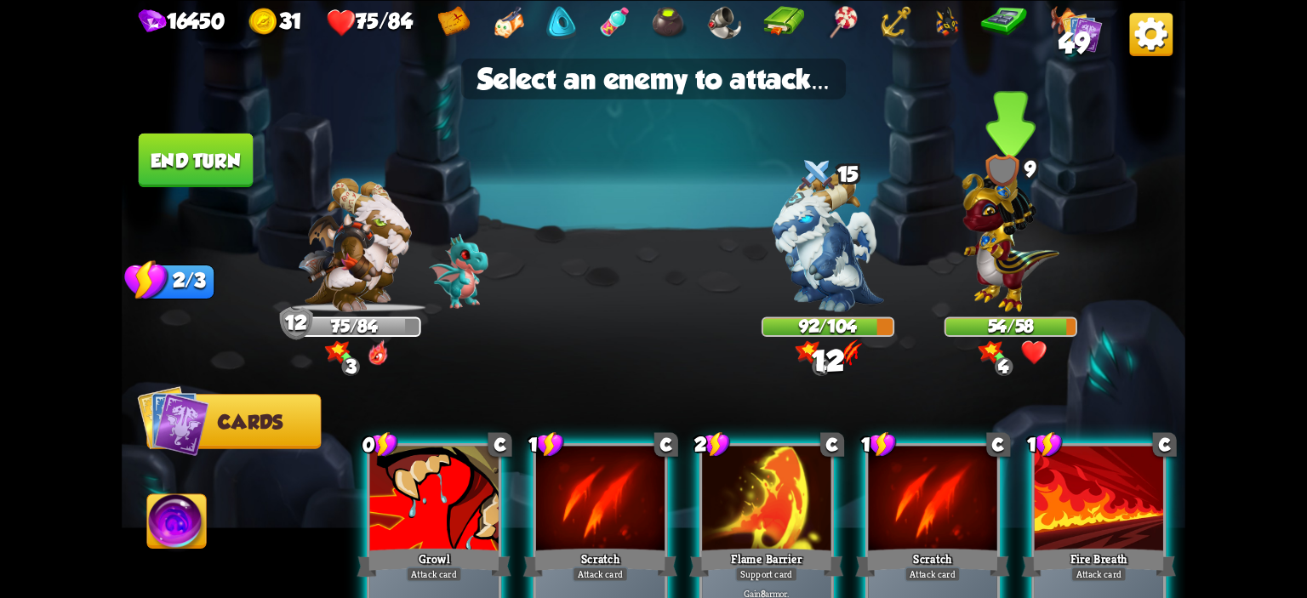
click at [987, 231] on img at bounding box center [1011, 235] width 97 height 151
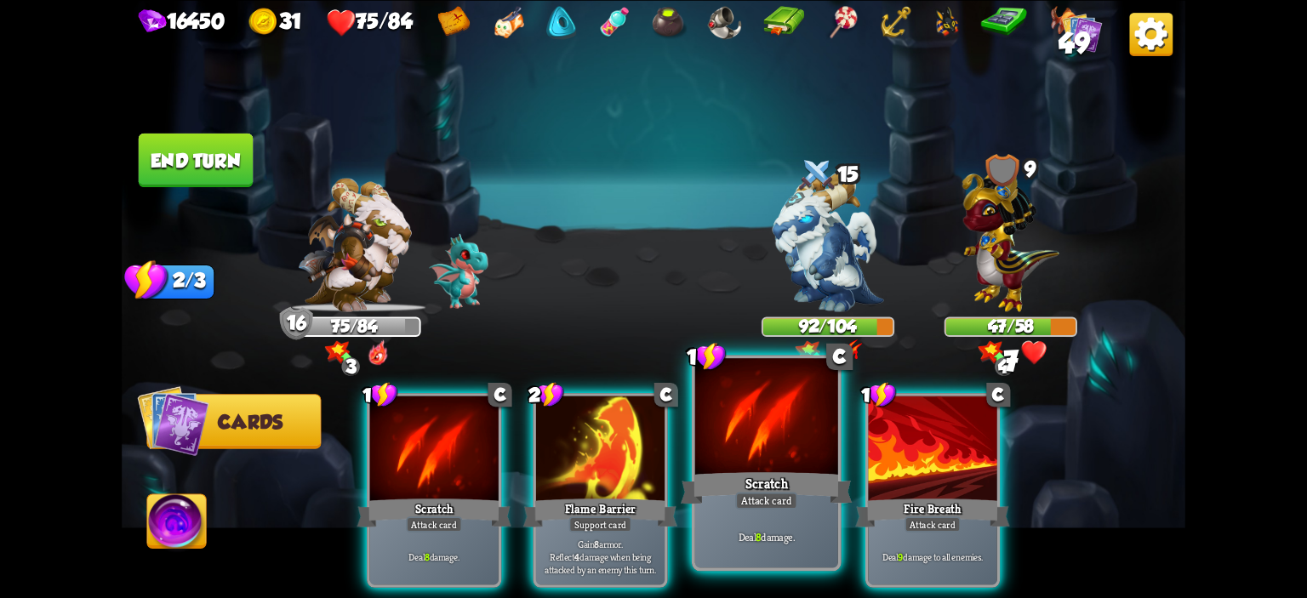
click at [807, 431] on div at bounding box center [766, 418] width 143 height 121
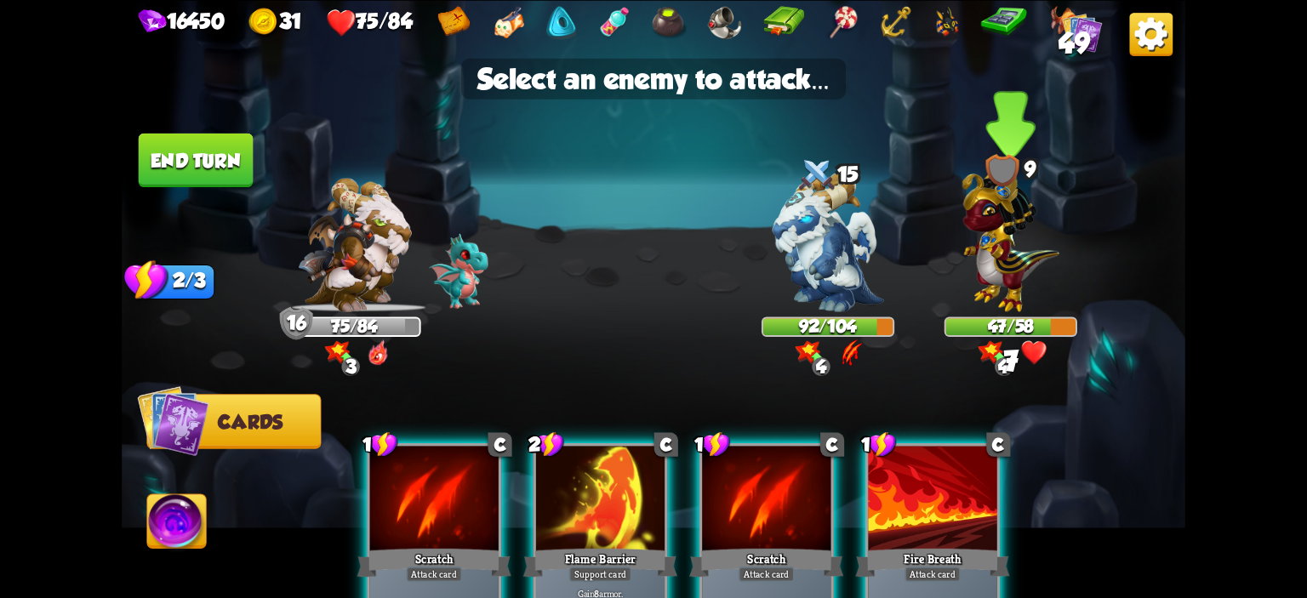
click at [993, 289] on img at bounding box center [1011, 235] width 97 height 151
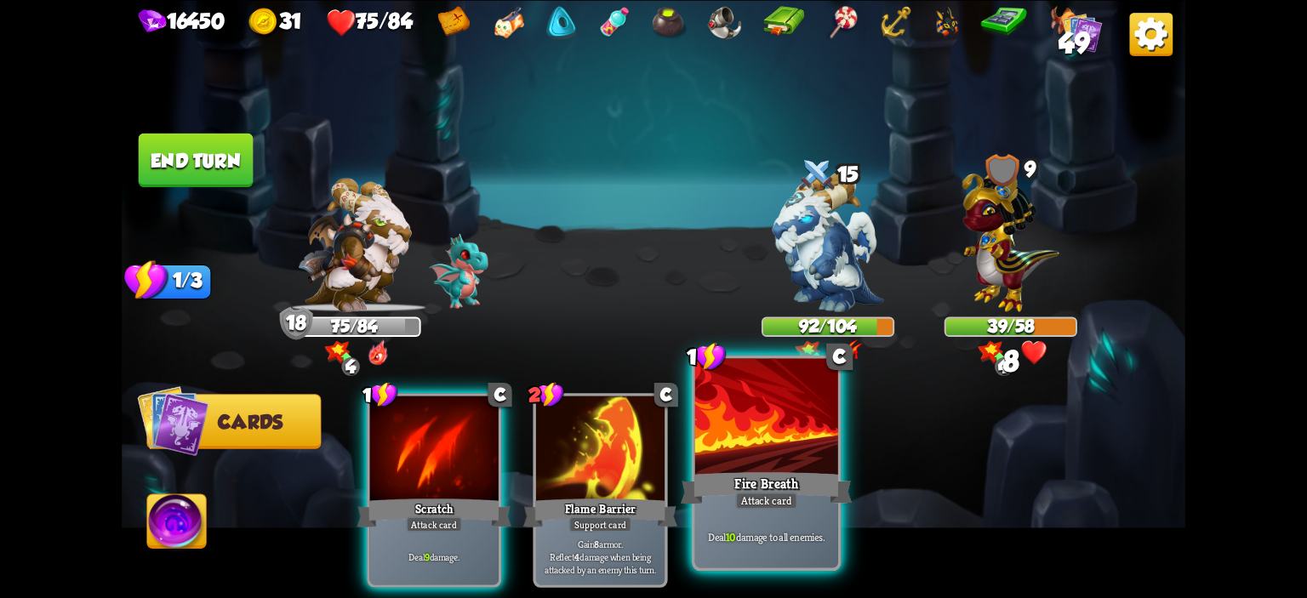
click at [720, 398] on div at bounding box center [766, 418] width 143 height 121
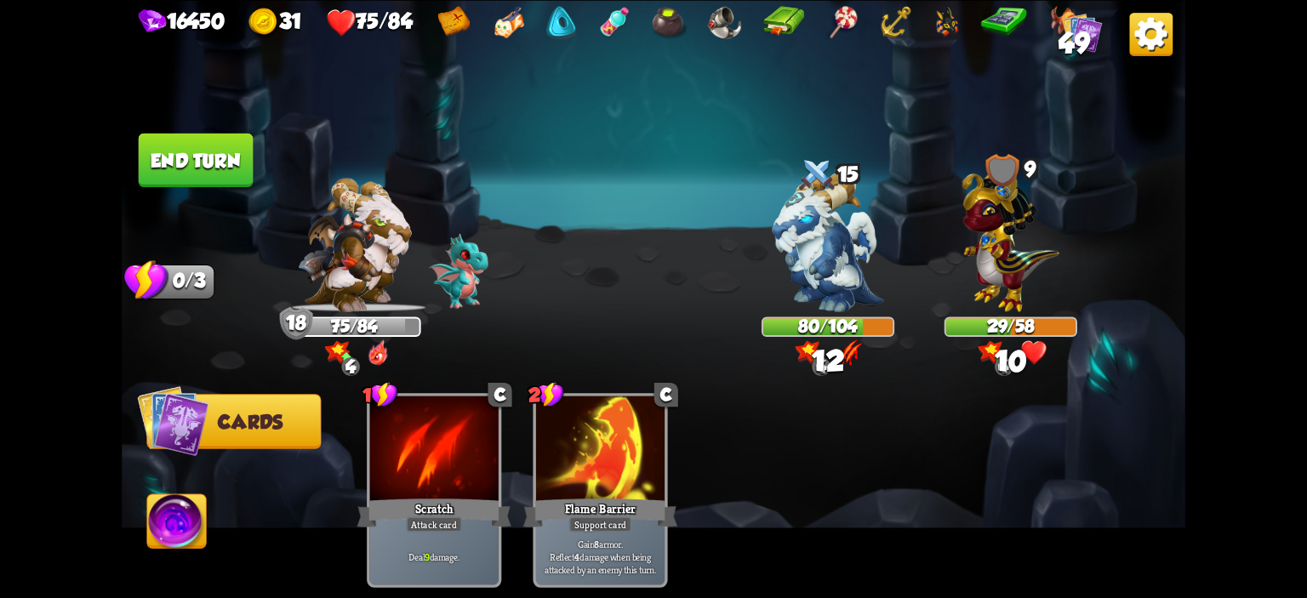
click at [252, 165] on button "End turn" at bounding box center [196, 160] width 115 height 54
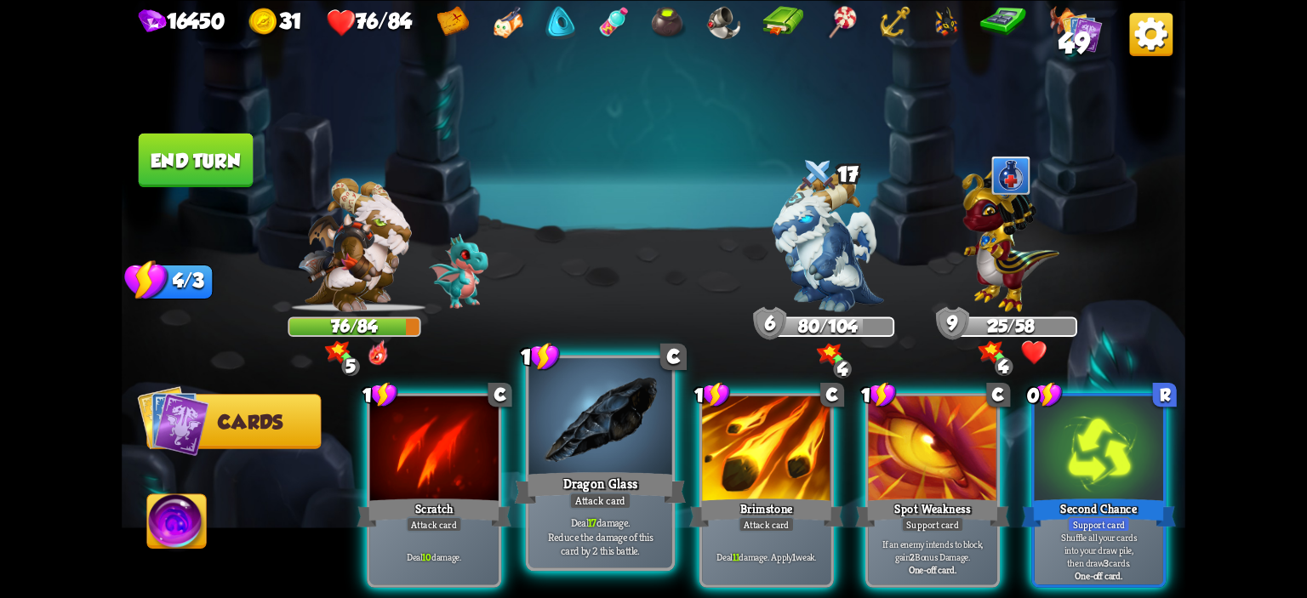
click at [546, 441] on div at bounding box center [600, 418] width 143 height 121
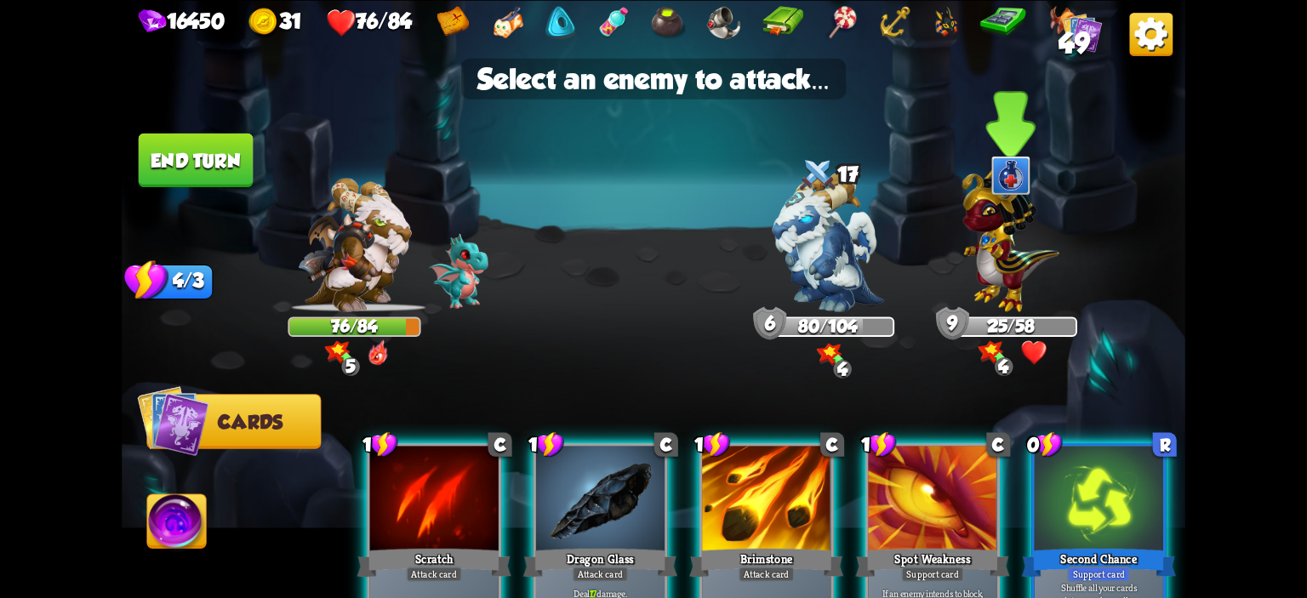
click at [1003, 243] on img at bounding box center [1011, 235] width 97 height 151
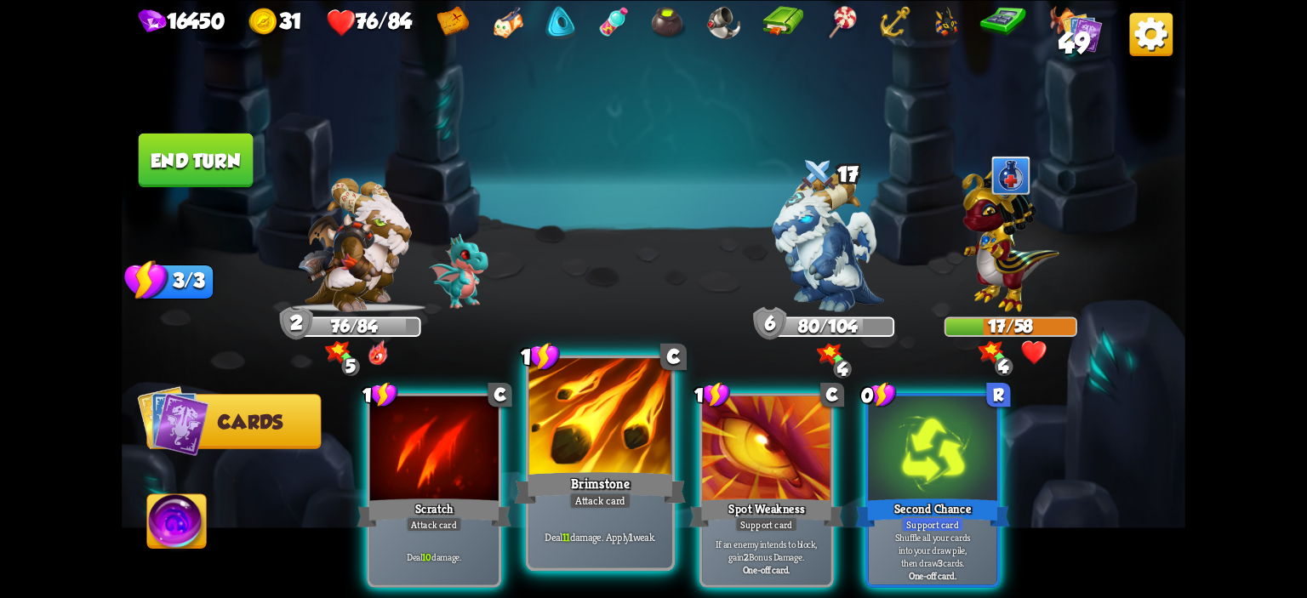
click at [538, 409] on div at bounding box center [600, 418] width 143 height 121
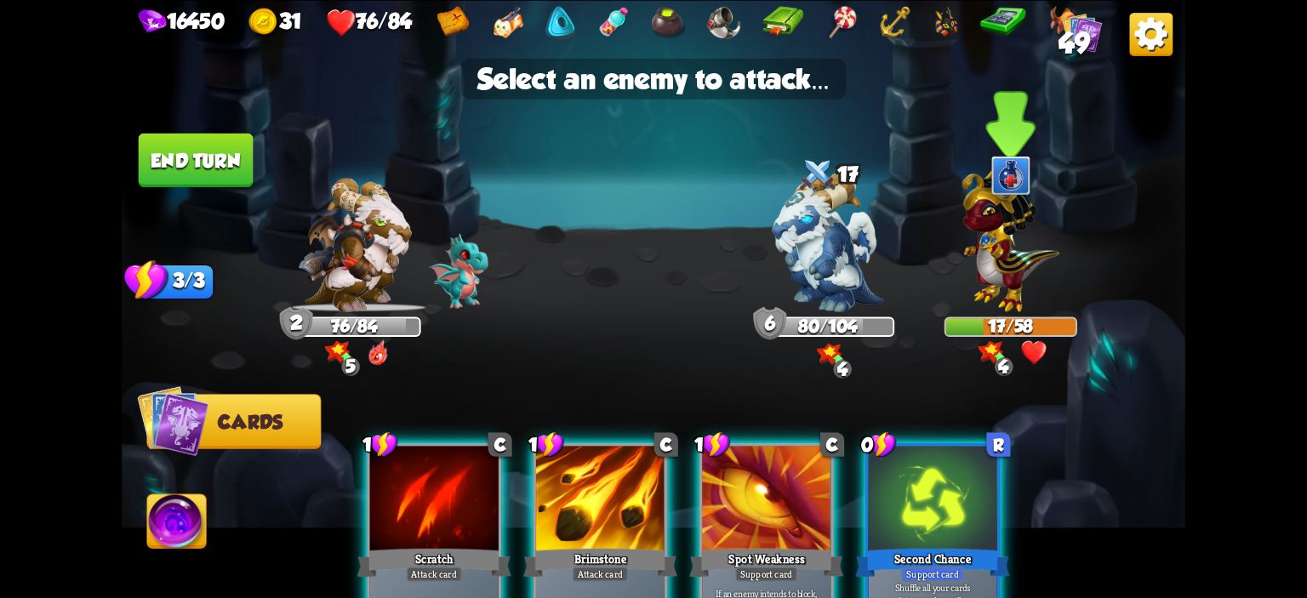
click at [984, 231] on img at bounding box center [1011, 235] width 97 height 151
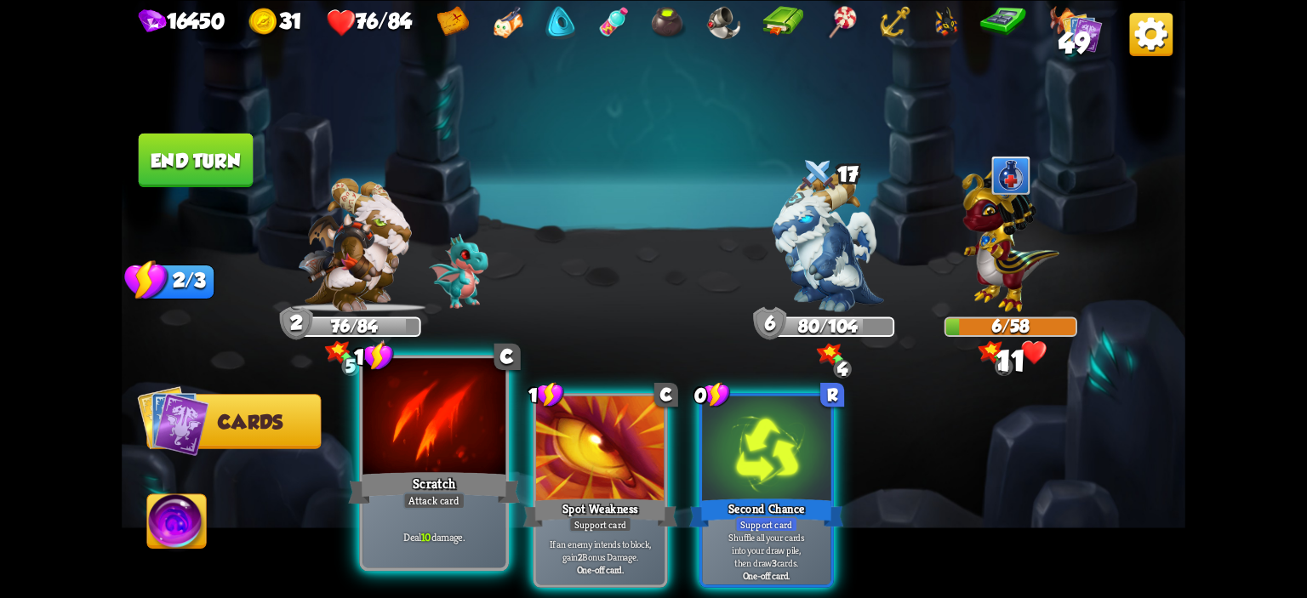
click at [459, 429] on div at bounding box center [434, 418] width 143 height 121
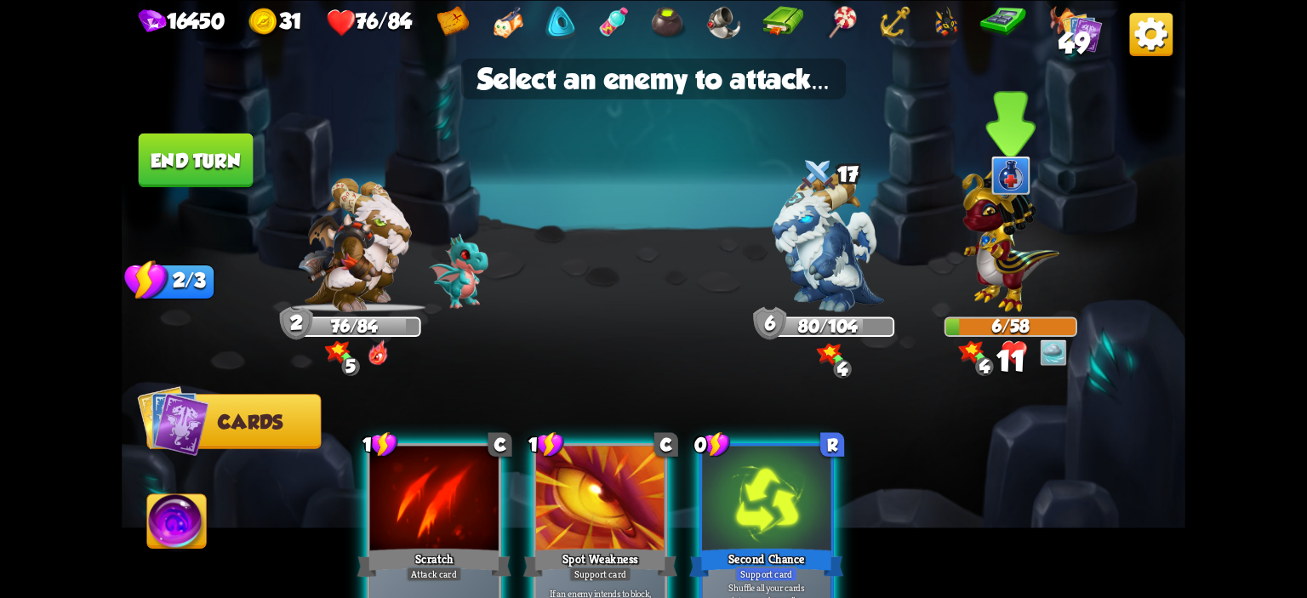
click at [1020, 276] on img at bounding box center [1011, 235] width 97 height 151
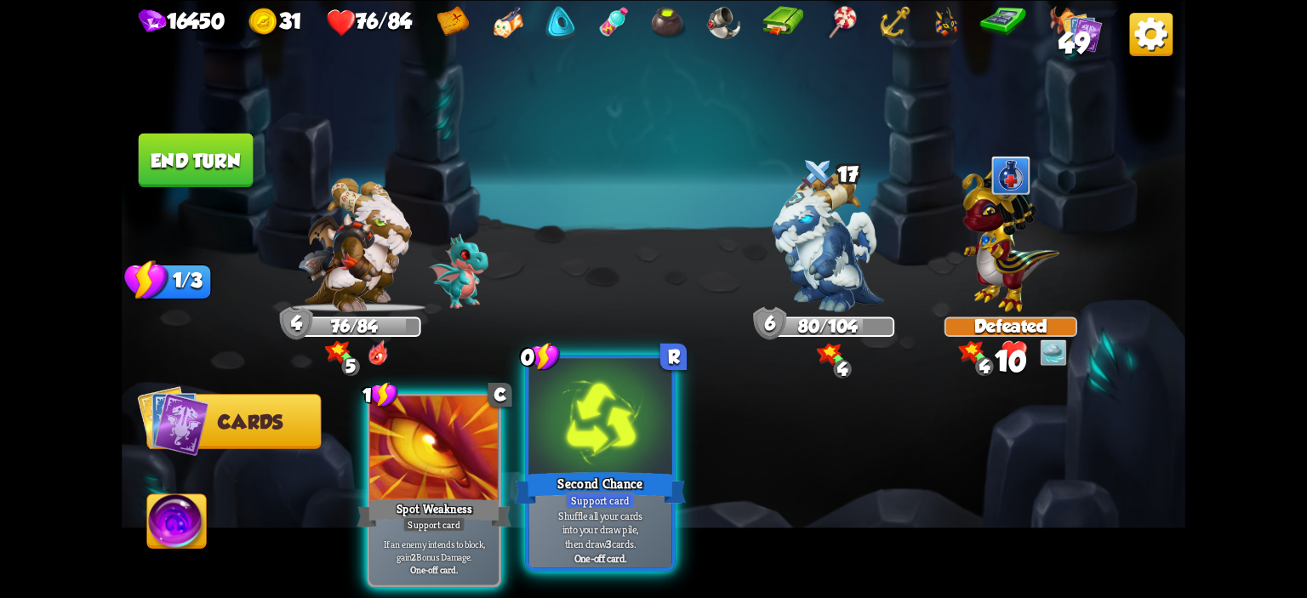
click at [637, 409] on div at bounding box center [600, 418] width 143 height 121
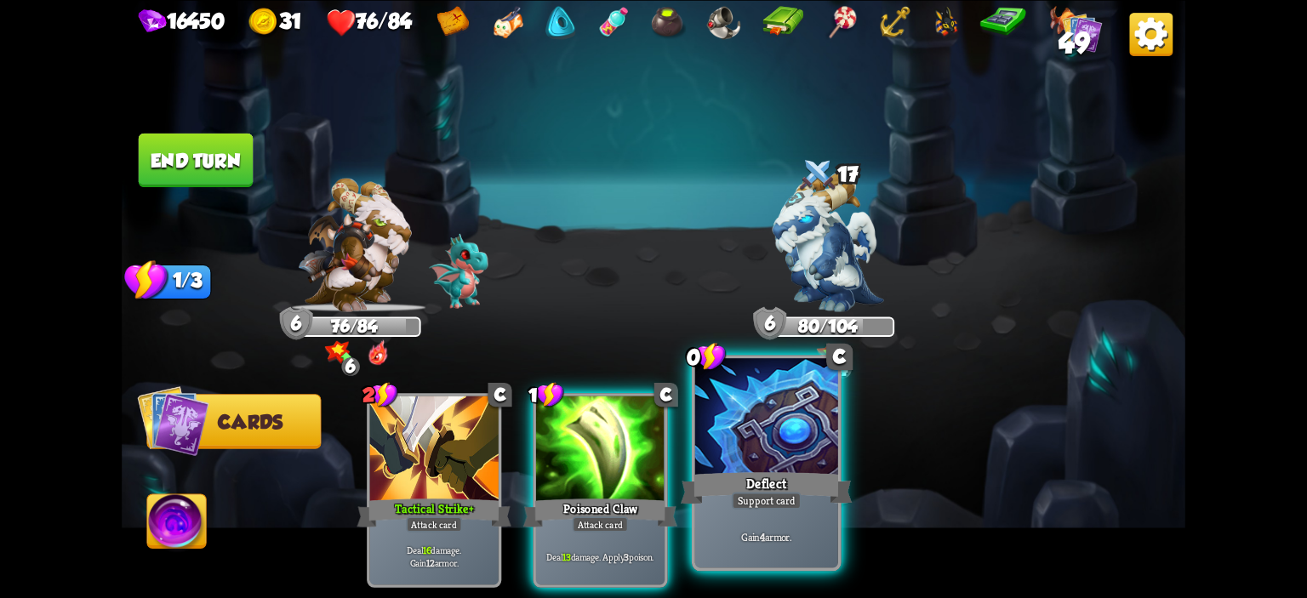
click at [776, 422] on div at bounding box center [766, 418] width 143 height 121
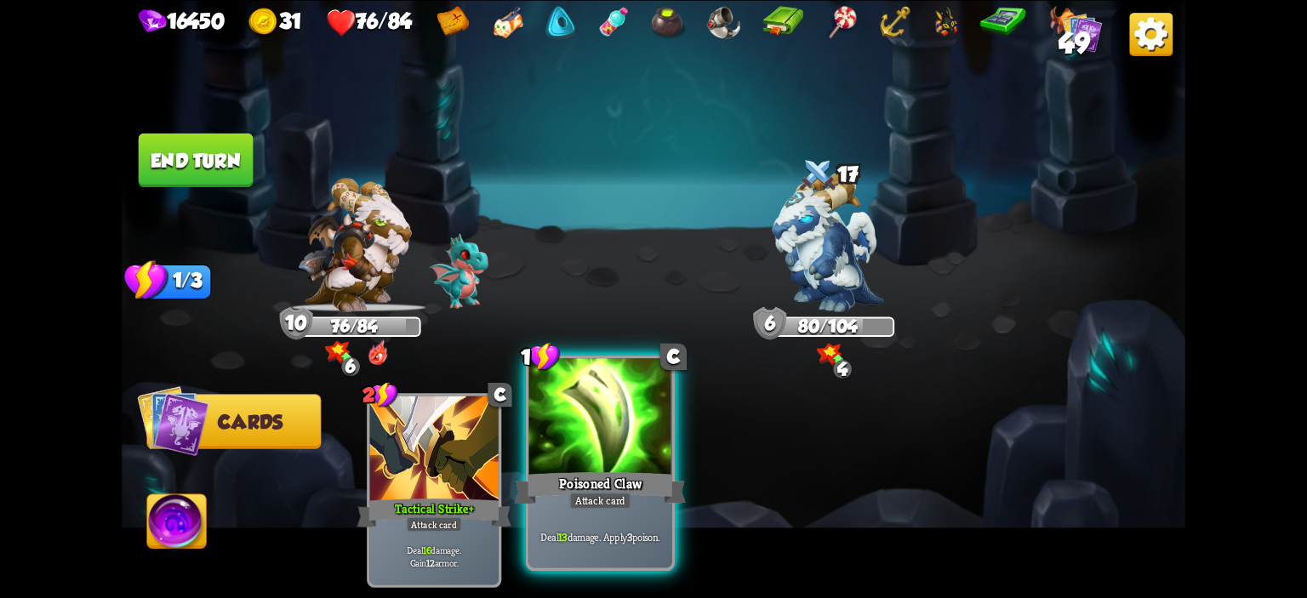
click at [651, 439] on div at bounding box center [600, 418] width 143 height 121
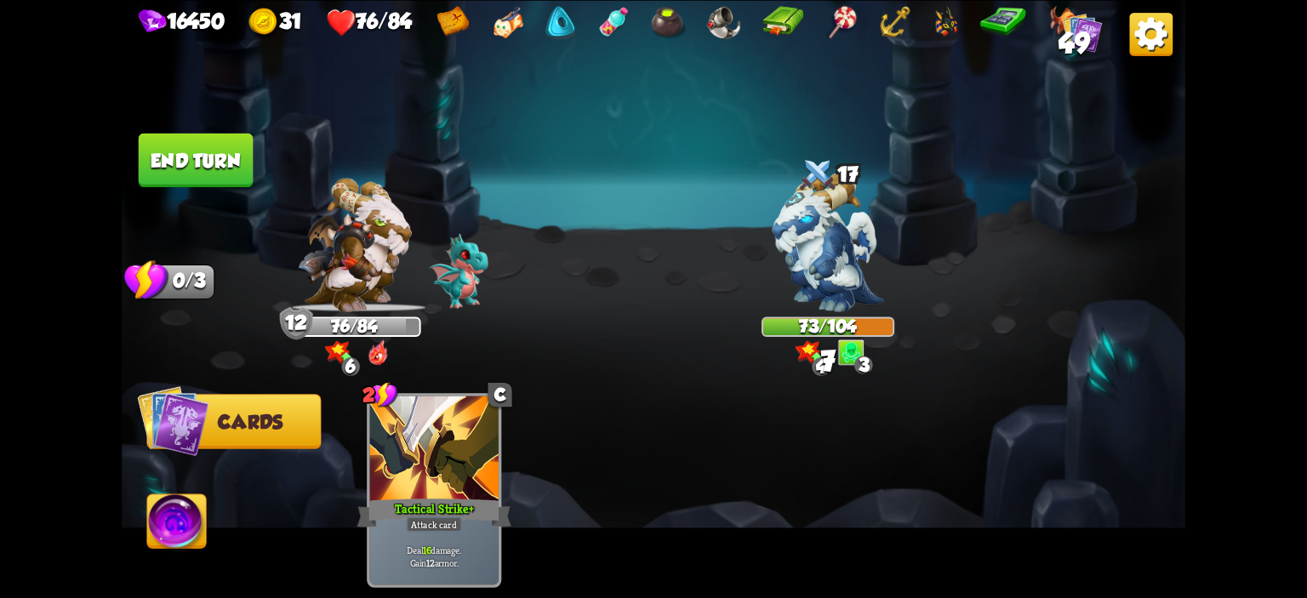
click at [220, 162] on button "End turn" at bounding box center [196, 160] width 115 height 54
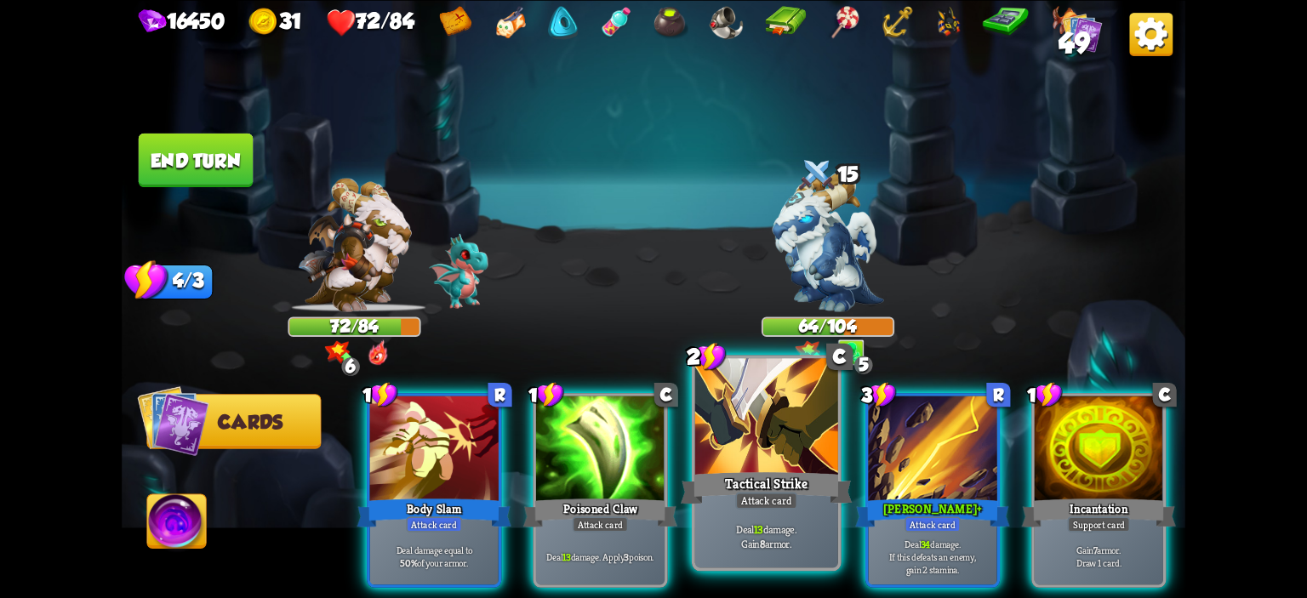
click at [732, 412] on div at bounding box center [766, 418] width 143 height 121
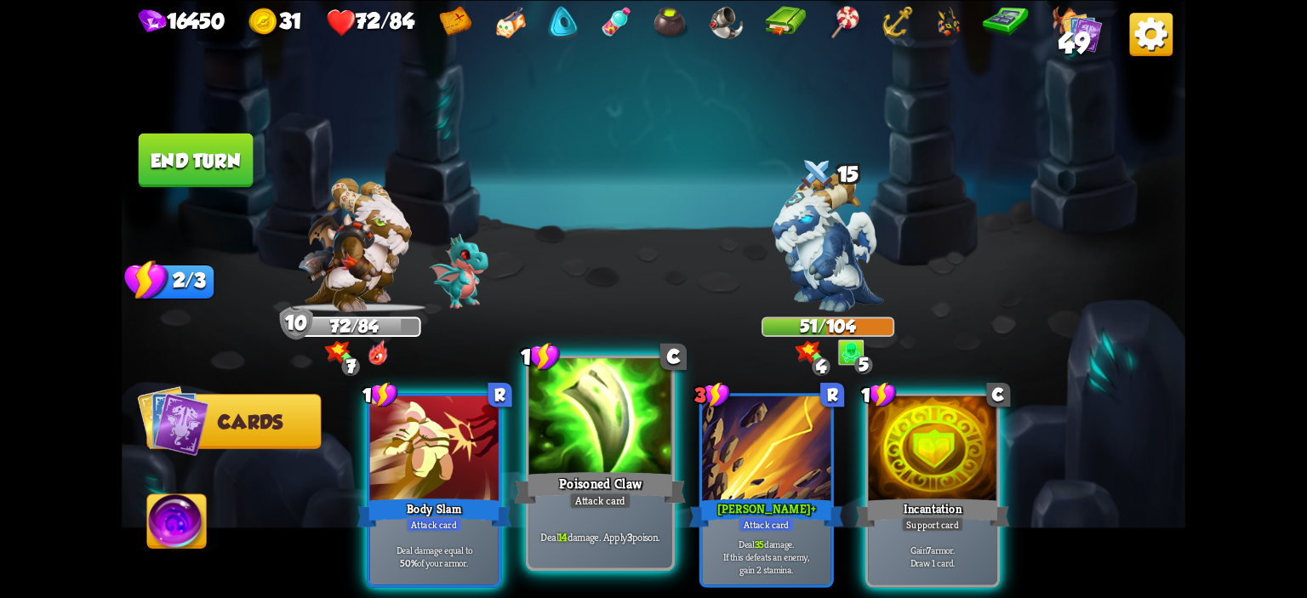
click at [606, 433] on div at bounding box center [600, 418] width 143 height 121
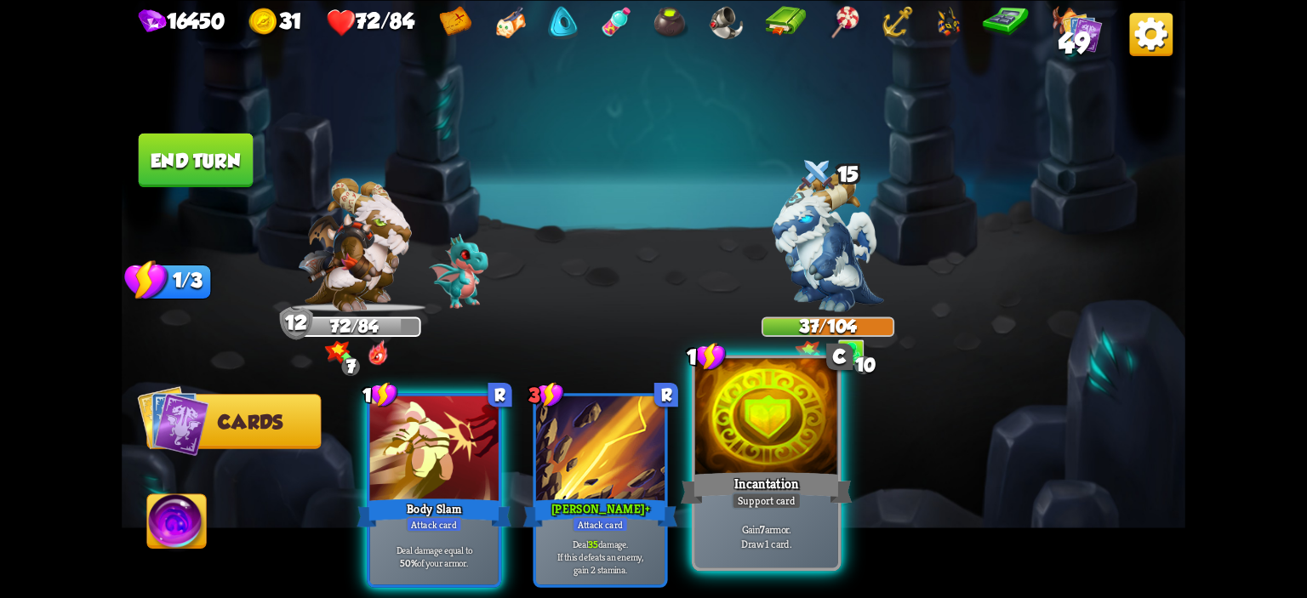
click at [797, 442] on div at bounding box center [766, 418] width 143 height 121
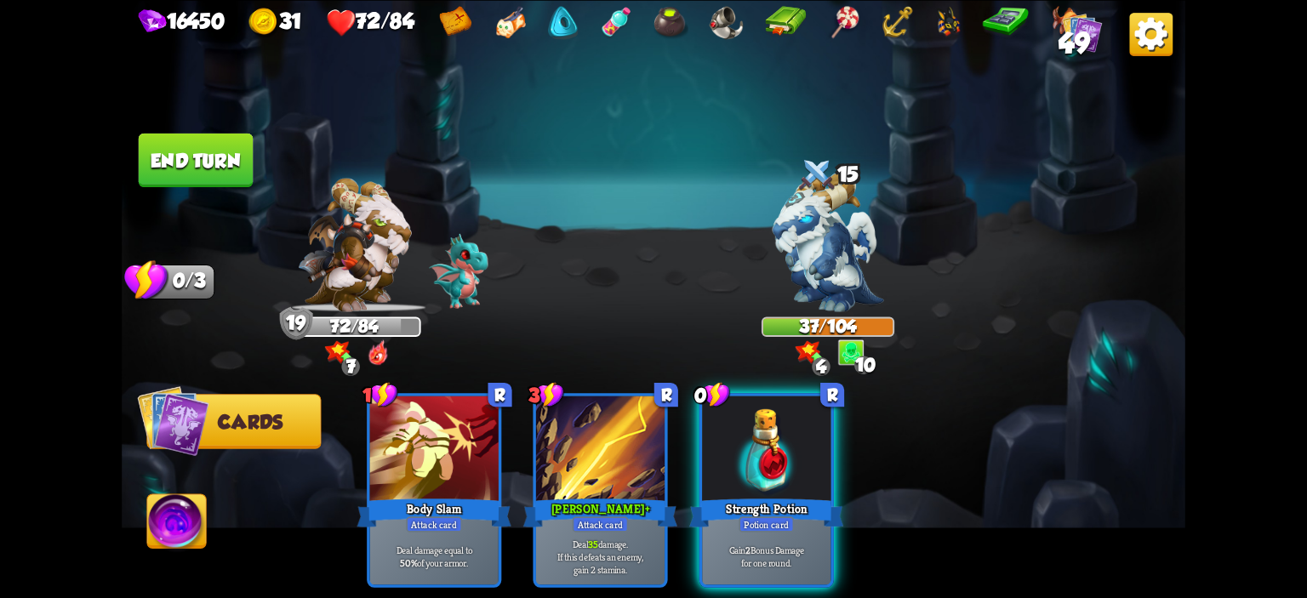
click at [224, 169] on button "End turn" at bounding box center [196, 160] width 115 height 54
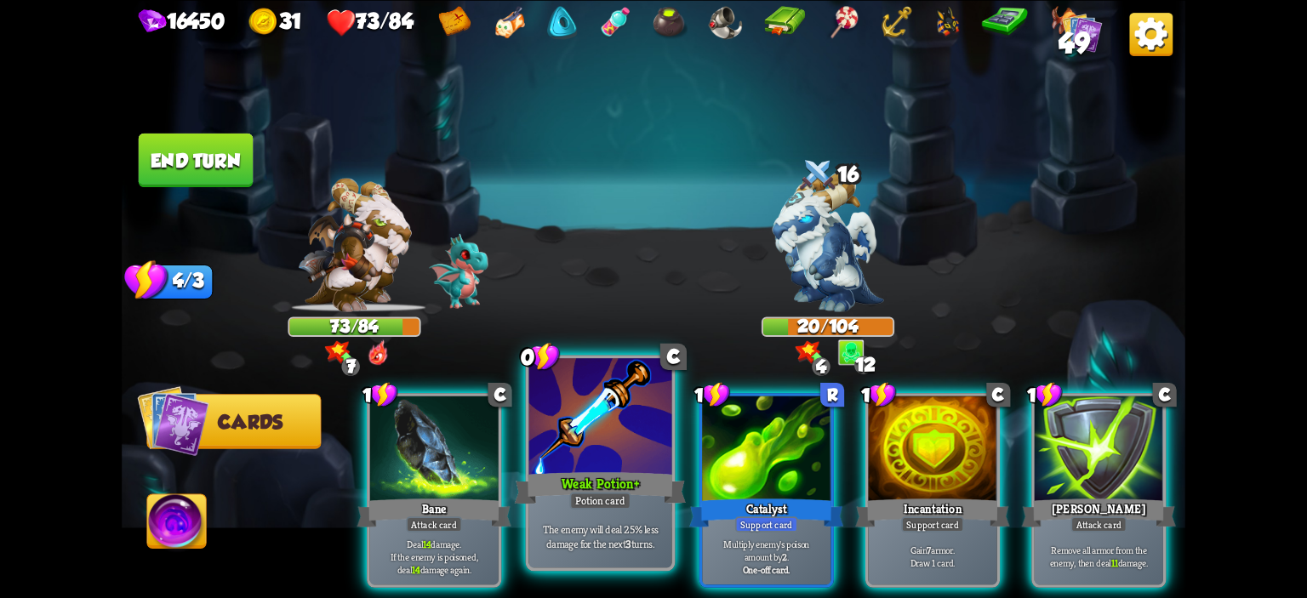
click at [592, 467] on div at bounding box center [600, 418] width 143 height 121
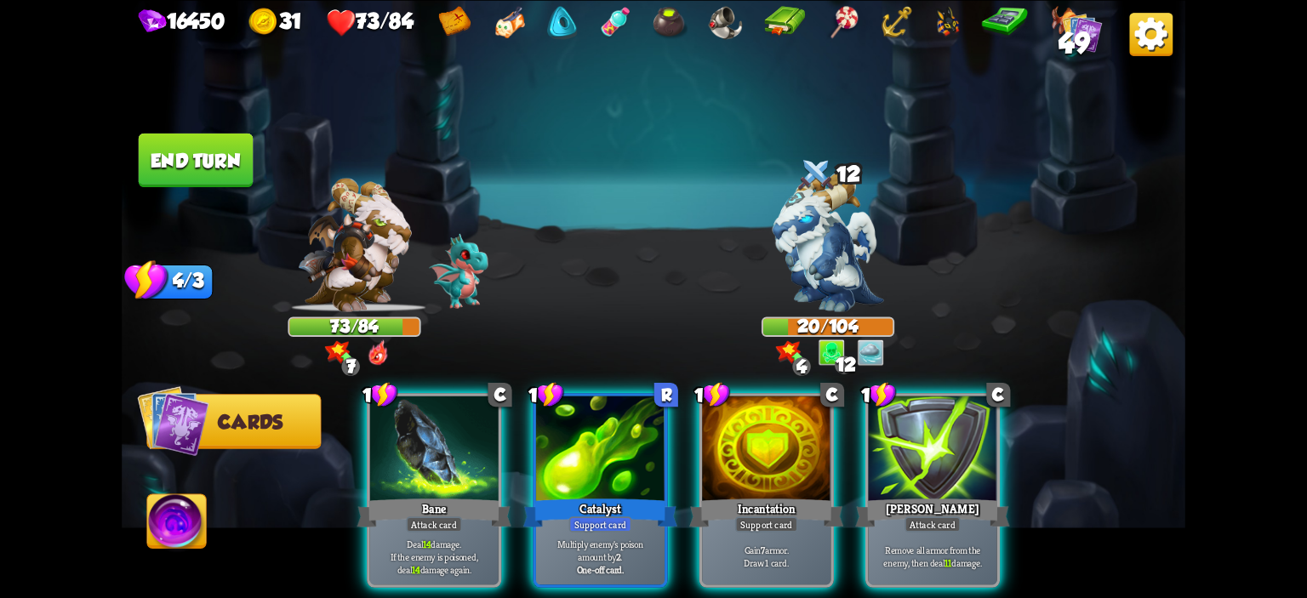
click at [592, 467] on div at bounding box center [600, 450] width 129 height 108
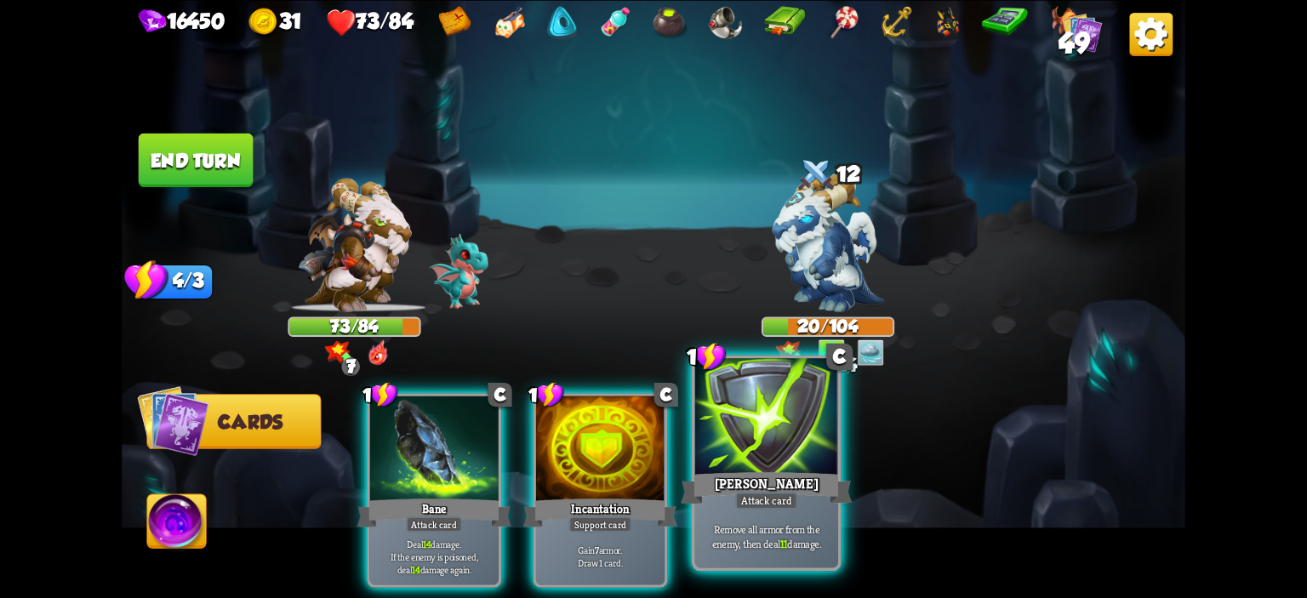
click at [764, 483] on div "[PERSON_NAME]" at bounding box center [767, 488] width 172 height 38
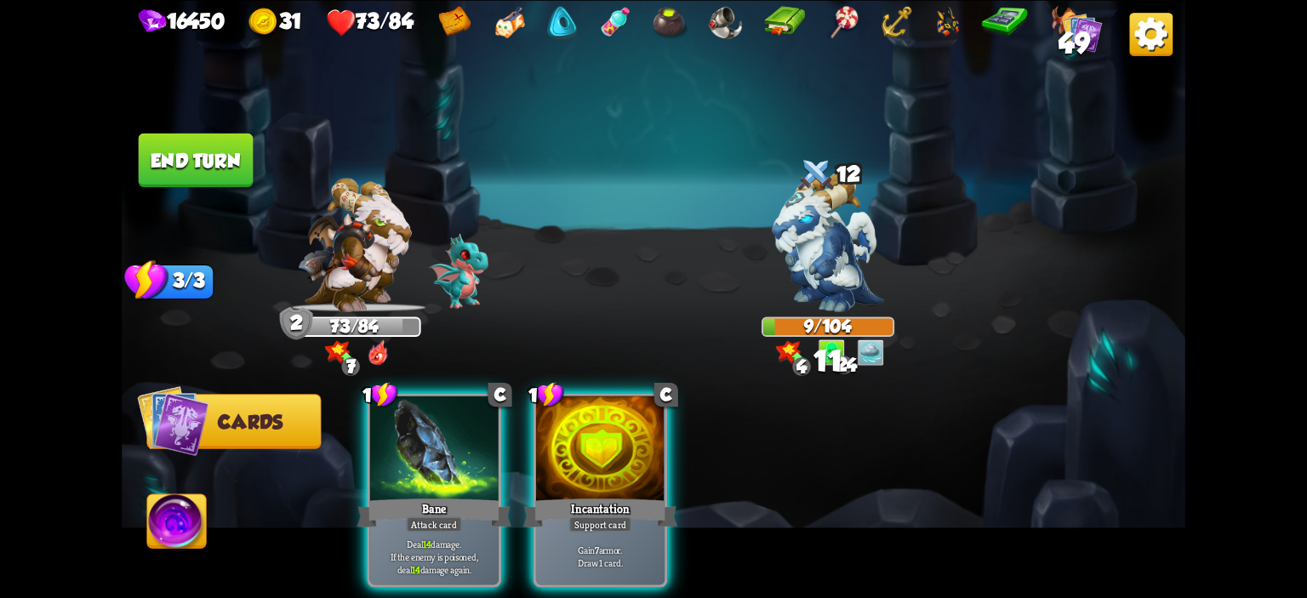
click at [183, 517] on img at bounding box center [176, 524] width 59 height 60
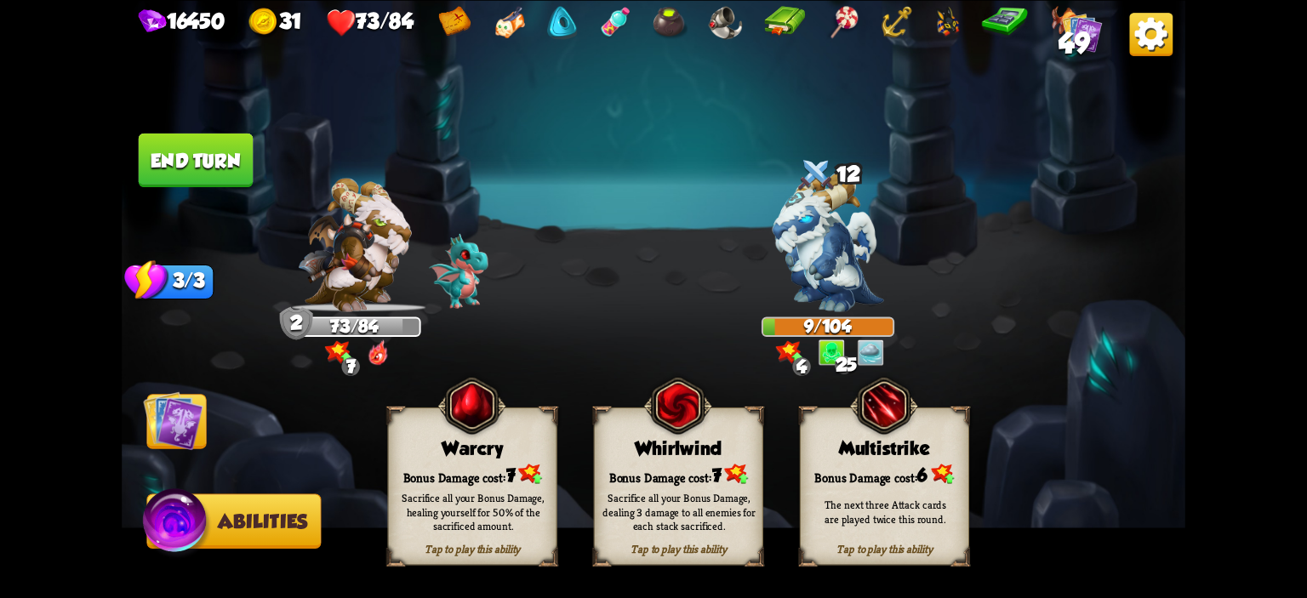
click at [426, 465] on div "Bonus Damage cost: 7" at bounding box center [473, 474] width 168 height 24
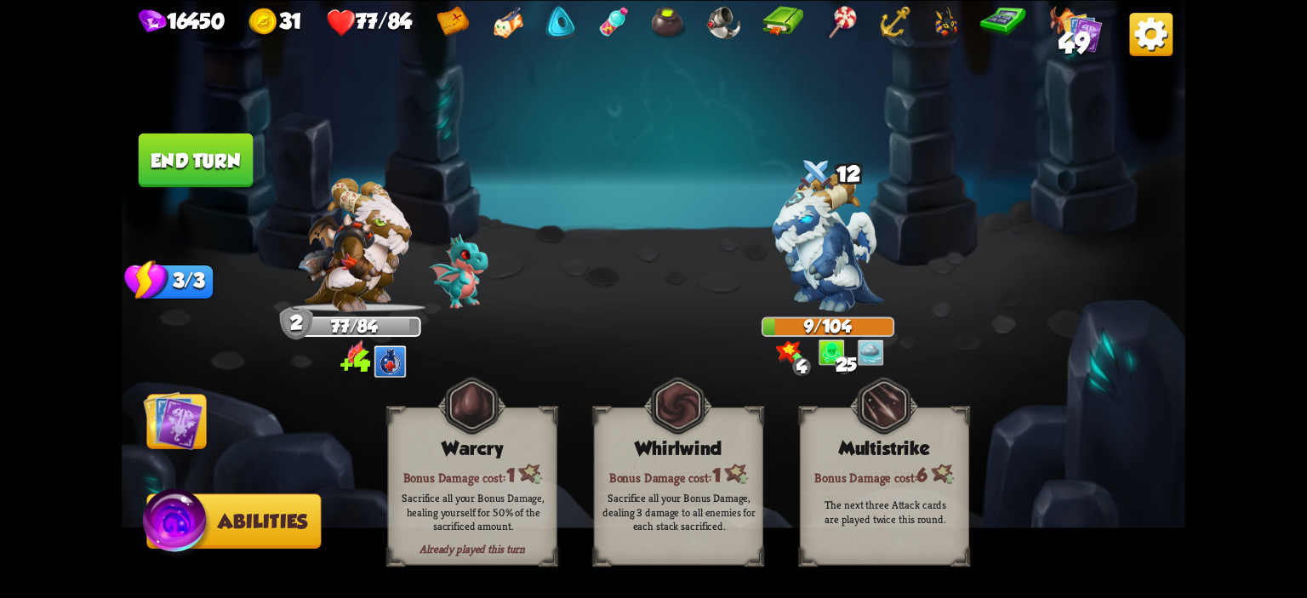
click at [186, 414] on img at bounding box center [173, 421] width 60 height 60
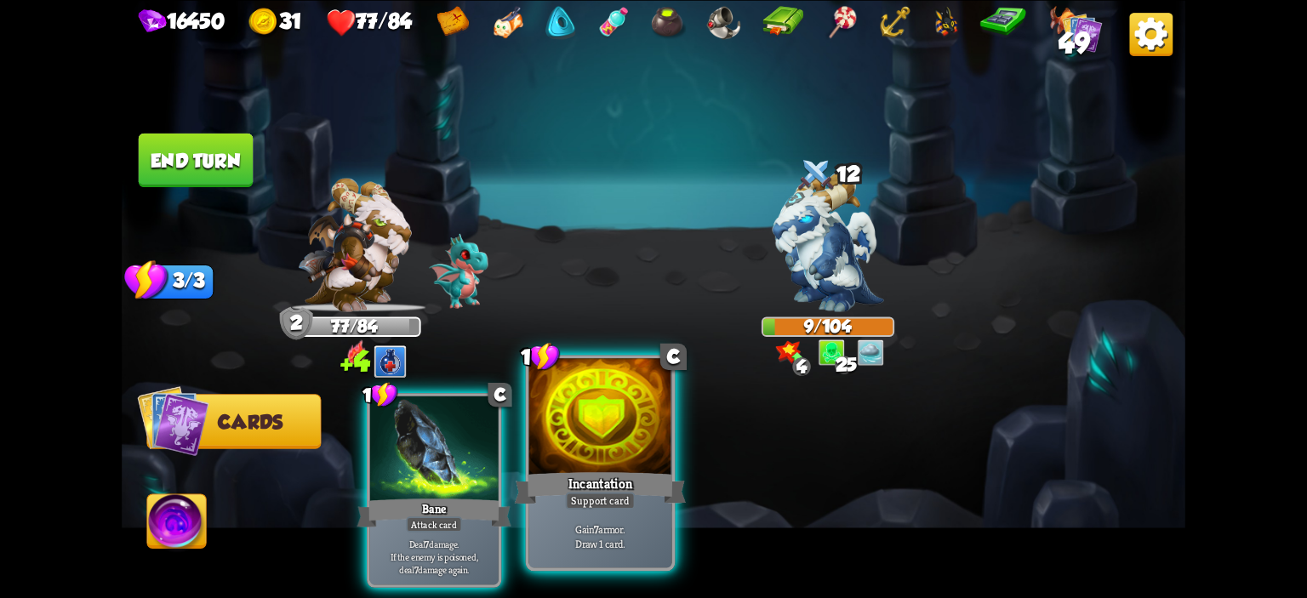
click at [547, 428] on div at bounding box center [600, 418] width 143 height 121
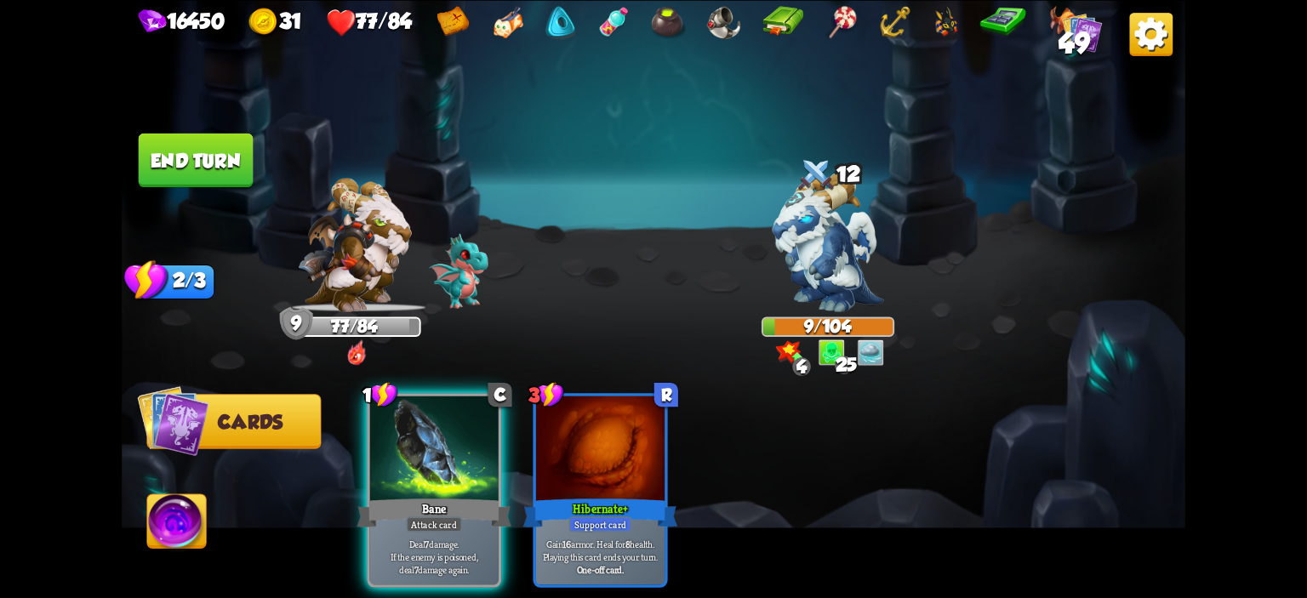
click at [219, 163] on button "End turn" at bounding box center [196, 160] width 115 height 54
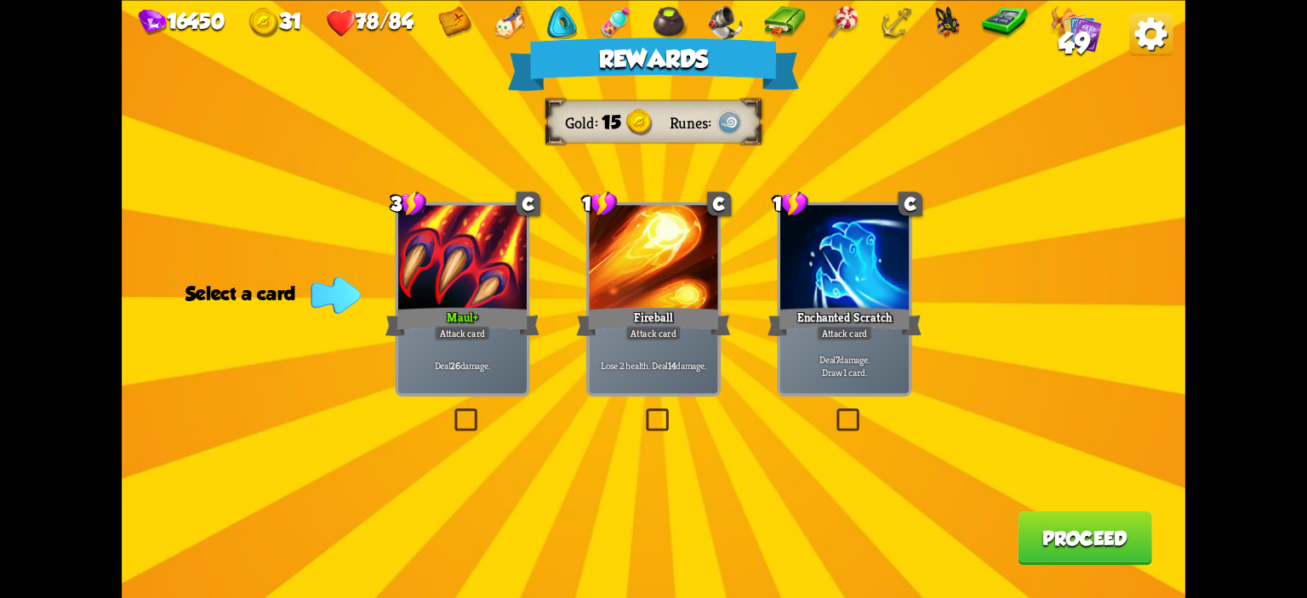
click at [452, 329] on div "Attack card" at bounding box center [462, 332] width 56 height 15
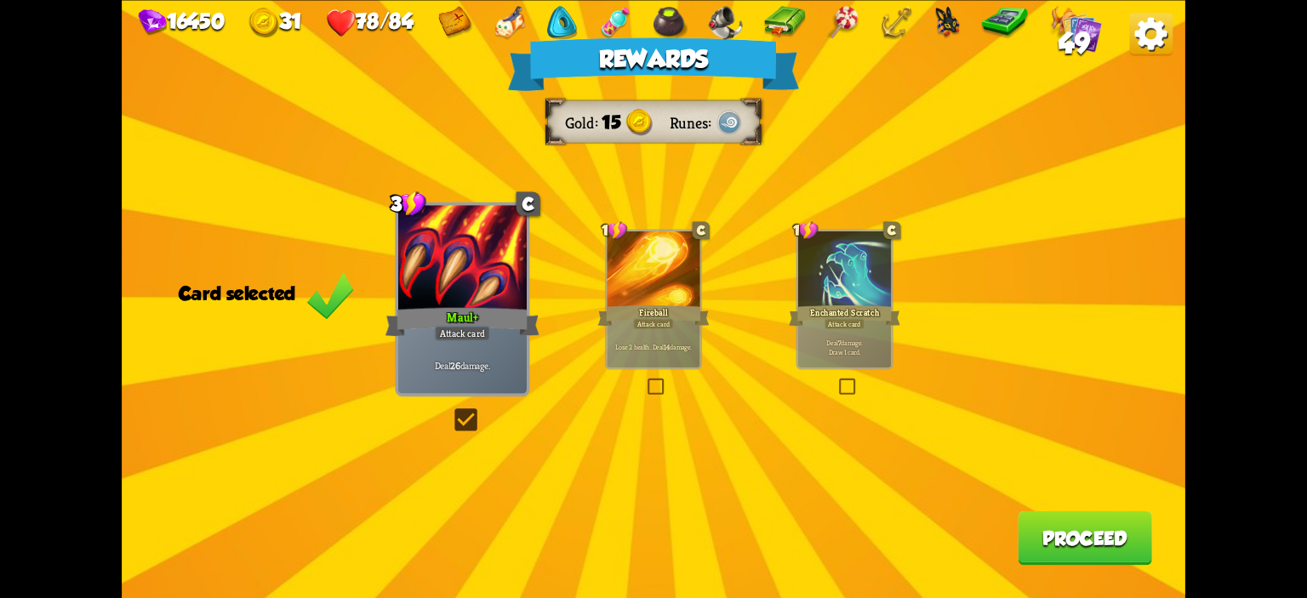
click at [1066, 523] on button "Proceed" at bounding box center [1085, 538] width 134 height 54
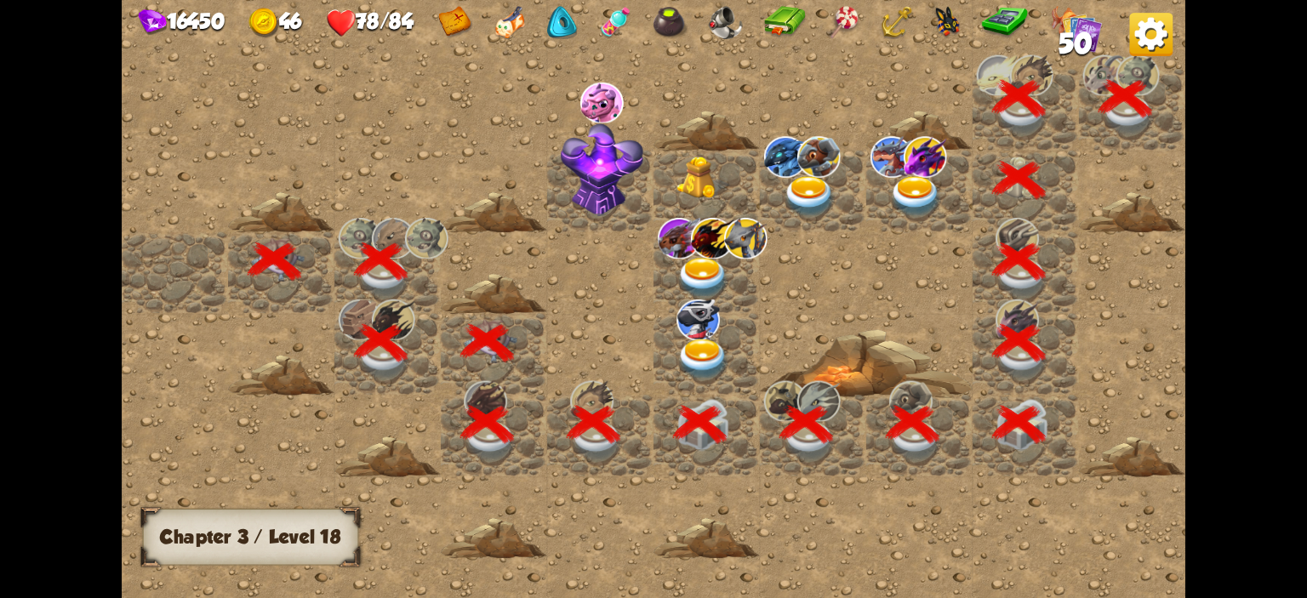
scroll to position [0, 327]
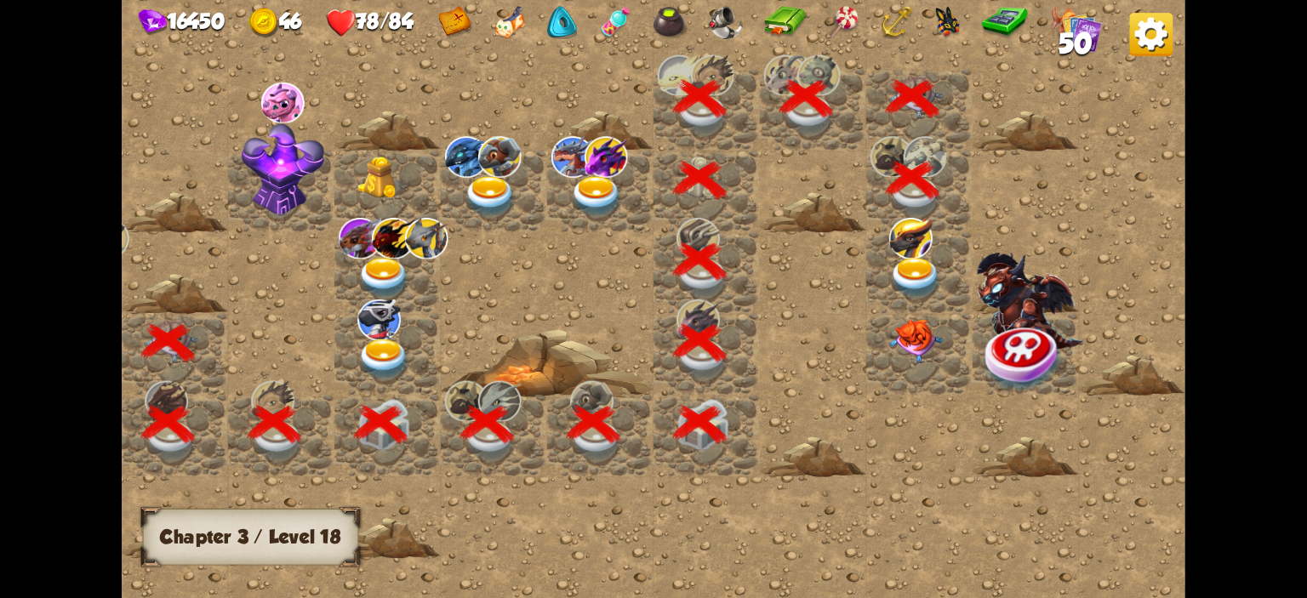
click at [903, 280] on img at bounding box center [915, 279] width 53 height 42
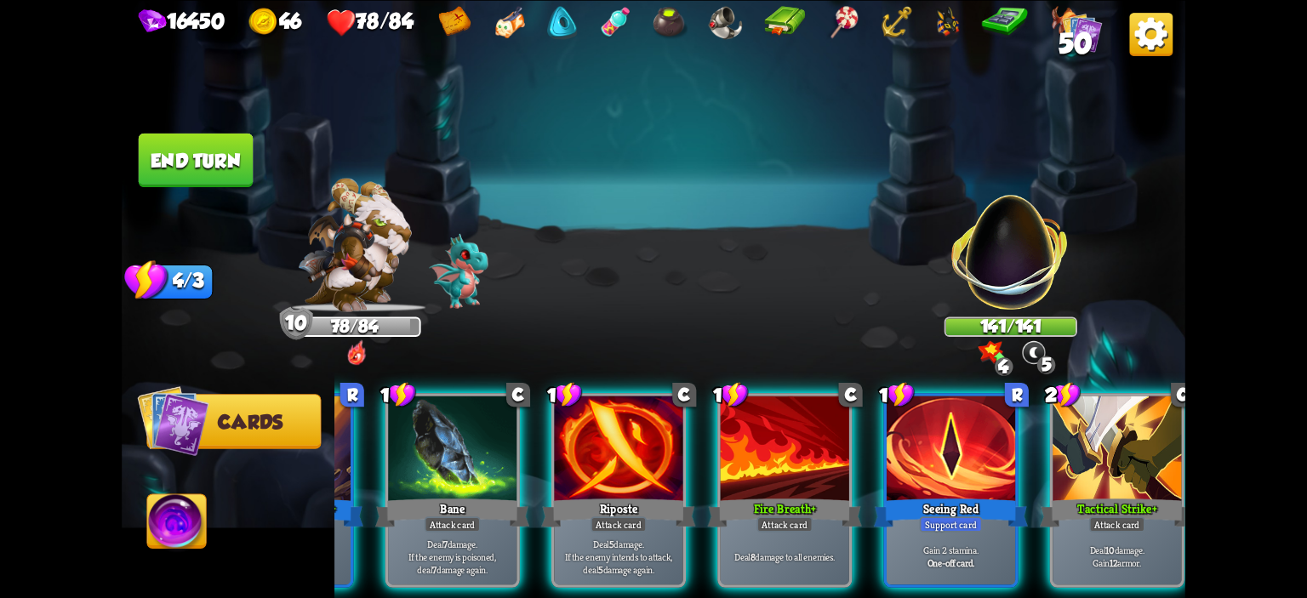
scroll to position [0, 331]
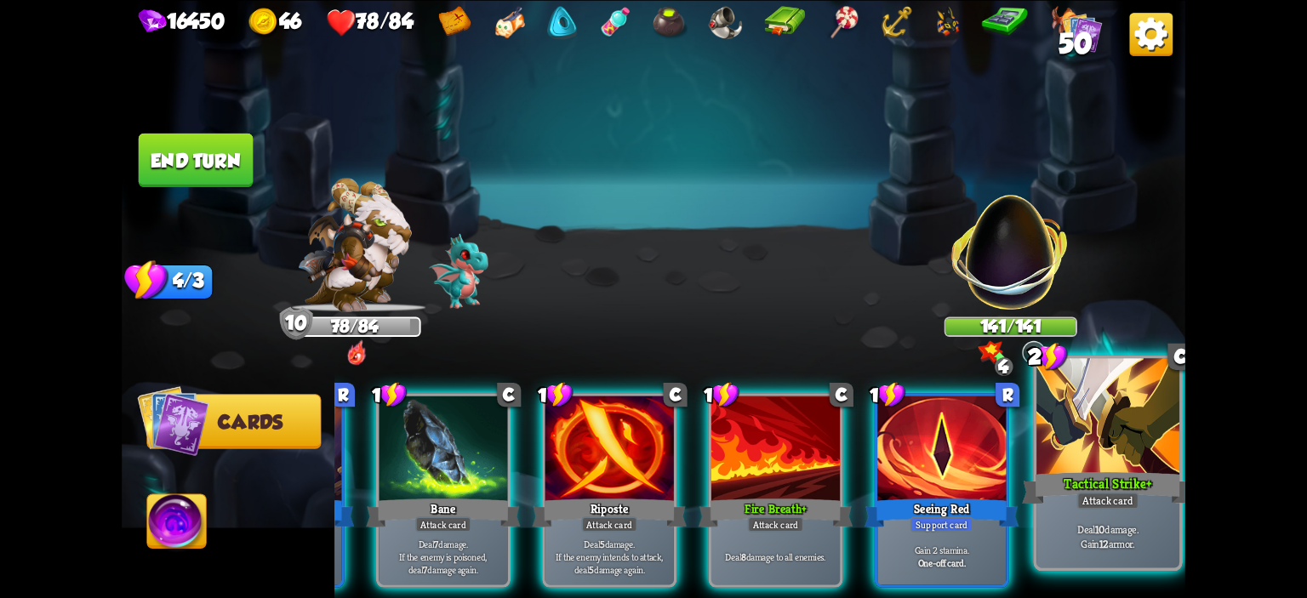
click at [1055, 461] on div at bounding box center [1108, 418] width 143 height 121
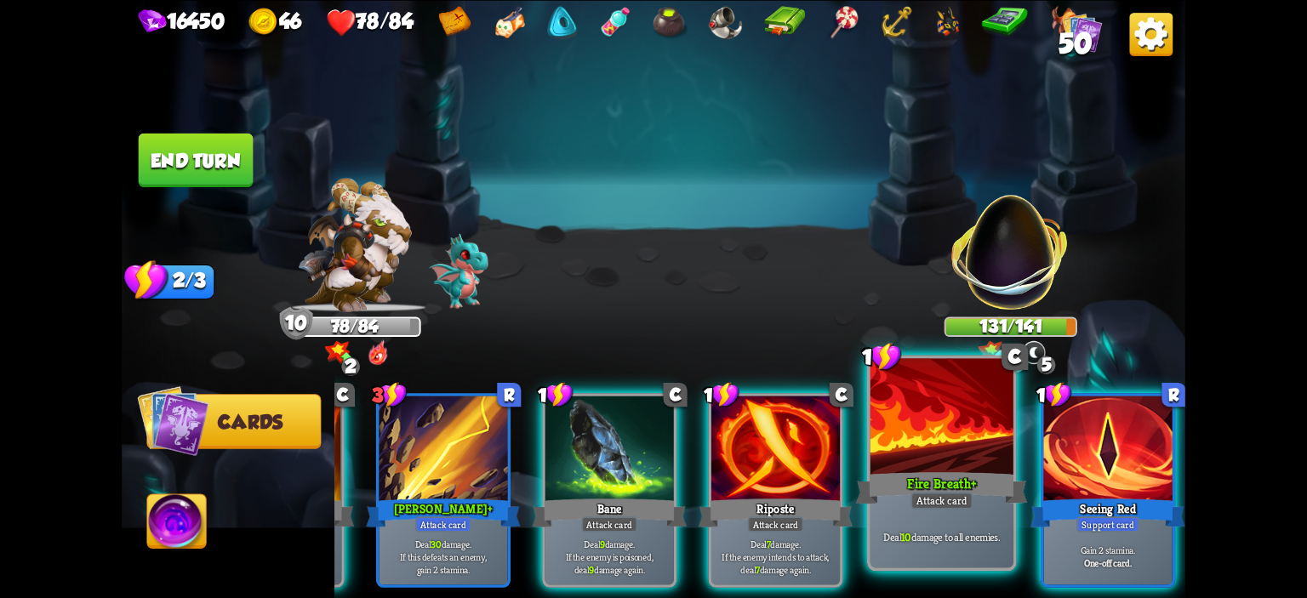
click at [902, 434] on div at bounding box center [942, 418] width 143 height 121
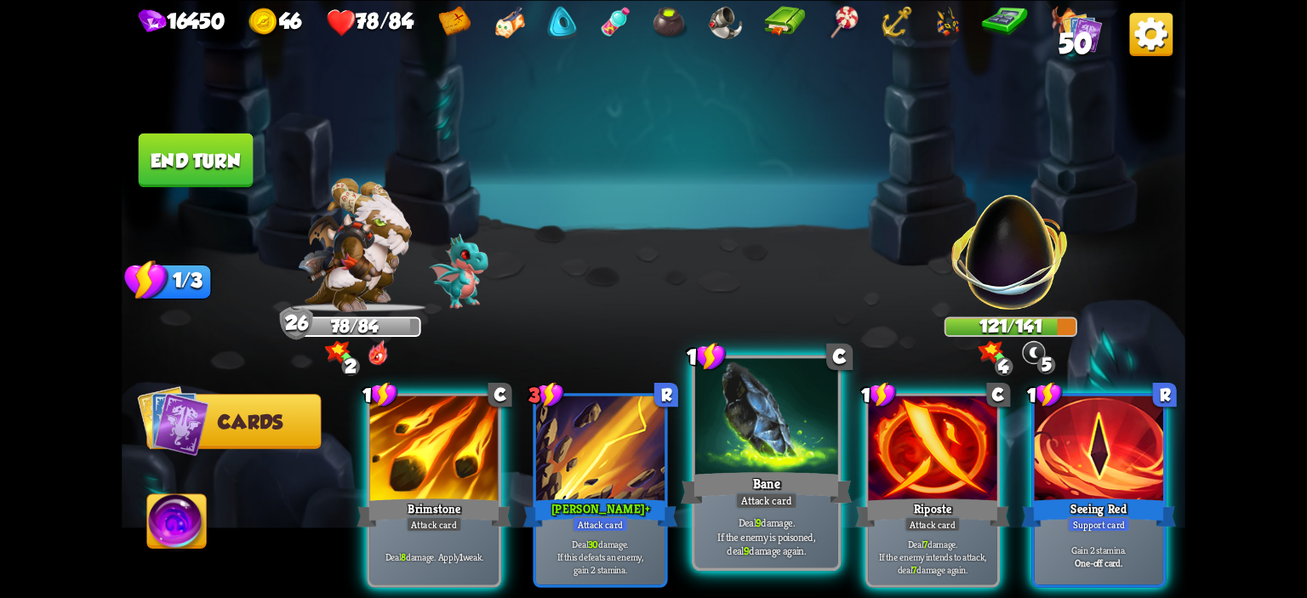
click at [807, 465] on div at bounding box center [766, 418] width 143 height 121
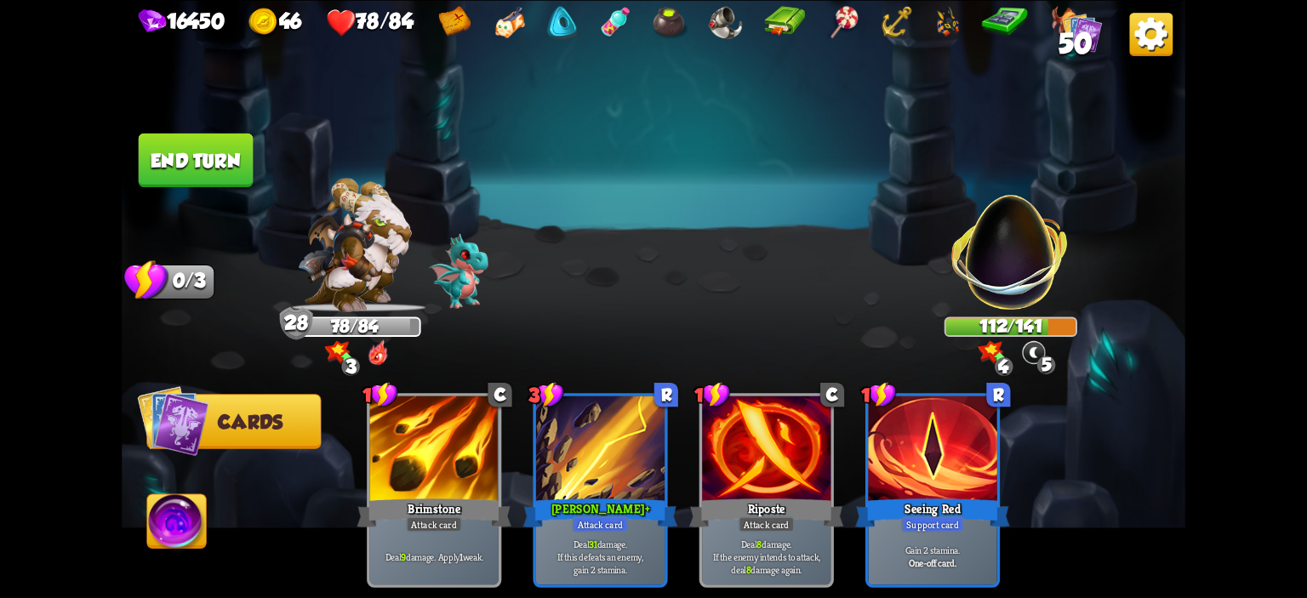
click at [209, 166] on button "End turn" at bounding box center [196, 160] width 115 height 54
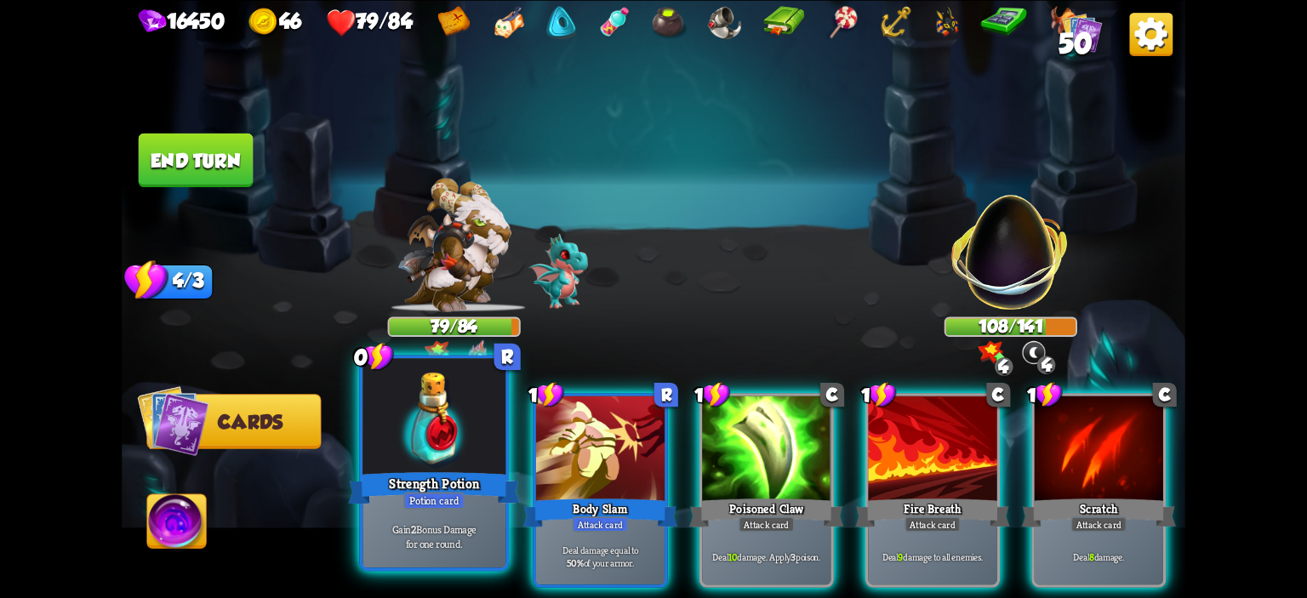
click at [435, 431] on div at bounding box center [434, 418] width 143 height 121
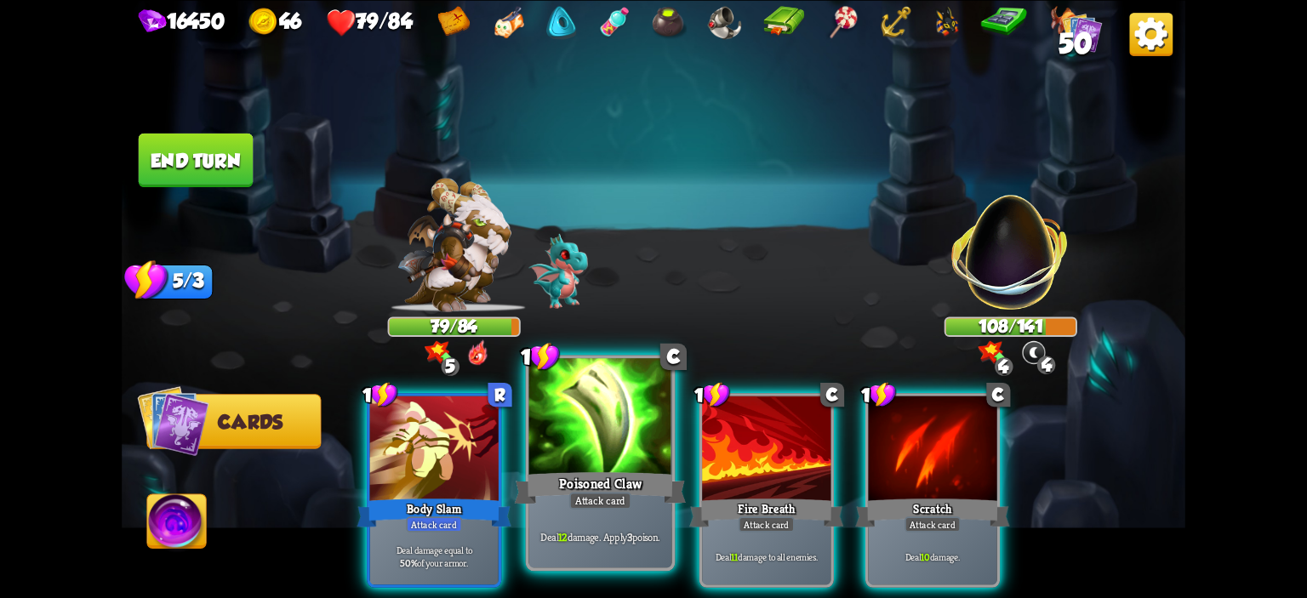
click at [574, 449] on div at bounding box center [600, 418] width 143 height 121
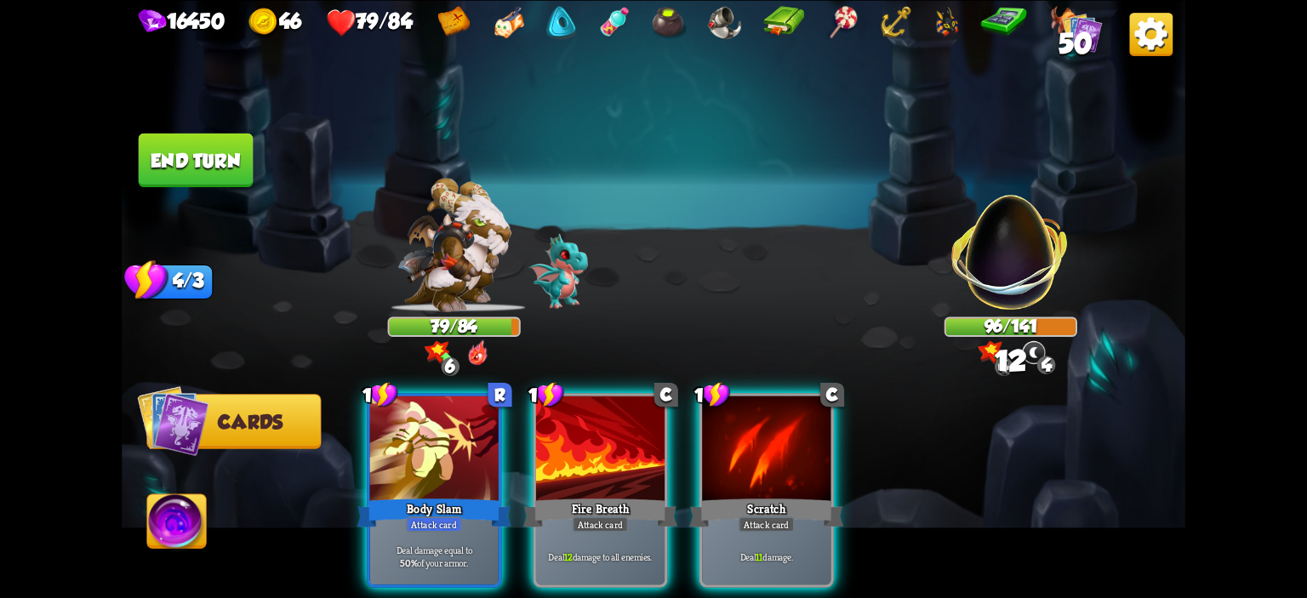
click at [574, 449] on div at bounding box center [600, 450] width 129 height 108
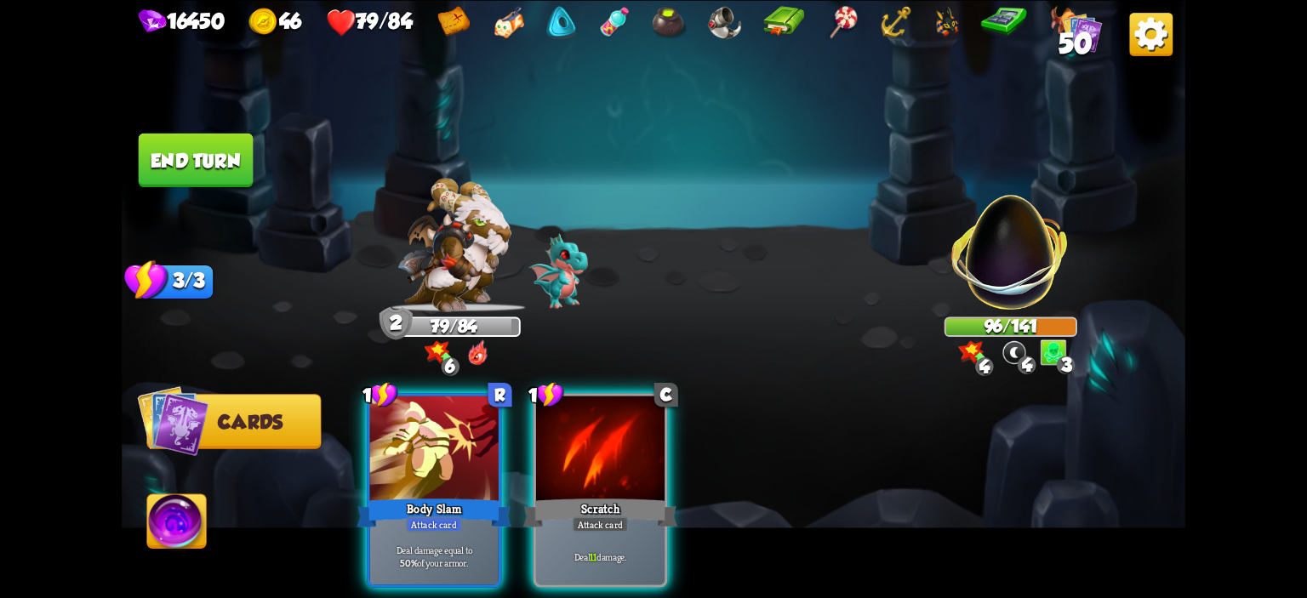
click at [574, 449] on div at bounding box center [600, 450] width 129 height 108
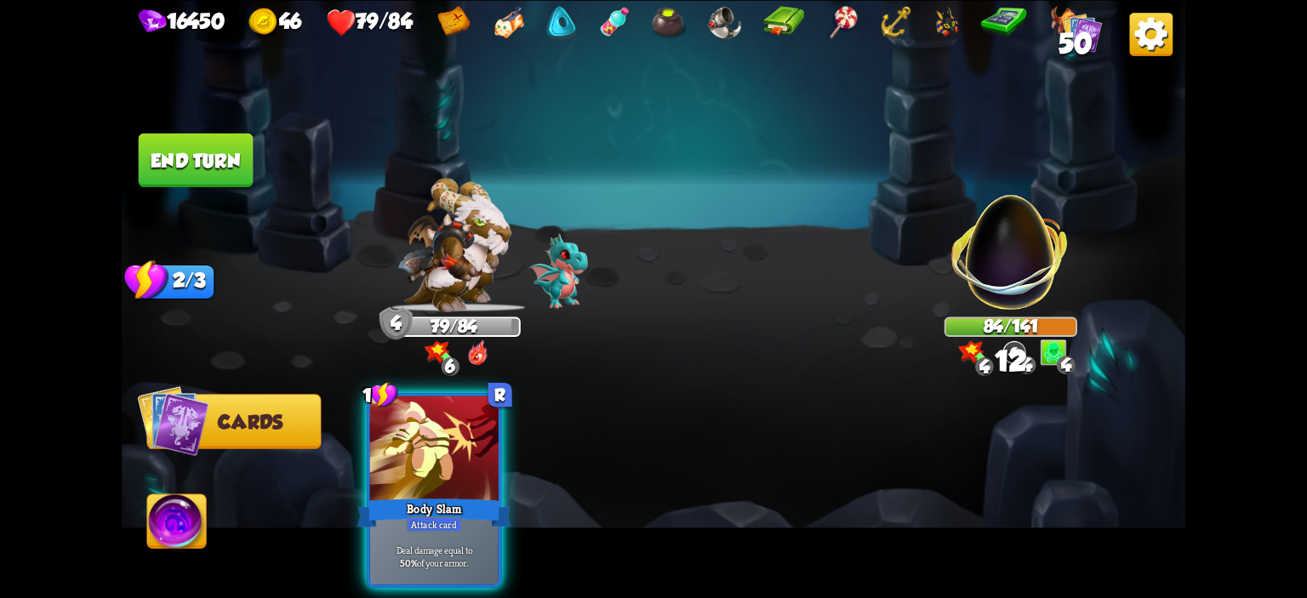
click at [486, 446] on div at bounding box center [434, 450] width 129 height 108
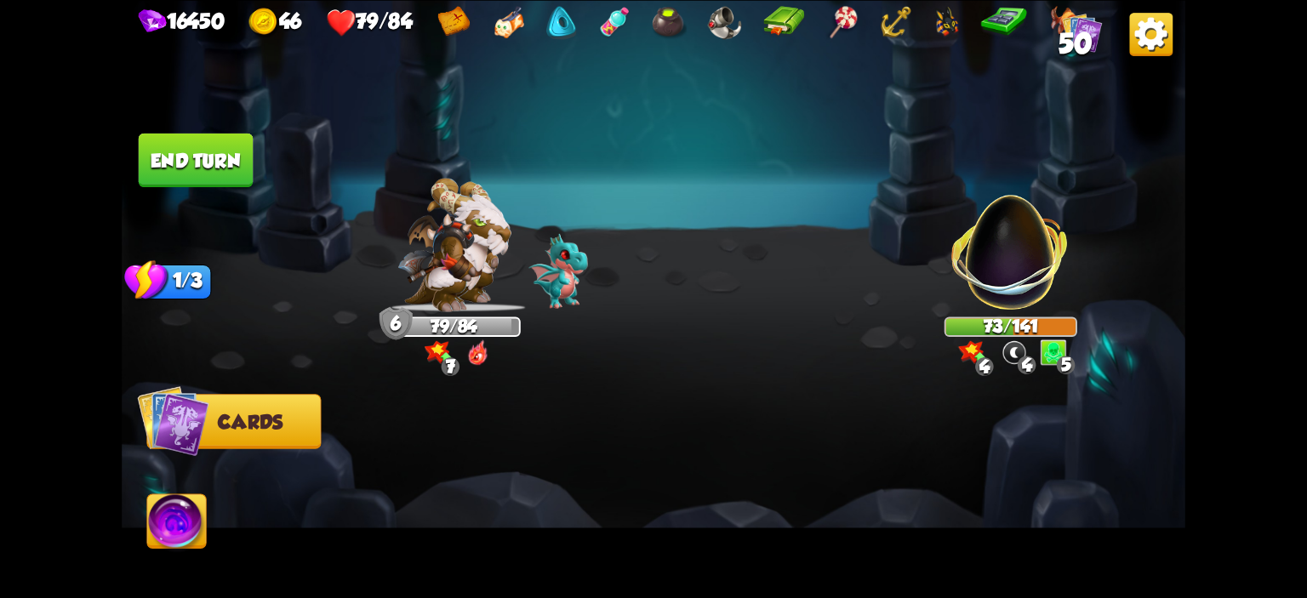
click at [216, 181] on button "End turn" at bounding box center [196, 160] width 115 height 54
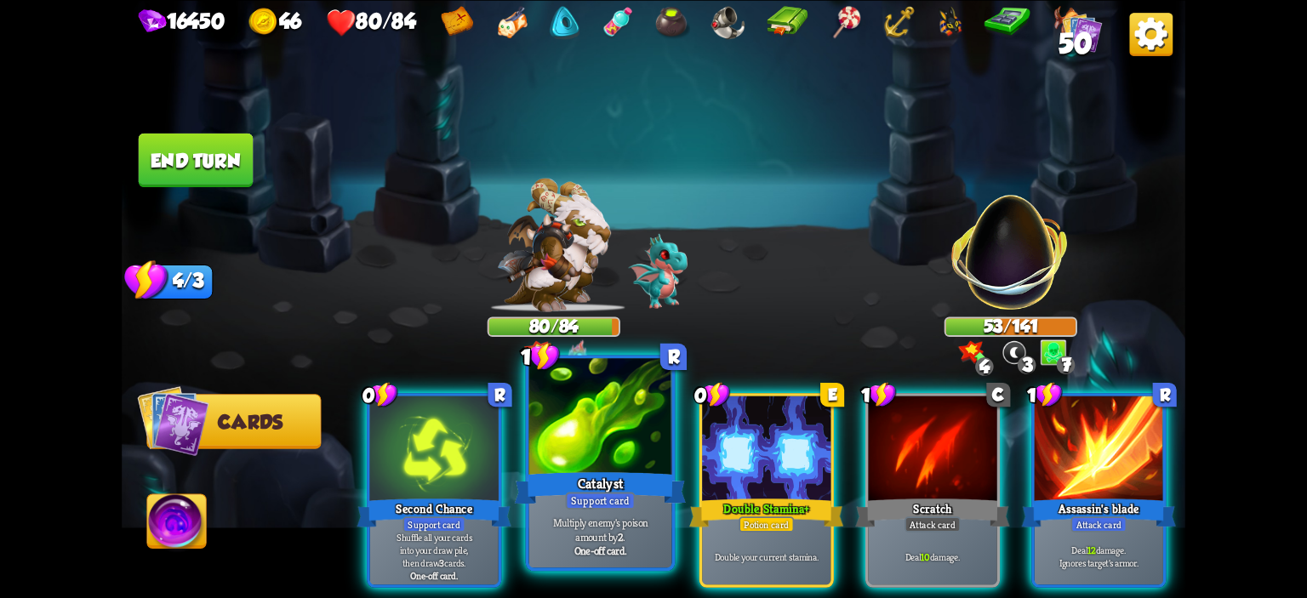
click at [644, 449] on div at bounding box center [600, 418] width 143 height 121
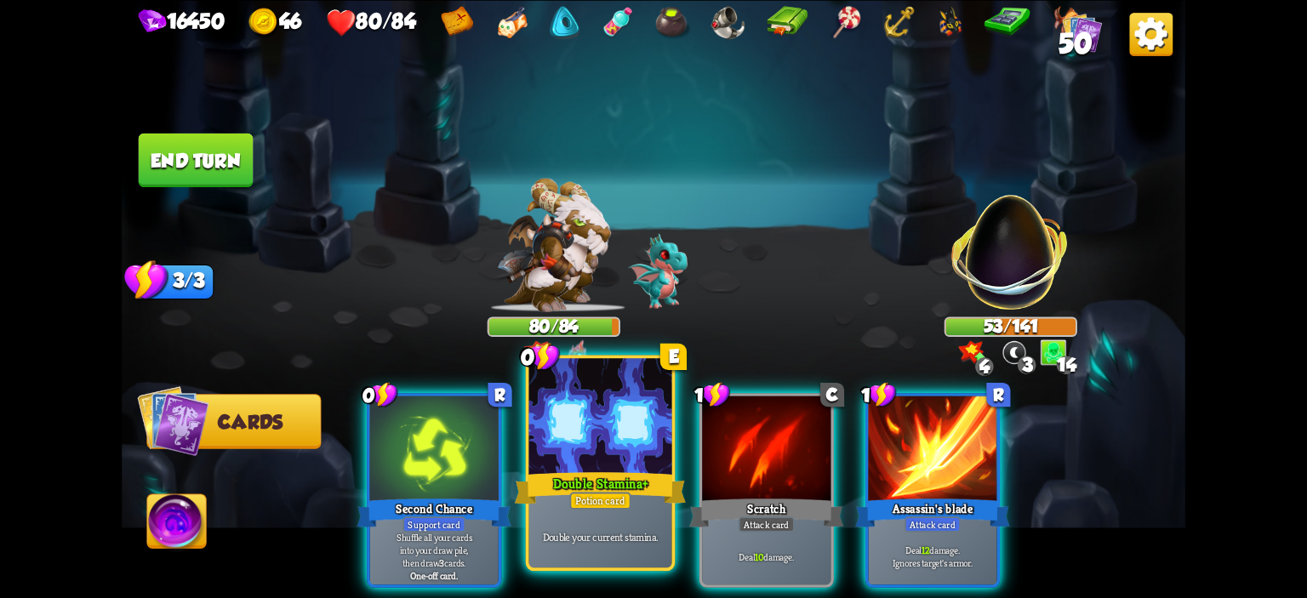
click at [638, 449] on div at bounding box center [600, 418] width 143 height 121
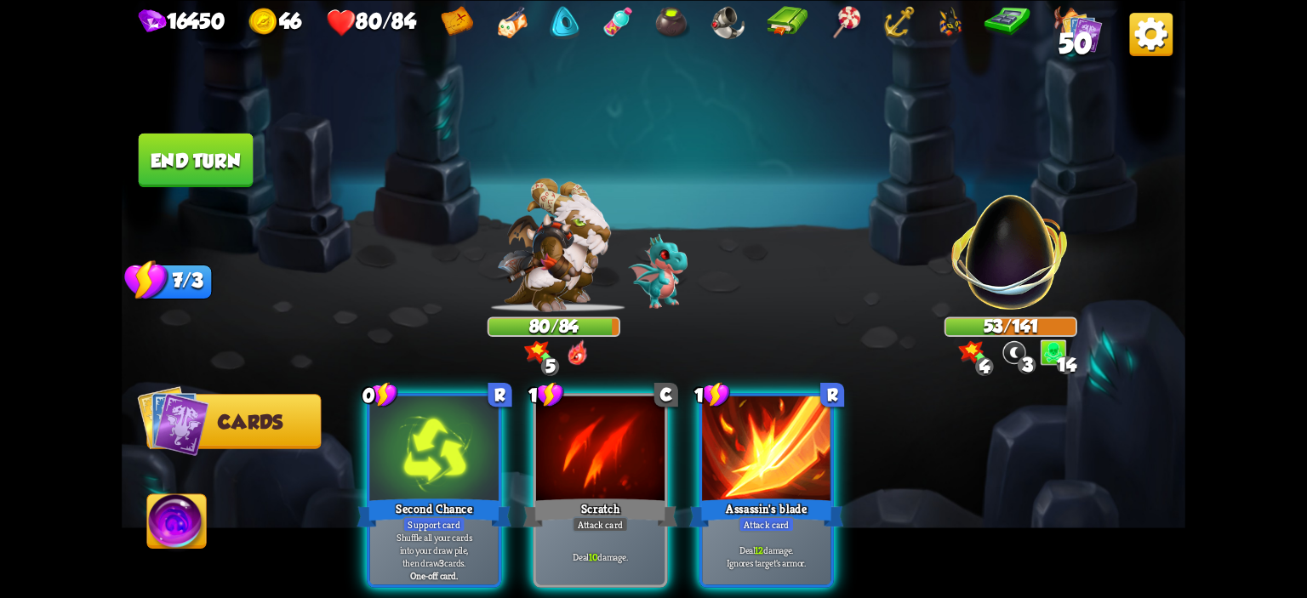
click at [638, 449] on div at bounding box center [600, 450] width 129 height 108
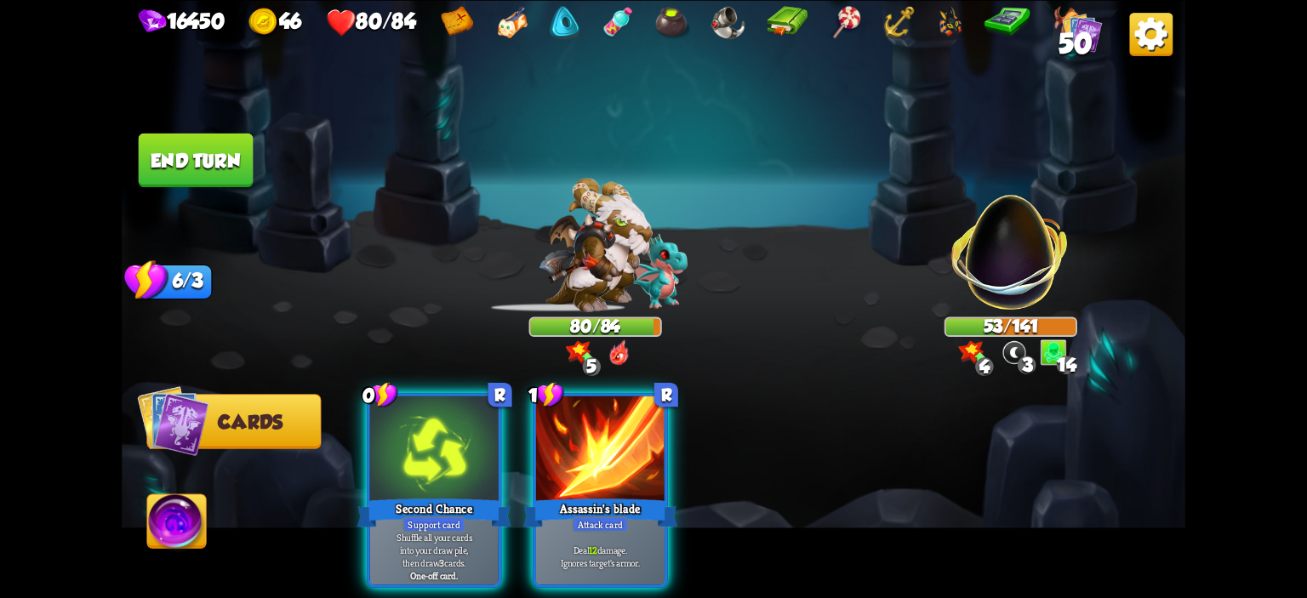
click at [638, 449] on div at bounding box center [600, 450] width 129 height 108
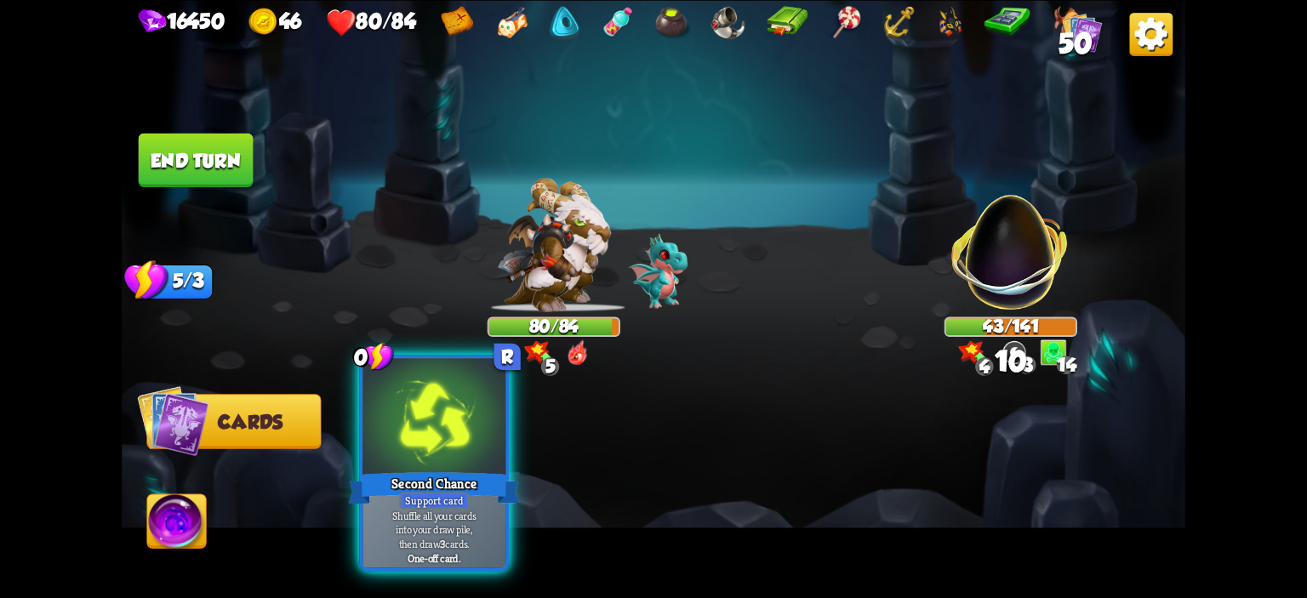
click at [489, 443] on div at bounding box center [434, 418] width 143 height 121
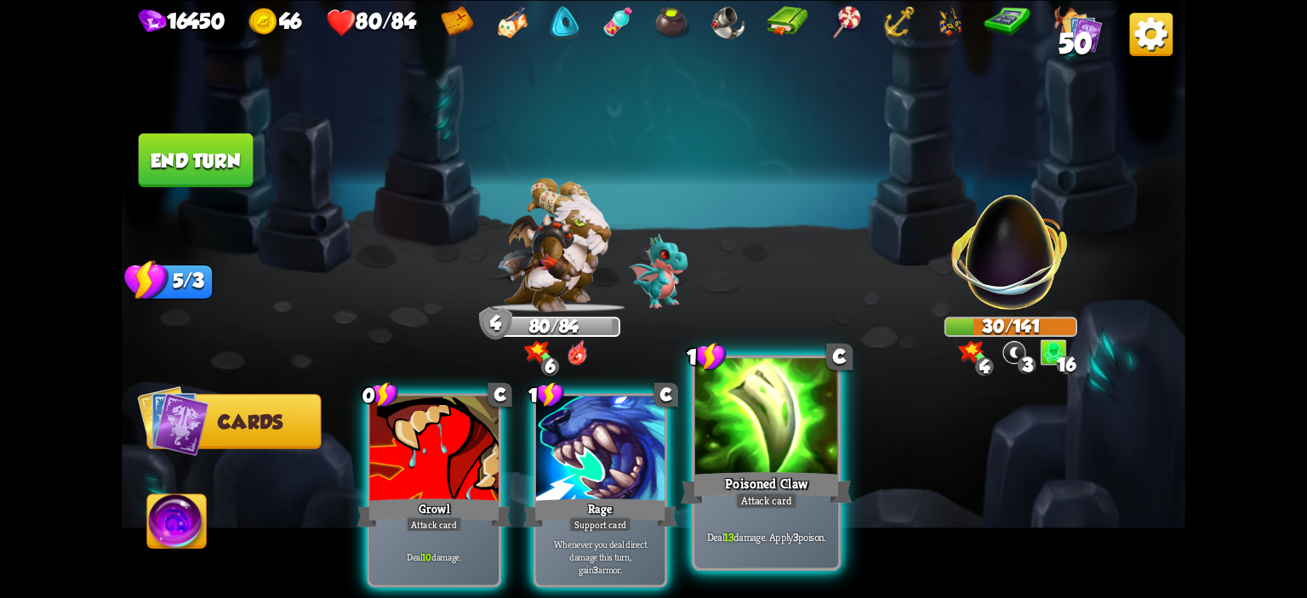
click at [790, 472] on div "Poisoned Claw" at bounding box center [767, 488] width 172 height 38
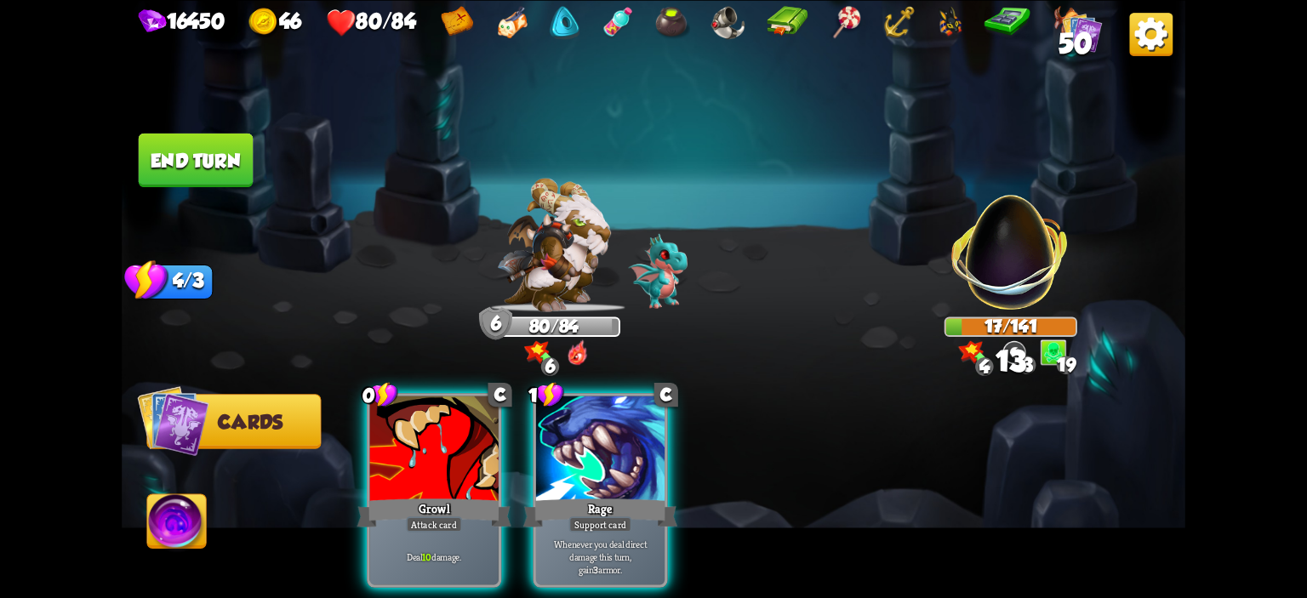
click at [210, 505] on img at bounding box center [654, 299] width 1064 height 598
click at [197, 523] on img at bounding box center [176, 524] width 59 height 60
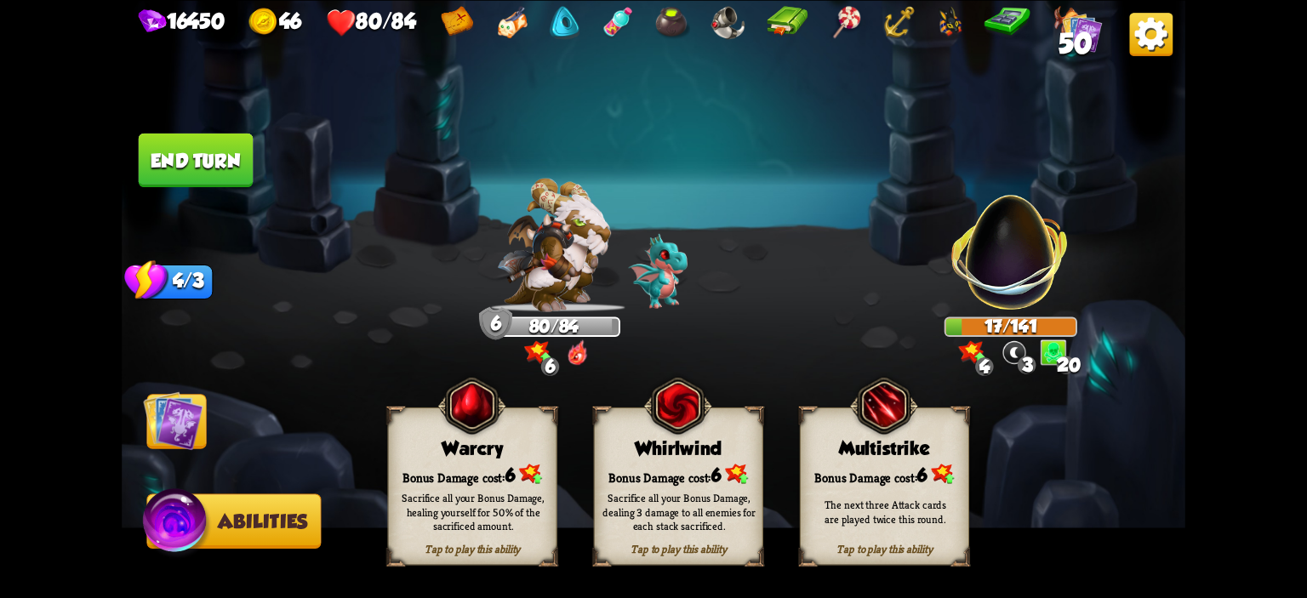
click at [412, 462] on div "Bonus Damage cost: 6" at bounding box center [473, 474] width 168 height 24
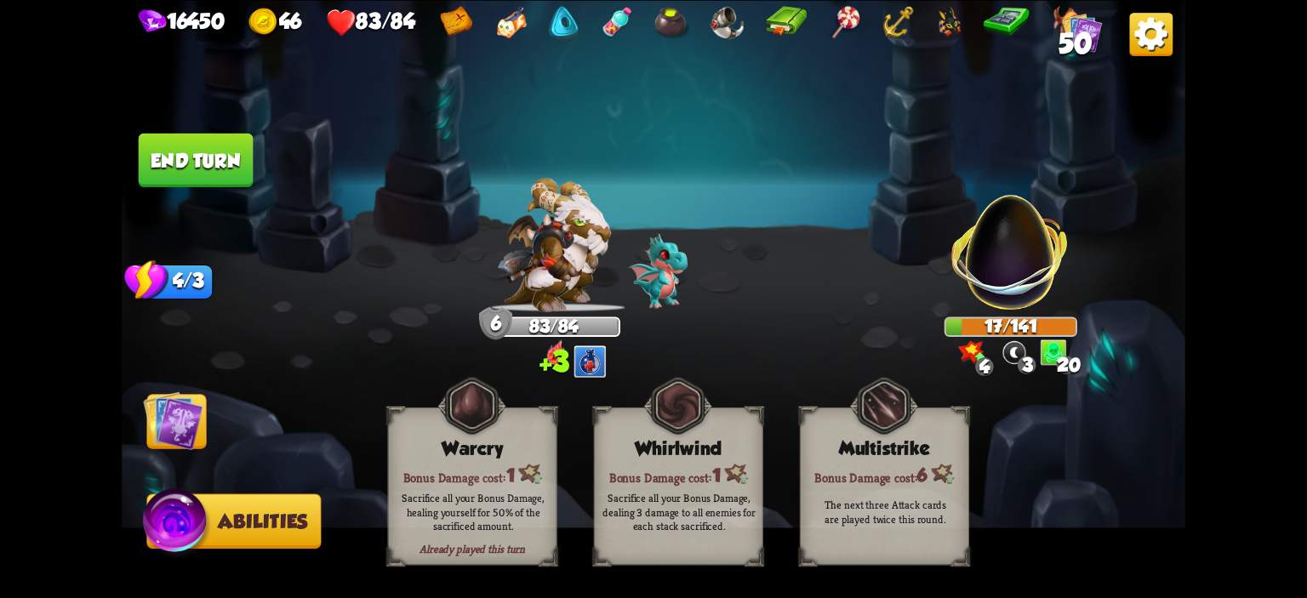
click at [193, 184] on button "End turn" at bounding box center [196, 160] width 115 height 54
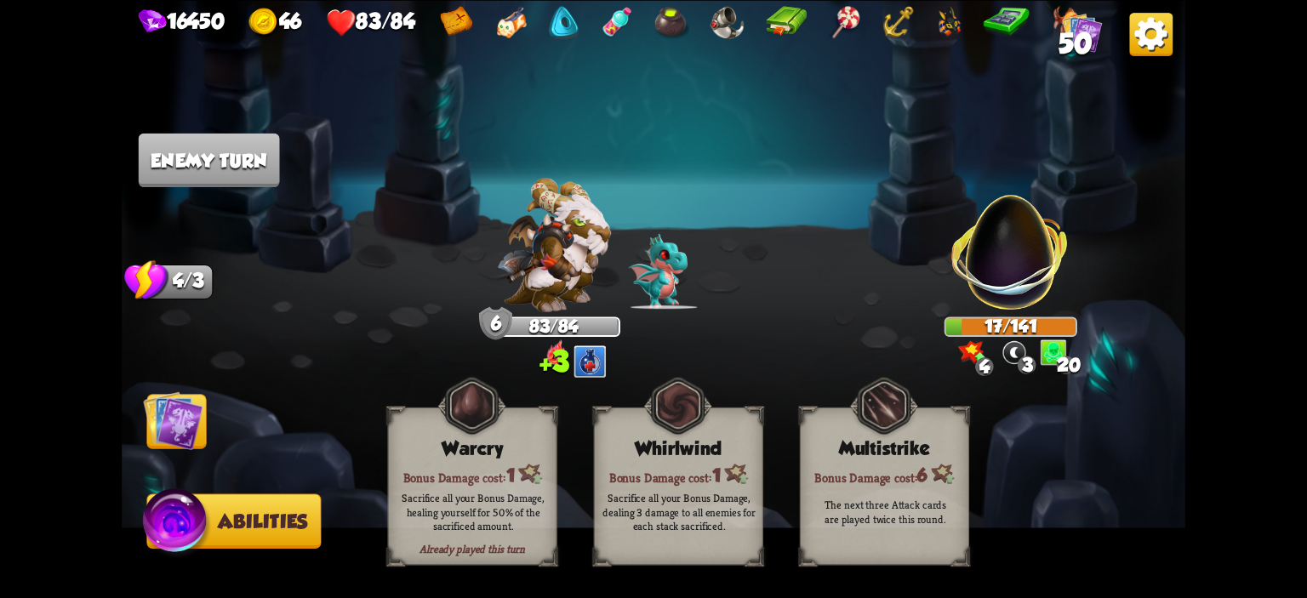
click at [191, 394] on img at bounding box center [173, 421] width 60 height 60
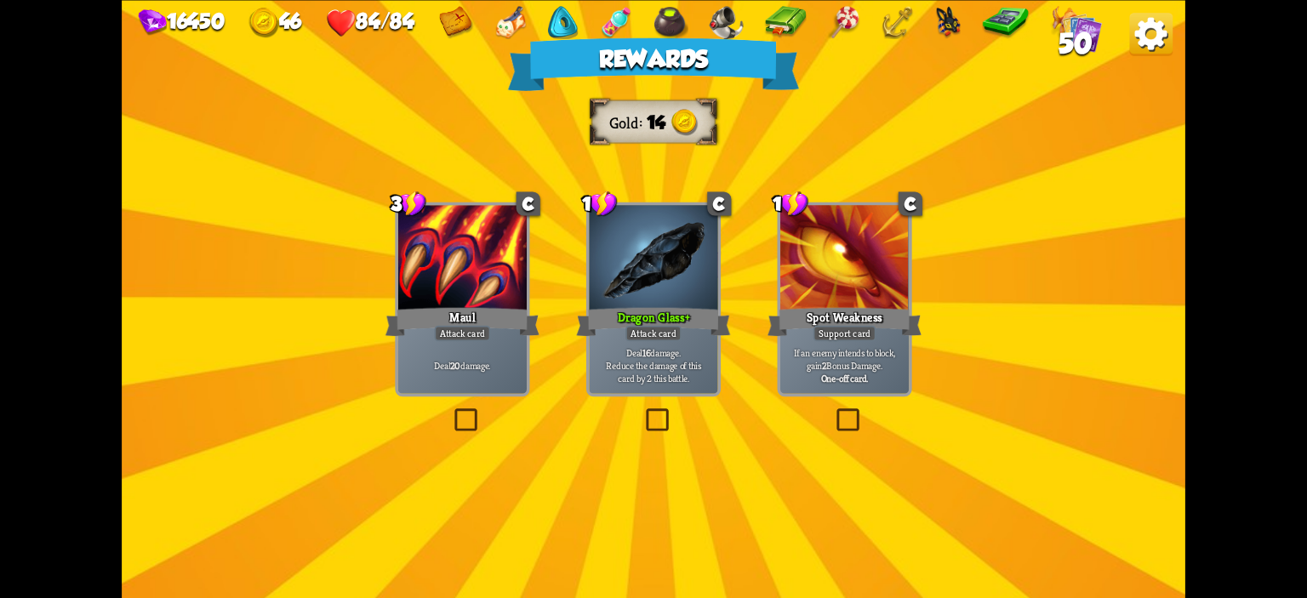
click at [616, 358] on p "Deal 16 damage. Reduce the damage of this card by 2 this battle." at bounding box center [653, 365] width 123 height 38
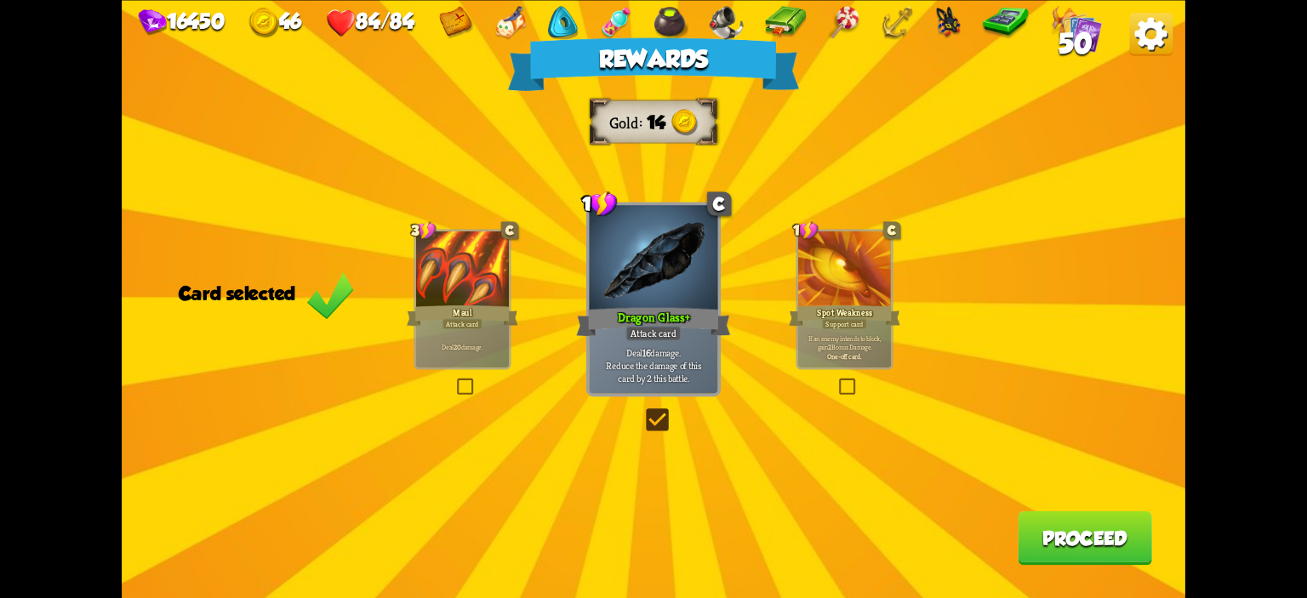
click at [1035, 519] on button "Proceed" at bounding box center [1085, 538] width 134 height 54
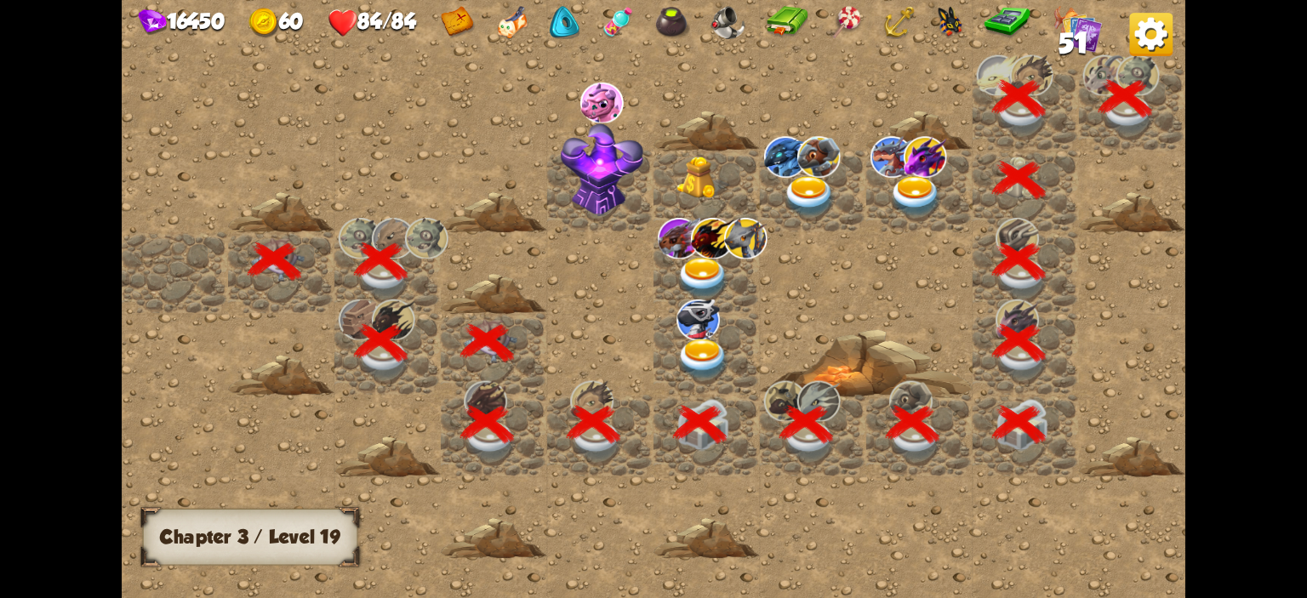
scroll to position [0, 327]
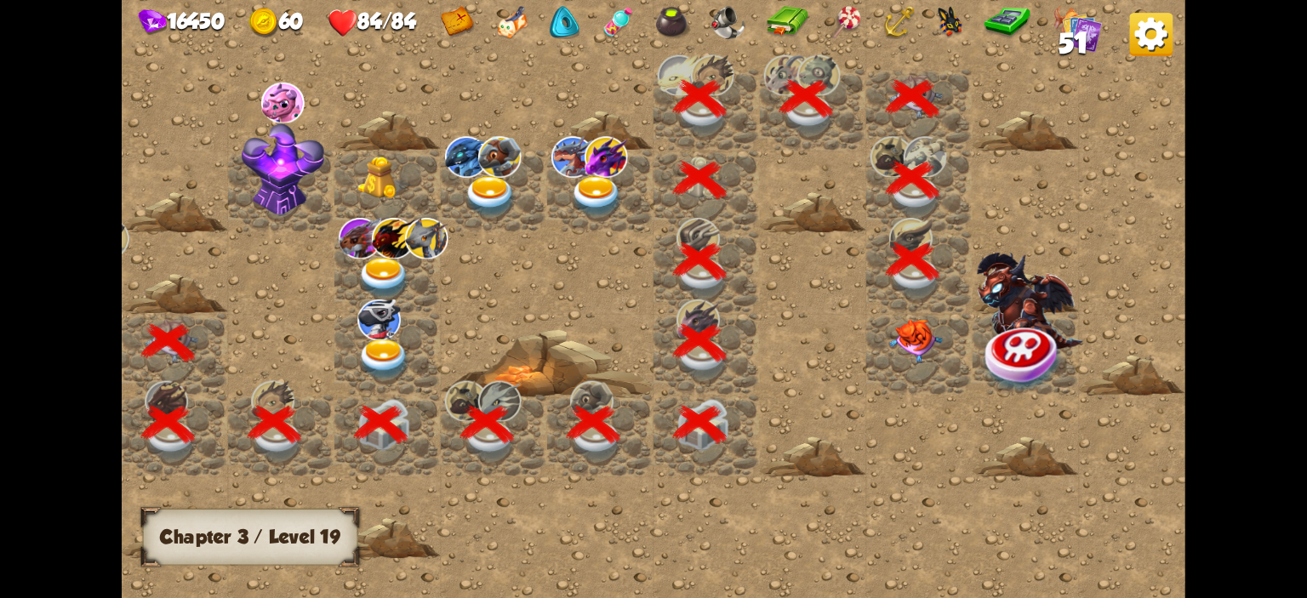
click at [906, 345] on img at bounding box center [915, 341] width 53 height 44
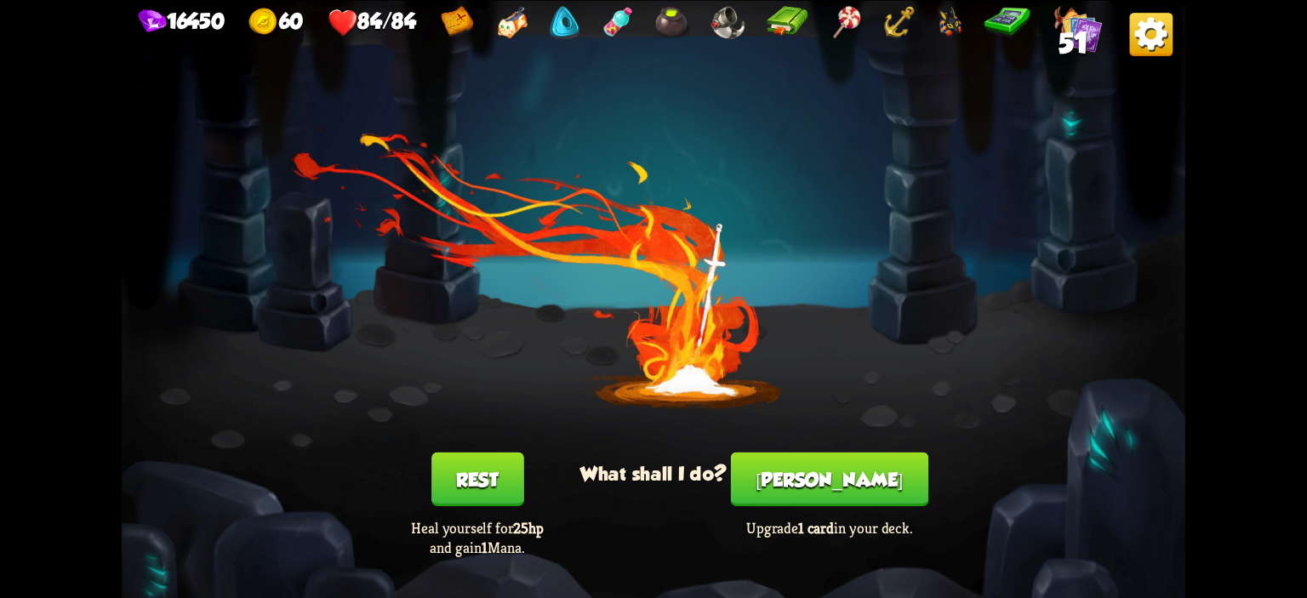
click at [821, 471] on button "[PERSON_NAME]" at bounding box center [829, 479] width 197 height 54
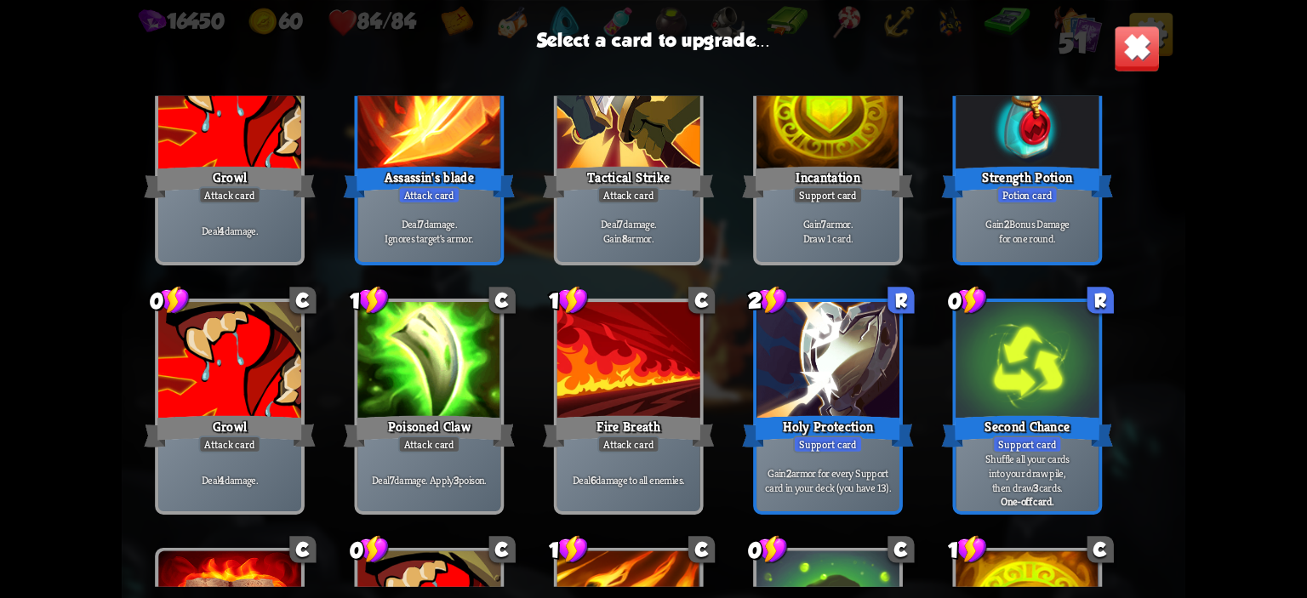
scroll to position [791, 0]
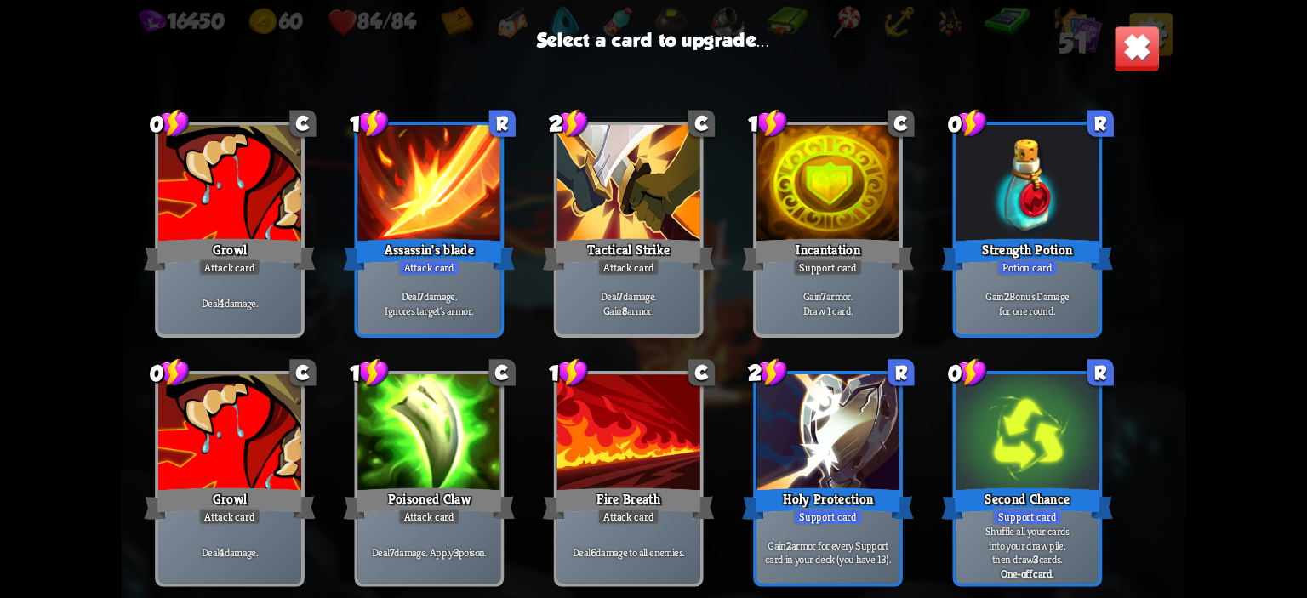
click at [1056, 323] on div "Gain 2 Bonus Damage for one round." at bounding box center [1027, 302] width 143 height 62
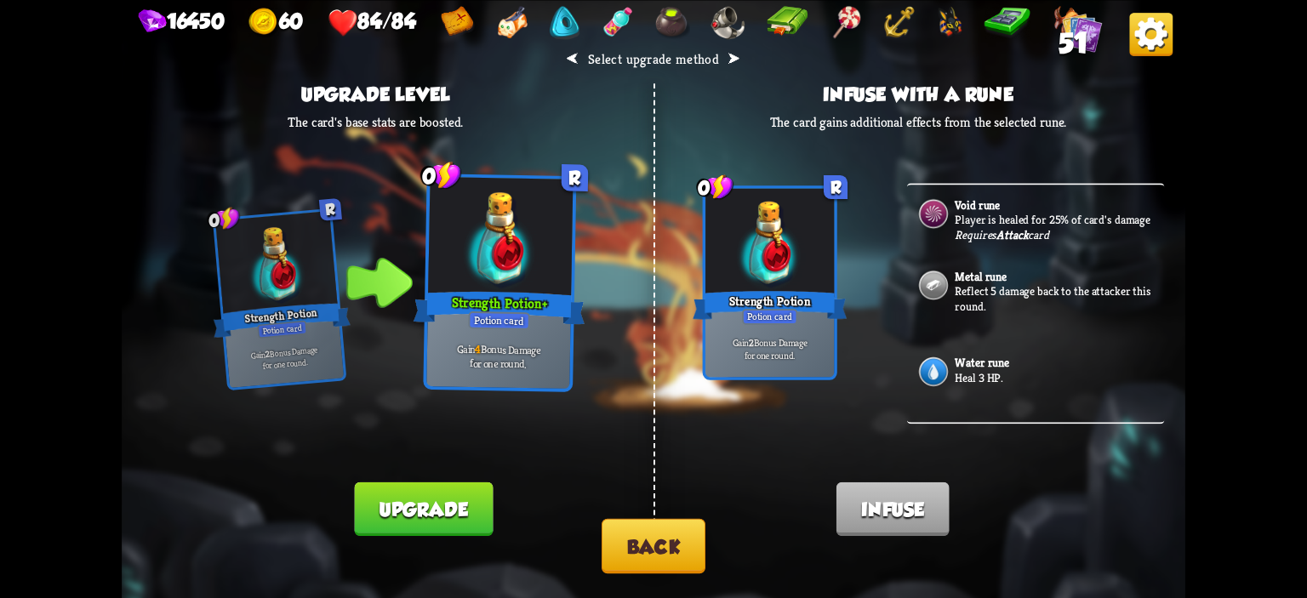
click at [499, 493] on div "⮜ Select upgrade method ⮞ Upgrade level The card's base stats are boosted. 0 R …" at bounding box center [654, 299] width 1064 height 598
click at [463, 493] on button "Upgrade" at bounding box center [423, 509] width 139 height 54
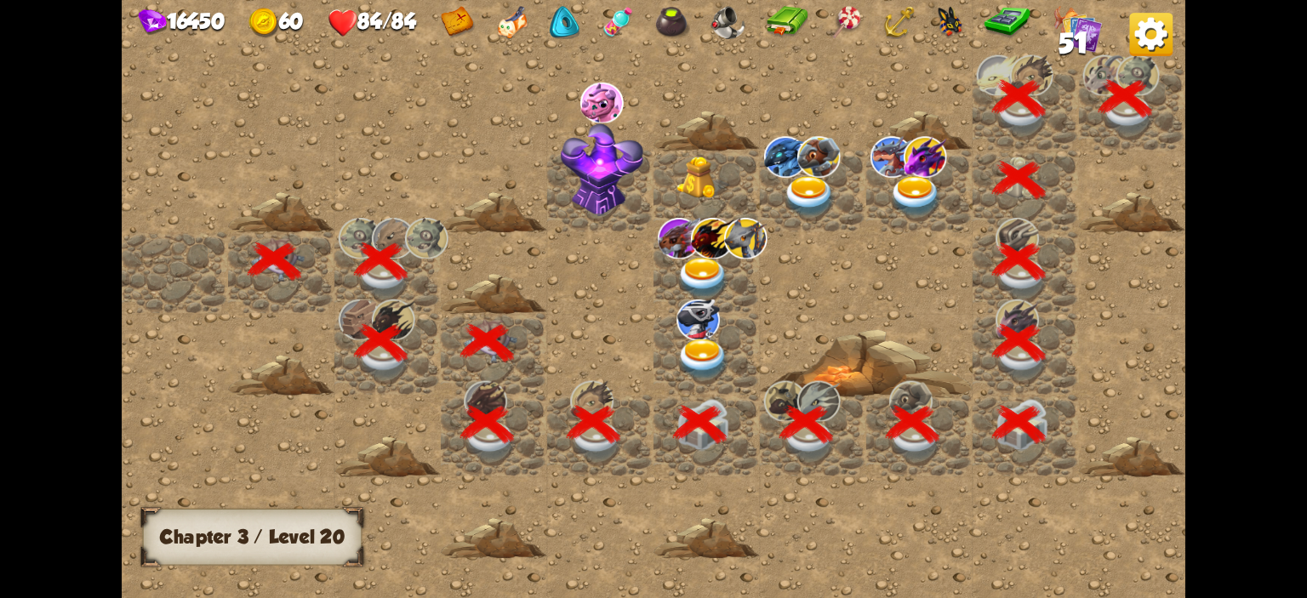
scroll to position [0, 327]
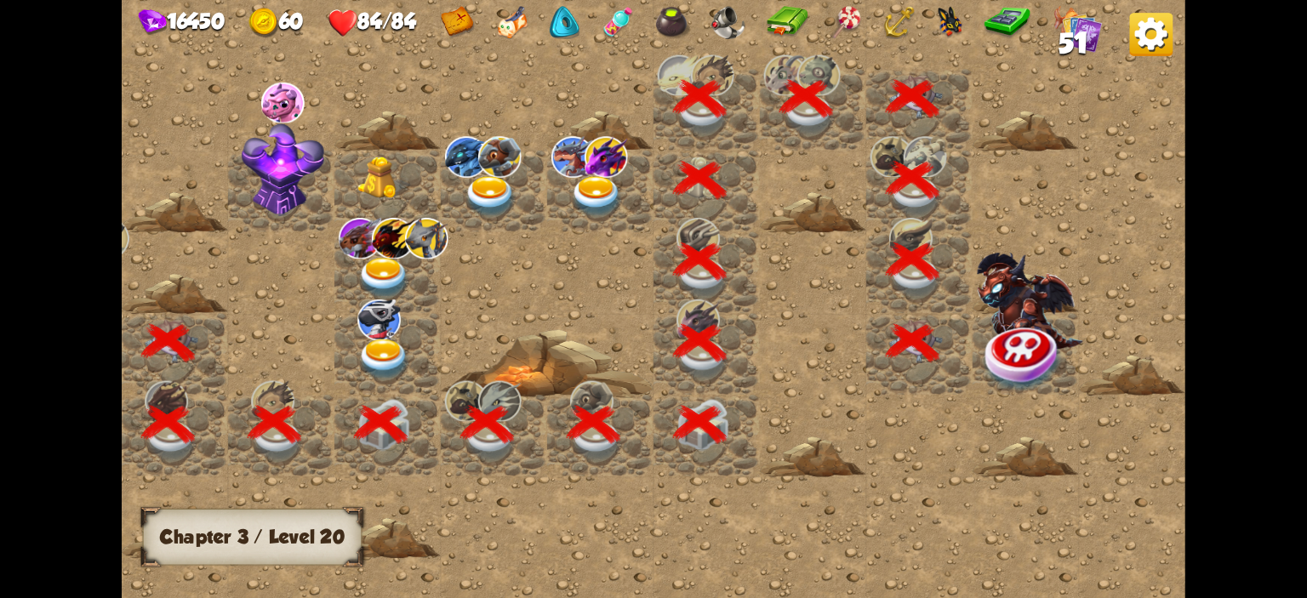
click at [1003, 325] on img at bounding box center [1025, 357] width 80 height 69
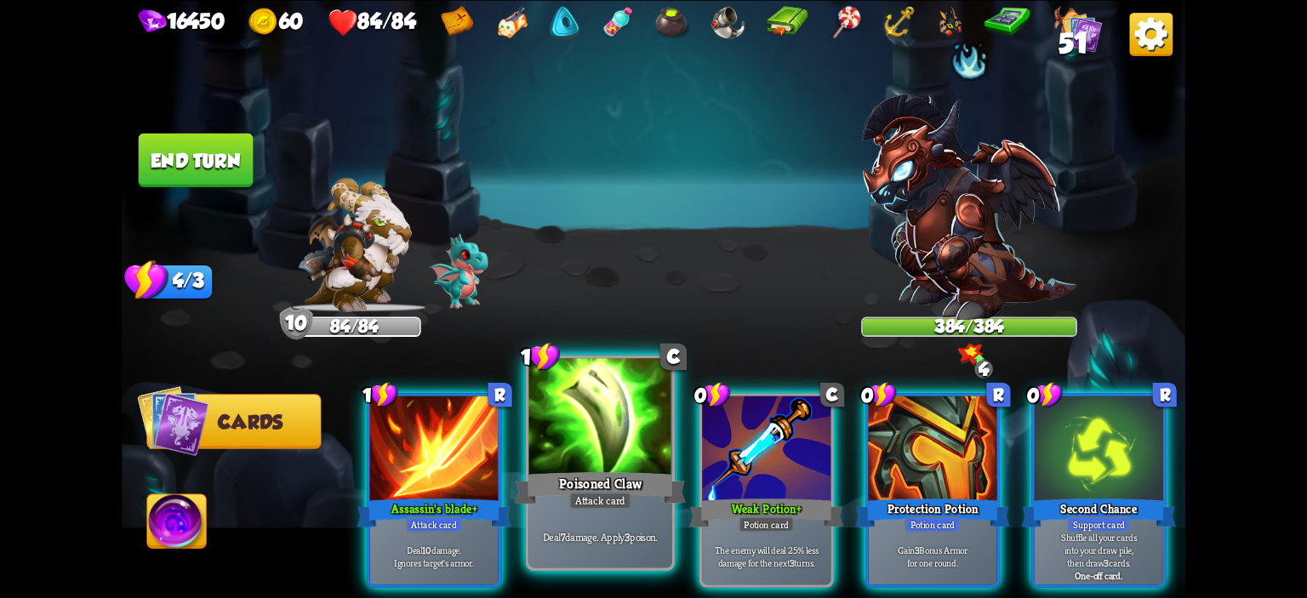
click at [606, 449] on div at bounding box center [600, 418] width 143 height 121
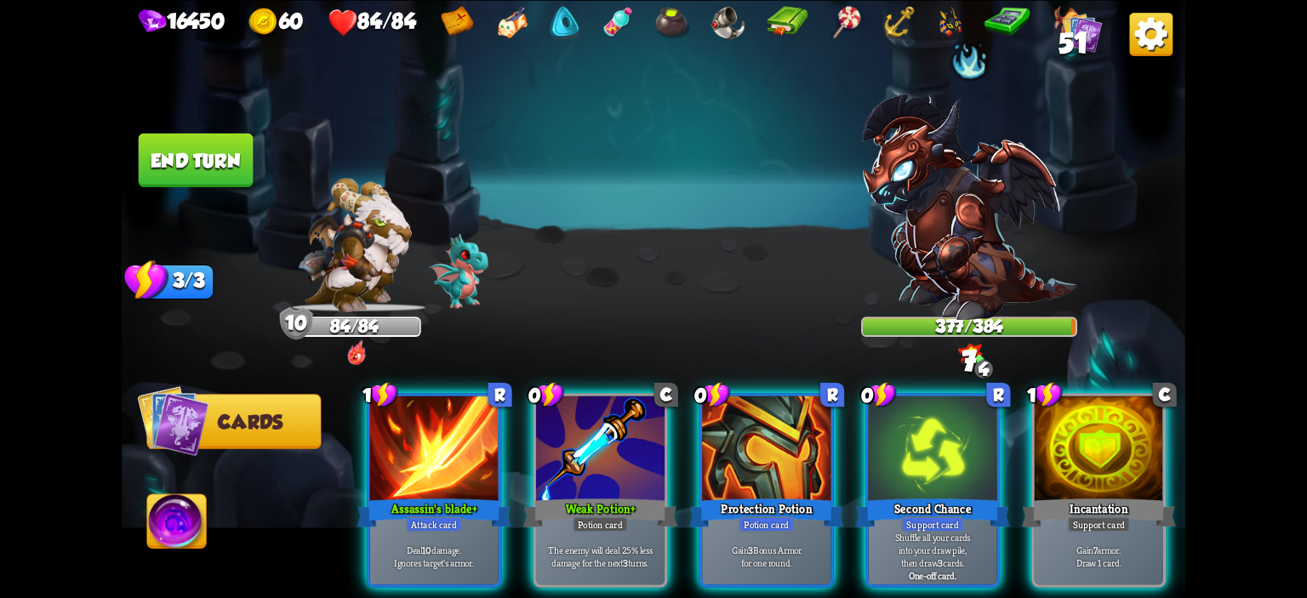
click at [606, 449] on div at bounding box center [600, 450] width 129 height 108
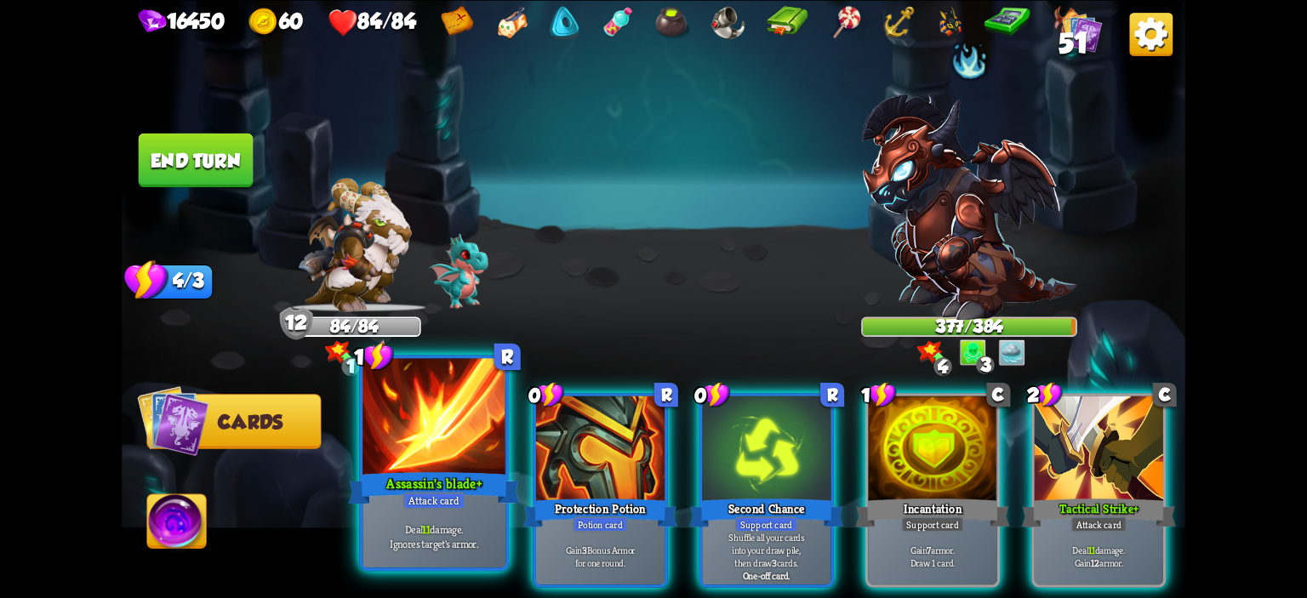
click at [361, 475] on div "Assassin's blade +" at bounding box center [434, 488] width 172 height 38
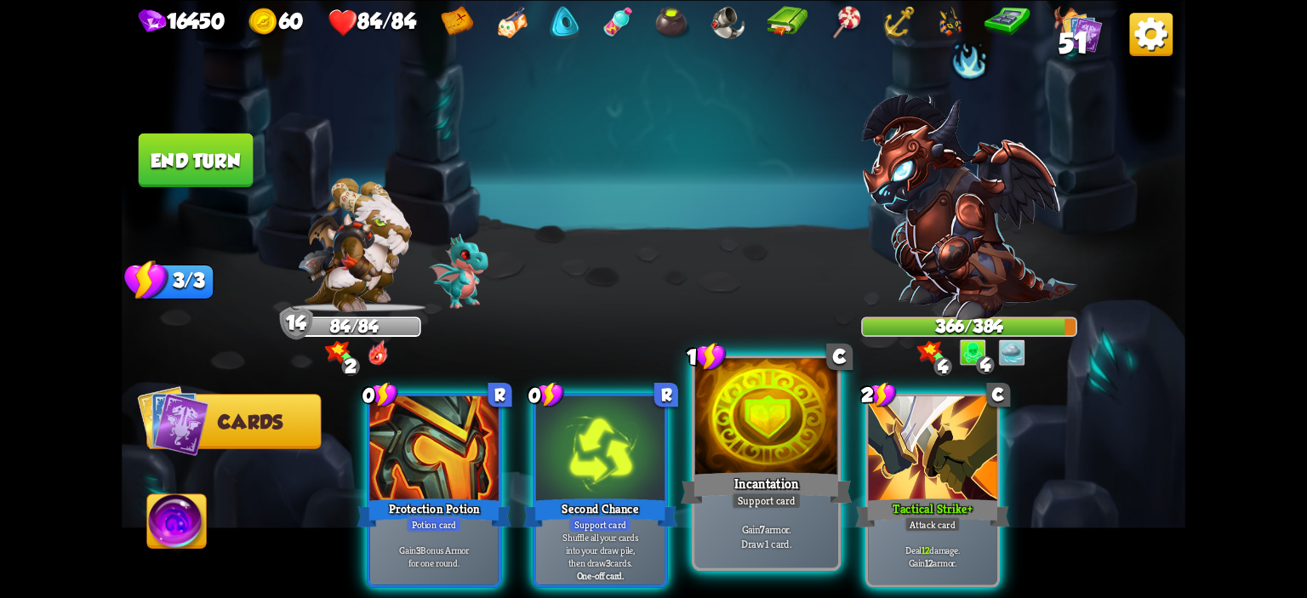
click at [717, 431] on div at bounding box center [766, 418] width 143 height 121
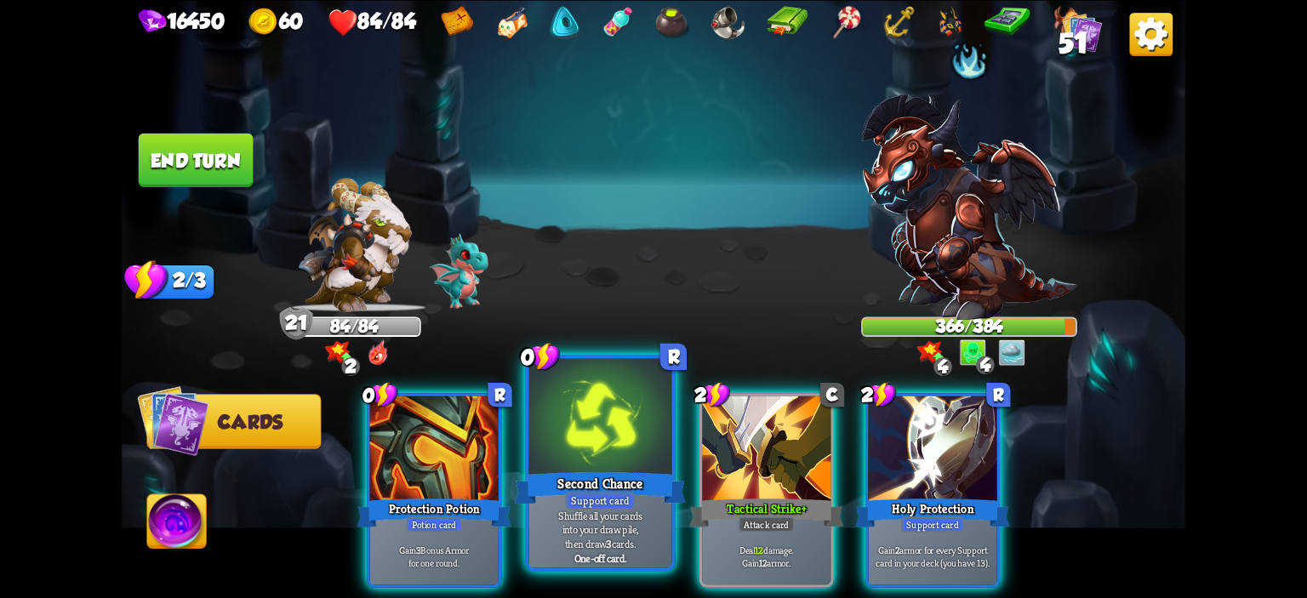
click at [609, 442] on div at bounding box center [600, 418] width 143 height 121
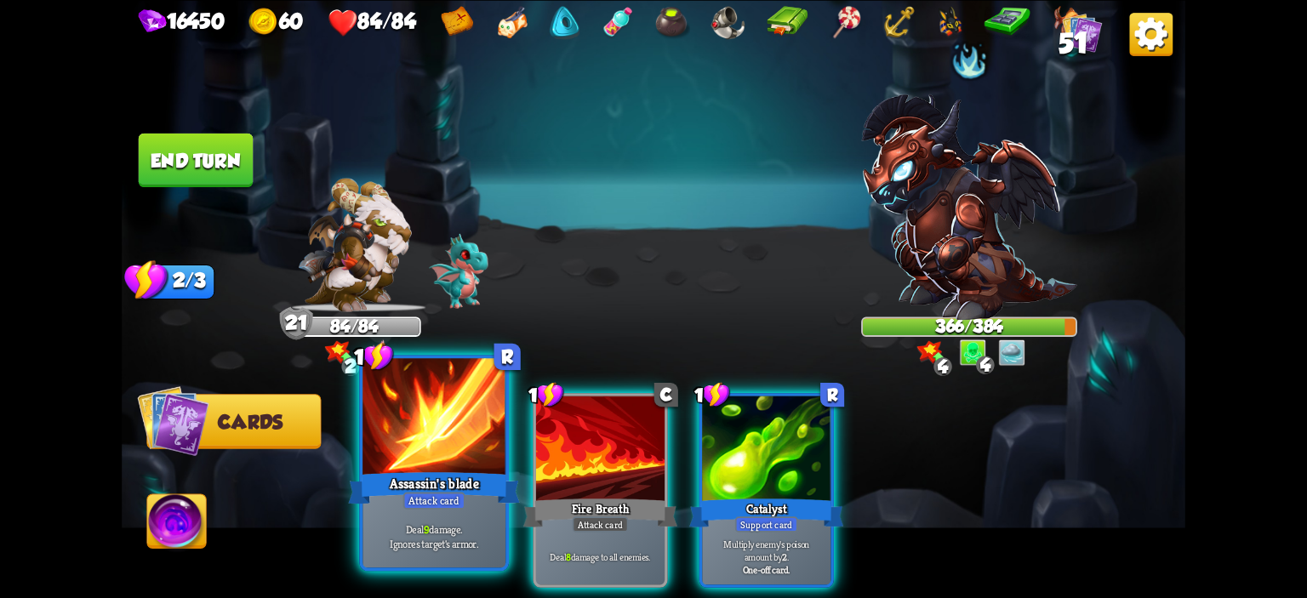
click at [489, 442] on div at bounding box center [434, 418] width 143 height 121
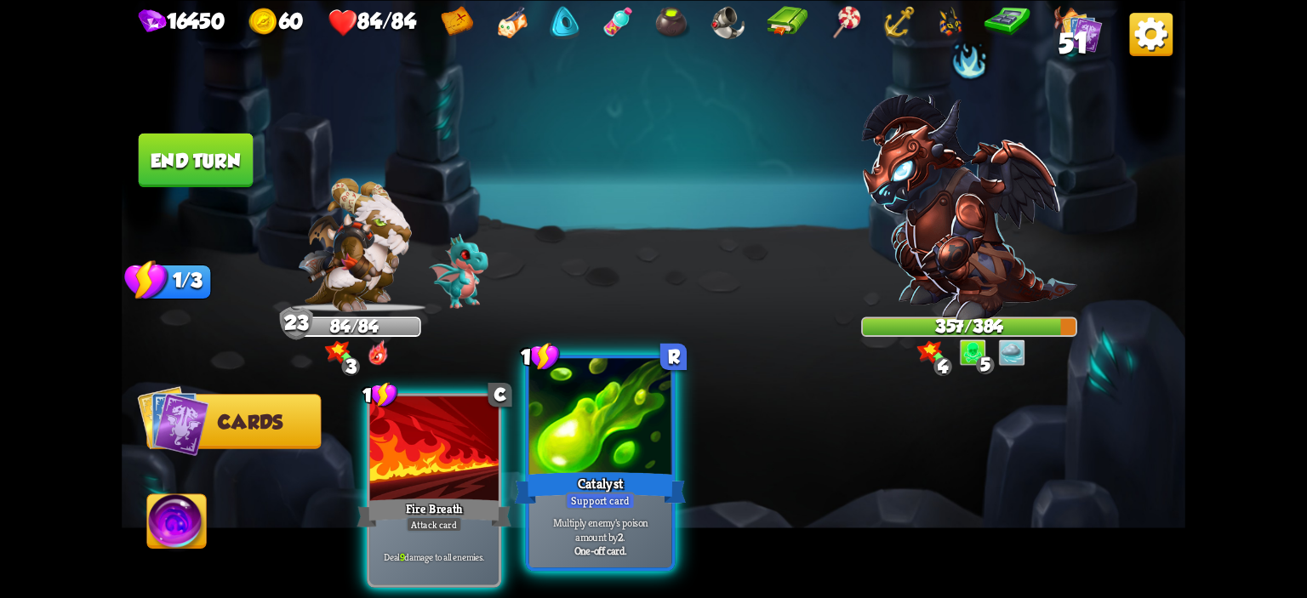
click at [575, 446] on div at bounding box center [600, 418] width 143 height 121
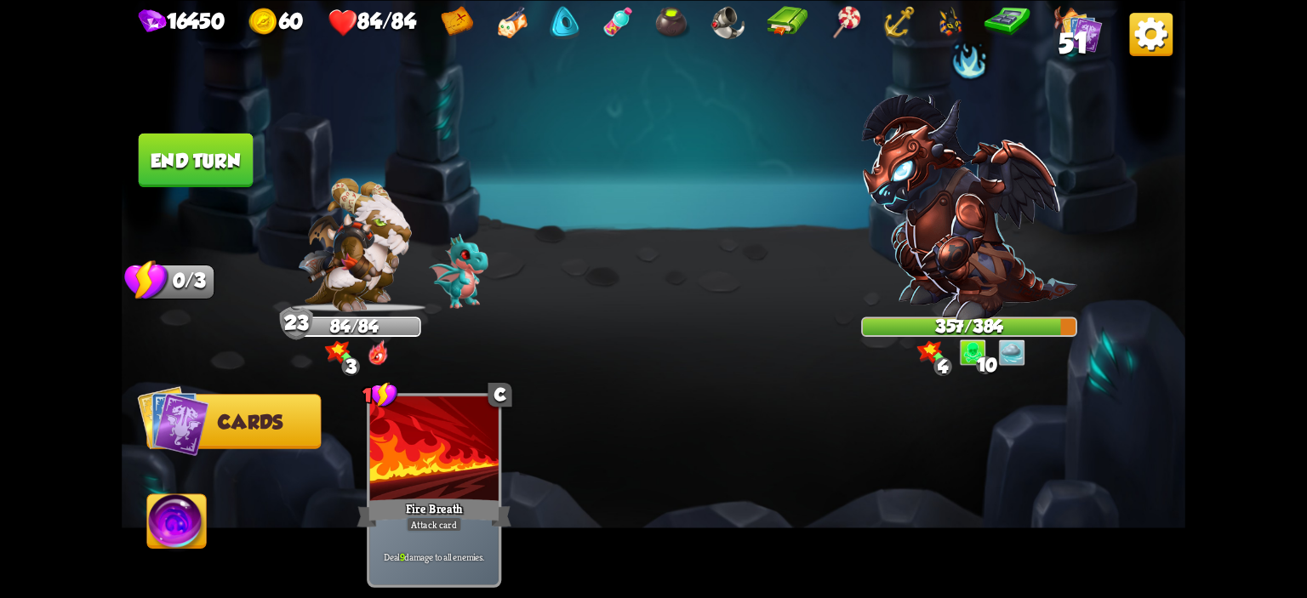
click at [183, 178] on button "End turn" at bounding box center [196, 160] width 115 height 54
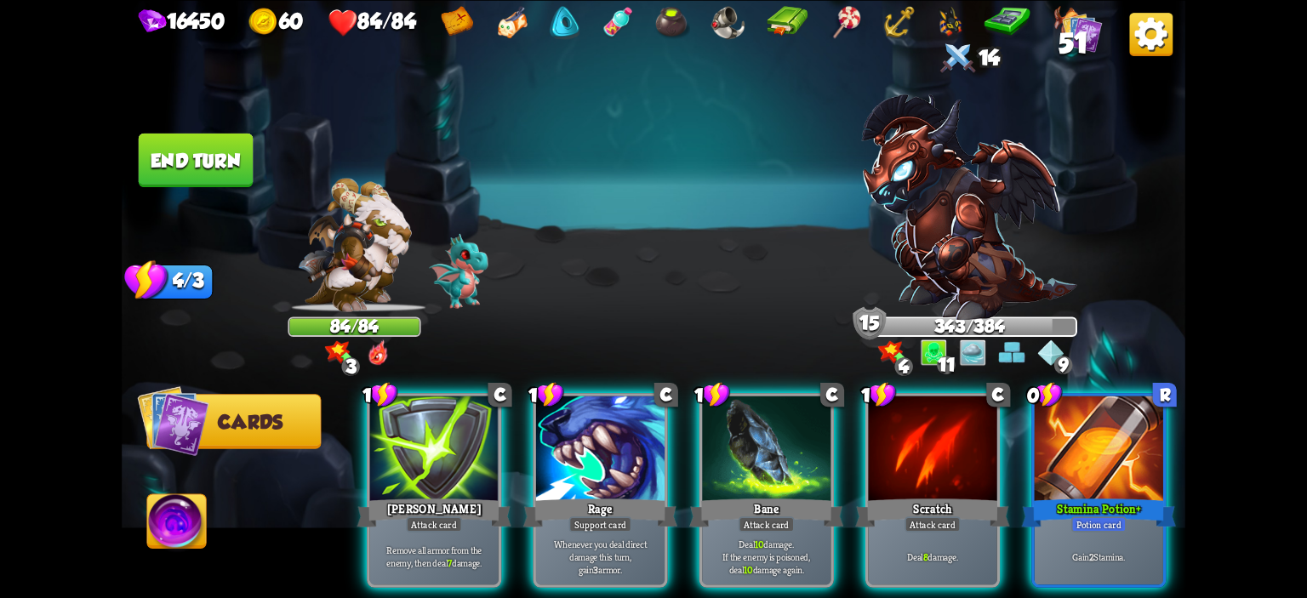
click at [351, 420] on div "1 C [PERSON_NAME] Attack card Remove all armor from the enemy, then deal 7 dama…" at bounding box center [759, 466] width 851 height 266
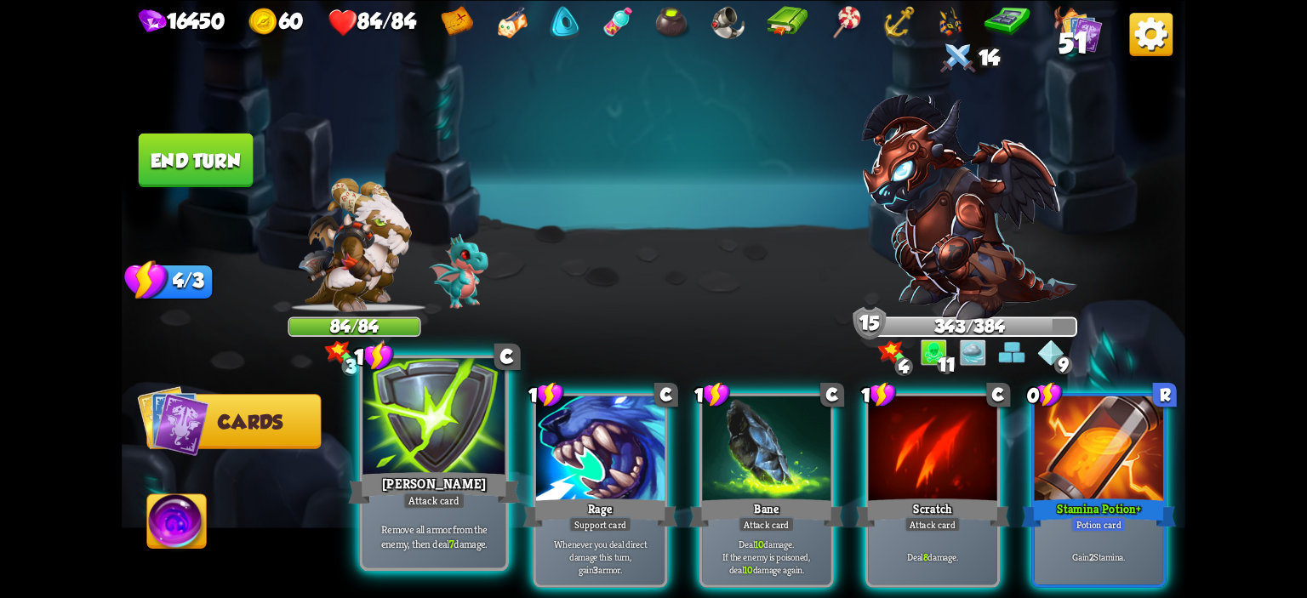
click at [369, 418] on div at bounding box center [434, 418] width 143 height 121
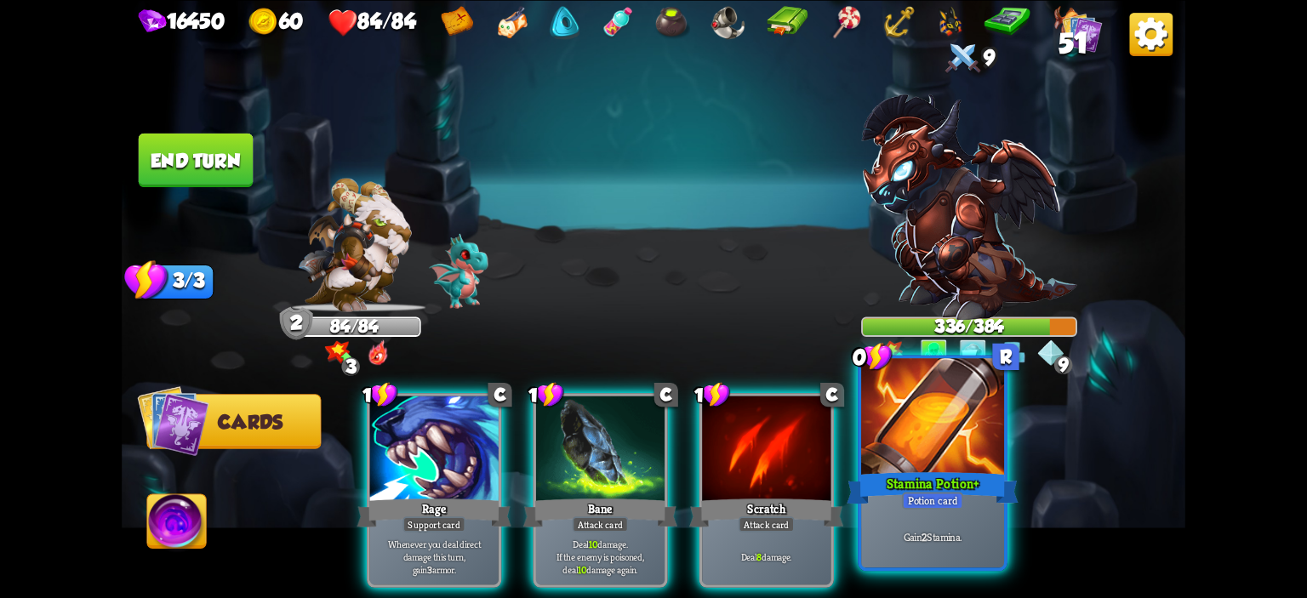
click at [894, 454] on div at bounding box center [932, 418] width 143 height 121
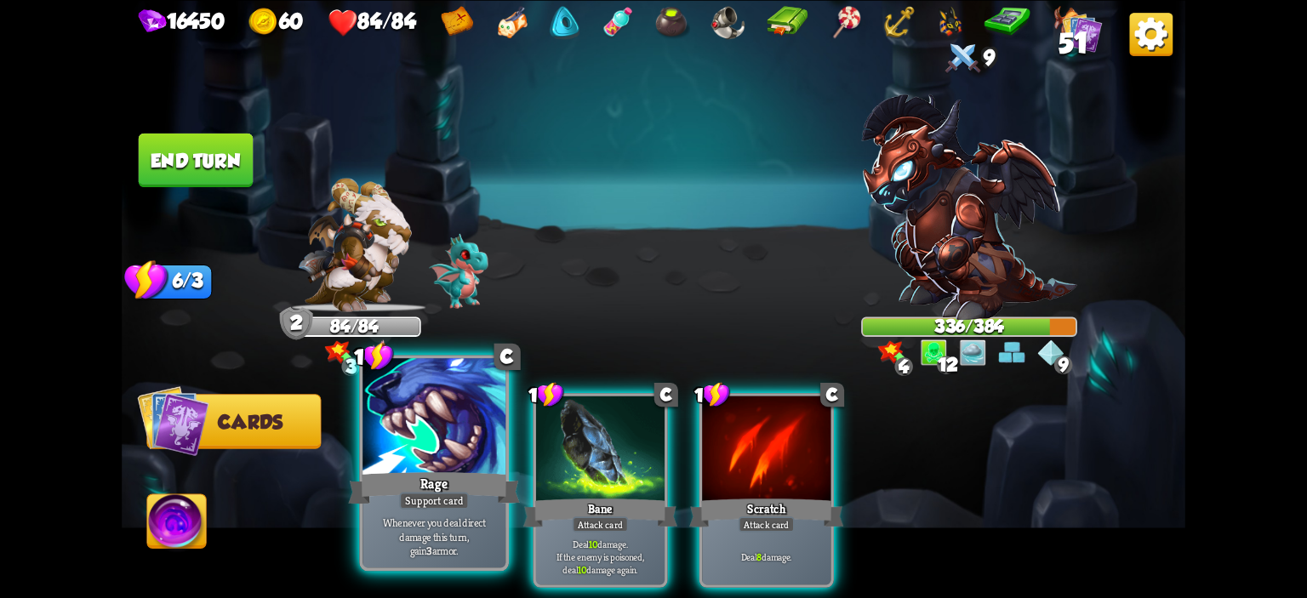
click at [419, 414] on div at bounding box center [434, 418] width 143 height 121
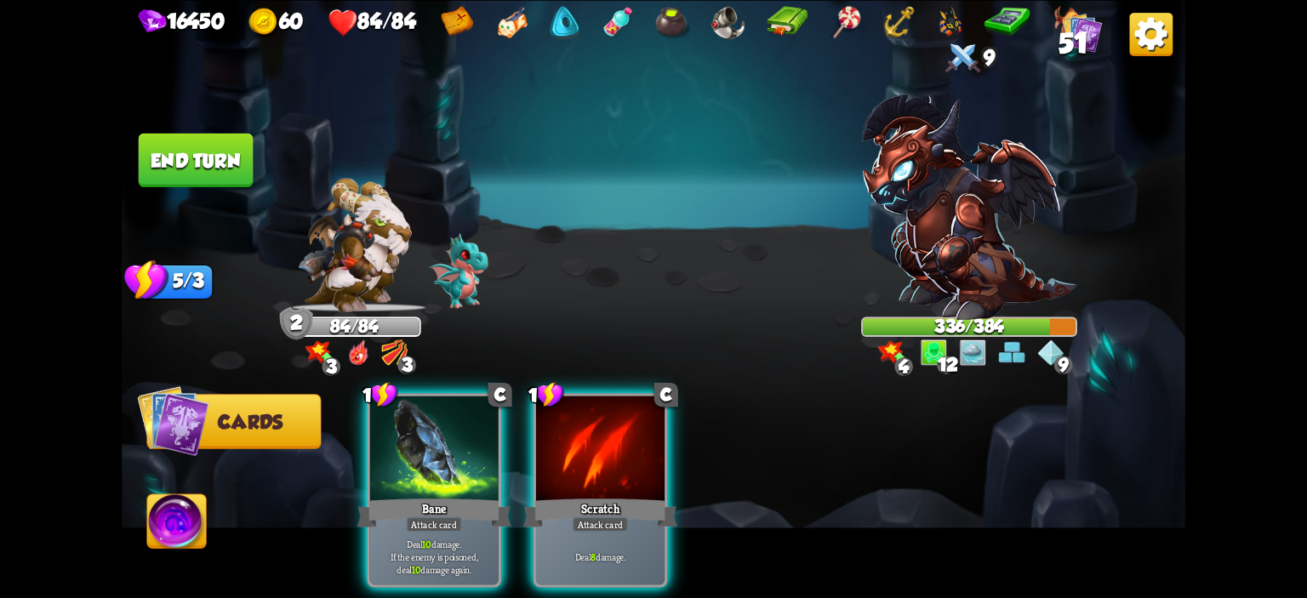
click at [520, 411] on div "1 C Bane Attack card Deal 10 damage. If the enemy is poisoned, deal 10 damage a…" at bounding box center [759, 466] width 851 height 266
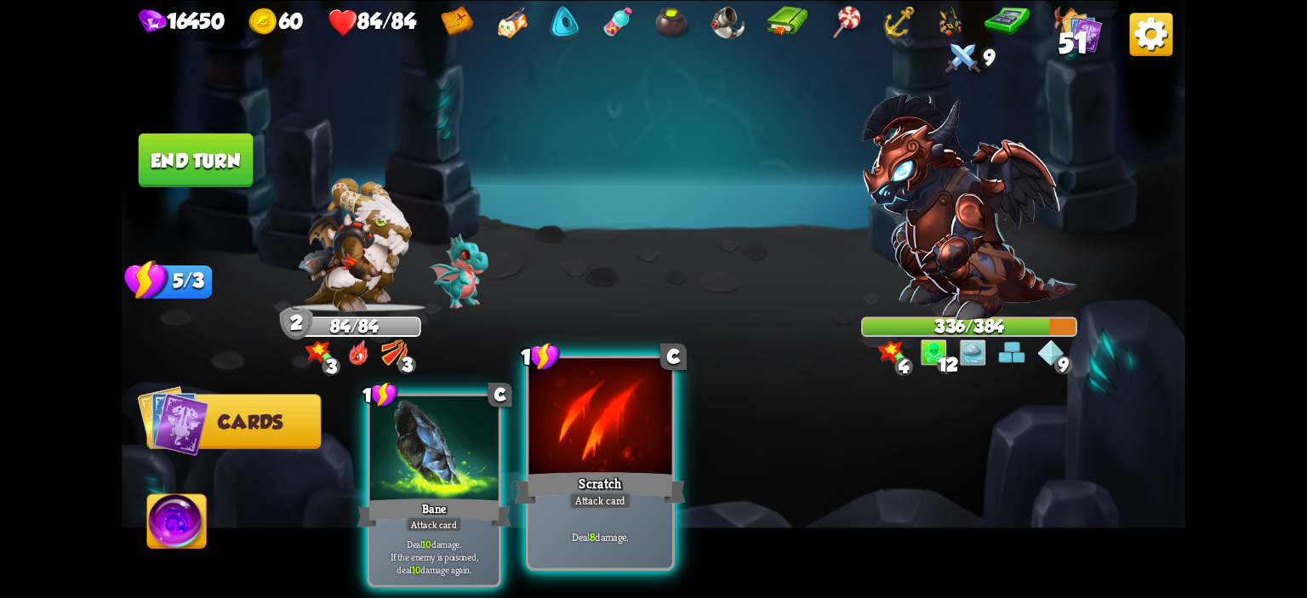
click at [533, 413] on div at bounding box center [600, 418] width 143 height 121
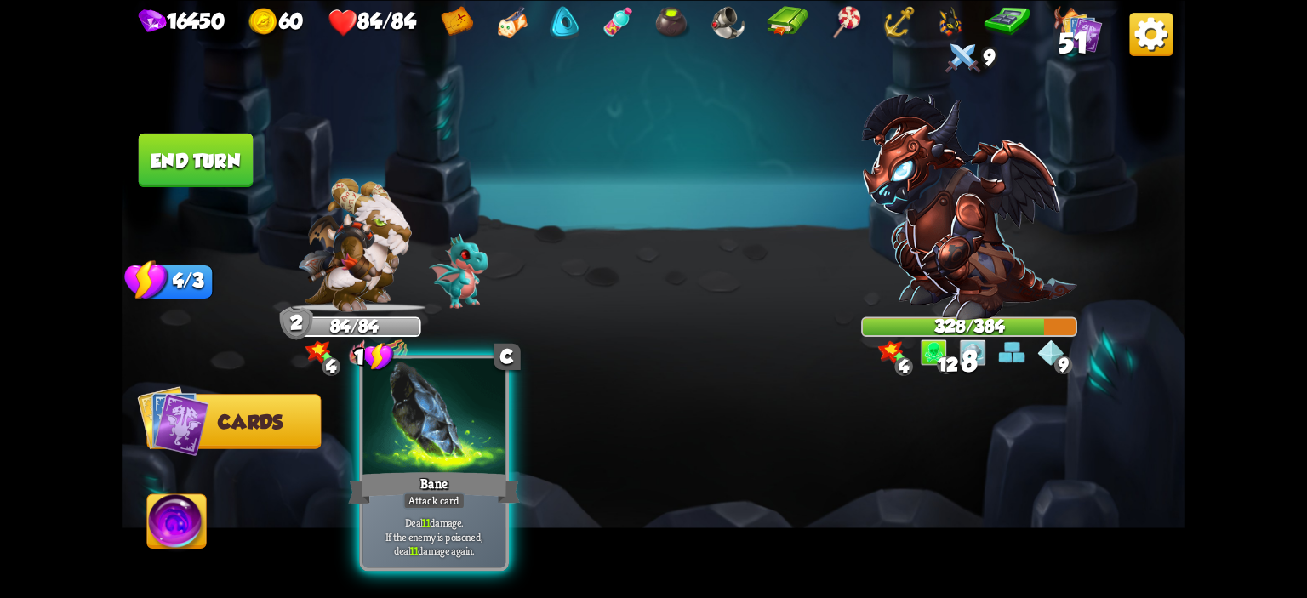
click at [496, 417] on div at bounding box center [434, 418] width 143 height 121
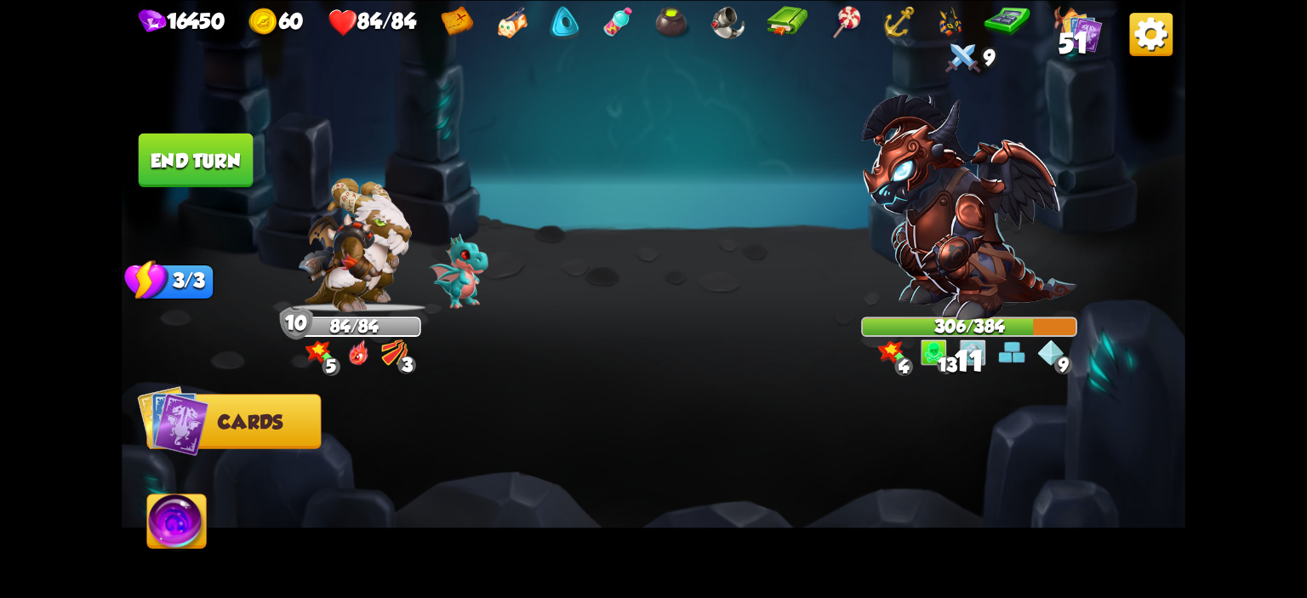
click at [224, 172] on button "End turn" at bounding box center [196, 160] width 115 height 54
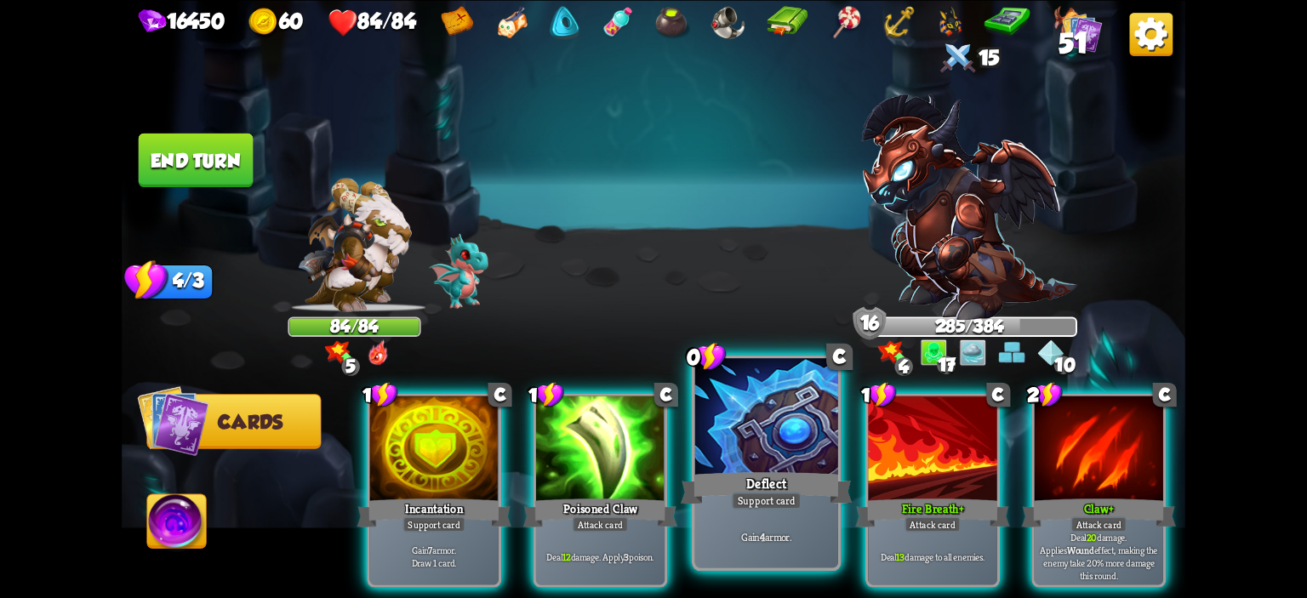
click at [732, 466] on div at bounding box center [766, 418] width 143 height 121
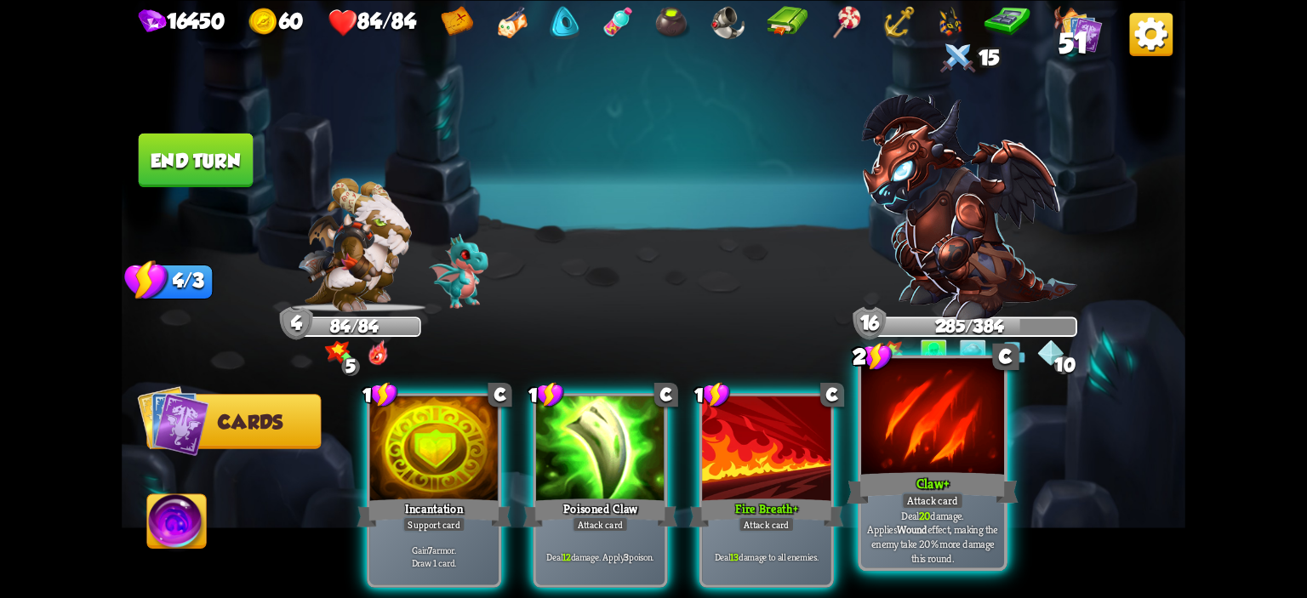
click at [882, 455] on div at bounding box center [932, 418] width 143 height 121
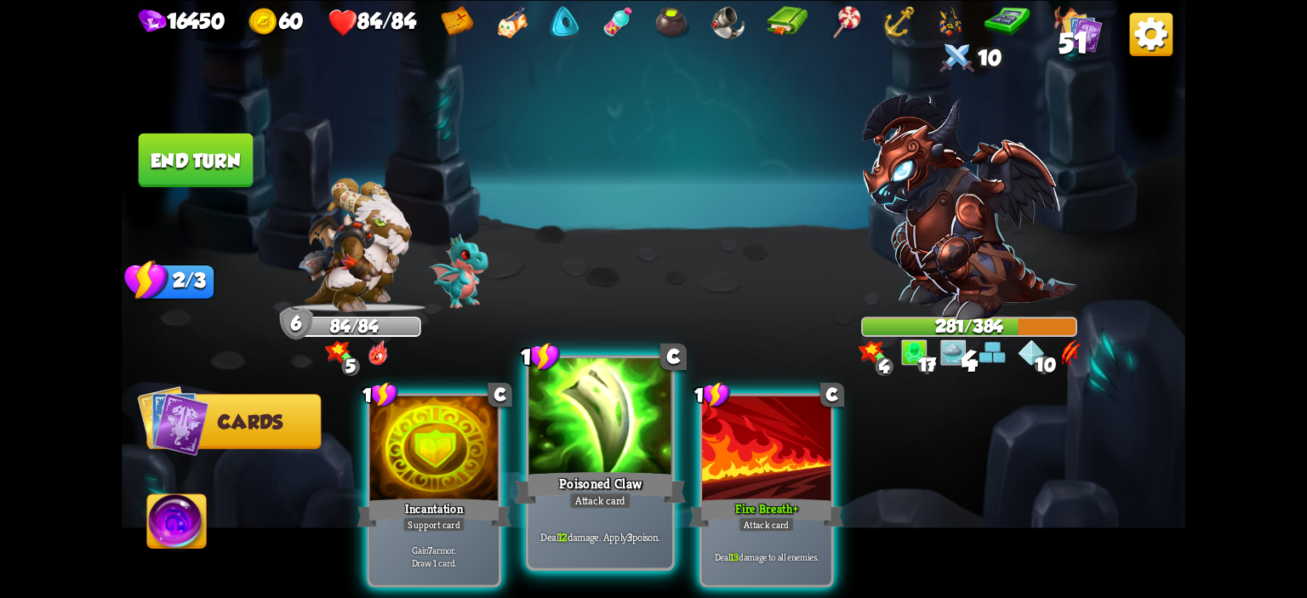
click at [614, 430] on div at bounding box center [600, 418] width 143 height 121
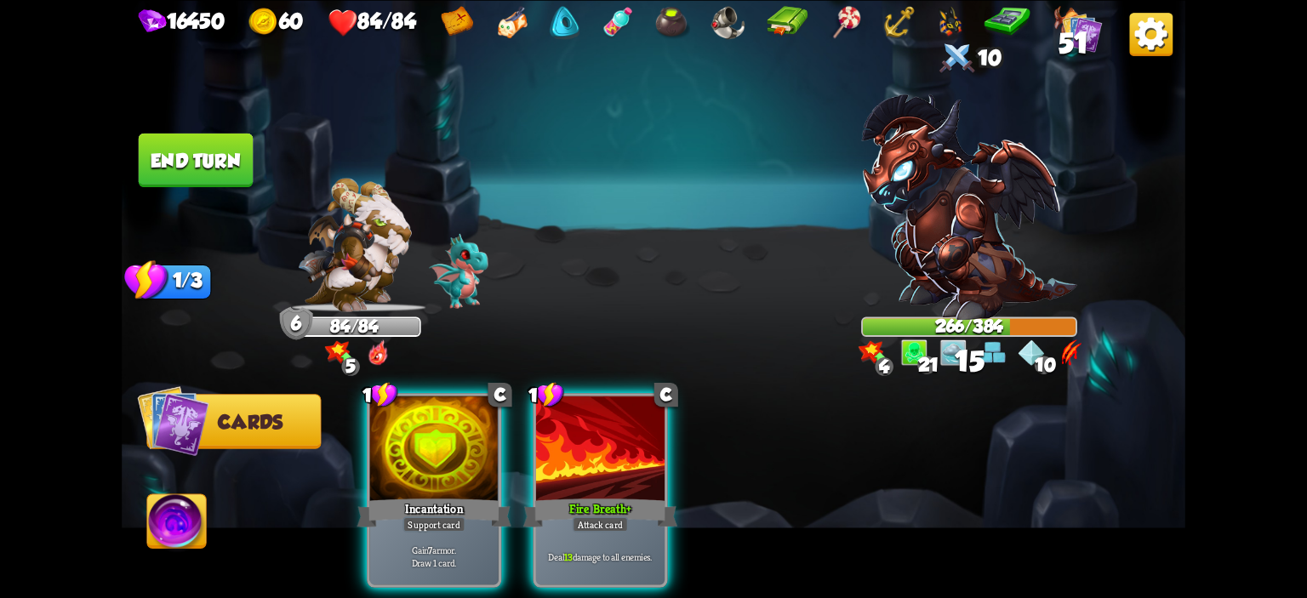
click at [614, 430] on div at bounding box center [600, 450] width 129 height 108
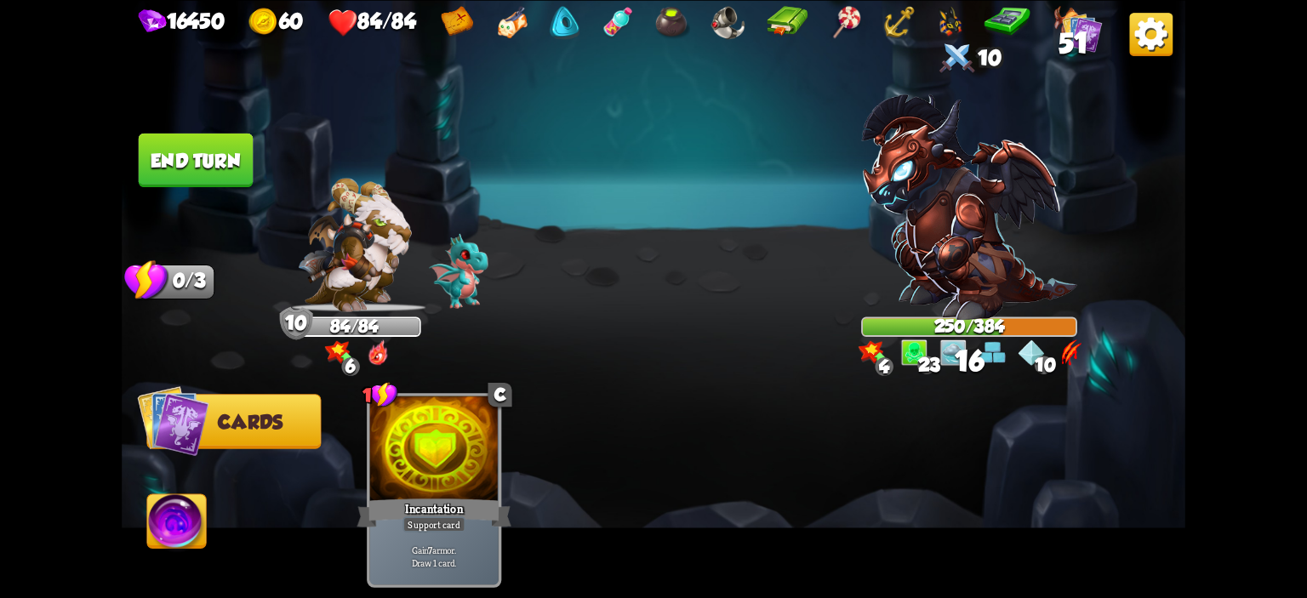
click at [221, 186] on button "End turn" at bounding box center [196, 160] width 115 height 54
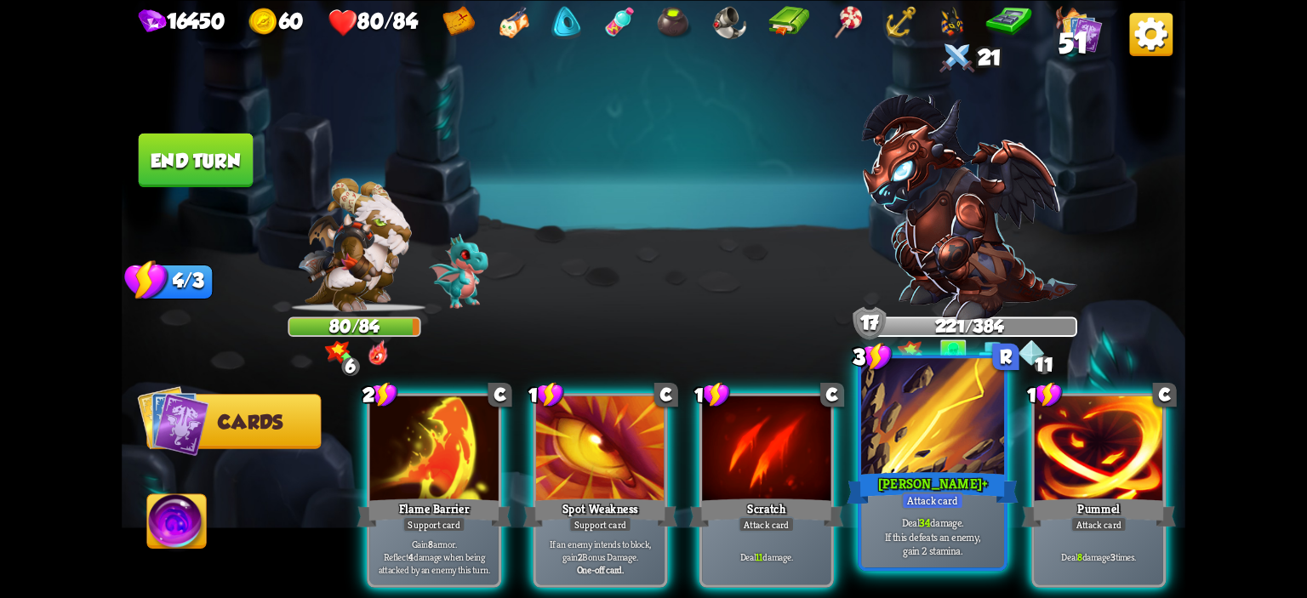
click at [945, 451] on div at bounding box center [932, 418] width 143 height 121
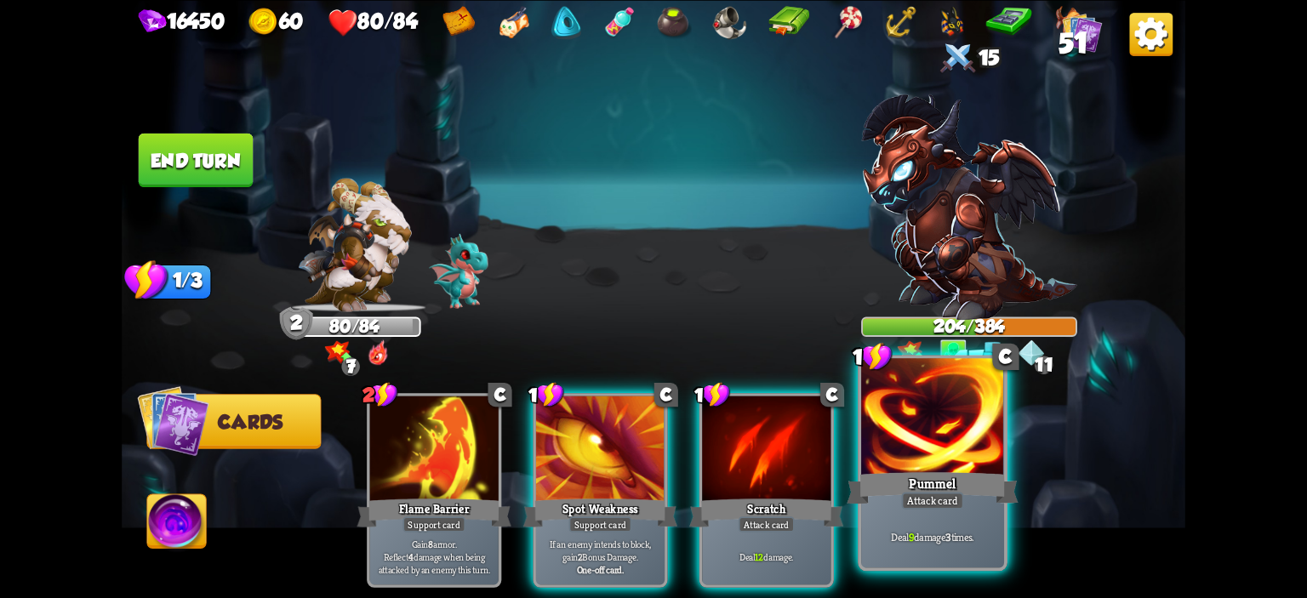
click at [920, 439] on div at bounding box center [932, 418] width 143 height 121
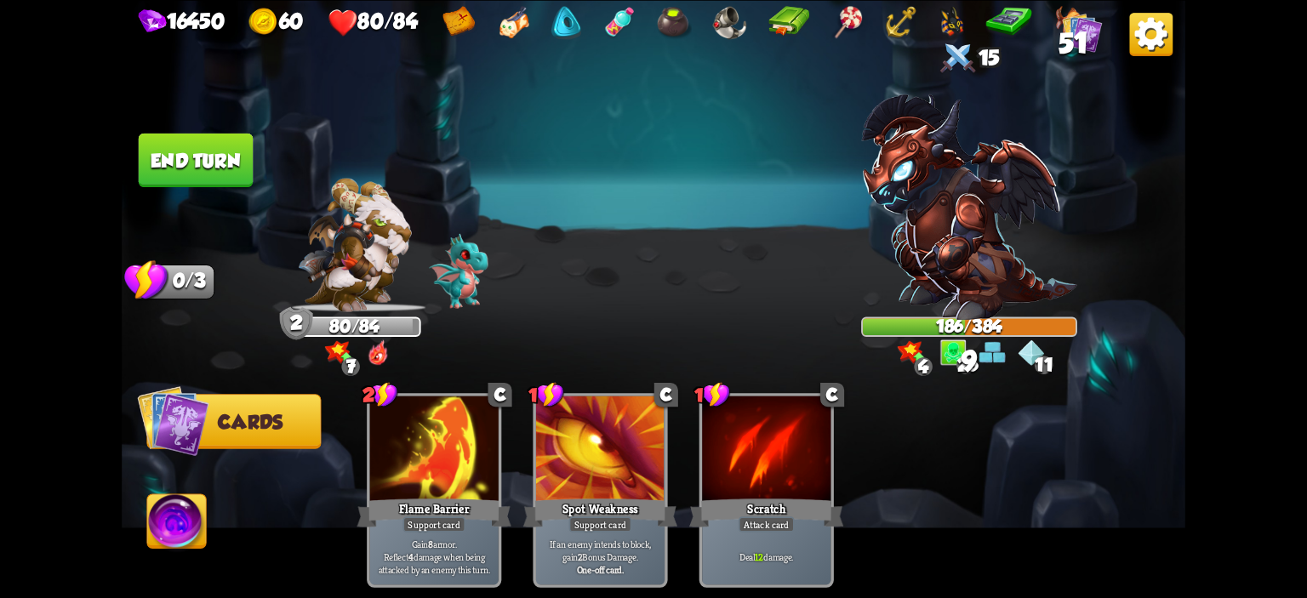
click at [178, 176] on button "End turn" at bounding box center [196, 160] width 115 height 54
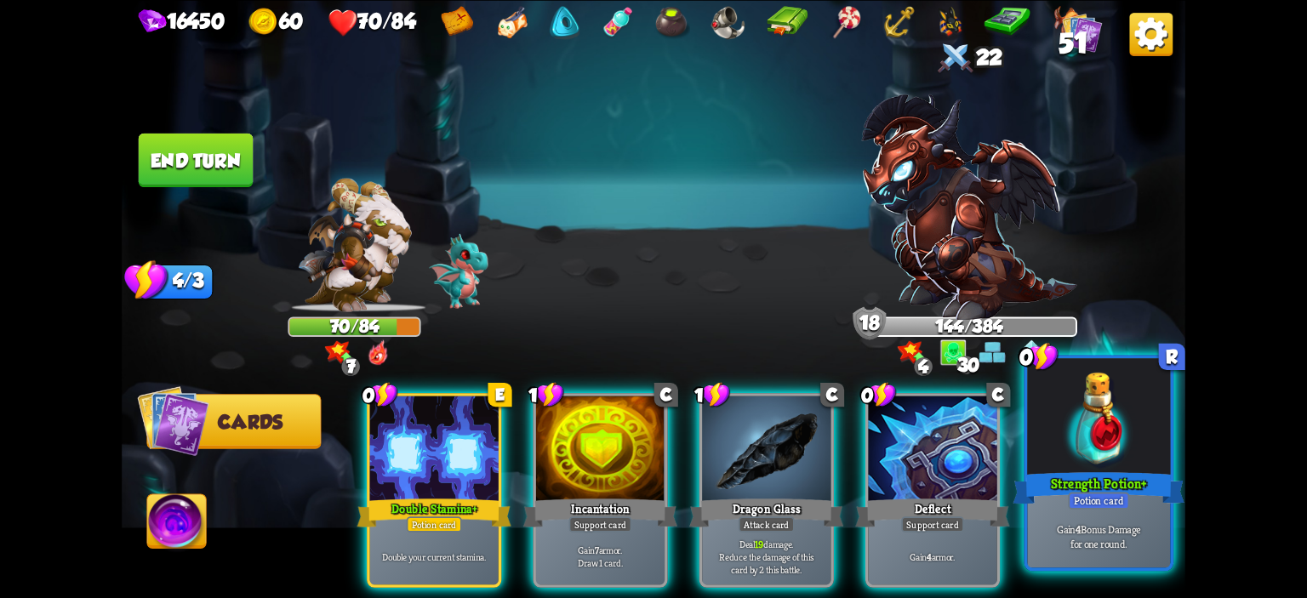
click at [1069, 455] on div at bounding box center [1098, 418] width 143 height 121
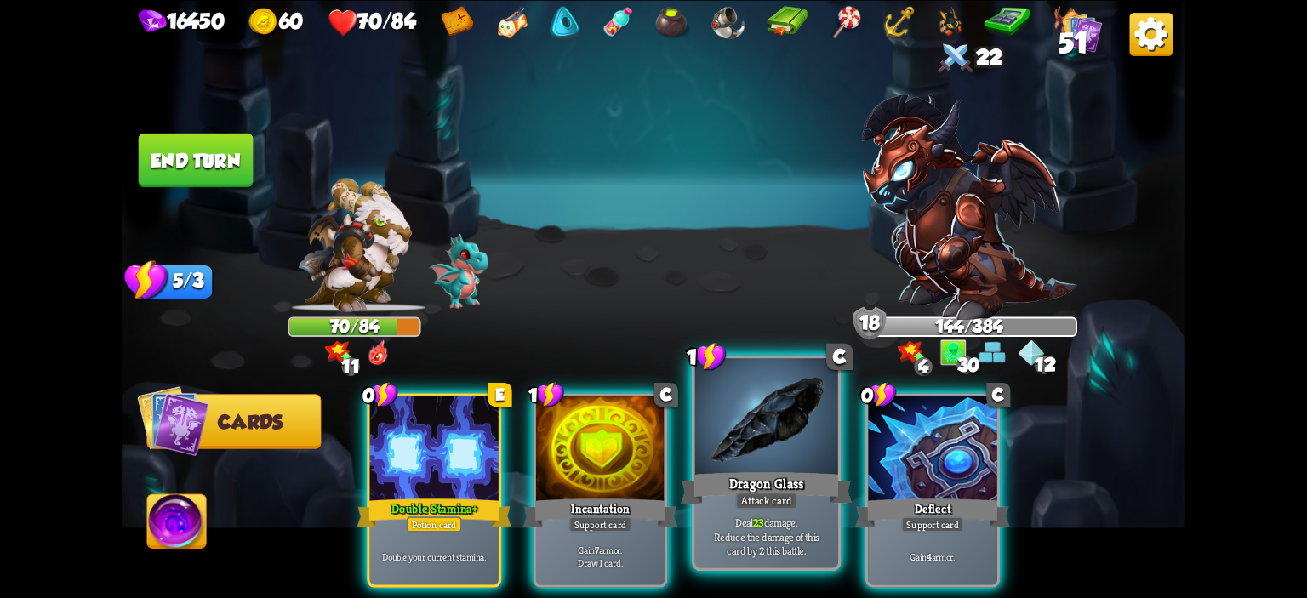
click at [790, 416] on div at bounding box center [766, 418] width 143 height 121
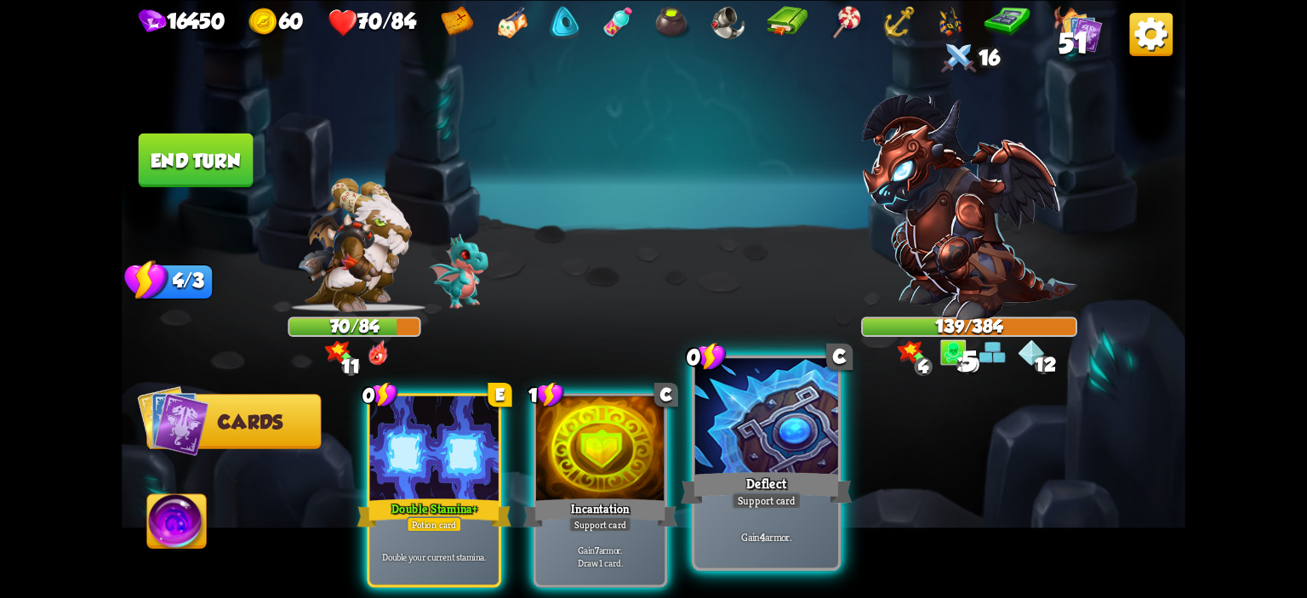
click at [772, 420] on div at bounding box center [766, 418] width 143 height 121
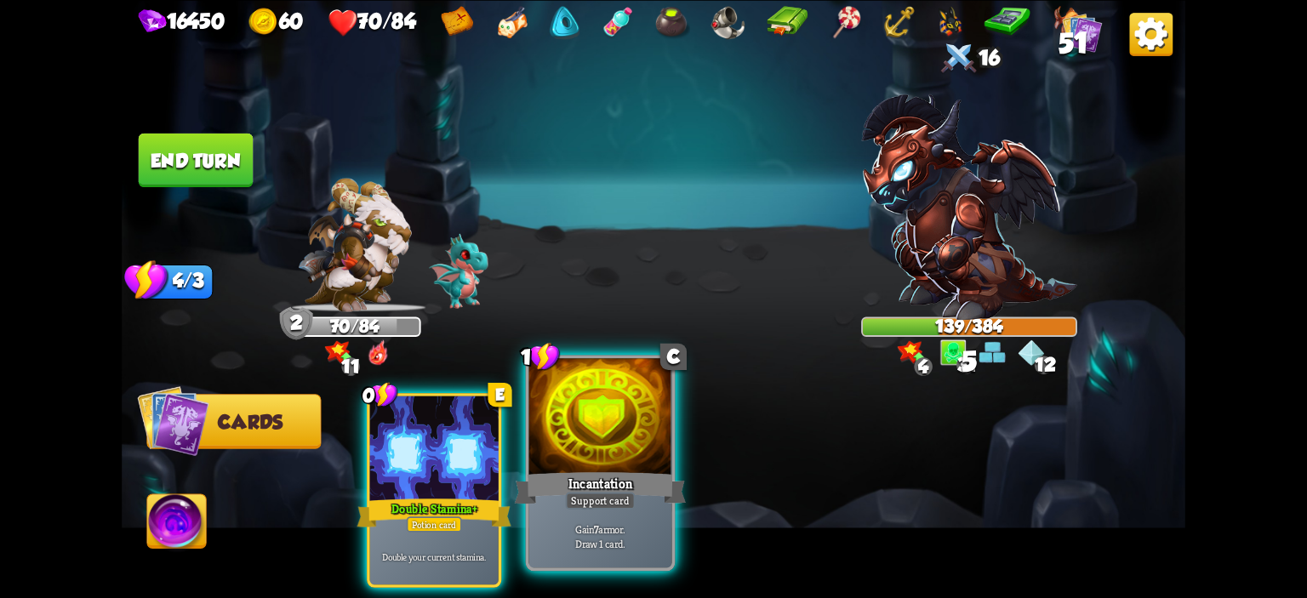
click at [637, 438] on div at bounding box center [600, 418] width 143 height 121
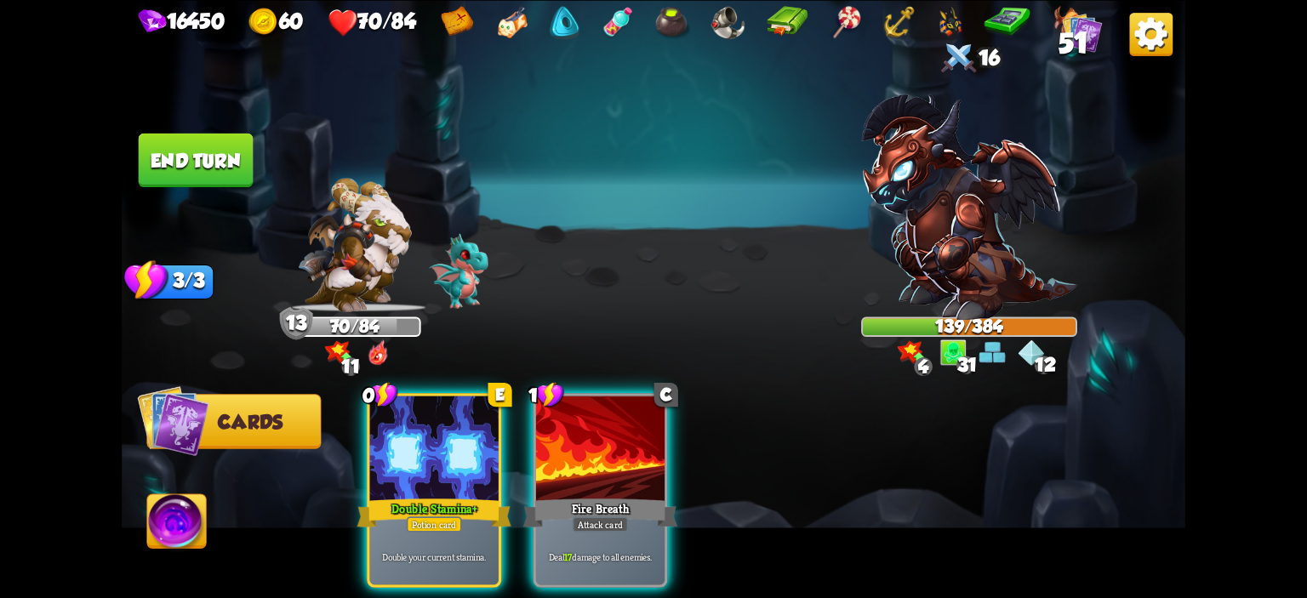
click at [637, 438] on div at bounding box center [600, 450] width 129 height 108
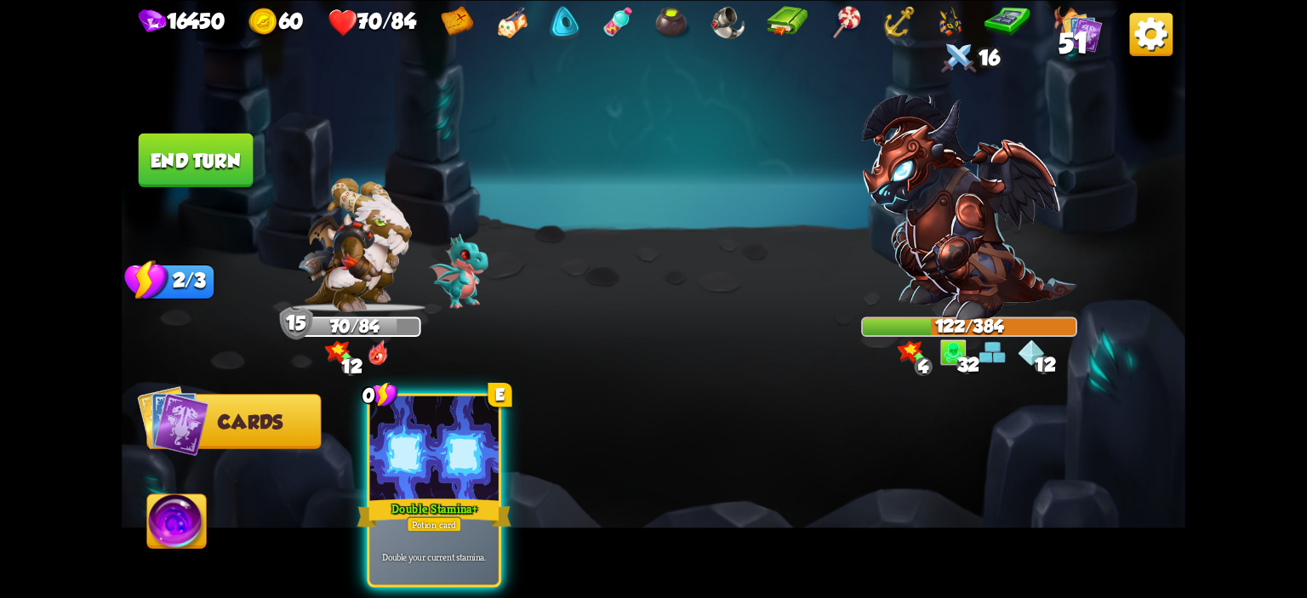
click at [213, 166] on button "End turn" at bounding box center [196, 160] width 115 height 54
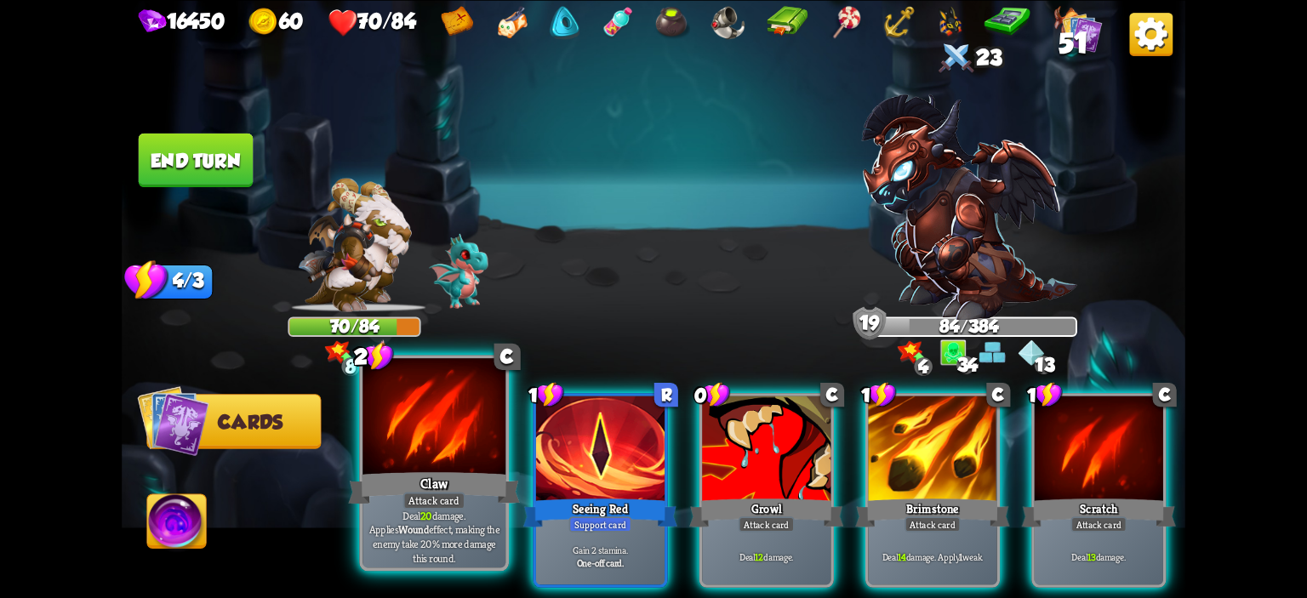
click at [477, 416] on div at bounding box center [434, 418] width 143 height 121
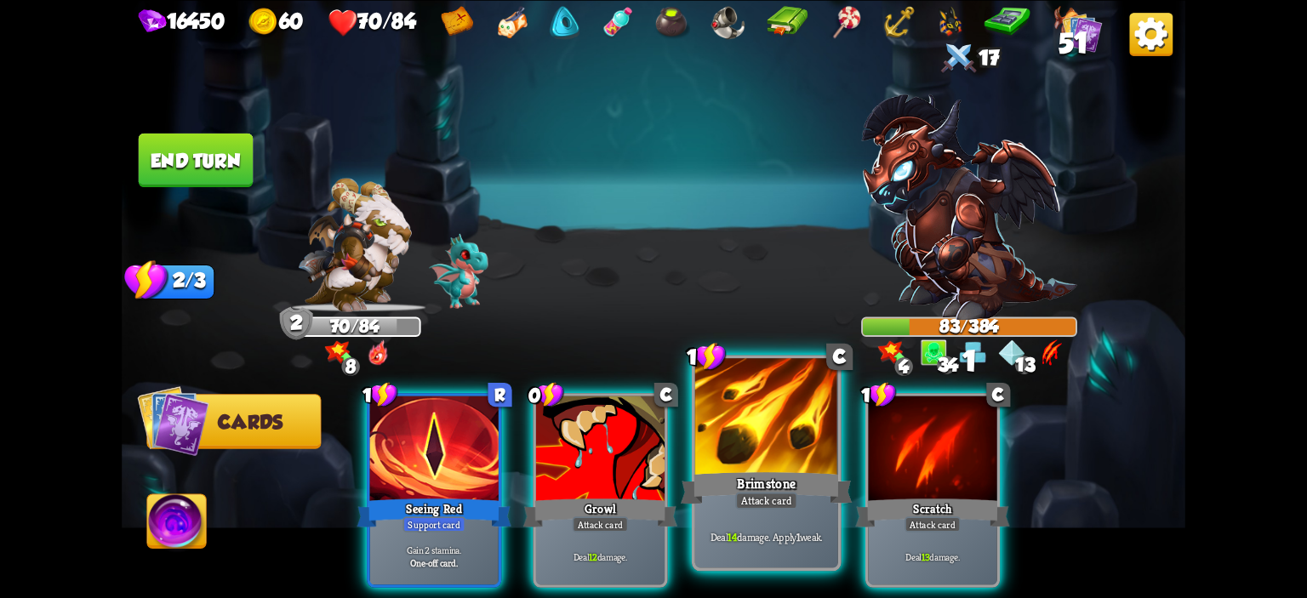
click at [712, 435] on div at bounding box center [766, 418] width 143 height 121
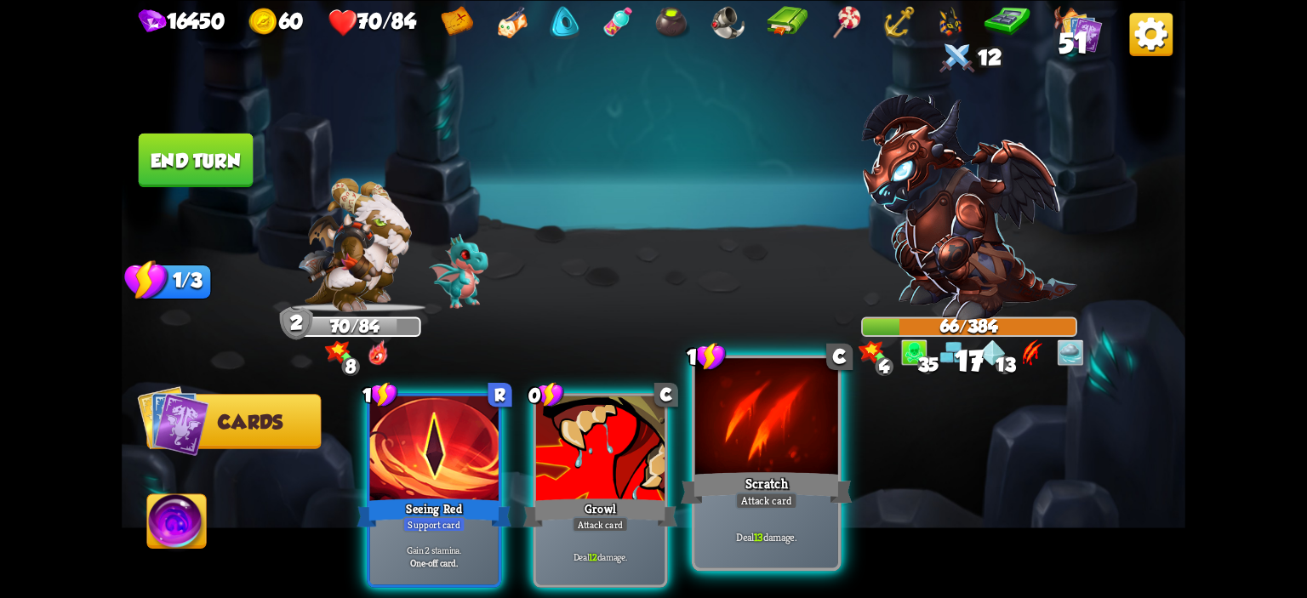
click at [718, 433] on div at bounding box center [766, 418] width 143 height 121
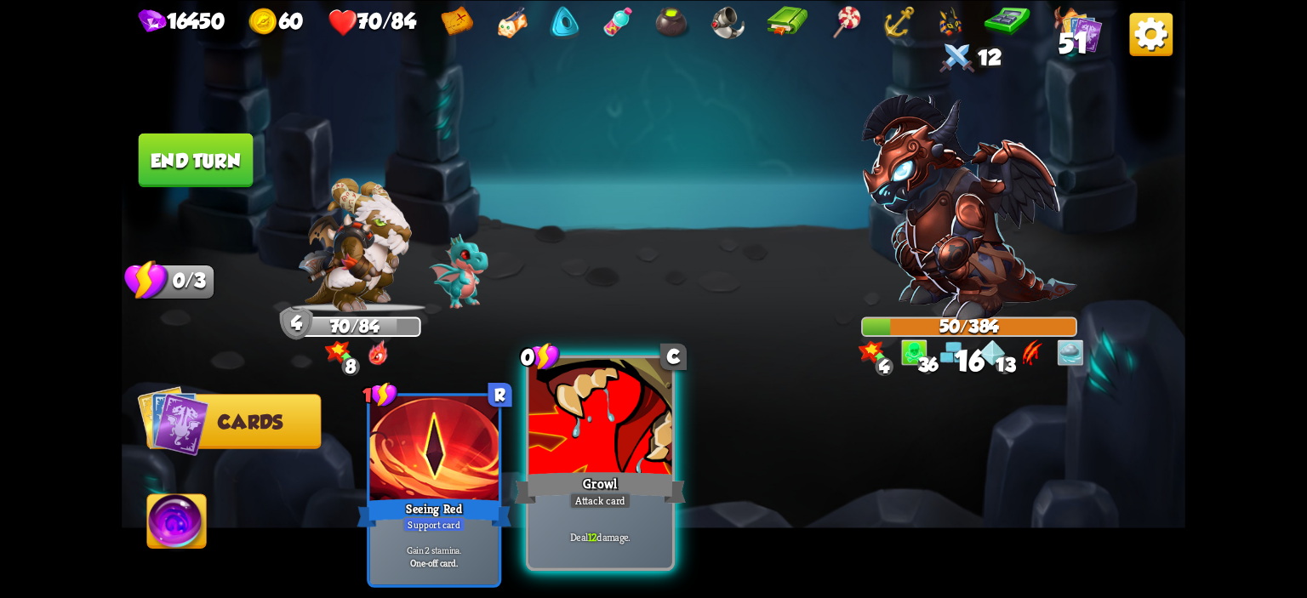
click at [637, 428] on div at bounding box center [600, 418] width 143 height 121
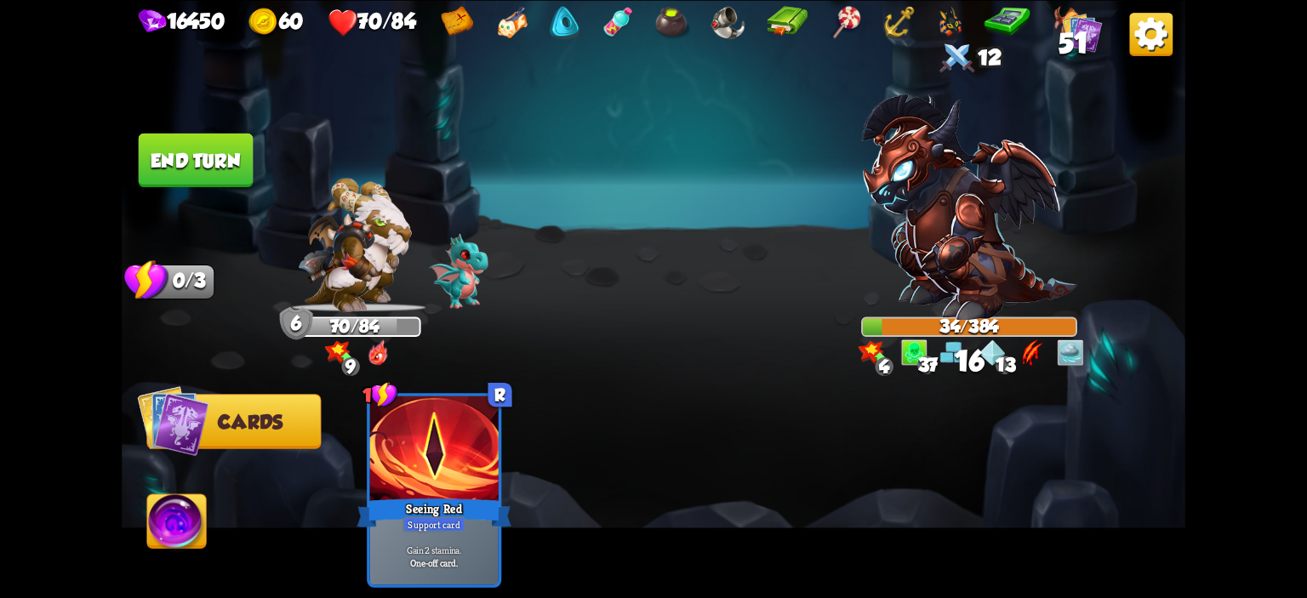
click at [207, 508] on img at bounding box center [654, 299] width 1064 height 598
click at [166, 515] on img at bounding box center [176, 524] width 59 height 60
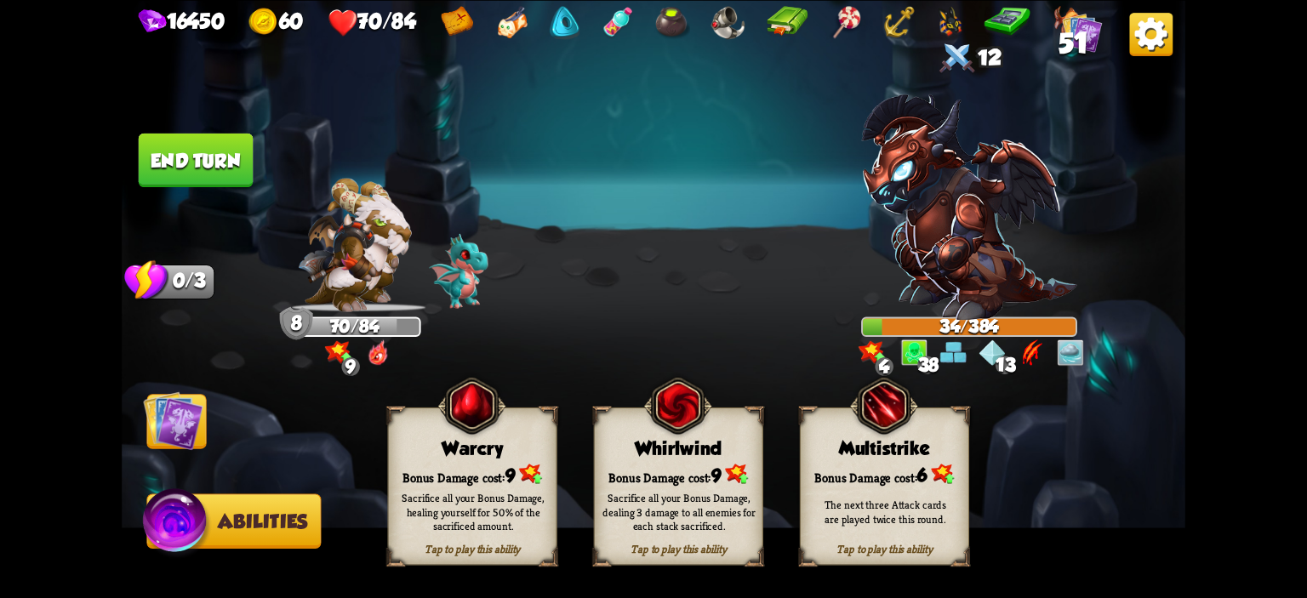
click at [645, 443] on div "Whirlwind" at bounding box center [679, 447] width 168 height 21
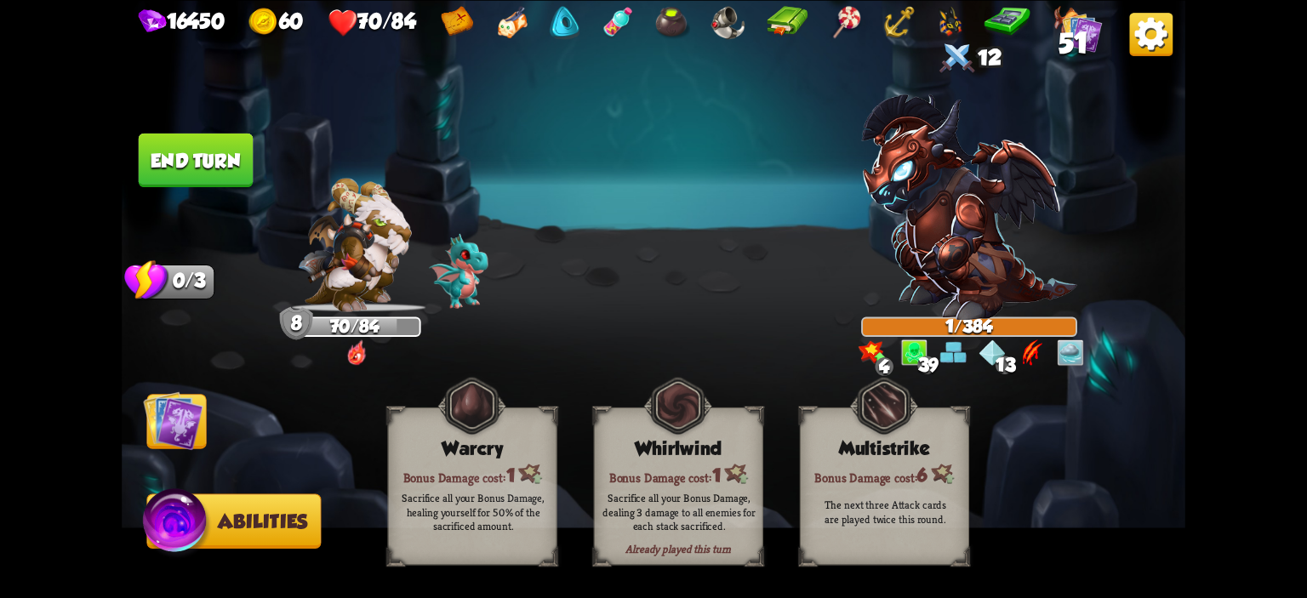
click at [244, 152] on button "End turn" at bounding box center [196, 160] width 115 height 54
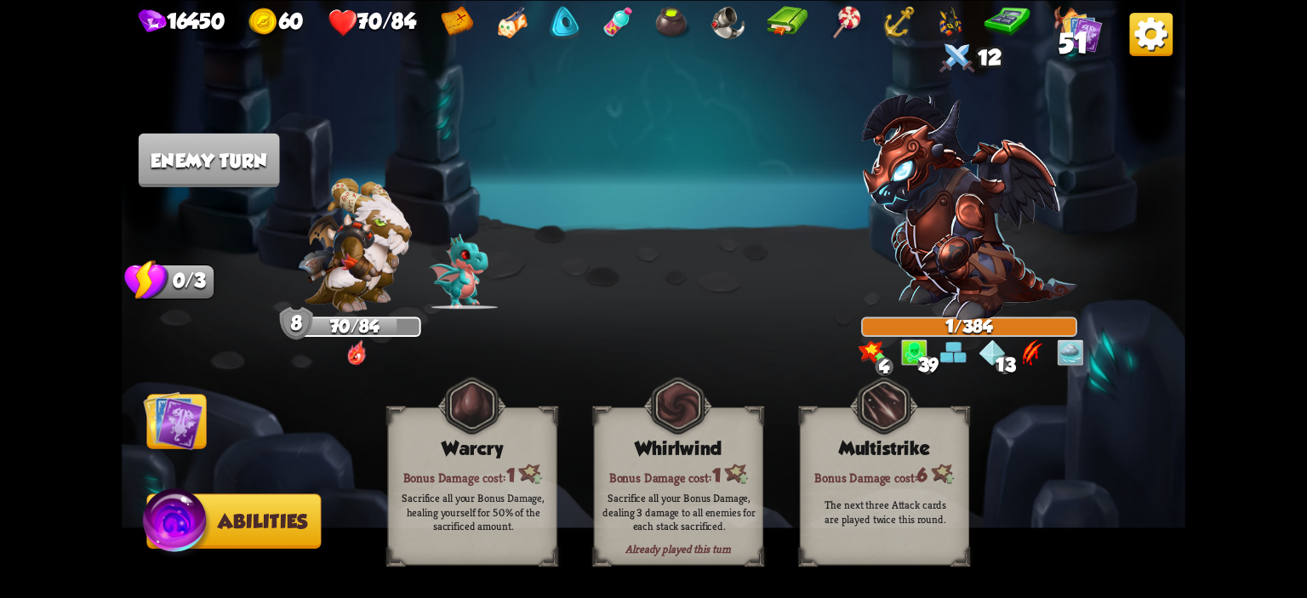
click at [199, 402] on img at bounding box center [173, 421] width 60 height 60
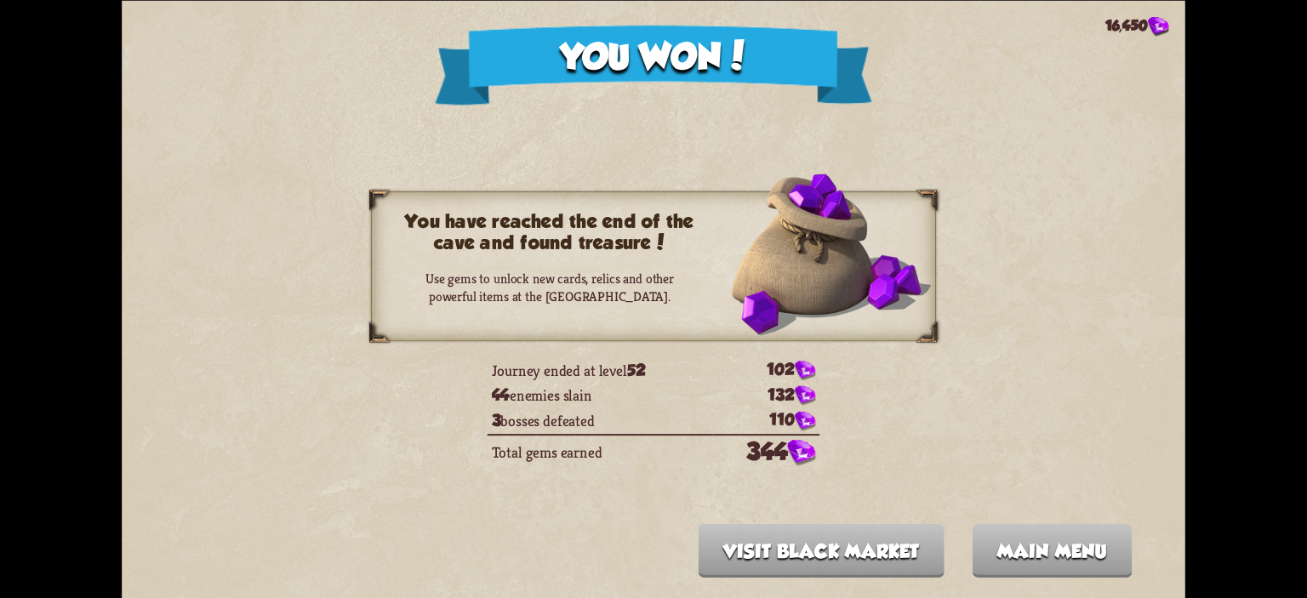
click at [1022, 536] on button "Main menu" at bounding box center [1052, 550] width 160 height 54
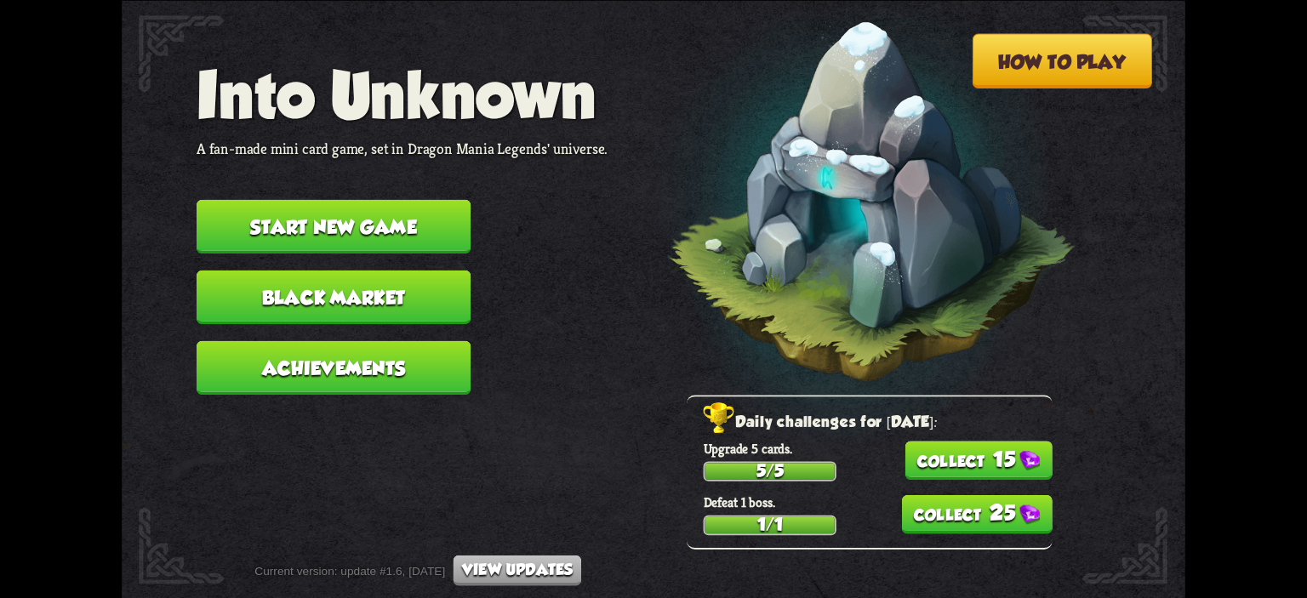
click at [1022, 534] on button "25" at bounding box center [976, 513] width 151 height 39
click at [1012, 478] on button "15" at bounding box center [978, 460] width 147 height 39
